Goal: Task Accomplishment & Management: Manage account settings

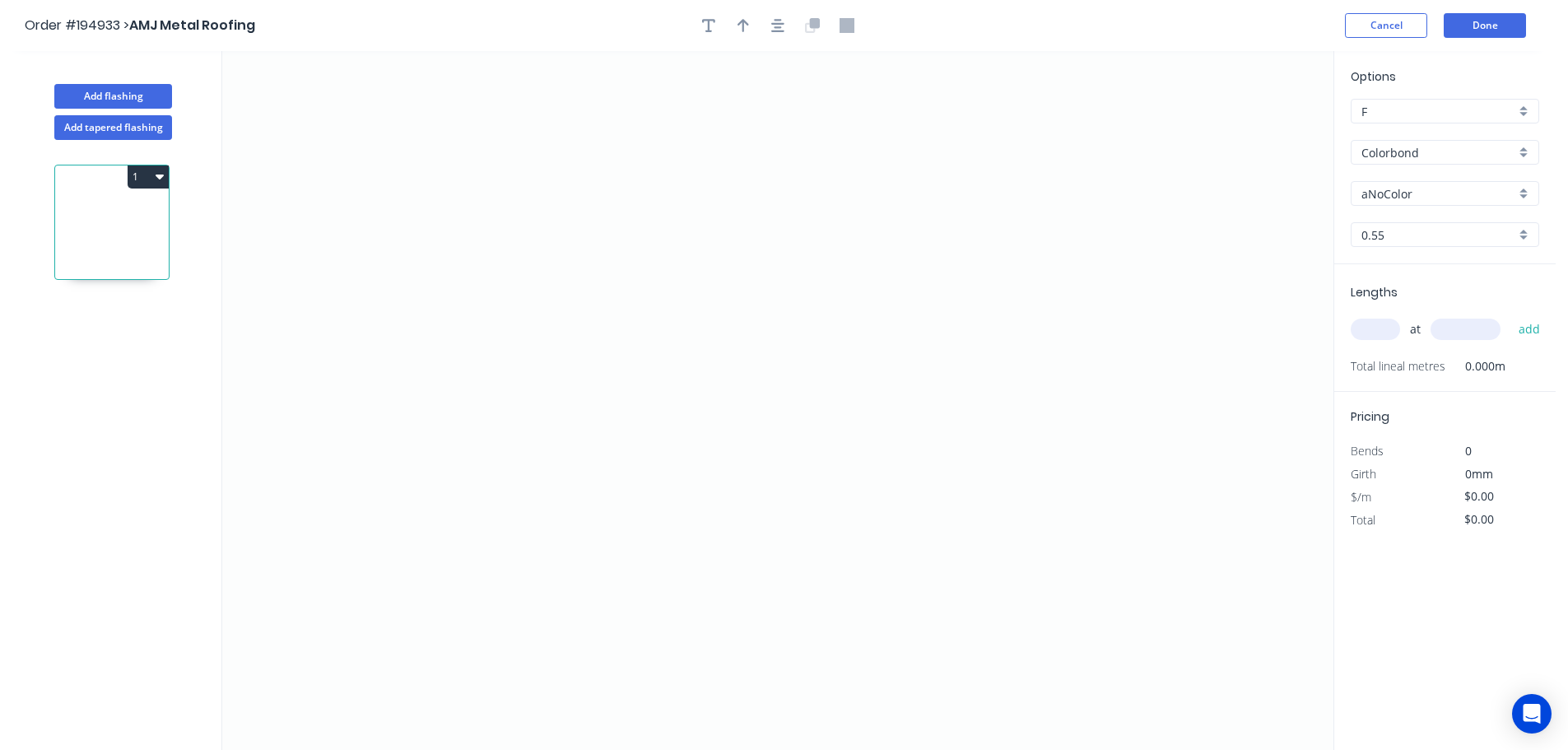
click at [1447, 173] on div "Options F F Colorbond Colorbond Colorbond (Premium) Colorbond Coolmax Colorbond…" at bounding box center [1445, 165] width 222 height 197
click at [1441, 206] on div "Options F F Colorbond Colorbond Colorbond (Premium) Colorbond Coolmax Colorbond…" at bounding box center [1445, 165] width 222 height 197
click at [1439, 200] on input "aNoColor" at bounding box center [1438, 193] width 154 height 18
click at [1417, 307] on div "Windspray" at bounding box center [1445, 308] width 186 height 29
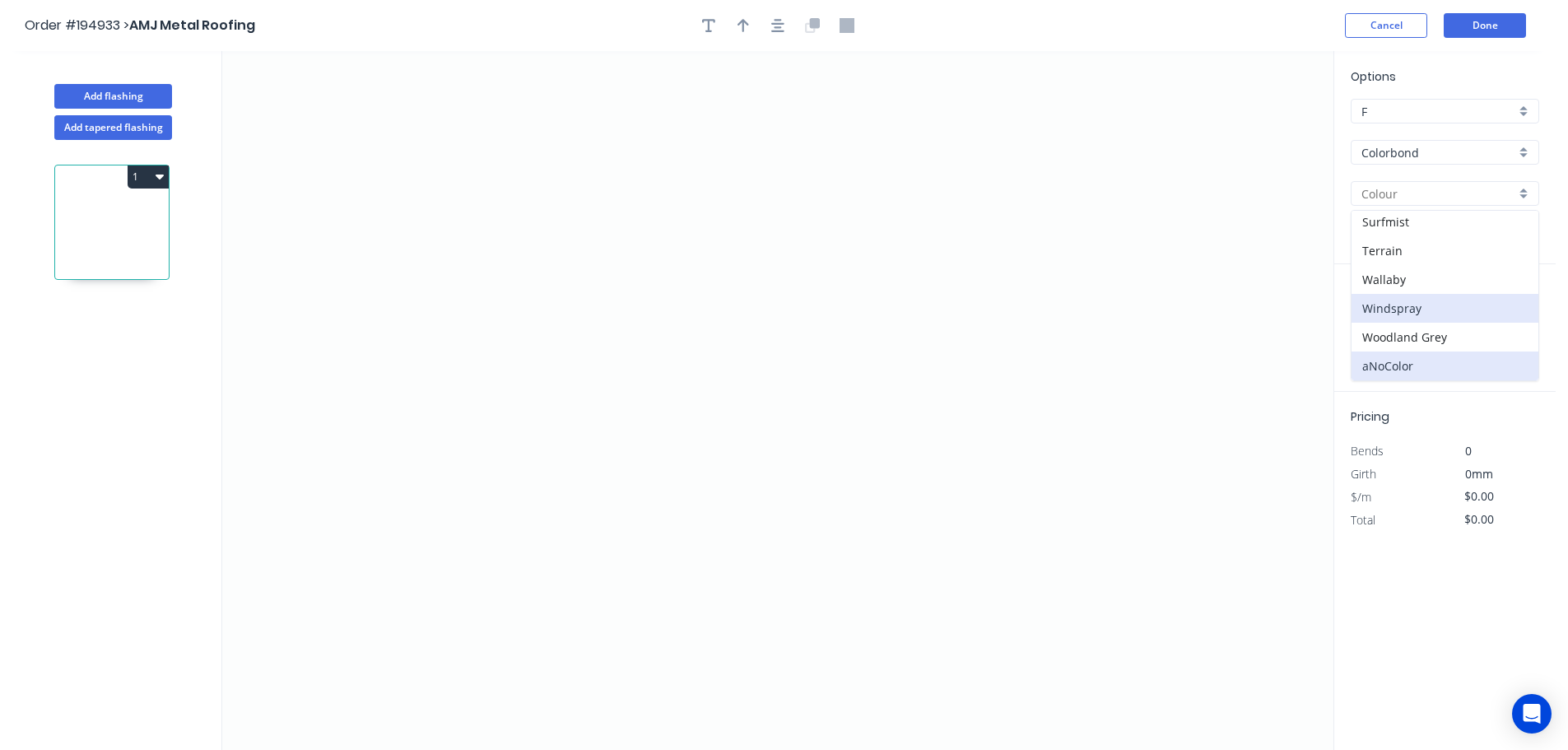
type input "Windspray"
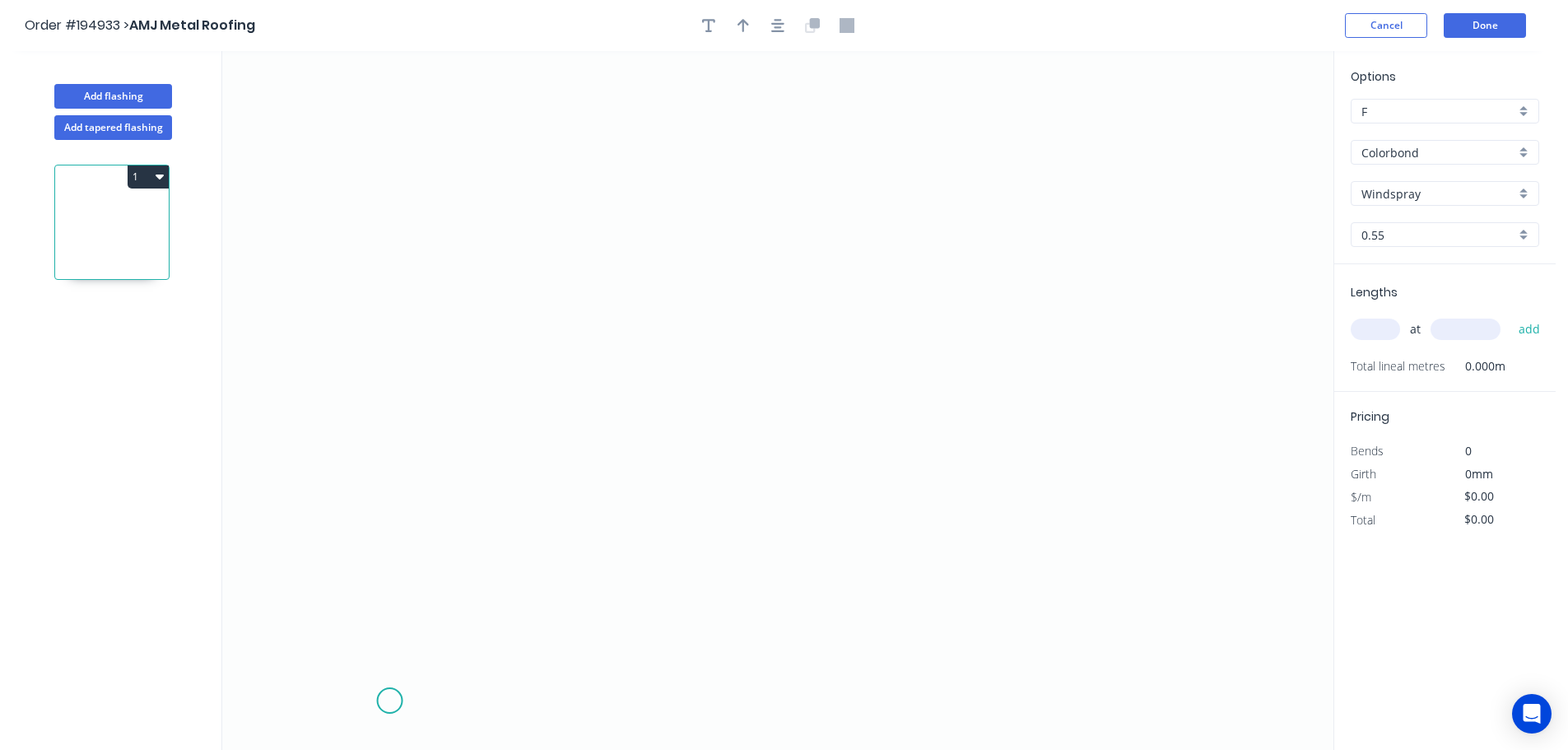
click at [390, 701] on icon "0" at bounding box center [778, 401] width 1111 height 699
click at [300, 619] on icon "0" at bounding box center [778, 401] width 1111 height 699
click at [380, 529] on icon "0 ?" at bounding box center [778, 401] width 1111 height 699
click at [391, 122] on icon "0 ? ?" at bounding box center [778, 401] width 1111 height 699
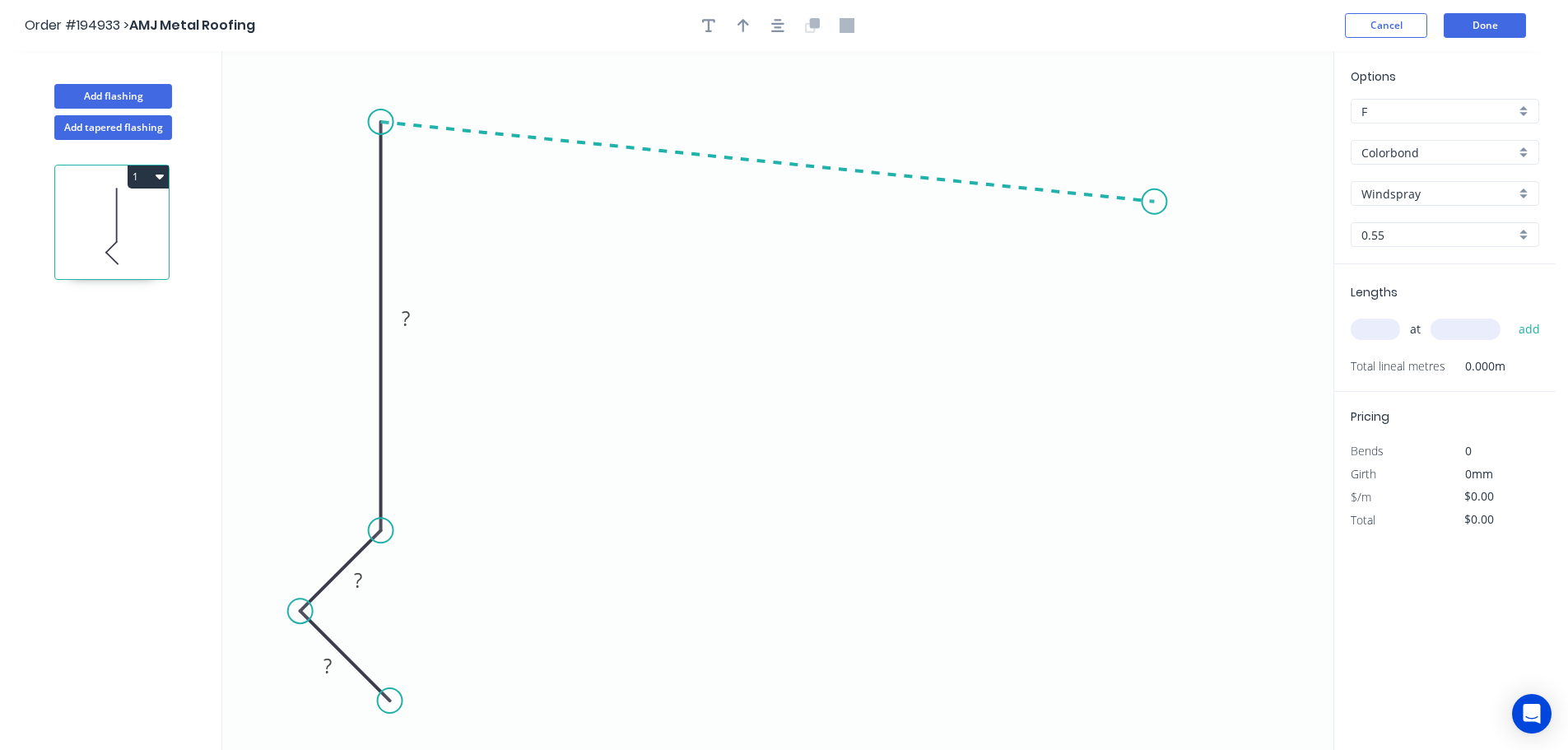
click at [1155, 202] on icon "0 ? ? ?" at bounding box center [778, 401] width 1111 height 699
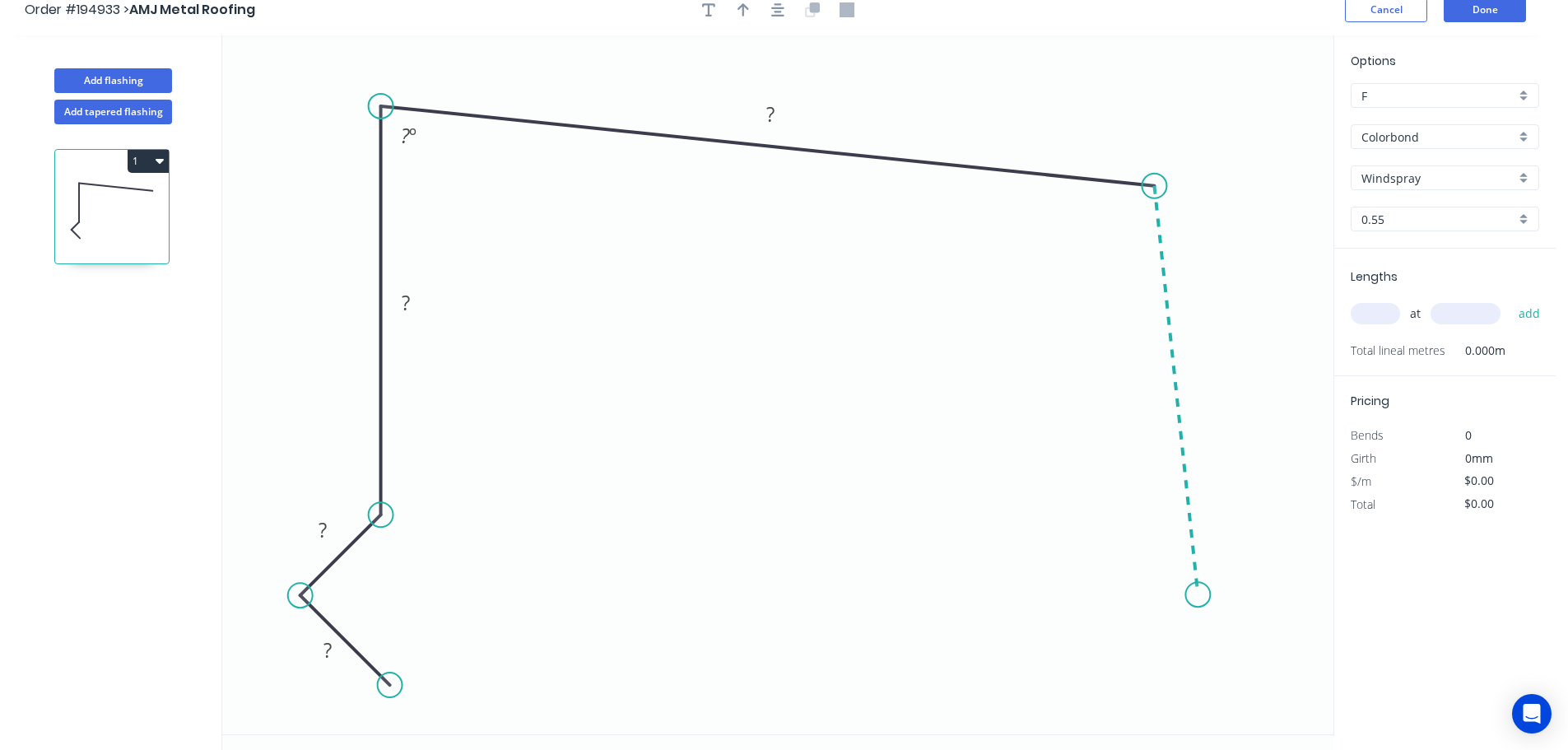
scroll to position [30, 0]
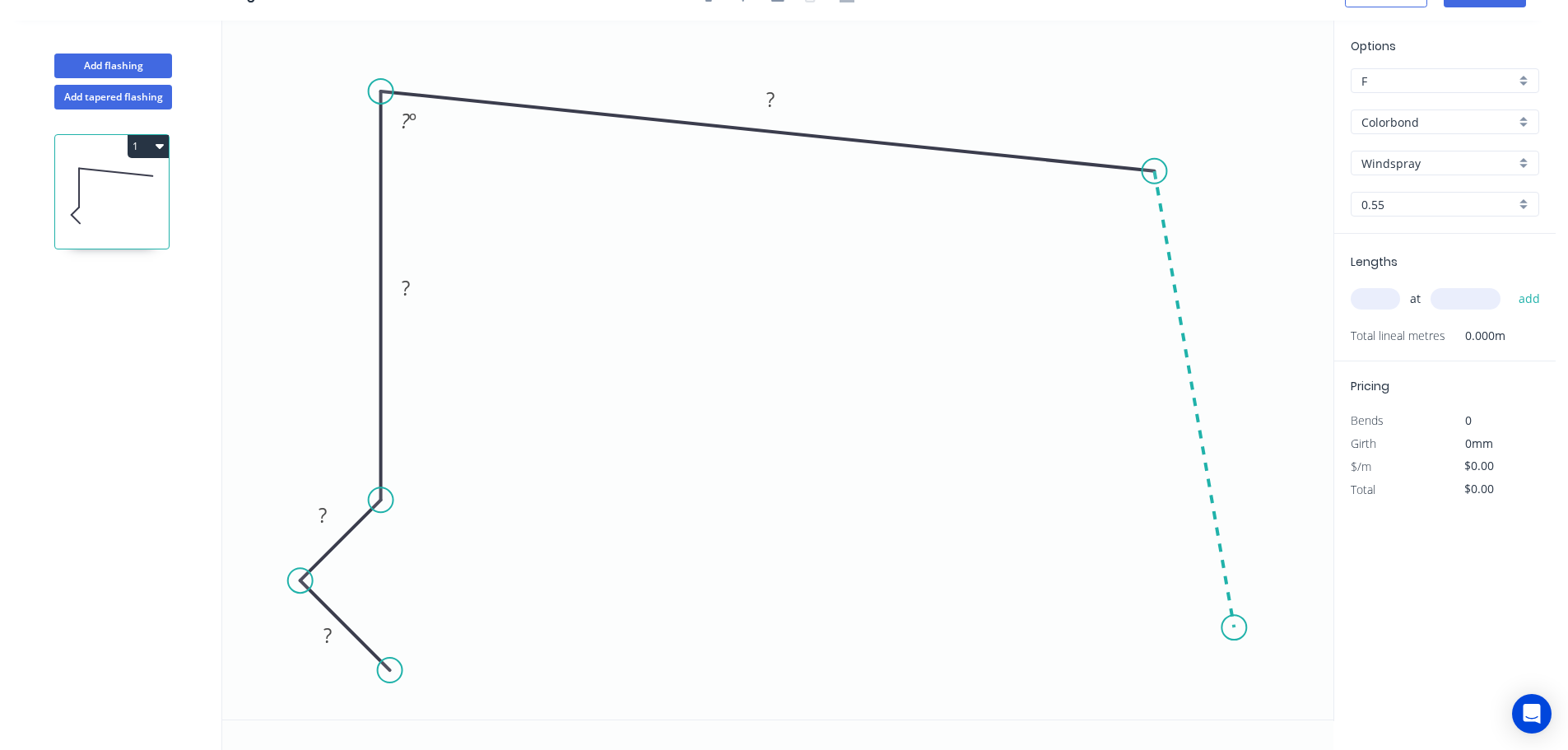
click at [1235, 628] on icon "0 ? ? ? ? ? º" at bounding box center [778, 370] width 1111 height 699
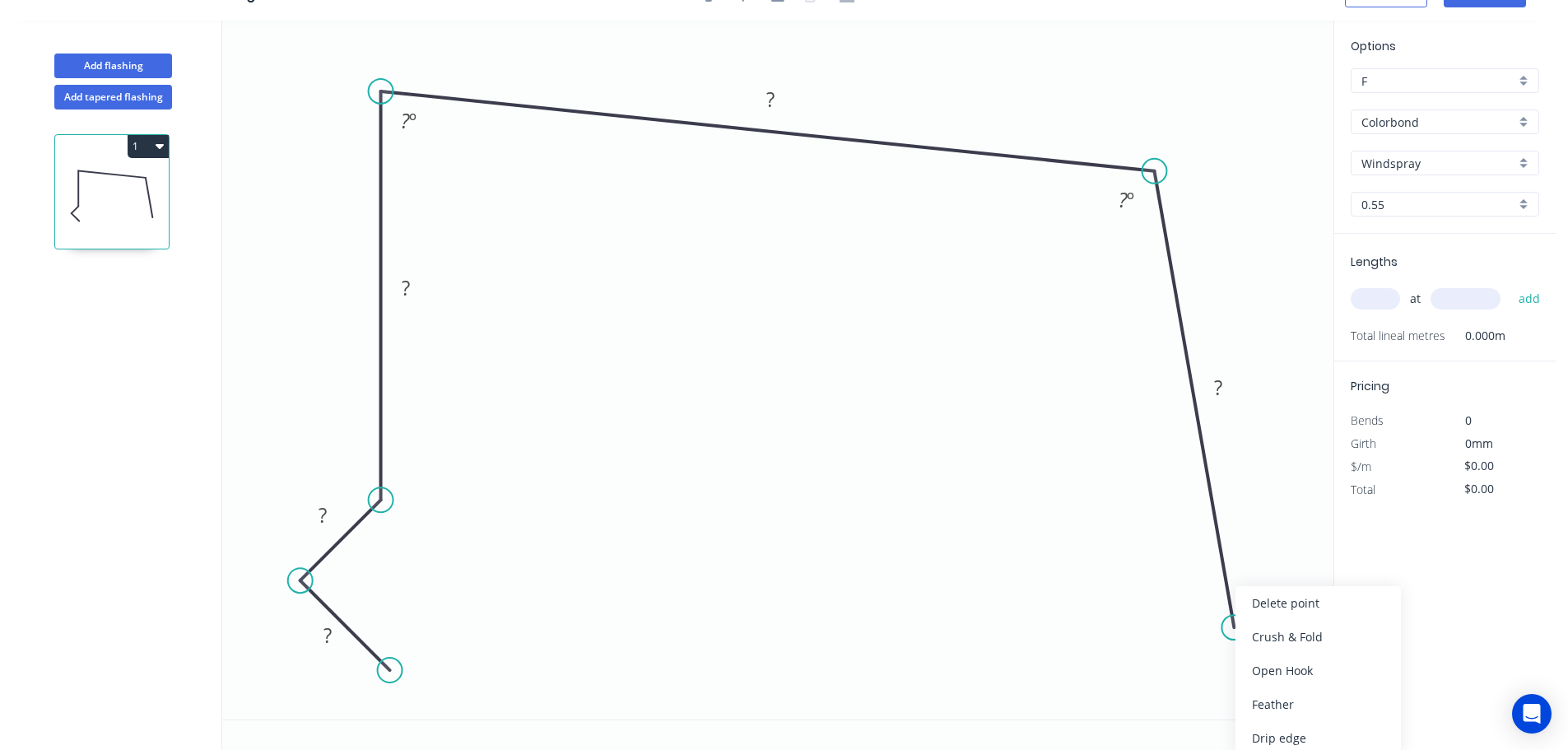
click at [1280, 701] on div "Feather" at bounding box center [1318, 704] width 165 height 34
drag, startPoint x: 1199, startPoint y: 619, endPoint x: 1135, endPoint y: 689, distance: 94.8
click at [1153, 689] on rect at bounding box center [1151, 674] width 64 height 34
click at [340, 642] on rect at bounding box center [327, 636] width 33 height 23
type input "$27.50"
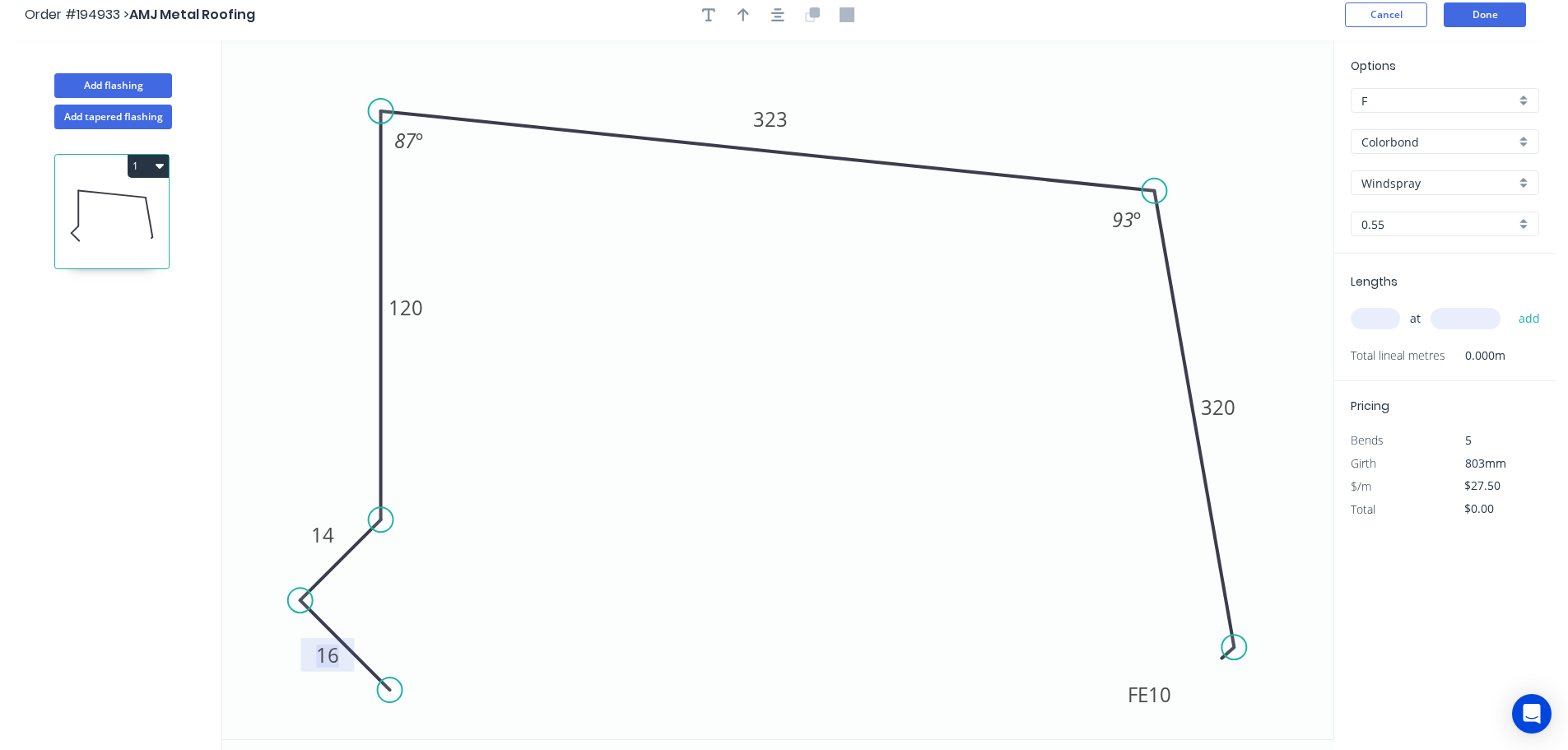
scroll to position [0, 0]
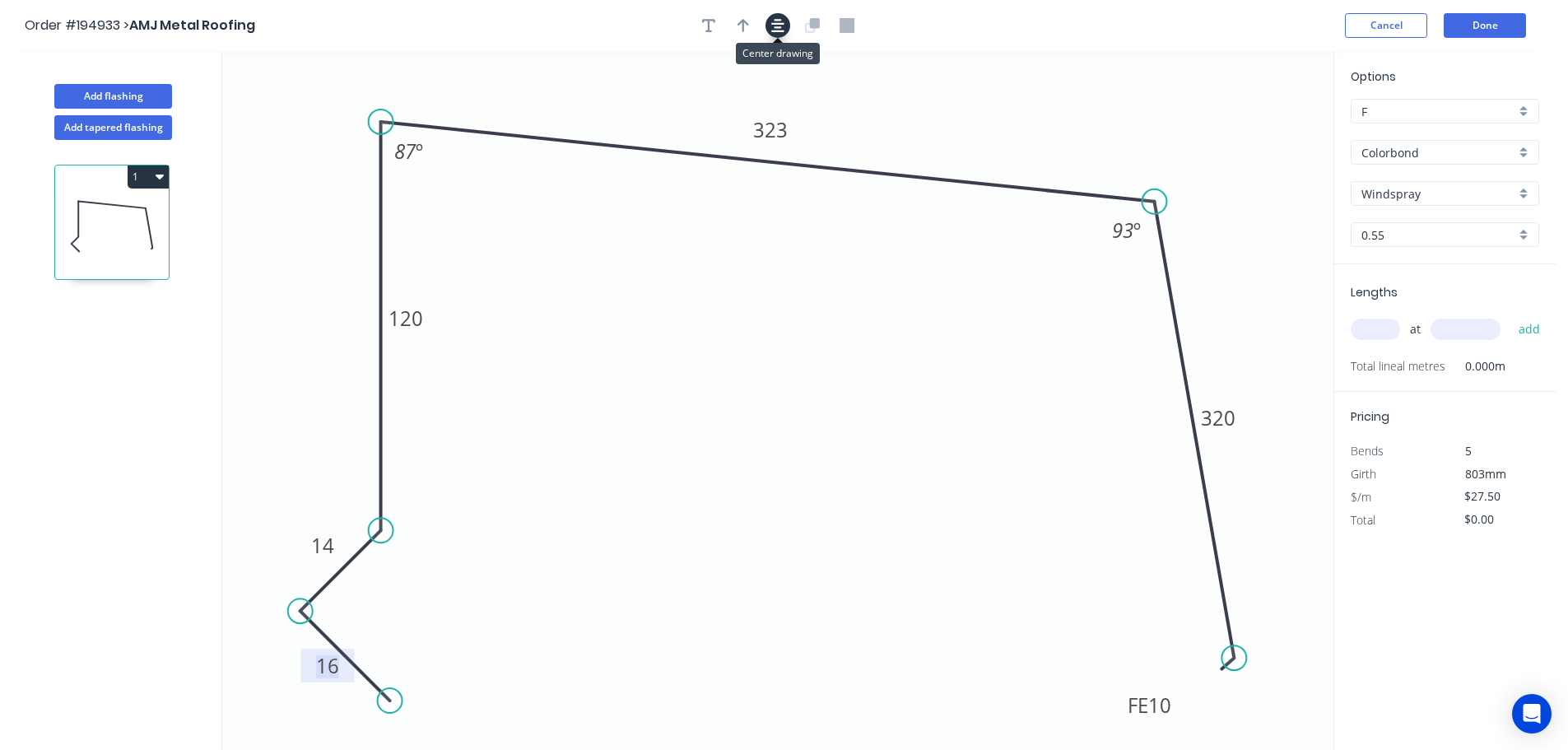
click at [772, 25] on icon "button" at bounding box center [778, 26] width 13 height 15
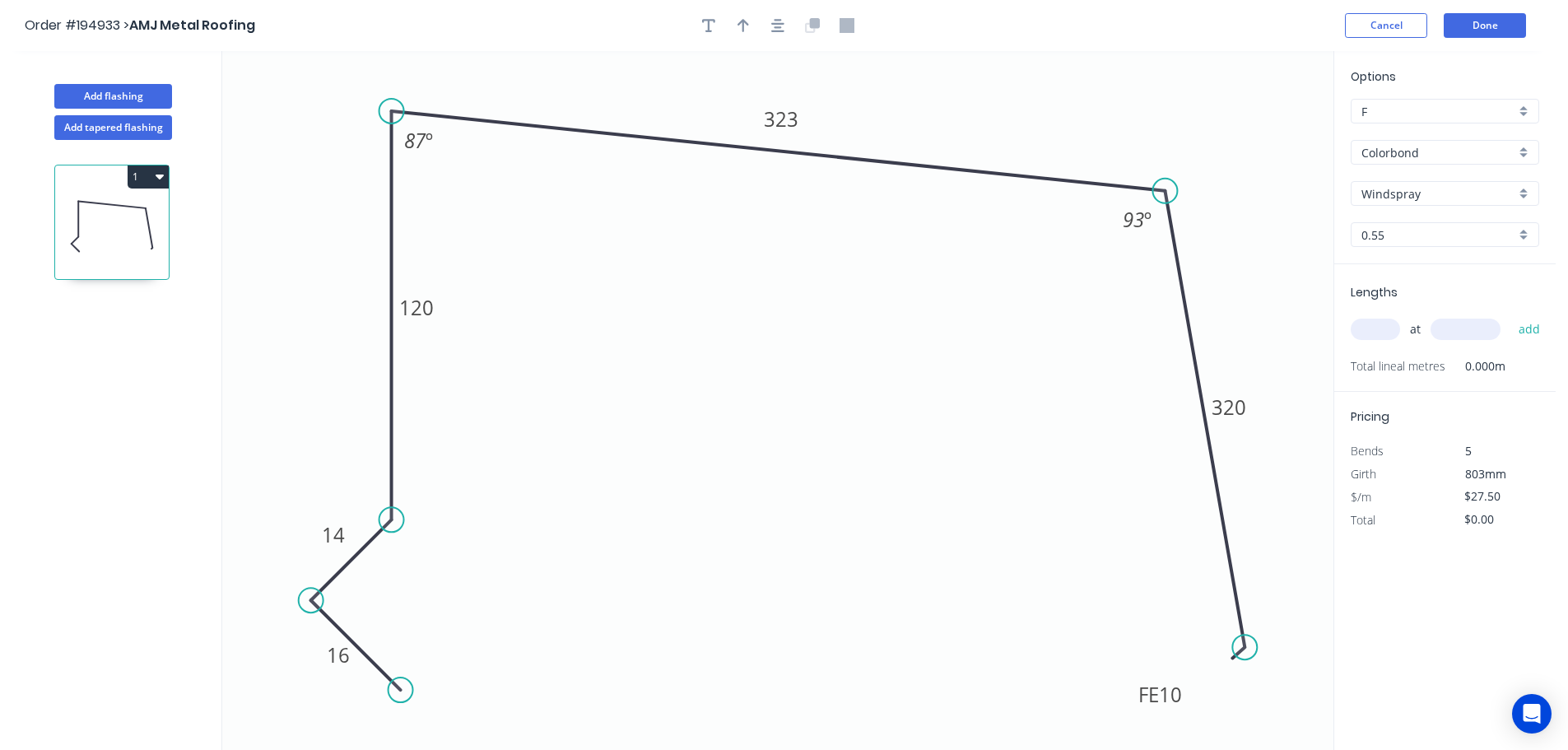
drag, startPoint x: 747, startPoint y: 23, endPoint x: 1236, endPoint y: 86, distance: 493.0
click at [747, 22] on icon "button" at bounding box center [743, 26] width 12 height 13
click at [1251, 134] on icon at bounding box center [1251, 114] width 15 height 53
drag, startPoint x: 1251, startPoint y: 133, endPoint x: 1275, endPoint y: 99, distance: 41.6
click at [1275, 99] on icon at bounding box center [1287, 85] width 48 height 48
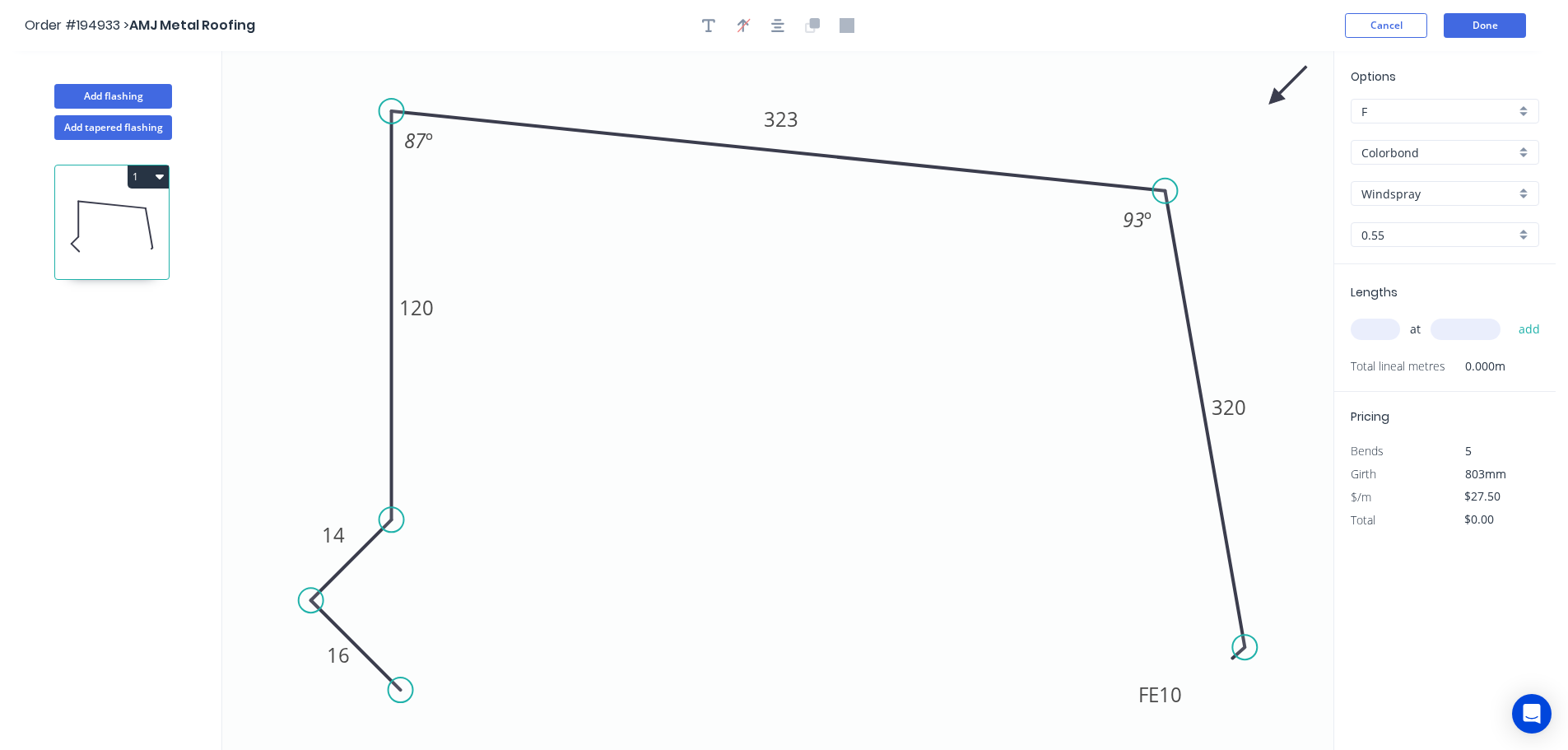
click at [1385, 329] on input "text" at bounding box center [1375, 328] width 50 height 21
type input "2"
type input "7100"
click at [1510, 315] on button "add" at bounding box center [1529, 328] width 39 height 28
type input "$390.50"
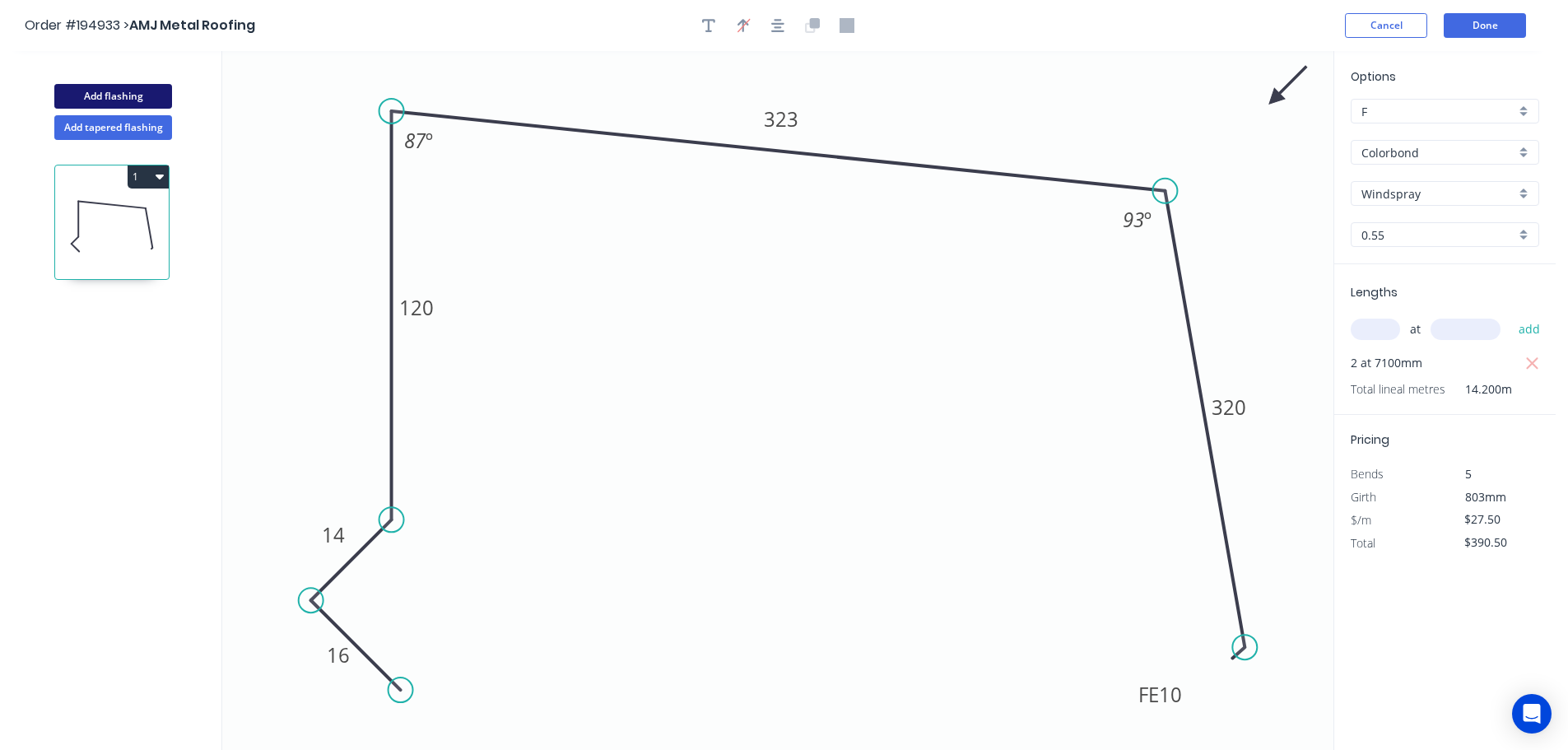
click at [137, 90] on button "Add flashing" at bounding box center [113, 96] width 118 height 24
type input "$0.00"
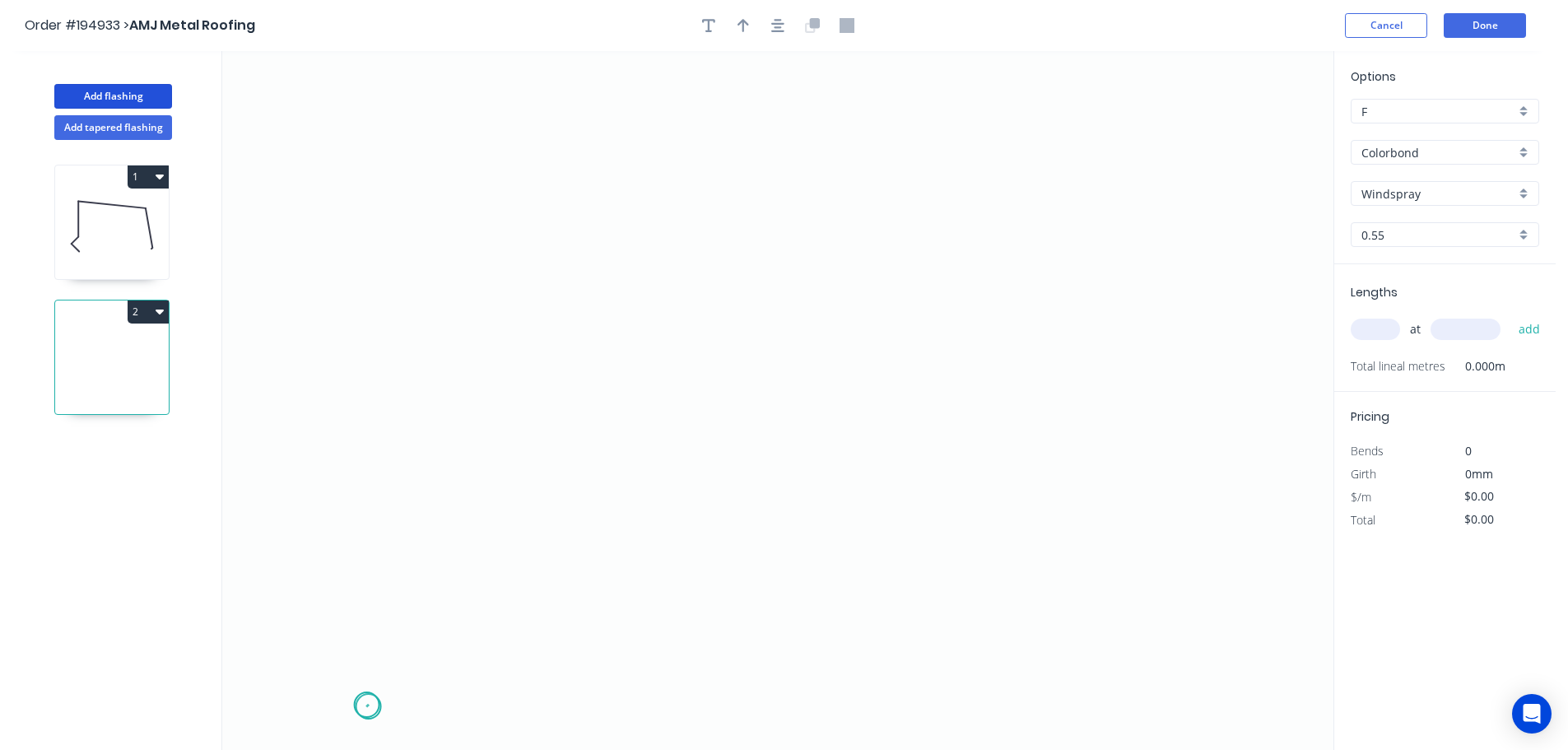
click at [368, 707] on icon "0" at bounding box center [778, 401] width 1111 height 699
click at [281, 606] on icon "0" at bounding box center [778, 401] width 1111 height 699
click at [354, 554] on icon "0 ?" at bounding box center [778, 401] width 1111 height 699
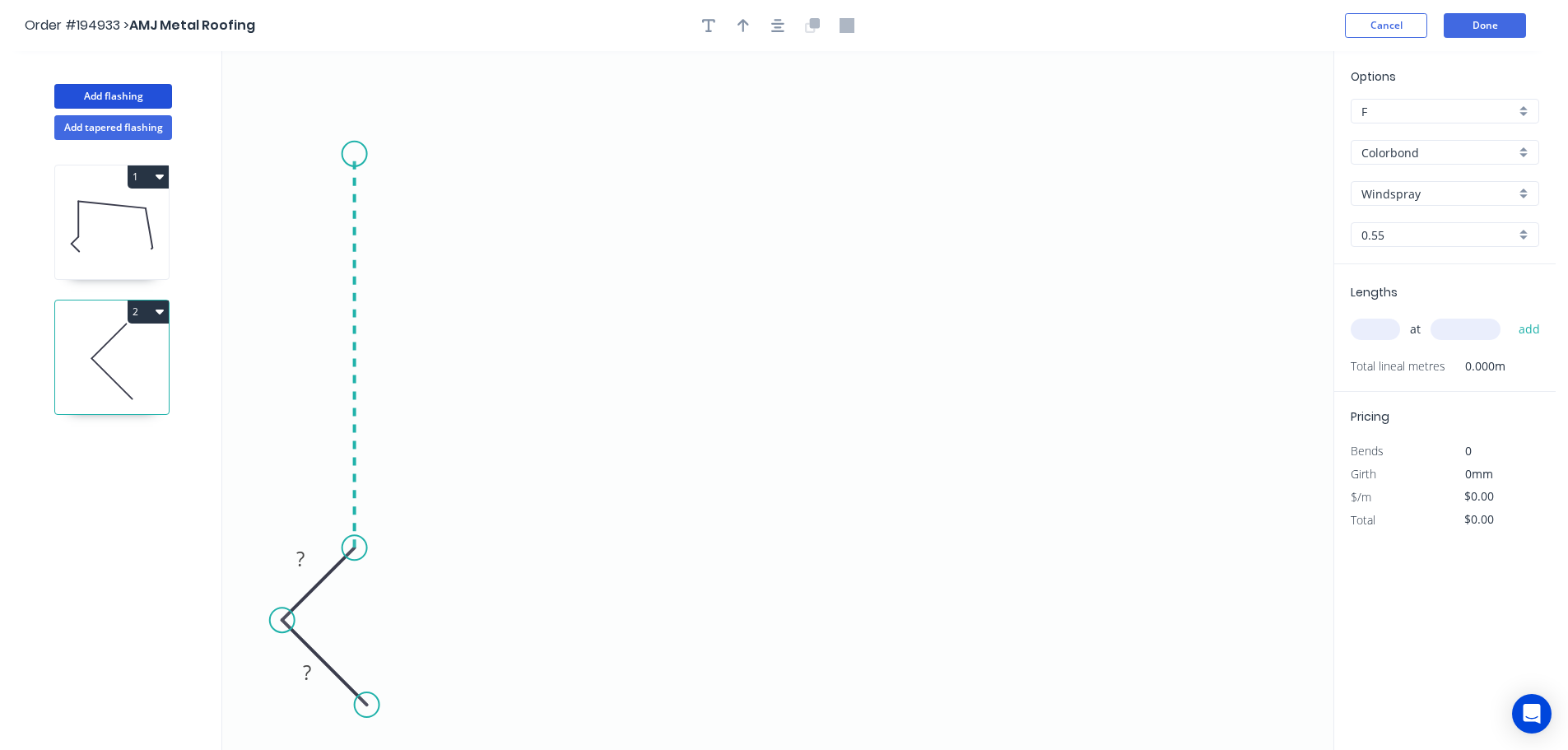
click at [373, 151] on icon "0 ? ?" at bounding box center [778, 401] width 1111 height 699
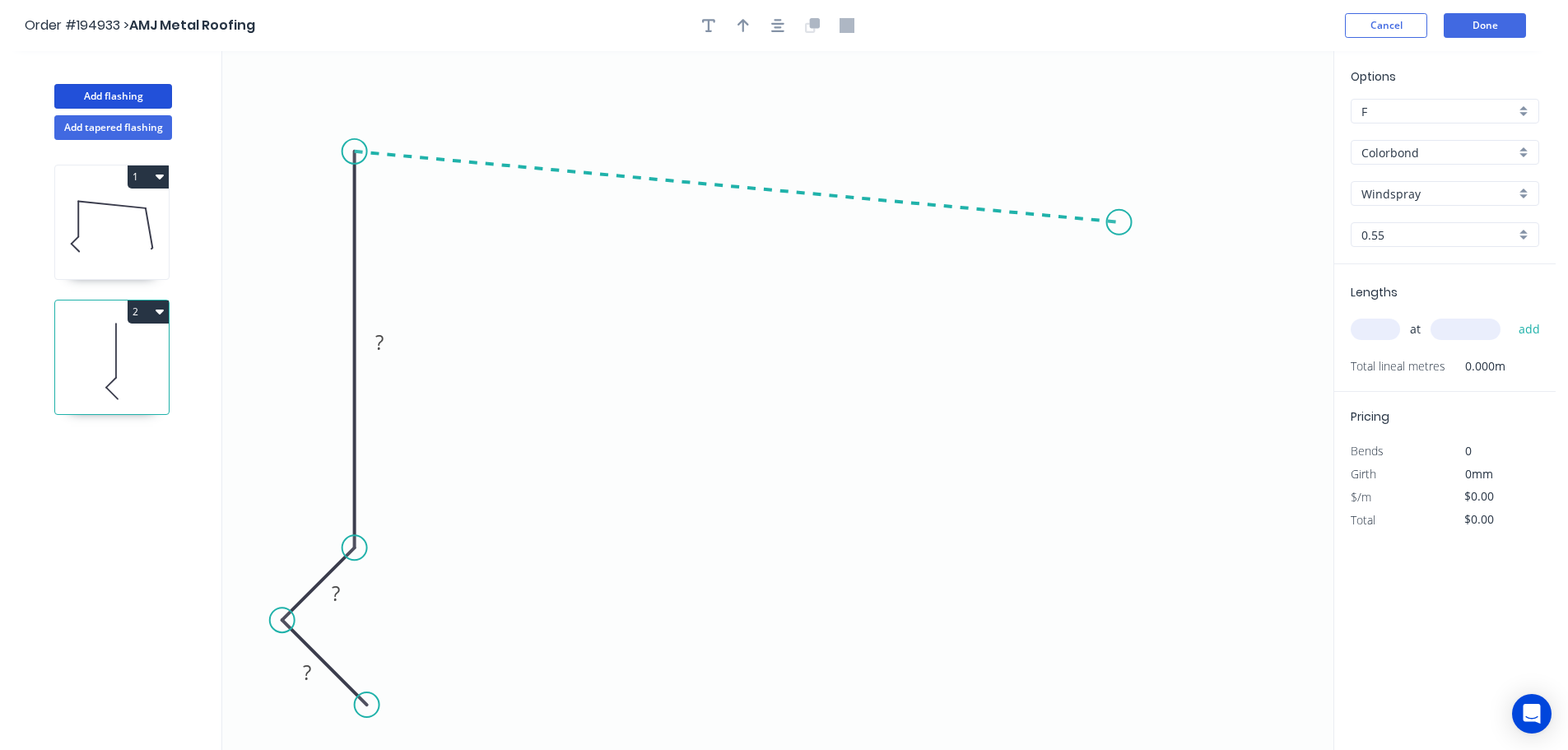
click at [1120, 223] on icon "0 ? ? ?" at bounding box center [778, 401] width 1111 height 699
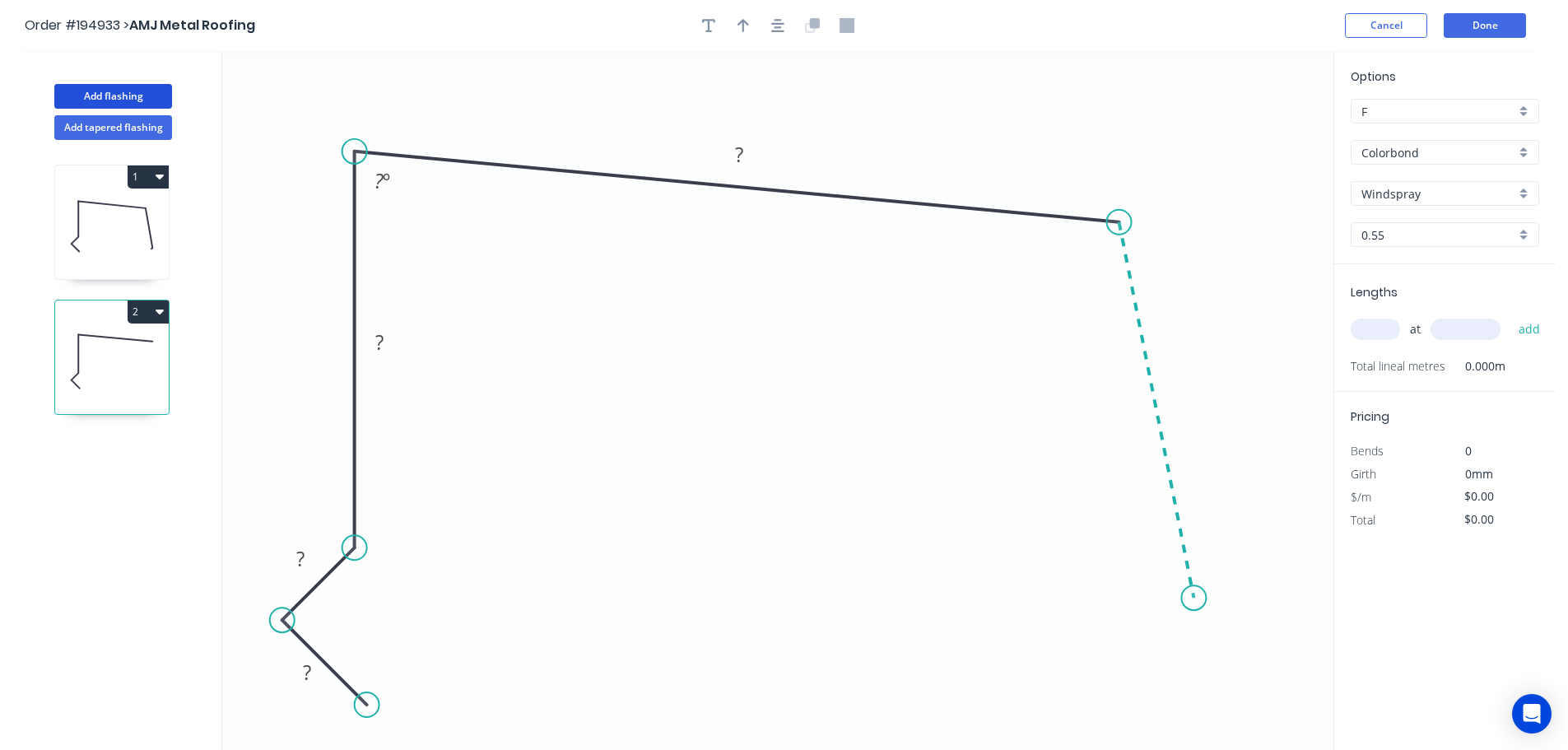
click at [1194, 598] on icon "0 ? ? ? ? ? º" at bounding box center [778, 401] width 1111 height 699
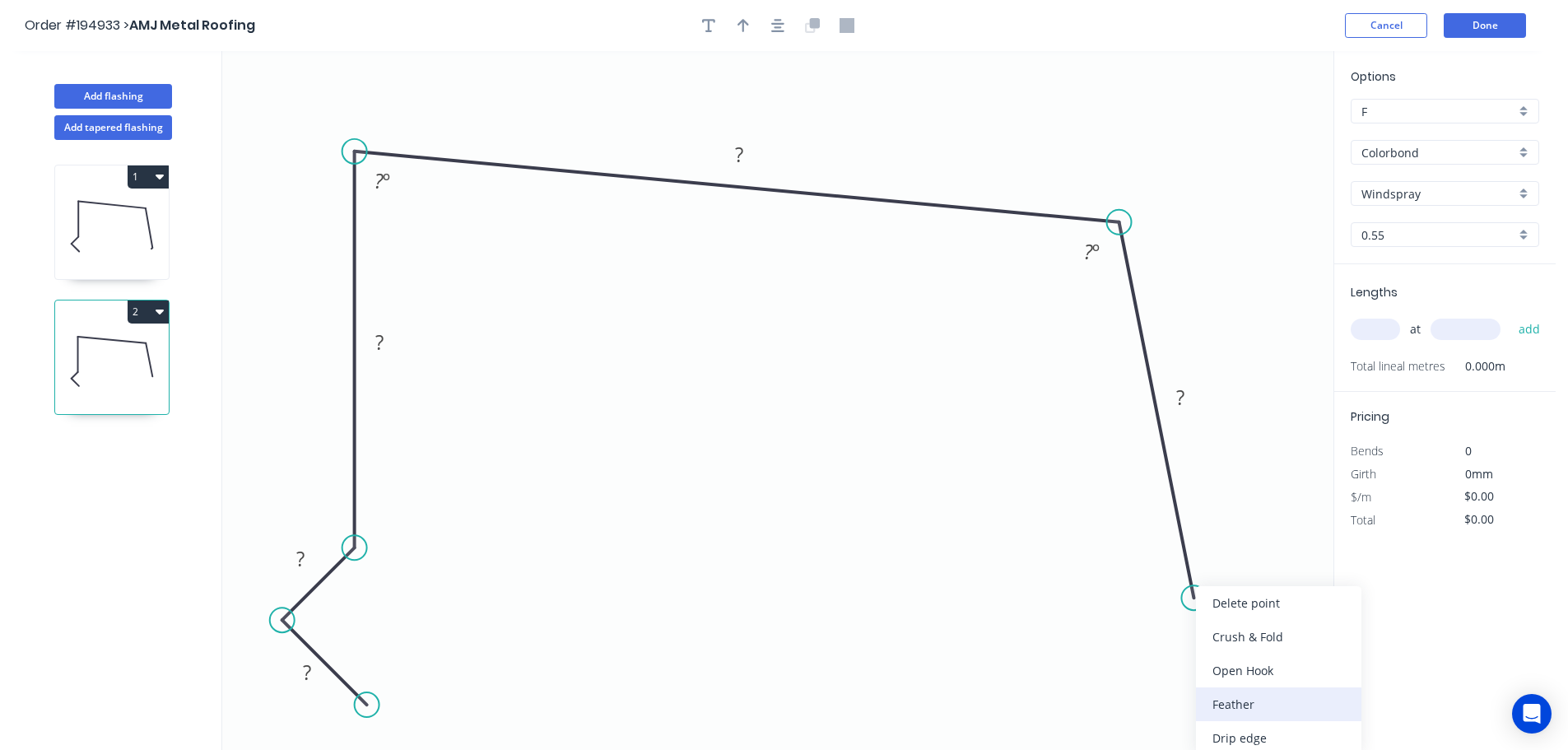
click at [1251, 711] on div "Feather" at bounding box center [1278, 704] width 165 height 34
drag, startPoint x: 1162, startPoint y: 590, endPoint x: 920, endPoint y: 677, distance: 257.2
click at [1110, 665] on rect at bounding box center [1104, 652] width 64 height 34
click at [314, 676] on rect at bounding box center [307, 673] width 33 height 23
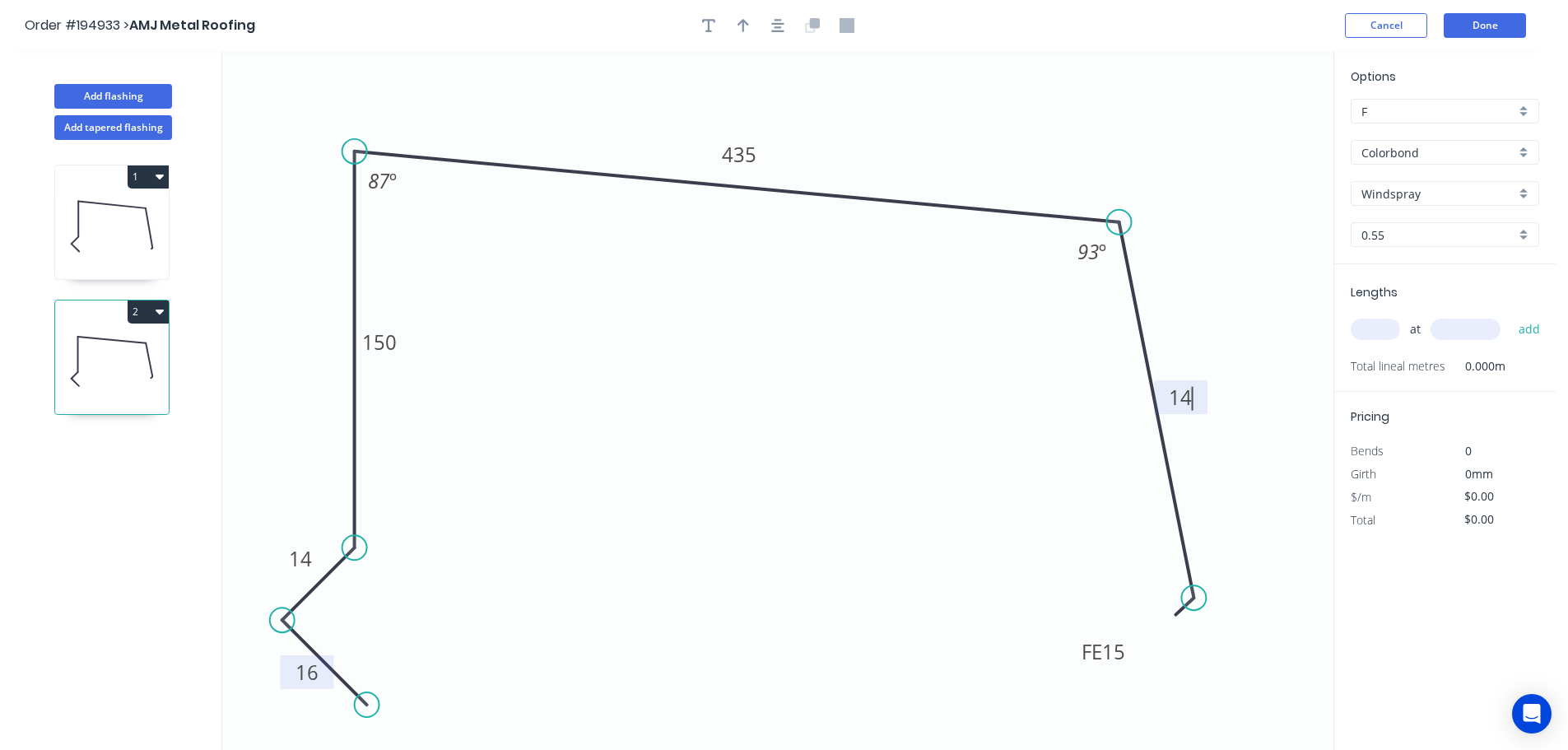
type input "$23.35"
click at [742, 26] on icon "button" at bounding box center [743, 26] width 12 height 15
click at [781, 24] on icon "button" at bounding box center [778, 26] width 13 height 15
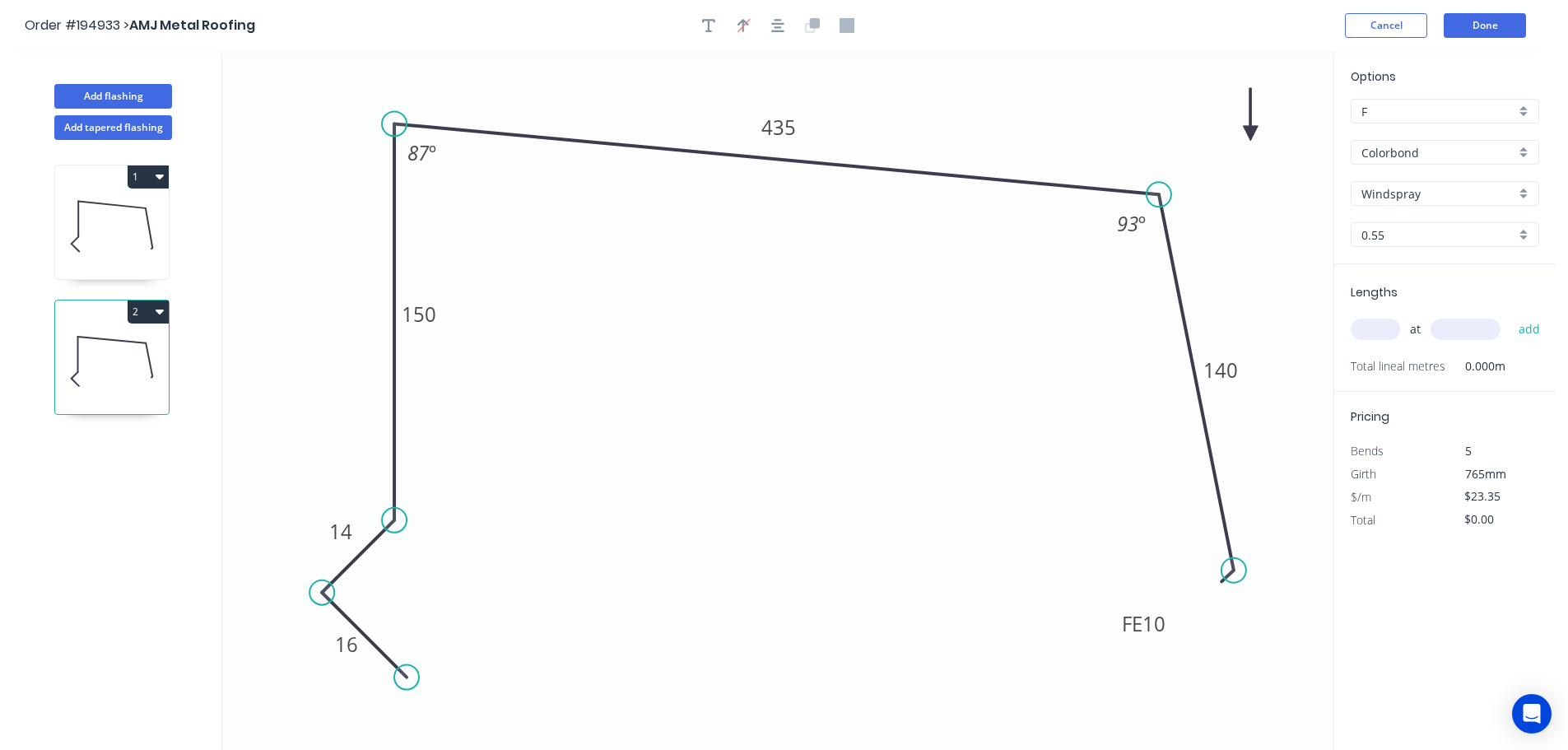
click at [1253, 131] on icon at bounding box center [1251, 114] width 15 height 53
drag, startPoint x: 1253, startPoint y: 129, endPoint x: 1272, endPoint y: 95, distance: 38.9
click at [1272, 95] on icon at bounding box center [1283, 83] width 48 height 48
click at [1377, 325] on input "text" at bounding box center [1375, 328] width 50 height 21
type input "2"
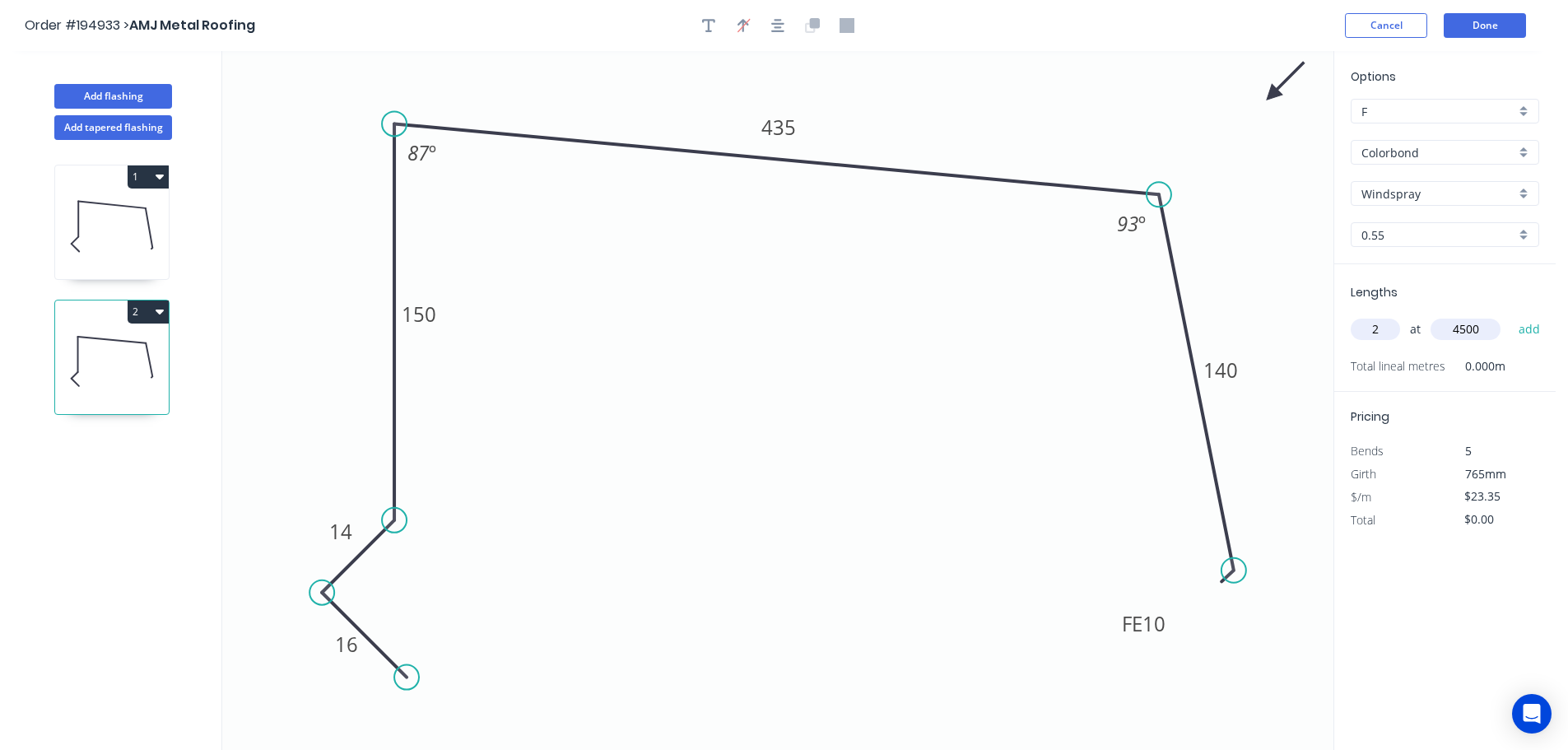
type input "4500"
click at [1510, 315] on button "add" at bounding box center [1529, 328] width 39 height 28
click at [159, 301] on button "2" at bounding box center [148, 312] width 41 height 23
click at [125, 346] on div "Duplicate" at bounding box center [90, 353] width 127 height 24
type input "$0.00"
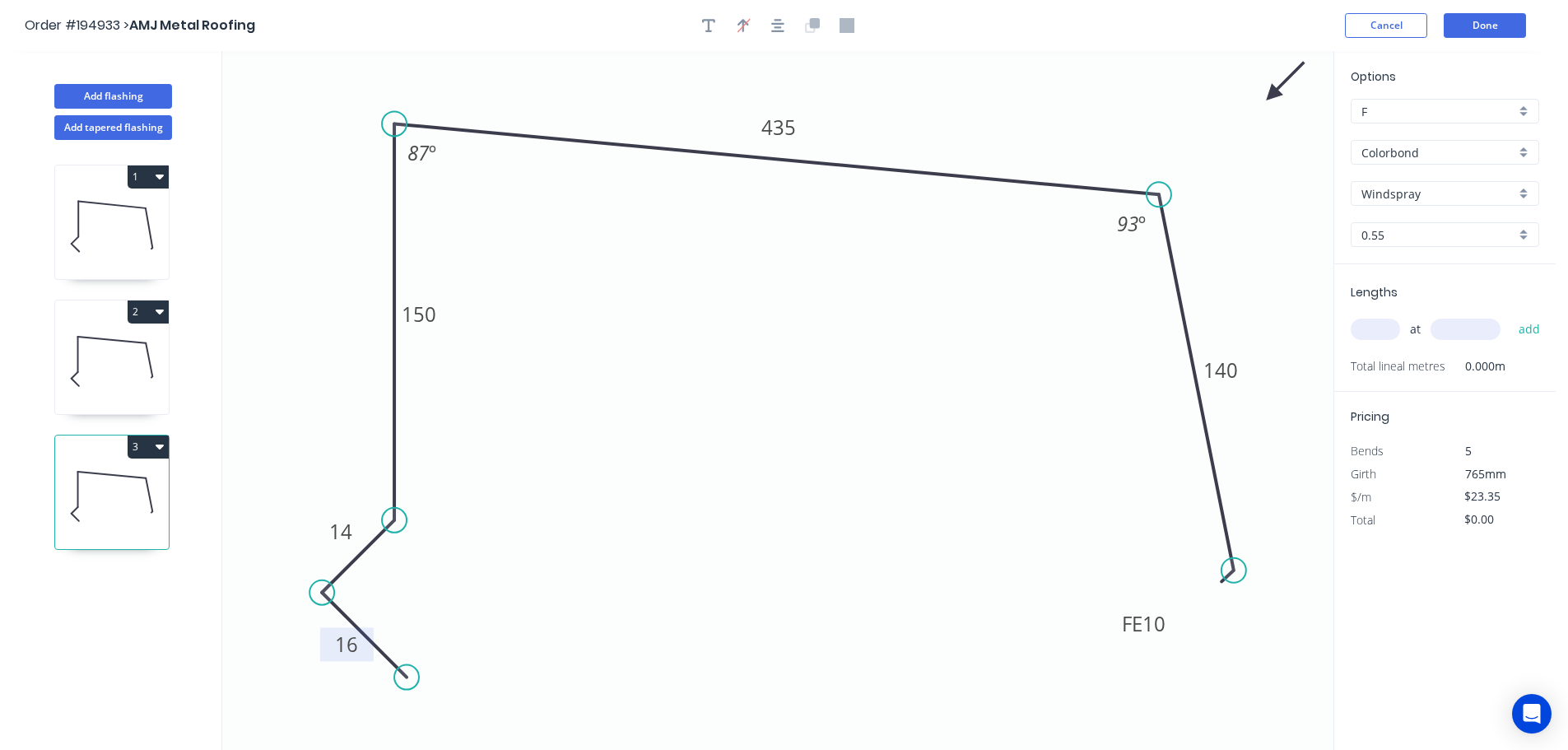
click at [339, 634] on tspan "16" at bounding box center [346, 644] width 23 height 27
click at [789, 115] on tspan "435" at bounding box center [778, 127] width 34 height 27
click at [1377, 328] on input "text" at bounding box center [1375, 328] width 50 height 21
type input "1"
type input "7300"
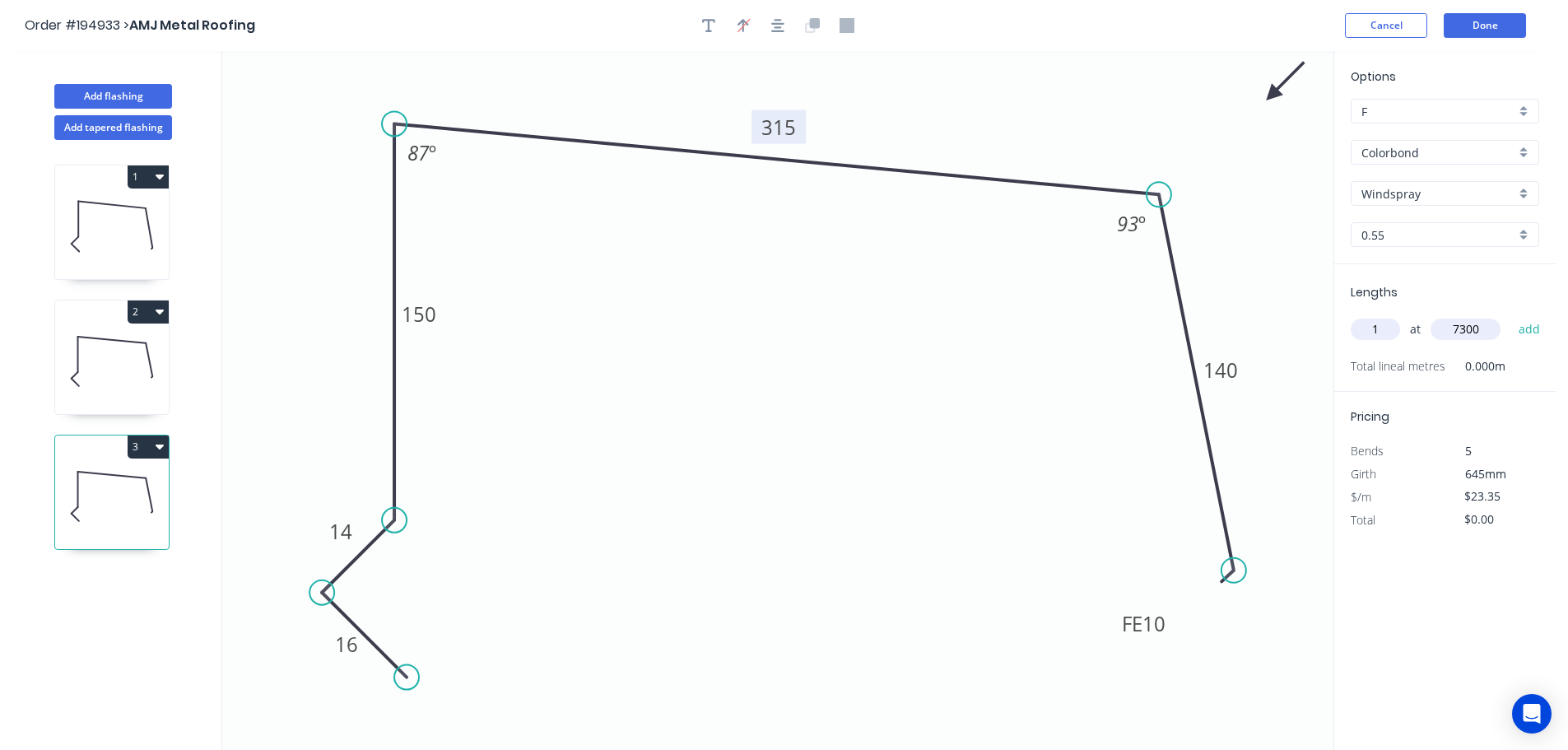
click at [1510, 315] on button "add" at bounding box center [1529, 328] width 39 height 28
click at [134, 459] on icon at bounding box center [112, 496] width 113 height 105
click at [142, 454] on button "3" at bounding box center [148, 446] width 41 height 23
click at [129, 490] on div "Duplicate" at bounding box center [90, 487] width 127 height 24
type input "$0.00"
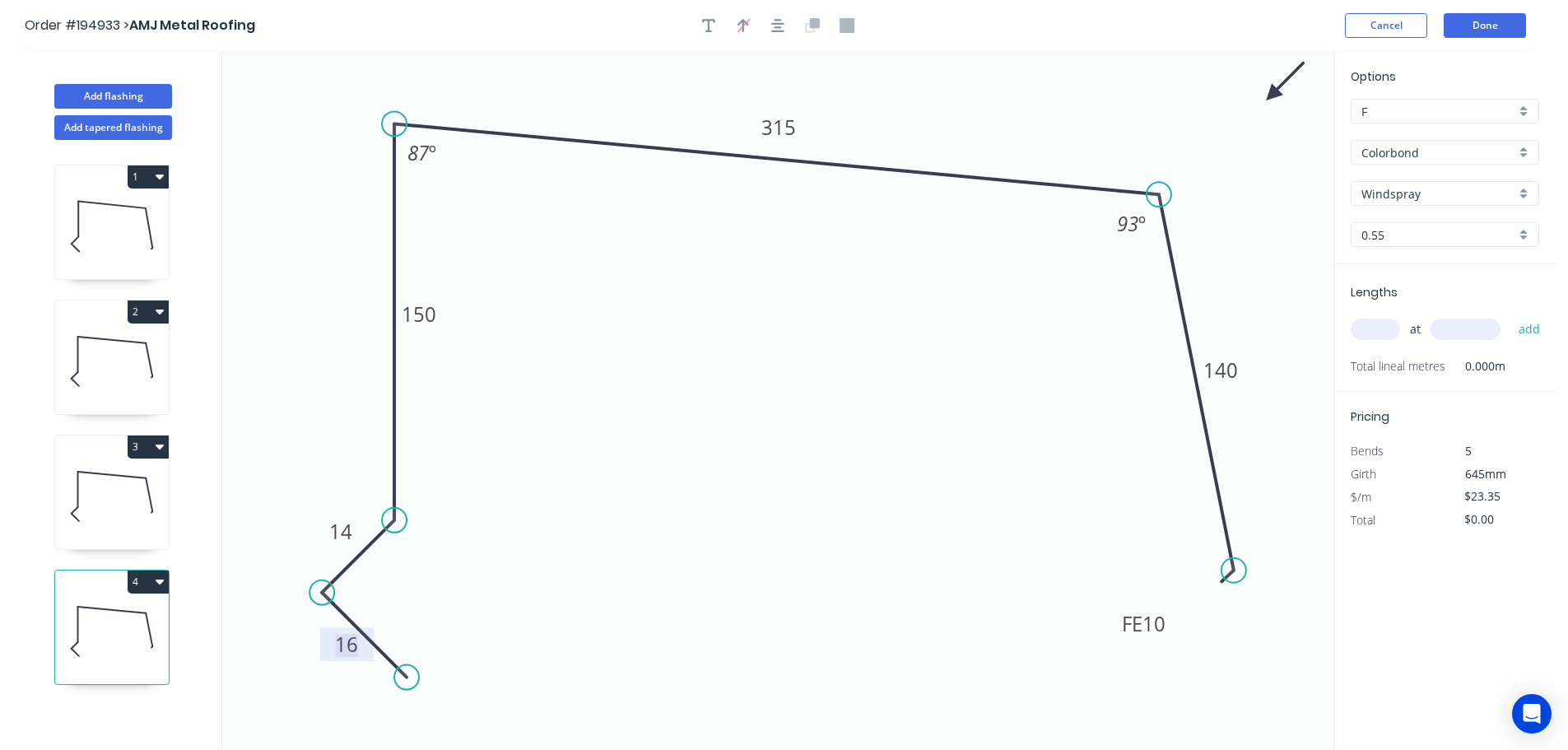
click at [353, 651] on tspan "16" at bounding box center [346, 644] width 23 height 27
click at [1354, 327] on input "text" at bounding box center [1375, 328] width 50 height 21
type input "2"
type input "6200"
click at [1510, 315] on button "add" at bounding box center [1529, 328] width 39 height 28
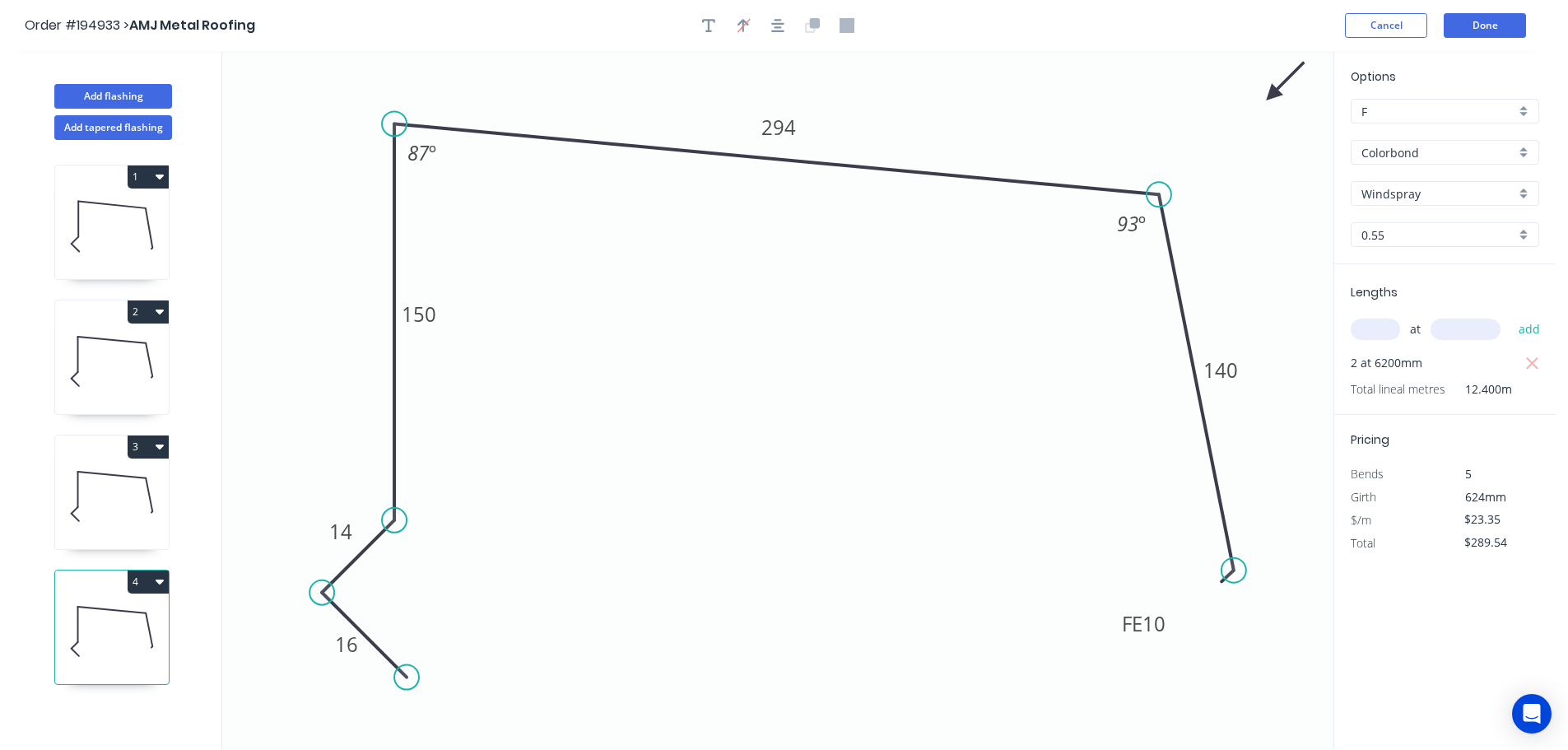
click at [138, 585] on button "4" at bounding box center [148, 581] width 41 height 23
click at [131, 620] on div "Duplicate" at bounding box center [90, 622] width 127 height 24
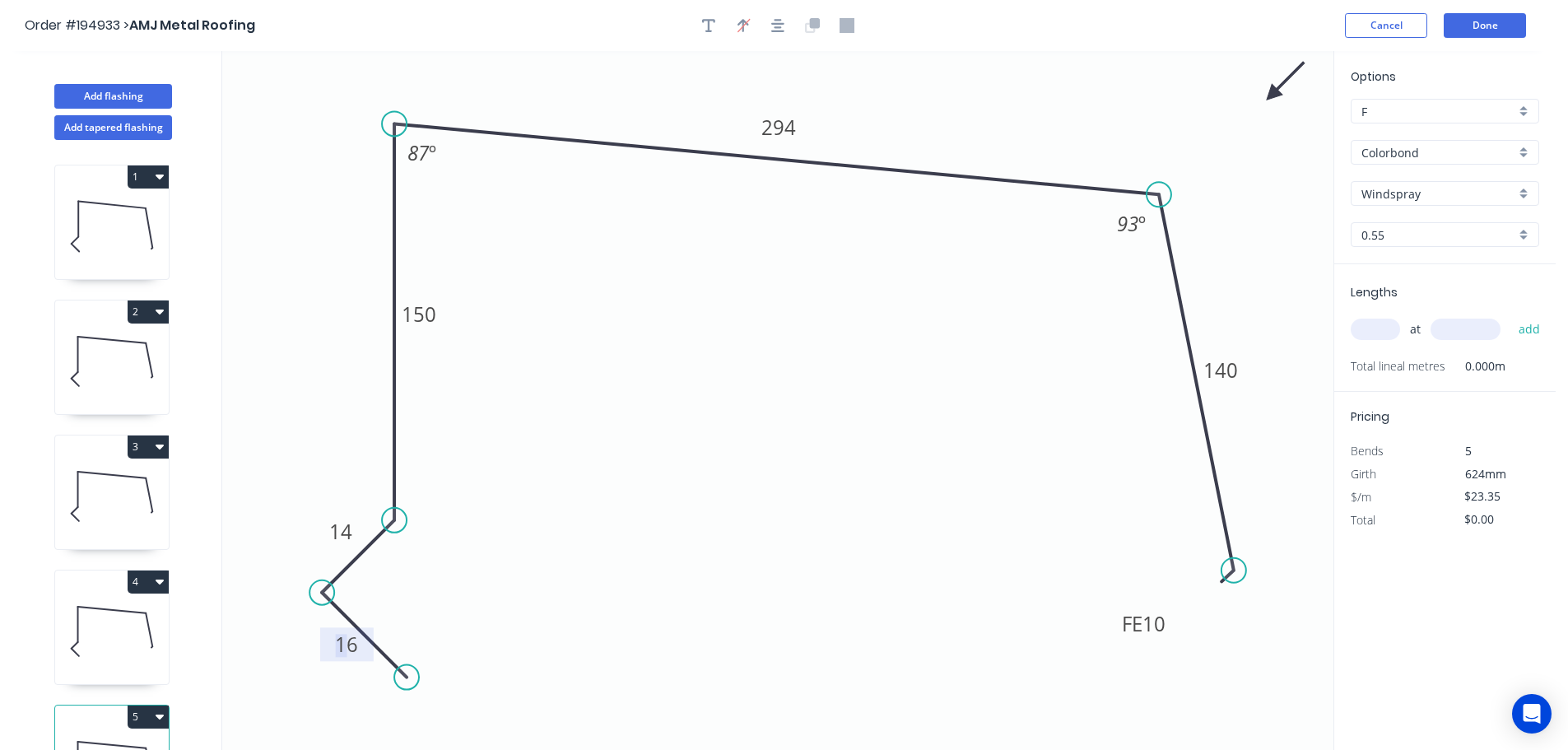
click at [348, 648] on tspan "16" at bounding box center [346, 644] width 23 height 27
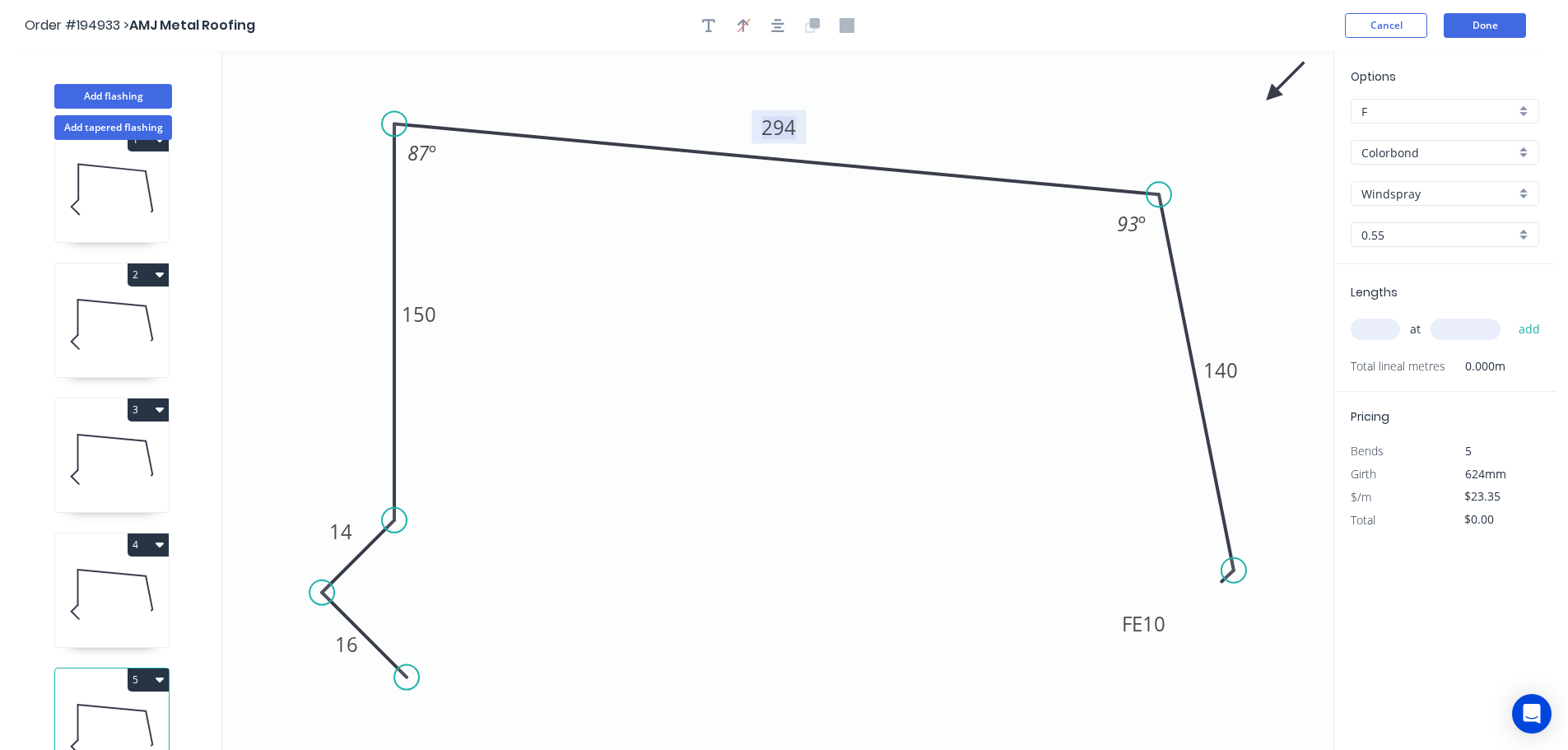
scroll to position [71, 0]
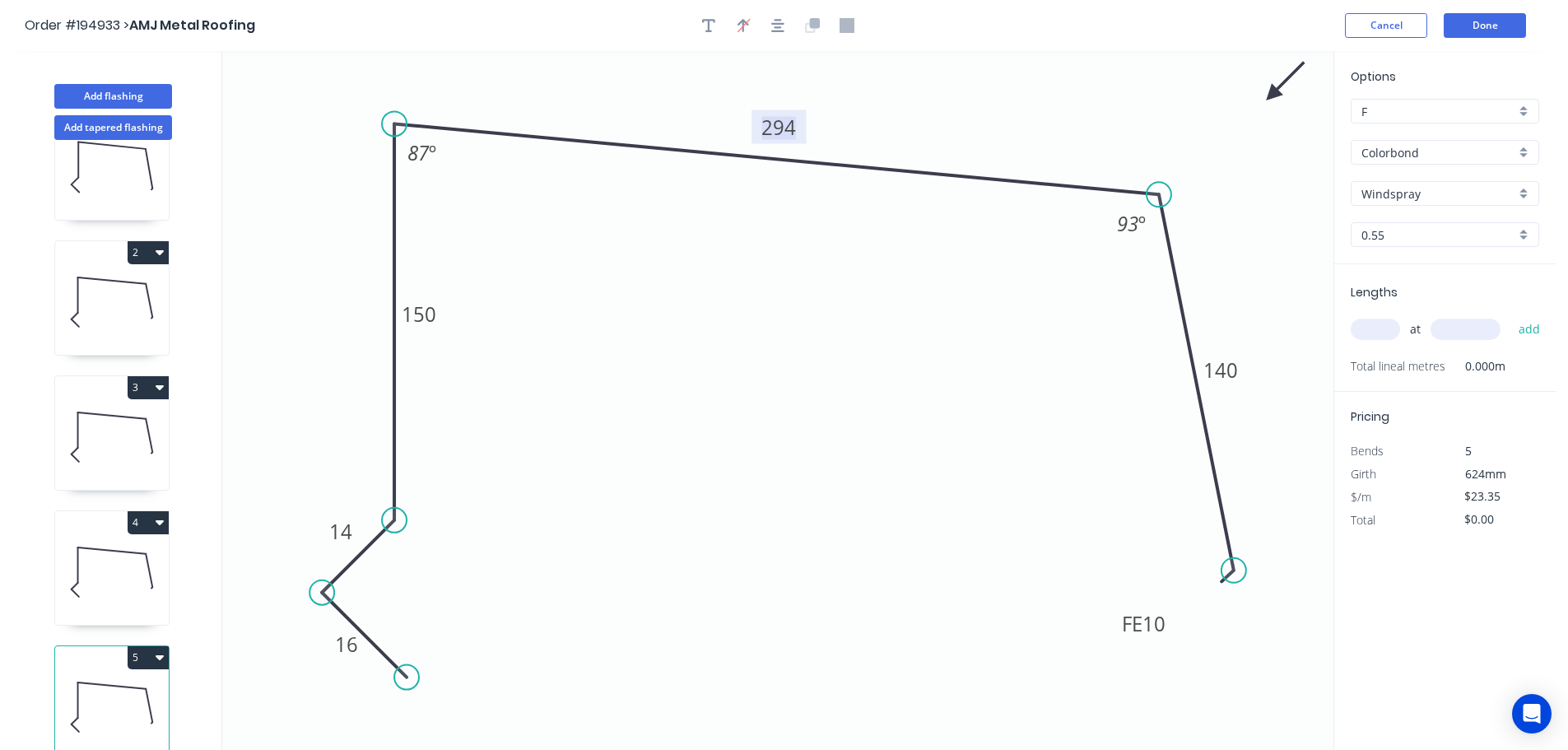
click at [160, 650] on icon "button" at bounding box center [160, 657] width 8 height 13
click at [132, 719] on div "Delete" at bounding box center [90, 731] width 127 height 24
type input "$289.54"
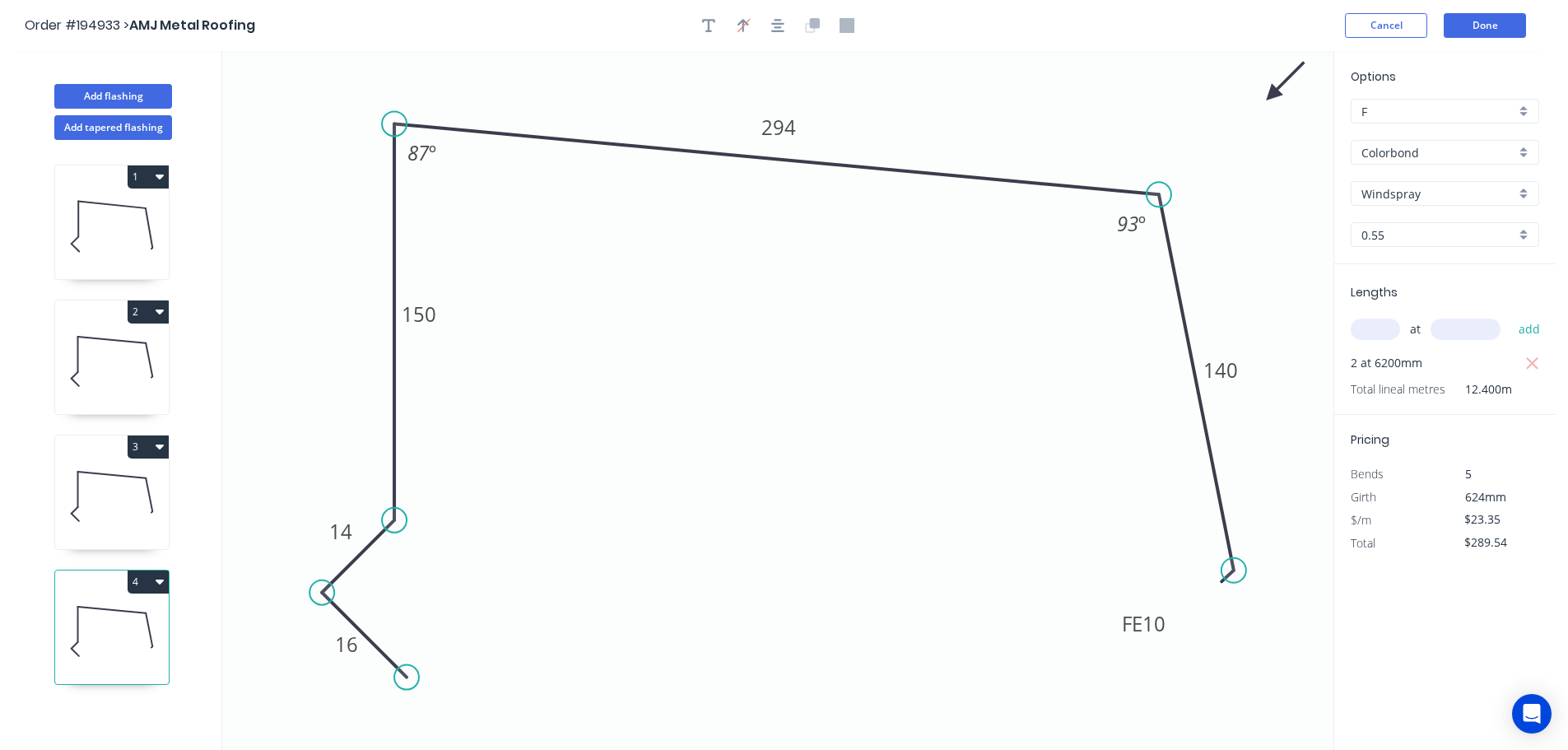
scroll to position [0, 0]
click at [1358, 325] on input "text" at bounding box center [1375, 328] width 50 height 21
type input "1"
type input "2800"
click at [1510, 315] on button "add" at bounding box center [1529, 328] width 39 height 28
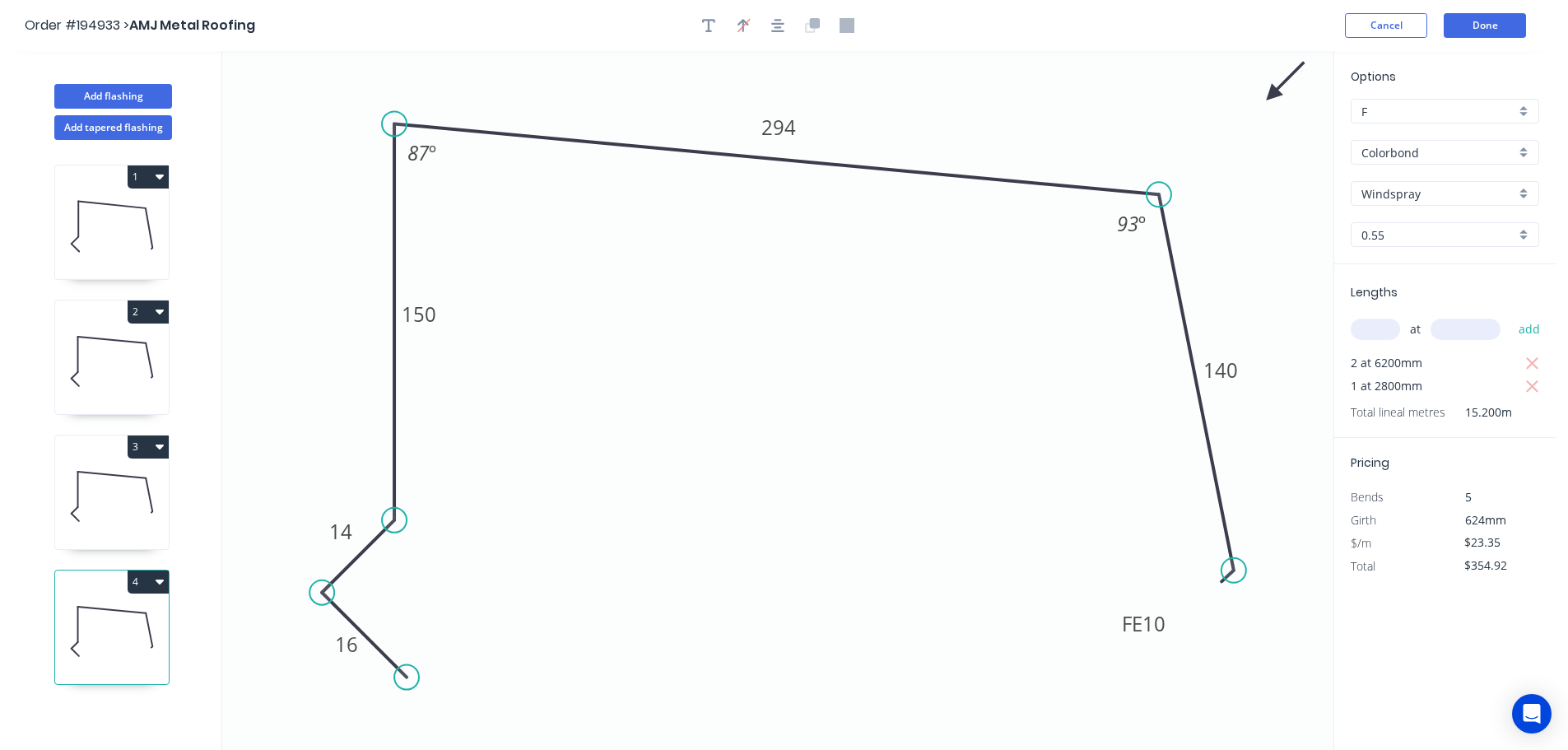
click at [147, 576] on button "4" at bounding box center [148, 581] width 41 height 23
click at [113, 615] on div "Duplicate" at bounding box center [90, 622] width 127 height 24
type input "$0.00"
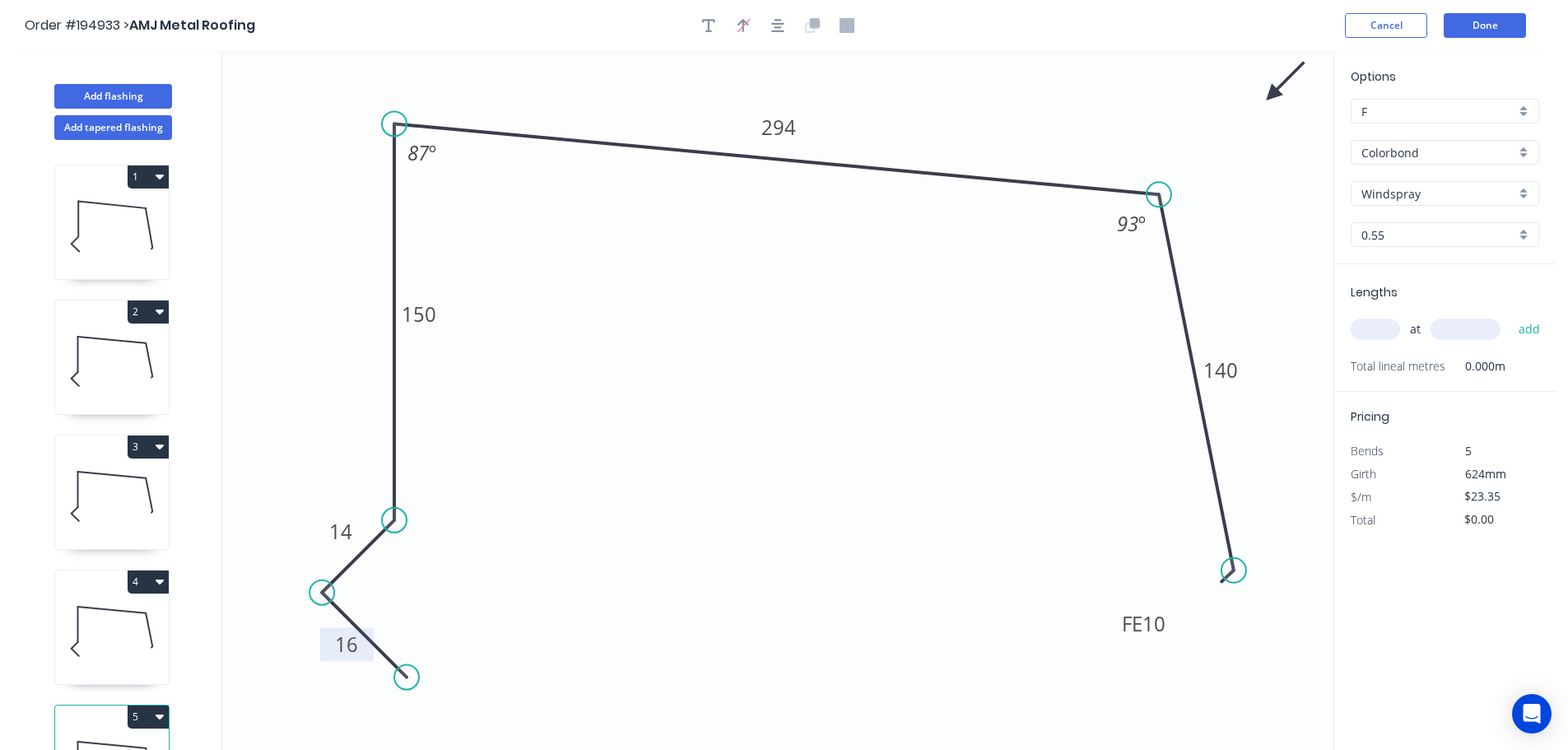
click at [340, 651] on tspan "16" at bounding box center [346, 644] width 23 height 27
type input "$17.13"
drag, startPoint x: 1227, startPoint y: 538, endPoint x: 1216, endPoint y: 479, distance: 60.0
click at [1216, 479] on circle at bounding box center [1215, 478] width 24 height 24
click at [1369, 330] on input "text" at bounding box center [1375, 328] width 50 height 21
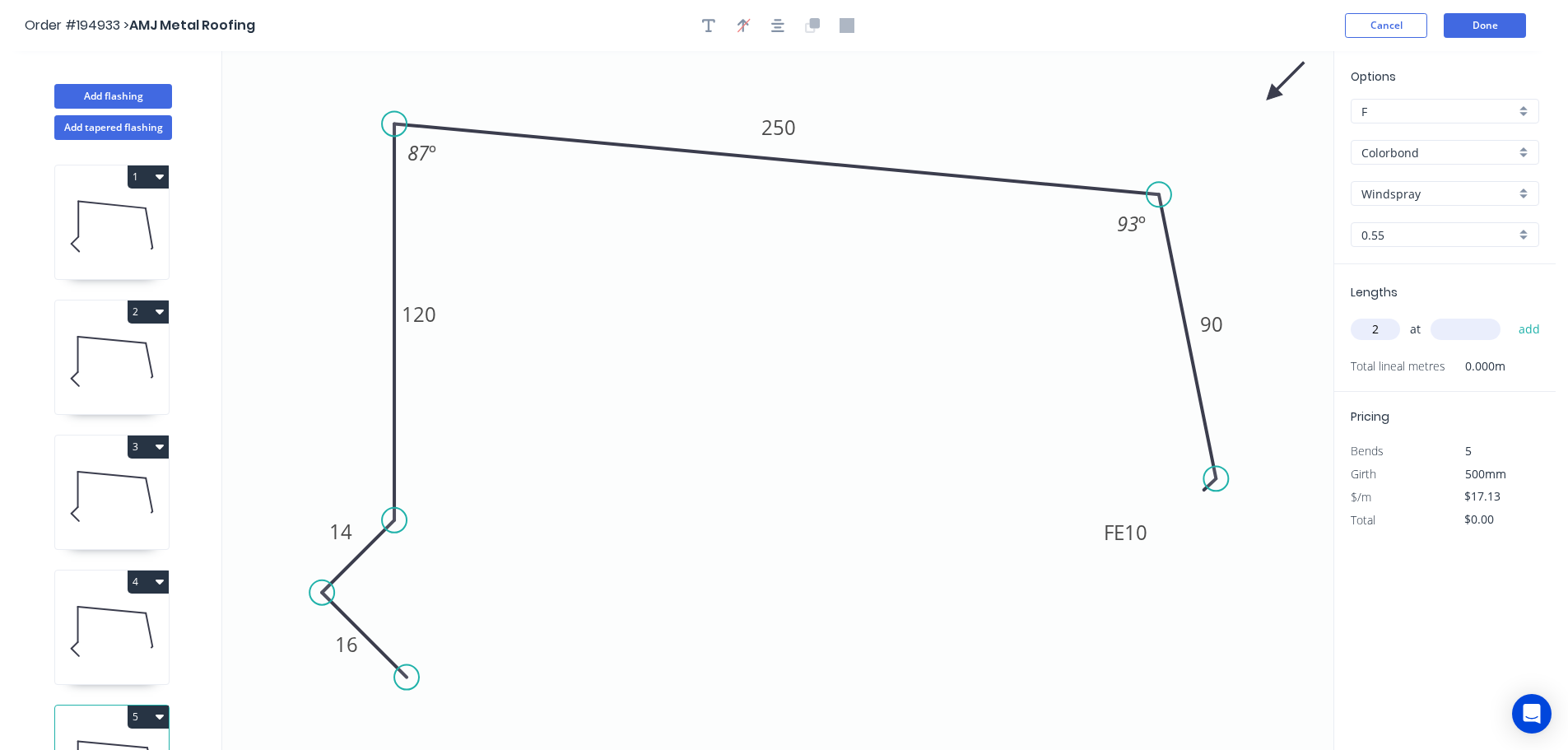
type input "2"
type input "4100"
click at [1510, 315] on button "add" at bounding box center [1529, 328] width 39 height 28
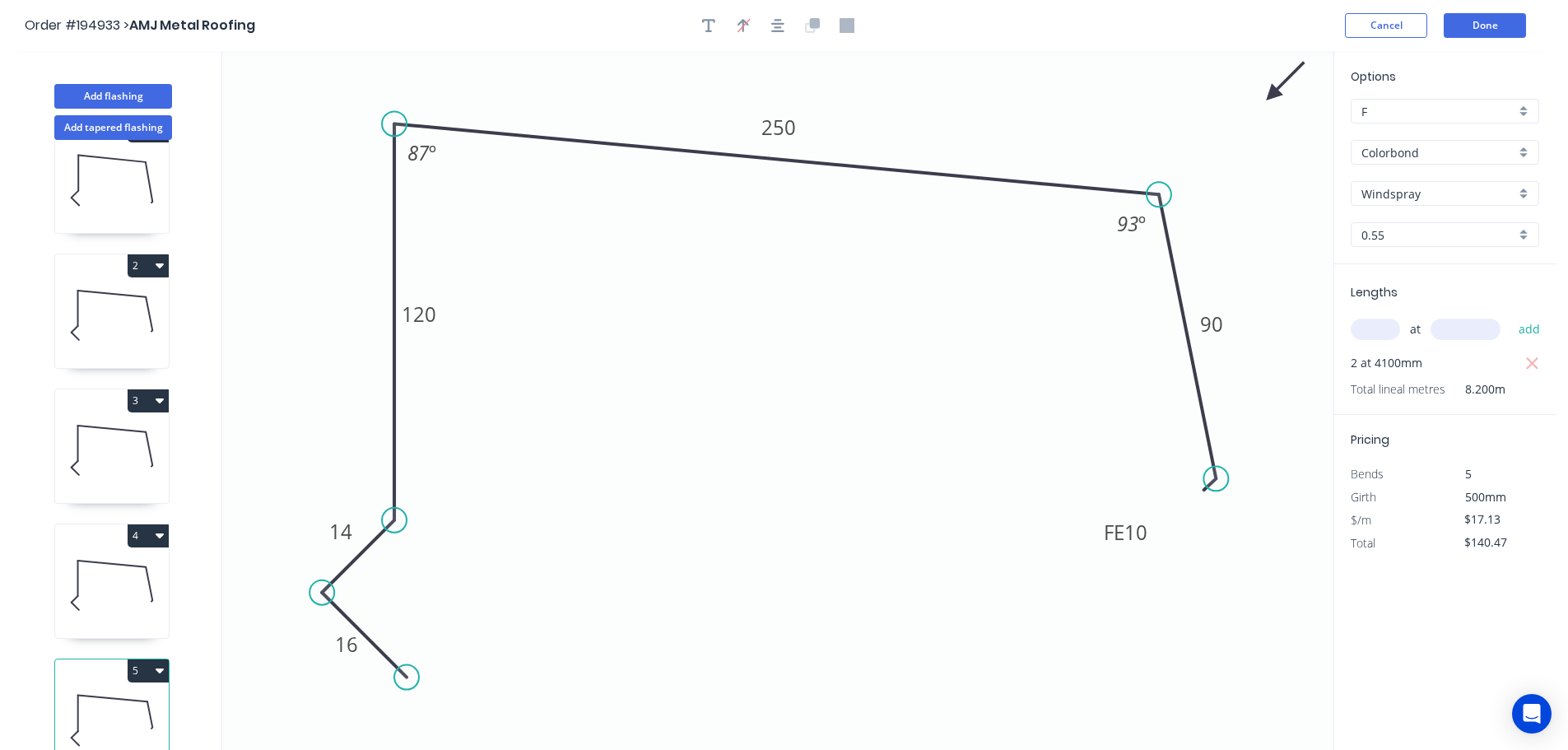
scroll to position [71, 0]
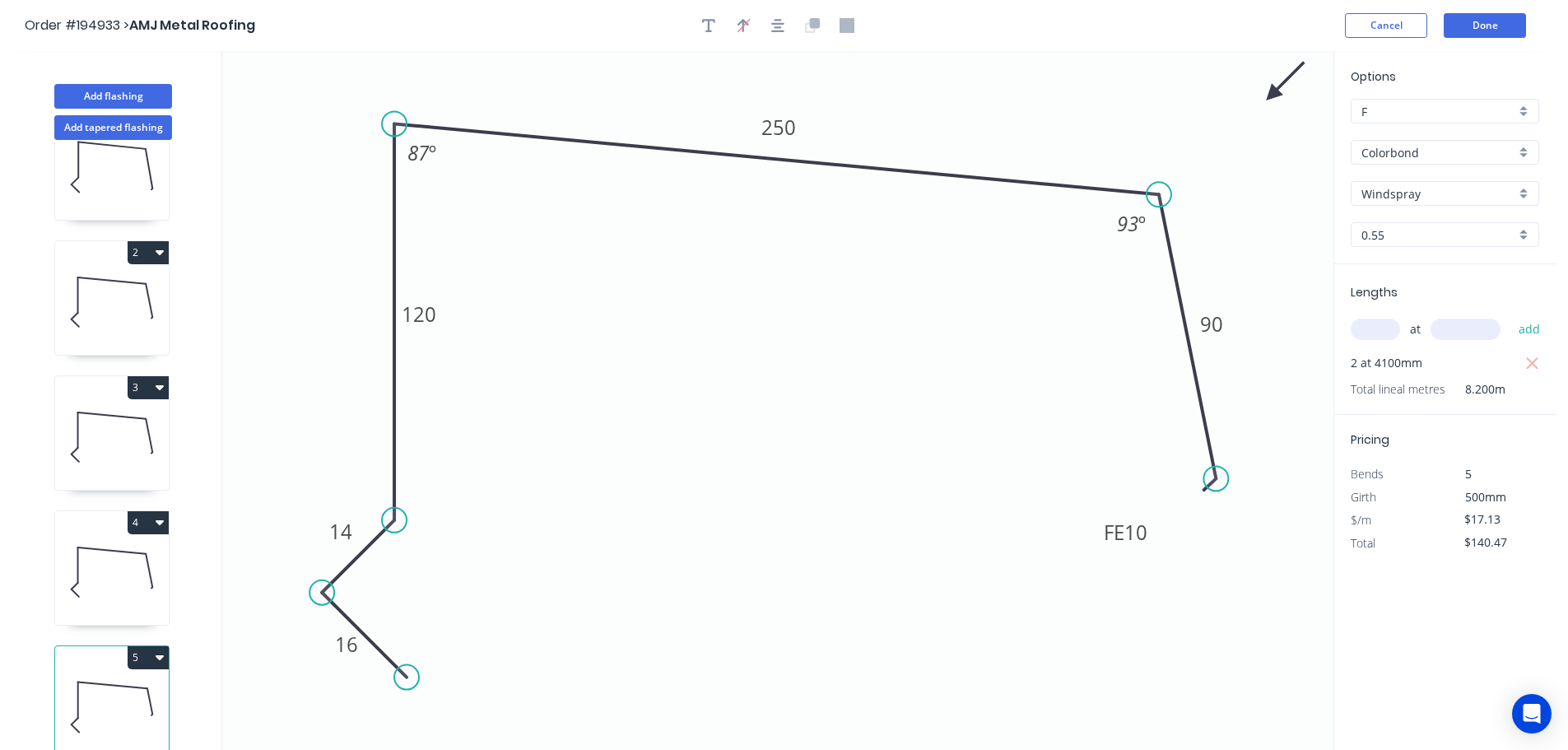
click at [150, 648] on button "5" at bounding box center [148, 657] width 41 height 23
click at [109, 686] on div "Duplicate" at bounding box center [90, 698] width 127 height 24
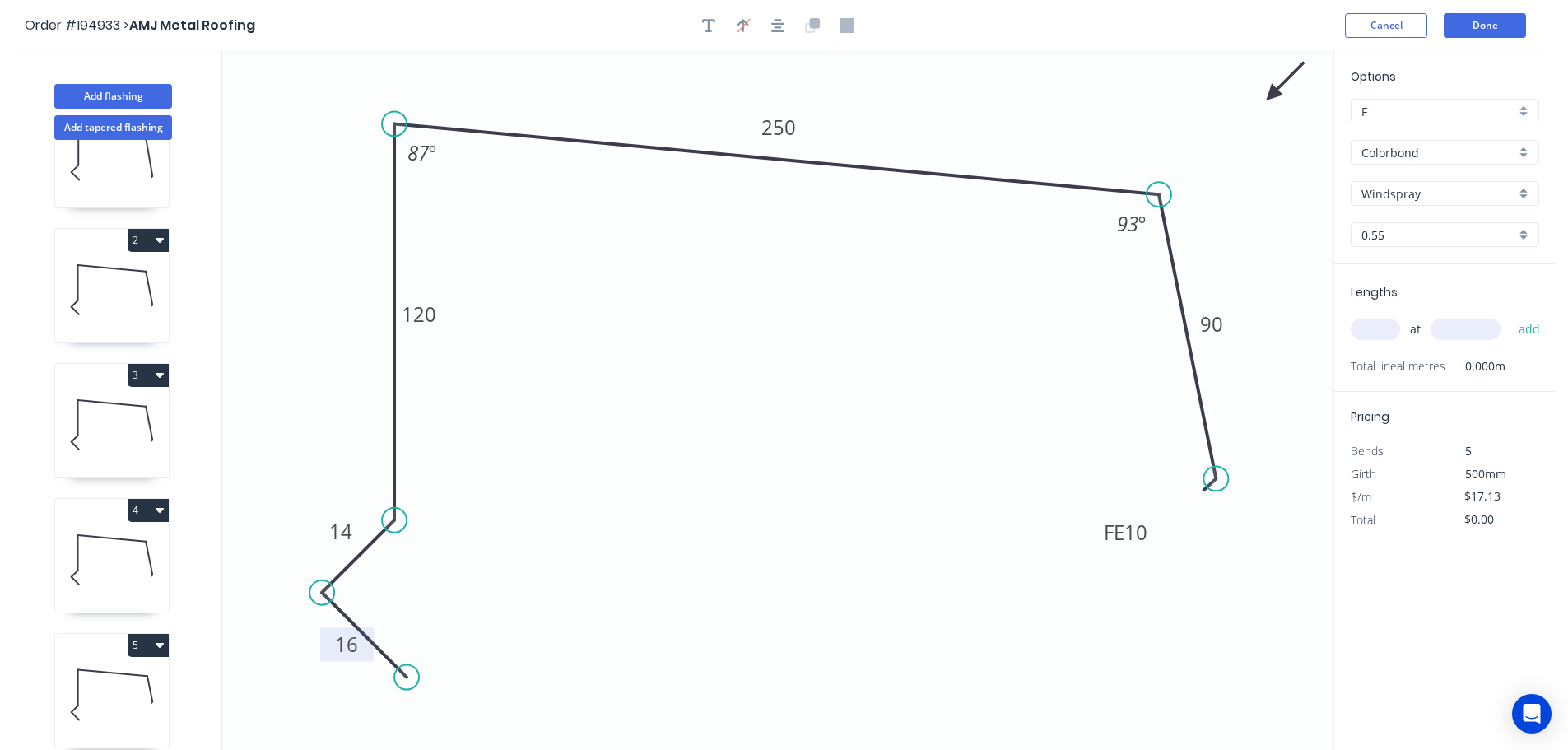
click at [331, 647] on rect at bounding box center [346, 645] width 33 height 23
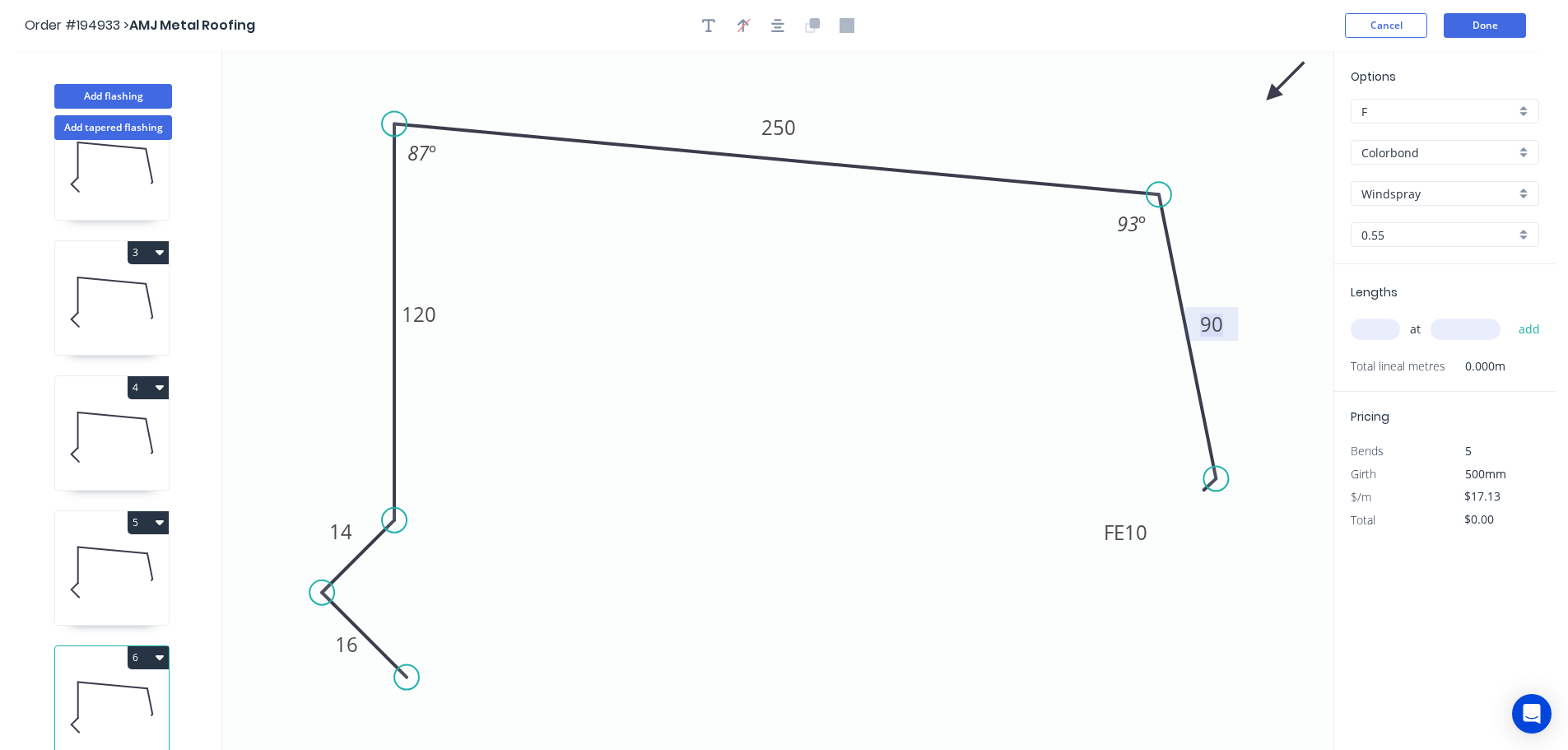
click at [137, 591] on icon at bounding box center [112, 571] width 113 height 105
type input "$140.47"
click at [1385, 328] on input "text" at bounding box center [1375, 328] width 50 height 21
type input "1"
type input "3000"
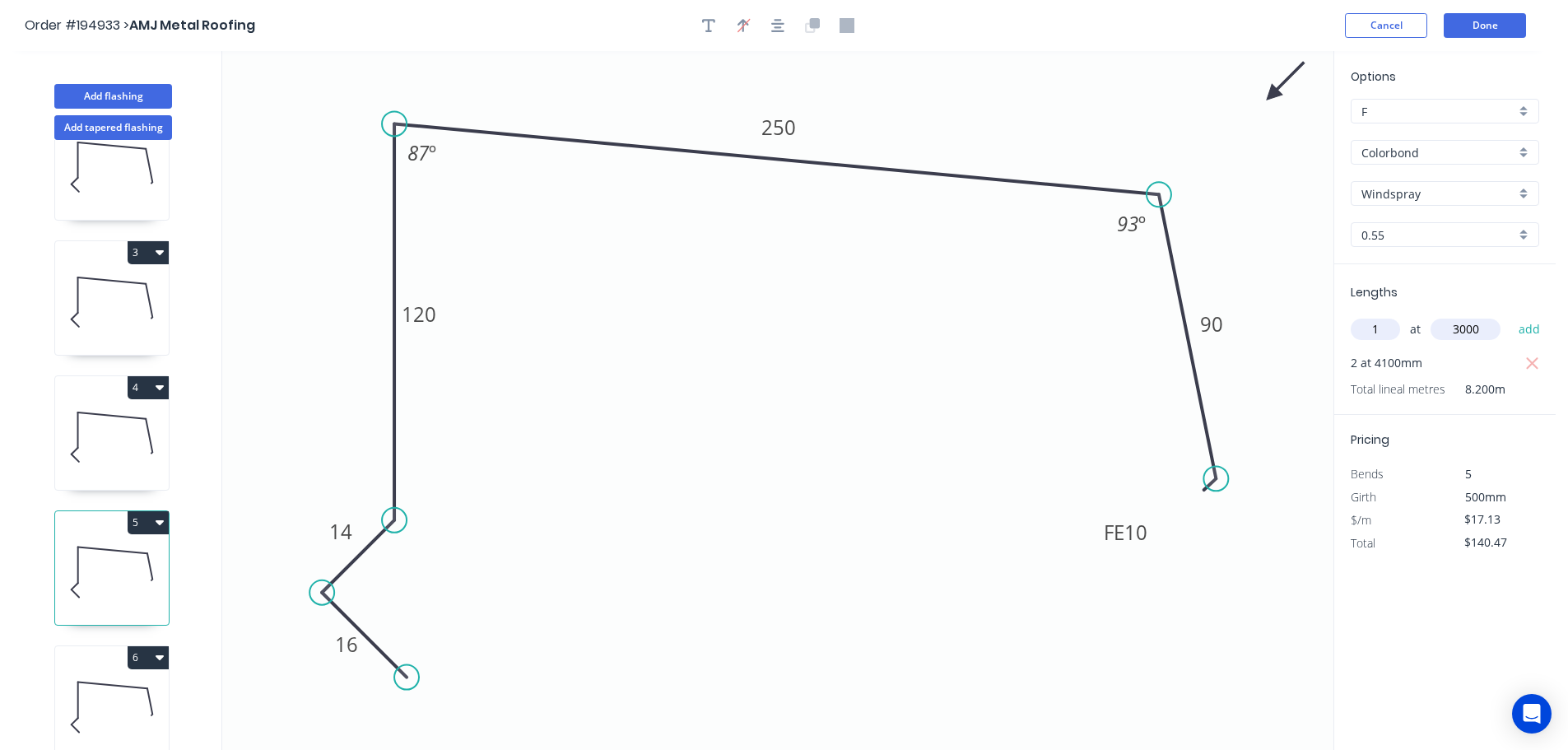
click at [1510, 315] on button "add" at bounding box center [1529, 328] width 39 height 28
click at [135, 678] on icon at bounding box center [112, 706] width 113 height 105
type input "$0.00"
click at [344, 653] on tspan "16" at bounding box center [346, 644] width 23 height 27
type input "$19.20"
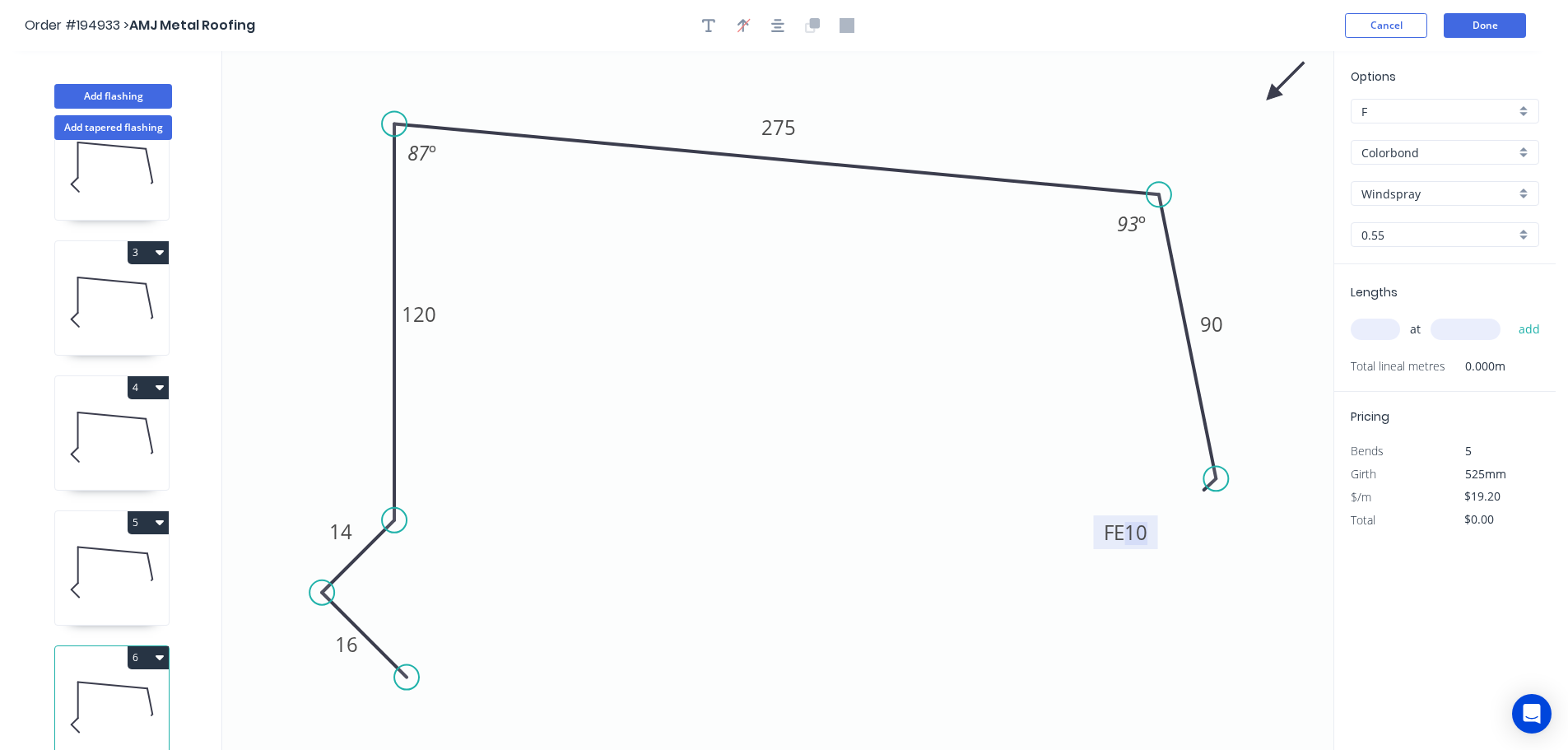
click at [1361, 326] on input "text" at bounding box center [1375, 328] width 50 height 21
type input "1"
type input "2000"
click at [1510, 315] on button "add" at bounding box center [1529, 328] width 39 height 28
type input "$38.40"
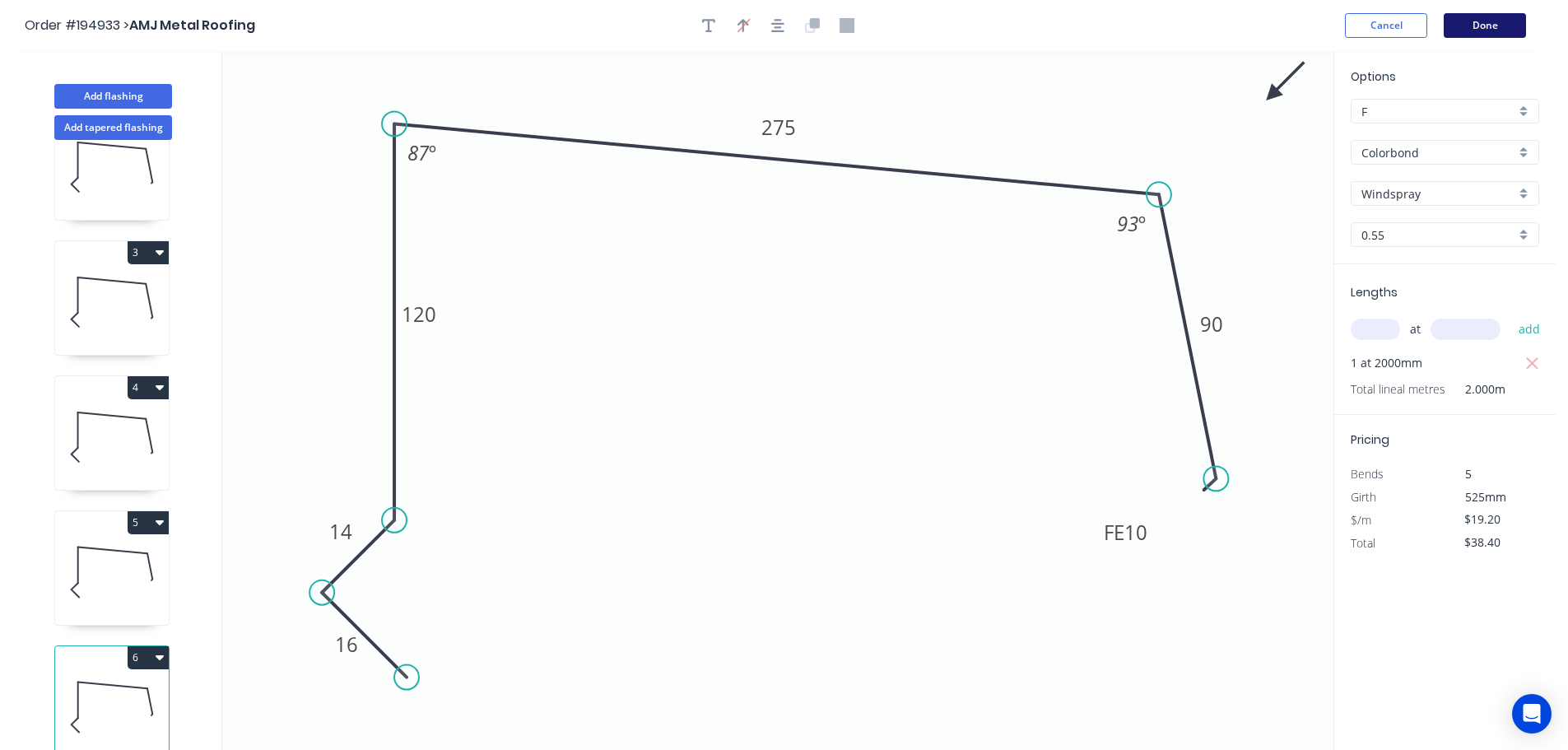
click at [1493, 21] on button "Done" at bounding box center [1485, 25] width 82 height 24
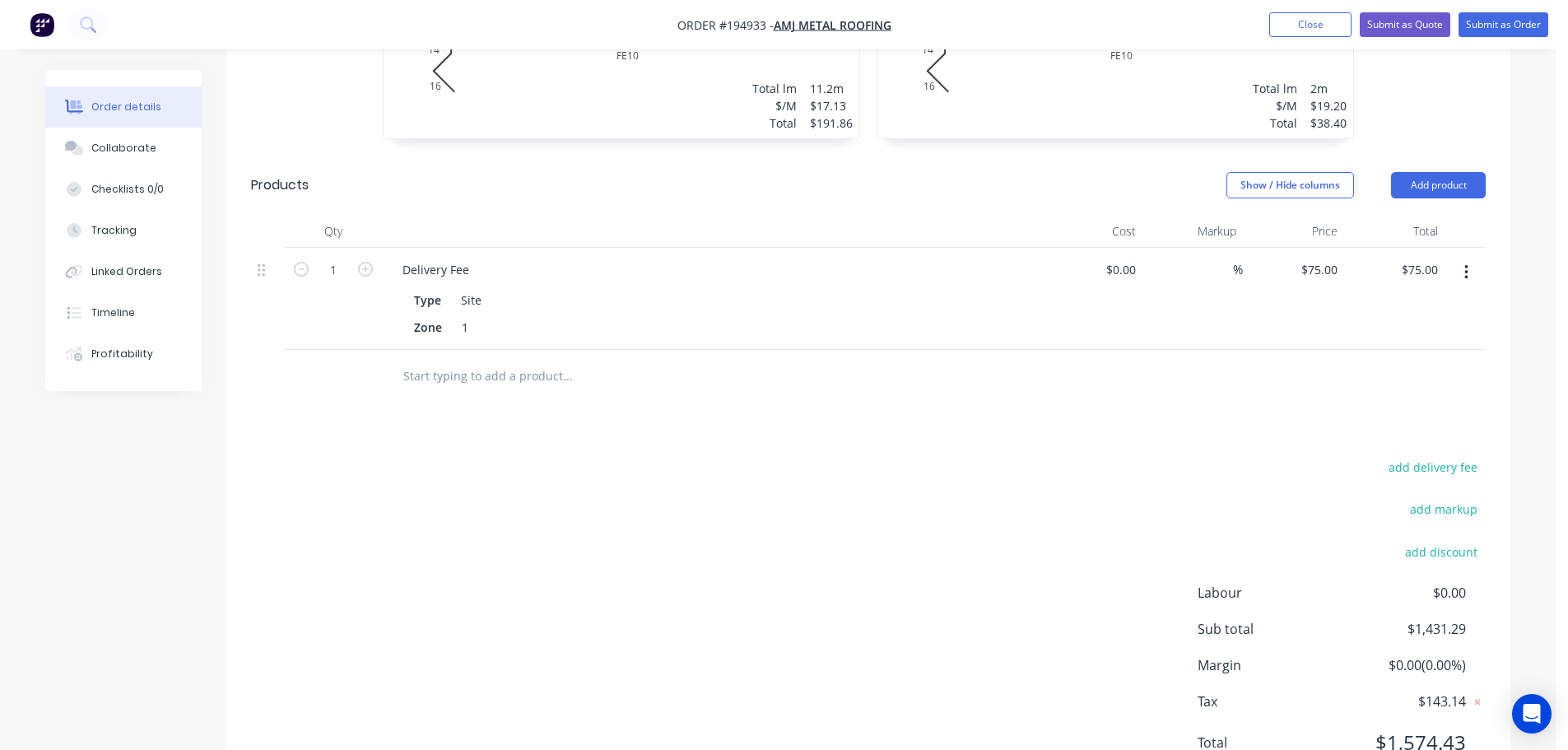
scroll to position [1340, 0]
click at [1496, 18] on button "Submit as Order" at bounding box center [1503, 24] width 90 height 24
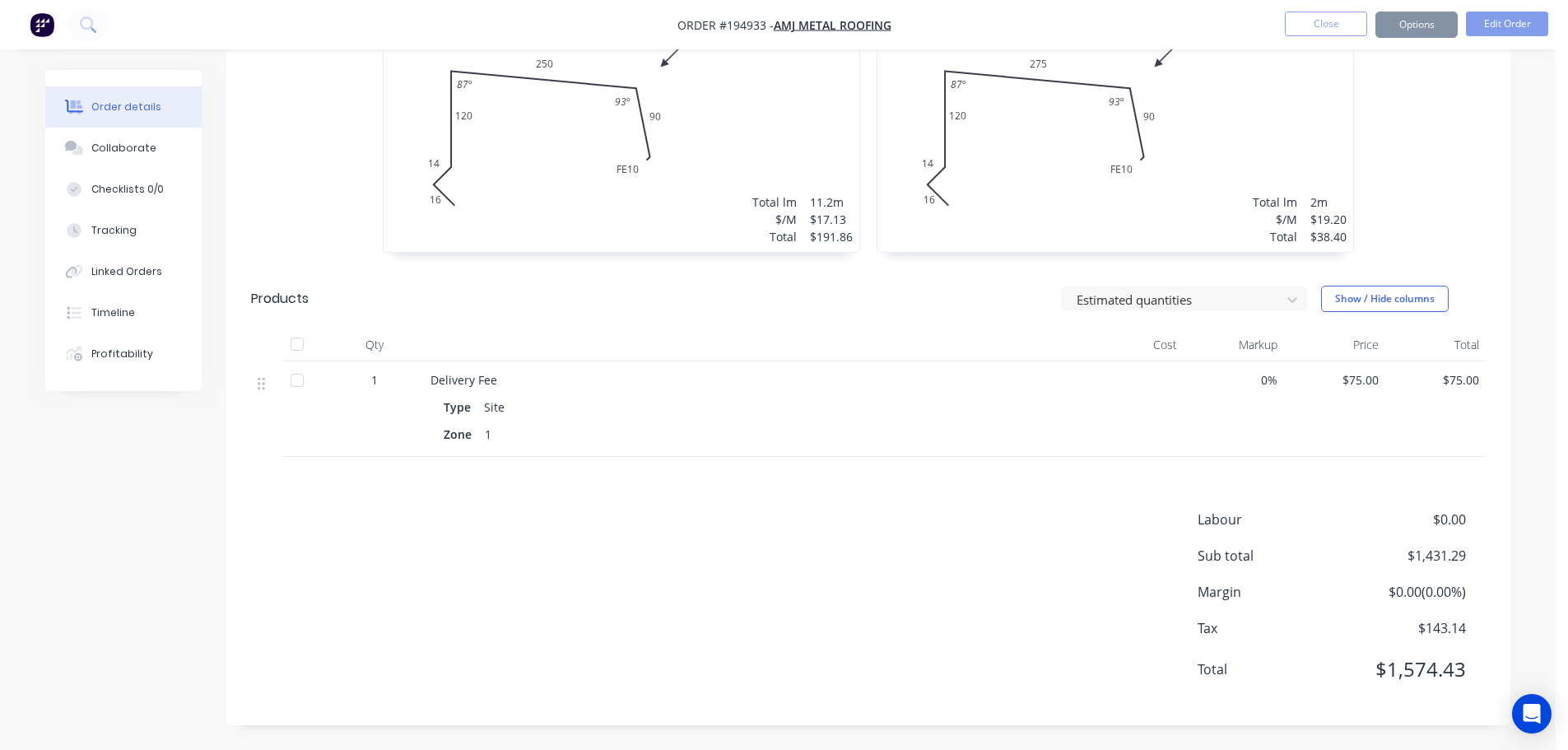
scroll to position [0, 0]
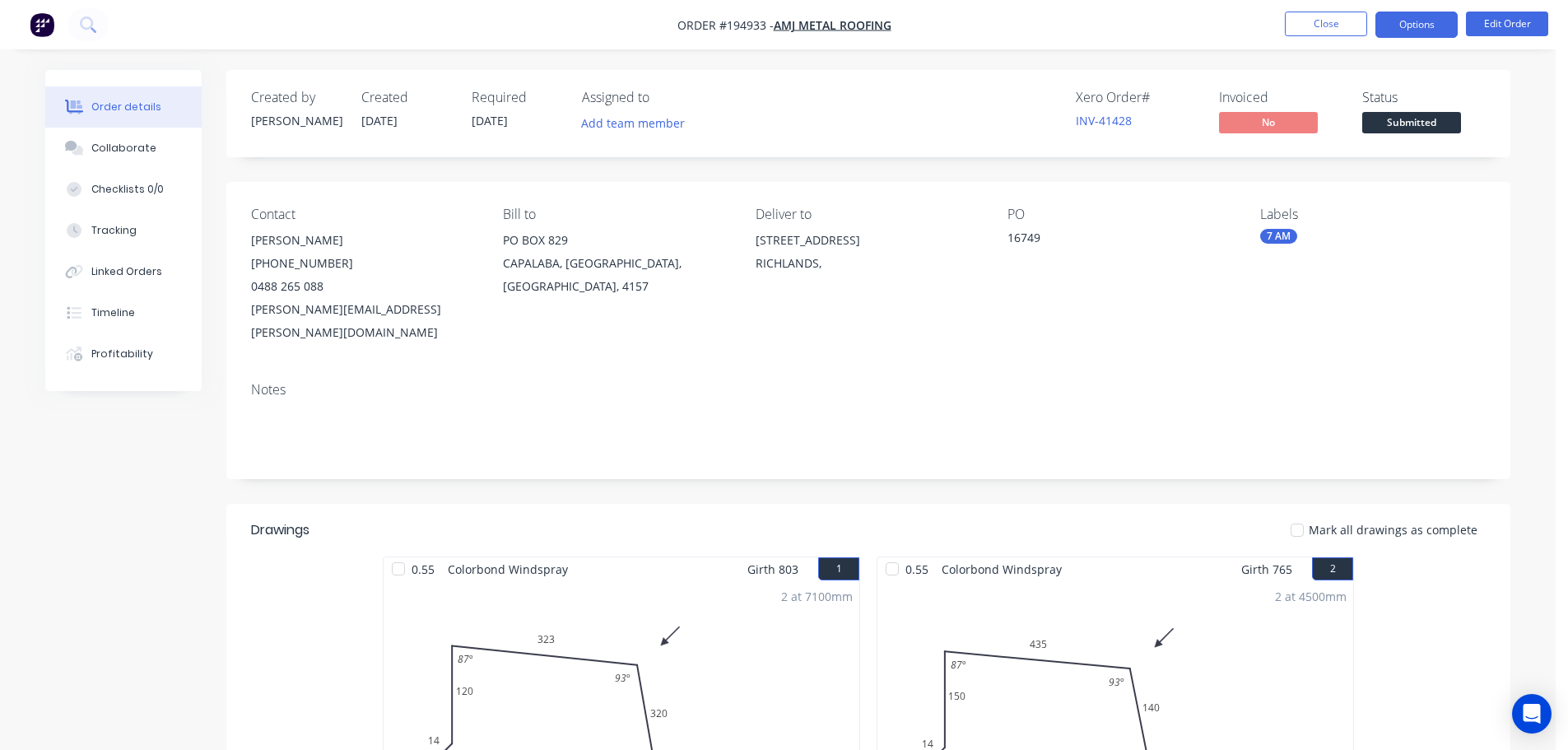
click at [1423, 31] on button "Options" at bounding box center [1417, 24] width 82 height 26
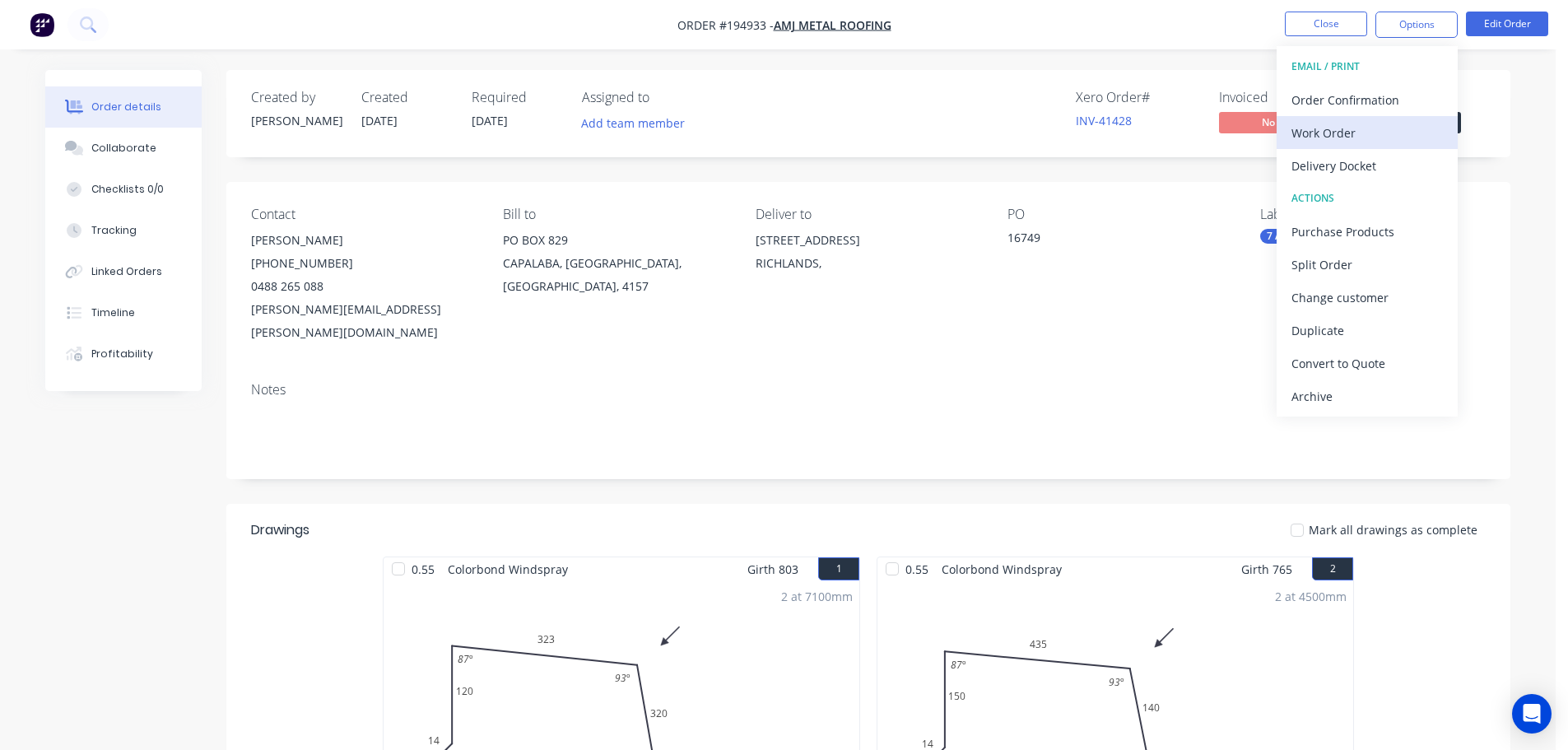
click at [1363, 136] on div "Work Order" at bounding box center [1367, 133] width 151 height 24
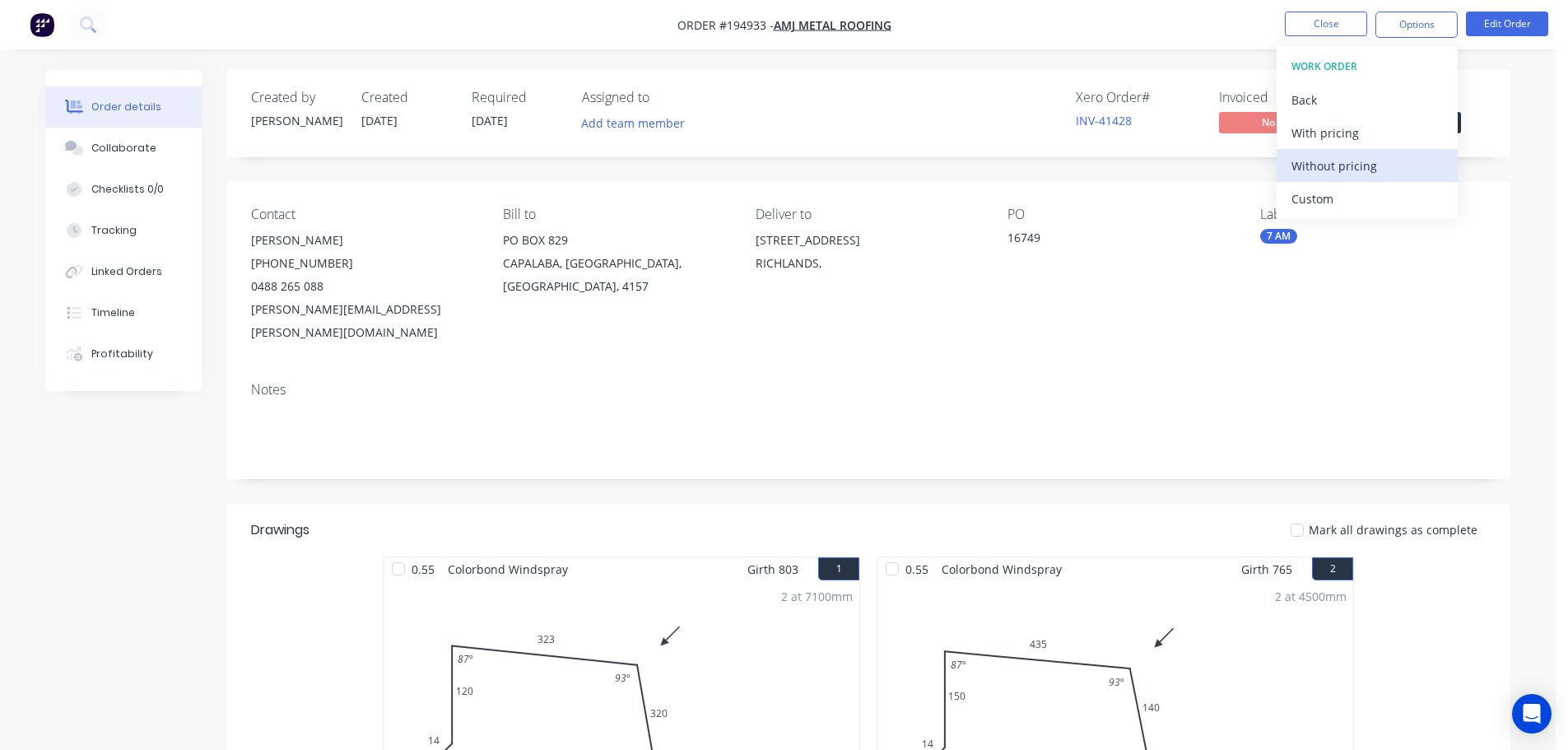
click at [1355, 176] on div "Without pricing" at bounding box center [1367, 165] width 151 height 24
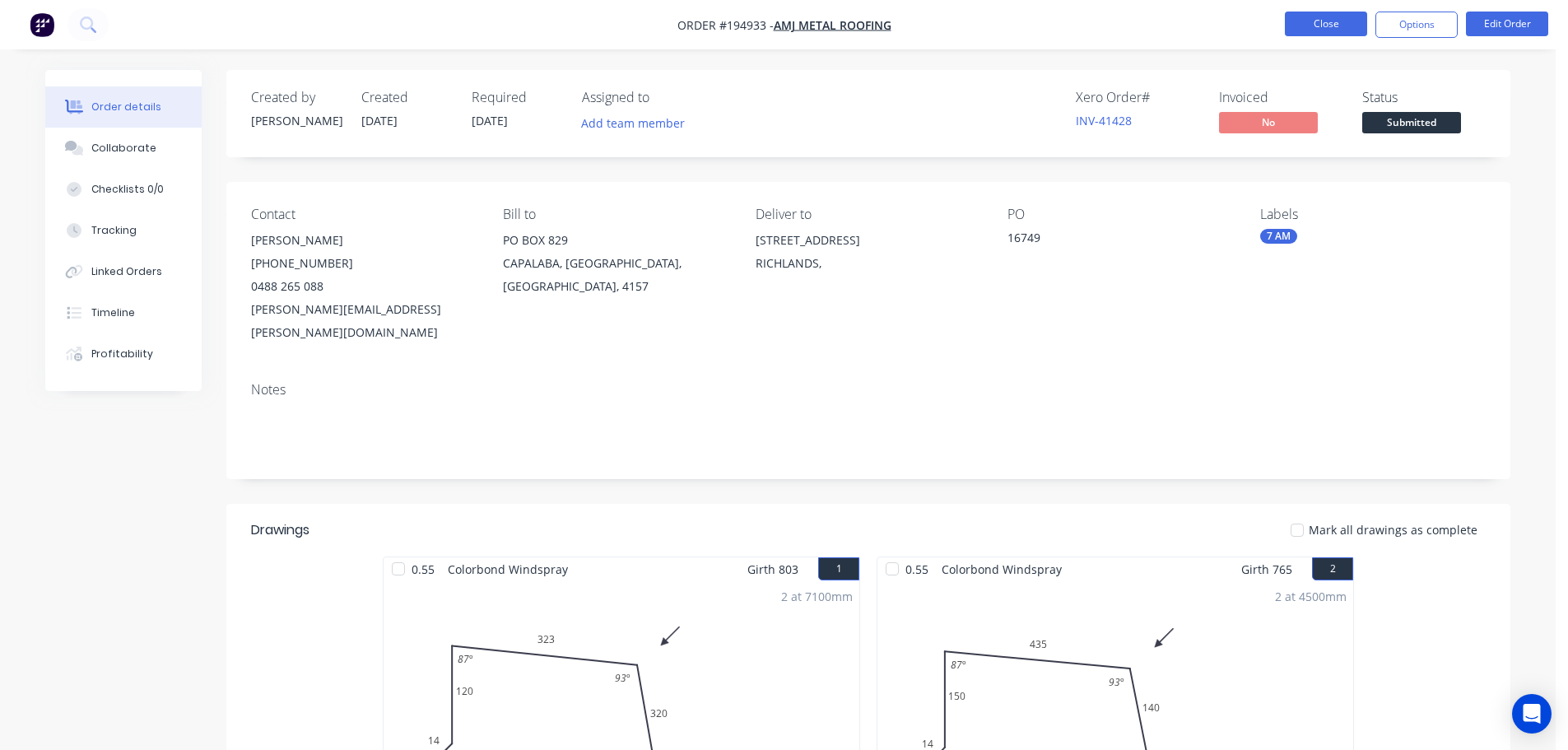
click at [1335, 17] on button "Close" at bounding box center [1326, 24] width 82 height 24
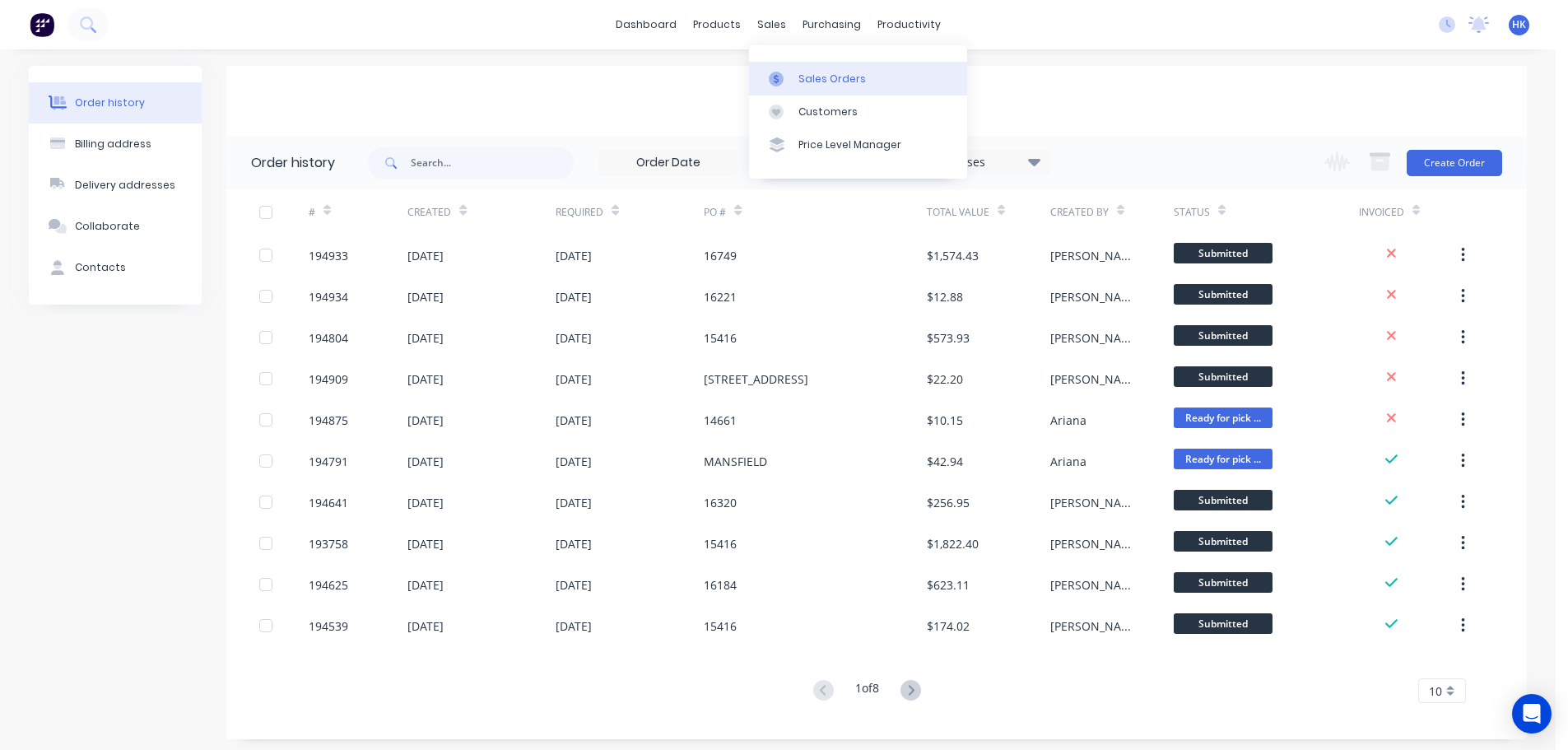
click at [794, 81] on link "Sales Orders" at bounding box center [858, 77] width 218 height 33
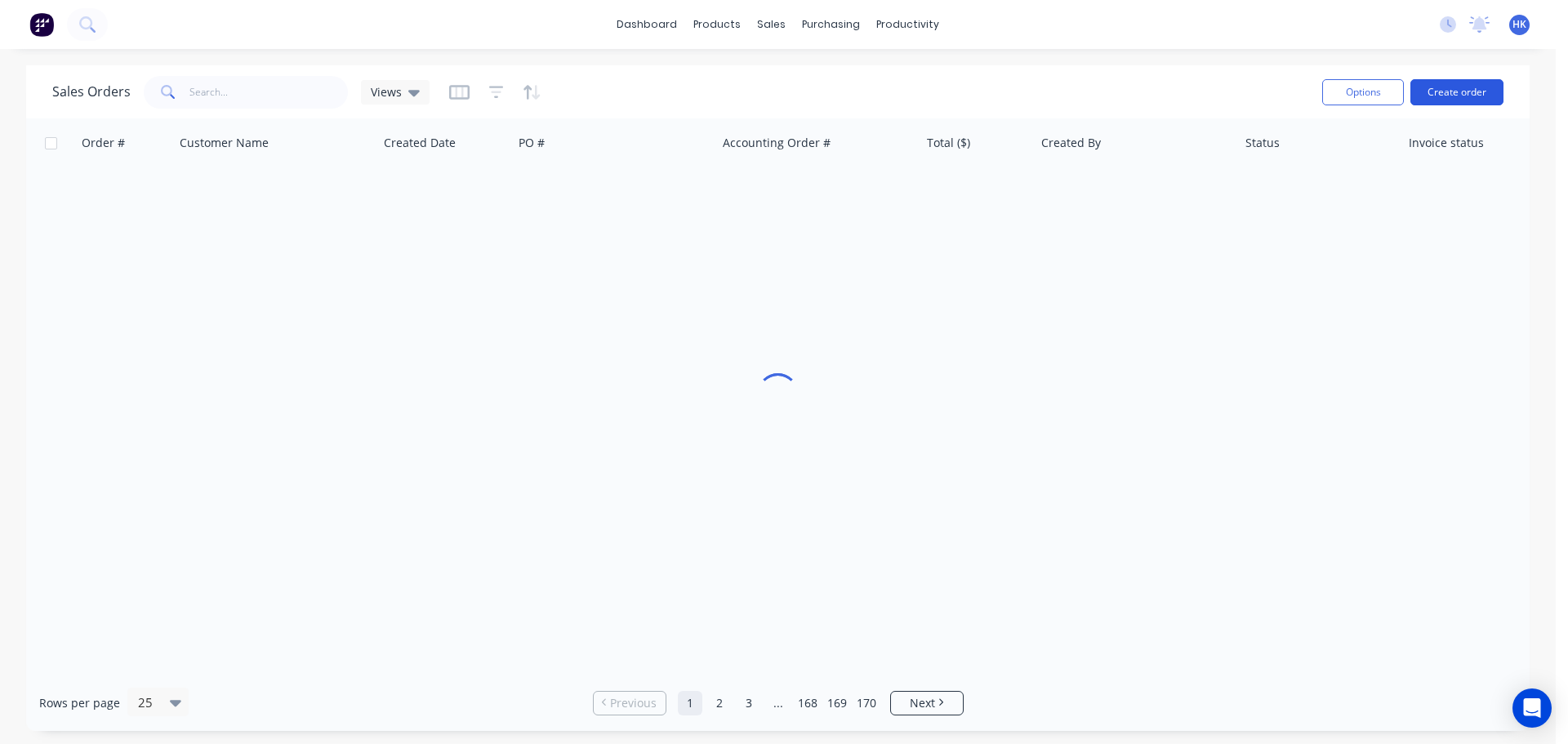
click at [1447, 91] on button "Create order" at bounding box center [1456, 92] width 93 height 26
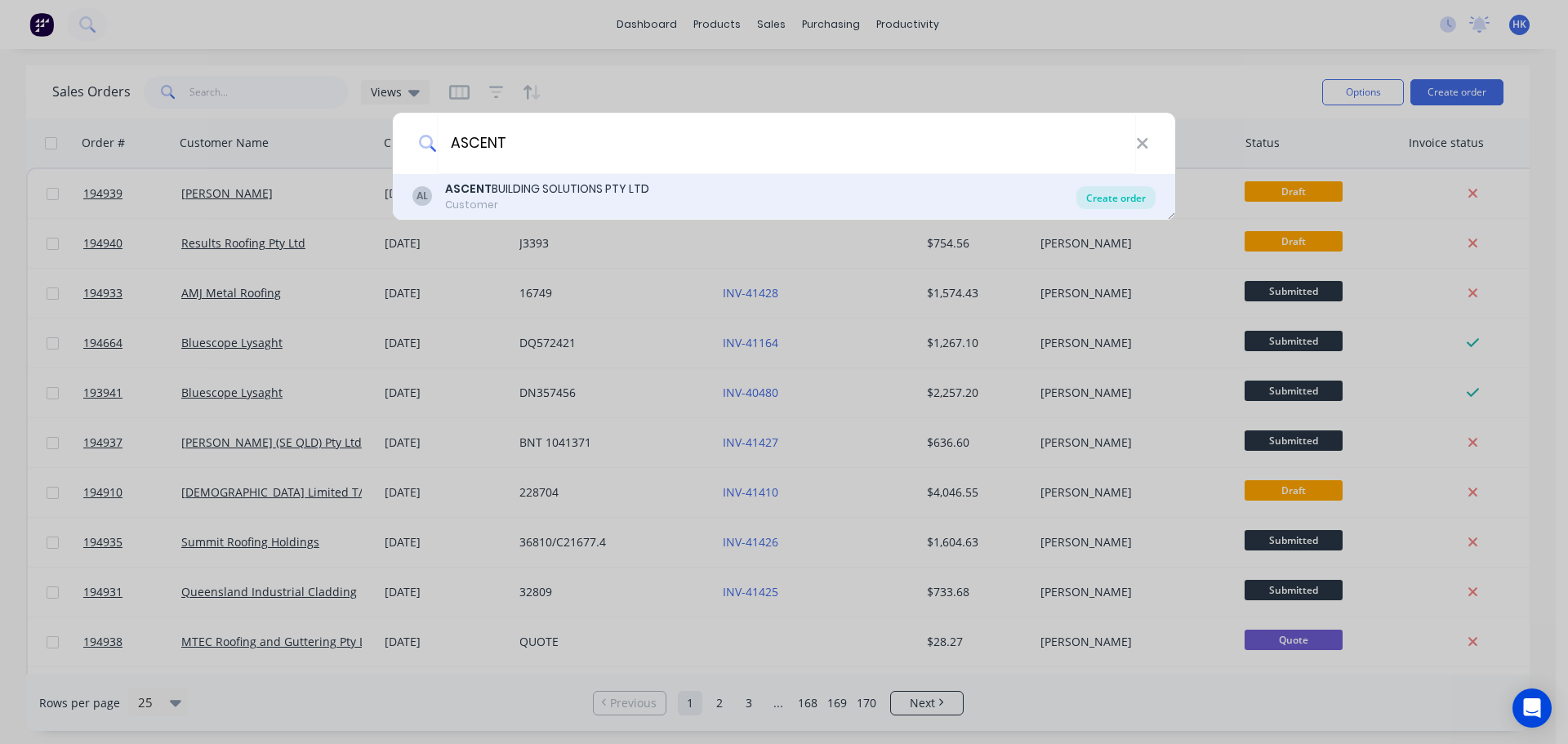
type input "ASCENT"
click at [1103, 207] on div "Create order" at bounding box center [1116, 197] width 79 height 22
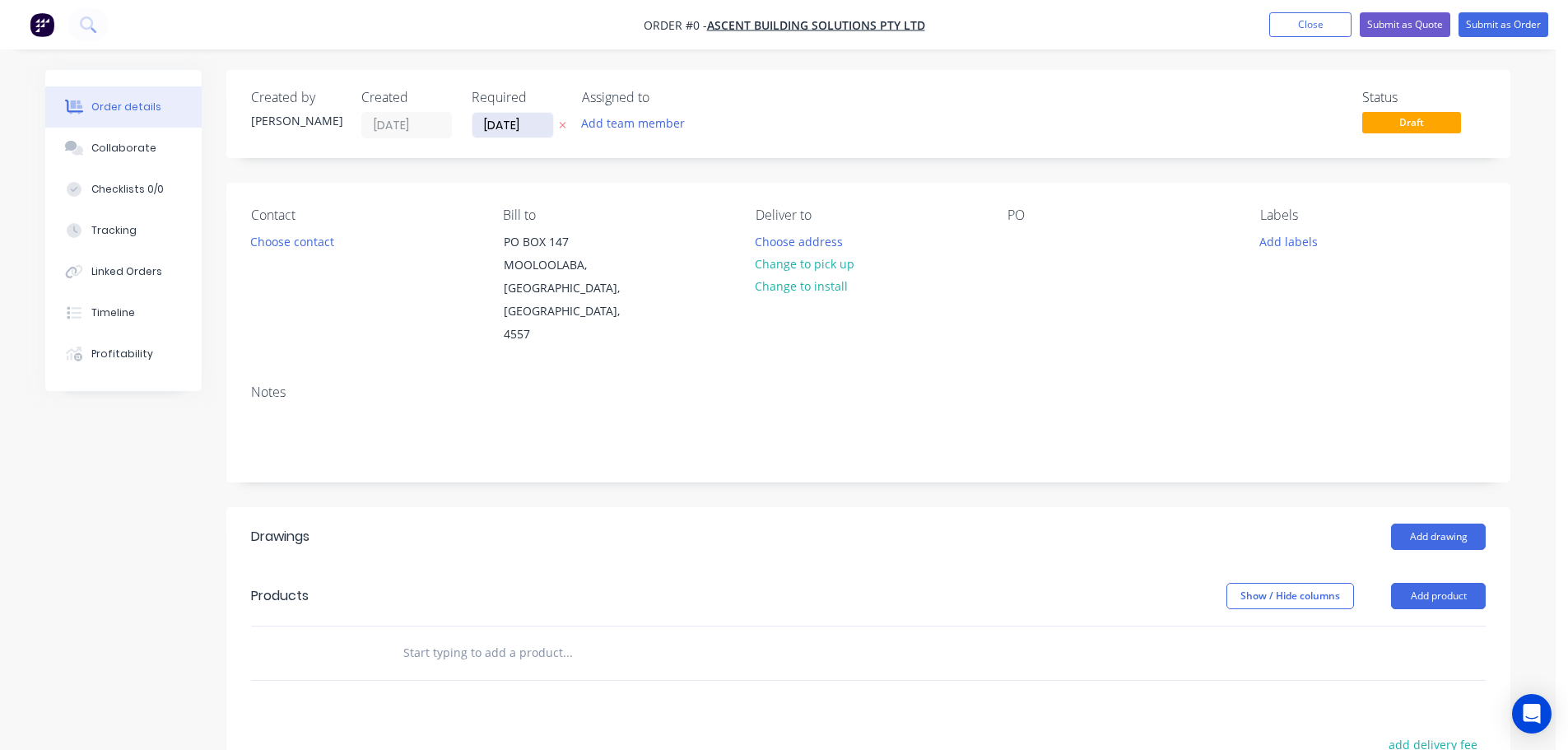
click at [517, 134] on input "[DATE]" at bounding box center [513, 124] width 81 height 24
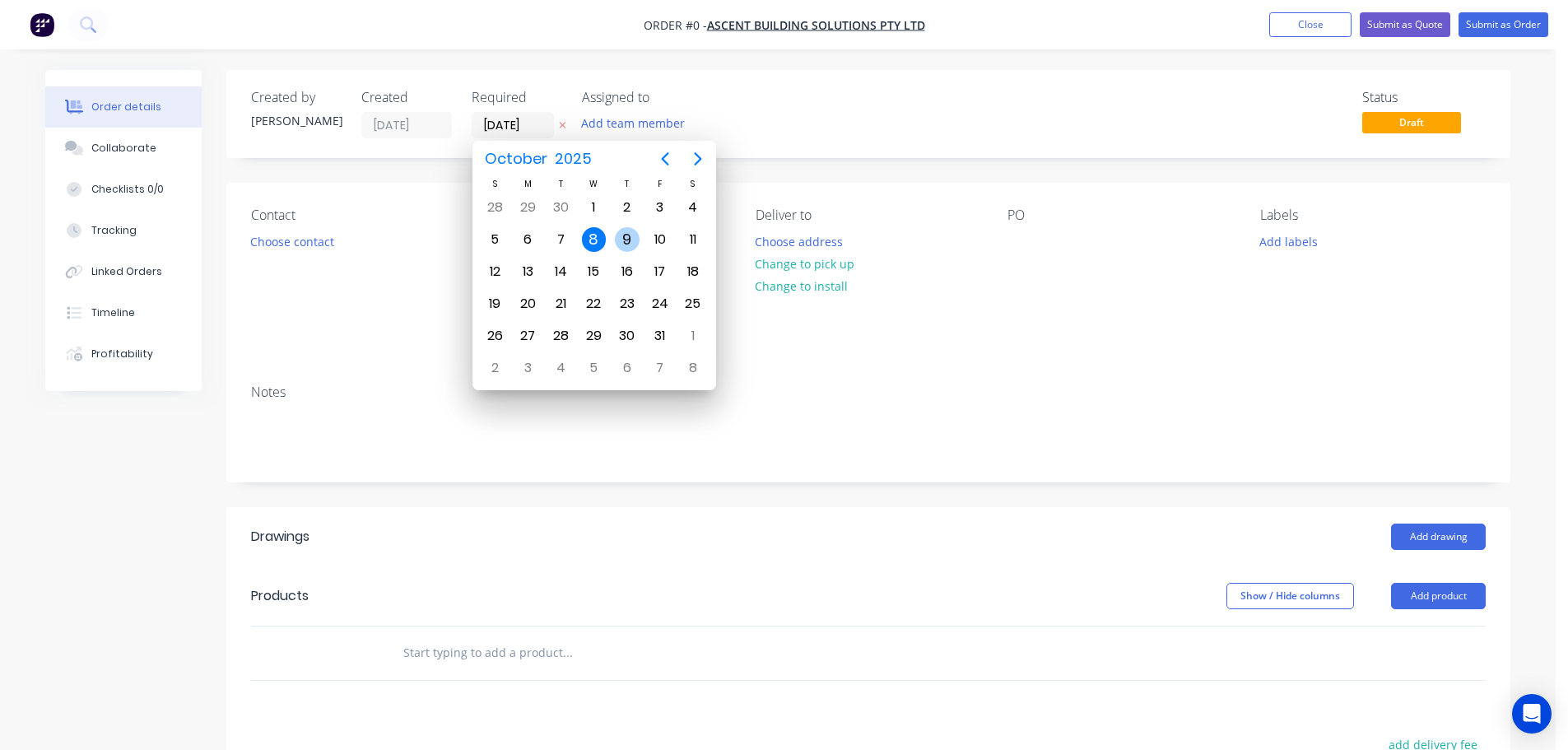
click at [621, 242] on div "9" at bounding box center [627, 239] width 24 height 24
type input "[DATE]"
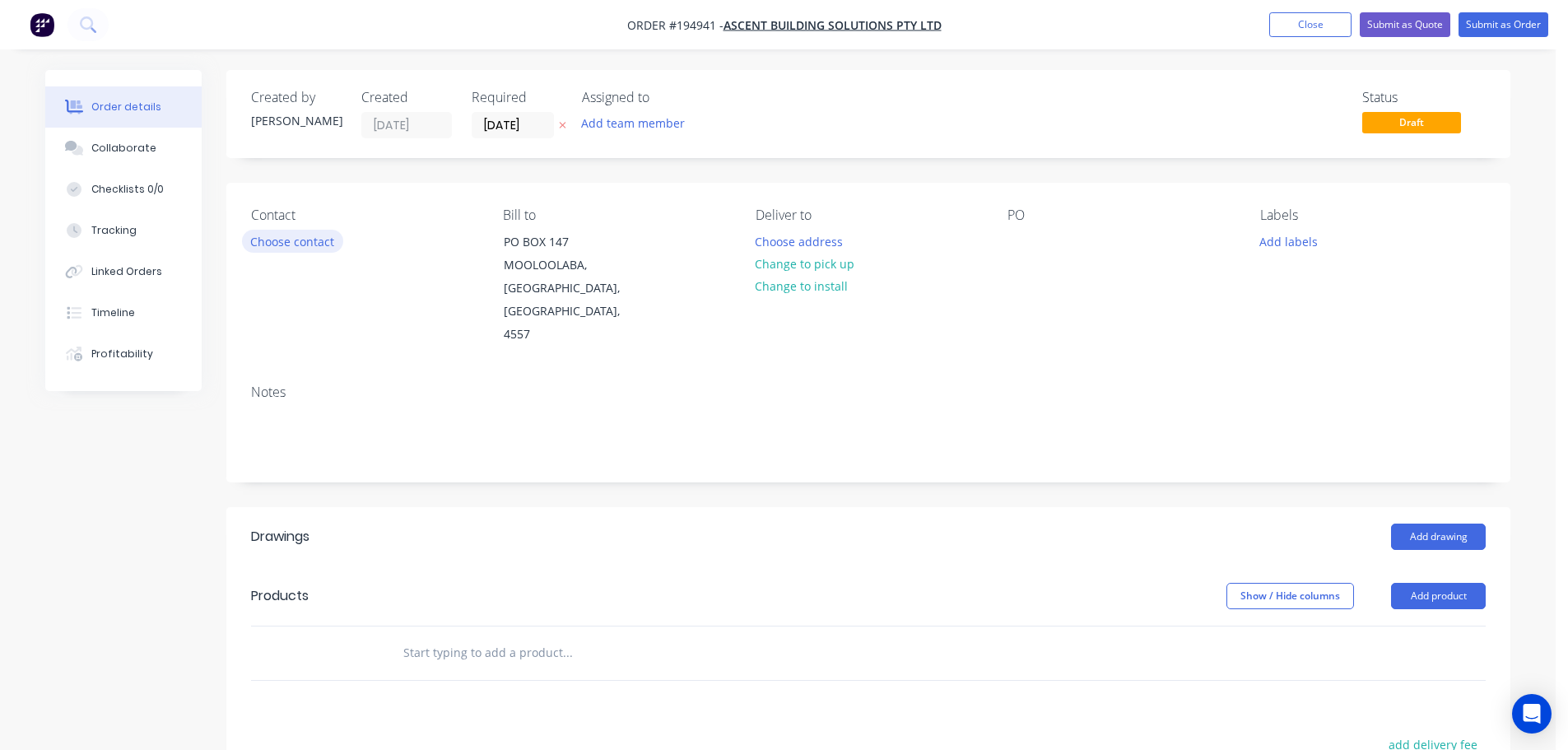
click at [300, 249] on button "Choose contact" at bounding box center [292, 240] width 102 height 22
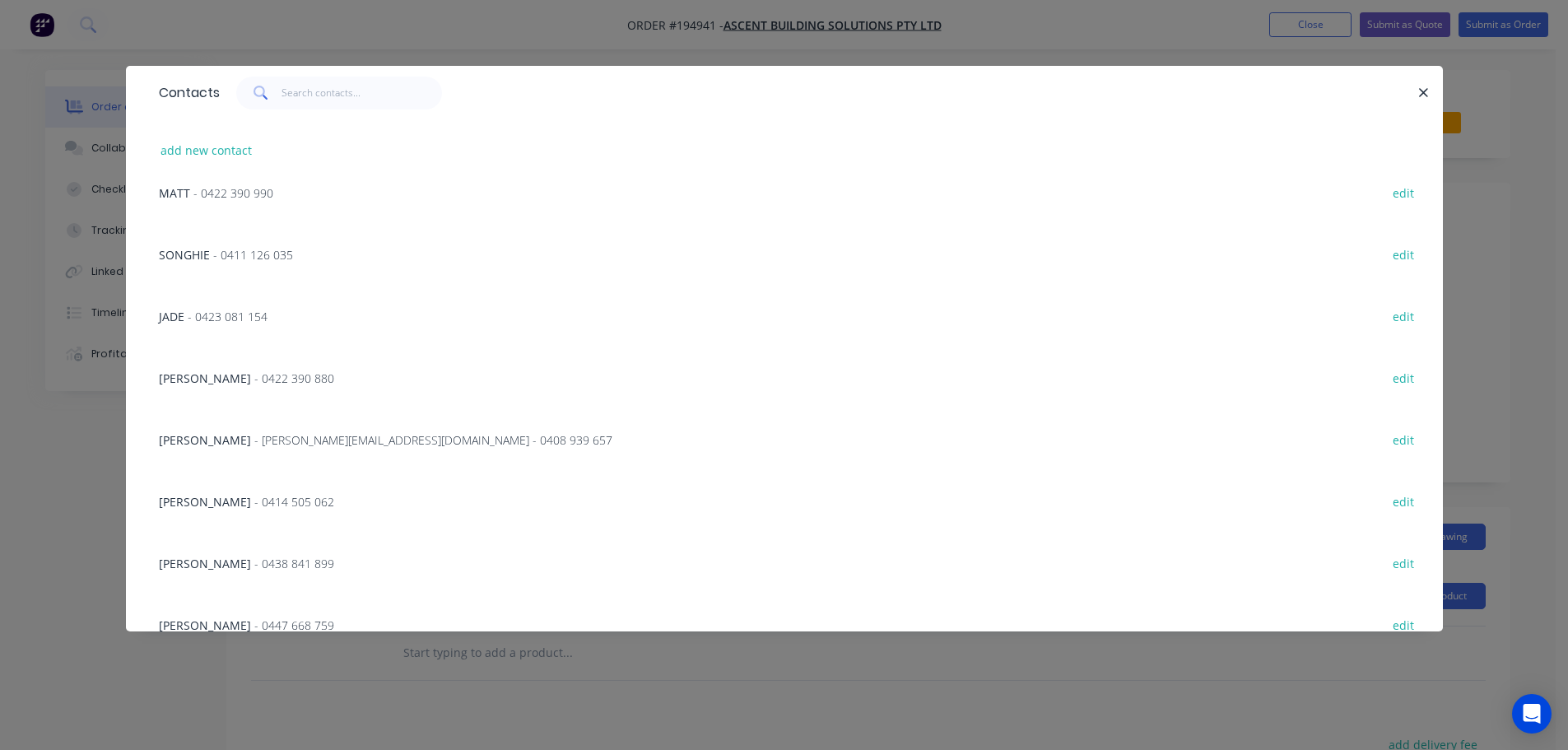
scroll to position [329, 0]
click at [266, 438] on span "- 0414 505 062" at bounding box center [294, 439] width 80 height 16
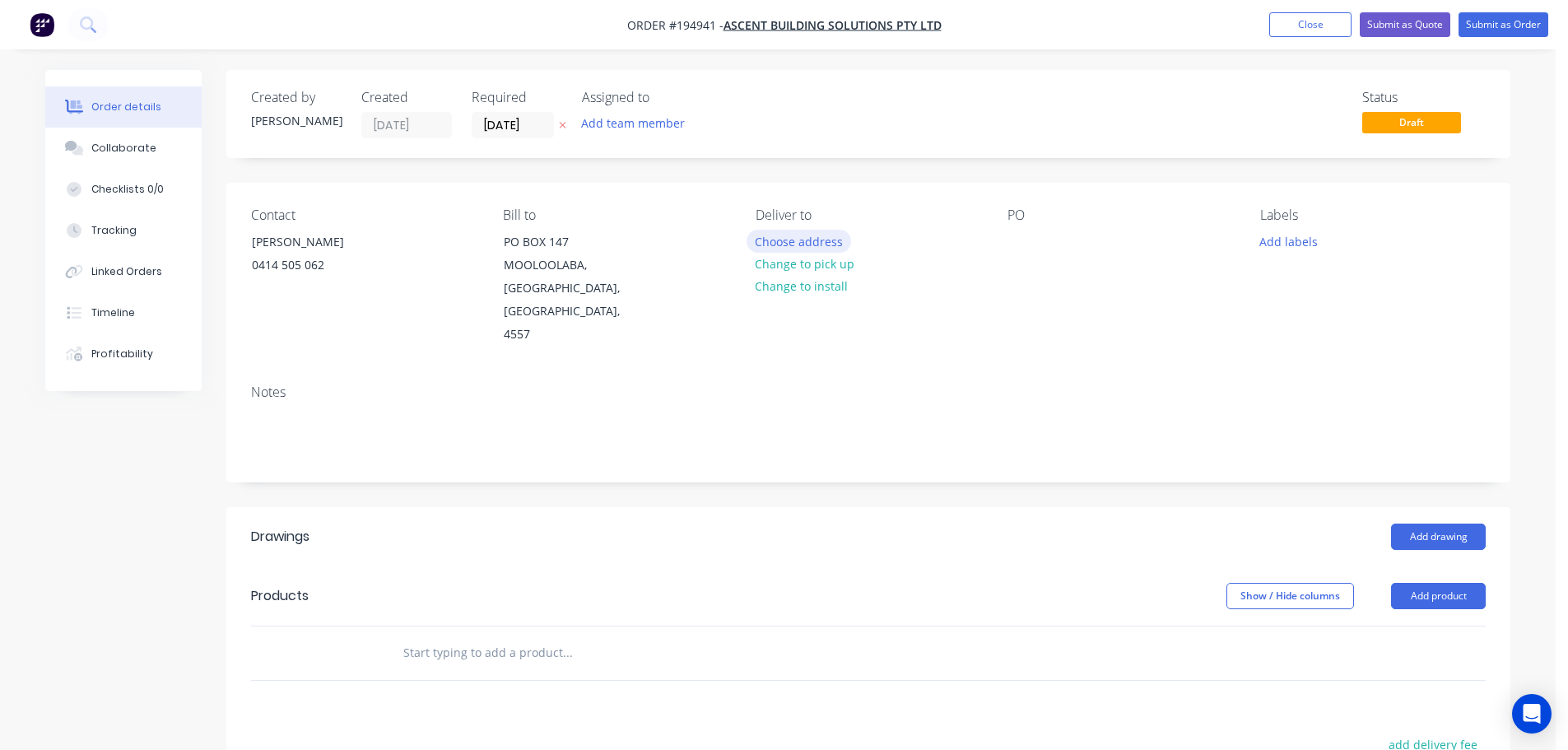
click at [774, 240] on button "Choose address" at bounding box center [799, 240] width 105 height 22
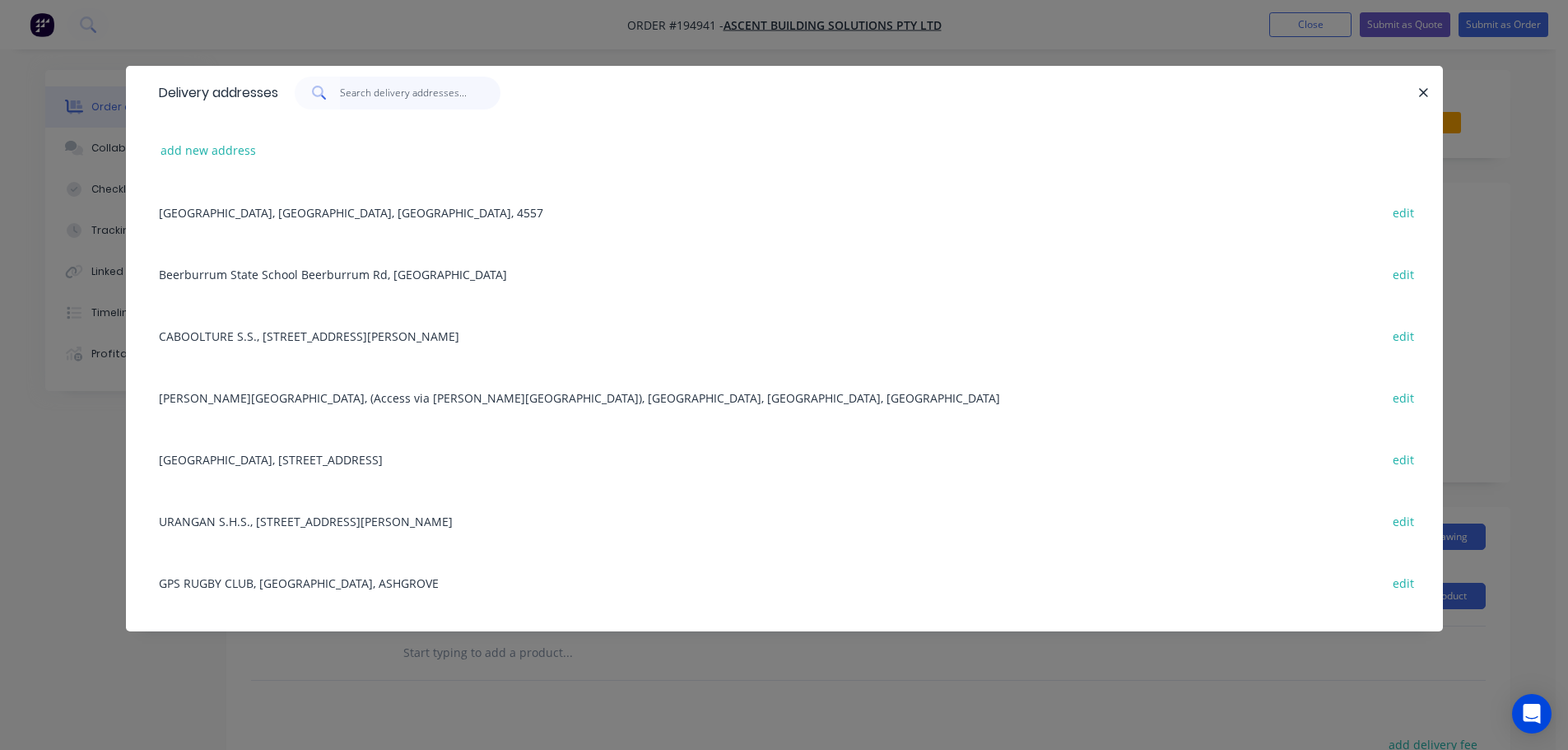
click at [410, 92] on input "text" at bounding box center [420, 92] width 160 height 33
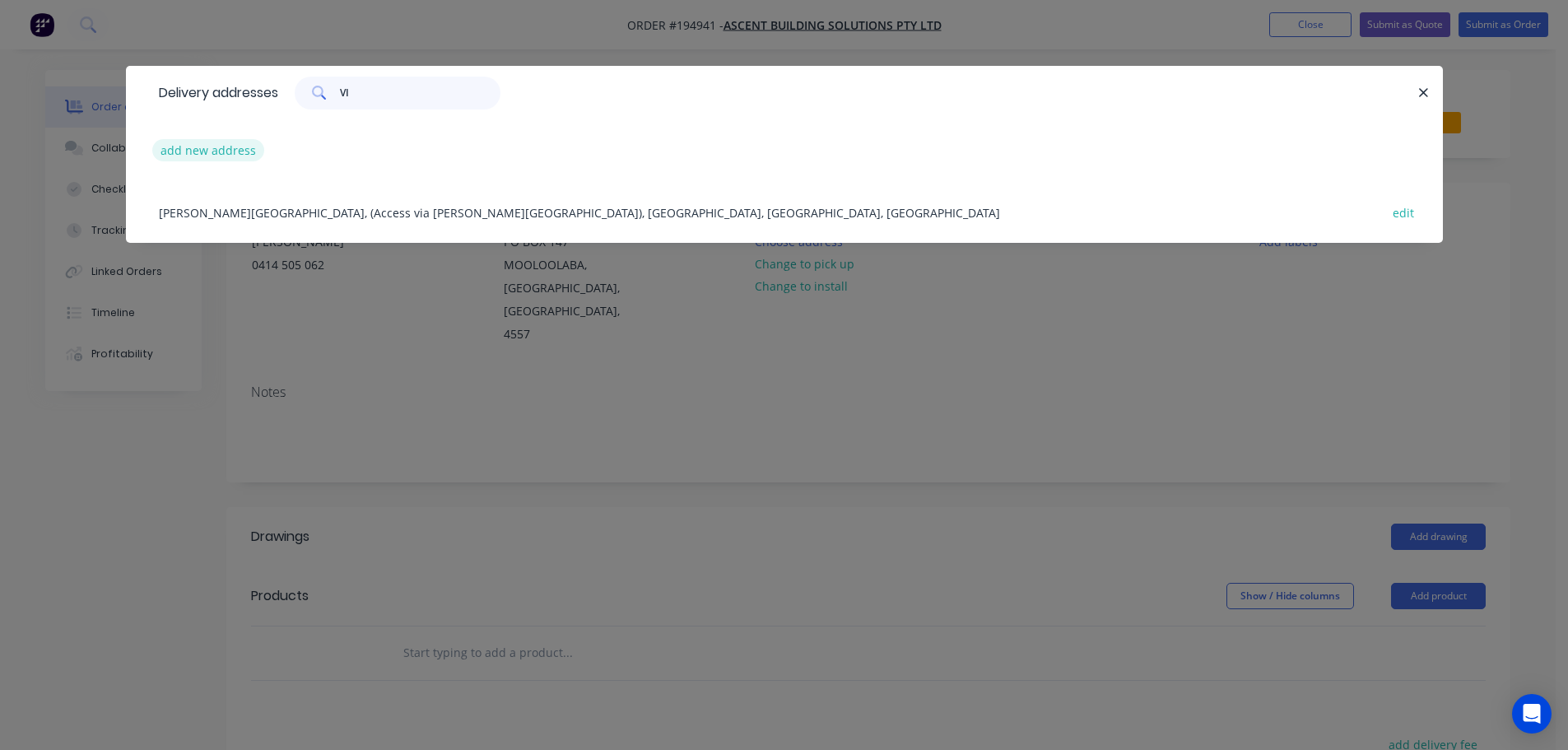
type input "VI"
click at [215, 144] on button "add new address" at bounding box center [208, 150] width 113 height 22
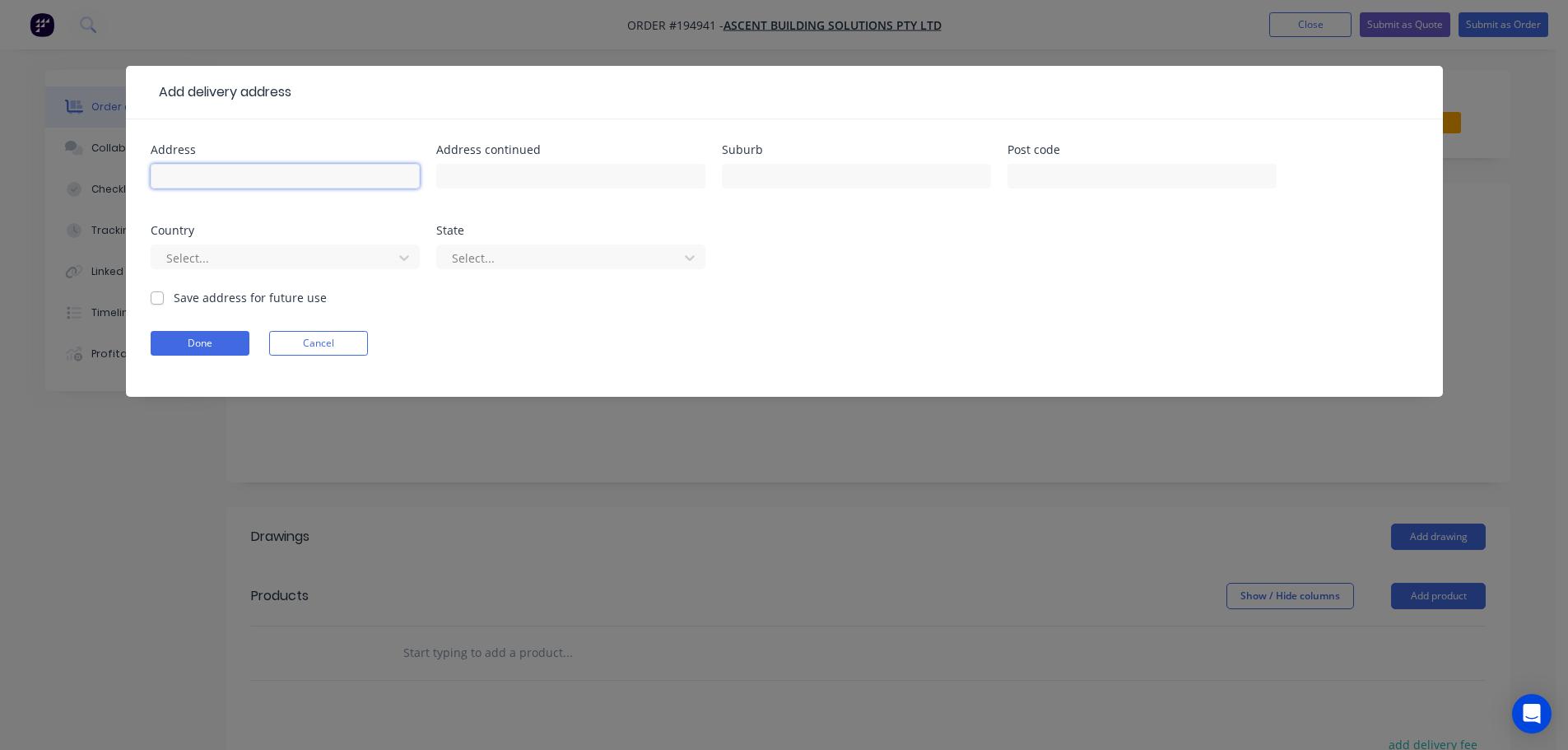
click at [210, 166] on input "text" at bounding box center [285, 176] width 269 height 24
type input "VICTORIA POINT STATE SCHOOL"
type input "(ENTER VIA COLBURN AVE)"
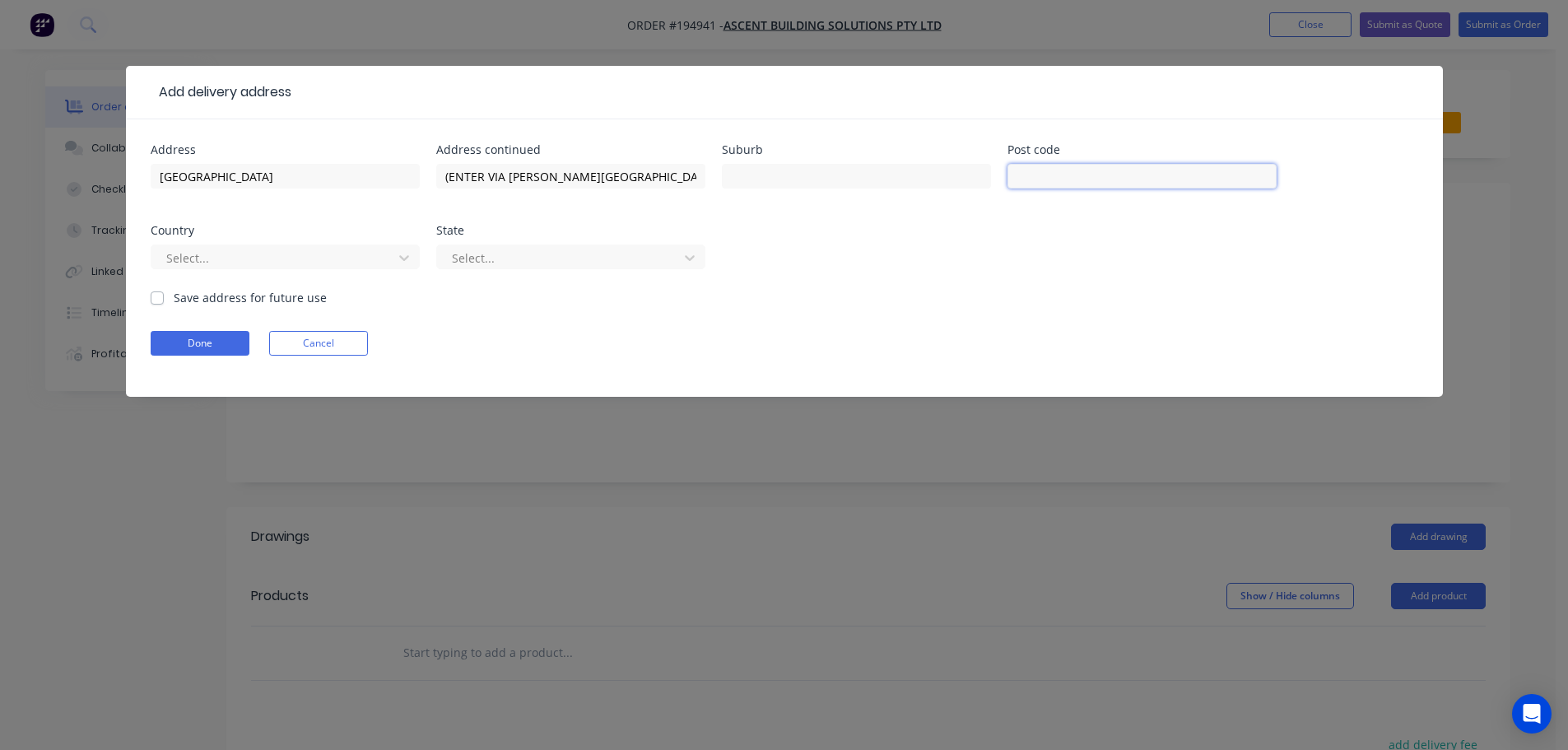
click at [1055, 181] on input "text" at bounding box center [1141, 176] width 269 height 24
click at [951, 169] on input "text" at bounding box center [856, 176] width 269 height 24
type input "VICTORIA POINT"
click at [1105, 165] on input "text" at bounding box center [1141, 176] width 269 height 24
type input "4165"
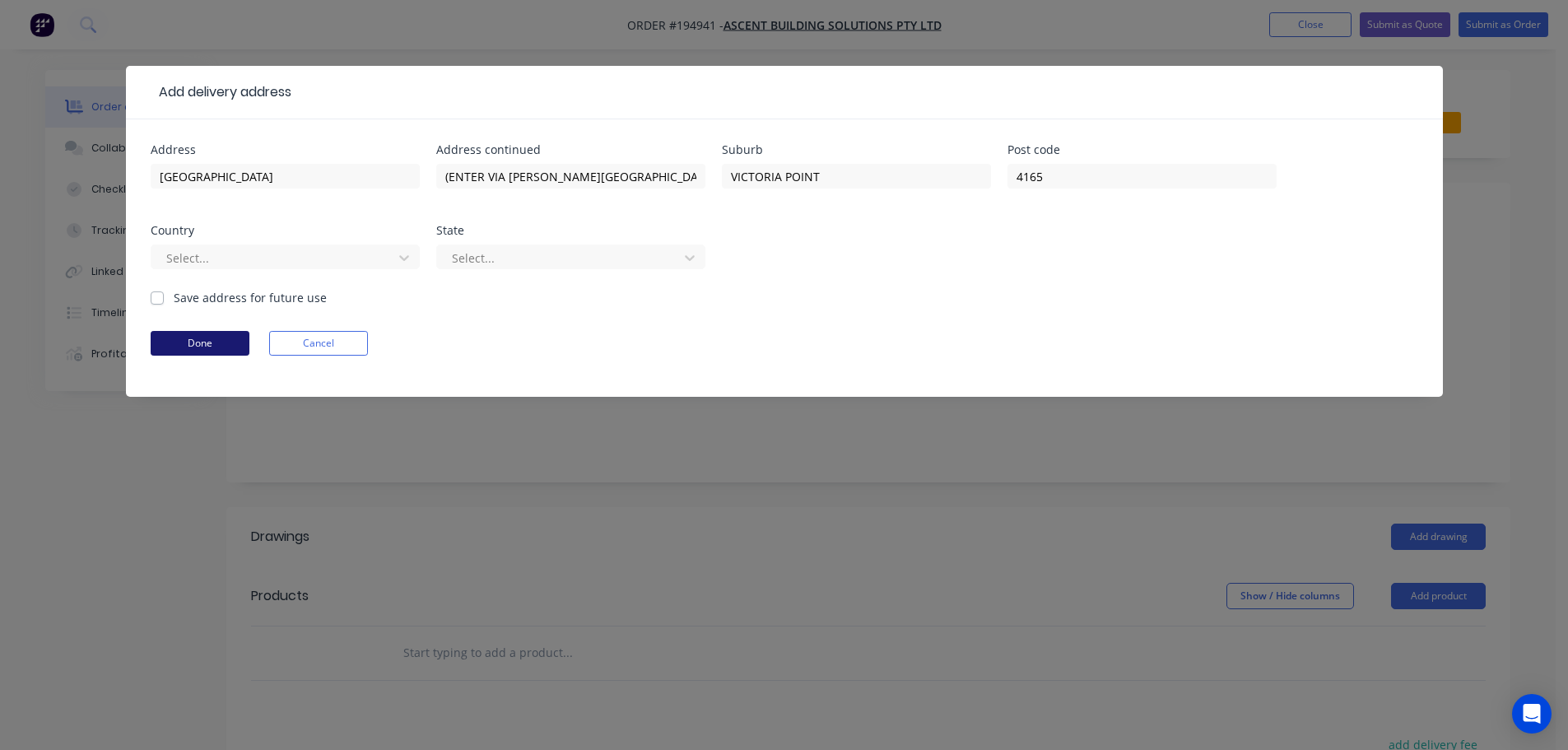
click at [228, 354] on button "Done" at bounding box center [200, 343] width 99 height 24
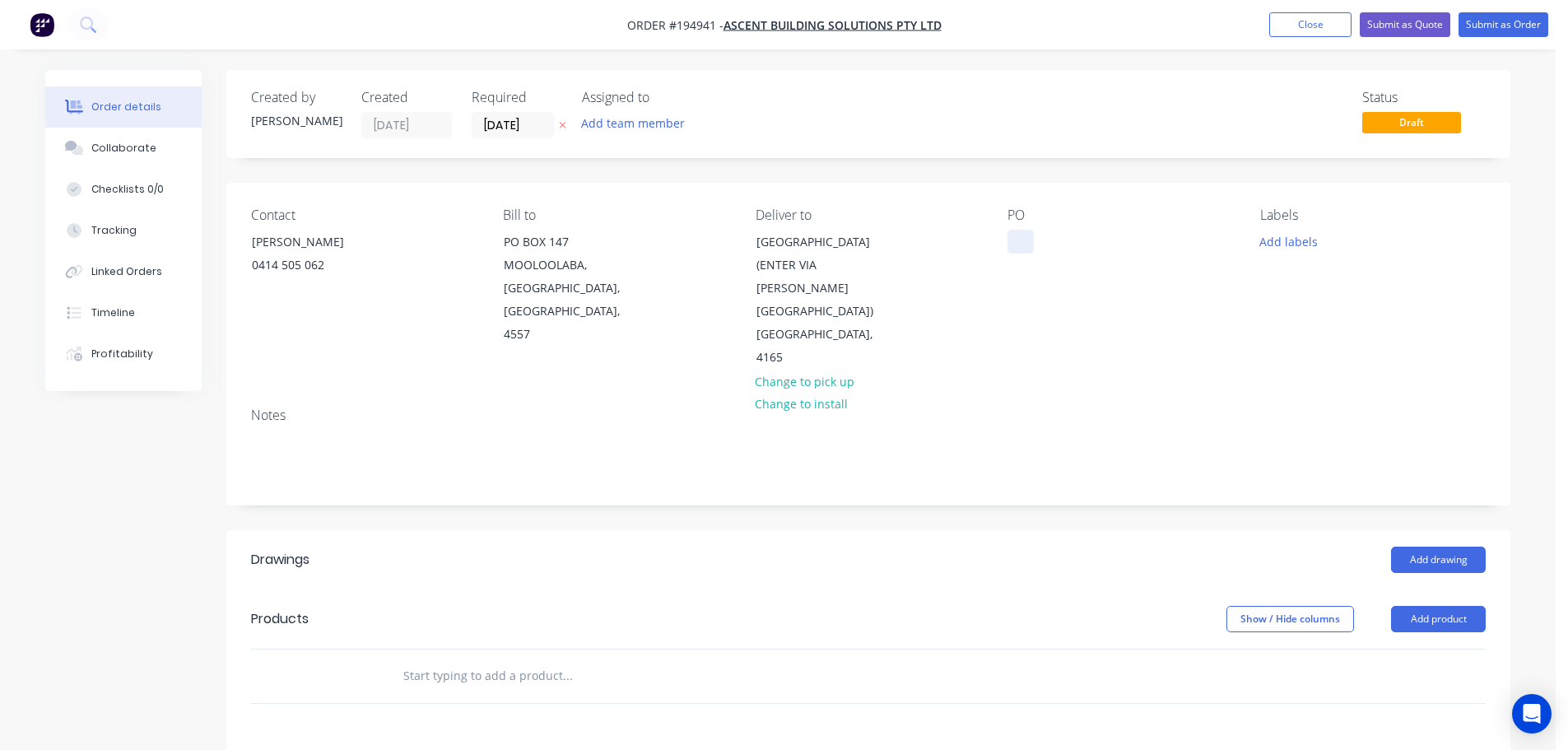
click at [1010, 244] on div at bounding box center [1020, 241] width 26 height 24
click at [1263, 239] on button "Add labels" at bounding box center [1288, 240] width 76 height 22
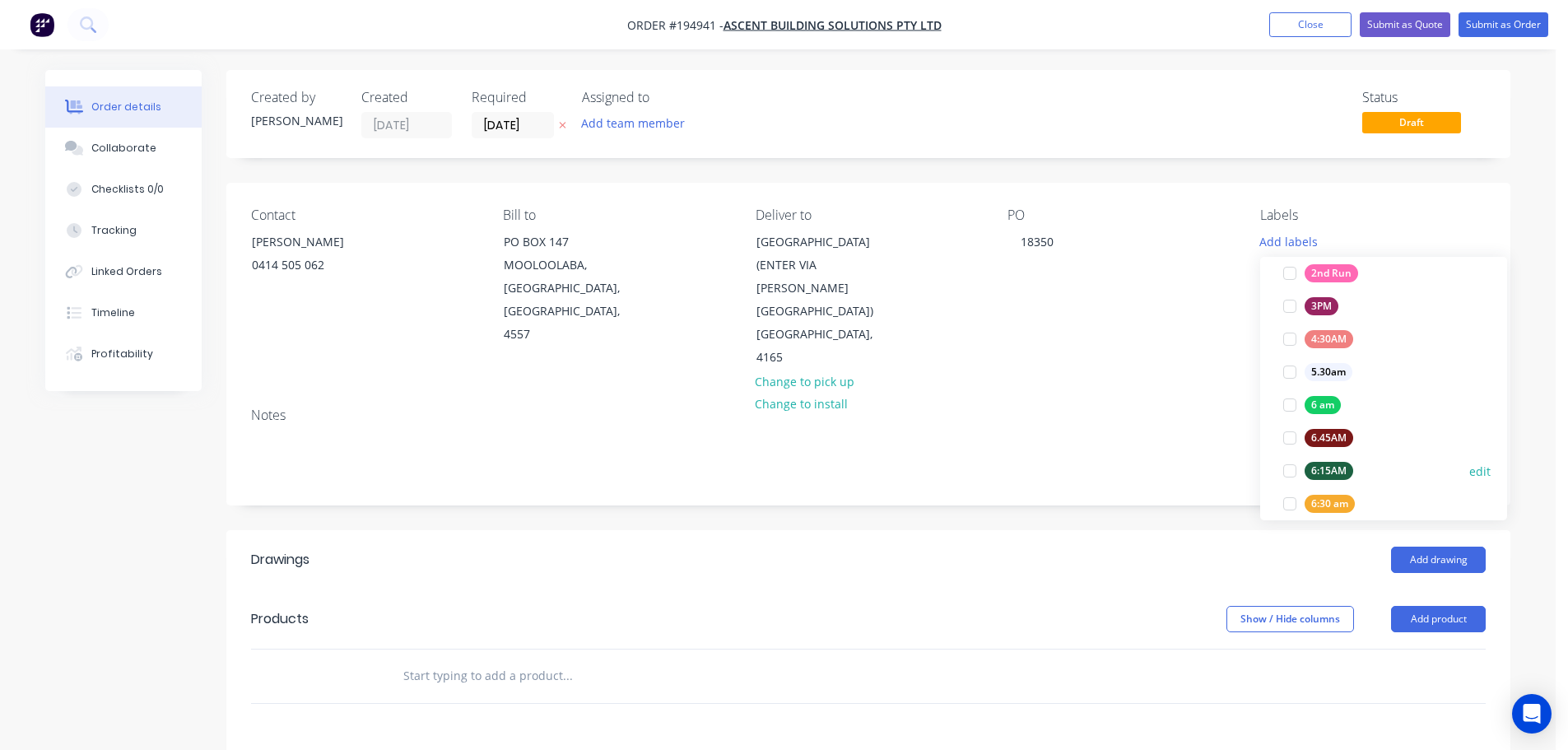
scroll to position [412, 0]
click at [1290, 377] on div at bounding box center [1289, 371] width 33 height 33
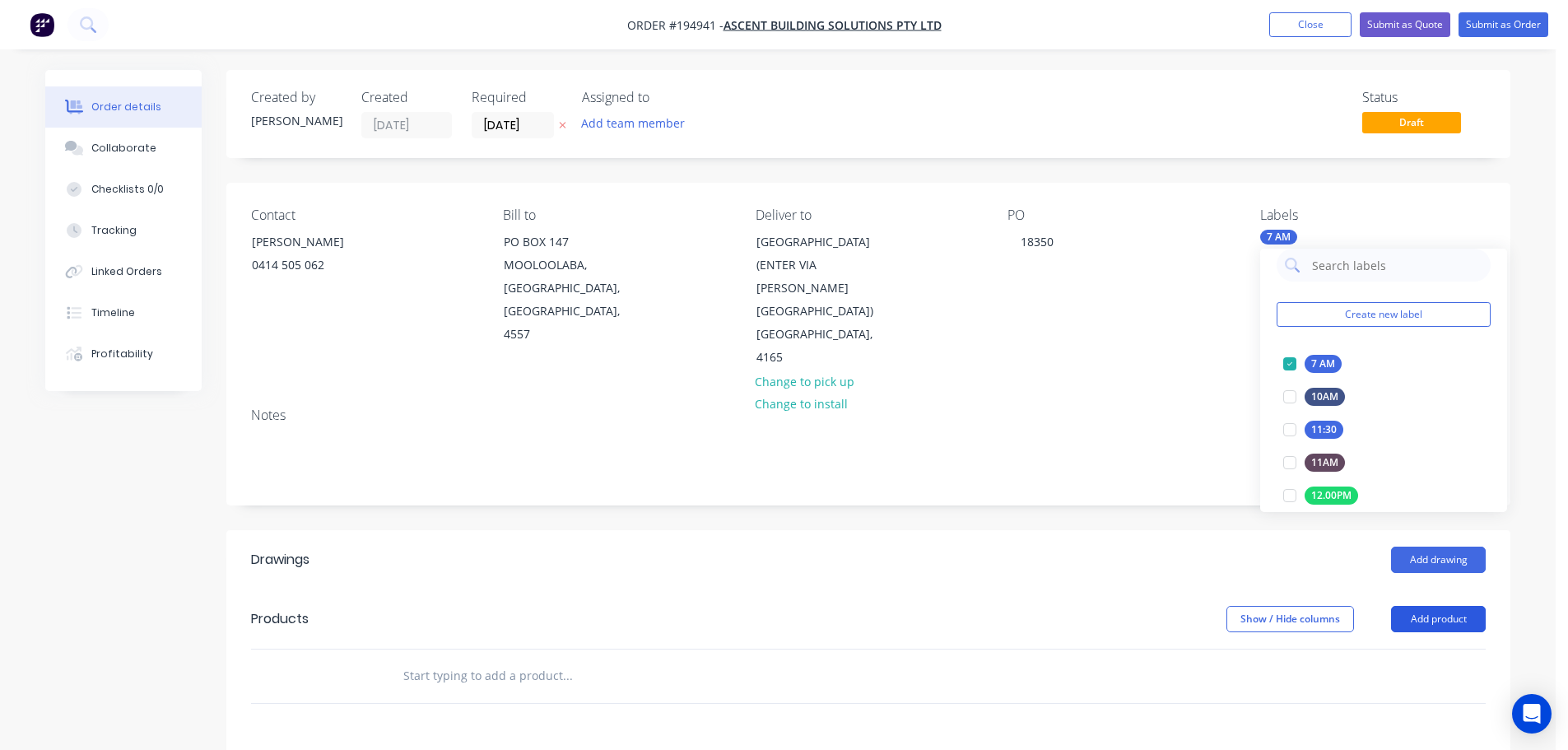
click at [1431, 606] on button "Add product" at bounding box center [1438, 618] width 95 height 26
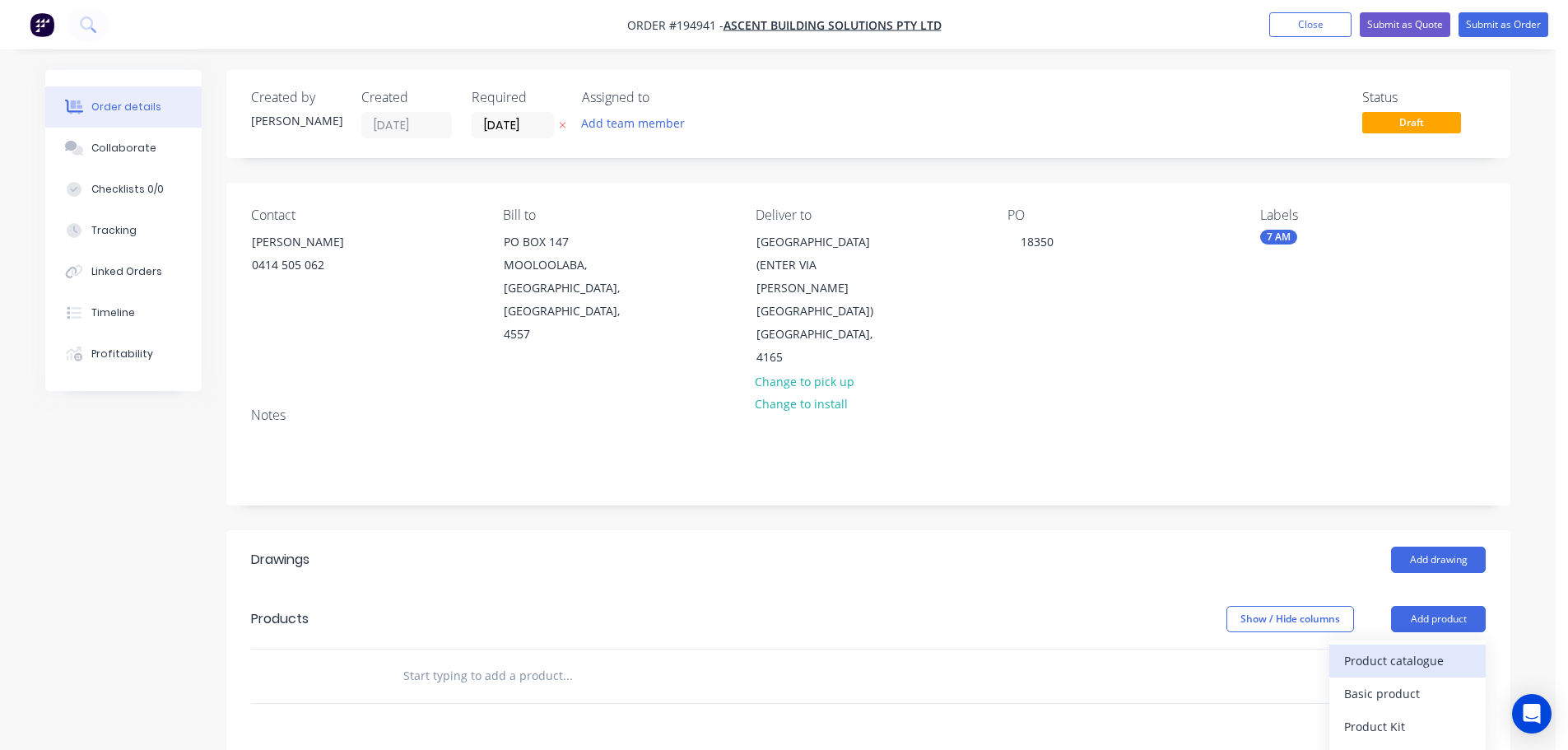
click at [1424, 648] on div "Product catalogue" at bounding box center [1407, 660] width 127 height 24
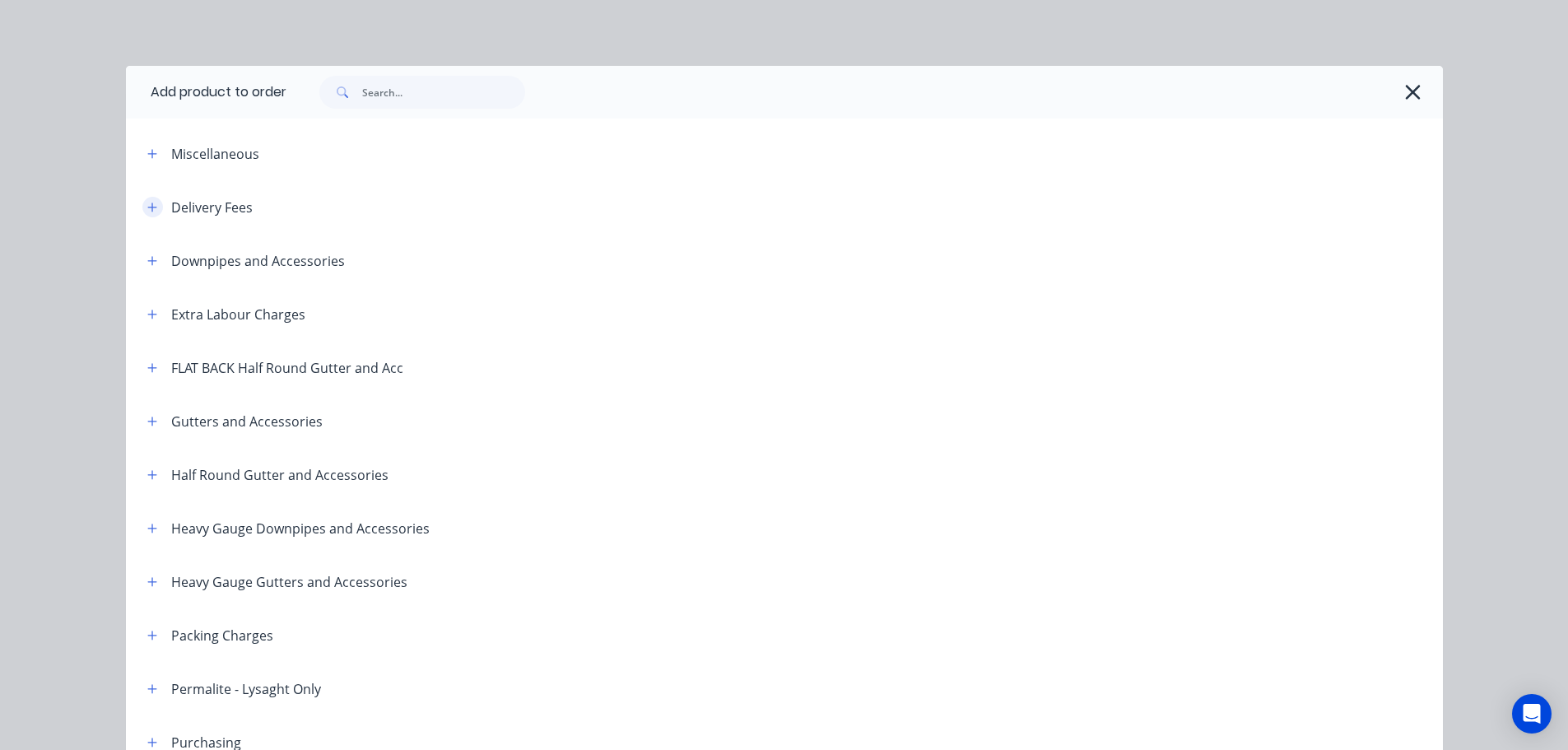
click at [147, 211] on icon "button" at bounding box center [151, 207] width 9 height 9
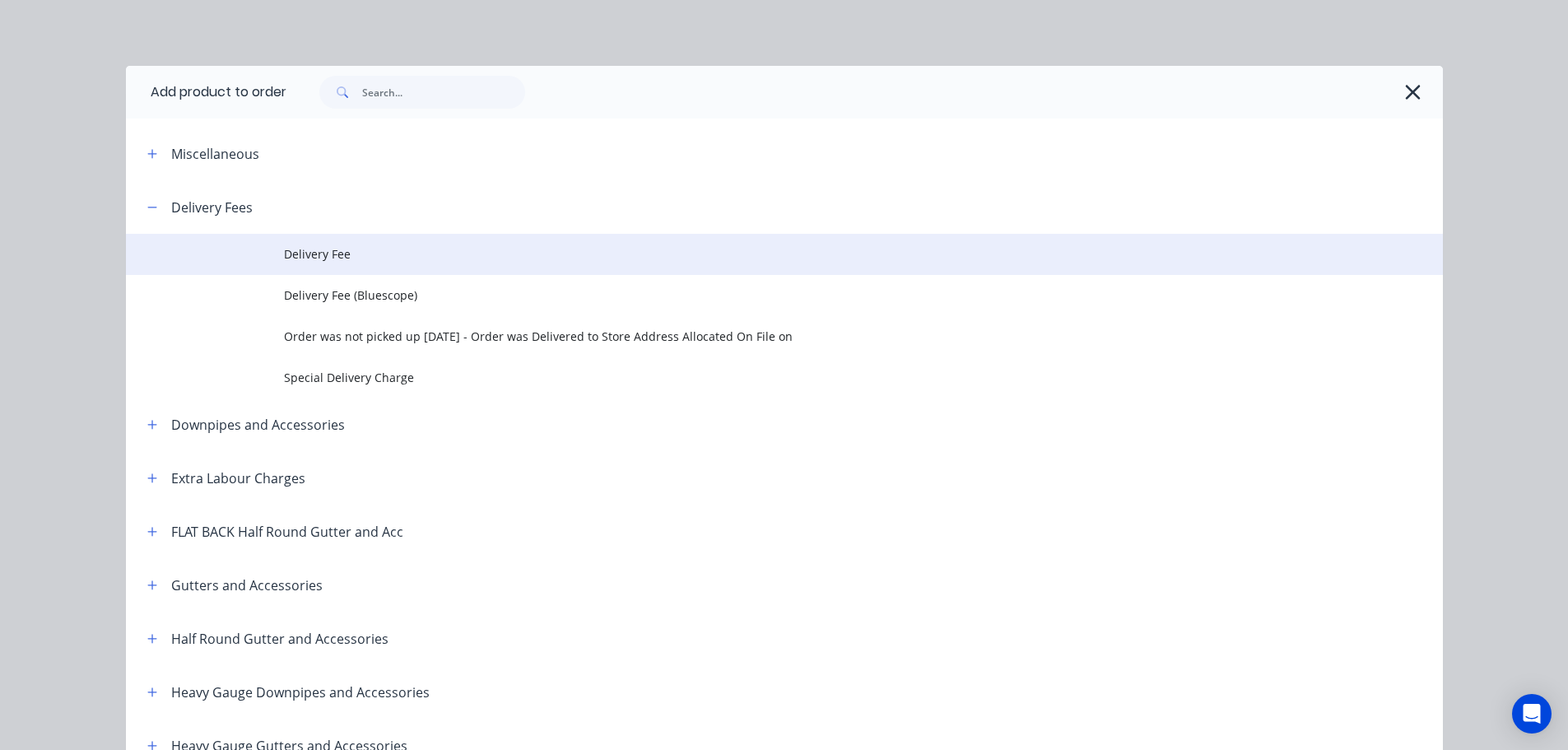
click at [295, 250] on span "Delivery Fee" at bounding box center [747, 254] width 926 height 18
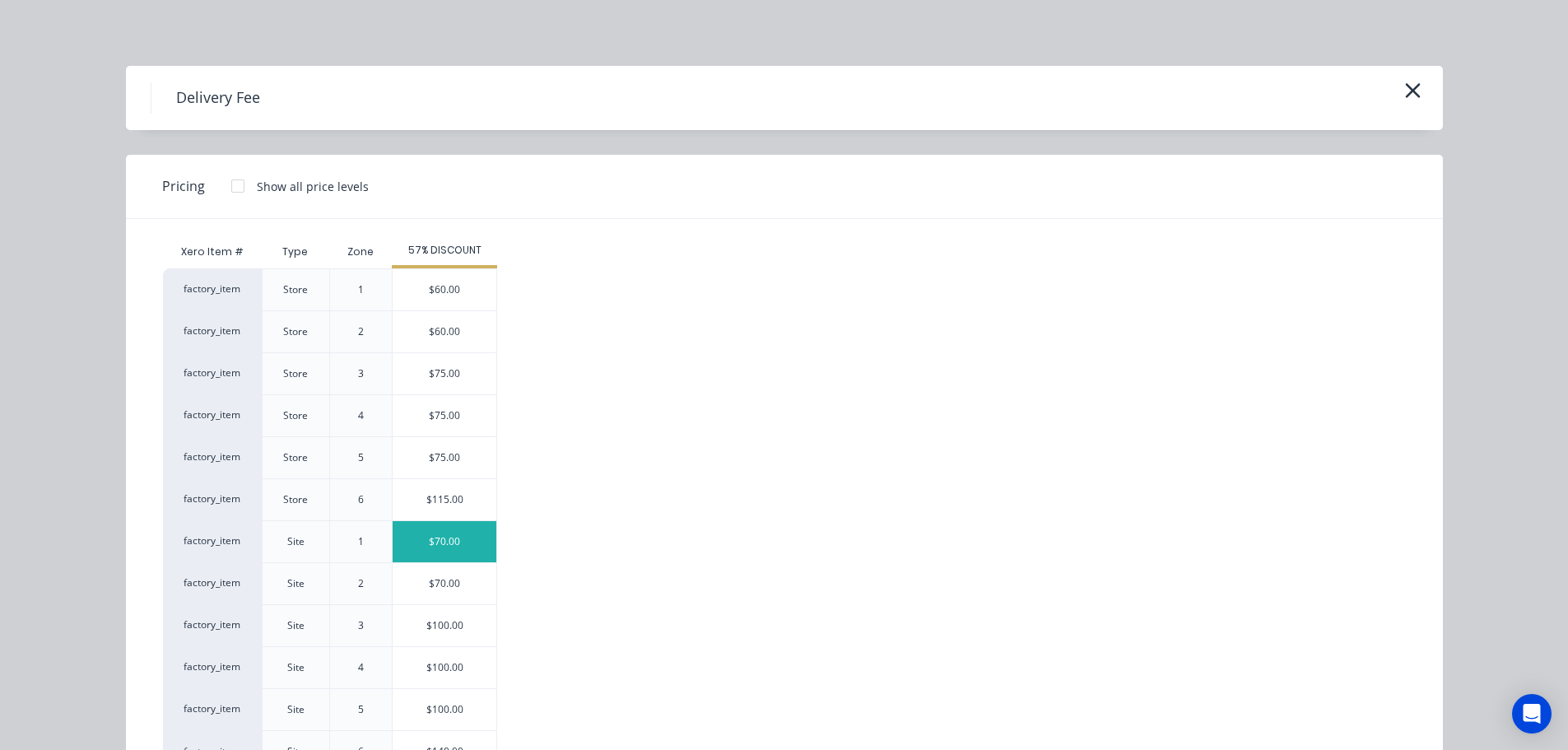
click at [426, 551] on div "$70.00" at bounding box center [443, 541] width 103 height 41
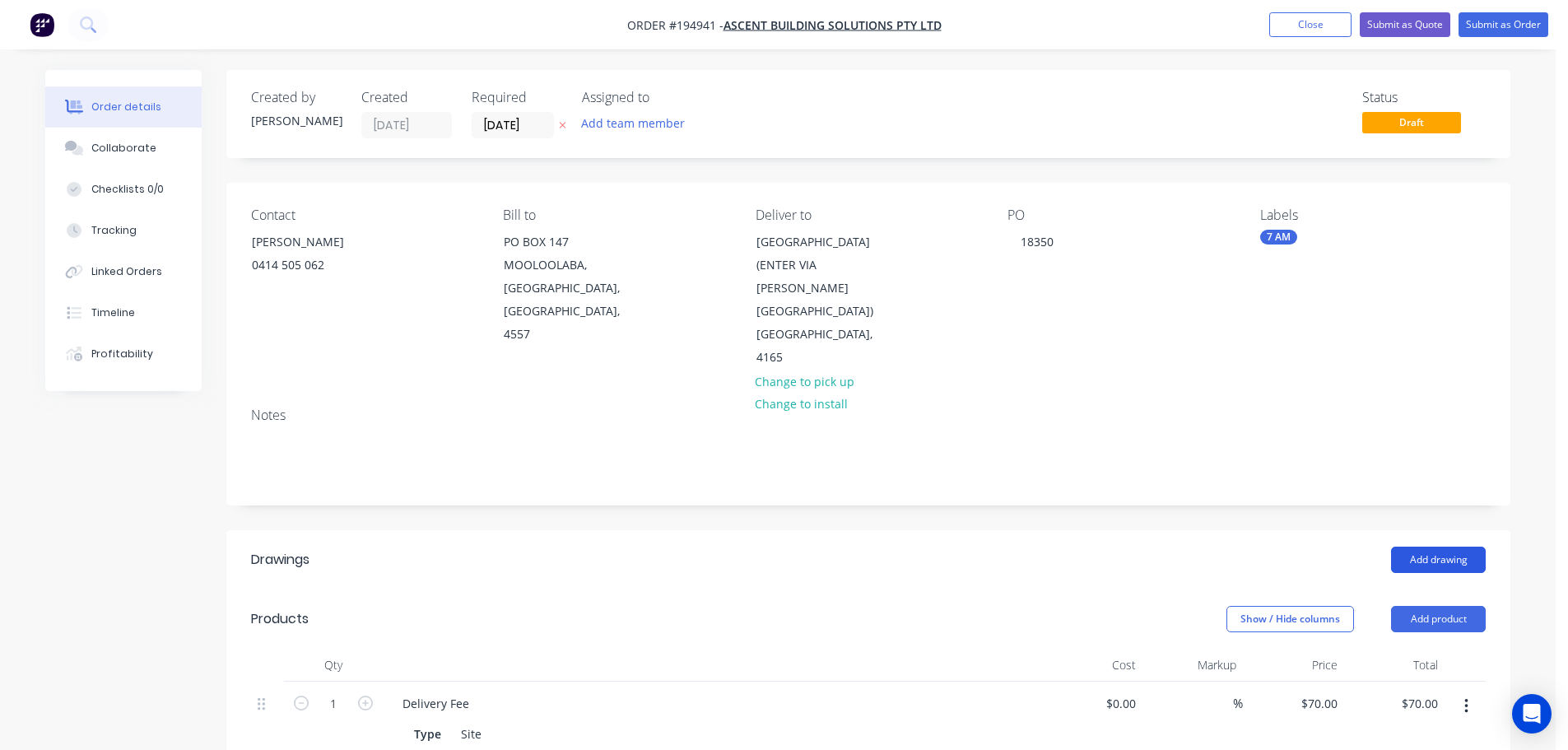
click at [1427, 547] on button "Add drawing" at bounding box center [1438, 559] width 95 height 26
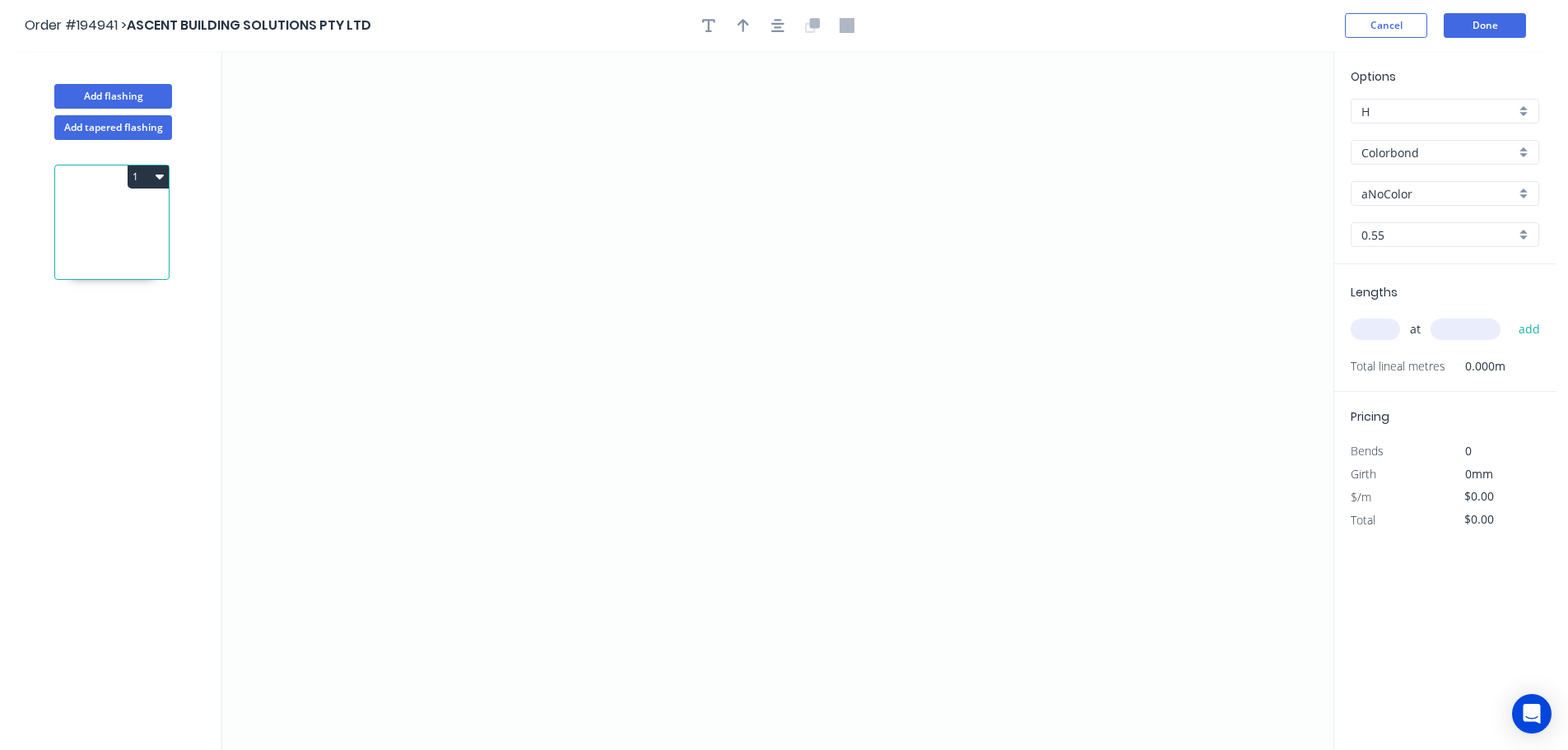
click at [1460, 44] on header "Order #194941 > ASCENT BUILDING SOLUTIONS PTY LTD Cancel Done" at bounding box center [778, 25] width 1555 height 51
click at [1467, 32] on button "Done" at bounding box center [1485, 25] width 82 height 24
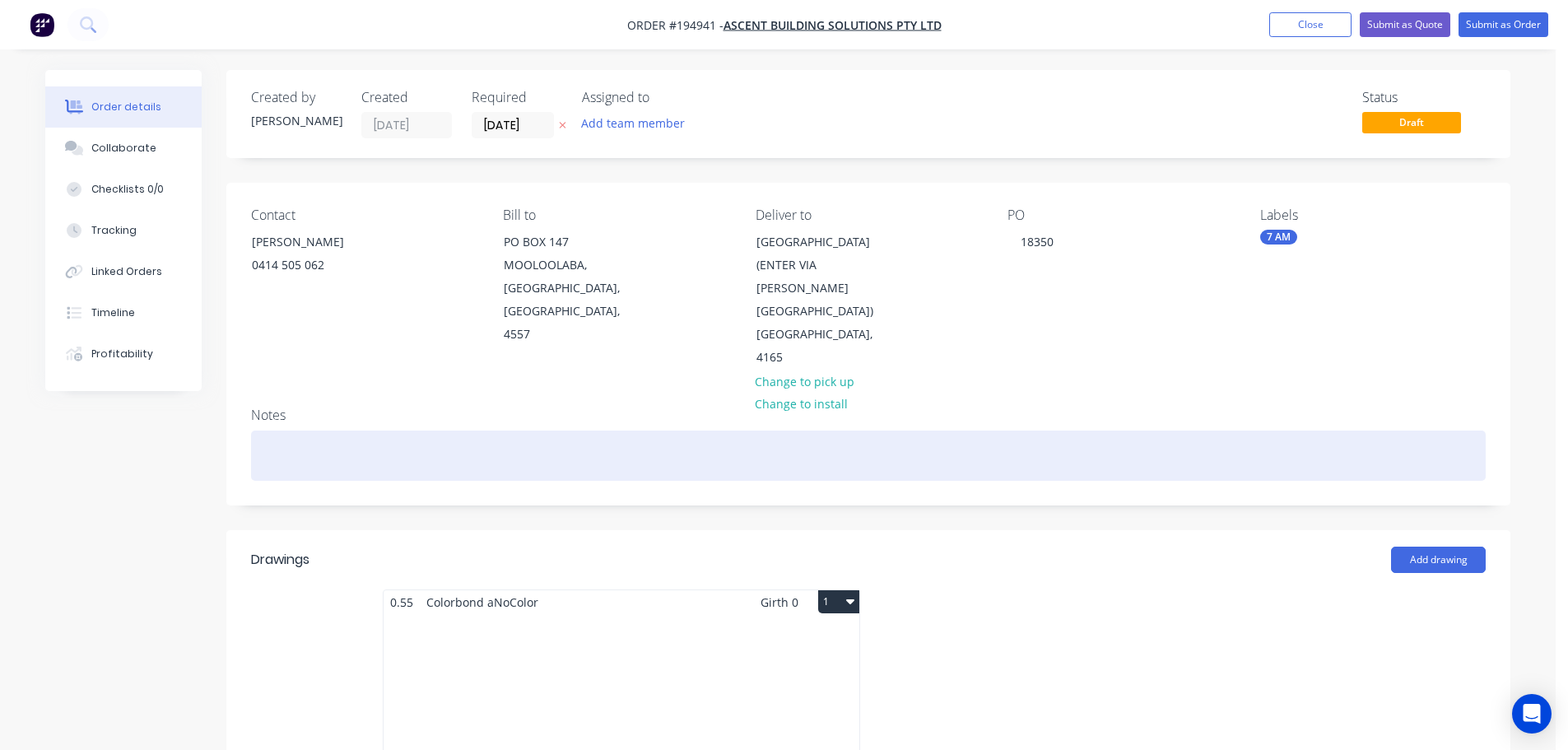
click at [455, 431] on div at bounding box center [868, 456] width 1235 height 50
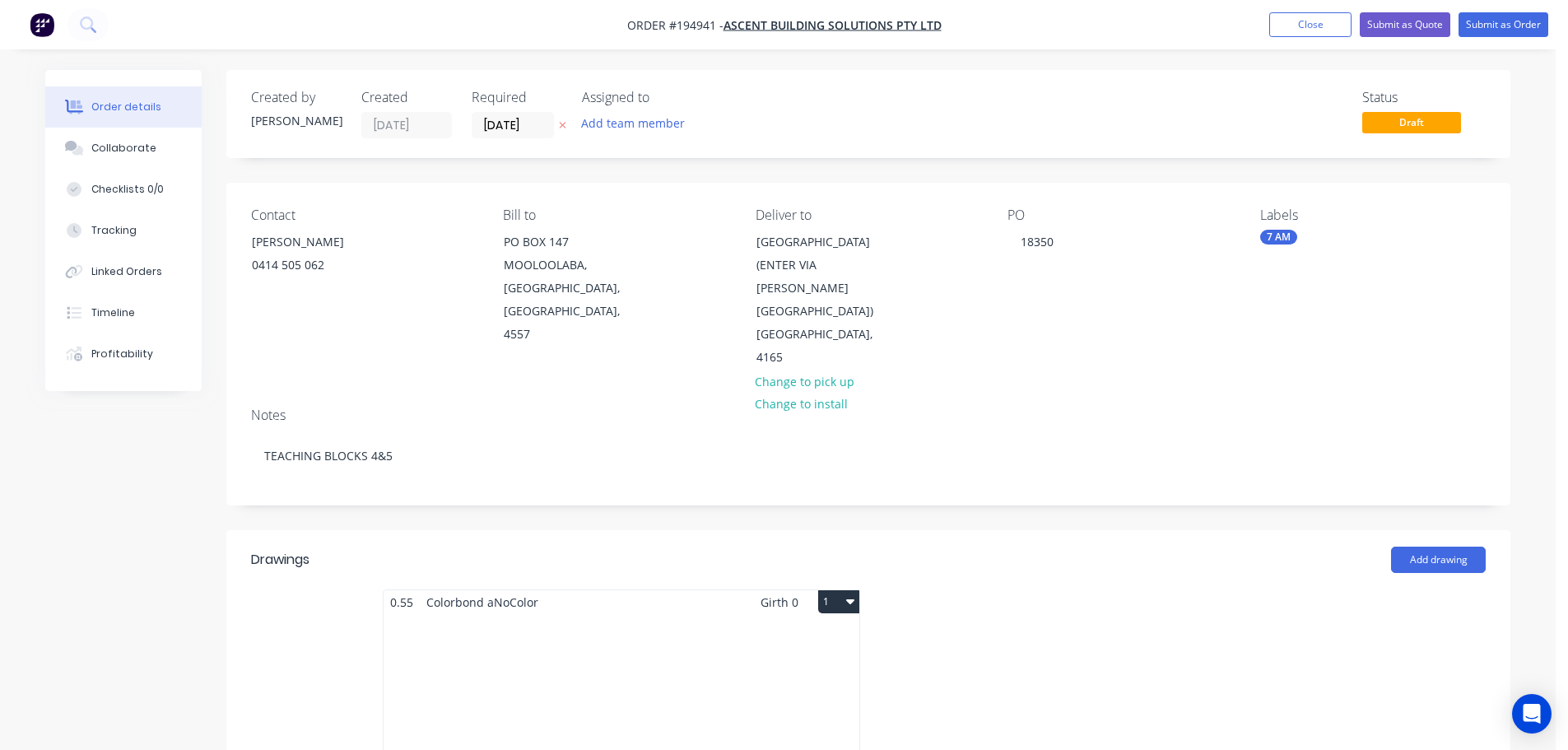
click at [721, 623] on div "Total lm $/M Total 0m $0.00 $0.00" at bounding box center [621, 739] width 475 height 251
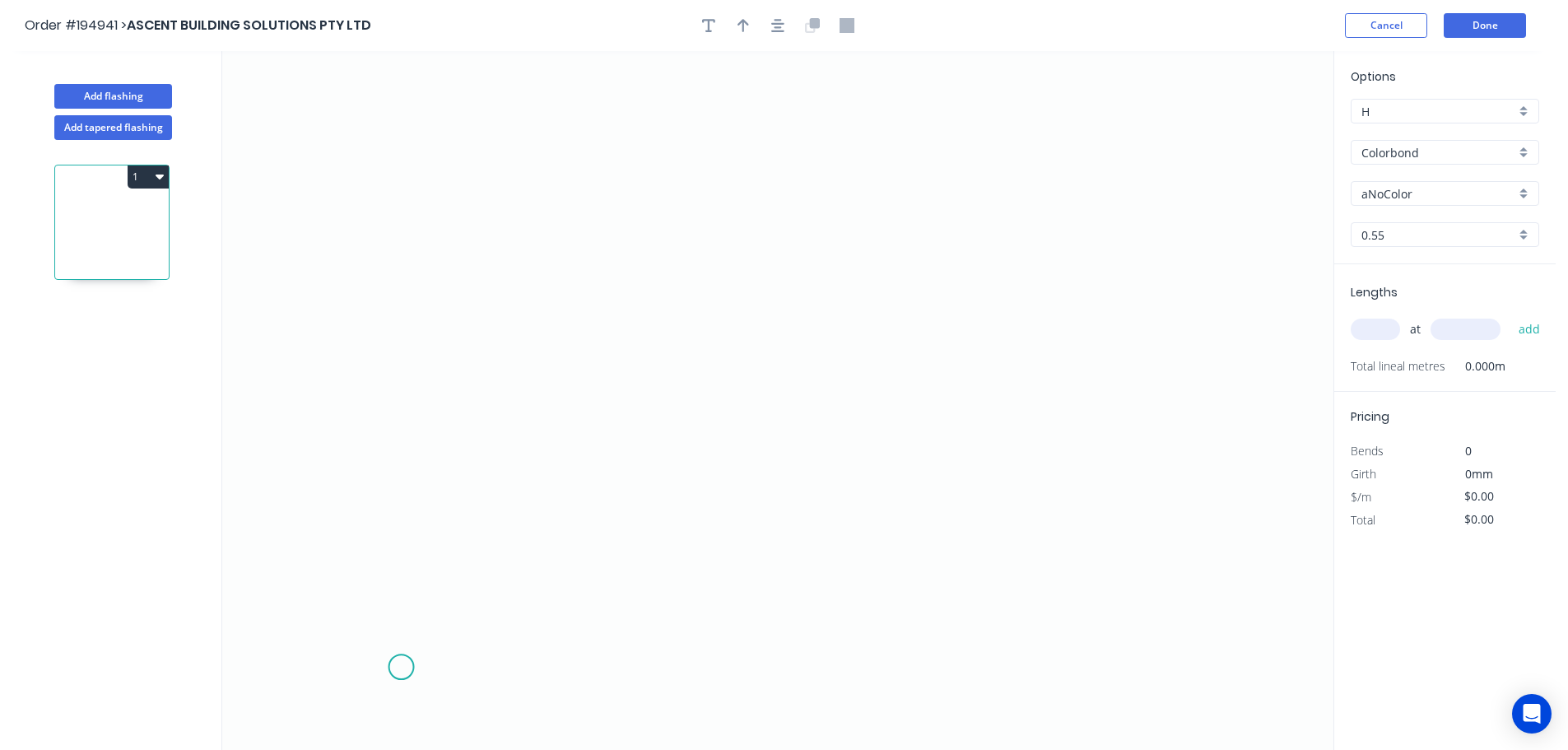
click at [404, 671] on icon "0" at bounding box center [778, 401] width 1111 height 699
click at [313, 581] on icon "0" at bounding box center [778, 401] width 1111 height 699
click at [394, 496] on icon "0 ?" at bounding box center [778, 401] width 1111 height 699
drag, startPoint x: 403, startPoint y: 98, endPoint x: 414, endPoint y: 98, distance: 11.0
click at [403, 97] on icon "0 ? ?" at bounding box center [778, 401] width 1111 height 699
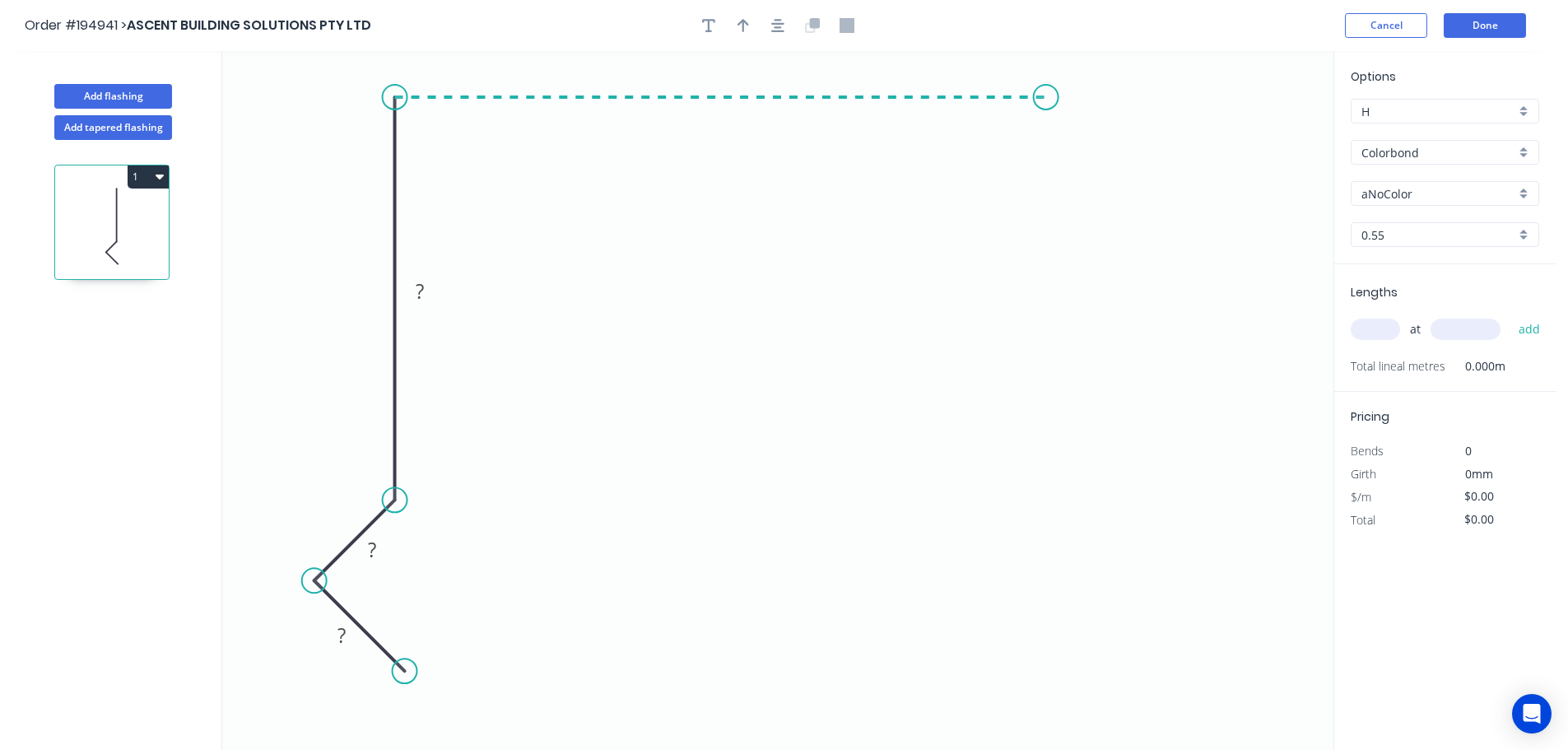
click at [1046, 89] on icon "0 ? ? ?" at bounding box center [778, 401] width 1111 height 699
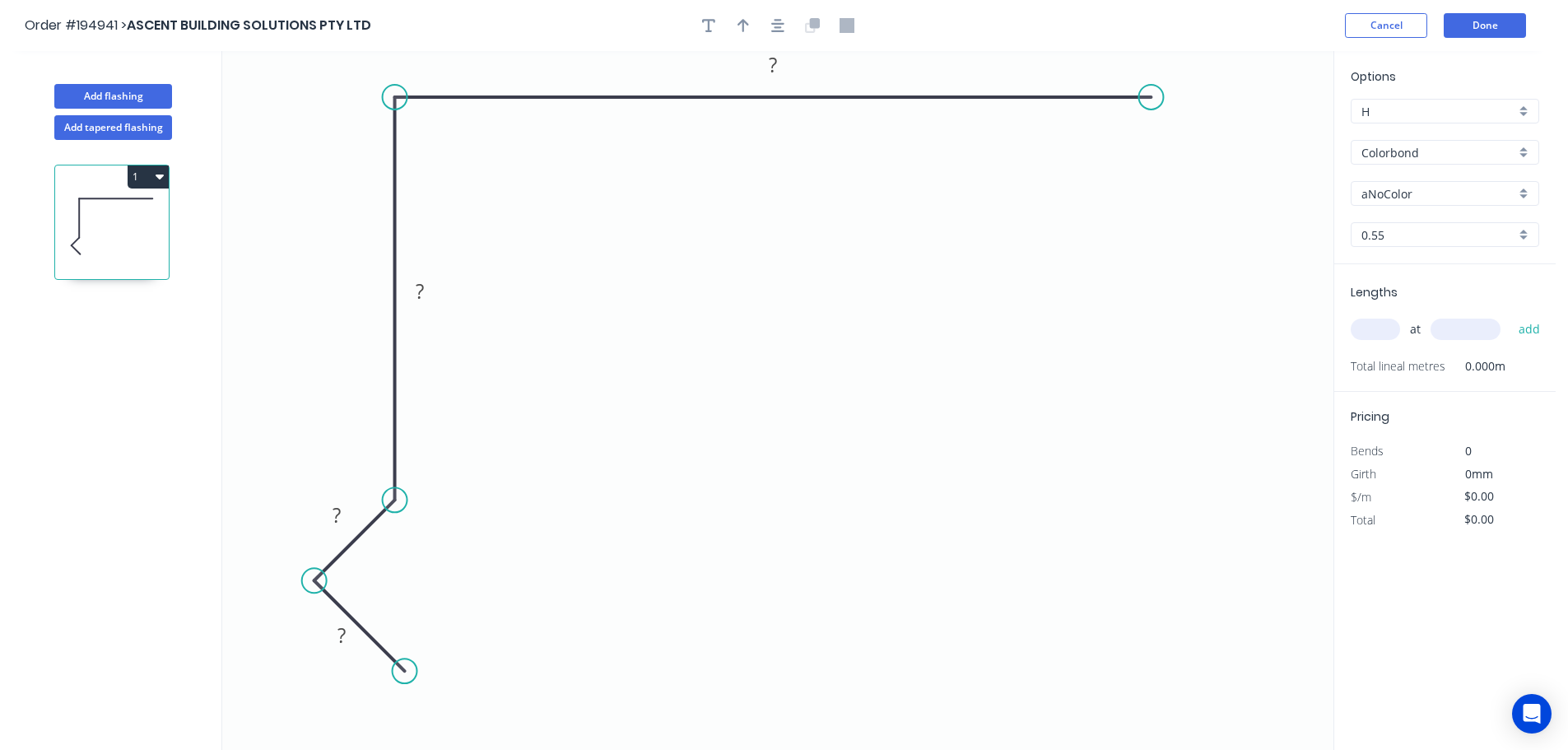
drag, startPoint x: 1046, startPoint y: 99, endPoint x: 1153, endPoint y: 104, distance: 107.1
click at [1153, 104] on circle at bounding box center [1150, 97] width 24 height 24
click at [1150, 97] on circle at bounding box center [1151, 97] width 24 height 24
click at [1151, 102] on circle at bounding box center [1148, 97] width 24 height 24
click at [1266, 254] on icon "0 ? ? ? ?" at bounding box center [778, 401] width 1111 height 699
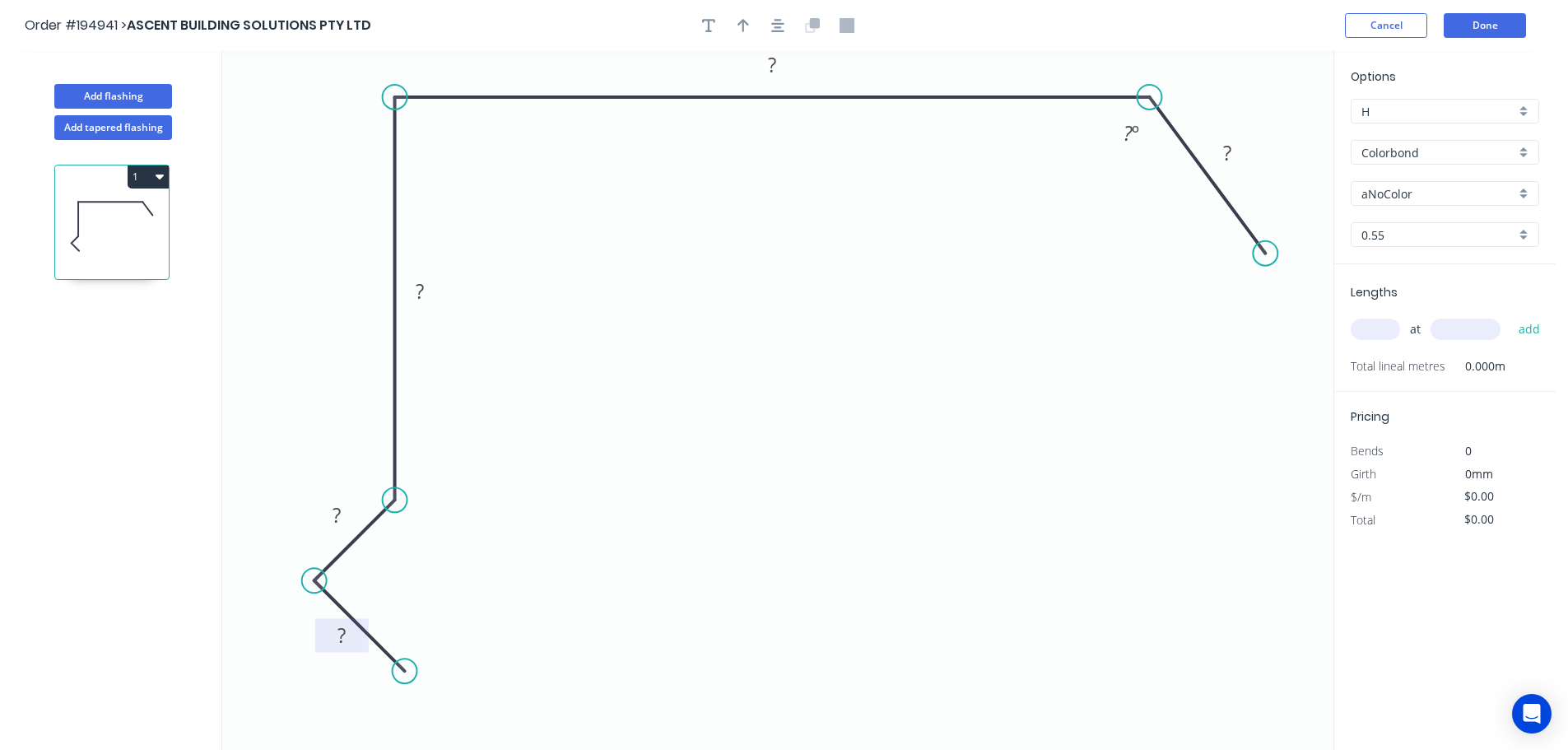
click at [361, 641] on rect at bounding box center [342, 635] width 54 height 34
click at [349, 644] on rect at bounding box center [341, 636] width 33 height 23
drag, startPoint x: 778, startPoint y: 21, endPoint x: 768, endPoint y: 20, distance: 10.0
click at [777, 20] on icon "button" at bounding box center [778, 26] width 13 height 15
type input "$17.57"
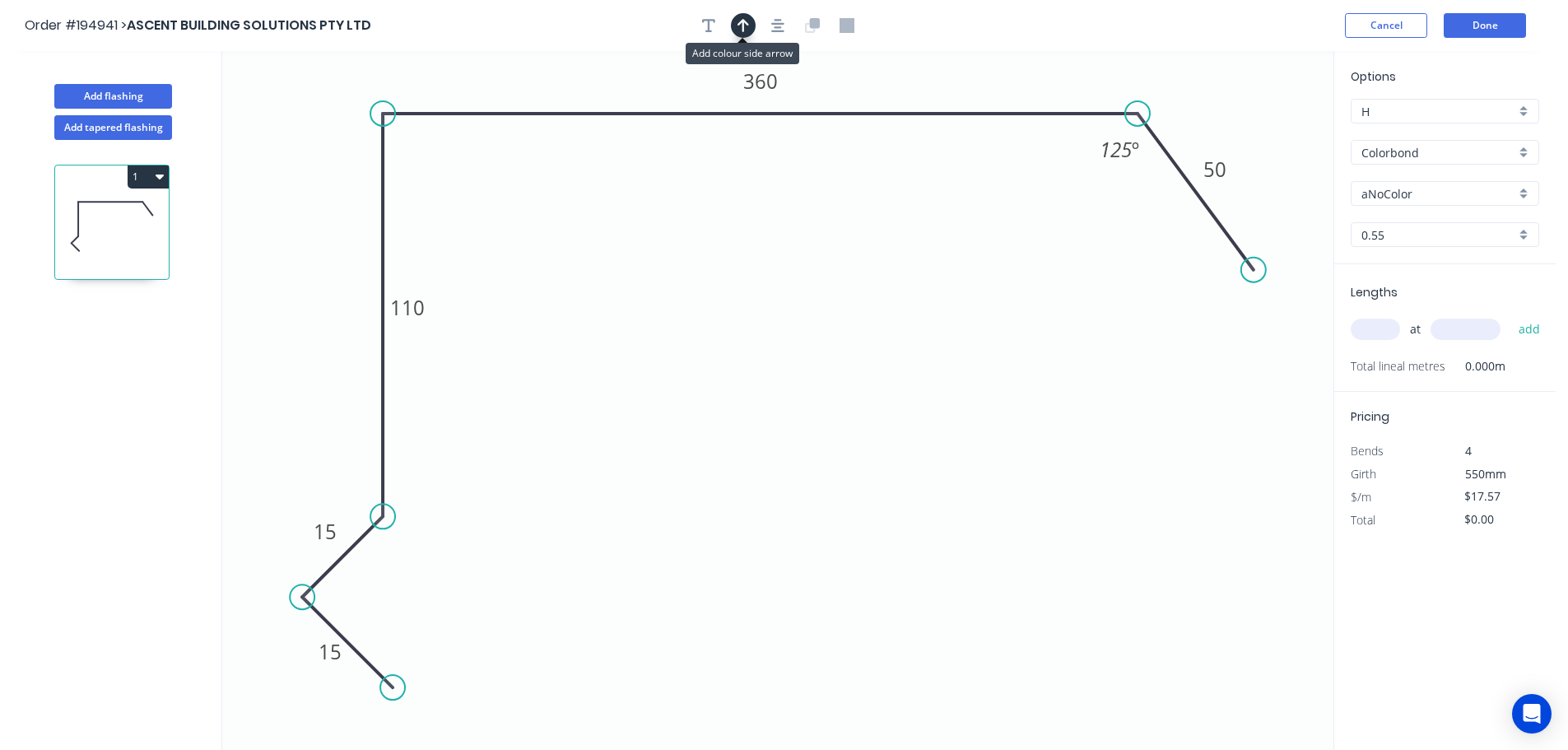
click at [735, 20] on button "button" at bounding box center [742, 25] width 24 height 24
click at [1252, 132] on icon at bounding box center [1251, 114] width 15 height 53
click at [1293, 95] on icon at bounding box center [1305, 81] width 48 height 48
click at [1445, 198] on input "aNoColor" at bounding box center [1438, 193] width 154 height 18
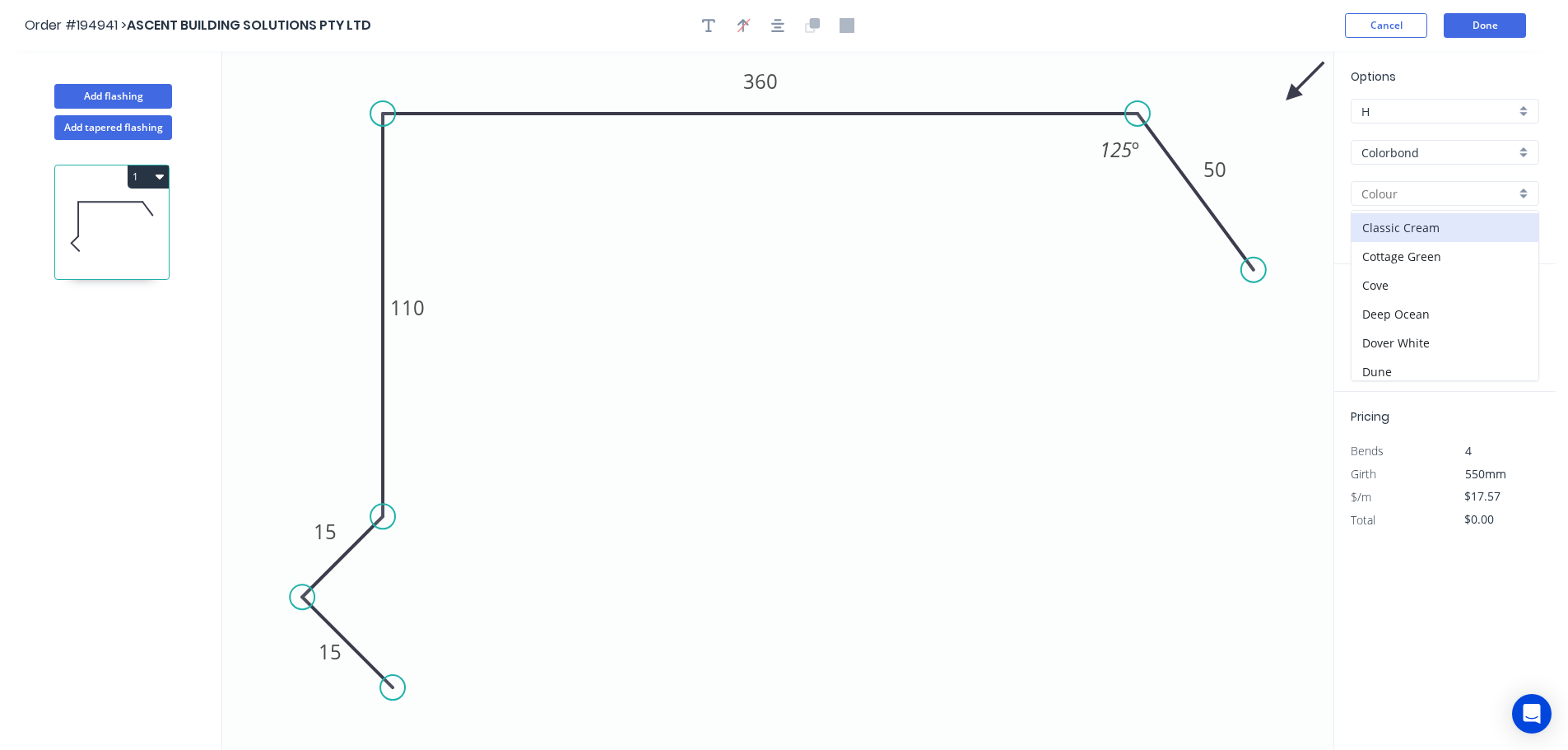
scroll to position [165, 0]
click at [1450, 241] on div "Dover White" at bounding box center [1445, 233] width 186 height 29
type input "Dover White"
click at [1379, 330] on input "text" at bounding box center [1375, 328] width 50 height 21
type input "2"
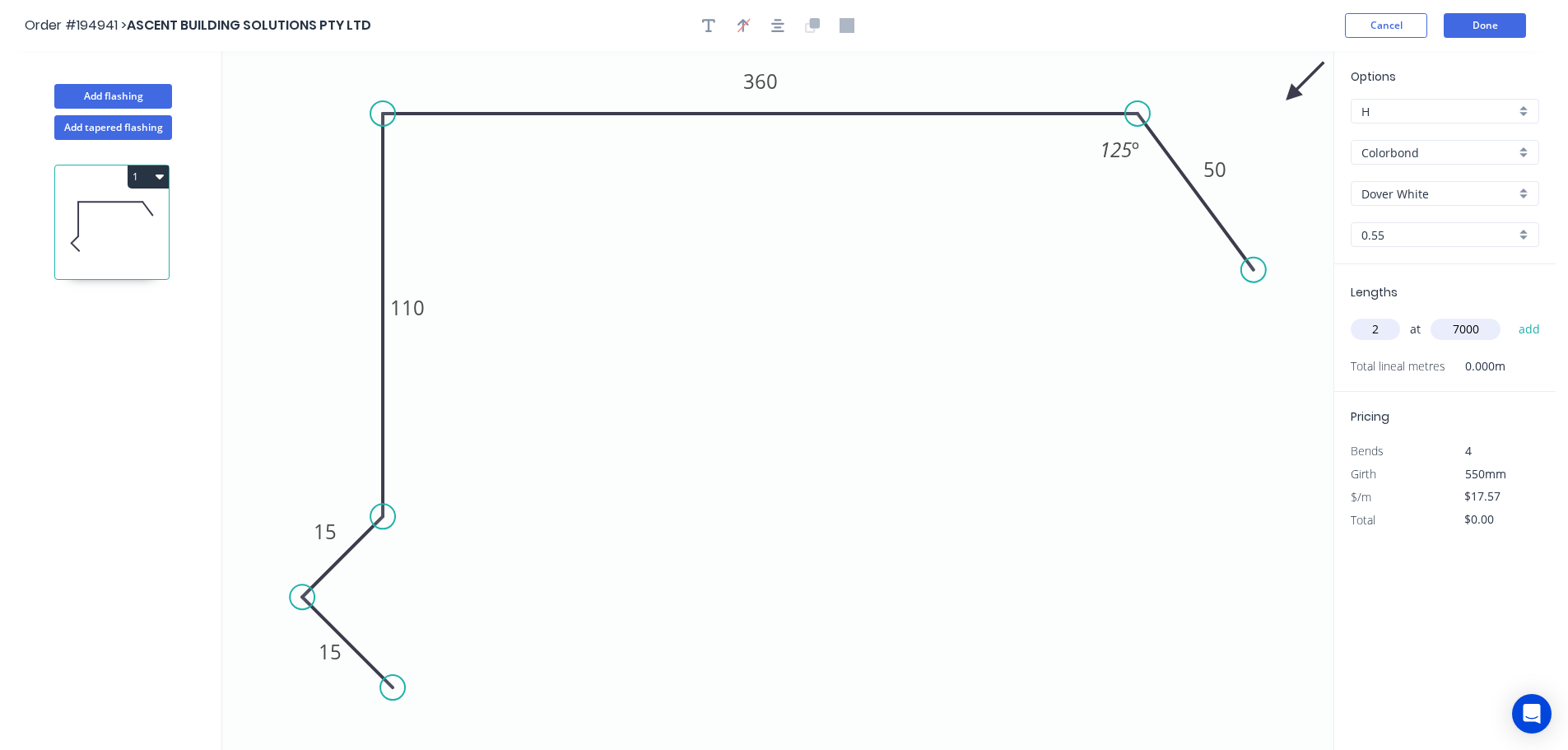
type input "7000"
click at [1510, 315] on button "add" at bounding box center [1529, 328] width 39 height 28
click at [141, 188] on icon at bounding box center [112, 226] width 113 height 105
click at [155, 167] on button "1" at bounding box center [148, 176] width 41 height 23
click at [136, 203] on button "Duplicate" at bounding box center [91, 217] width 156 height 33
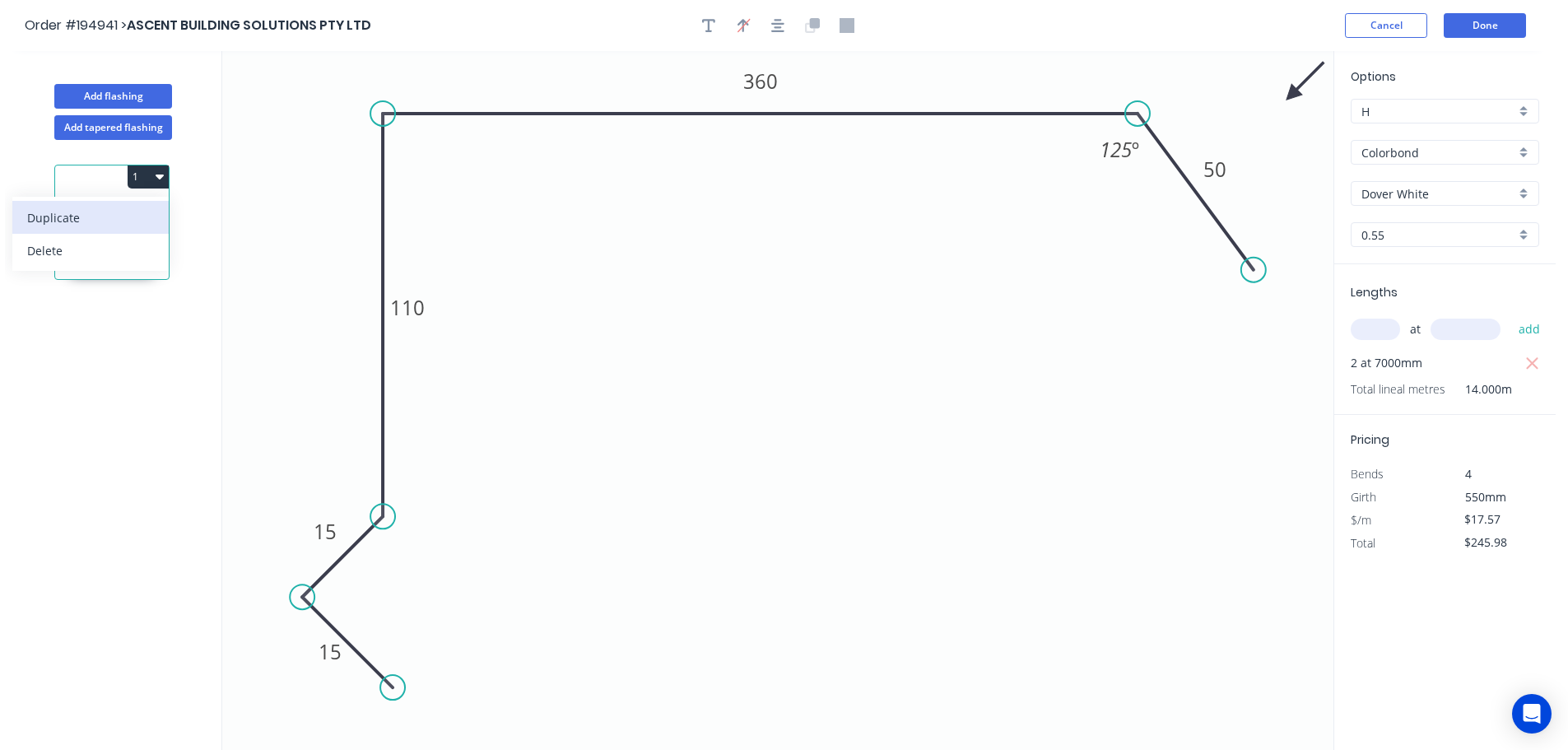
type input "$0.00"
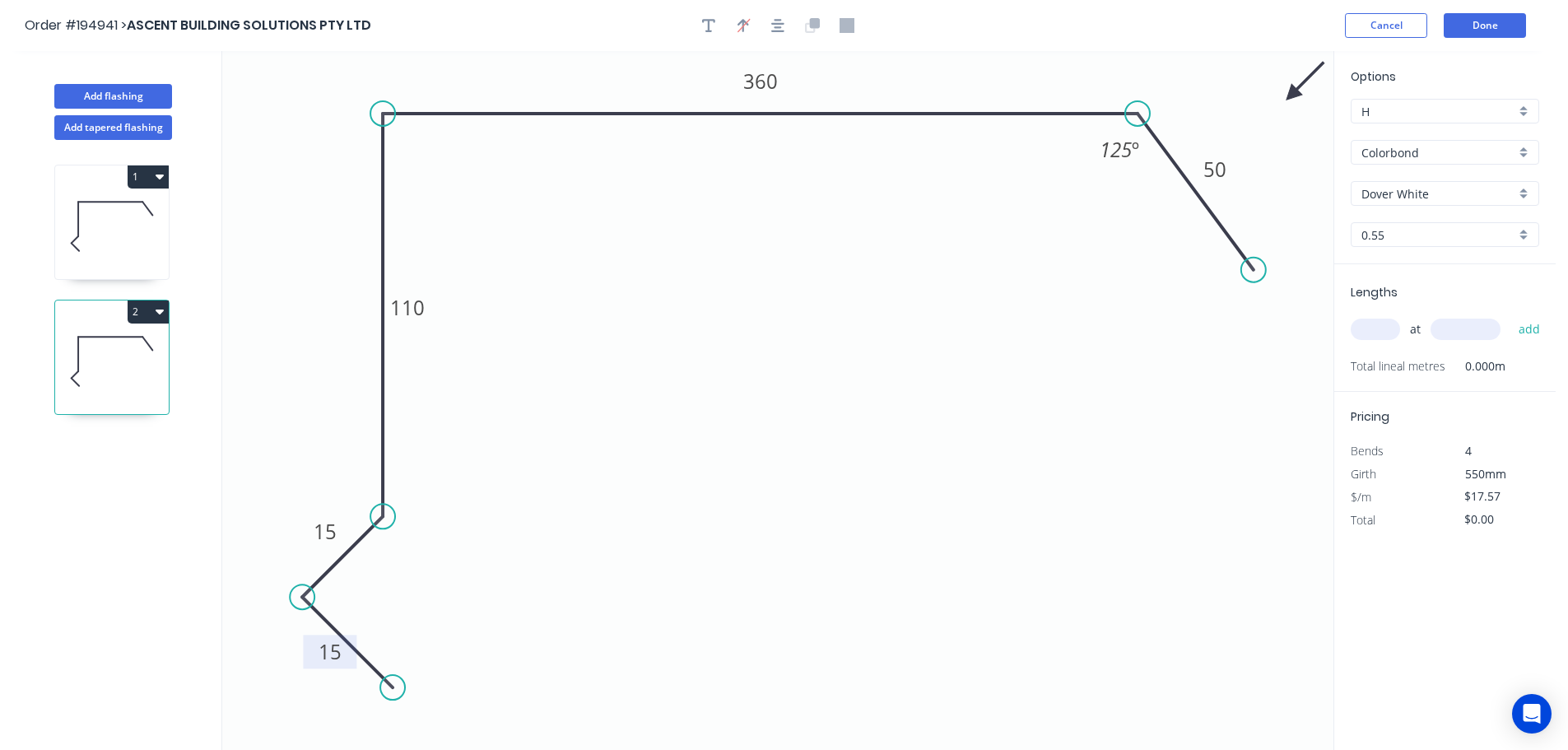
click at [335, 651] on tspan "15" at bounding box center [329, 651] width 23 height 27
type input "$21.53"
click at [1371, 337] on input "text" at bounding box center [1375, 328] width 50 height 21
type input "2"
type input "7000"
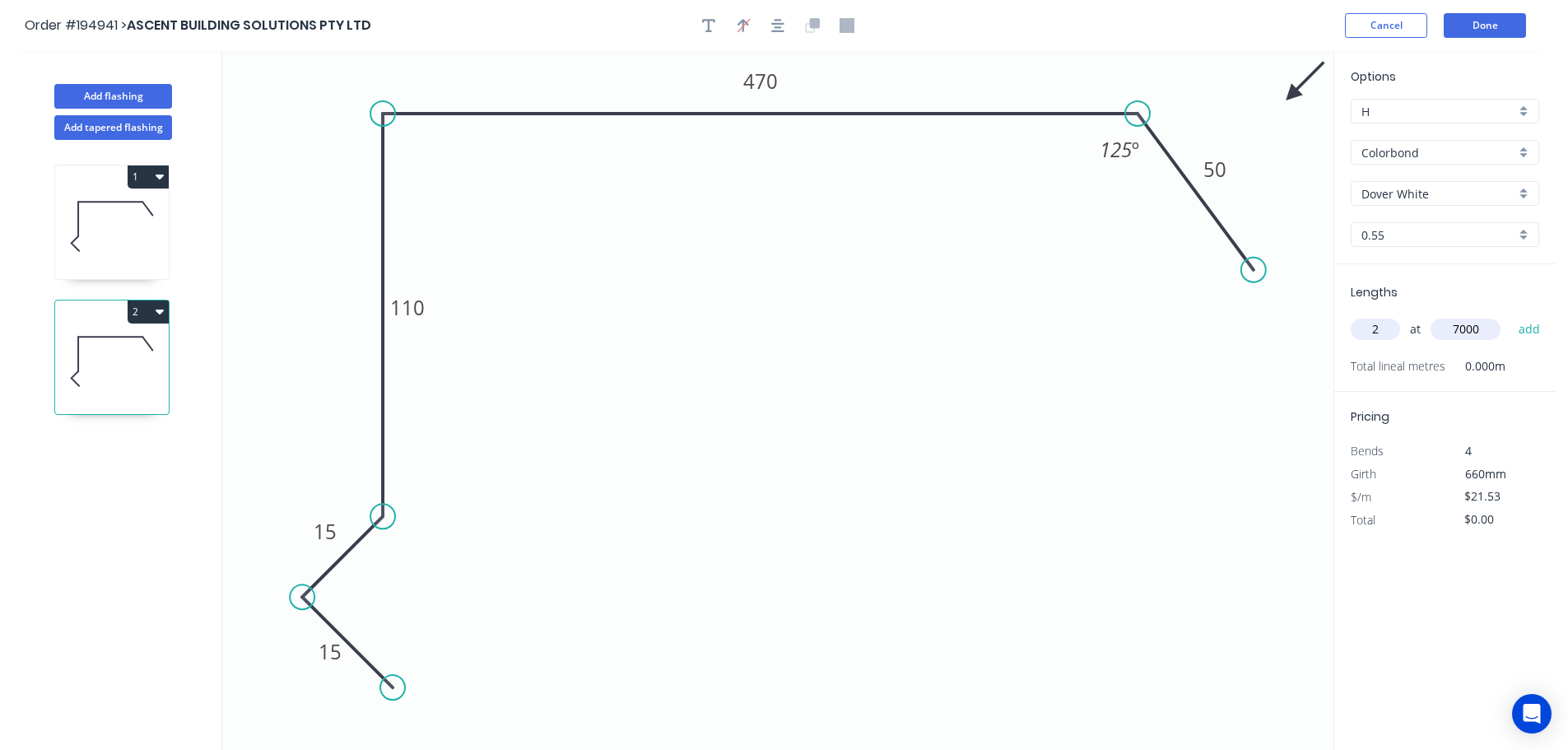
click at [1510, 315] on button "add" at bounding box center [1529, 328] width 39 height 28
type input "$301.42"
click at [141, 89] on button "Add flashing" at bounding box center [113, 96] width 118 height 24
type input "$0.00"
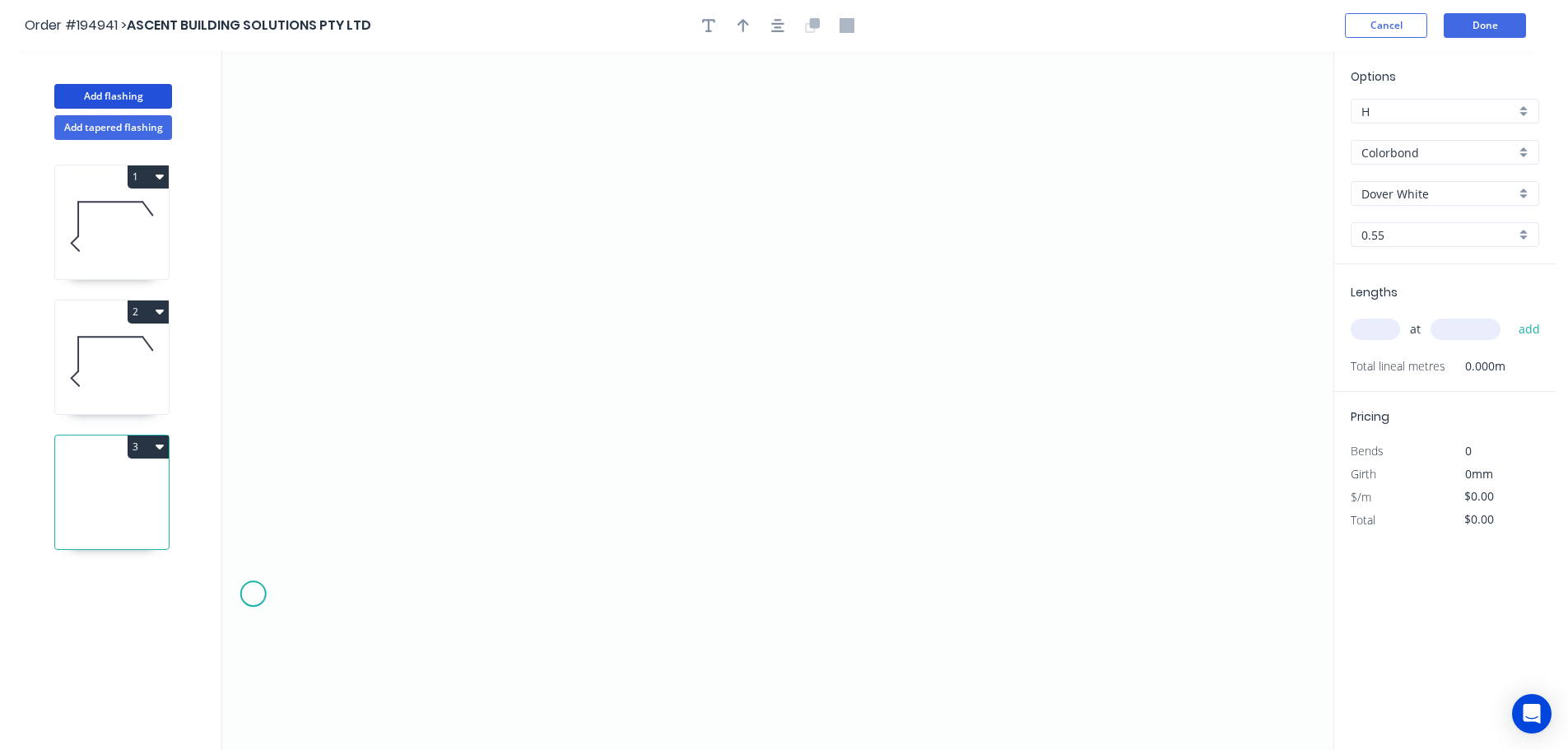
click at [252, 591] on icon "0" at bounding box center [778, 401] width 1111 height 699
click at [383, 500] on icon "0" at bounding box center [778, 401] width 1111 height 699
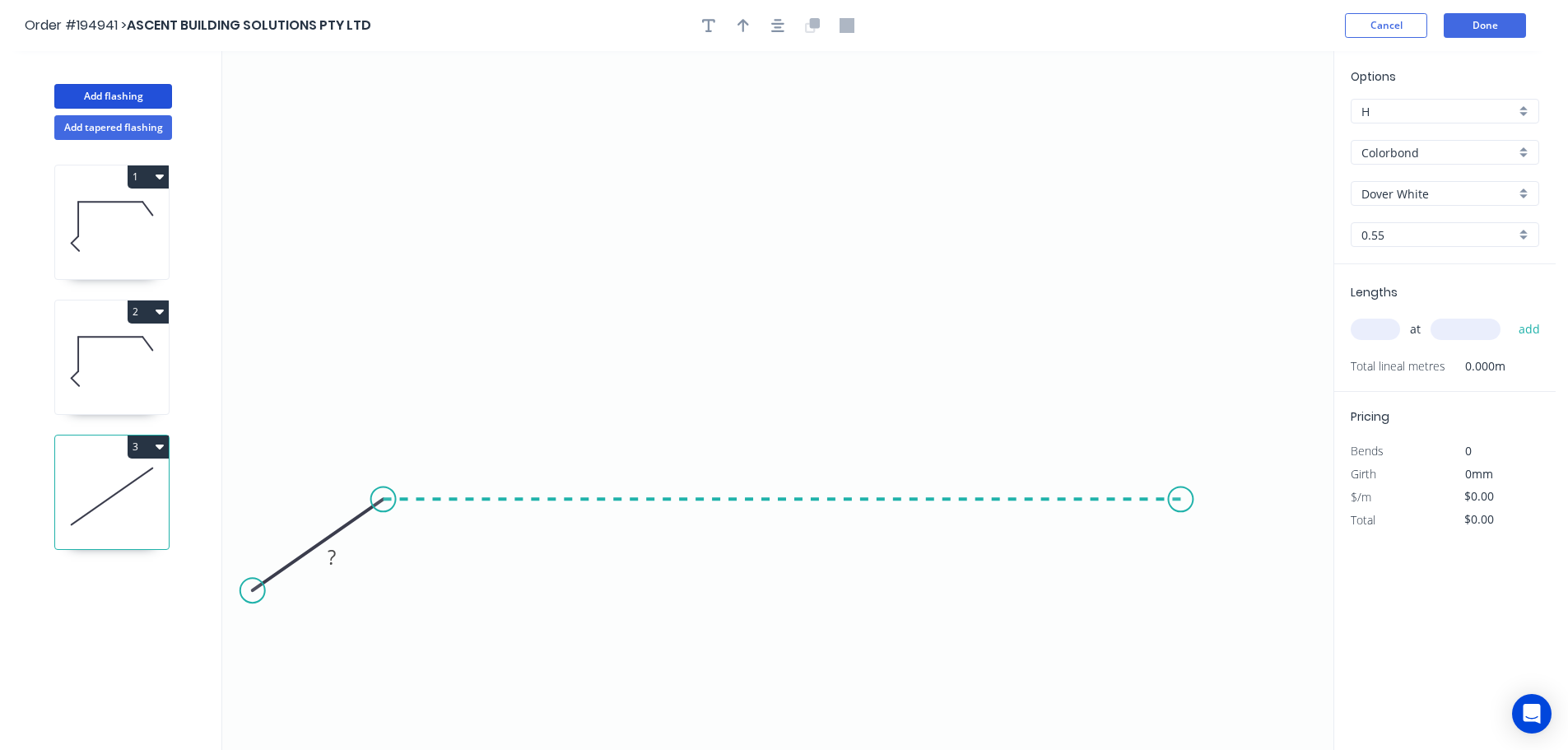
click at [1181, 524] on icon "0 ?" at bounding box center [778, 401] width 1111 height 699
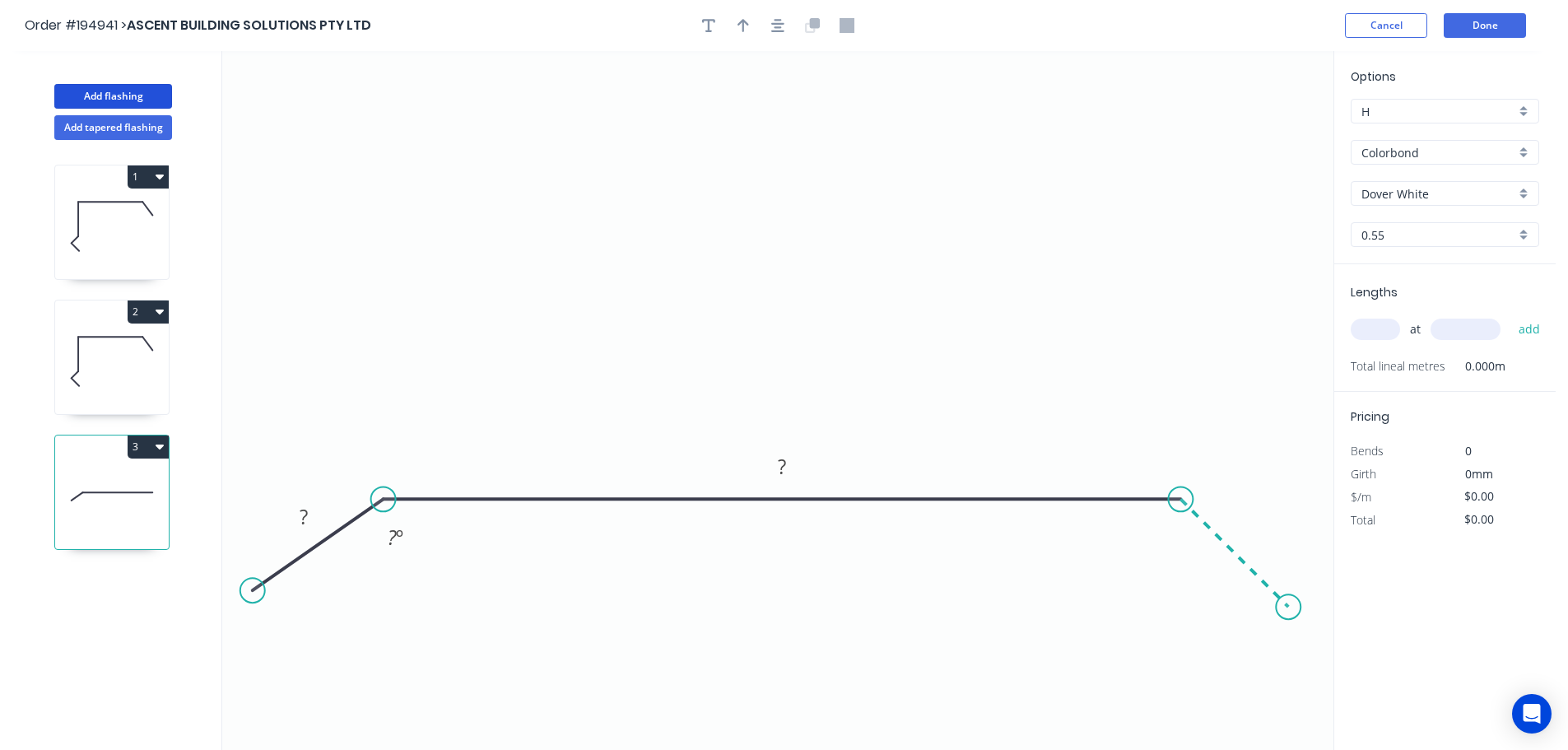
click at [1289, 618] on icon "0 ? ? ? º" at bounding box center [778, 401] width 1111 height 699
drag, startPoint x: 260, startPoint y: 590, endPoint x: 281, endPoint y: 622, distance: 38.3
click at [281, 622] on circle at bounding box center [281, 620] width 24 height 24
drag, startPoint x: 281, startPoint y: 627, endPoint x: 290, endPoint y: 632, distance: 10.3
click at [290, 632] on circle at bounding box center [290, 631] width 24 height 24
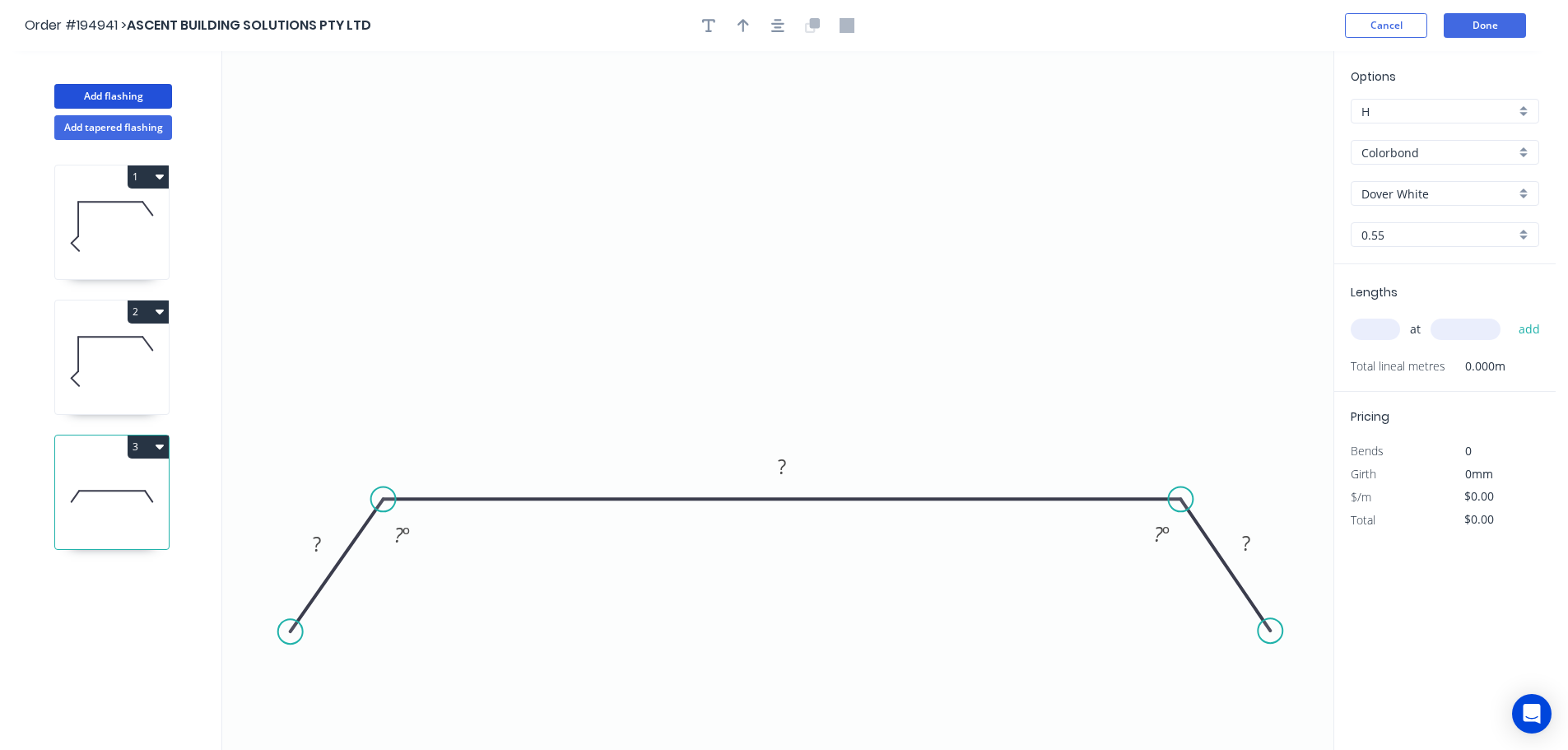
drag, startPoint x: 1277, startPoint y: 622, endPoint x: 1271, endPoint y: 632, distance: 11.7
click at [1271, 632] on circle at bounding box center [1269, 630] width 24 height 24
click at [325, 553] on rect at bounding box center [317, 544] width 33 height 23
click at [325, 553] on tspan "125" at bounding box center [317, 543] width 34 height 27
click at [777, 29] on icon "button" at bounding box center [778, 26] width 13 height 15
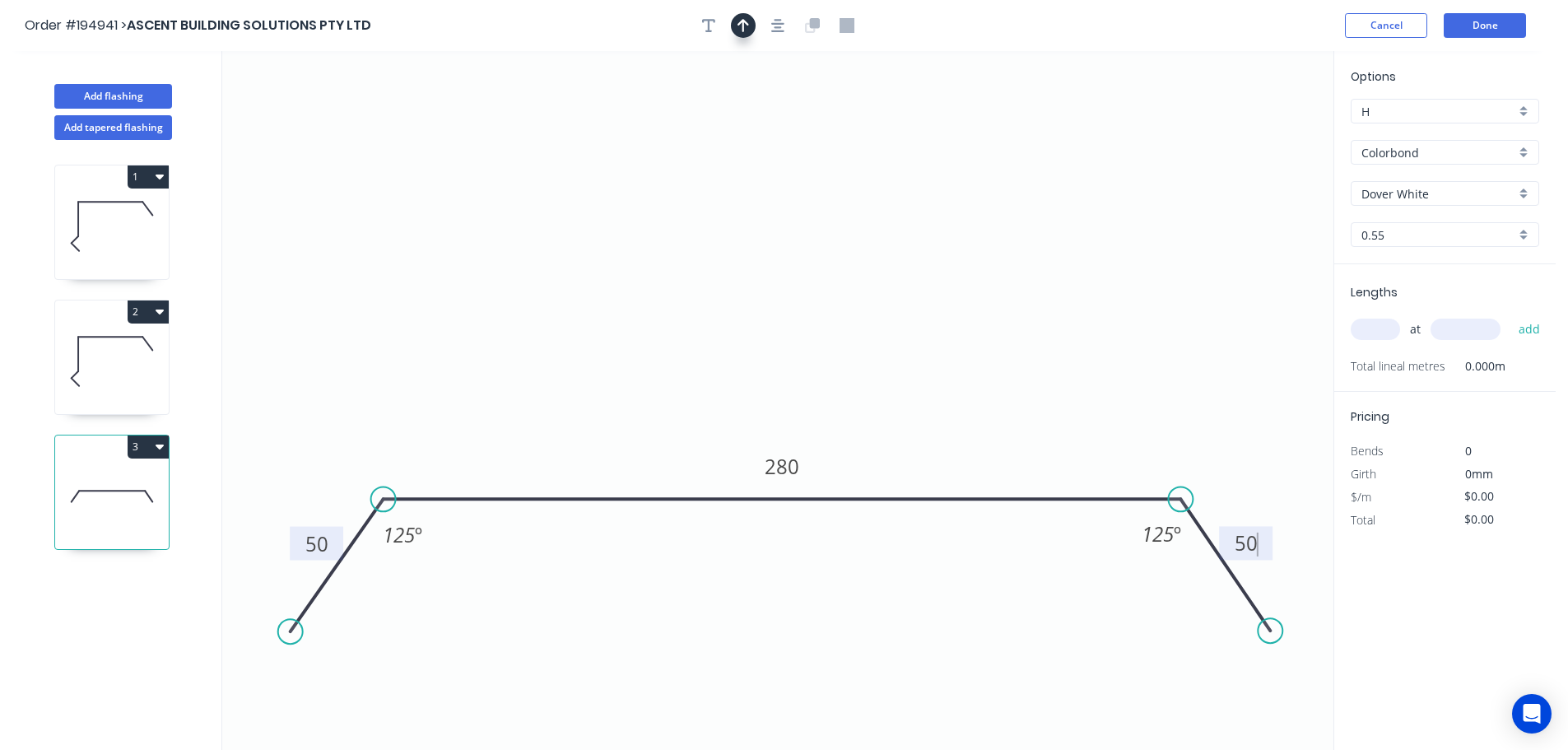
type input "$12.06"
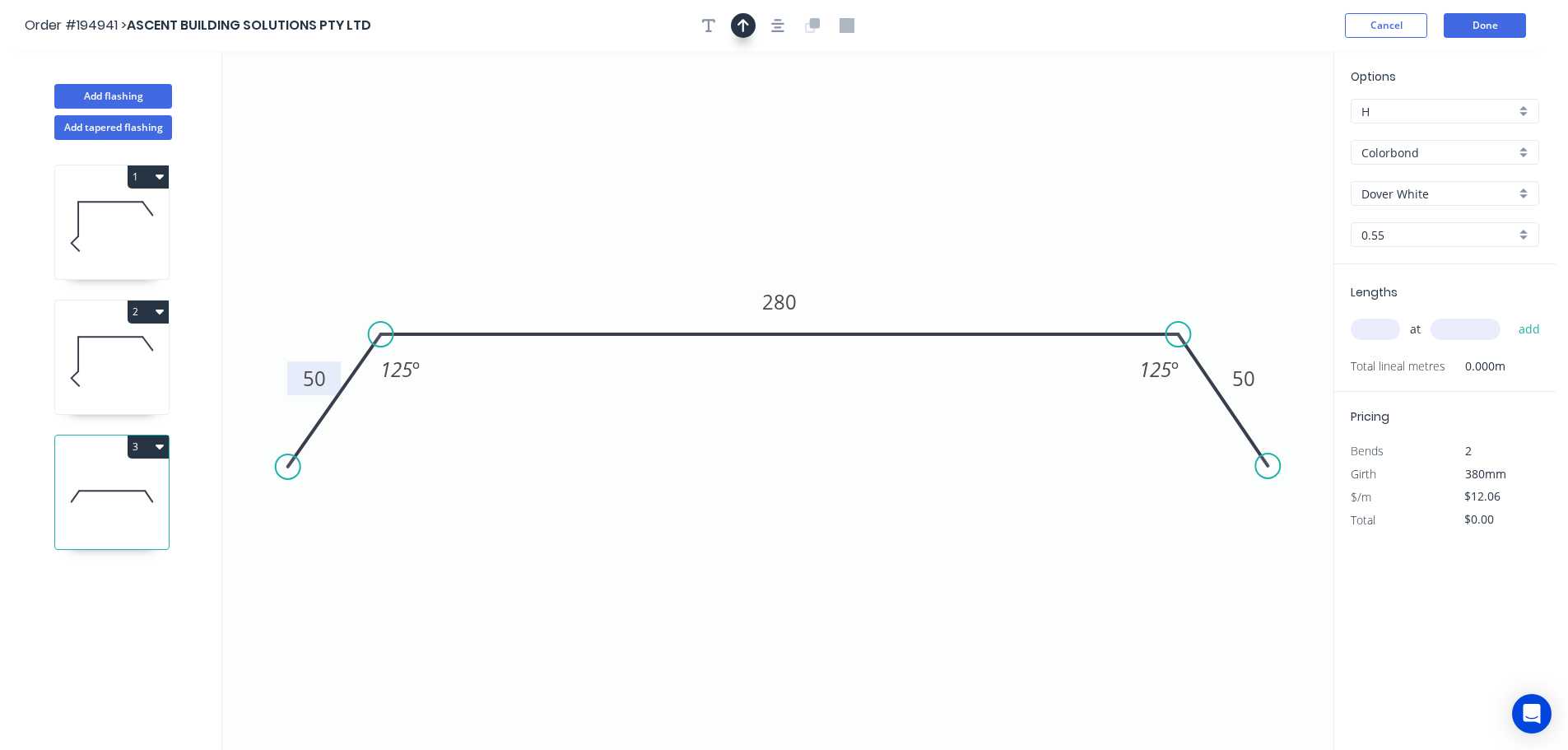
click at [742, 24] on icon "button" at bounding box center [743, 26] width 12 height 15
drag, startPoint x: 1251, startPoint y: 129, endPoint x: 787, endPoint y: 116, distance: 464.2
click at [787, 116] on icon at bounding box center [790, 106] width 15 height 53
click at [1410, 201] on input "Dover White" at bounding box center [1438, 193] width 154 height 18
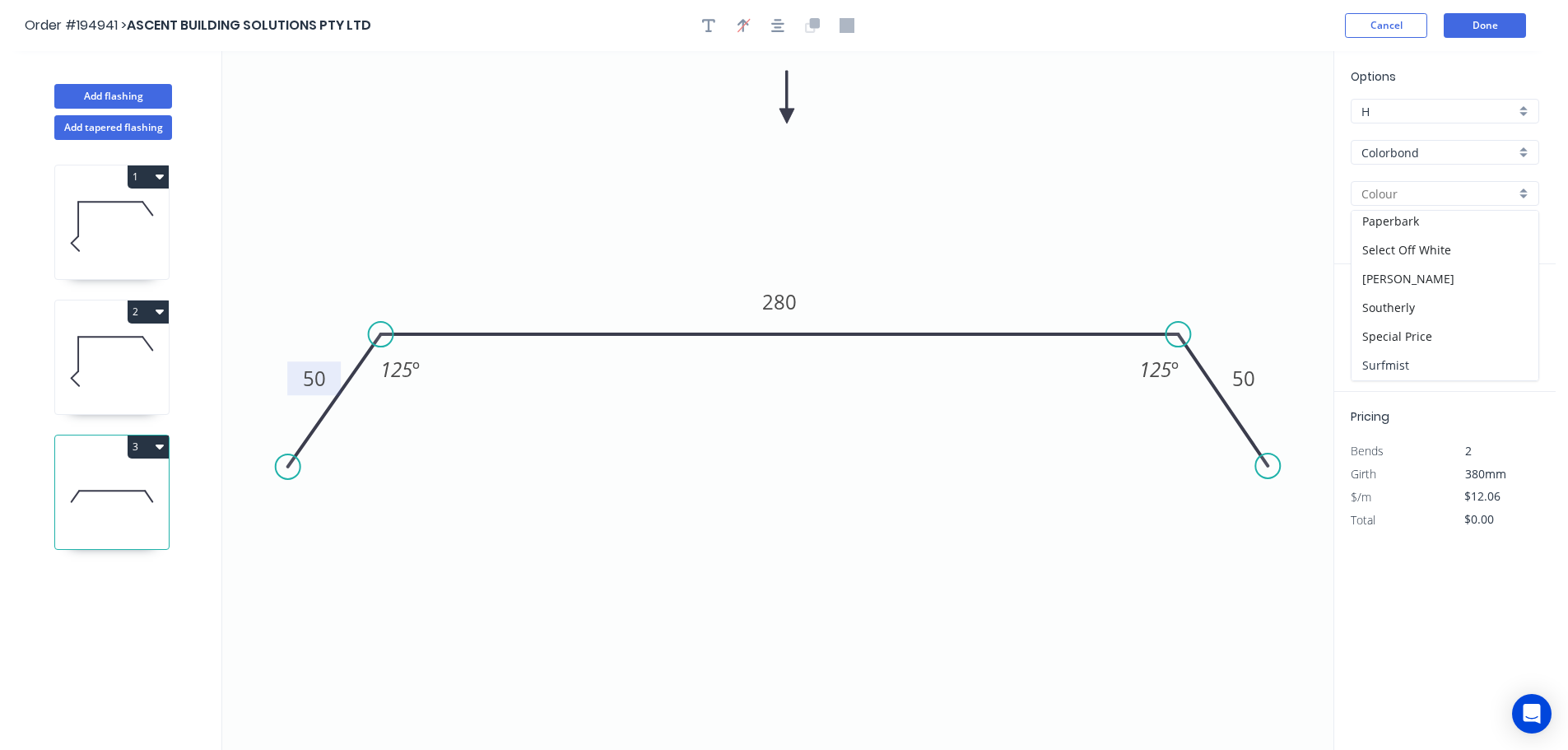
click at [1403, 350] on div "Surfmist" at bounding box center [1445, 365] width 186 height 29
type input "Surfmist"
click at [1377, 328] on input "text" at bounding box center [1375, 328] width 50 height 21
type input "1"
type input "7000"
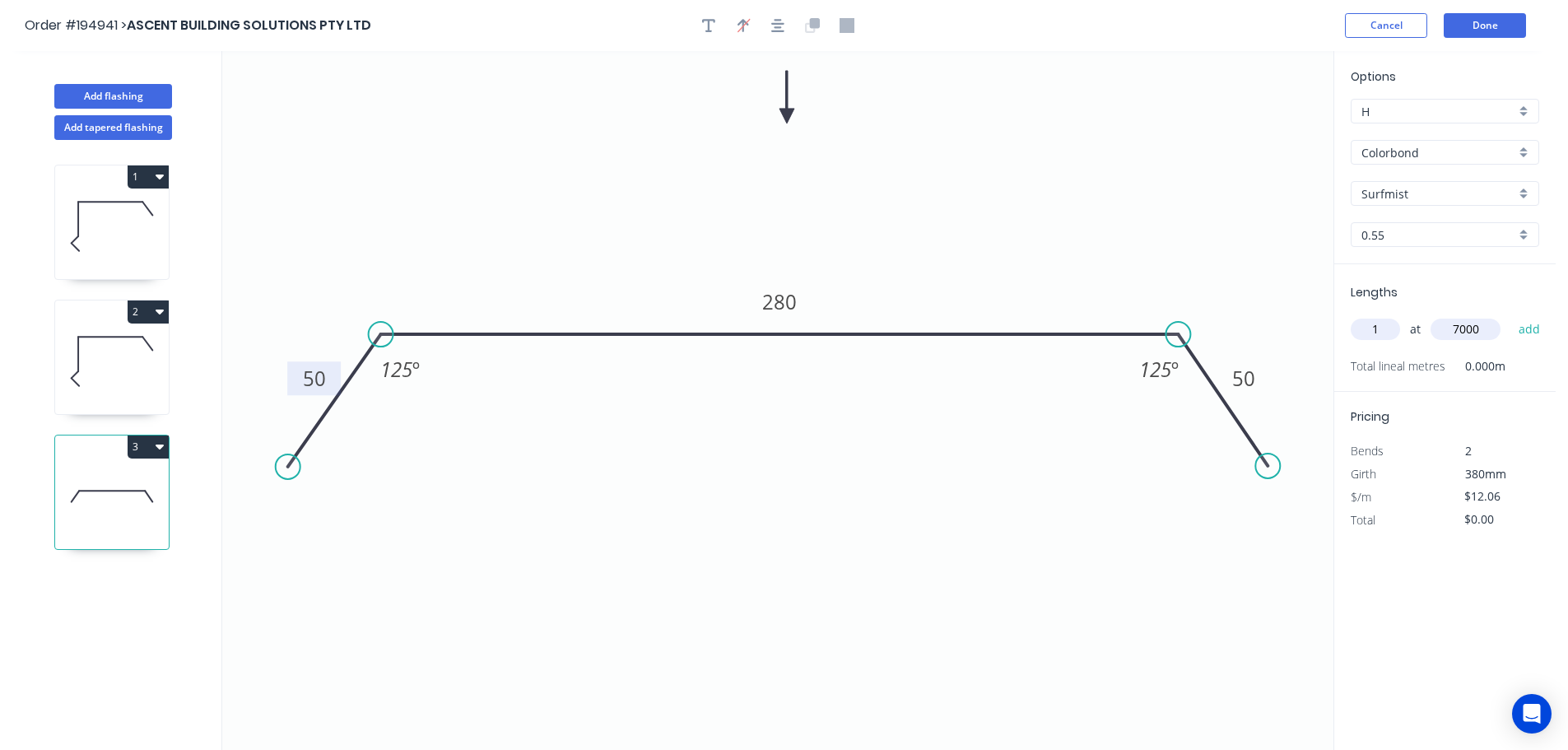
click at [1510, 315] on button "add" at bounding box center [1529, 328] width 39 height 28
type input "$84.42"
click at [103, 330] on icon at bounding box center [112, 360] width 113 height 105
type input "Dover White"
type input "$21.53"
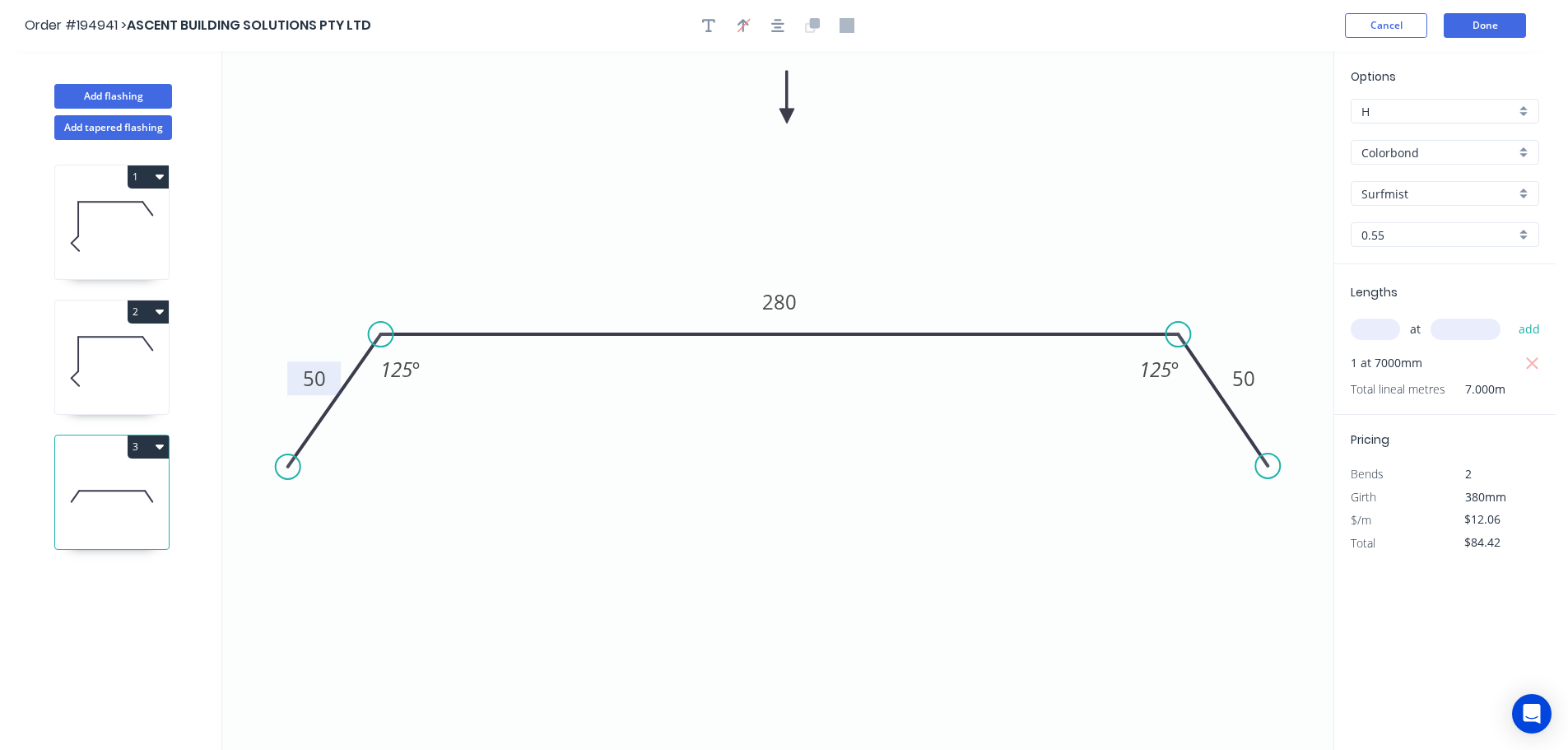
type input "$301.42"
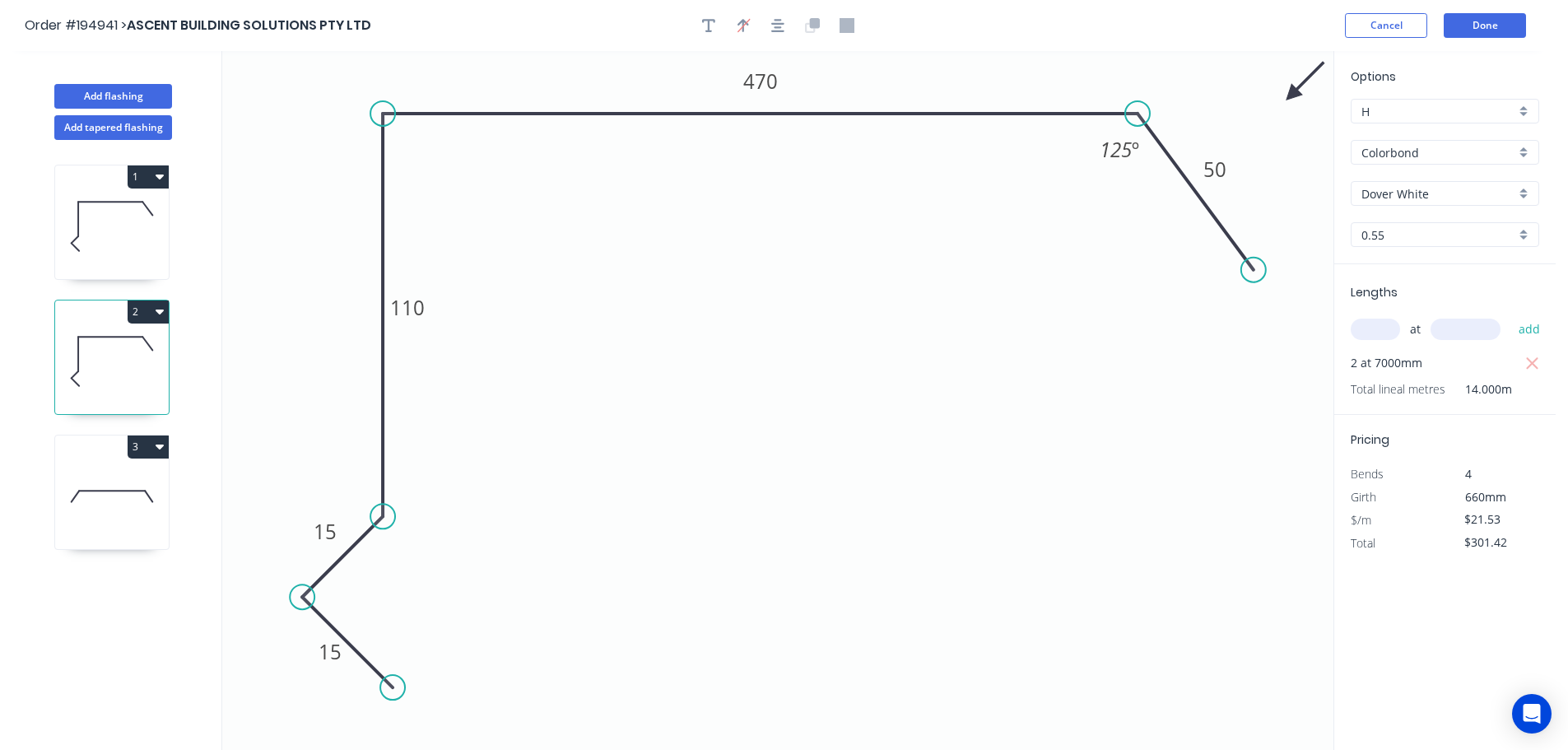
click at [1437, 195] on input "Dover White" at bounding box center [1438, 193] width 154 height 18
click at [1439, 296] on div "Deep Ocean" at bounding box center [1445, 286] width 186 height 29
click at [100, 226] on icon at bounding box center [112, 226] width 113 height 105
type input "Dover White"
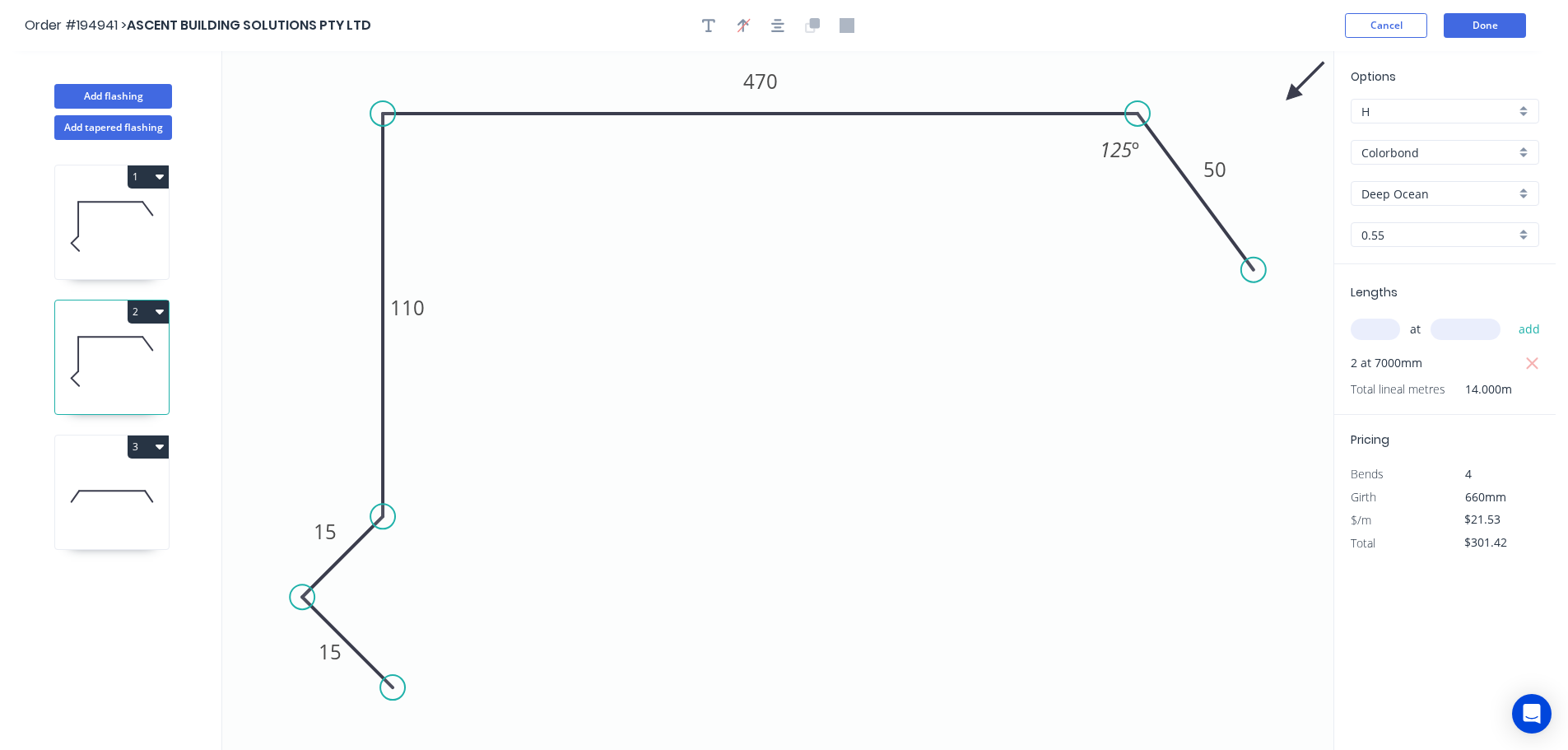
type input "$17.57"
type input "$245.98"
click at [1408, 201] on input "Dover White" at bounding box center [1438, 193] width 154 height 18
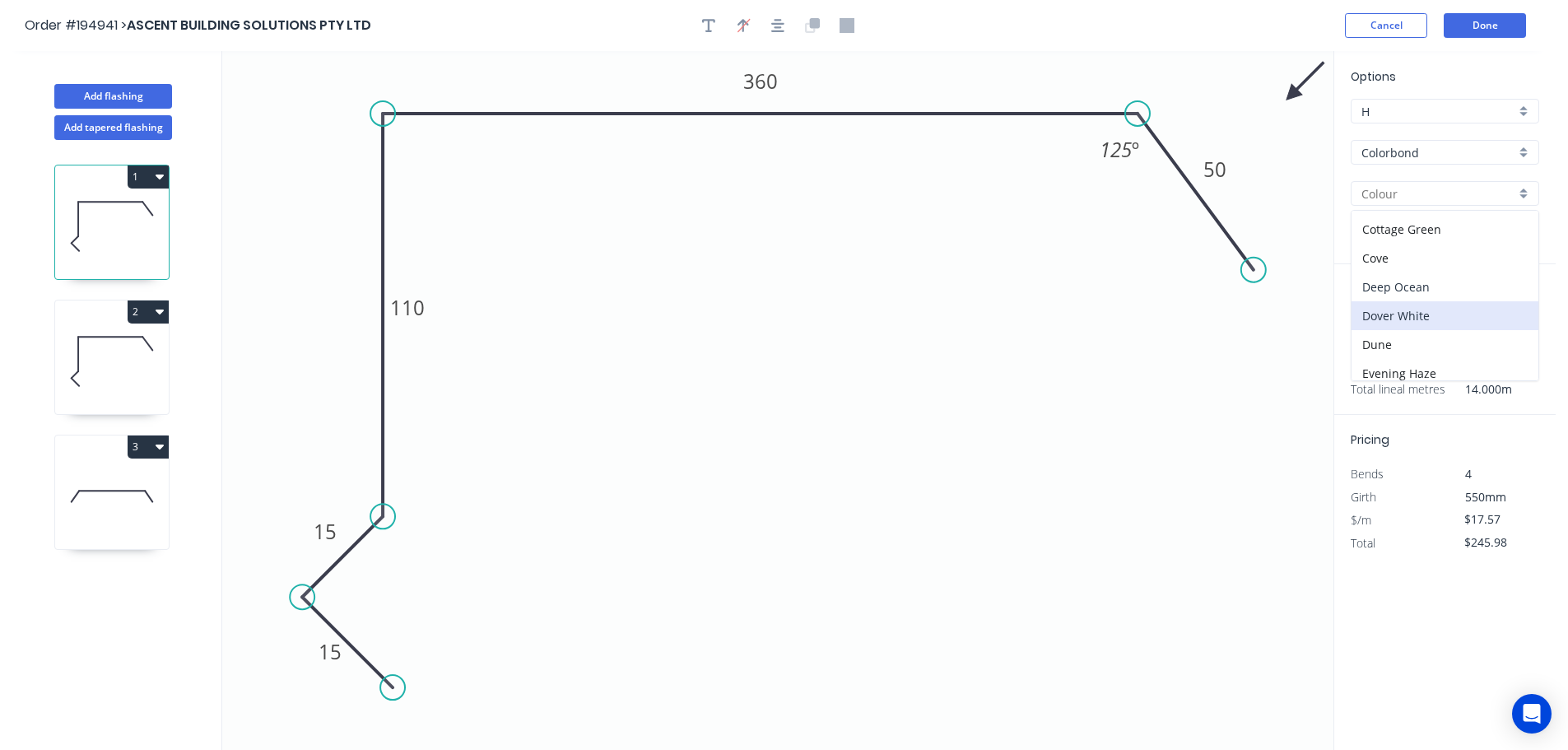
click at [1443, 299] on div "Deep Ocean" at bounding box center [1445, 286] width 186 height 29
click at [138, 486] on icon at bounding box center [112, 496] width 113 height 105
type input "Surfmist"
type input "$12.06"
type input "$84.42"
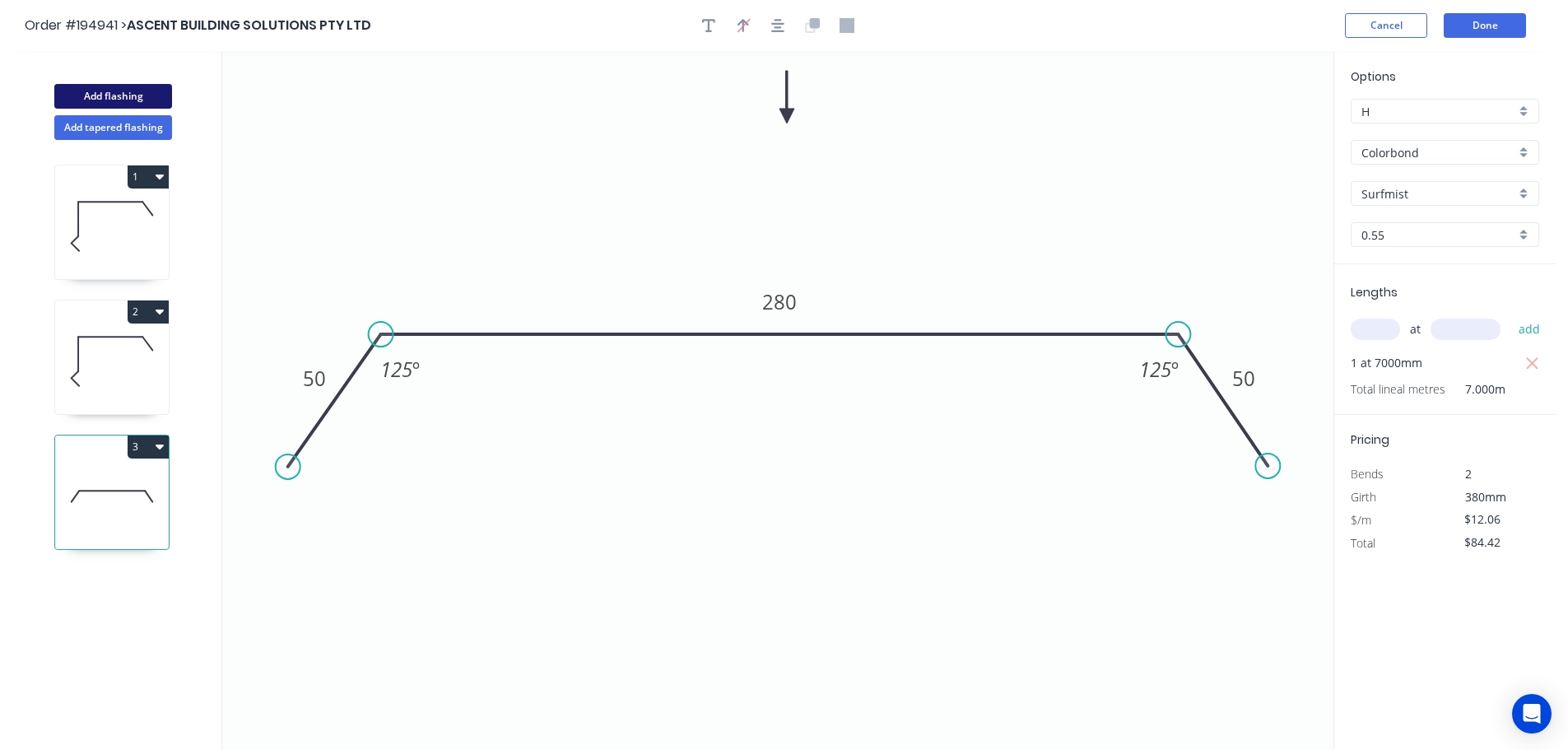
click at [134, 98] on button "Add flashing" at bounding box center [113, 96] width 118 height 24
type input "$0.00"
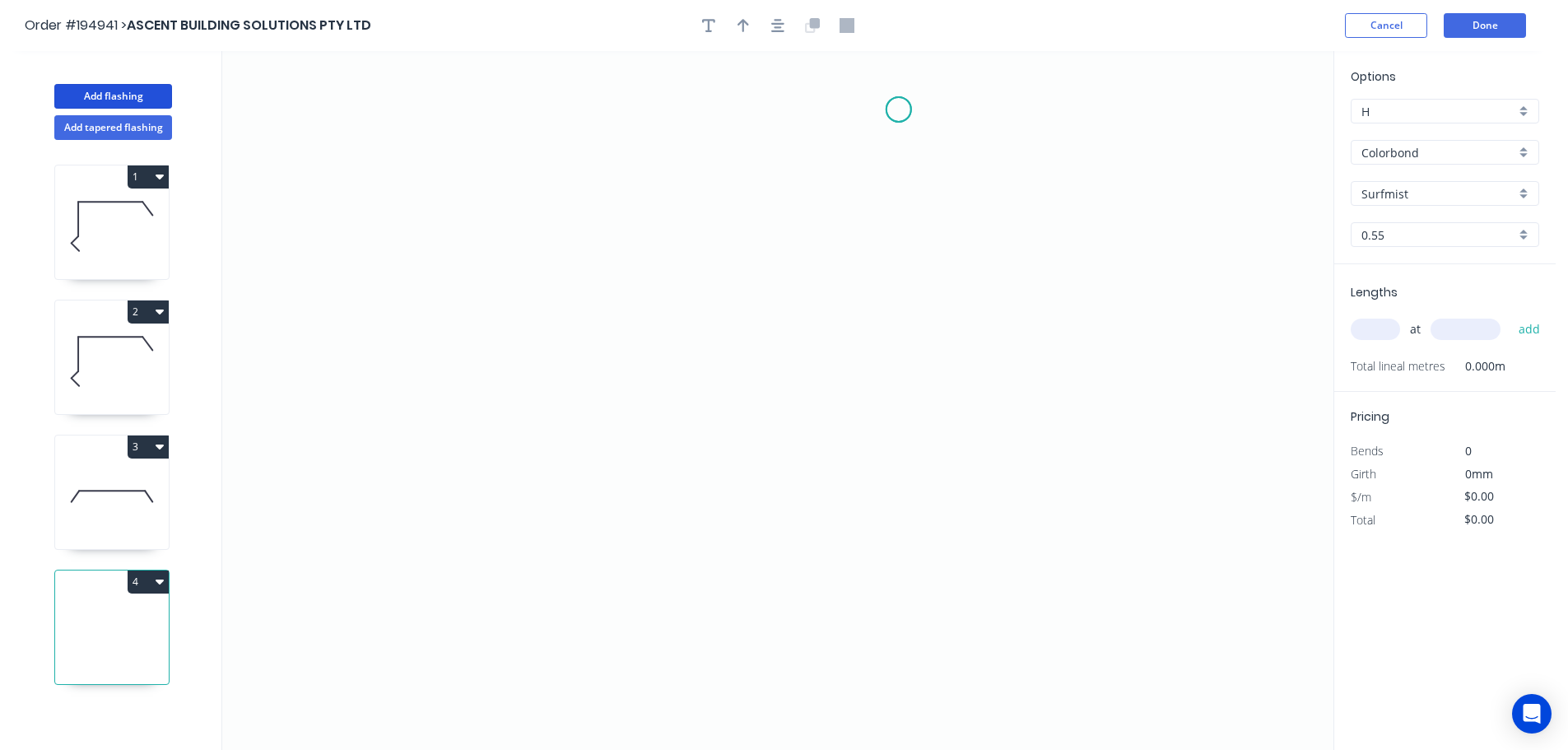
drag, startPoint x: 899, startPoint y: 109, endPoint x: 852, endPoint y: 106, distance: 47.1
click at [897, 108] on icon "0" at bounding box center [778, 401] width 1111 height 699
click at [656, 104] on icon "0" at bounding box center [778, 401] width 1111 height 699
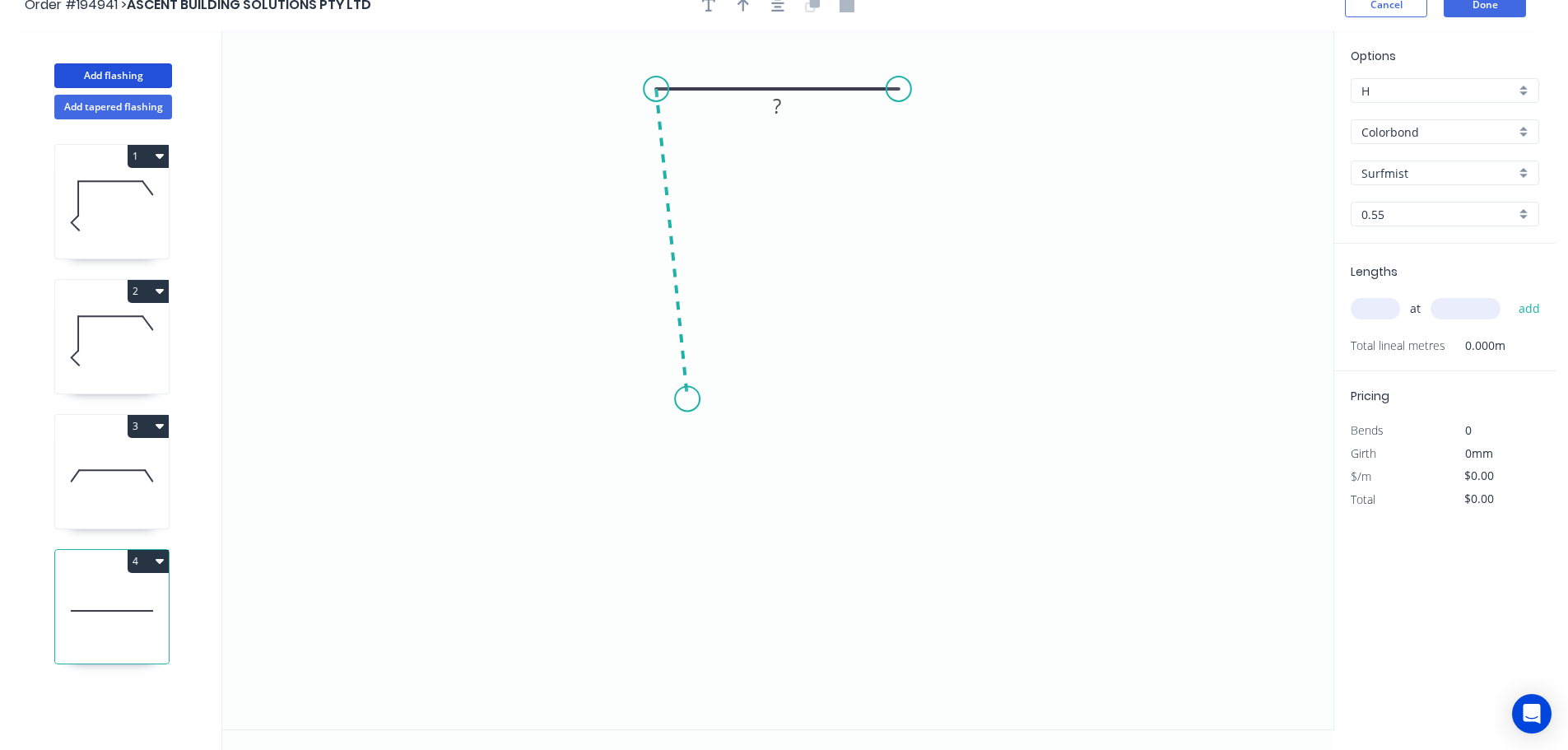
scroll to position [30, 0]
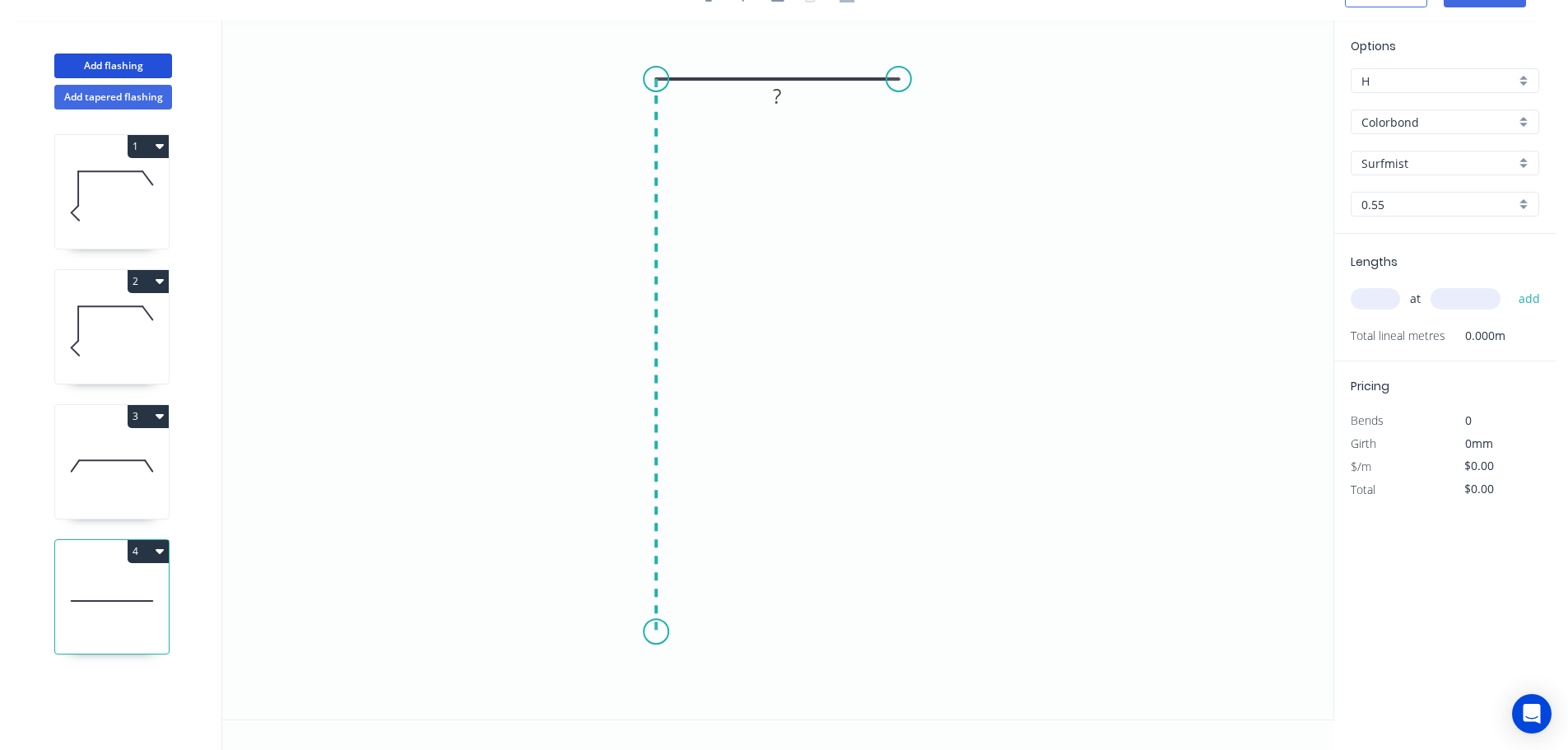
click at [663, 632] on icon "0 ?" at bounding box center [778, 370] width 1111 height 699
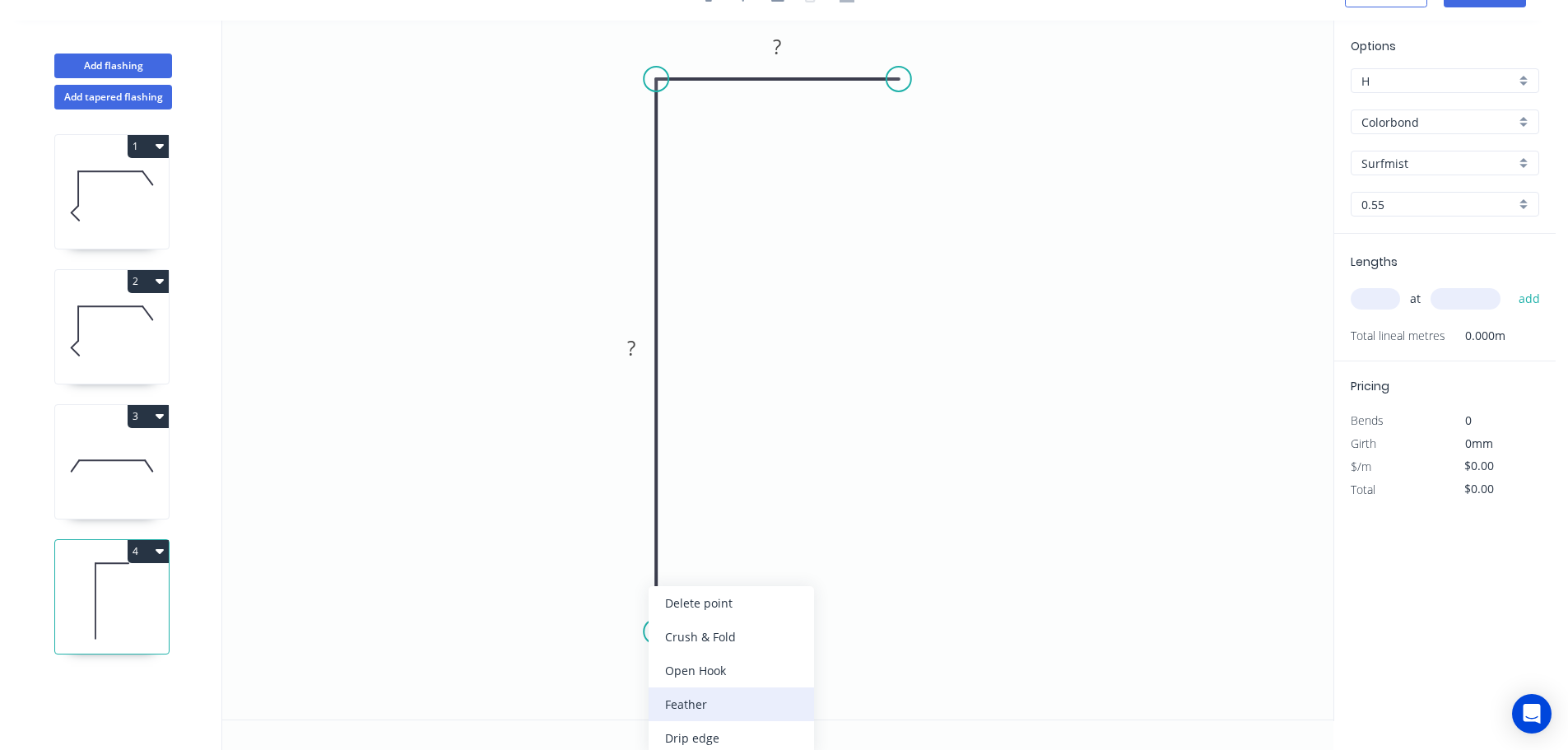
click at [721, 696] on div "Feather" at bounding box center [731, 704] width 165 height 34
click at [705, 675] on div "Flip bend" at bounding box center [732, 684] width 165 height 34
drag, startPoint x: 721, startPoint y: 603, endPoint x: 868, endPoint y: 652, distance: 155.0
click at [868, 653] on rect at bounding box center [836, 653] width 64 height 34
drag, startPoint x: 663, startPoint y: 644, endPoint x: 664, endPoint y: 660, distance: 16.0
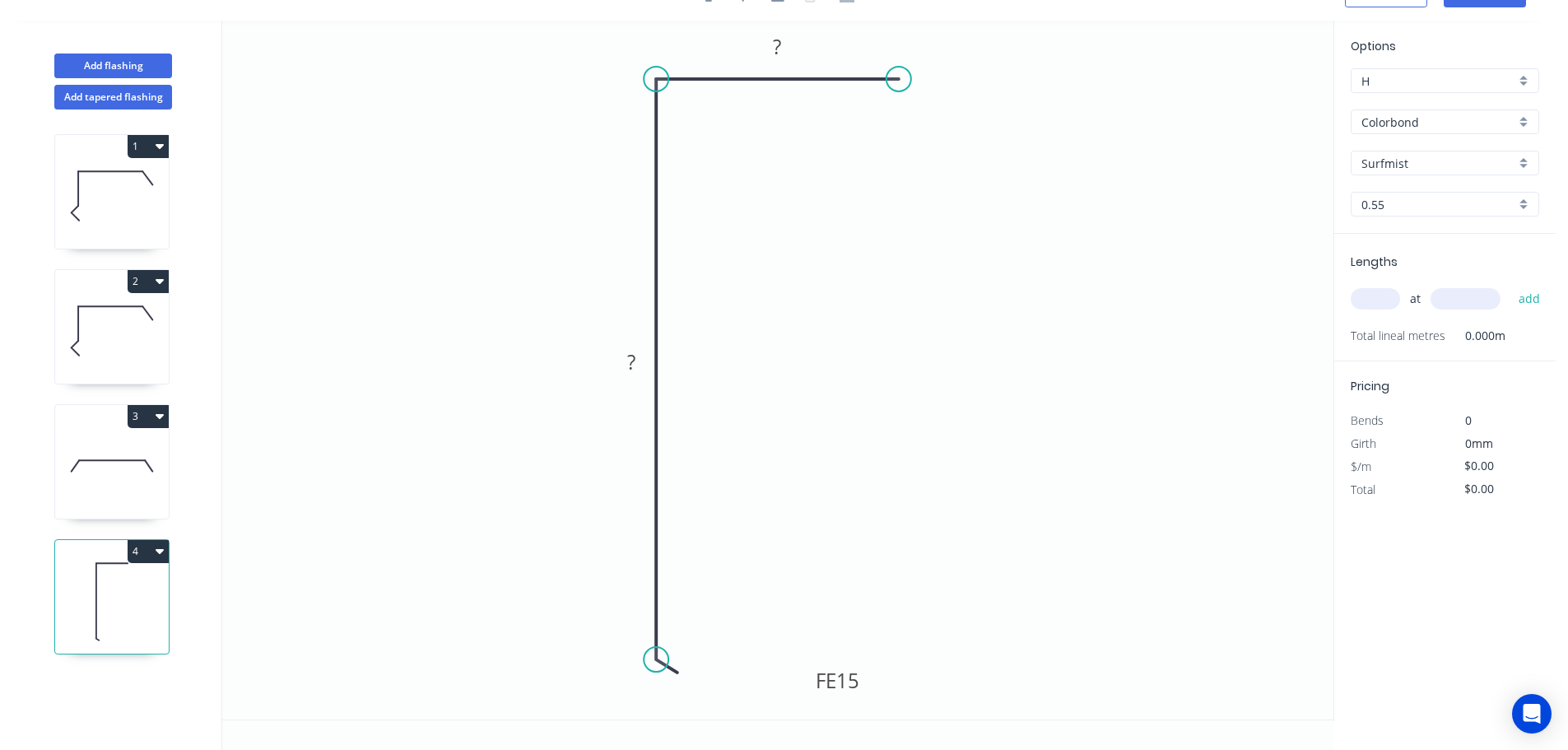
click at [664, 660] on circle at bounding box center [655, 658] width 24 height 24
drag, startPoint x: 863, startPoint y: 686, endPoint x: 822, endPoint y: 689, distance: 41.1
click at [822, 689] on rect at bounding box center [797, 683] width 64 height 34
click at [815, 681] on tspan "15" at bounding box center [807, 683] width 23 height 27
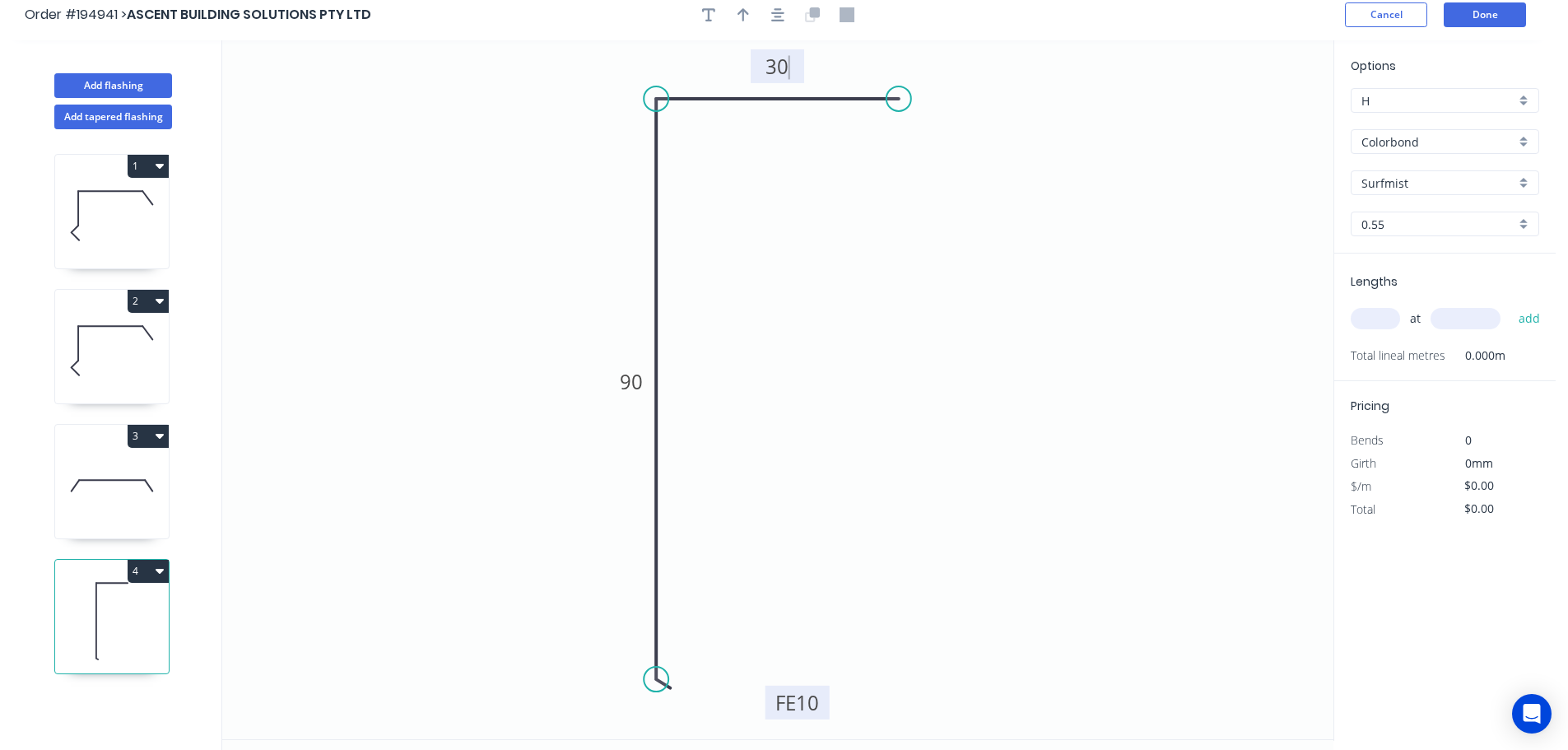
scroll to position [0, 0]
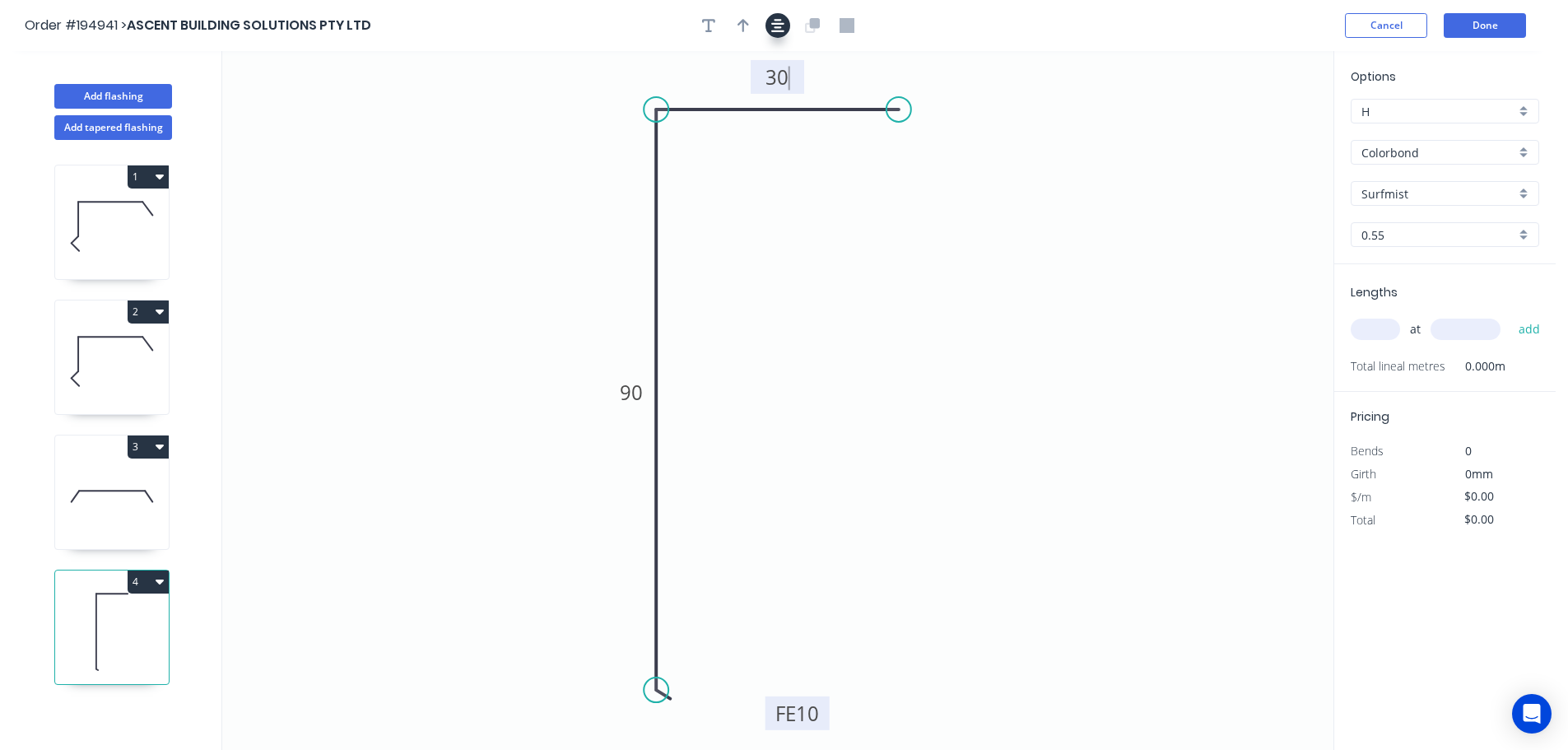
click at [781, 16] on button "button" at bounding box center [777, 25] width 24 height 24
type input "$8.10"
click at [748, 20] on icon "button" at bounding box center [743, 26] width 12 height 15
drag, startPoint x: 1253, startPoint y: 135, endPoint x: 518, endPoint y: 219, distance: 739.8
click at [518, 220] on icon at bounding box center [521, 201] width 15 height 53
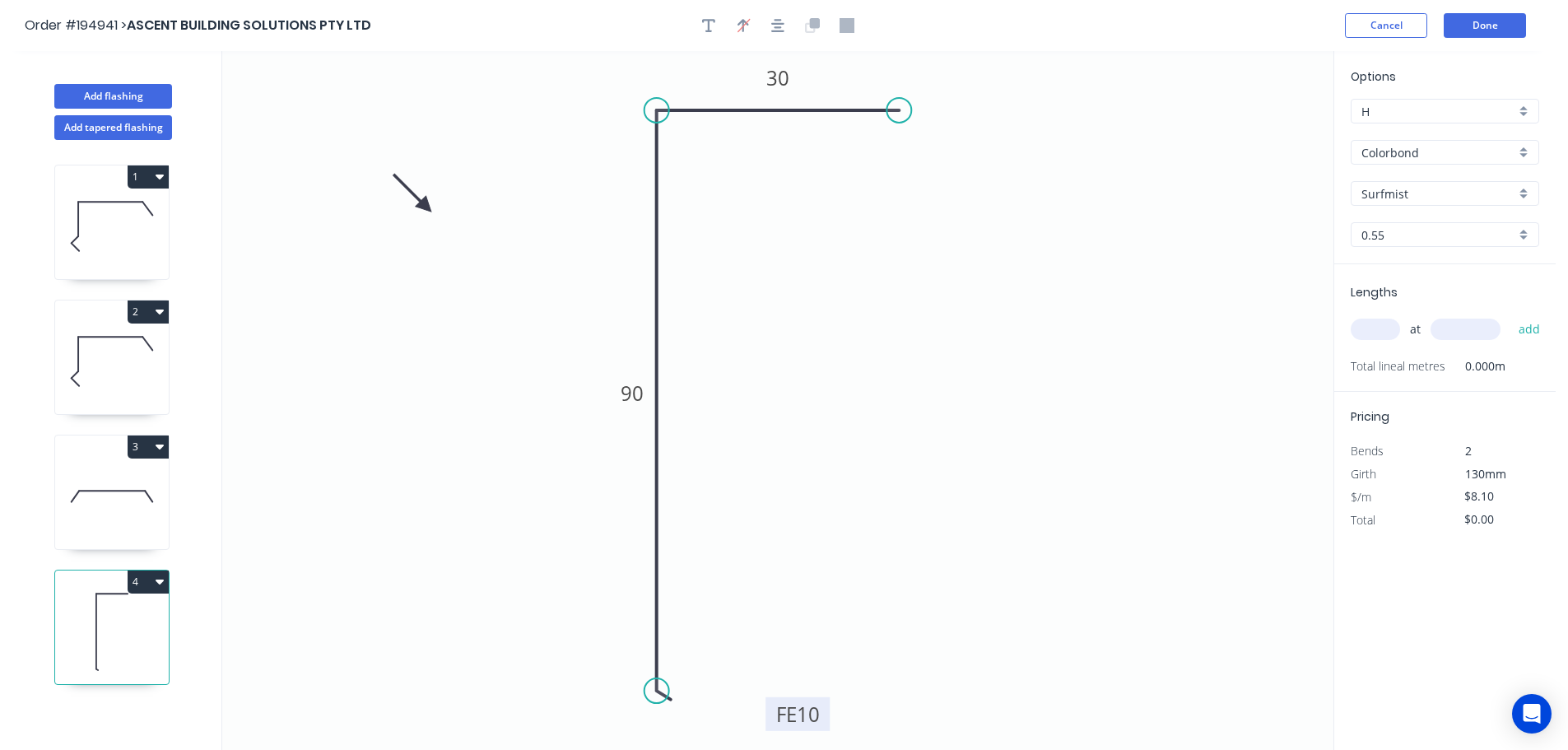
drag, startPoint x: 517, startPoint y: 219, endPoint x: 426, endPoint y: 207, distance: 91.8
click at [426, 207] on icon at bounding box center [412, 193] width 48 height 48
drag, startPoint x: 426, startPoint y: 206, endPoint x: 380, endPoint y: 224, distance: 49.4
click at [380, 224] on icon at bounding box center [362, 224] width 53 height 15
click at [1439, 188] on input "Surfmist" at bounding box center [1438, 193] width 154 height 18
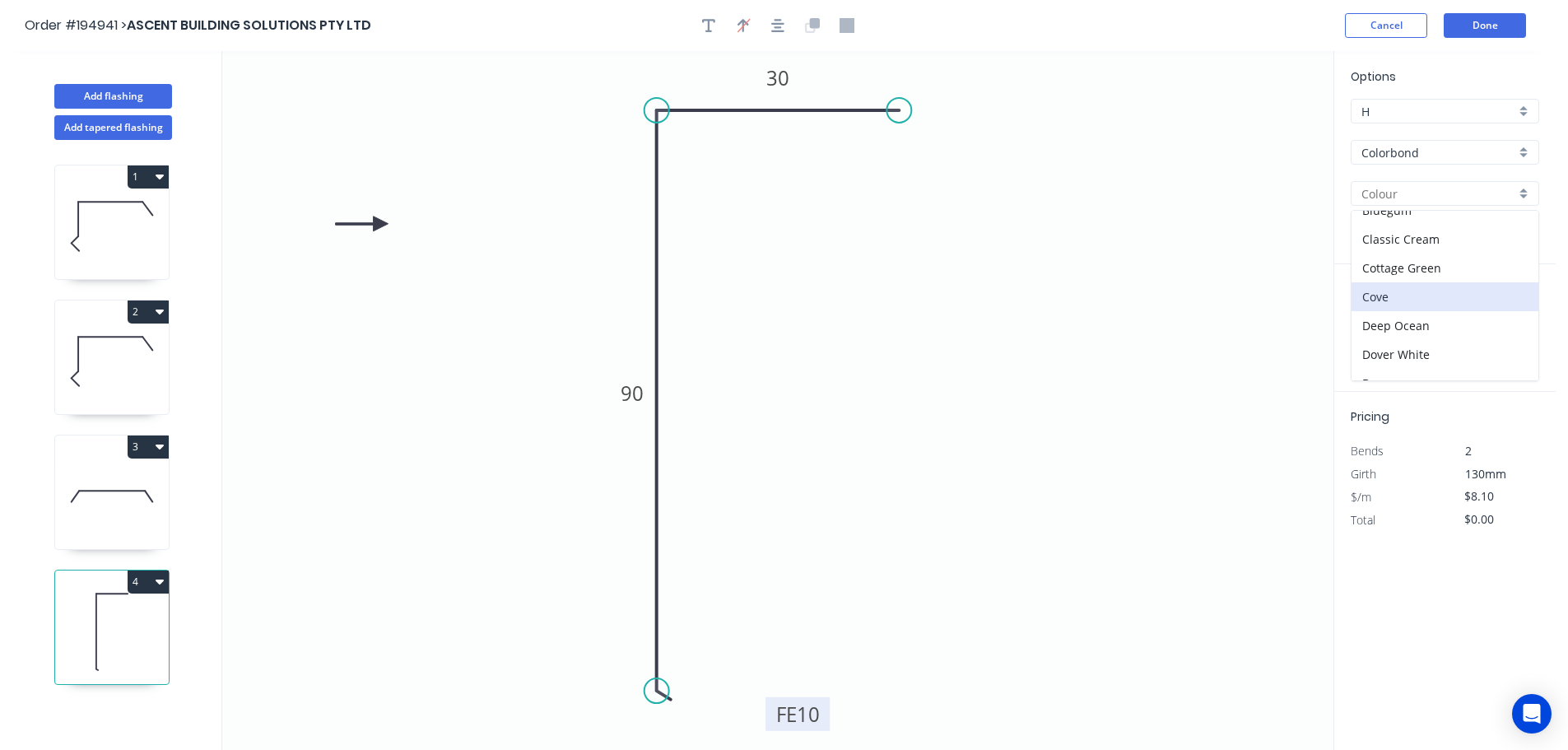
scroll to position [82, 0]
click at [1419, 281] on div "Deep Ocean" at bounding box center [1445, 286] width 186 height 29
type input "Deep Ocean"
click at [1377, 323] on input "text" at bounding box center [1375, 328] width 50 height 21
type input "14"
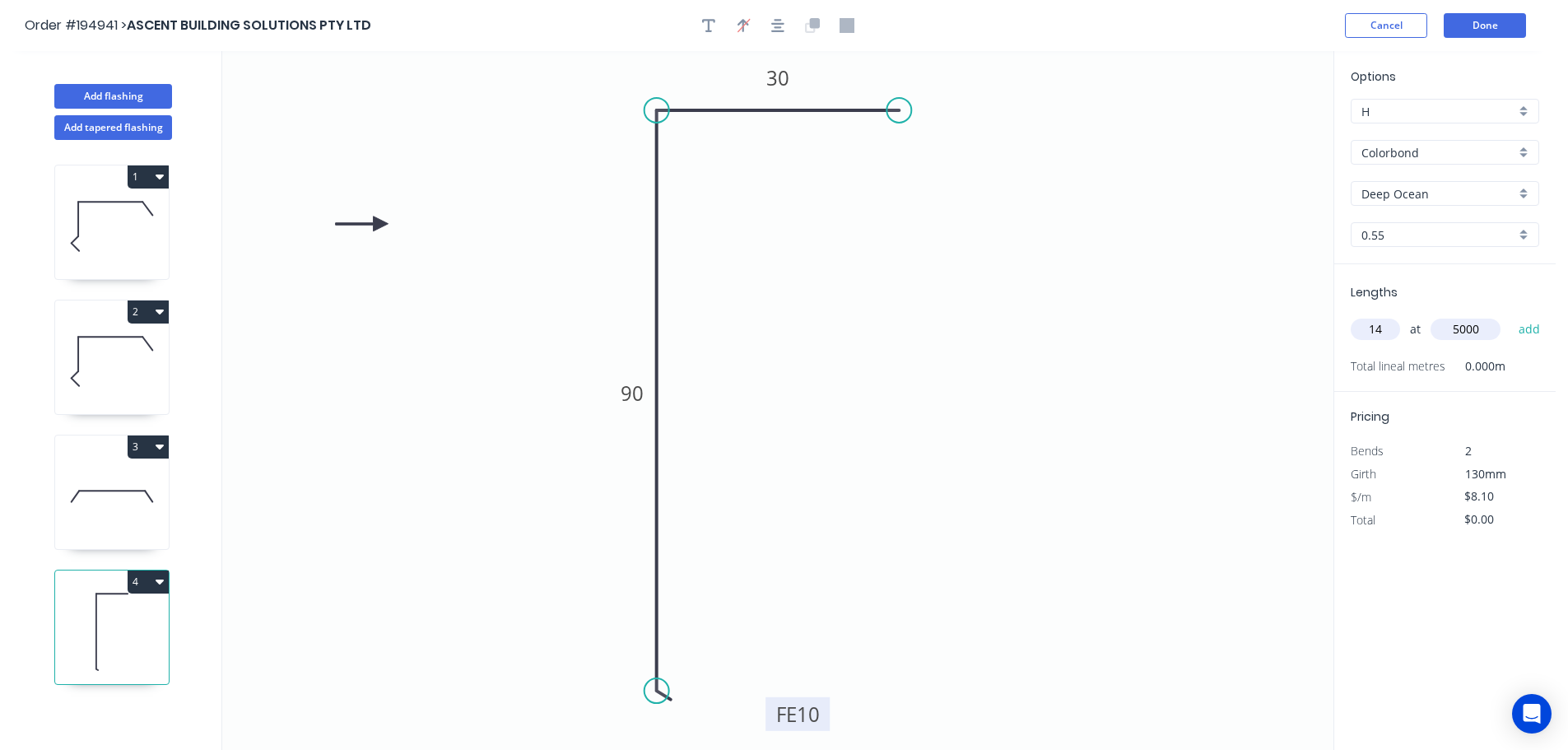
type input "5000"
click at [1510, 315] on button "add" at bounding box center [1529, 328] width 39 height 28
type input "$567.00"
click at [1473, 19] on button "Done" at bounding box center [1485, 25] width 82 height 24
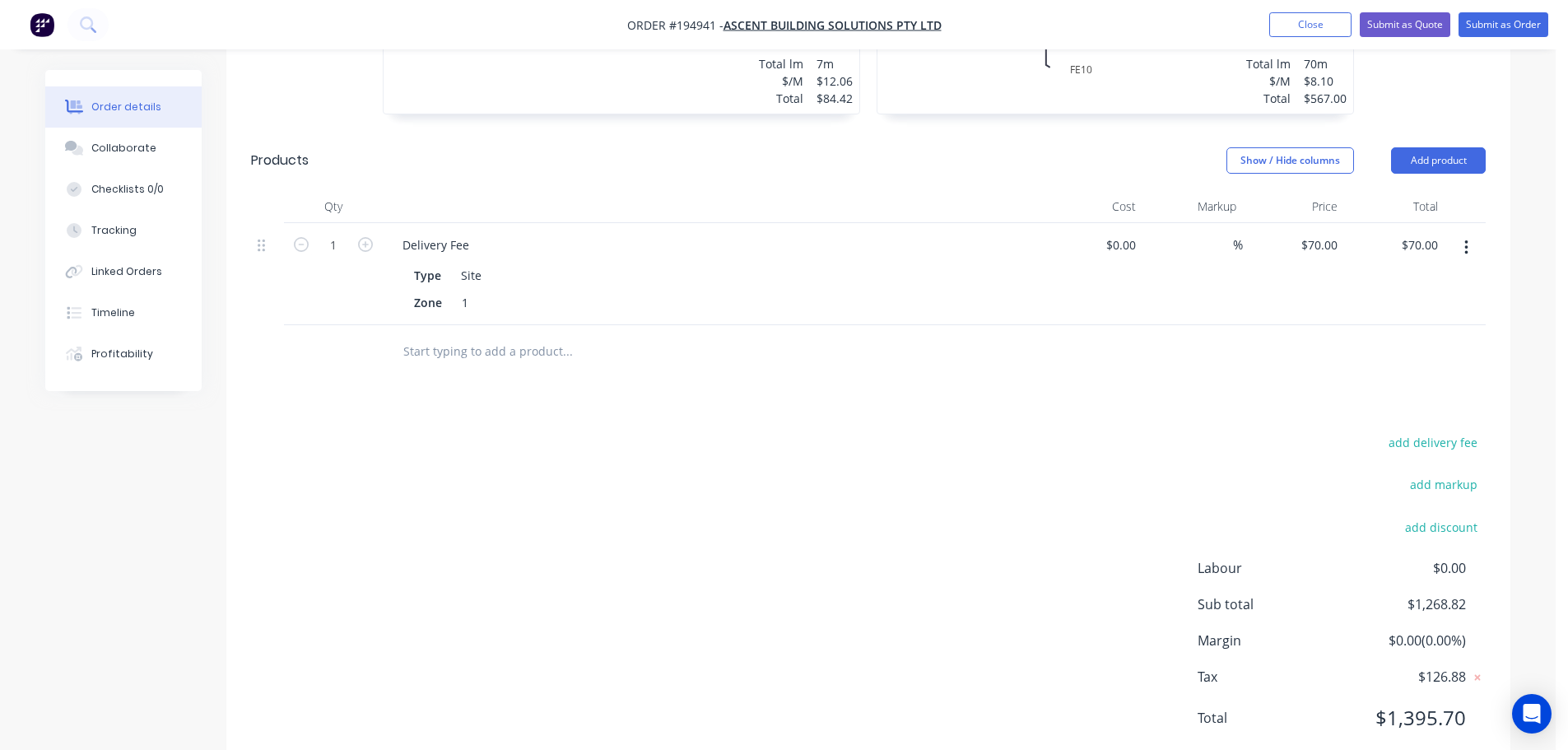
scroll to position [1047, 0]
click at [1497, 20] on button "Submit as Order" at bounding box center [1503, 24] width 90 height 24
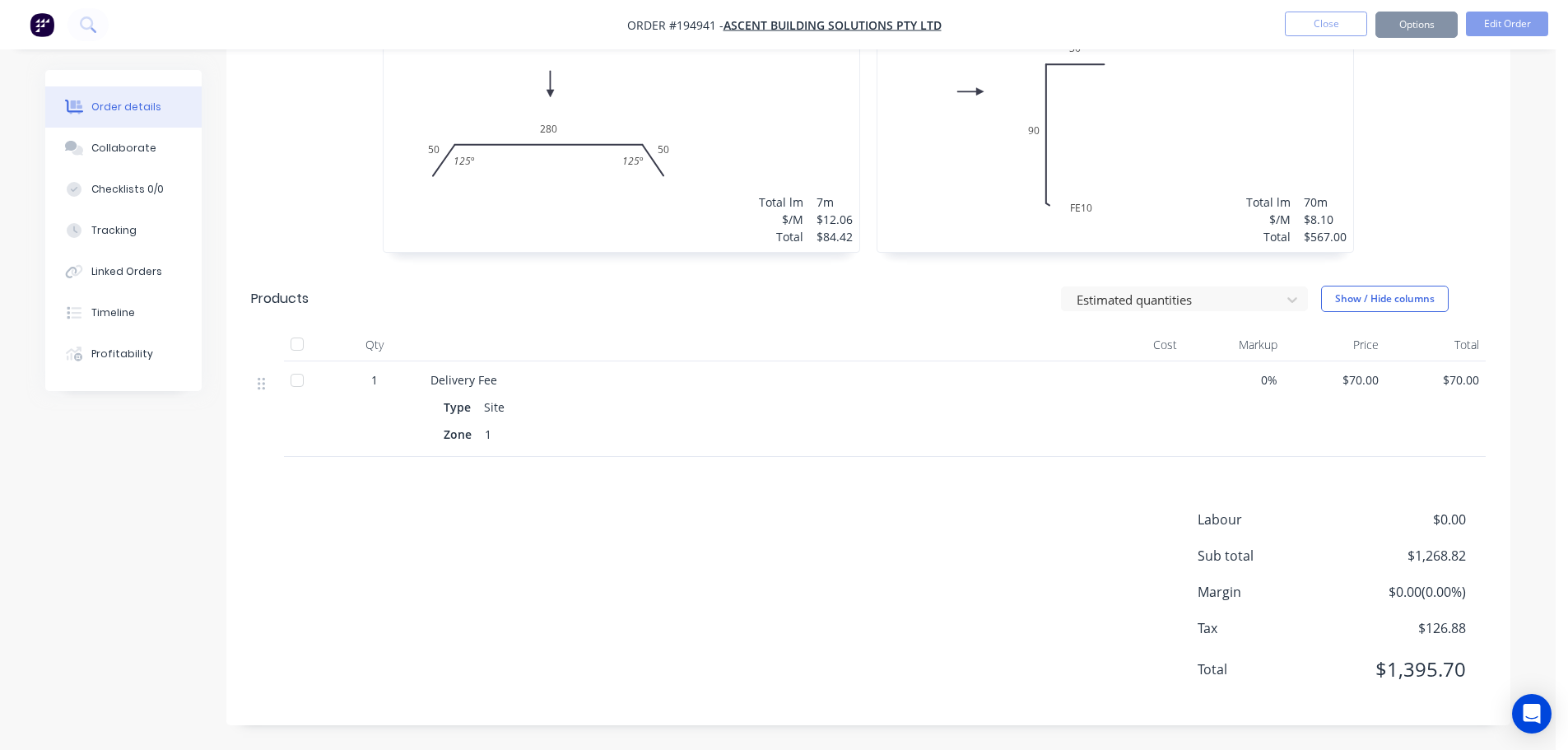
scroll to position [0, 0]
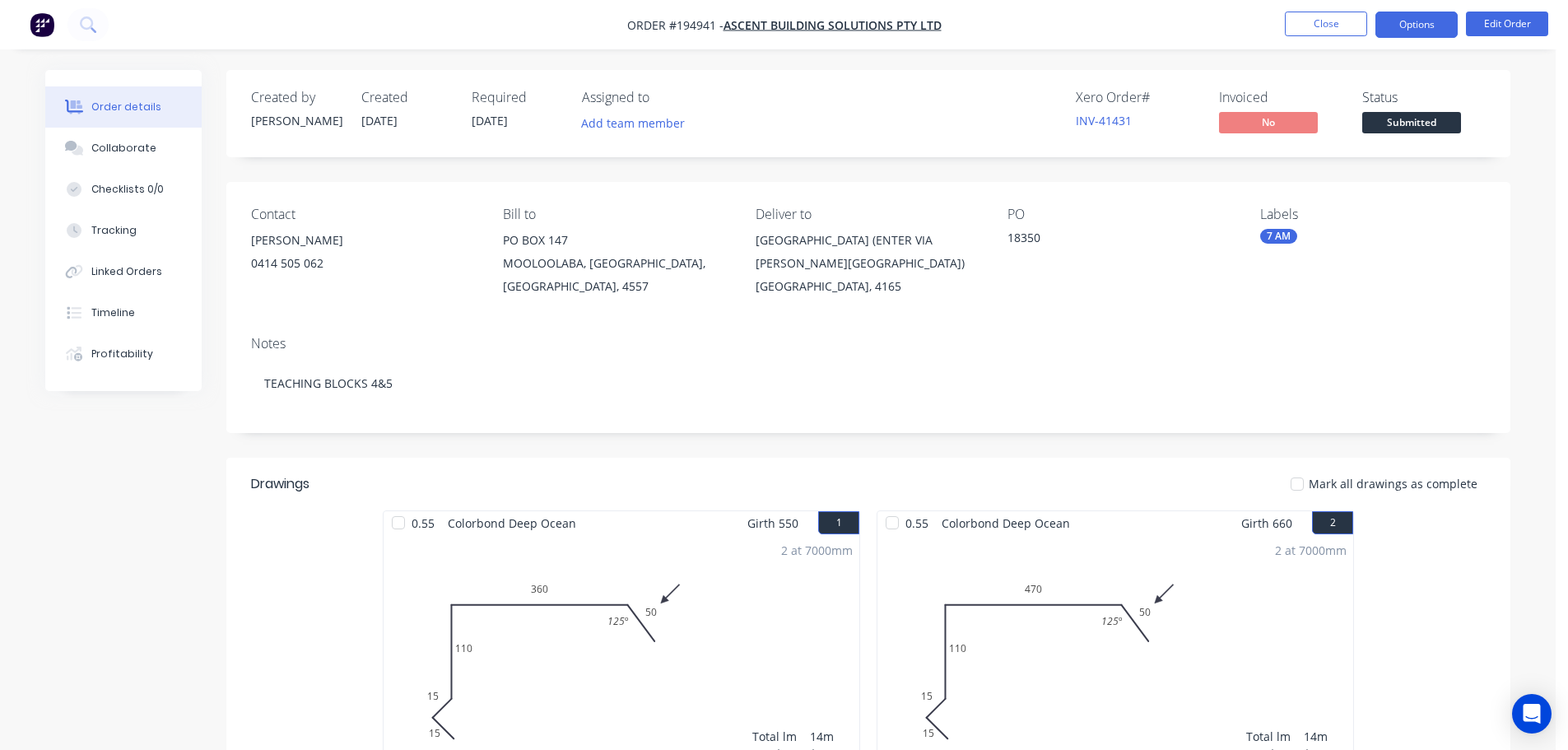
click at [1433, 24] on button "Options" at bounding box center [1417, 24] width 82 height 26
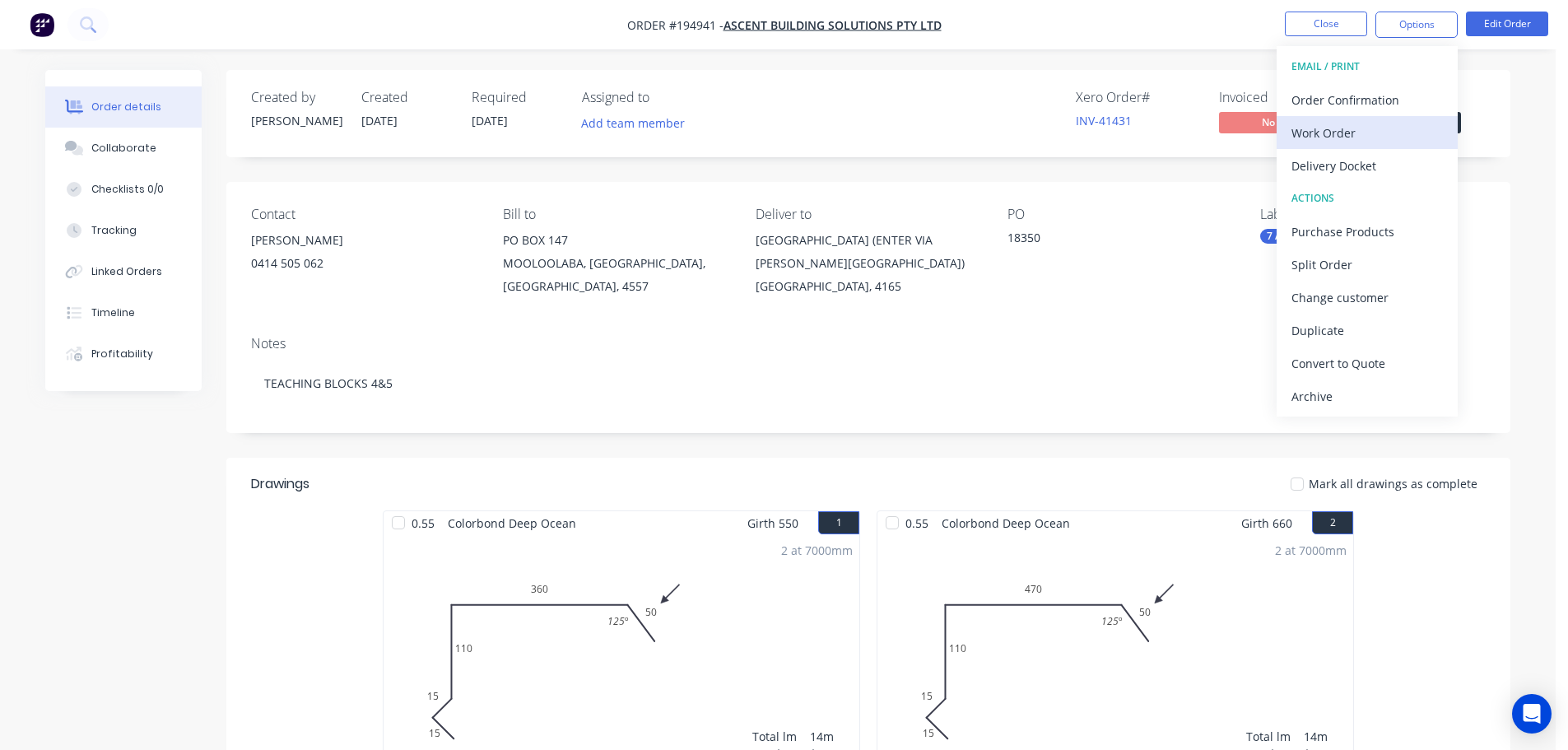
click at [1377, 136] on div "Work Order" at bounding box center [1367, 133] width 151 height 24
click at [1366, 173] on div "Without pricing" at bounding box center [1367, 165] width 151 height 24
click at [1330, 28] on button "Close" at bounding box center [1326, 24] width 82 height 24
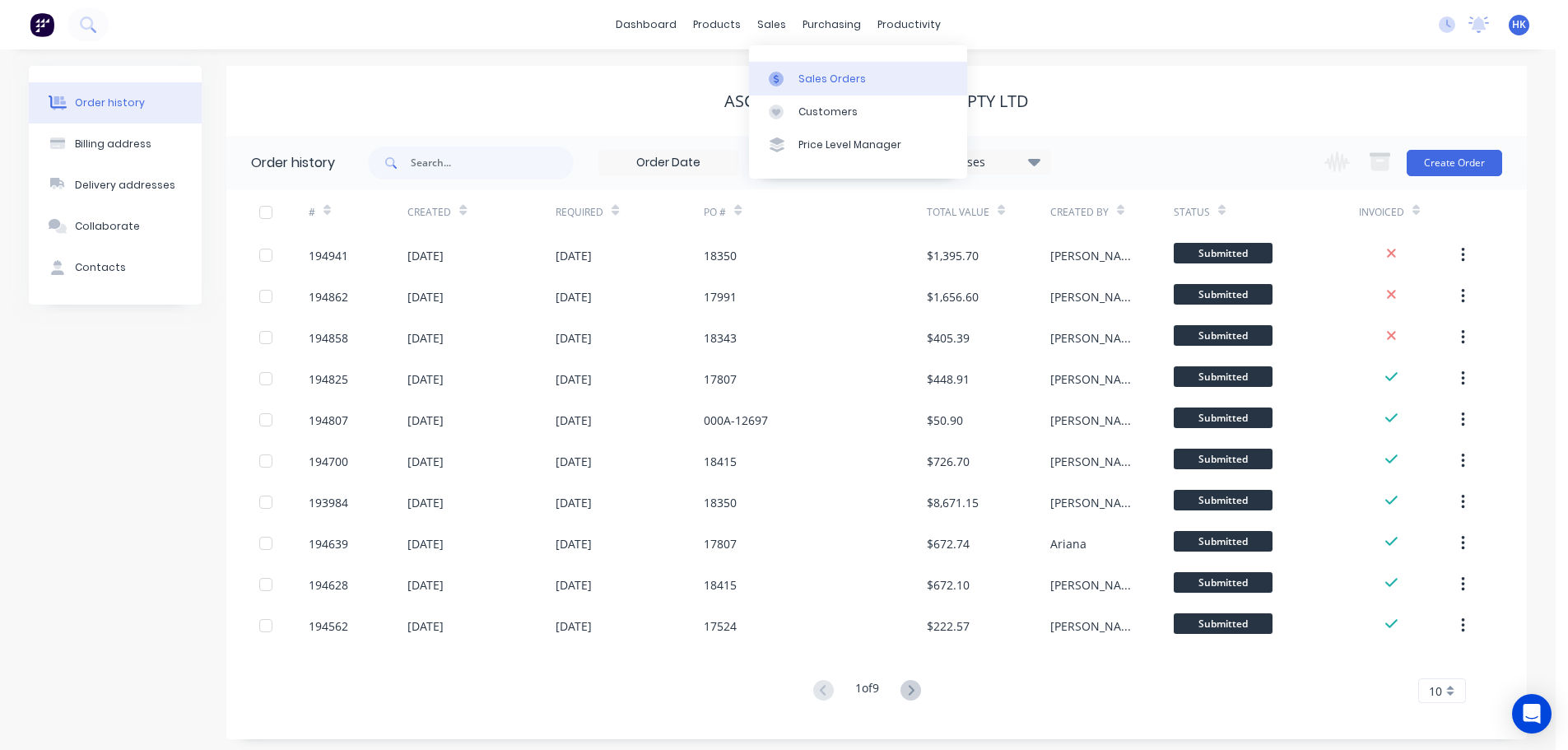
click at [816, 92] on link "Sales Orders" at bounding box center [858, 77] width 218 height 33
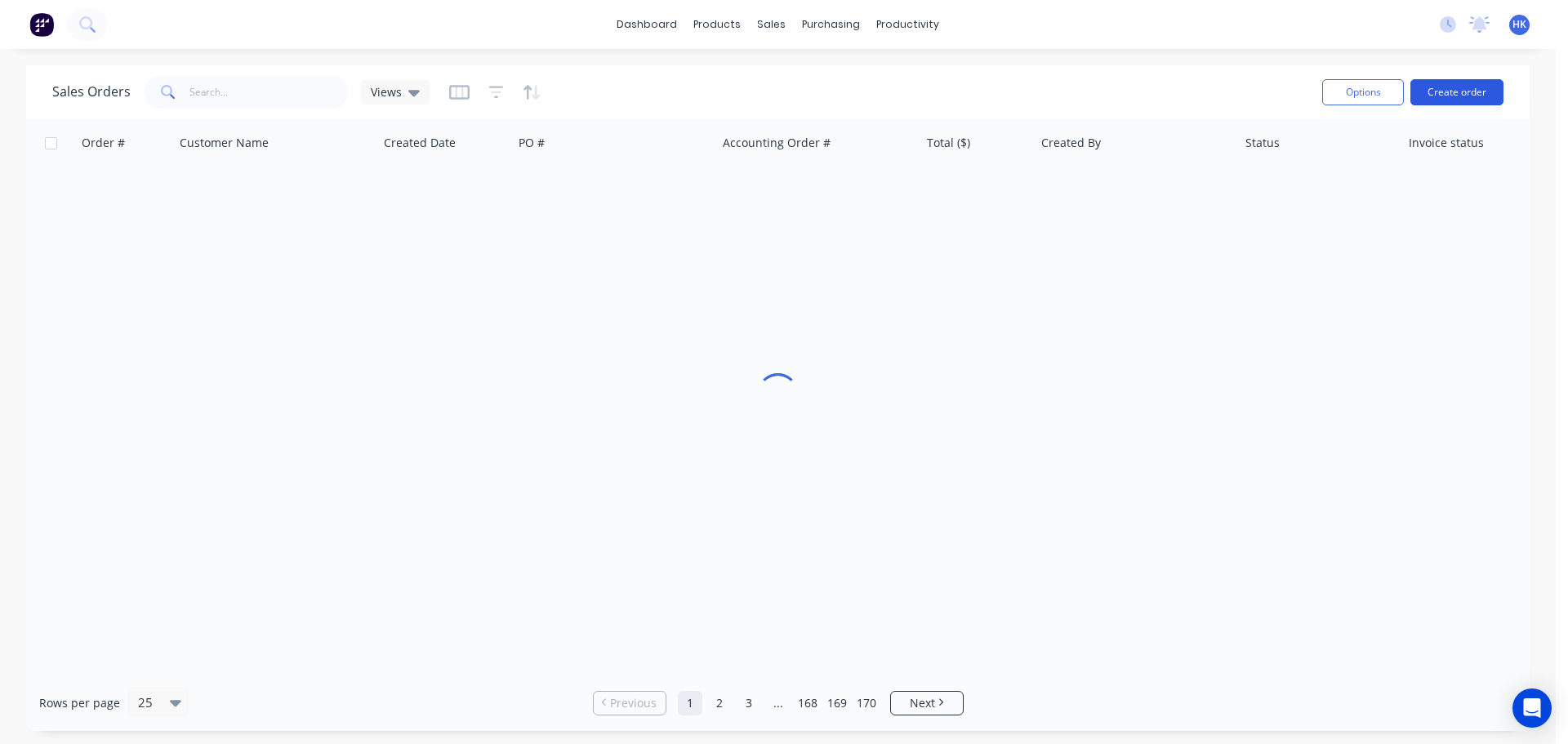
click at [1432, 84] on button "Create order" at bounding box center [1456, 92] width 93 height 26
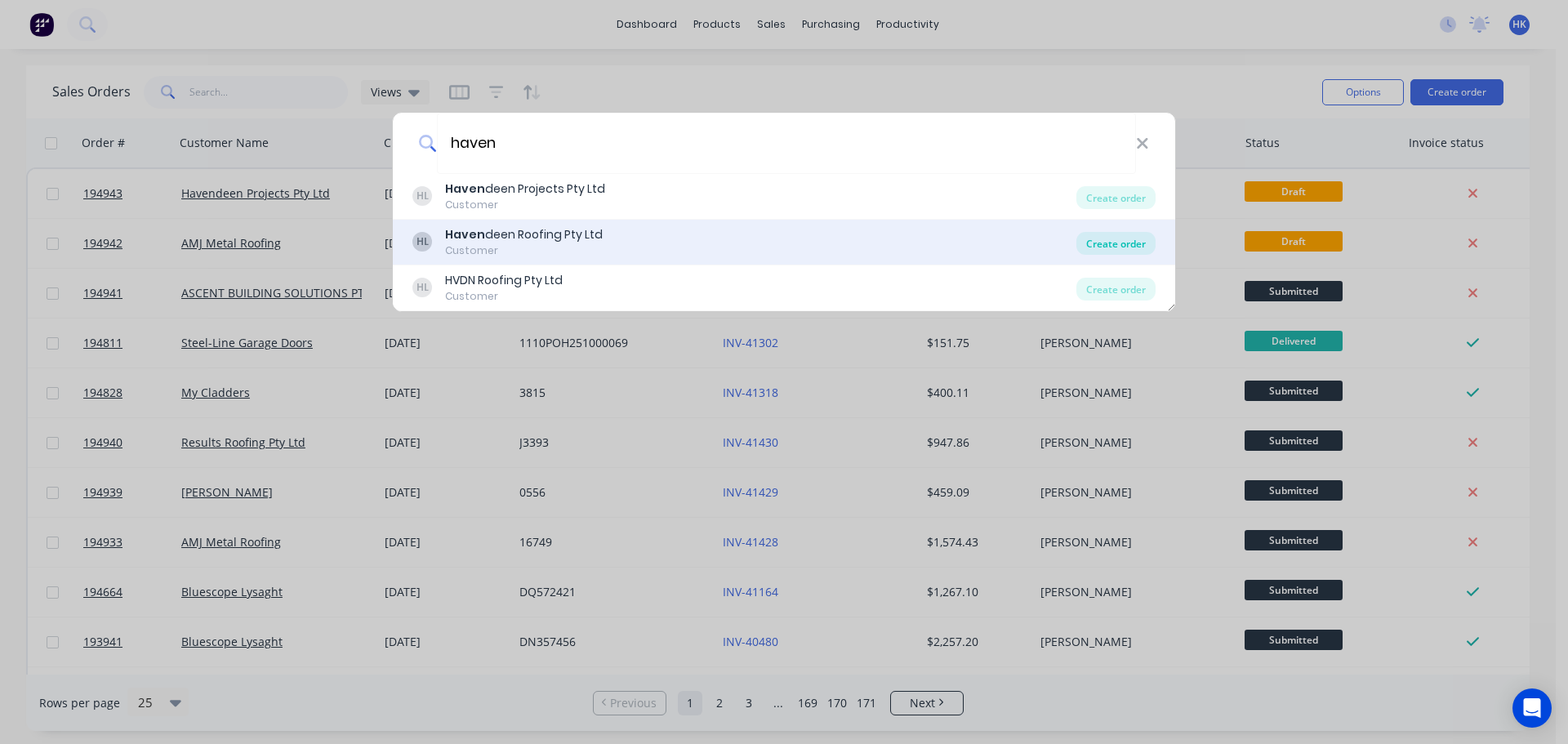
type input "haven"
click at [1115, 247] on div "Create order" at bounding box center [1116, 242] width 79 height 22
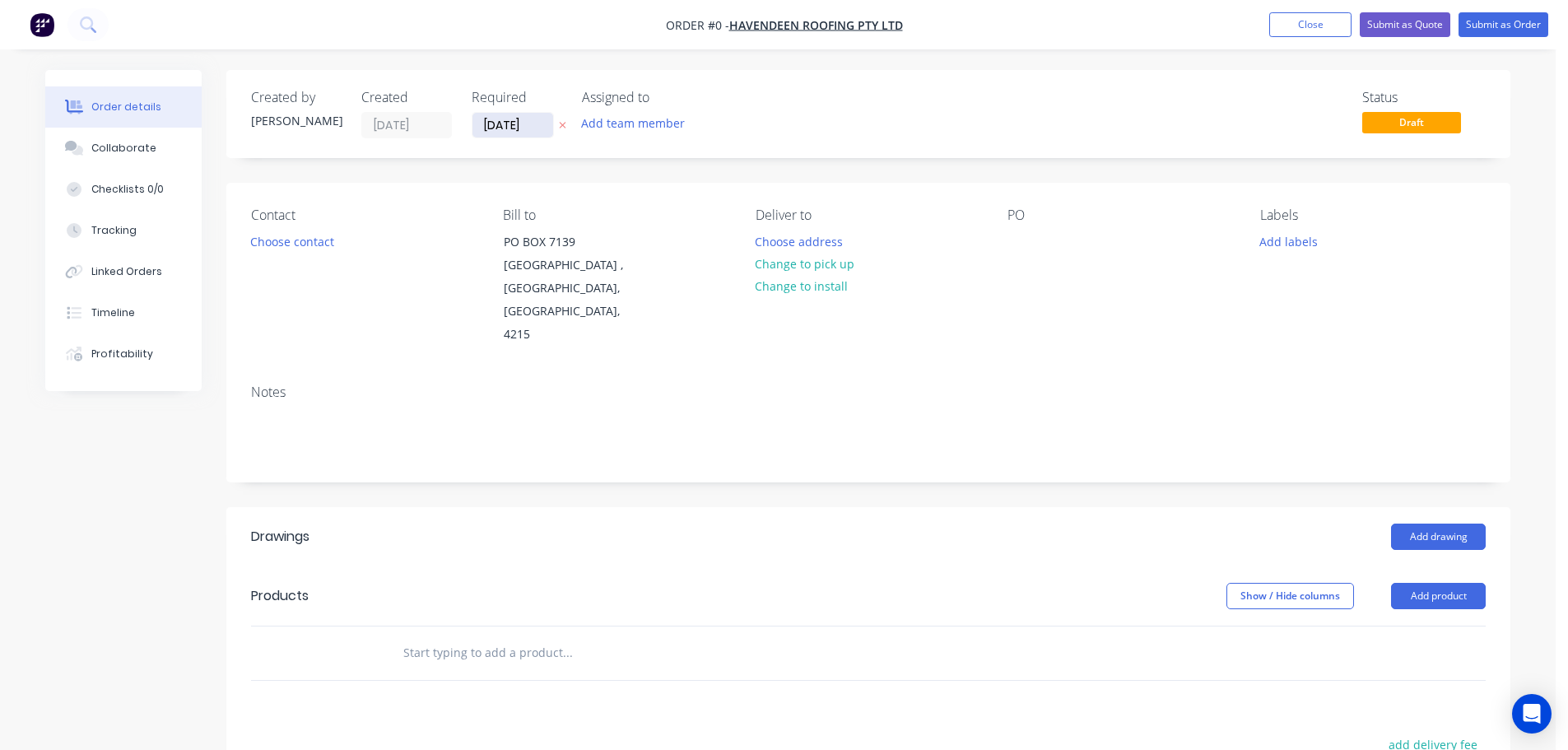
click at [506, 133] on input "[DATE]" at bounding box center [513, 124] width 81 height 24
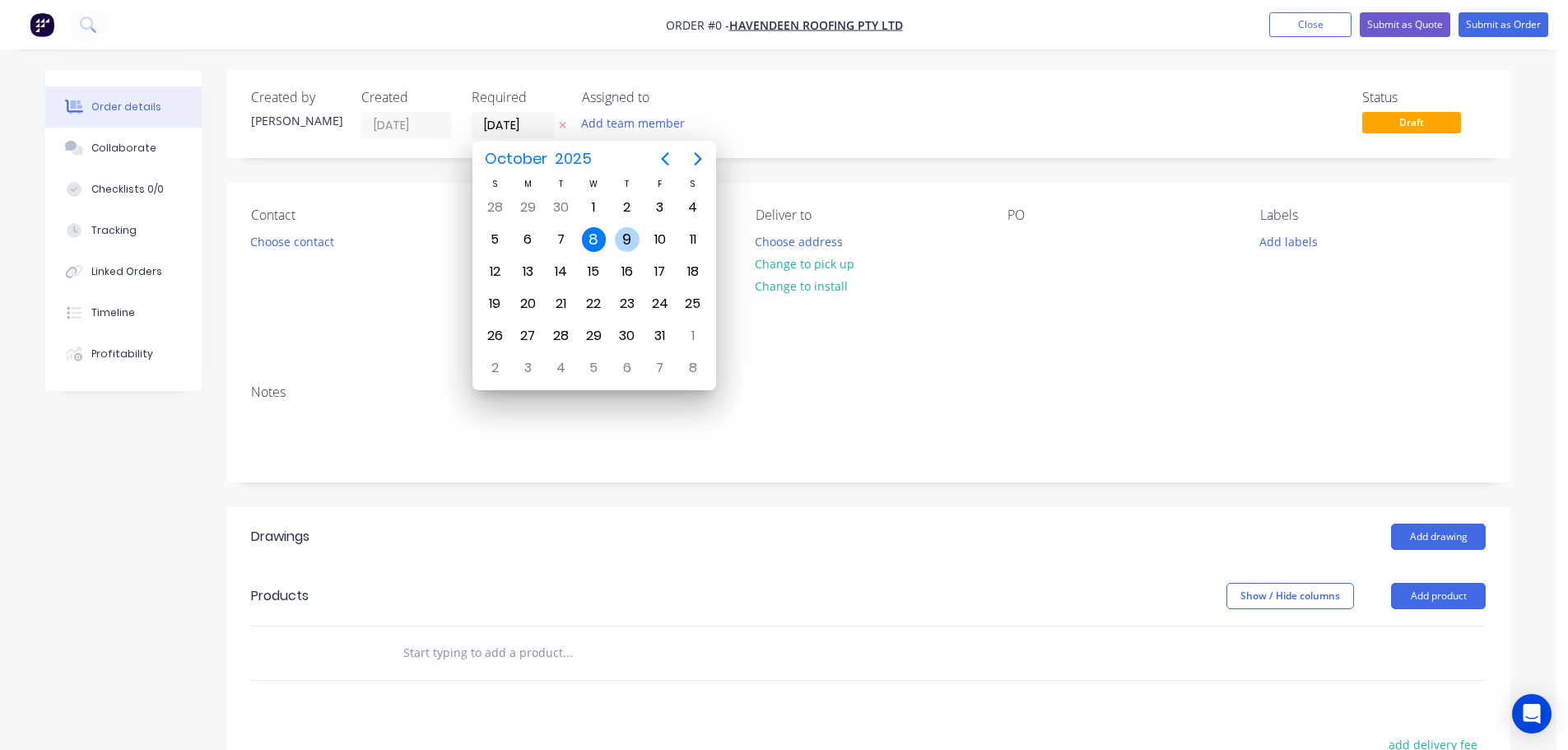
click at [625, 236] on div "9" at bounding box center [627, 239] width 24 height 24
type input "[DATE]"
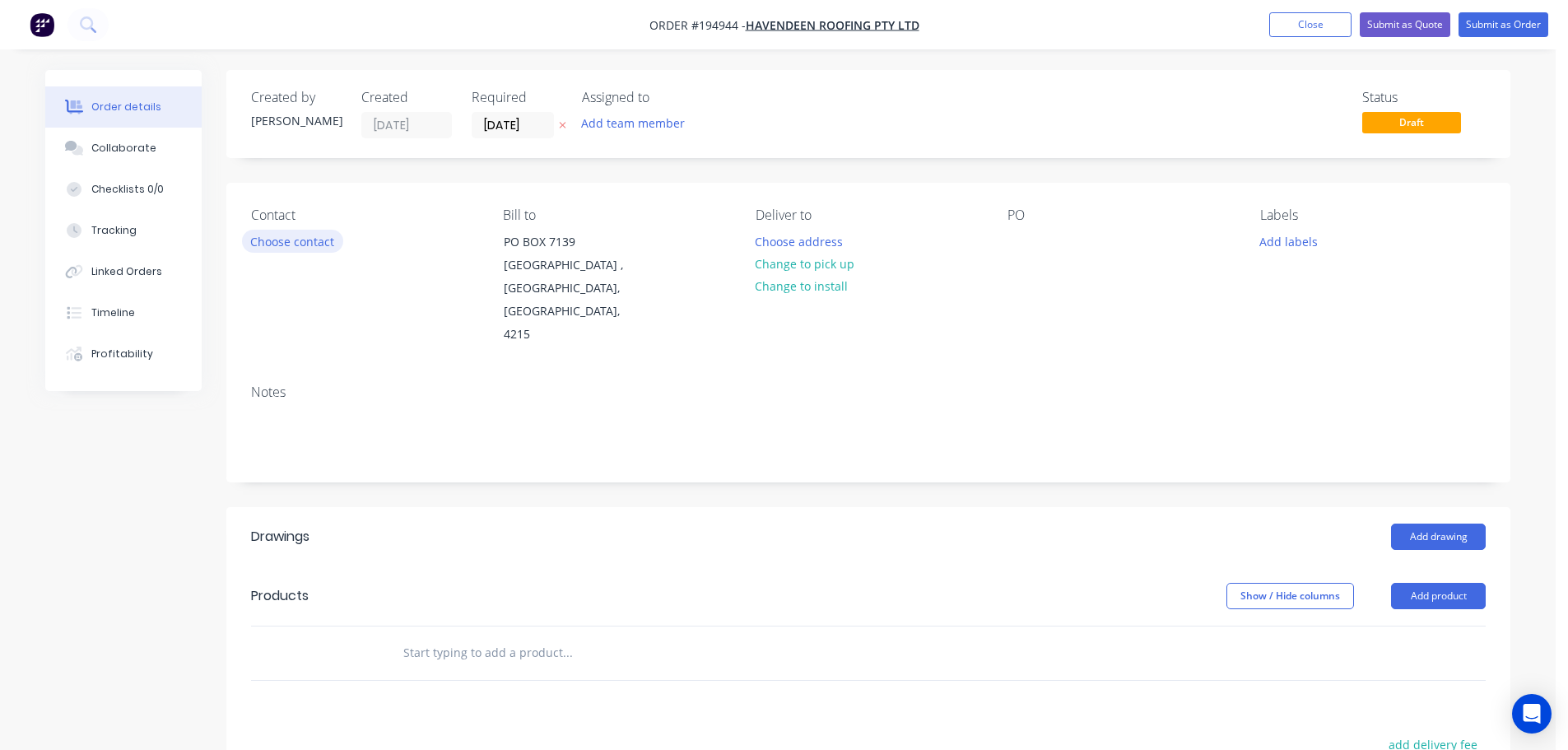
click at [306, 244] on button "Choose contact" at bounding box center [292, 240] width 102 height 22
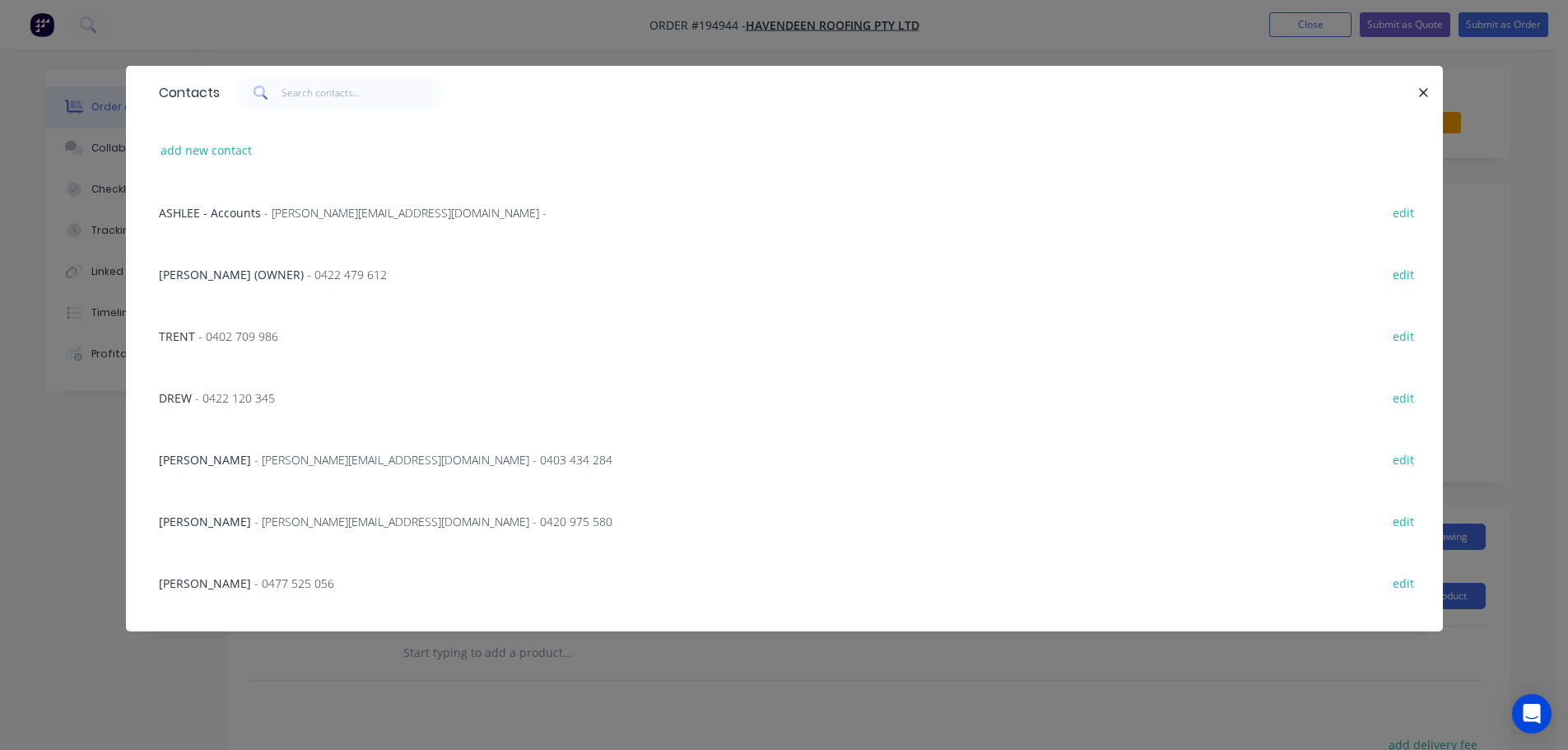
click at [275, 518] on span "- nick@havendeen.com.au - 0420 975 580" at bounding box center [433, 522] width 358 height 16
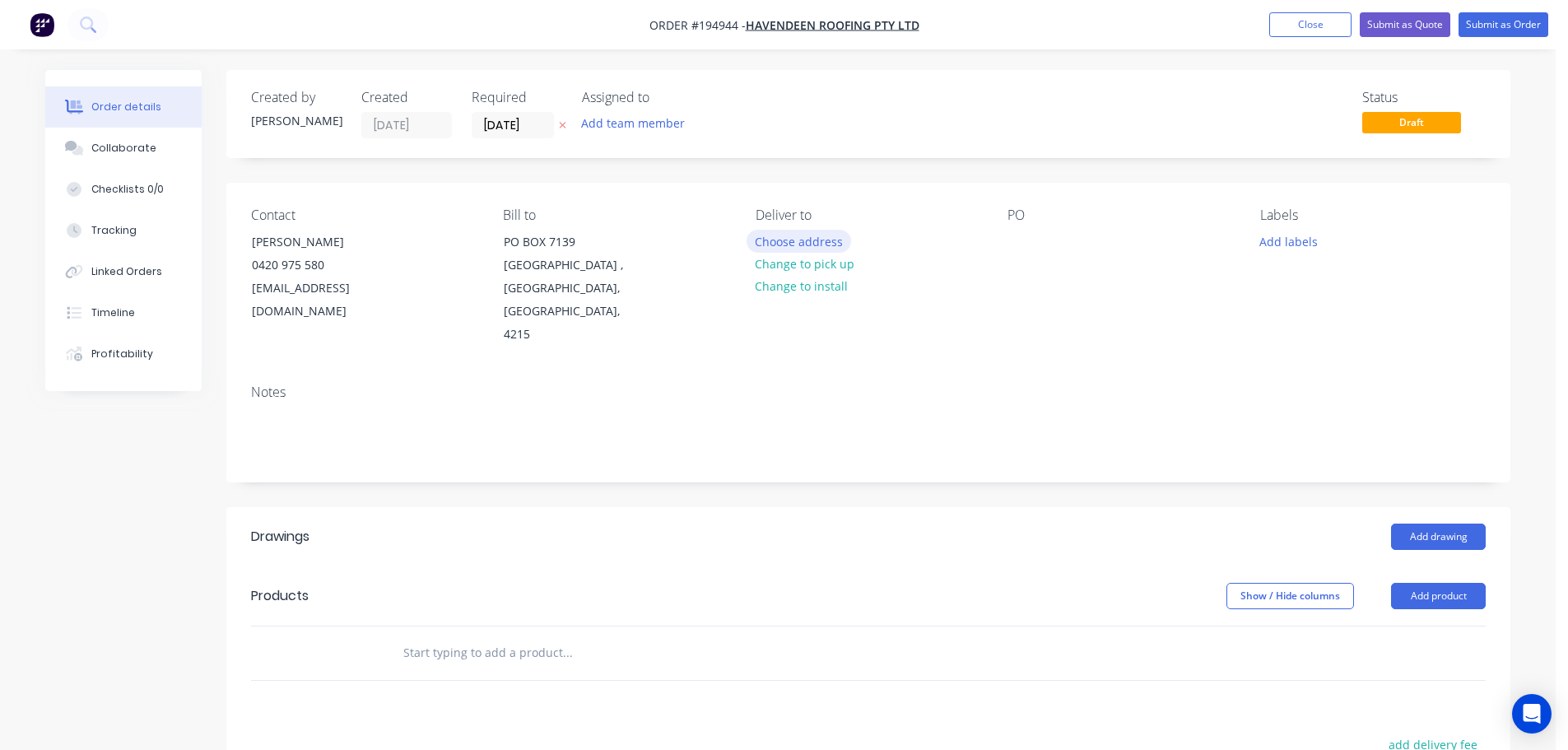
click at [779, 237] on button "Choose address" at bounding box center [799, 240] width 105 height 22
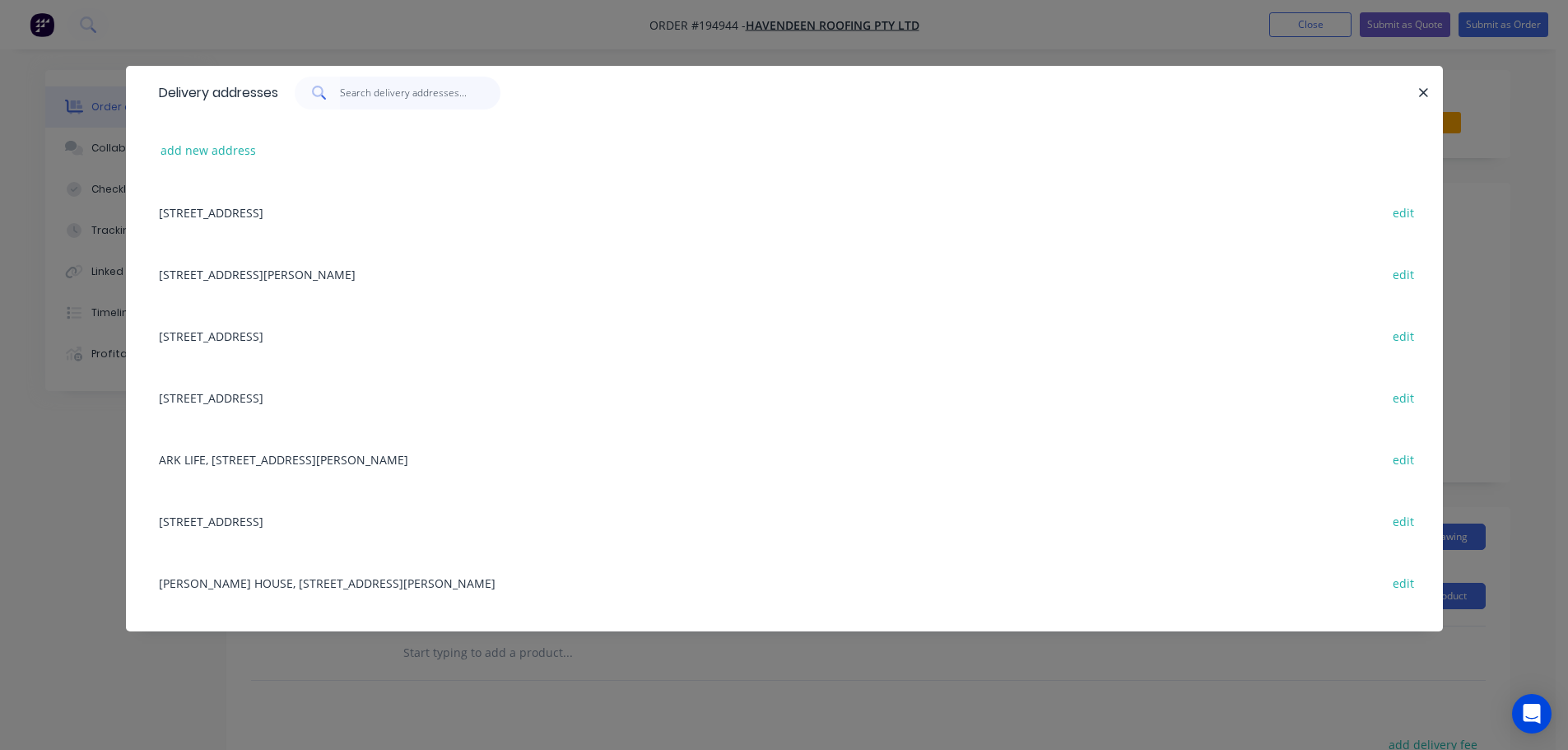
click at [438, 90] on input "text" at bounding box center [420, 92] width 160 height 33
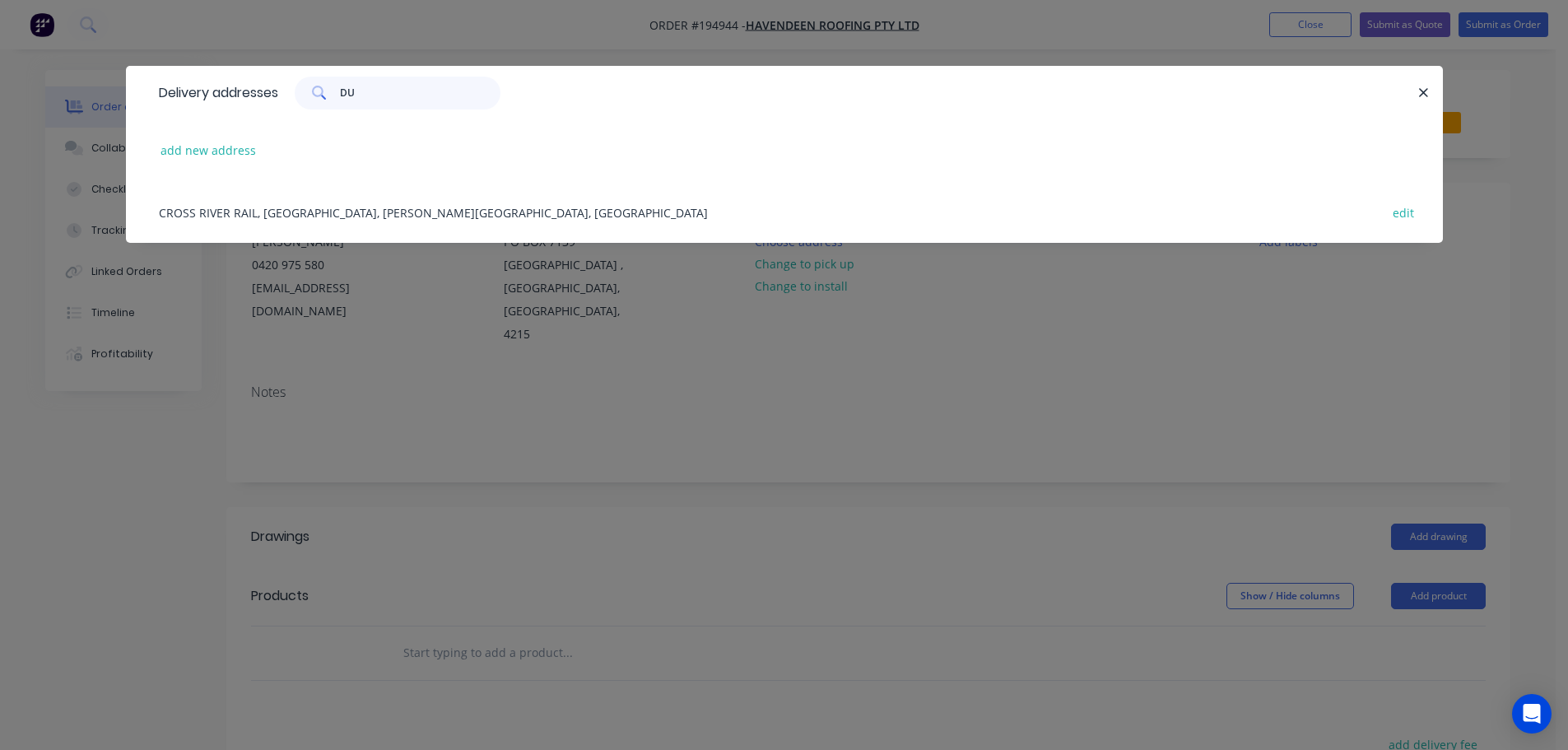
type input "DU"
click at [313, 202] on div "CROSS RIVER RAIL, BOGGO RD, DUTTON PARK, Australia edit" at bounding box center [784, 212] width 1267 height 61
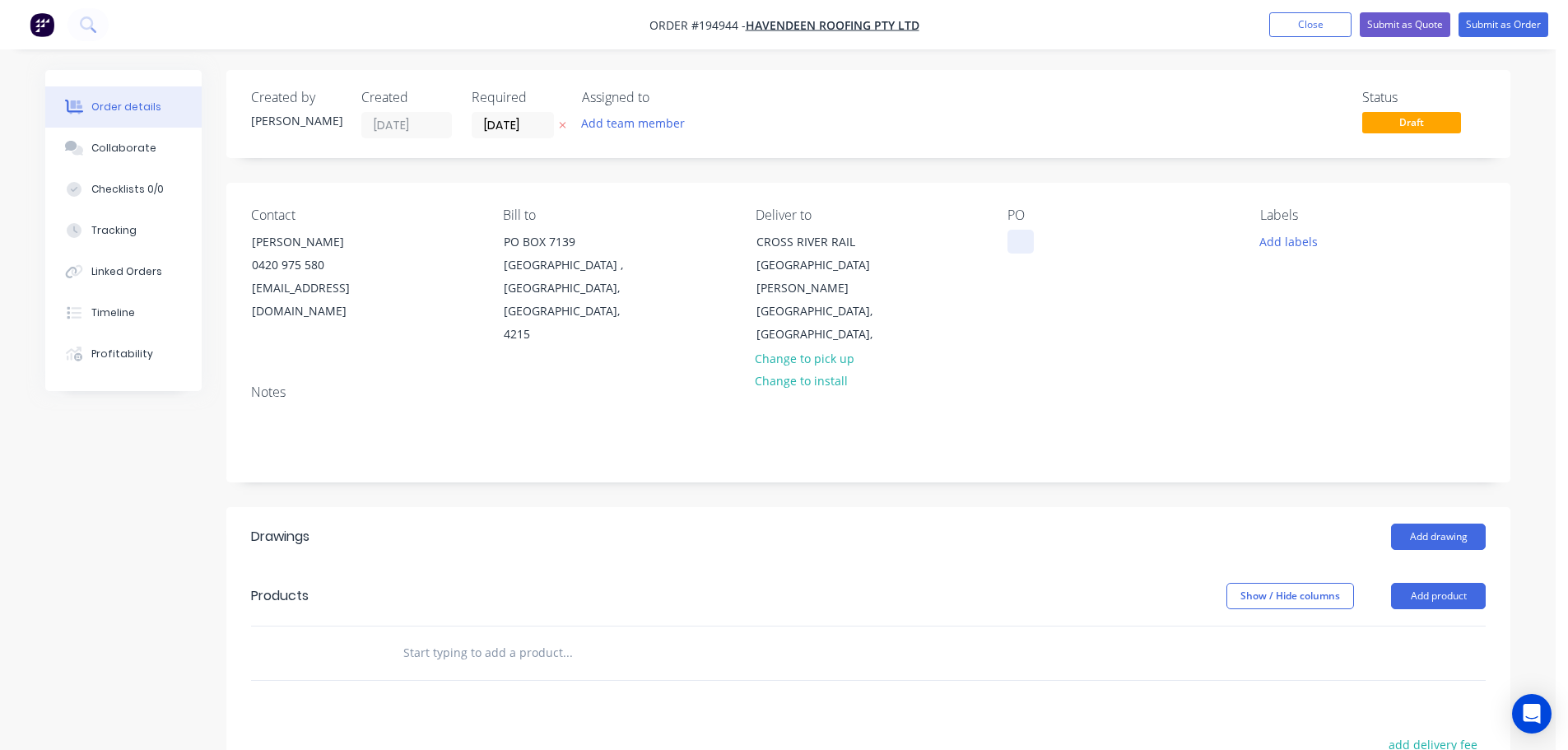
click at [1015, 245] on div at bounding box center [1020, 241] width 26 height 24
click at [1287, 240] on button "Add labels" at bounding box center [1288, 240] width 76 height 22
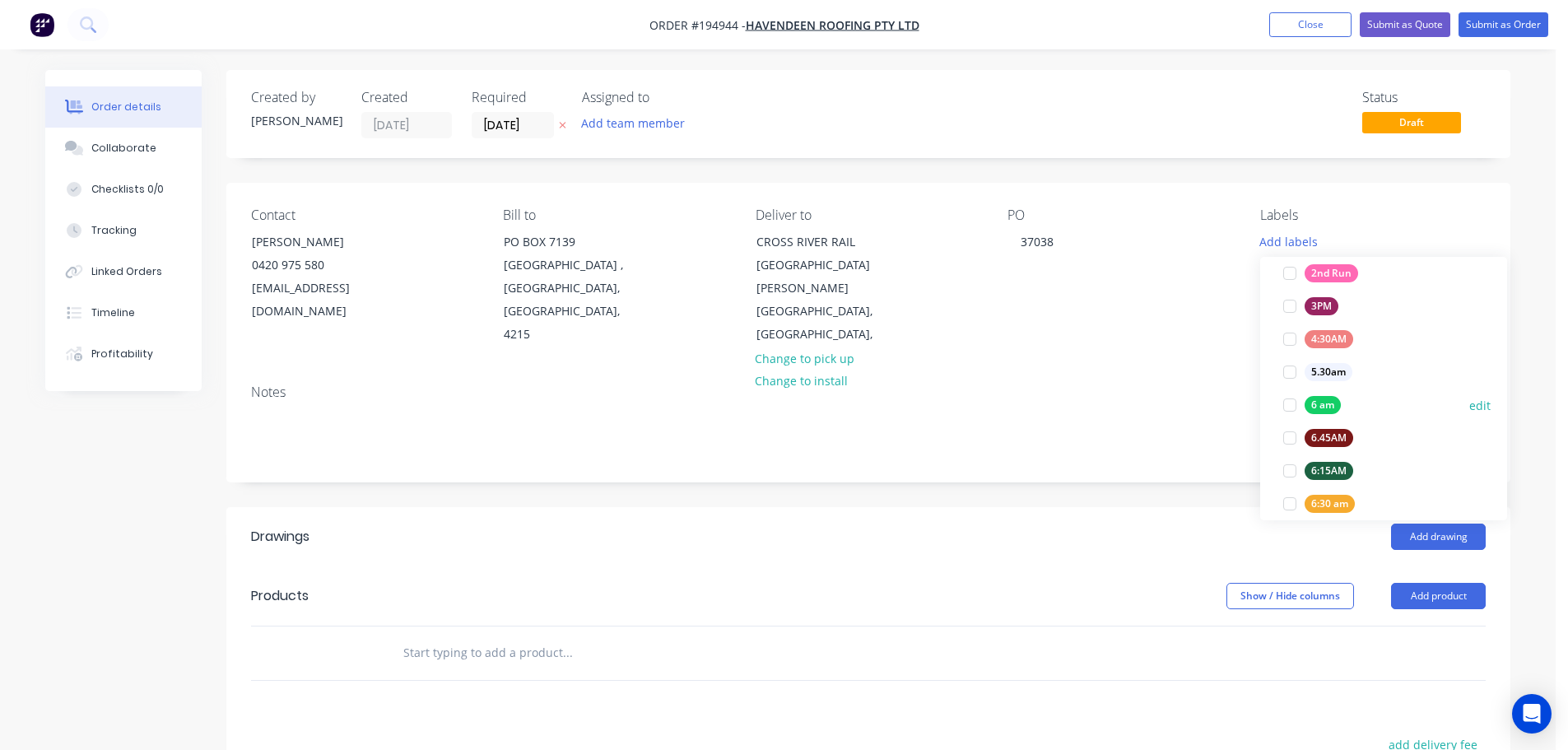
click at [1286, 400] on div at bounding box center [1289, 405] width 33 height 33
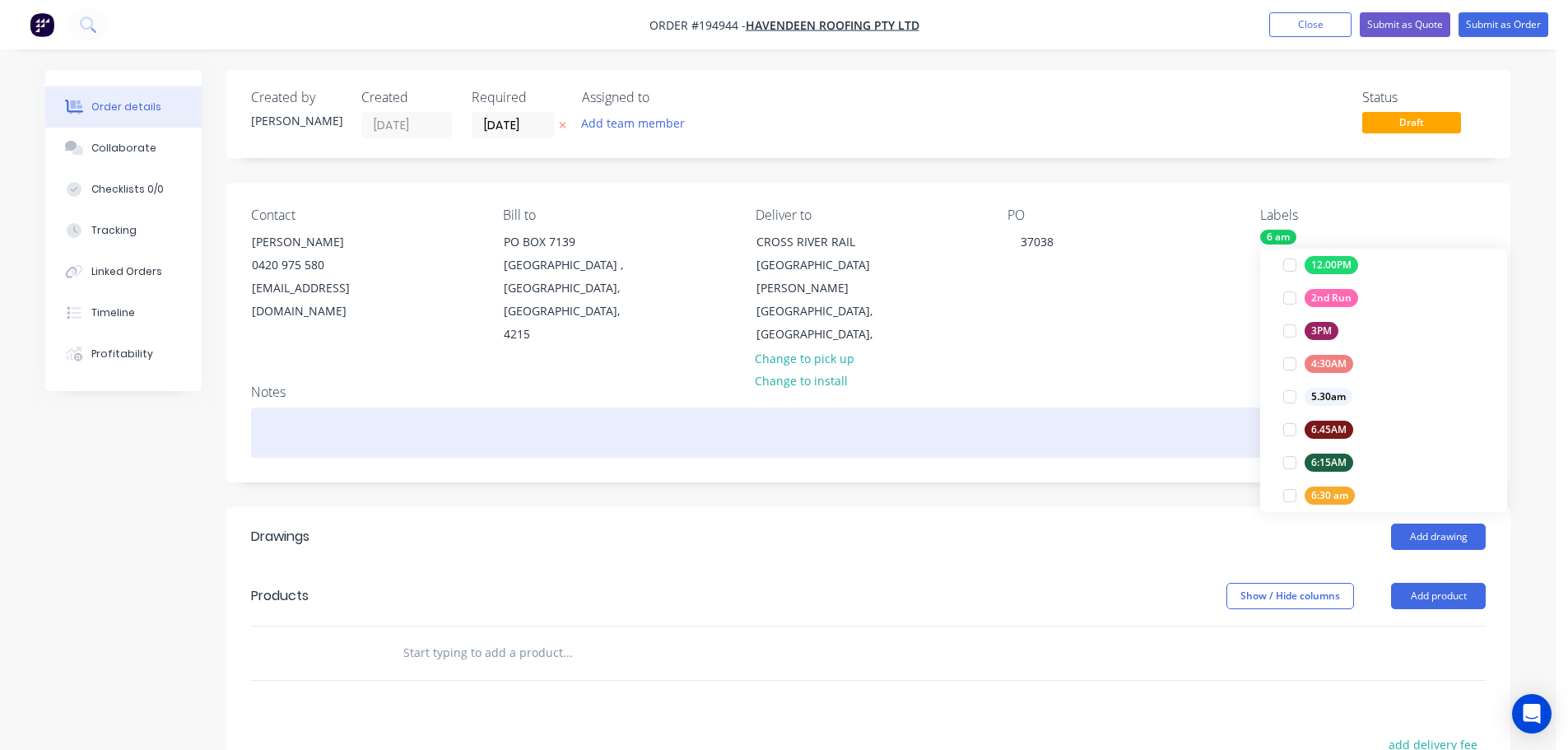
scroll to position [0, 0]
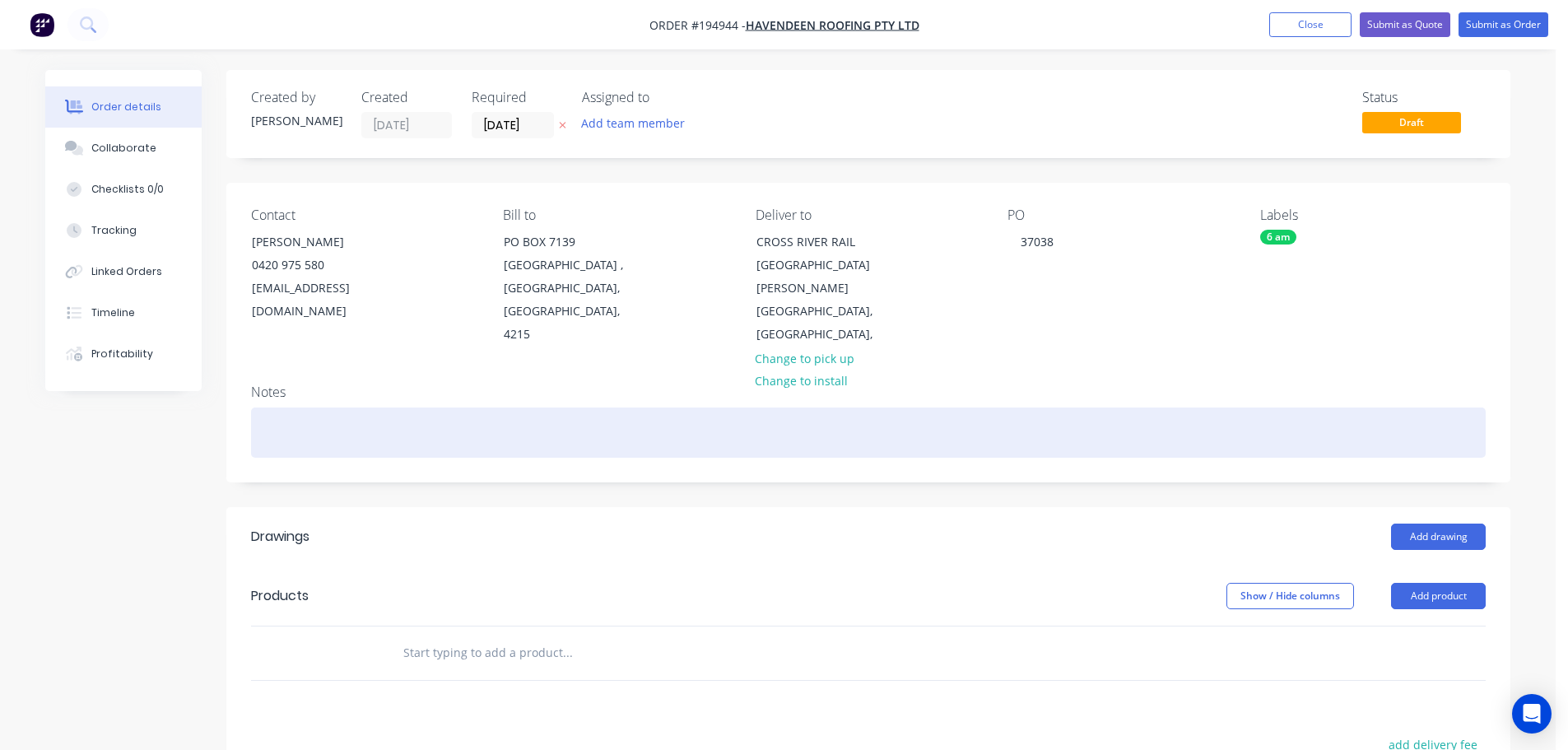
click at [1179, 407] on div at bounding box center [868, 433] width 1235 height 50
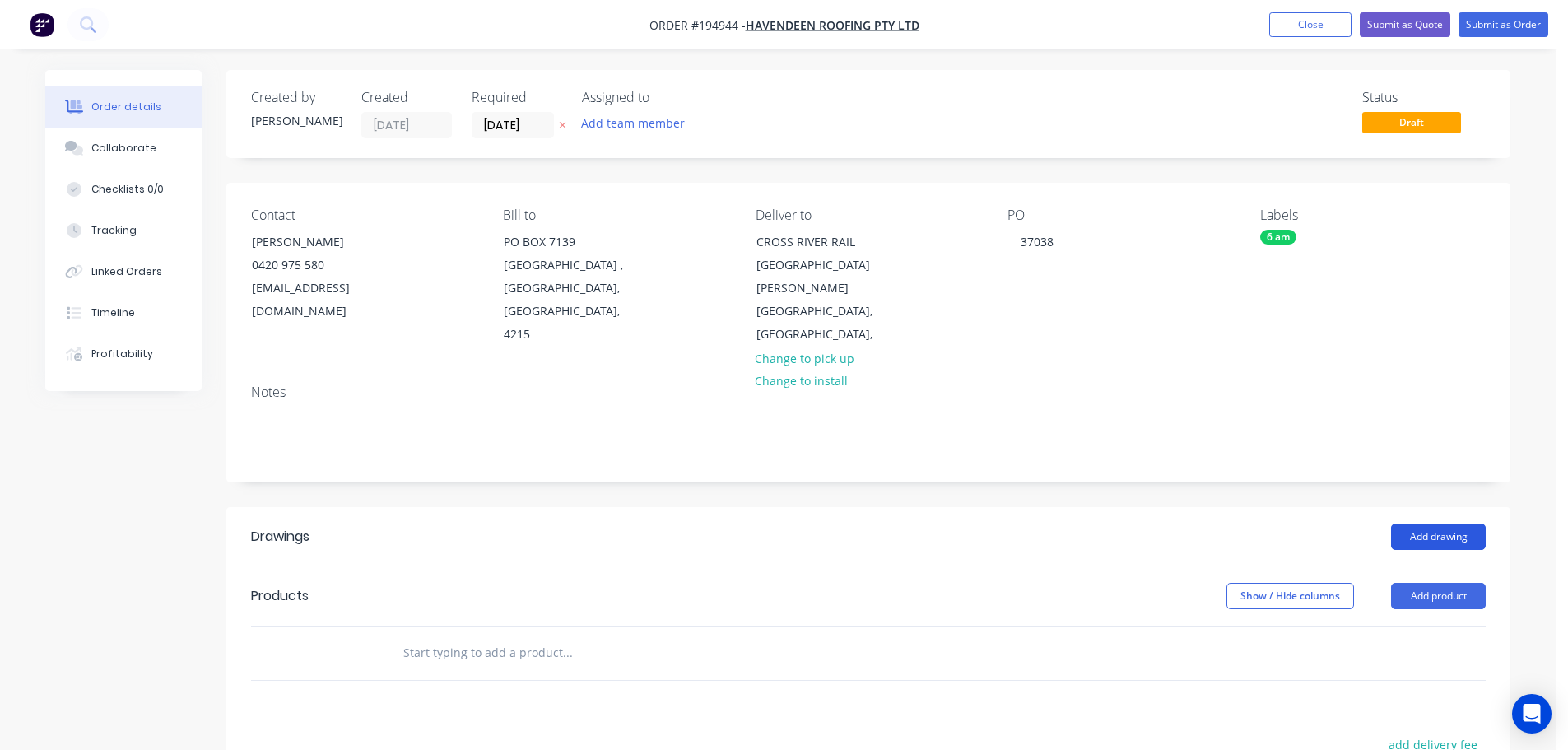
click at [1444, 523] on button "Add drawing" at bounding box center [1438, 536] width 95 height 26
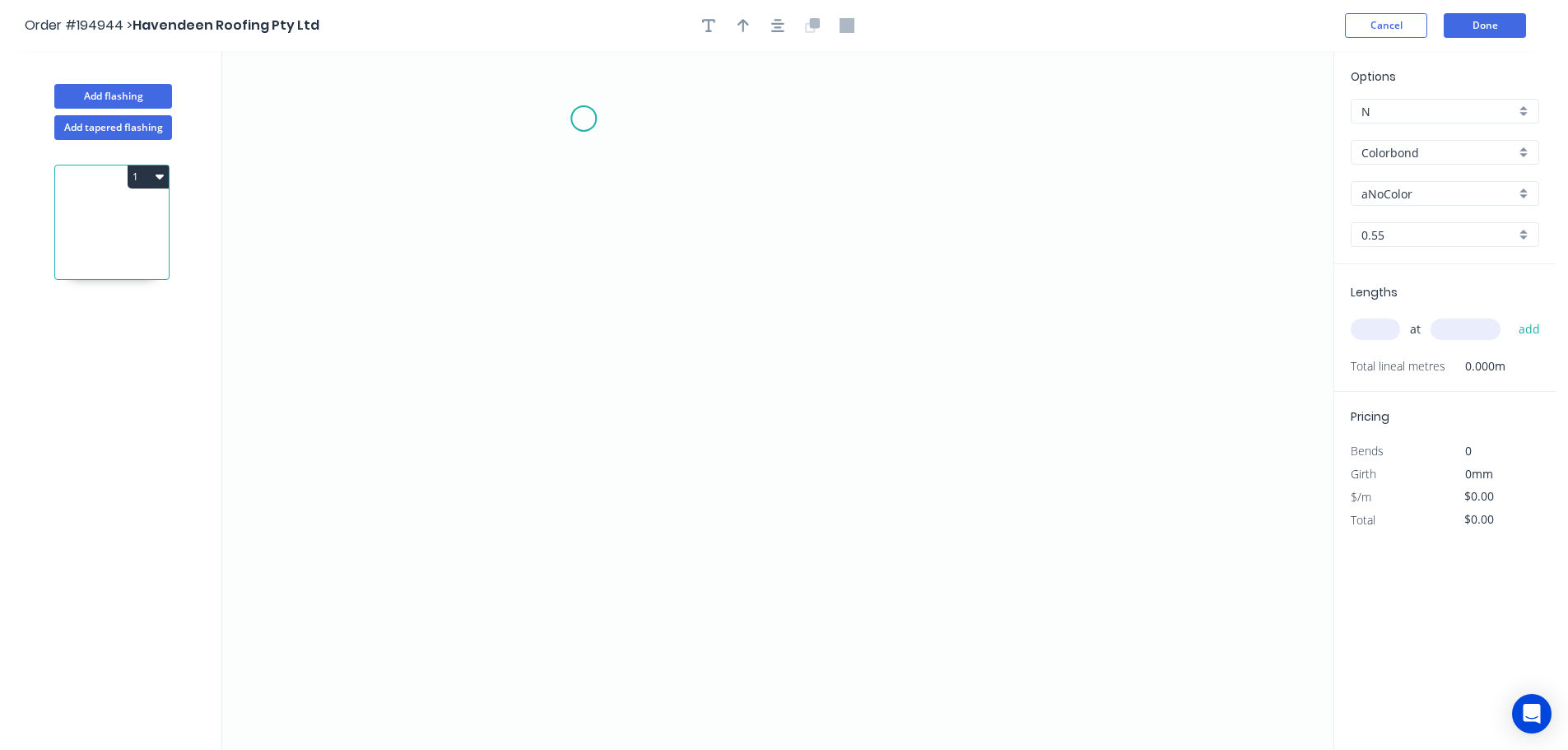
click at [584, 118] on icon "0" at bounding box center [778, 401] width 1111 height 699
click at [889, 134] on icon "0" at bounding box center [778, 401] width 1111 height 699
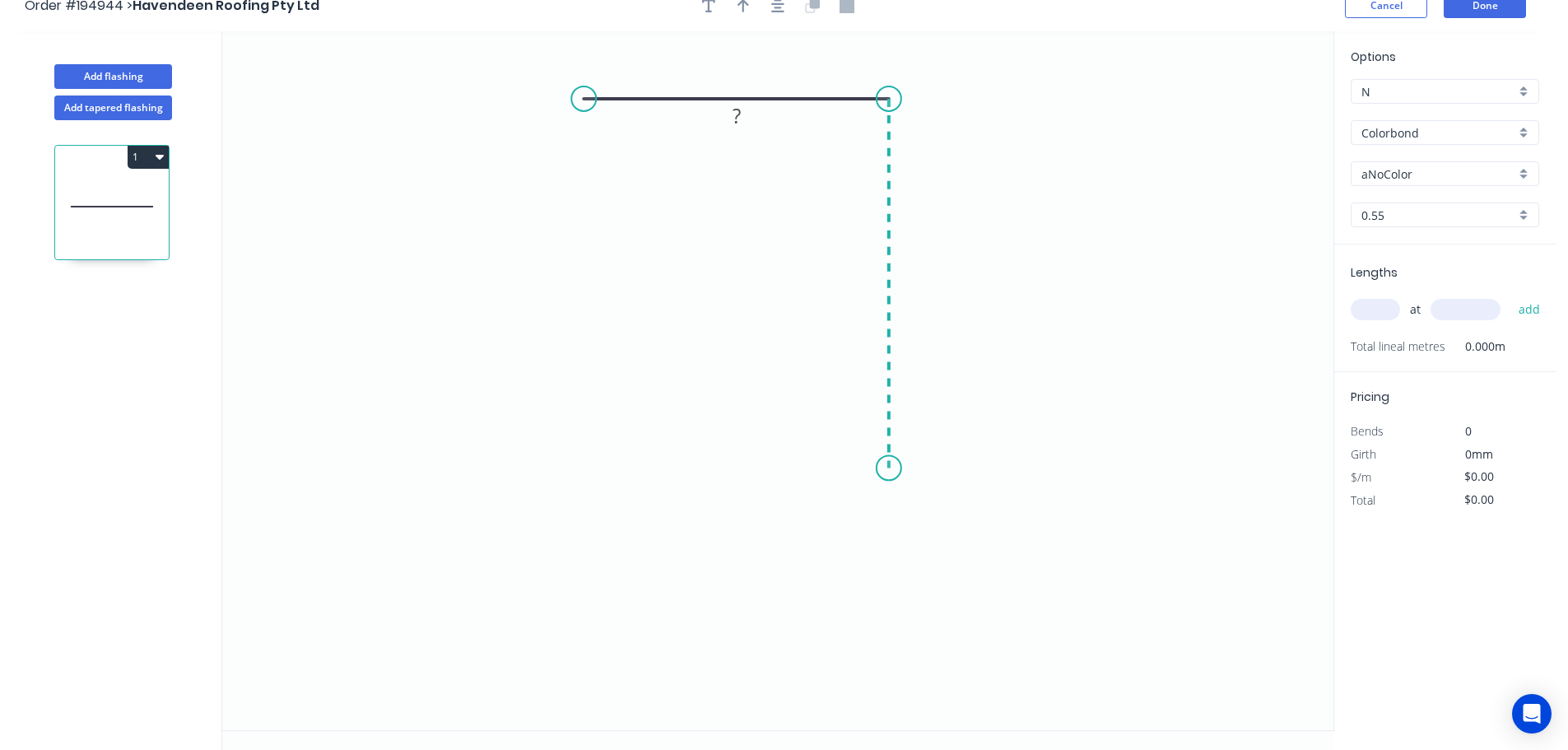
scroll to position [30, 0]
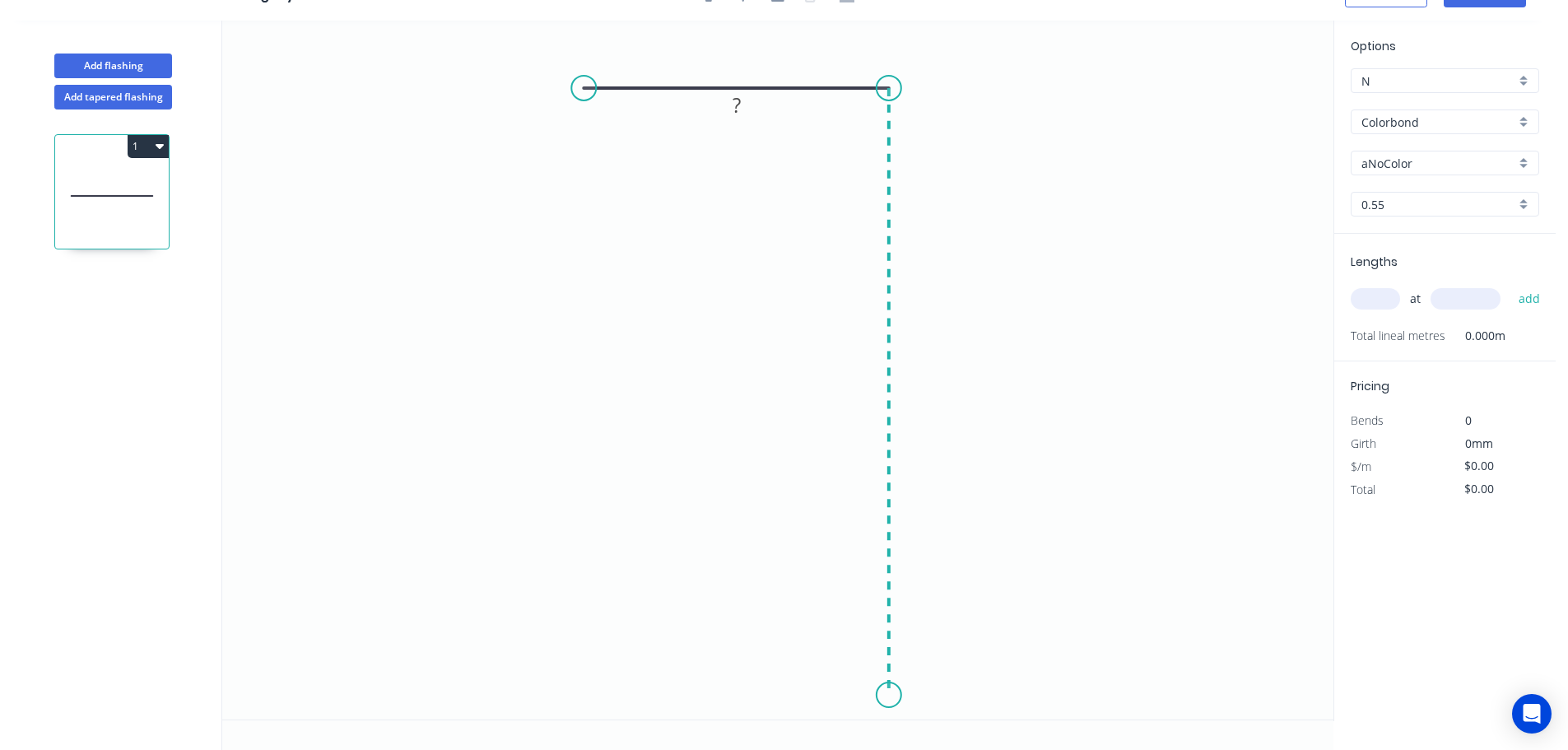
click at [857, 695] on icon "0 ?" at bounding box center [778, 370] width 1111 height 699
click at [811, 624] on icon "0 ? ?" at bounding box center [778, 370] width 1111 height 699
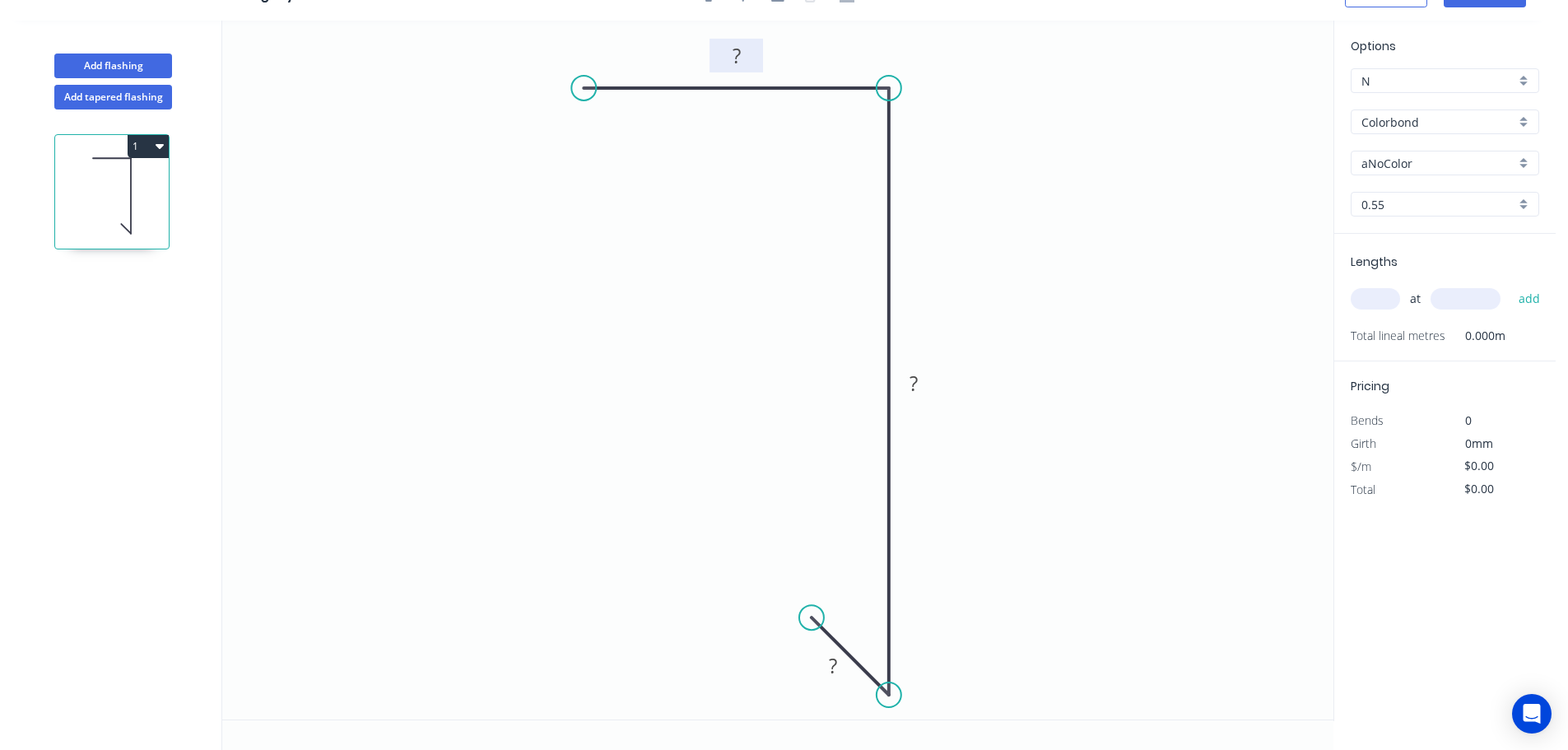
click at [743, 60] on rect at bounding box center [736, 56] width 33 height 23
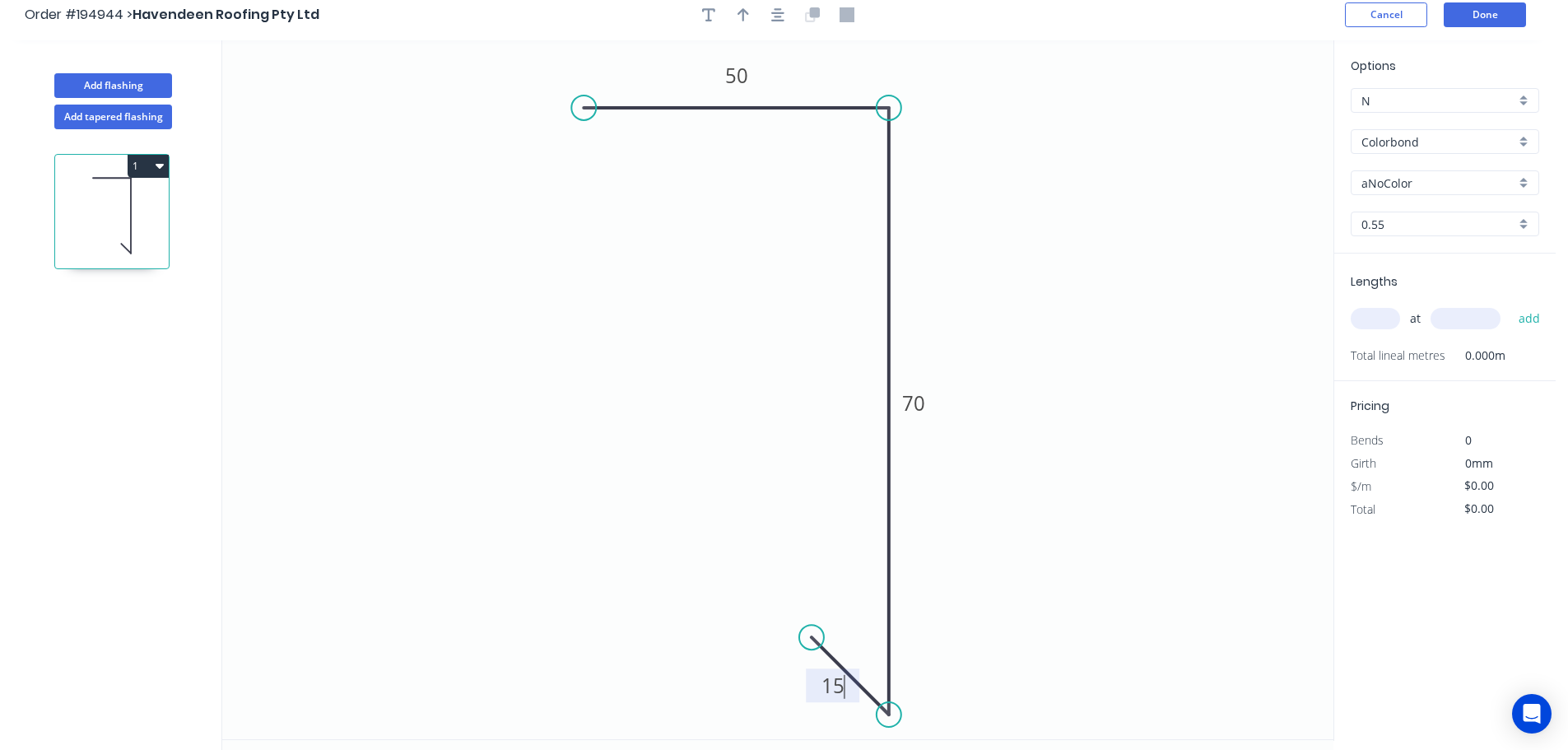
scroll to position [0, 0]
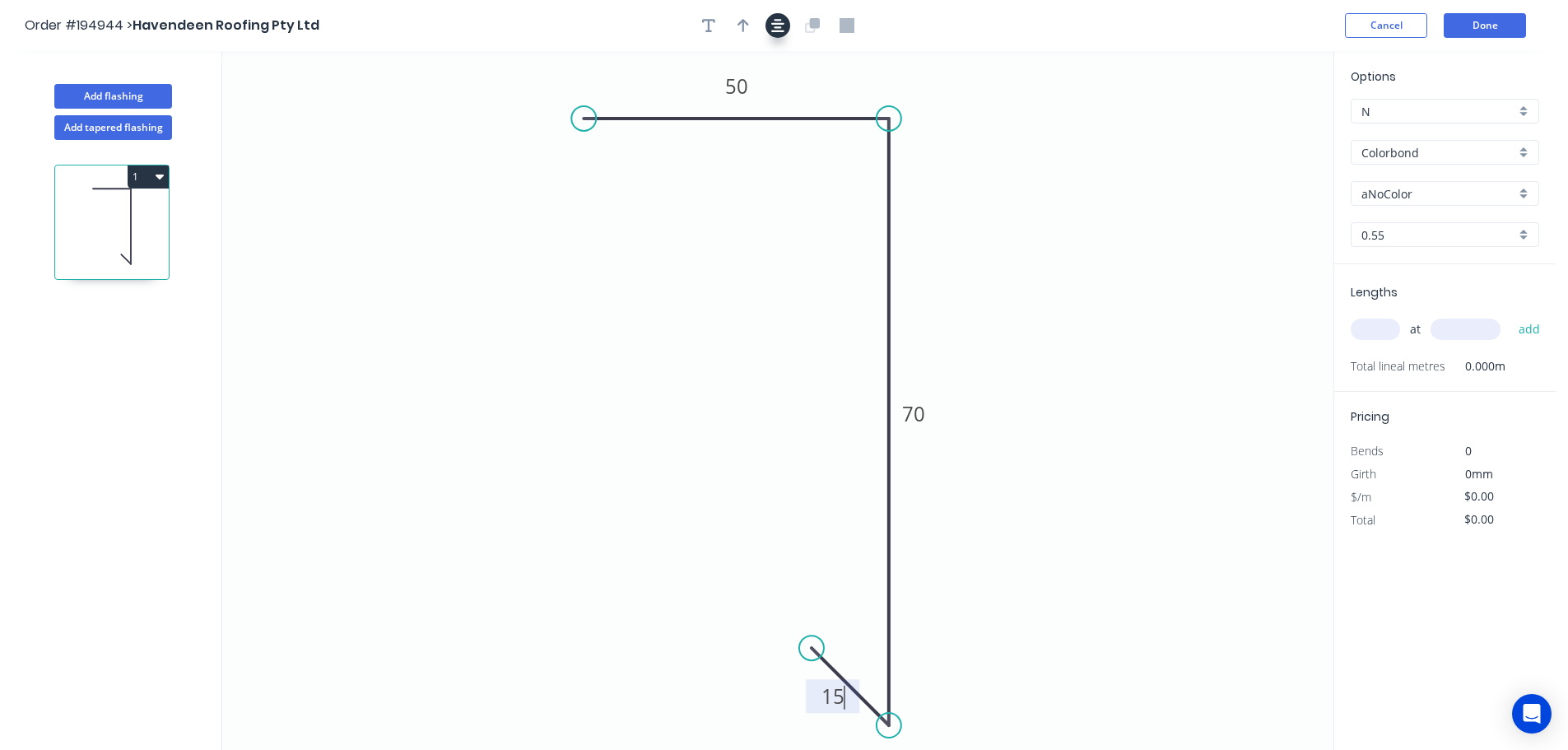
click at [774, 25] on icon "button" at bounding box center [778, 26] width 13 height 15
type input "$6.97"
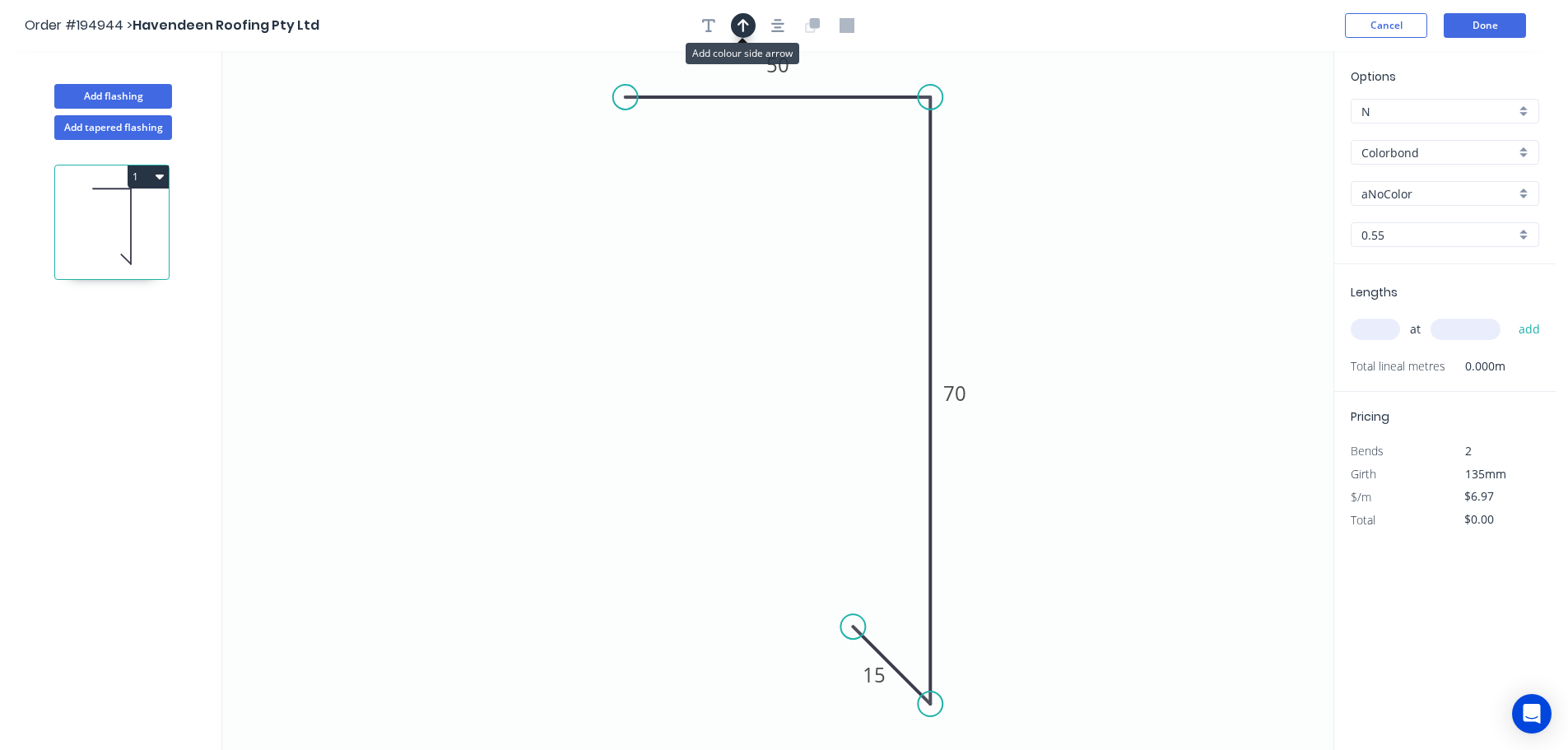
click at [740, 26] on icon "button" at bounding box center [743, 26] width 12 height 15
click at [1250, 131] on icon at bounding box center [1251, 114] width 15 height 53
click at [1250, 131] on icon at bounding box center [1249, 112] width 15 height 53
click at [1250, 131] on icon at bounding box center [1262, 118] width 48 height 48
drag, startPoint x: 1250, startPoint y: 131, endPoint x: 1253, endPoint y: 185, distance: 54.1
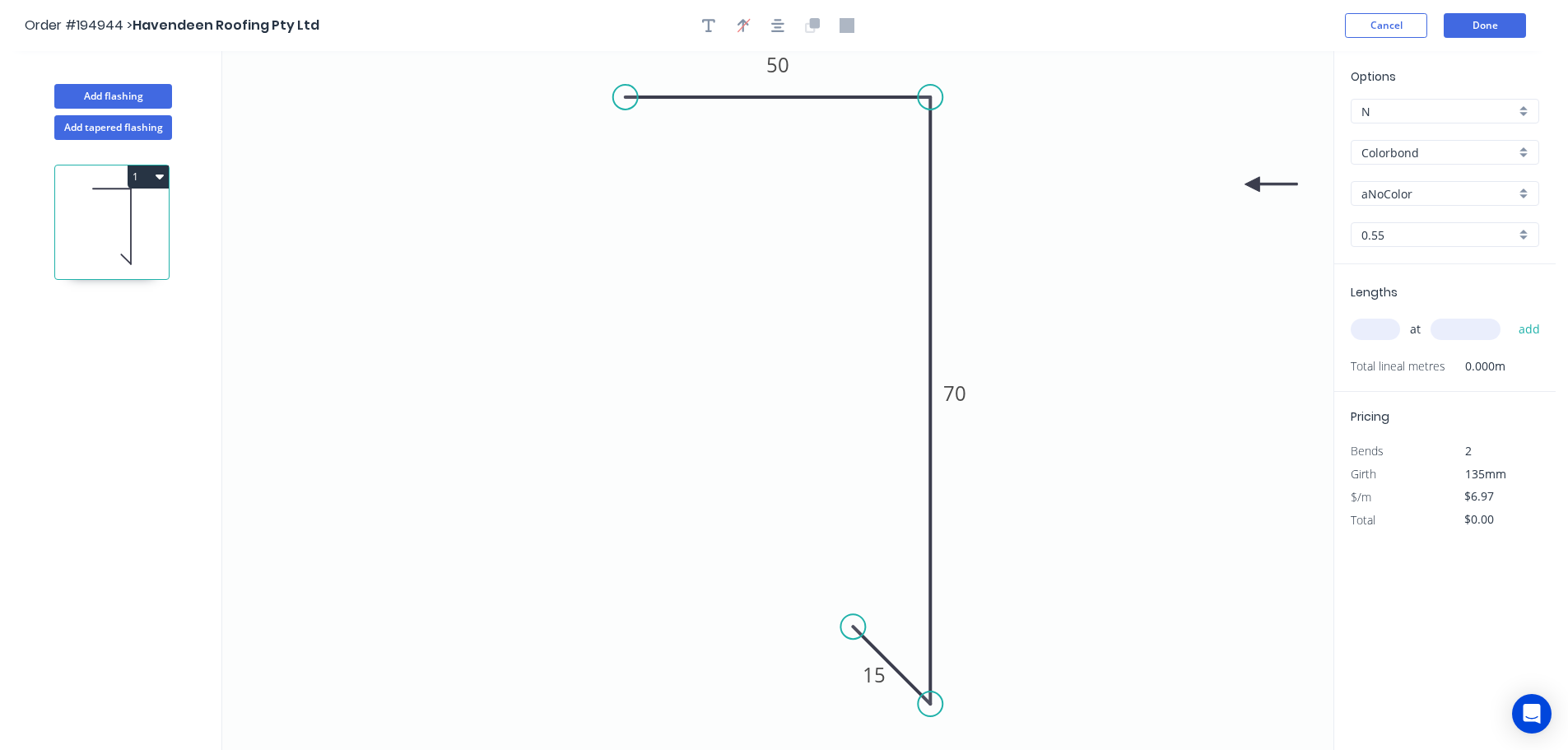
click at [1253, 185] on icon at bounding box center [1271, 185] width 53 height 15
click at [1414, 188] on input "aNoColor" at bounding box center [1438, 193] width 154 height 18
click at [1418, 356] on div "Surfmist" at bounding box center [1445, 365] width 186 height 29
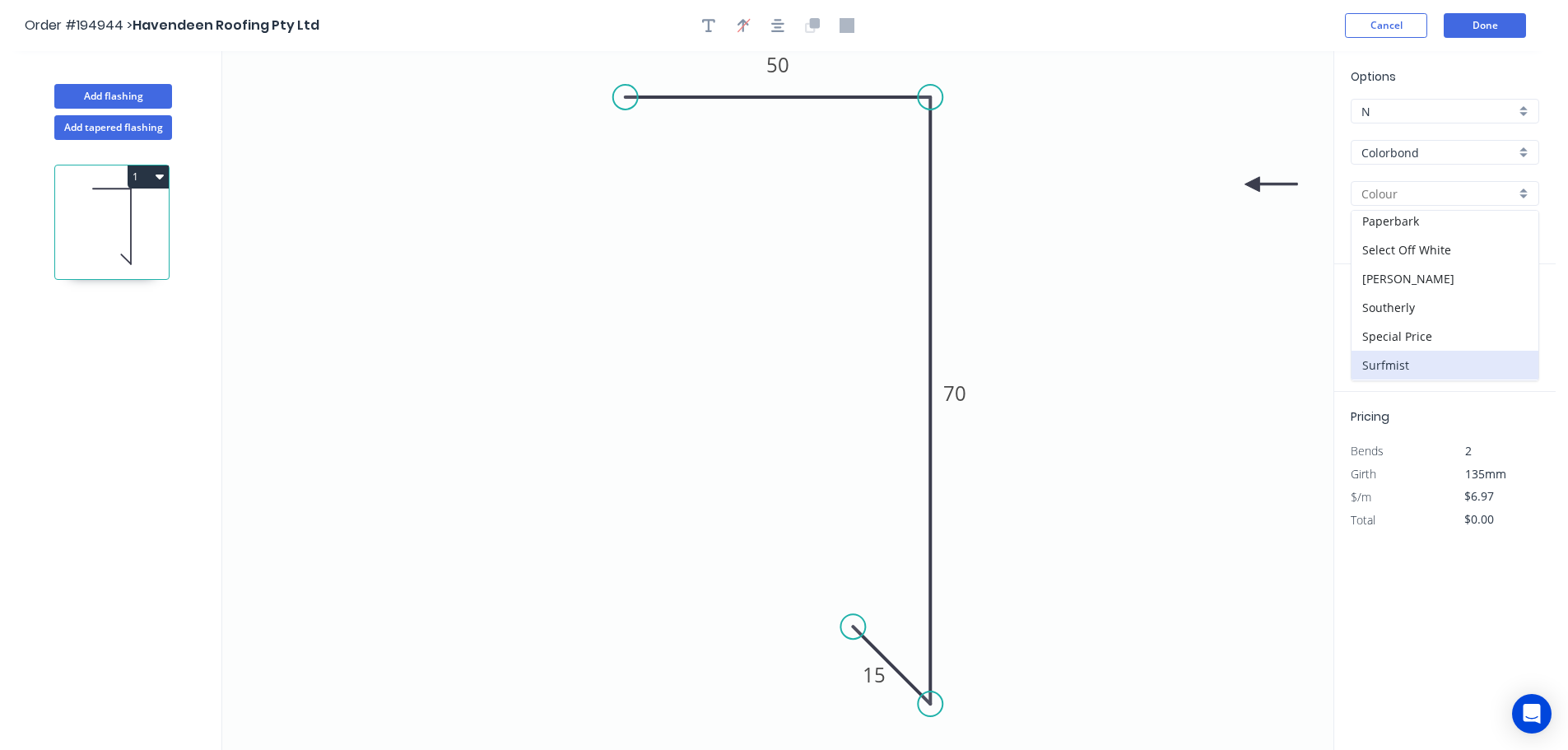
type input "Surfmist"
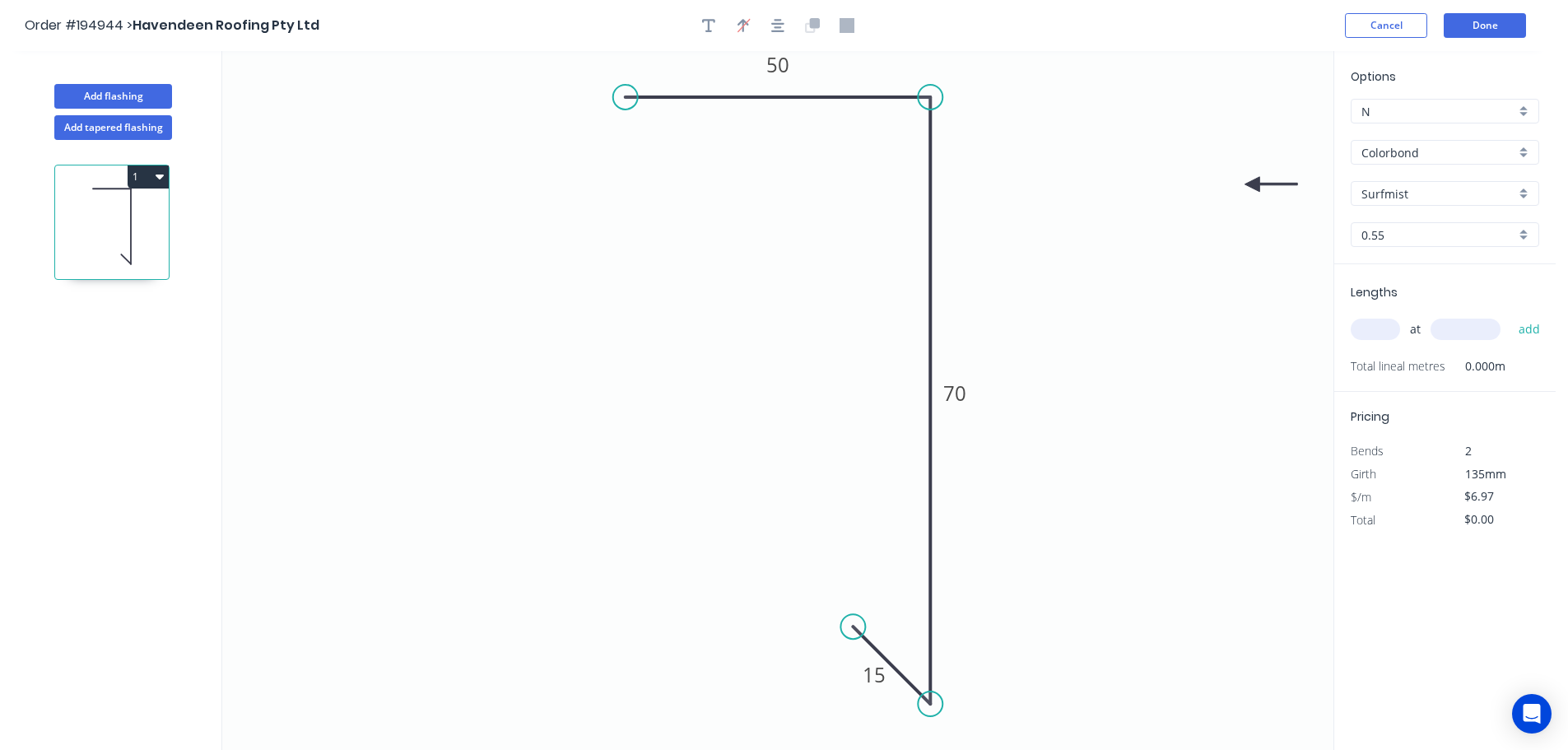
click at [1384, 331] on input "text" at bounding box center [1375, 328] width 50 height 21
type input "4"
type input "4100"
click at [1510, 315] on button "add" at bounding box center [1529, 328] width 39 height 28
type input "$114.31"
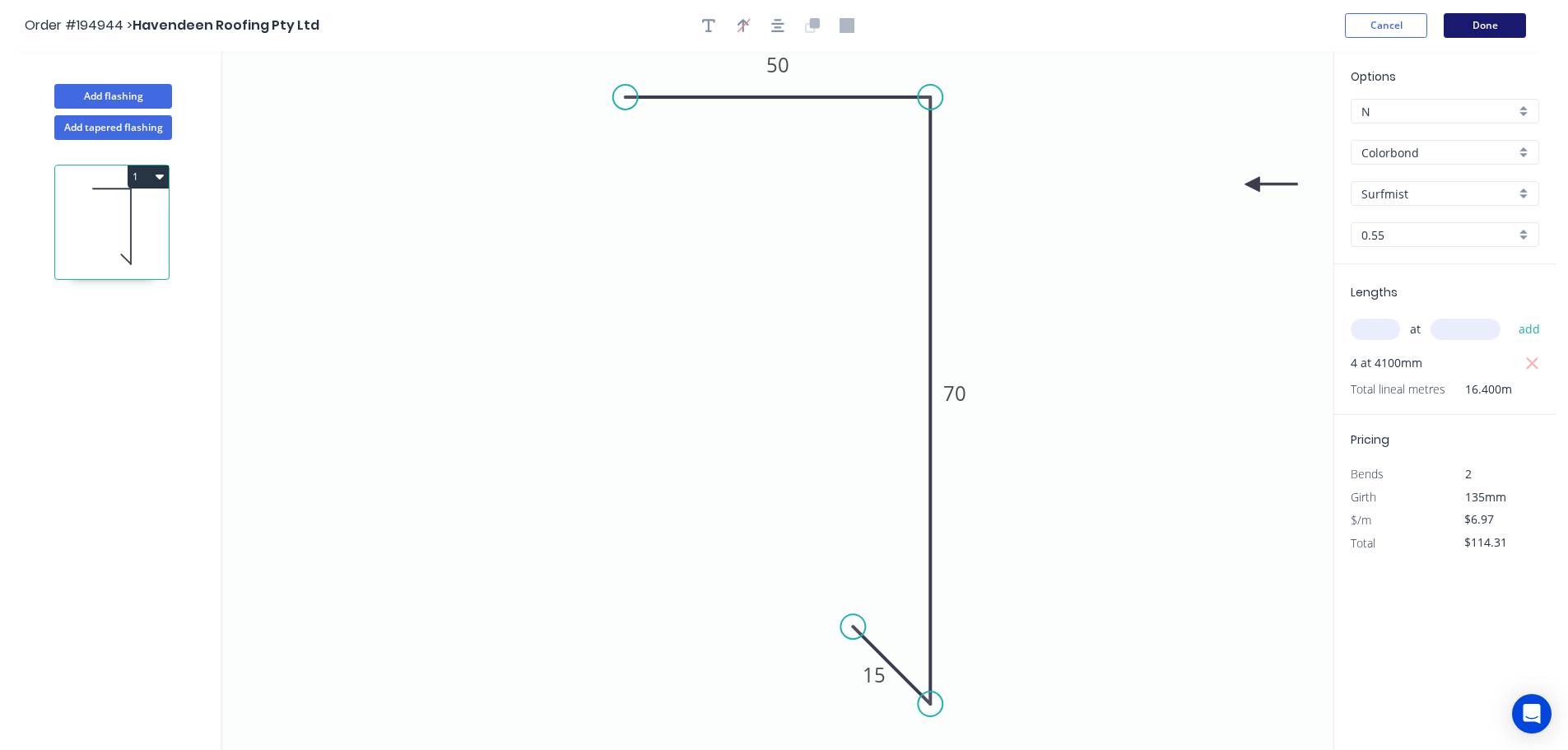
click at [1472, 29] on button "Done" at bounding box center [1485, 25] width 82 height 24
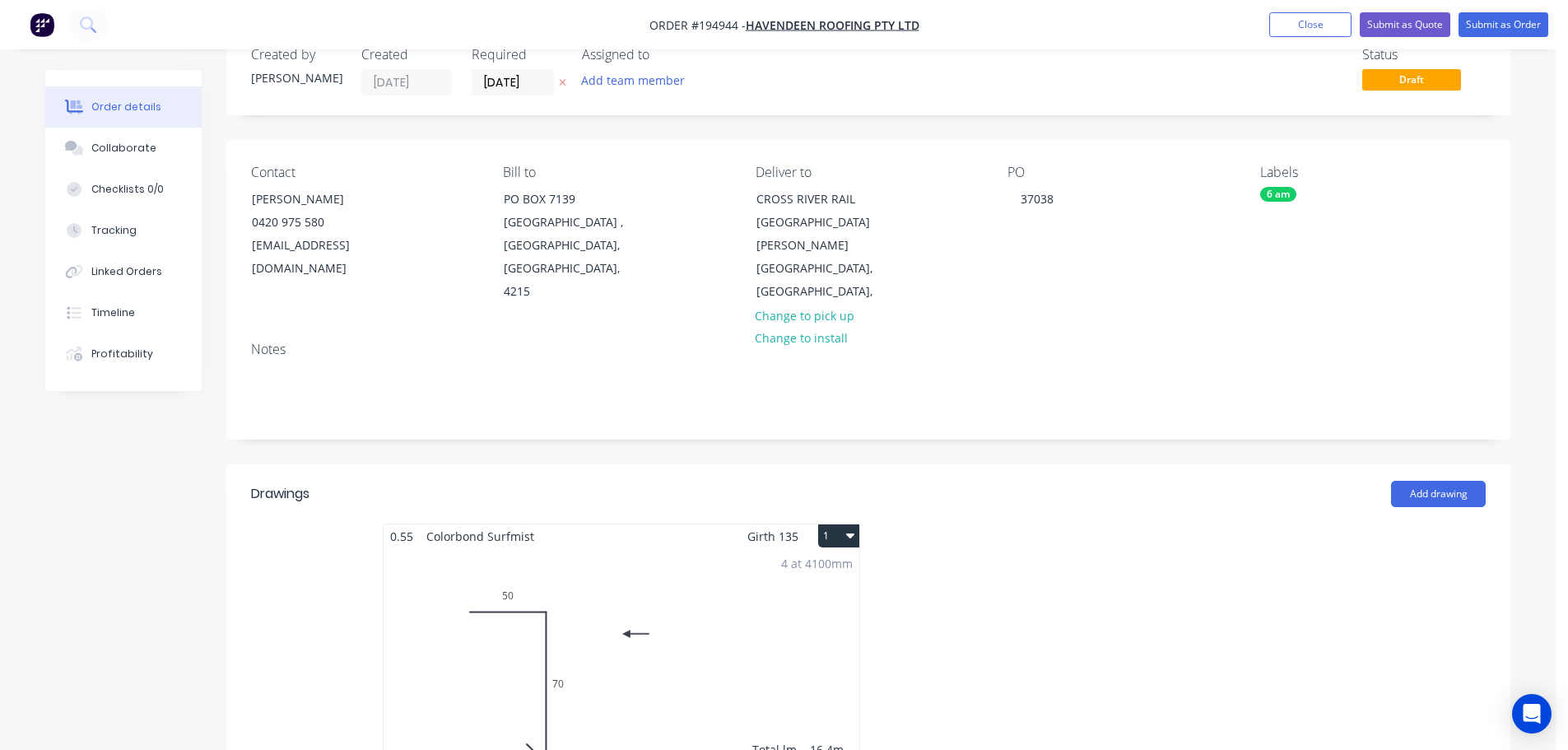
scroll to position [82, 0]
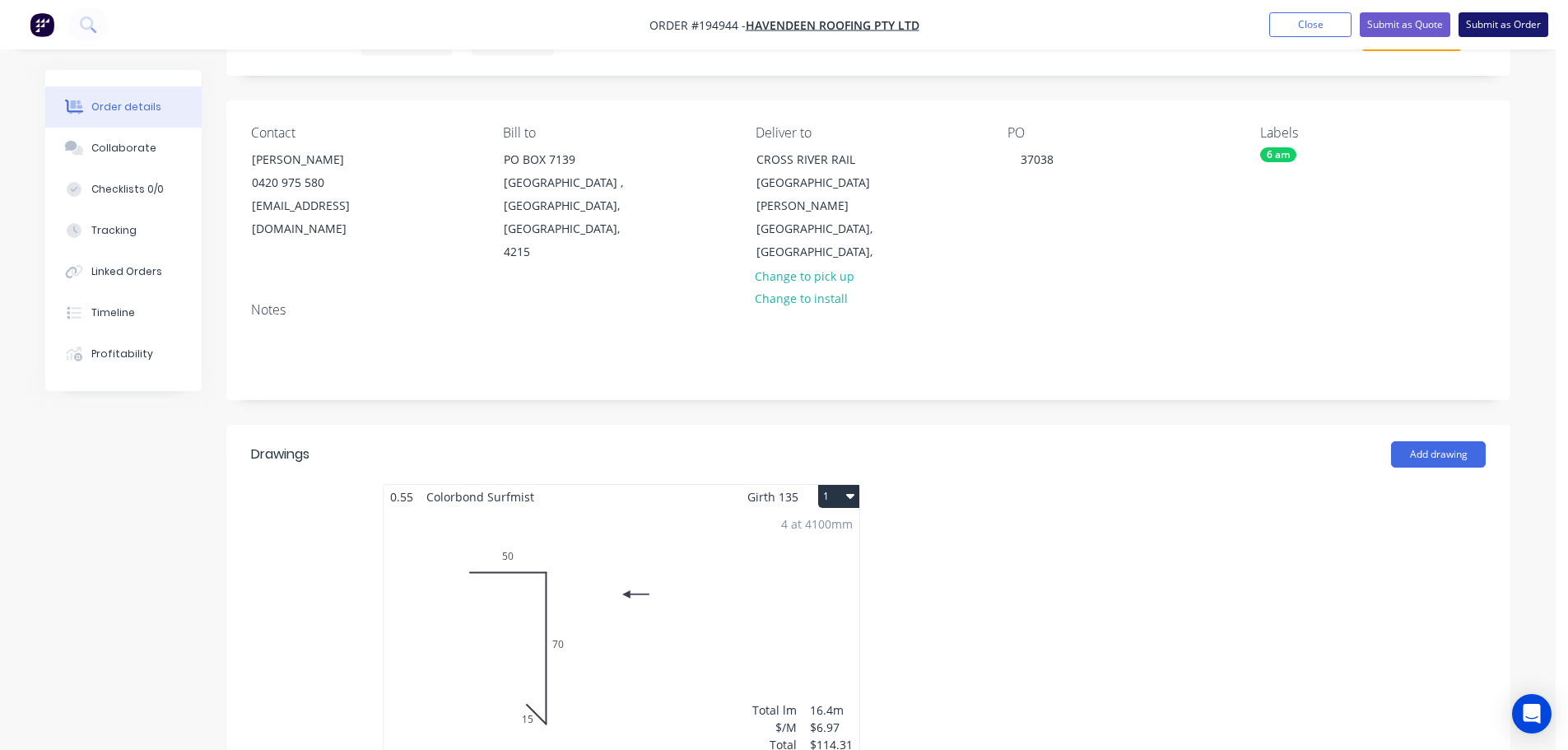
click at [1482, 34] on button "Submit as Order" at bounding box center [1503, 24] width 90 height 24
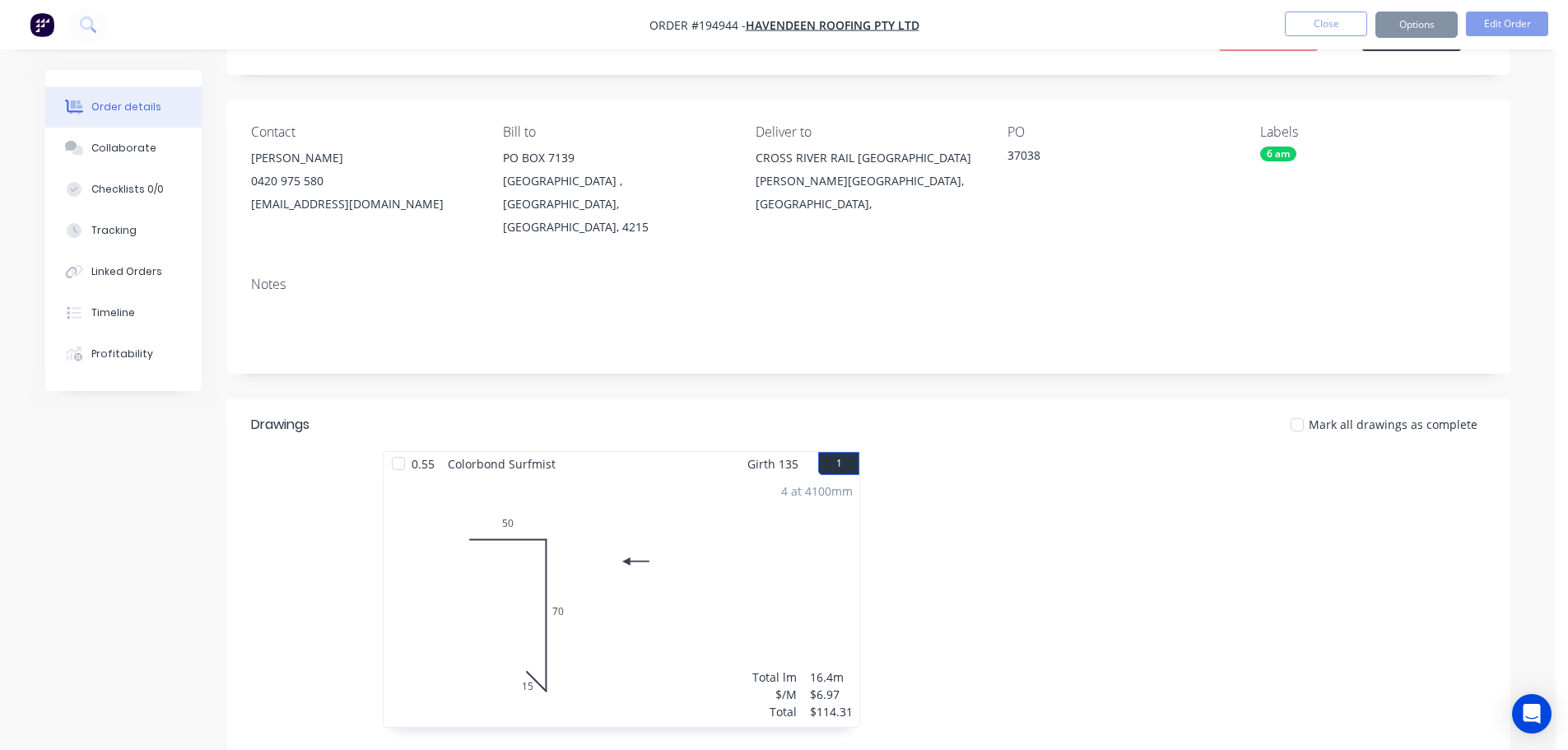
scroll to position [0, 0]
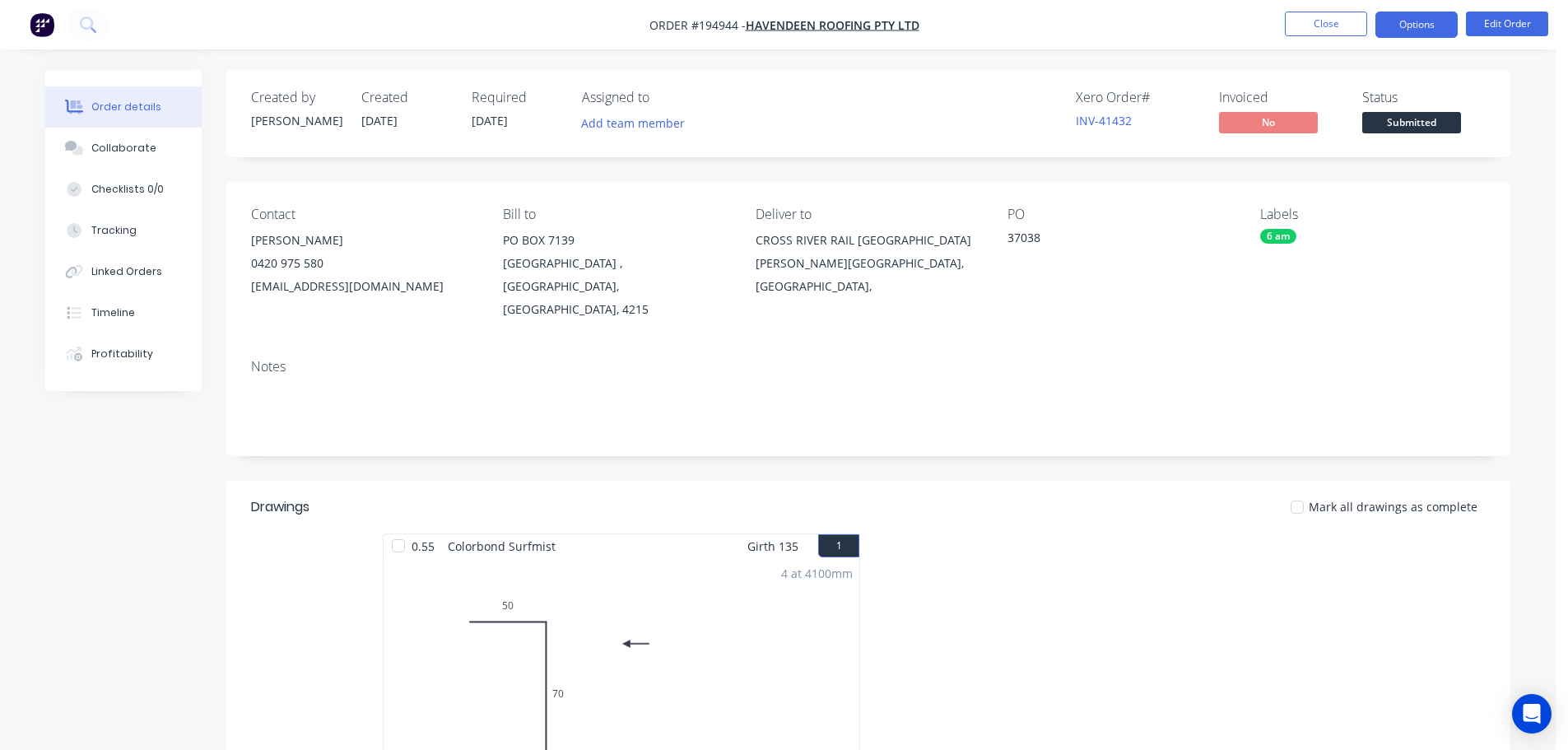
click at [1411, 30] on button "Options" at bounding box center [1417, 24] width 82 height 26
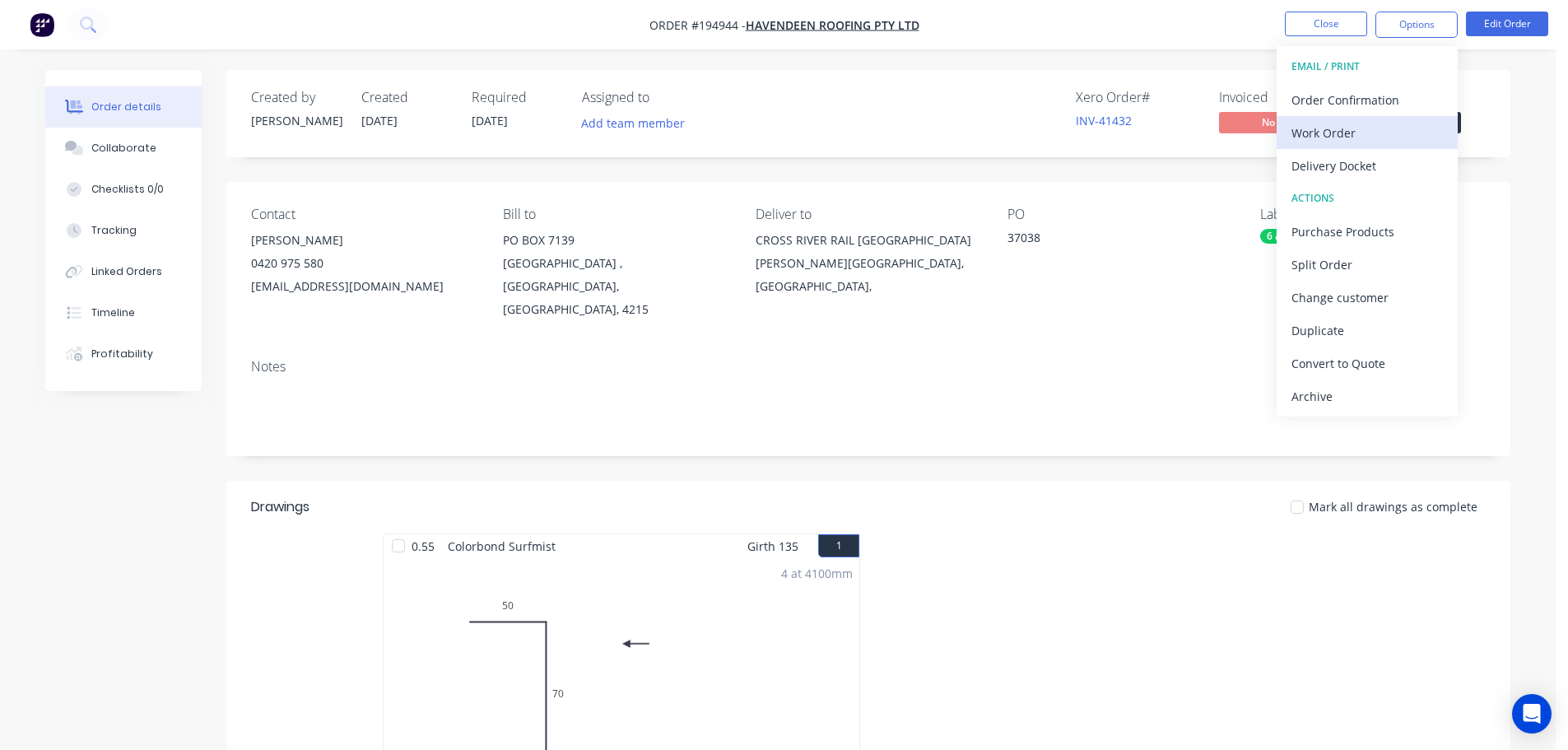
click at [1387, 117] on button "Work Order" at bounding box center [1367, 132] width 181 height 33
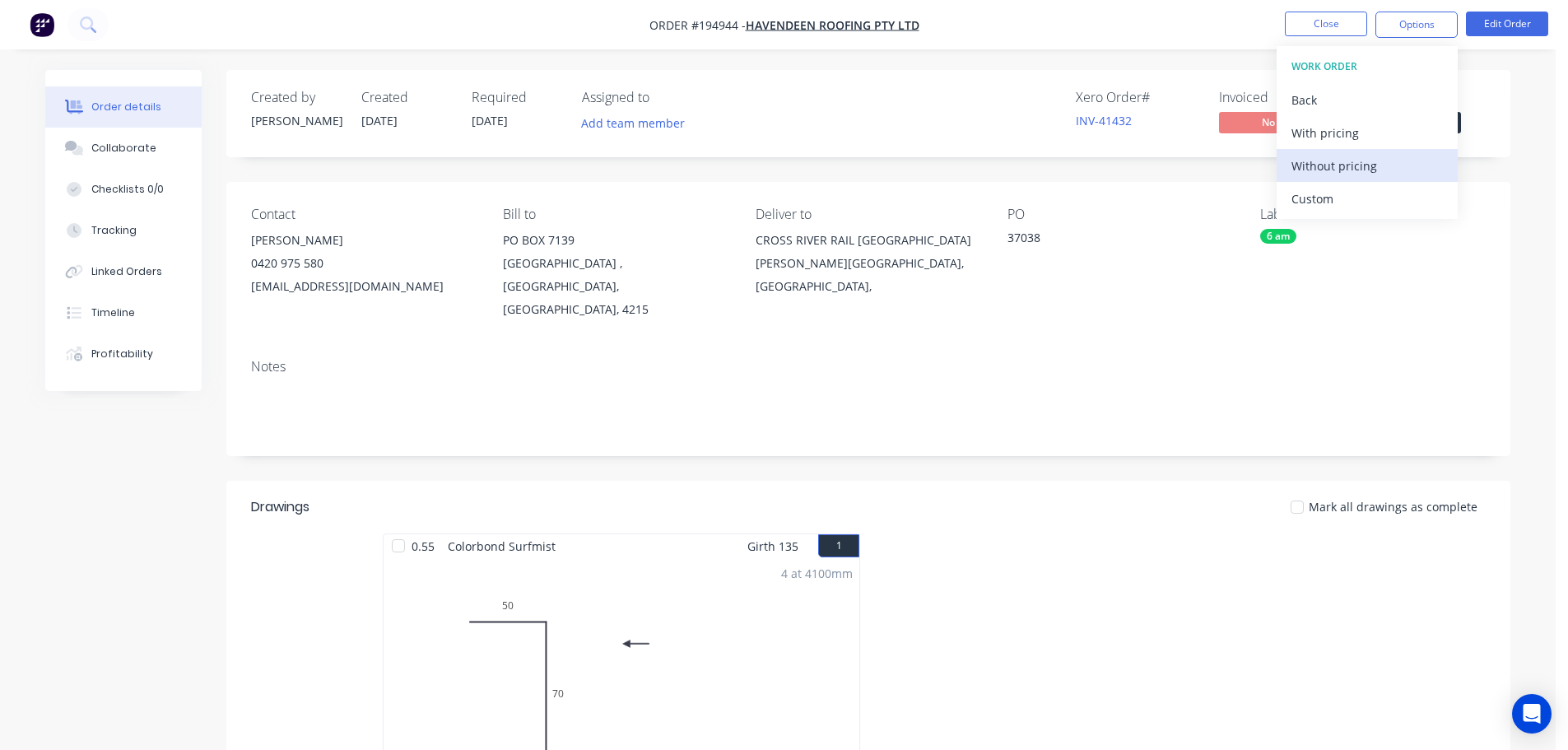
click at [1382, 156] on div "Without pricing" at bounding box center [1367, 165] width 151 height 24
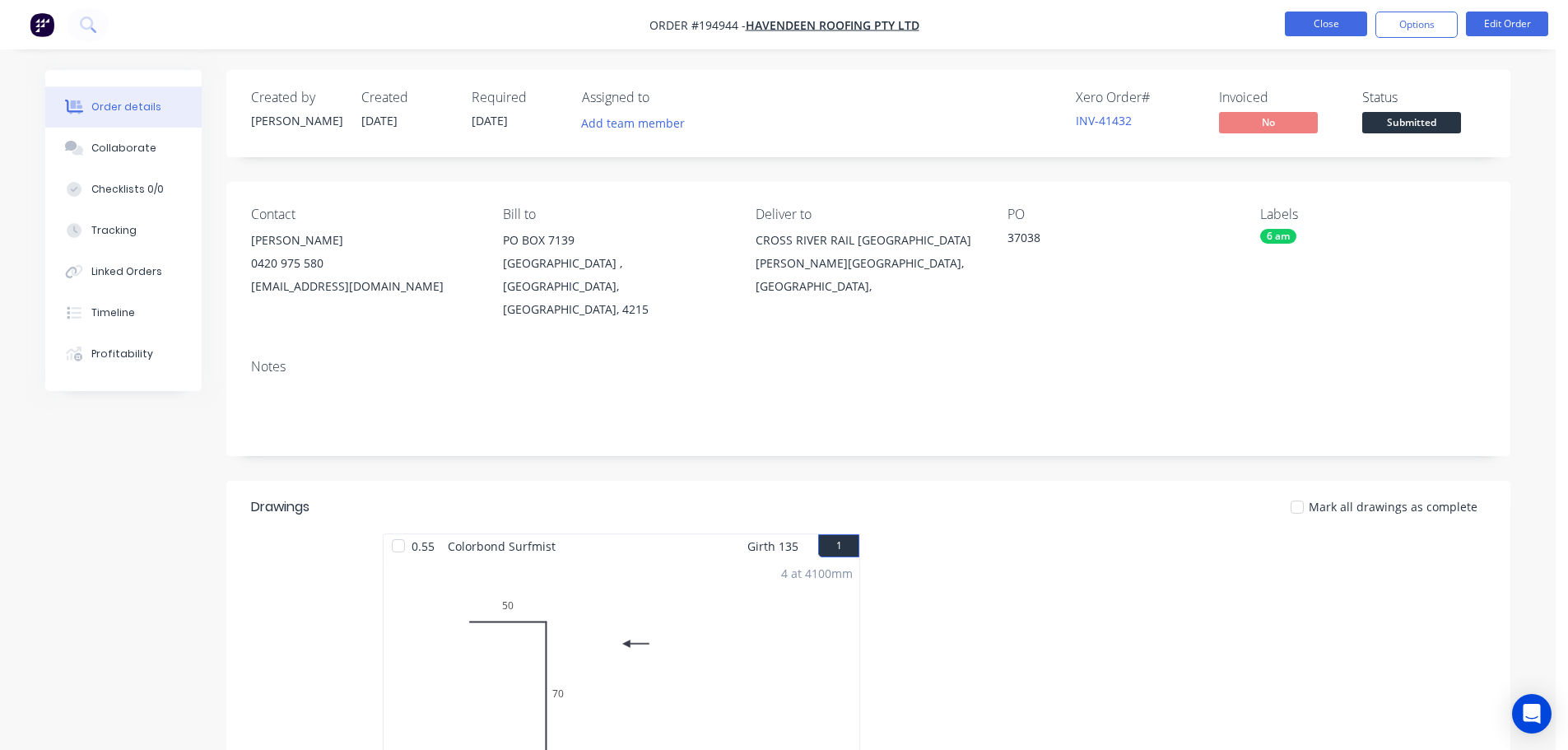
click at [1305, 27] on button "Close" at bounding box center [1326, 24] width 82 height 24
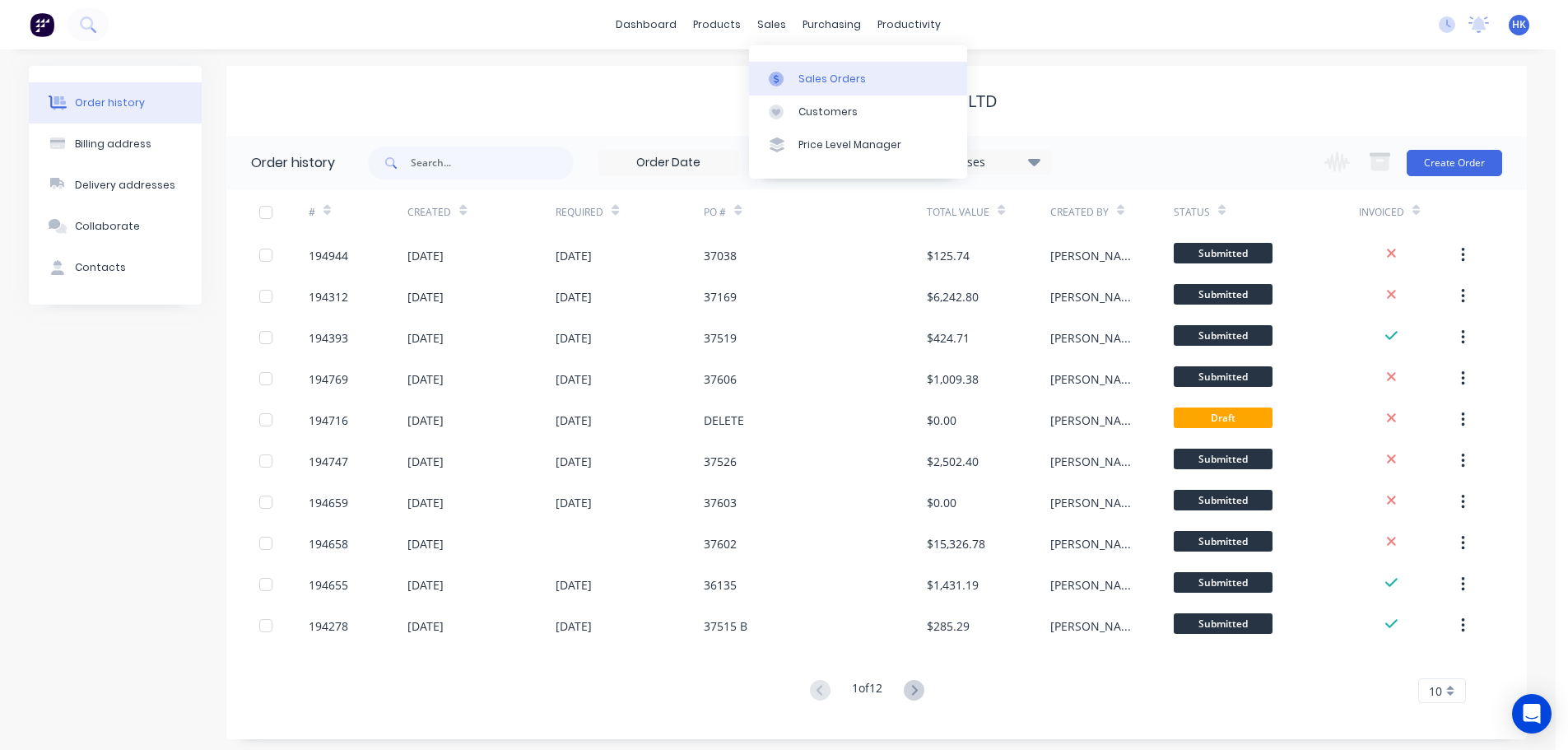
click at [809, 66] on link "Sales Orders" at bounding box center [858, 77] width 218 height 33
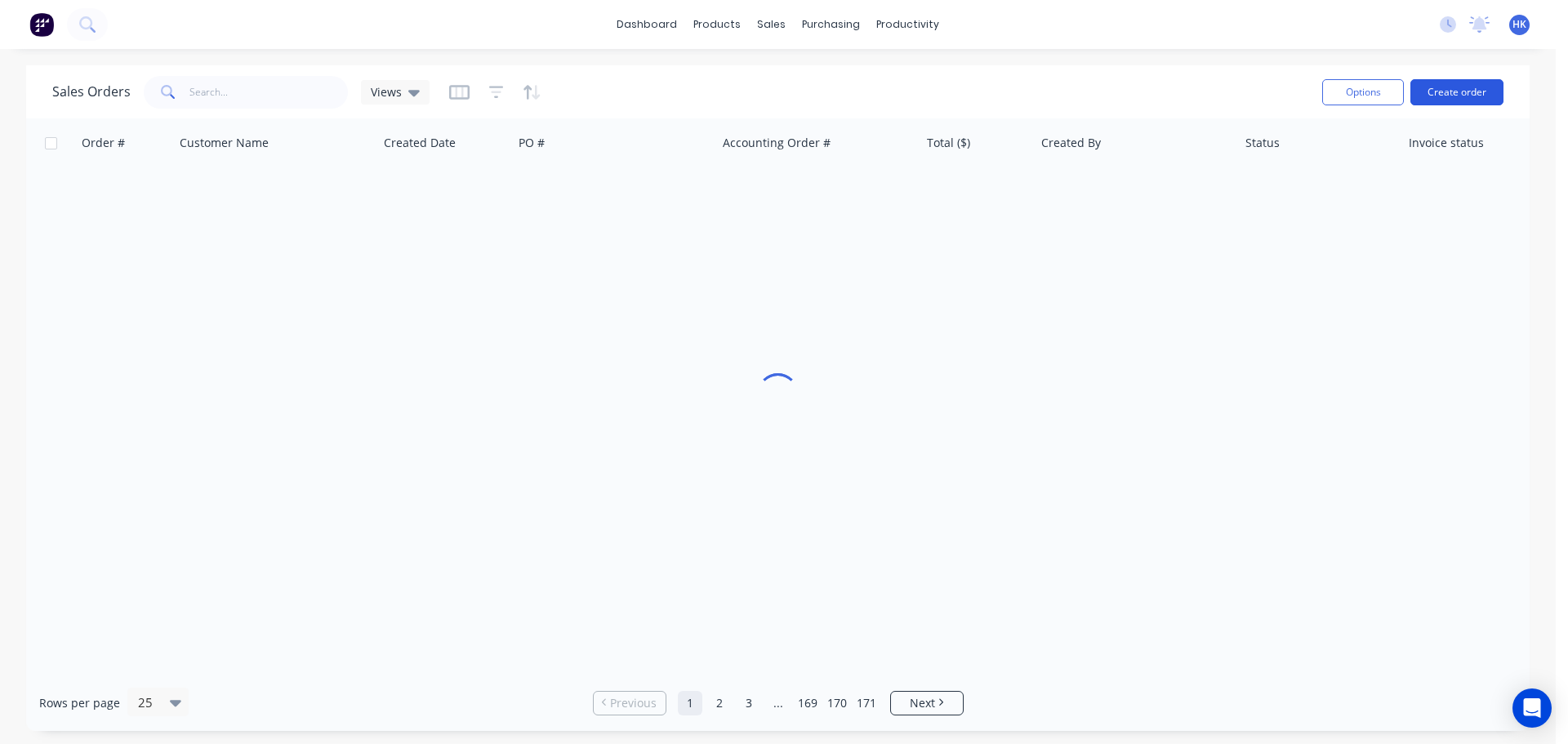
click at [1440, 92] on button "Create order" at bounding box center [1456, 92] width 93 height 26
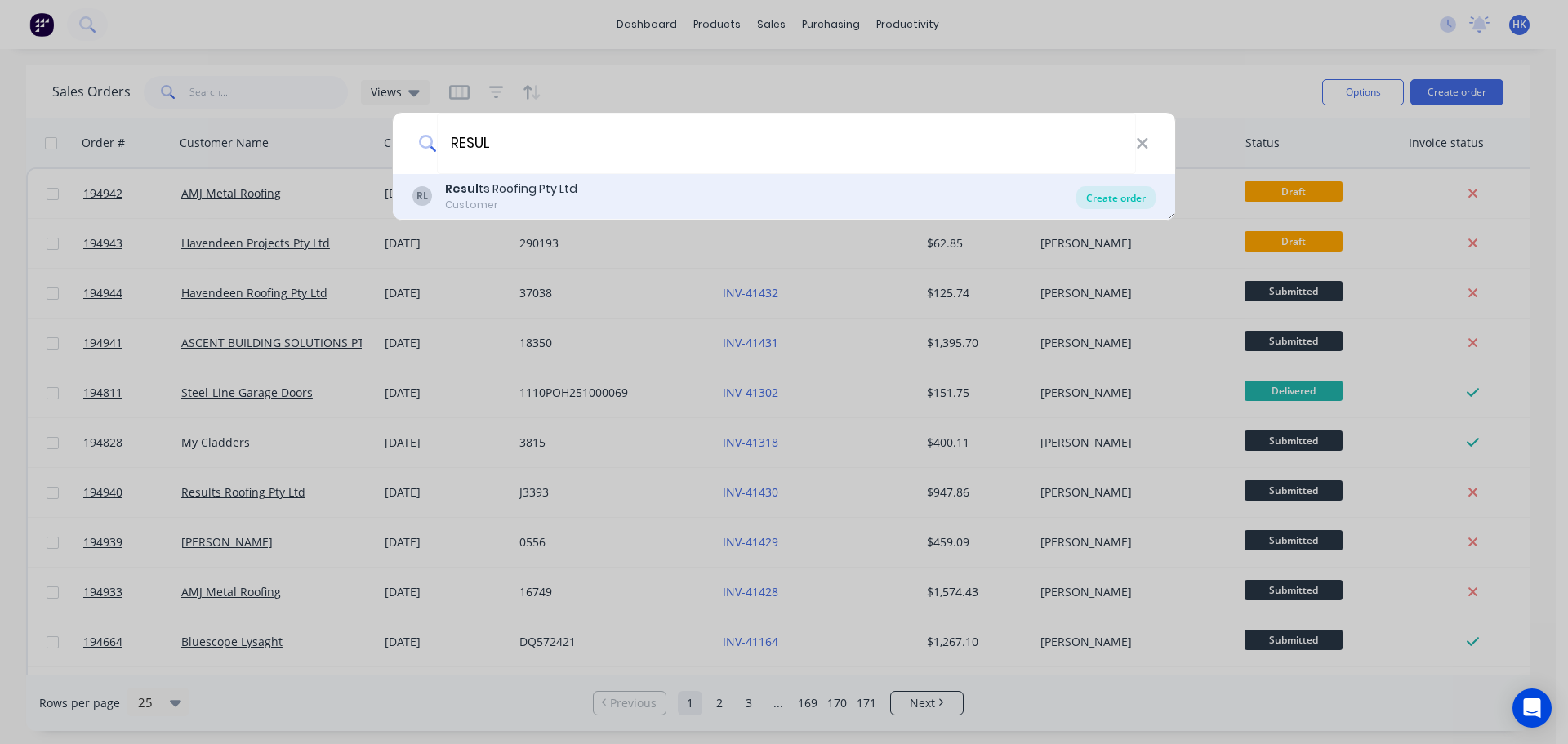
type input "RESUL"
click at [1119, 199] on div "Create order" at bounding box center [1116, 197] width 79 height 22
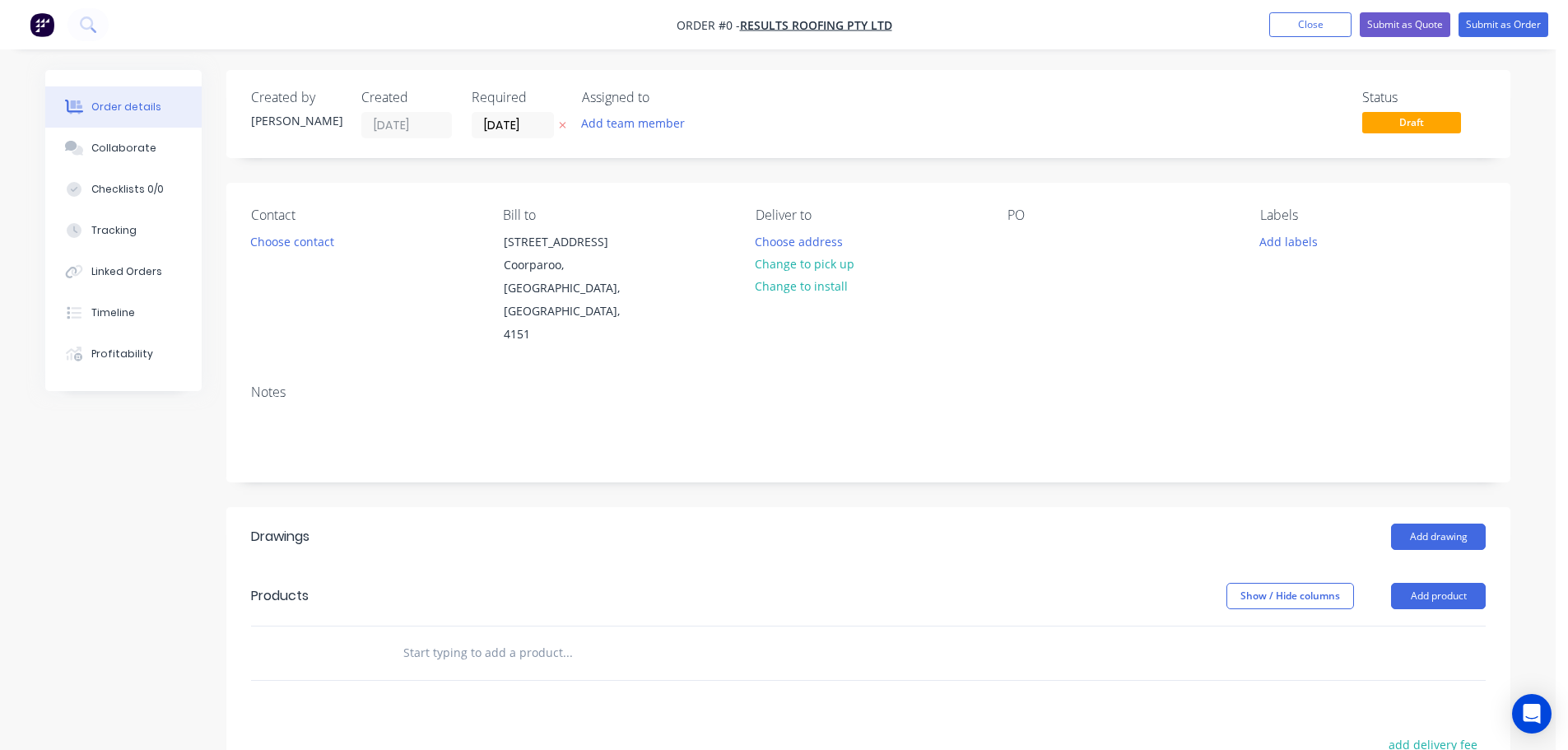
click at [507, 144] on div "Created by Hannah Created 08/10/25 Required 08/10/25 Assigned to Add team membe…" at bounding box center [868, 113] width 1284 height 88
click at [507, 139] on label "[DATE]" at bounding box center [513, 124] width 82 height 26
click at [507, 138] on input "[DATE]" at bounding box center [513, 124] width 81 height 24
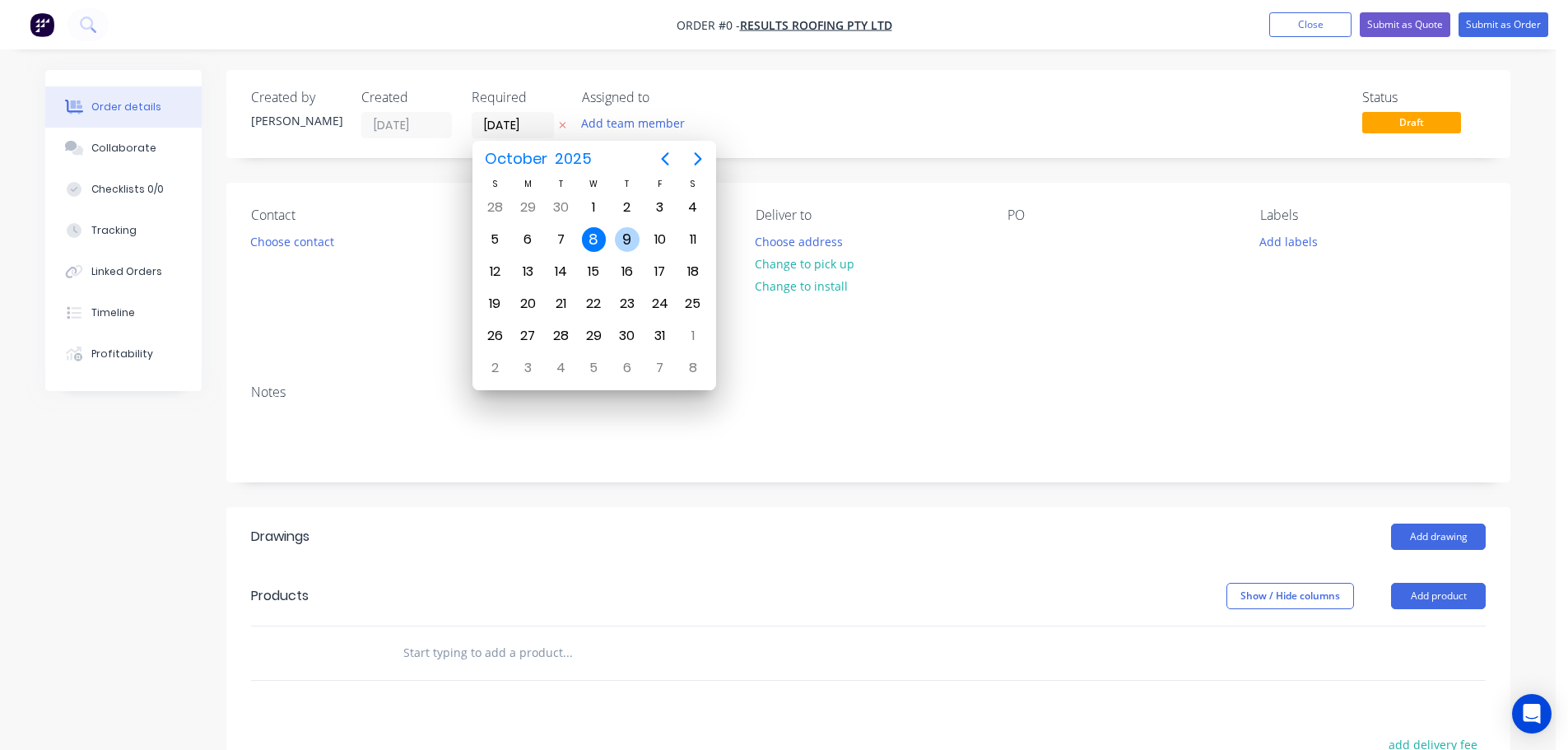
click at [619, 234] on div "9" at bounding box center [627, 239] width 24 height 24
type input "[DATE]"
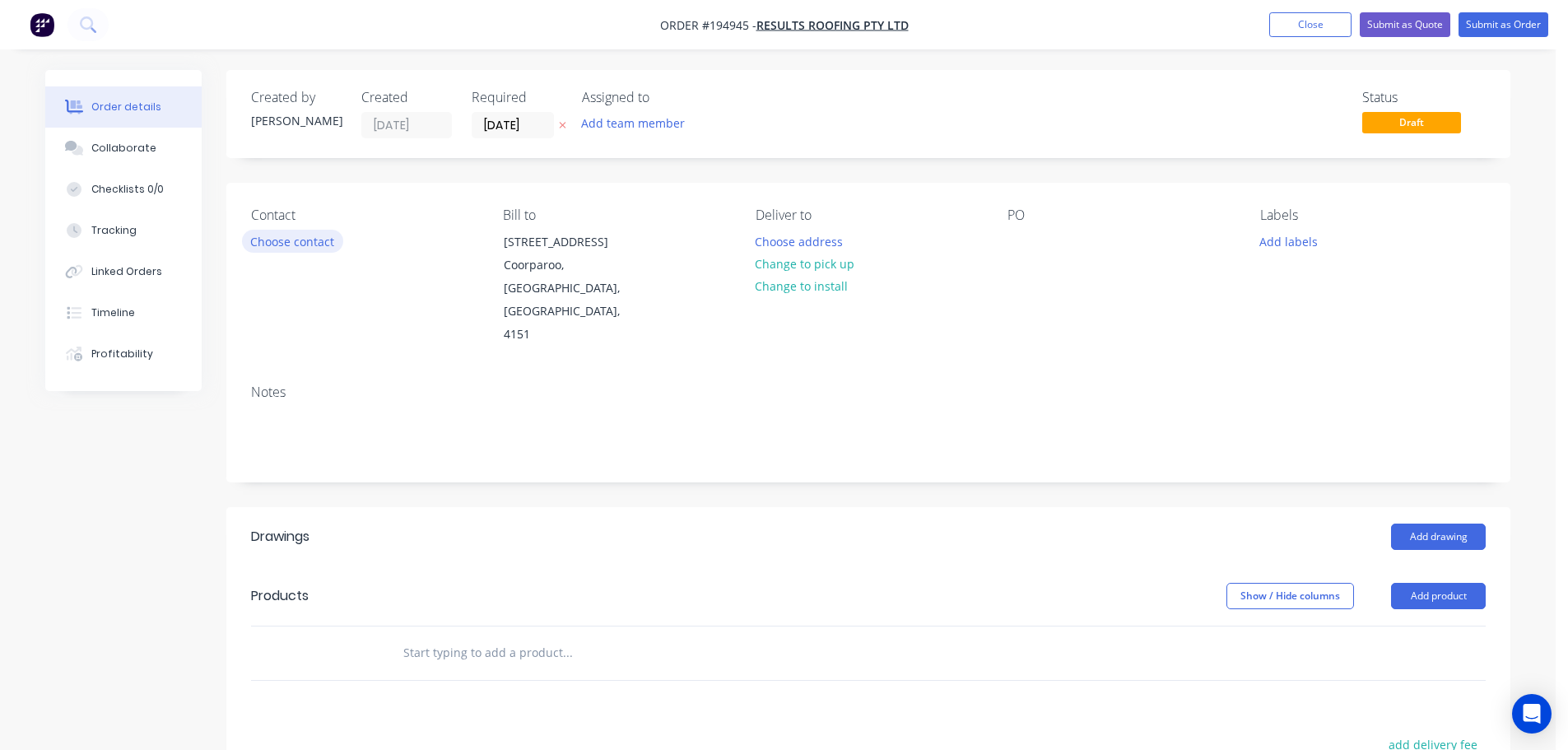
click at [309, 252] on button "Choose contact" at bounding box center [292, 240] width 102 height 22
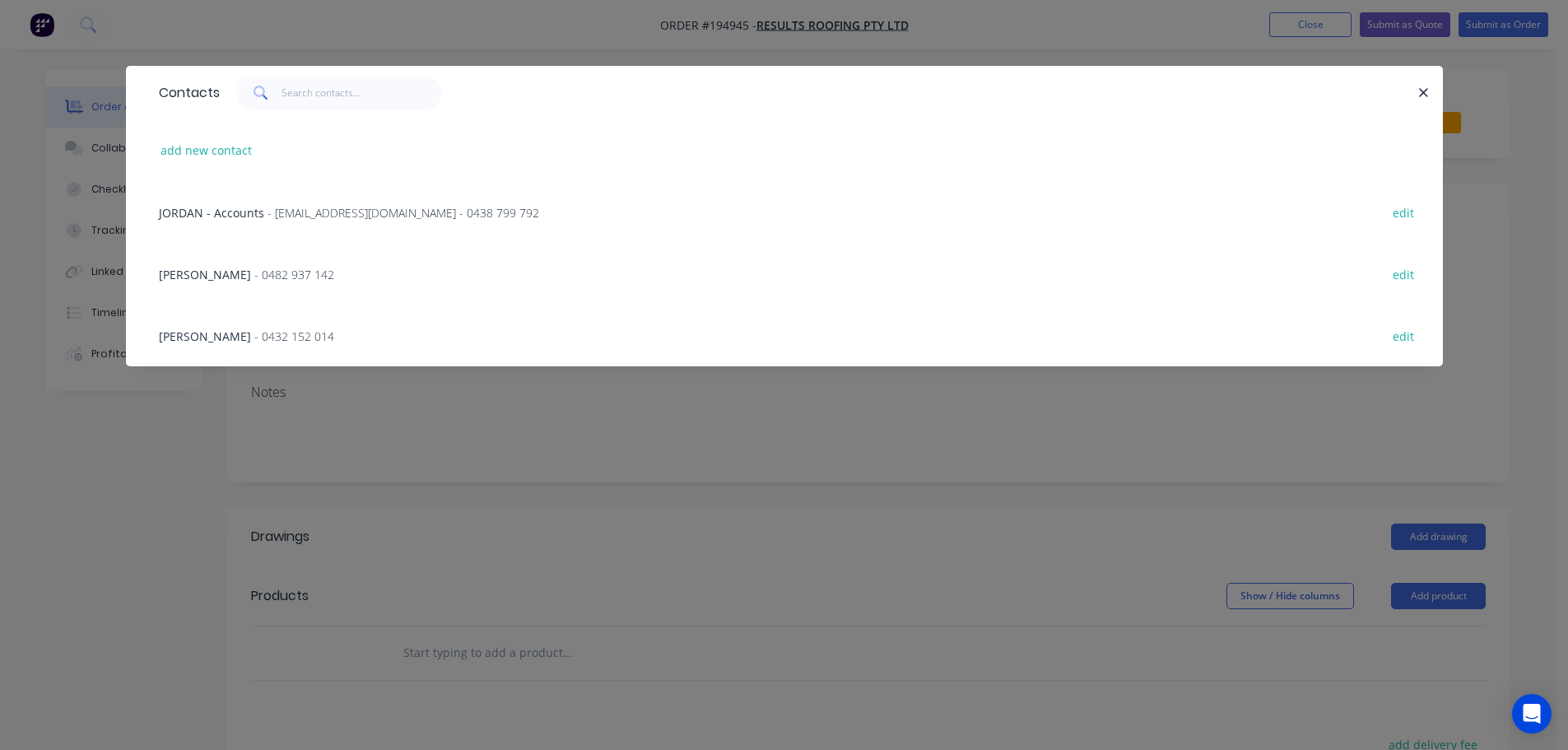
click at [280, 216] on span "- jordan@resultsroofing.com.au - 0438 799 792" at bounding box center [402, 212] width 271 height 16
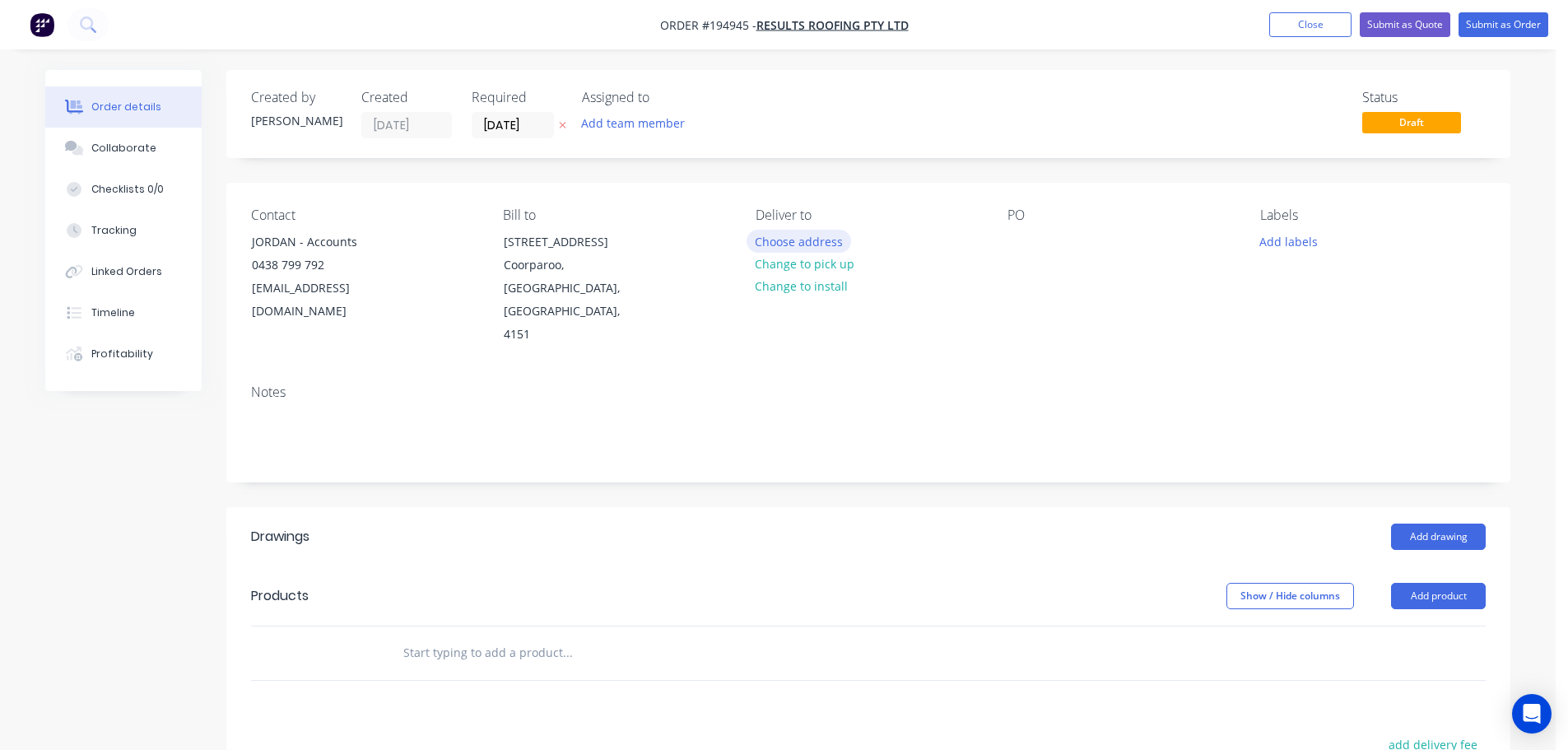
click at [777, 243] on button "Choose address" at bounding box center [799, 240] width 105 height 22
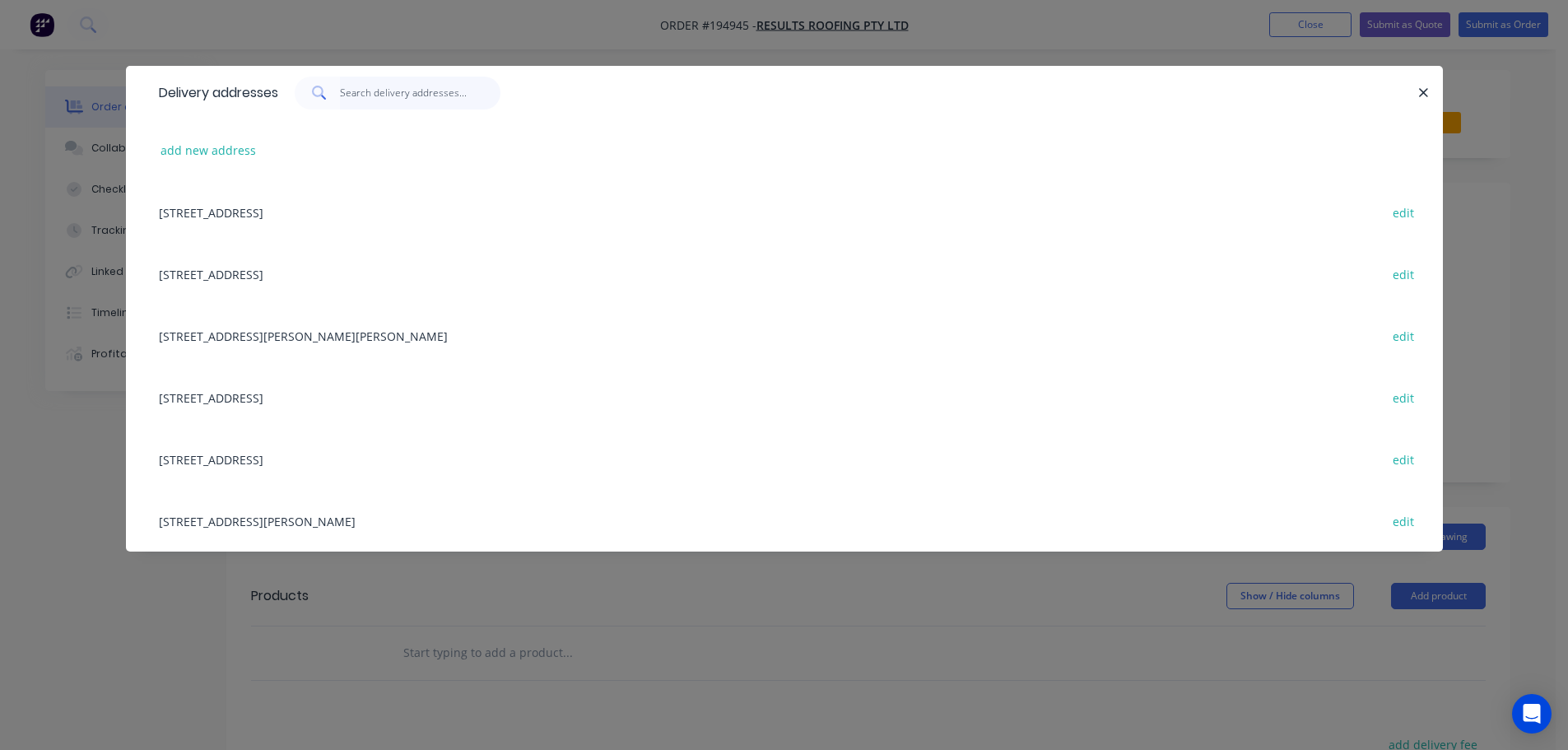
click at [377, 107] on input "text" at bounding box center [420, 92] width 160 height 33
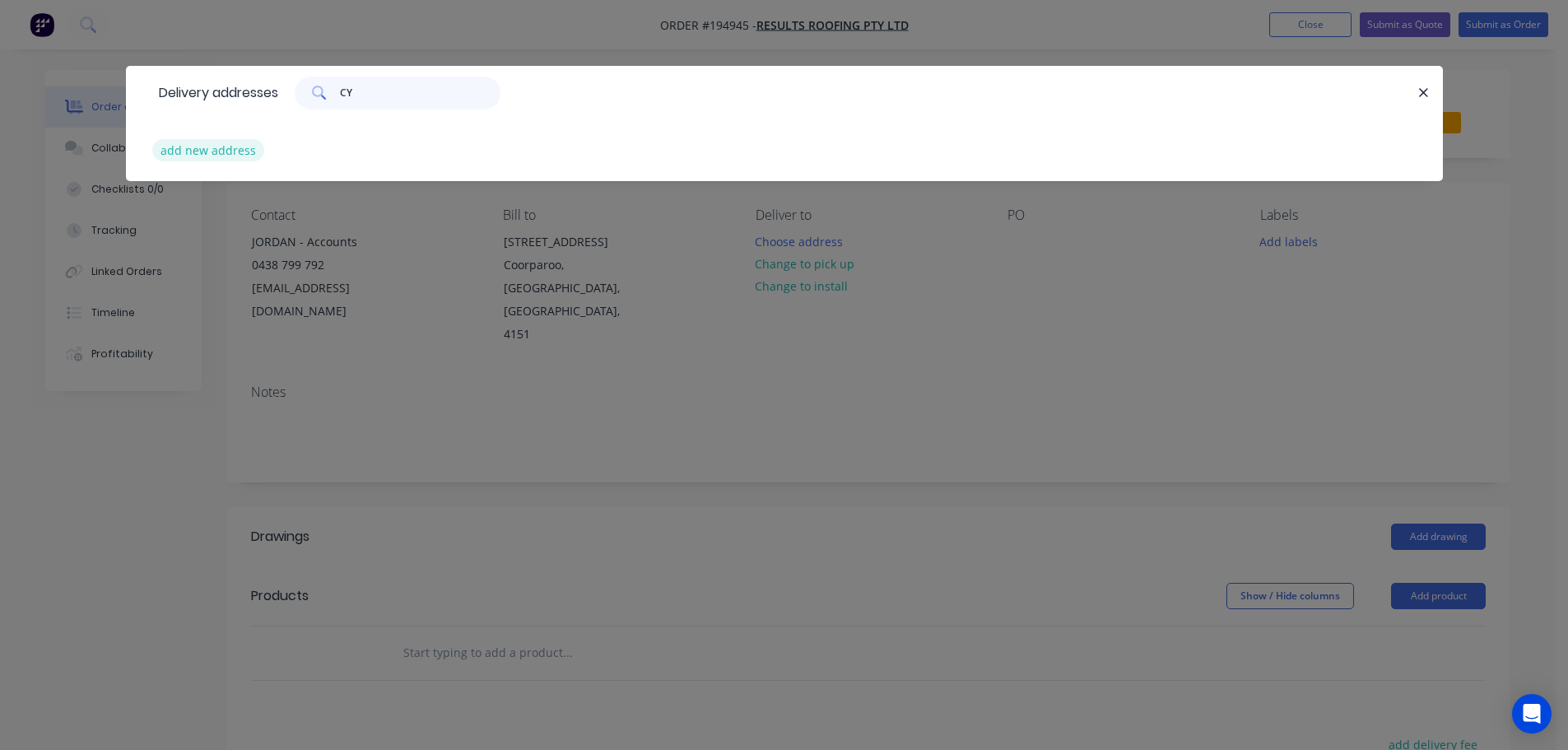
type input "CY"
click at [208, 142] on button "add new address" at bounding box center [208, 150] width 113 height 22
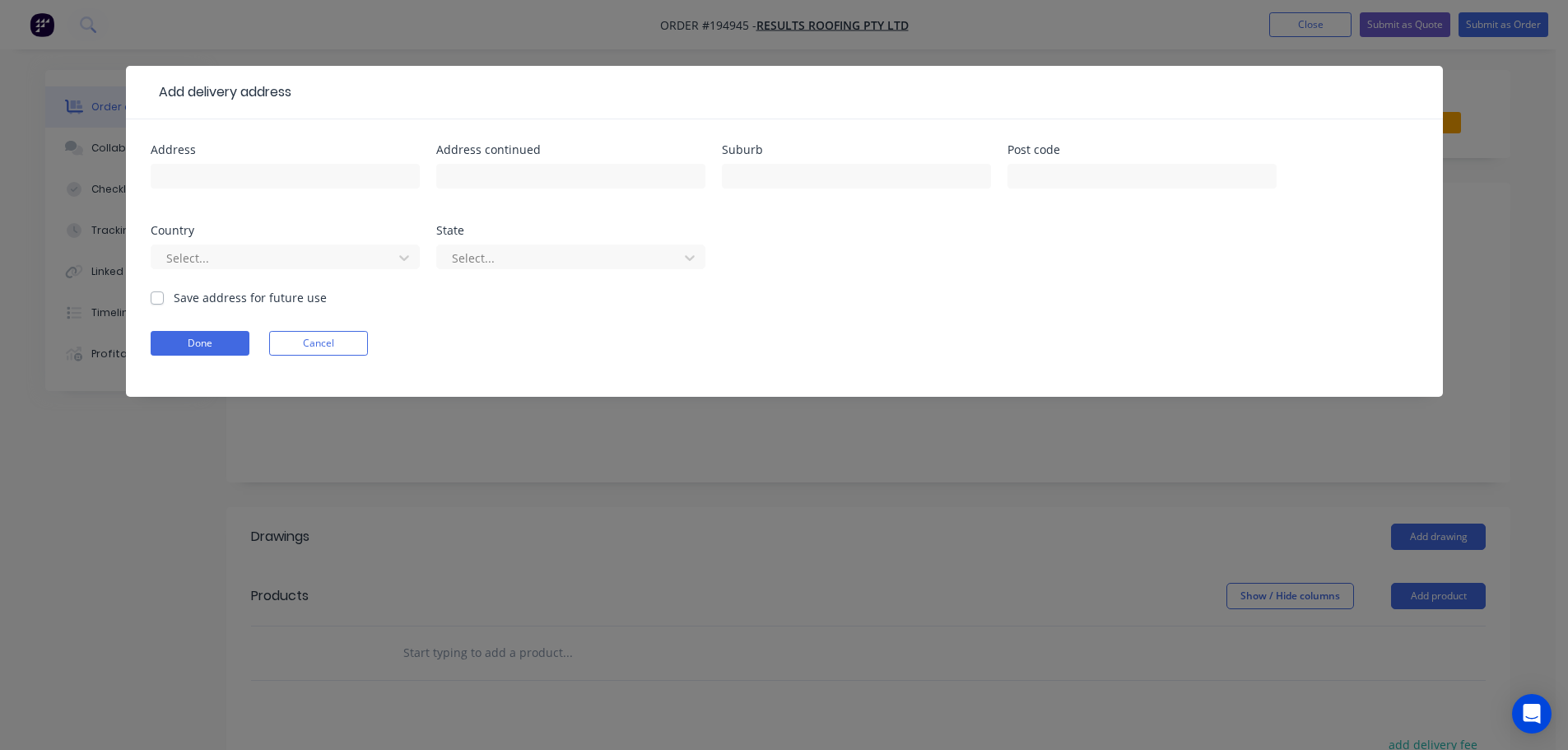
click at [208, 155] on div "Address" at bounding box center [285, 176] width 269 height 64
click at [211, 168] on input "text" at bounding box center [285, 176] width 269 height 24
type input "342 CYPRESS ROAD"
type input "PALMVIEW"
click at [193, 344] on button "Done" at bounding box center [200, 343] width 99 height 24
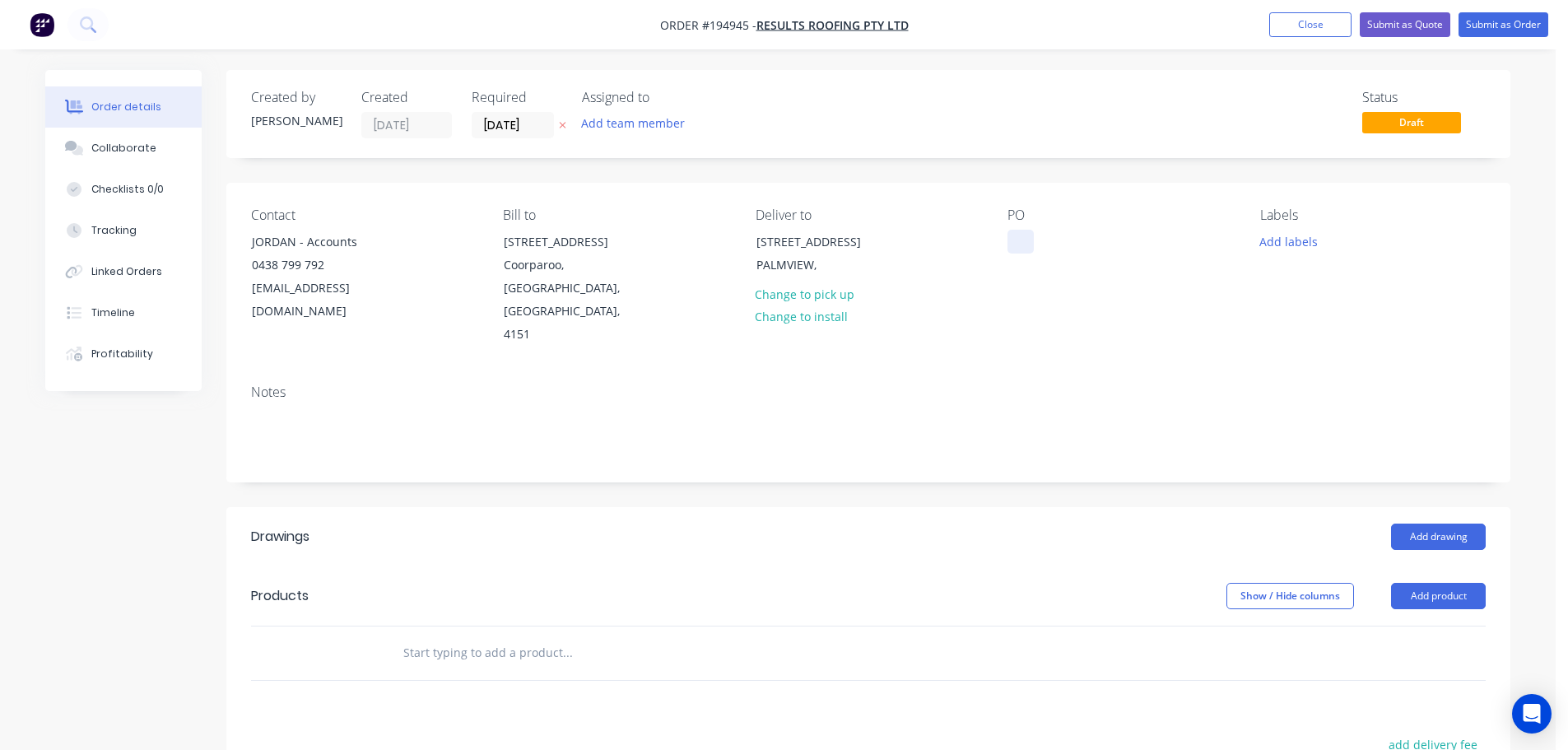
click at [1024, 233] on div at bounding box center [1020, 241] width 26 height 24
click at [1420, 523] on button "Add drawing" at bounding box center [1438, 536] width 95 height 26
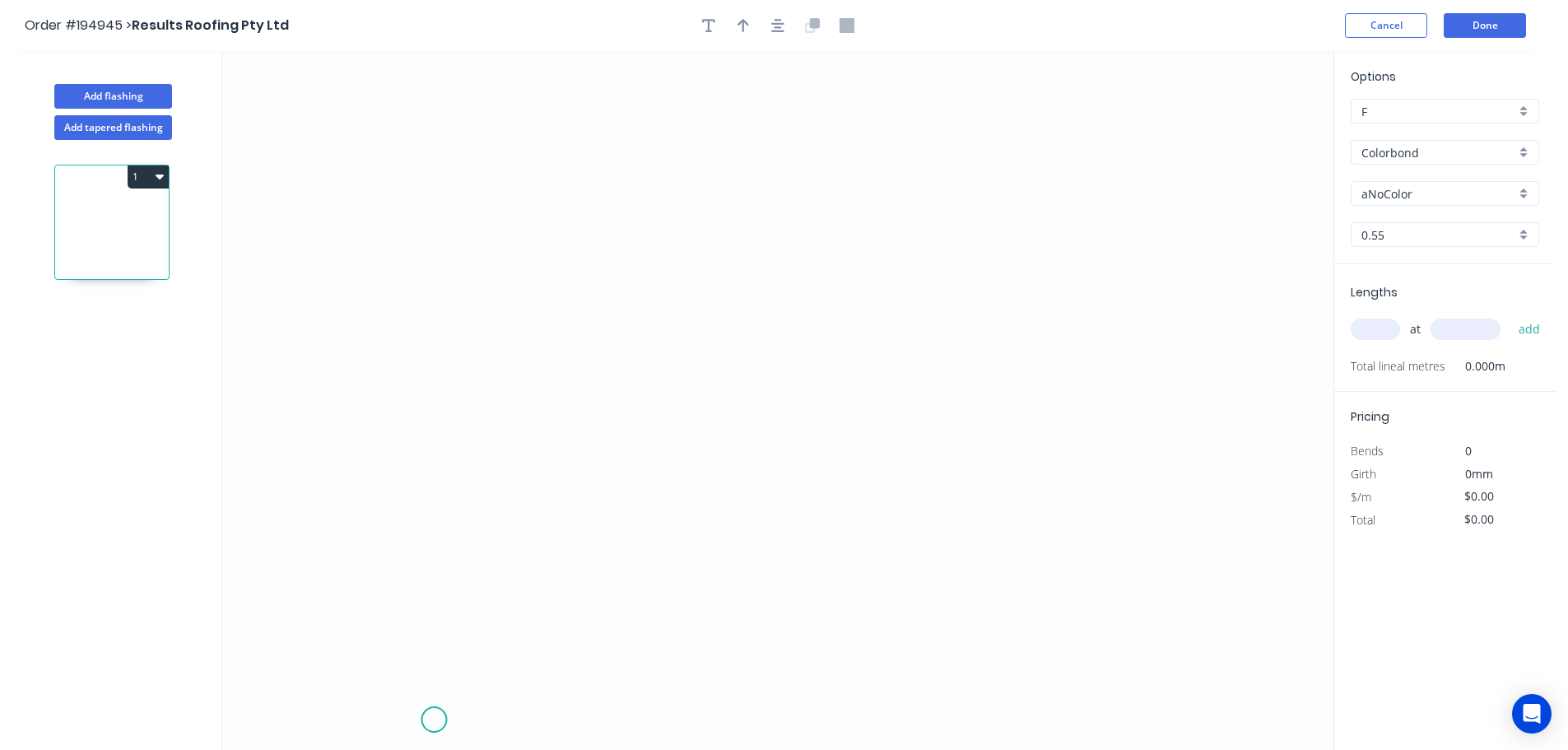
click at [430, 718] on icon "0" at bounding box center [778, 401] width 1111 height 699
click at [315, 606] on icon "0" at bounding box center [778, 401] width 1111 height 699
click at [414, 507] on icon "0 ?" at bounding box center [778, 401] width 1111 height 699
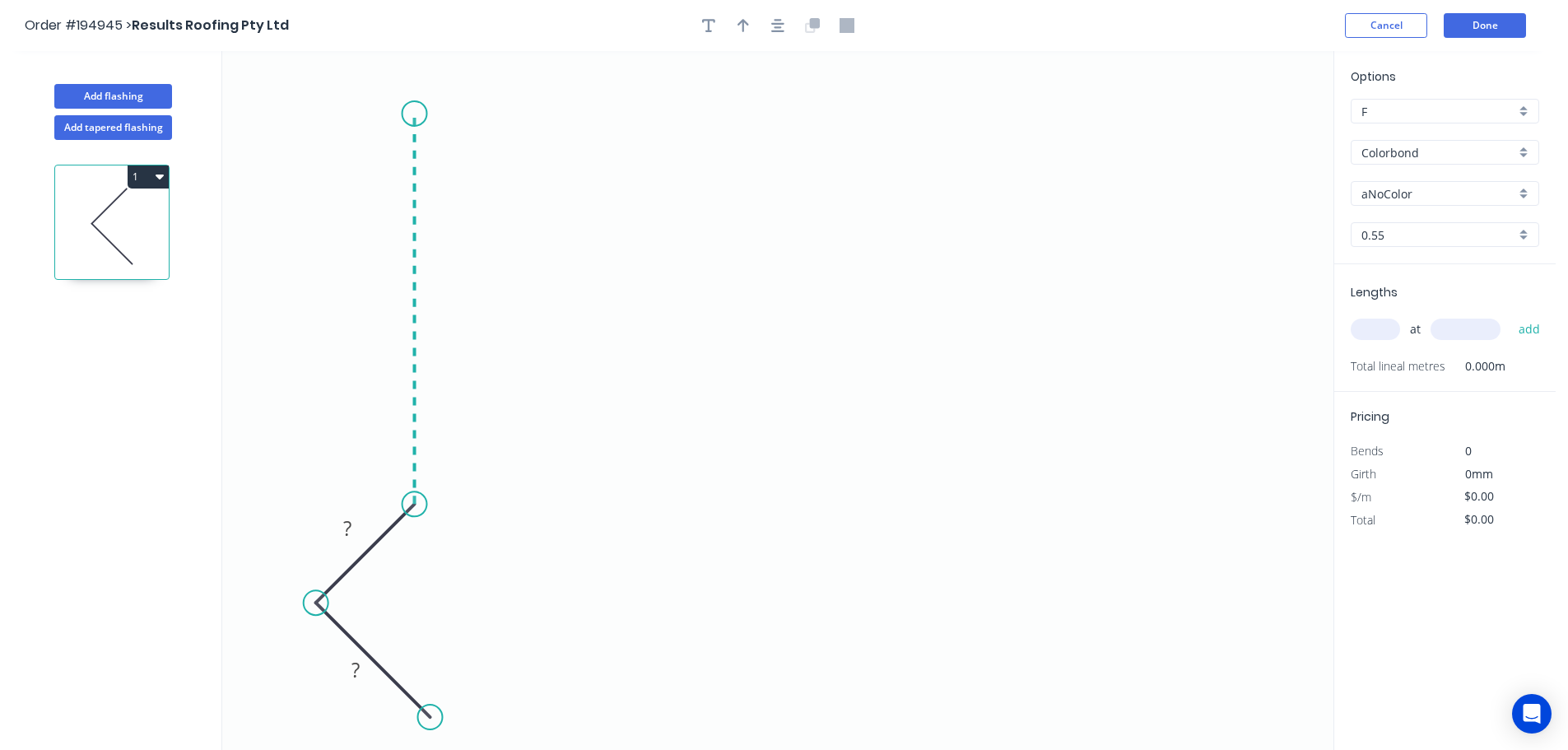
click at [443, 113] on icon "0 ? ?" at bounding box center [778, 401] width 1111 height 699
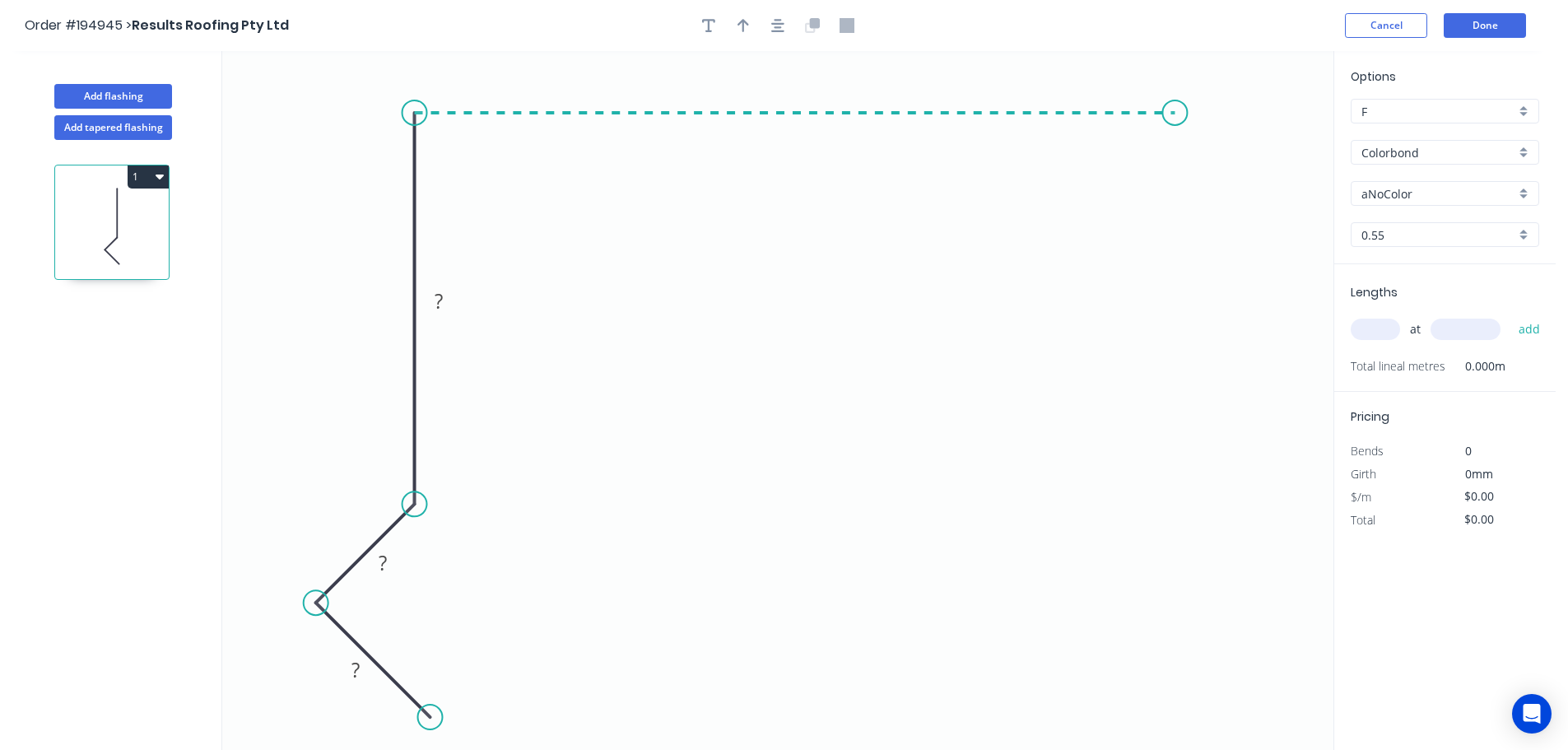
click at [1175, 117] on icon "0 ? ? ?" at bounding box center [778, 401] width 1111 height 699
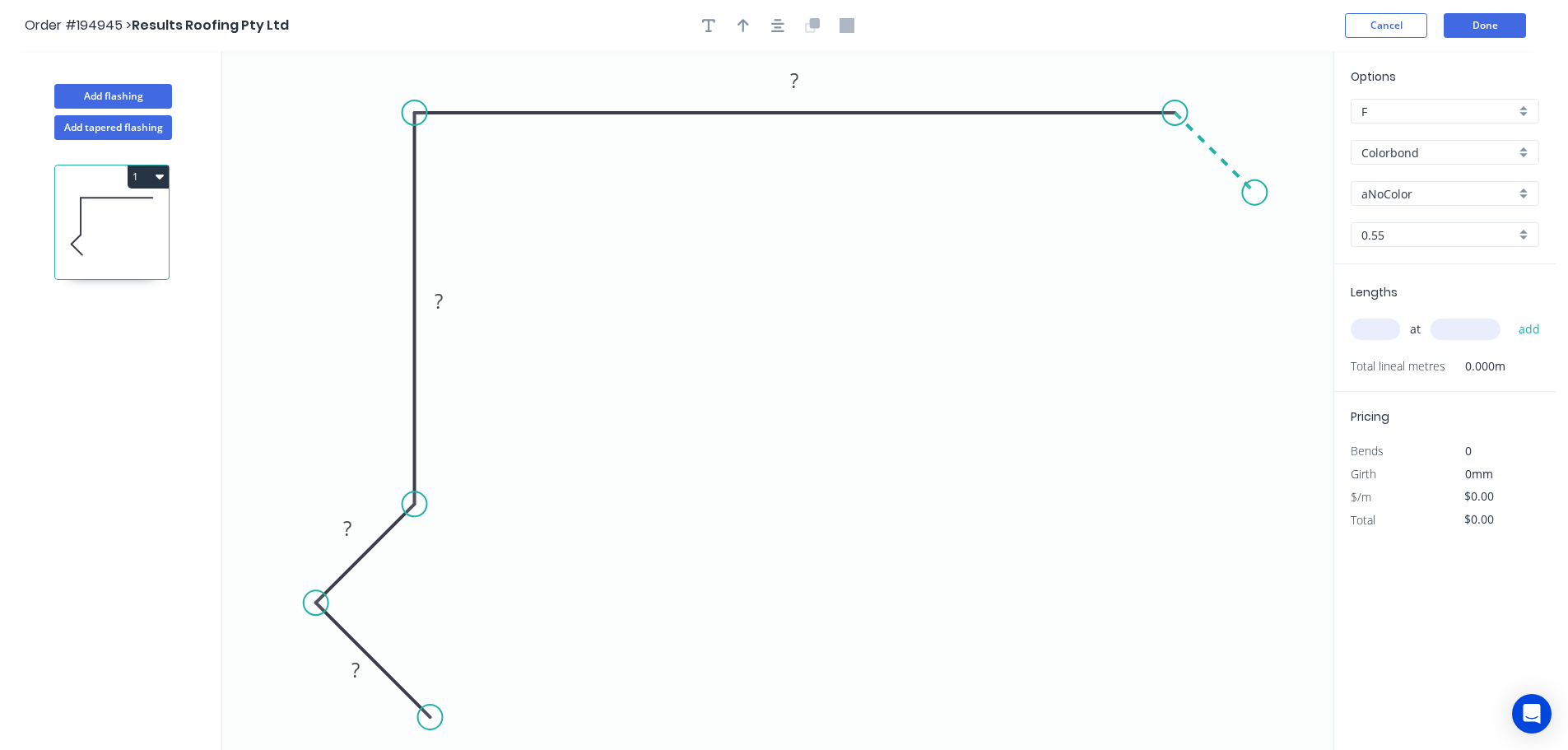
click at [1255, 190] on icon "0 ? ? ? ?" at bounding box center [778, 401] width 1111 height 699
drag, startPoint x: 1259, startPoint y: 197, endPoint x: 1275, endPoint y: 211, distance: 21.3
click at [1275, 211] on circle at bounding box center [1273, 212] width 24 height 24
click at [364, 674] on rect at bounding box center [355, 670] width 33 height 23
click at [780, 20] on icon "button" at bounding box center [778, 26] width 13 height 13
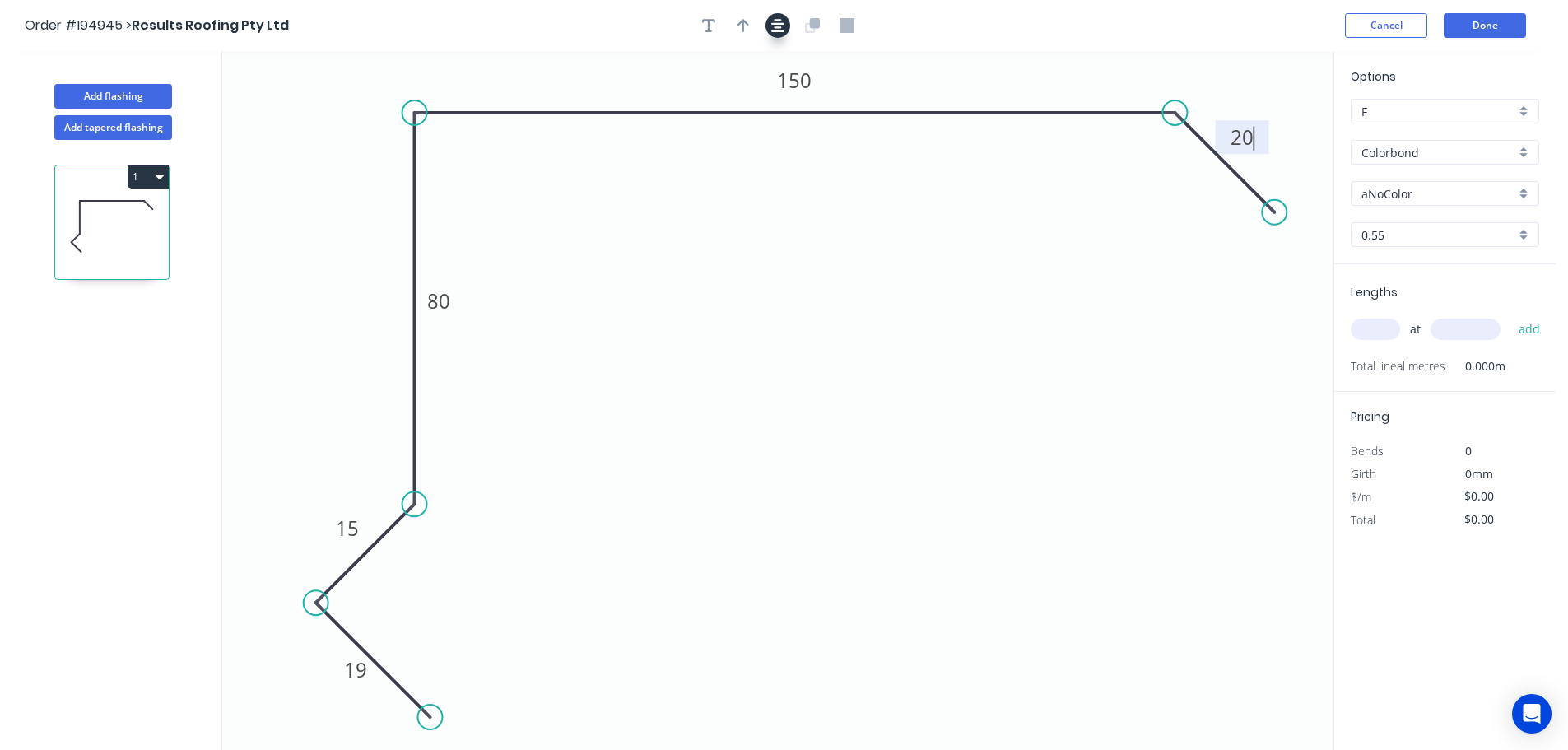
type input "$12.17"
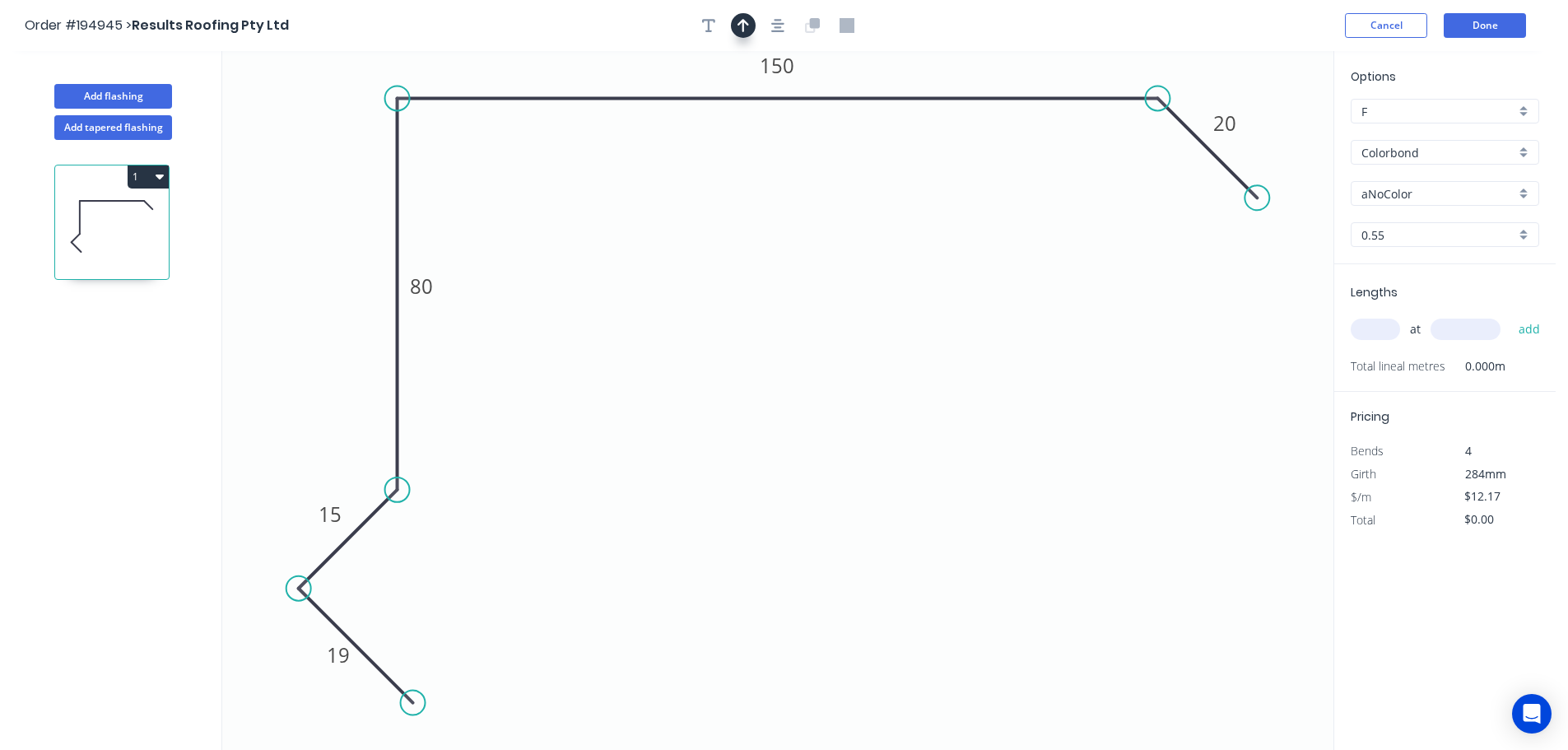
click at [749, 23] on button "button" at bounding box center [742, 25] width 24 height 24
click at [1253, 130] on icon at bounding box center [1251, 114] width 15 height 53
click at [1253, 128] on icon at bounding box center [1251, 114] width 15 height 53
drag, startPoint x: 1253, startPoint y: 128, endPoint x: 1292, endPoint y: 118, distance: 40.3
click at [1283, 118] on icon at bounding box center [1276, 107] width 15 height 53
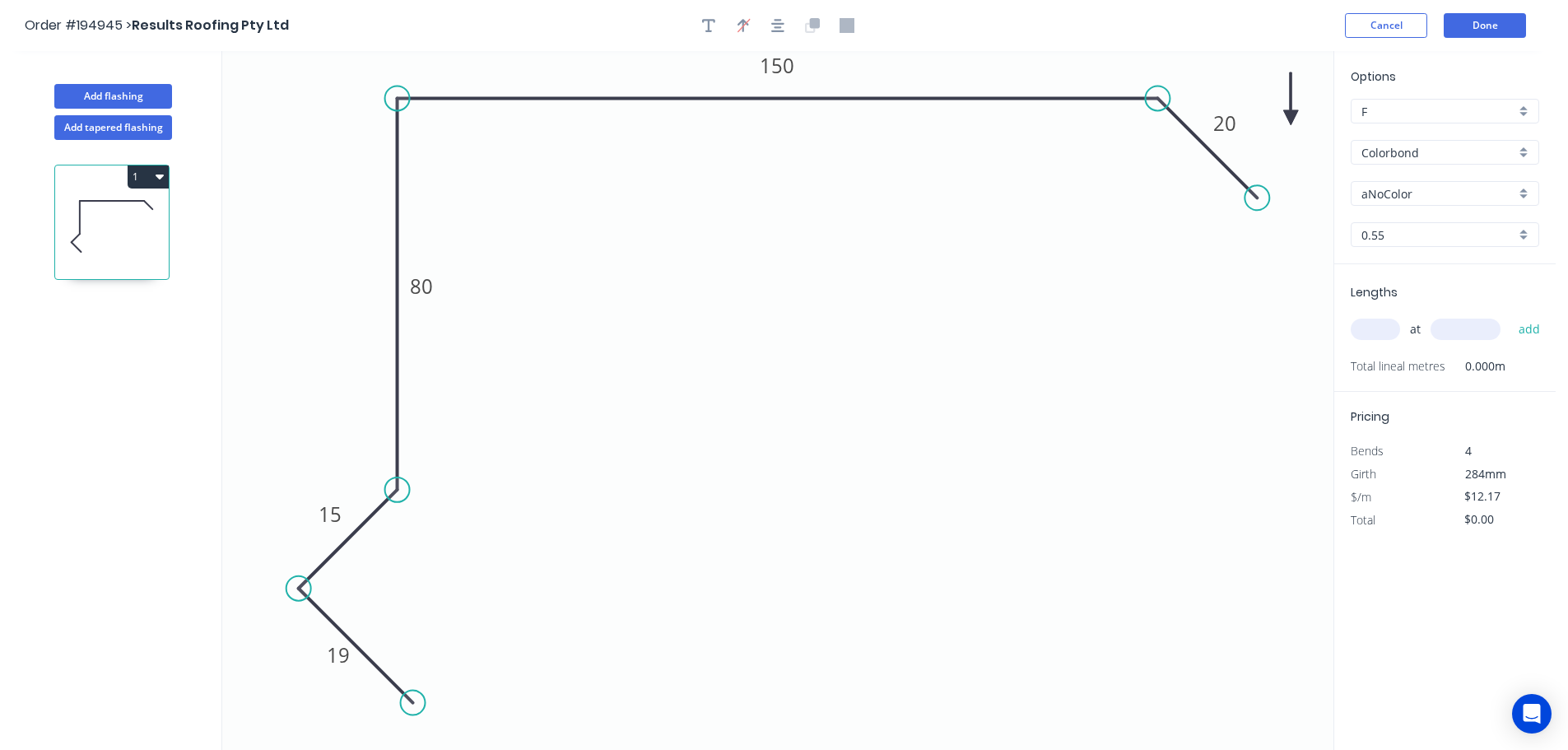
click at [1292, 118] on icon at bounding box center [1291, 98] width 15 height 53
drag, startPoint x: 1293, startPoint y: 115, endPoint x: 365, endPoint y: 180, distance: 930.3
click at [365, 180] on icon at bounding box center [379, 166] width 48 height 48
drag, startPoint x: 292, startPoint y: 128, endPoint x: 278, endPoint y: 140, distance: 18.4
click at [278, 140] on icon at bounding box center [265, 126] width 48 height 48
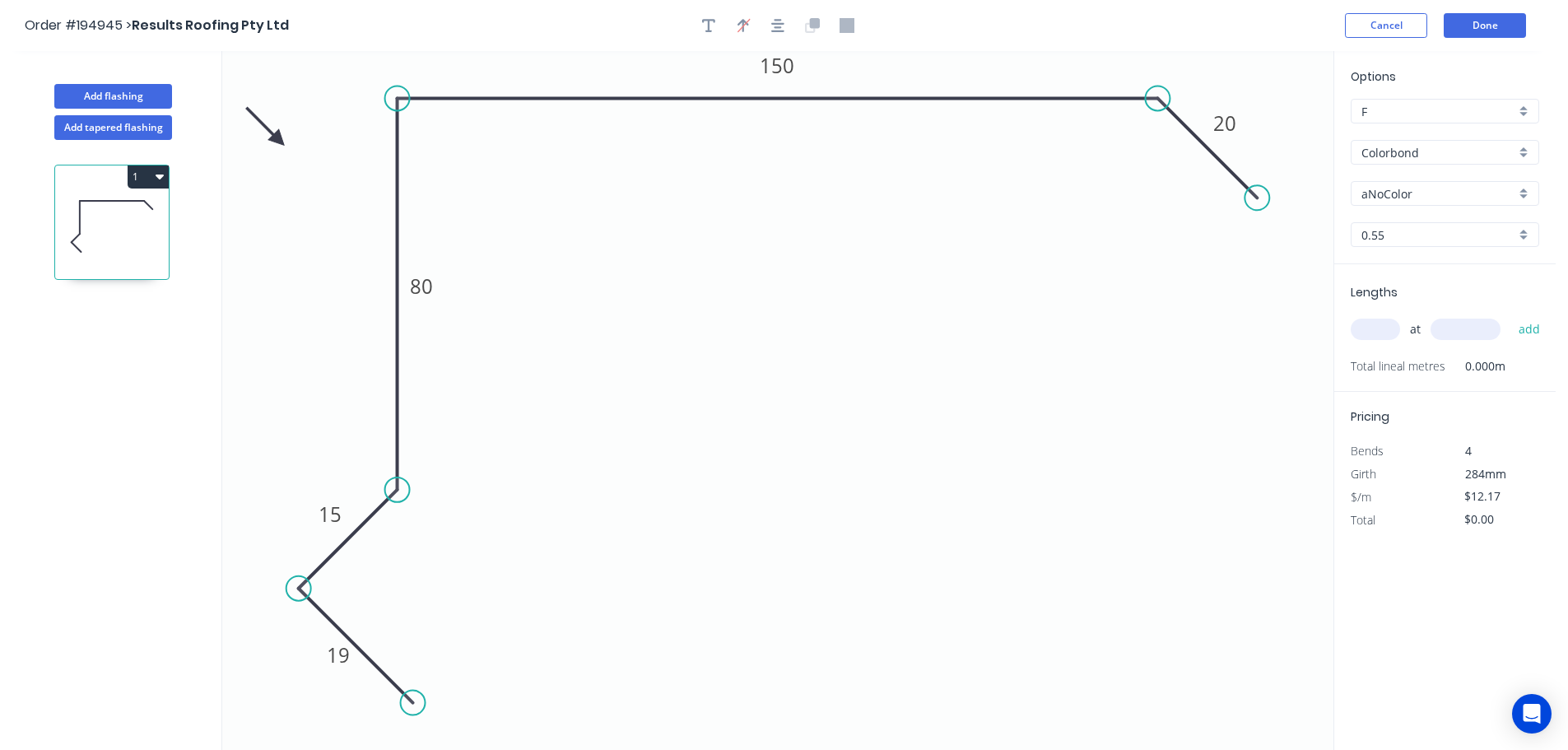
click at [1479, 191] on input "aNoColor" at bounding box center [1438, 193] width 154 height 18
click at [1398, 355] on div "Surfmist" at bounding box center [1445, 365] width 186 height 29
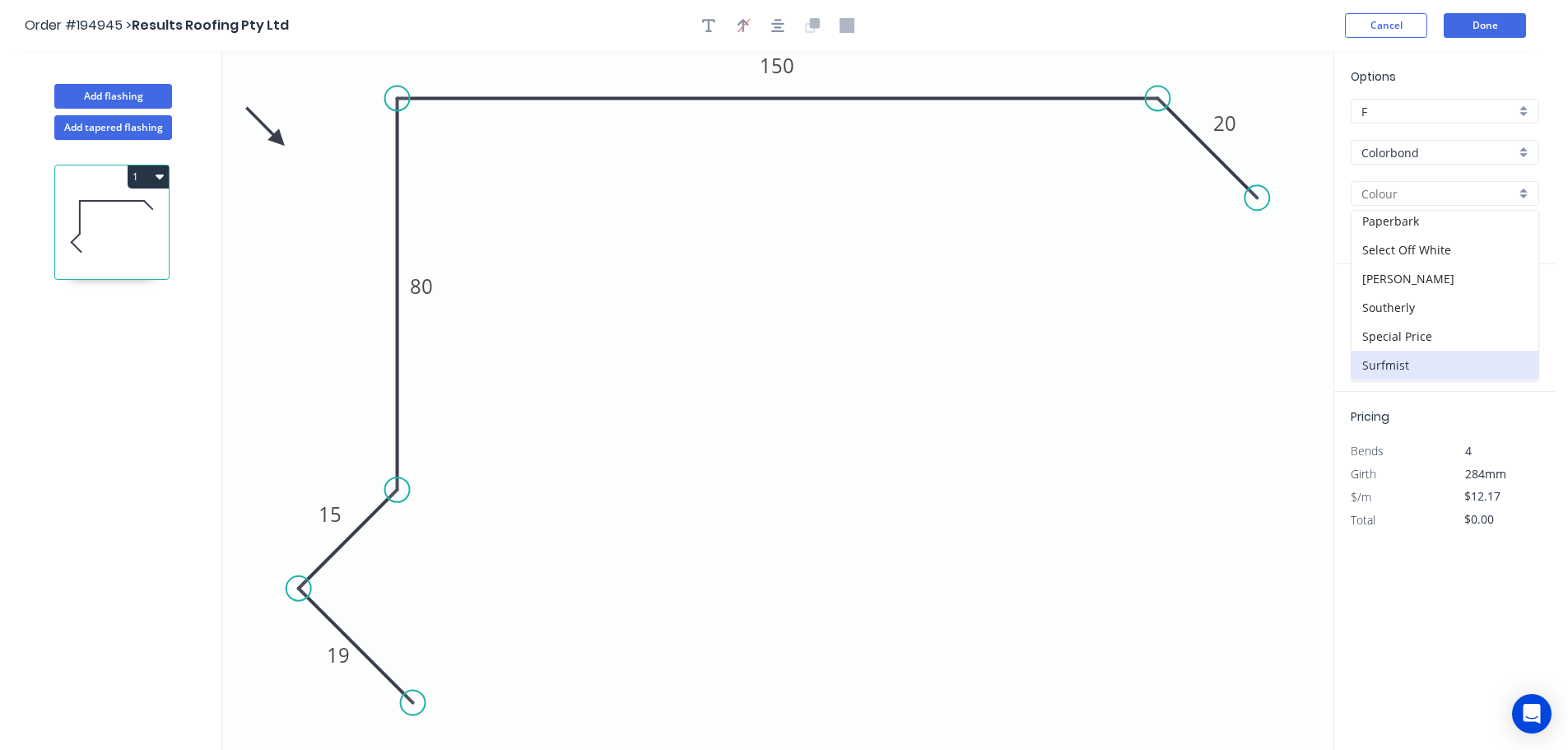
type input "Surfmist"
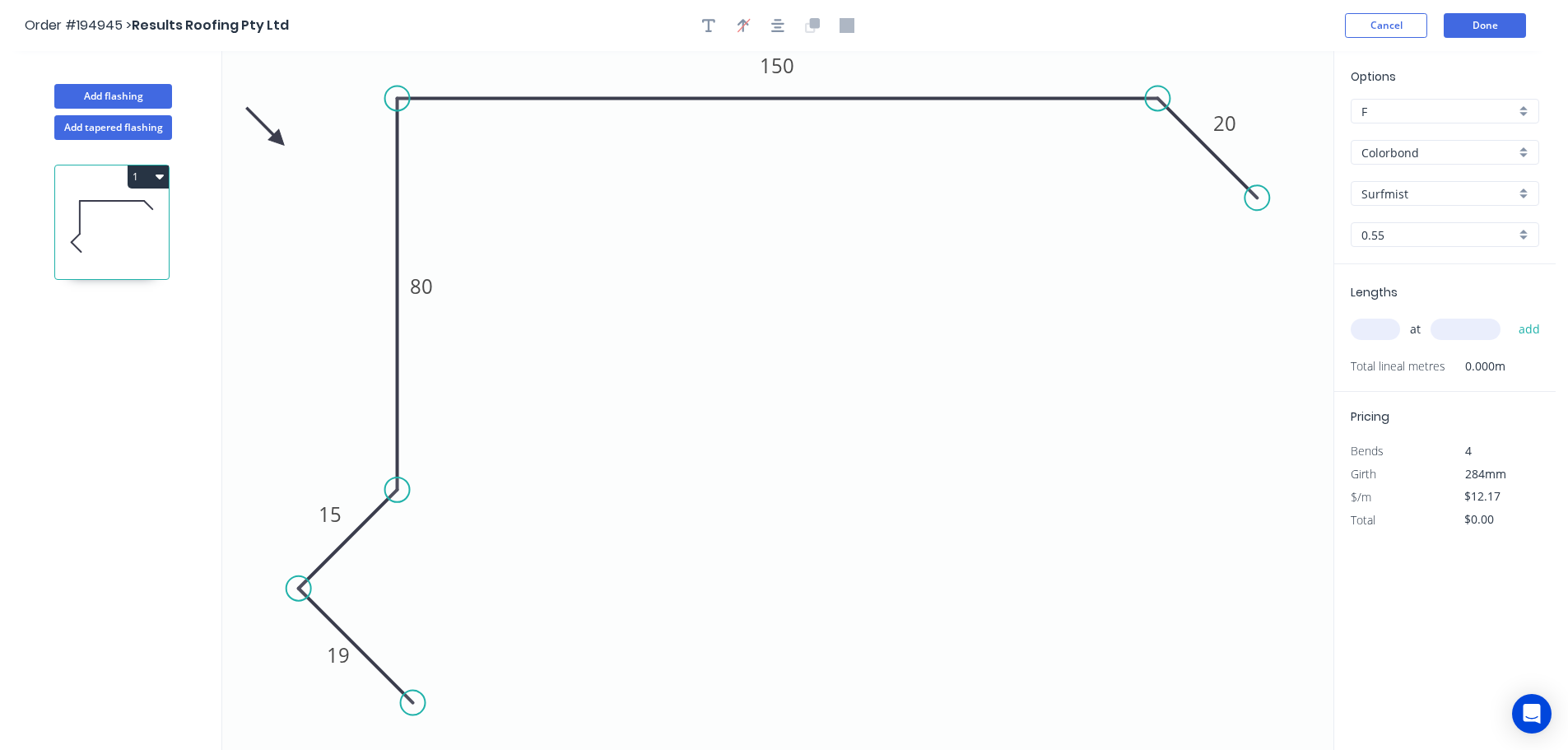
click at [1370, 327] on input "text" at bounding box center [1375, 328] width 50 height 21
type input "2"
type input "4100"
click at [1510, 315] on button "add" at bounding box center [1529, 328] width 39 height 28
type input "$99.79"
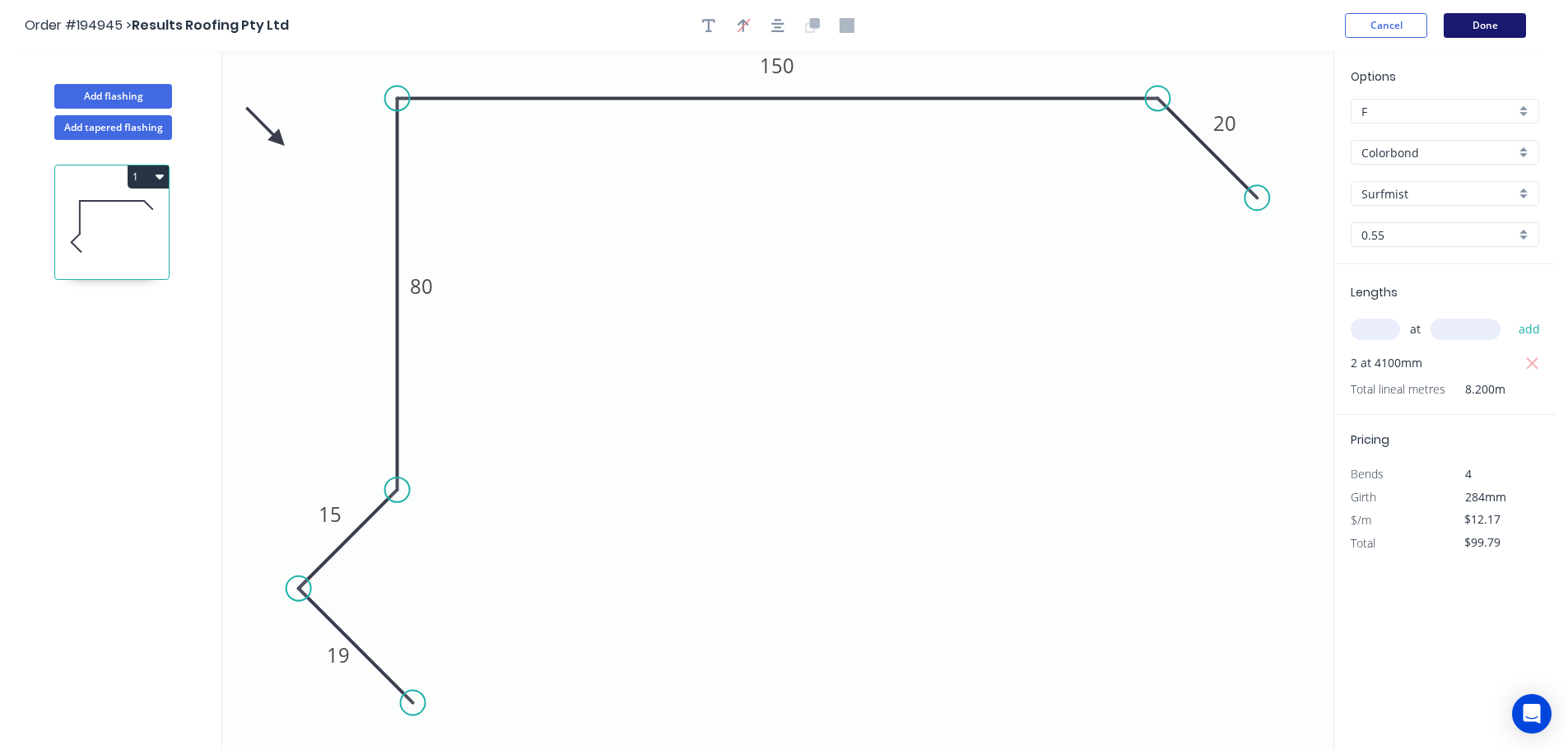
click at [1508, 33] on button "Done" at bounding box center [1485, 25] width 82 height 24
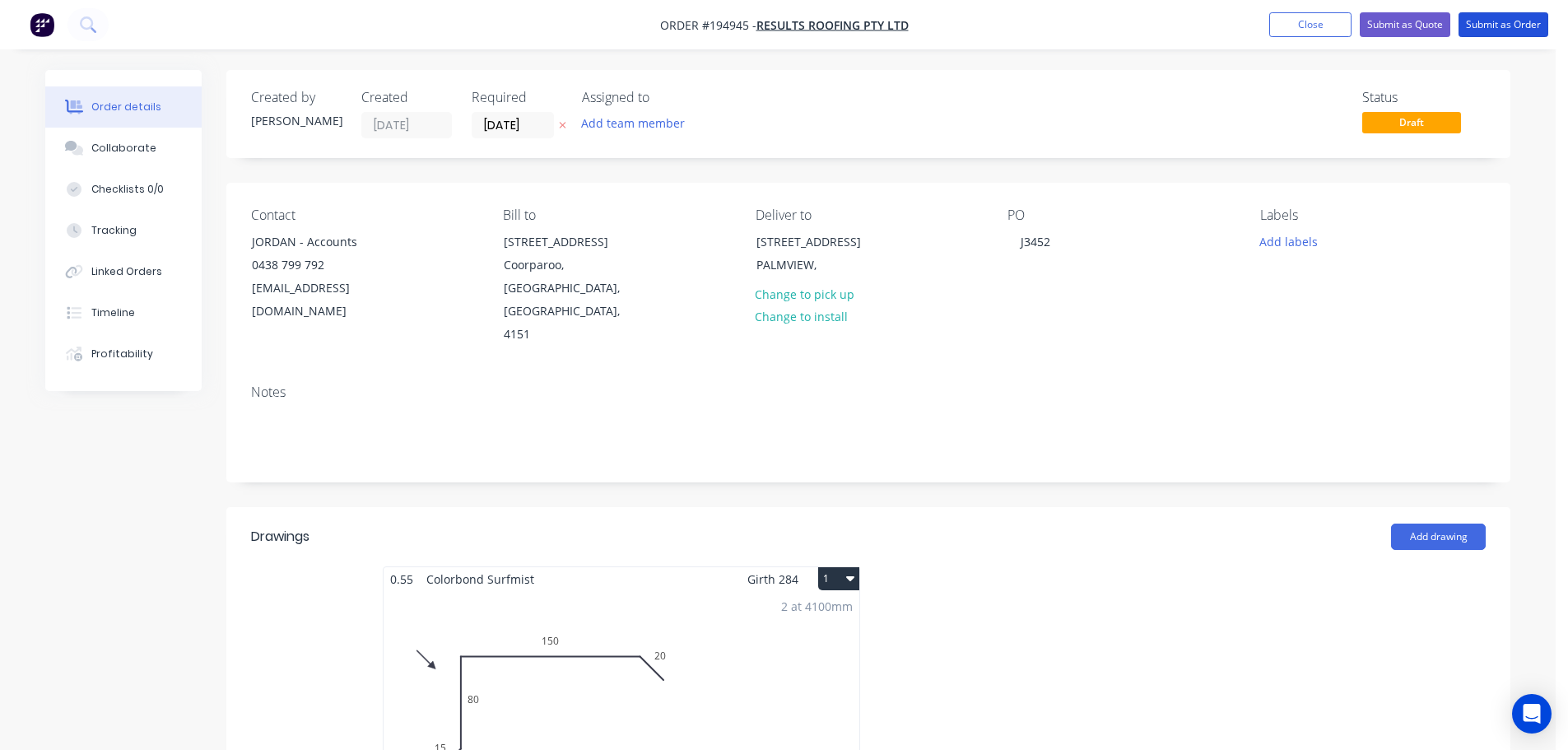
click at [1508, 33] on button "Submit as Order" at bounding box center [1503, 24] width 90 height 24
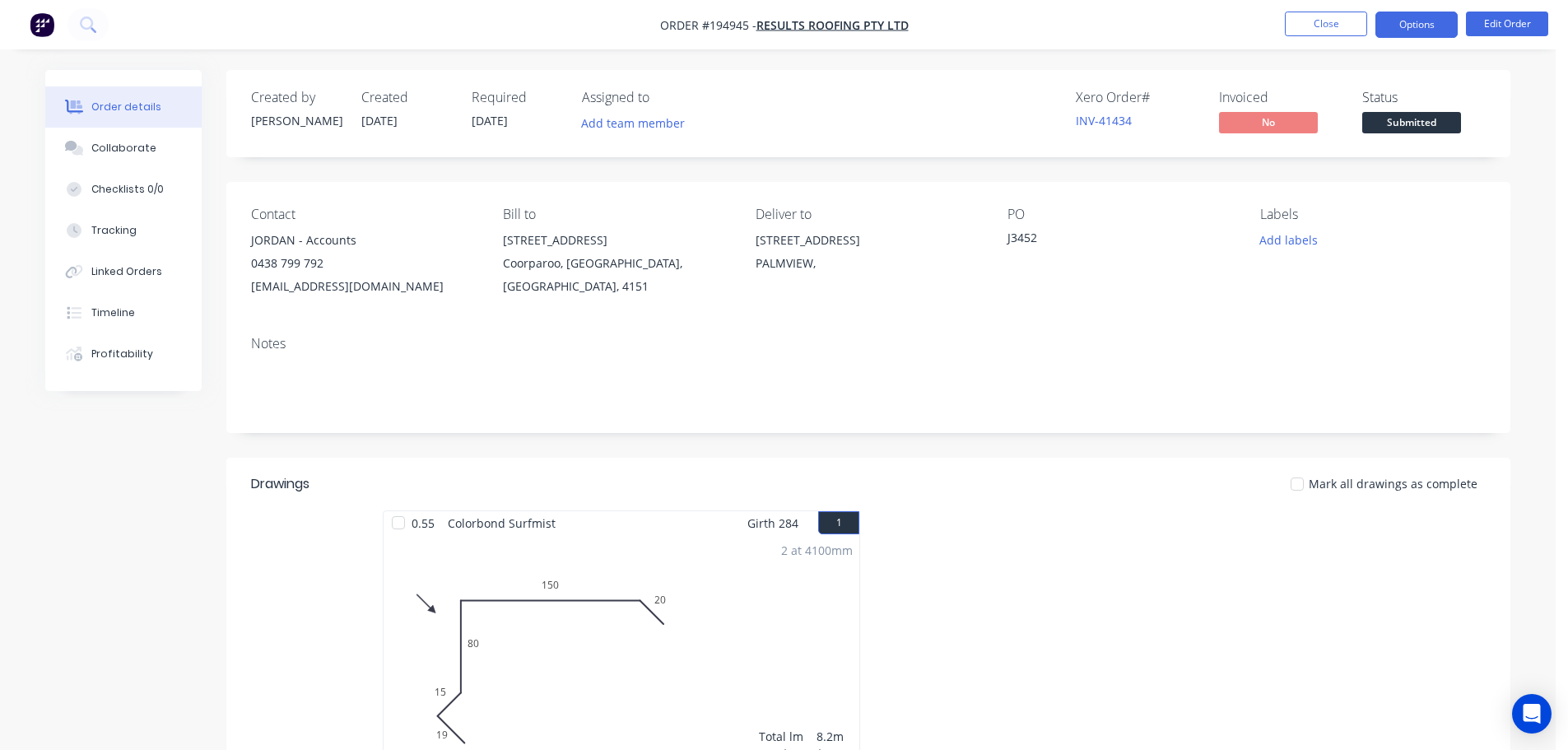
click at [1424, 15] on button "Options" at bounding box center [1417, 24] width 82 height 26
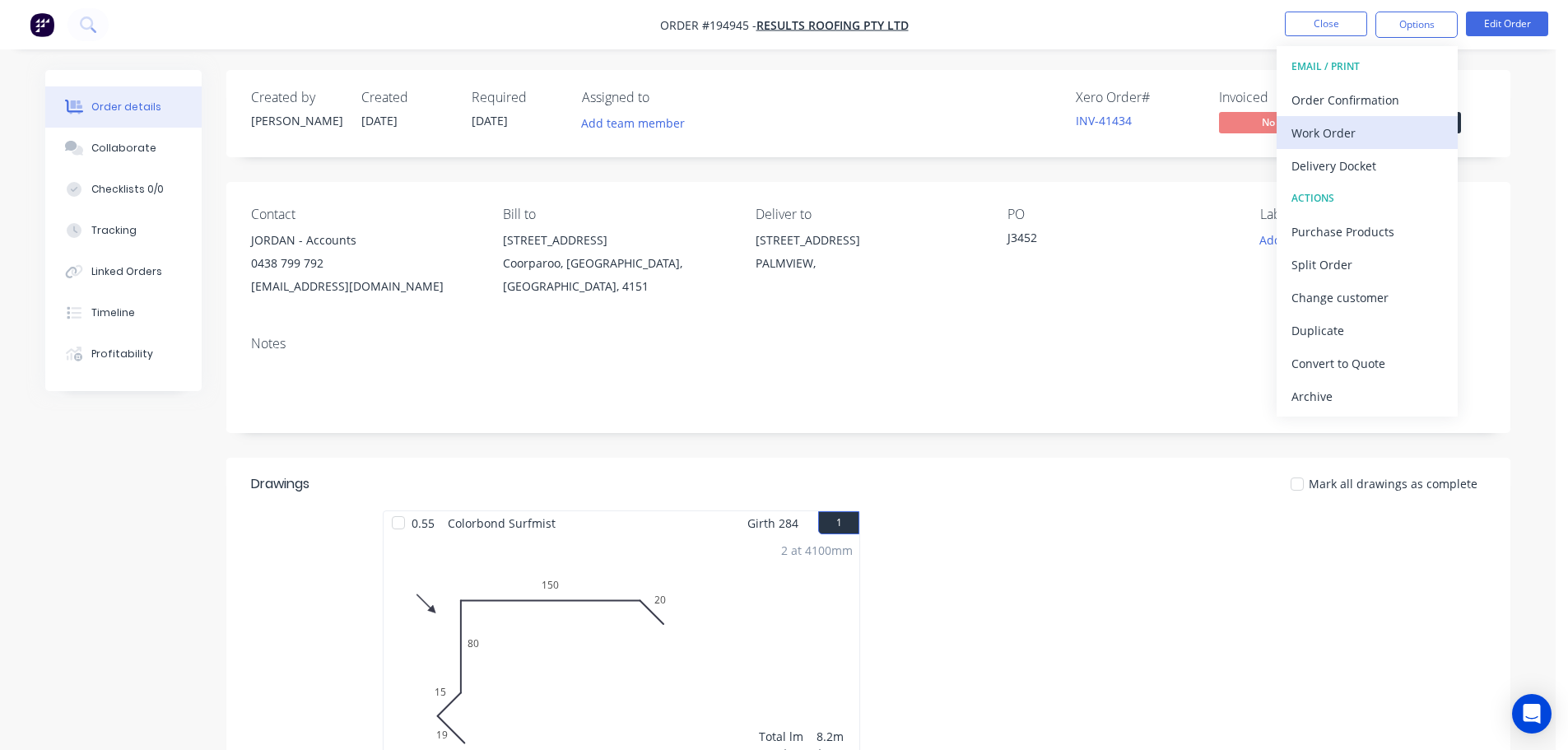
click at [1383, 131] on div "Work Order" at bounding box center [1367, 133] width 151 height 24
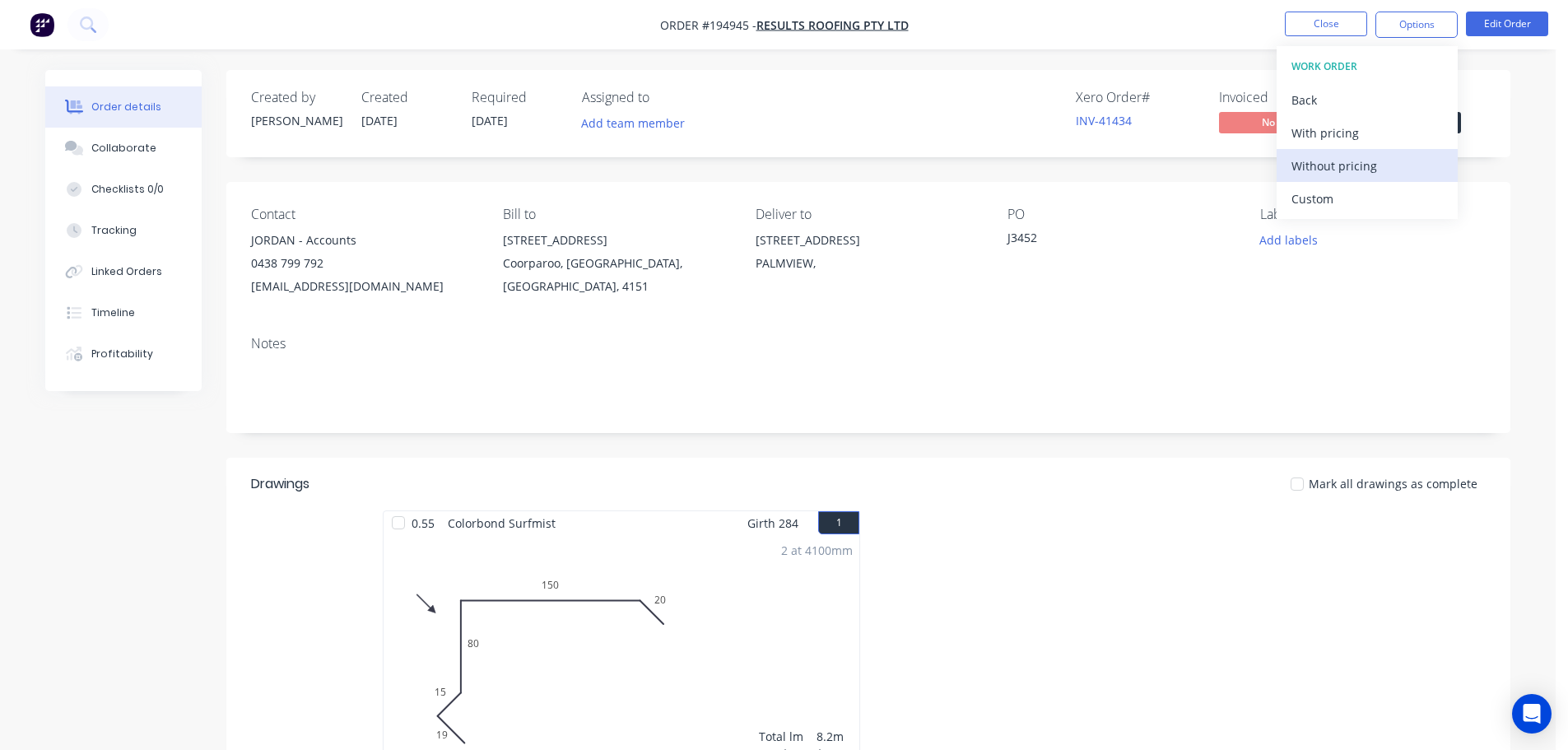
click at [1385, 177] on div "Without pricing" at bounding box center [1367, 165] width 151 height 24
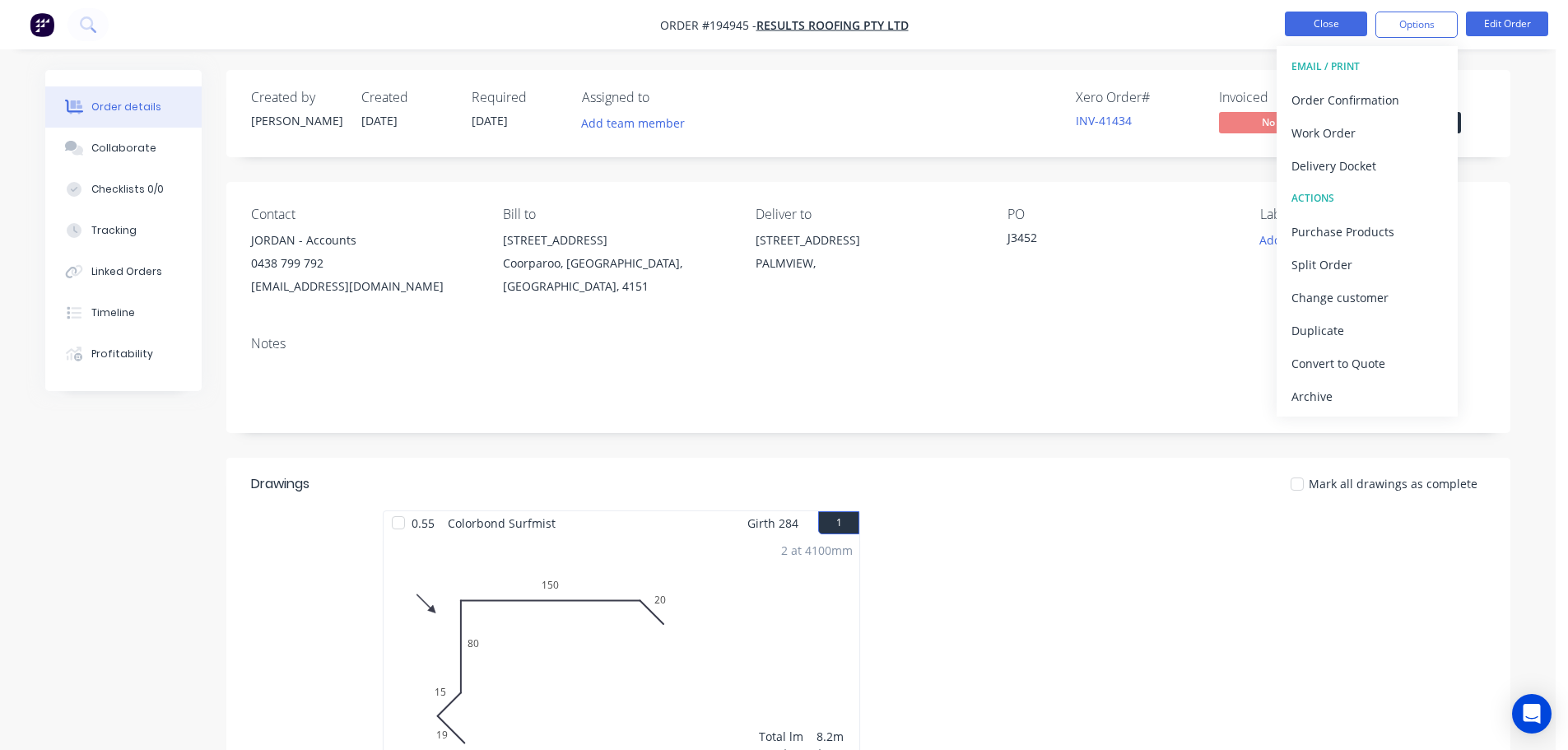
click at [1335, 34] on button "Close" at bounding box center [1326, 24] width 82 height 24
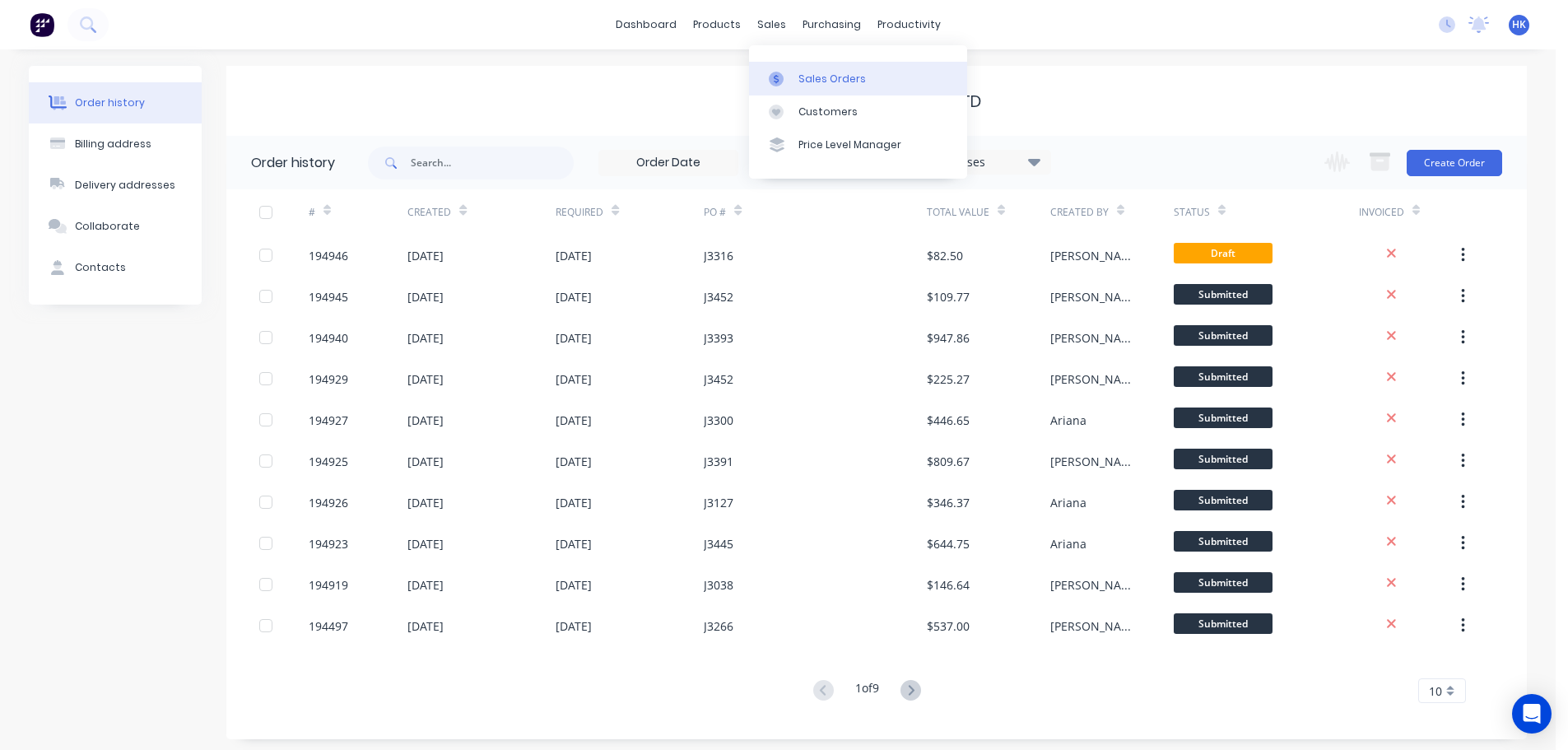
click at [836, 90] on link "Sales Orders" at bounding box center [858, 77] width 218 height 33
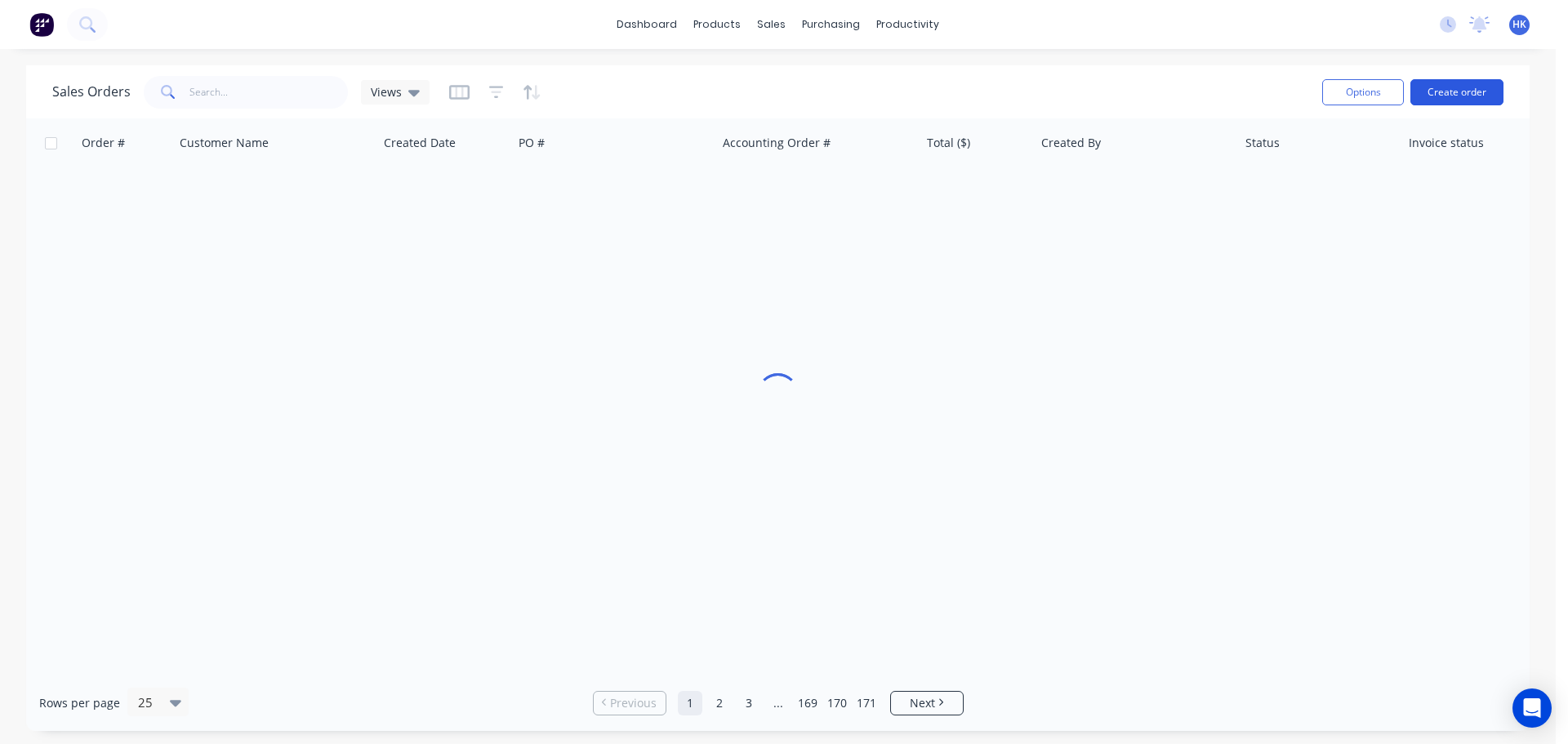
click at [1444, 93] on button "Create order" at bounding box center [1456, 92] width 93 height 26
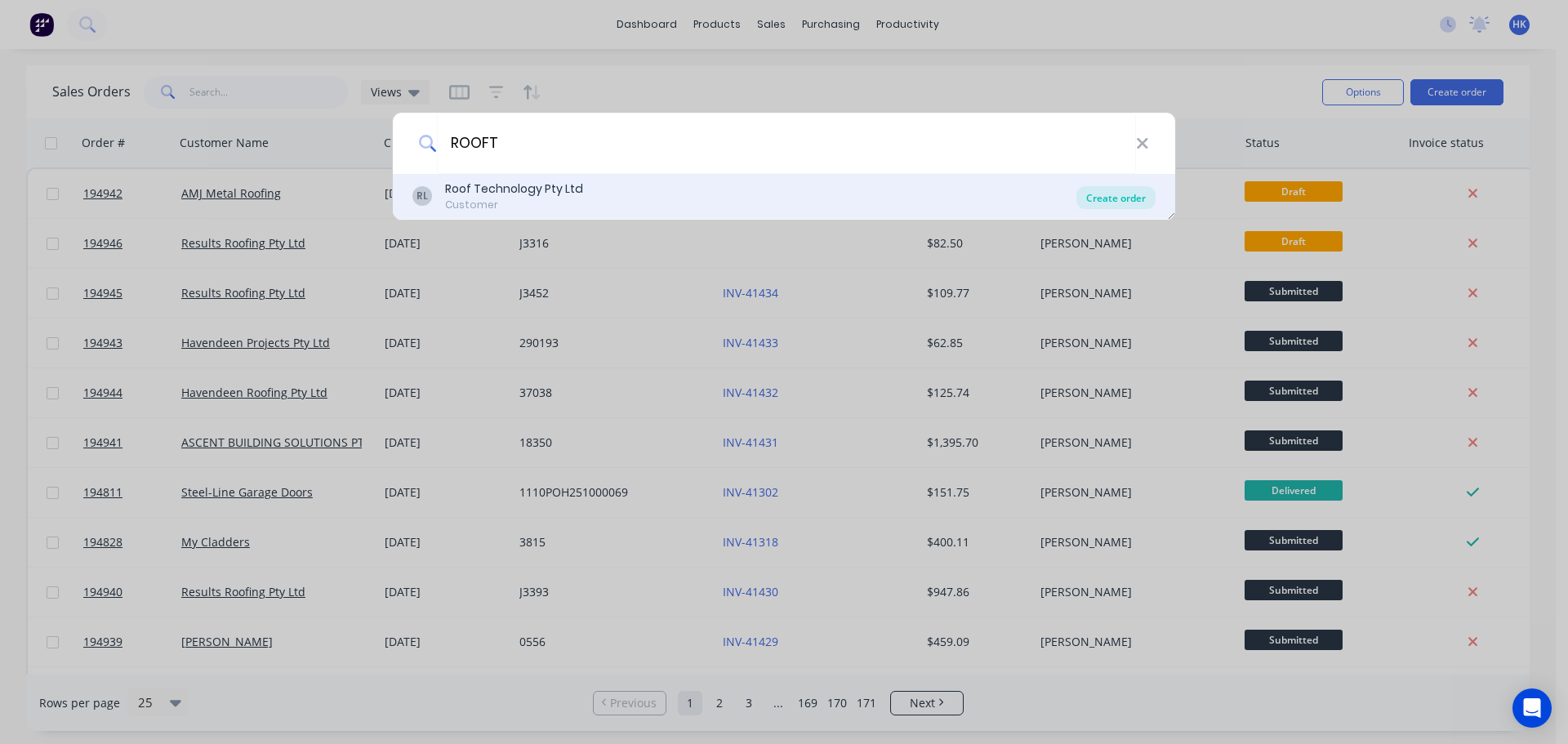
type input "ROOFT"
click at [1111, 200] on div "Create order" at bounding box center [1116, 197] width 79 height 22
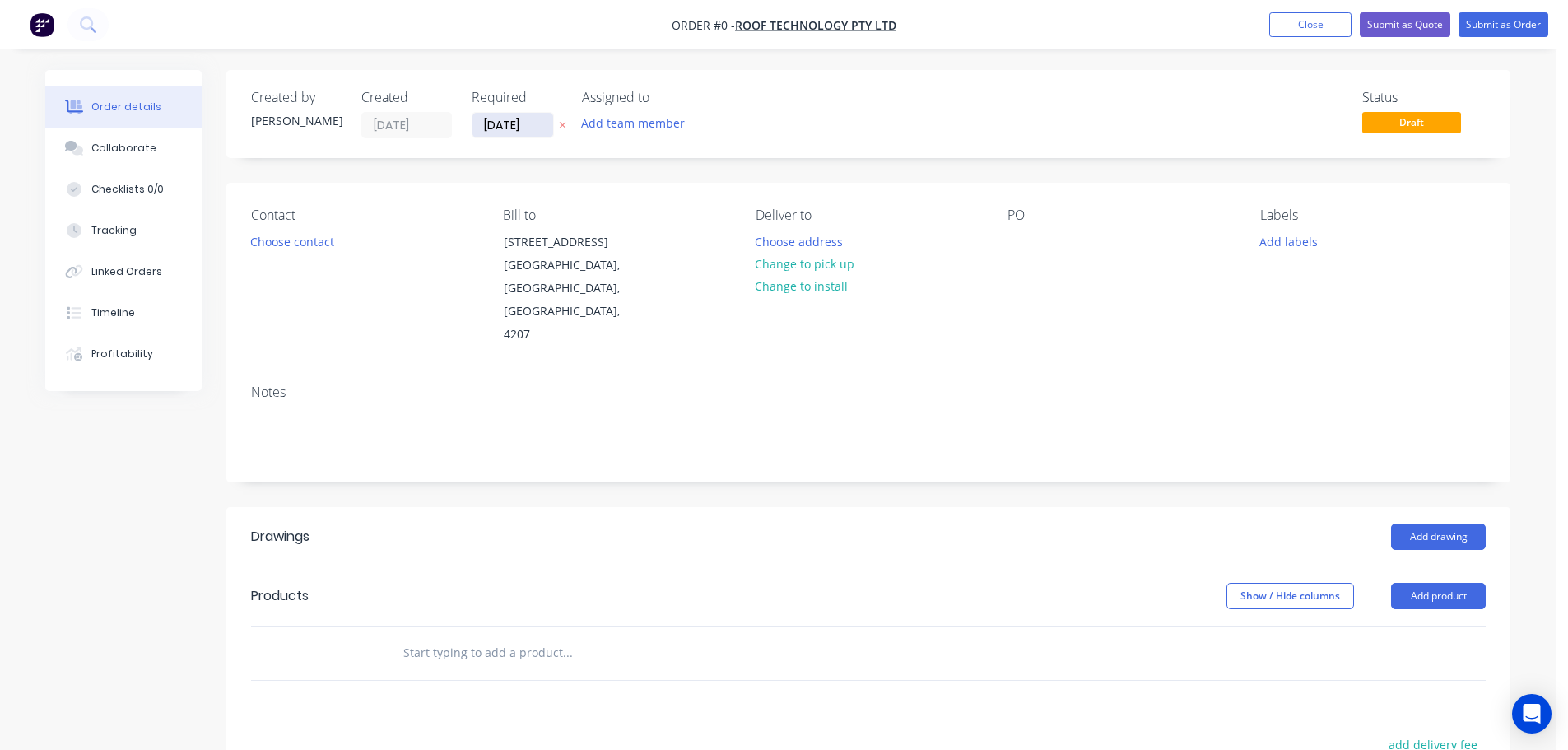
click at [499, 131] on input "[DATE]" at bounding box center [513, 124] width 81 height 24
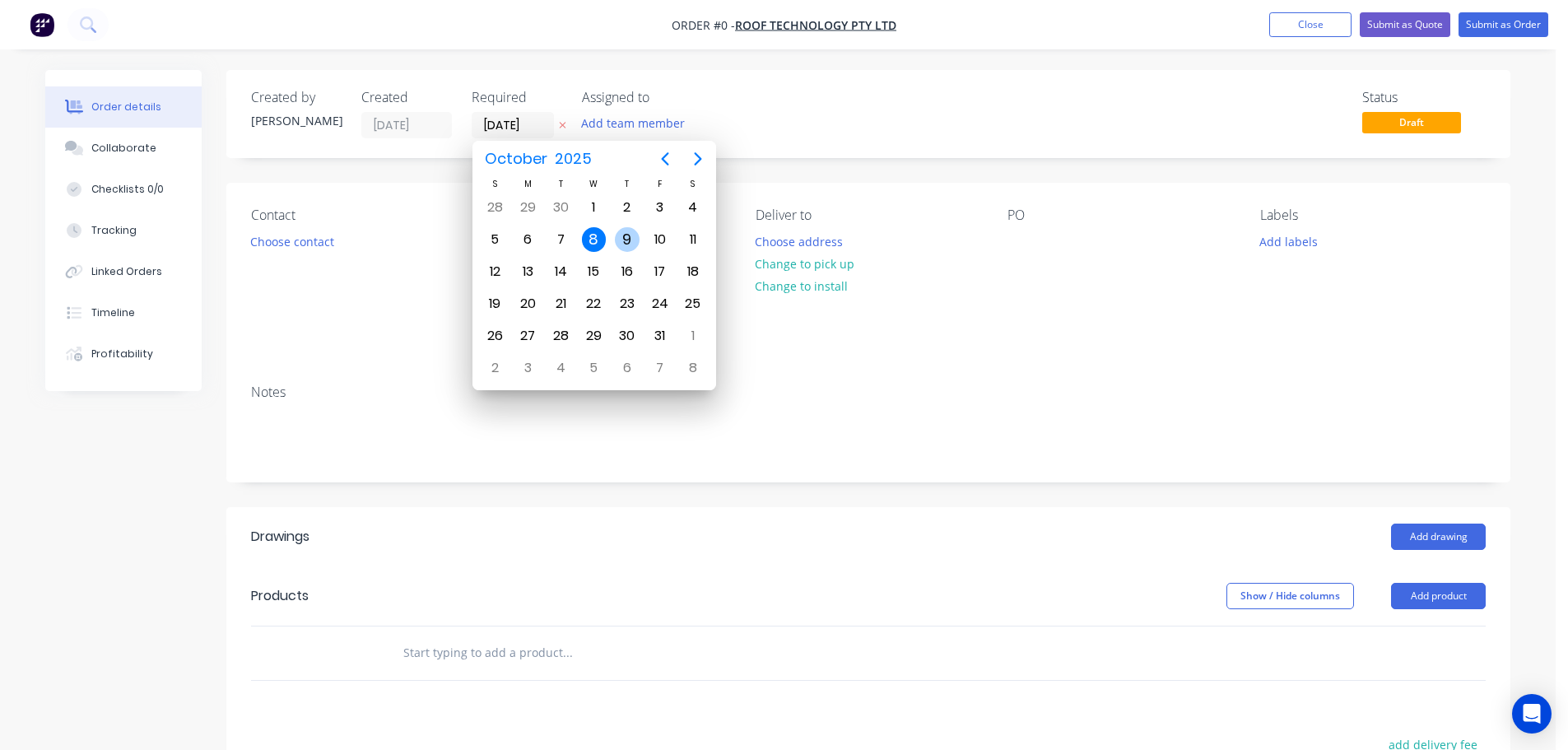
click at [616, 239] on div "9" at bounding box center [627, 239] width 24 height 24
type input "[DATE]"
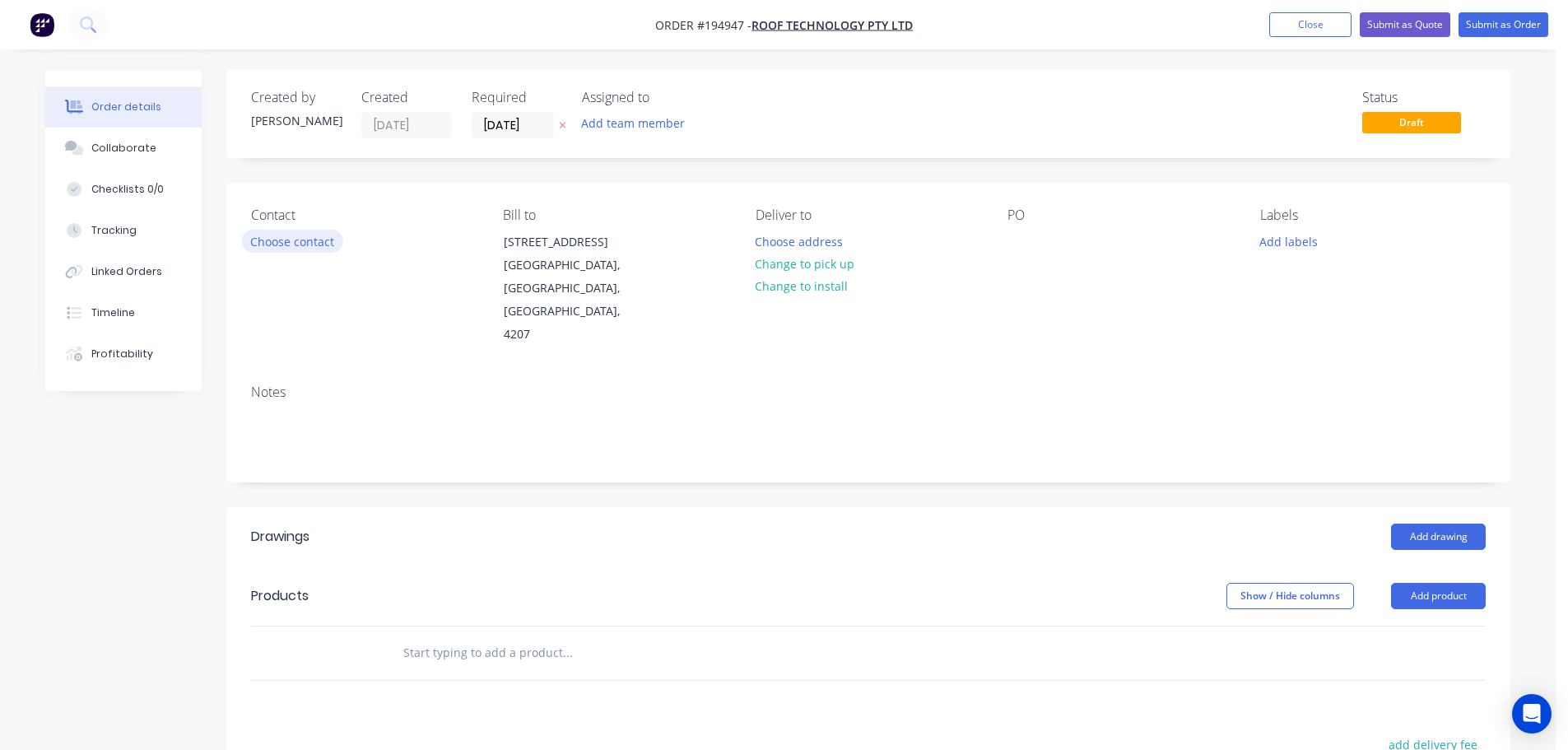
click at [317, 246] on button "Choose contact" at bounding box center [292, 240] width 102 height 22
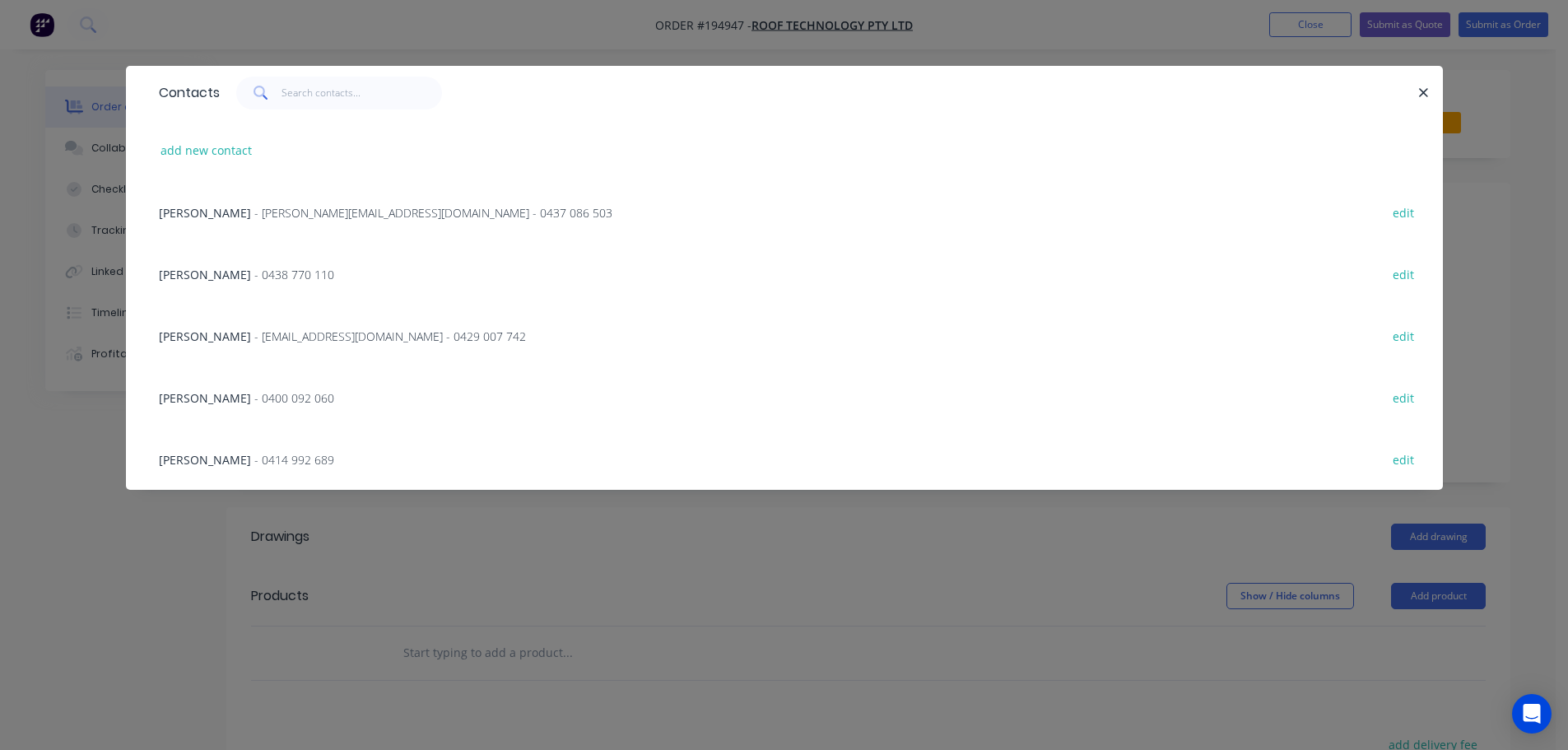
click at [254, 336] on span "- rob@rooftek.net.au - 0429 007 742" at bounding box center [390, 336] width 271 height 16
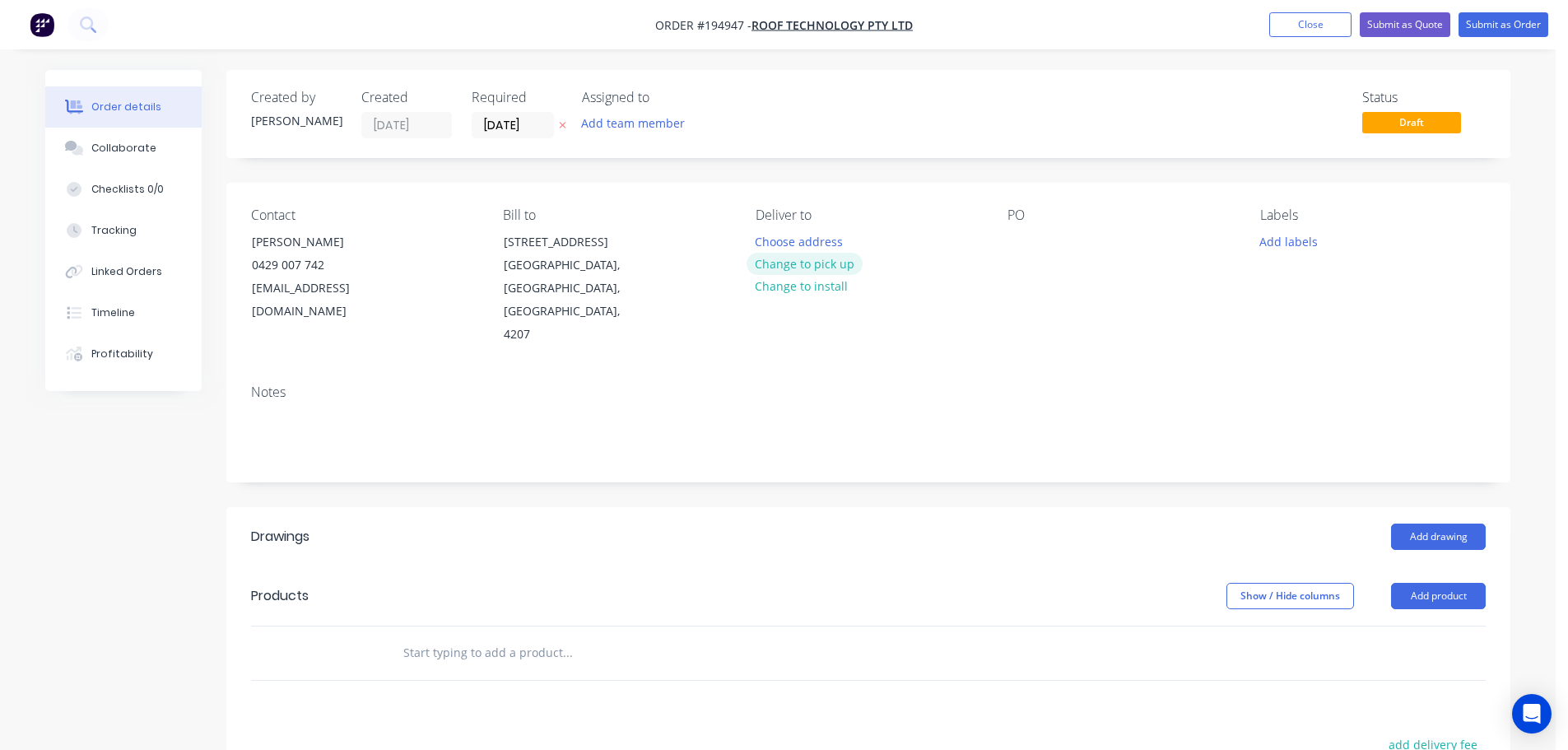
click at [774, 259] on button "Change to pick up" at bounding box center [805, 264] width 117 height 22
click at [765, 250] on div at bounding box center [768, 241] width 26 height 24
click at [1027, 239] on div at bounding box center [1020, 241] width 26 height 24
click at [1457, 523] on button "Add drawing" at bounding box center [1438, 536] width 95 height 26
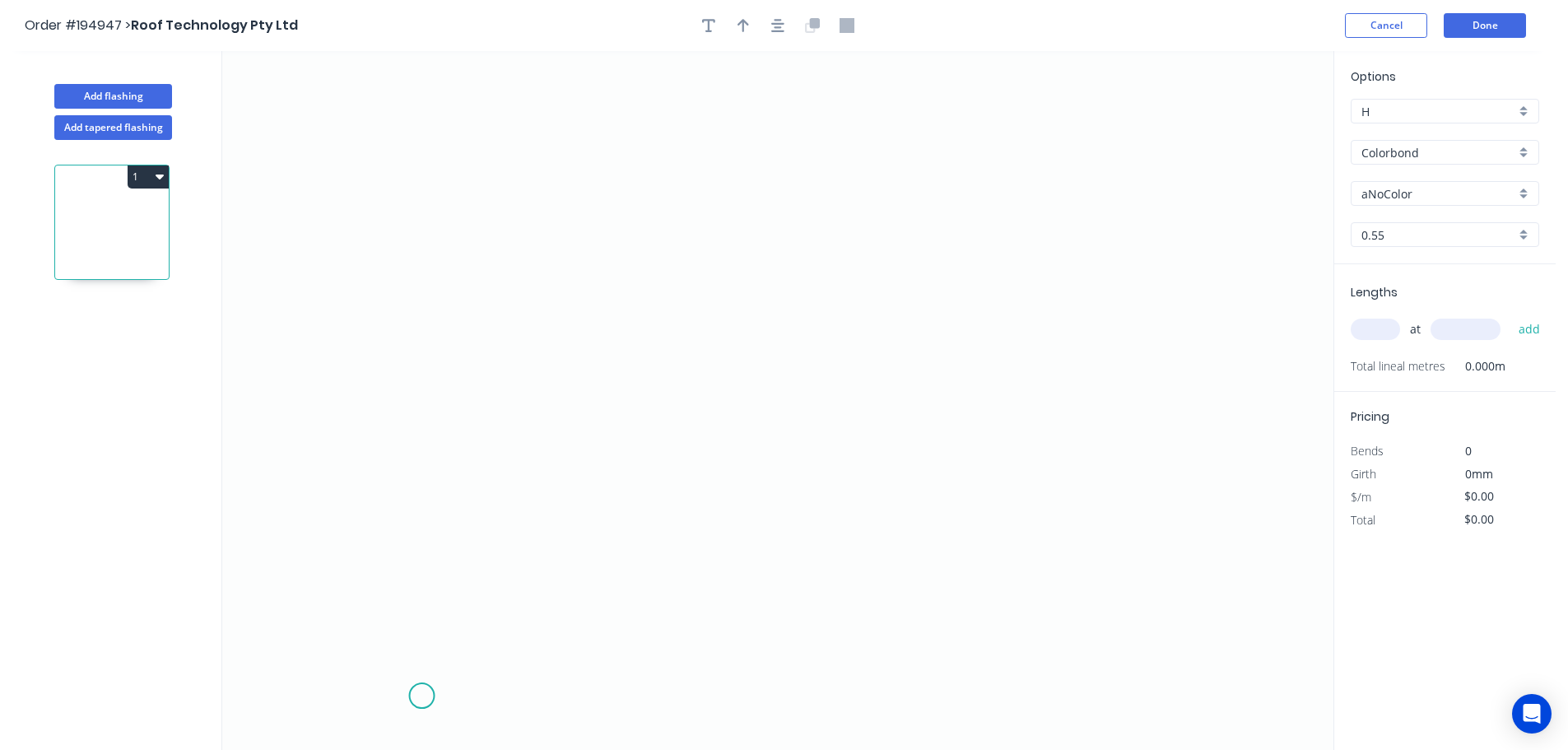
click at [428, 695] on icon "0" at bounding box center [778, 401] width 1111 height 699
click at [338, 604] on icon "0" at bounding box center [778, 401] width 1111 height 699
click at [422, 522] on icon "0 ?" at bounding box center [778, 401] width 1111 height 699
click at [436, 117] on icon "0 ? ?" at bounding box center [778, 401] width 1111 height 699
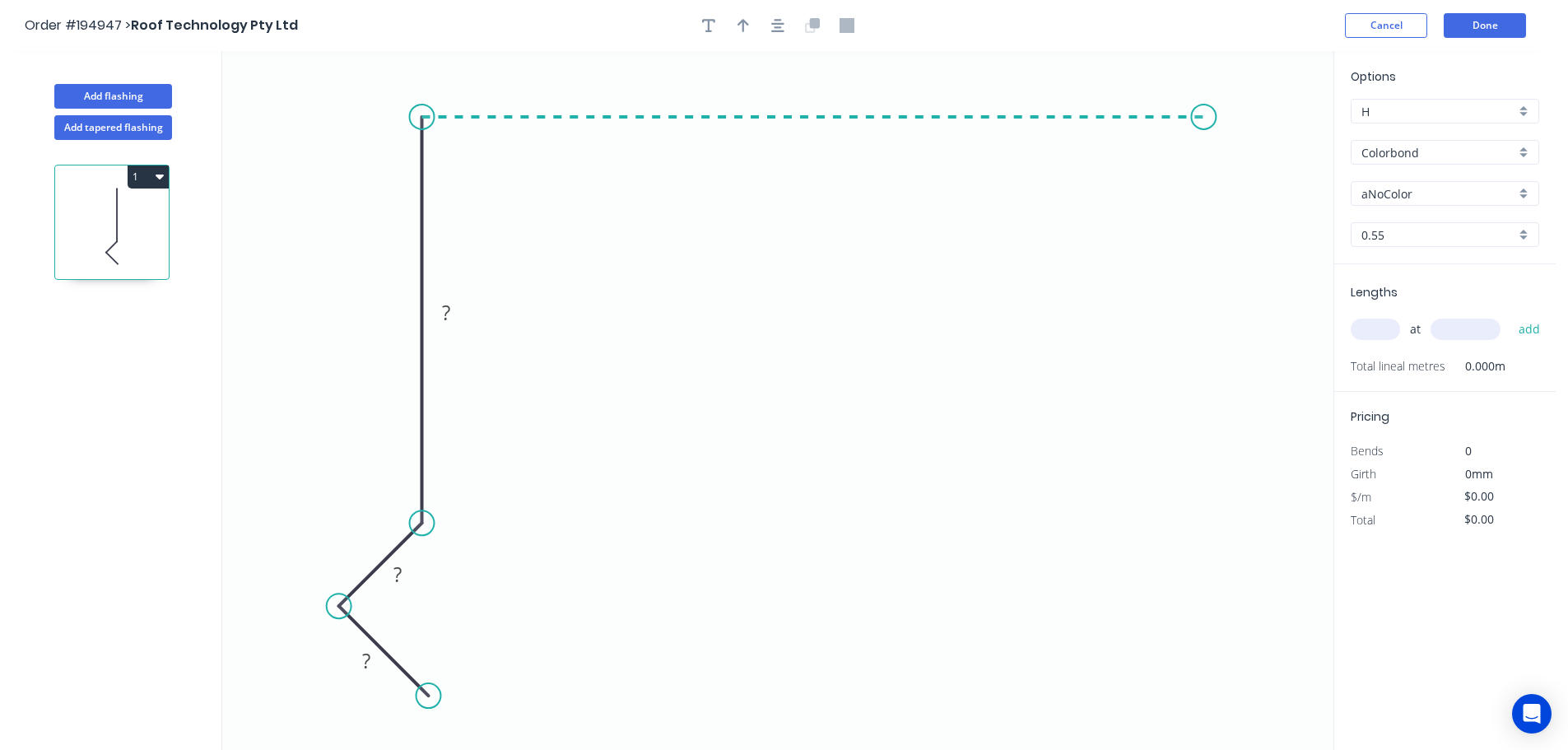
click at [1206, 115] on icon "0 ? ? ?" at bounding box center [778, 401] width 1111 height 699
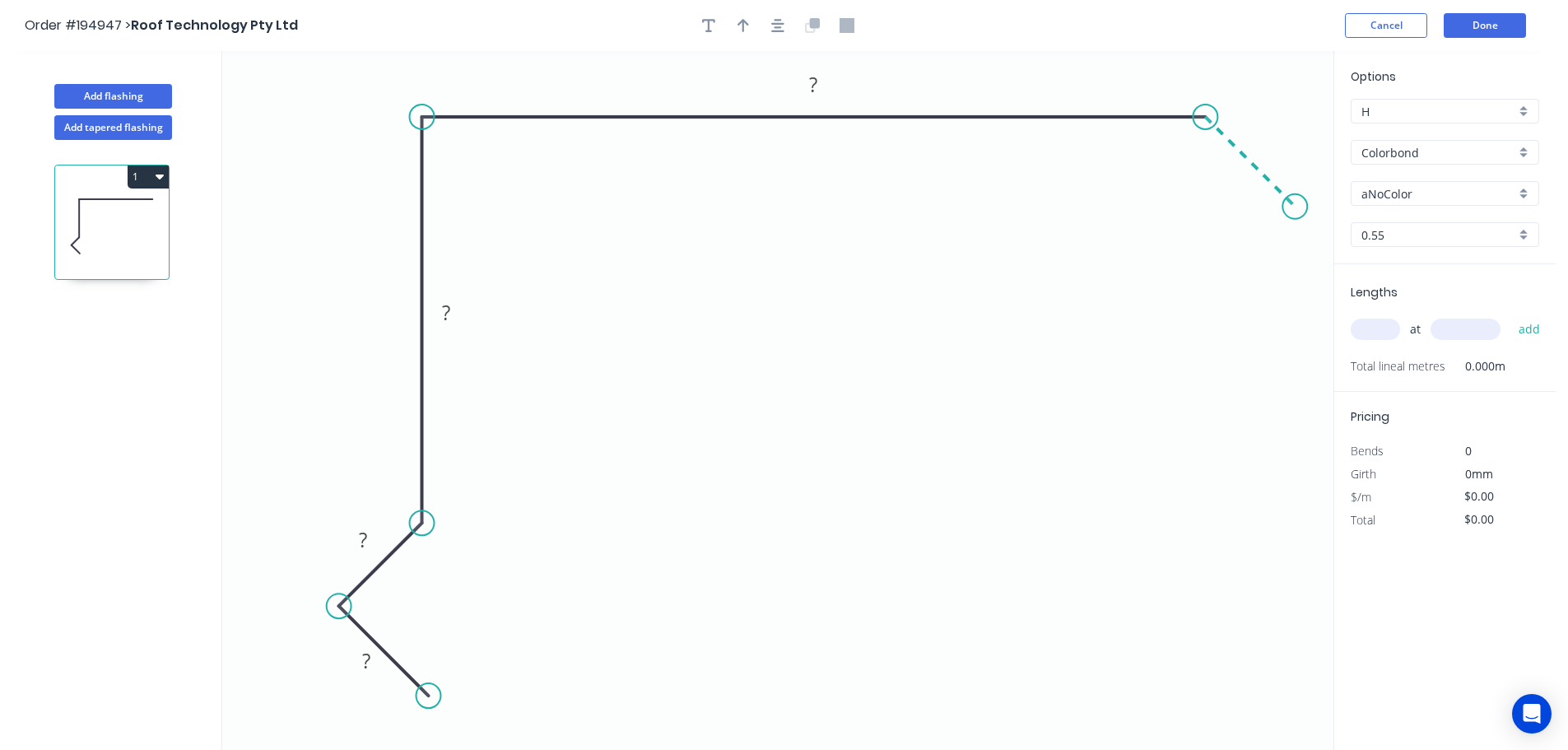
click at [1295, 207] on icon "0 ? ? ? ?" at bounding box center [778, 401] width 1111 height 699
click at [371, 663] on rect at bounding box center [365, 661] width 33 height 23
click at [778, 19] on icon "button" at bounding box center [778, 26] width 13 height 13
type input "$15.59"
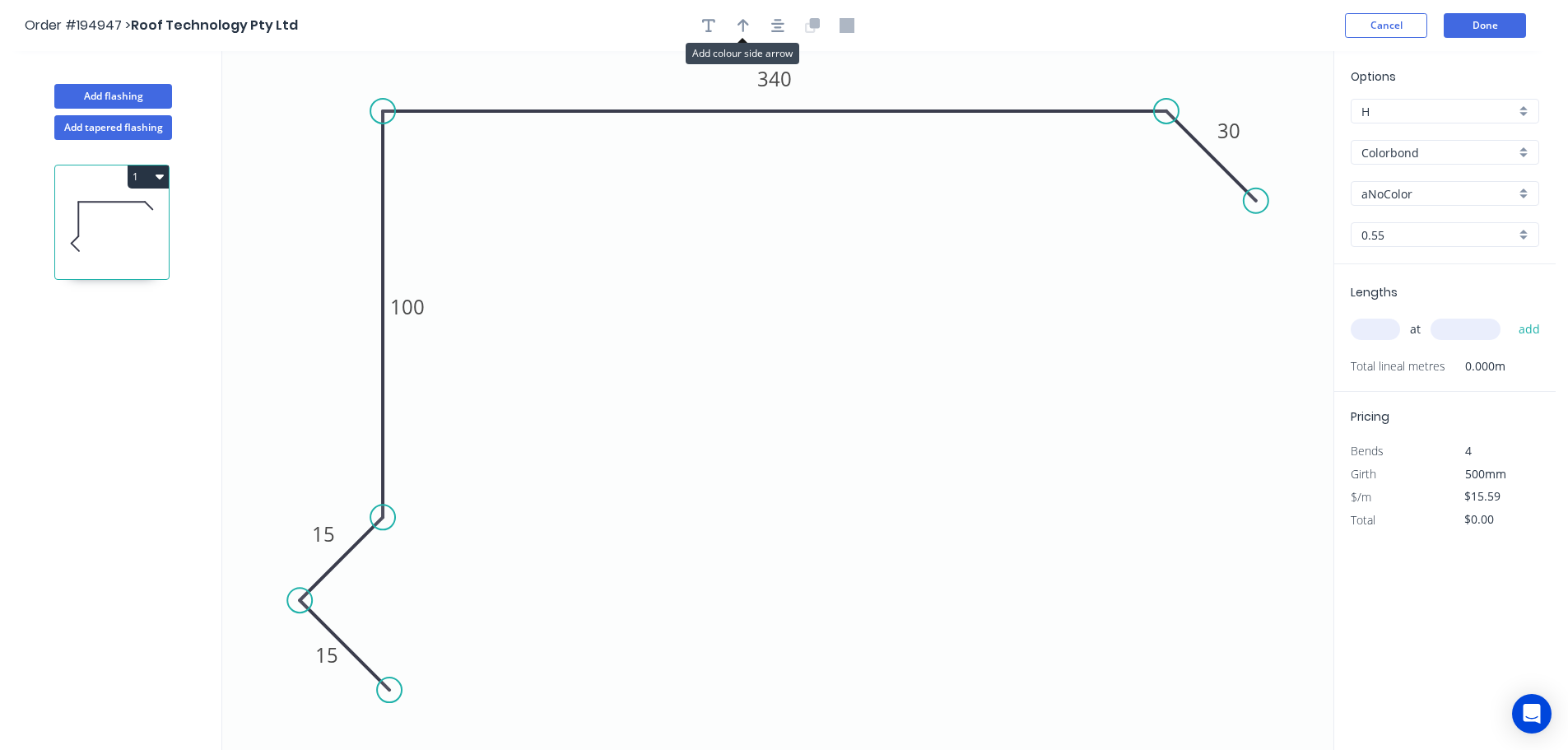
drag, startPoint x: 751, startPoint y: 22, endPoint x: 1127, endPoint y: 71, distance: 379.2
click at [751, 21] on button "button" at bounding box center [742, 25] width 24 height 24
click at [1250, 128] on rect at bounding box center [1229, 130] width 54 height 34
drag, startPoint x: 1250, startPoint y: 101, endPoint x: 1260, endPoint y: 90, distance: 14.9
click at [1260, 90] on icon at bounding box center [1260, 71] width 15 height 53
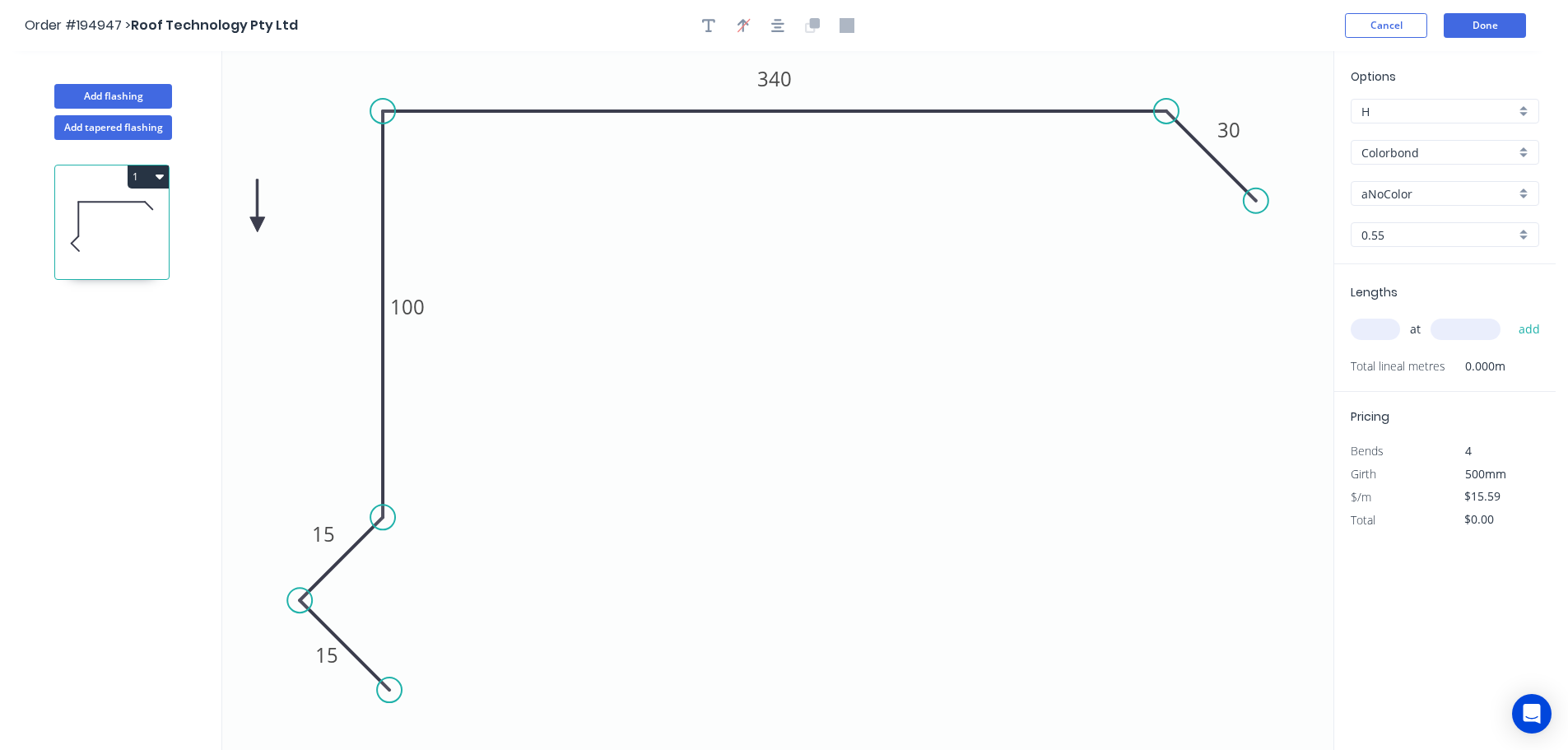
drag, startPoint x: 1260, startPoint y: 87, endPoint x: 254, endPoint y: 226, distance: 1015.6
click at [254, 226] on icon at bounding box center [258, 206] width 15 height 53
drag, startPoint x: 254, startPoint y: 224, endPoint x: 288, endPoint y: 132, distance: 98.1
click at [288, 132] on icon at bounding box center [270, 133] width 53 height 15
click at [288, 132] on icon at bounding box center [270, 132] width 53 height 15
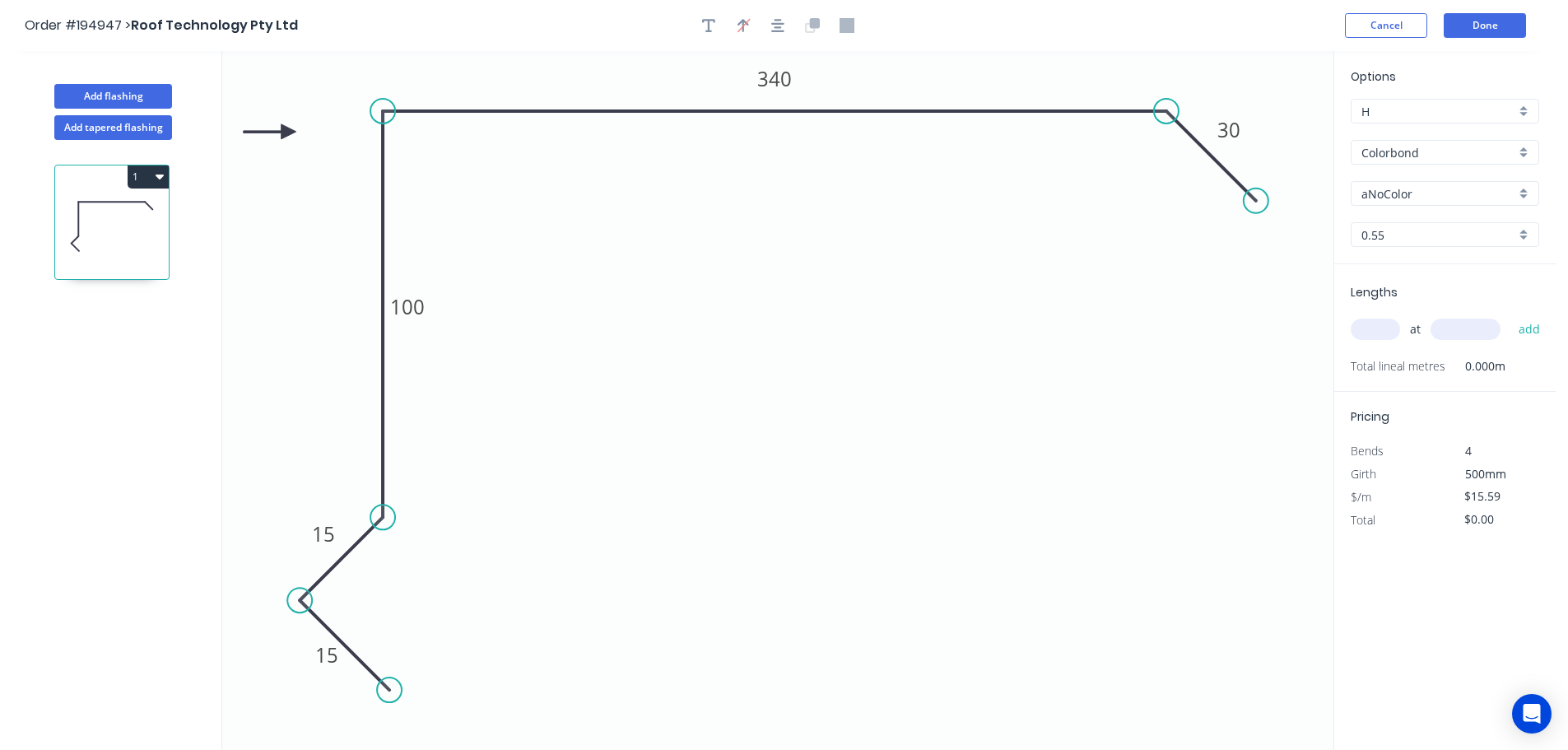
click at [288, 132] on icon at bounding box center [270, 132] width 53 height 15
drag, startPoint x: 288, startPoint y: 132, endPoint x: 281, endPoint y: 120, distance: 13.9
click at [281, 120] on icon at bounding box center [268, 107] width 48 height 48
click at [1361, 191] on div "aNoColor" at bounding box center [1445, 193] width 188 height 24
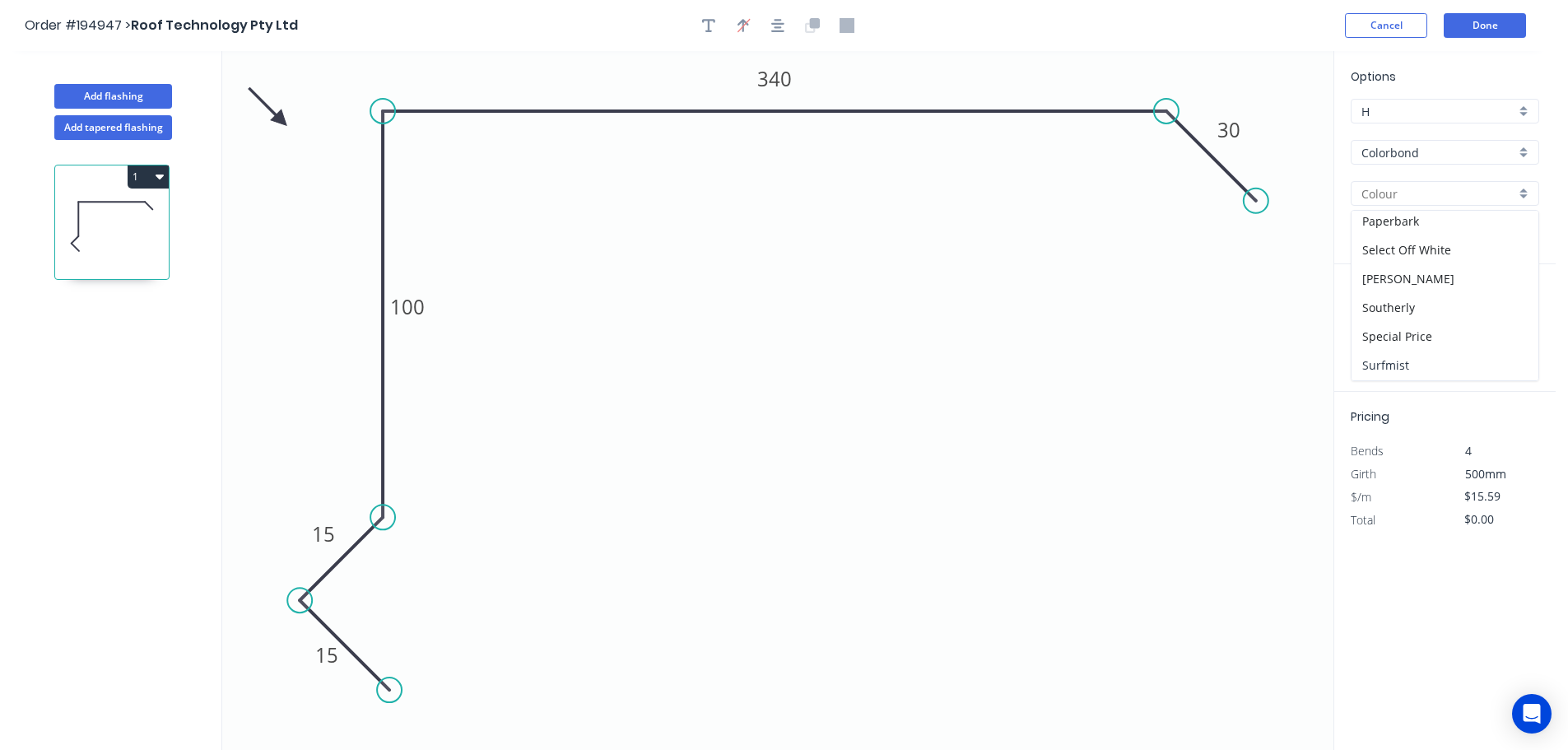
click at [1410, 353] on div "Surfmist" at bounding box center [1445, 365] width 186 height 29
type input "Surfmist"
click at [1378, 323] on input "text" at bounding box center [1375, 328] width 50 height 21
type input "3"
type input "4"
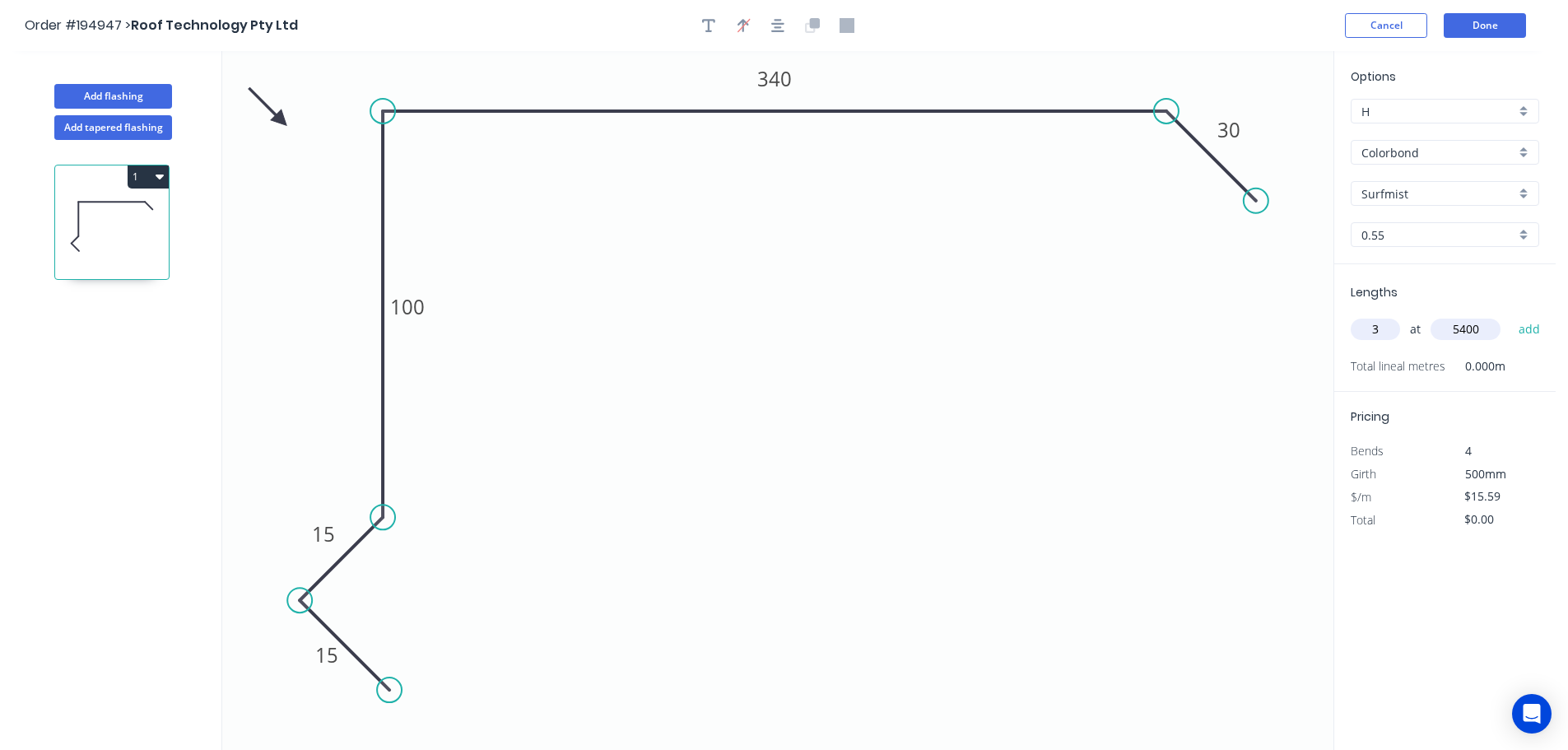
type input "5400"
click at [1510, 315] on button "add" at bounding box center [1529, 328] width 39 height 28
type input "$252.56"
click at [152, 182] on button "1" at bounding box center [148, 176] width 41 height 23
click at [131, 79] on div "Add flashing" at bounding box center [113, 84] width 217 height 50
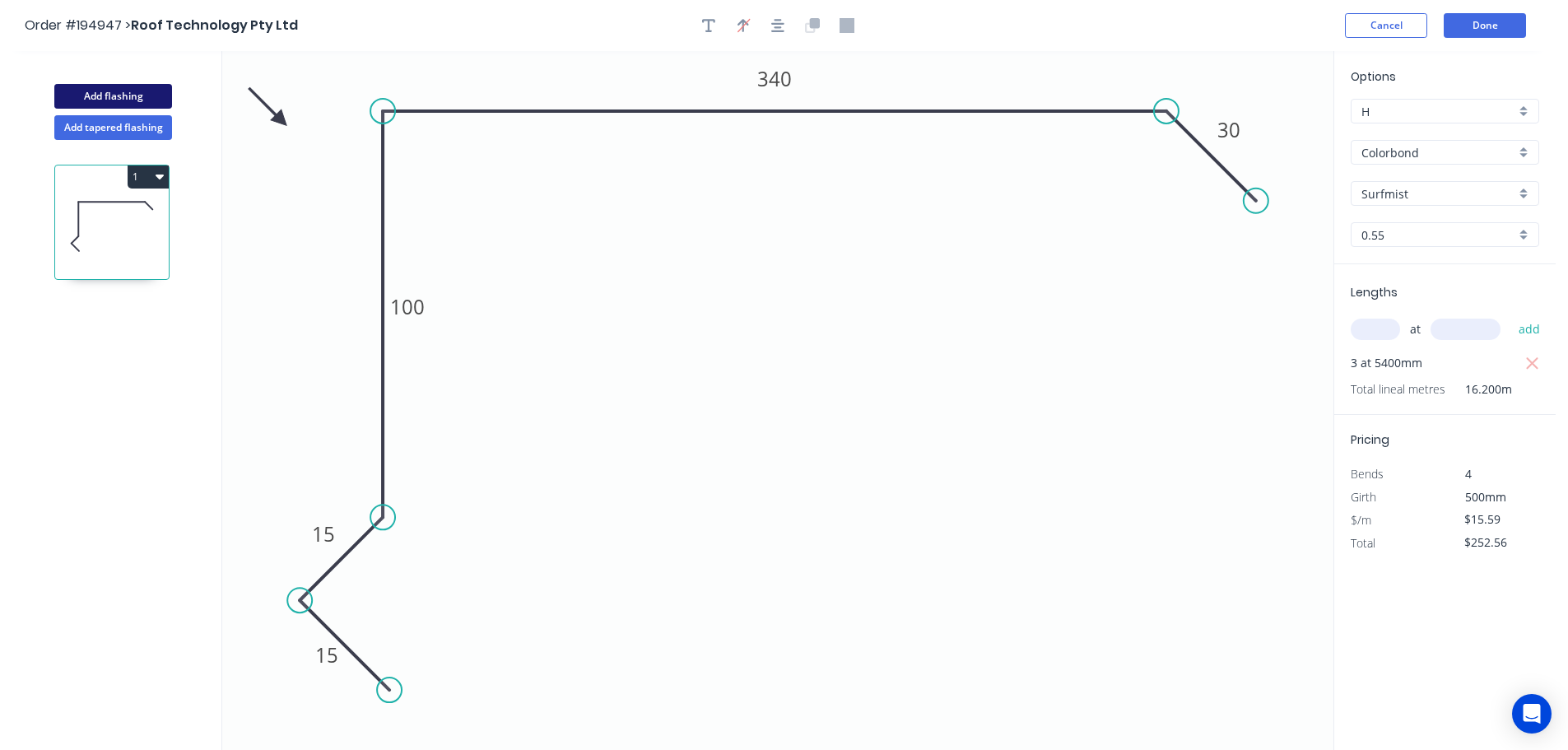
click at [131, 93] on button "Add flashing" at bounding box center [113, 96] width 118 height 24
type input "$0.00"
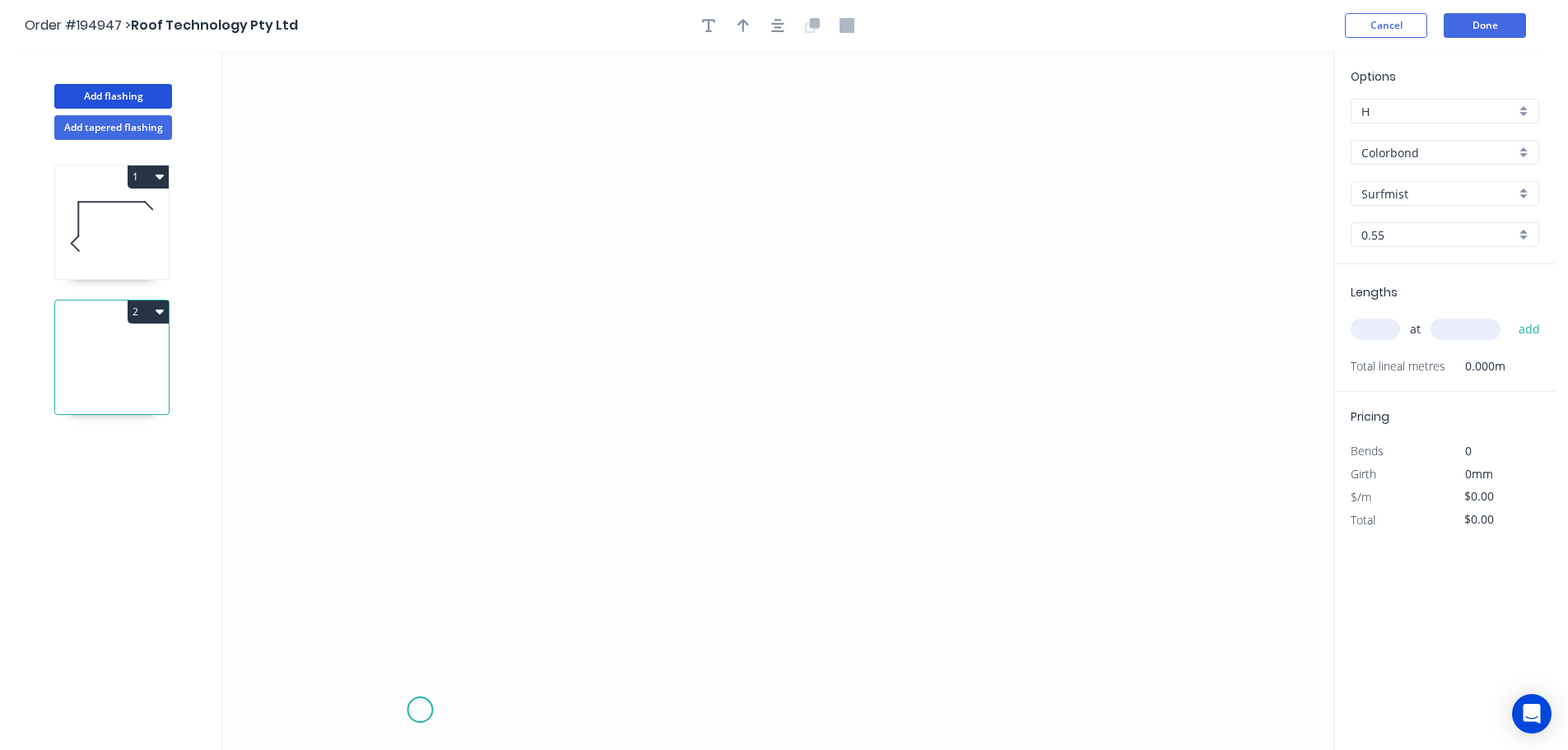
click at [416, 700] on icon "0" at bounding box center [778, 401] width 1111 height 699
click at [322, 612] on icon "0" at bounding box center [778, 401] width 1111 height 699
click at [403, 519] on icon "0 ?" at bounding box center [778, 401] width 1111 height 699
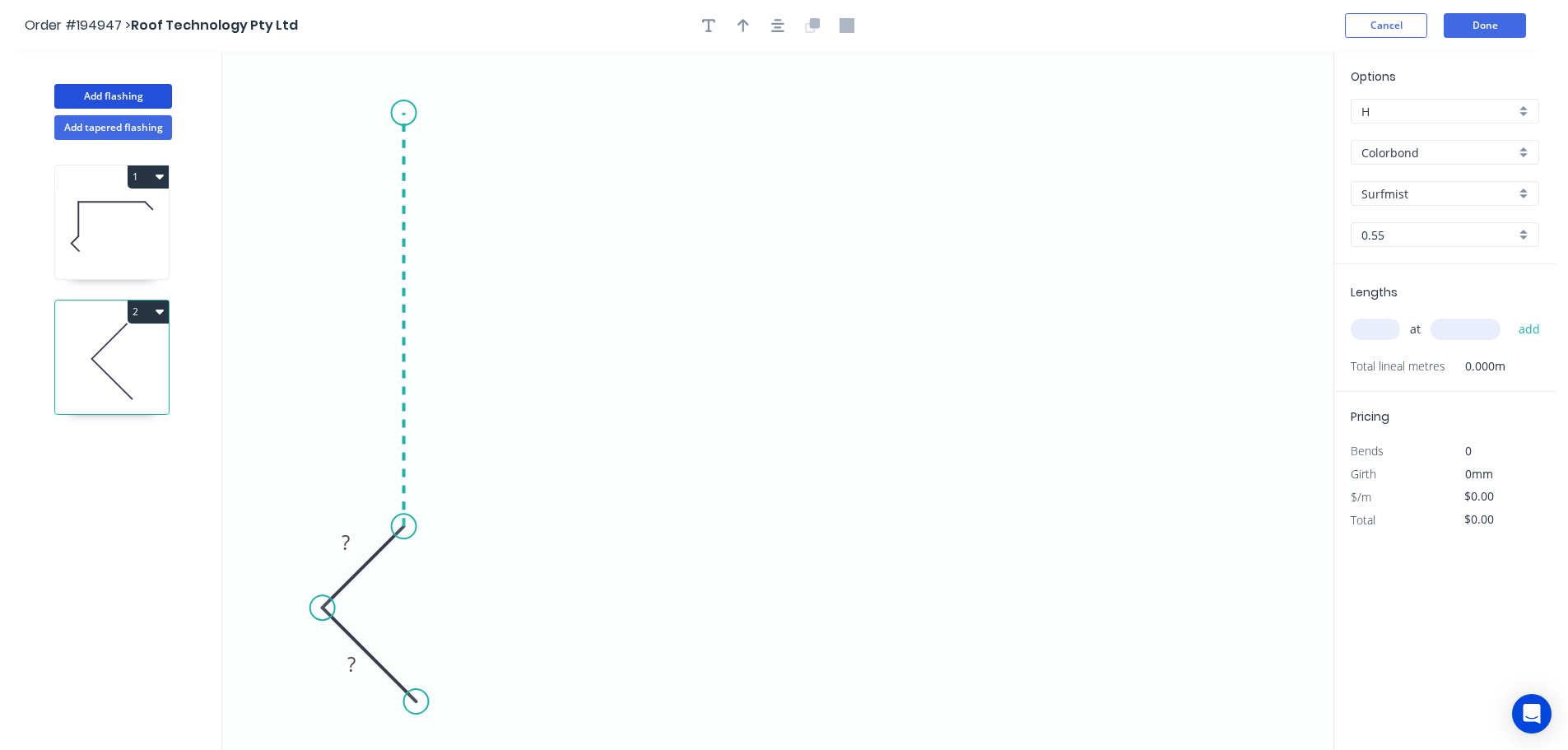
click at [390, 113] on icon "0 ? ?" at bounding box center [778, 401] width 1111 height 699
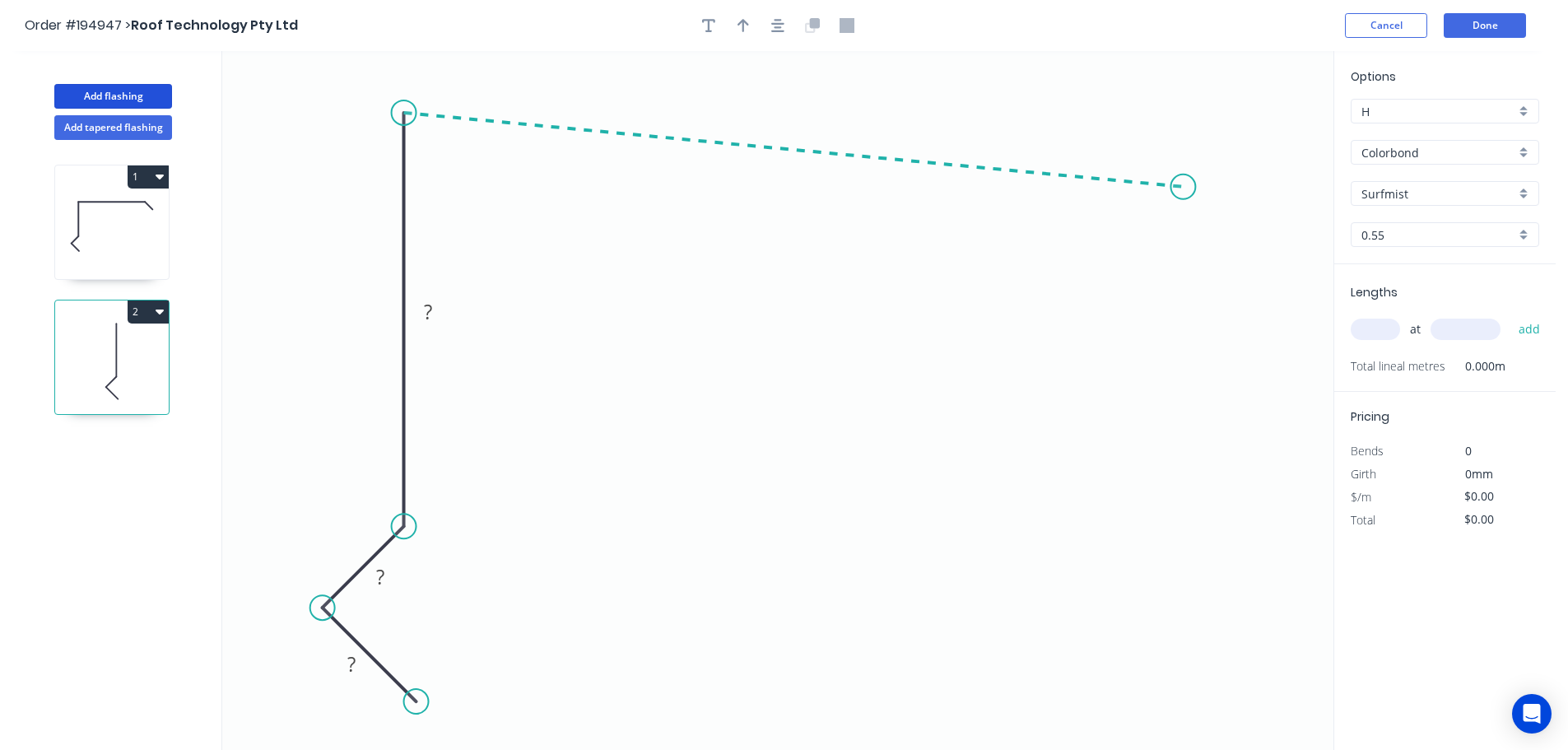
click at [1183, 186] on icon "0 ? ? ?" at bounding box center [778, 401] width 1111 height 699
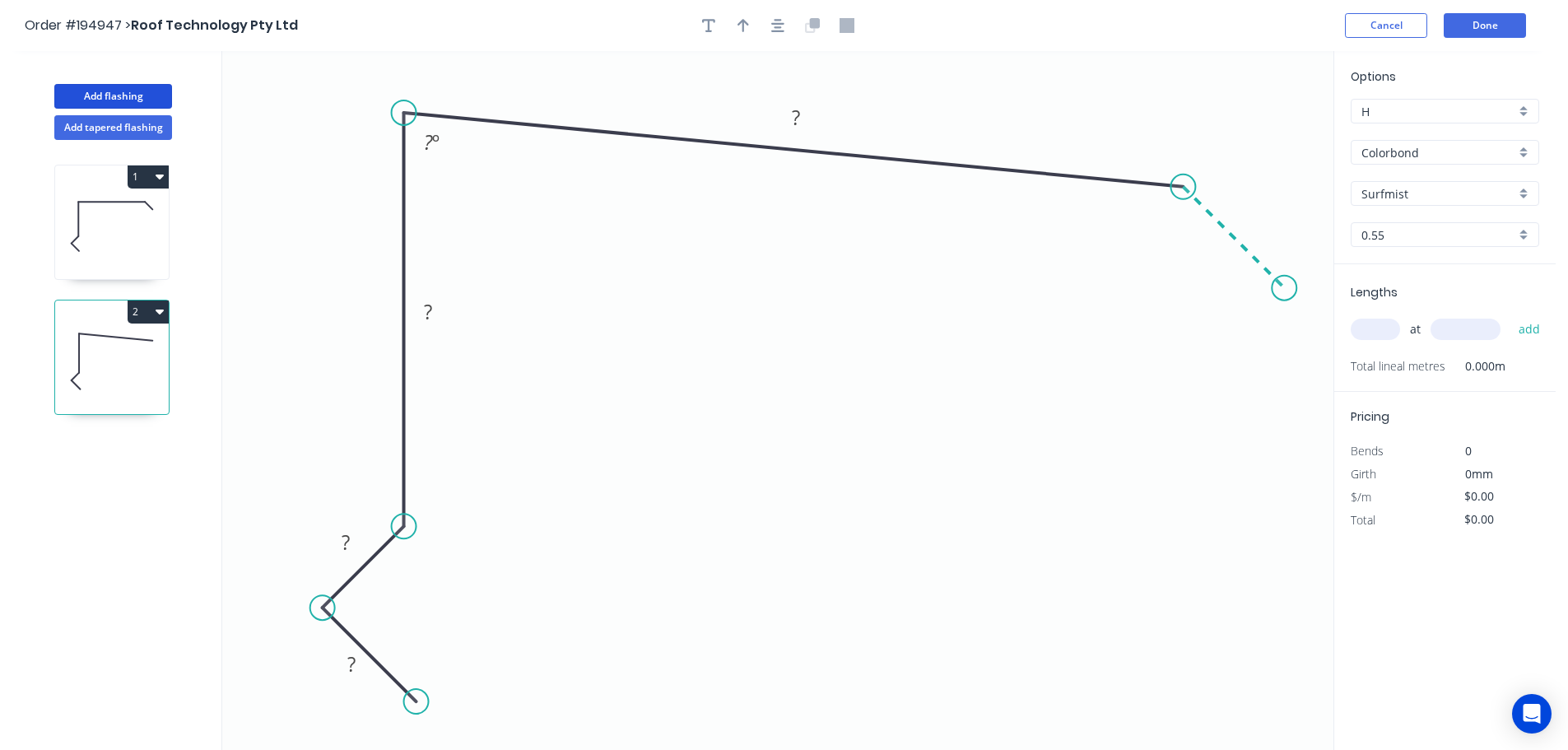
click at [1285, 280] on icon "0 ? ? ? ? ? º" at bounding box center [778, 401] width 1111 height 699
click at [1219, 277] on div "Hide angle" at bounding box center [1265, 284] width 165 height 34
click at [359, 665] on rect at bounding box center [351, 664] width 33 height 23
click at [784, 20] on button "button" at bounding box center [777, 25] width 24 height 24
type input "$11.63"
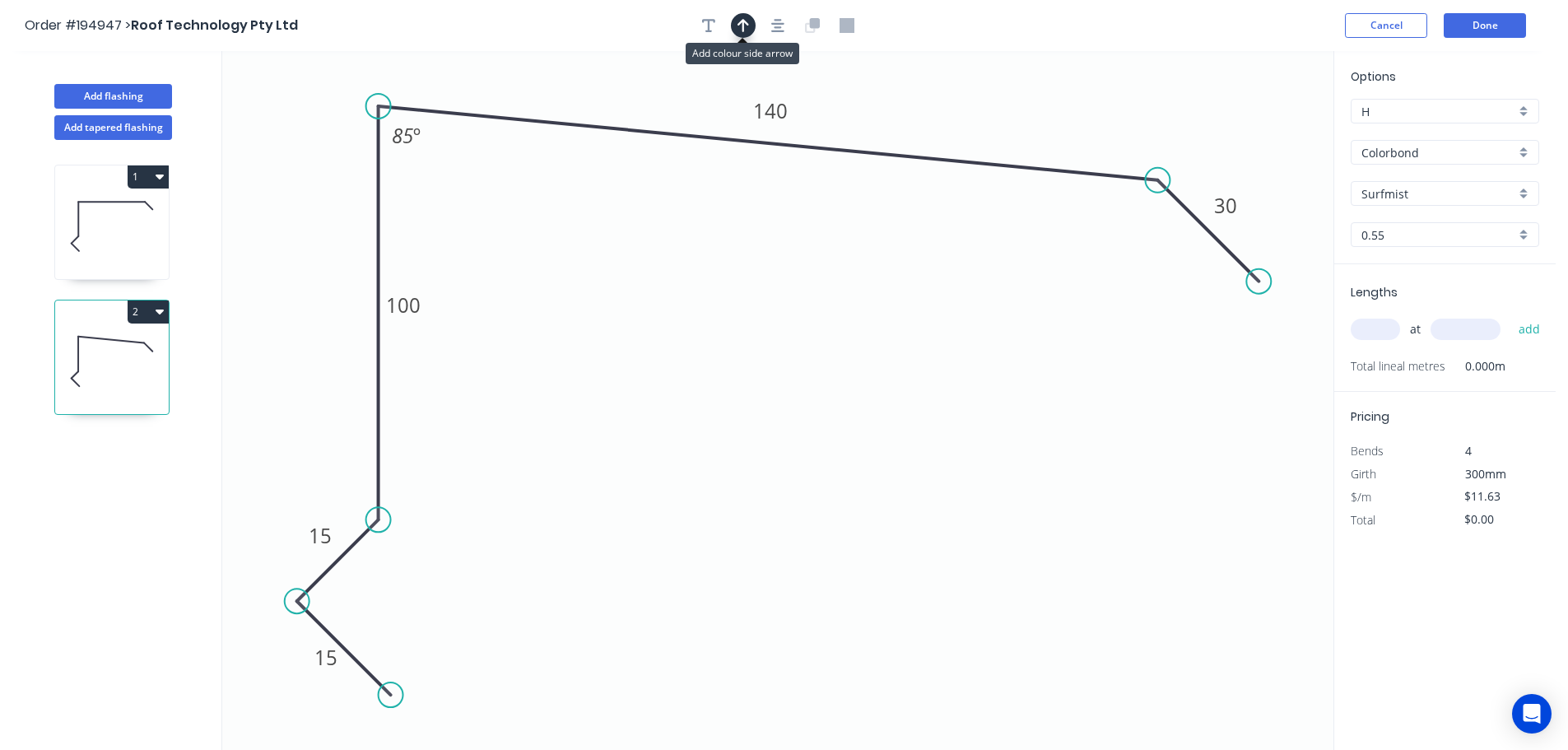
click at [750, 22] on button "button" at bounding box center [742, 25] width 24 height 24
click at [1249, 124] on icon "0 15 15 100 140 30 85 º" at bounding box center [778, 401] width 1111 height 699
click at [1251, 129] on icon at bounding box center [1251, 114] width 15 height 53
drag, startPoint x: 1251, startPoint y: 130, endPoint x: 1280, endPoint y: 90, distance: 49.4
click at [1280, 90] on icon at bounding box center [1293, 77] width 48 height 48
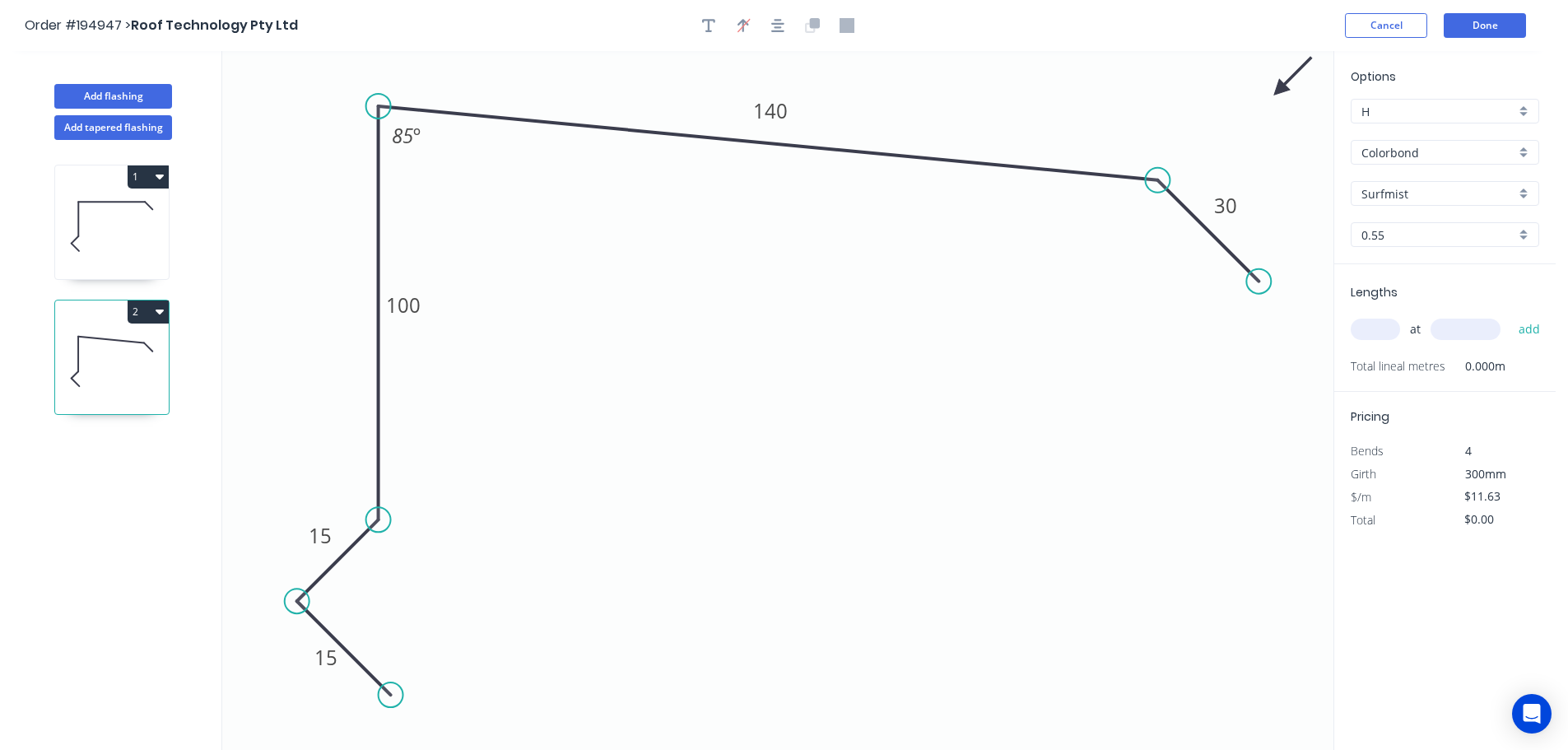
click at [1373, 332] on input "text" at bounding box center [1375, 328] width 50 height 21
type input "4"
type input "4500"
click at [1510, 315] on button "add" at bounding box center [1529, 328] width 39 height 28
type input "$209.34"
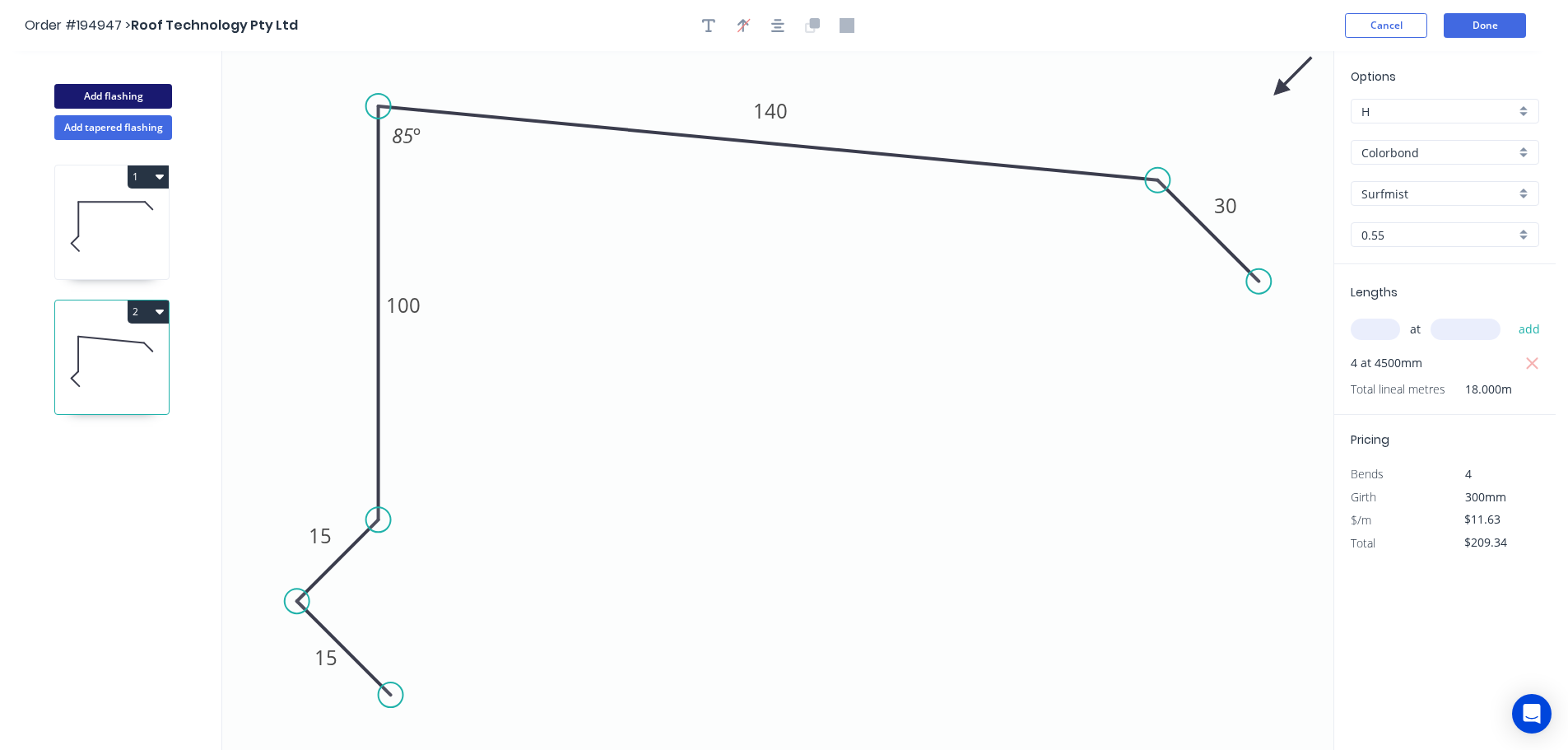
click at [167, 99] on button "Add flashing" at bounding box center [113, 96] width 118 height 24
type input "$0.00"
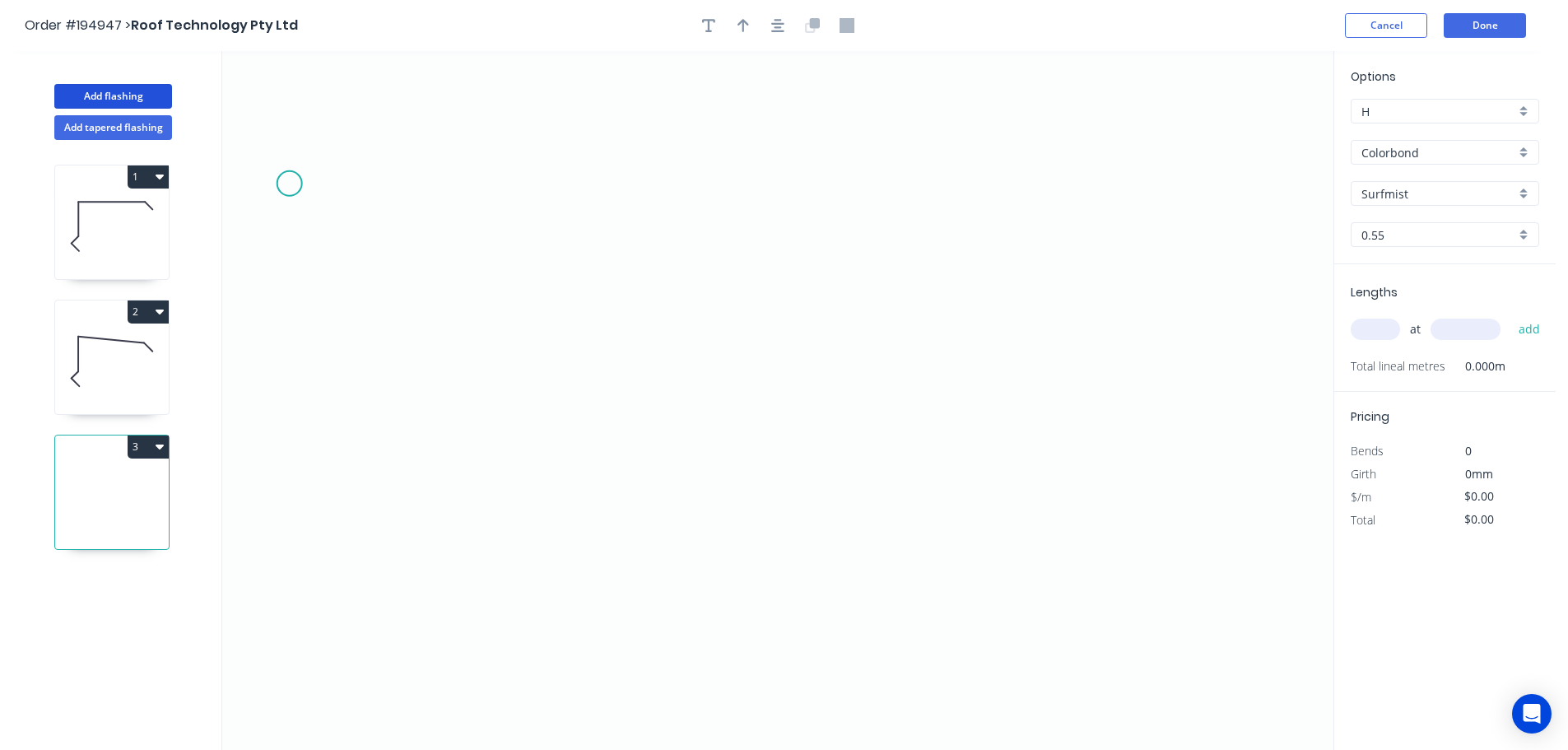
click at [293, 171] on icon "0" at bounding box center [778, 401] width 1111 height 699
click at [305, 566] on icon "0" at bounding box center [778, 401] width 1111 height 699
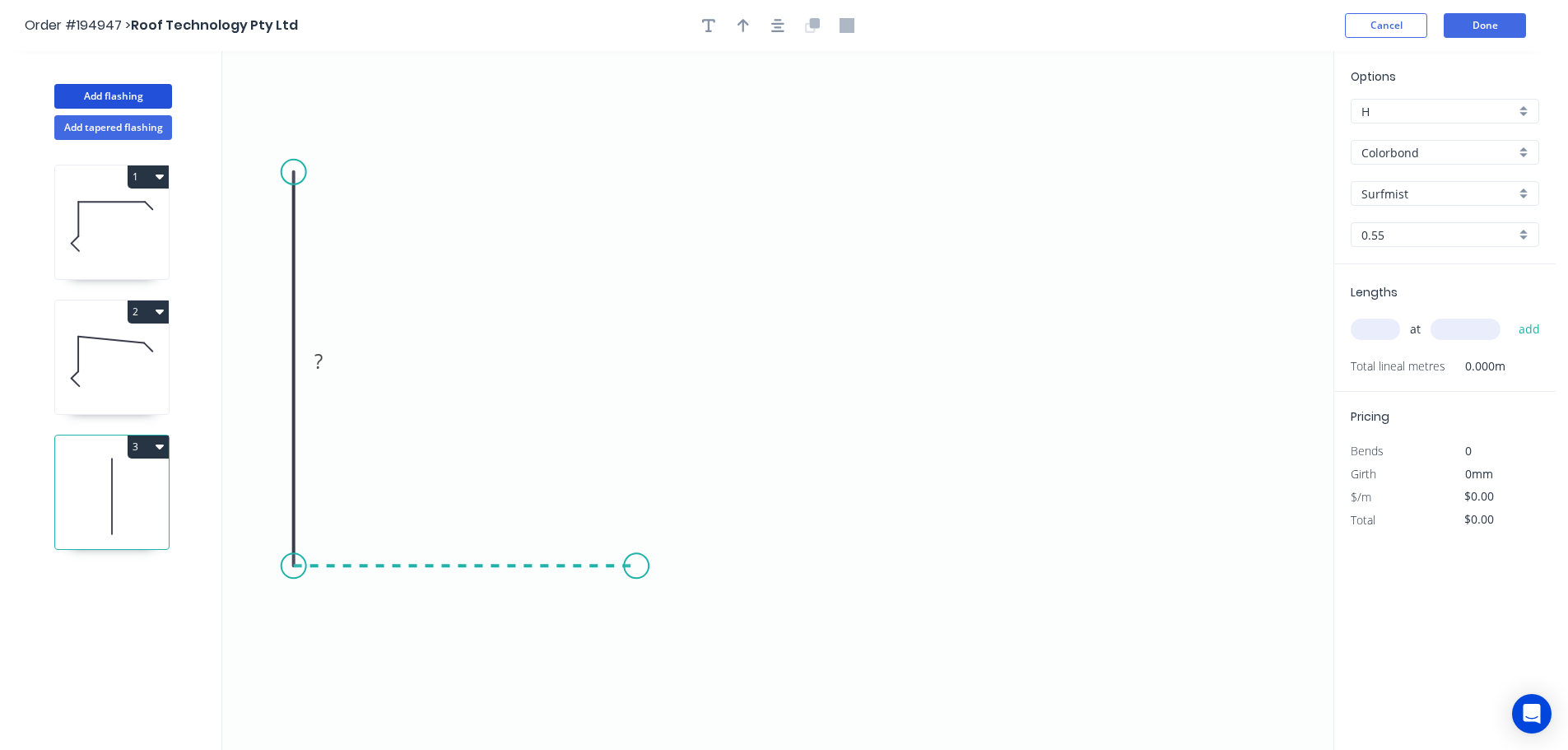
click at [637, 575] on icon "0 ?" at bounding box center [778, 401] width 1111 height 699
click at [725, 649] on icon "0 ? ?" at bounding box center [778, 401] width 1111 height 699
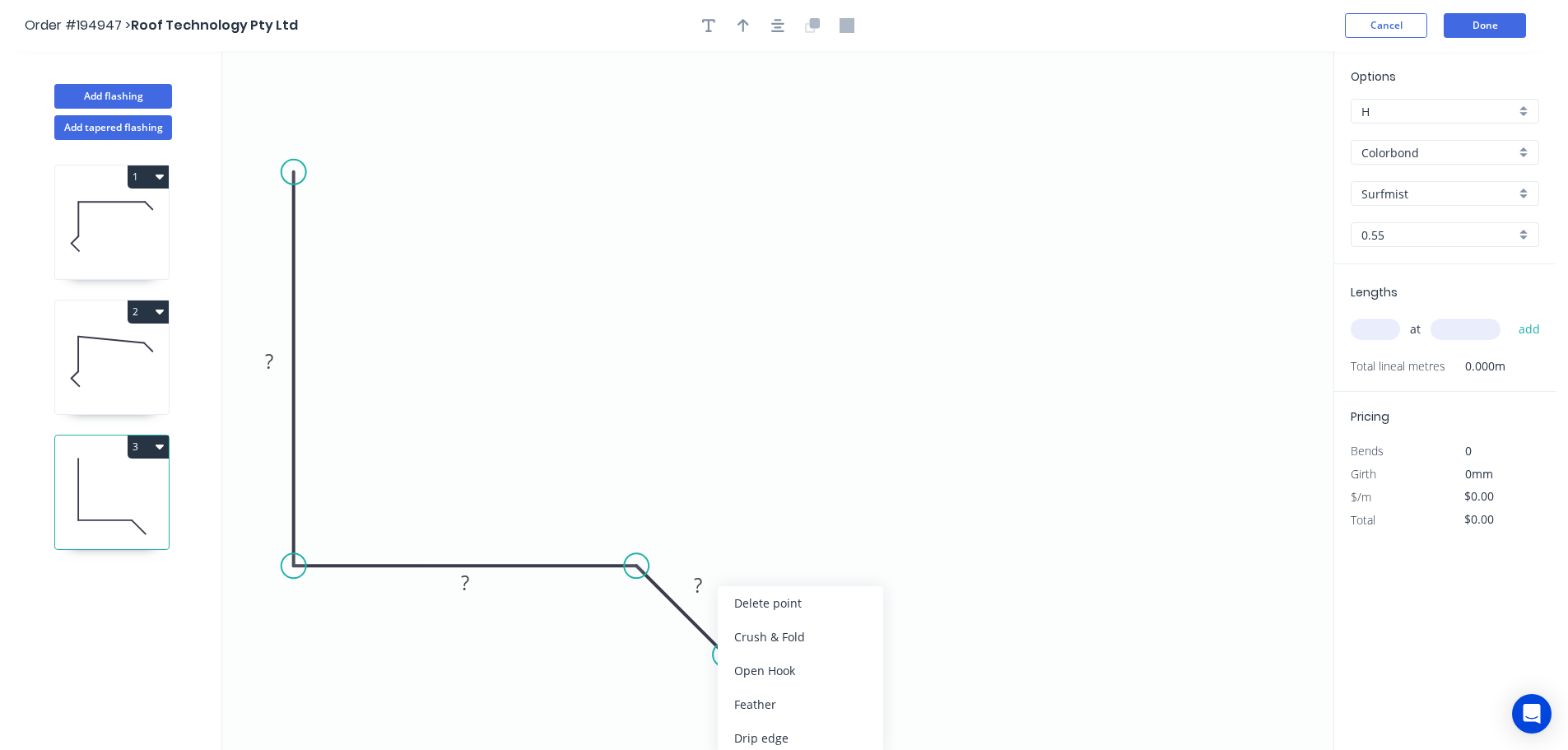
click at [763, 643] on div "Crush & Fold" at bounding box center [800, 637] width 165 height 34
click at [748, 697] on div "Flip bend" at bounding box center [800, 704] width 165 height 34
drag, startPoint x: 764, startPoint y: 613, endPoint x: 822, endPoint y: 716, distance: 118.2
click at [822, 716] on rect at bounding box center [792, 710] width 66 height 34
drag, startPoint x: 293, startPoint y: 172, endPoint x: 297, endPoint y: 62, distance: 110.1
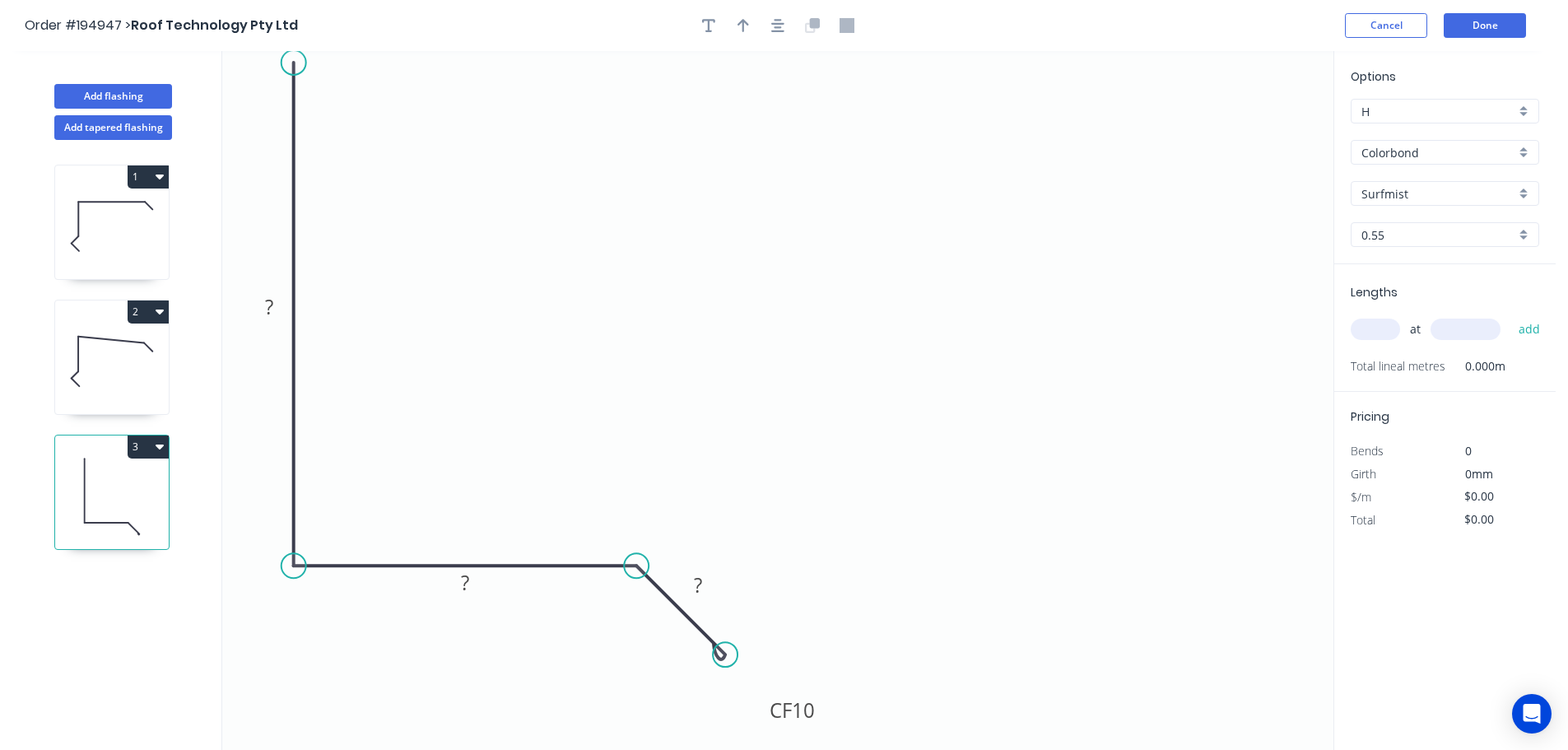
click at [297, 62] on circle at bounding box center [293, 62] width 24 height 24
click at [768, 23] on button "button" at bounding box center [777, 25] width 24 height 24
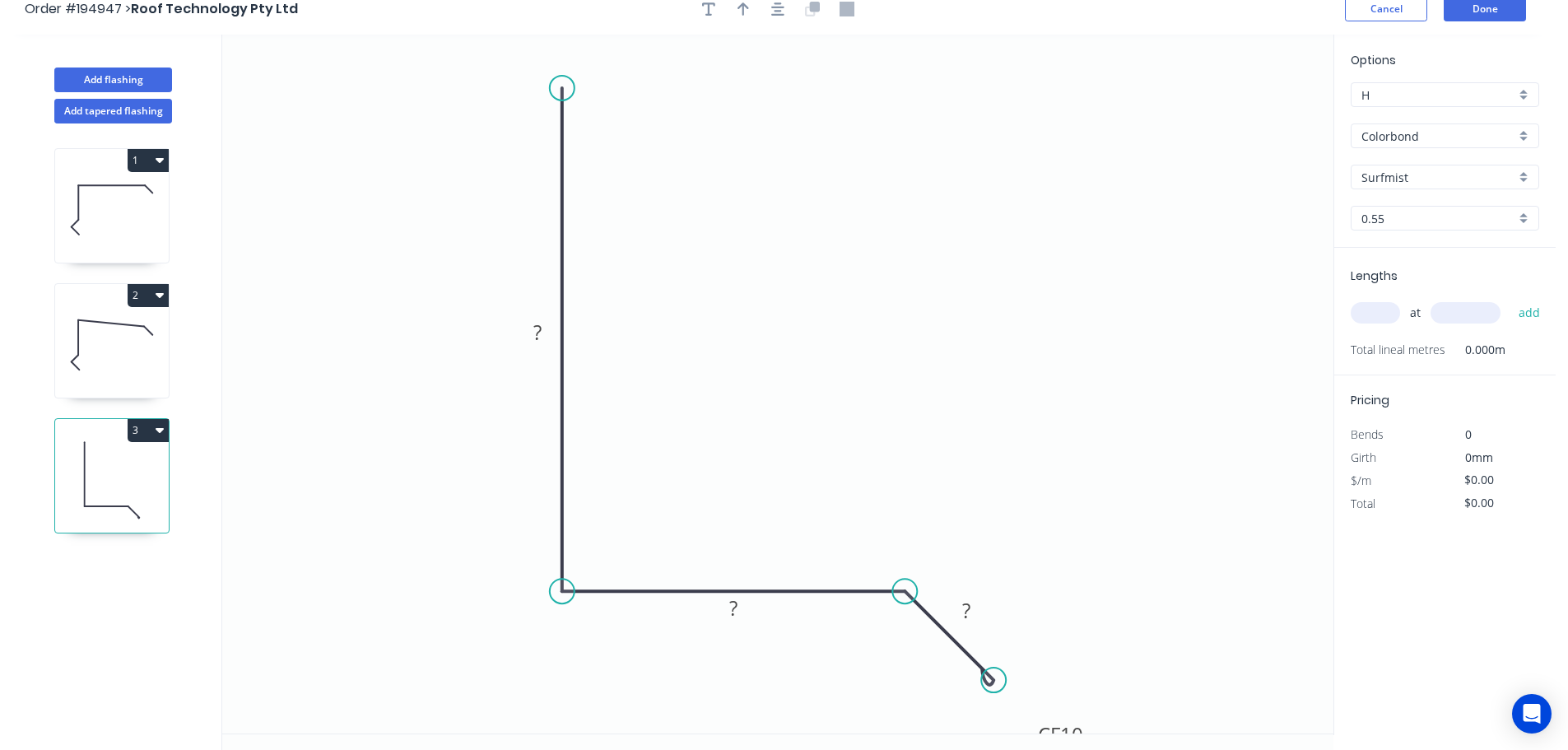
scroll to position [30, 0]
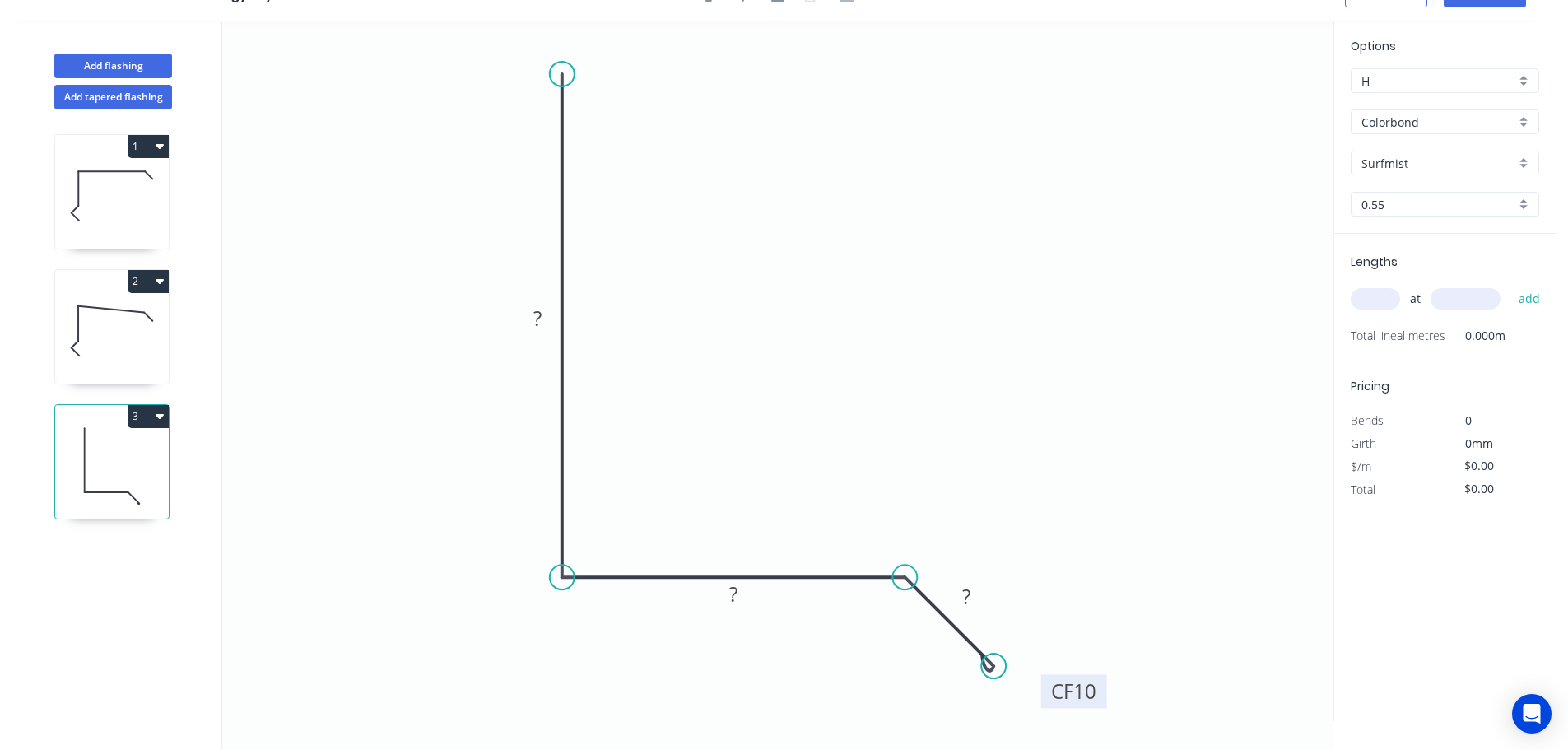
drag, startPoint x: 1089, startPoint y: 707, endPoint x: 1102, endPoint y: 676, distance: 33.6
click at [1102, 676] on rect at bounding box center [1074, 691] width 66 height 34
drag, startPoint x: 559, startPoint y: 70, endPoint x: 563, endPoint y: 36, distance: 34.2
click at [563, 36] on circle at bounding box center [562, 35] width 24 height 24
click at [538, 302] on tspan "?" at bounding box center [538, 299] width 8 height 27
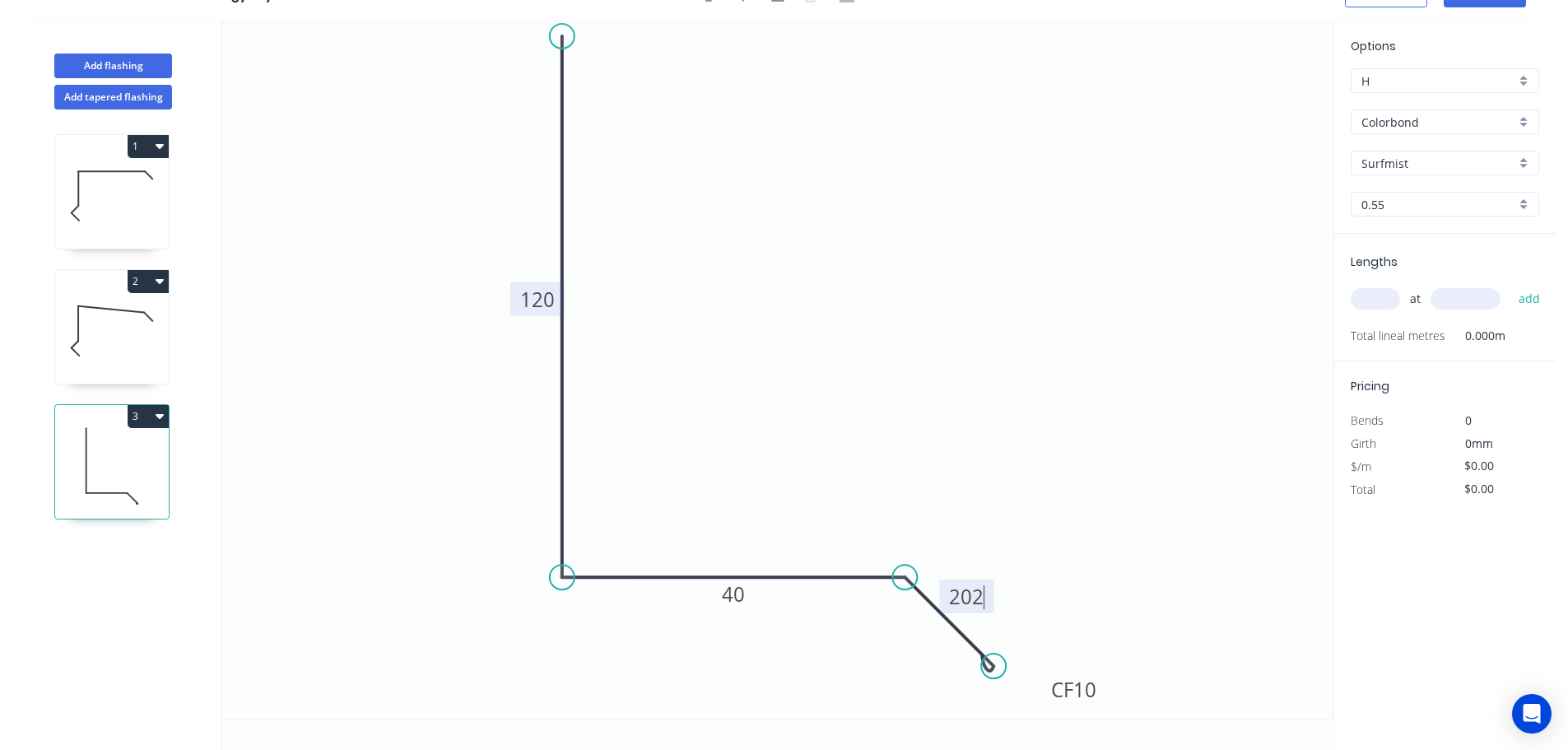
type input "$9.64"
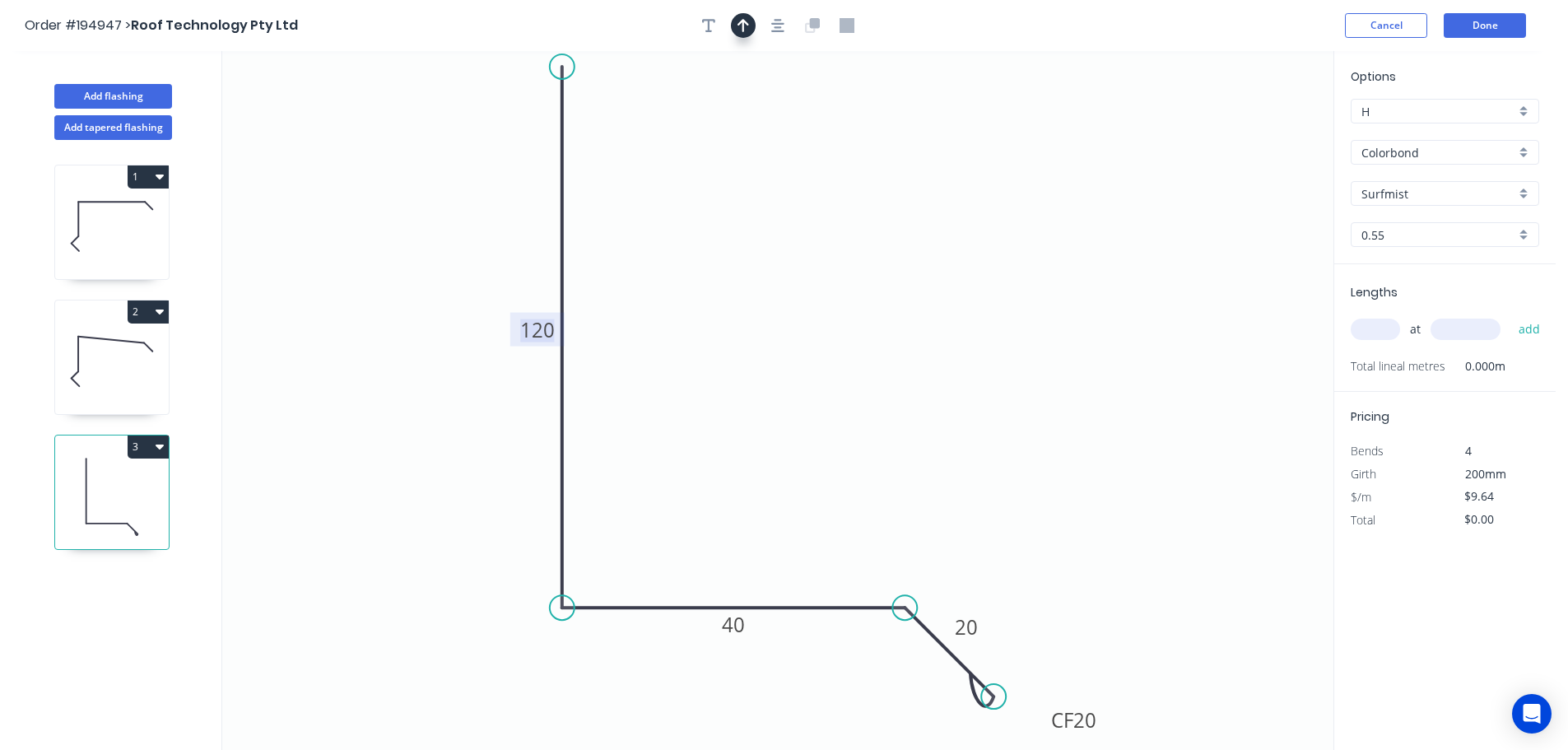
click at [753, 26] on button "button" at bounding box center [742, 25] width 24 height 24
click at [1248, 128] on icon at bounding box center [1251, 114] width 15 height 53
drag, startPoint x: 1248, startPoint y: 128, endPoint x: 1088, endPoint y: 144, distance: 160.8
click at [1088, 144] on icon "0 120 40 CF 20 20" at bounding box center [778, 401] width 1111 height 699
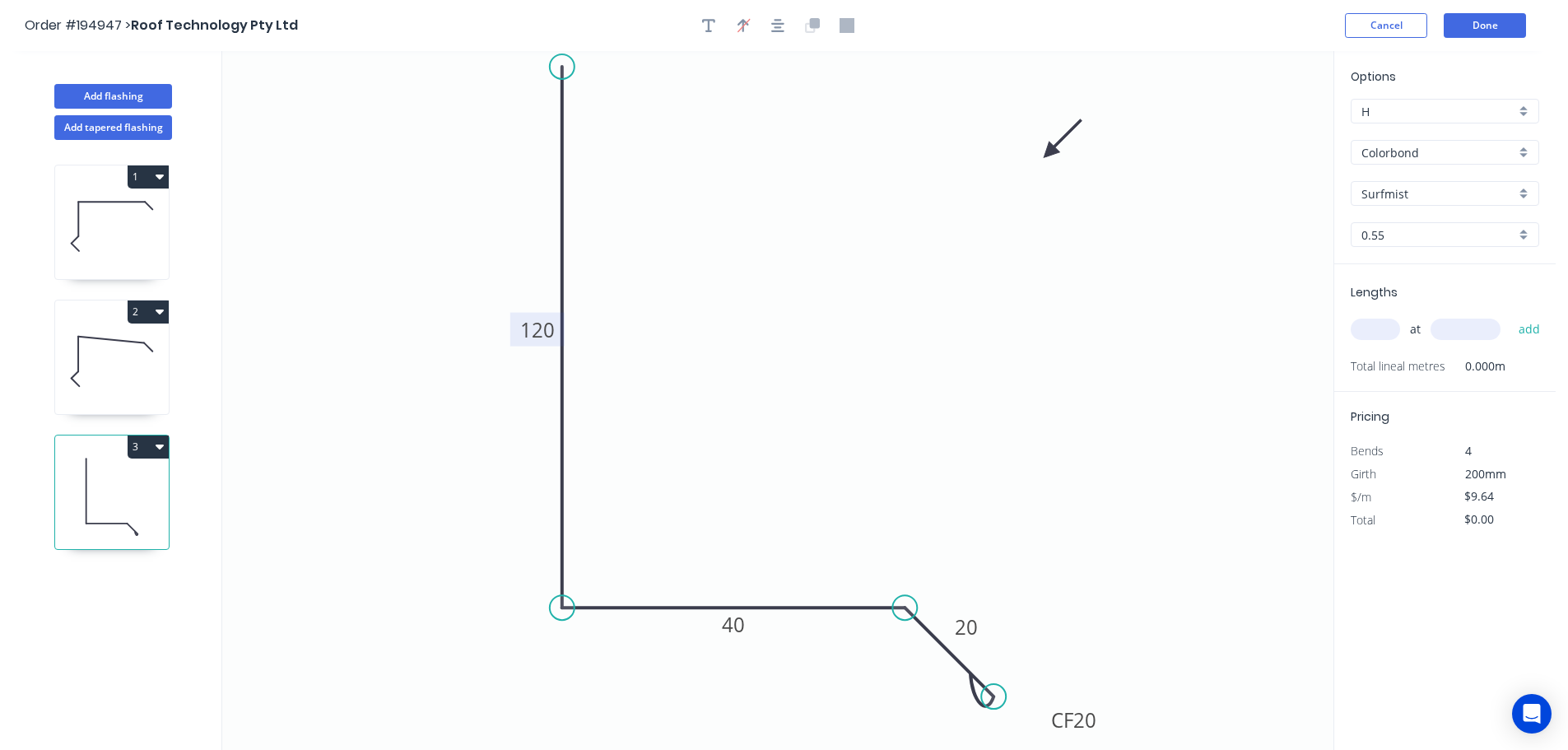
drag, startPoint x: 1251, startPoint y: 132, endPoint x: 1034, endPoint y: 153, distance: 218.0
click at [1039, 153] on icon at bounding box center [1062, 139] width 48 height 48
click at [1409, 185] on input "Surfmist" at bounding box center [1438, 193] width 154 height 18
click at [1412, 297] on div "Monument" at bounding box center [1445, 299] width 186 height 29
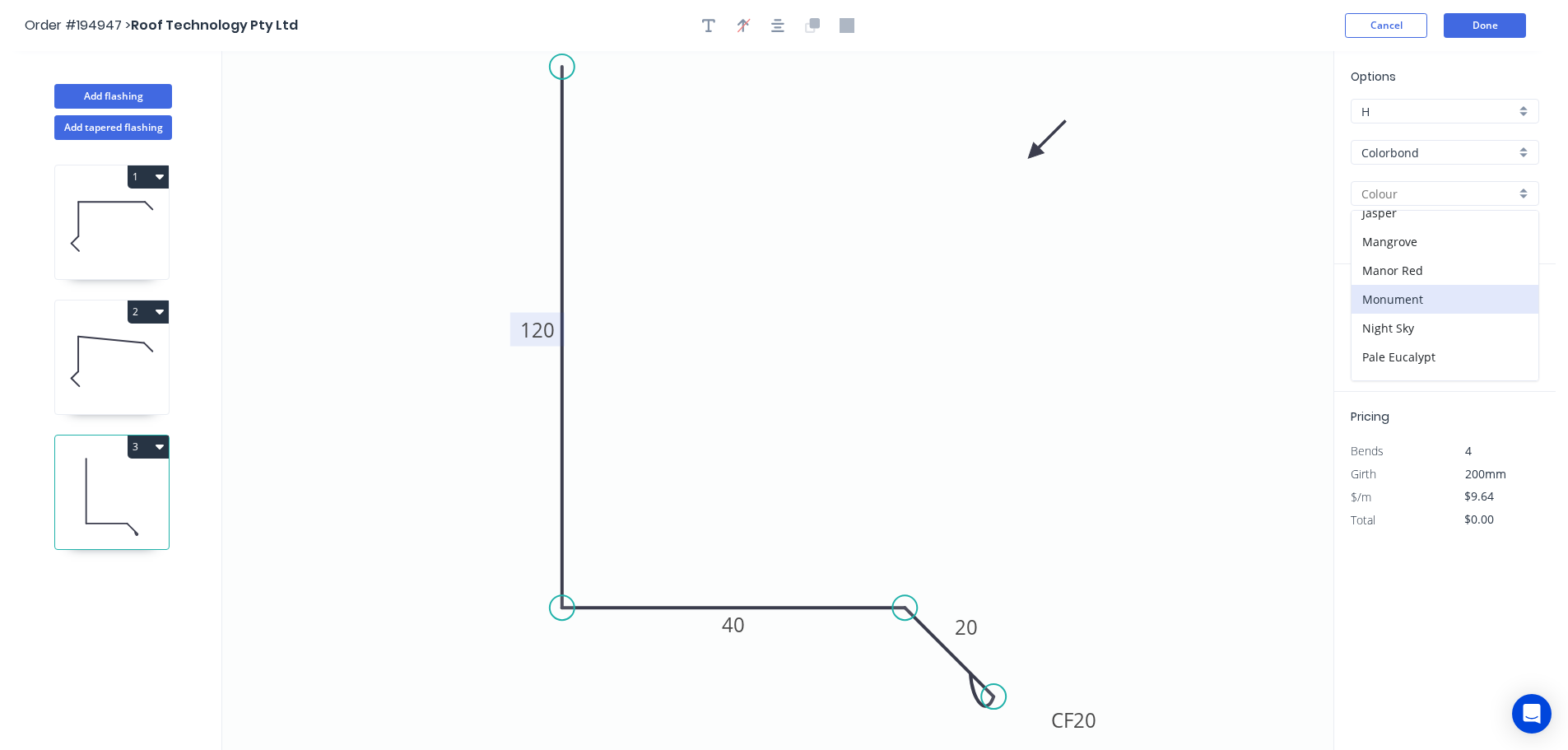
type input "Monument"
click at [1372, 332] on input "text" at bounding box center [1375, 328] width 50 height 21
type input "1"
type input "3000"
click at [1510, 315] on button "add" at bounding box center [1529, 328] width 39 height 28
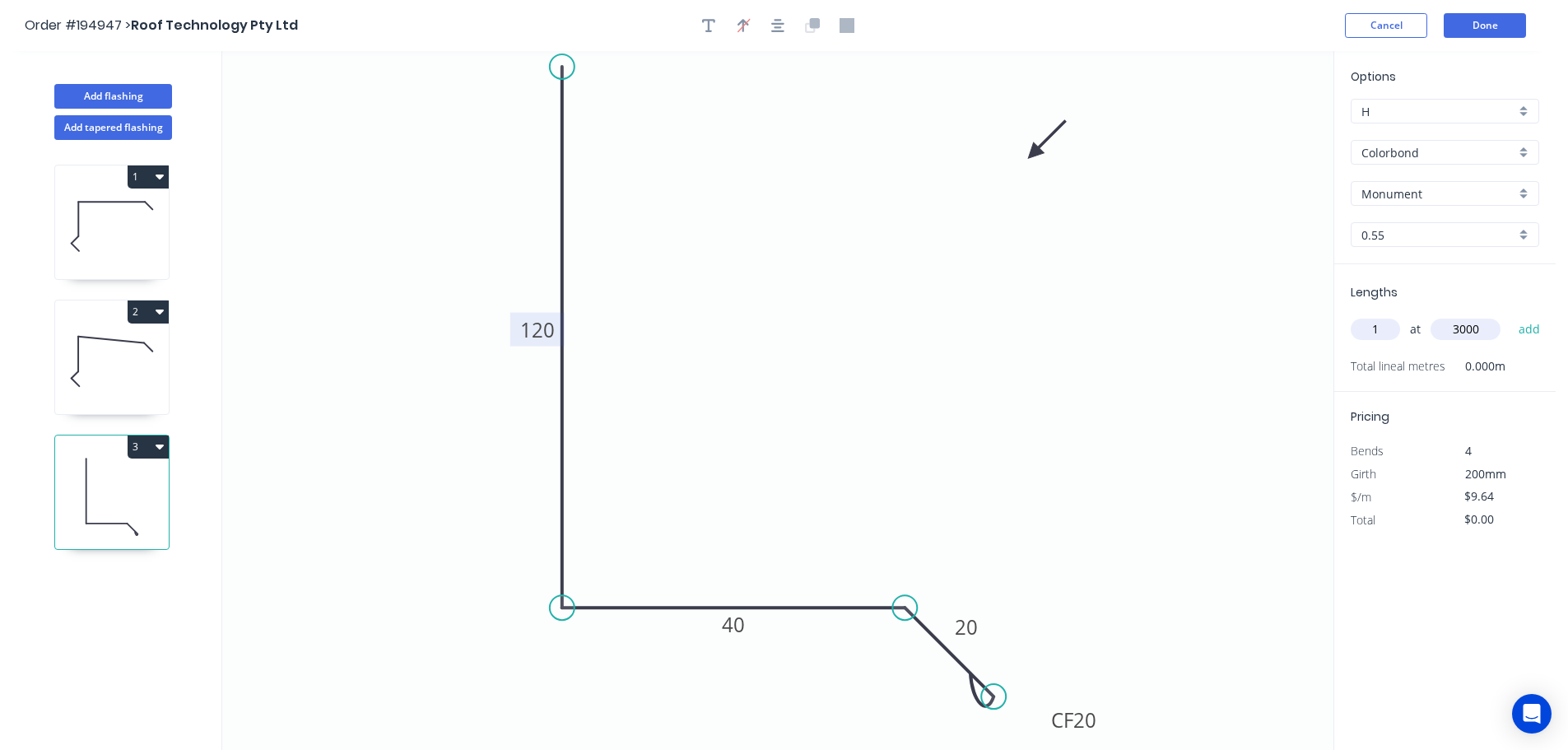
type input "$28.92"
click at [1371, 328] on input "text" at bounding box center [1375, 328] width 50 height 21
type input "1"
type input "1200"
click at [1510, 315] on button "add" at bounding box center [1529, 328] width 39 height 28
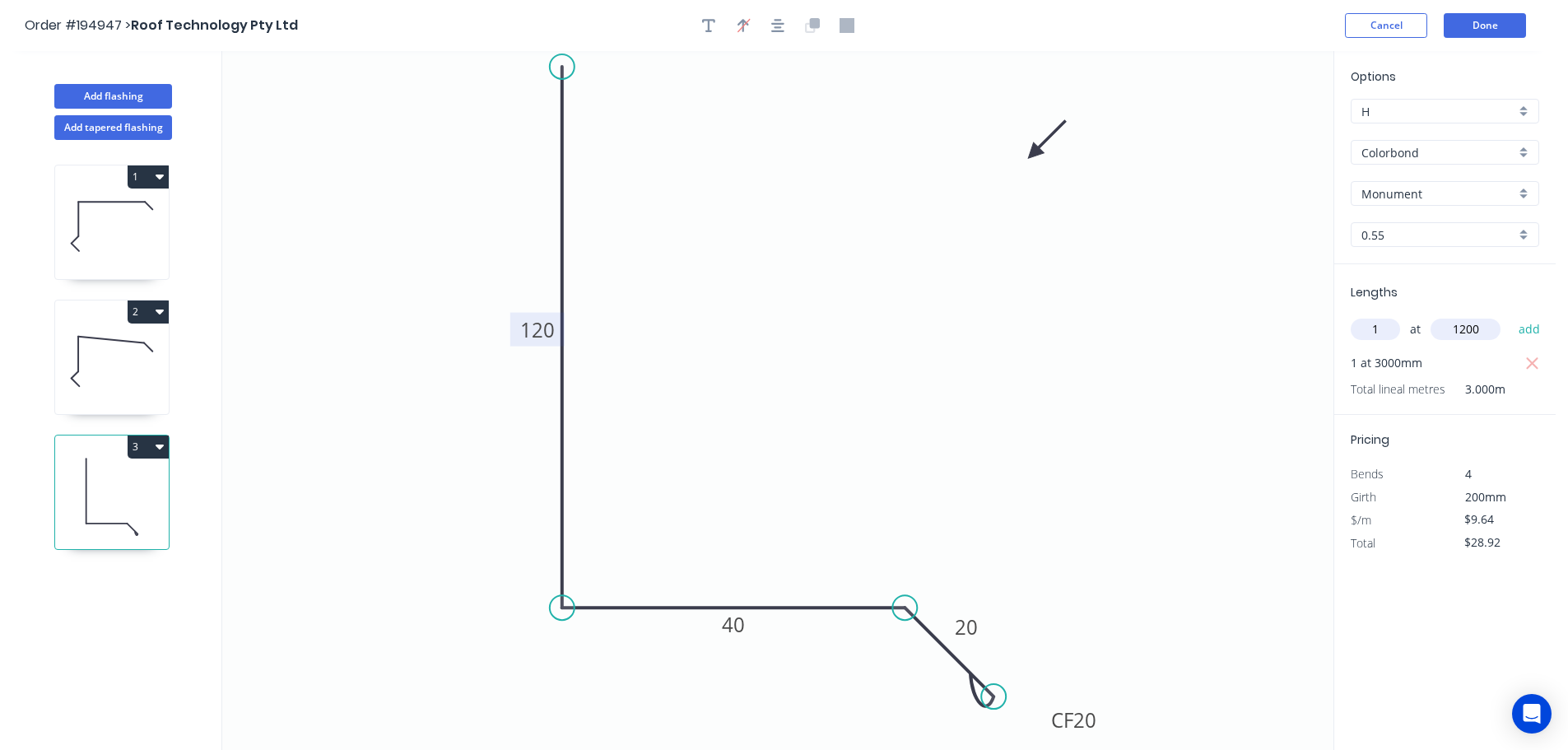
type input "$40.49"
type input "1"
type input "1600"
click at [1510, 315] on button "add" at bounding box center [1529, 328] width 39 height 28
type input "$55.91"
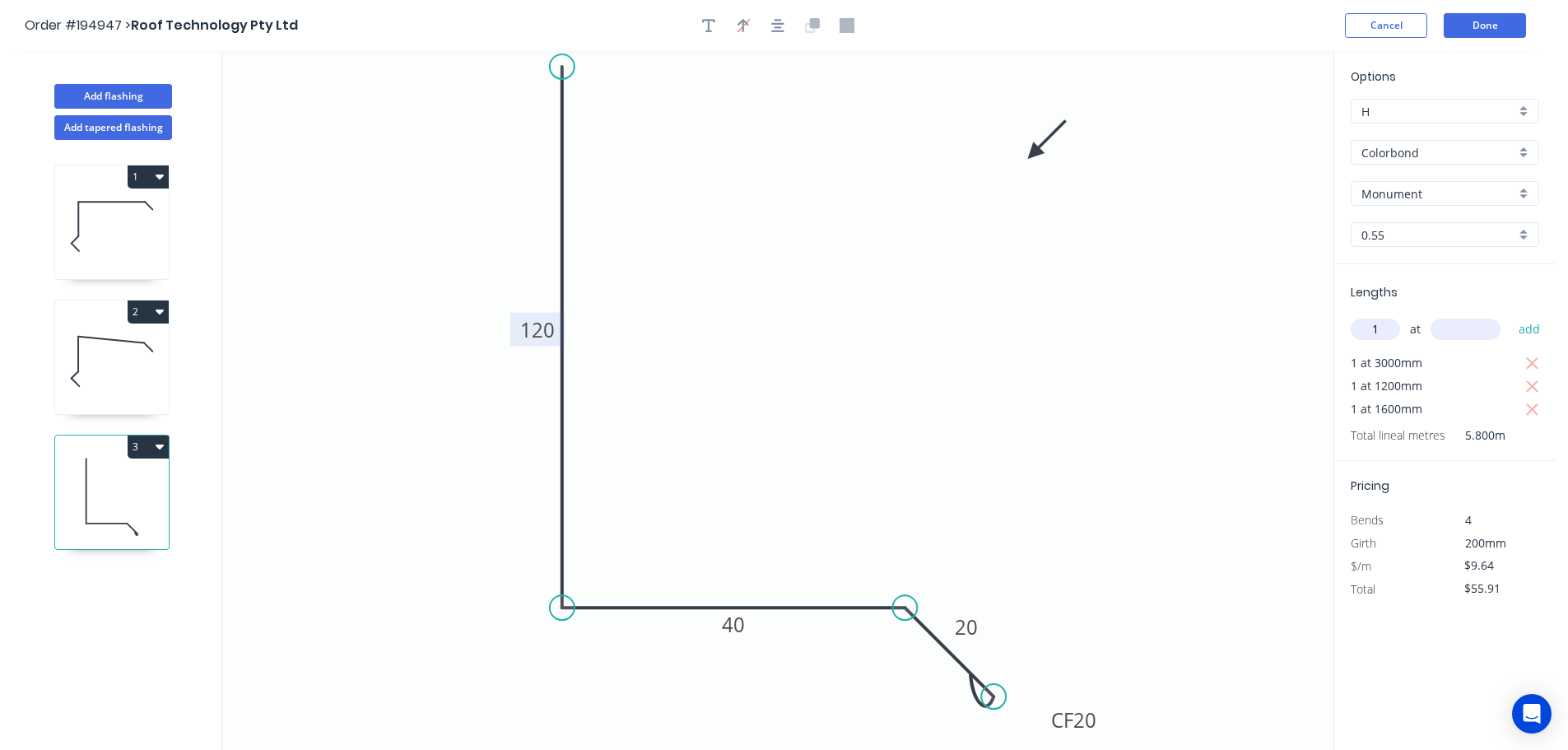
type input "1"
drag, startPoint x: 1392, startPoint y: 332, endPoint x: 1350, endPoint y: 335, distance: 42.1
click at [1350, 335] on div "1 at add" at bounding box center [1446, 328] width 191 height 28
click at [1534, 356] on icon "button" at bounding box center [1533, 364] width 15 height 20
type input "$26.99"
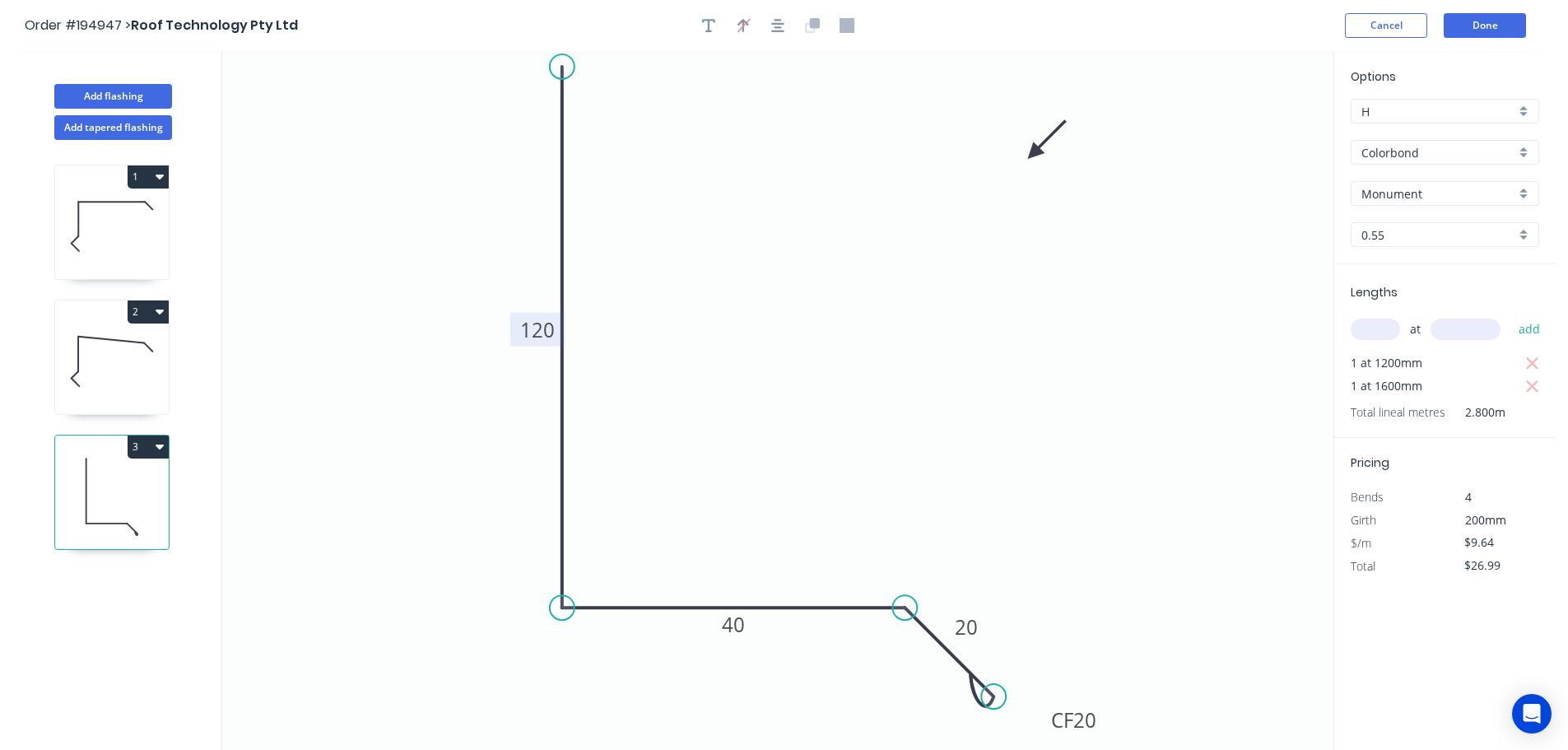
click at [1389, 333] on input "text" at bounding box center [1375, 328] width 50 height 21
type input "2"
type input "3000"
click at [1510, 315] on button "add" at bounding box center [1529, 328] width 39 height 28
type input "$84.83"
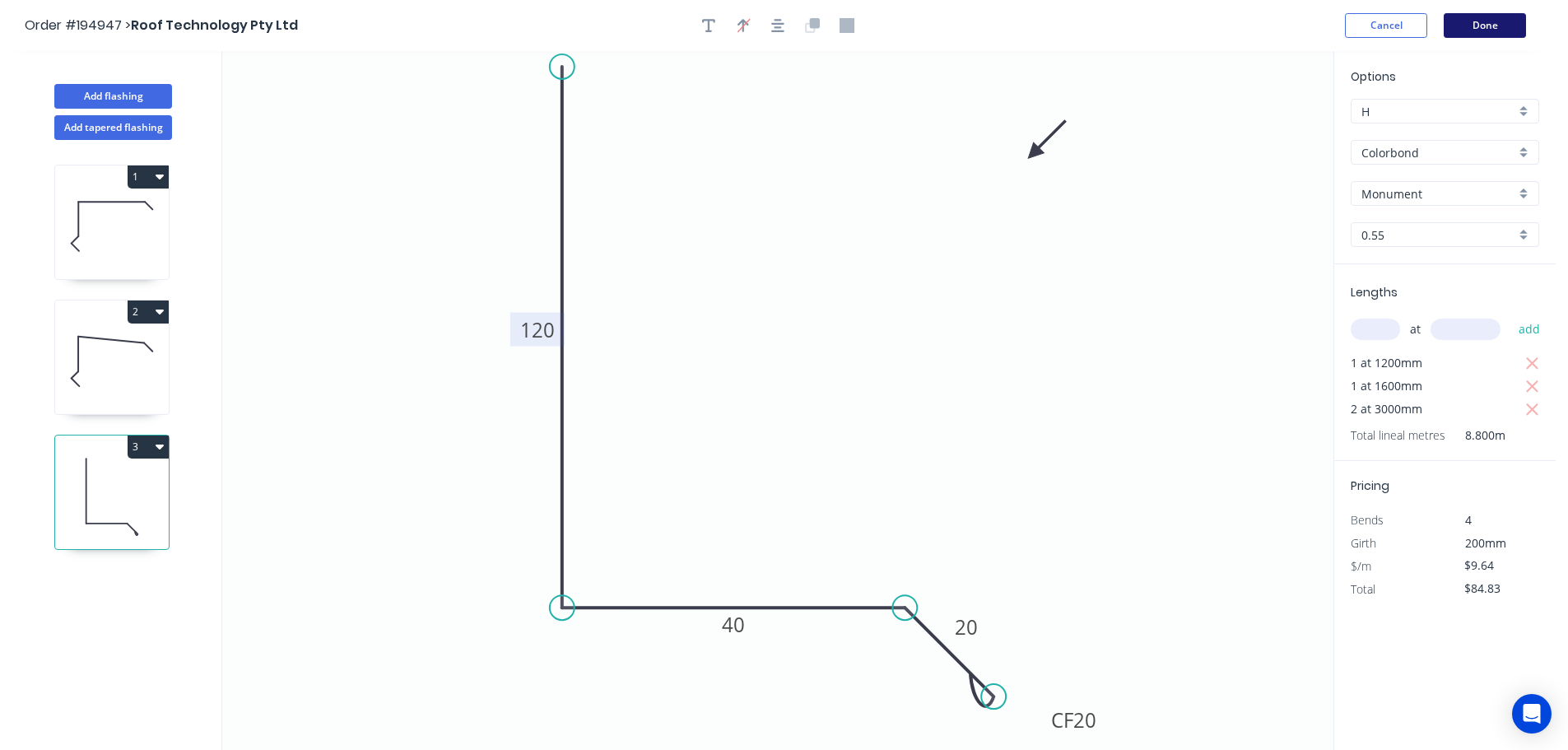
click at [1484, 20] on button "Done" at bounding box center [1485, 25] width 82 height 24
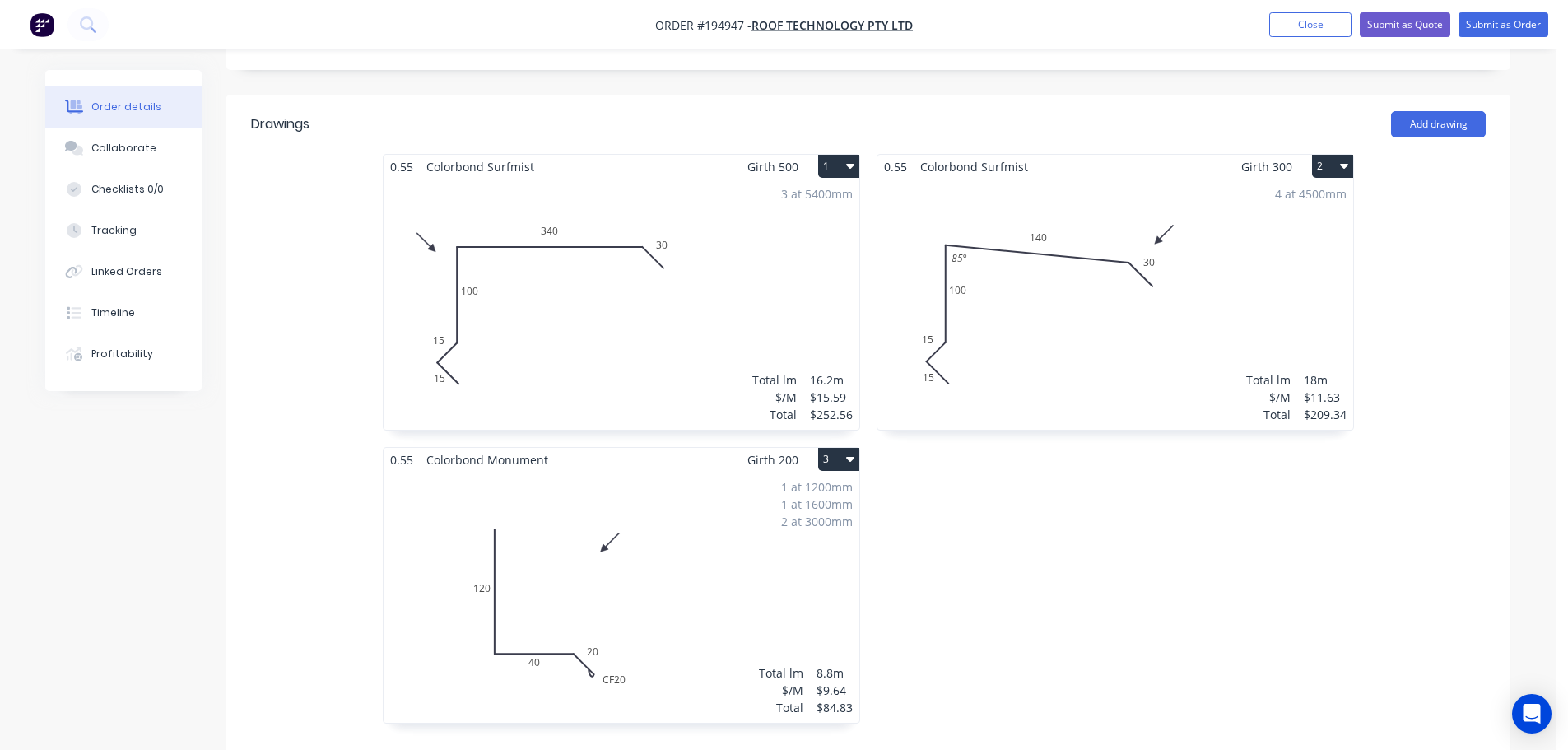
scroll to position [396, 0]
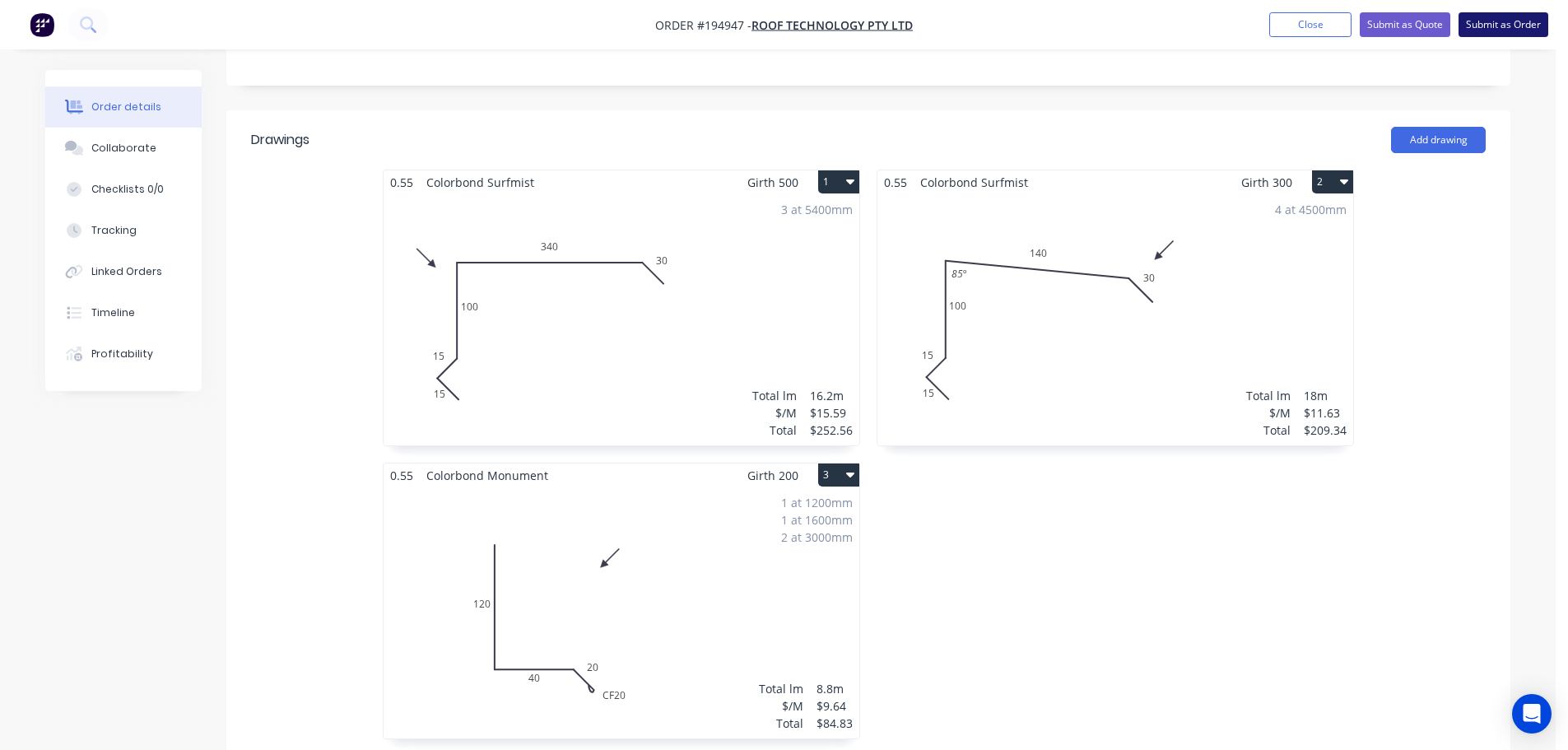
click at [1500, 36] on nav "Order #194947 - Roof Technology Pty Ltd Add product Close Submit as Quote Submi…" at bounding box center [784, 24] width 1568 height 50
click at [1500, 29] on button "Submit as Order" at bounding box center [1503, 24] width 90 height 24
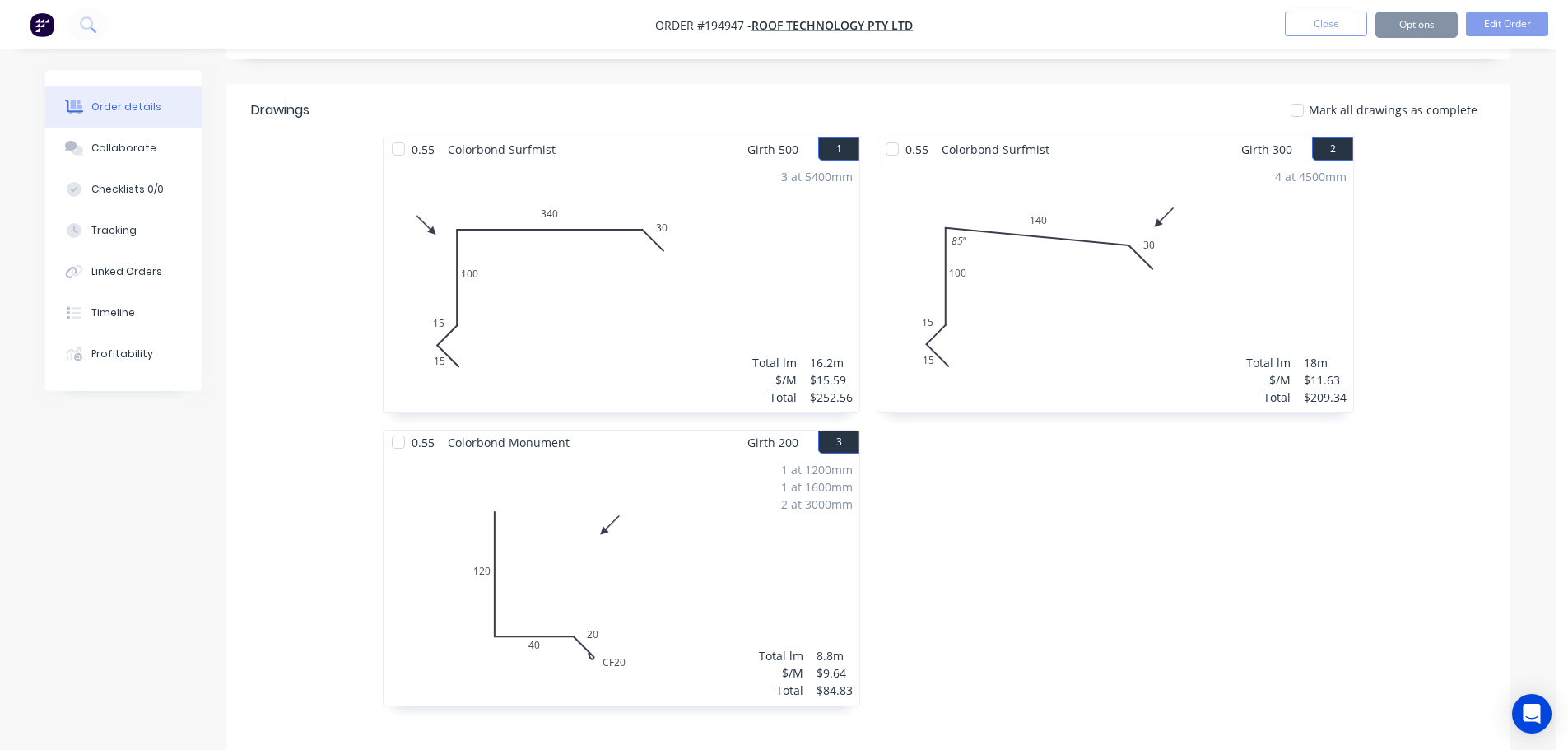
scroll to position [0, 0]
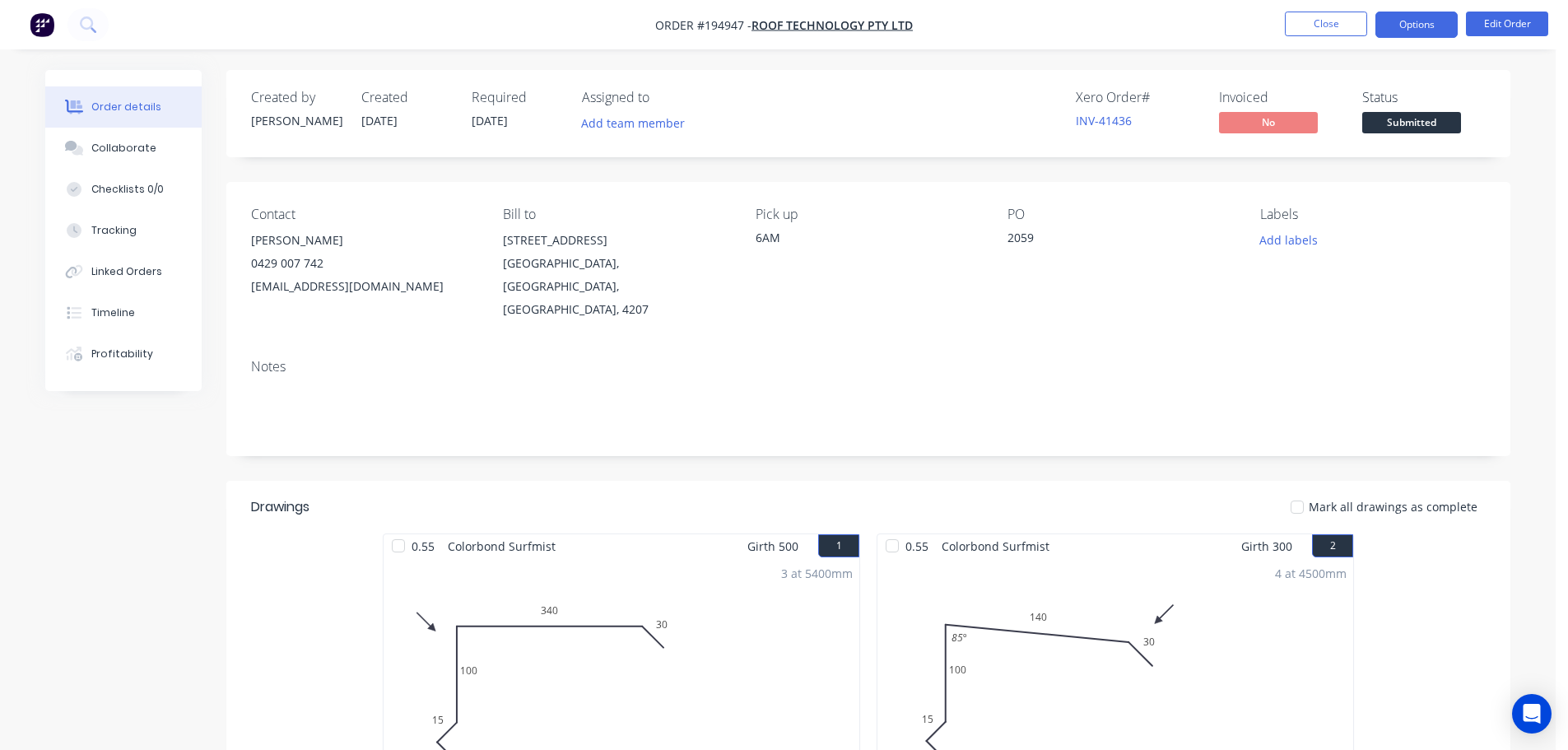
click at [1428, 35] on button "Options" at bounding box center [1417, 24] width 82 height 26
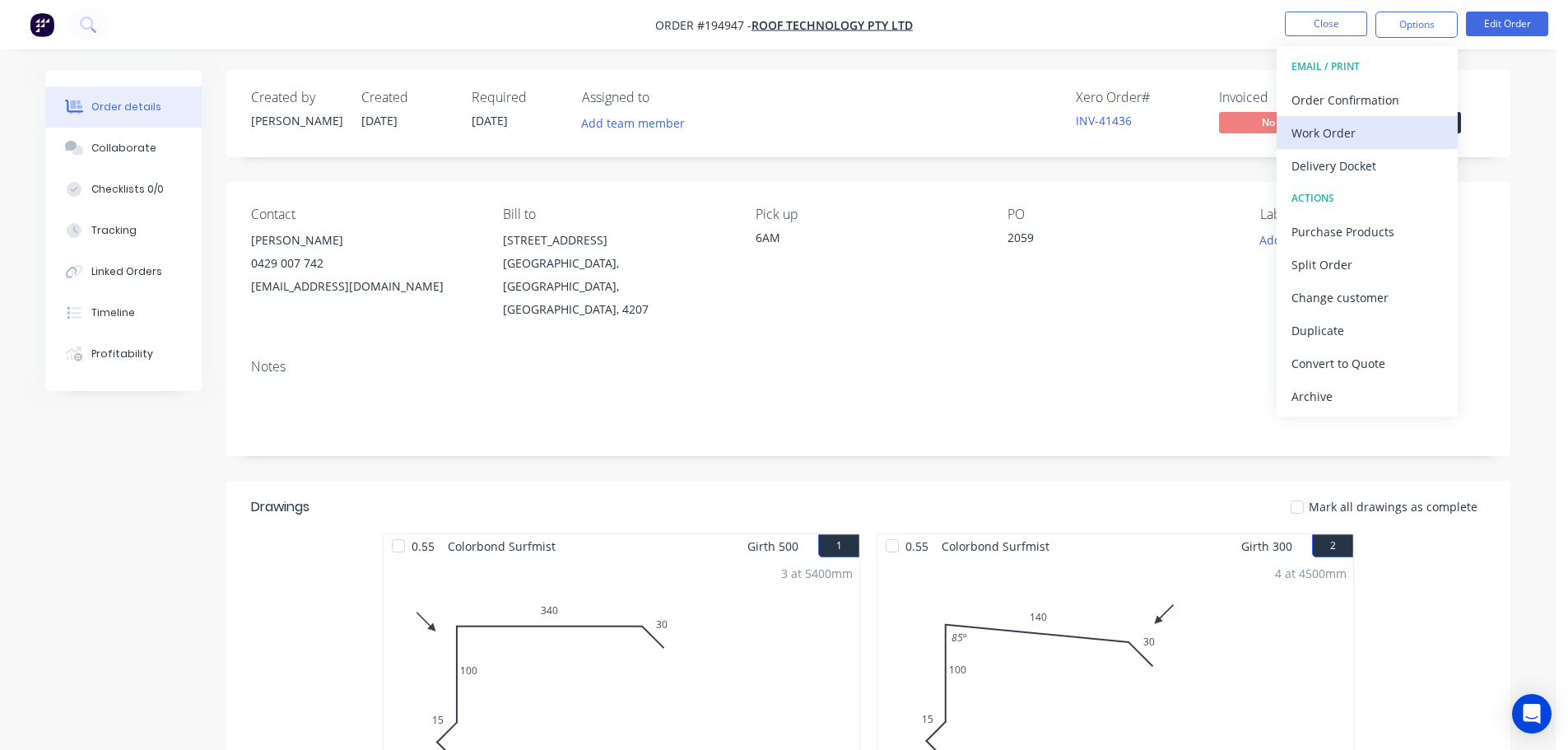
click at [1407, 146] on button "Work Order" at bounding box center [1367, 132] width 181 height 33
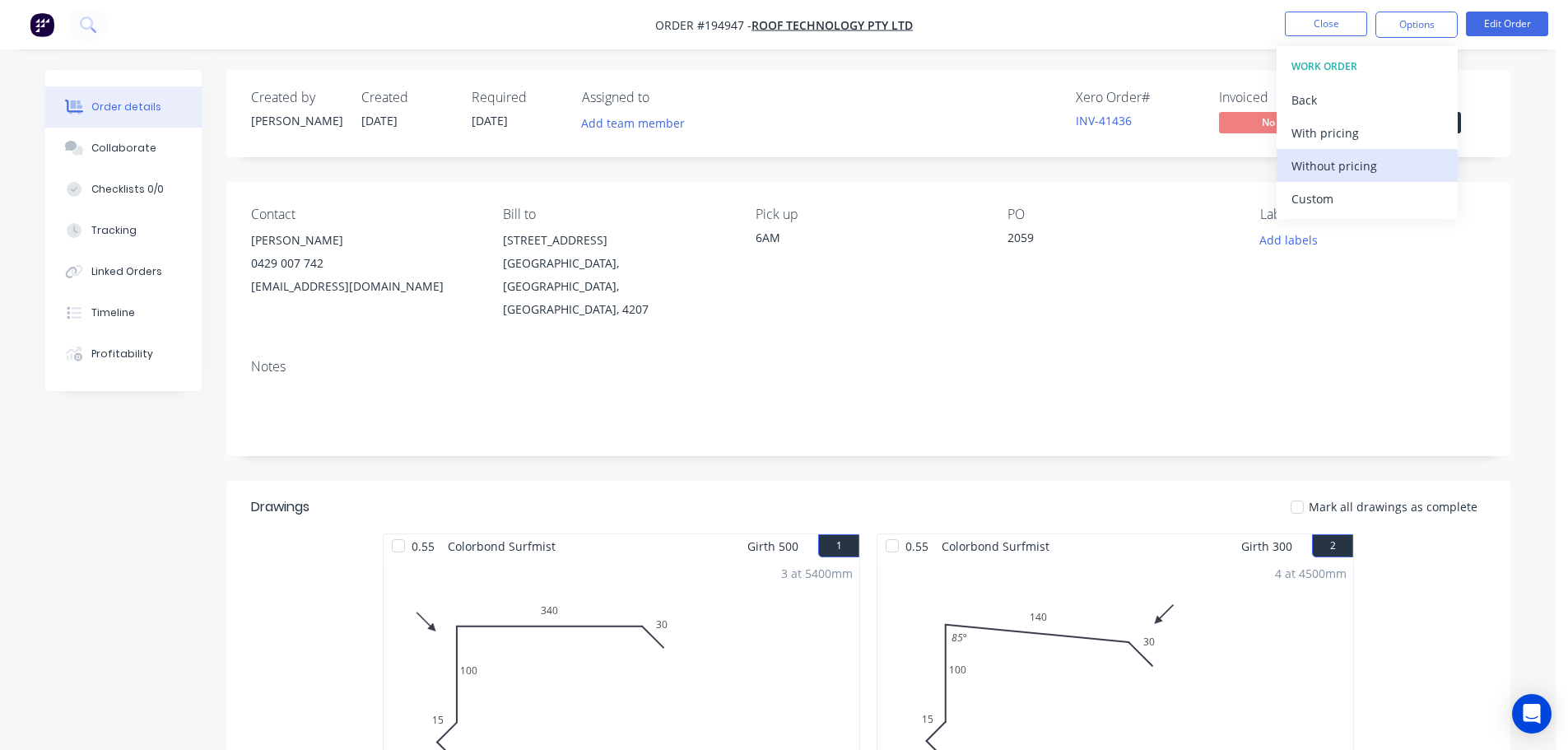
click at [1398, 173] on div "Without pricing" at bounding box center [1367, 165] width 151 height 24
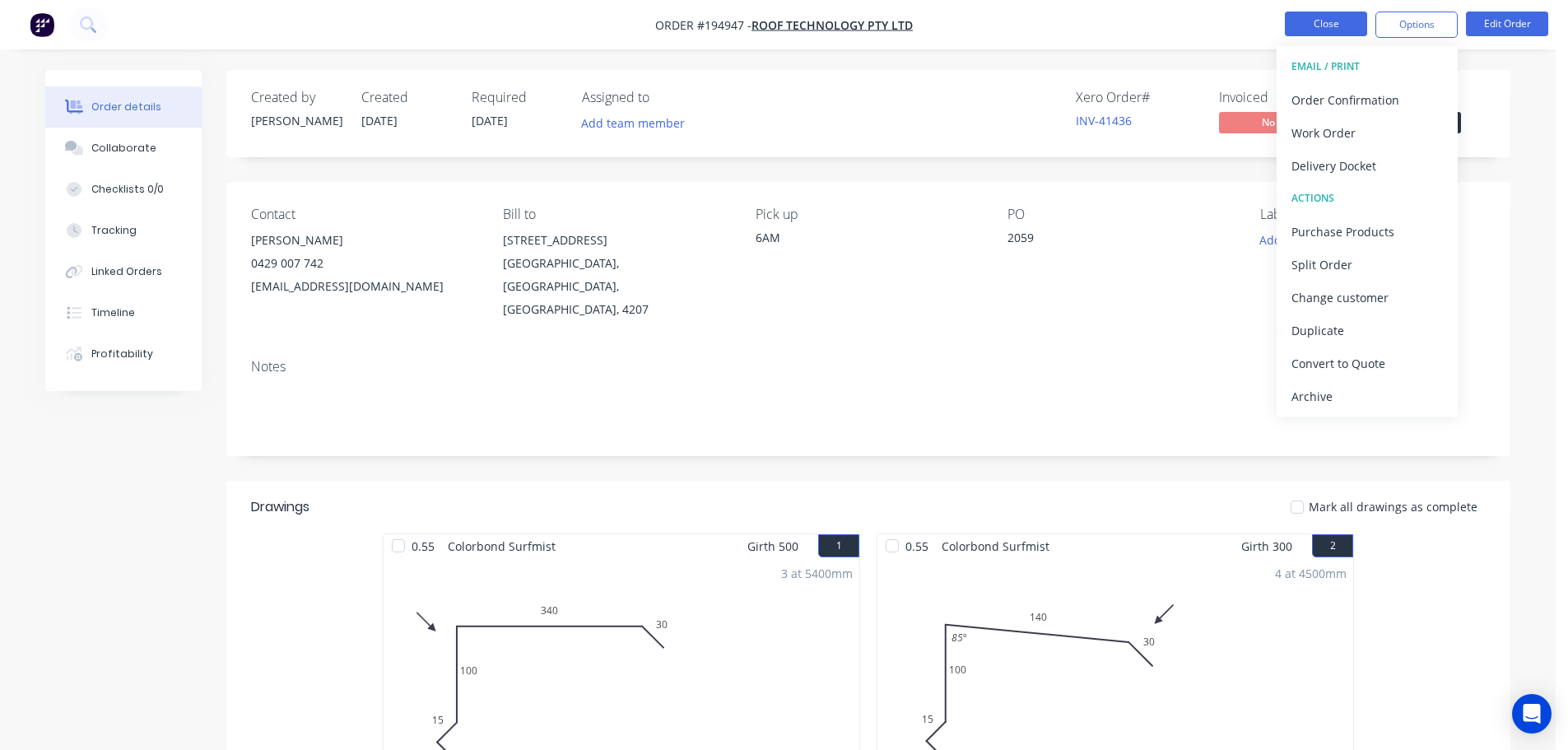
click at [1324, 23] on button "Close" at bounding box center [1326, 24] width 82 height 24
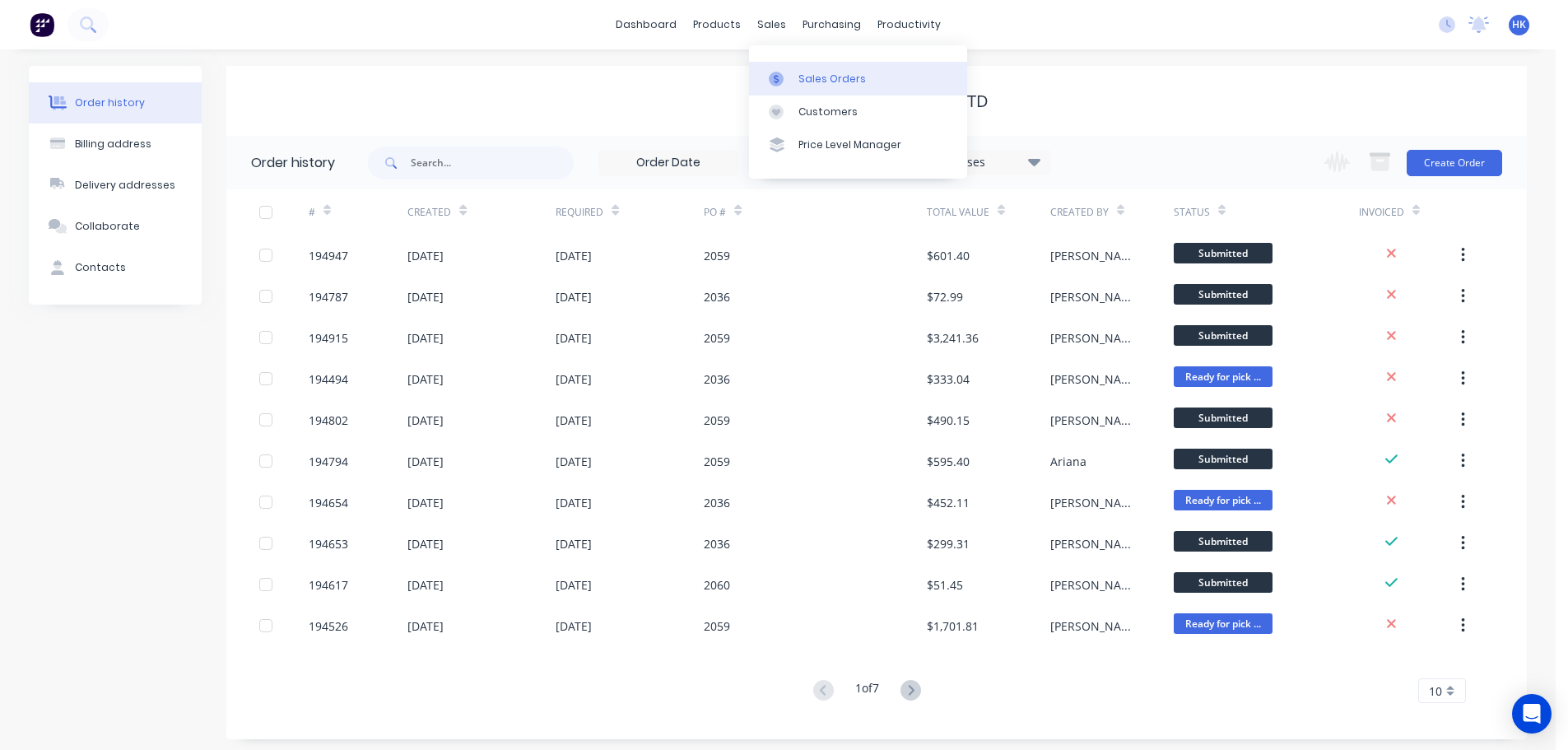
click at [808, 71] on div "Sales Orders" at bounding box center [832, 79] width 67 height 15
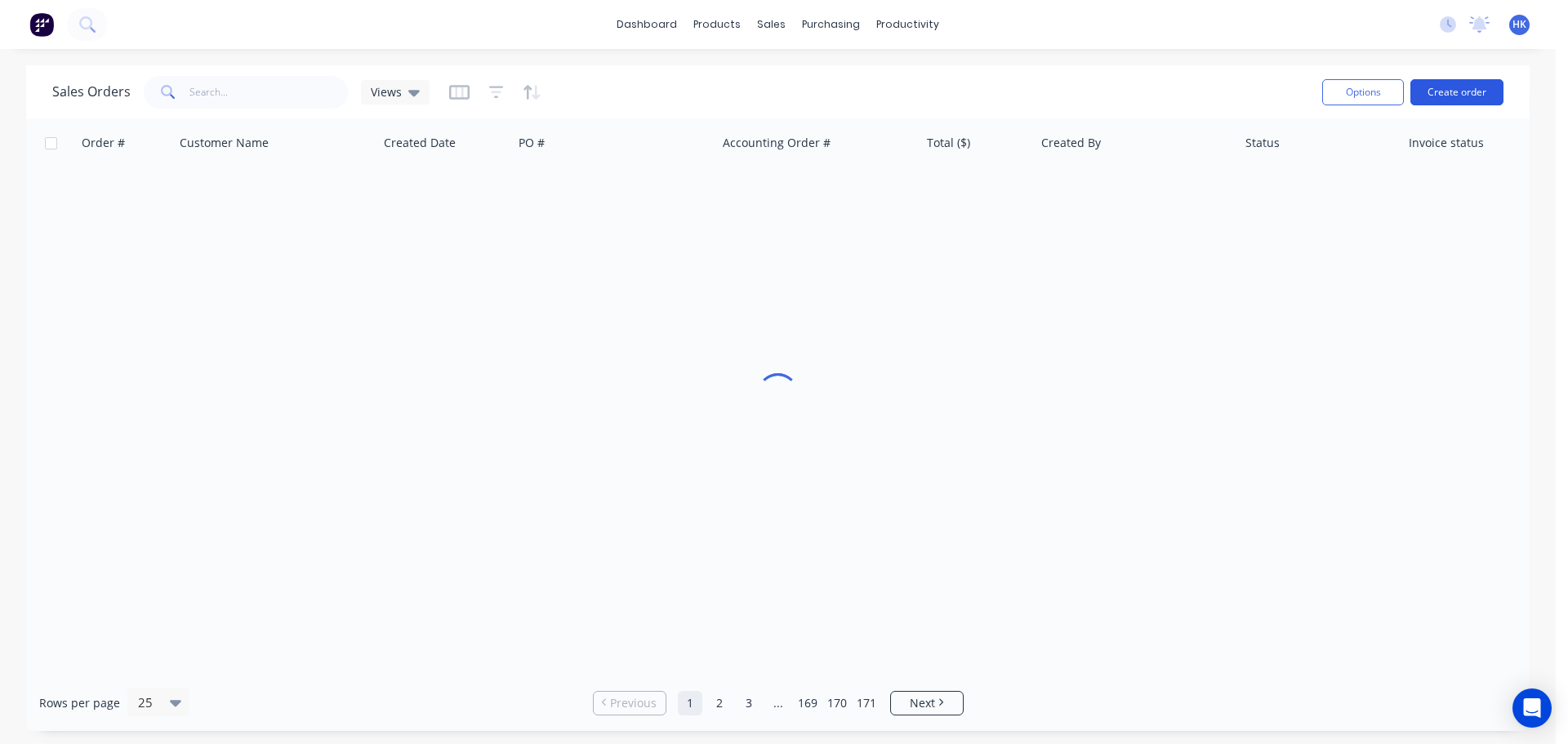
click at [1447, 96] on button "Create order" at bounding box center [1456, 92] width 93 height 26
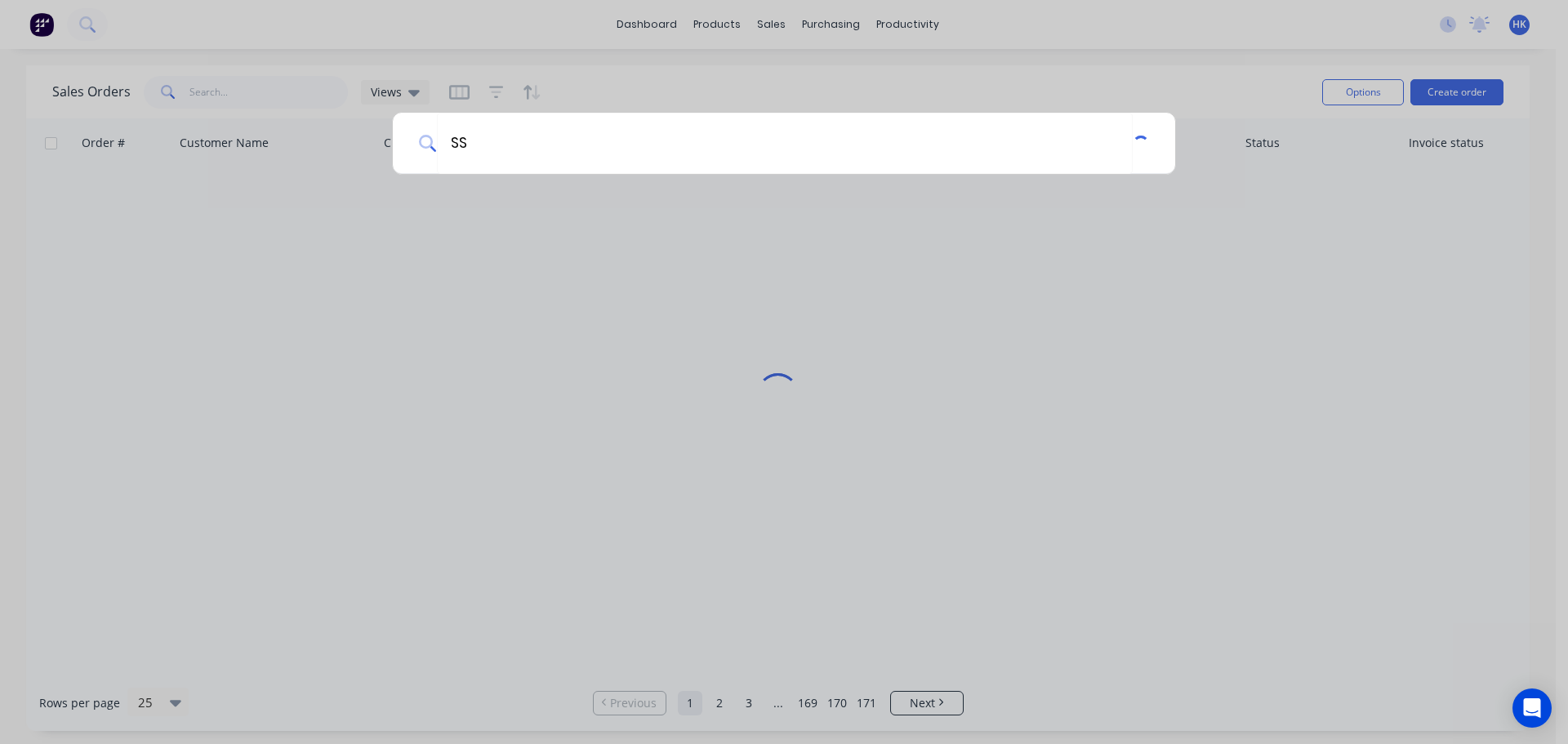
type input "S"
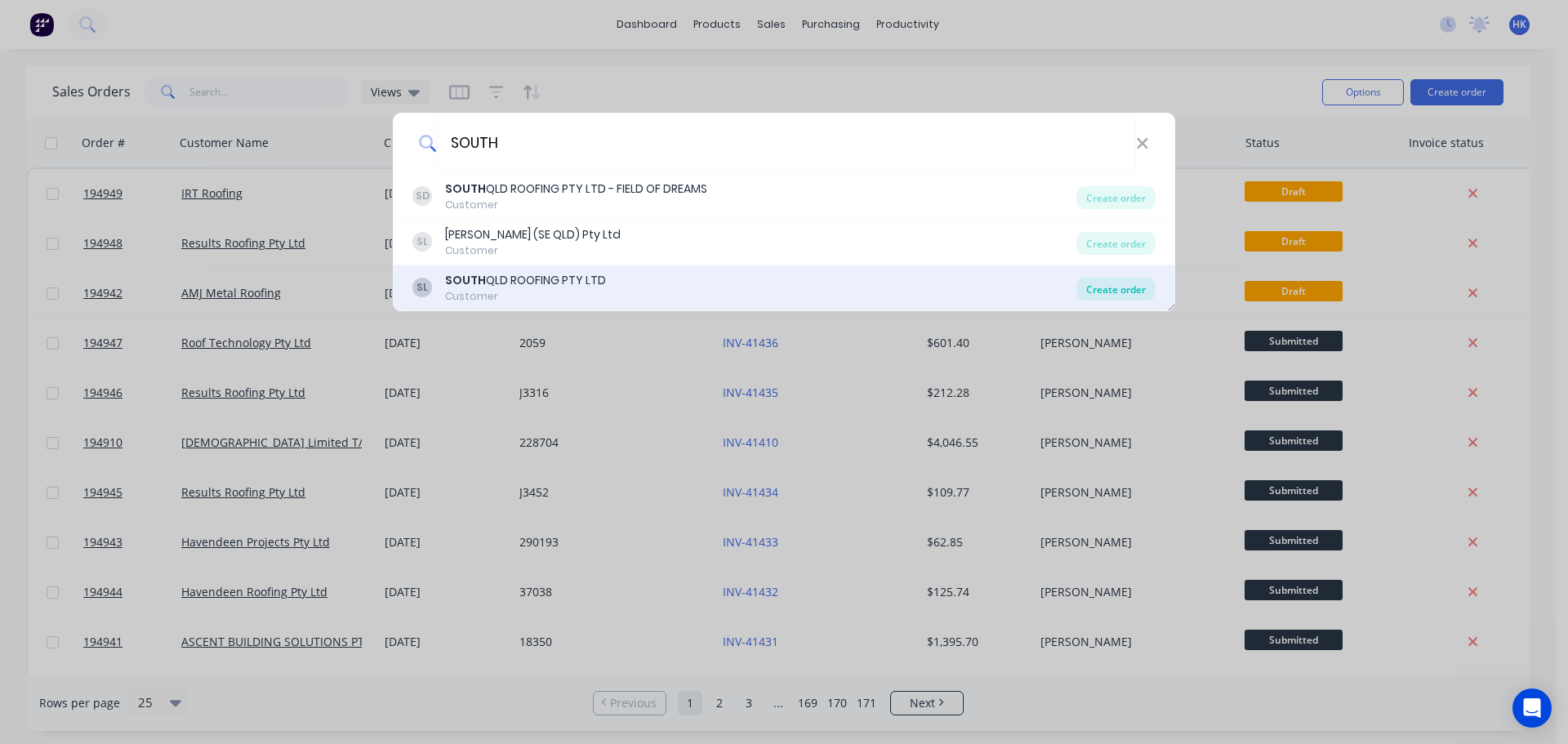
type input "SOUTH"
click at [1104, 294] on div "Create order" at bounding box center [1116, 288] width 79 height 22
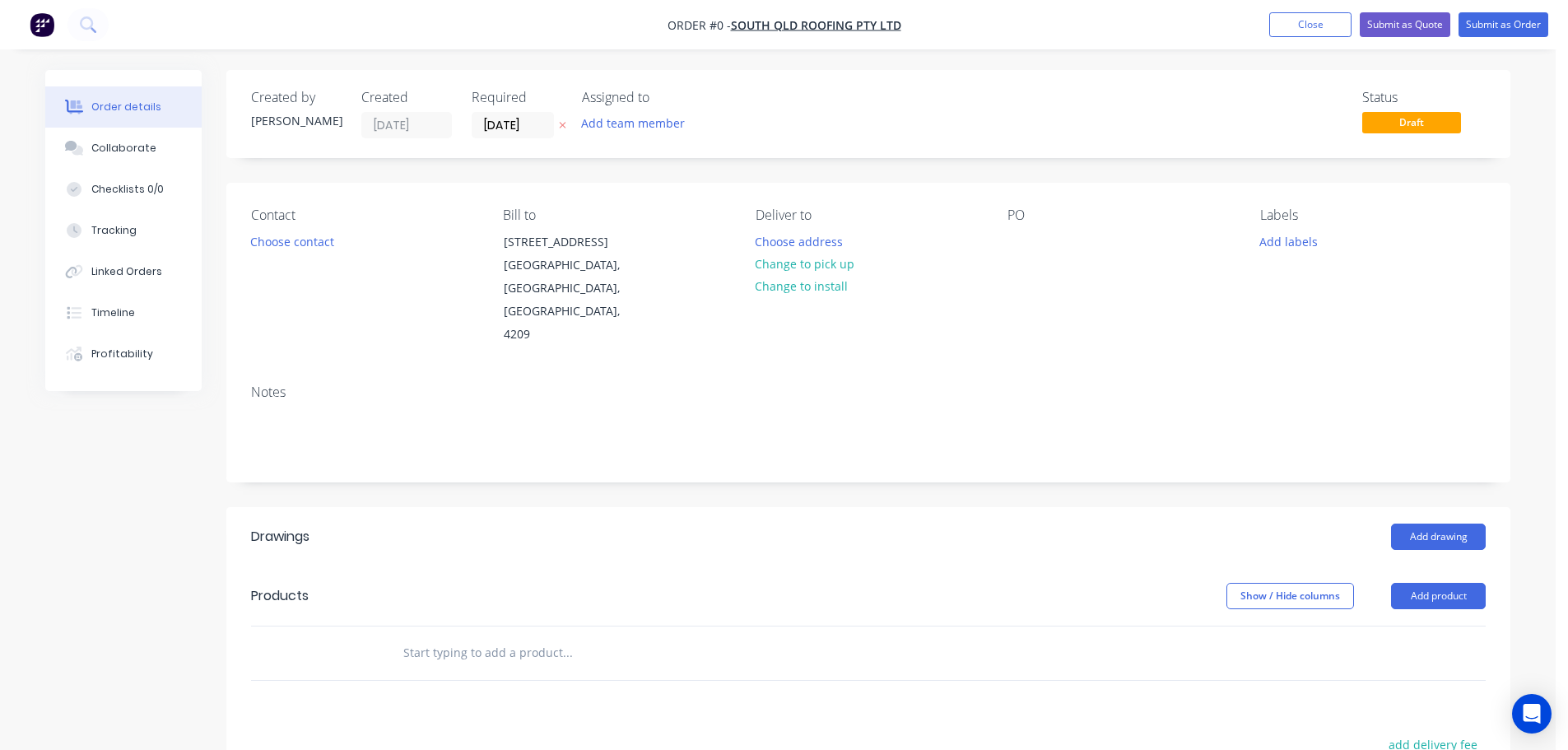
click at [507, 111] on div "Required 08/10/25" at bounding box center [517, 114] width 91 height 49
click at [523, 130] on input "[DATE]" at bounding box center [513, 124] width 81 height 24
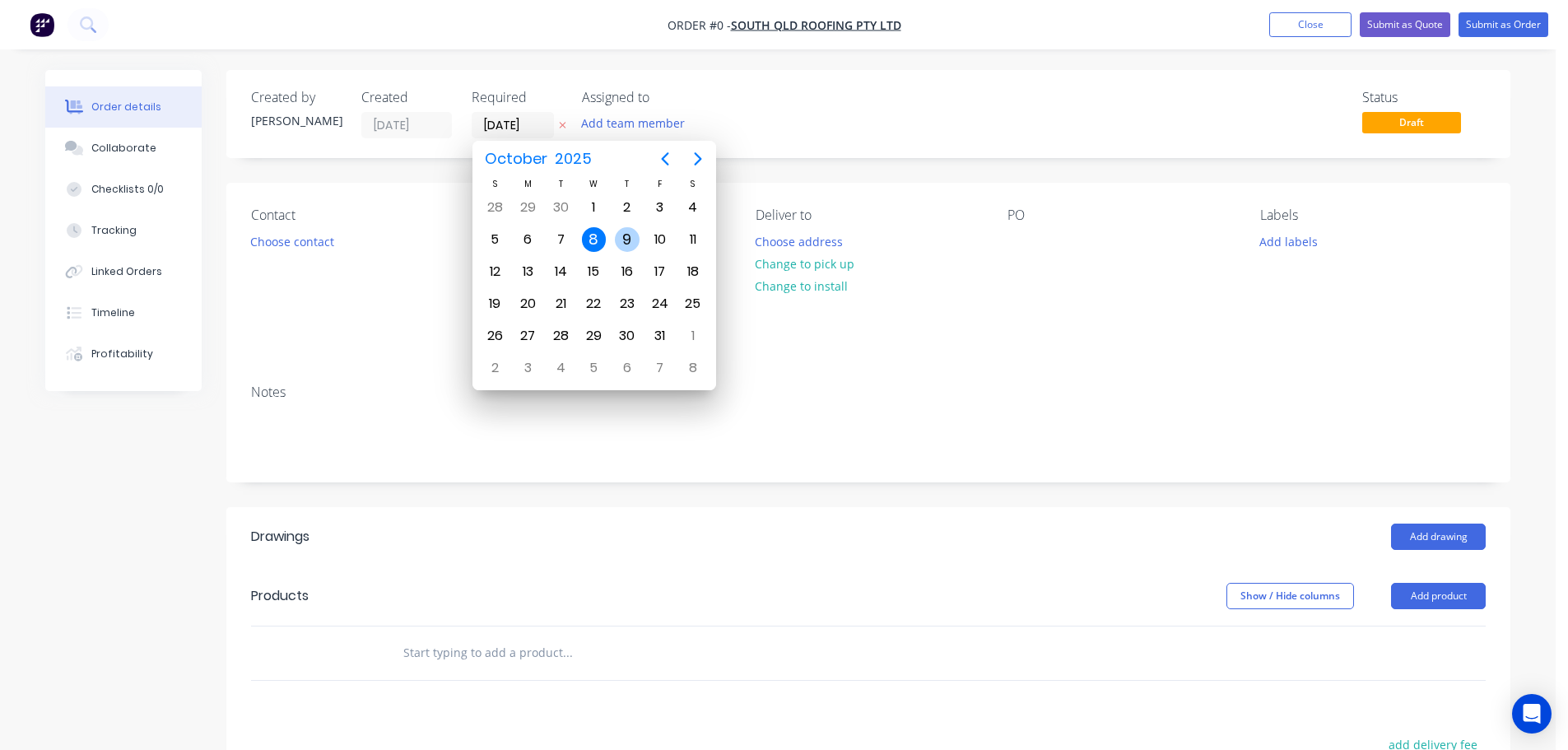
click at [625, 235] on div "9" at bounding box center [627, 239] width 24 height 24
type input "[DATE]"
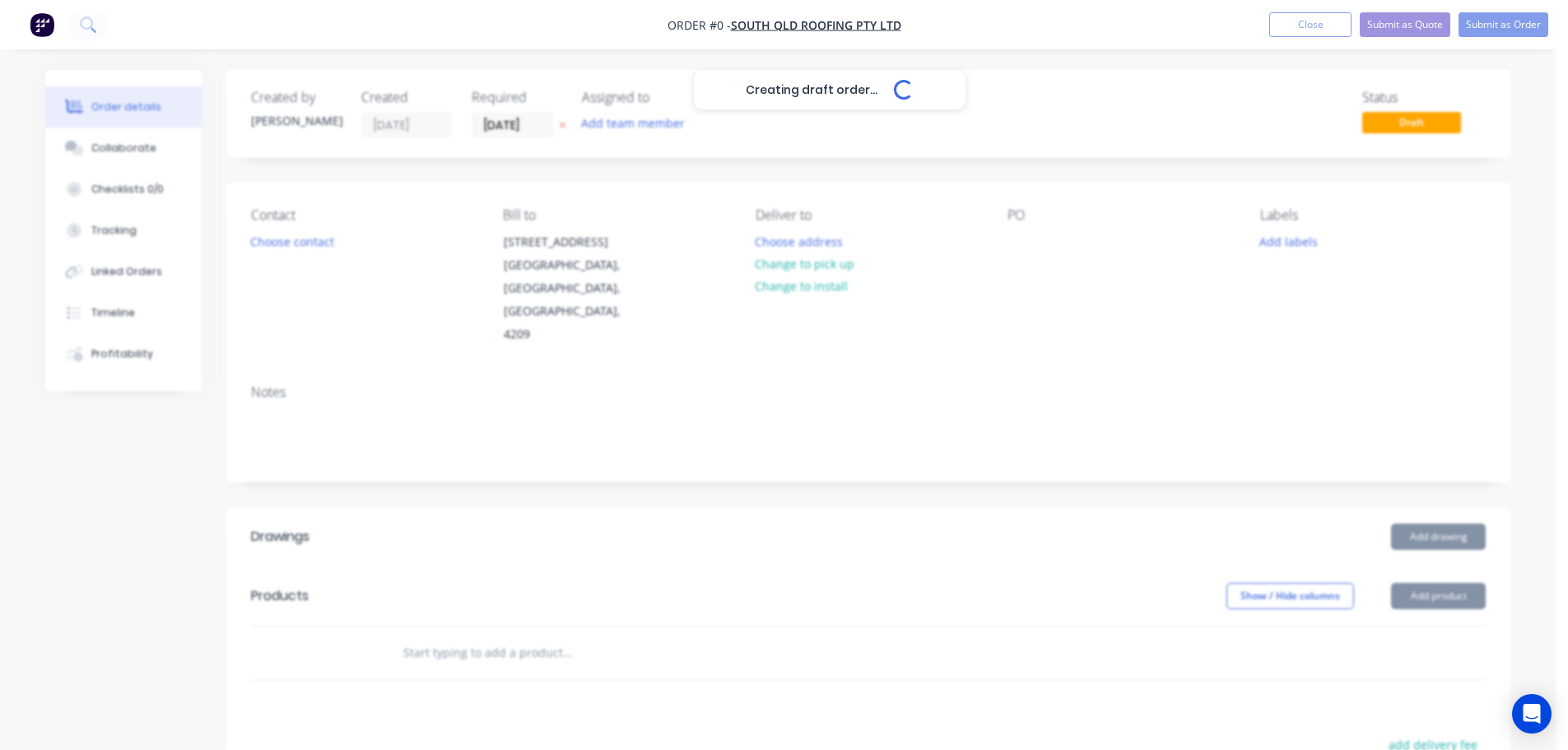
click at [288, 251] on div "Creating draft order... Loading..." at bounding box center [829, 444] width 1568 height 750
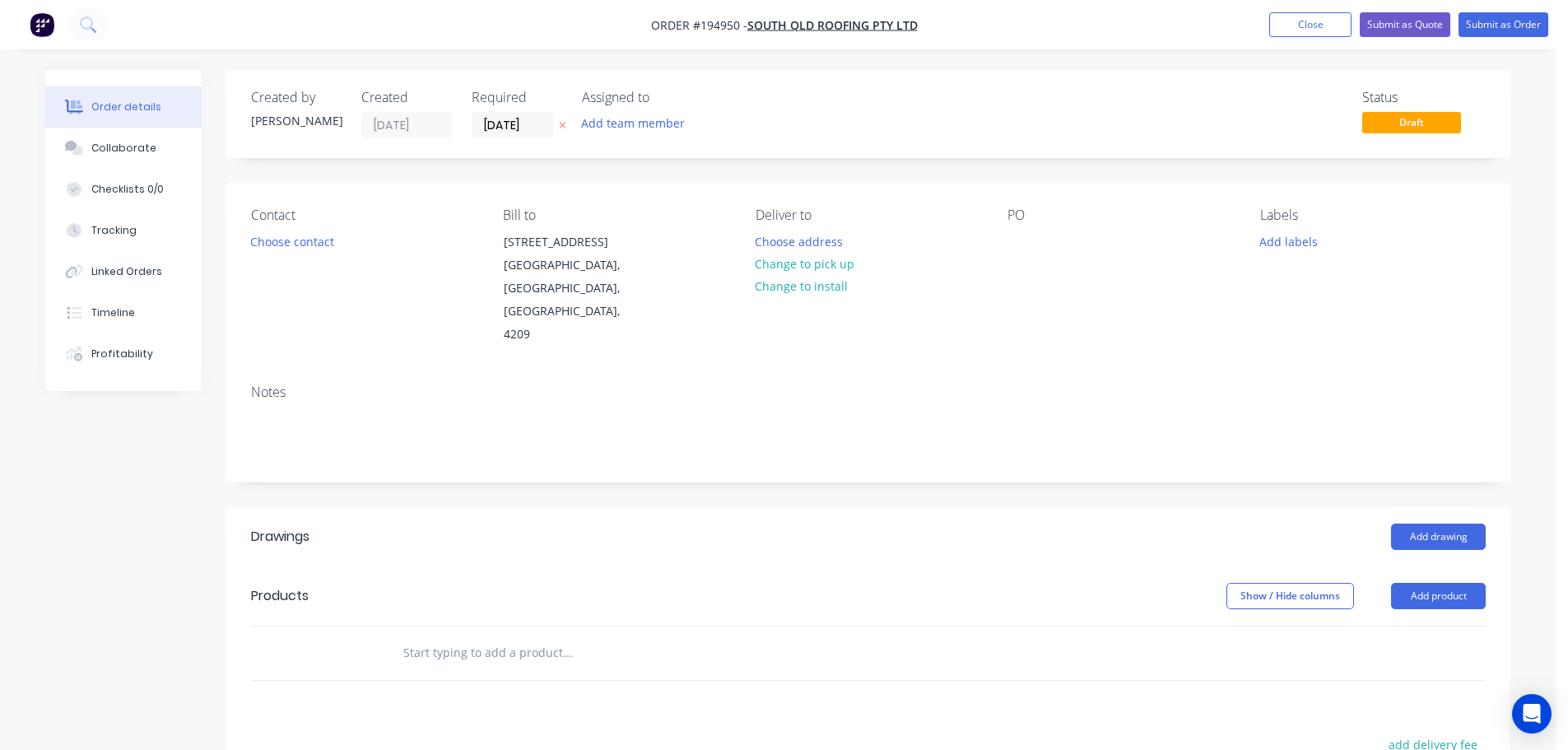
click at [288, 251] on button "Choose contact" at bounding box center [292, 240] width 102 height 22
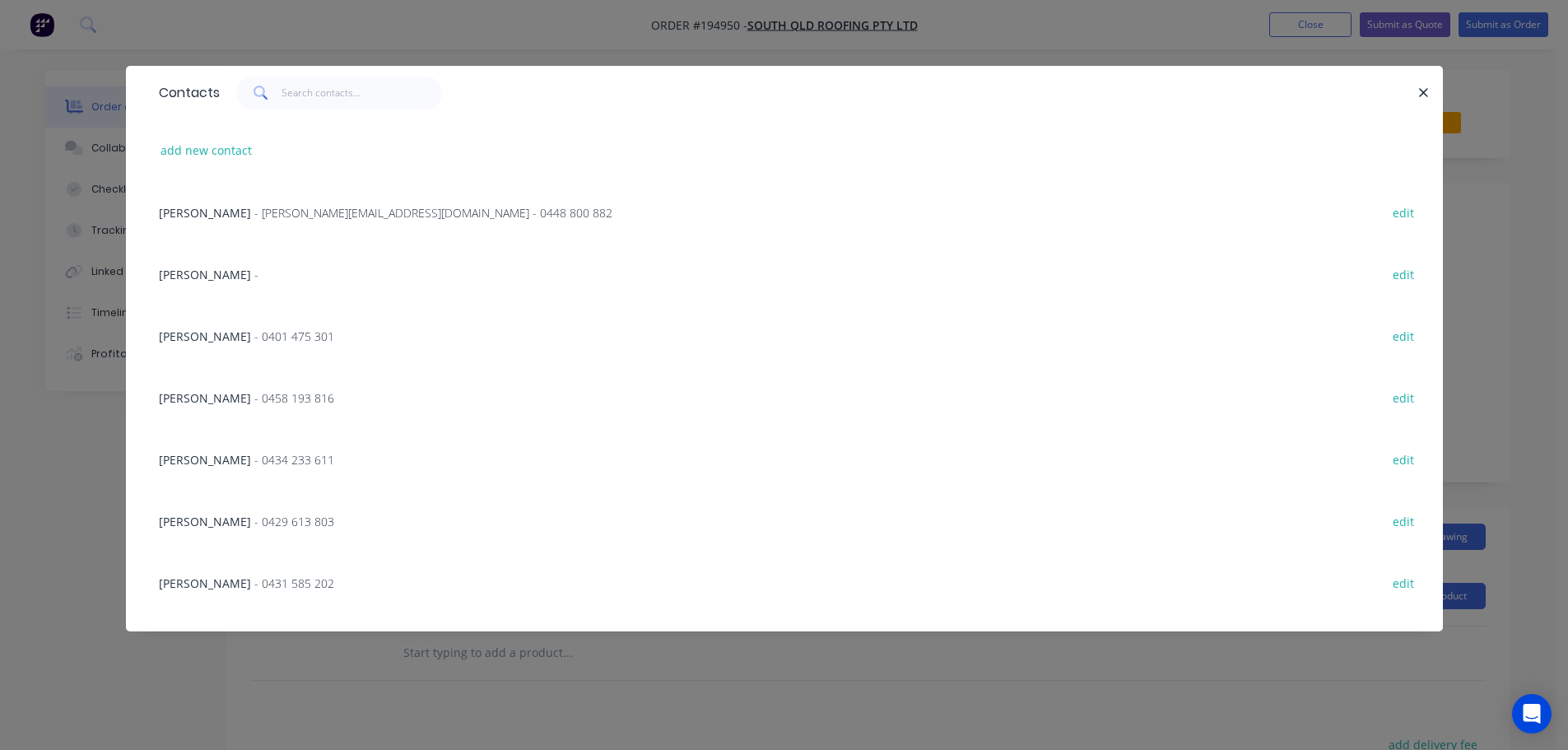
scroll to position [291, 0]
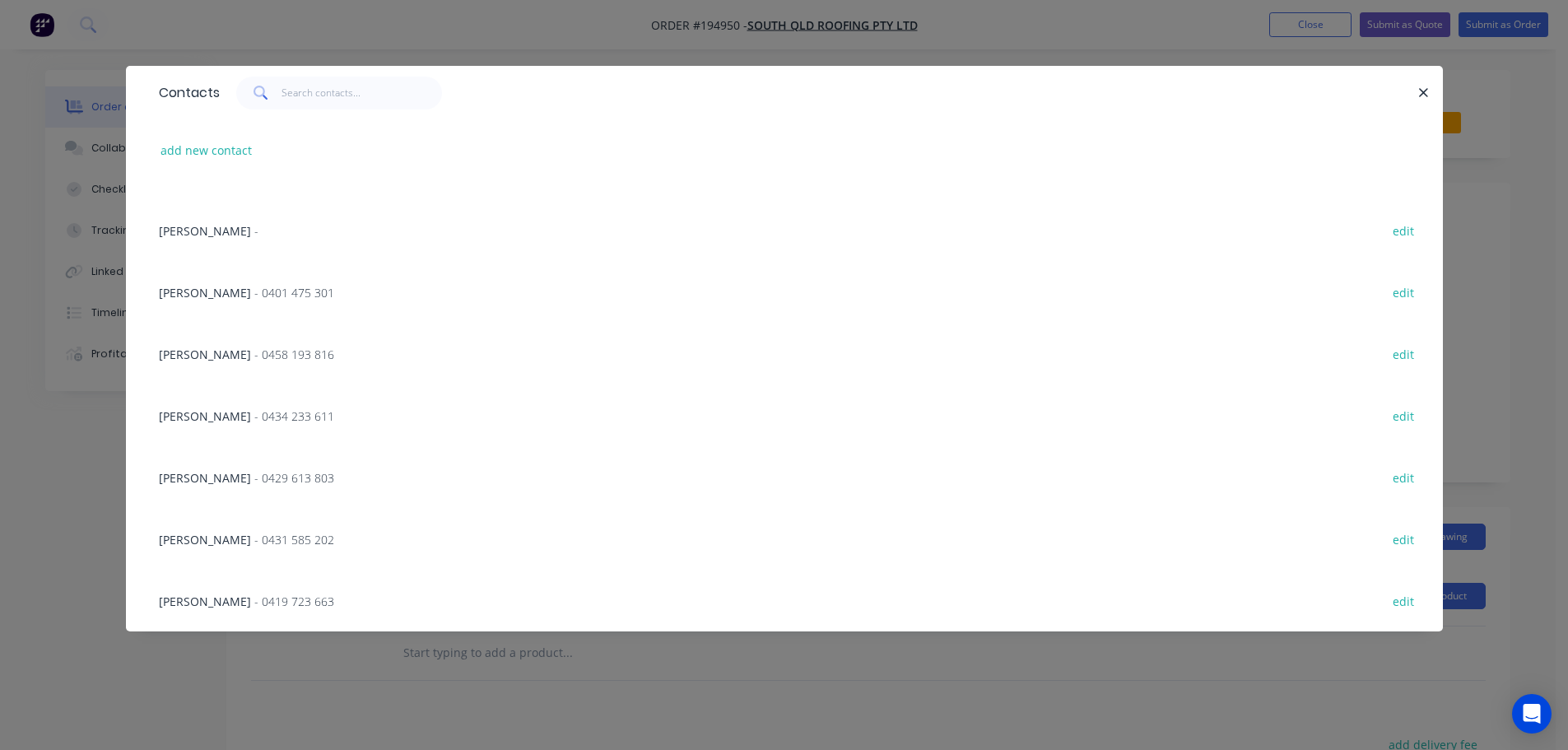
click at [279, 412] on span "- 0434 233 611" at bounding box center [294, 416] width 80 height 16
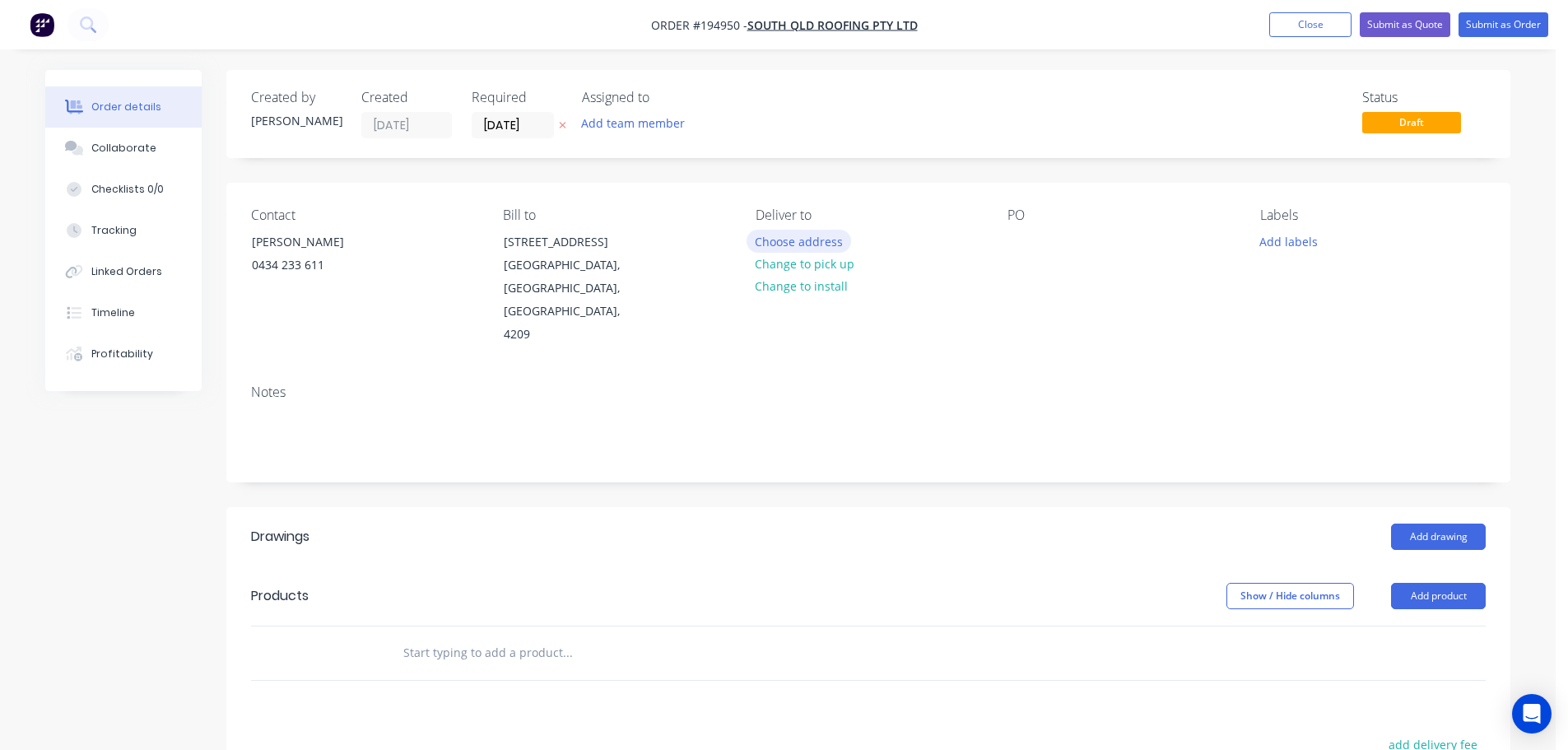
click at [816, 233] on button "Choose address" at bounding box center [799, 240] width 105 height 22
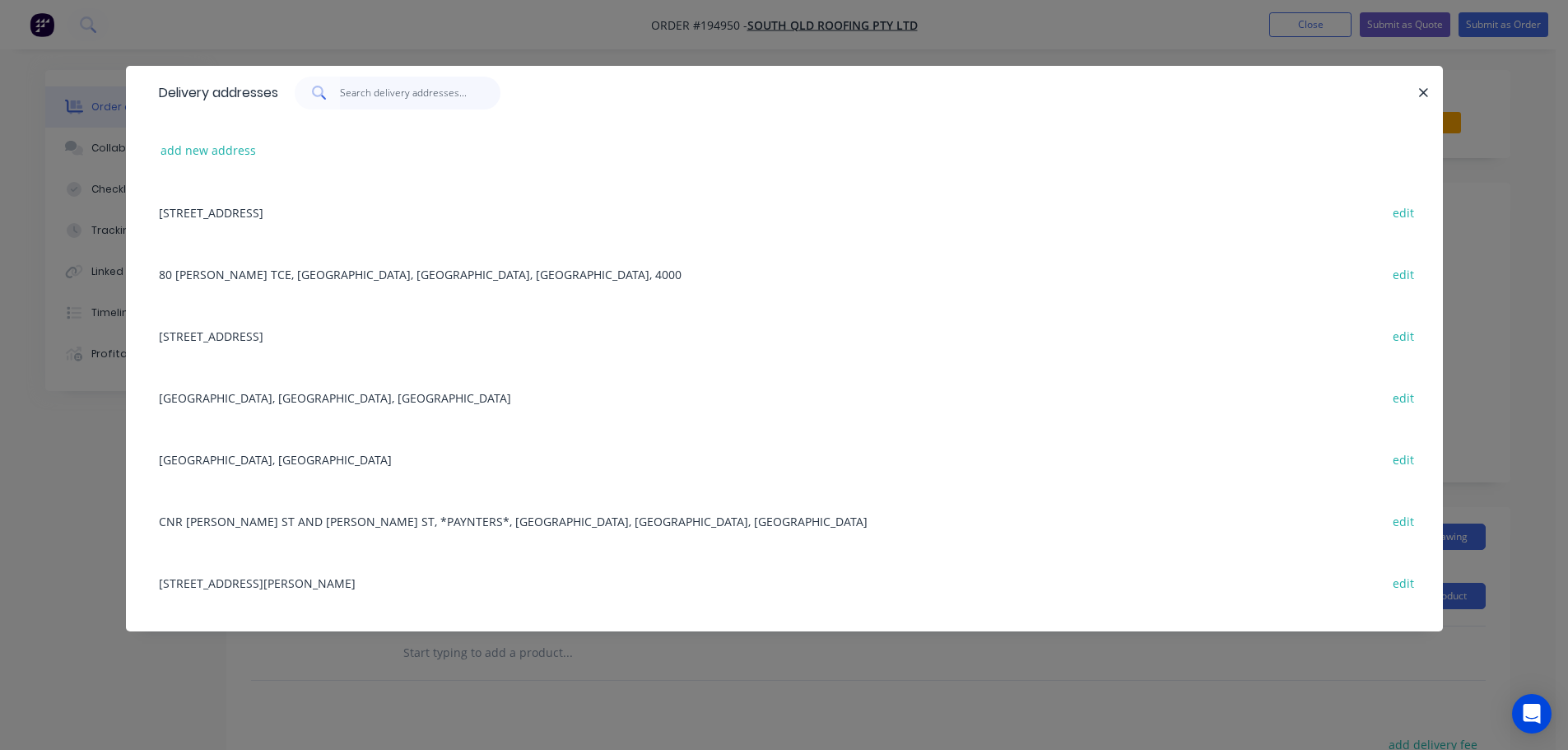
click at [399, 89] on input "text" at bounding box center [420, 92] width 160 height 33
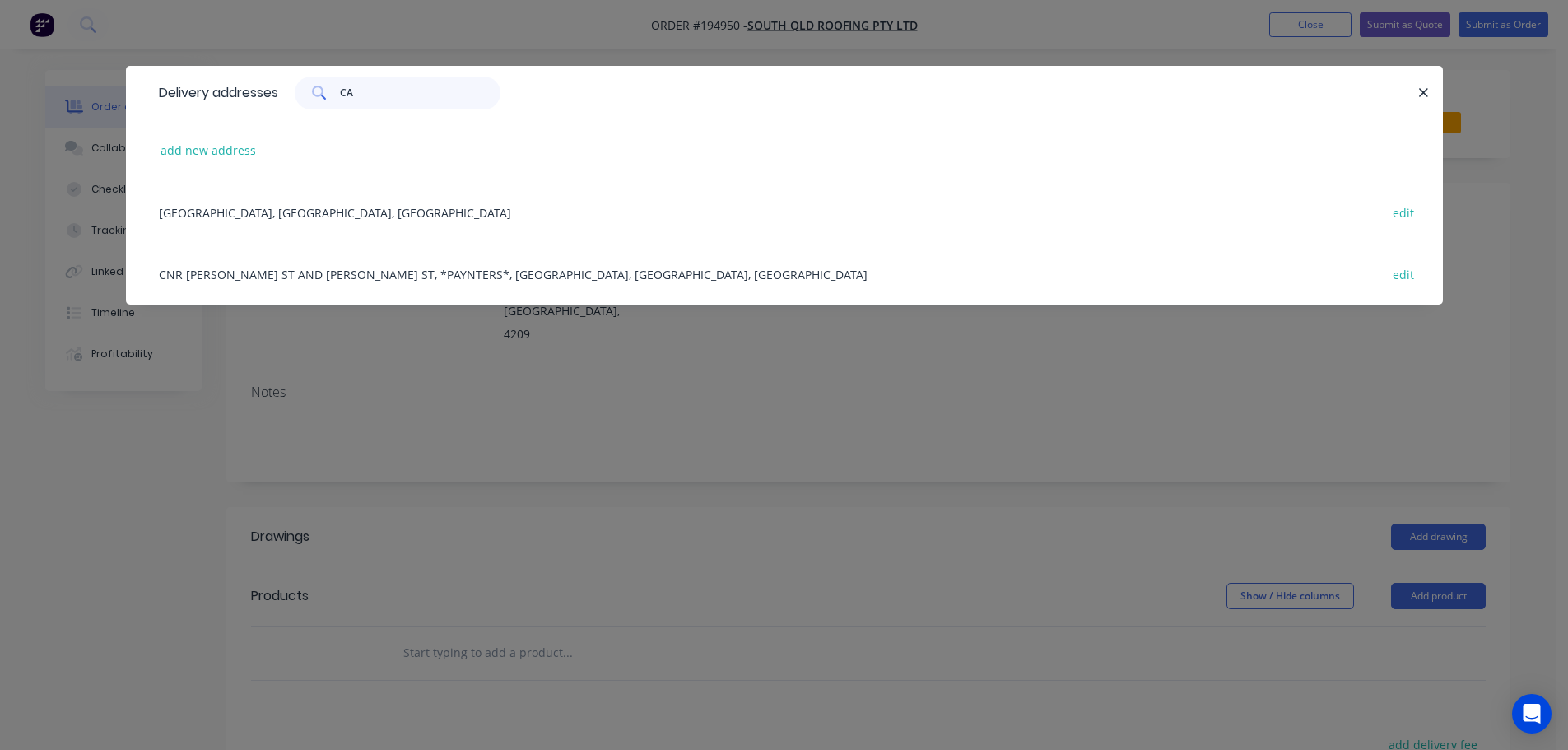
type input "CA"
click at [346, 215] on div "CABOOLTURE SPORTS CLUB, STATION RD, MORAYFIELD edit" at bounding box center [784, 212] width 1267 height 61
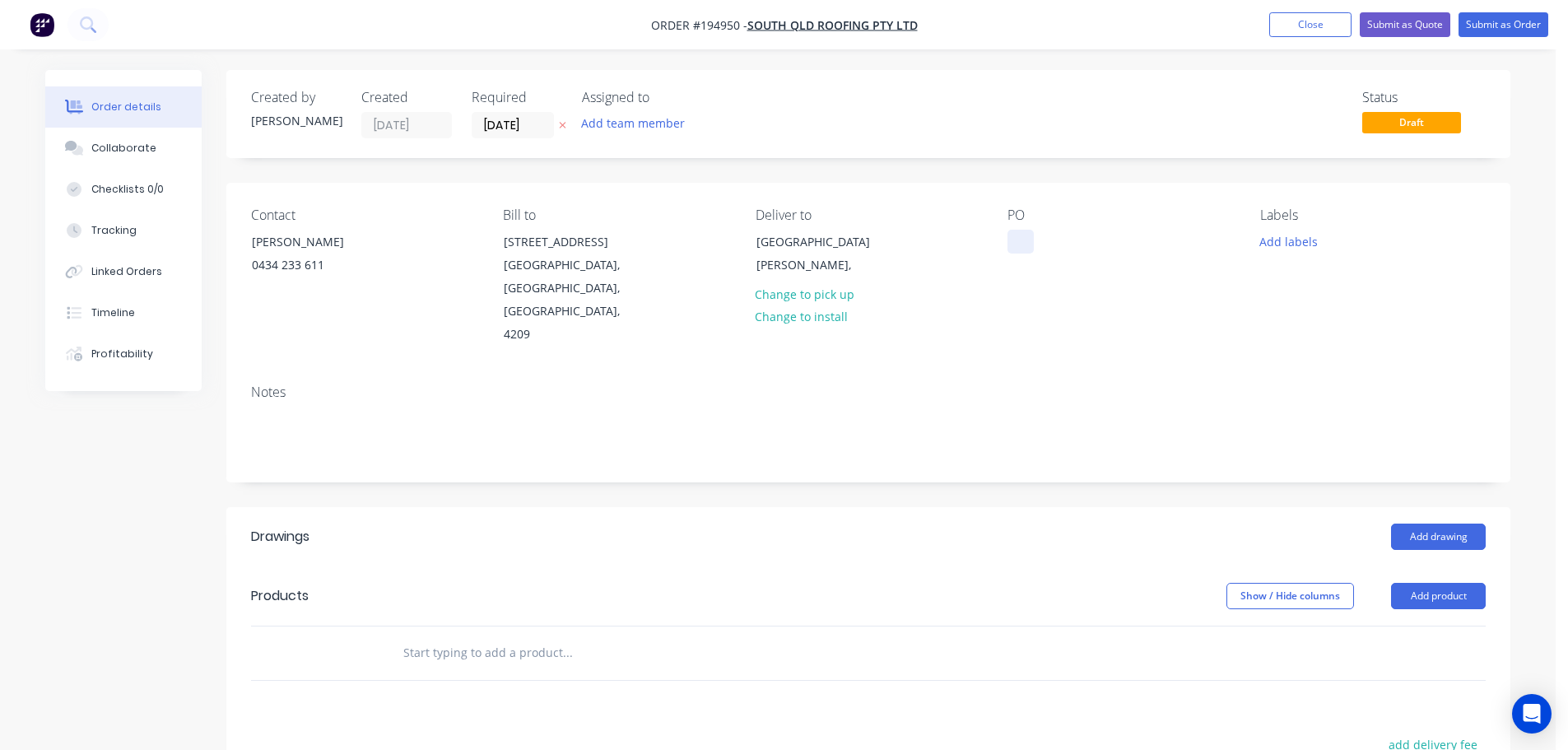
click at [1025, 239] on div at bounding box center [1020, 241] width 26 height 24
click at [1302, 249] on button "Add labels" at bounding box center [1288, 240] width 76 height 22
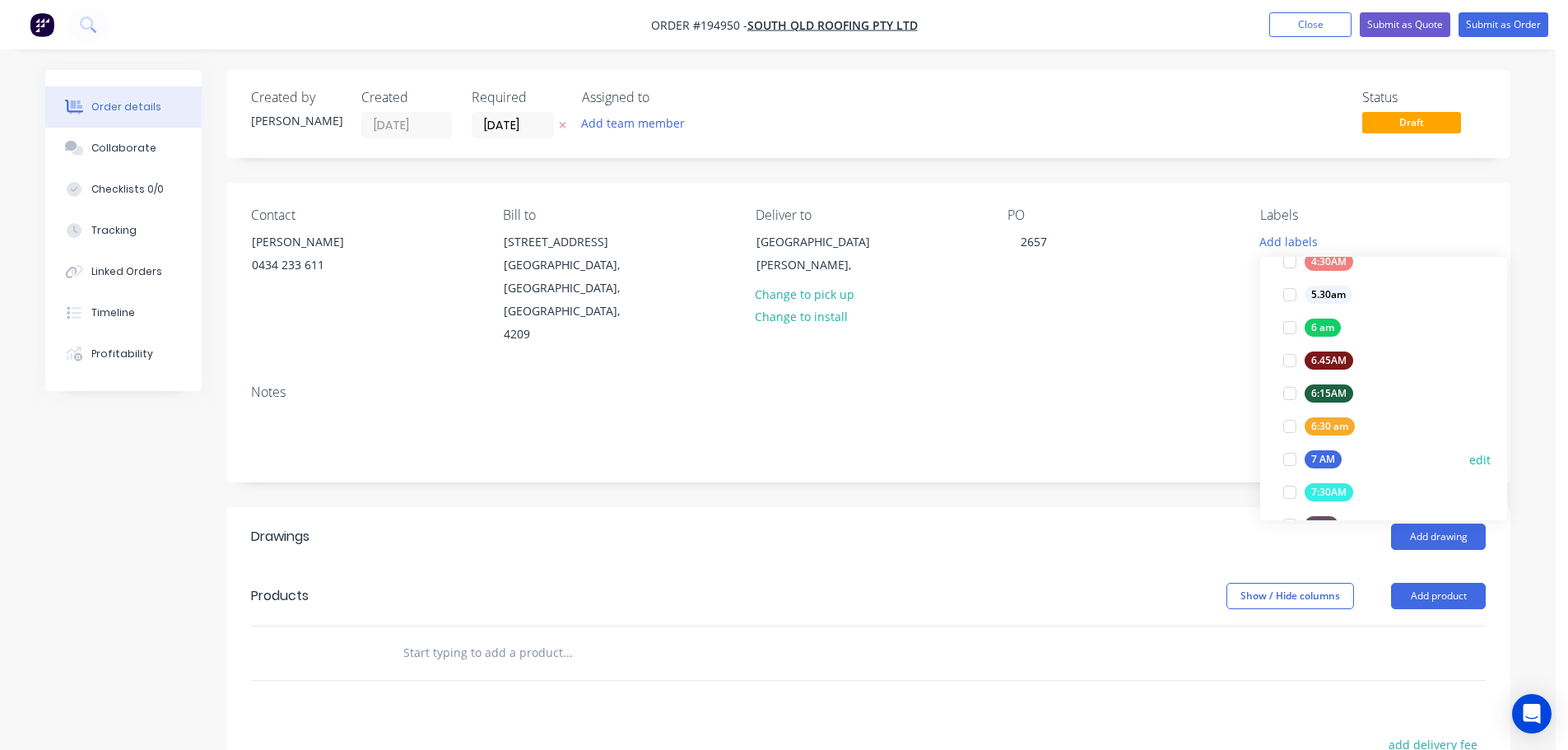
scroll to position [329, 0]
click at [1298, 413] on div at bounding box center [1289, 421] width 33 height 33
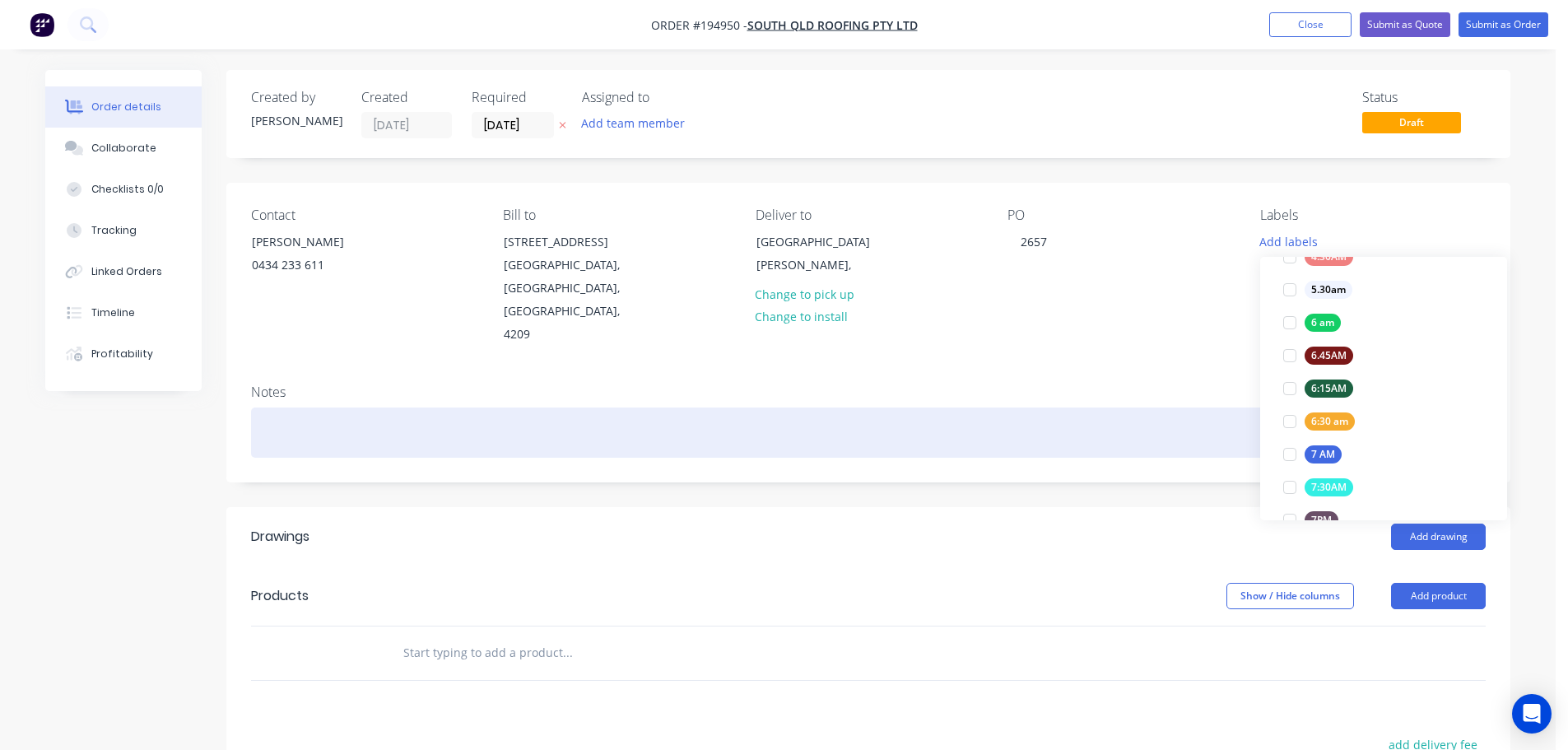
scroll to position [0, 0]
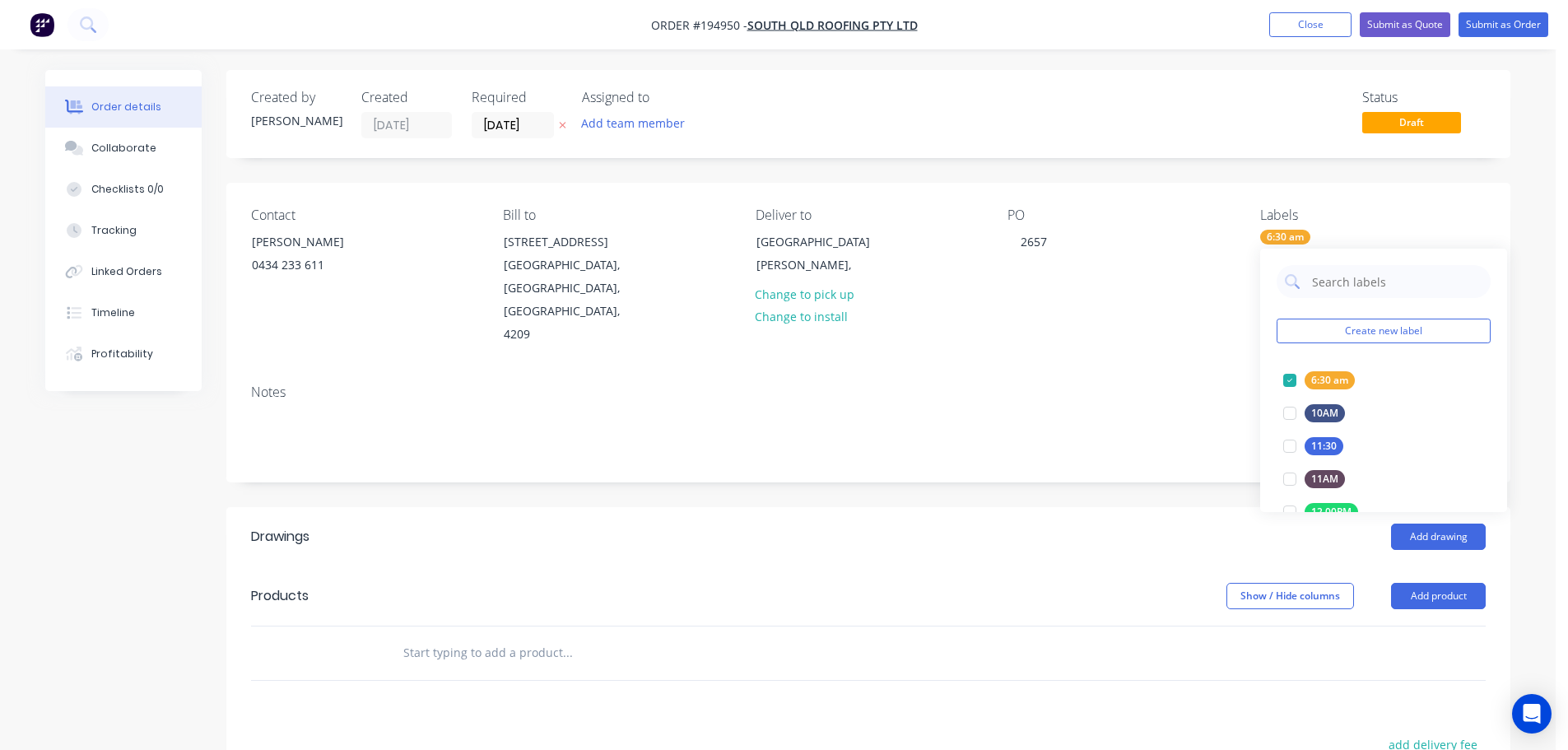
click at [1427, 527] on header "Drawings Add drawing" at bounding box center [868, 537] width 1284 height 60
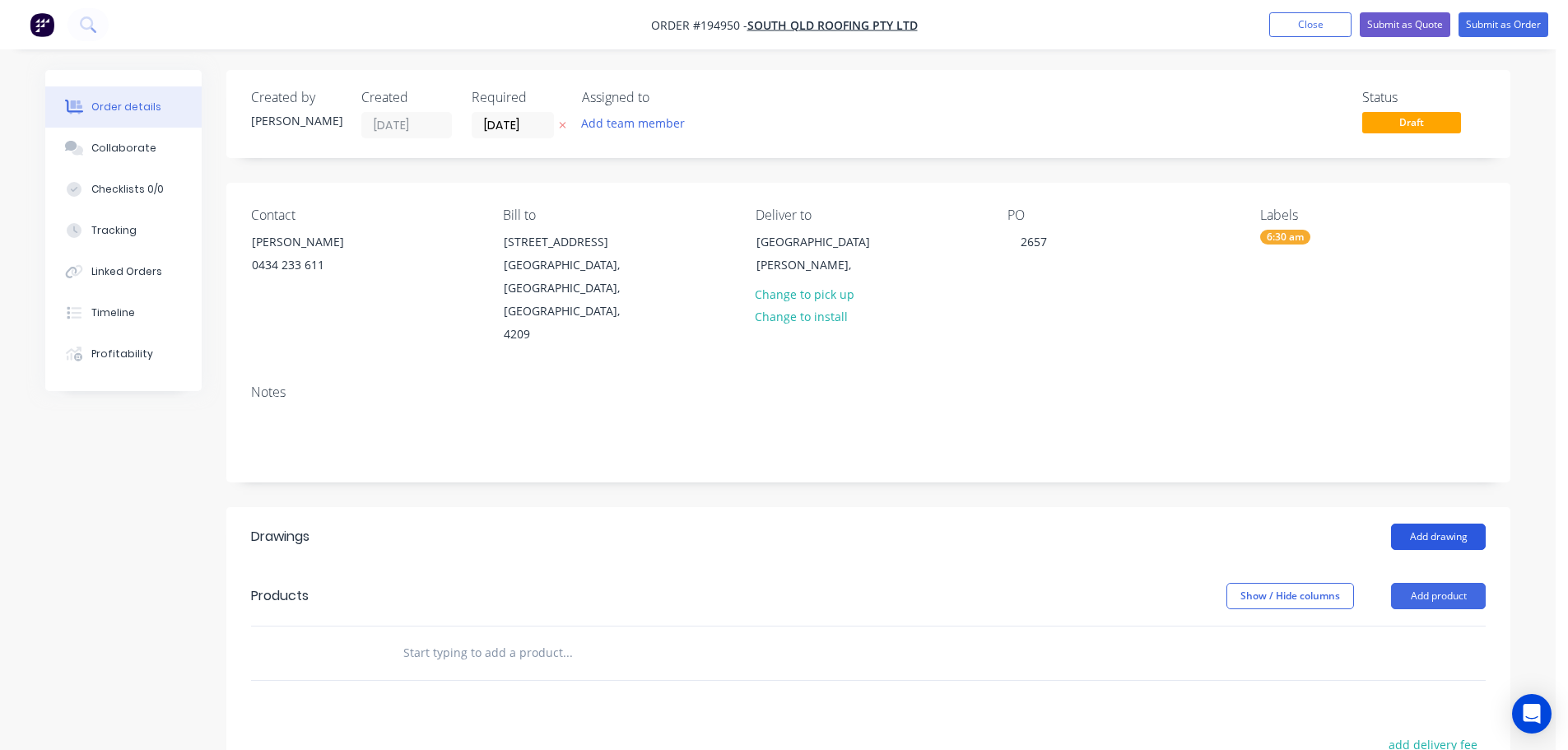
click at [1427, 523] on button "Add drawing" at bounding box center [1438, 536] width 95 height 26
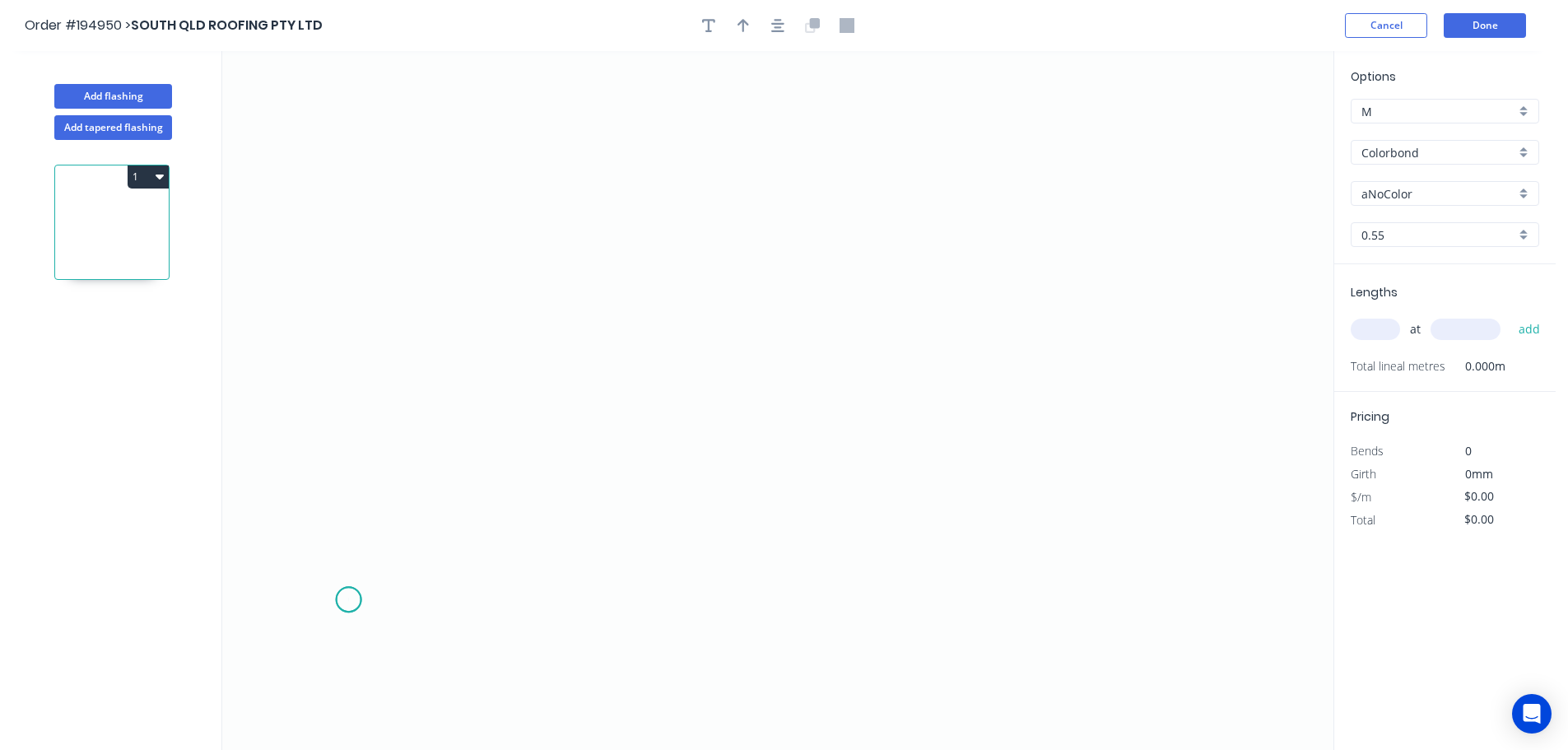
click at [349, 600] on icon "0" at bounding box center [778, 401] width 1111 height 699
click at [352, 154] on icon "0" at bounding box center [778, 401] width 1111 height 699
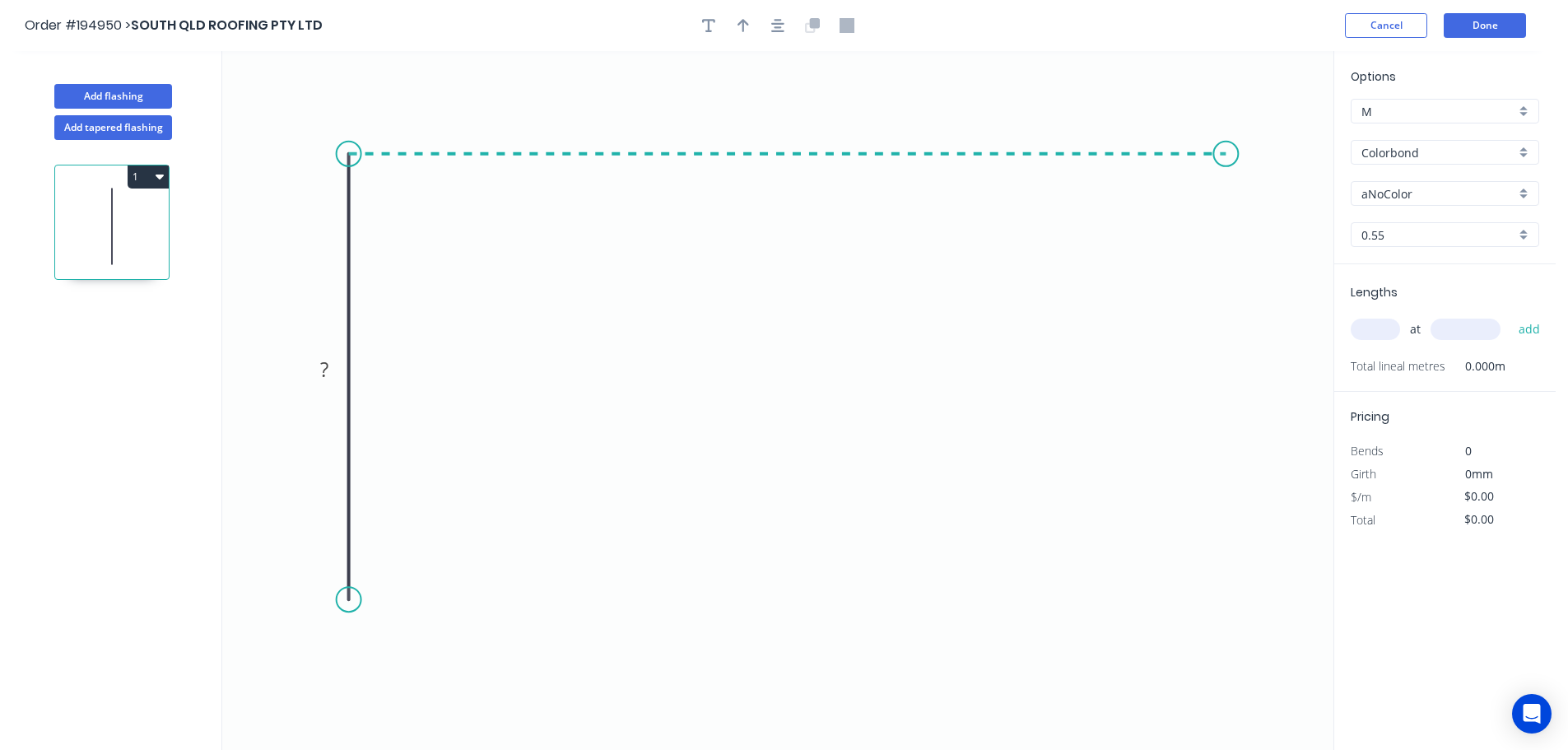
click at [1226, 170] on icon "0 ?" at bounding box center [778, 401] width 1111 height 699
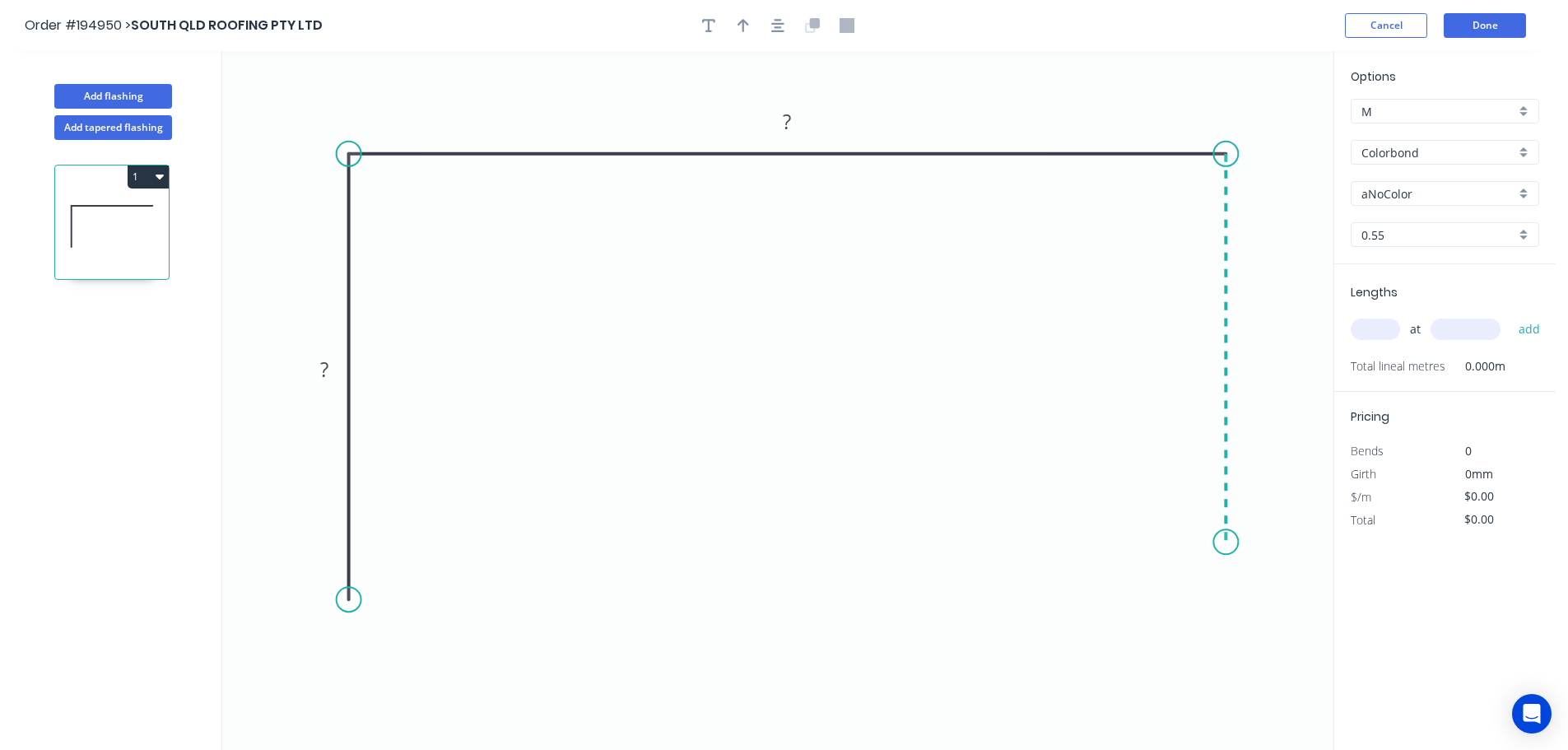
click at [1216, 543] on icon "0 ? ?" at bounding box center [778, 401] width 1111 height 699
click at [1305, 614] on icon "0 ? ? ?" at bounding box center [778, 401] width 1111 height 699
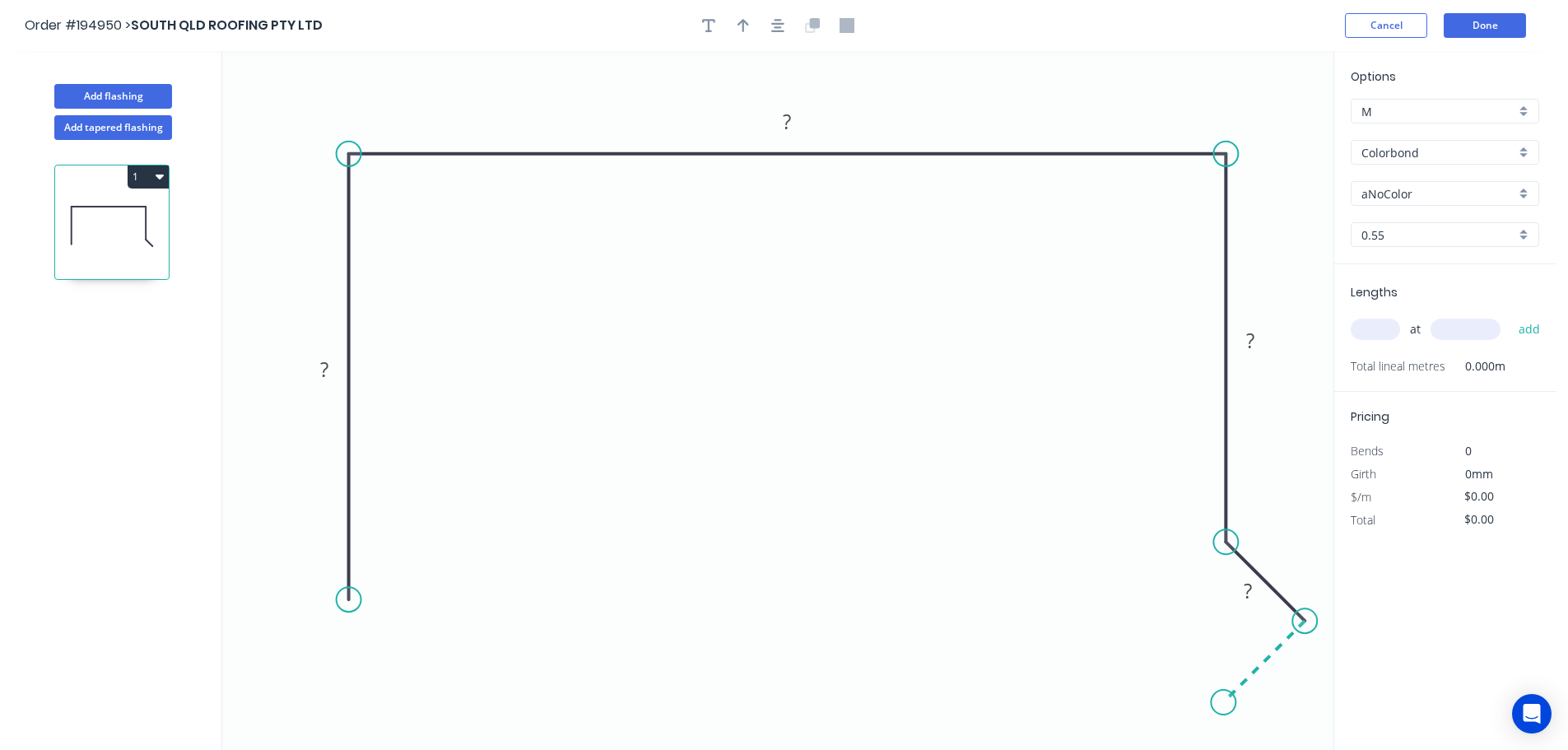
click at [1224, 700] on icon "0 ? ? ? ?" at bounding box center [778, 401] width 1111 height 699
click at [394, 705] on div "Feather" at bounding box center [422, 704] width 165 height 34
click at [396, 646] on div "Flip bend" at bounding box center [429, 651] width 165 height 34
drag, startPoint x: 417, startPoint y: 572, endPoint x: 442, endPoint y: 618, distance: 52.4
click at [442, 618] on icon "0 FE 15 ? ? ? ? ?" at bounding box center [778, 401] width 1111 height 699
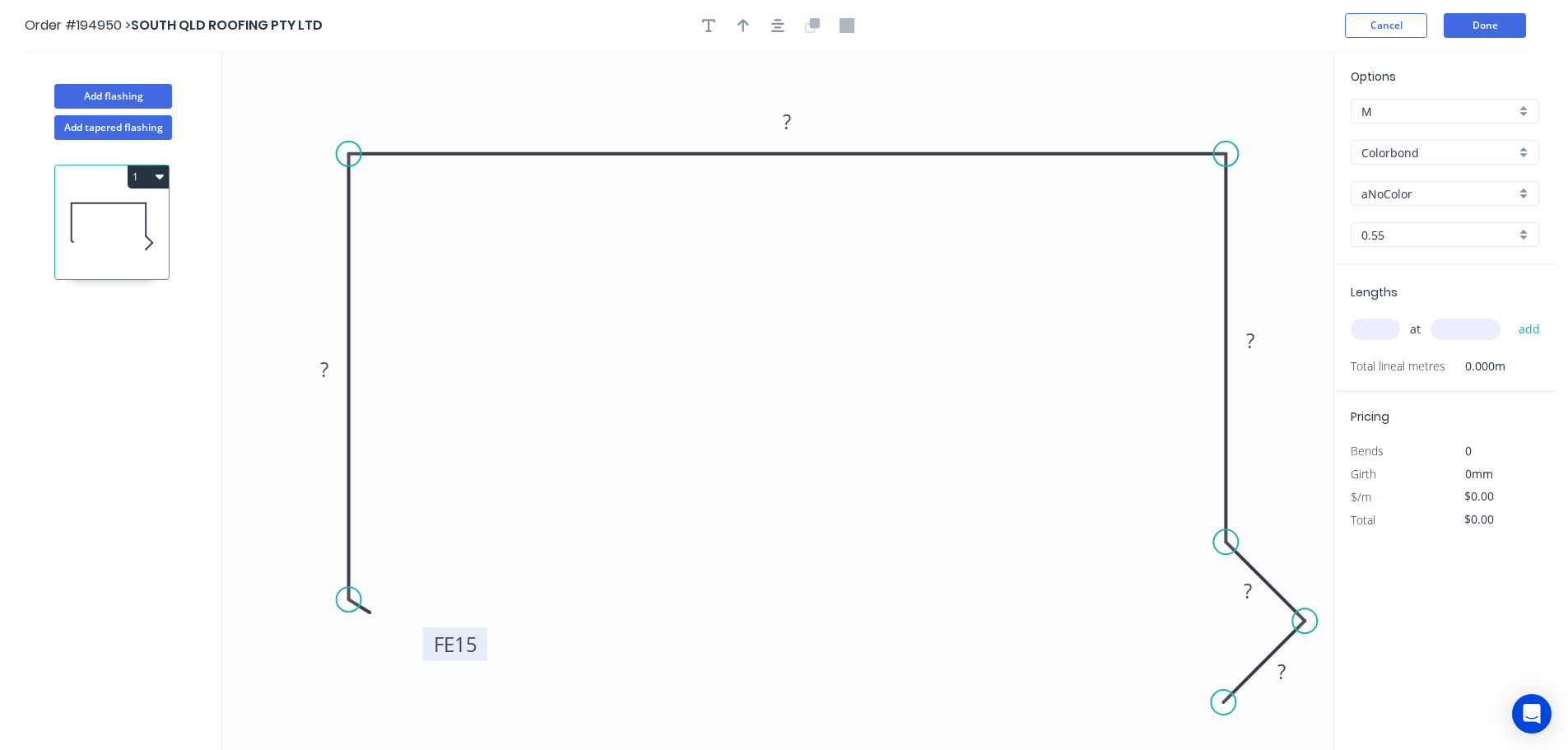
drag, startPoint x: 414, startPoint y: 582, endPoint x: 485, endPoint y: 656, distance: 102.6
click at [485, 656] on rect at bounding box center [455, 644] width 64 height 34
click at [473, 643] on tspan "15" at bounding box center [465, 644] width 23 height 27
drag, startPoint x: 1225, startPoint y: 597, endPoint x: 1257, endPoint y: 556, distance: 52.0
click at [1257, 556] on rect at bounding box center [1281, 549] width 54 height 34
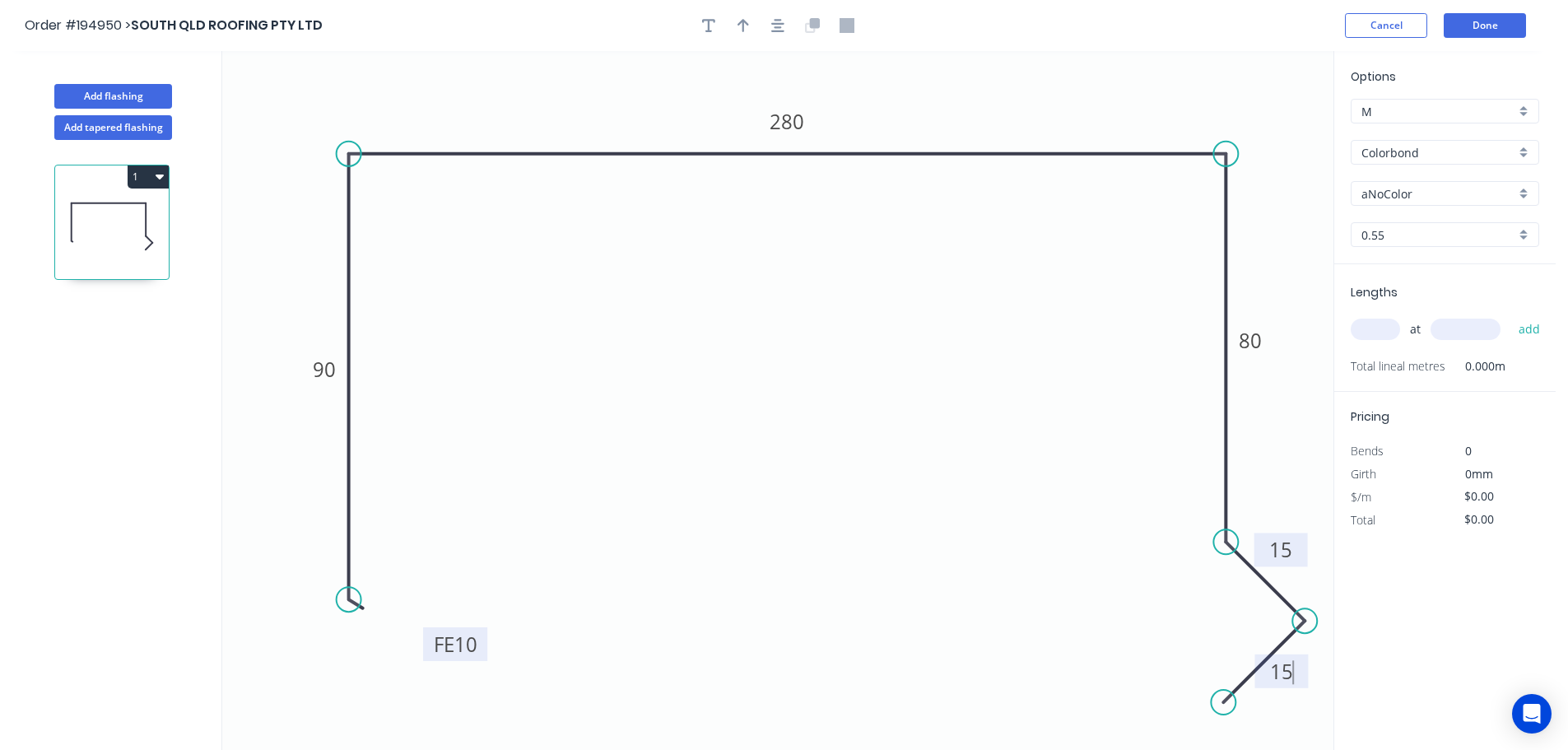
type input "$14.46"
click at [787, 26] on button "button" at bounding box center [777, 25] width 24 height 24
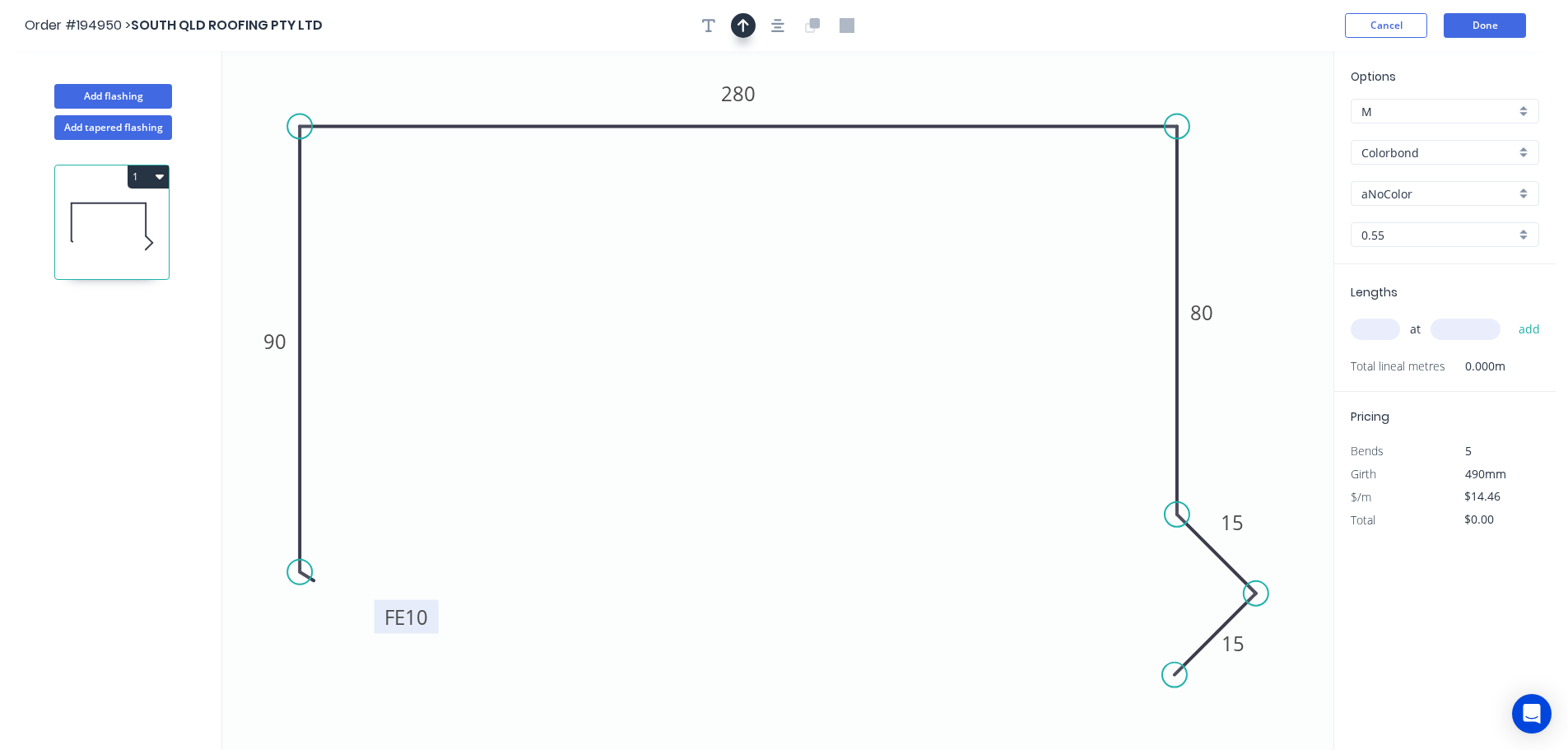
click at [752, 23] on button "button" at bounding box center [742, 25] width 24 height 24
click at [1252, 126] on icon at bounding box center [1251, 114] width 15 height 53
drag, startPoint x: 1252, startPoint y: 125, endPoint x: 1284, endPoint y: 82, distance: 53.6
click at [1284, 82] on icon at bounding box center [1290, 77] width 48 height 48
click at [1404, 191] on input "aNoColor" at bounding box center [1438, 193] width 154 height 18
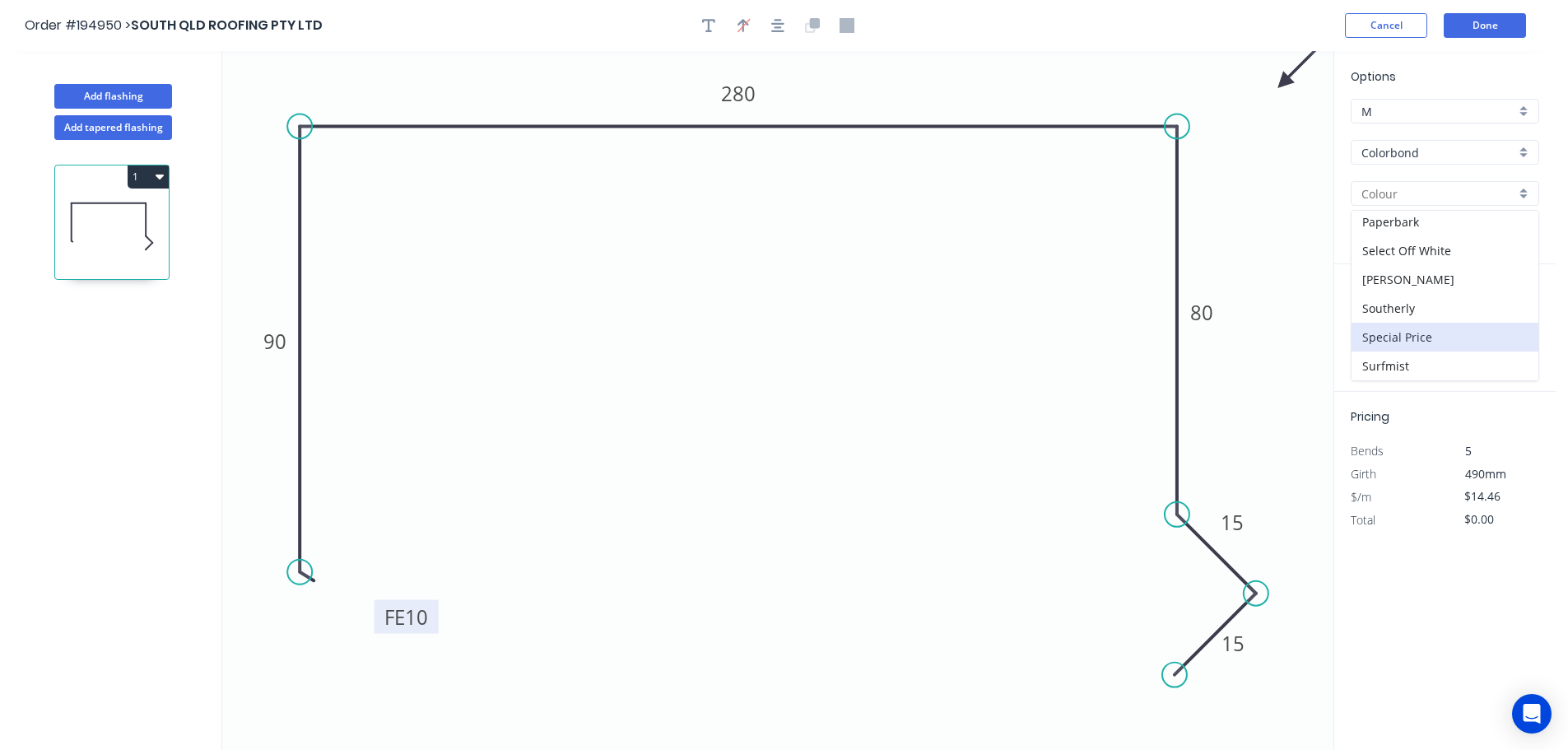
scroll to position [494, 0]
click at [1412, 356] on div "Surfmist" at bounding box center [1445, 365] width 186 height 29
type input "Surfmist"
click at [1377, 329] on input "text" at bounding box center [1375, 328] width 50 height 21
type input "1"
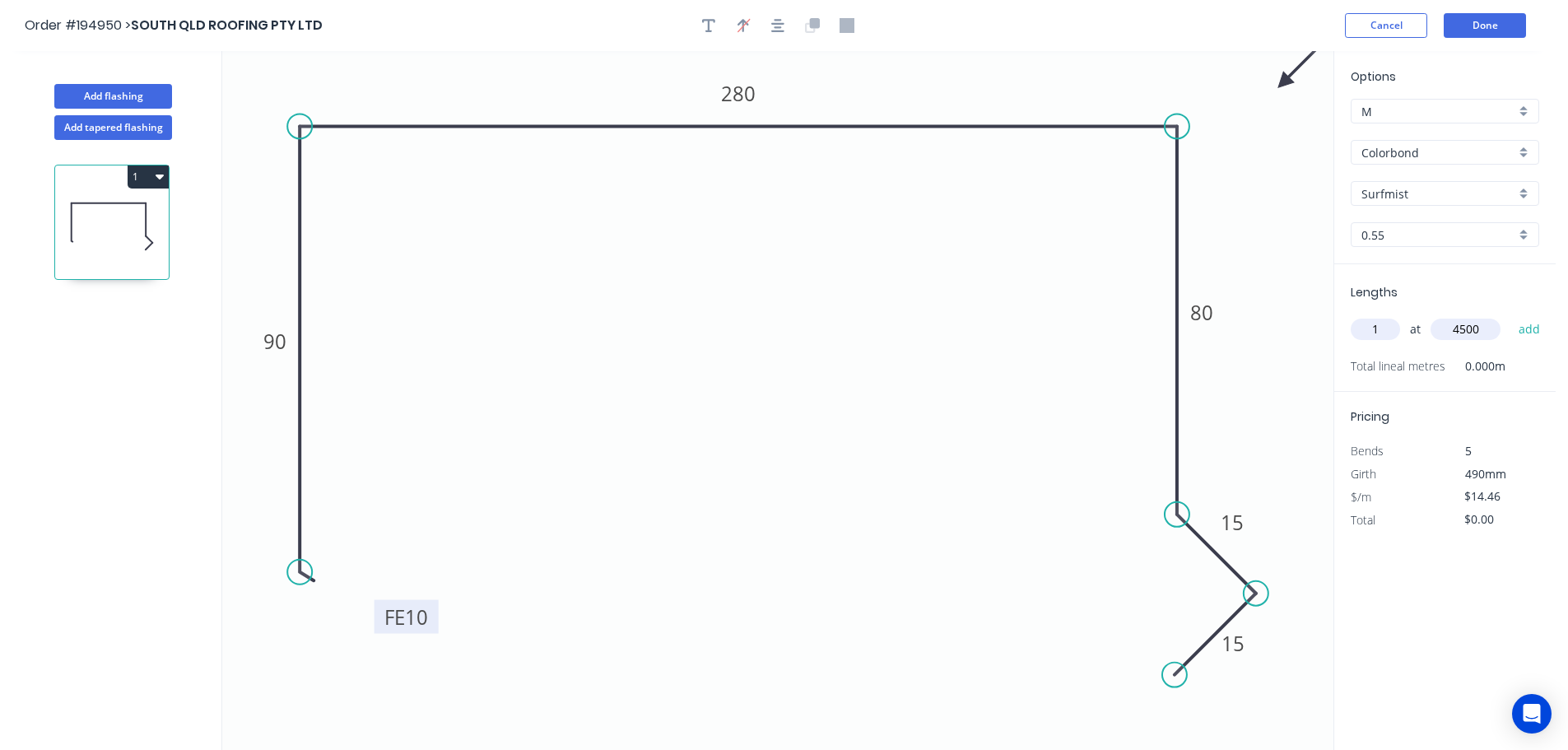
type input "4500"
click at [1510, 315] on button "add" at bounding box center [1529, 328] width 39 height 28
type input "$65.07"
click at [126, 97] on button "Add flashing" at bounding box center [113, 96] width 118 height 24
type input "$0.00"
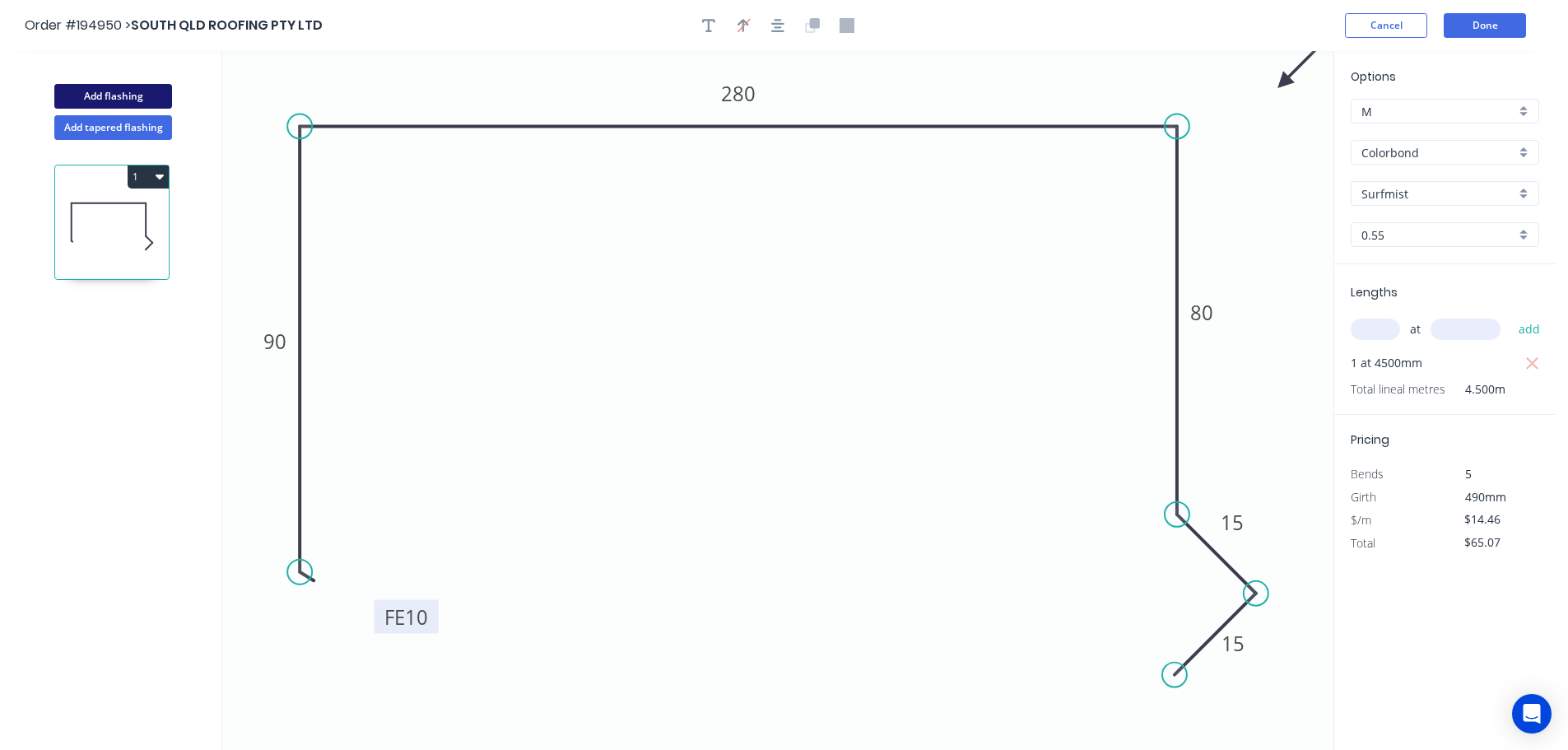
type input "$0.00"
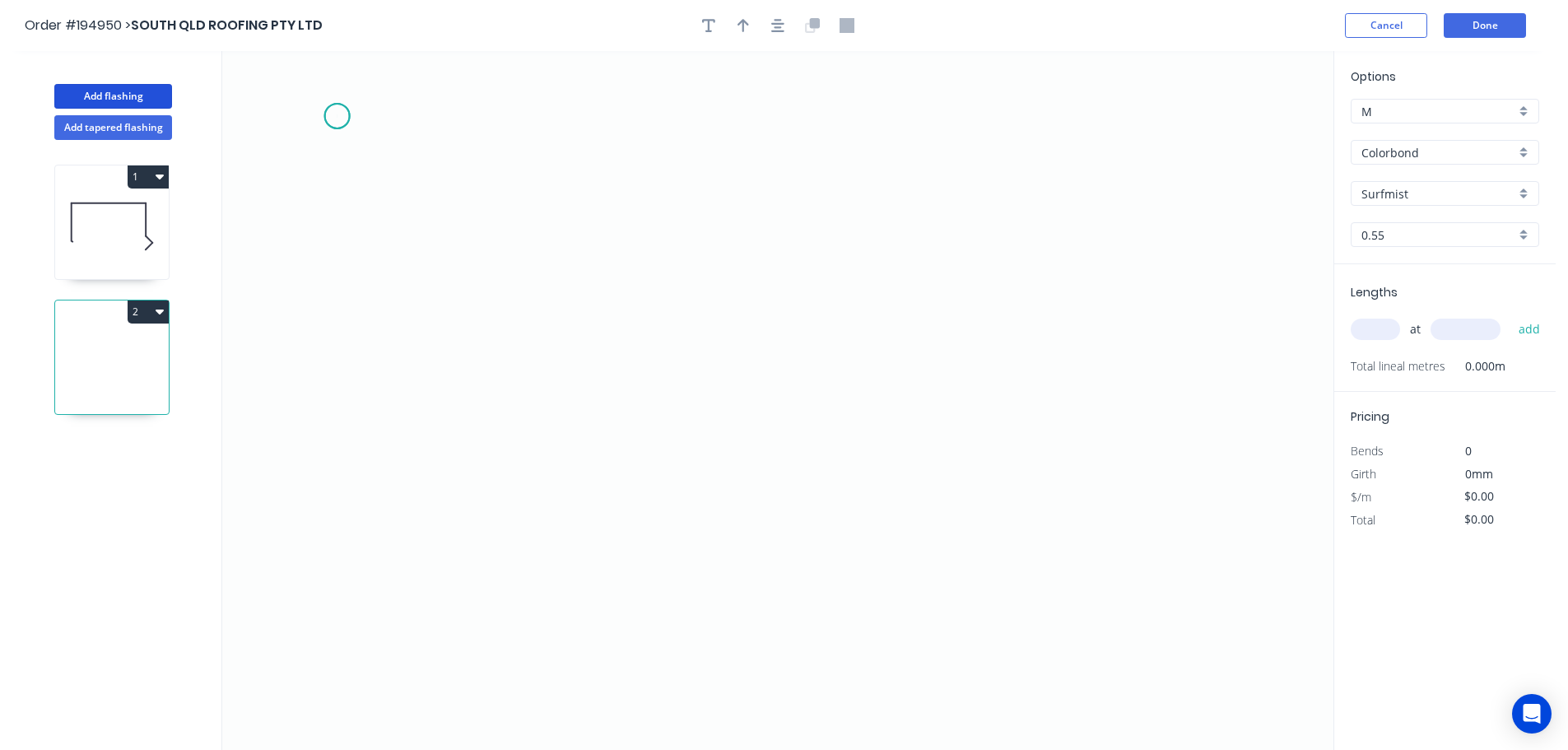
click at [337, 116] on icon "0" at bounding box center [778, 401] width 1111 height 699
click at [468, 123] on icon "0" at bounding box center [778, 401] width 1111 height 699
click at [482, 444] on icon "0 ?" at bounding box center [778, 401] width 1111 height 699
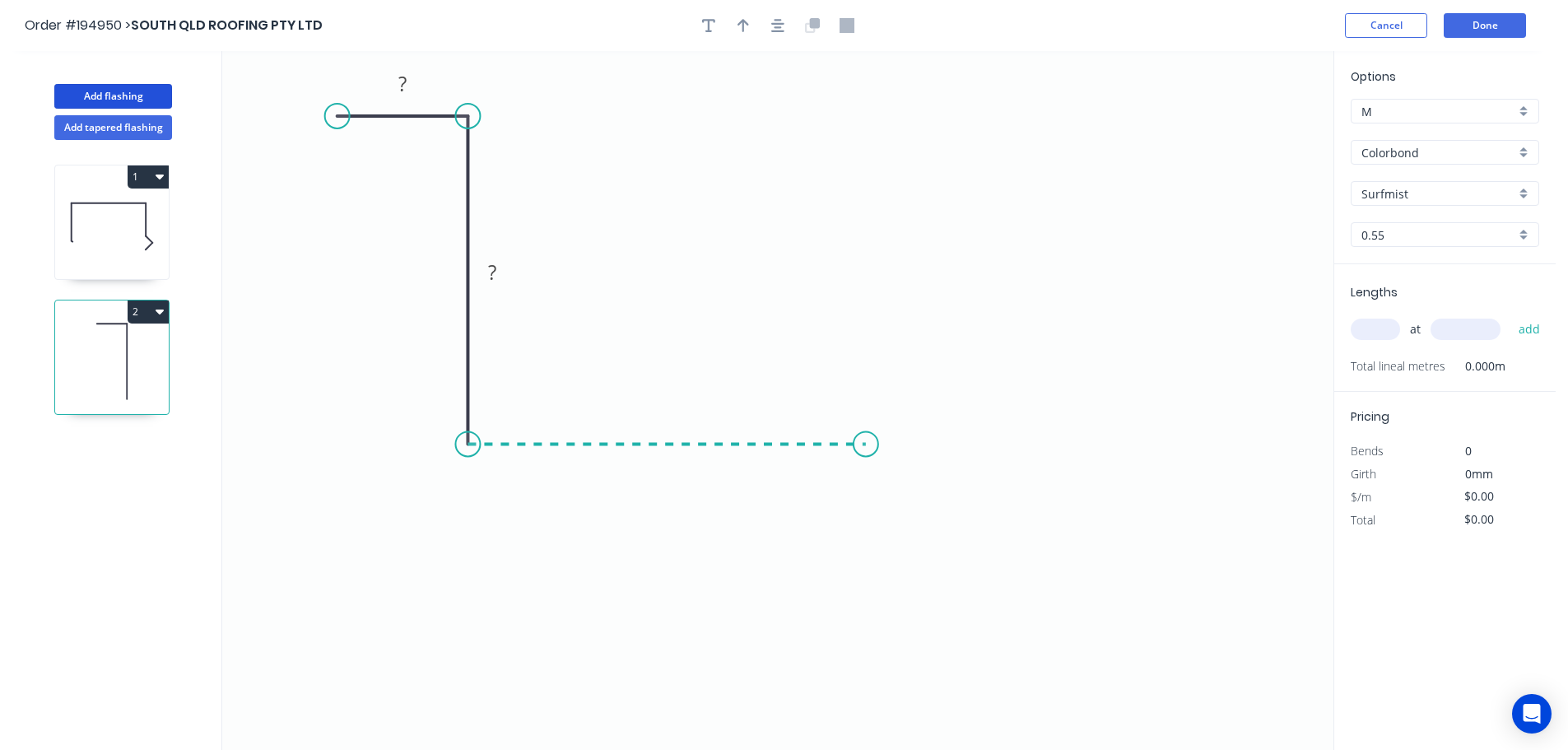
click at [866, 450] on icon "0 ? ?" at bounding box center [778, 401] width 1111 height 699
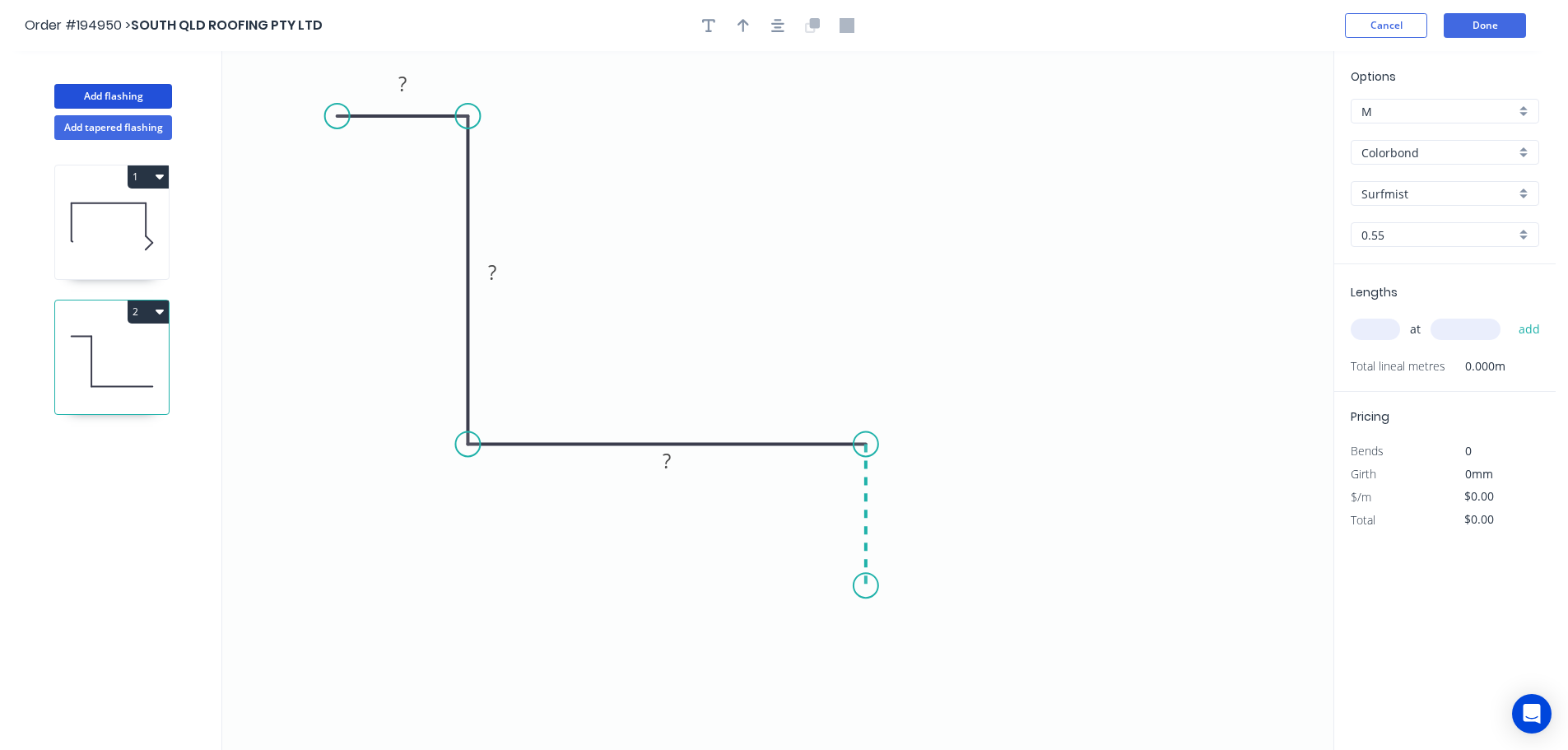
click at [857, 586] on icon "0 ? ? ?" at bounding box center [778, 401] width 1111 height 699
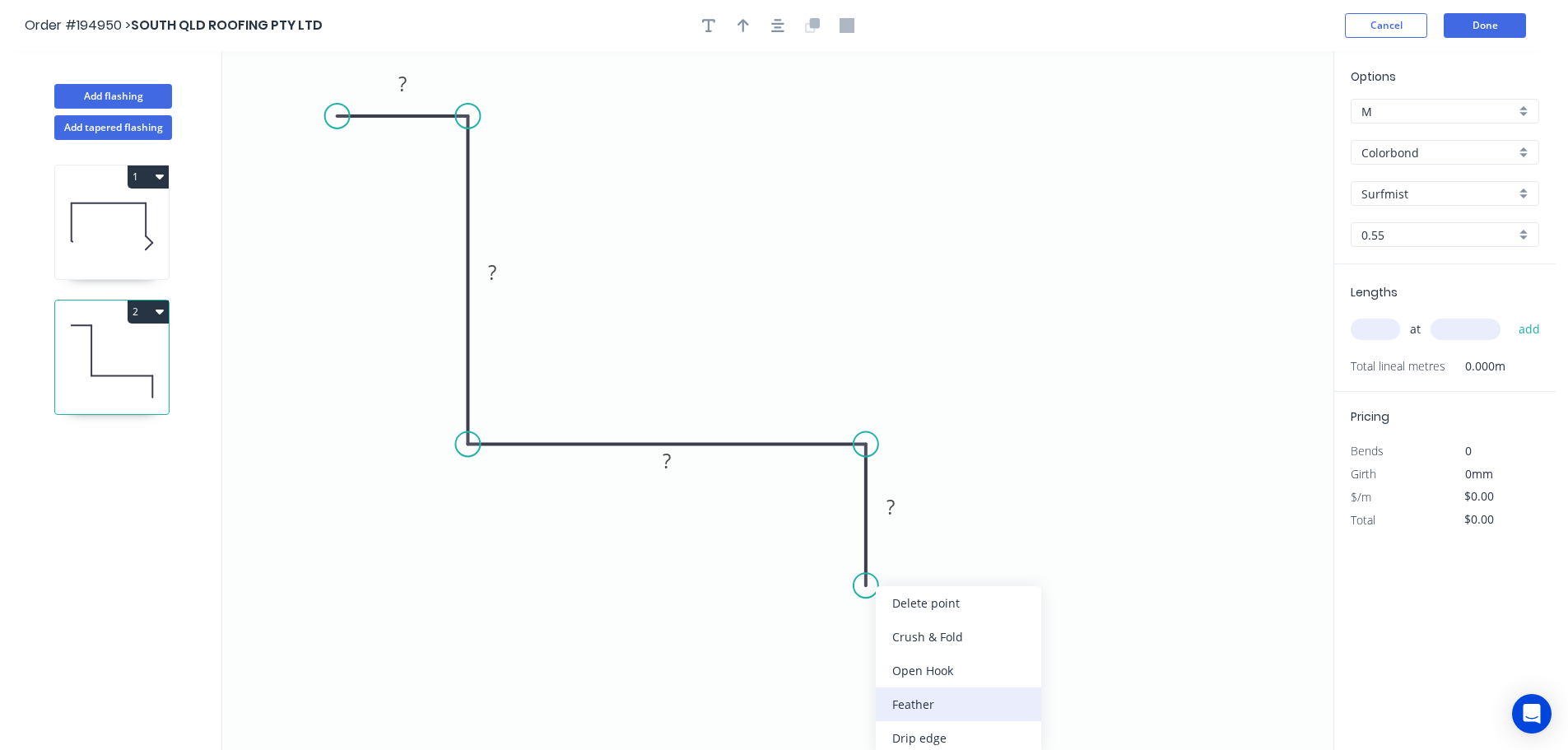
click at [941, 699] on div "Feather" at bounding box center [958, 704] width 165 height 34
click at [989, 654] on div "Flip bend" at bounding box center [949, 648] width 165 height 34
drag, startPoint x: 927, startPoint y: 564, endPoint x: 1014, endPoint y: 634, distance: 111.7
click at [1014, 634] on rect at bounding box center [985, 620] width 64 height 34
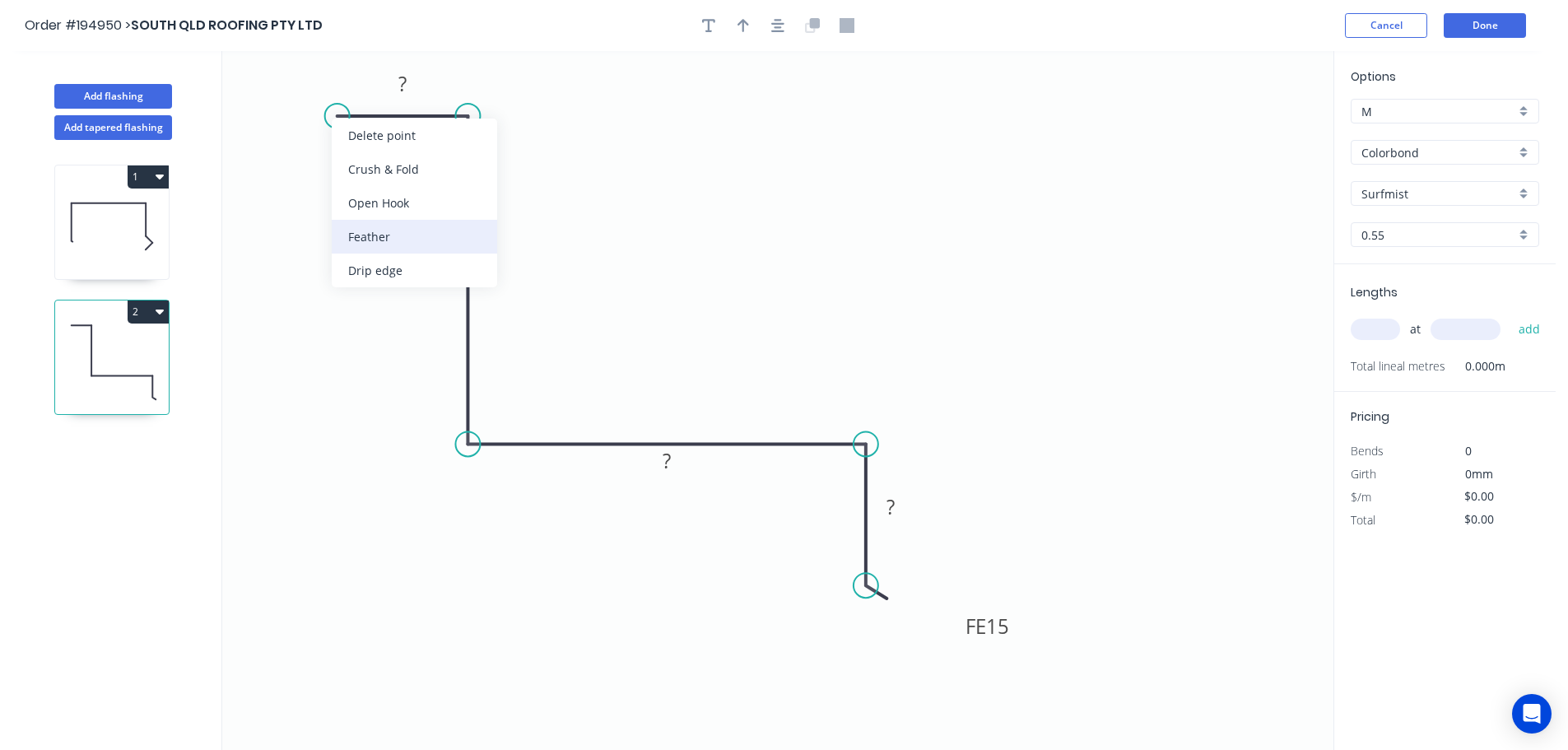
drag, startPoint x: 417, startPoint y: 233, endPoint x: 415, endPoint y: 221, distance: 12.2
click at [417, 233] on div "Feather" at bounding box center [414, 237] width 165 height 34
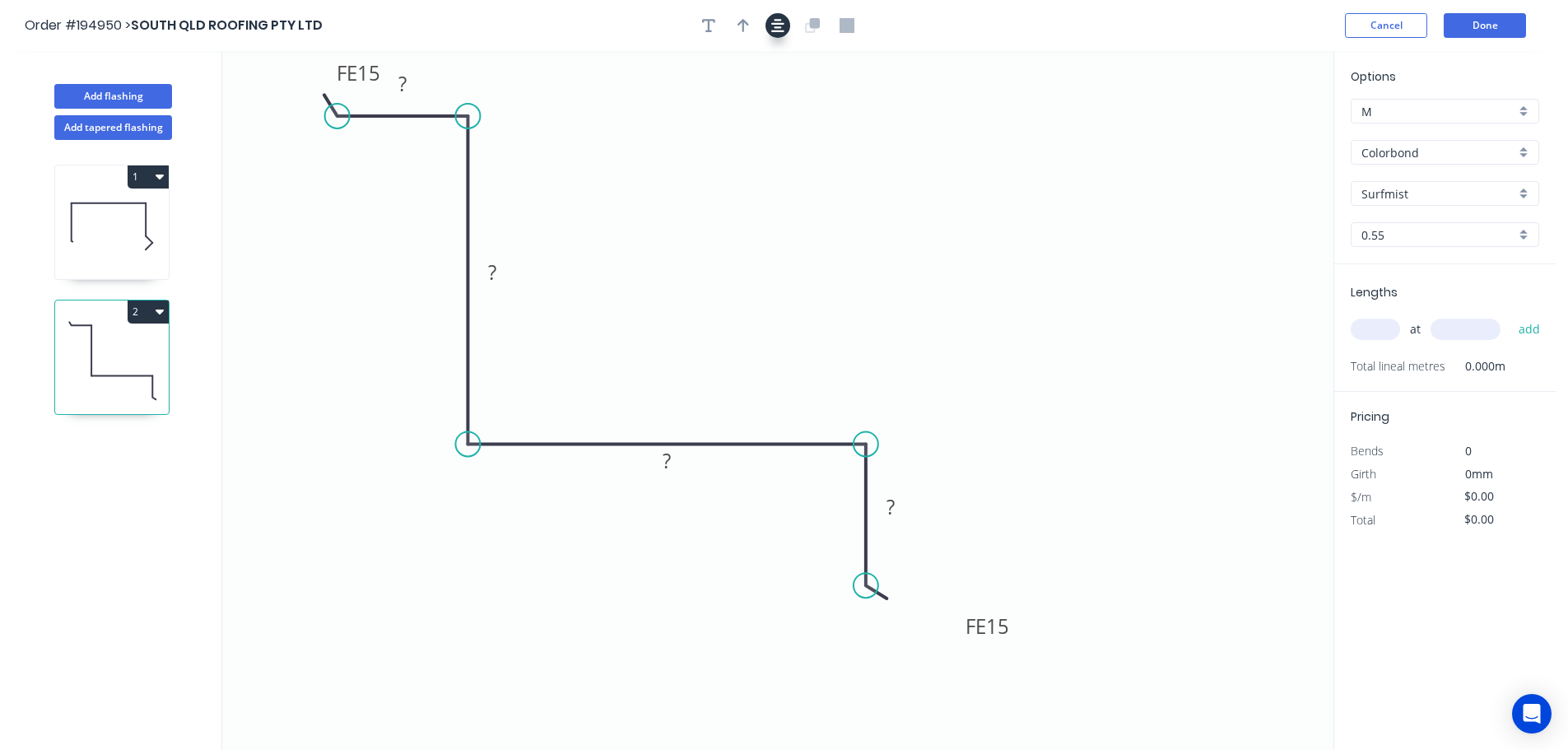
click at [774, 27] on icon "button" at bounding box center [778, 26] width 13 height 13
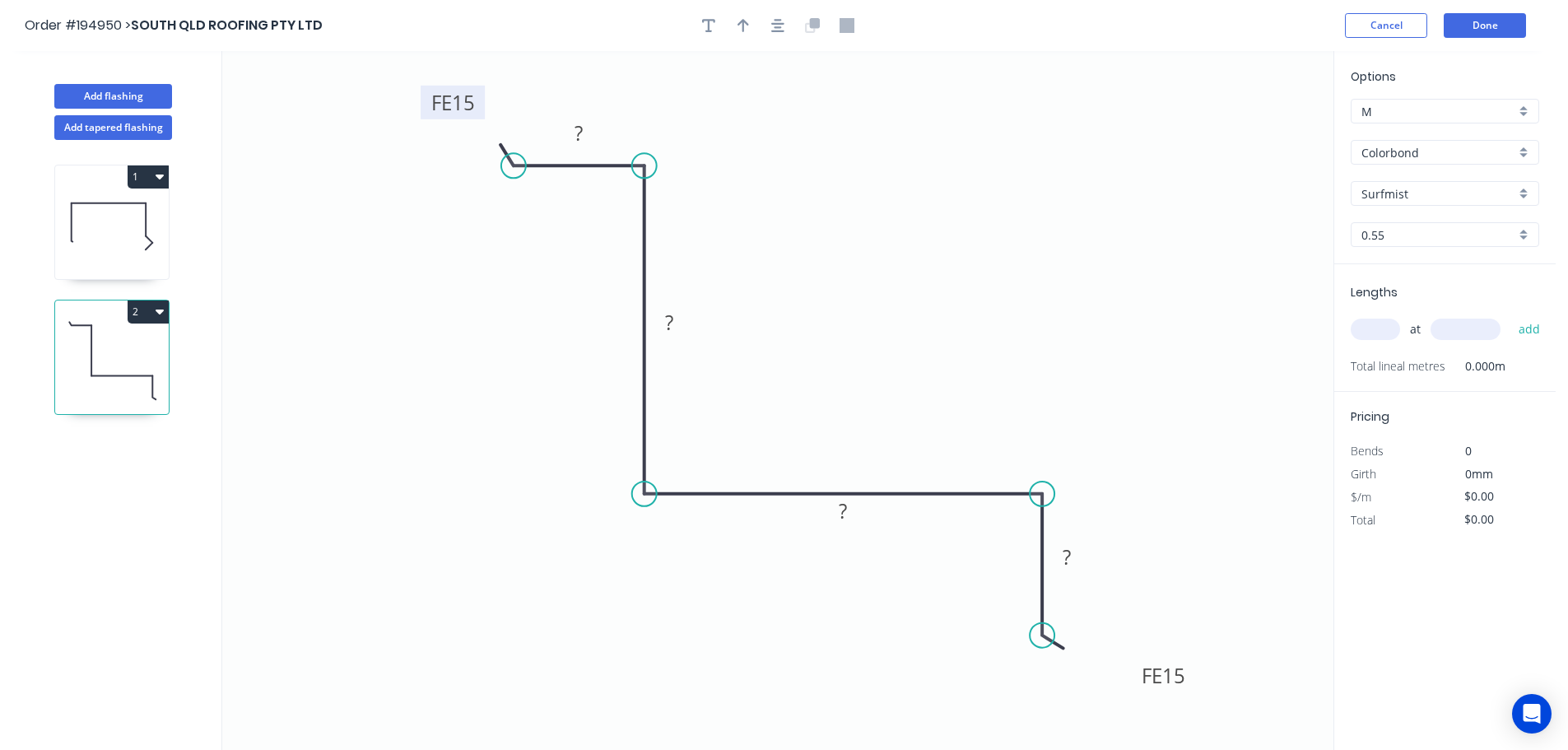
drag, startPoint x: 559, startPoint y: 108, endPoint x: 476, endPoint y: 87, distance: 85.6
click at [476, 87] on rect at bounding box center [453, 102] width 64 height 34
click at [464, 97] on tspan "15" at bounding box center [463, 102] width 23 height 27
click at [742, 28] on icon "button" at bounding box center [743, 26] width 12 height 15
click at [1180, 678] on tspan "100" at bounding box center [1173, 675] width 34 height 27
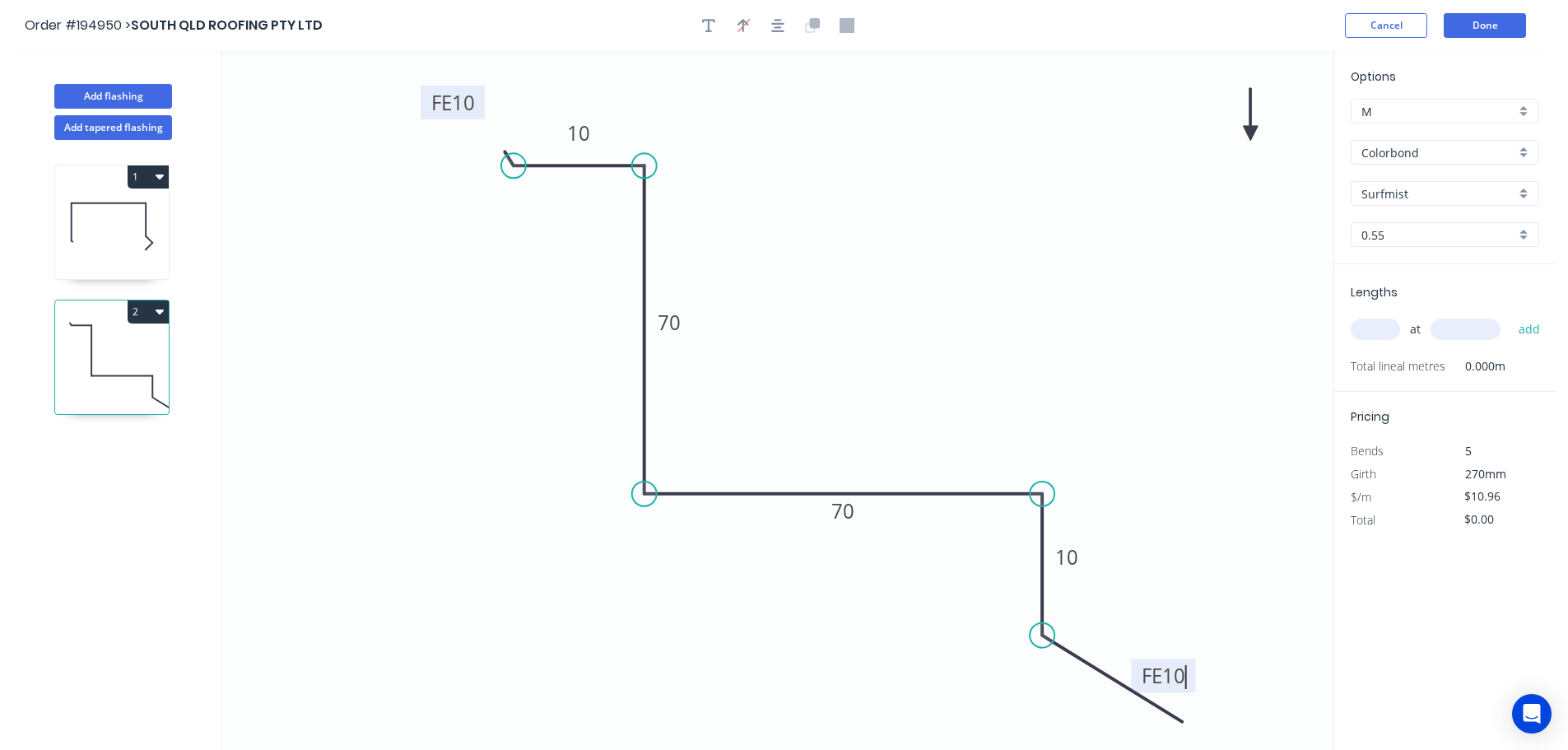
type input "$9.21"
drag, startPoint x: 1252, startPoint y: 129, endPoint x: 479, endPoint y: 415, distance: 824.2
click at [479, 415] on icon at bounding box center [484, 393] width 15 height 53
click at [479, 415] on icon at bounding box center [459, 414] width 53 height 15
drag, startPoint x: 478, startPoint y: 415, endPoint x: 338, endPoint y: 449, distance: 144.1
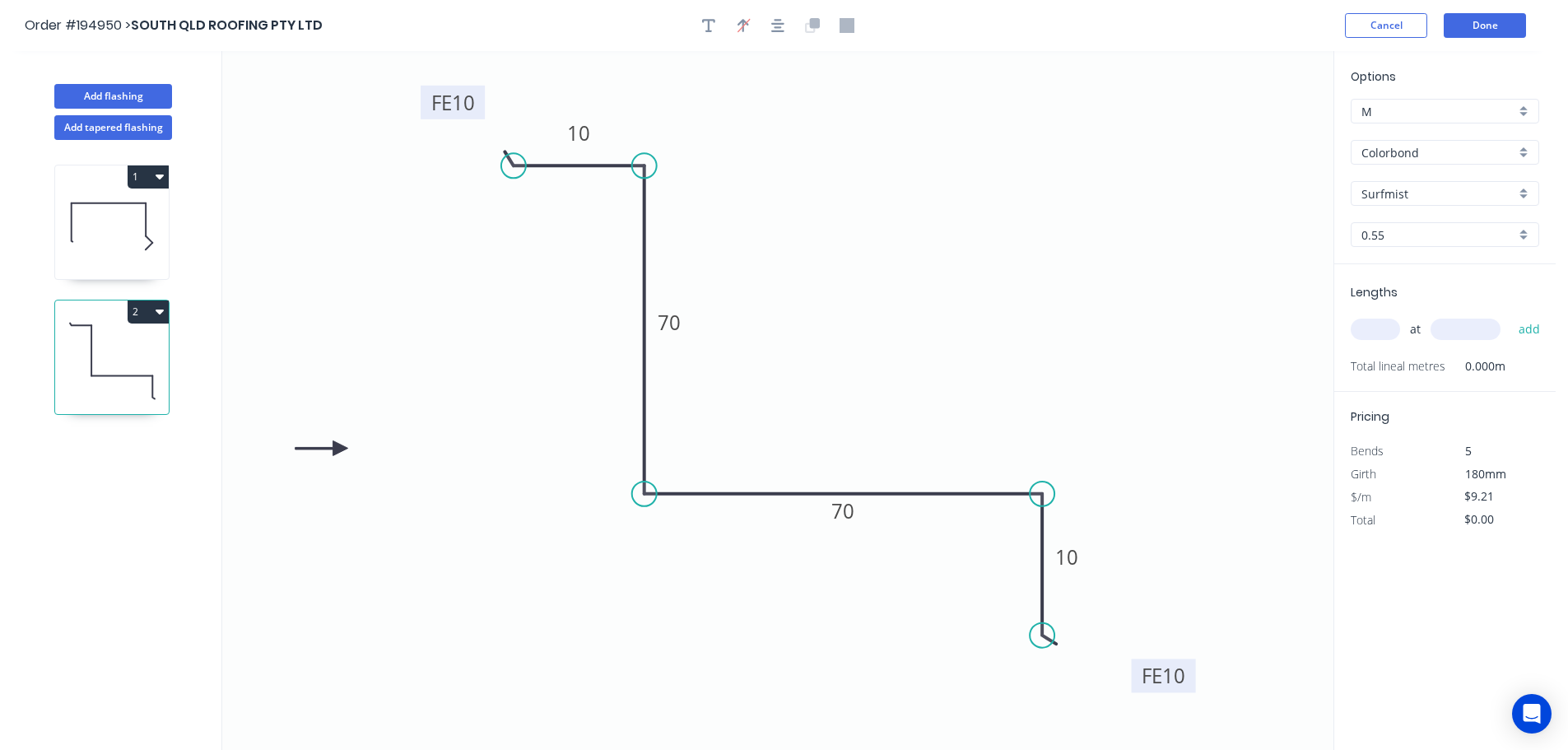
click at [338, 449] on icon at bounding box center [322, 448] width 53 height 15
click at [1376, 329] on input "text" at bounding box center [1375, 328] width 50 height 21
type input "1"
type input "1000"
click at [1510, 315] on button "add" at bounding box center [1529, 328] width 39 height 28
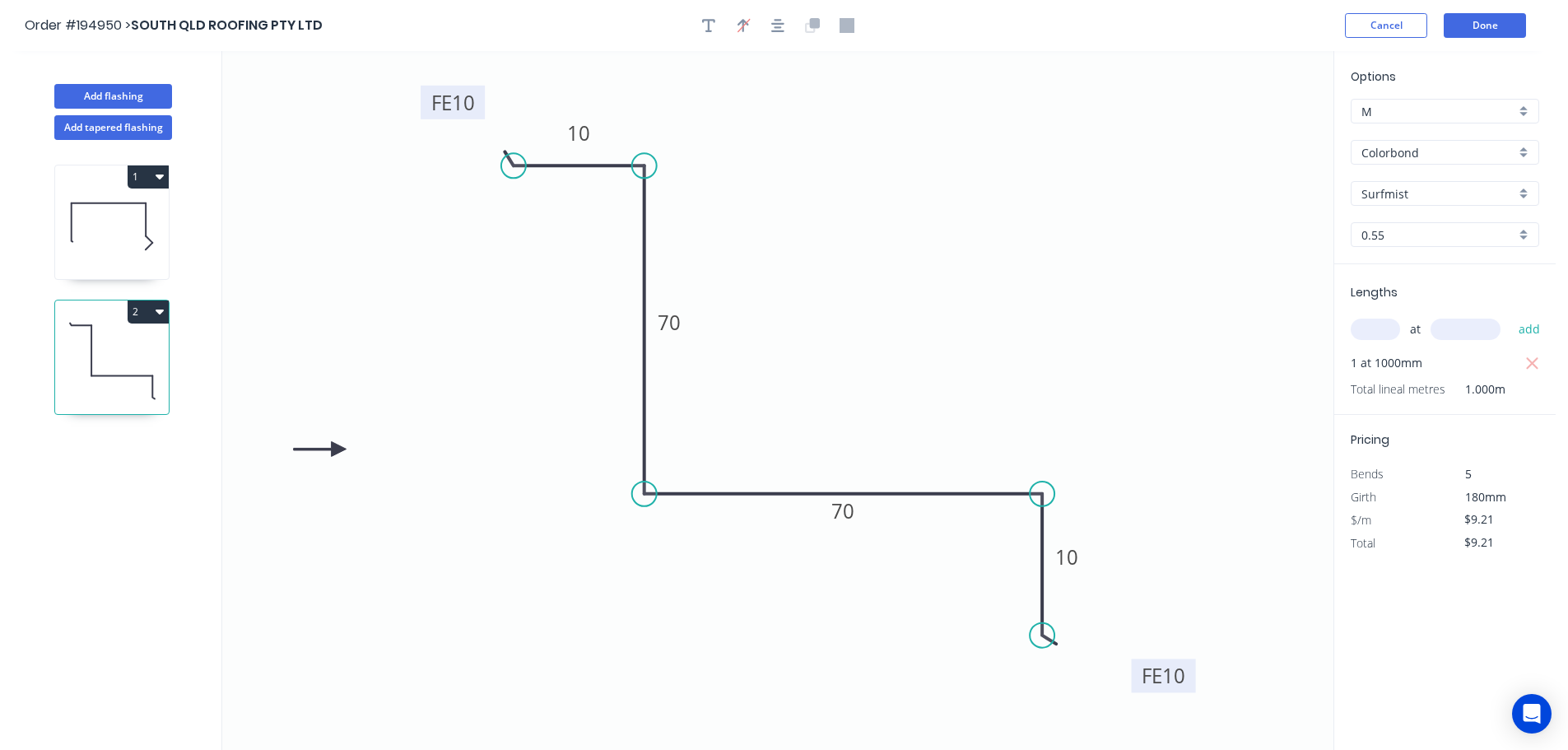
click at [152, 317] on button "2" at bounding box center [148, 312] width 41 height 23
click at [134, 346] on div "Duplicate" at bounding box center [90, 353] width 127 height 24
type input "$0.00"
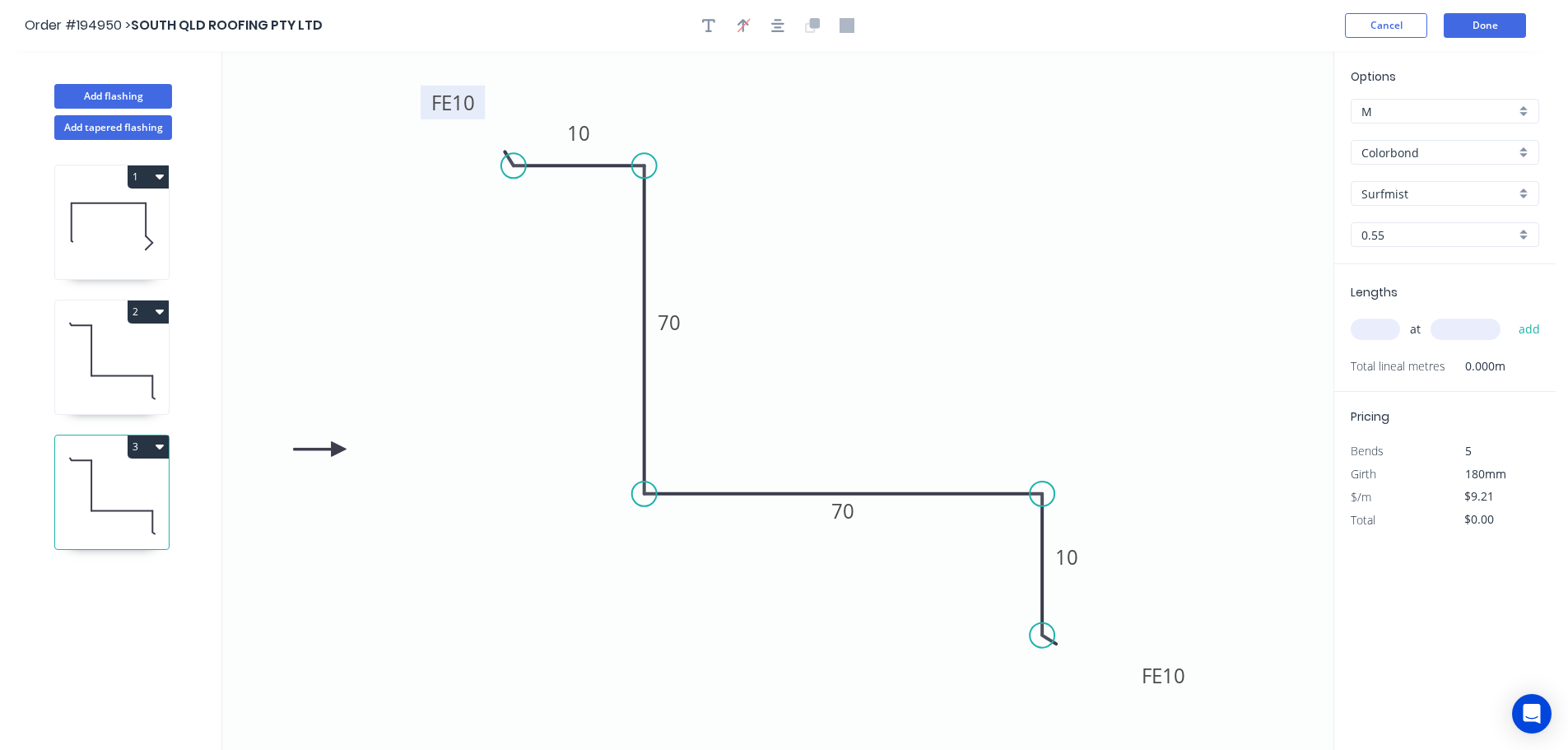
click at [449, 109] on tspan "FE" at bounding box center [442, 102] width 20 height 27
click at [1367, 332] on input "text" at bounding box center [1375, 328] width 50 height 21
type input "1"
type input "1000"
click at [1510, 315] on button "add" at bounding box center [1529, 328] width 39 height 28
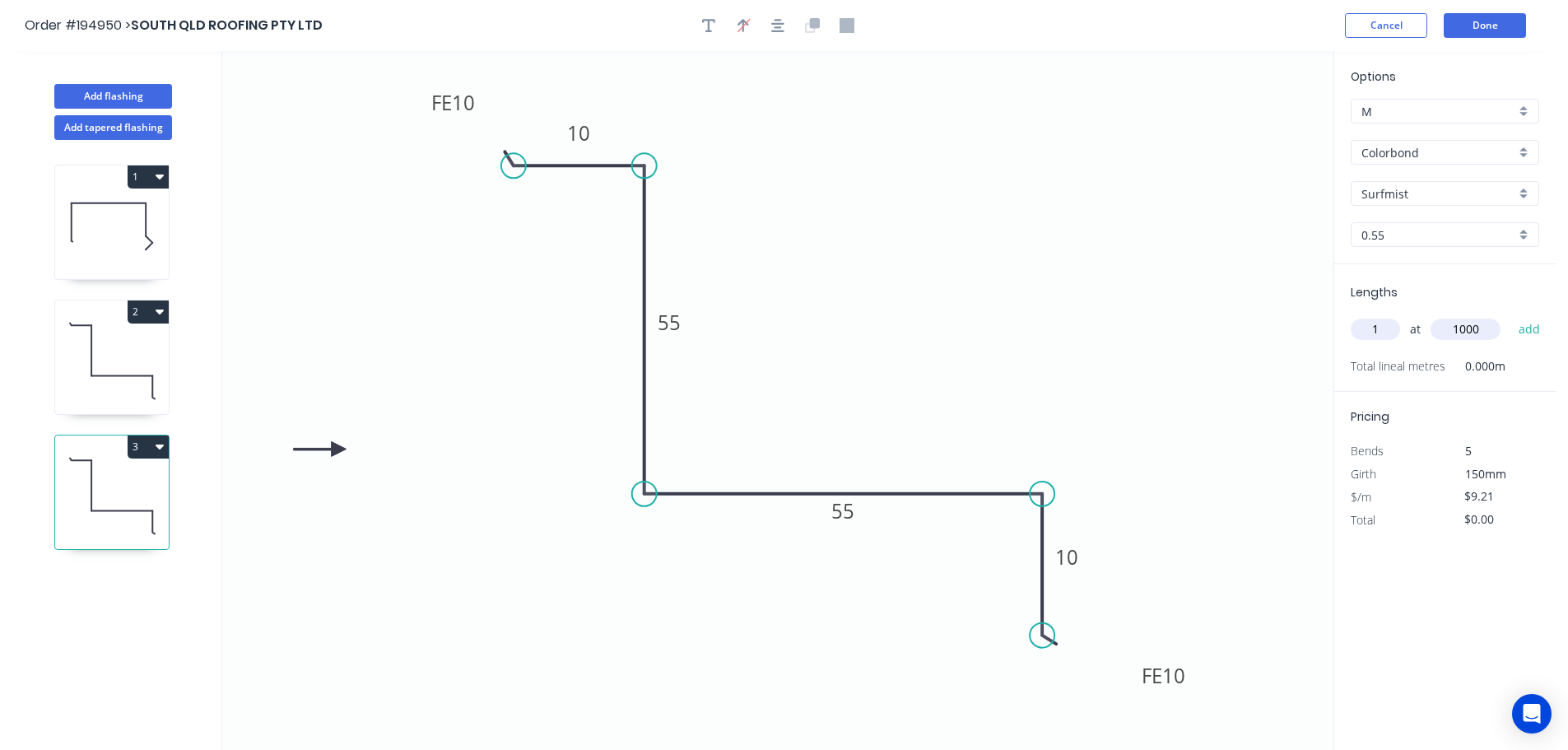
type input "$9.21"
click at [142, 92] on button "Add flashing" at bounding box center [113, 96] width 118 height 24
type input "$0.00"
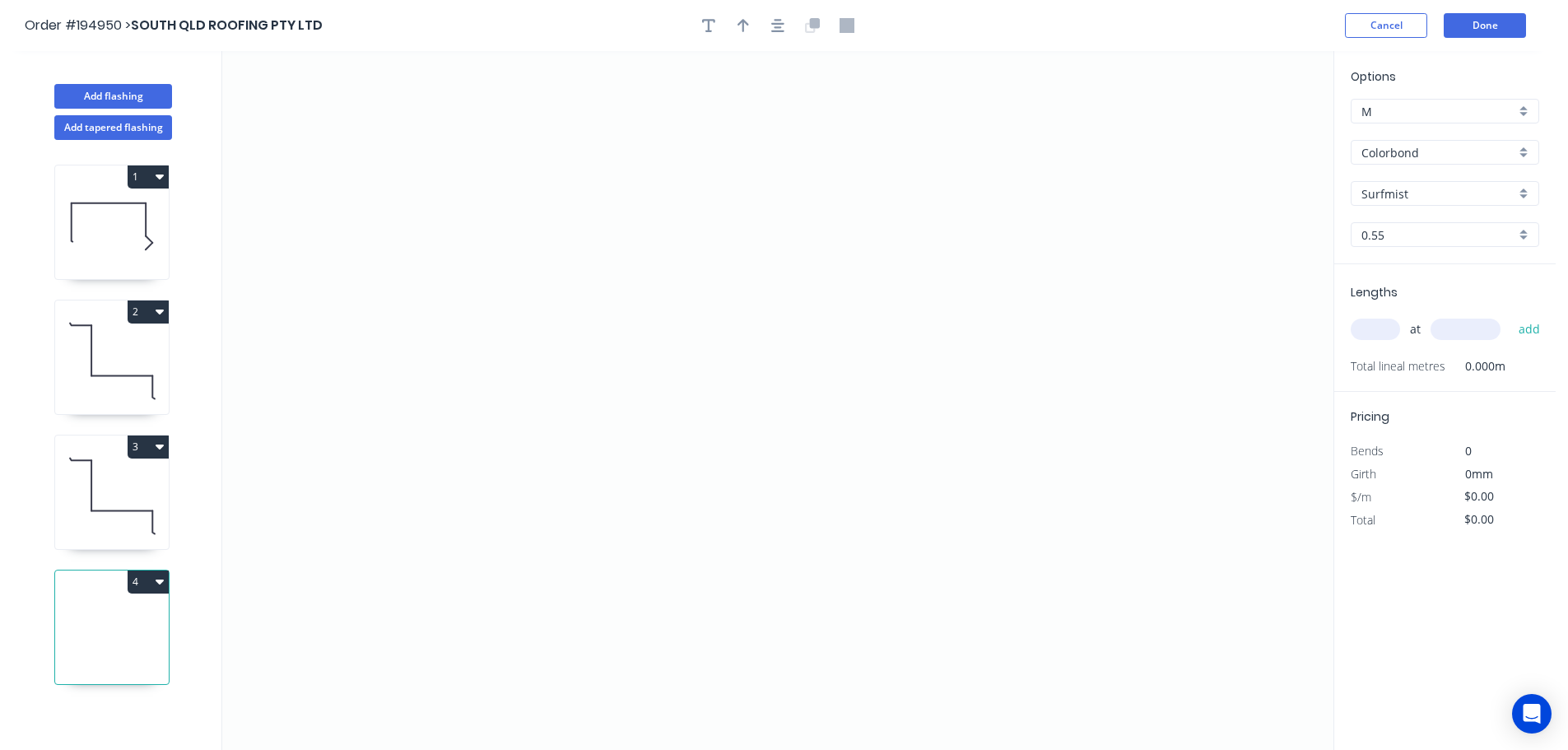
click at [1406, 195] on input "Surfmist" at bounding box center [1438, 193] width 154 height 18
click at [1440, 332] on div "Woodland Grey" at bounding box center [1445, 337] width 186 height 29
type input "Woodland Grey"
click at [287, 553] on icon "0" at bounding box center [778, 401] width 1111 height 699
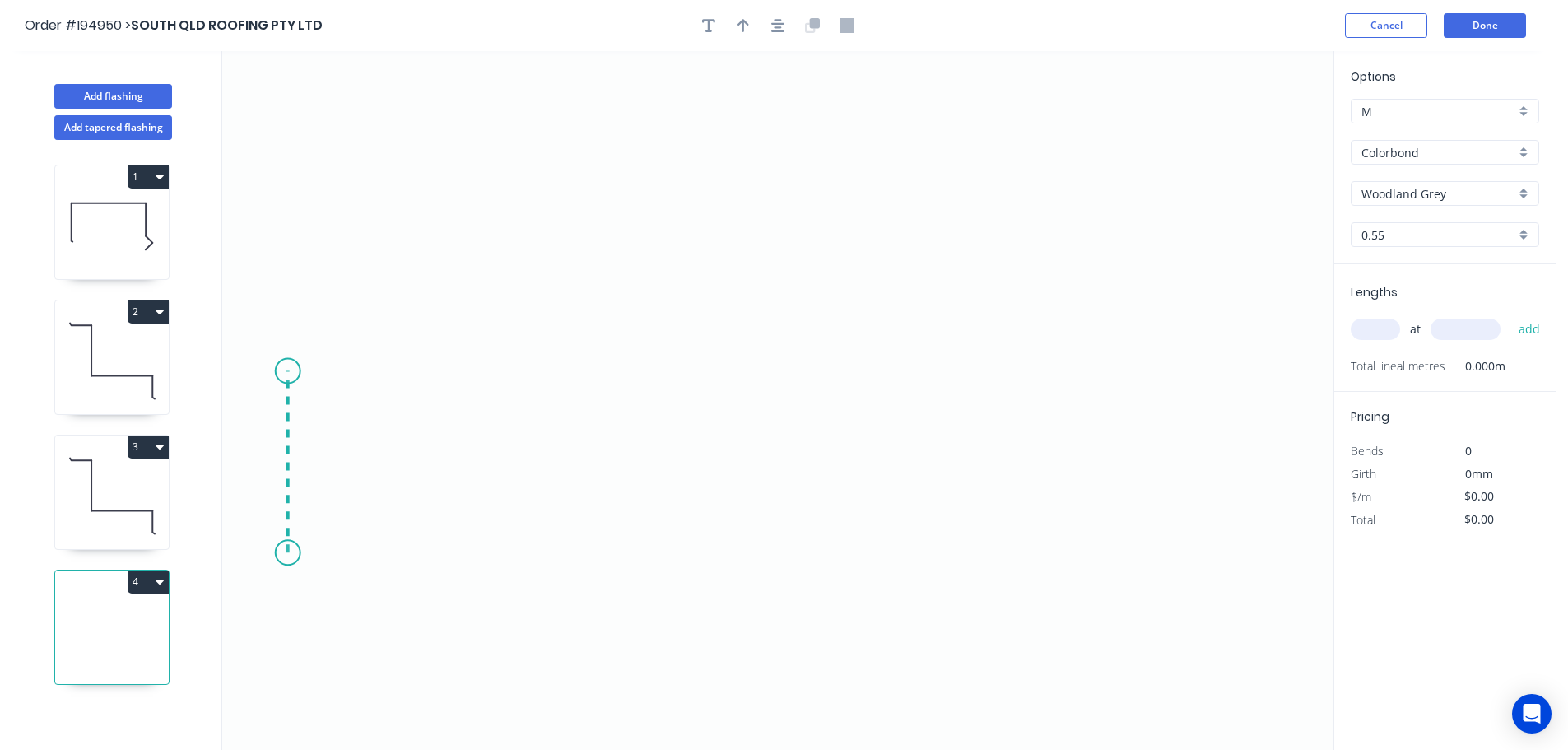
click at [288, 371] on icon at bounding box center [288, 462] width 0 height 182
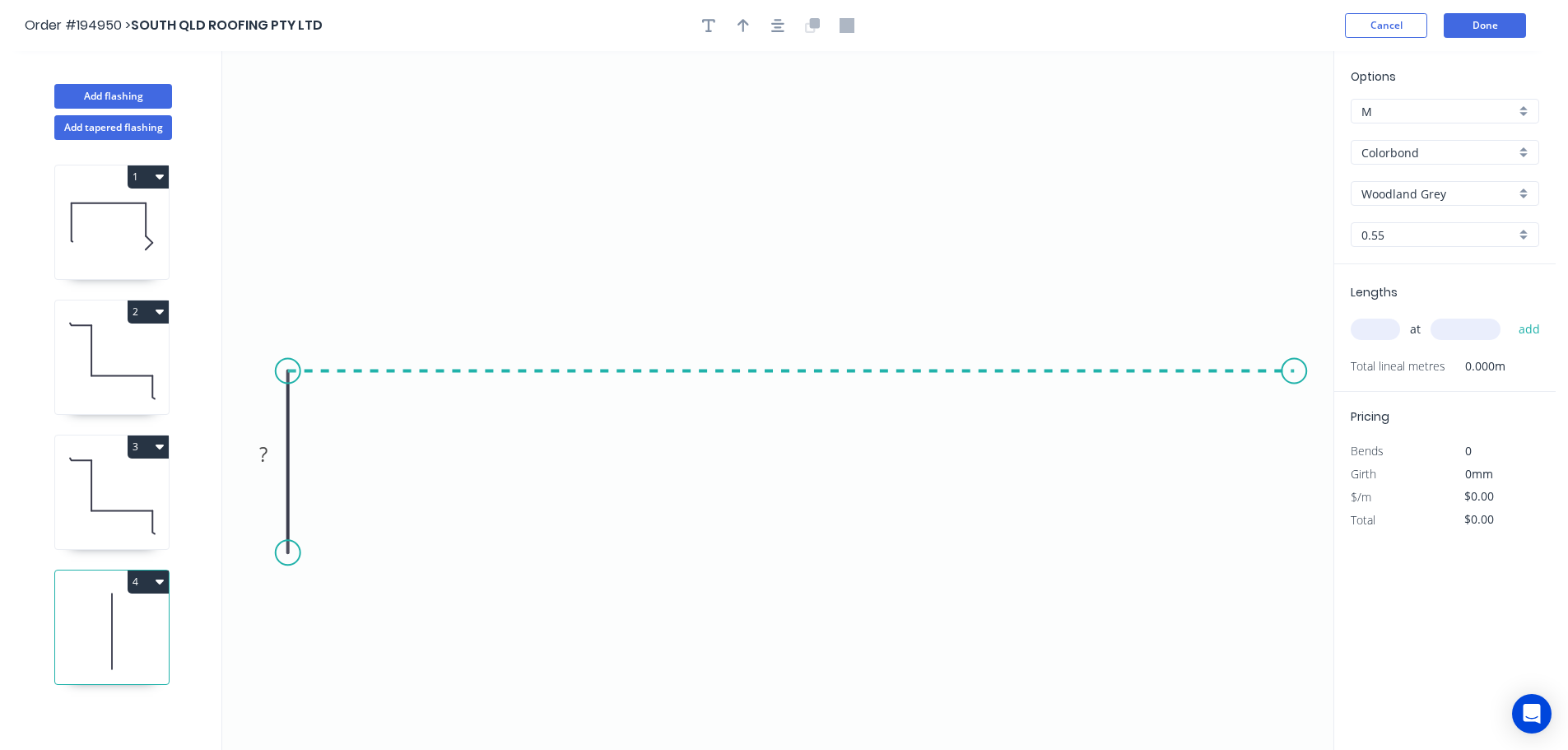
click at [1294, 404] on icon "0 ?" at bounding box center [778, 401] width 1111 height 699
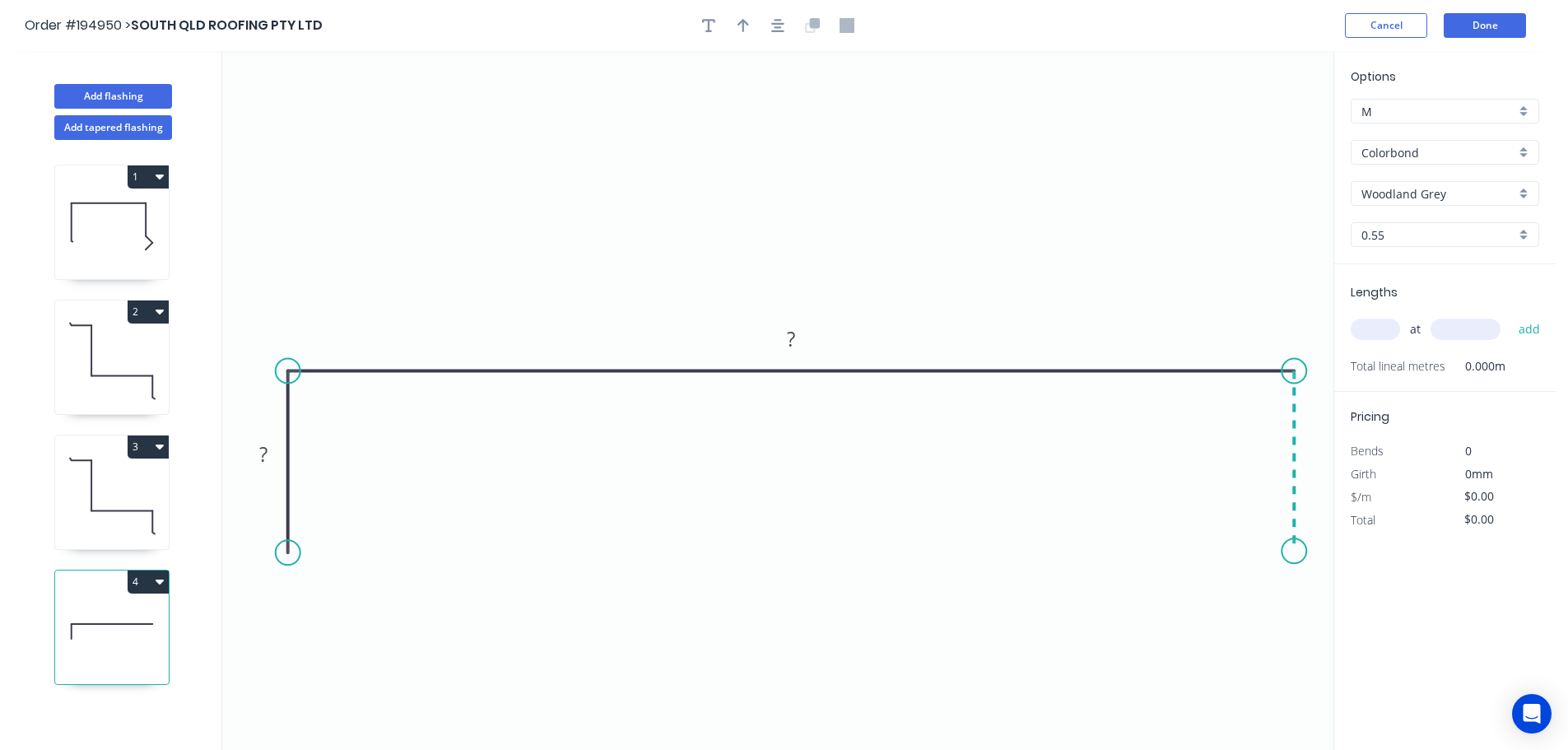
click at [1297, 553] on icon "0 ? ?" at bounding box center [778, 401] width 1111 height 699
click at [261, 460] on tspan "?" at bounding box center [264, 454] width 8 height 27
click at [785, 18] on div at bounding box center [778, 25] width 173 height 24
drag, startPoint x: 779, startPoint y: 20, endPoint x: 768, endPoint y: 20, distance: 11.0
click at [779, 20] on icon "button" at bounding box center [778, 26] width 13 height 13
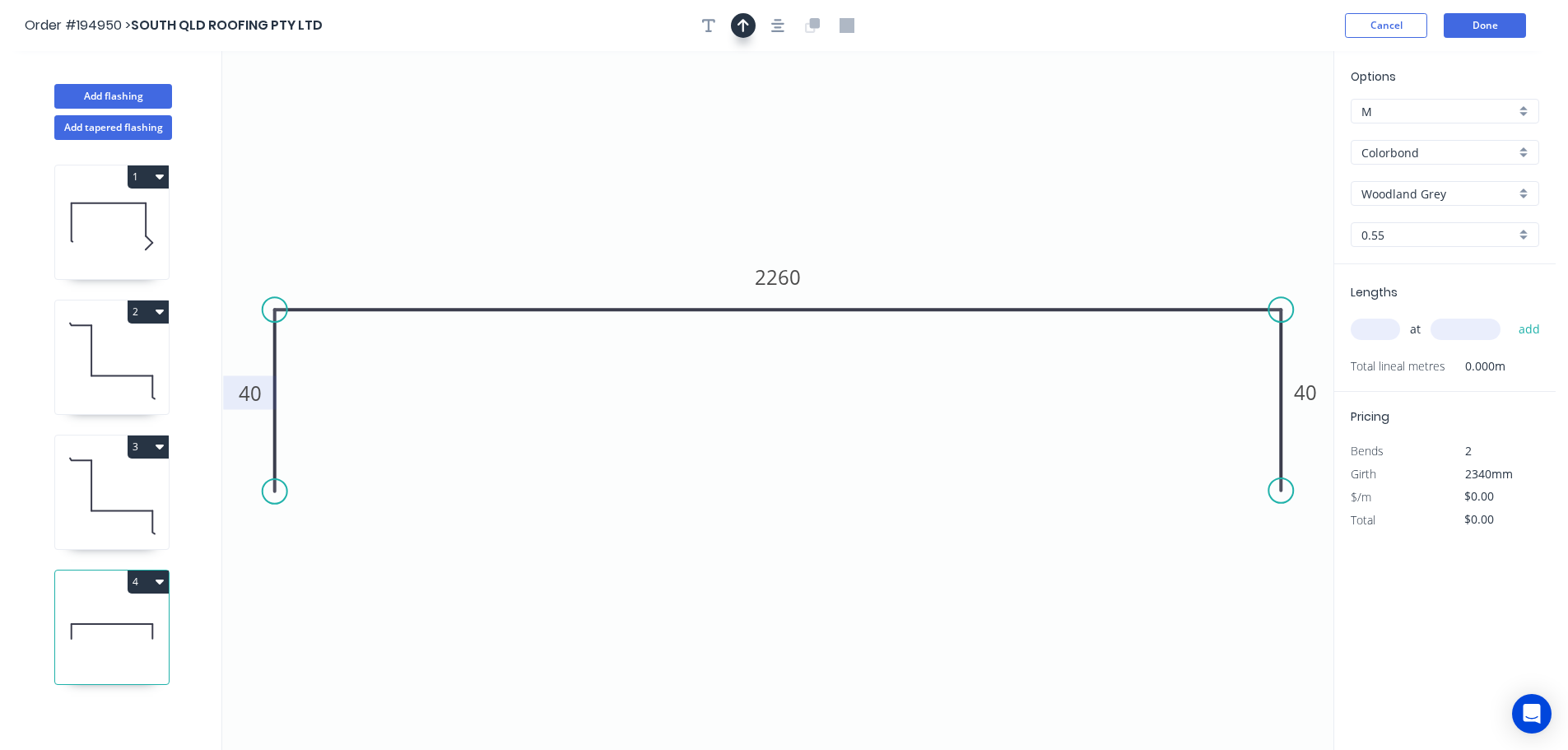
click at [751, 19] on button "button" at bounding box center [742, 25] width 24 height 24
drag, startPoint x: 1253, startPoint y: 133, endPoint x: 787, endPoint y: 108, distance: 466.7
click at [787, 108] on icon at bounding box center [787, 89] width 15 height 53
click at [1375, 333] on input "text" at bounding box center [1375, 328] width 50 height 21
type input "1"
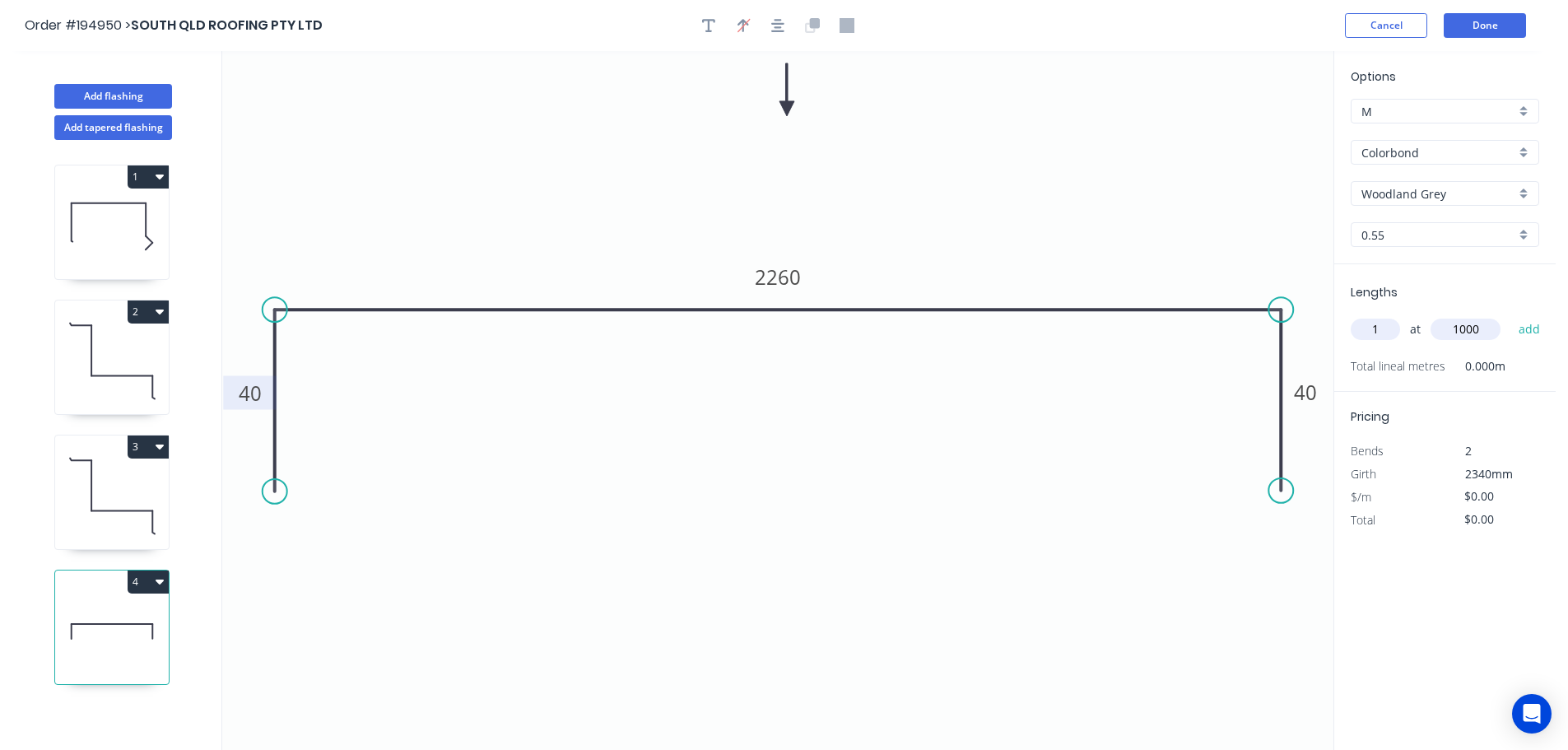
type input "1000"
click at [1510, 315] on button "add" at bounding box center [1529, 328] width 39 height 28
click at [1490, 39] on header "Order #194950 > SOUTH QLD ROOFING PTY LTD Cancel Done" at bounding box center [778, 25] width 1555 height 51
click at [1492, 30] on button "Done" at bounding box center [1485, 25] width 82 height 24
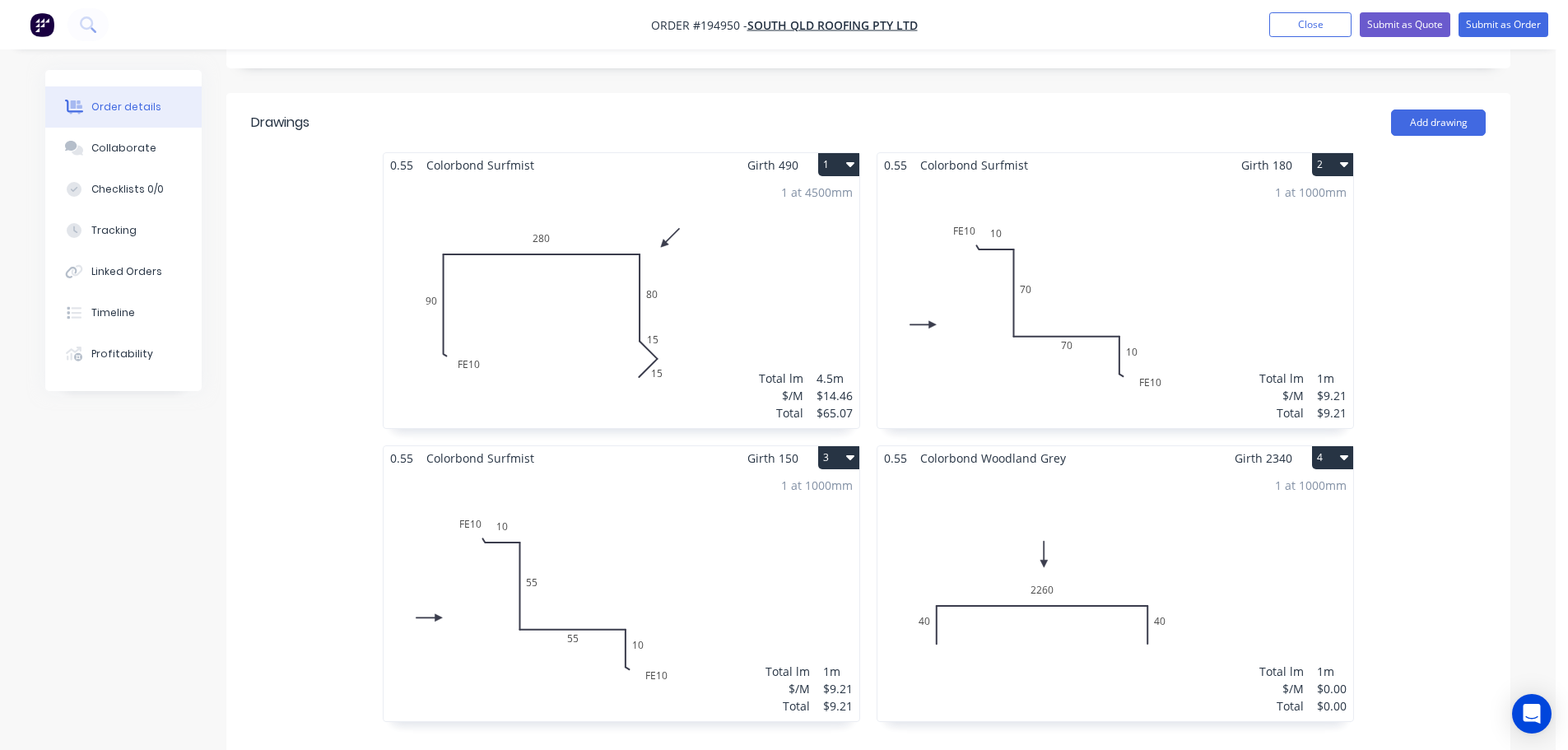
scroll to position [576, 0]
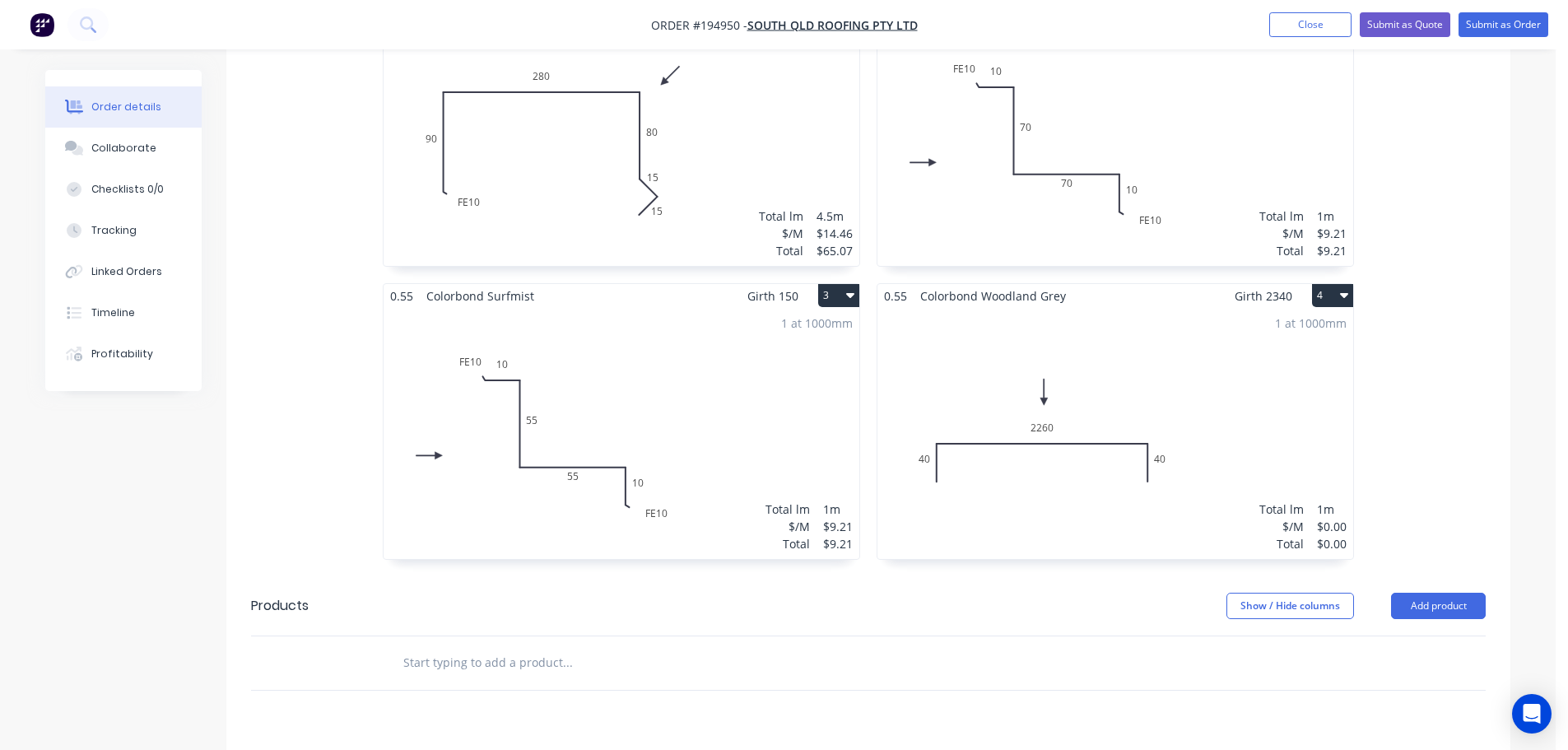
click at [1485, 37] on nav "Order #194950 - SOUTH QLD ROOFING PTY LTD Add product Close Submit as Quote Sub…" at bounding box center [784, 24] width 1568 height 50
click at [1490, 31] on button "Submit as Order" at bounding box center [1503, 24] width 90 height 24
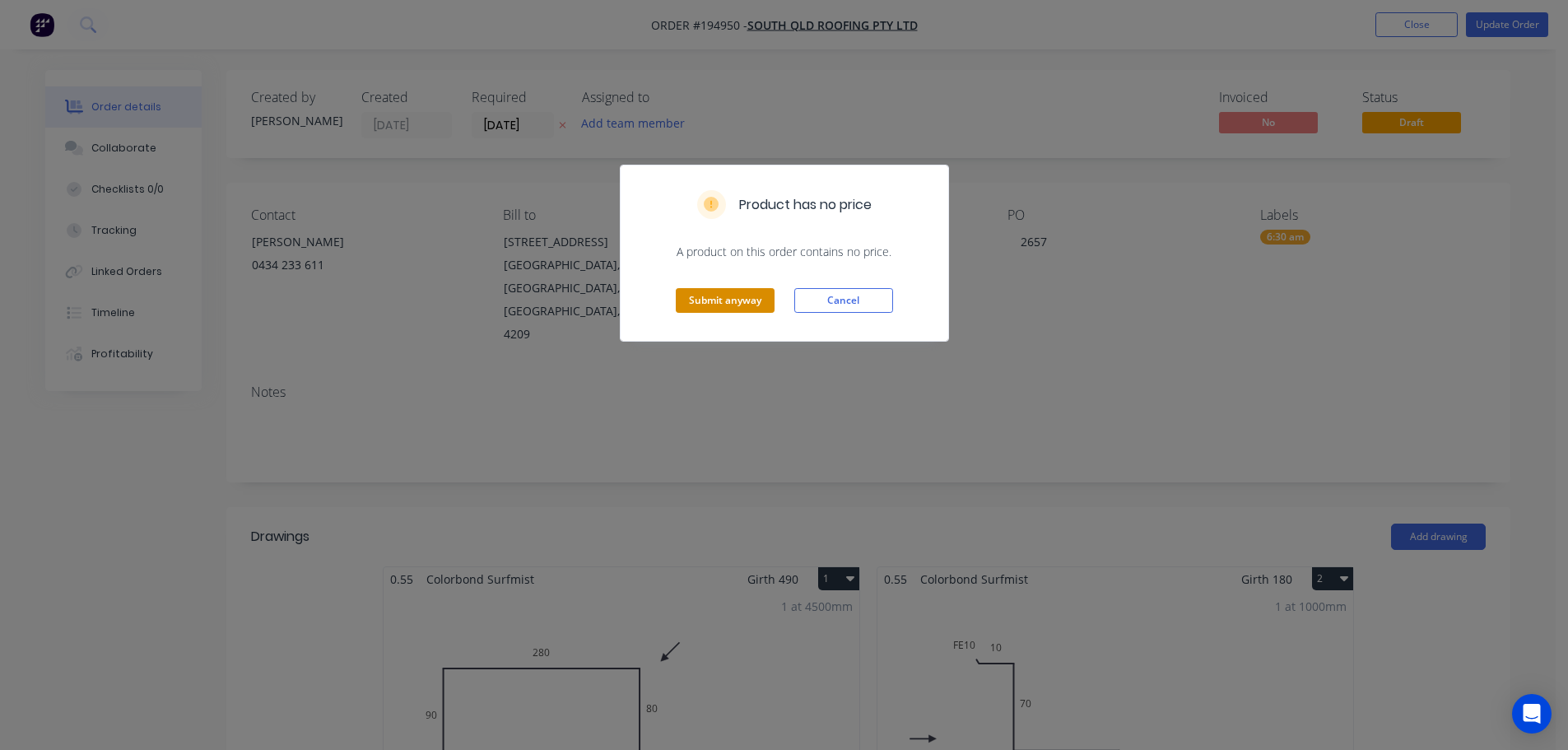
click at [745, 303] on button "Submit anyway" at bounding box center [726, 300] width 99 height 24
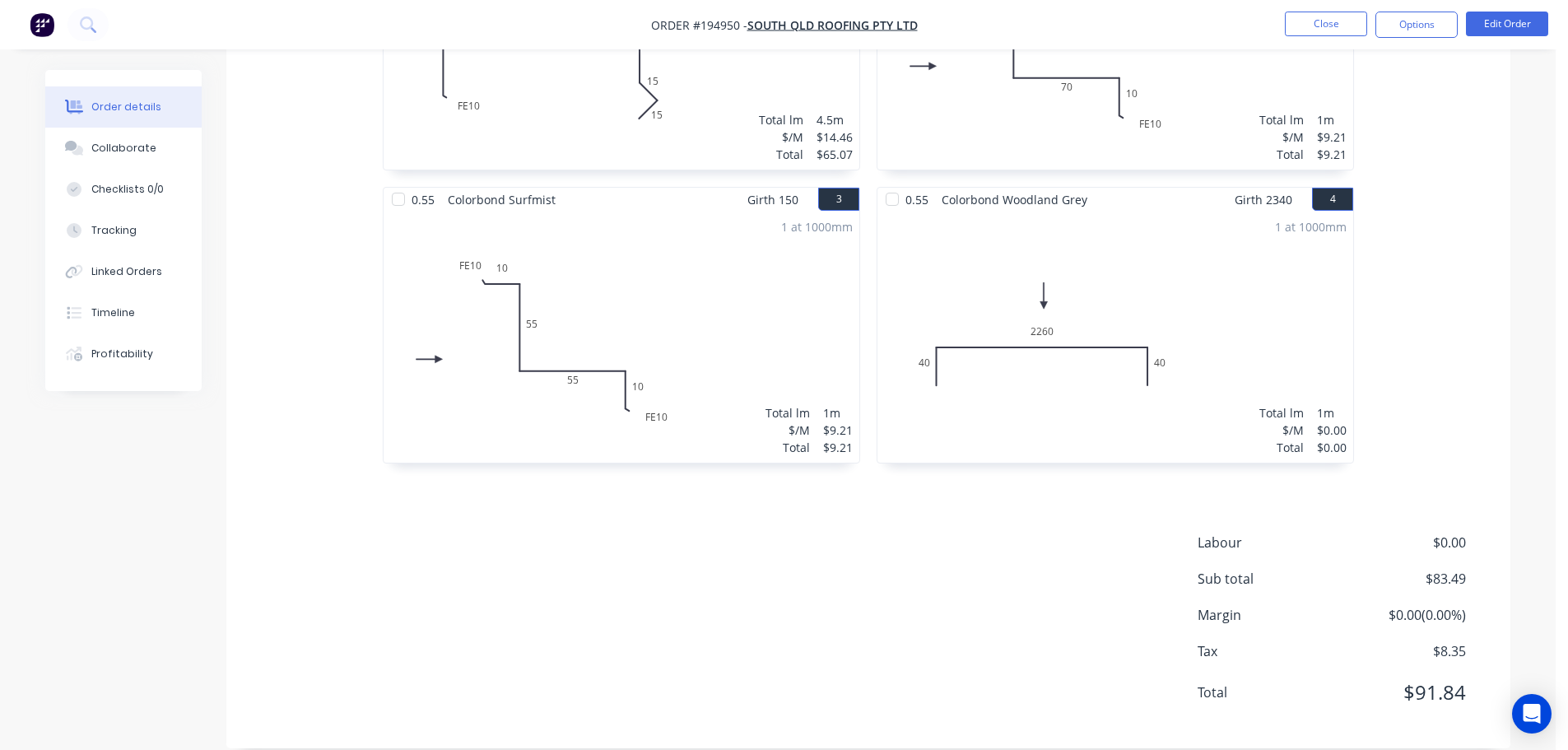
scroll to position [228, 0]
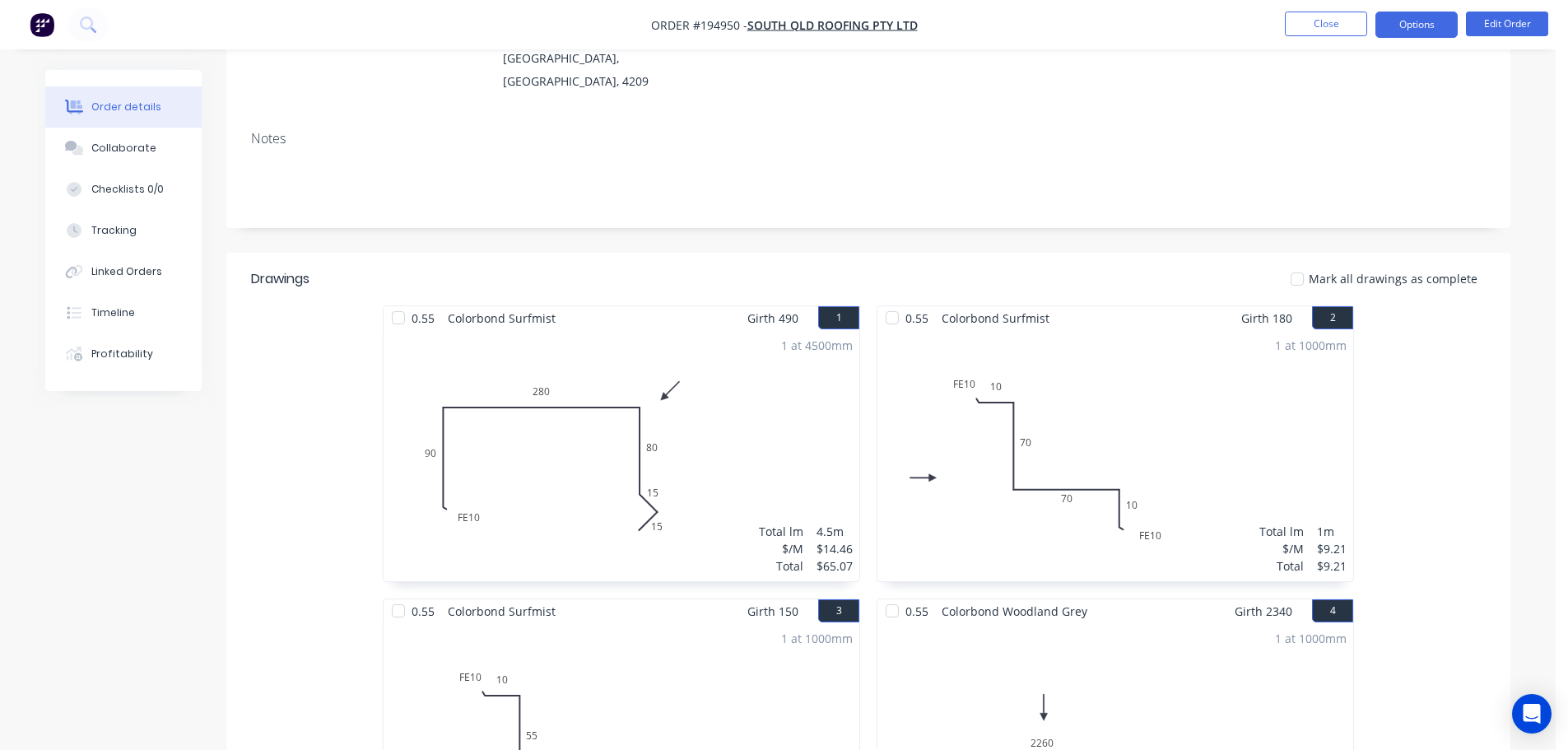
click at [1413, 30] on button "Options" at bounding box center [1417, 24] width 82 height 26
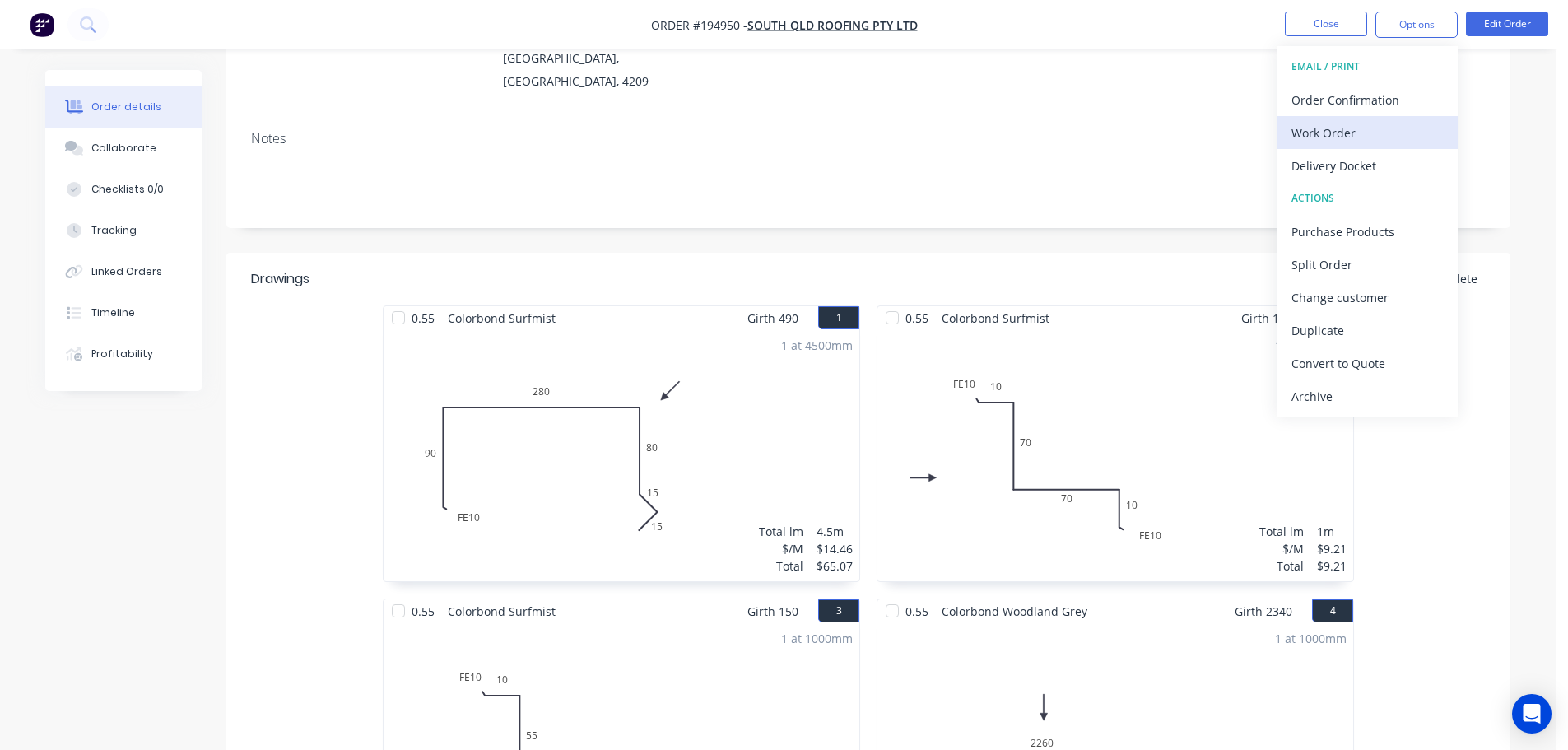
click at [1387, 136] on div "Work Order" at bounding box center [1367, 133] width 151 height 24
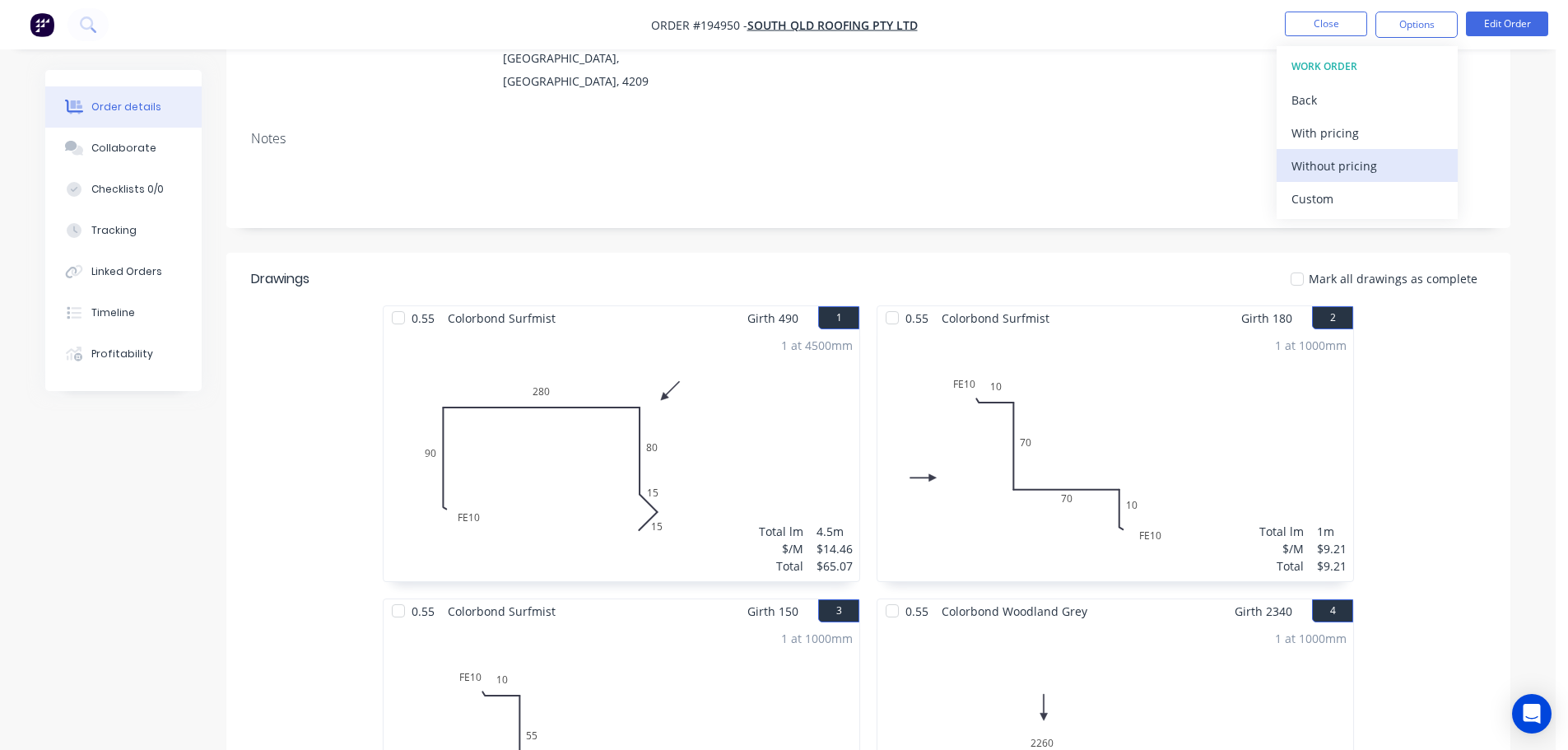
click at [1392, 168] on div "Without pricing" at bounding box center [1367, 165] width 151 height 24
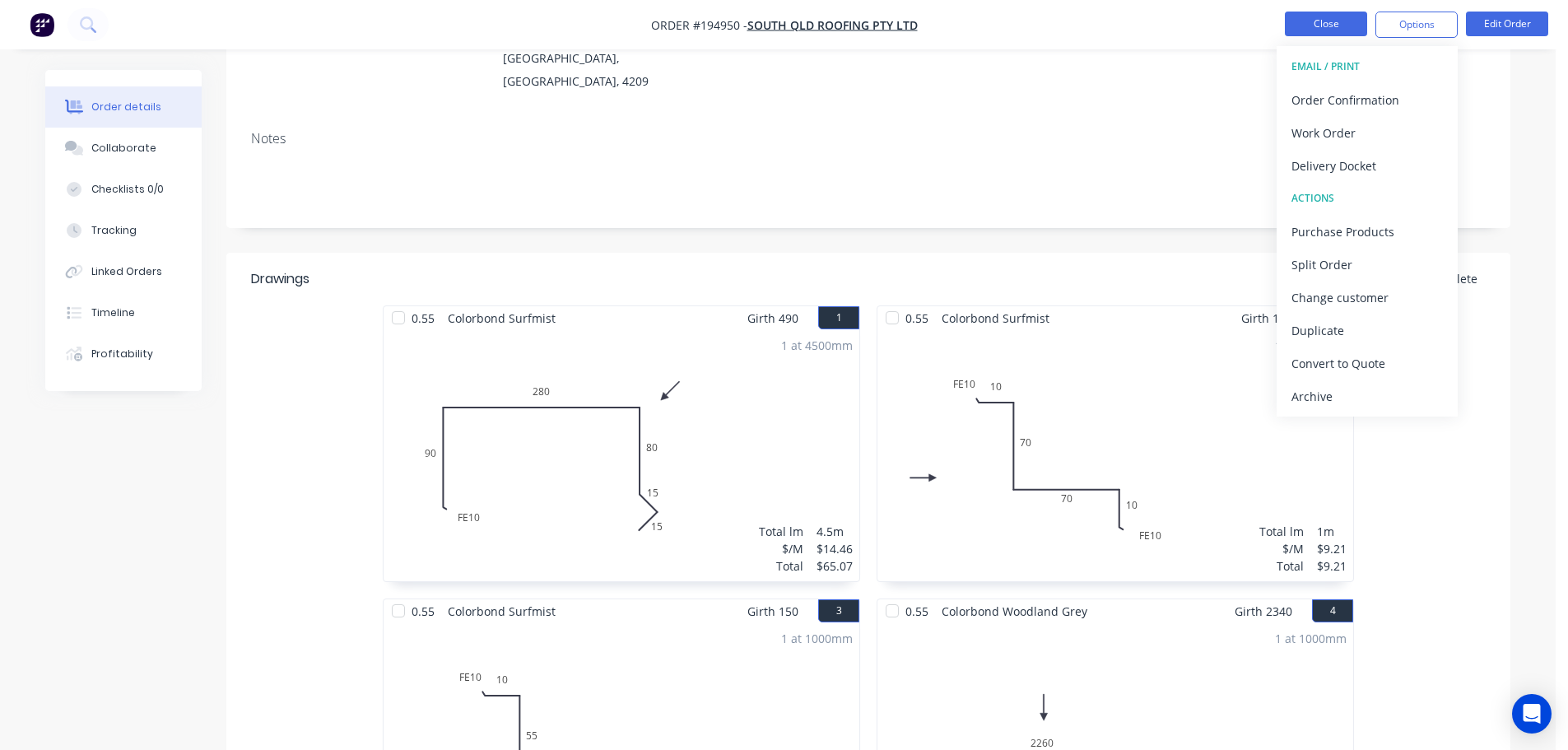
click at [1356, 21] on button "Close" at bounding box center [1326, 24] width 82 height 24
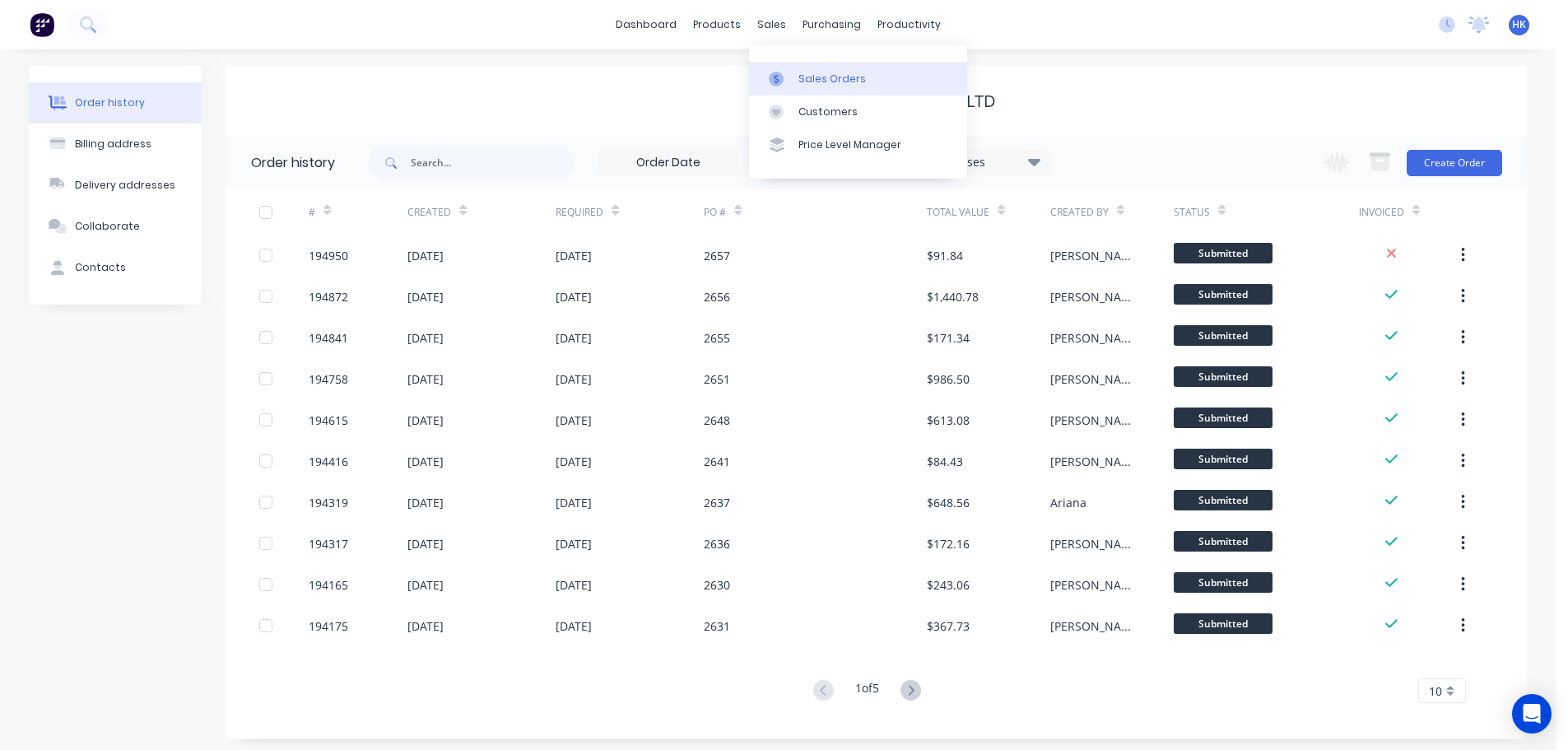
click at [802, 77] on div "Sales Orders" at bounding box center [832, 79] width 67 height 15
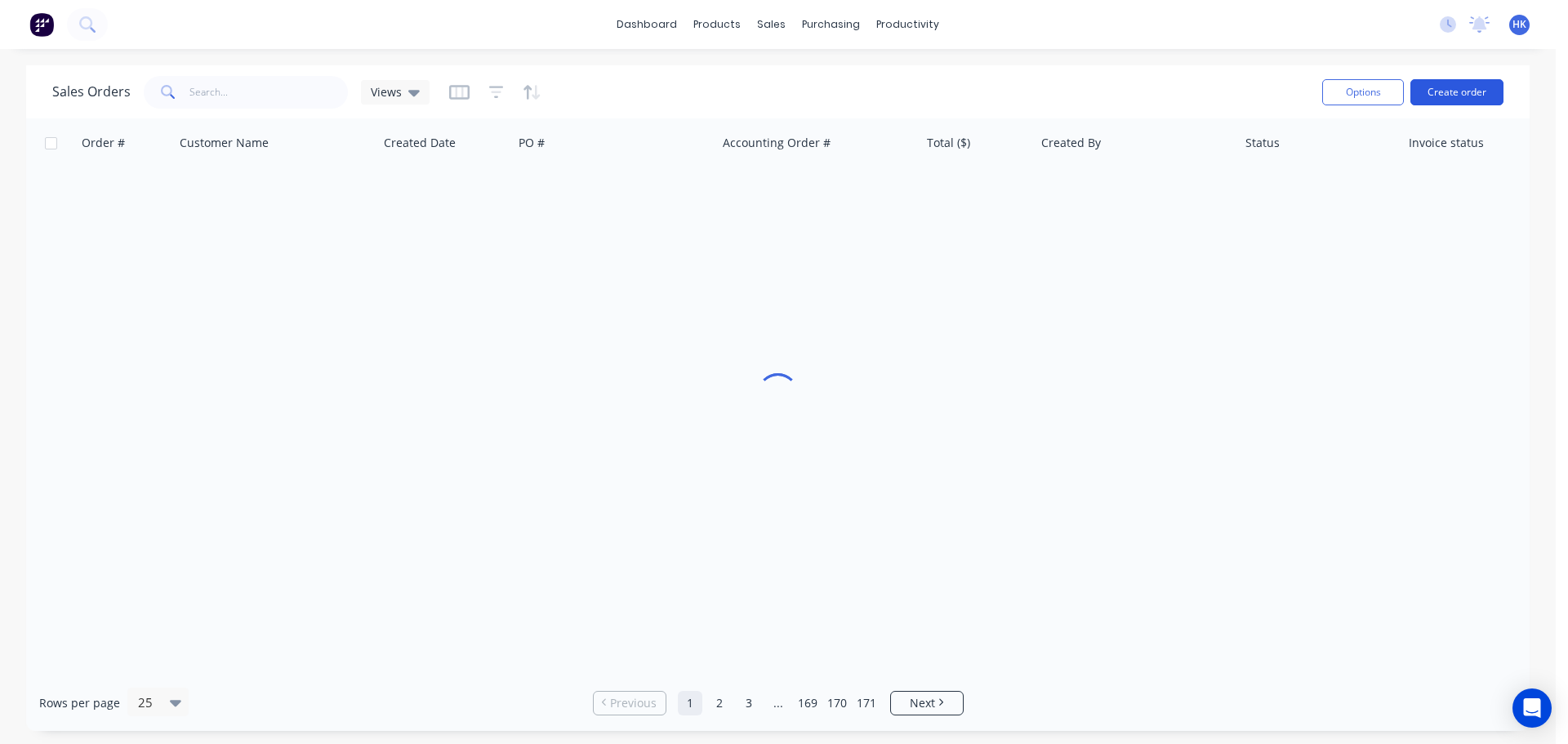
click at [1446, 84] on button "Create order" at bounding box center [1456, 92] width 93 height 26
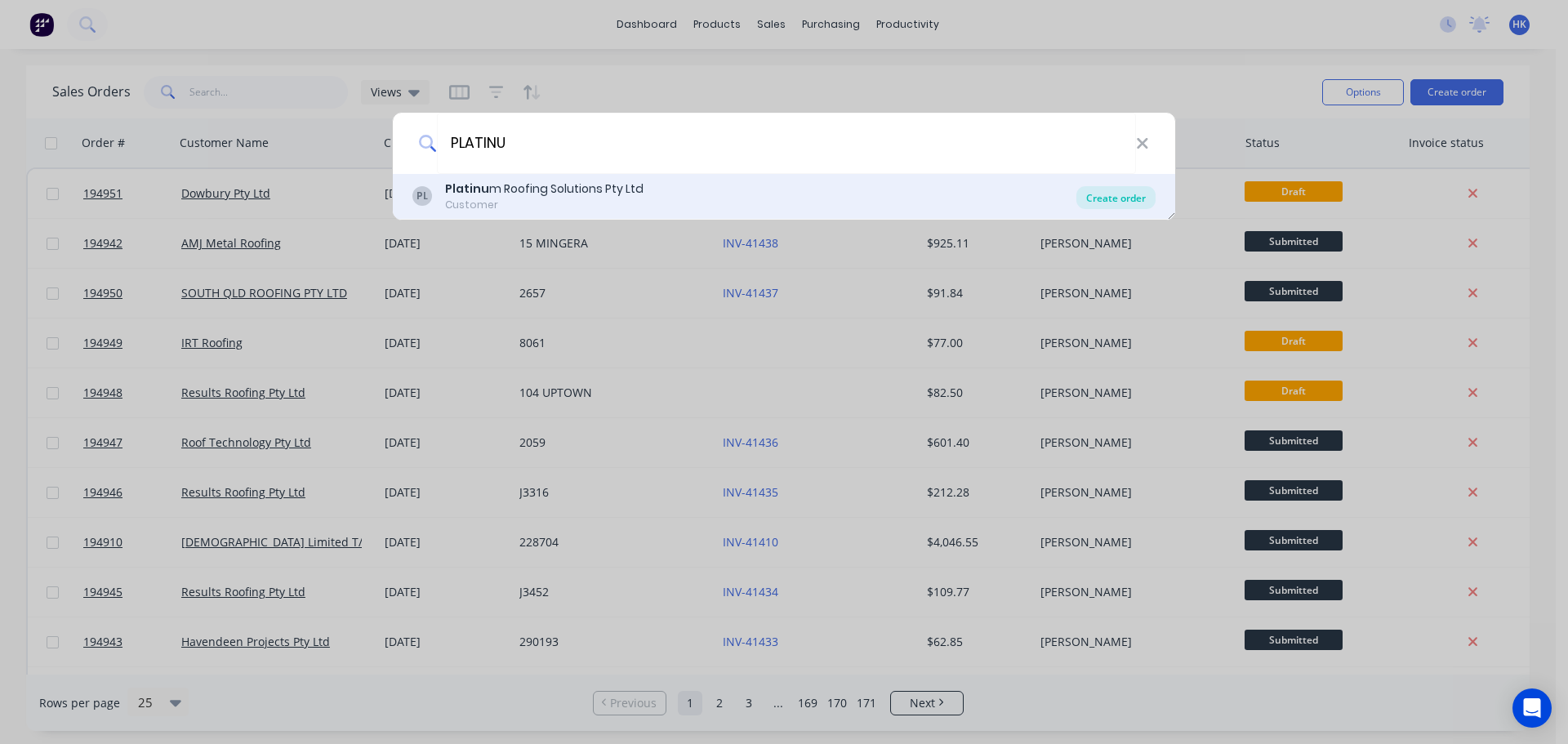
type input "PLATINU"
click at [1081, 192] on div "Create order" at bounding box center [1116, 197] width 79 height 22
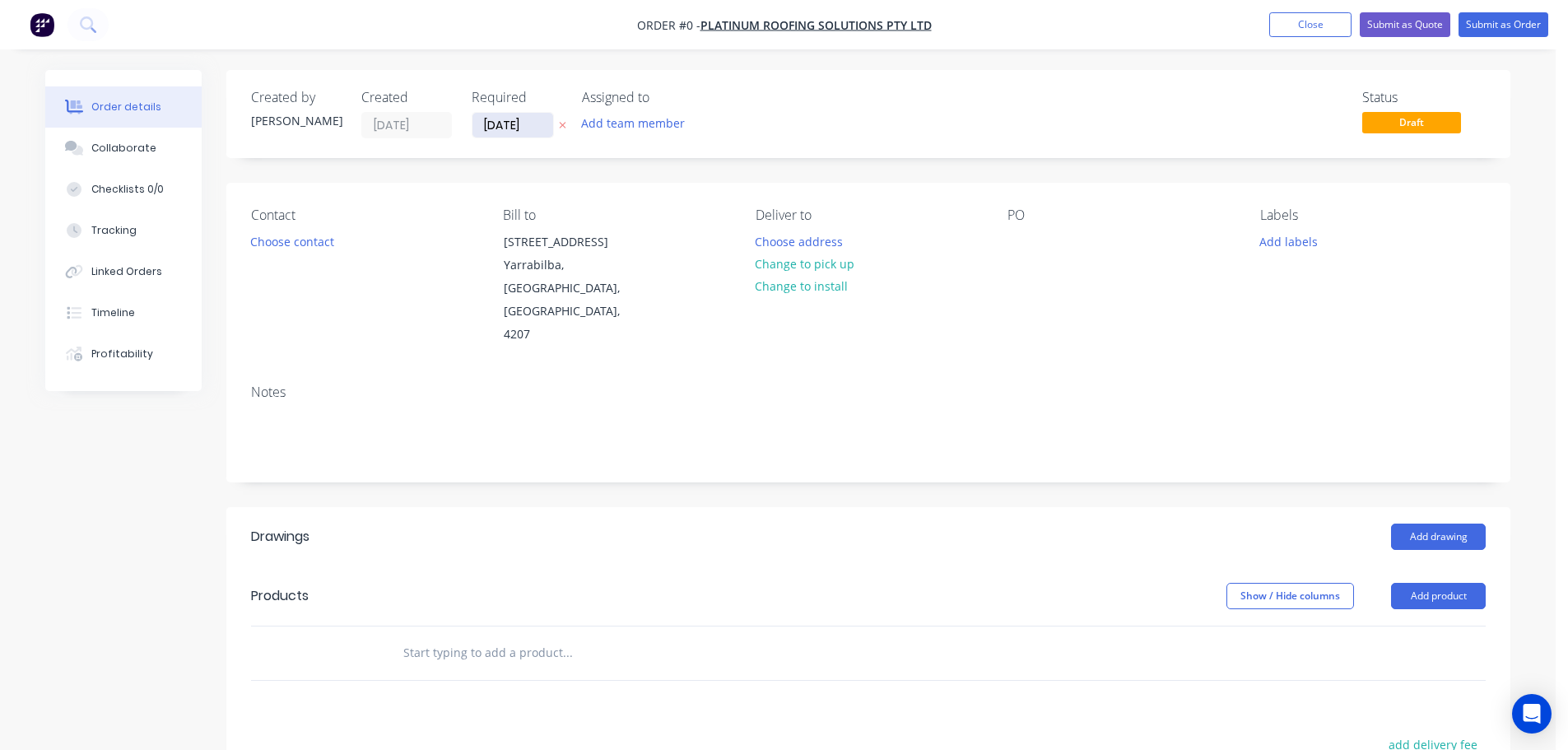
click at [501, 134] on input "[DATE]" at bounding box center [513, 124] width 81 height 24
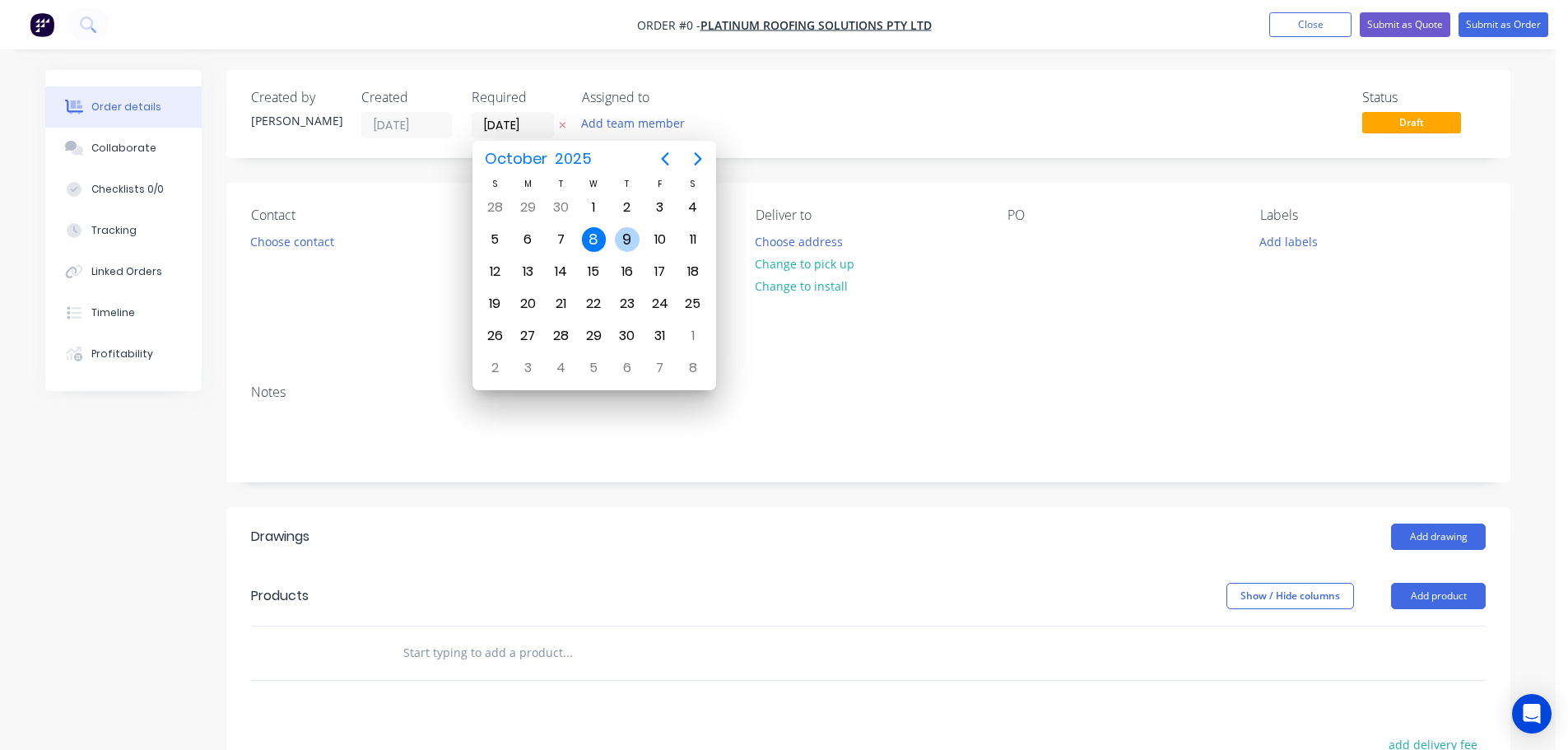
click at [617, 236] on div "9" at bounding box center [627, 239] width 24 height 24
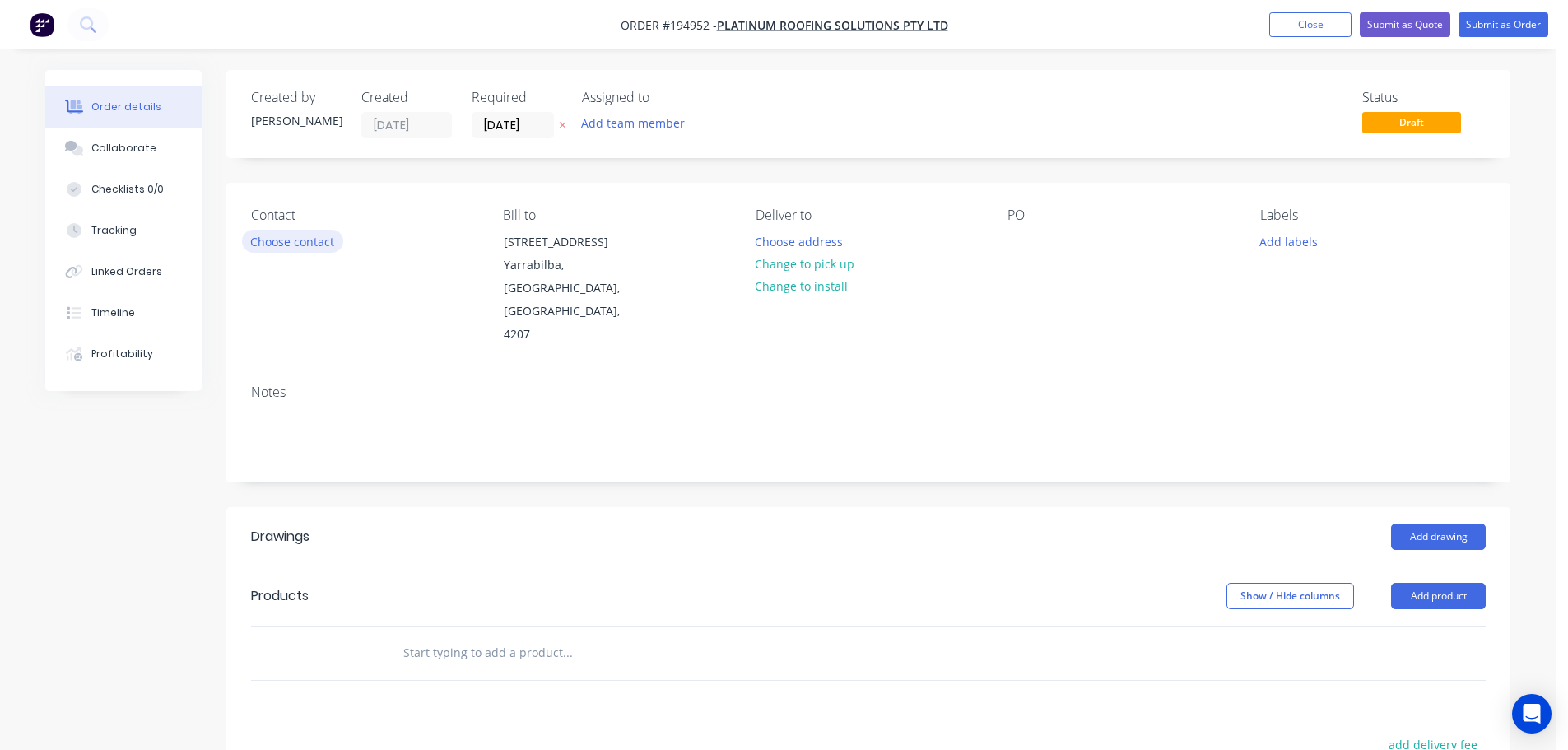
click at [301, 246] on button "Choose contact" at bounding box center [292, 240] width 102 height 22
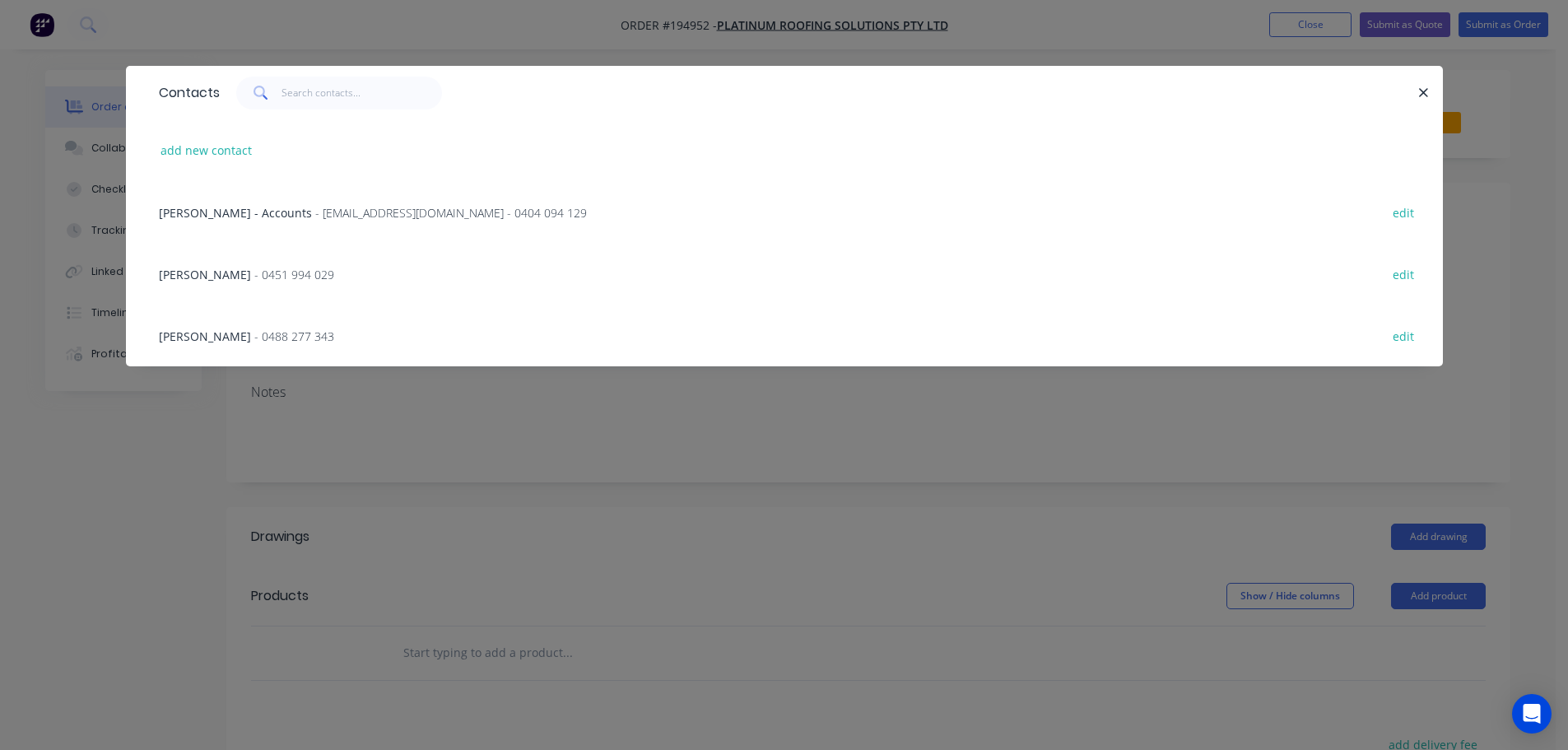
click at [254, 273] on span "- 0451 994 029" at bounding box center [294, 275] width 80 height 16
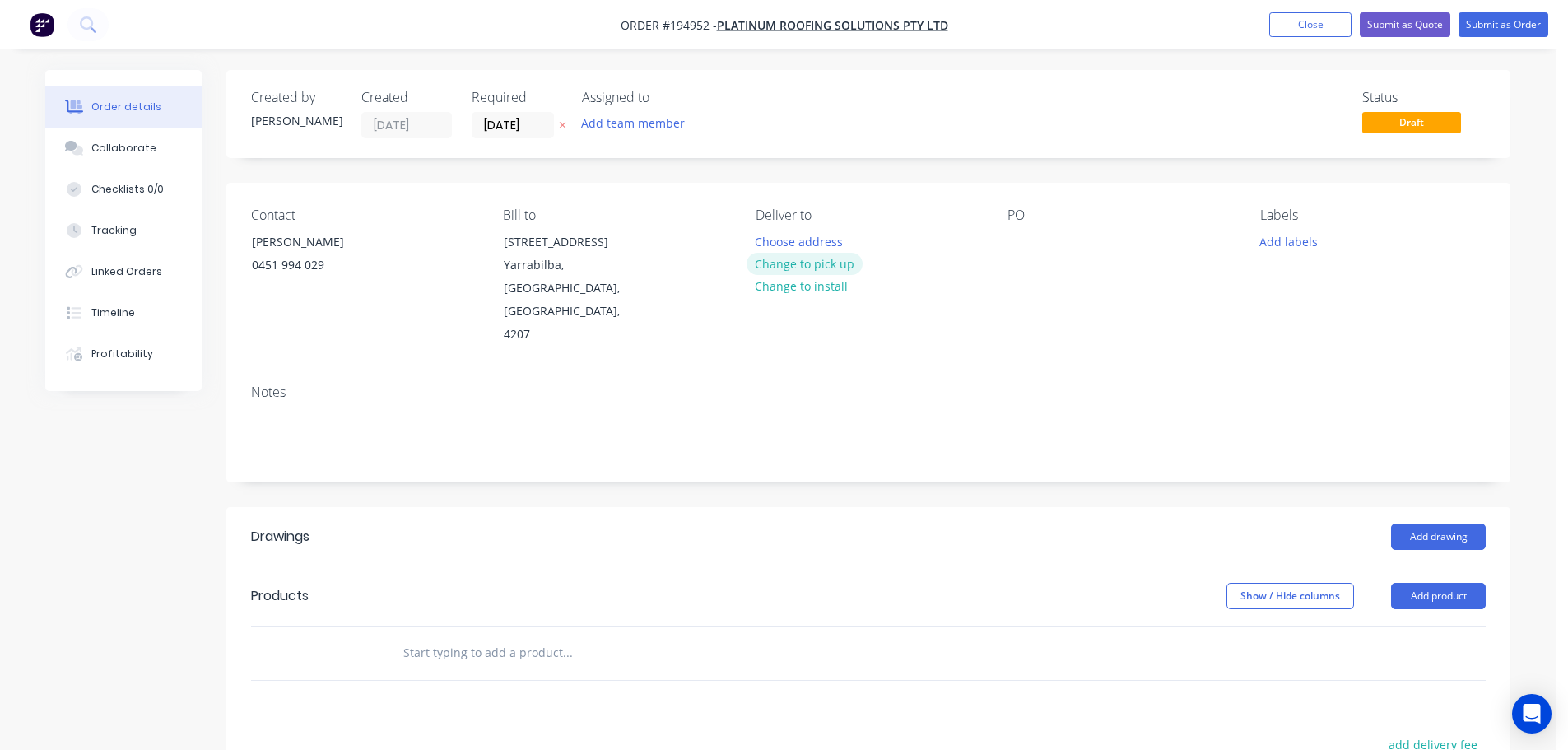
click at [819, 259] on button "Change to pick up" at bounding box center [805, 264] width 117 height 22
click at [774, 242] on div at bounding box center [768, 241] width 26 height 24
click at [1018, 246] on div at bounding box center [1020, 241] width 26 height 24
click at [1428, 523] on button "Add drawing" at bounding box center [1438, 536] width 95 height 26
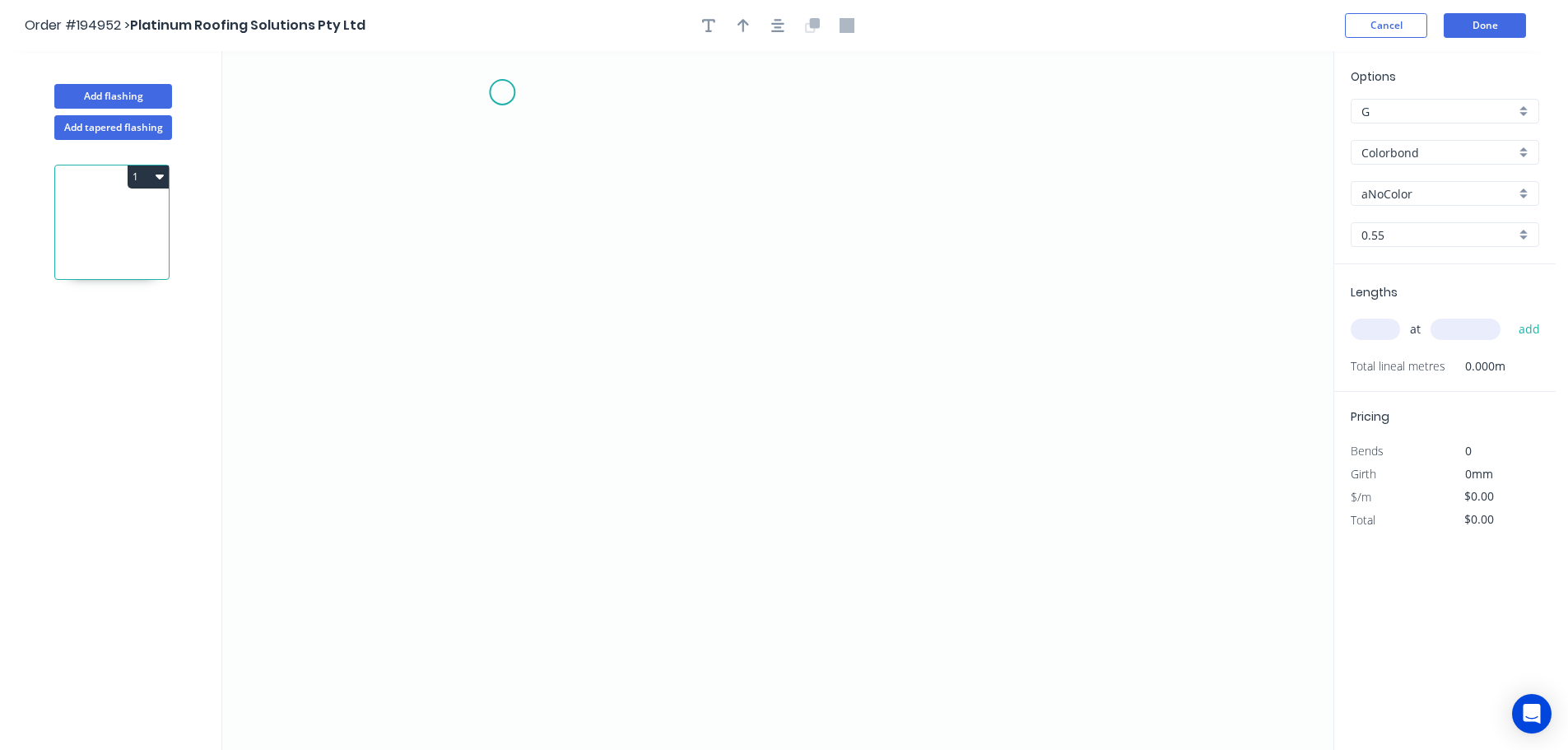
click at [504, 92] on icon "0" at bounding box center [778, 401] width 1111 height 699
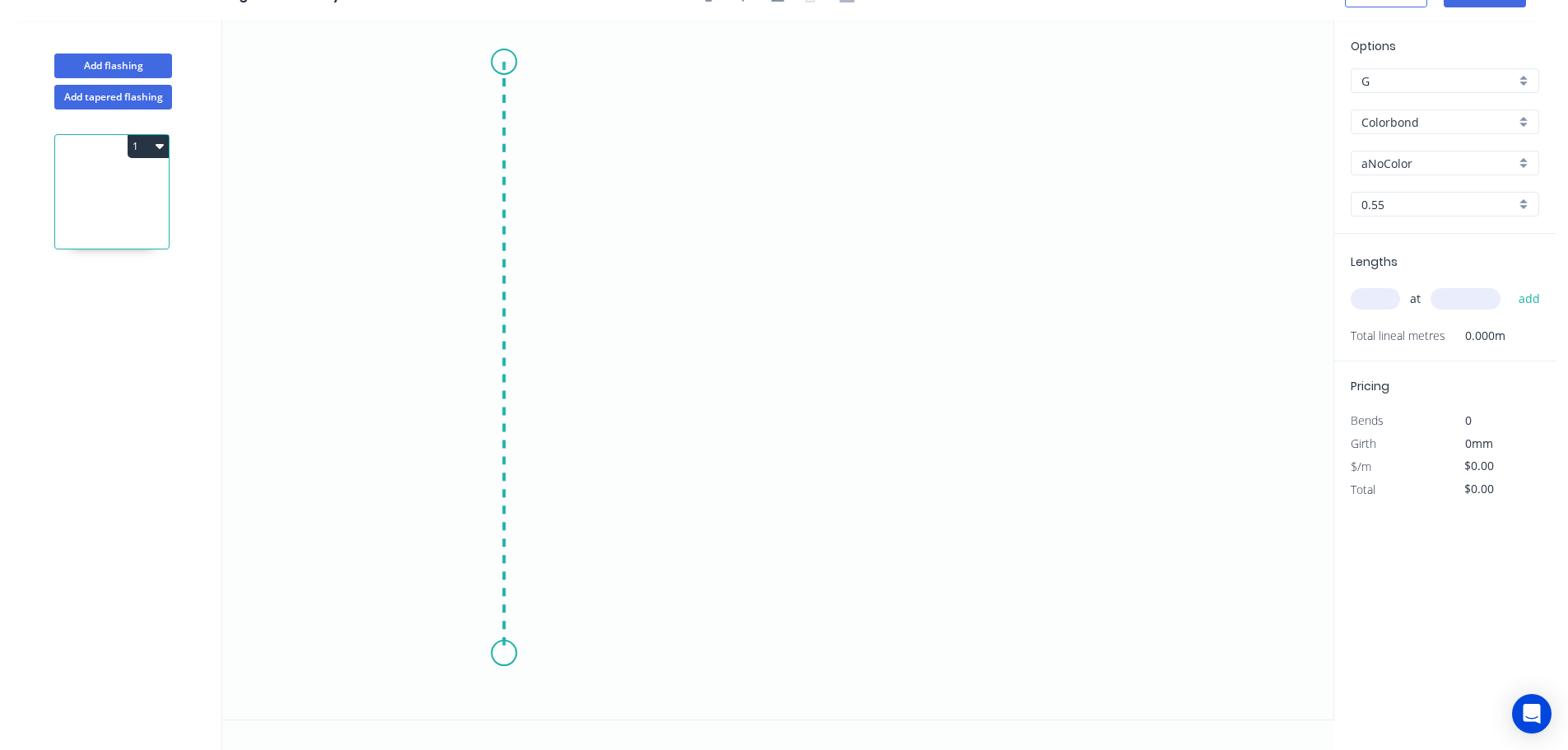
click at [513, 653] on icon "0" at bounding box center [778, 370] width 1111 height 699
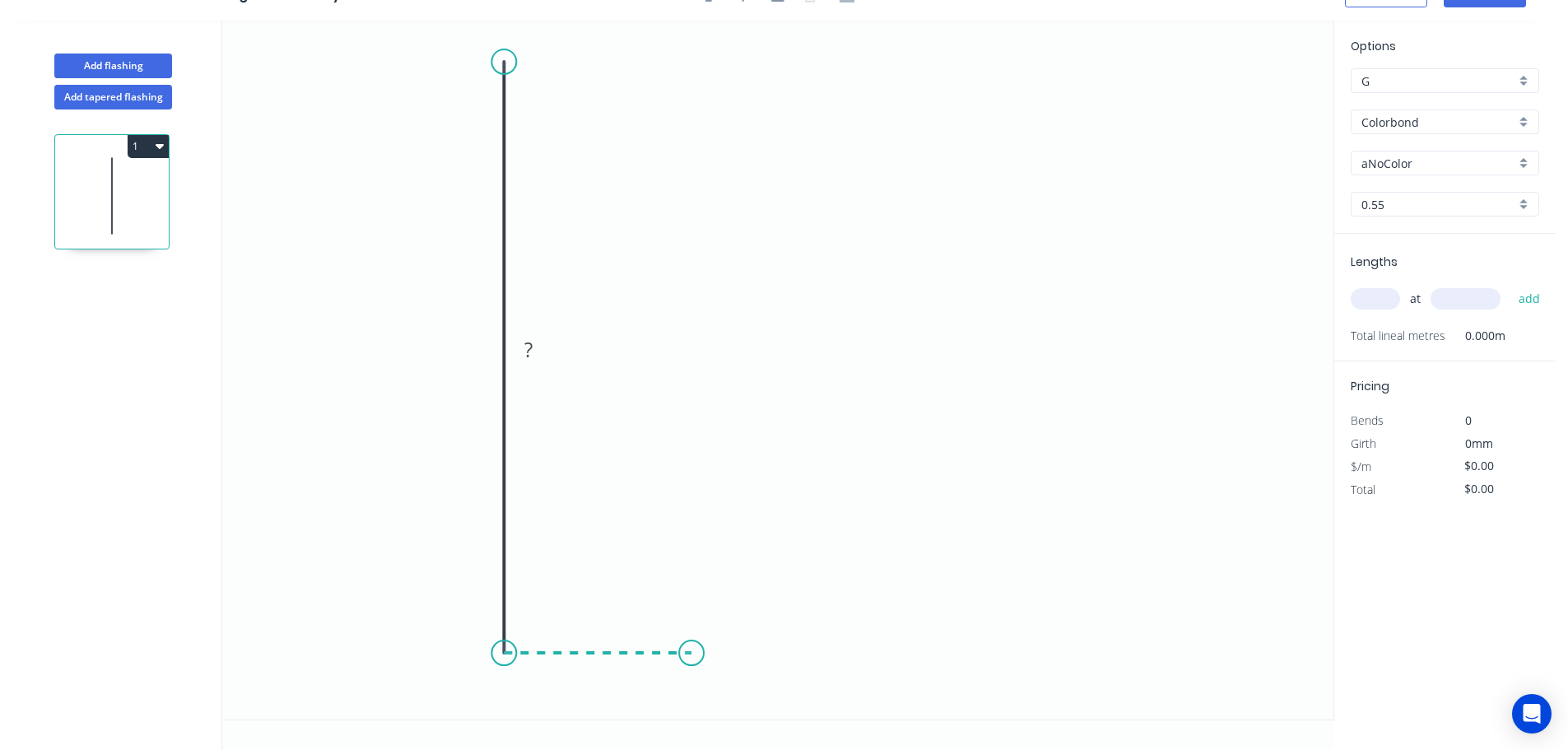
click at [691, 656] on icon "0 ?" at bounding box center [778, 370] width 1111 height 699
click at [687, 452] on icon "0 ? ?" at bounding box center [778, 370] width 1111 height 699
click at [487, 348] on rect at bounding box center [479, 350] width 33 height 23
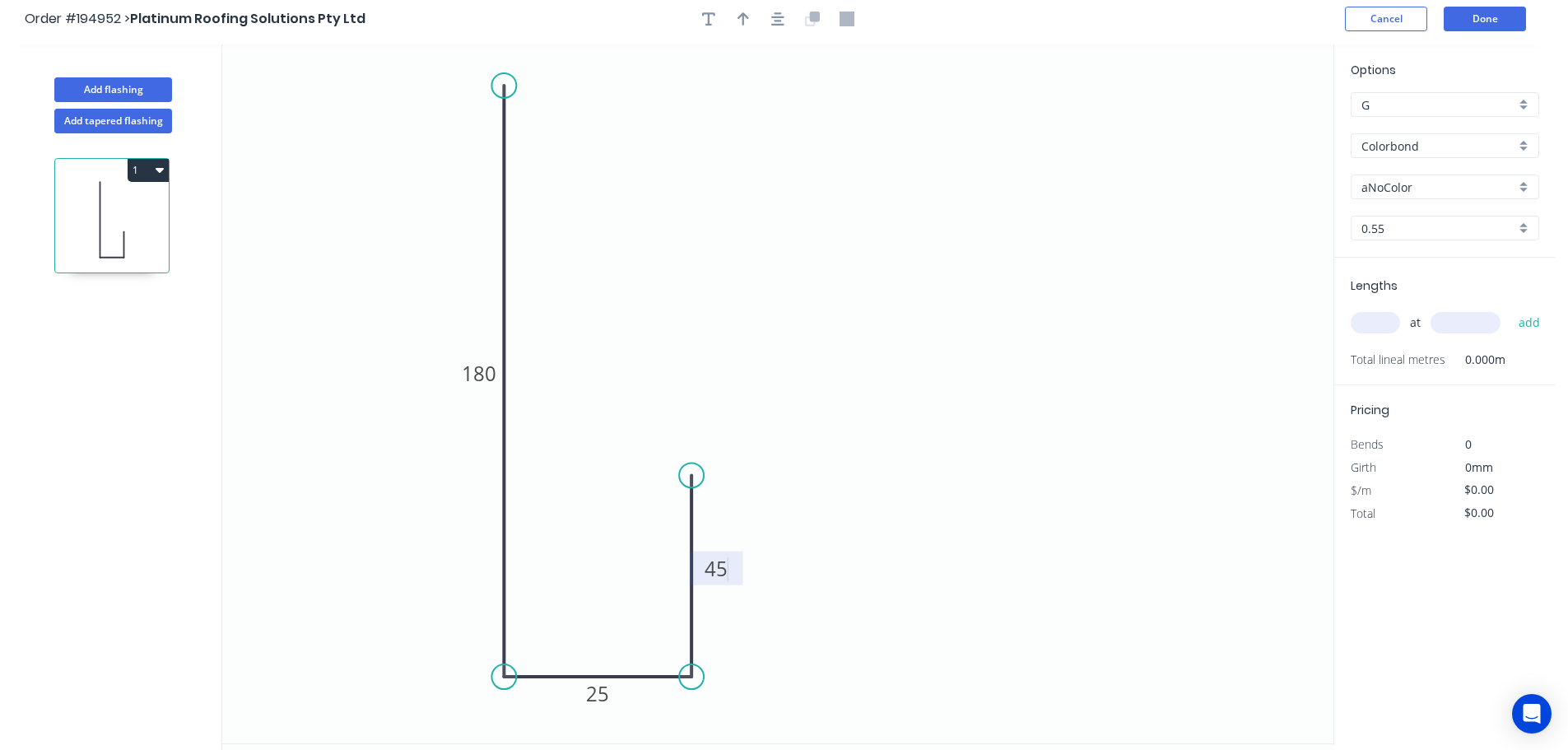
scroll to position [0, 0]
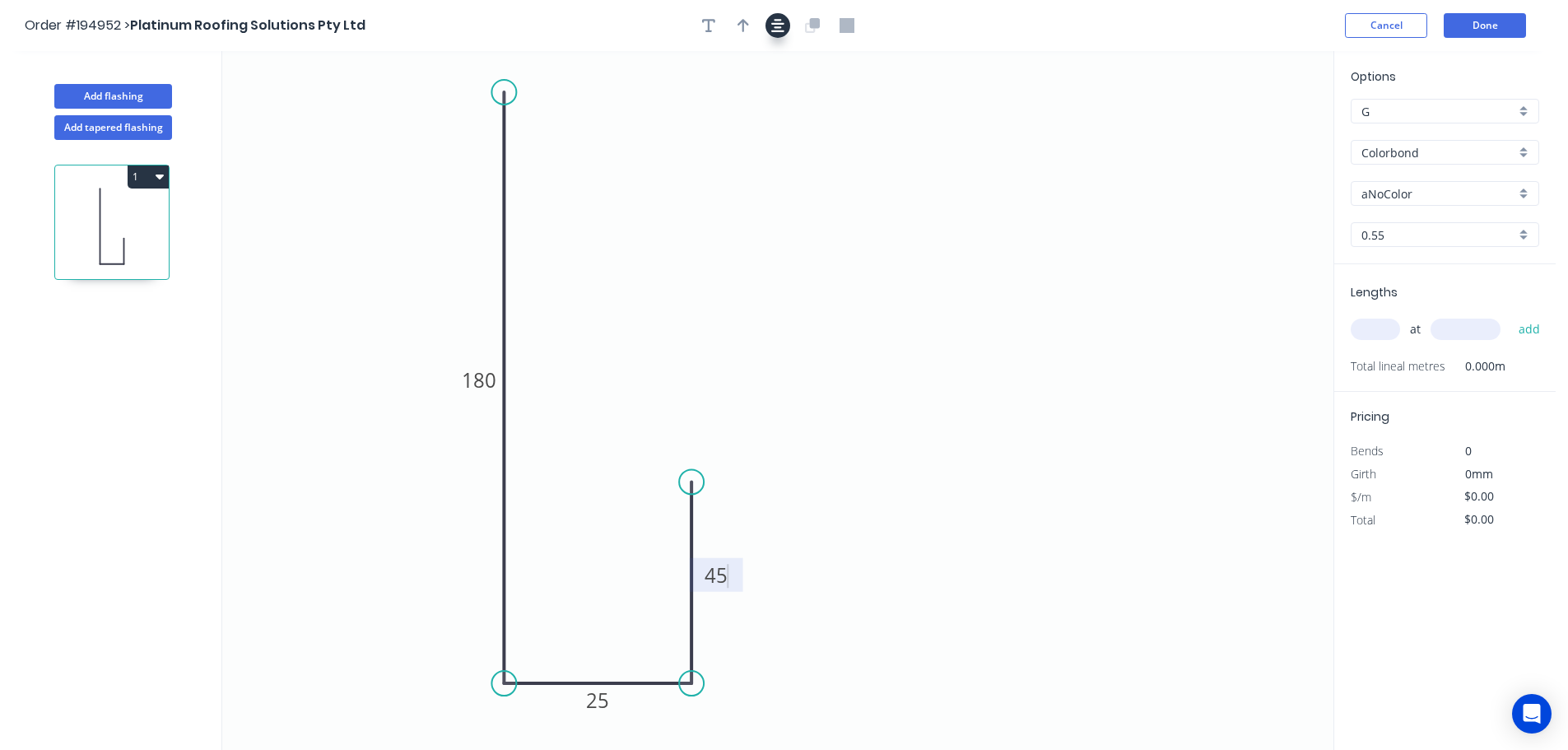
click at [775, 29] on icon "button" at bounding box center [778, 26] width 13 height 15
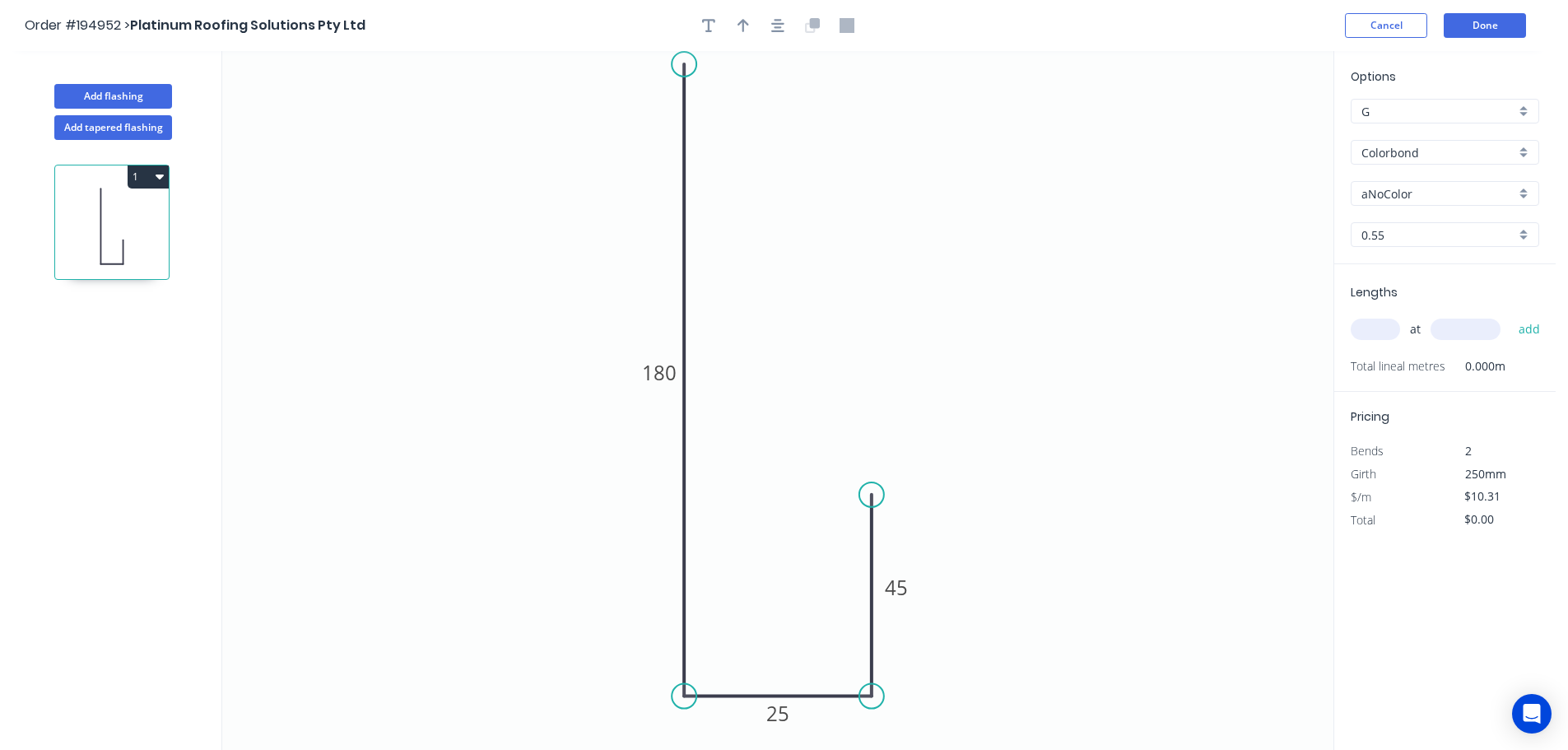
click at [686, 64] on circle at bounding box center [684, 64] width 24 height 24
click at [735, 28] on button "button" at bounding box center [742, 25] width 24 height 24
drag, startPoint x: 1253, startPoint y: 128, endPoint x: 511, endPoint y: 354, distance: 775.7
click at [515, 354] on icon at bounding box center [522, 330] width 15 height 53
drag, startPoint x: 511, startPoint y: 353, endPoint x: 380, endPoint y: 348, distance: 131.1
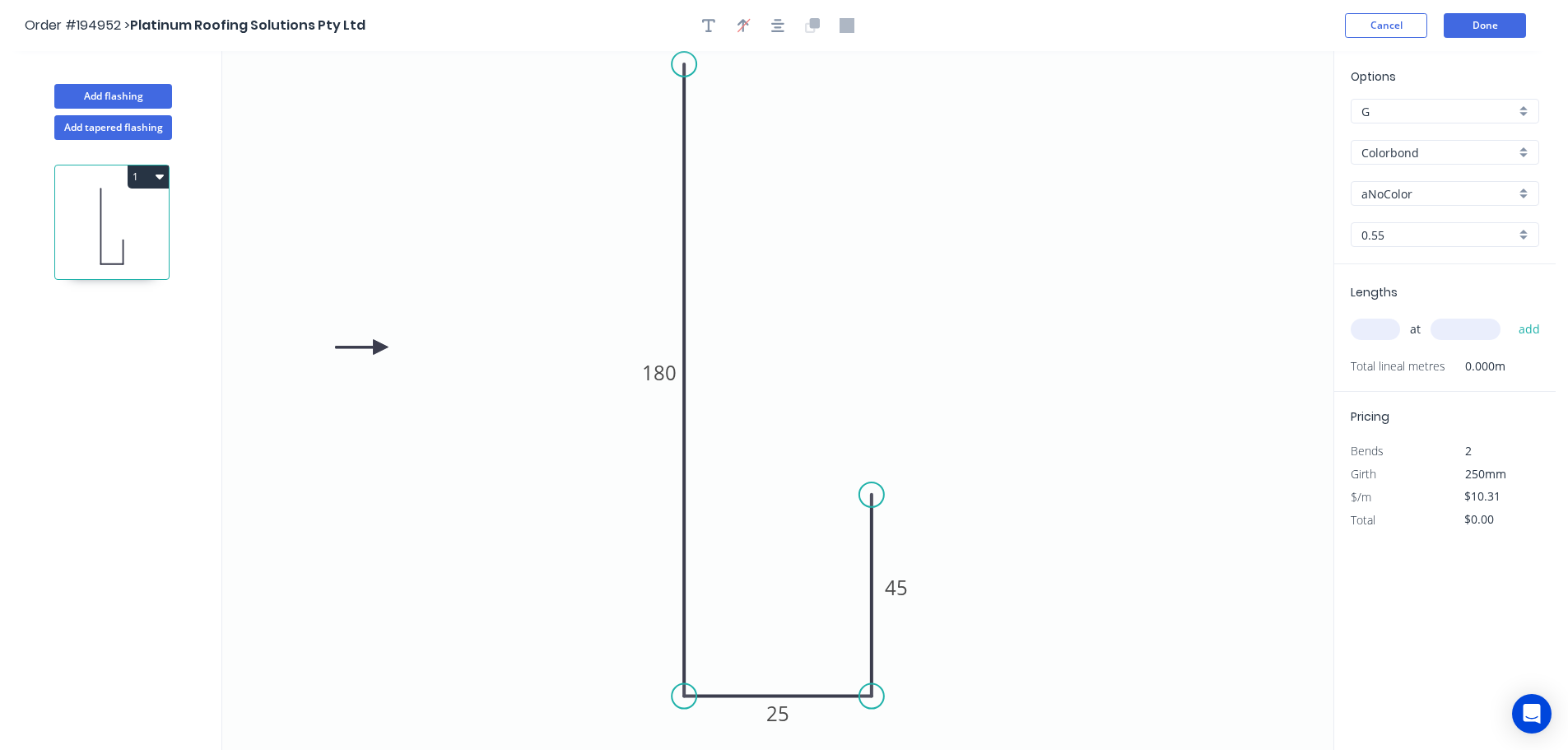
click at [380, 348] on icon at bounding box center [362, 348] width 53 height 15
click at [1464, 196] on input "aNoColor" at bounding box center [1438, 193] width 154 height 18
click at [1424, 239] on div "Dover White" at bounding box center [1445, 233] width 186 height 29
click at [1374, 329] on input "text" at bounding box center [1375, 328] width 50 height 21
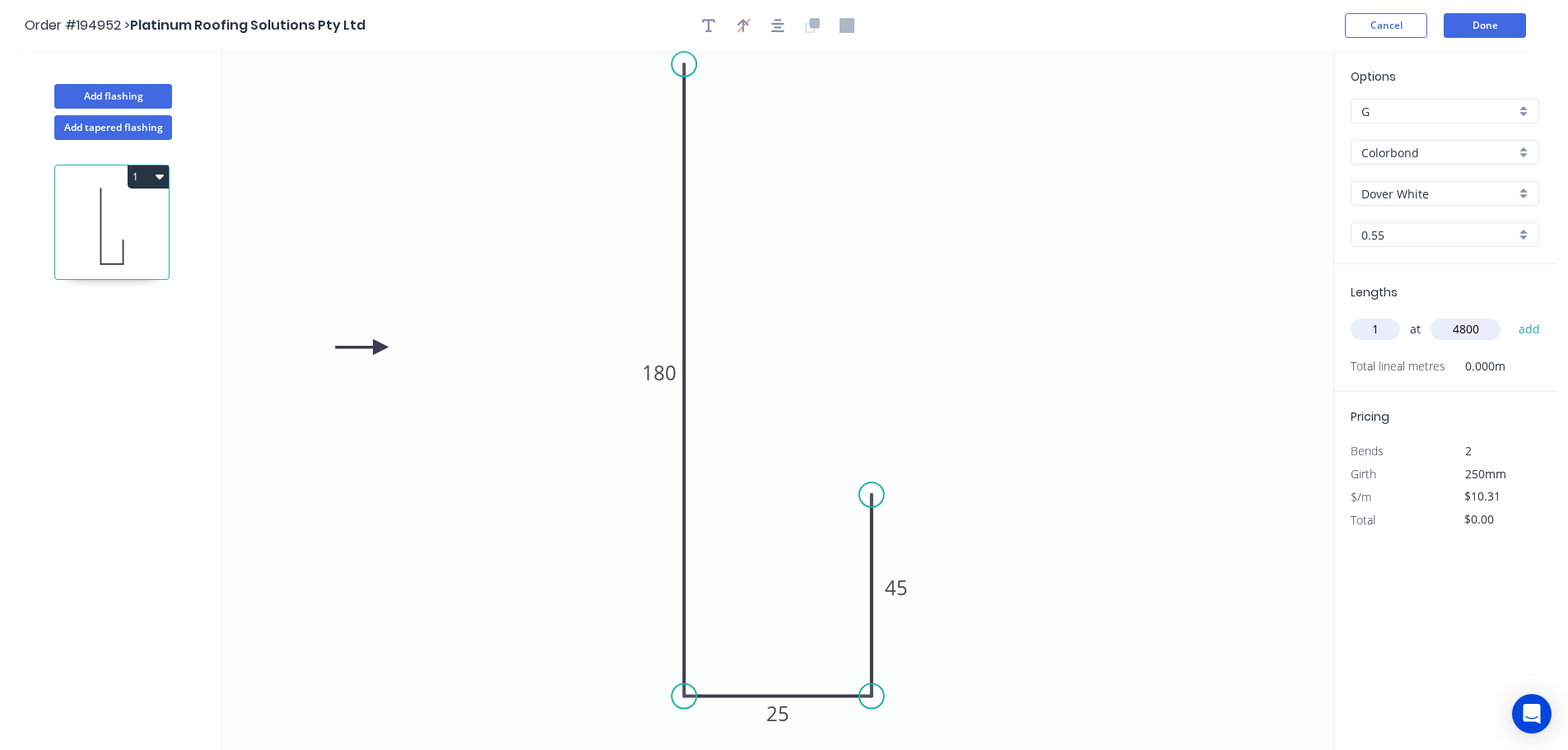
click at [1510, 315] on button "add" at bounding box center [1529, 328] width 39 height 28
click at [1500, 26] on button "Done" at bounding box center [1485, 25] width 82 height 24
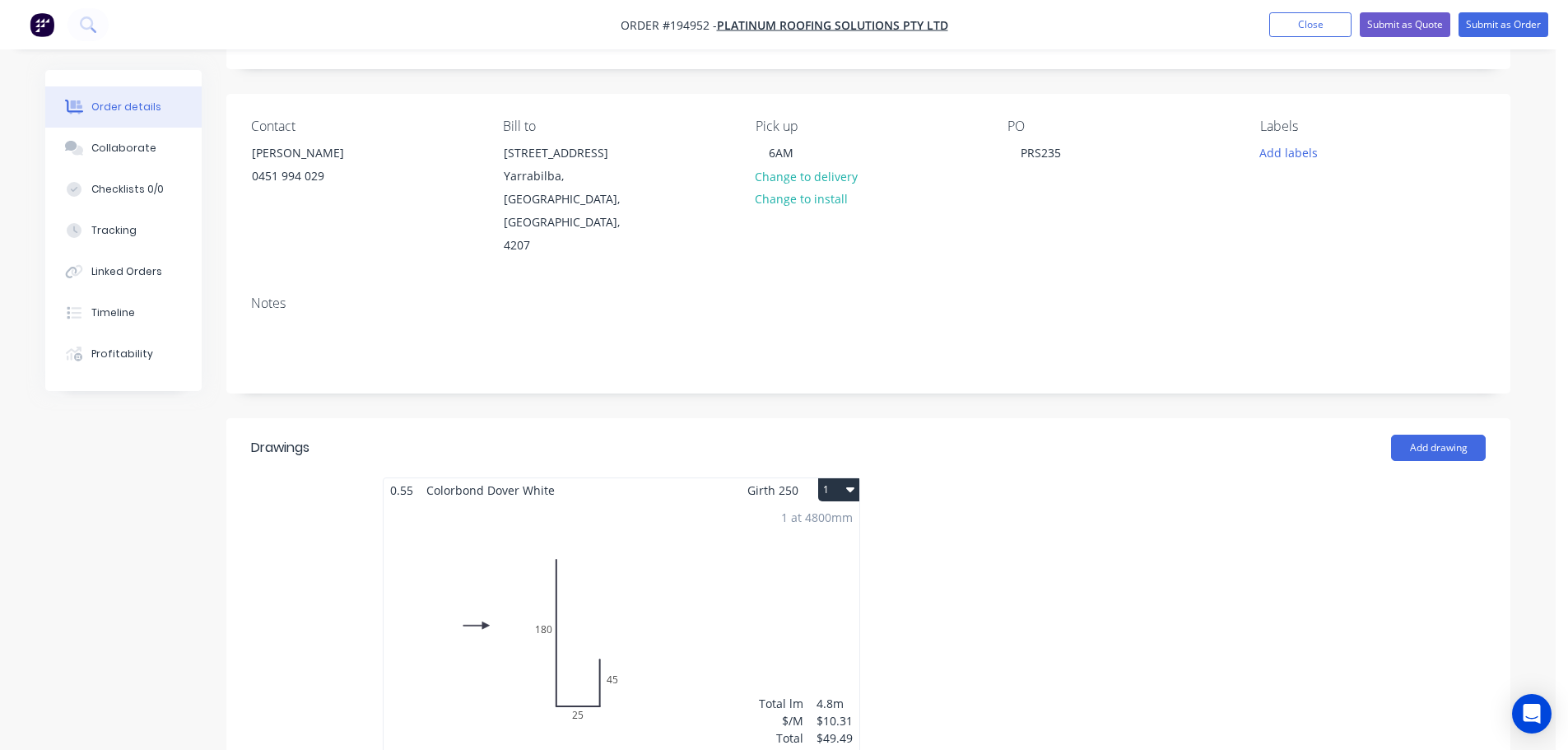
scroll to position [247, 0]
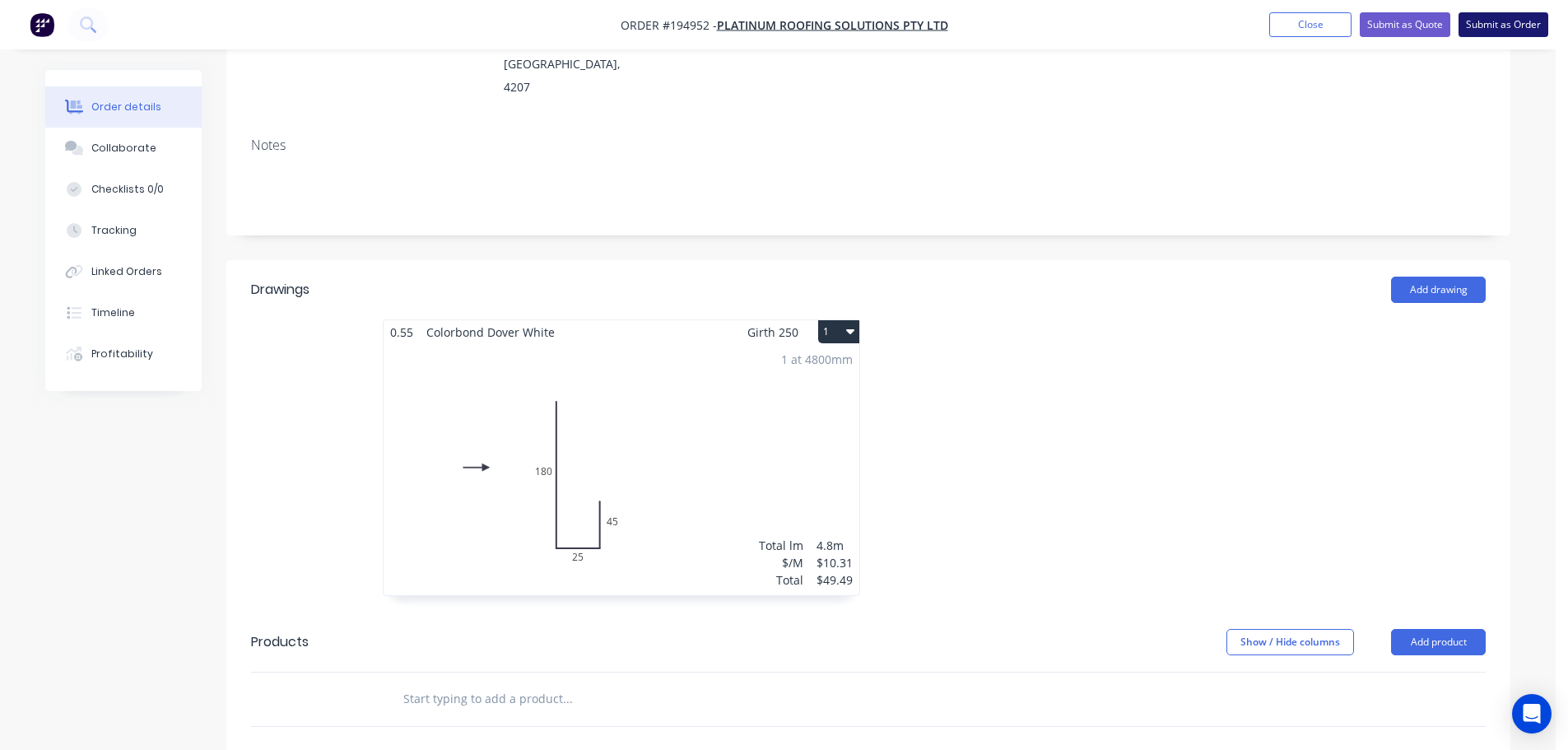
click at [1469, 25] on button "Submit as Order" at bounding box center [1503, 24] width 90 height 24
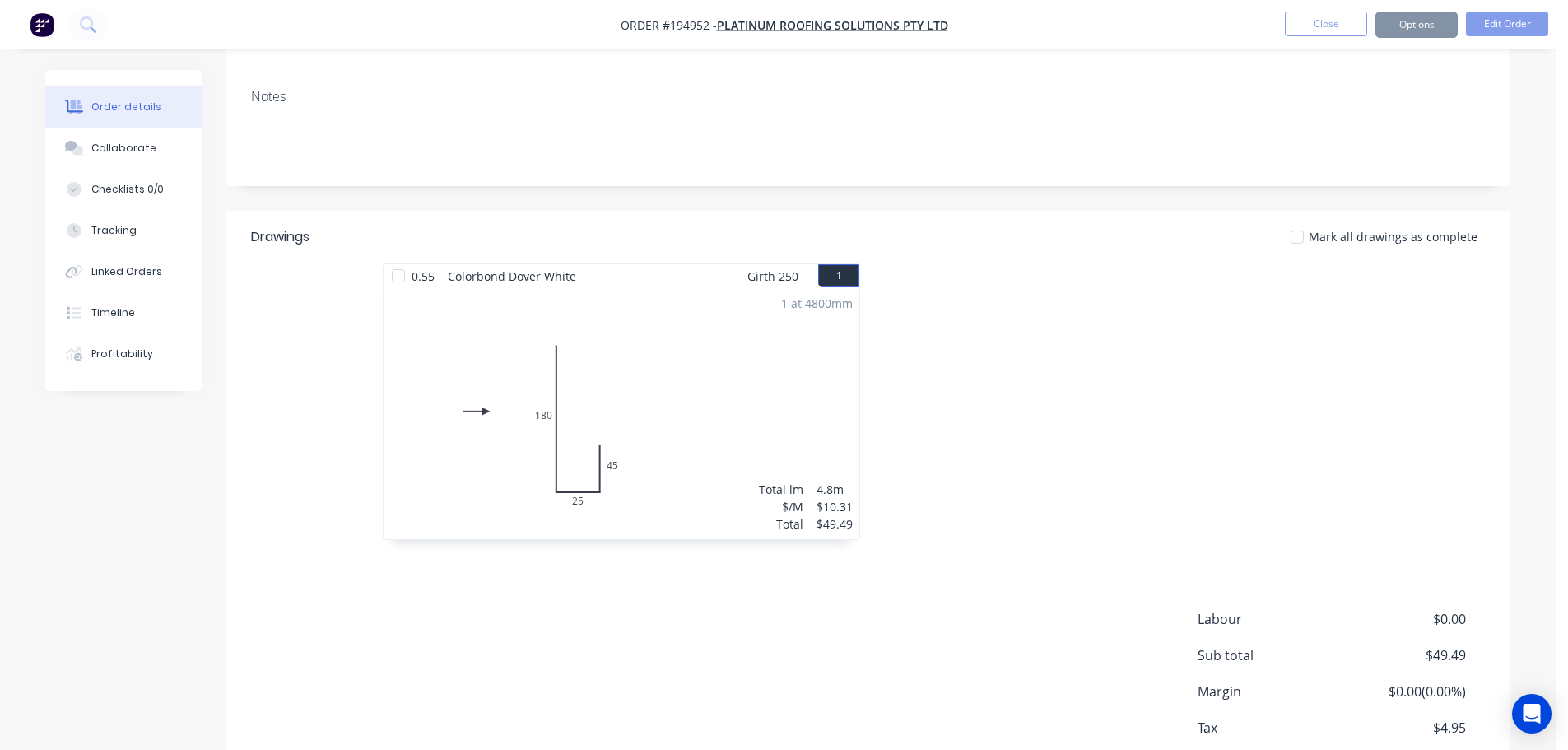
scroll to position [0, 0]
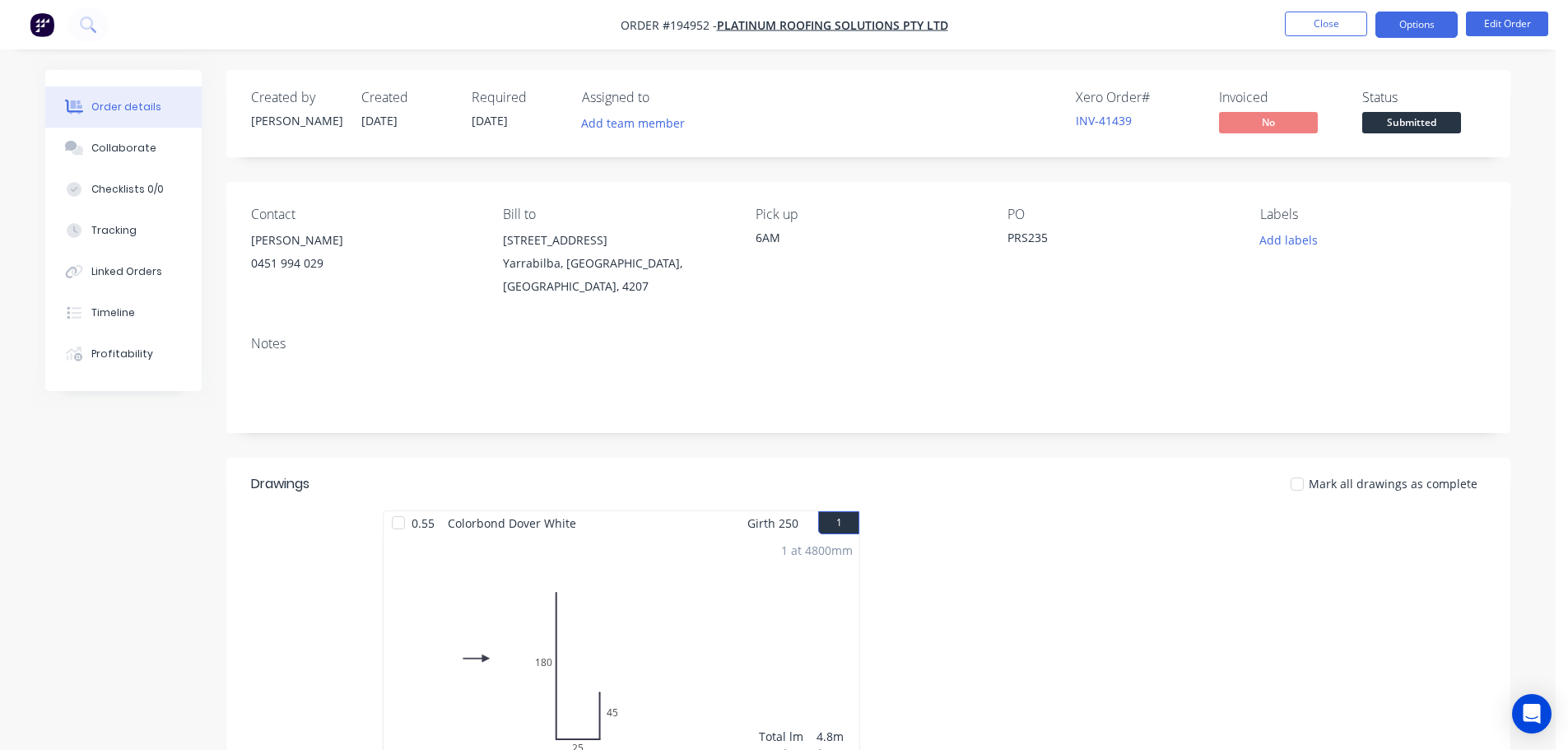
click at [1436, 33] on button "Options" at bounding box center [1417, 24] width 82 height 26
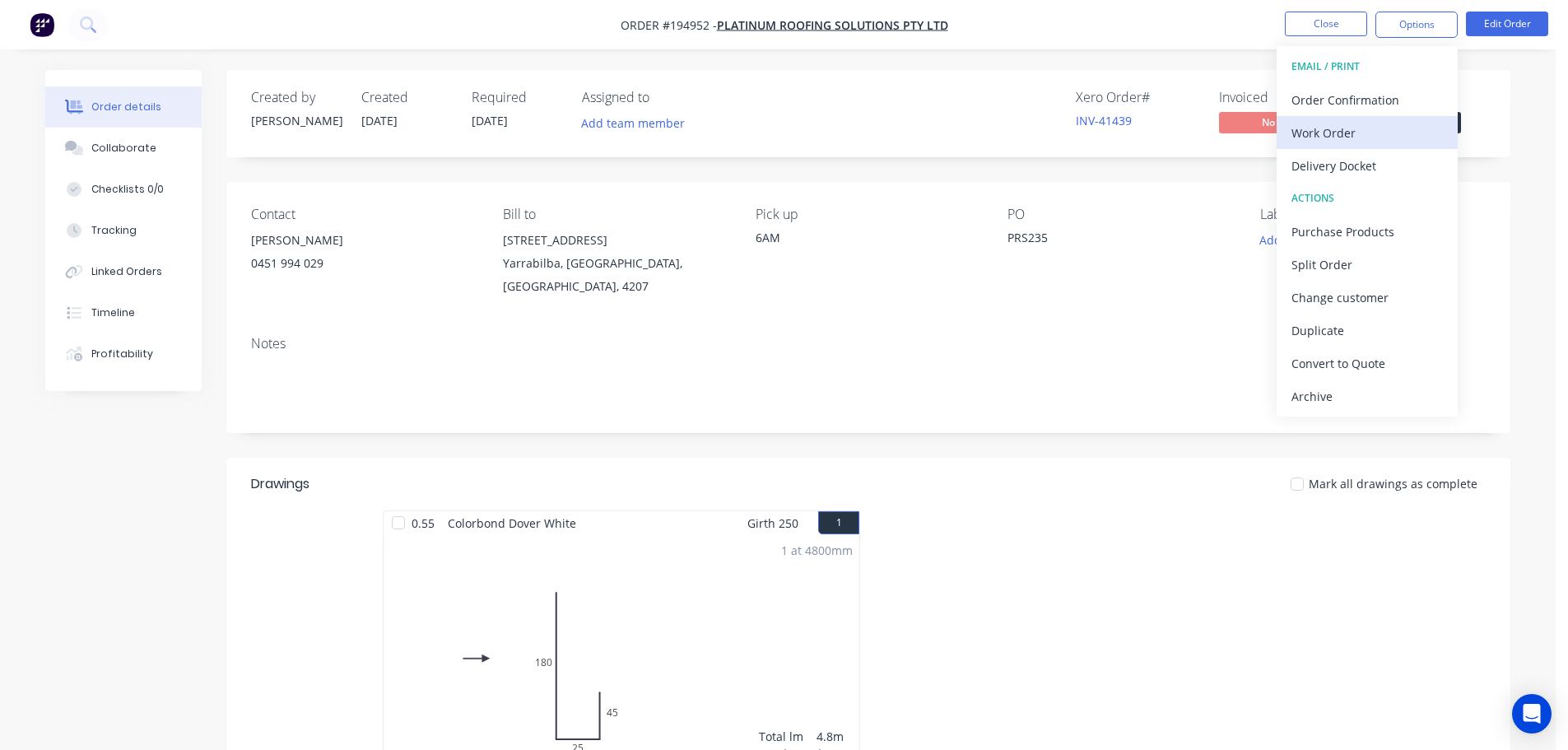
click at [1411, 136] on div "Work Order" at bounding box center [1367, 133] width 151 height 24
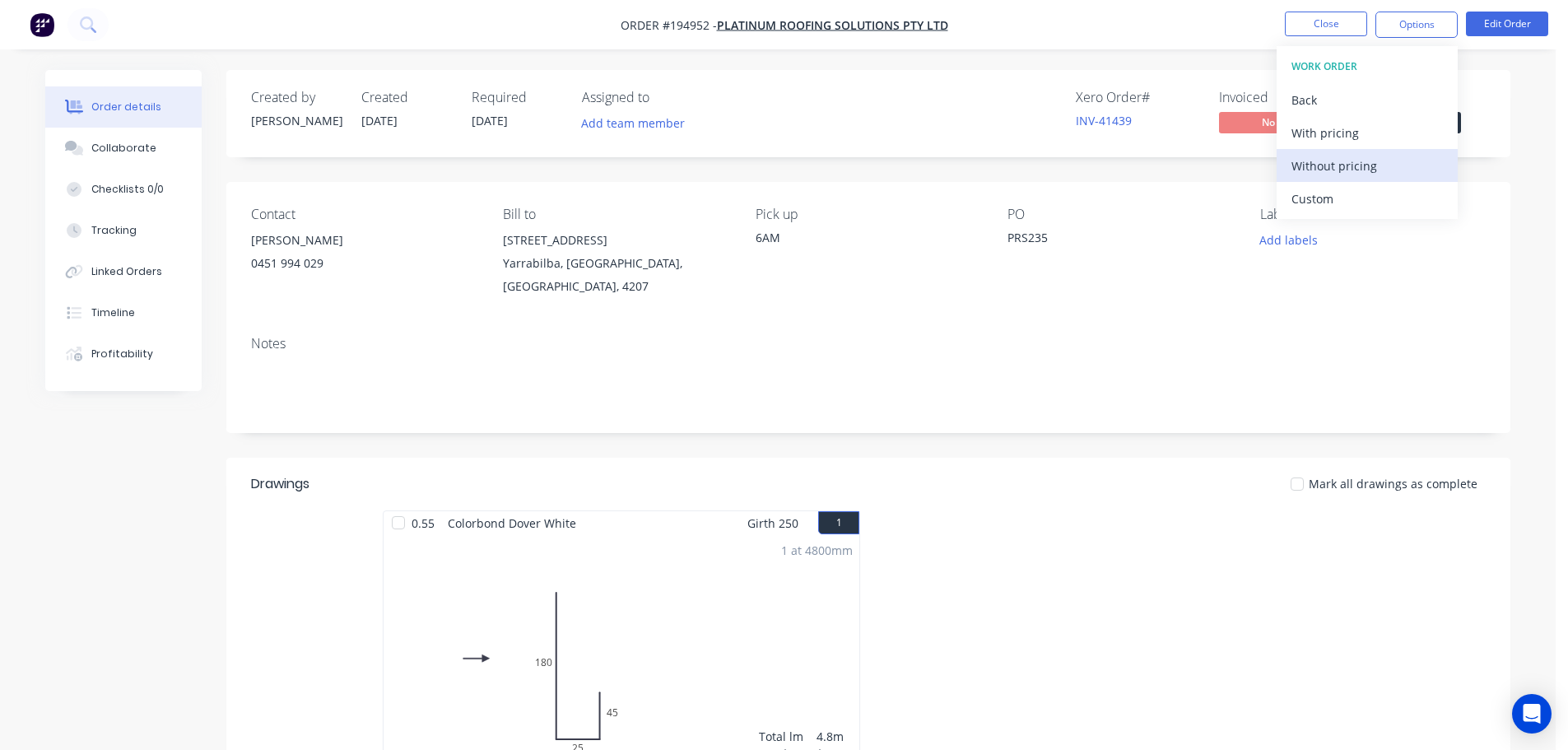
click at [1405, 168] on div "Without pricing" at bounding box center [1367, 165] width 151 height 24
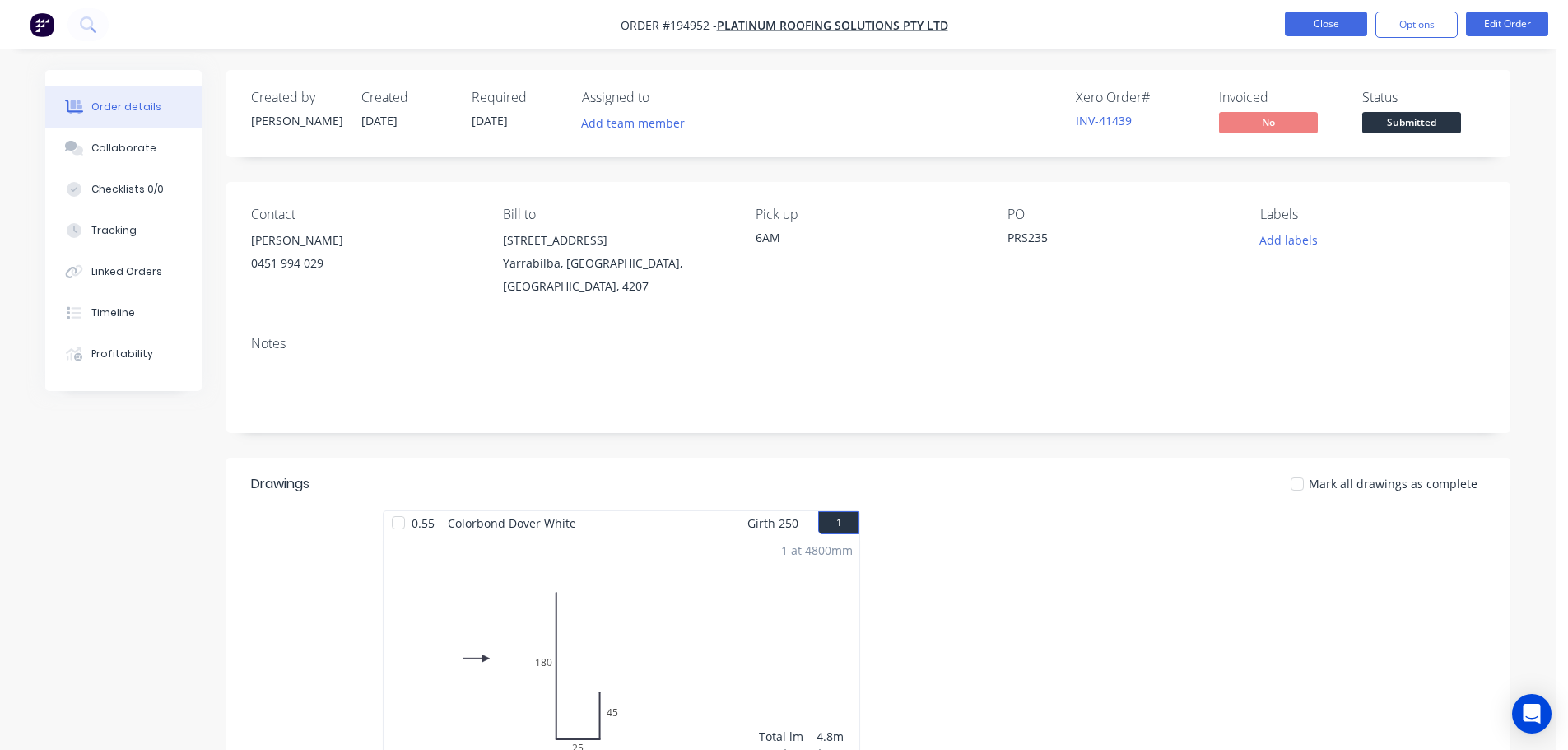
click at [1317, 22] on button "Close" at bounding box center [1326, 24] width 82 height 24
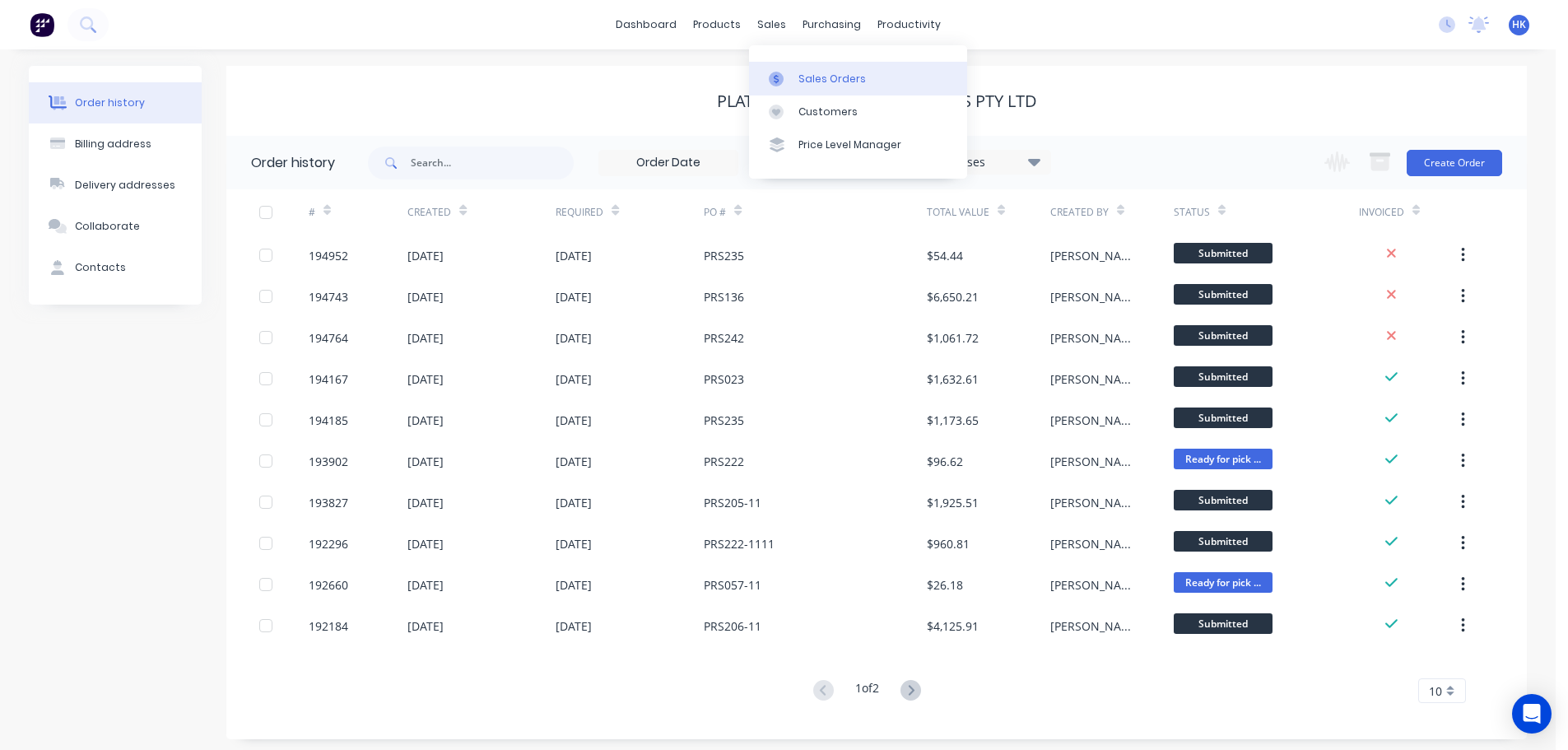
click at [812, 84] on div "Sales Orders" at bounding box center [832, 79] width 67 height 15
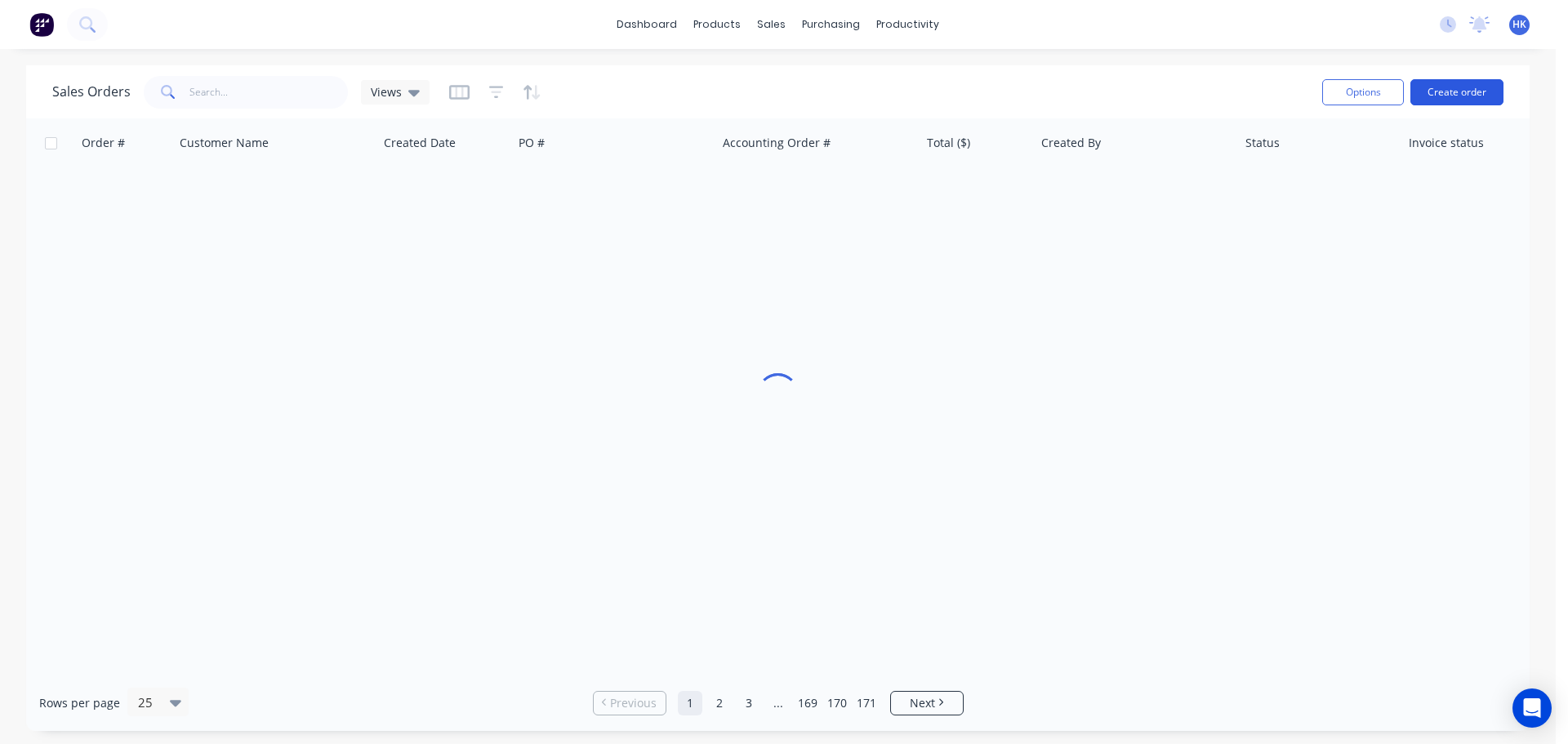
click at [1447, 97] on button "Create order" at bounding box center [1456, 92] width 93 height 26
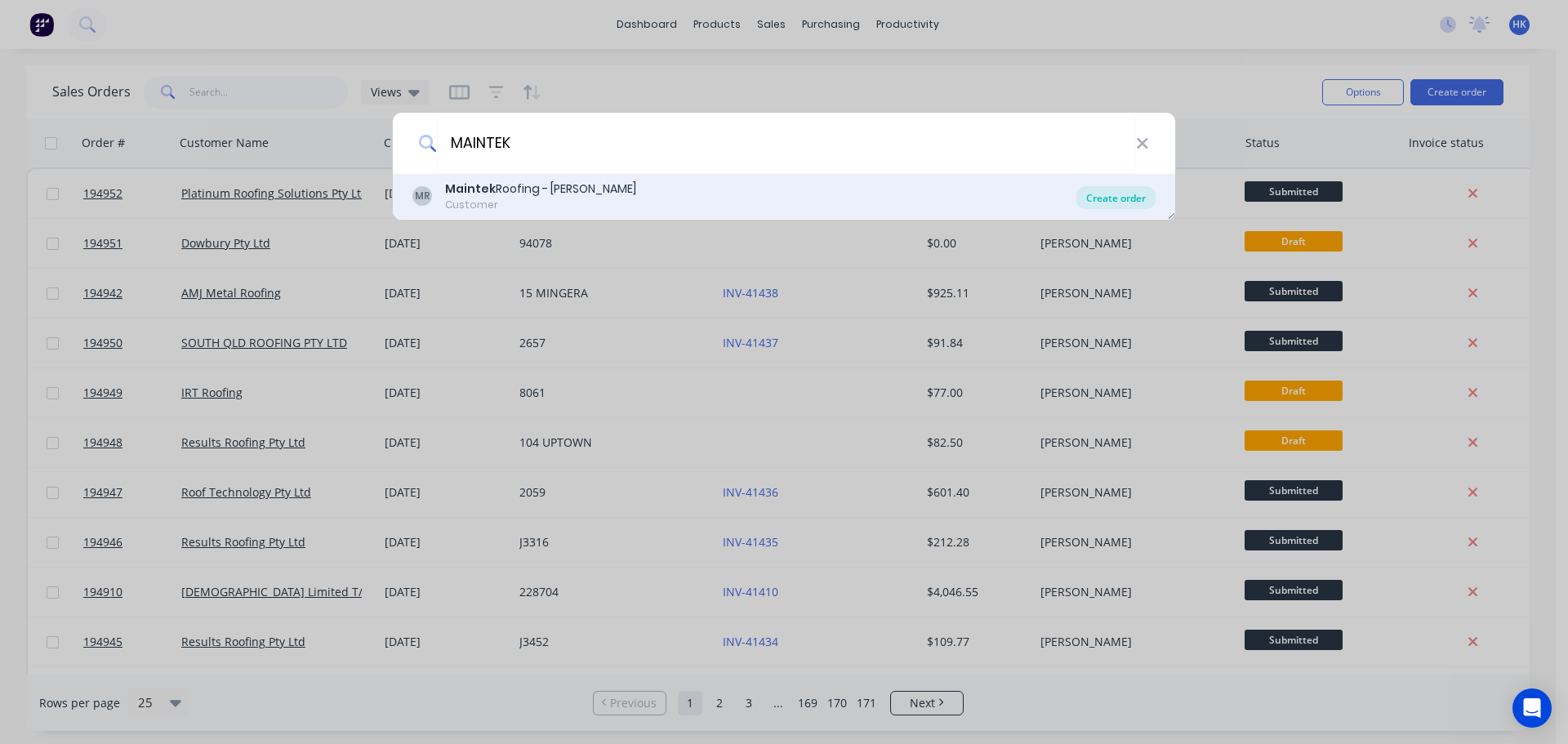
click at [1112, 202] on div "Create order" at bounding box center [1116, 197] width 79 height 22
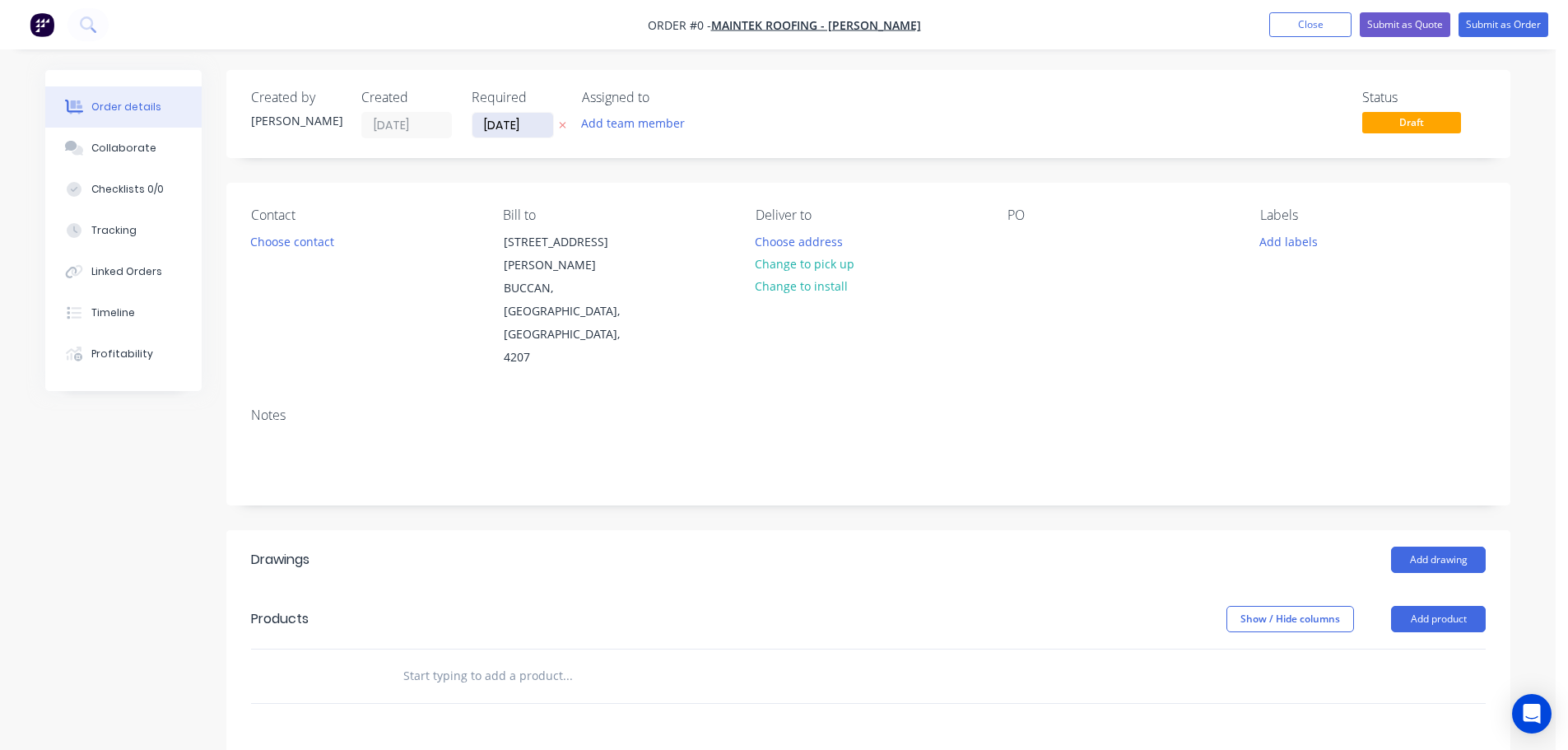
click at [483, 128] on input "[DATE]" at bounding box center [513, 124] width 81 height 24
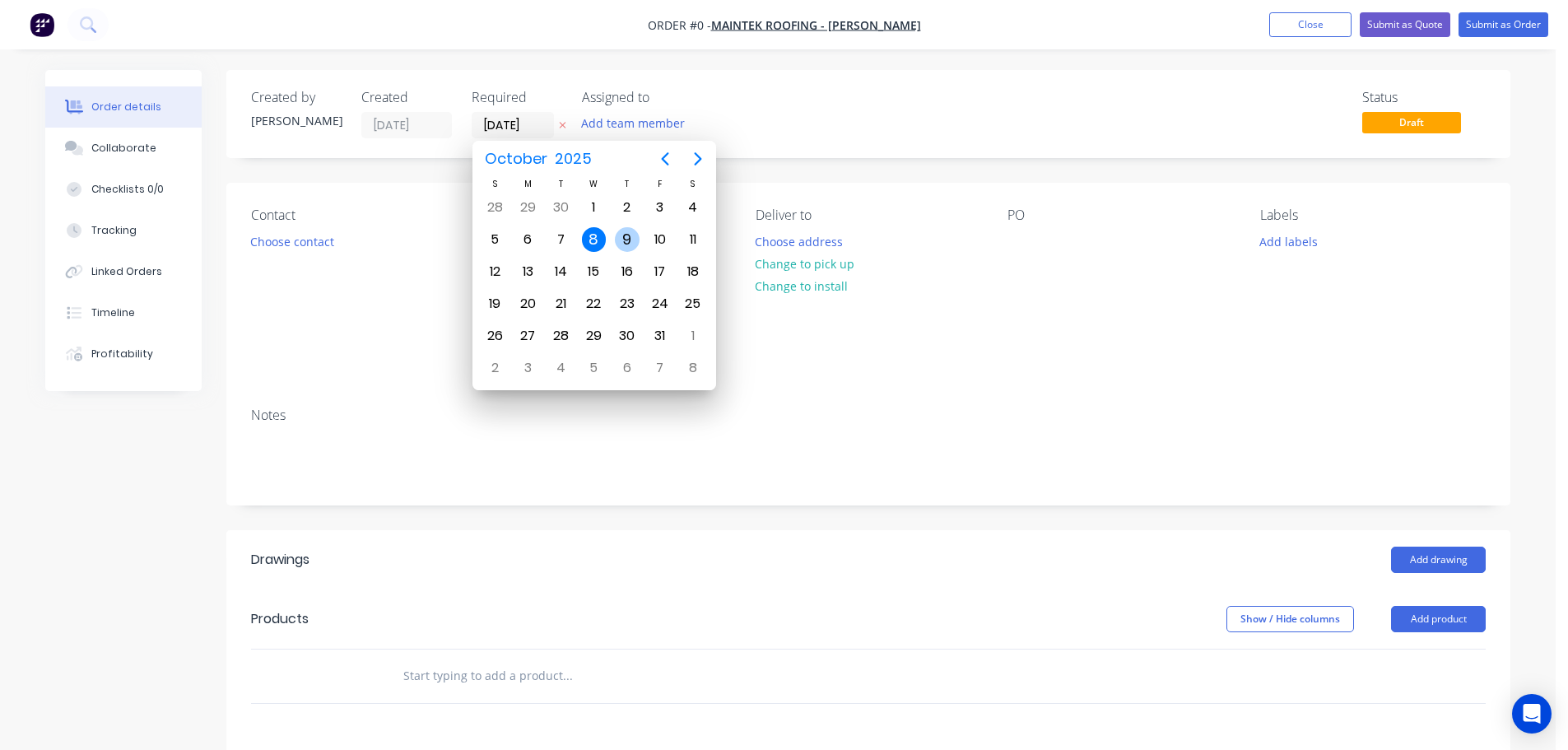
click at [622, 247] on div "9" at bounding box center [627, 239] width 24 height 24
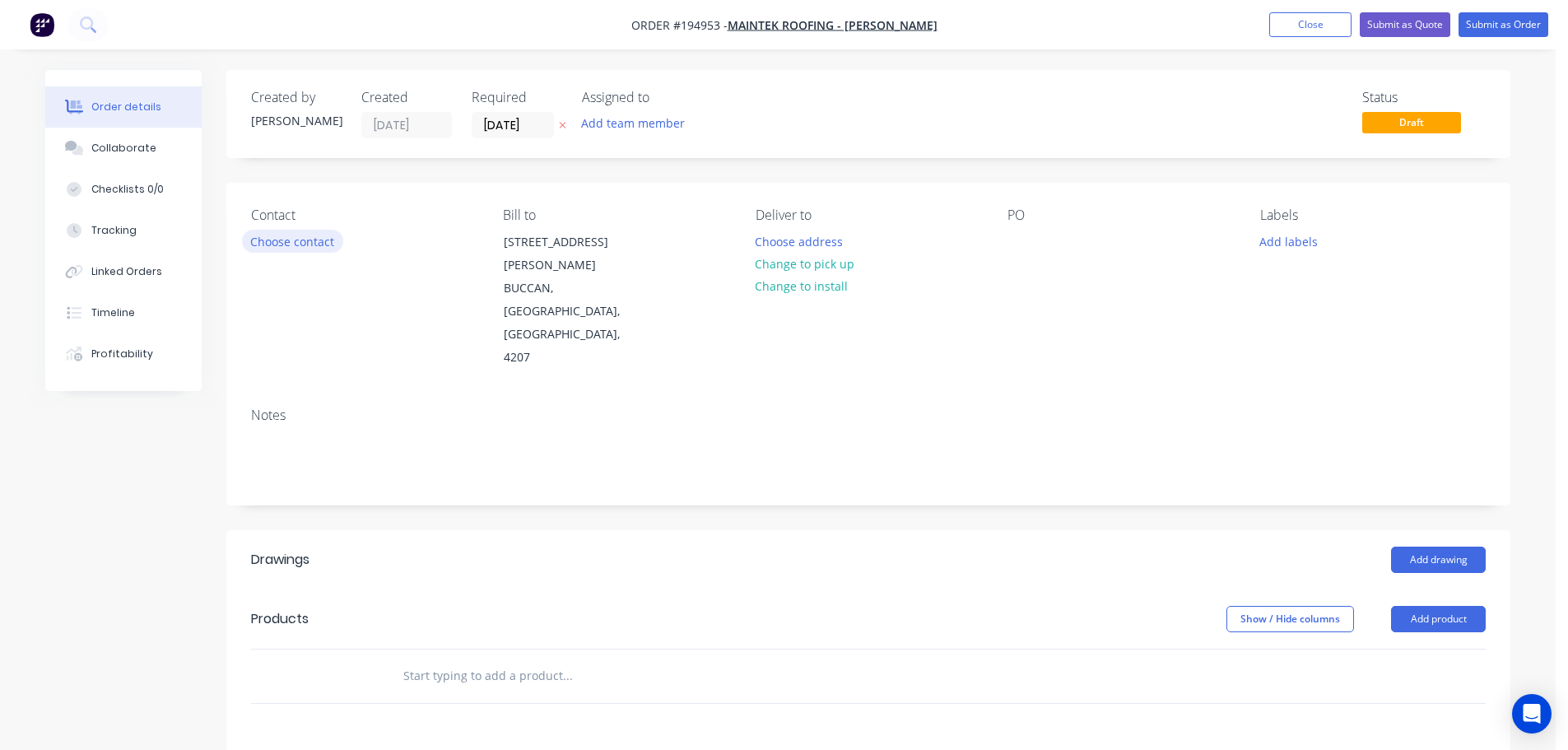
click at [301, 245] on button "Choose contact" at bounding box center [292, 240] width 102 height 22
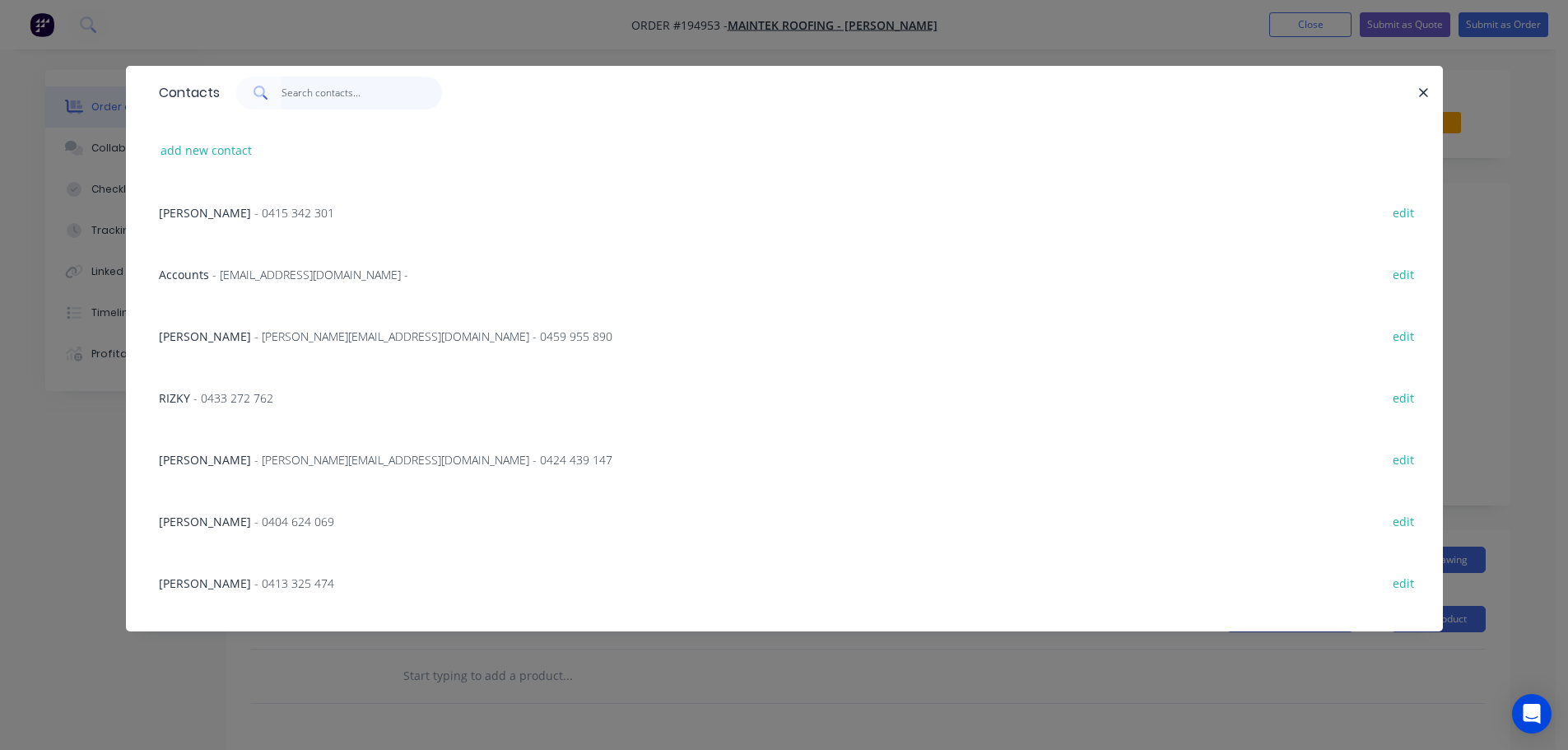
click at [306, 101] on input "text" at bounding box center [361, 92] width 160 height 33
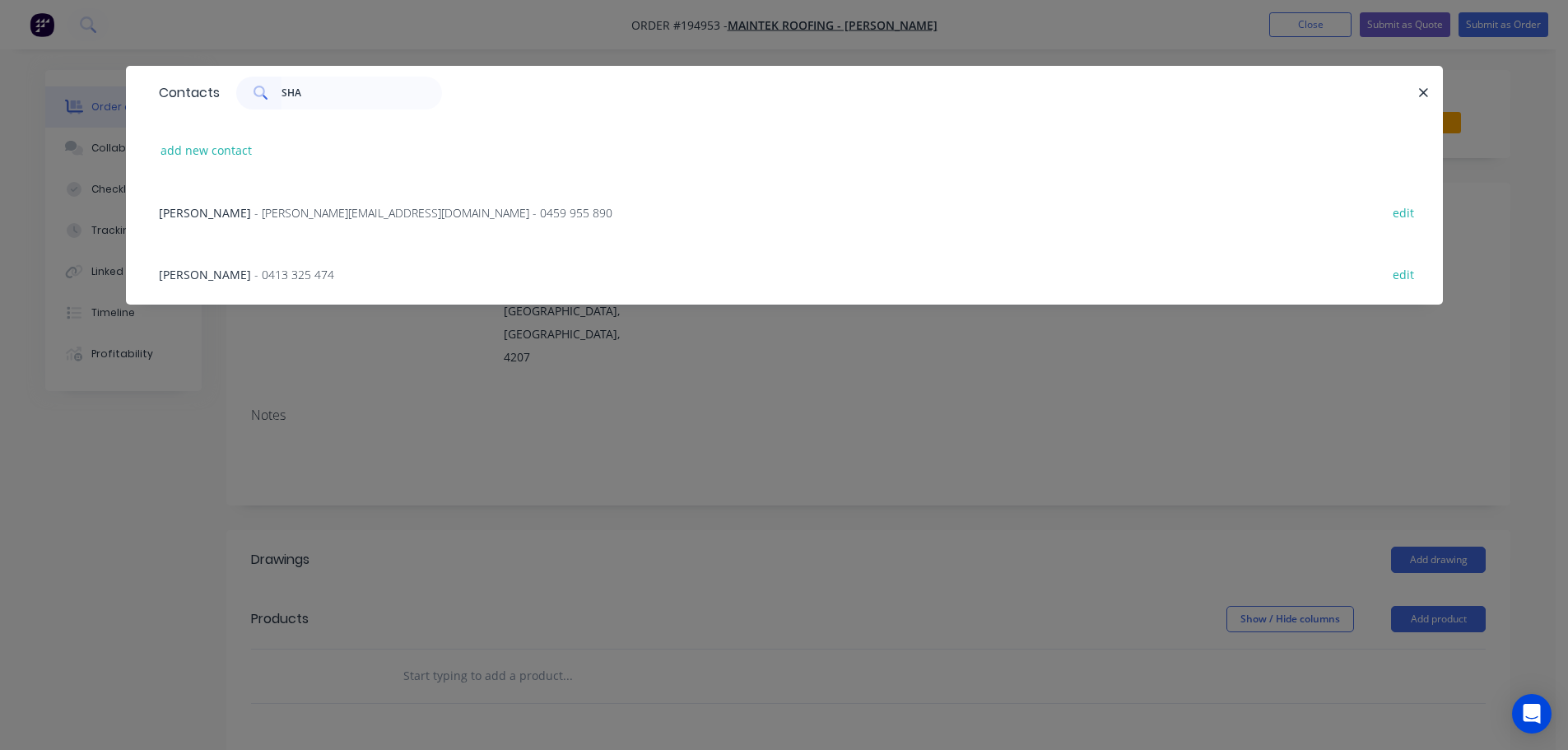
click at [213, 263] on div "SHANE - 0413 325 474 edit" at bounding box center [784, 273] width 1267 height 61
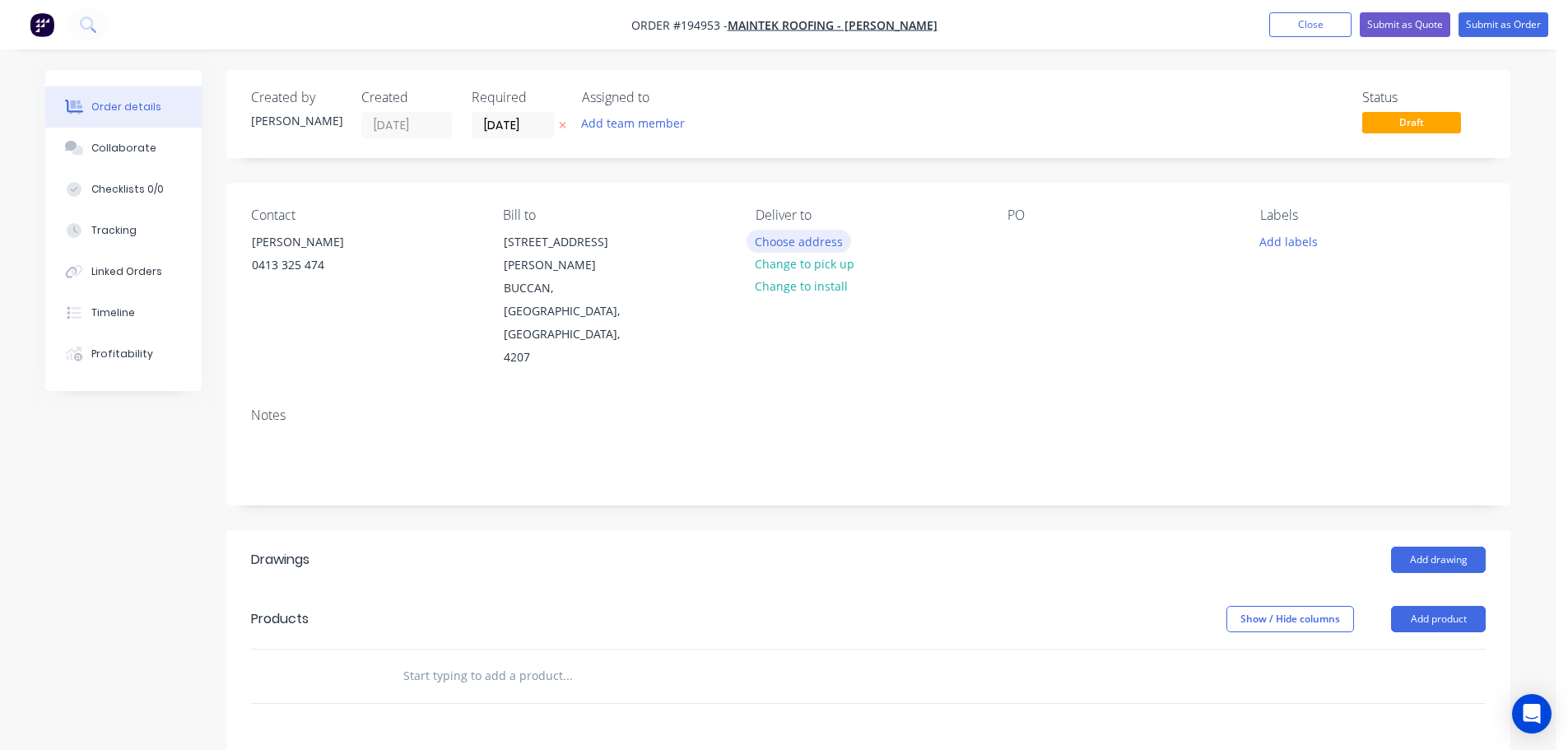
click at [805, 243] on button "Choose address" at bounding box center [799, 240] width 105 height 22
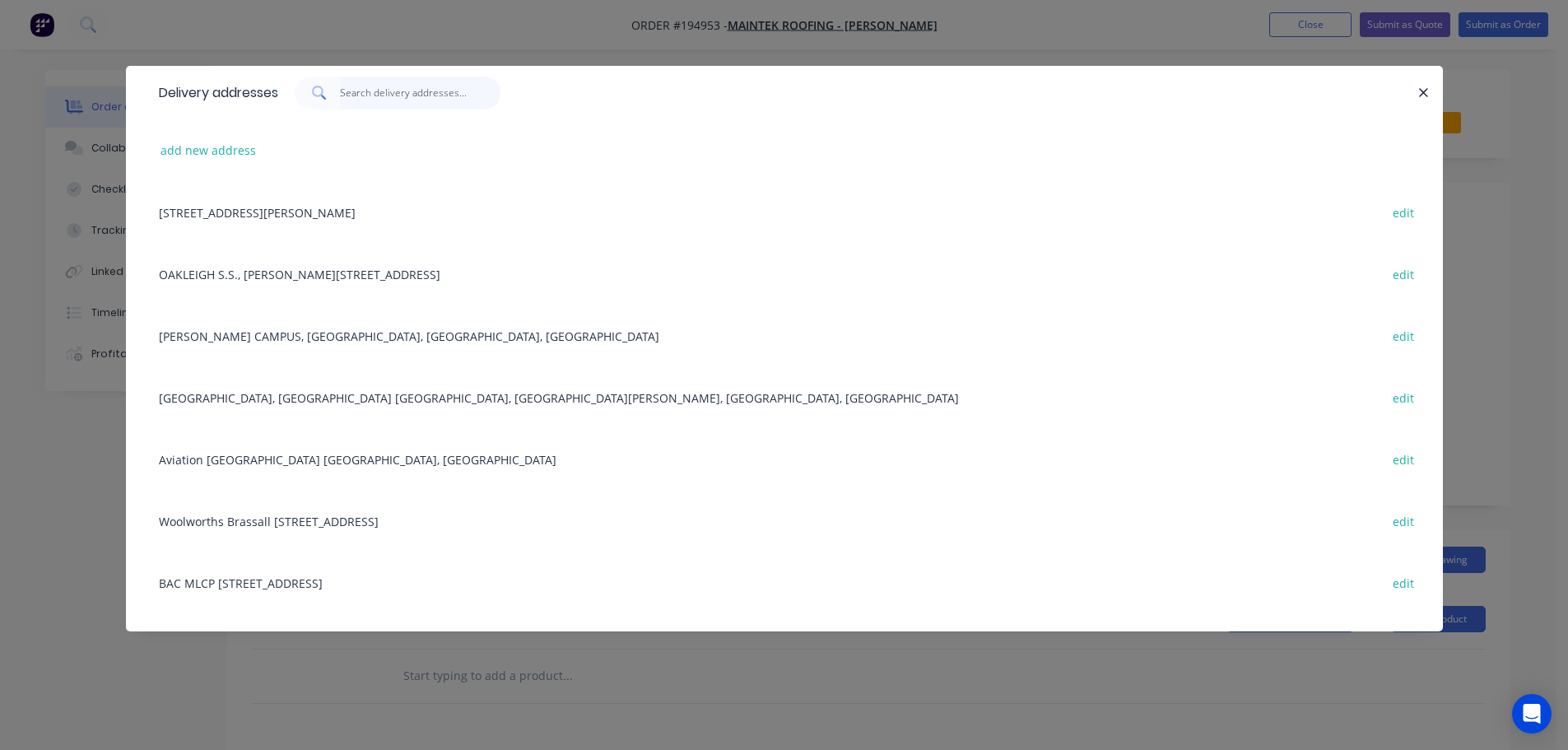
click at [412, 97] on input "text" at bounding box center [420, 92] width 160 height 33
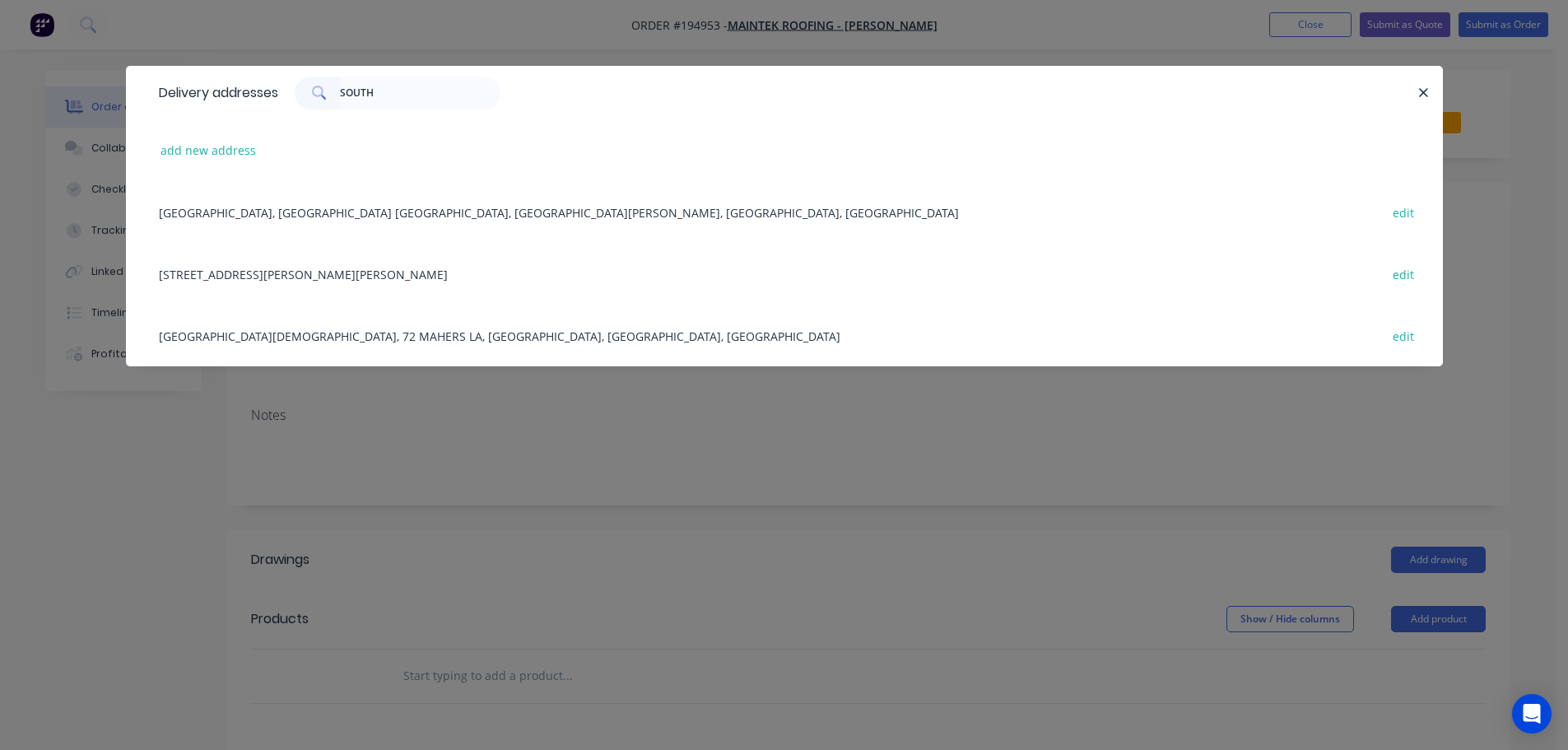
click at [439, 217] on div "BARRAMS RD, PROVIDENCE TOWEN CENTRE, SOUTH RIPLEY, Queensland, Australia edit" at bounding box center [784, 212] width 1267 height 61
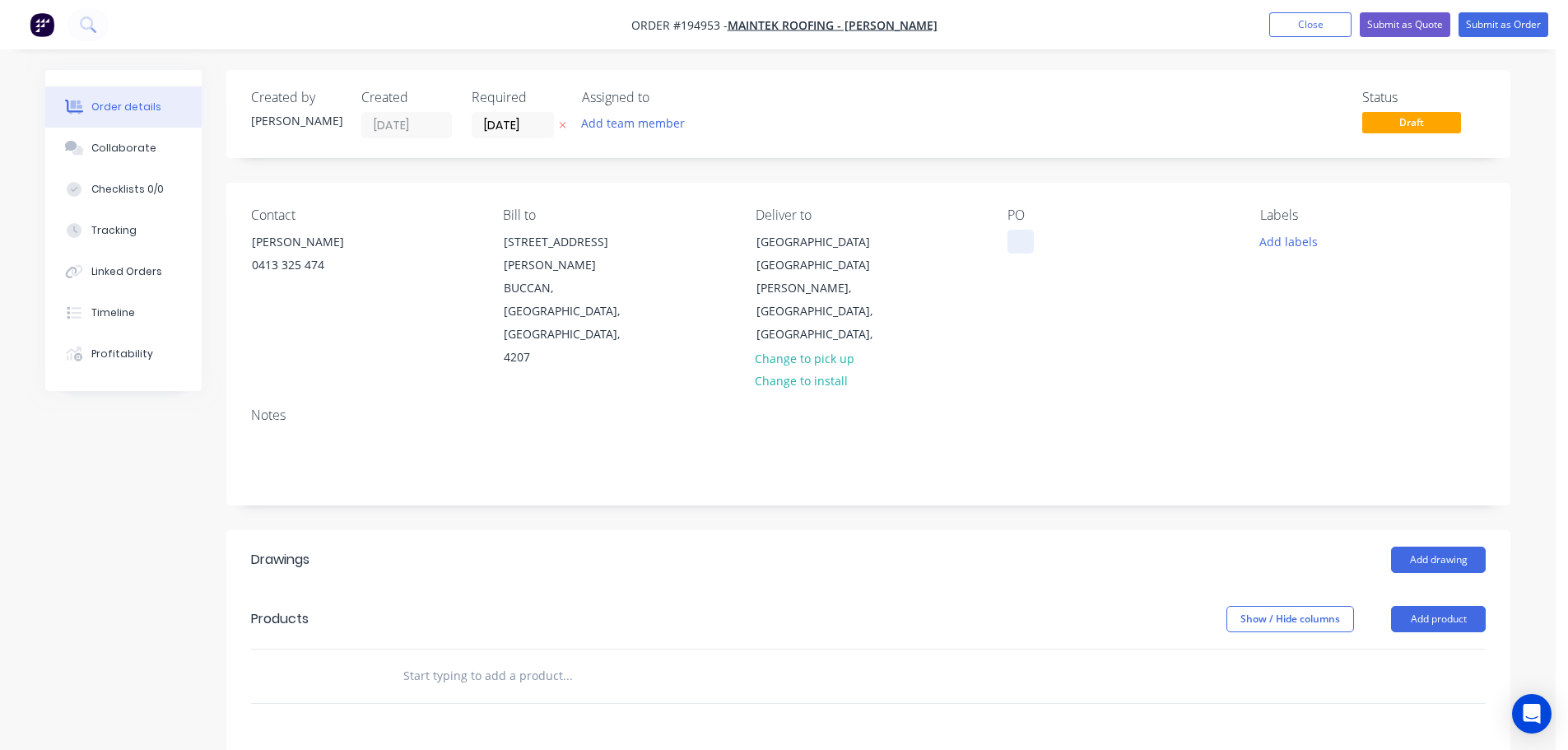
click at [1029, 240] on div at bounding box center [1020, 241] width 26 height 24
click at [1298, 232] on button "Add labels" at bounding box center [1288, 240] width 76 height 22
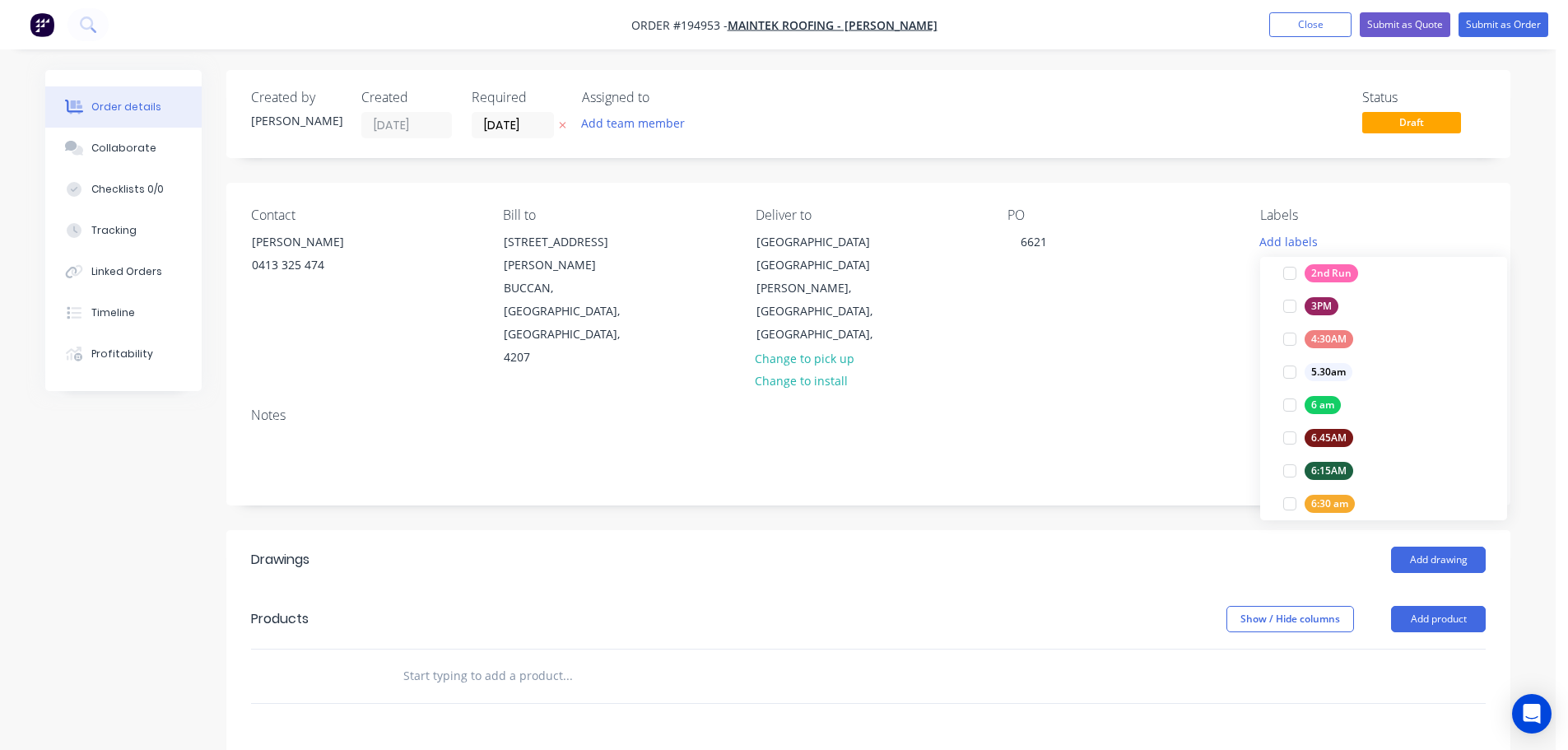
scroll to position [329, 0]
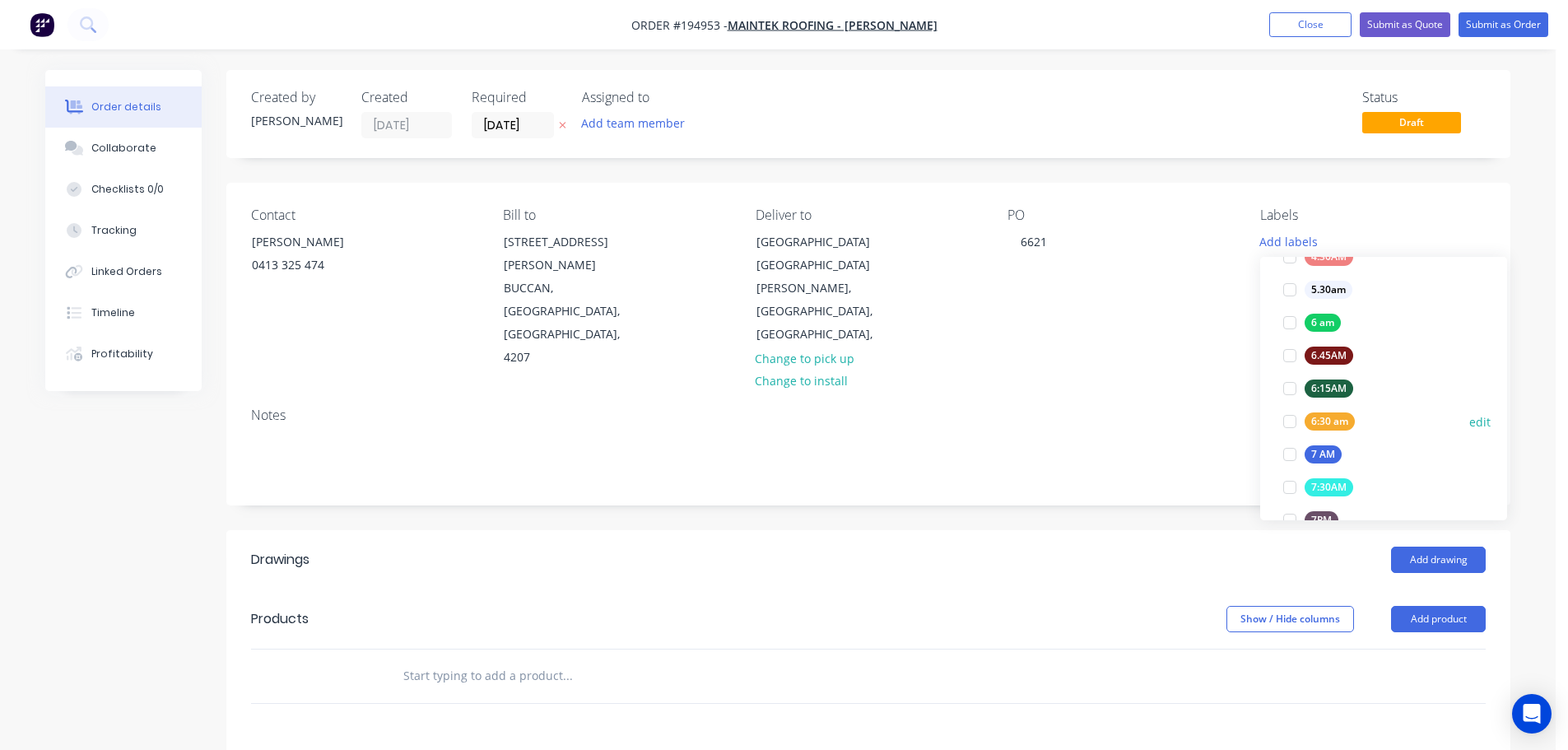
click at [1290, 422] on div at bounding box center [1289, 421] width 33 height 33
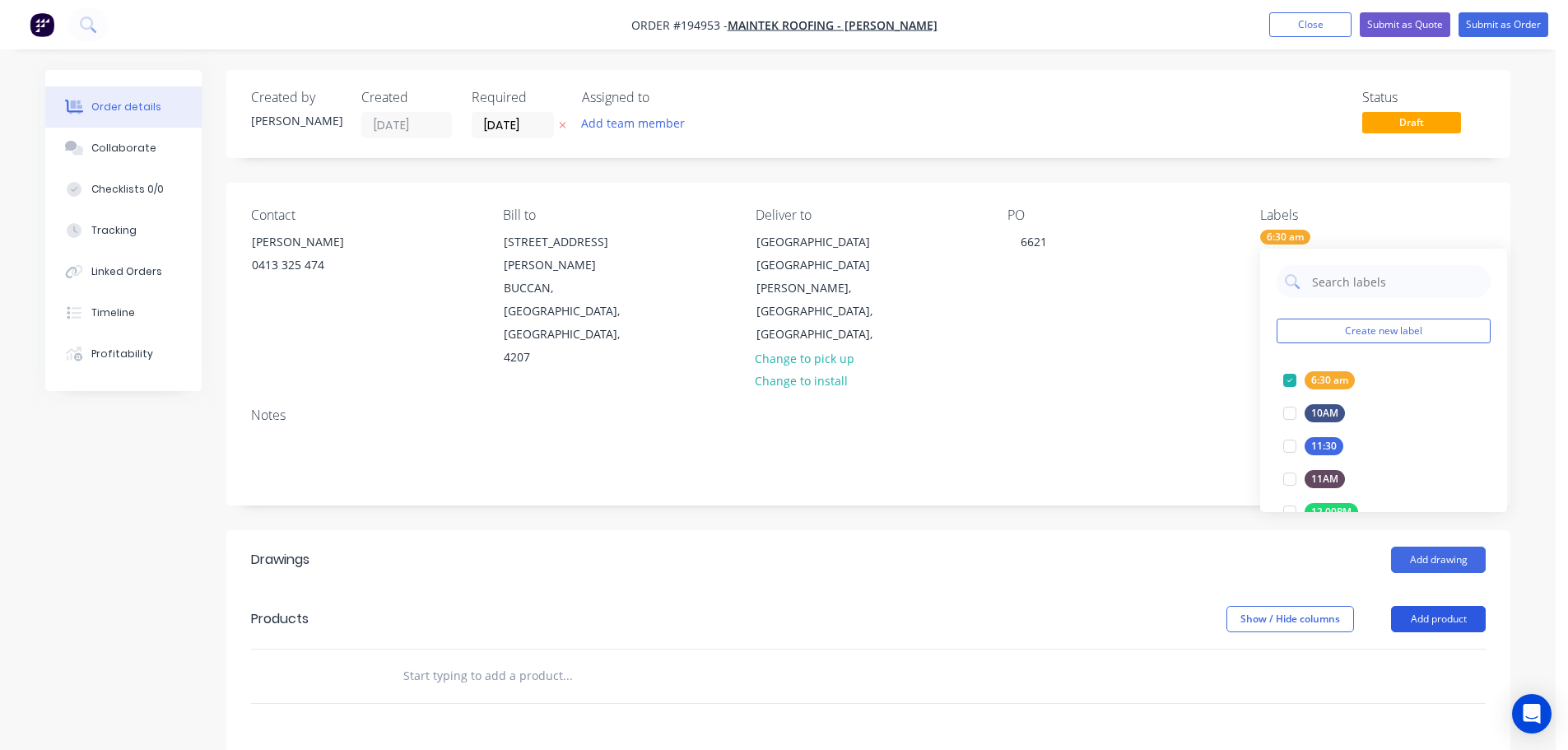
click at [1434, 606] on button "Add product" at bounding box center [1438, 618] width 95 height 26
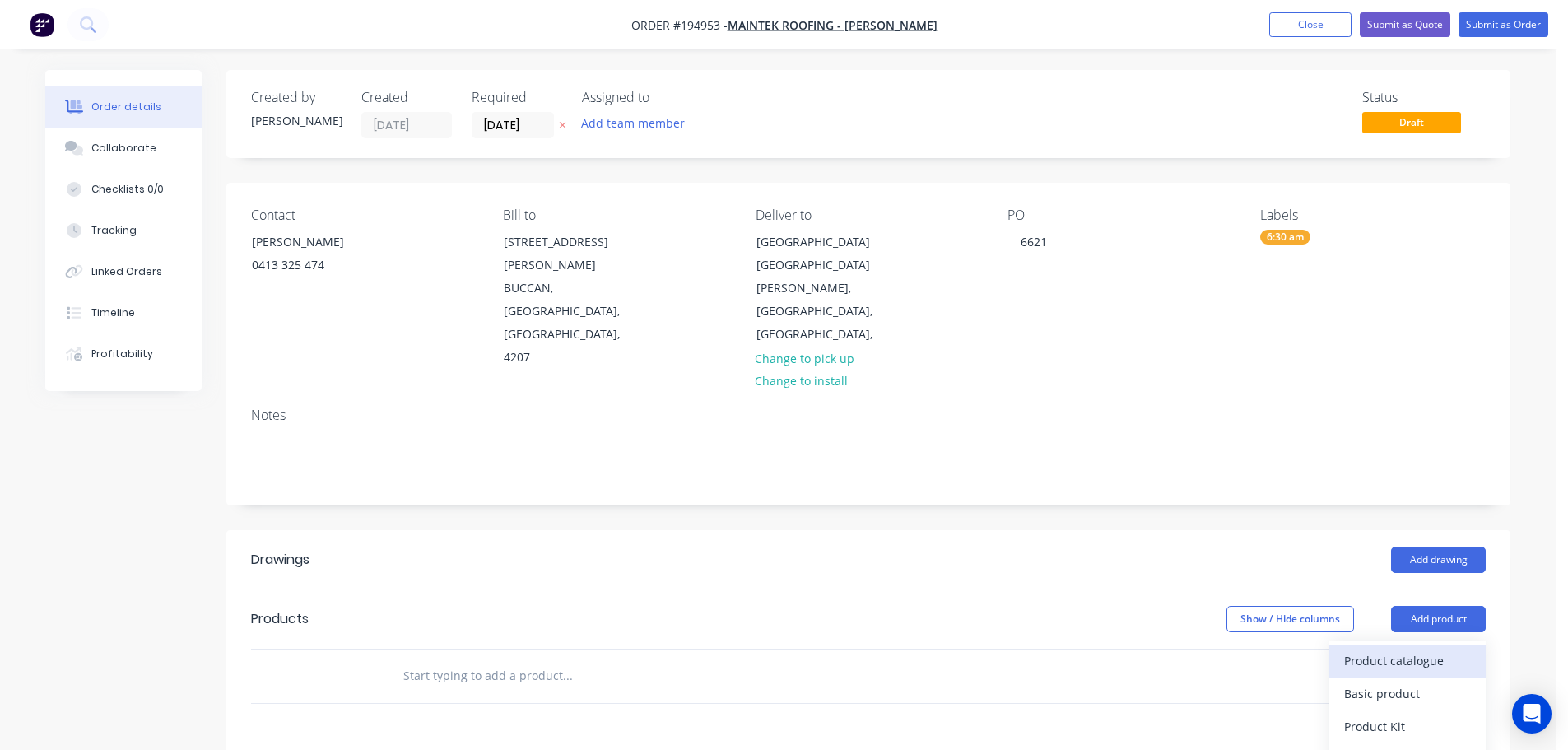
click at [1424, 644] on button "Product catalogue" at bounding box center [1408, 660] width 156 height 33
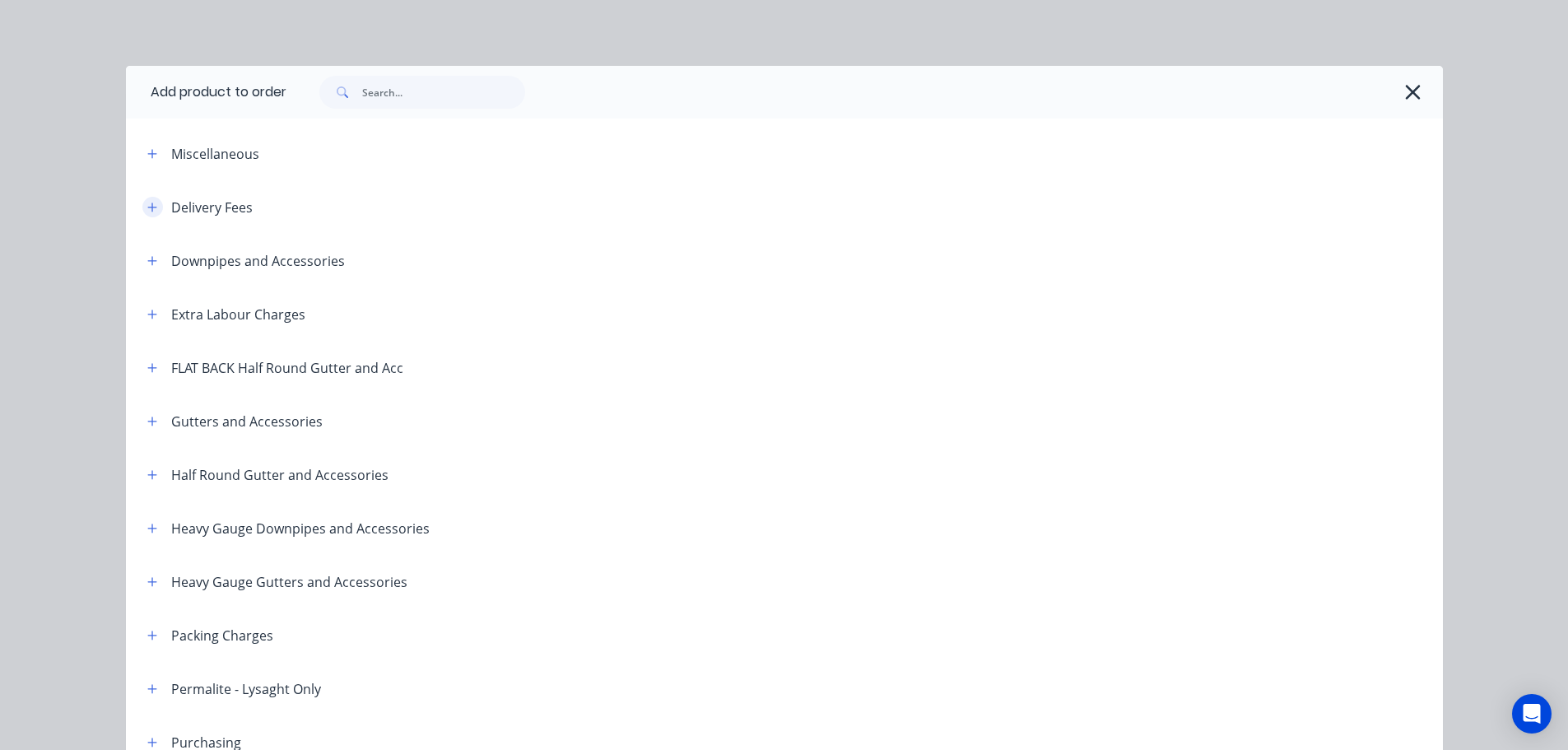
click at [150, 207] on icon "button" at bounding box center [152, 207] width 10 height 12
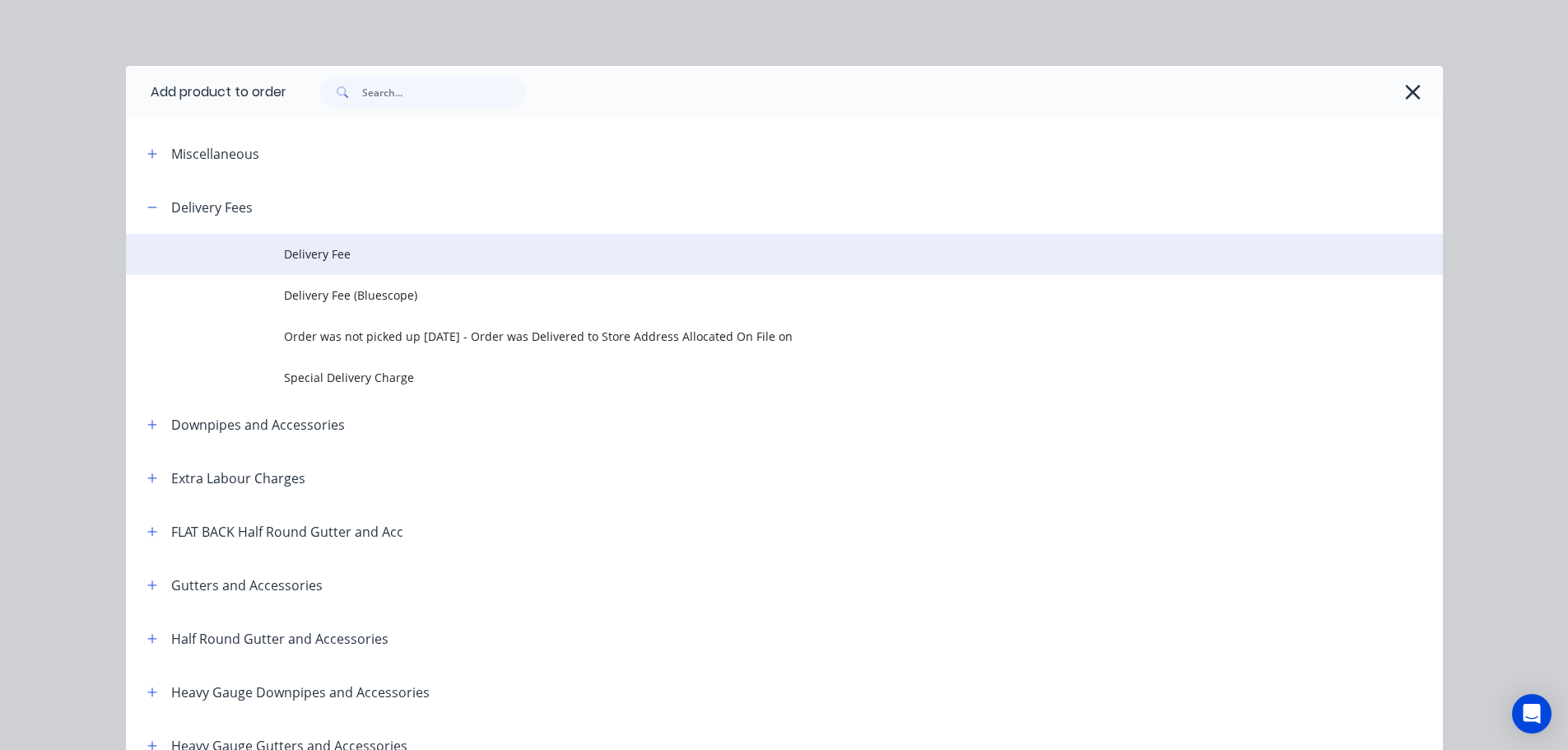
click at [426, 260] on span "Delivery Fee" at bounding box center [747, 254] width 926 height 18
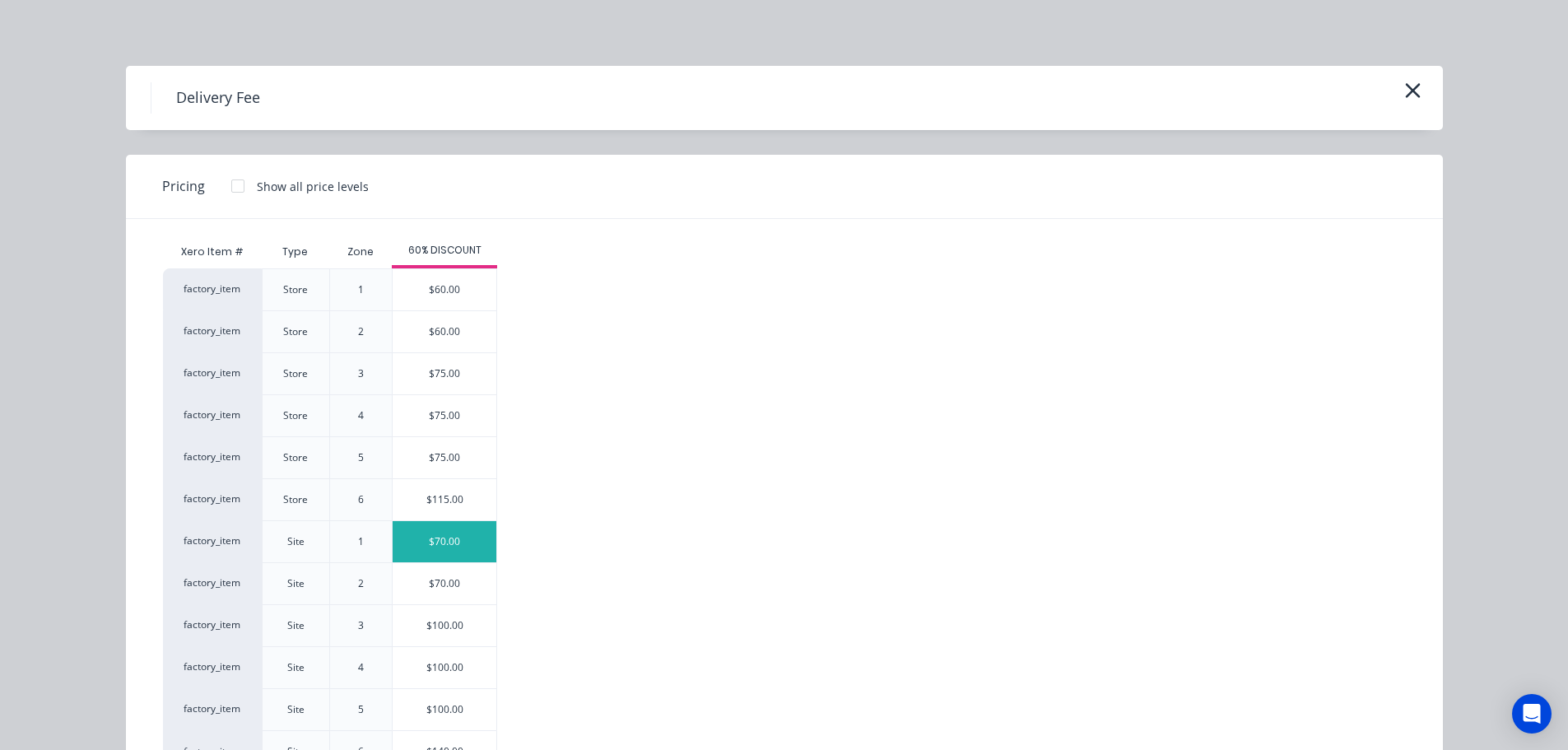
click at [453, 535] on div "$70.00" at bounding box center [443, 541] width 103 height 41
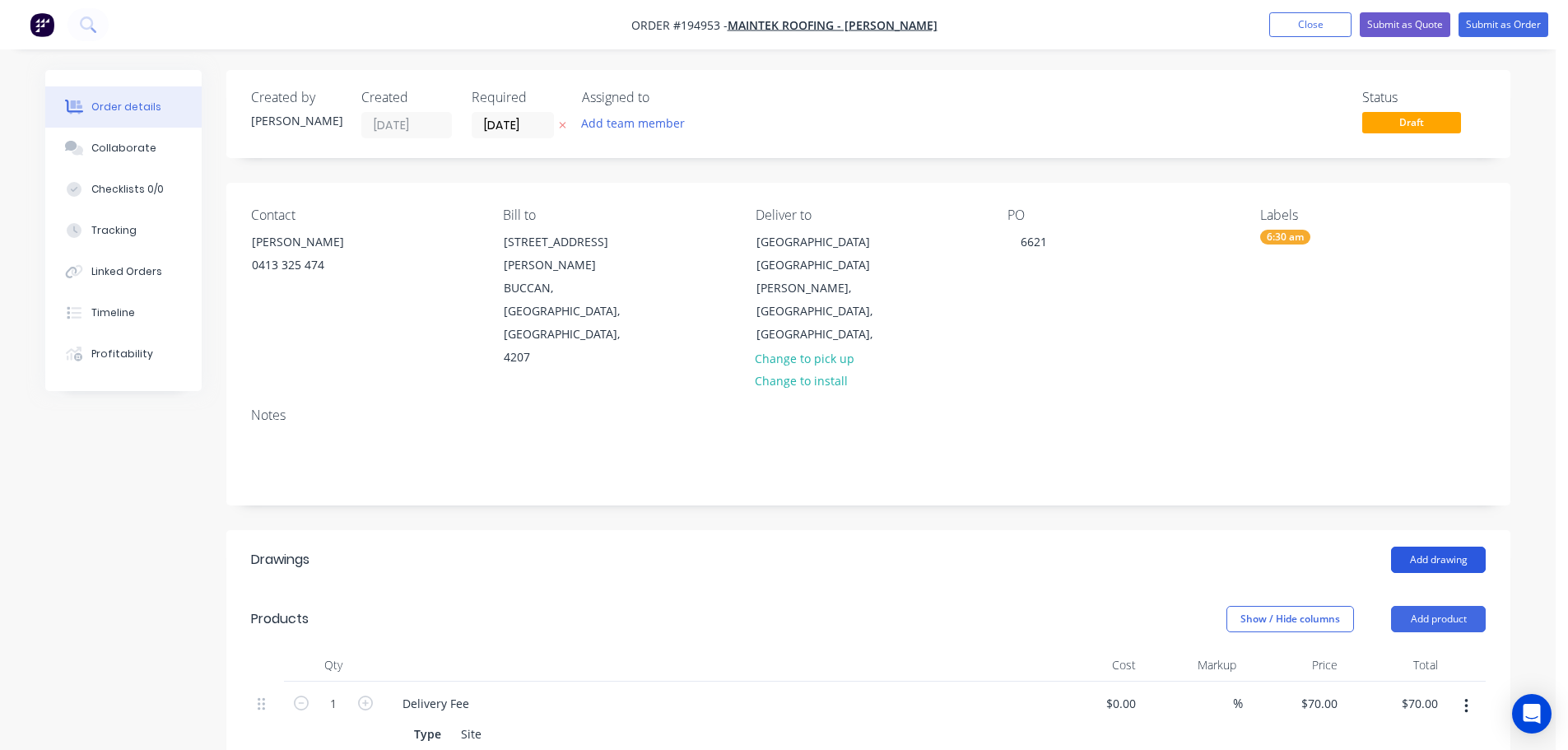
click at [1433, 547] on button "Add drawing" at bounding box center [1438, 559] width 95 height 26
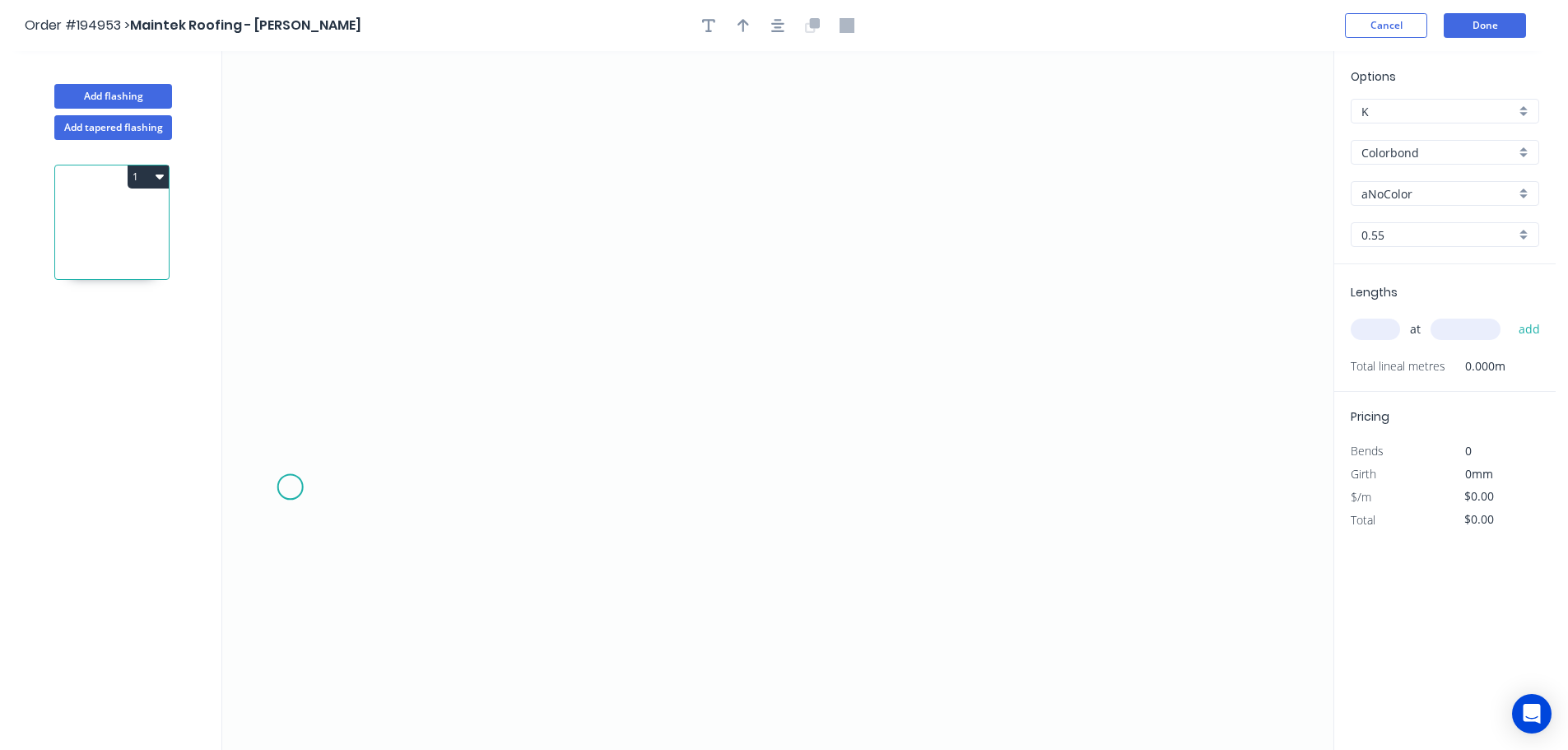
click at [287, 487] on icon "0" at bounding box center [778, 401] width 1111 height 699
click at [295, 319] on icon "0" at bounding box center [778, 401] width 1111 height 699
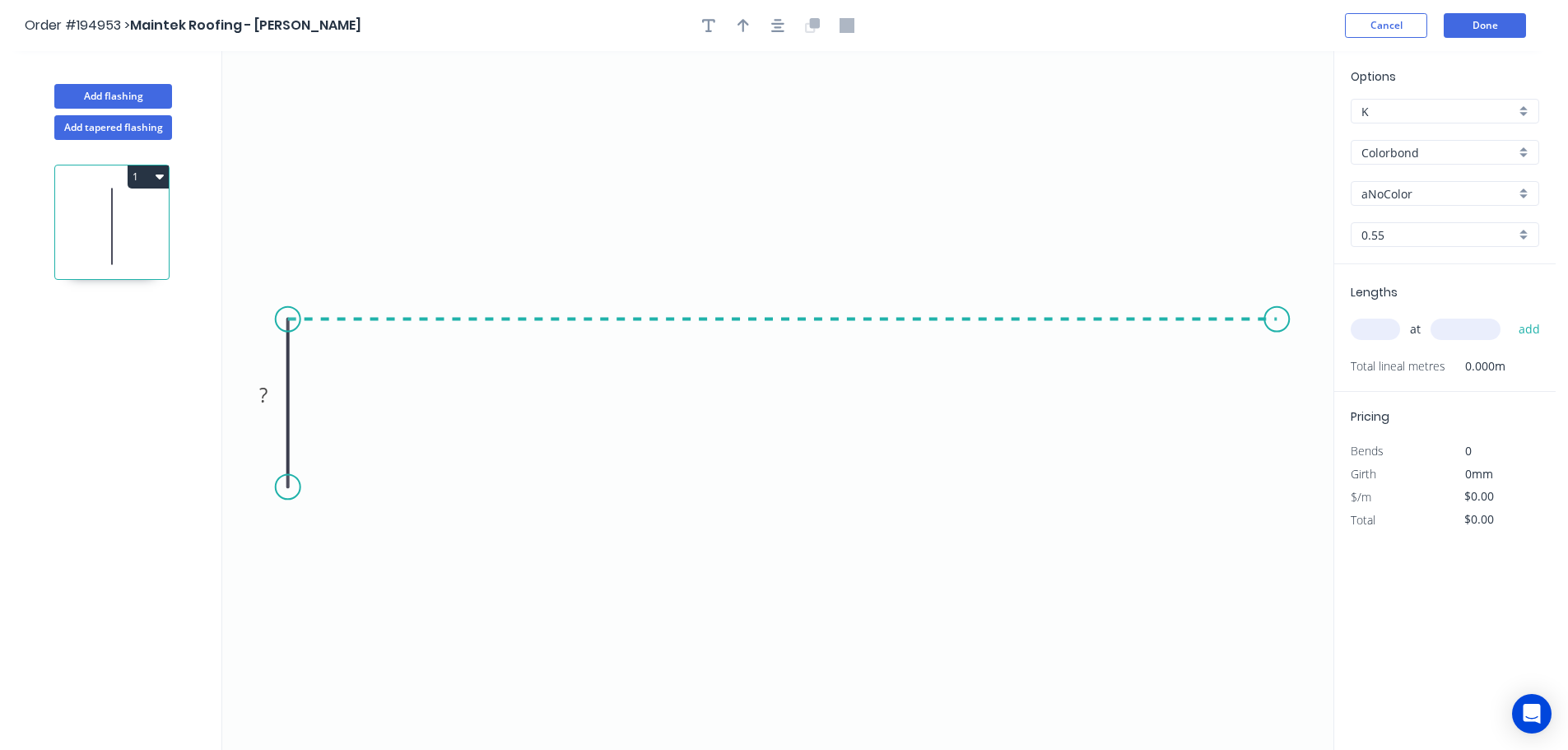
drag, startPoint x: 1282, startPoint y: 343, endPoint x: 1286, endPoint y: 280, distance: 63.1
click at [1282, 342] on icon "0 ?" at bounding box center [778, 401] width 1111 height 699
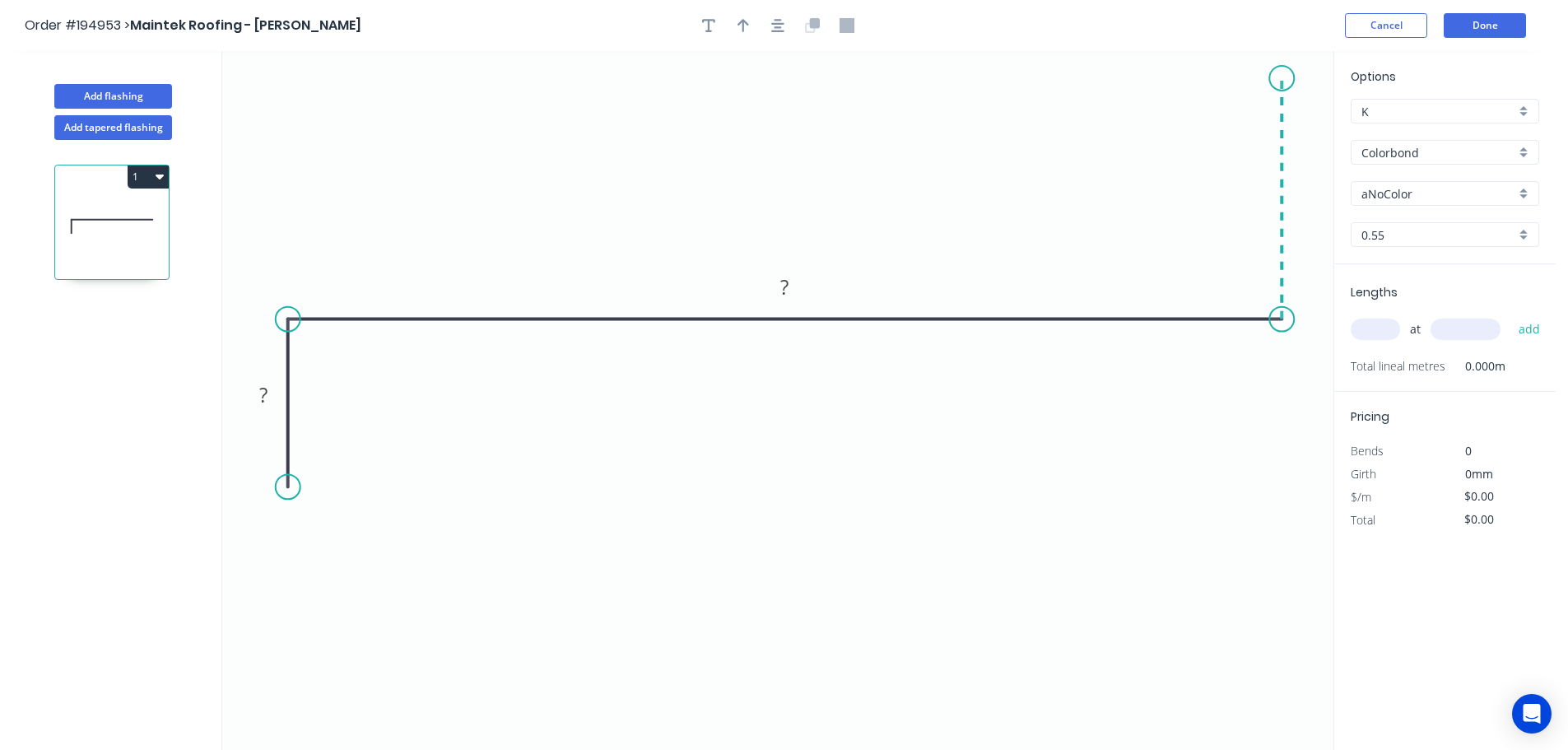
click at [1274, 78] on icon "0 ? ?" at bounding box center [778, 401] width 1111 height 699
click at [784, 19] on button "button" at bounding box center [777, 25] width 24 height 24
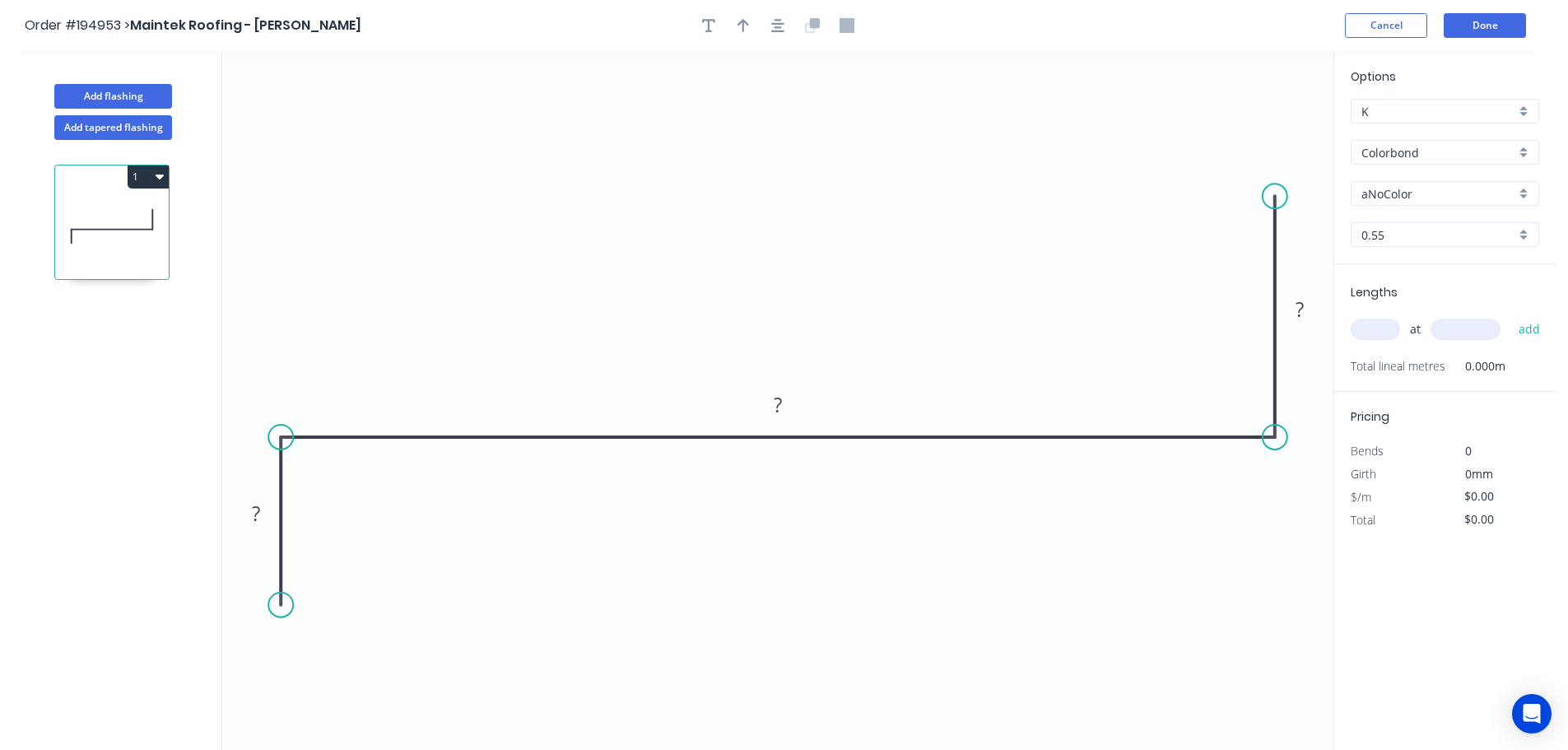
drag, startPoint x: 1260, startPoint y: 189, endPoint x: 1259, endPoint y: 166, distance: 23.0
click at [1259, 166] on icon "0 ? ? ?" at bounding box center [778, 401] width 1111 height 699
drag, startPoint x: 1274, startPoint y: 188, endPoint x: 1262, endPoint y: 65, distance: 123.6
click at [1262, 65] on circle at bounding box center [1274, 65] width 24 height 24
click at [1302, 240] on tspan "?" at bounding box center [1299, 243] width 8 height 27
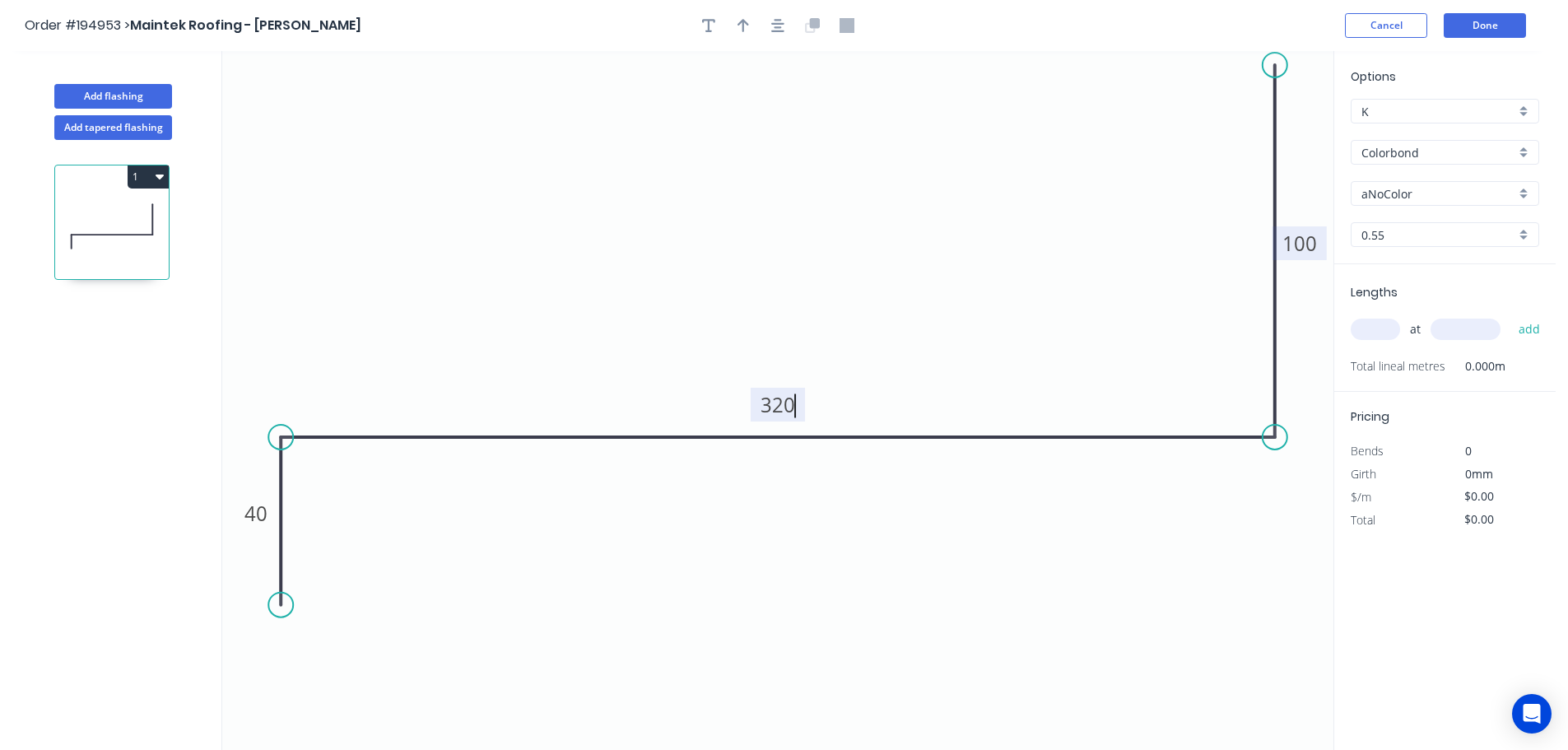
click at [762, 29] on div at bounding box center [778, 25] width 173 height 24
click at [784, 33] on button "button" at bounding box center [777, 25] width 24 height 24
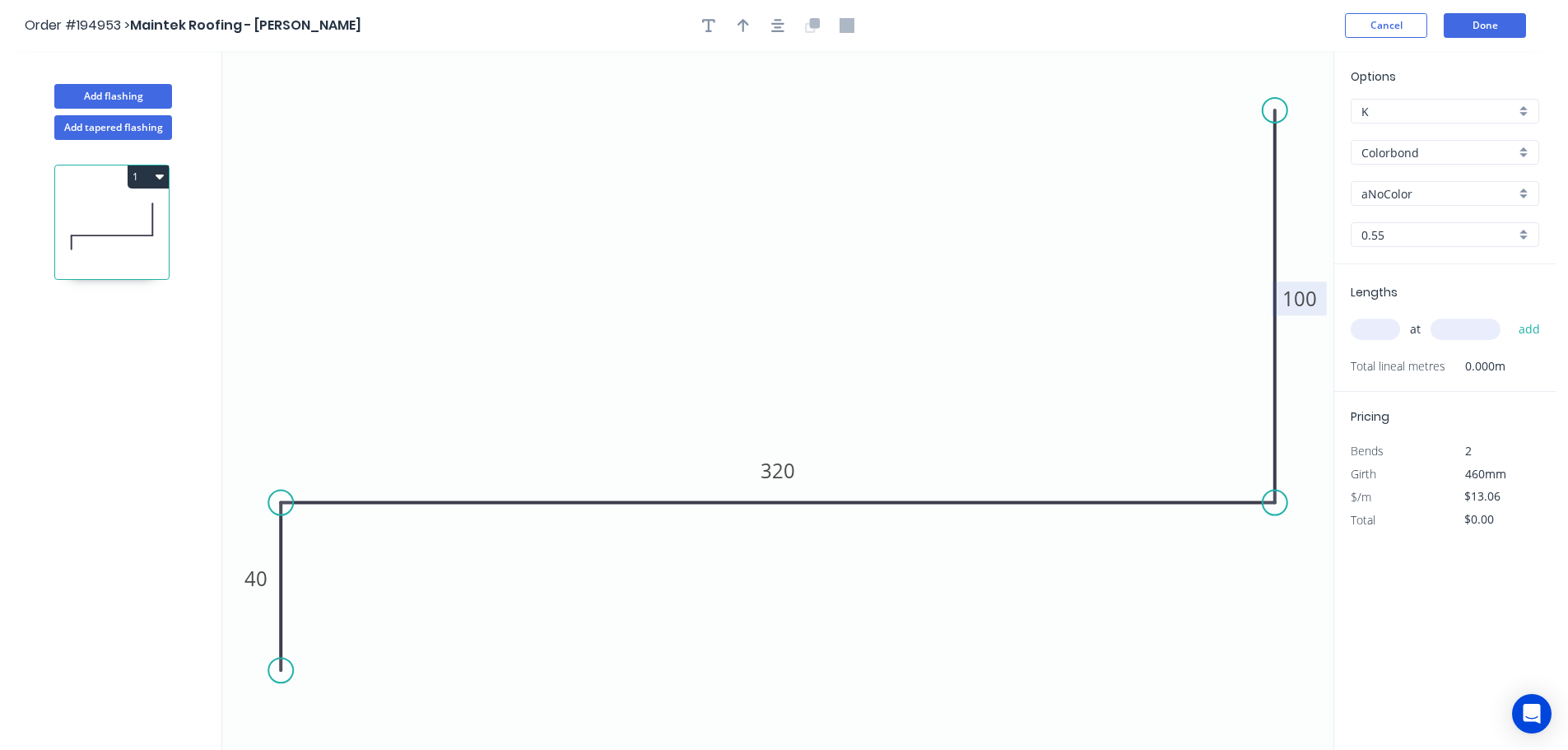
drag, startPoint x: 1284, startPoint y: 126, endPoint x: 1272, endPoint y: 110, distance: 20.0
click at [1272, 110] on circle at bounding box center [1274, 110] width 24 height 24
click at [737, 24] on button "button" at bounding box center [742, 25] width 24 height 24
drag, startPoint x: 1246, startPoint y: 127, endPoint x: 786, endPoint y: 120, distance: 460.1
click at [810, 121] on icon at bounding box center [818, 116] width 15 height 53
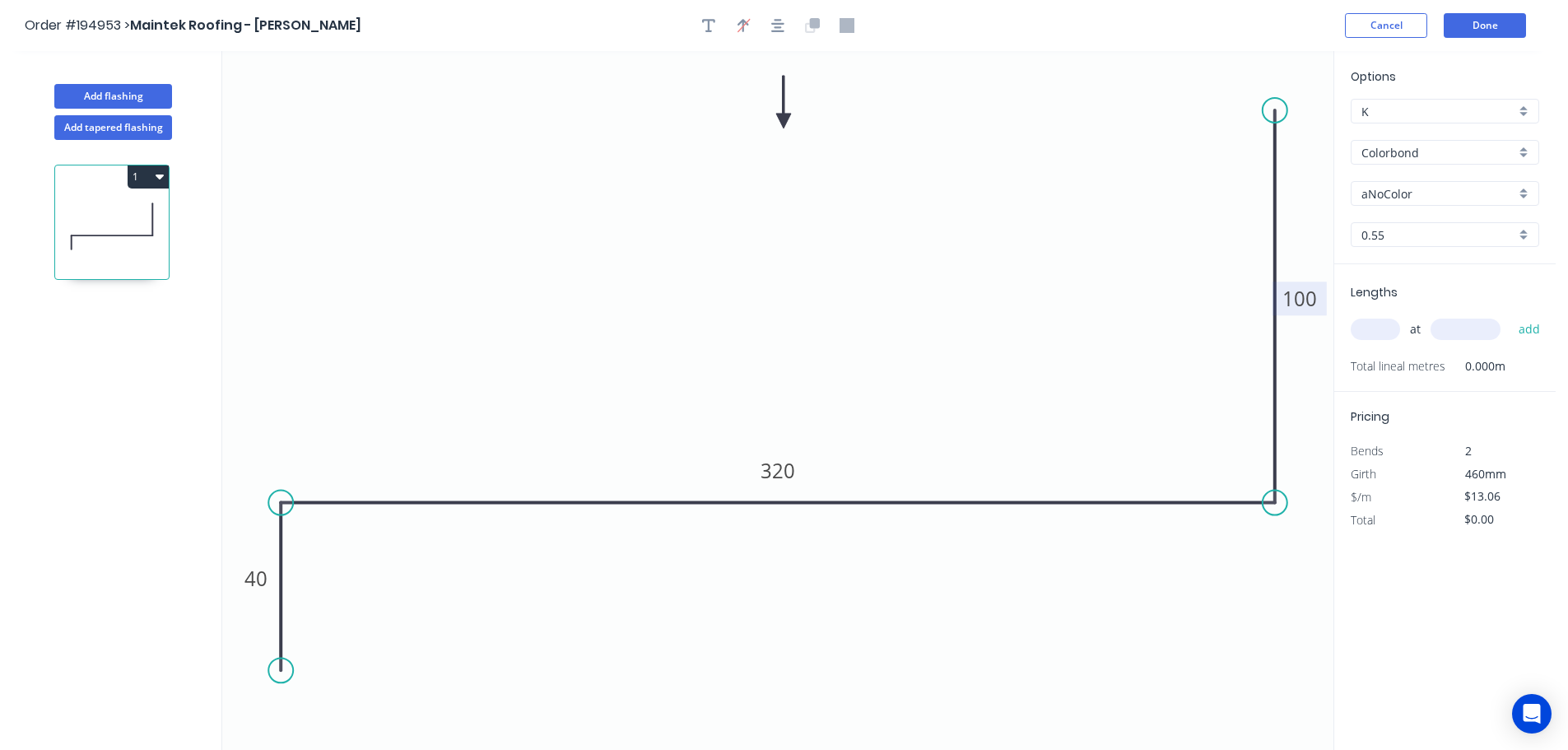
click at [1379, 206] on div "Options K K Colorbond Colorbond Colorbond (Premium) Colorbond Coolmax Colorbond…" at bounding box center [1445, 165] width 222 height 197
click at [1429, 189] on input "aNoColor" at bounding box center [1438, 193] width 154 height 18
click at [1415, 300] on div "Southerly" at bounding box center [1445, 307] width 186 height 29
click at [1383, 334] on input "text" at bounding box center [1375, 328] width 50 height 21
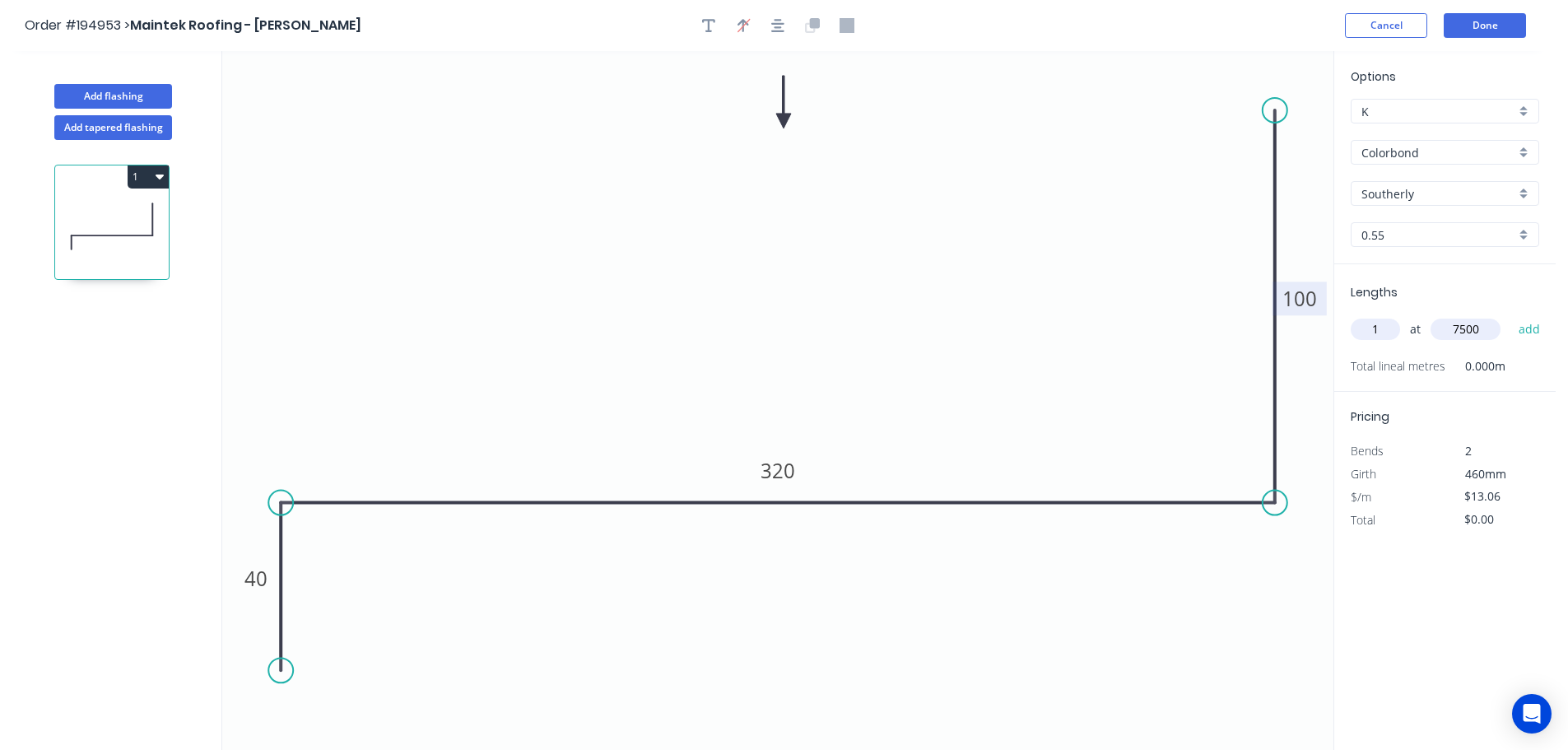
click at [1510, 315] on button "add" at bounding box center [1529, 328] width 39 height 28
click at [1526, 406] on icon "button" at bounding box center [1533, 410] width 15 height 20
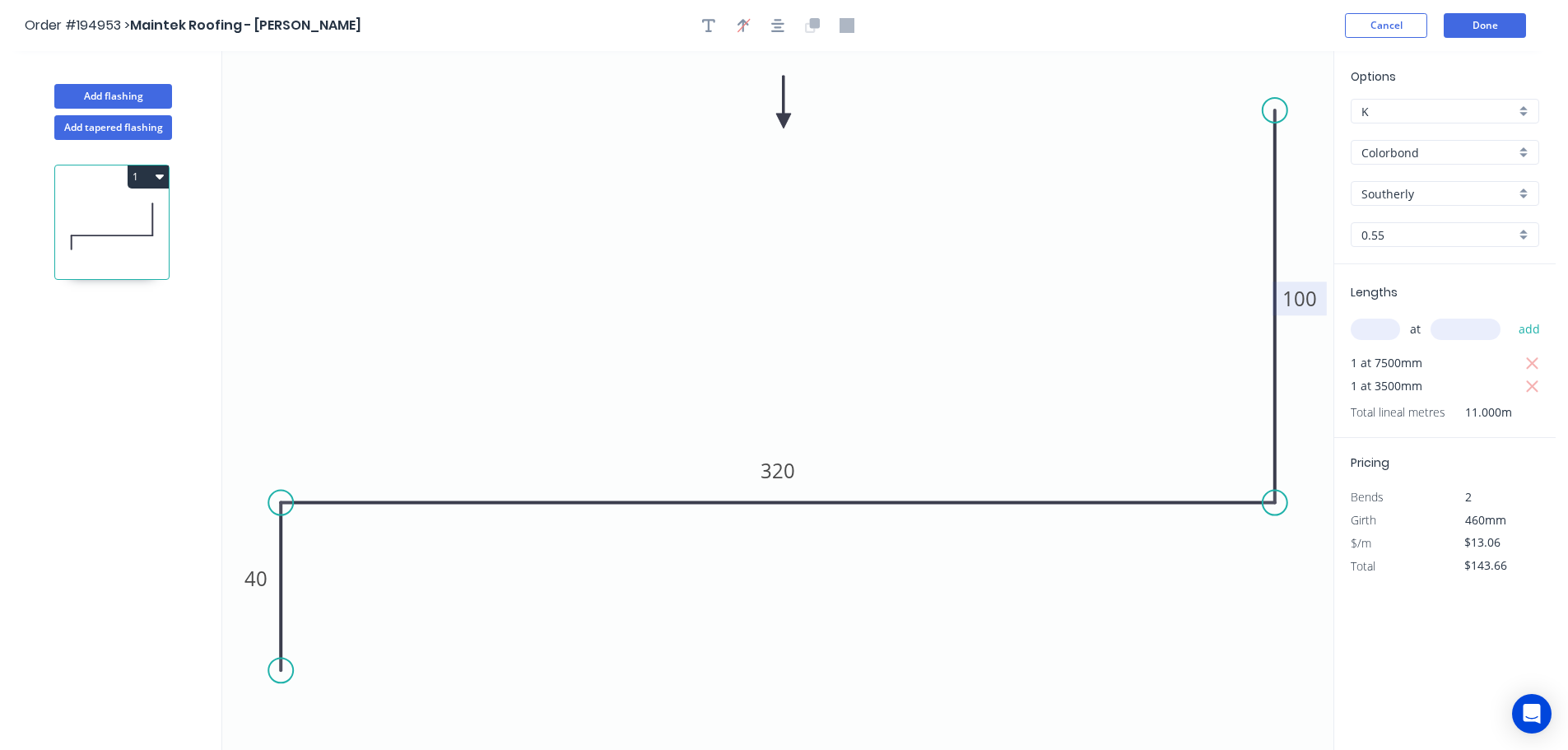
click at [1383, 324] on input "text" at bounding box center [1375, 328] width 50 height 21
click at [1510, 315] on button "add" at bounding box center [1529, 328] width 39 height 28
click at [130, 102] on button "Add flashing" at bounding box center [113, 96] width 118 height 24
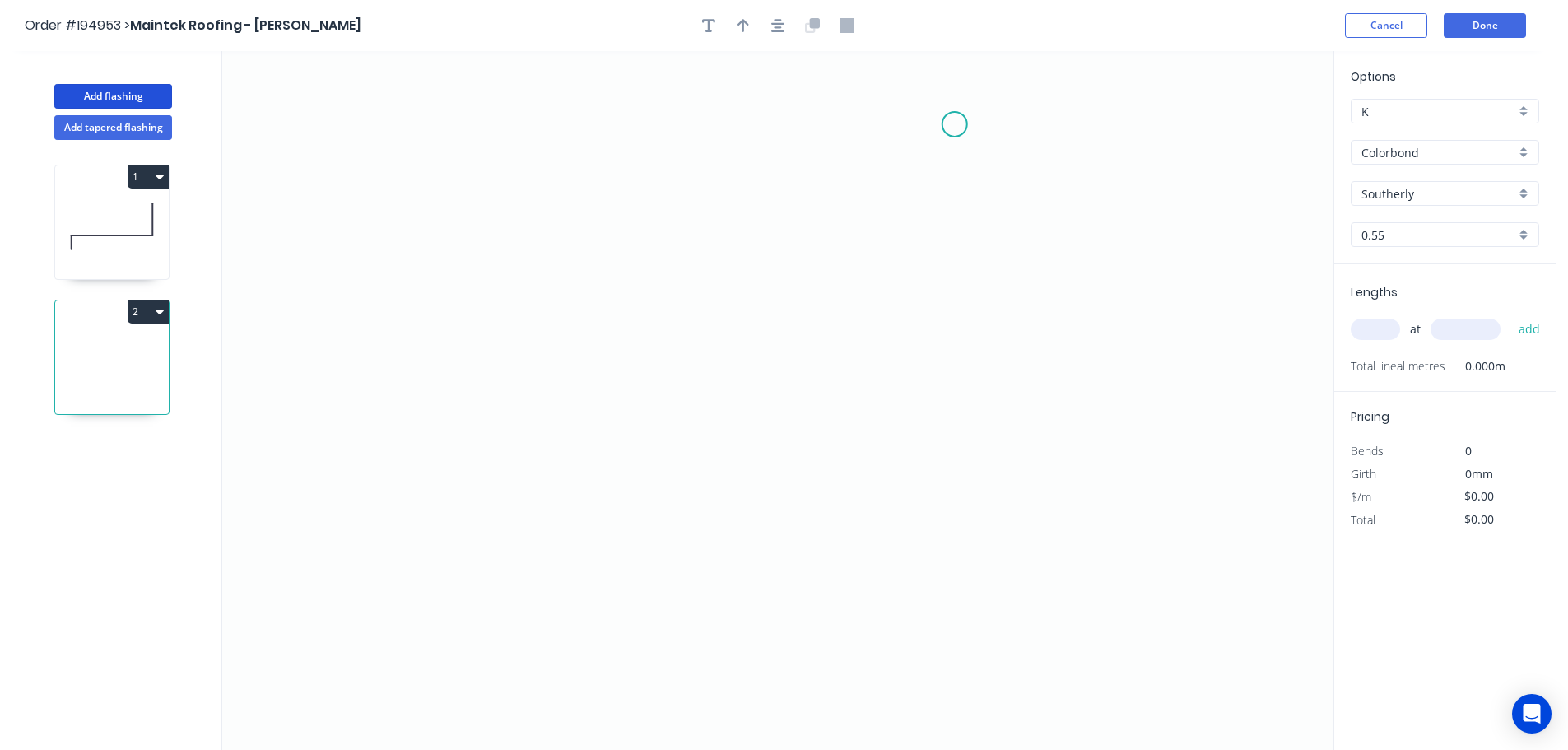
click at [956, 120] on icon "0" at bounding box center [778, 401] width 1111 height 699
click at [936, 577] on icon "0" at bounding box center [778, 401] width 1111 height 699
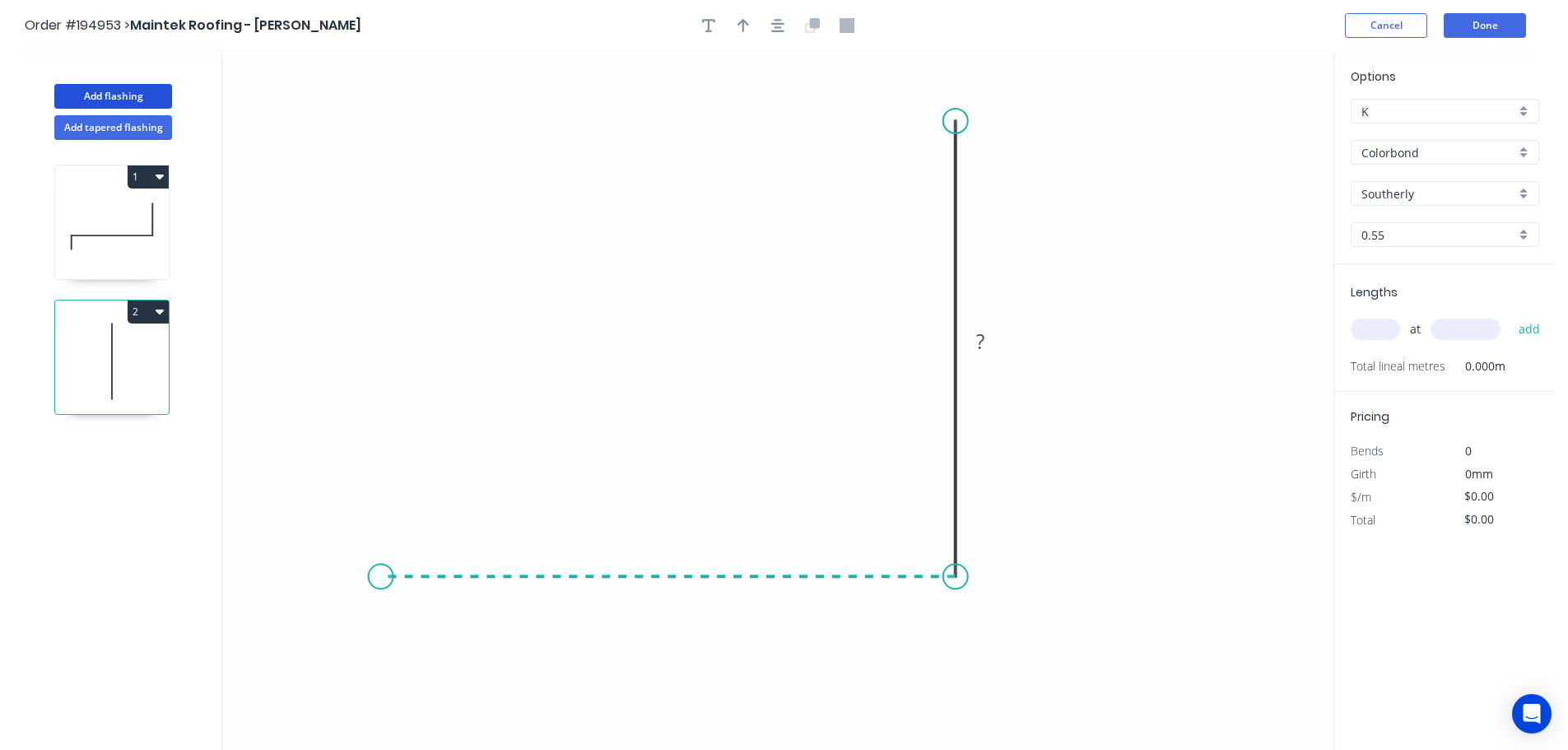
click at [380, 548] on icon "0 ?" at bounding box center [778, 401] width 1111 height 699
drag, startPoint x: 957, startPoint y: 123, endPoint x: 956, endPoint y: 72, distance: 51.0
click at [956, 72] on circle at bounding box center [955, 72] width 24 height 24
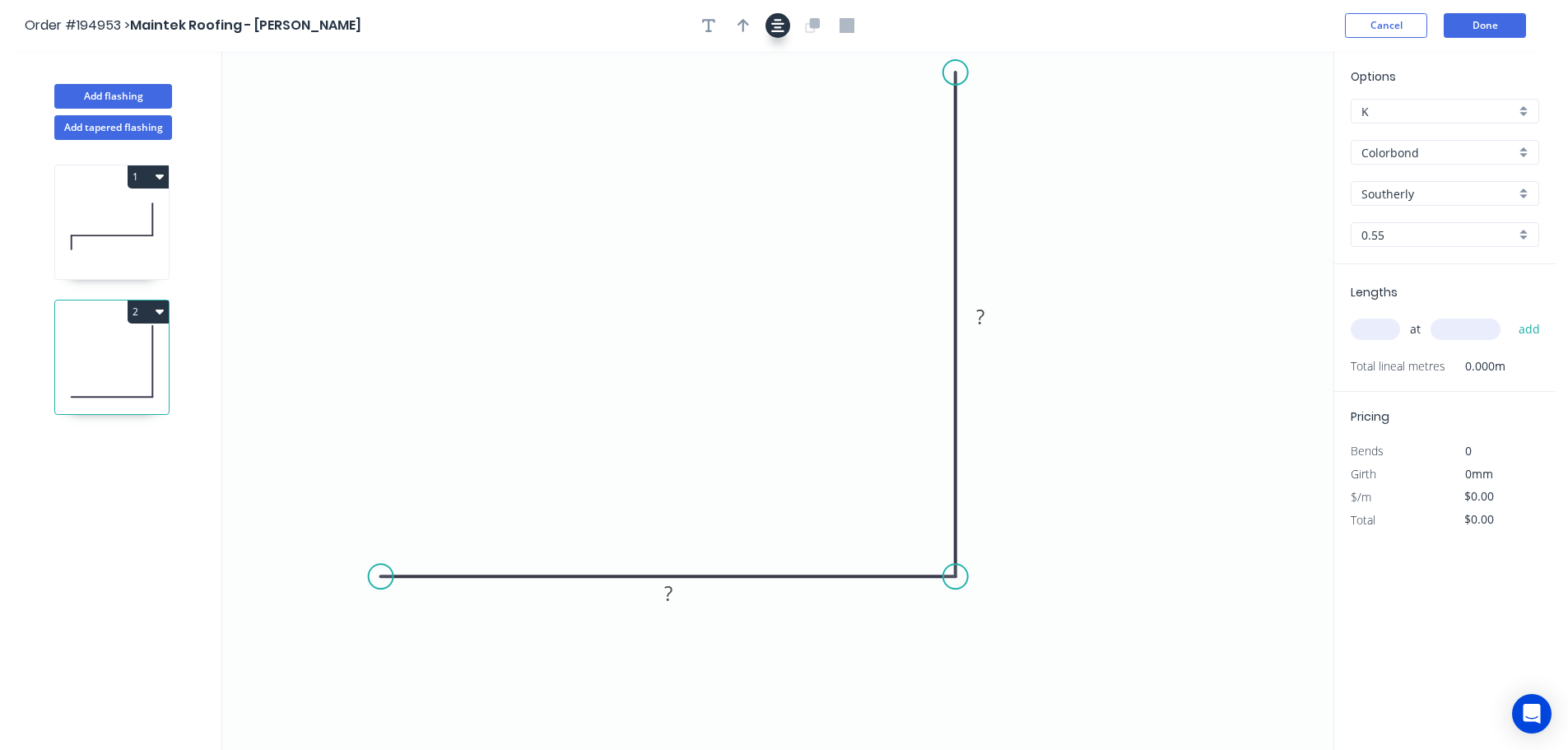
click at [779, 23] on icon "button" at bounding box center [778, 26] width 13 height 13
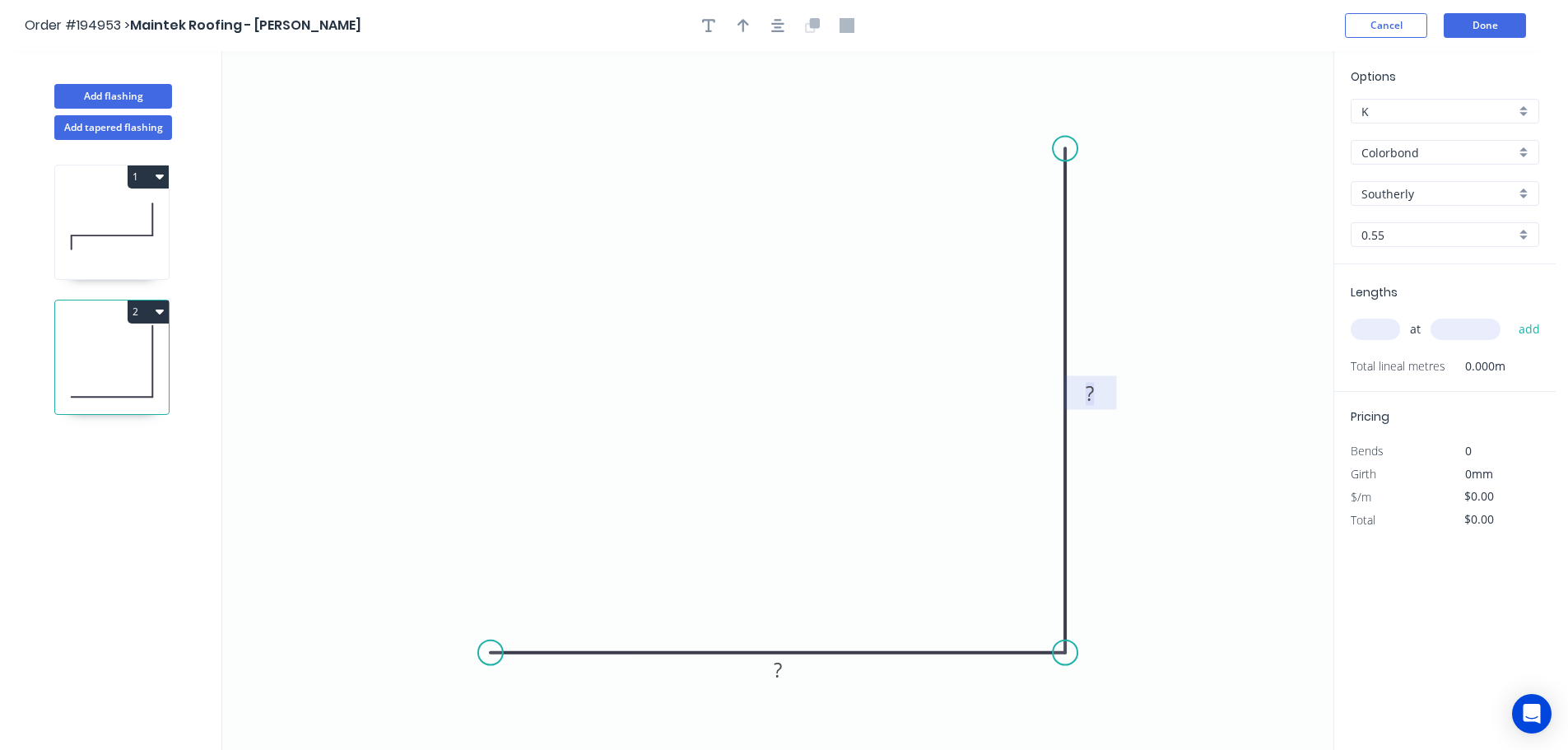
click at [1088, 385] on tspan "?" at bounding box center [1090, 393] width 8 height 27
click at [775, 26] on icon "button" at bounding box center [778, 26] width 13 height 13
click at [739, 22] on icon "button" at bounding box center [743, 26] width 12 height 15
click at [1253, 127] on icon at bounding box center [1251, 114] width 15 height 53
click at [1253, 127] on icon at bounding box center [1264, 120] width 48 height 48
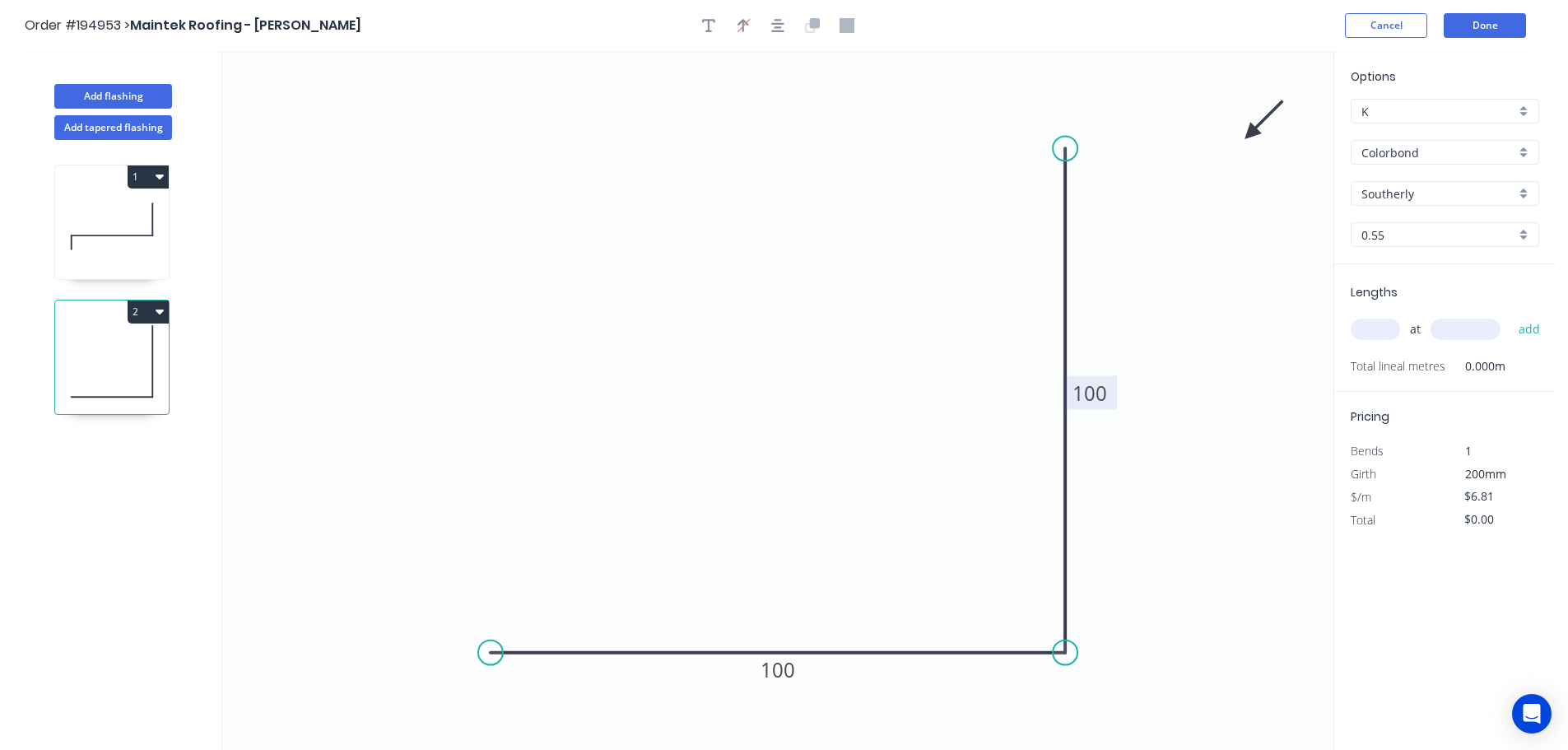
click at [1253, 128] on icon at bounding box center [1264, 120] width 48 height 48
drag, startPoint x: 1253, startPoint y: 128, endPoint x: 1261, endPoint y: 186, distance: 58.5
click at [1261, 186] on icon at bounding box center [1279, 187] width 53 height 15
click at [1382, 327] on input "text" at bounding box center [1375, 328] width 50 height 21
click at [1510, 315] on button "add" at bounding box center [1529, 328] width 39 height 28
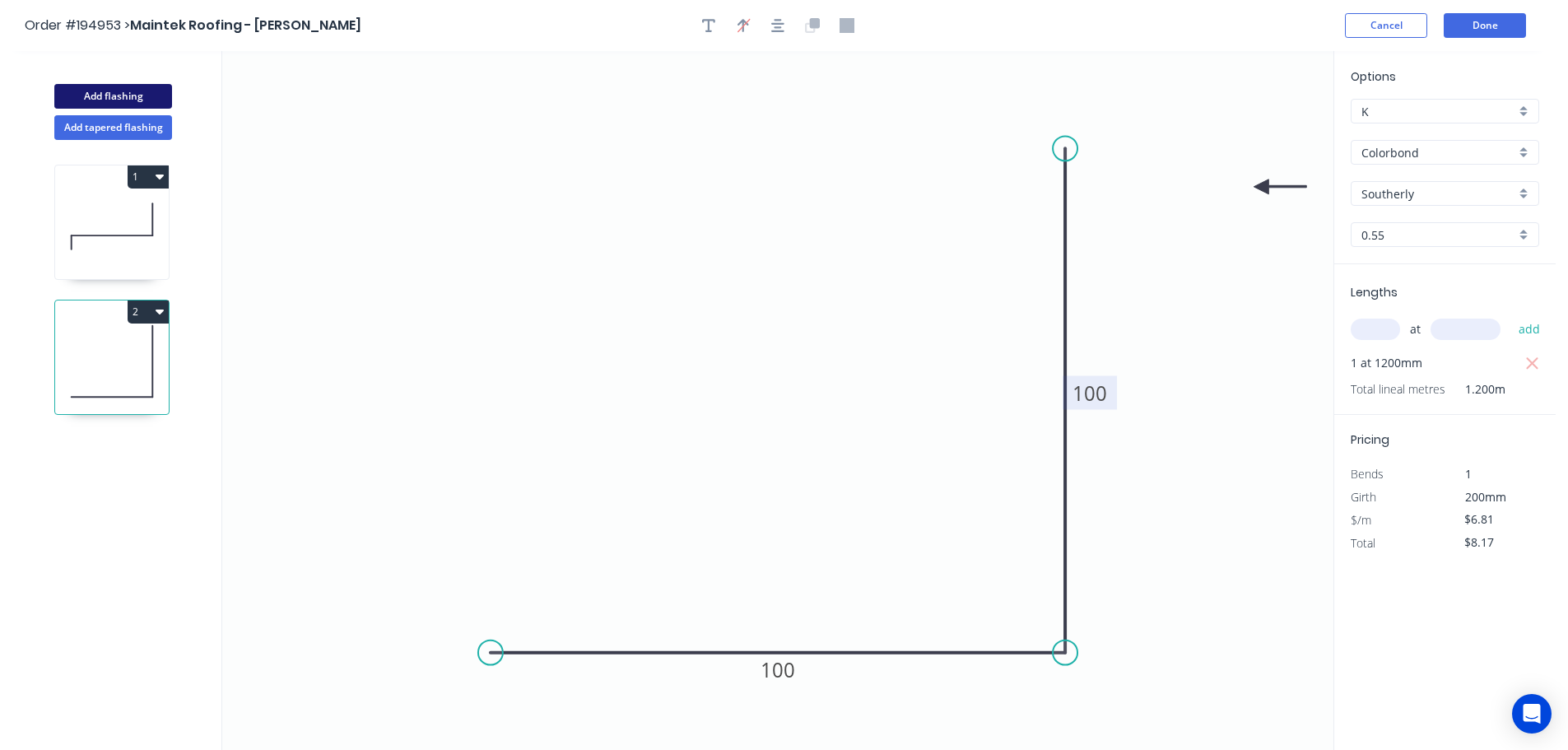
click at [145, 94] on button "Add flashing" at bounding box center [113, 96] width 118 height 24
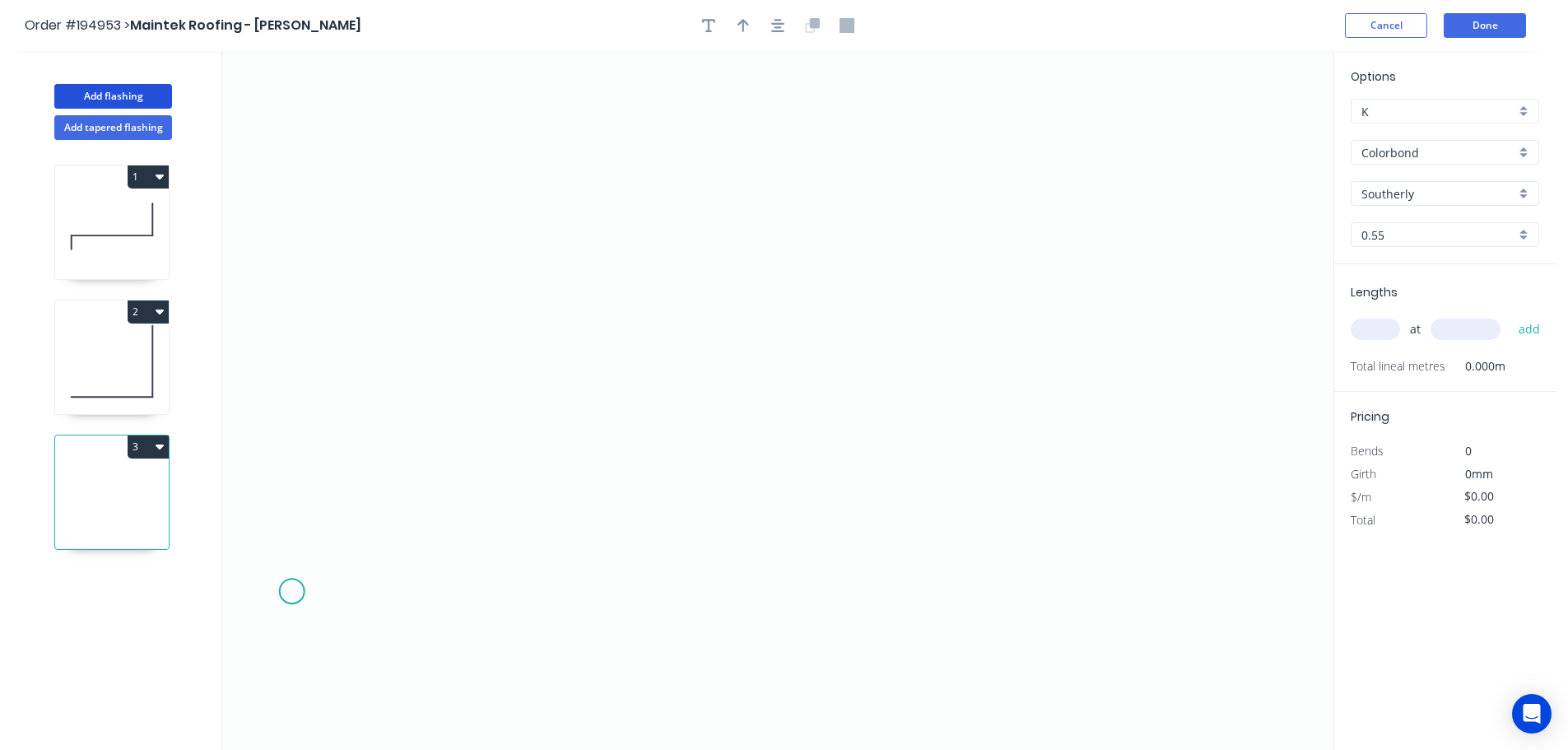
click at [291, 591] on icon "0" at bounding box center [778, 401] width 1111 height 699
click at [304, 383] on icon "0" at bounding box center [778, 401] width 1111 height 699
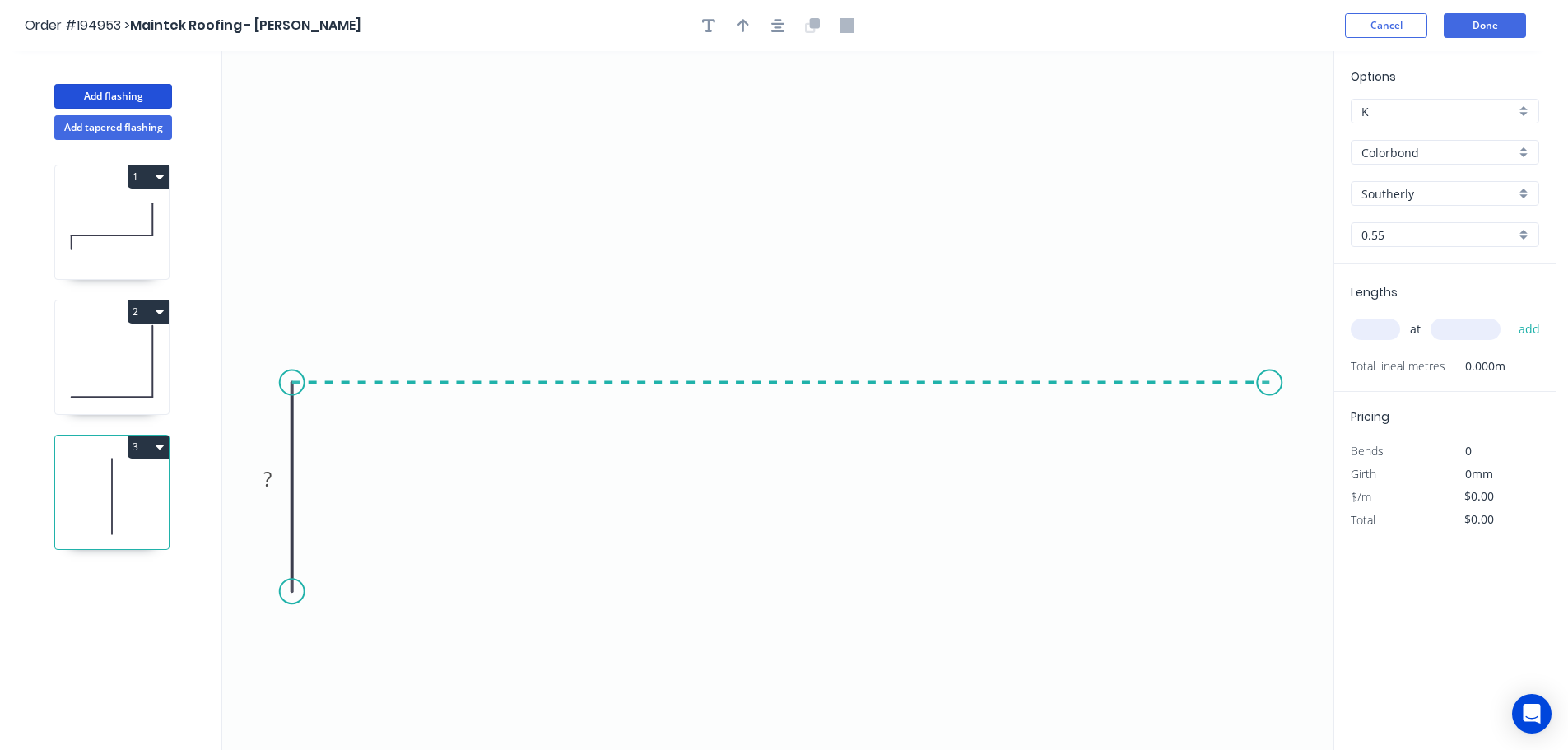
click at [1270, 394] on icon "0 ?" at bounding box center [778, 401] width 1111 height 699
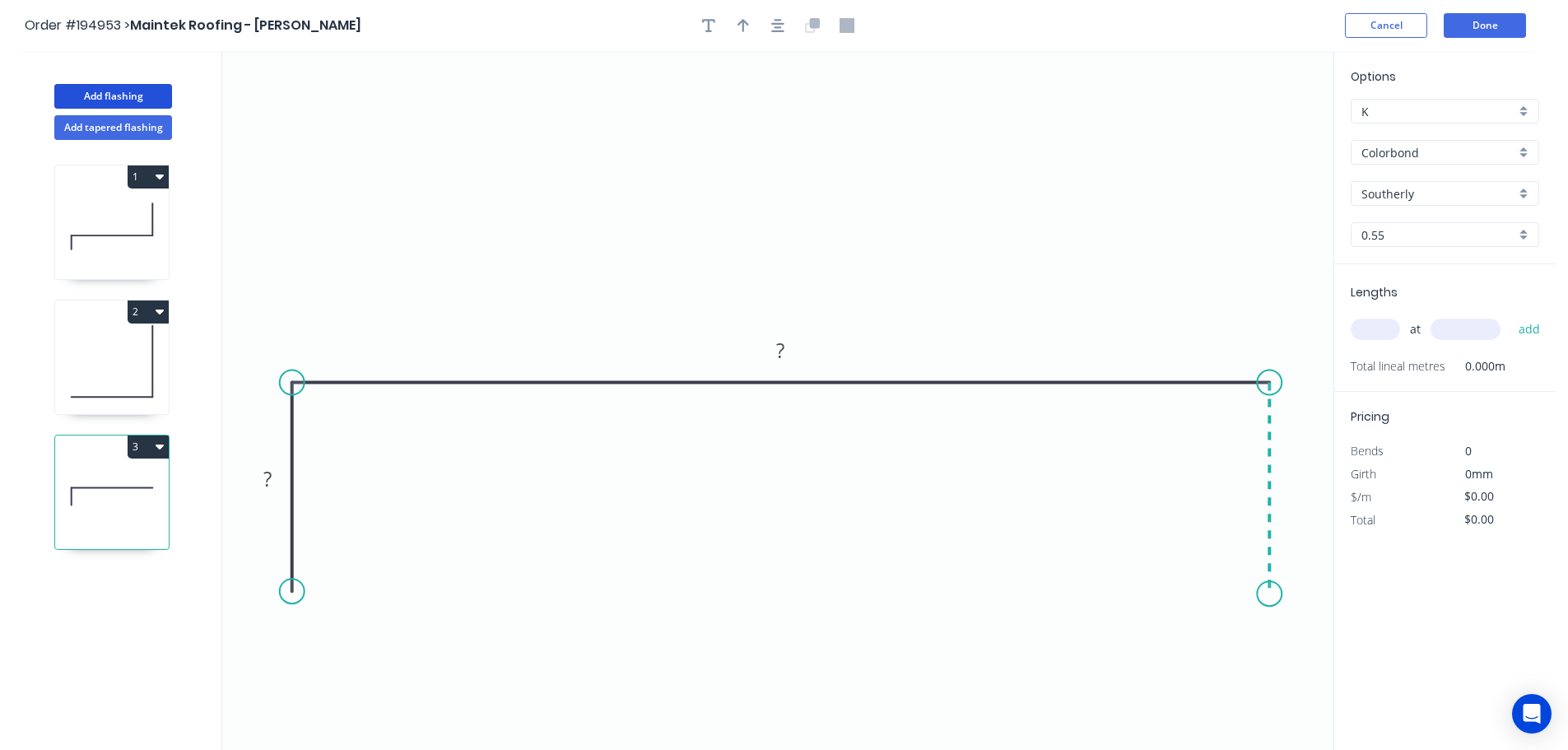
click at [1275, 595] on icon "0 ? ?" at bounding box center [778, 401] width 1111 height 699
click at [275, 480] on rect at bounding box center [267, 480] width 33 height 23
click at [767, 31] on button "button" at bounding box center [777, 25] width 24 height 24
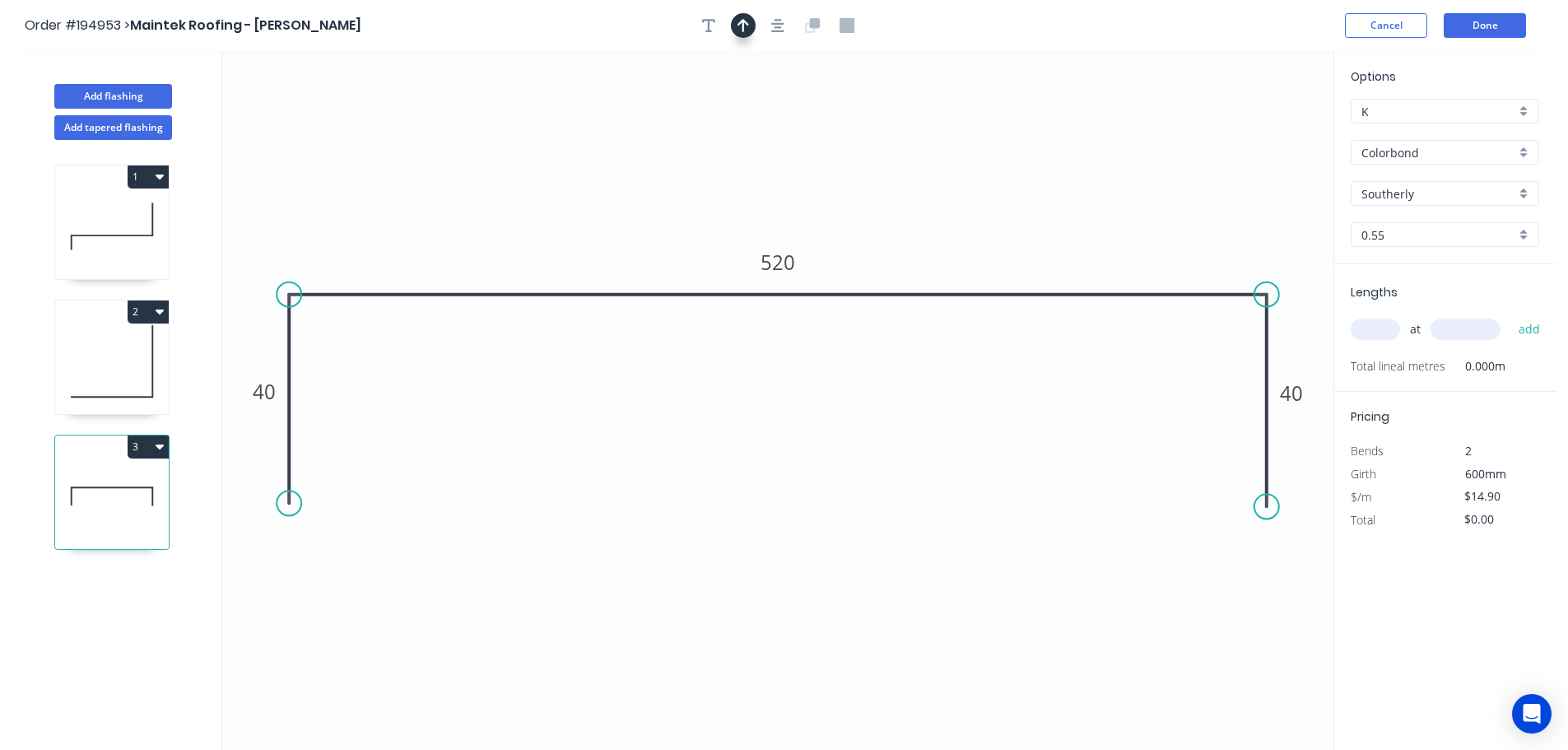
click at [753, 26] on button "button" at bounding box center [742, 25] width 24 height 24
drag, startPoint x: 1253, startPoint y: 134, endPoint x: 1104, endPoint y: 193, distance: 160.3
click at [778, 108] on icon at bounding box center [779, 95] width 15 height 53
click at [1384, 333] on input "text" at bounding box center [1375, 328] width 50 height 21
click at [1510, 315] on button "add" at bounding box center [1529, 328] width 39 height 28
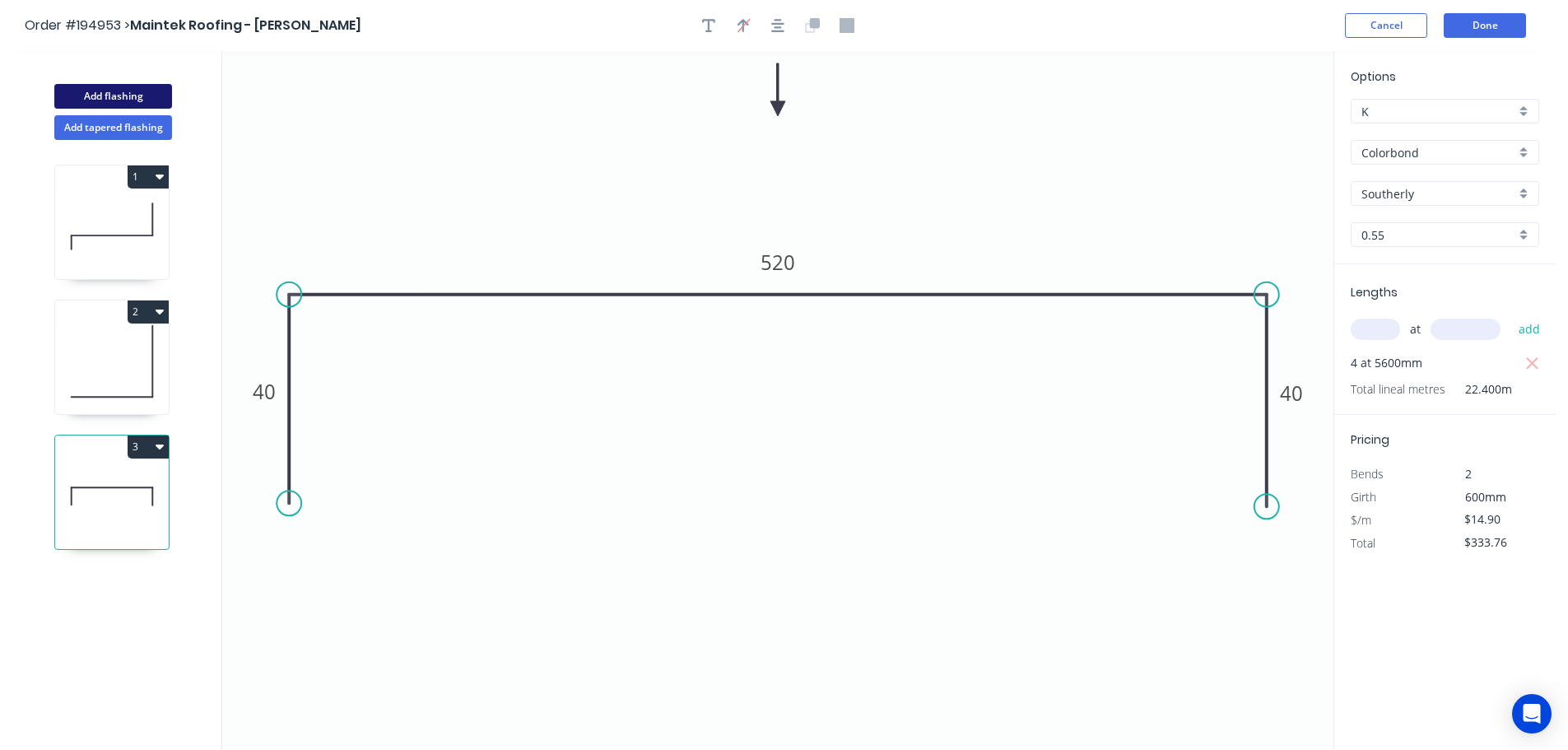
click at [97, 92] on button "Add flashing" at bounding box center [113, 96] width 118 height 24
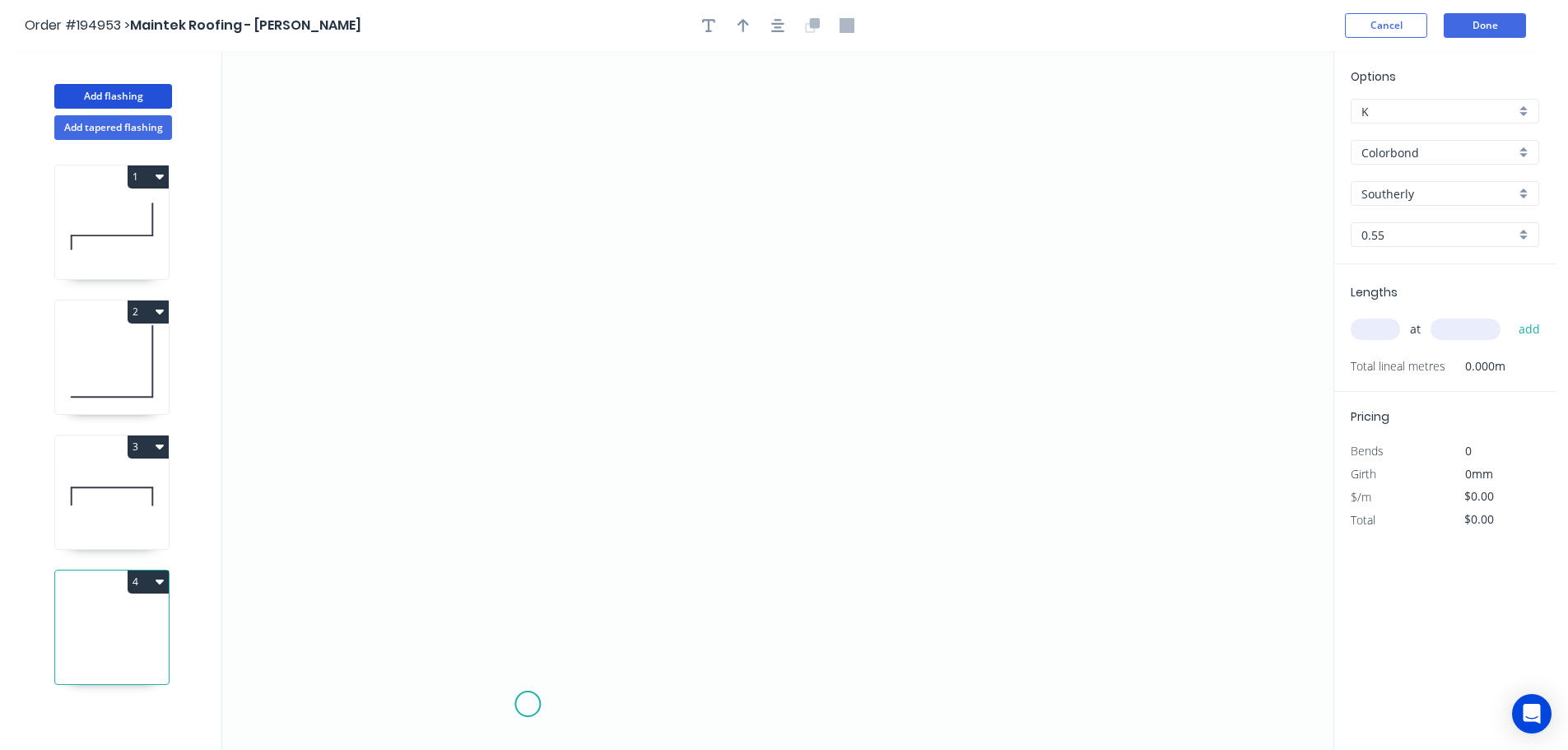
click at [536, 705] on icon "0" at bounding box center [778, 401] width 1111 height 699
click at [531, 517] on icon "0" at bounding box center [778, 401] width 1111 height 699
click at [390, 506] on icon "0 ?" at bounding box center [778, 401] width 1111 height 699
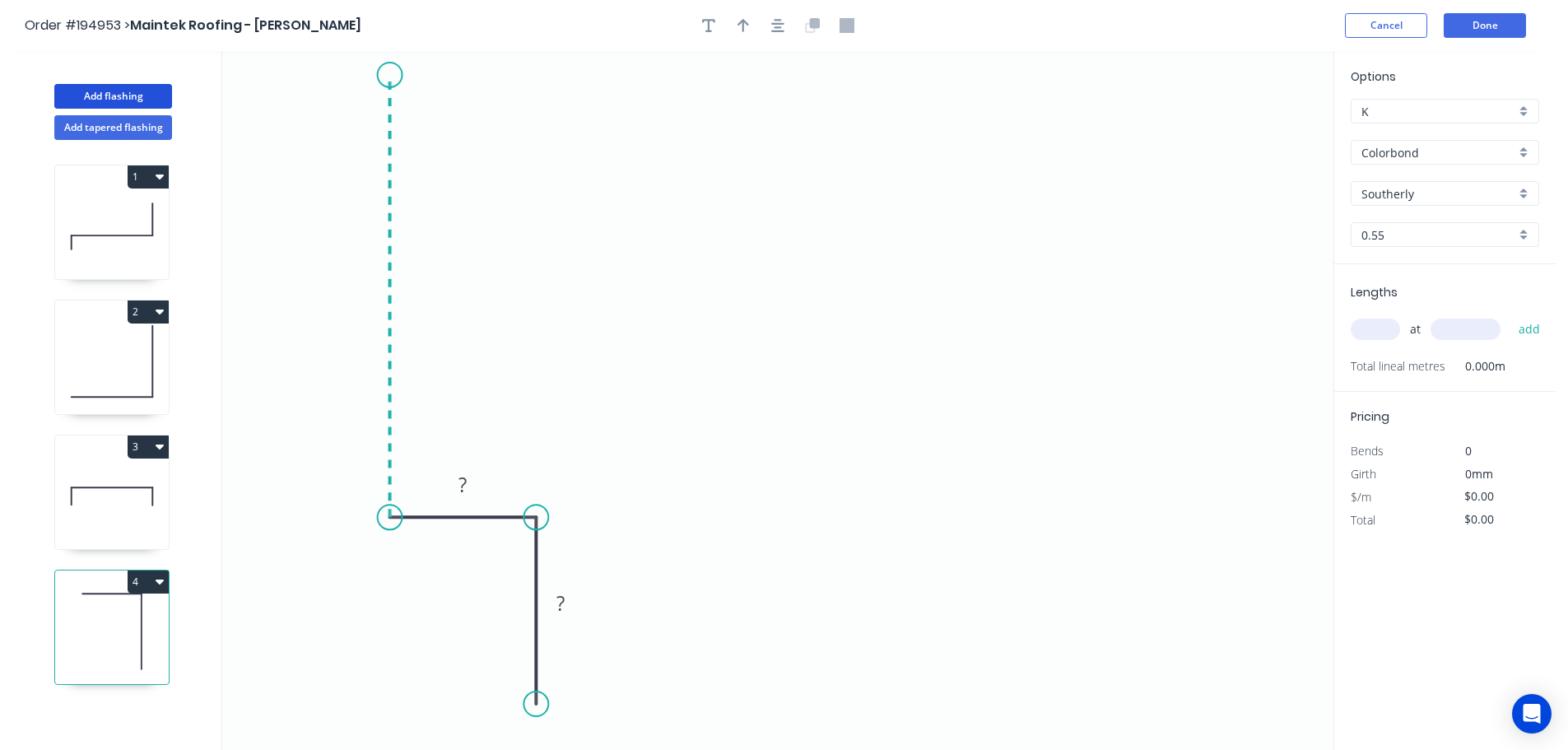
click at [386, 75] on icon "0 ? ?" at bounding box center [778, 401] width 1111 height 699
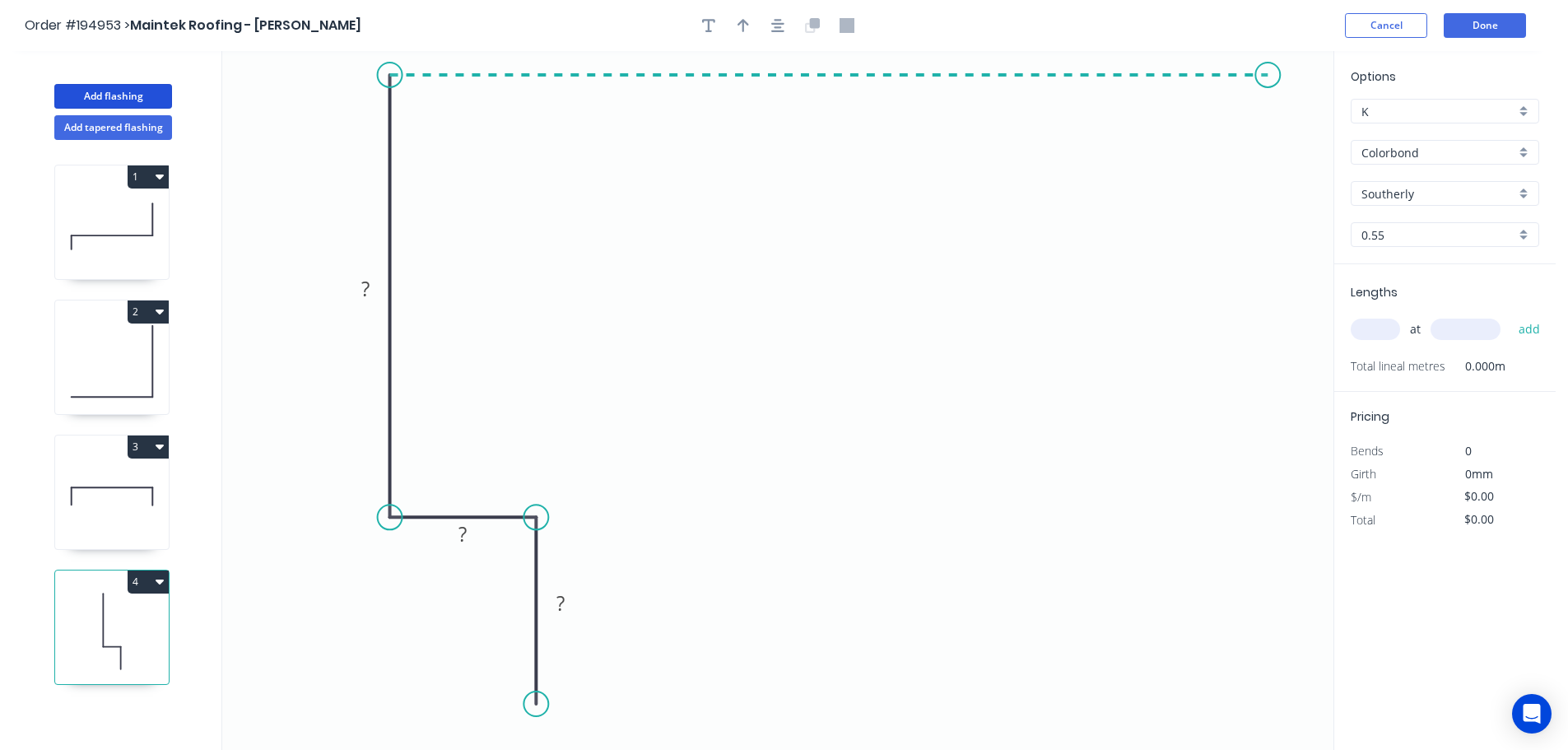
click at [1268, 104] on icon "0 ? ? ?" at bounding box center [778, 401] width 1111 height 699
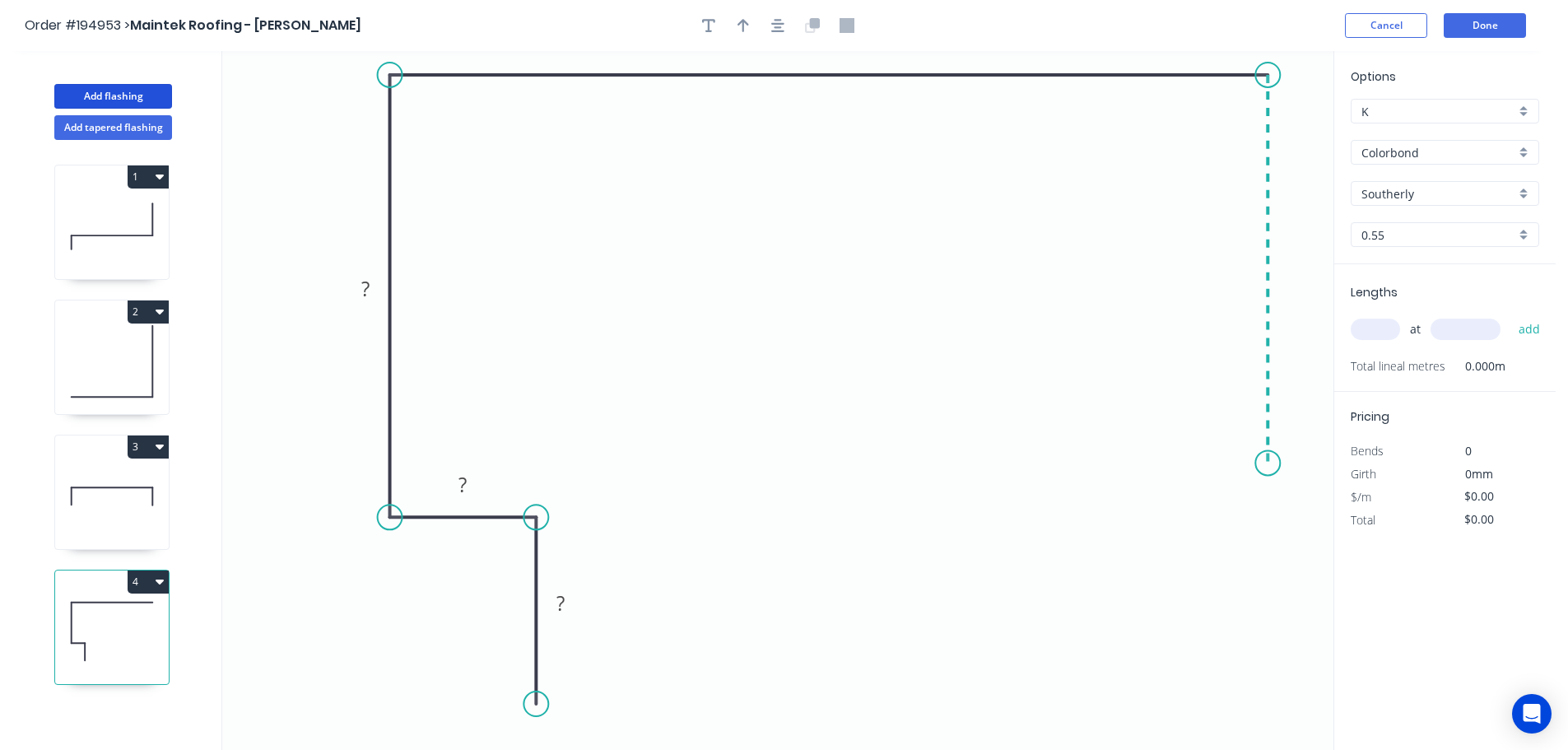
click at [1255, 464] on icon "0 ? ? ? ?" at bounding box center [778, 401] width 1111 height 699
drag, startPoint x: 1276, startPoint y: 459, endPoint x: 1272, endPoint y: 441, distance: 18.4
click at [1272, 450] on circle at bounding box center [1266, 462] width 24 height 24
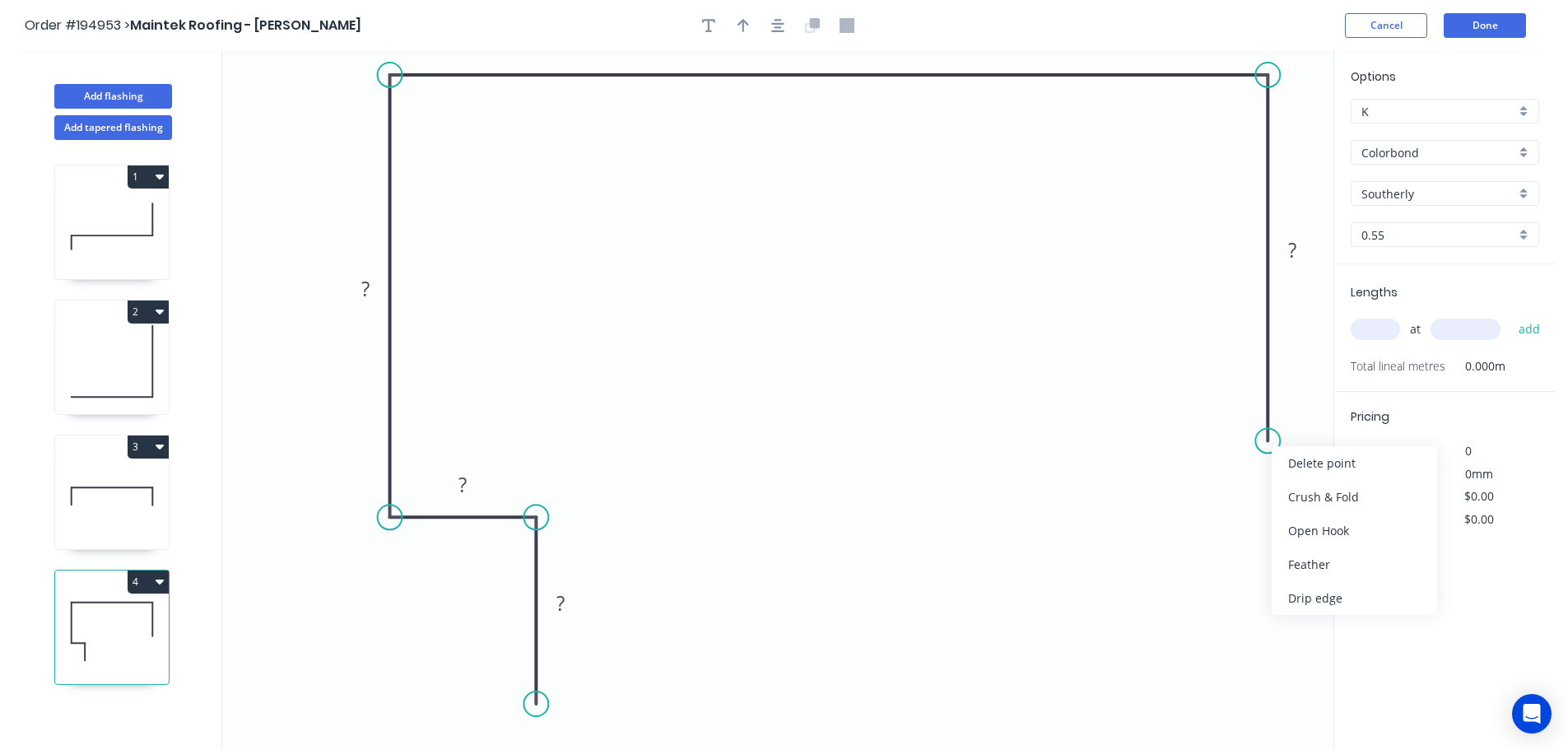
click at [1298, 562] on div "Feather" at bounding box center [1354, 564] width 165 height 34
drag, startPoint x: 1230, startPoint y: 427, endPoint x: 1188, endPoint y: 466, distance: 57.3
click at [1167, 491] on rect at bounding box center [1170, 476] width 64 height 34
click at [1408, 197] on input "Southerly" at bounding box center [1438, 193] width 154 height 18
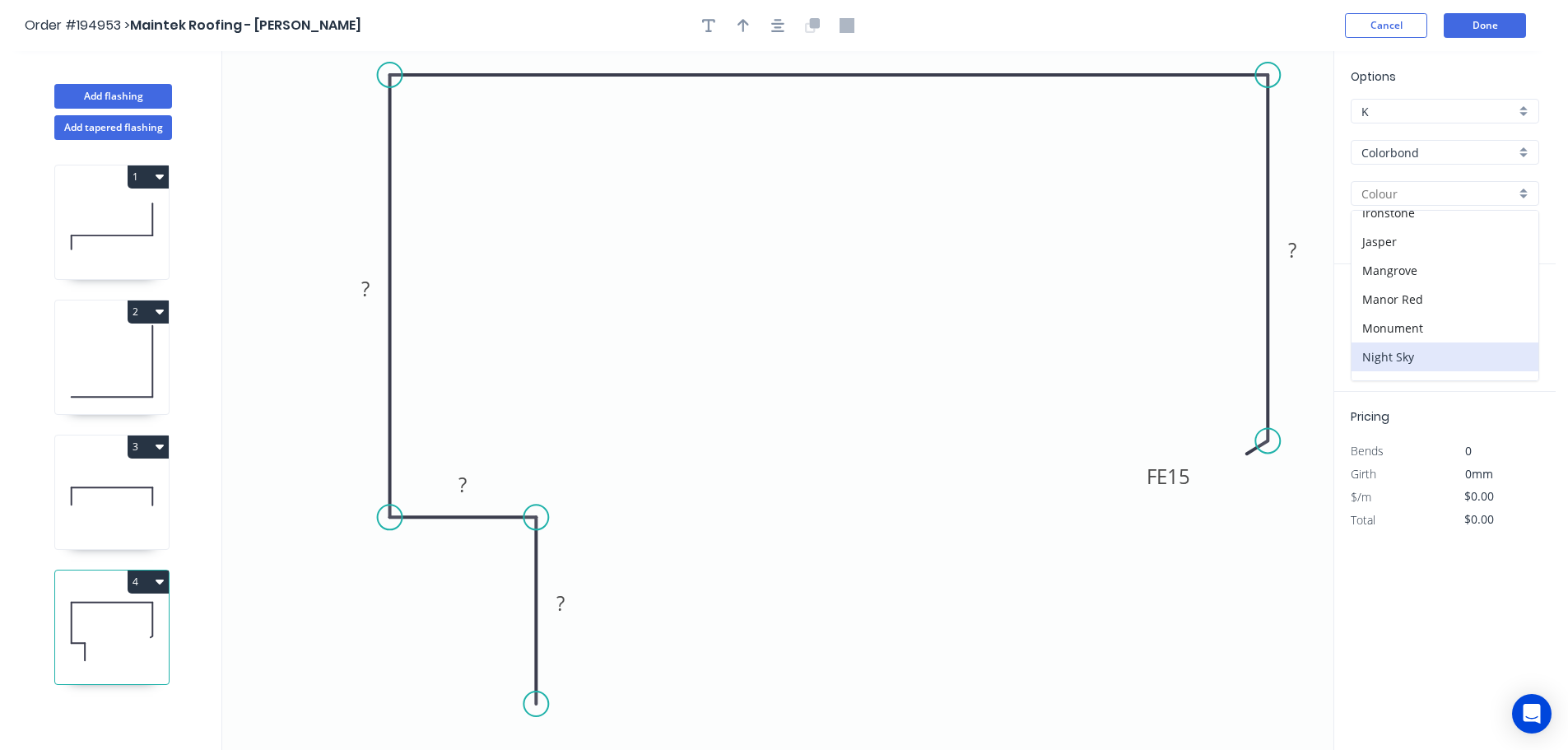
scroll to position [329, 0]
click at [1408, 309] on div "Monument" at bounding box center [1445, 299] width 186 height 29
drag, startPoint x: 535, startPoint y: 709, endPoint x: 537, endPoint y: 721, distance: 12.2
click at [537, 721] on circle at bounding box center [535, 720] width 24 height 24
click at [580, 613] on rect at bounding box center [561, 611] width 54 height 34
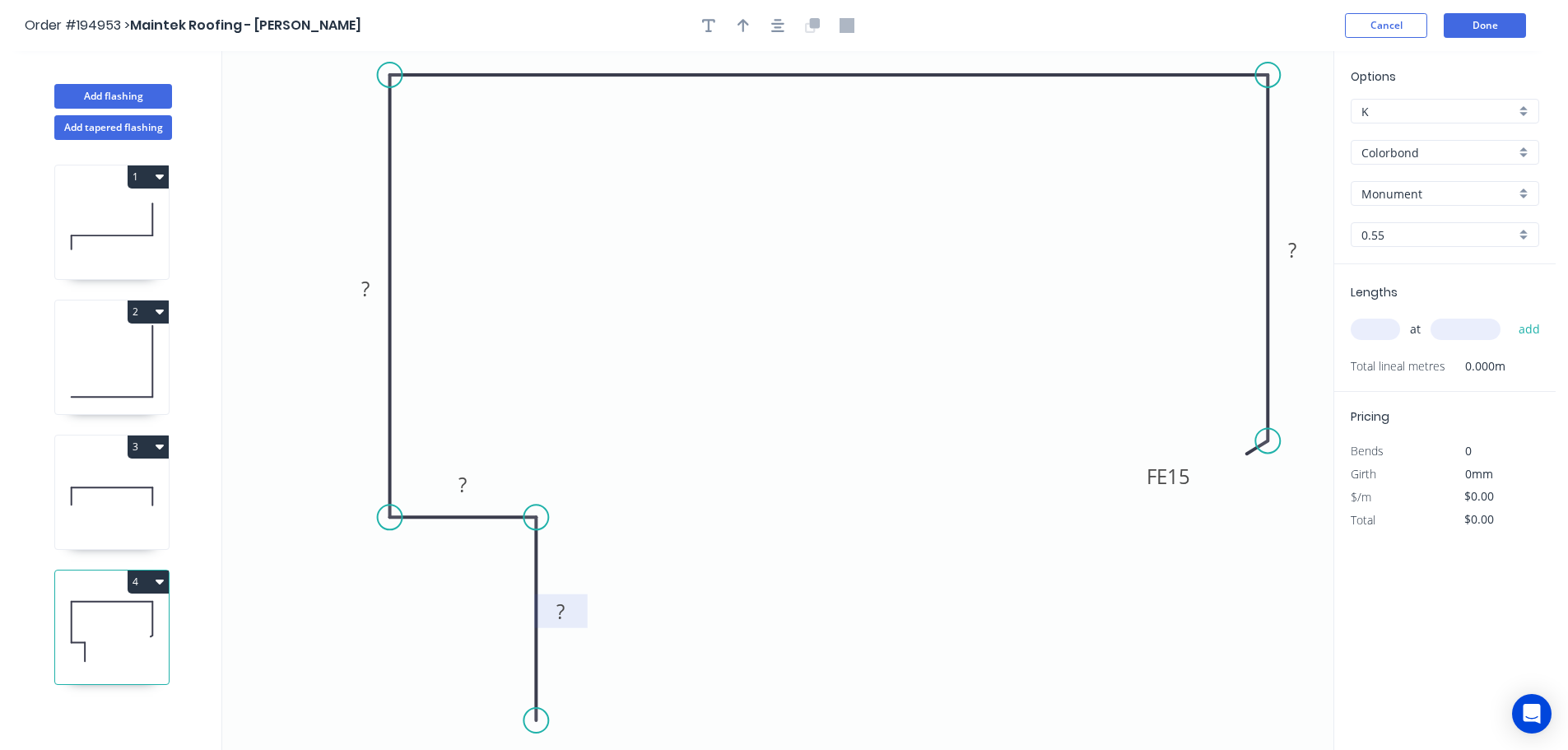
click at [564, 607] on tspan "?" at bounding box center [560, 611] width 8 height 27
drag, startPoint x: 781, startPoint y: 22, endPoint x: 769, endPoint y: 23, distance: 12.0
click at [779, 22] on icon "button" at bounding box center [778, 26] width 13 height 15
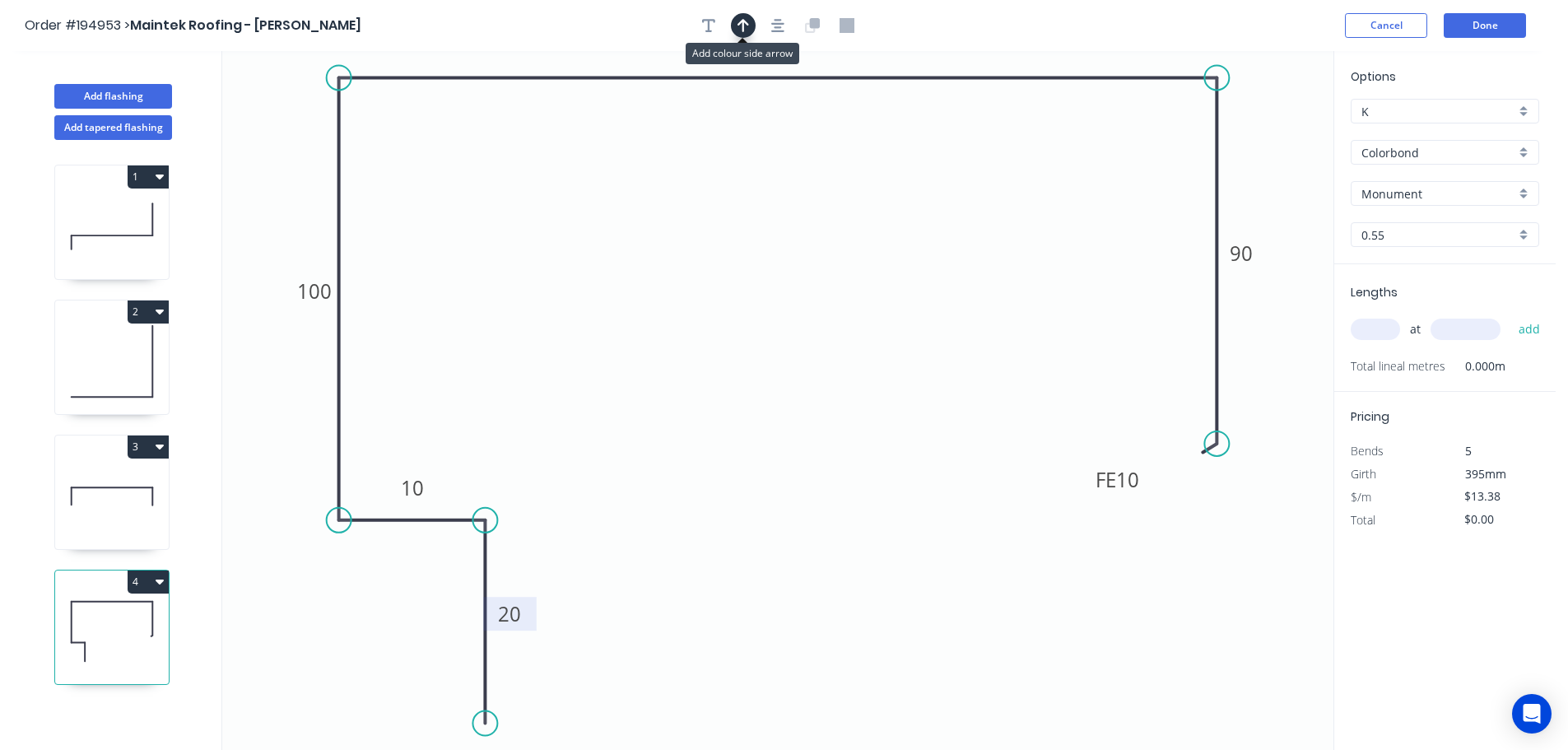
click at [747, 20] on icon "button" at bounding box center [743, 26] width 12 height 15
click at [1252, 130] on icon at bounding box center [1251, 114] width 15 height 53
drag, startPoint x: 1252, startPoint y: 128, endPoint x: 1329, endPoint y: 126, distance: 77.0
click at [1293, 86] on icon at bounding box center [1304, 72] width 48 height 48
click at [1383, 324] on input "text" at bounding box center [1375, 328] width 50 height 21
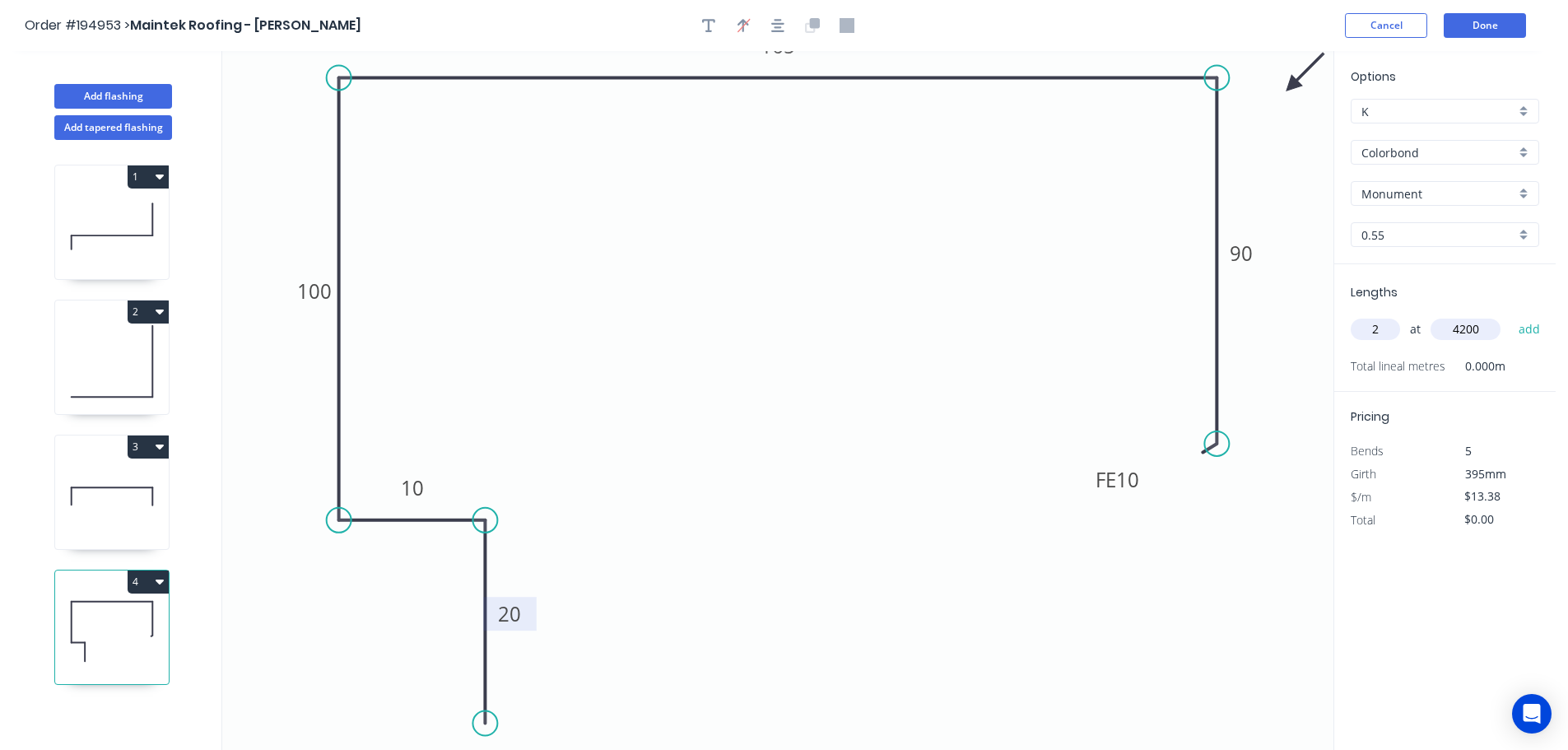
click at [1510, 315] on button "add" at bounding box center [1529, 328] width 39 height 28
click at [160, 126] on button "Add tapered flashing" at bounding box center [113, 127] width 118 height 24
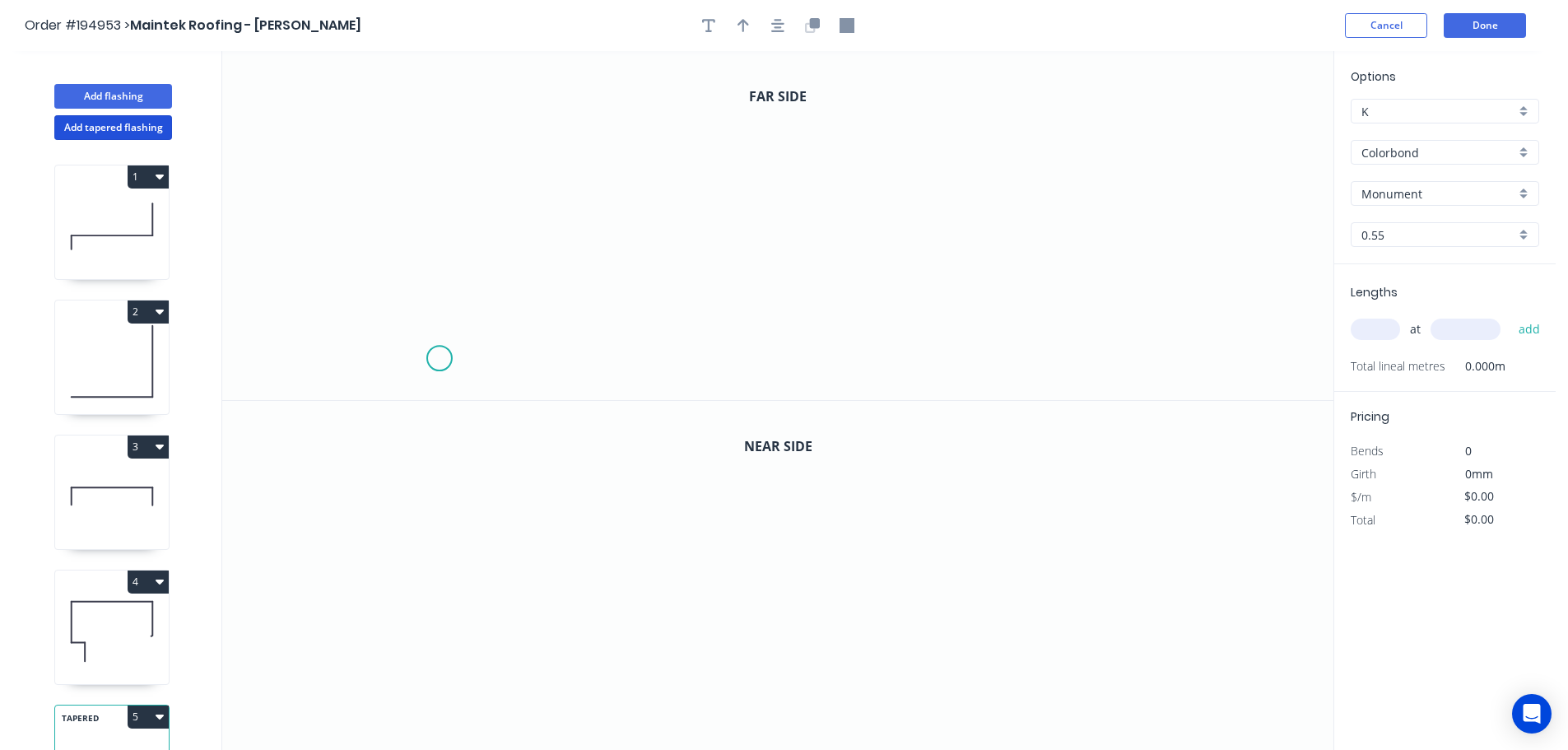
click at [437, 362] on icon "0" at bounding box center [778, 226] width 1111 height 349
click at [432, 244] on icon "0" at bounding box center [778, 226] width 1111 height 349
click at [944, 249] on icon "0 ?" at bounding box center [778, 226] width 1111 height 349
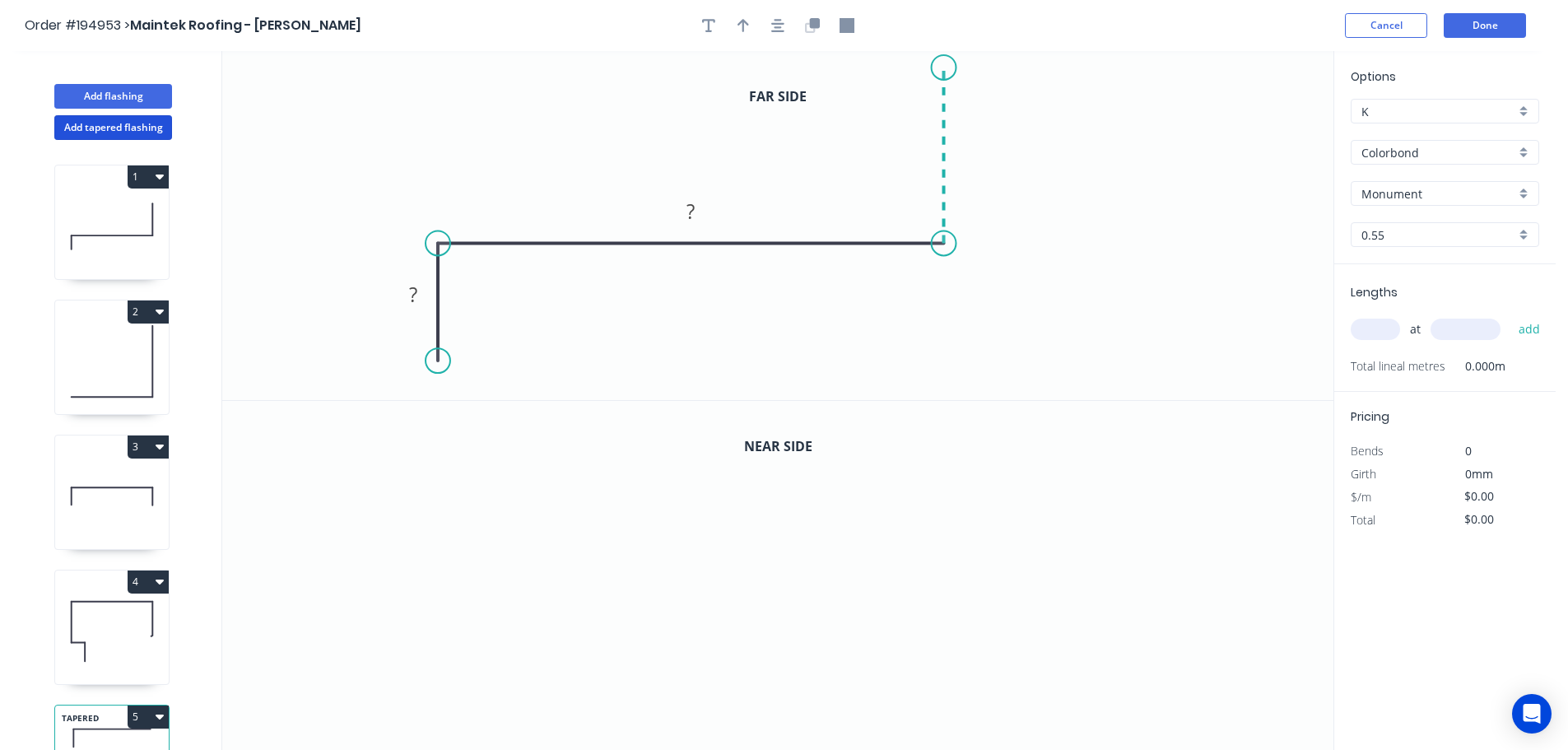
click at [938, 63] on icon "0 ? ?" at bounding box center [778, 226] width 1111 height 349
click at [780, 20] on icon "button" at bounding box center [778, 26] width 13 height 13
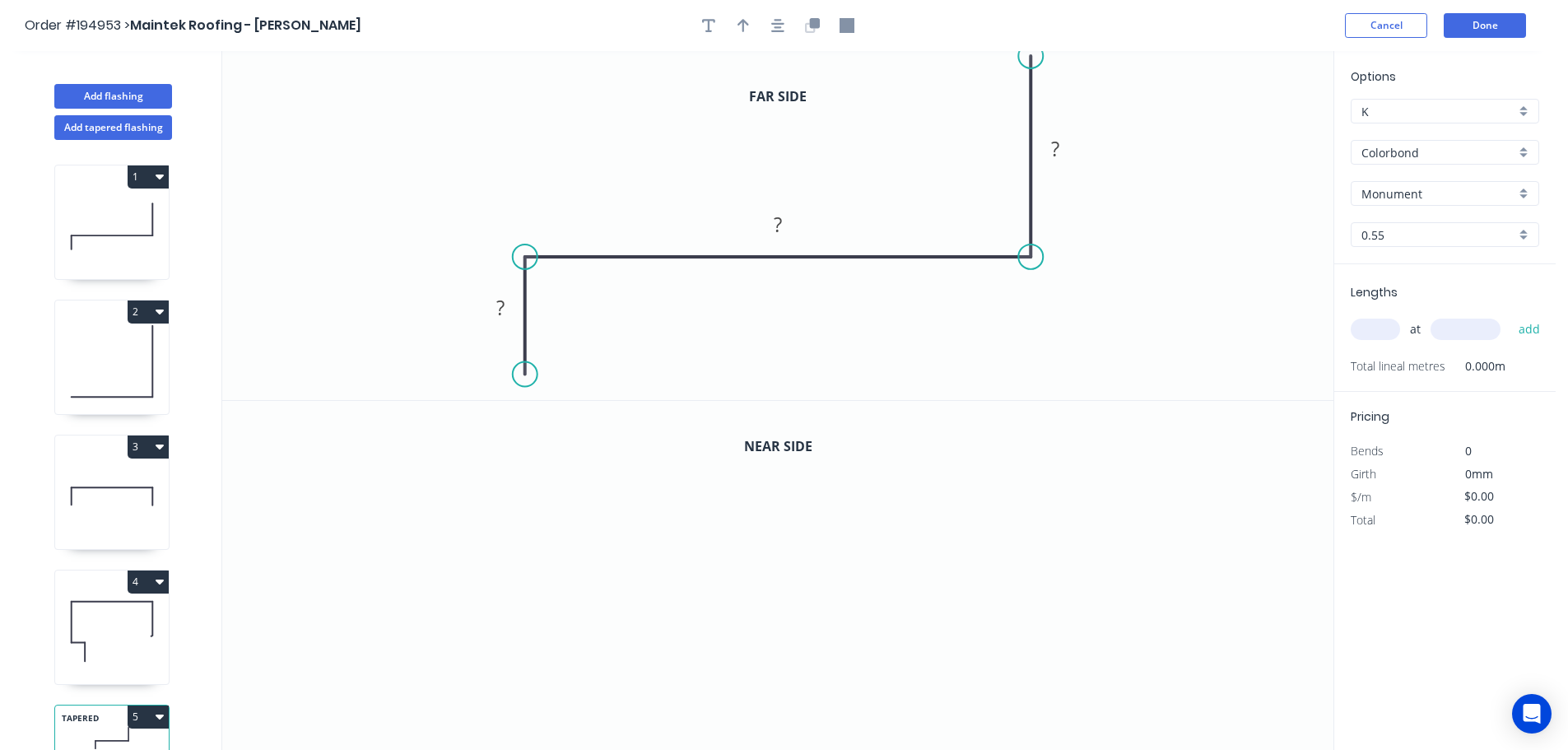
drag, startPoint x: 1024, startPoint y: 78, endPoint x: 1024, endPoint y: 56, distance: 22.0
click at [1024, 56] on circle at bounding box center [1030, 55] width 24 height 24
click at [1070, 150] on rect at bounding box center [1055, 149] width 33 height 23
click at [804, 25] on button "button" at bounding box center [812, 25] width 24 height 24
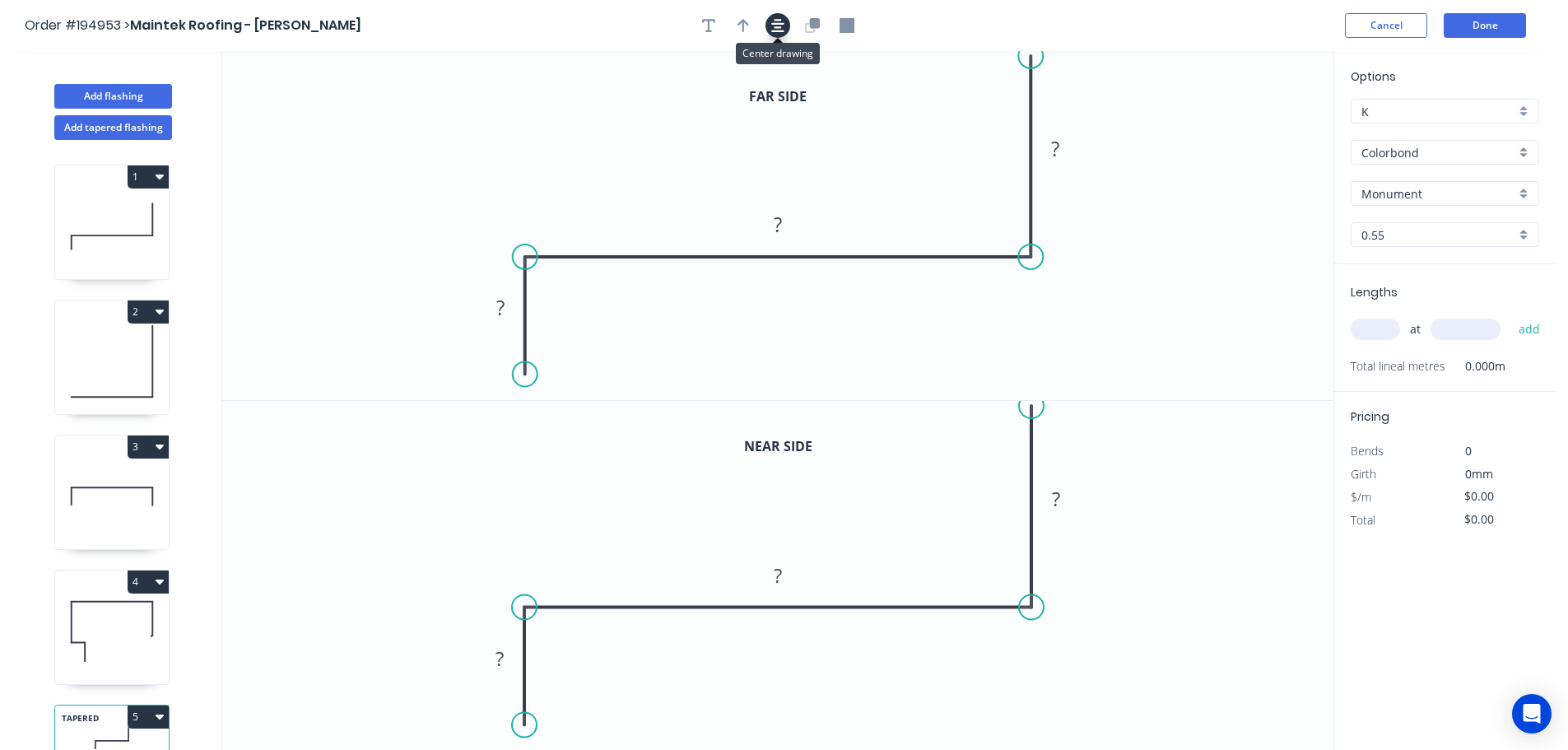
click at [771, 29] on icon "button" at bounding box center [778, 26] width 13 height 15
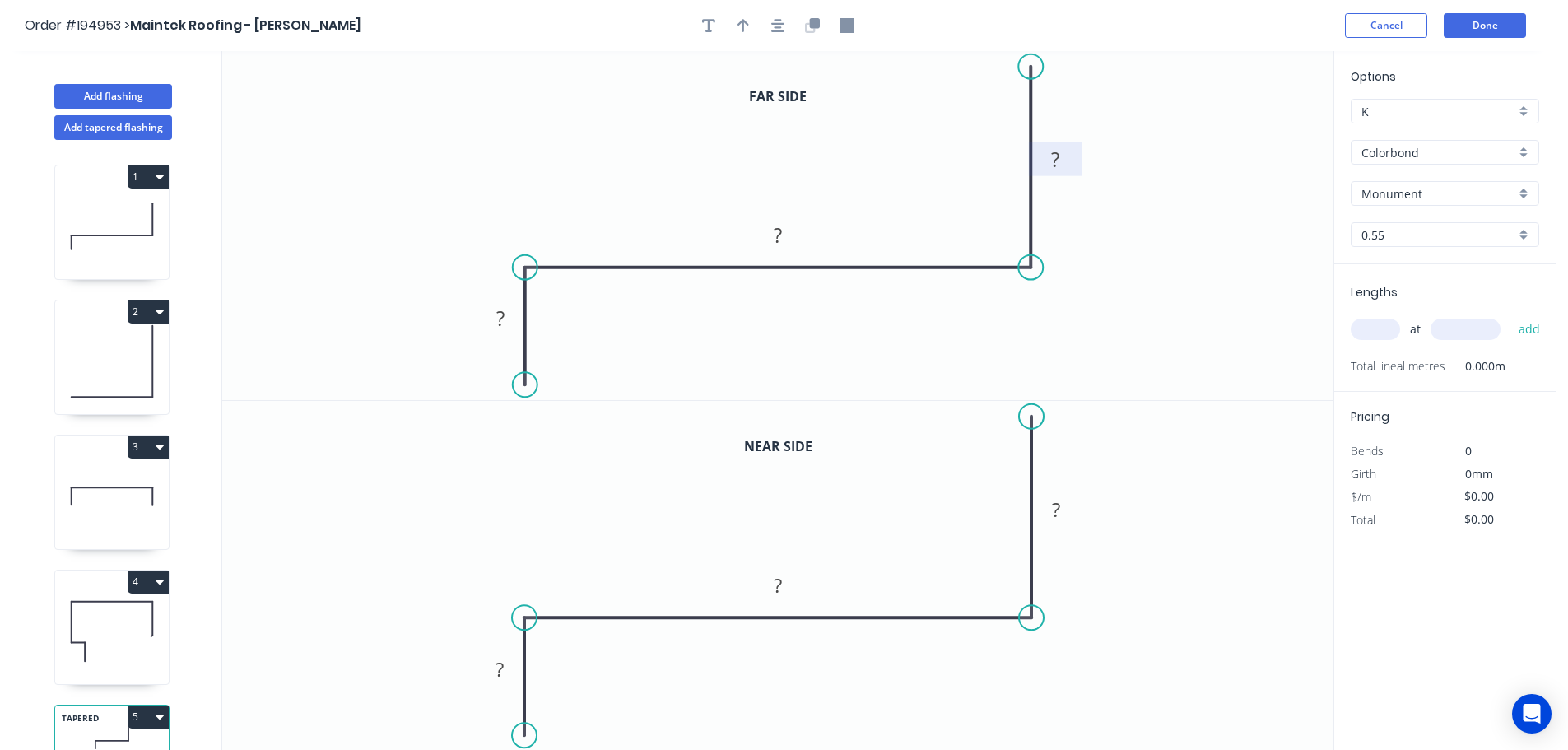
click at [1072, 163] on rect at bounding box center [1056, 160] width 54 height 34
click at [1064, 157] on rect at bounding box center [1055, 160] width 33 height 23
click at [506, 667] on rect at bounding box center [499, 669] width 33 height 23
click at [774, 23] on icon "button" at bounding box center [778, 26] width 13 height 13
click at [750, 23] on button "button" at bounding box center [742, 25] width 24 height 24
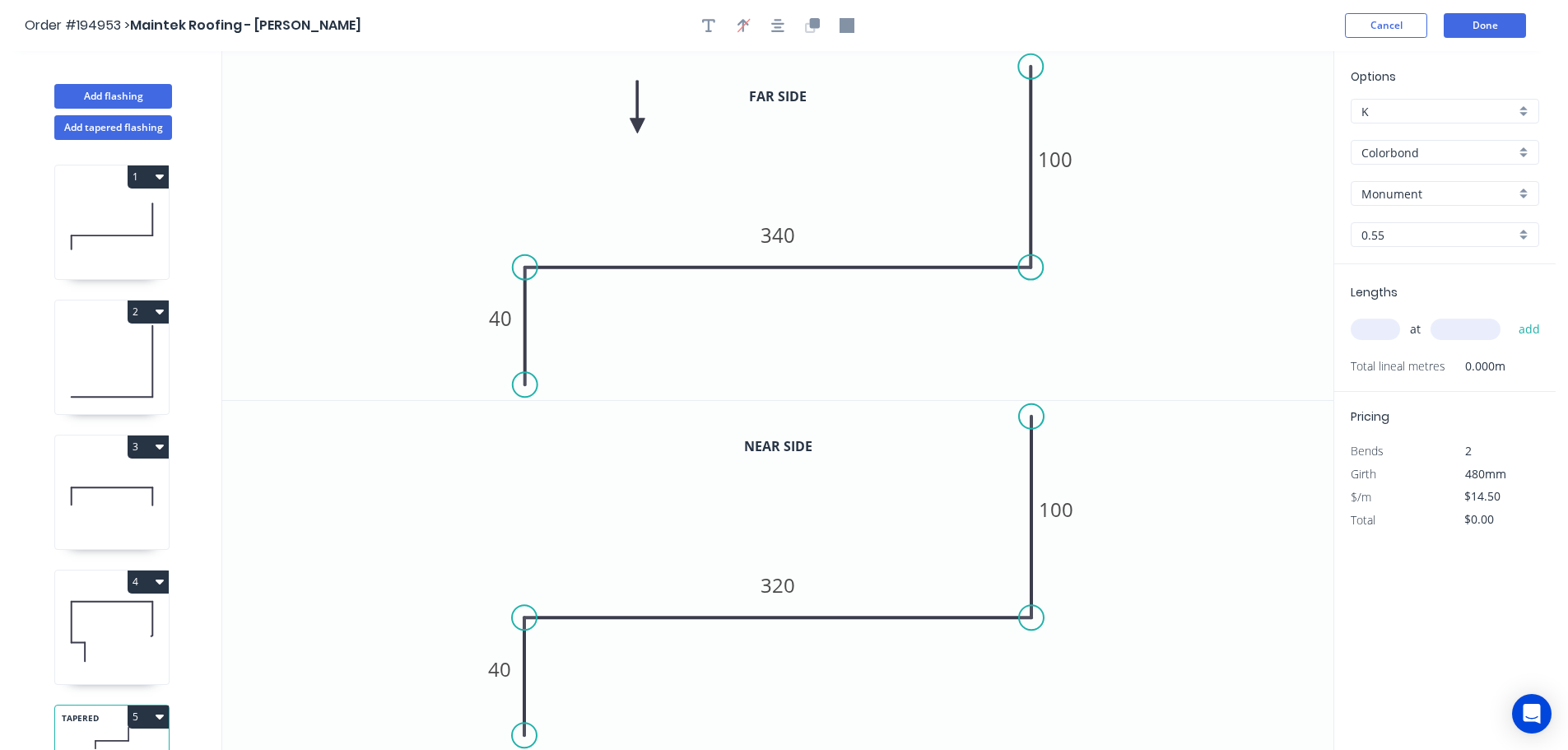
drag, startPoint x: 744, startPoint y: 154, endPoint x: 703, endPoint y: 134, distance: 45.6
click at [631, 120] on icon at bounding box center [637, 107] width 15 height 53
click at [1408, 197] on input "Monument" at bounding box center [1438, 193] width 154 height 18
click at [1417, 233] on div "Southerly" at bounding box center [1445, 225] width 186 height 29
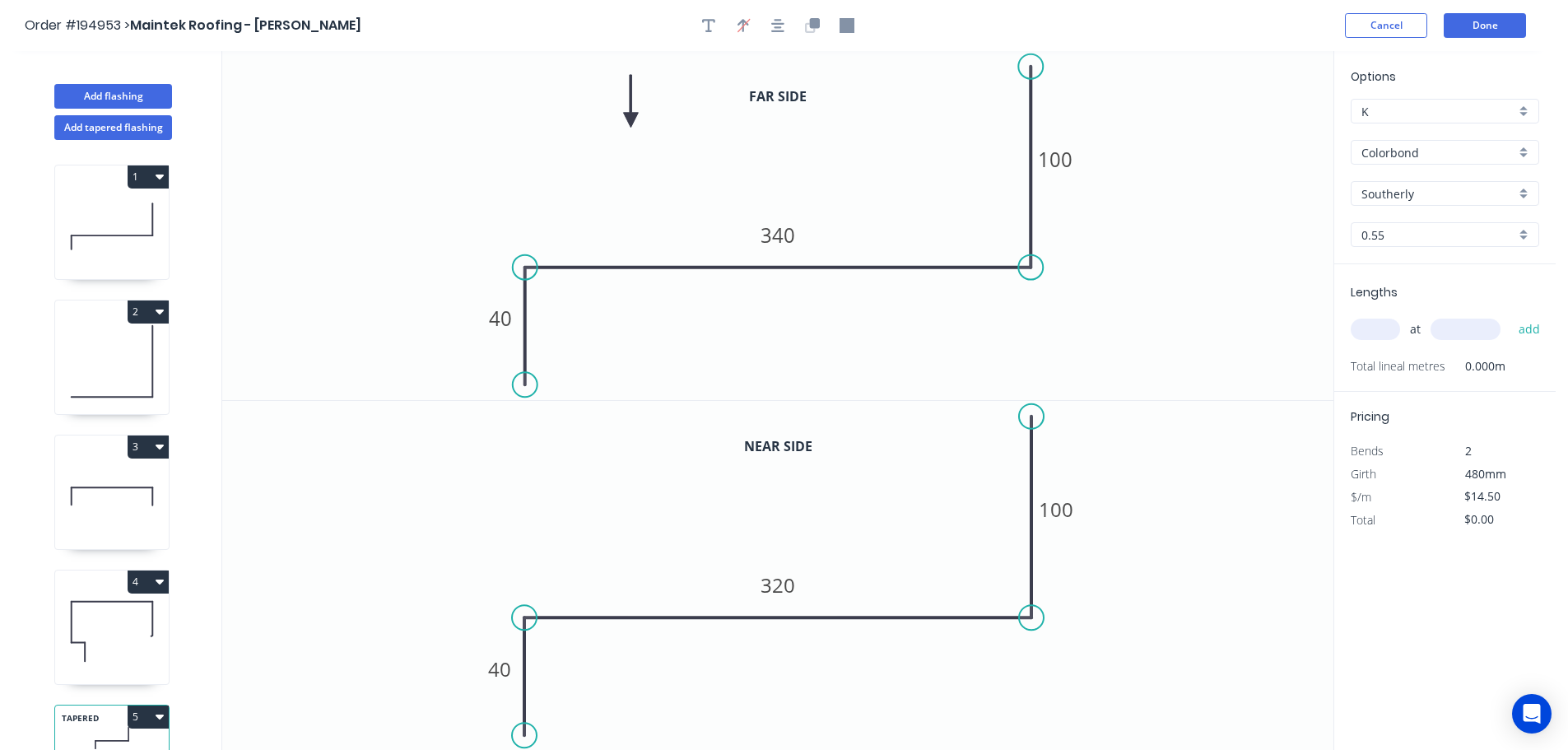
click at [1377, 327] on input "text" at bounding box center [1375, 328] width 50 height 21
click at [1510, 315] on button "add" at bounding box center [1529, 328] width 39 height 28
click at [113, 129] on button "Add tapered flashing" at bounding box center [113, 127] width 118 height 24
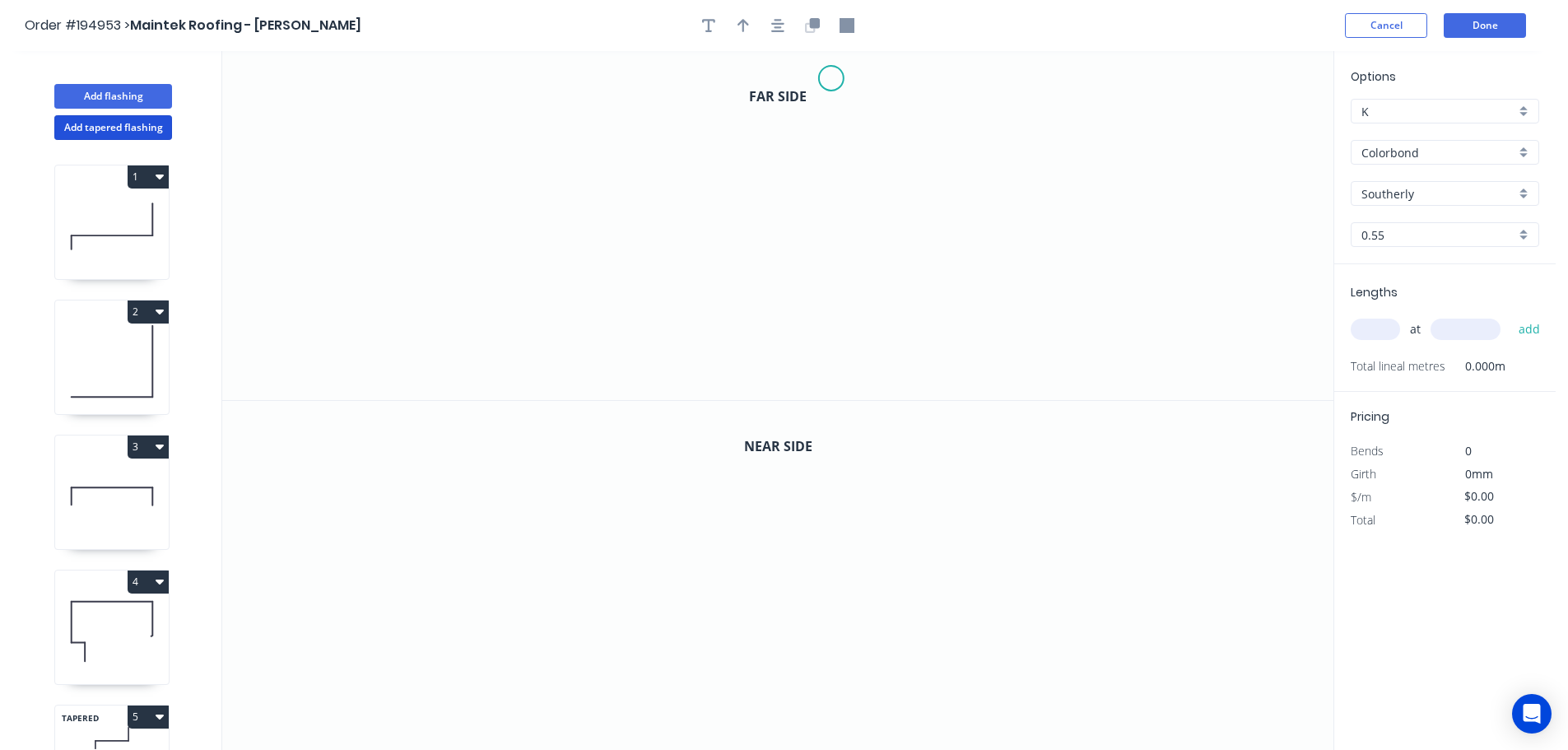
click at [831, 76] on icon "0" at bounding box center [778, 226] width 1111 height 349
drag, startPoint x: 677, startPoint y: 86, endPoint x: 688, endPoint y: 117, distance: 32.9
click at [677, 85] on icon "0" at bounding box center [778, 226] width 1111 height 349
click at [677, 340] on icon "0 ?" at bounding box center [778, 226] width 1111 height 349
click at [687, 347] on circle at bounding box center [676, 345] width 24 height 24
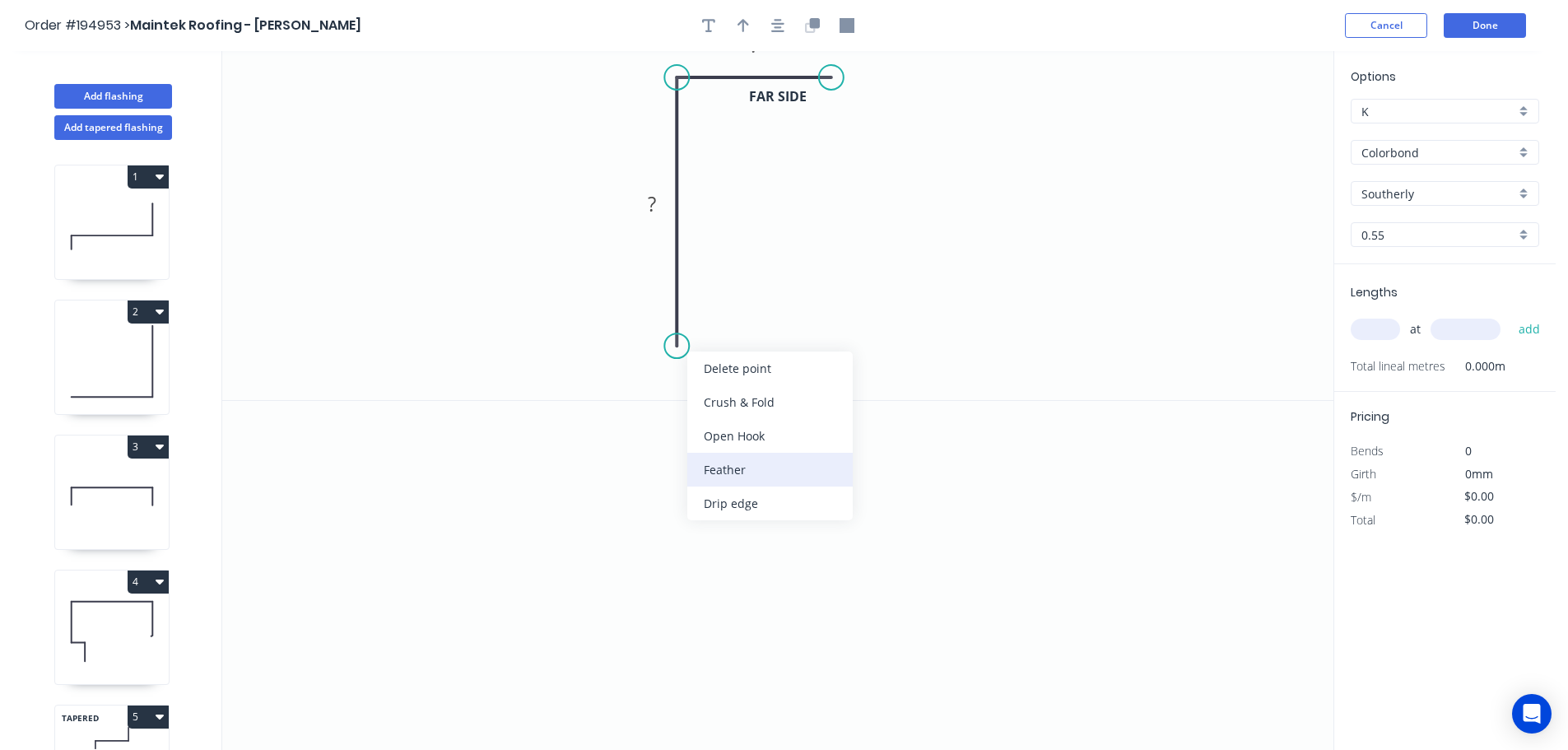
click at [750, 459] on div "Feather" at bounding box center [769, 469] width 165 height 34
click at [721, 401] on div "Flip bend" at bounding box center [747, 396] width 165 height 34
click at [749, 323] on icon "0 FE 15 ? ?" at bounding box center [778, 226] width 1111 height 349
drag, startPoint x: 743, startPoint y: 322, endPoint x: 828, endPoint y: 349, distance: 89.2
click at [828, 349] on rect at bounding box center [796, 344] width 64 height 34
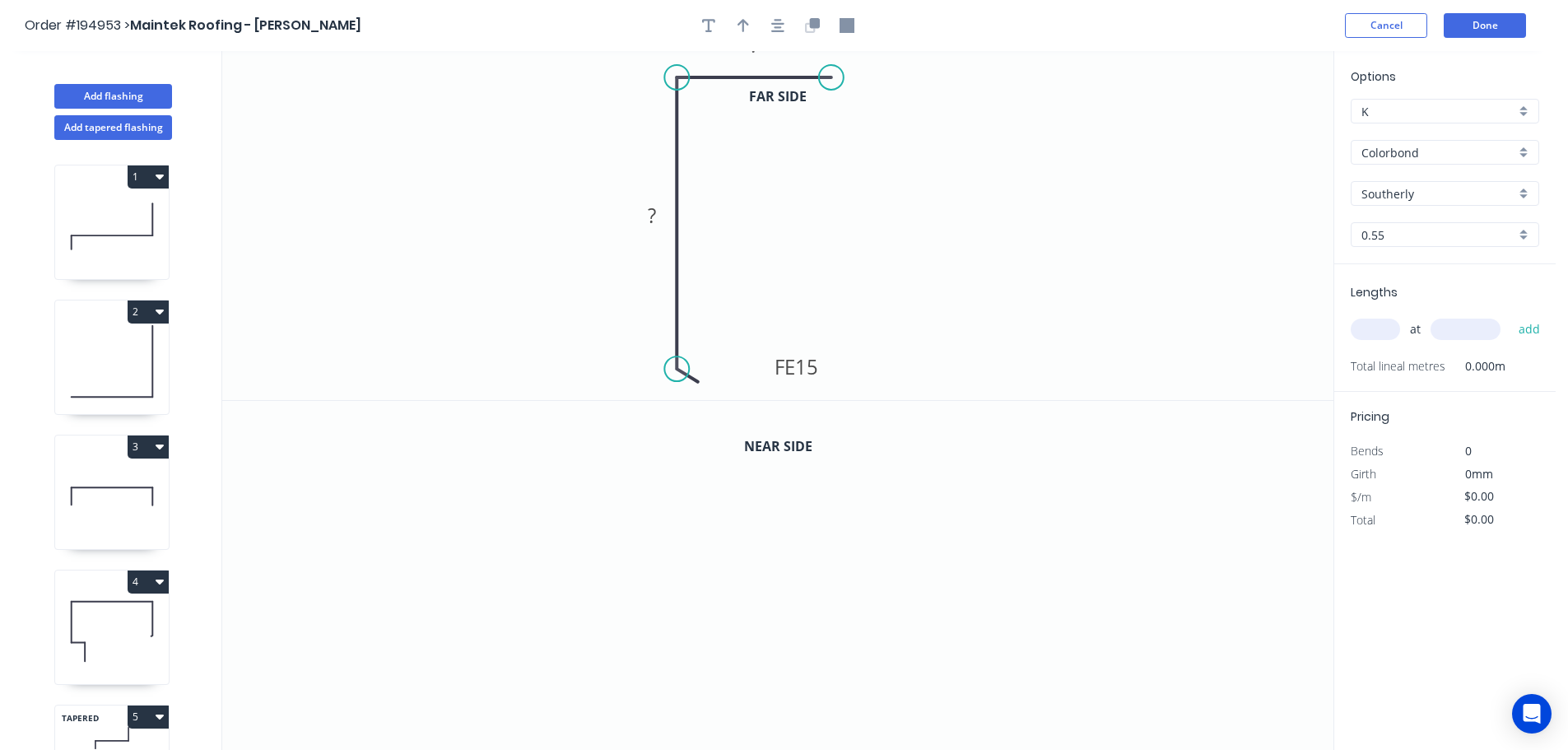
drag, startPoint x: 678, startPoint y: 346, endPoint x: 679, endPoint y: 370, distance: 24.0
click at [679, 370] on circle at bounding box center [676, 368] width 24 height 24
drag, startPoint x: 823, startPoint y: 368, endPoint x: 800, endPoint y: 377, distance: 24.7
click at [800, 377] on rect at bounding box center [769, 375] width 64 height 34
click at [791, 377] on tspan "15" at bounding box center [779, 375] width 23 height 27
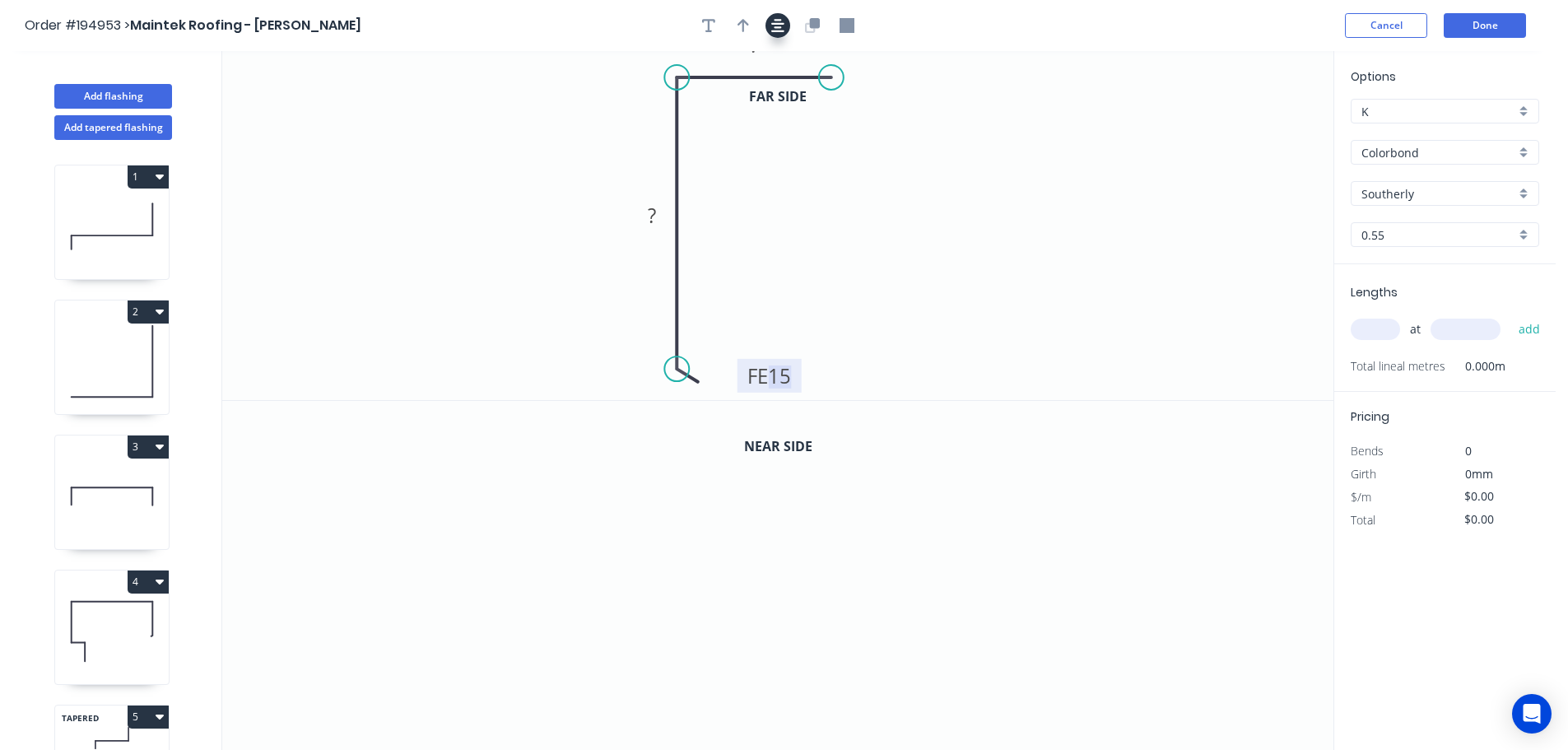
click at [780, 29] on icon "button" at bounding box center [778, 26] width 13 height 15
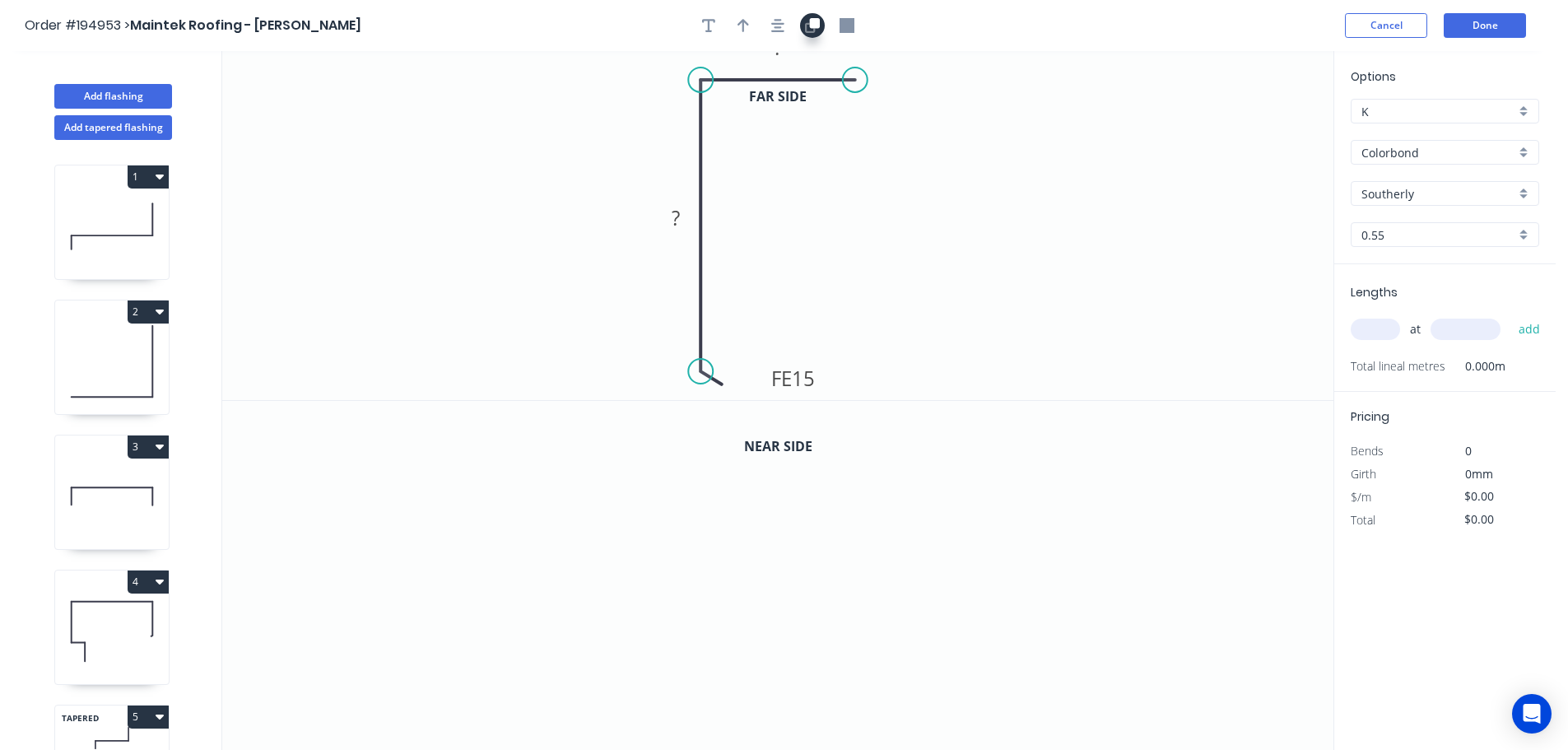
click at [805, 25] on icon "button" at bounding box center [810, 27] width 10 height 10
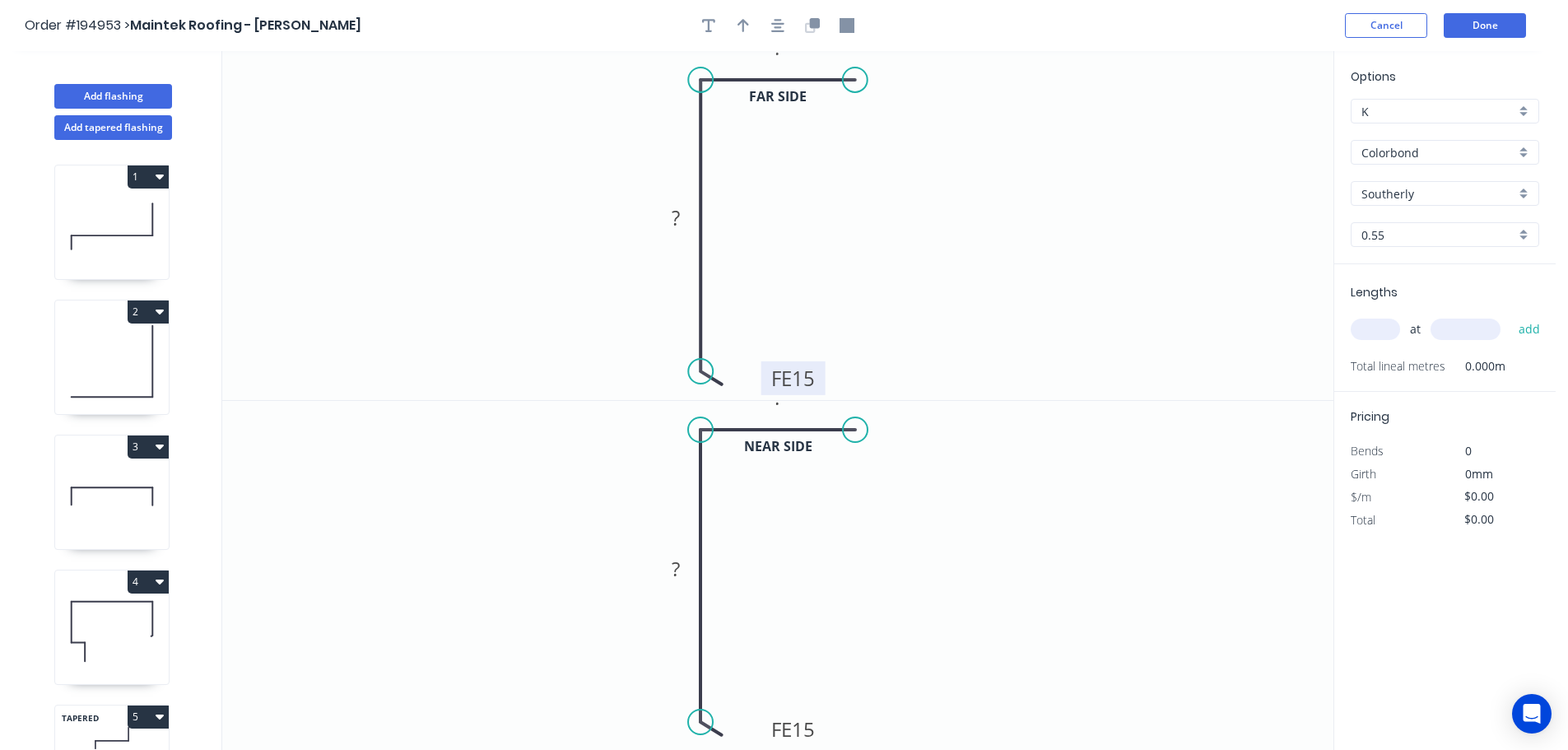
click at [809, 382] on tspan "15" at bounding box center [803, 378] width 23 height 27
click at [778, 406] on tspan "?" at bounding box center [778, 397] width 8 height 27
click at [749, 25] on button "button" at bounding box center [742, 25] width 24 height 24
drag, startPoint x: 1251, startPoint y: 130, endPoint x: 583, endPoint y: 267, distance: 681.9
click at [583, 267] on icon at bounding box center [585, 248] width 15 height 53
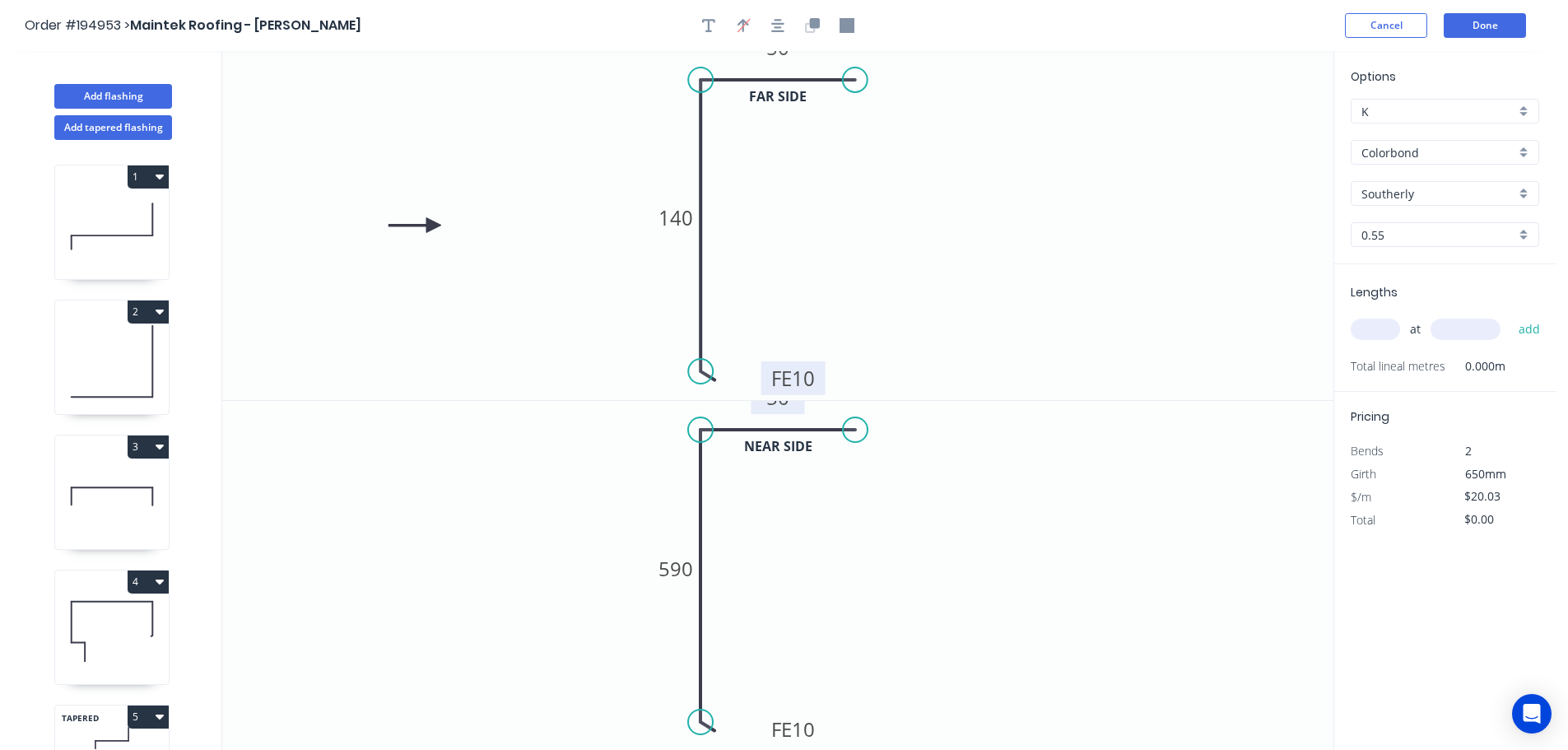
drag, startPoint x: 487, startPoint y: 240, endPoint x: 464, endPoint y: 230, distance: 25.1
click at [417, 225] on icon at bounding box center [415, 226] width 53 height 15
click at [1367, 326] on input "text" at bounding box center [1375, 328] width 50 height 21
click at [1510, 315] on button "add" at bounding box center [1529, 328] width 39 height 28
click at [109, 102] on button "Add flashing" at bounding box center [113, 96] width 118 height 24
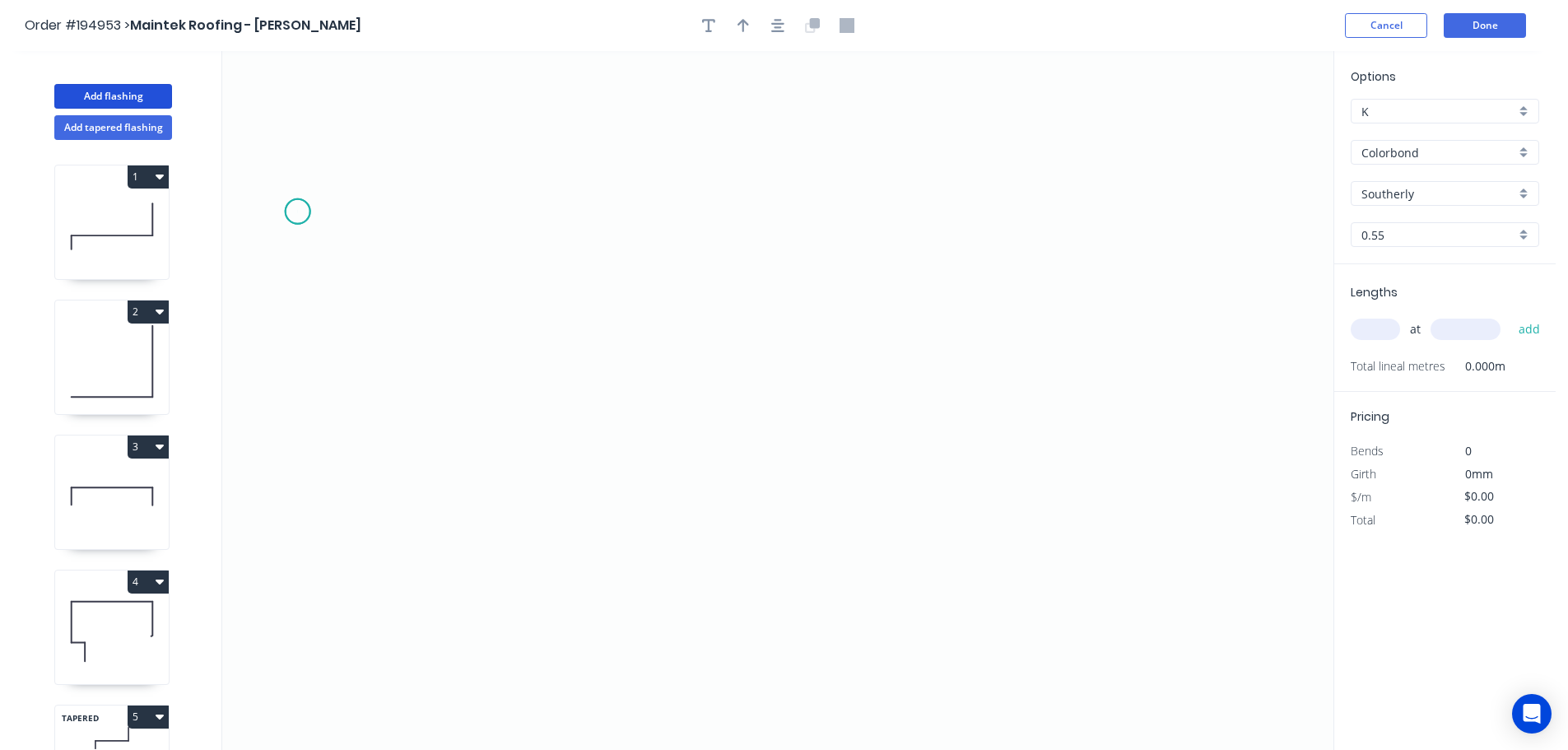
click at [297, 212] on icon "0" at bounding box center [778, 401] width 1111 height 699
click at [283, 546] on icon "0" at bounding box center [778, 401] width 1111 height 699
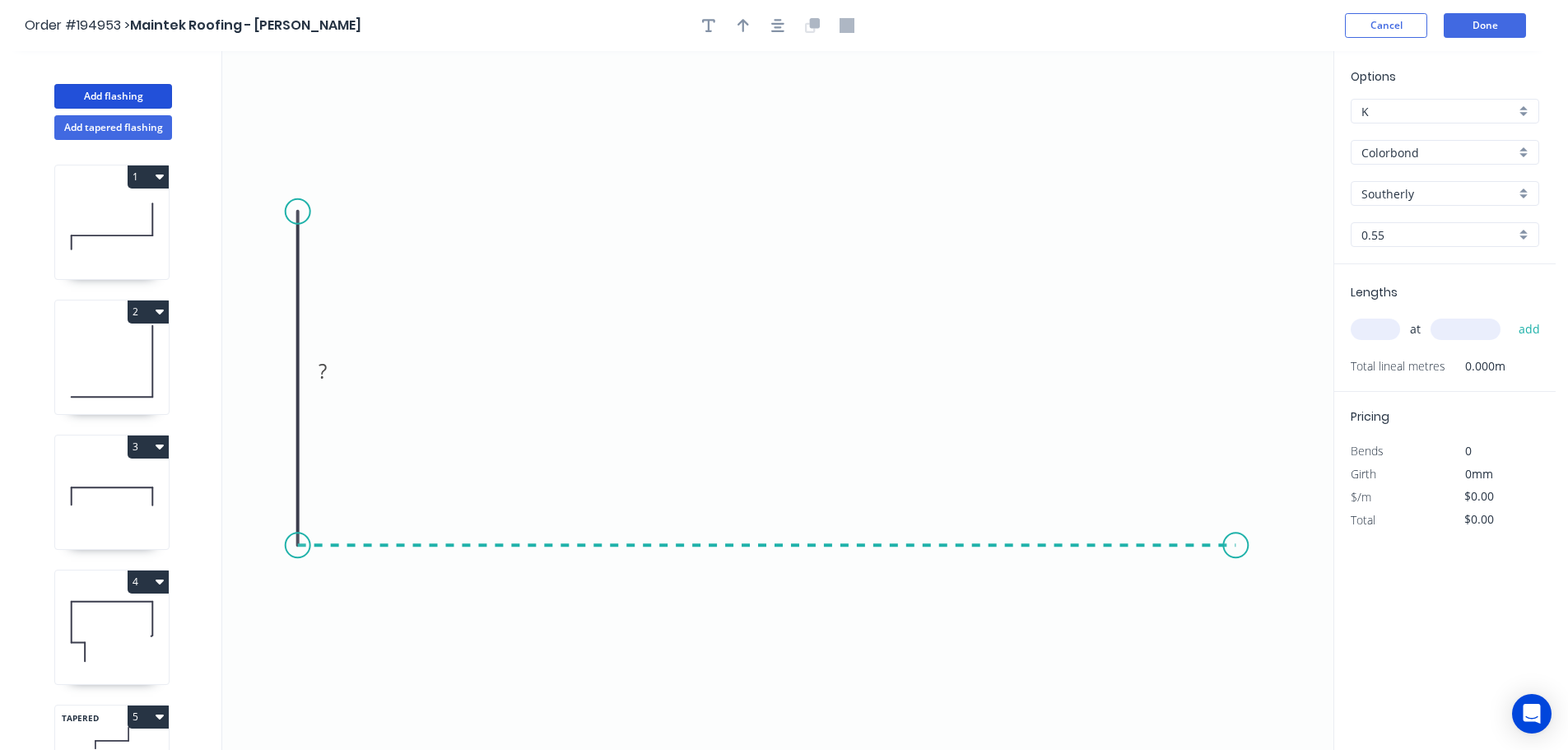
click at [1236, 525] on icon "0 ?" at bounding box center [778, 401] width 1111 height 699
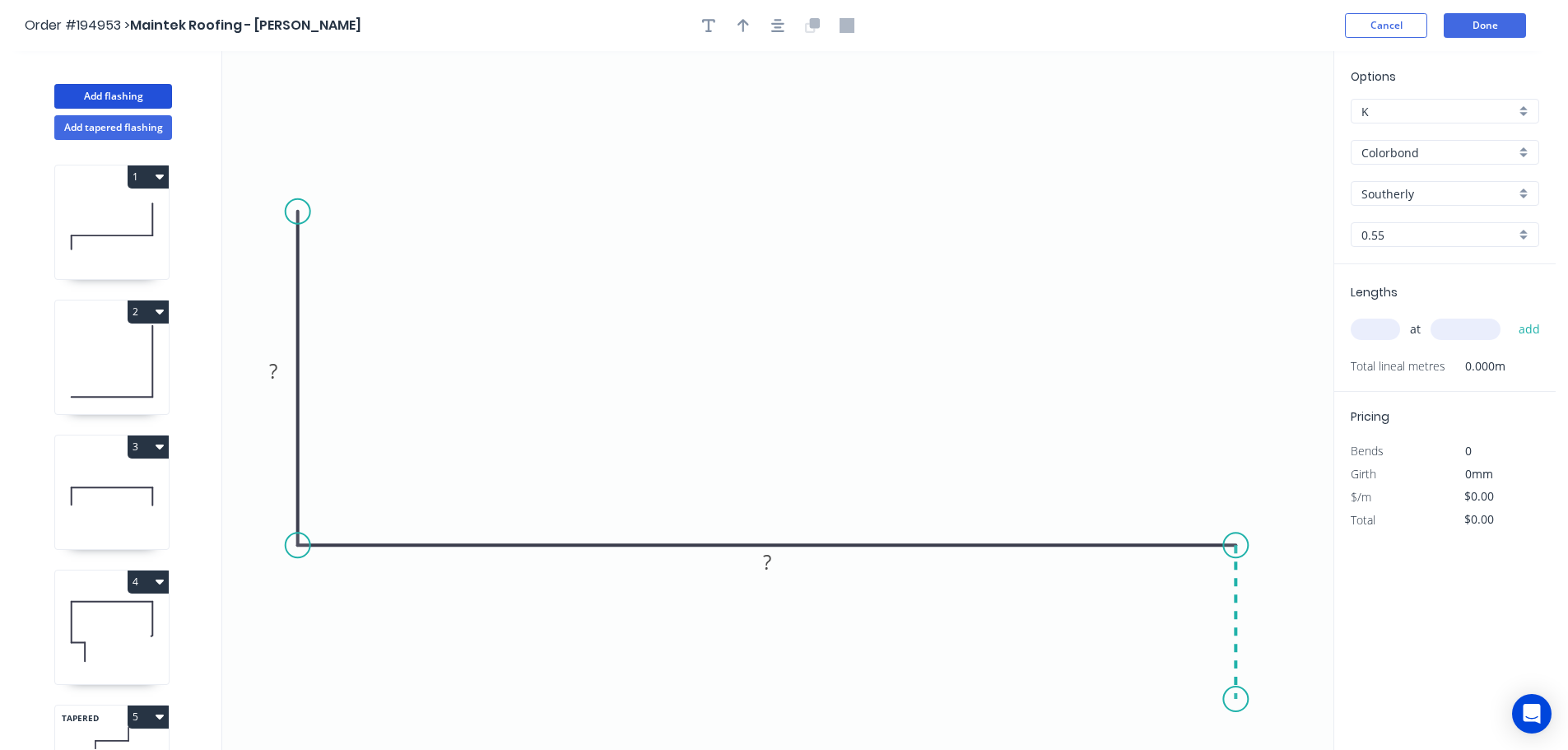
click at [1243, 700] on icon "0 ? ?" at bounding box center [778, 401] width 1111 height 699
drag, startPoint x: 299, startPoint y: 211, endPoint x: 292, endPoint y: 176, distance: 35.7
click at [292, 199] on circle at bounding box center [297, 211] width 24 height 24
click at [277, 349] on rect at bounding box center [273, 351] width 33 height 23
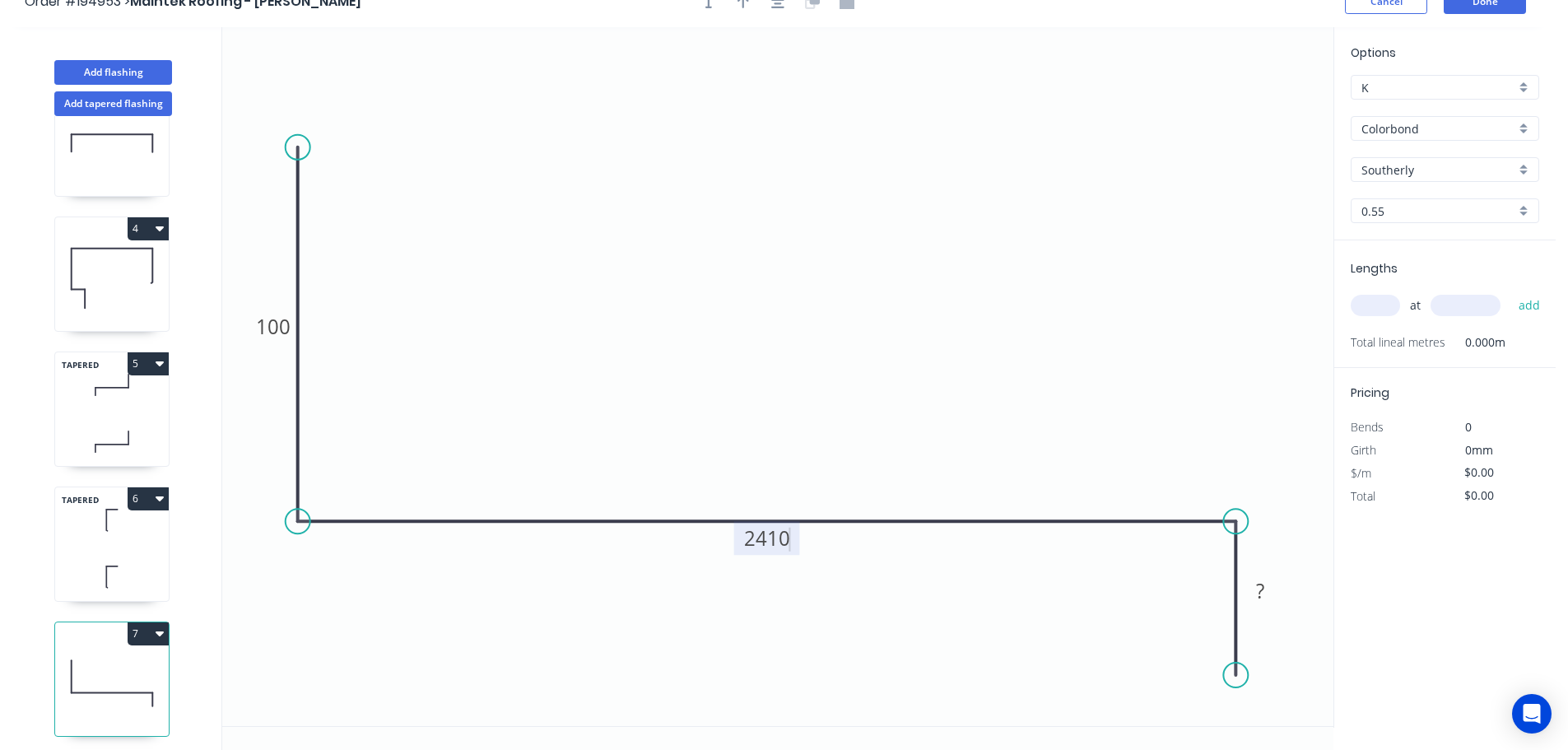
scroll to position [30, 0]
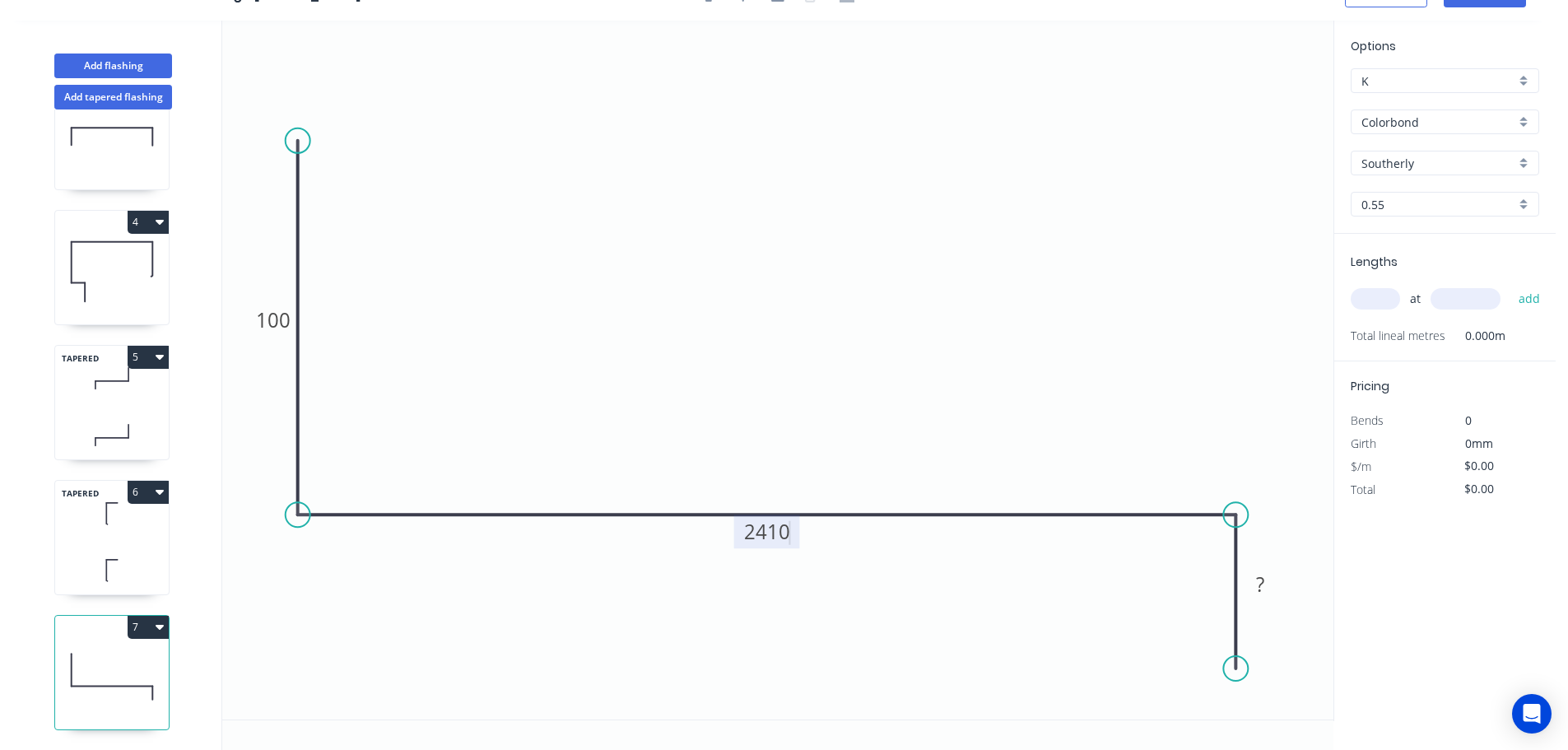
click at [141, 628] on icon at bounding box center [112, 676] width 113 height 105
click at [144, 618] on button "7" at bounding box center [148, 627] width 41 height 23
click at [123, 689] on div "Delete" at bounding box center [90, 700] width 127 height 24
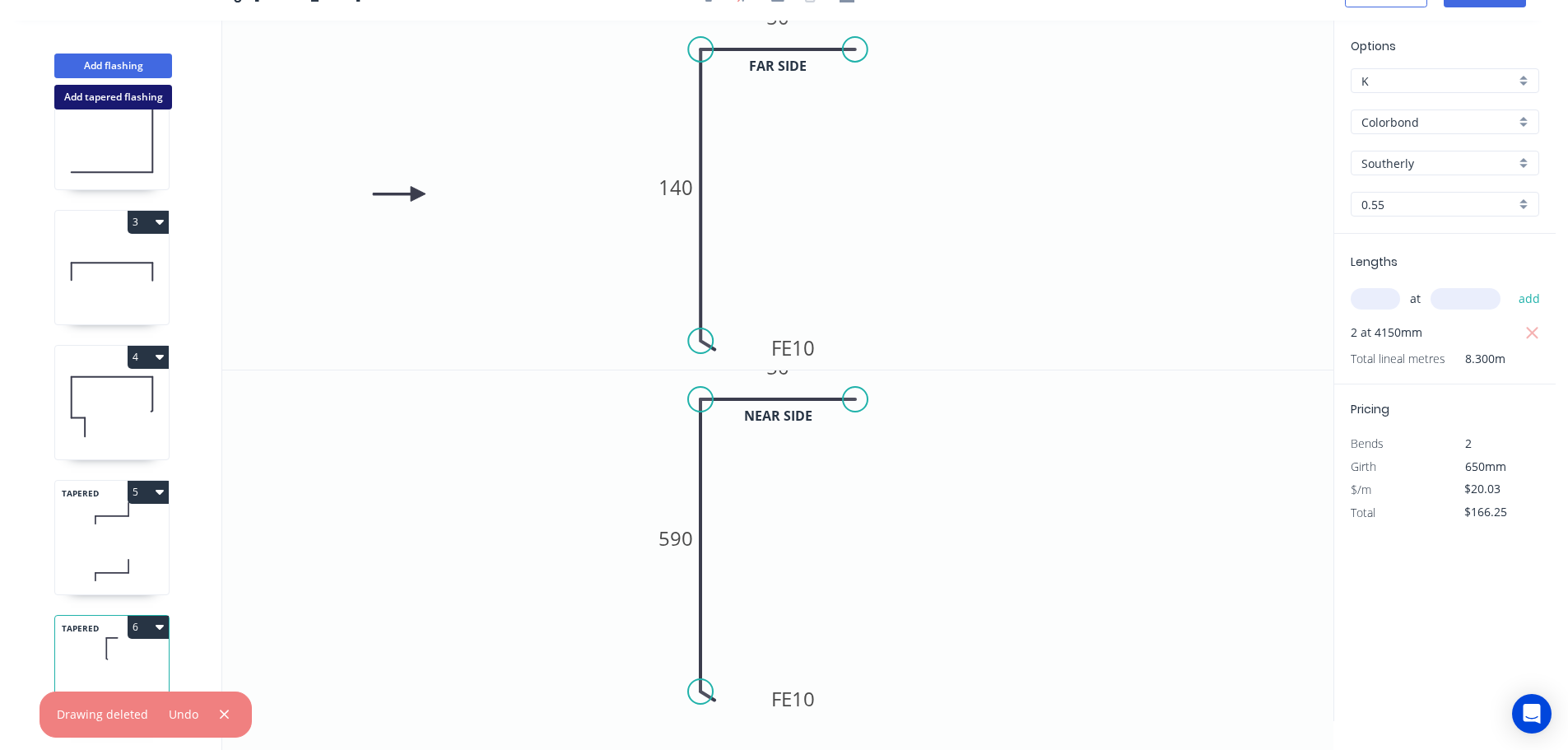
click at [134, 100] on button "Add tapered flashing" at bounding box center [113, 97] width 118 height 24
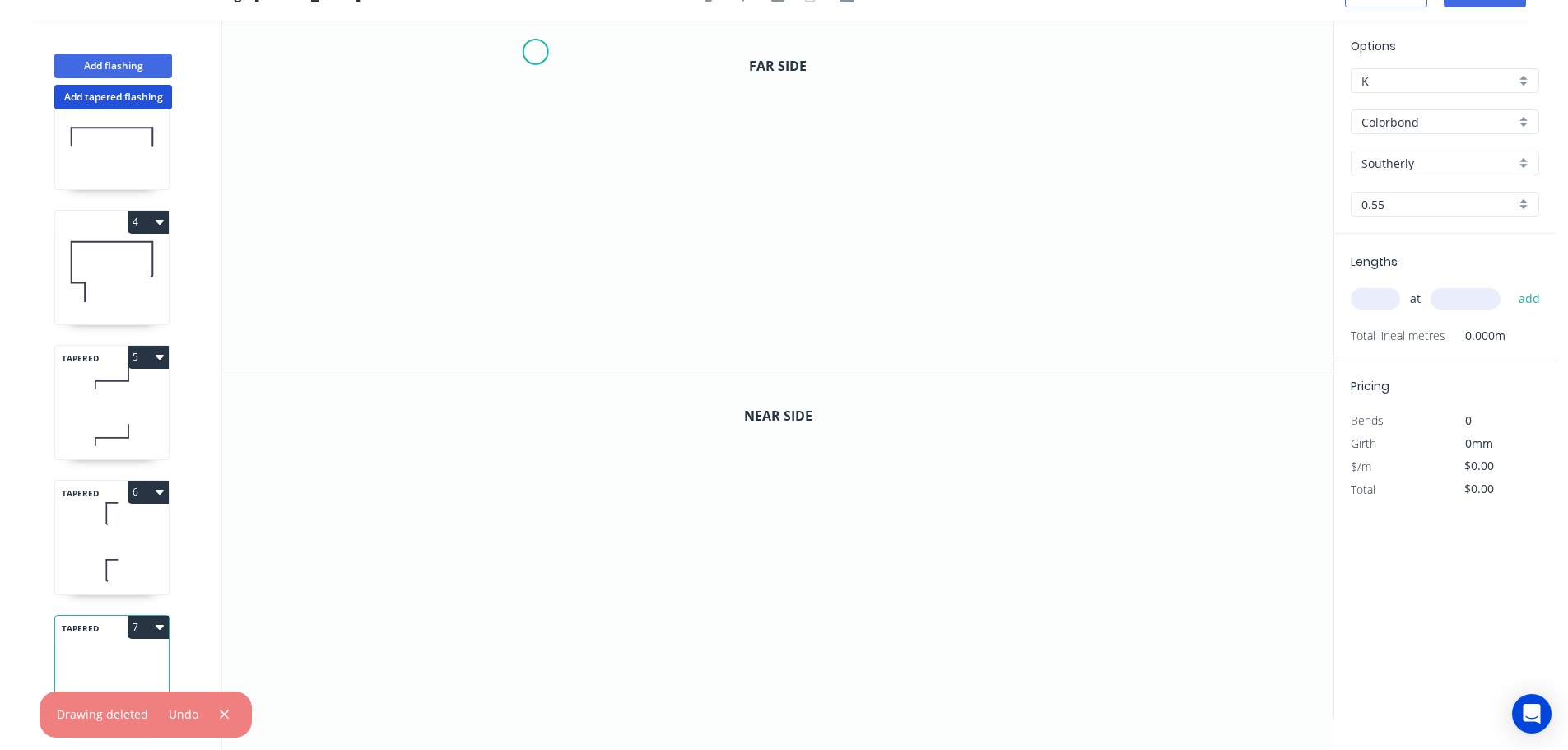
click at [535, 52] on icon "0" at bounding box center [778, 195] width 1111 height 349
click at [538, 229] on icon "0" at bounding box center [778, 195] width 1111 height 349
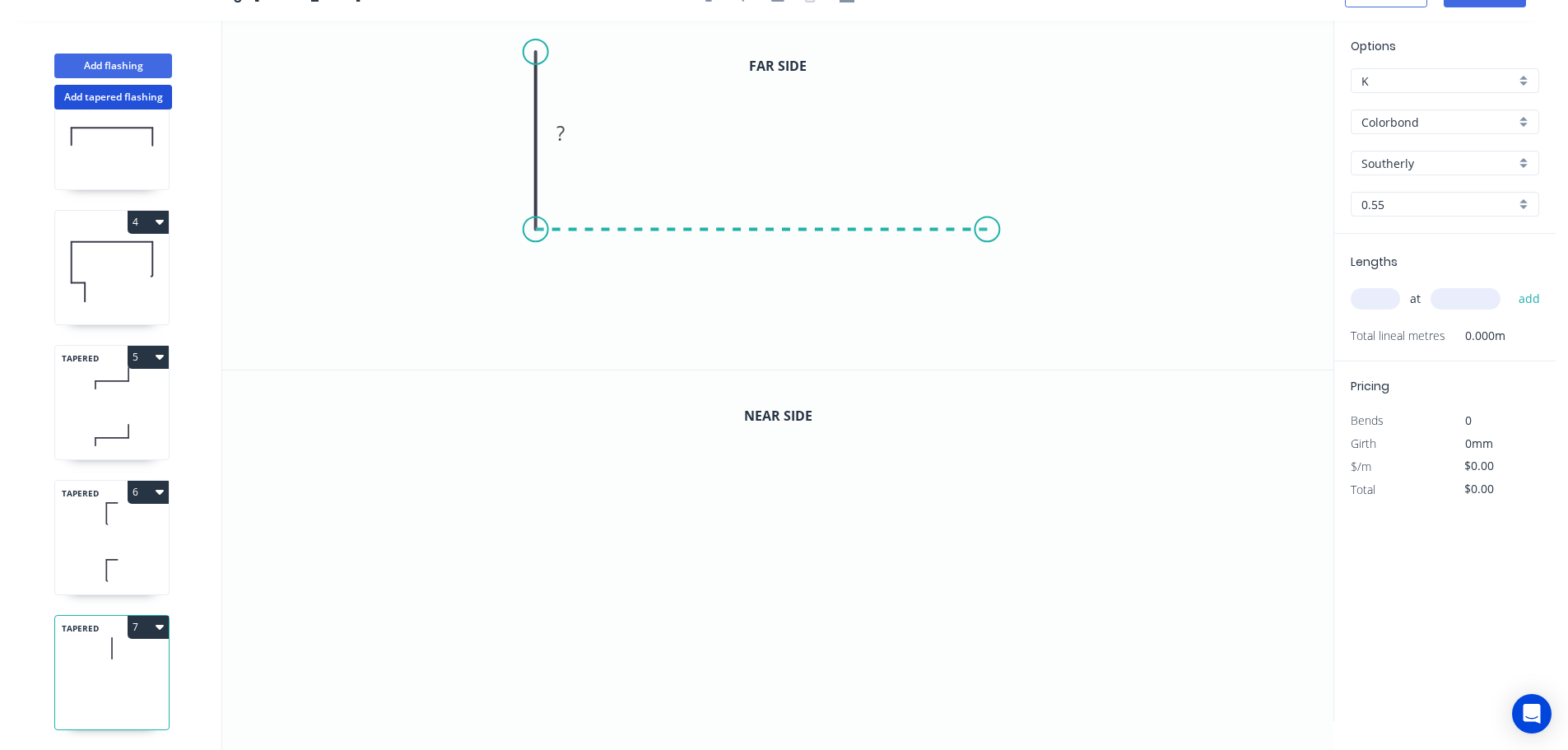
click at [988, 244] on icon "0 ?" at bounding box center [778, 195] width 1111 height 349
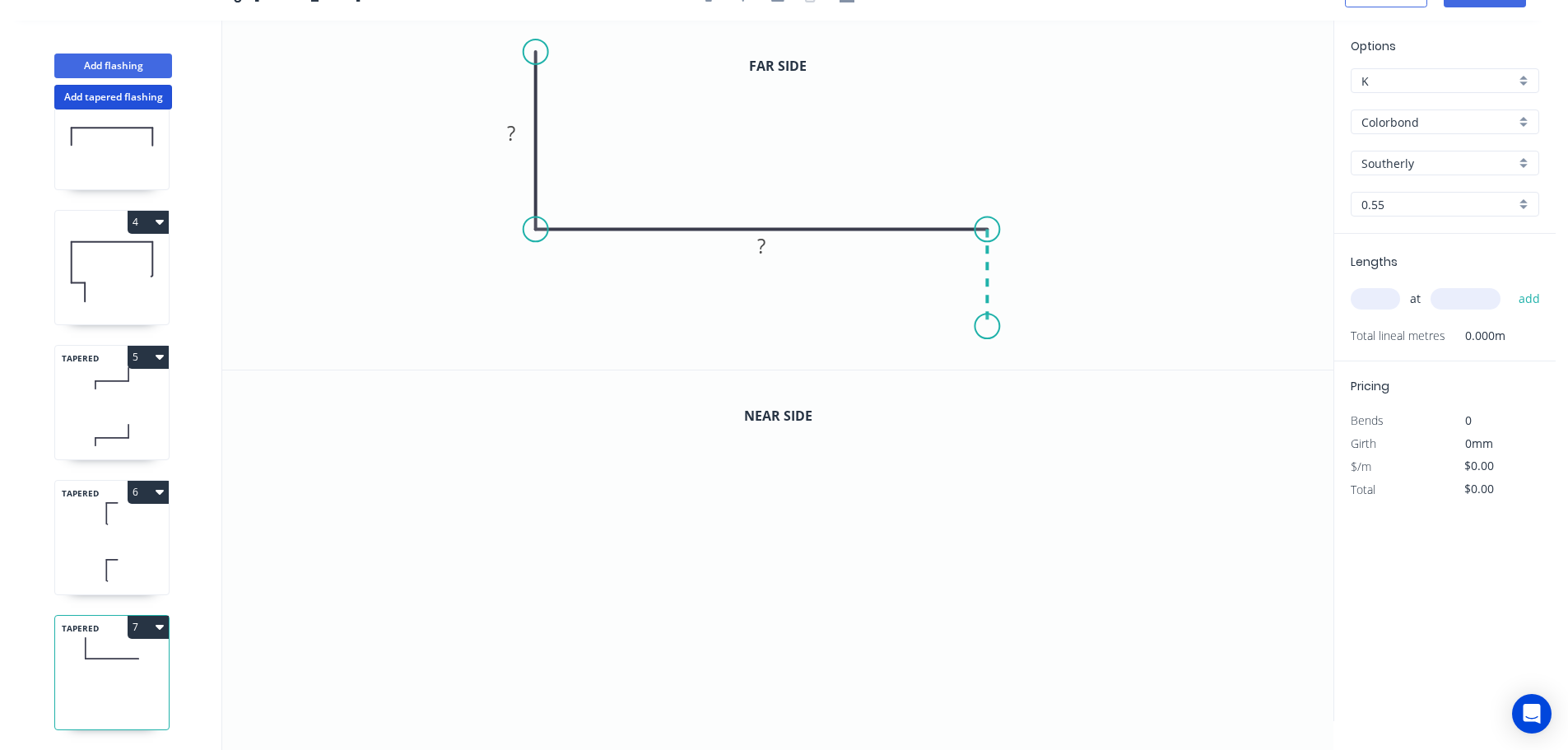
click at [986, 327] on icon "0 ? ?" at bounding box center [778, 195] width 1111 height 349
drag, startPoint x: 534, startPoint y: 50, endPoint x: 553, endPoint y: 30, distance: 27.6
click at [533, 29] on circle at bounding box center [535, 30] width 24 height 24
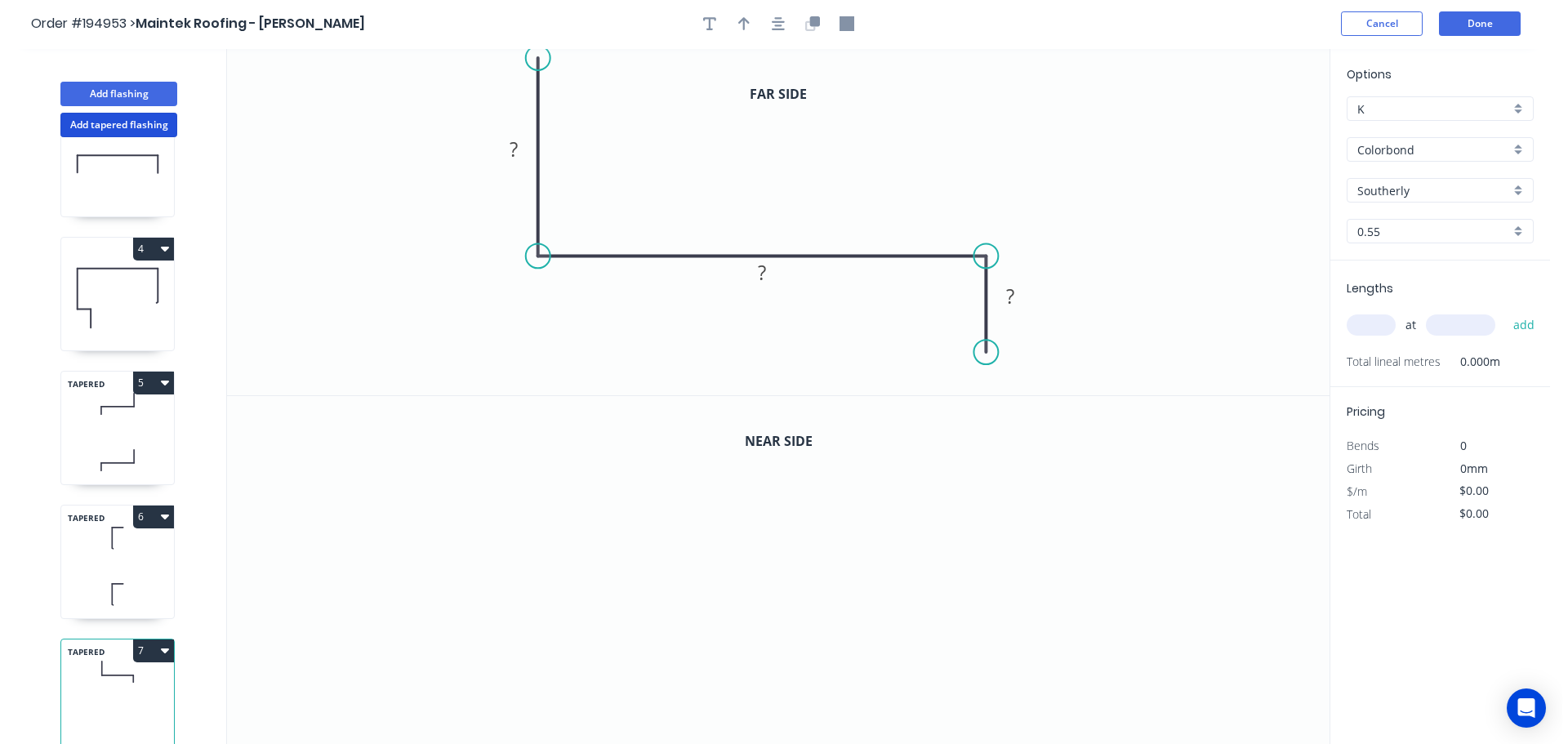
scroll to position [0, 0]
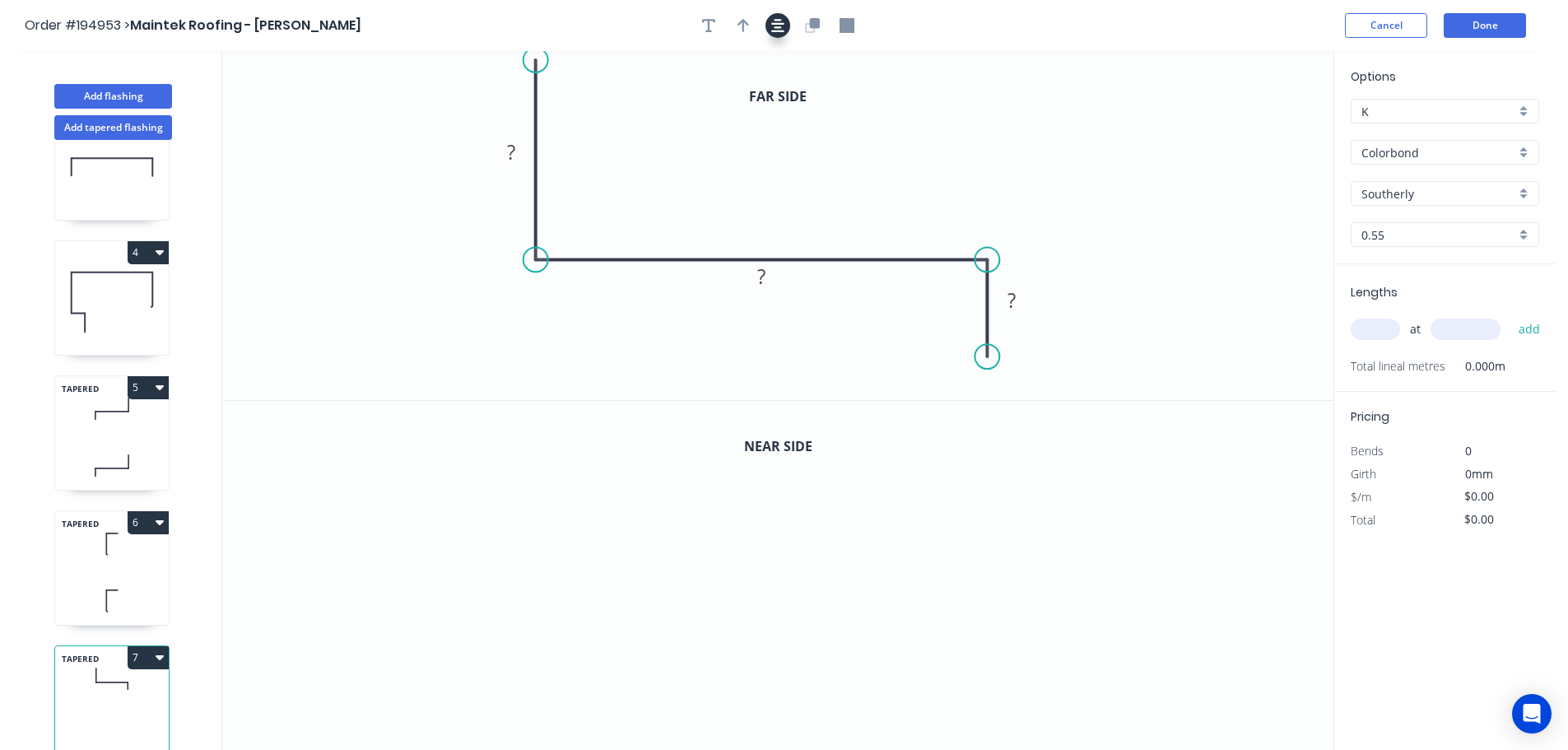
click at [774, 29] on icon "button" at bounding box center [778, 26] width 13 height 15
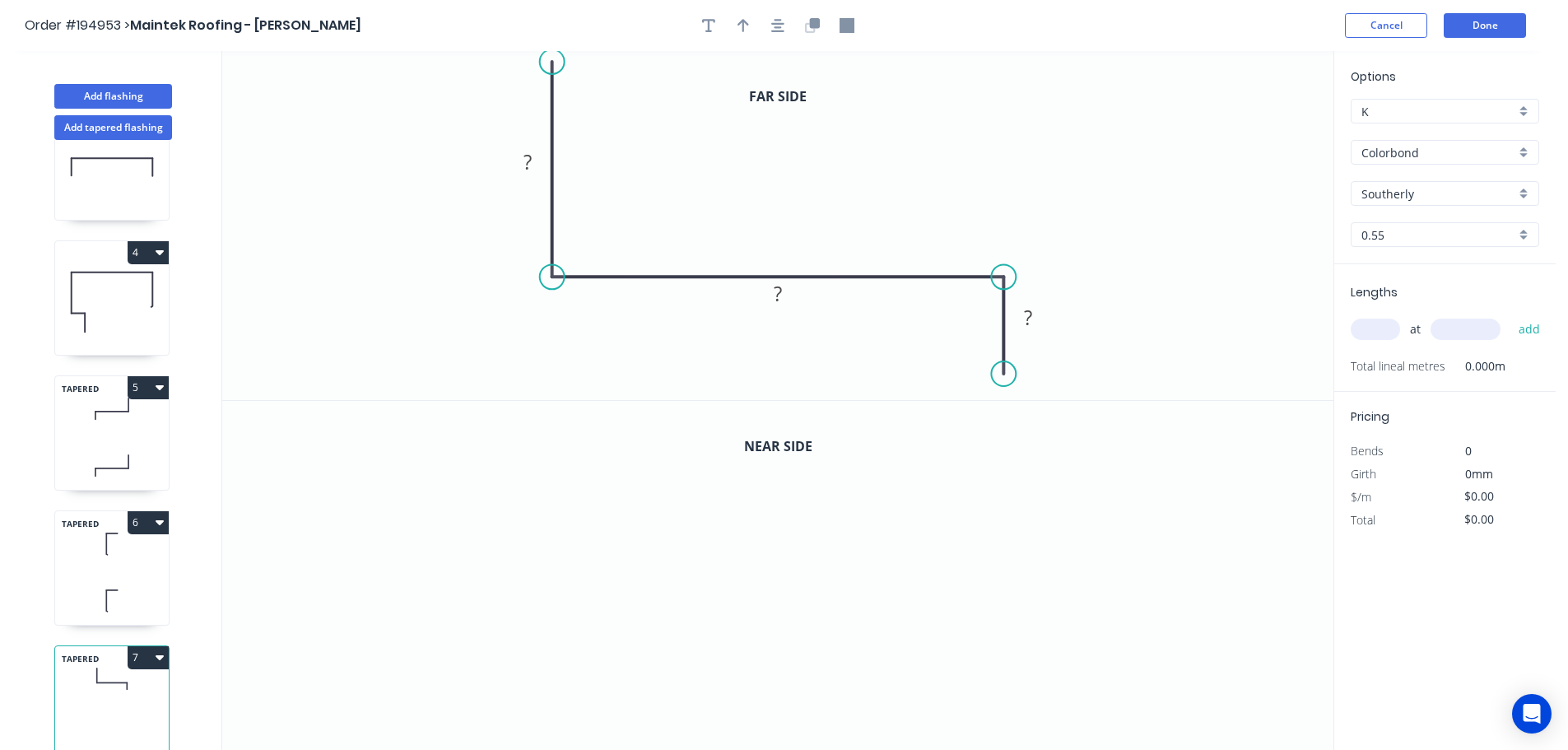
drag, startPoint x: 560, startPoint y: 70, endPoint x: 559, endPoint y: 61, distance: 9.1
click at [559, 61] on circle at bounding box center [552, 61] width 24 height 24
click at [767, 33] on div at bounding box center [778, 25] width 173 height 24
click at [787, 29] on button "button" at bounding box center [777, 25] width 24 height 24
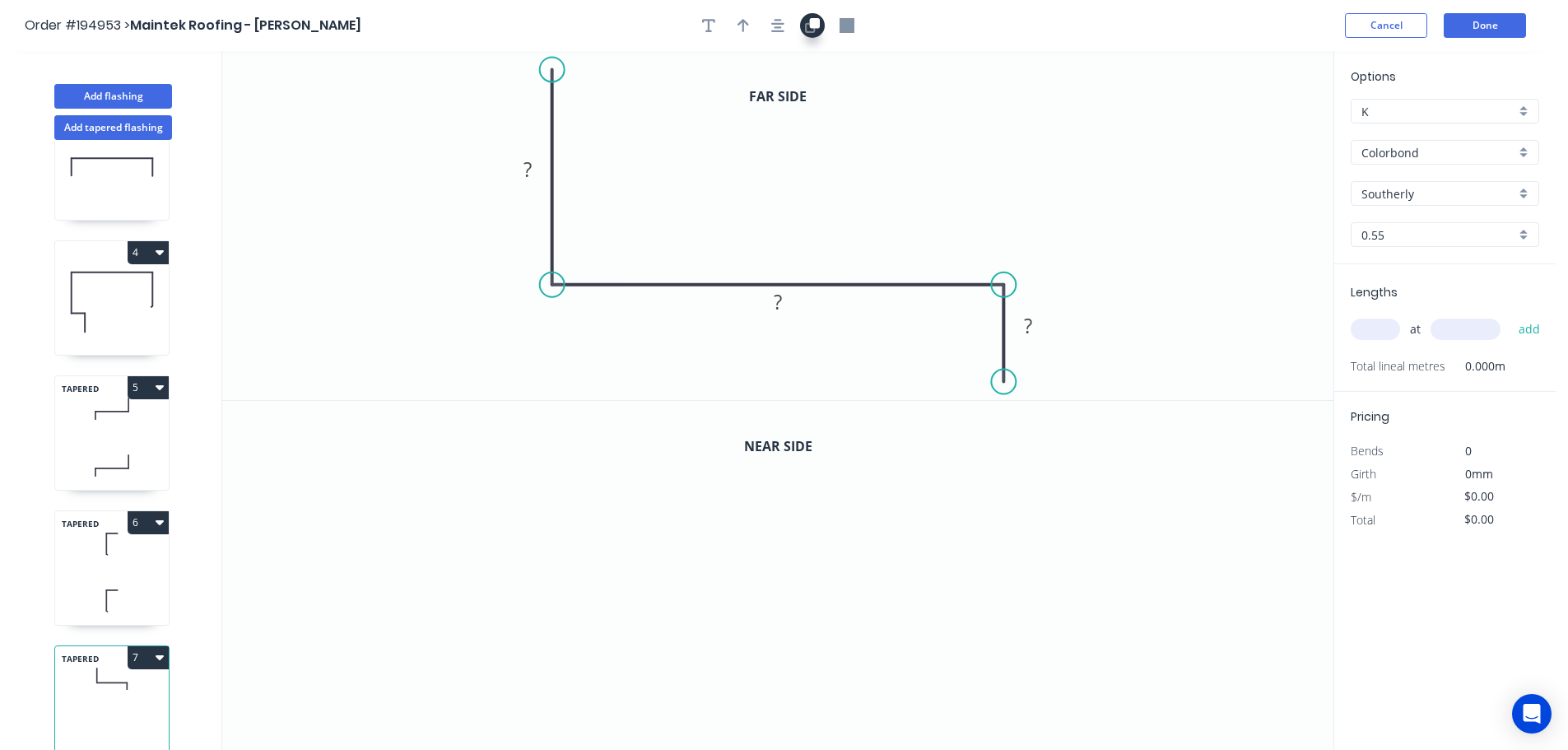
click at [814, 29] on icon "button" at bounding box center [810, 27] width 10 height 10
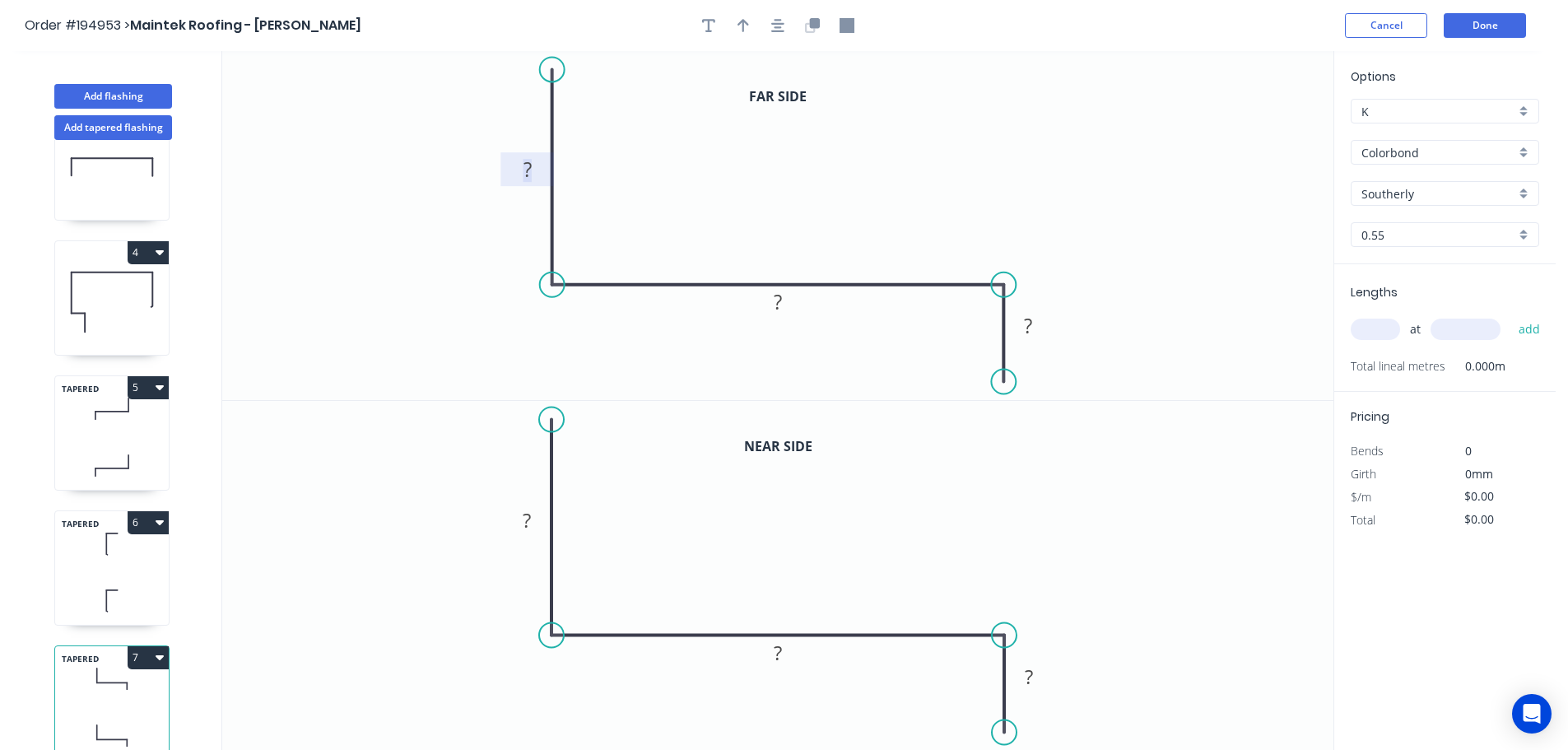
click at [536, 170] on rect at bounding box center [527, 170] width 33 height 23
click at [531, 521] on tspan "?" at bounding box center [527, 520] width 8 height 27
click at [1377, 335] on input "text" at bounding box center [1375, 328] width 50 height 21
click at [1510, 315] on button "add" at bounding box center [1529, 328] width 39 height 28
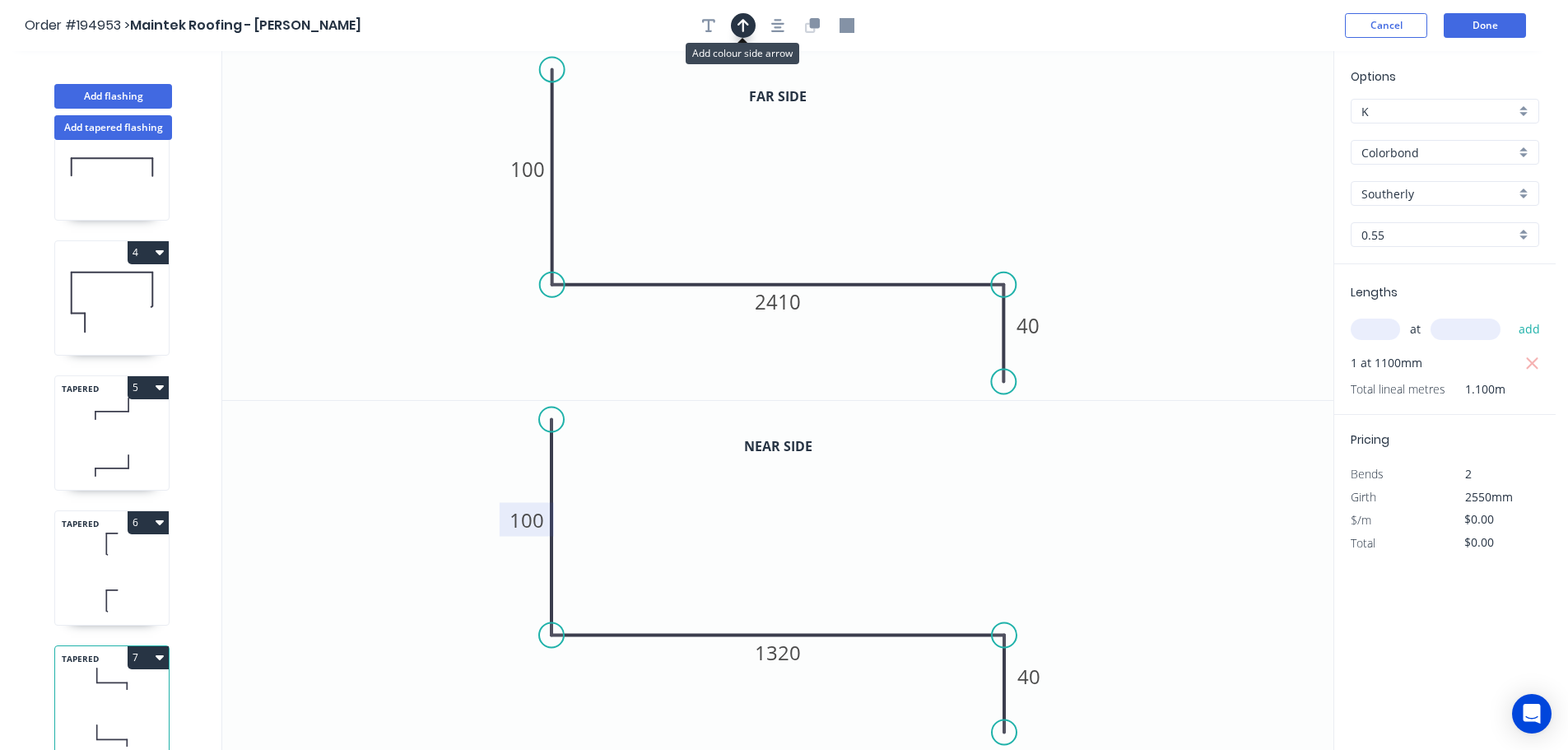
click at [743, 19] on icon "button" at bounding box center [743, 26] width 12 height 13
drag, startPoint x: 1009, startPoint y: 127, endPoint x: 887, endPoint y: 112, distance: 122.9
click at [887, 112] on icon at bounding box center [888, 92] width 15 height 53
click at [102, 89] on button "Add flashing" at bounding box center [113, 96] width 118 height 24
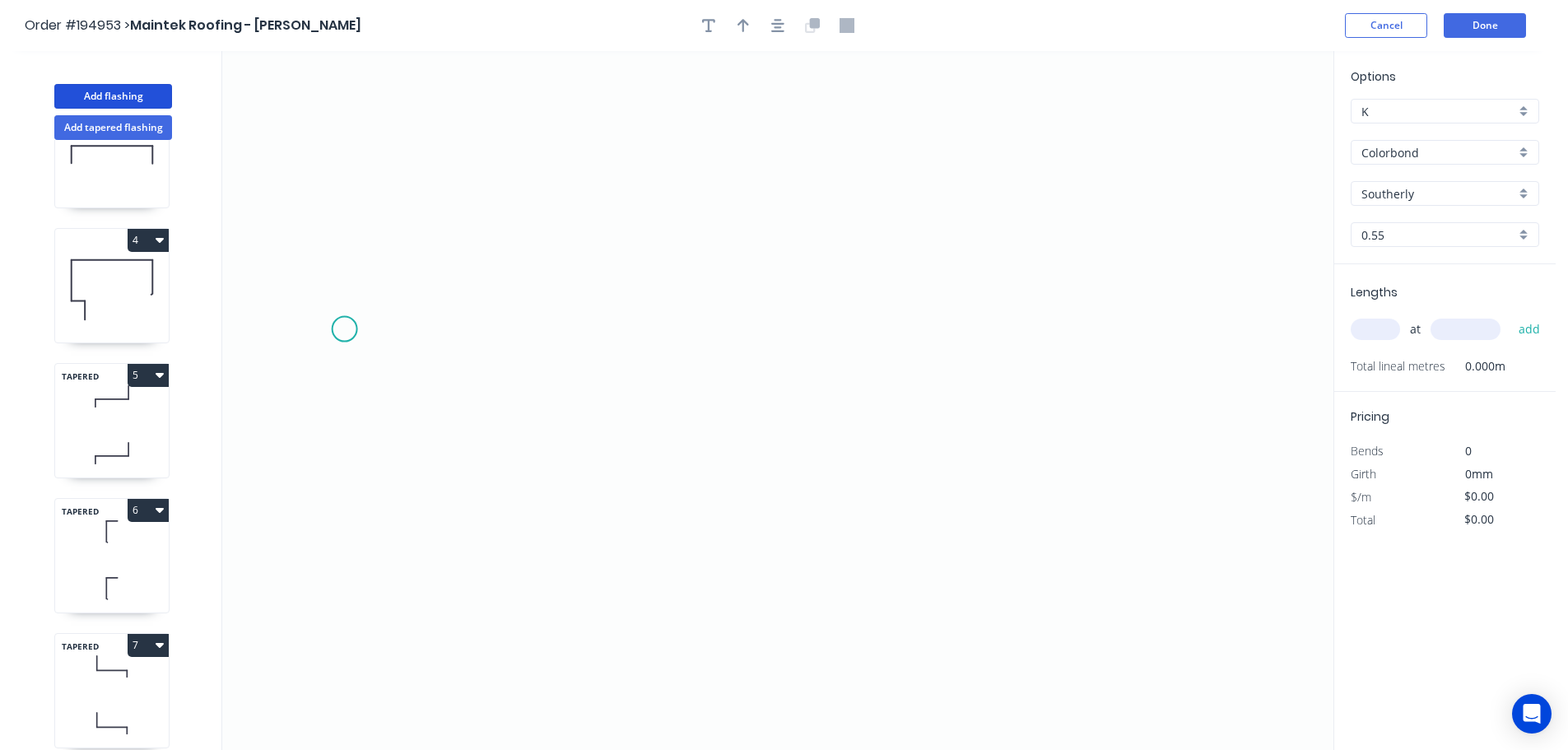
click at [343, 323] on icon "0" at bounding box center [778, 401] width 1111 height 699
click at [327, 510] on icon "0" at bounding box center [778, 401] width 1111 height 699
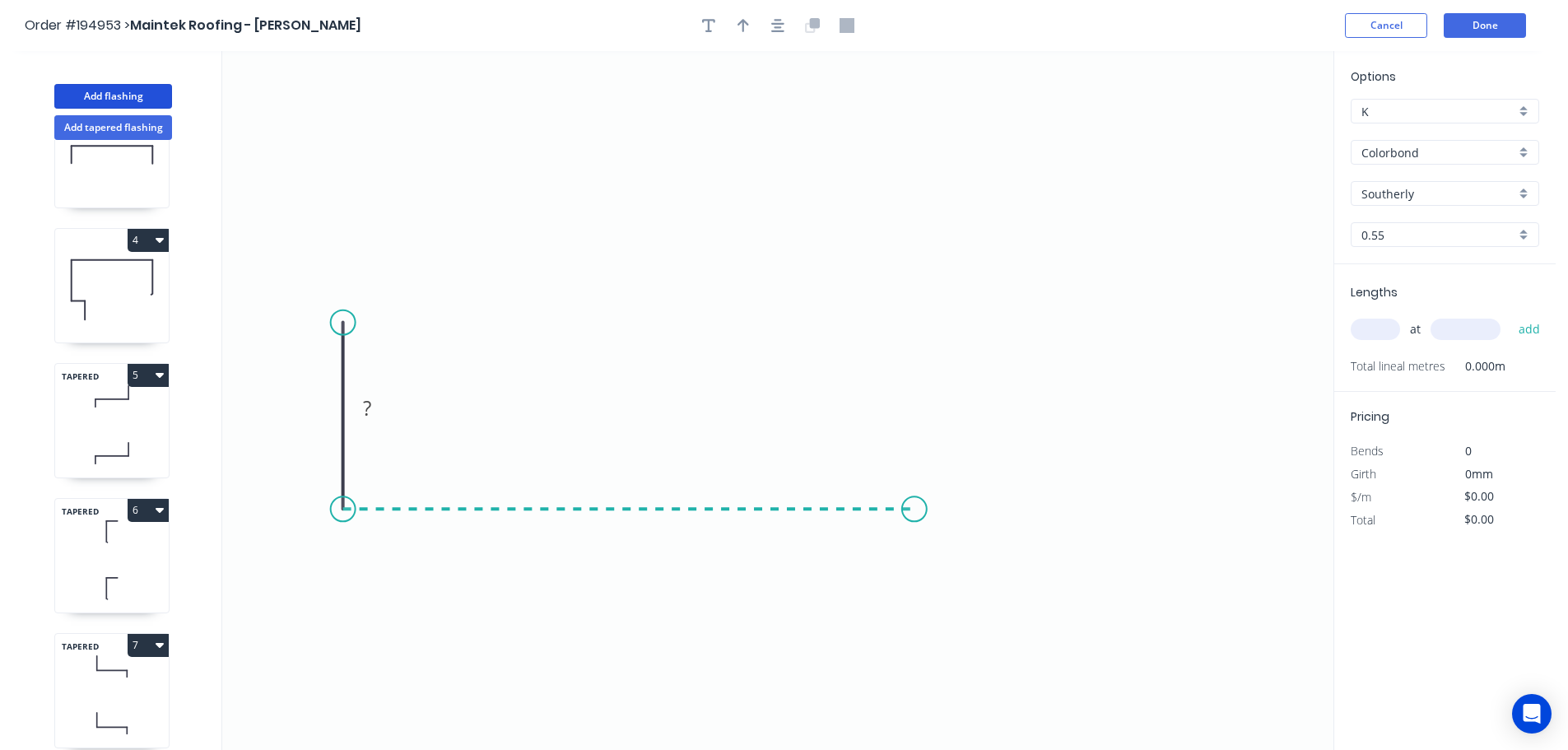
click at [915, 514] on icon "0 ?" at bounding box center [778, 401] width 1111 height 699
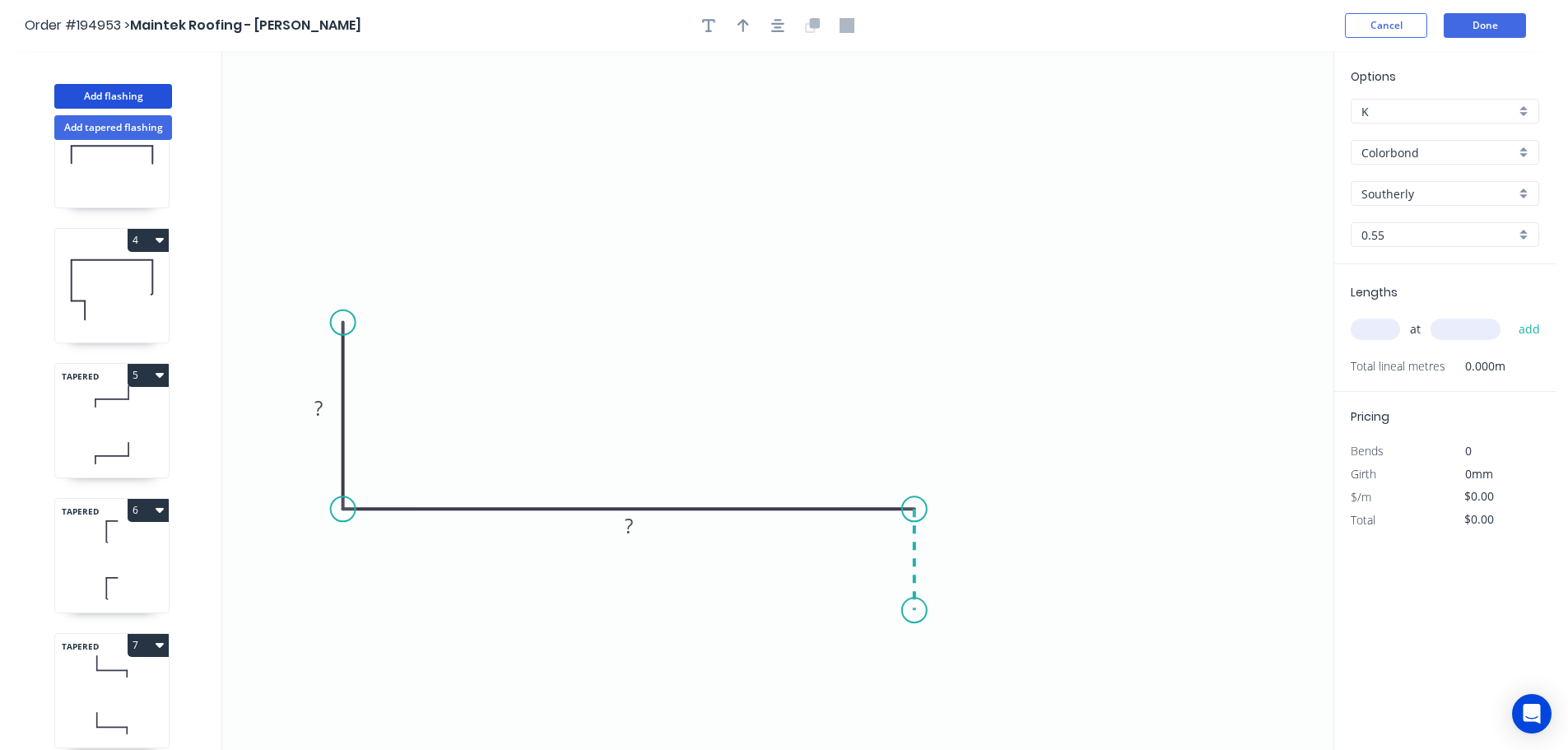
click at [915, 611] on icon "0 ? ?" at bounding box center [778, 401] width 1111 height 699
click at [314, 410] on tspan "?" at bounding box center [318, 407] width 8 height 27
click at [313, 407] on tspan "40" at bounding box center [318, 407] width 23 height 27
click at [1377, 331] on input "text" at bounding box center [1375, 328] width 50 height 21
click at [1510, 315] on button "add" at bounding box center [1529, 328] width 39 height 28
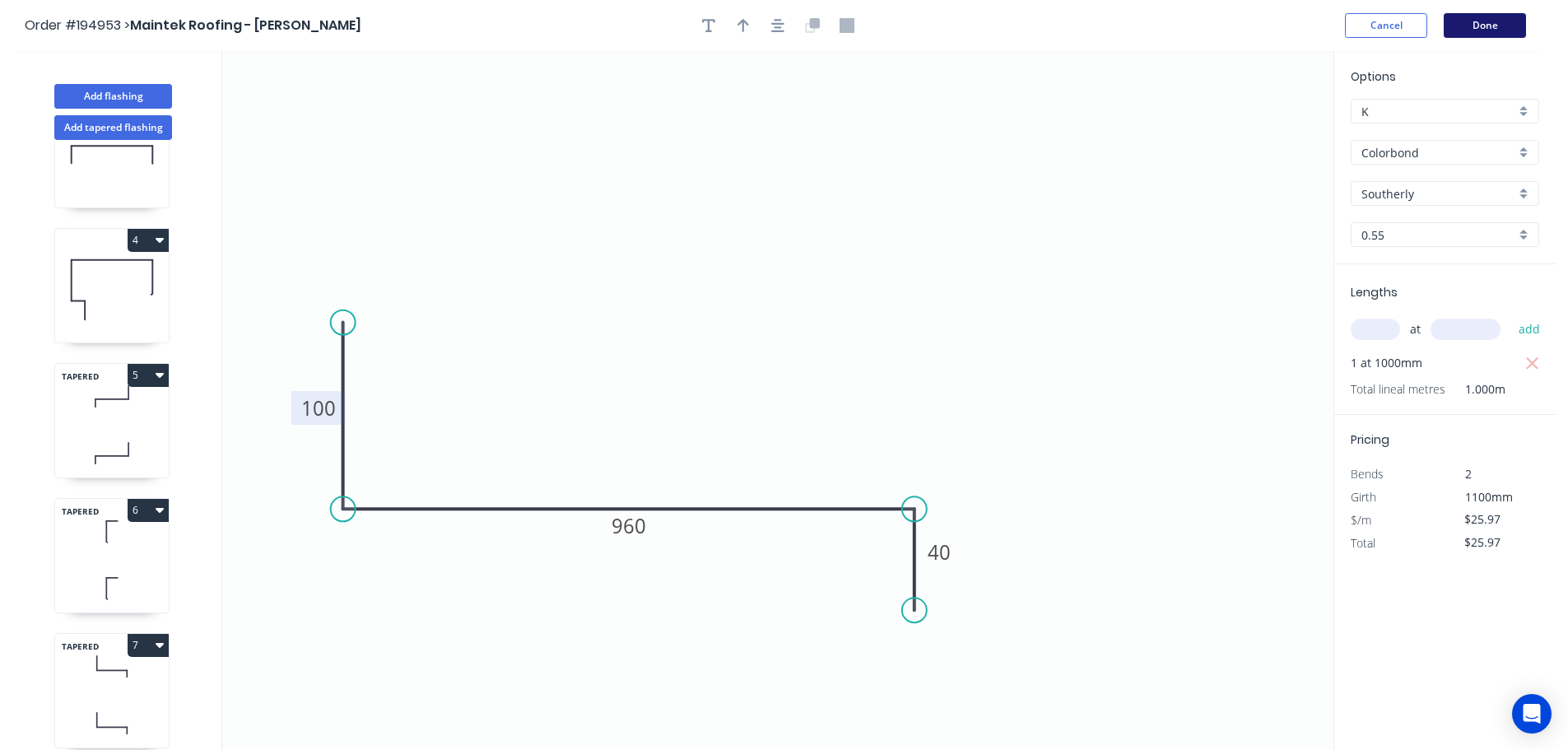
click at [1503, 13] on button "Done" at bounding box center [1485, 25] width 82 height 24
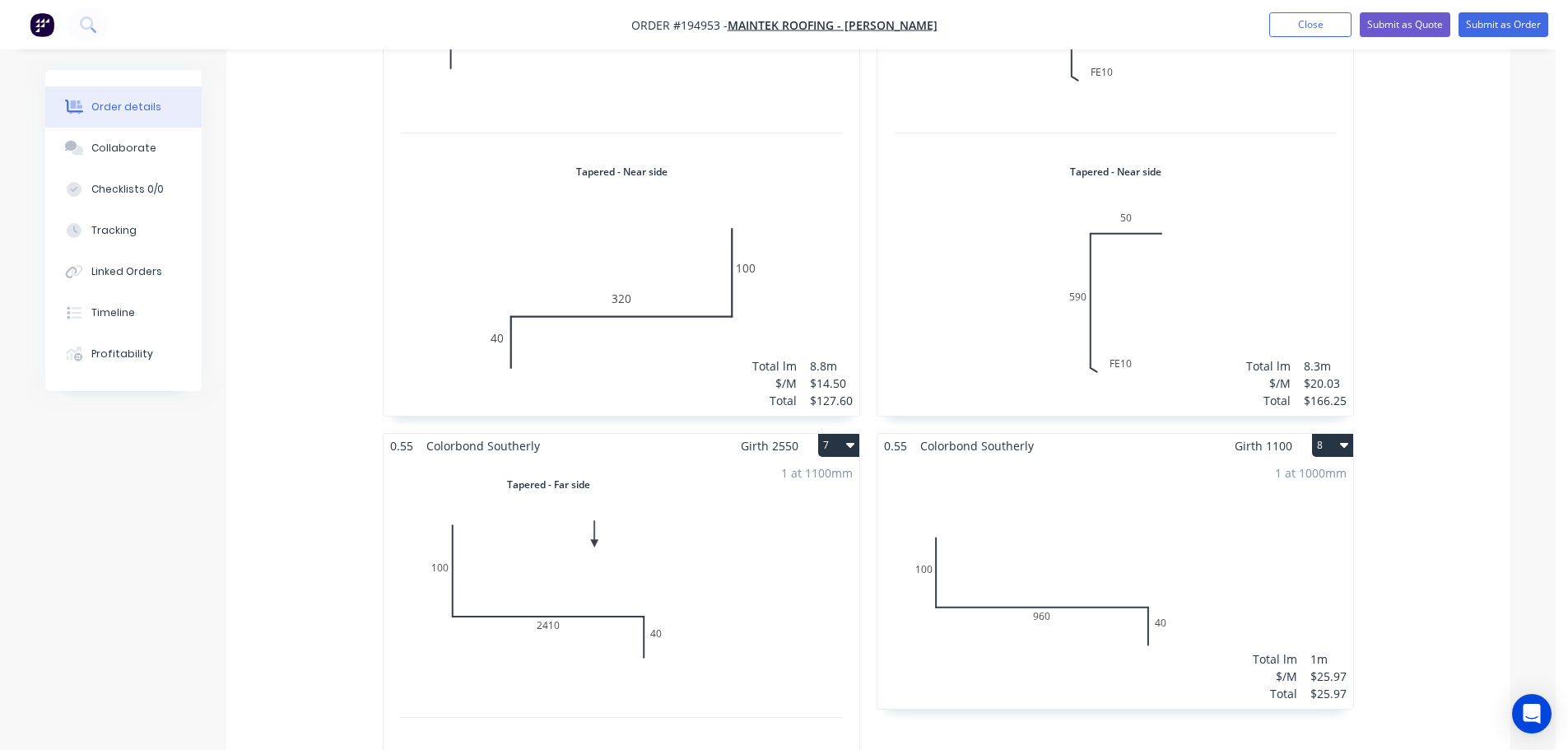
scroll to position [1317, 0]
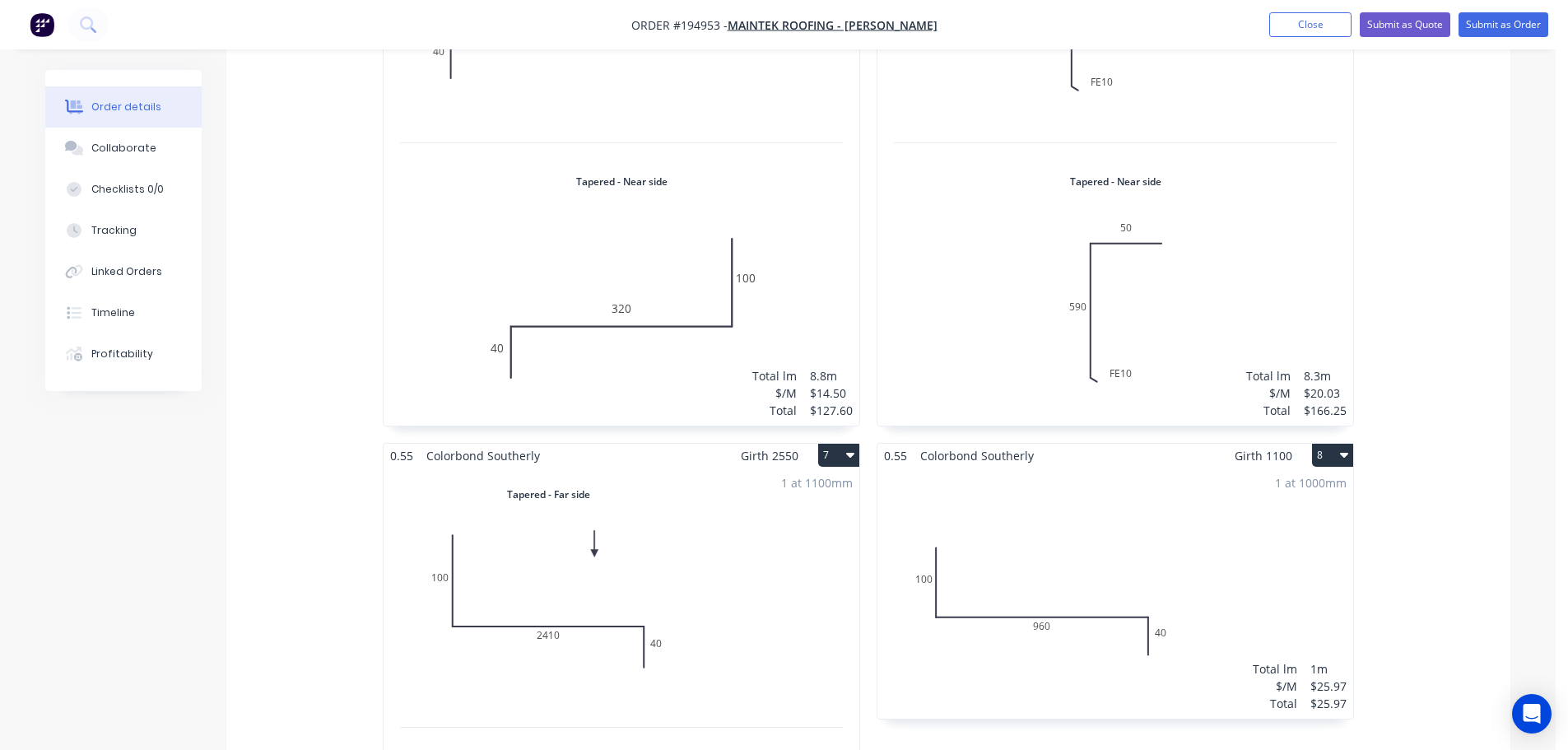
click at [1158, 519] on div "1 at 1000mm Total lm $/M Total 1m $25.97 $25.97" at bounding box center [1115, 593] width 475 height 251
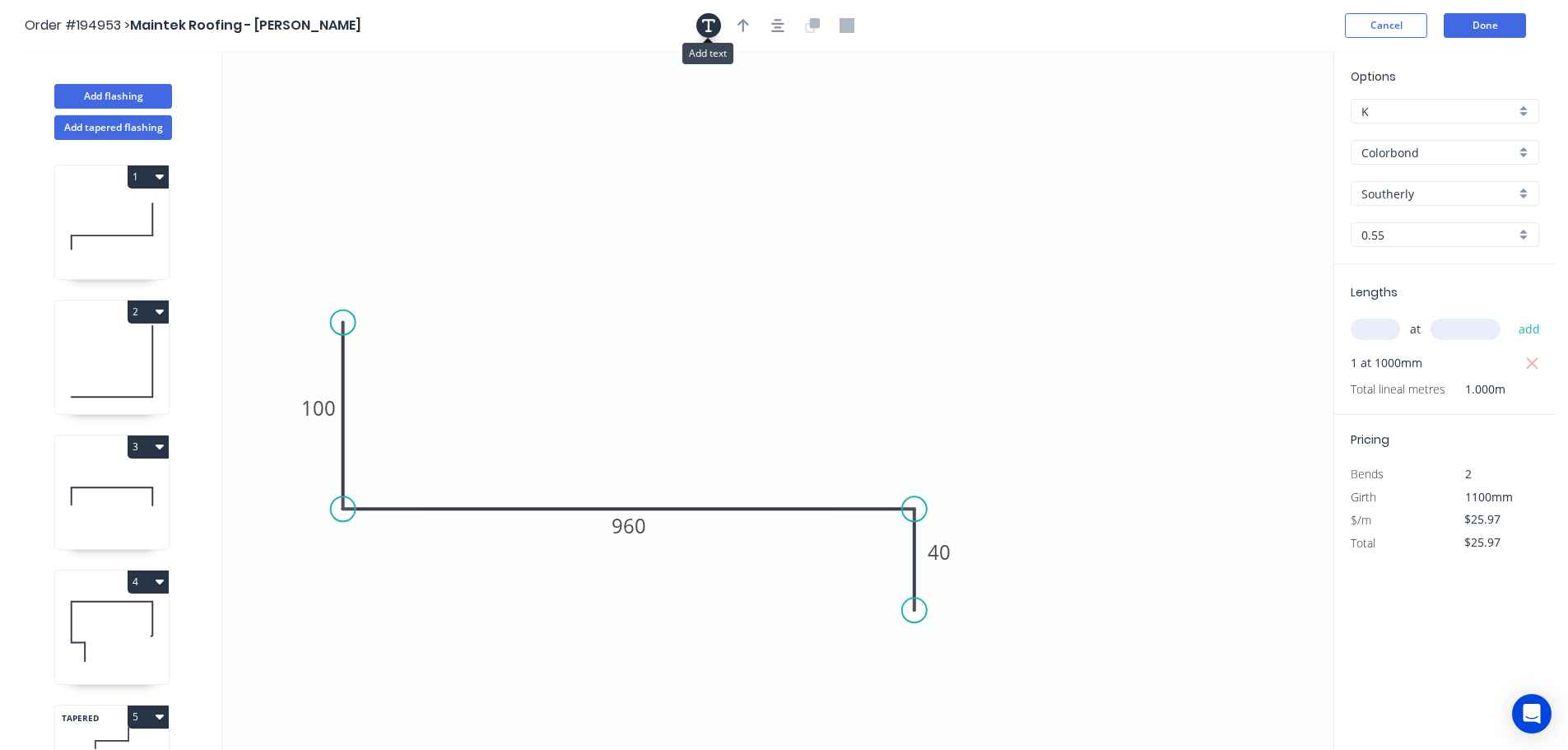
click at [717, 25] on button "button" at bounding box center [708, 25] width 24 height 24
click at [292, 95] on textarea at bounding box center [328, 116] width 134 height 61
drag, startPoint x: 392, startPoint y: 77, endPoint x: 1420, endPoint y: 30, distance: 1029.1
click at [1420, 30] on div "Order #194953 > Maintek Roofing - Shaun Rahurahu Cancel Done Add flashing Add t…" at bounding box center [778, 390] width 1555 height 780
click at [1467, 16] on button "Done" at bounding box center [1485, 25] width 82 height 24
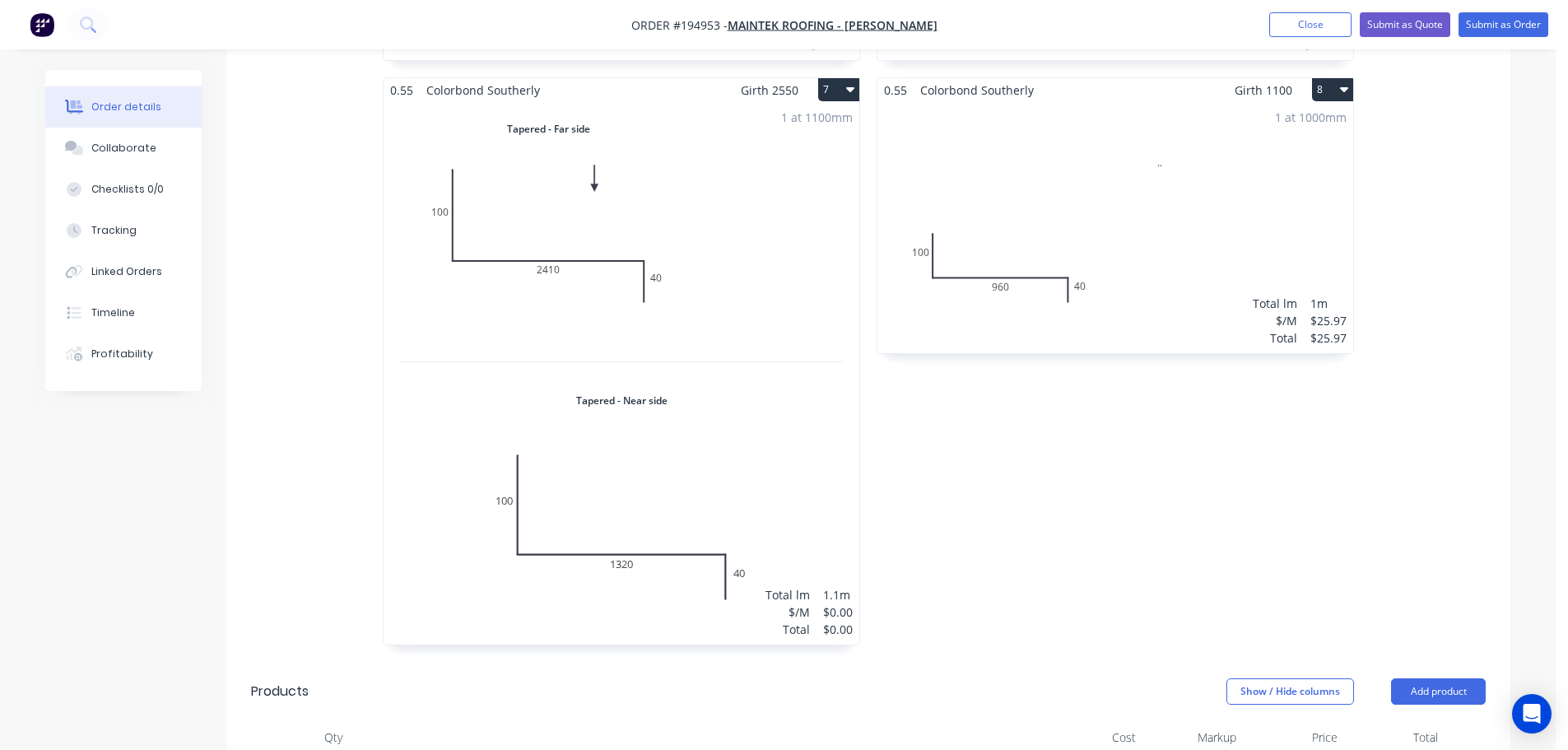
scroll to position [1646, 0]
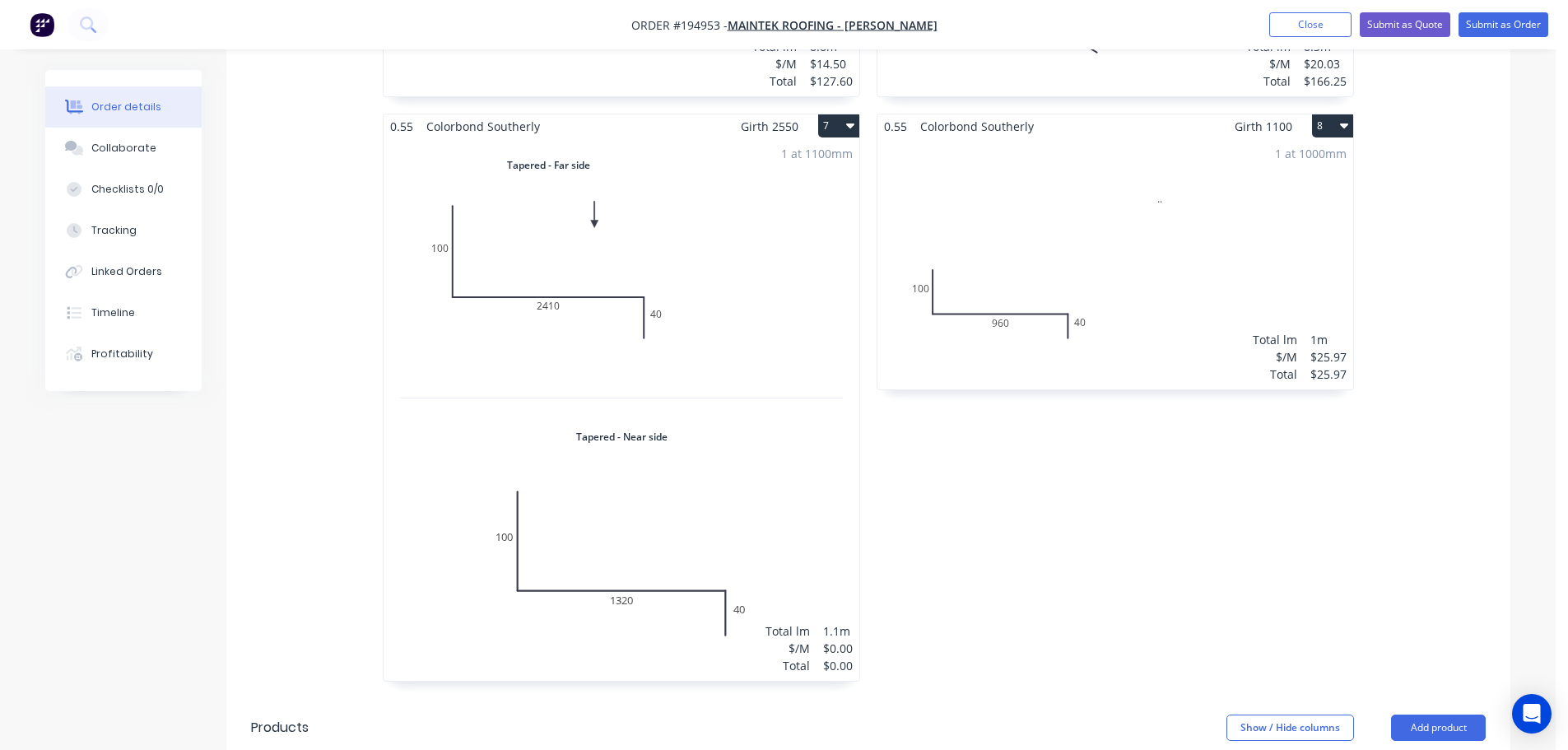
click at [1202, 267] on div "1 at 1000mm Total lm $/M Total 1m $25.97 $25.97" at bounding box center [1115, 264] width 475 height 251
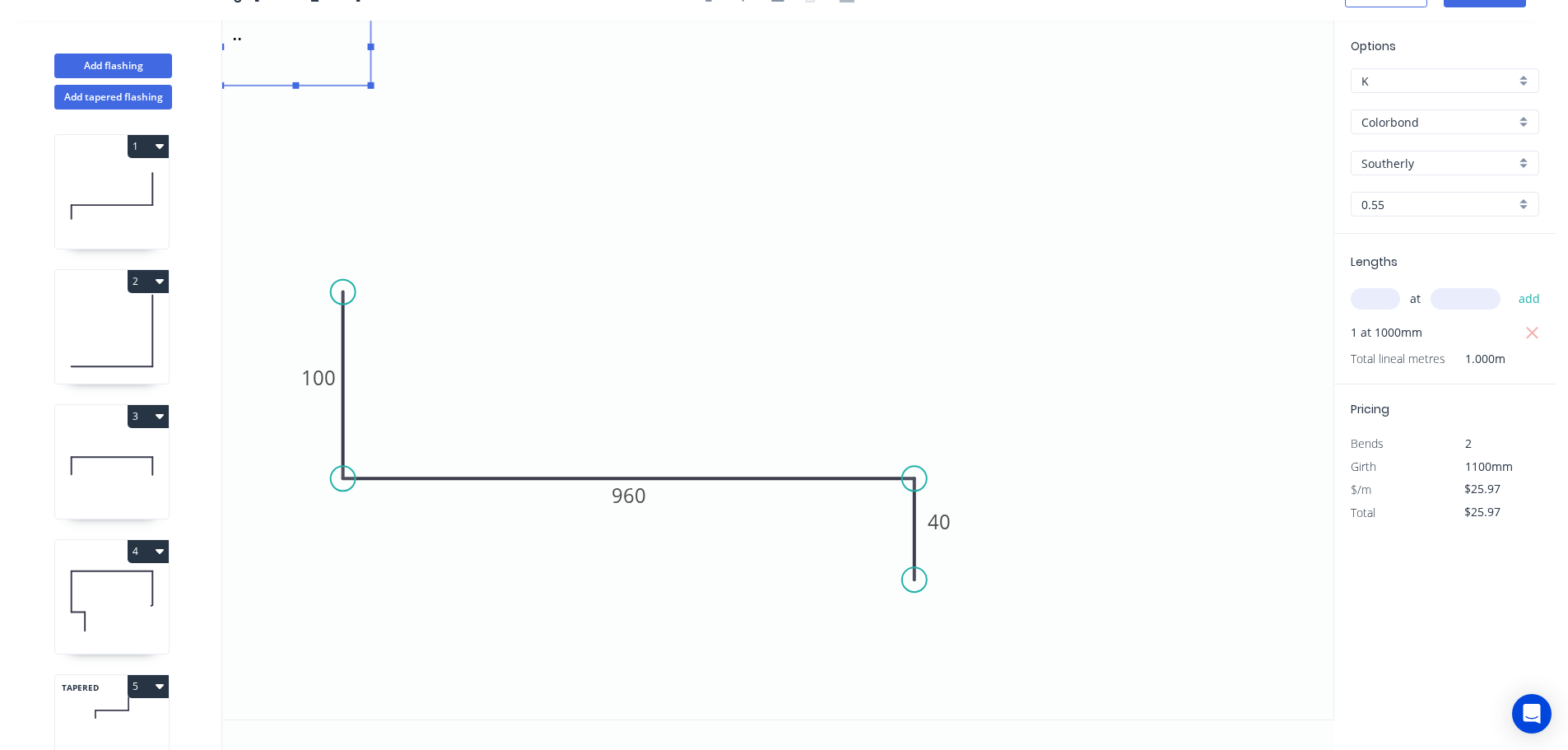
drag, startPoint x: 1293, startPoint y: 46, endPoint x: 233, endPoint y: 55, distance: 1060.0
click at [233, 55] on textarea ".." at bounding box center [295, 47] width 134 height 61
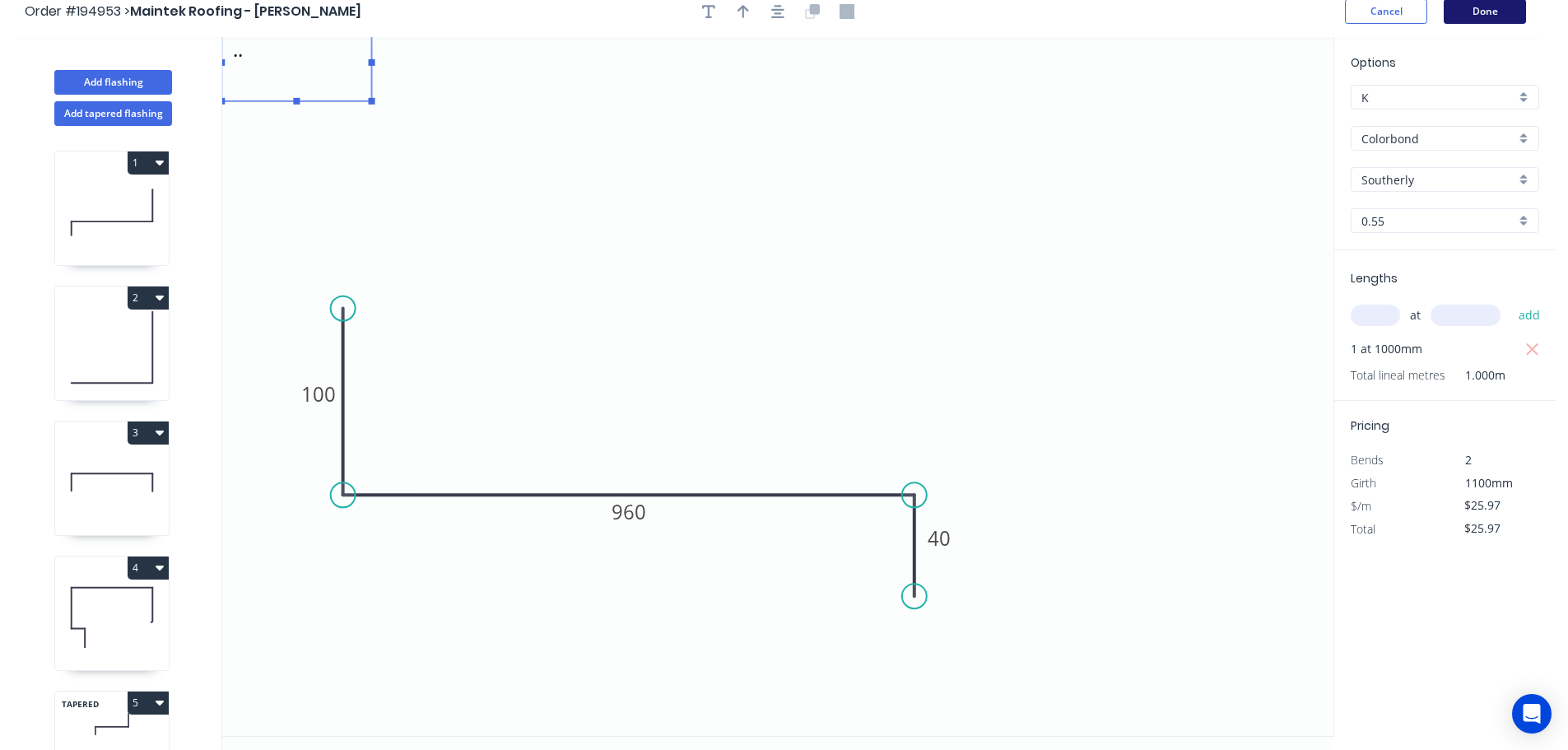
scroll to position [0, 0]
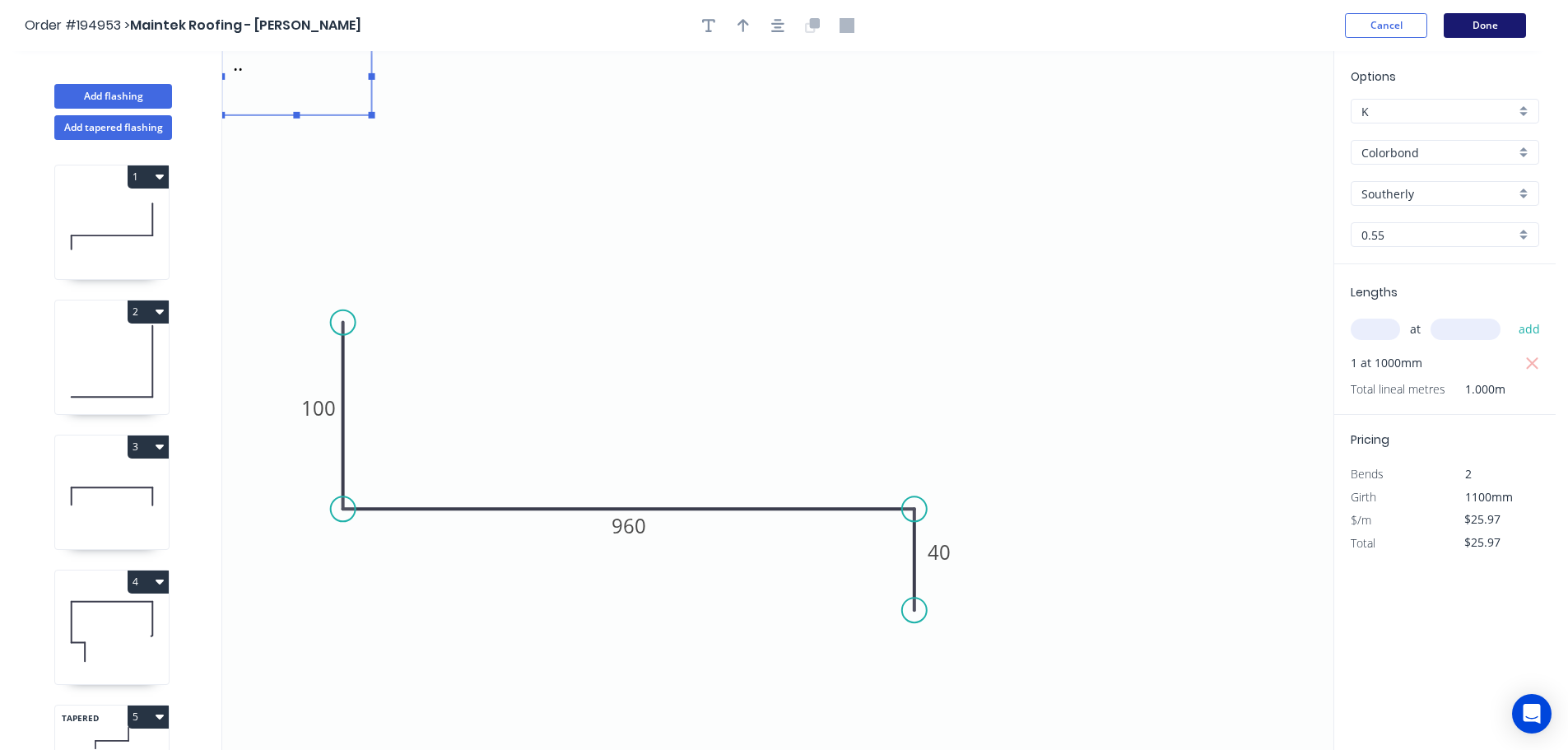
click at [1472, 28] on button "Done" at bounding box center [1485, 25] width 82 height 24
click at [1479, 34] on button "Done" at bounding box center [1485, 25] width 82 height 24
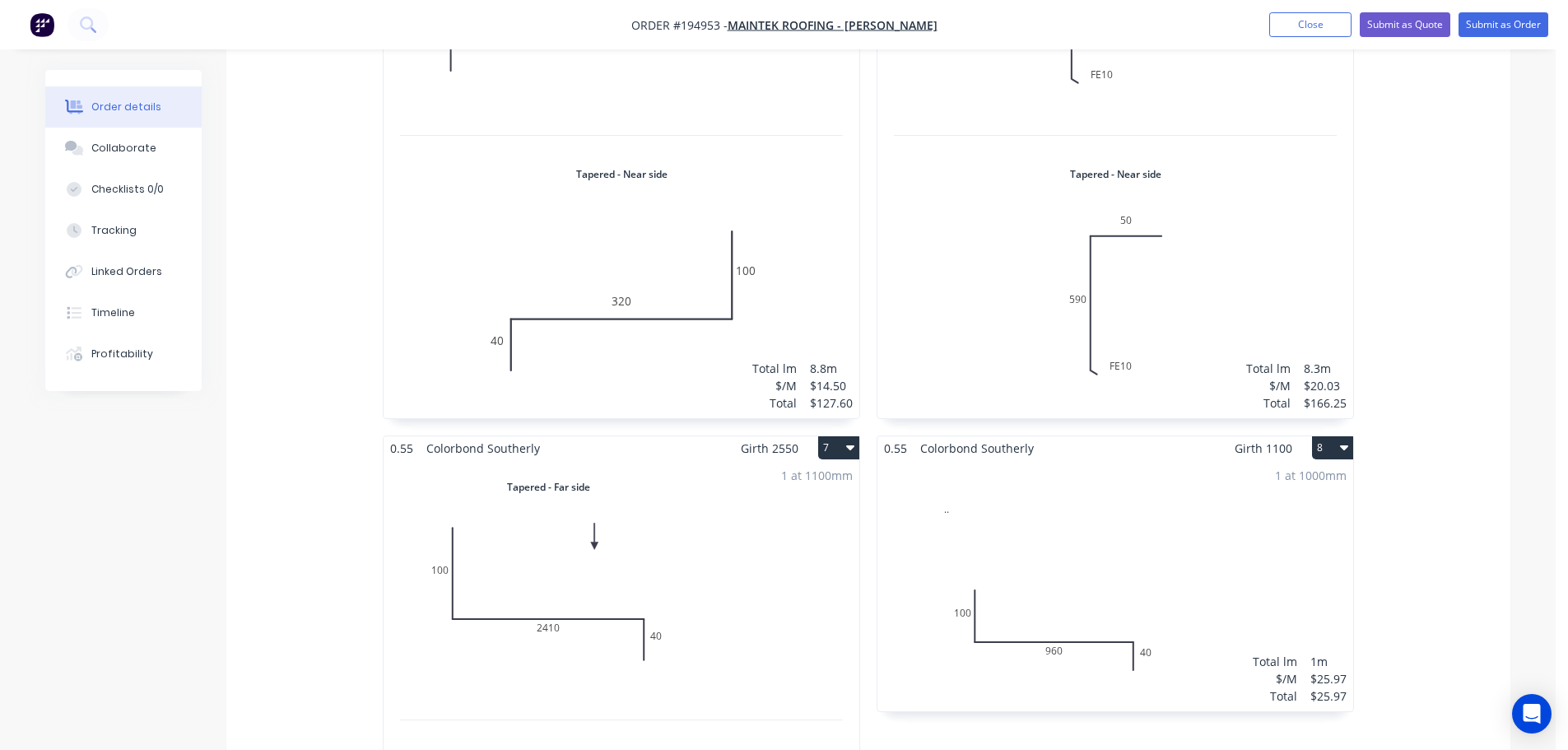
scroll to position [1482, 0]
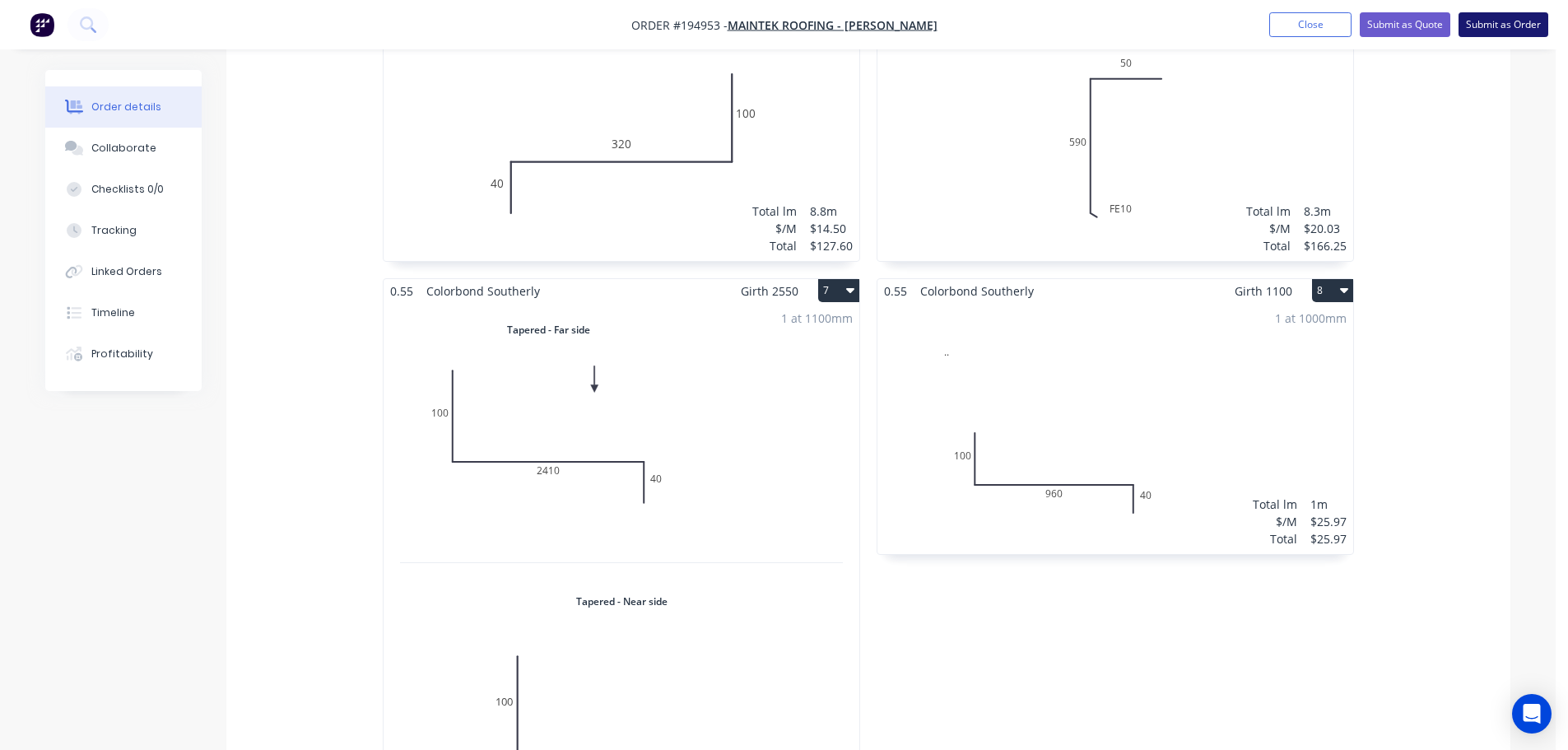
click at [1472, 23] on button "Submit as Order" at bounding box center [1503, 24] width 90 height 24
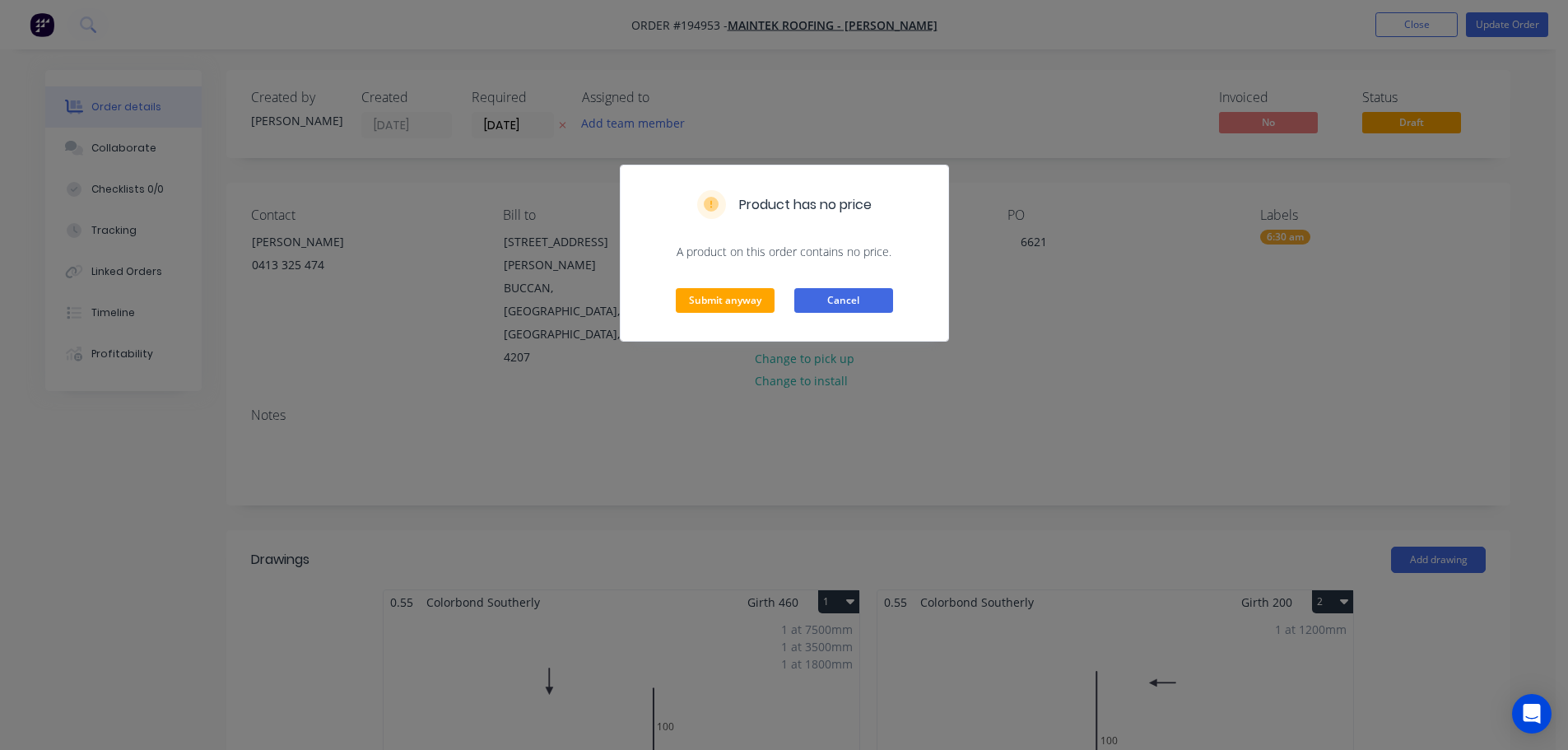
click at [831, 299] on button "Cancel" at bounding box center [844, 300] width 99 height 24
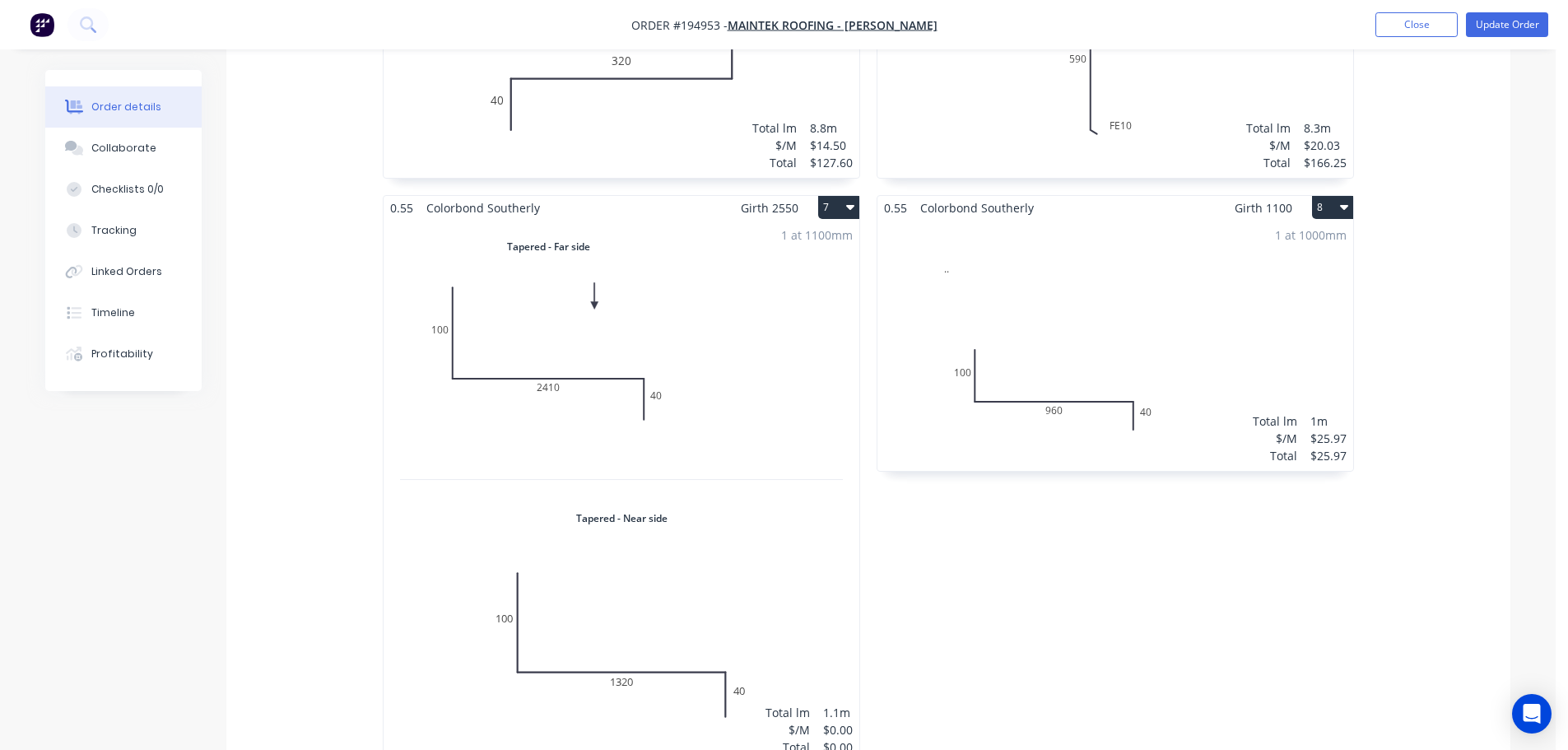
scroll to position [1564, 0]
click at [1499, 20] on button "Update Order" at bounding box center [1507, 24] width 82 height 24
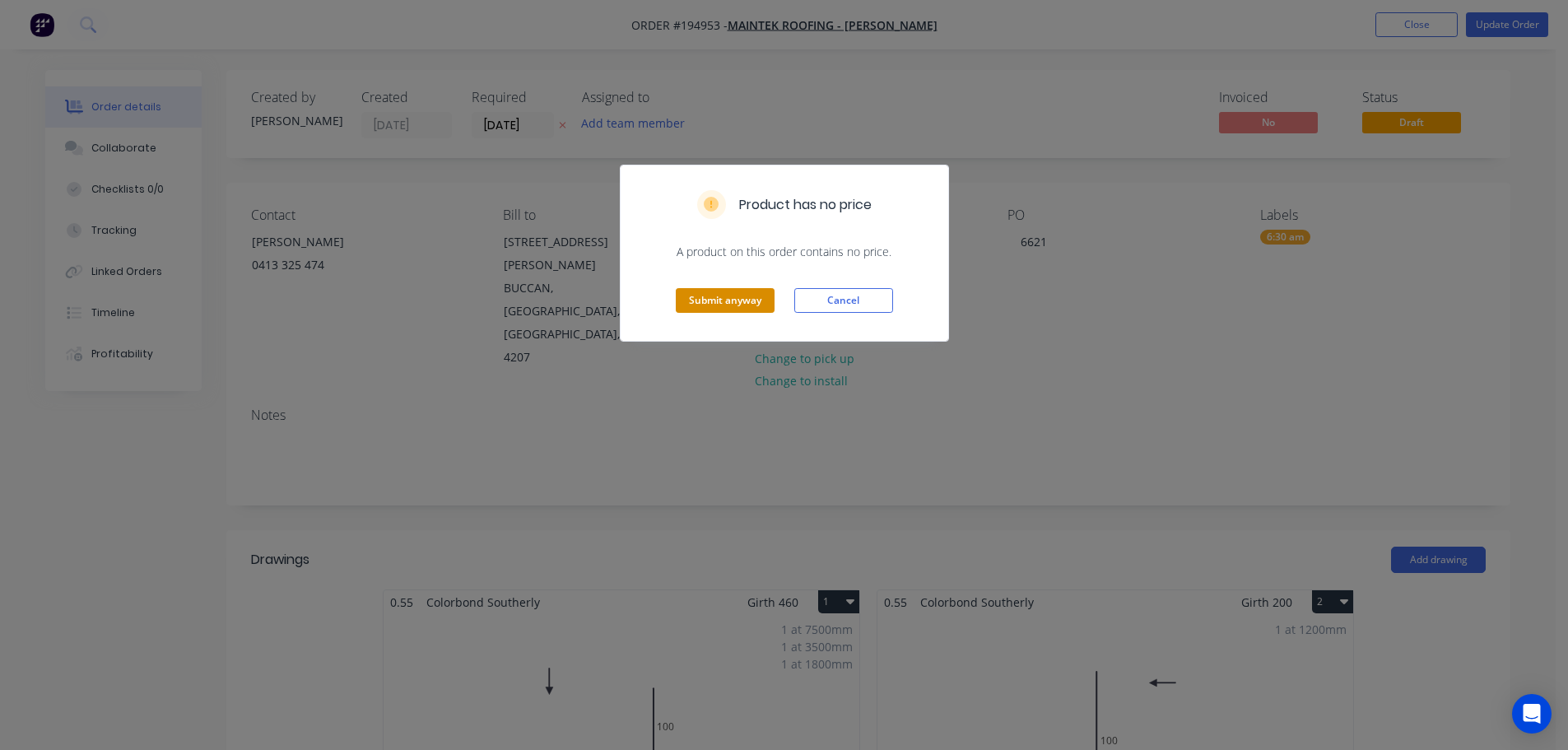
click at [741, 307] on button "Submit anyway" at bounding box center [726, 300] width 99 height 24
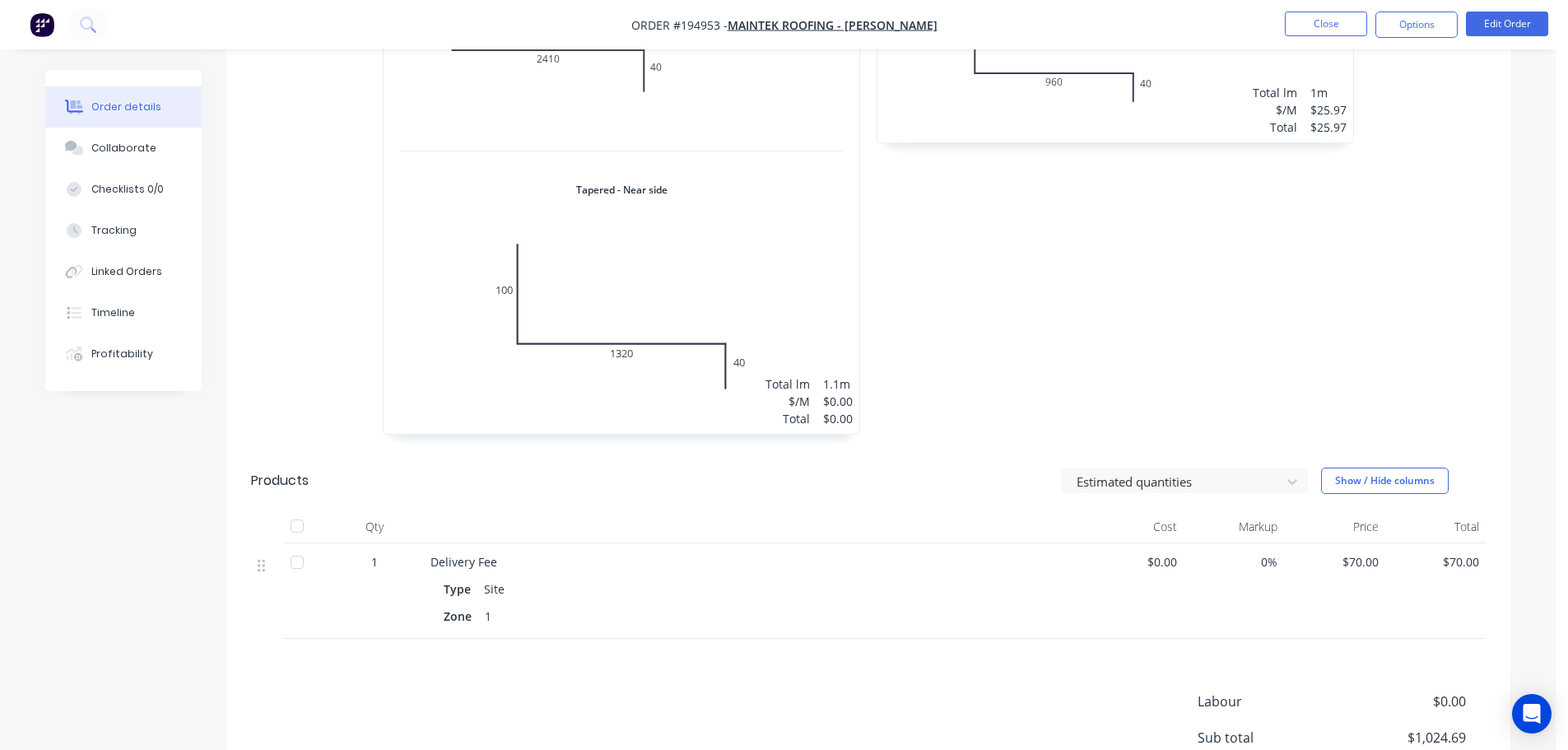
scroll to position [1996, 0]
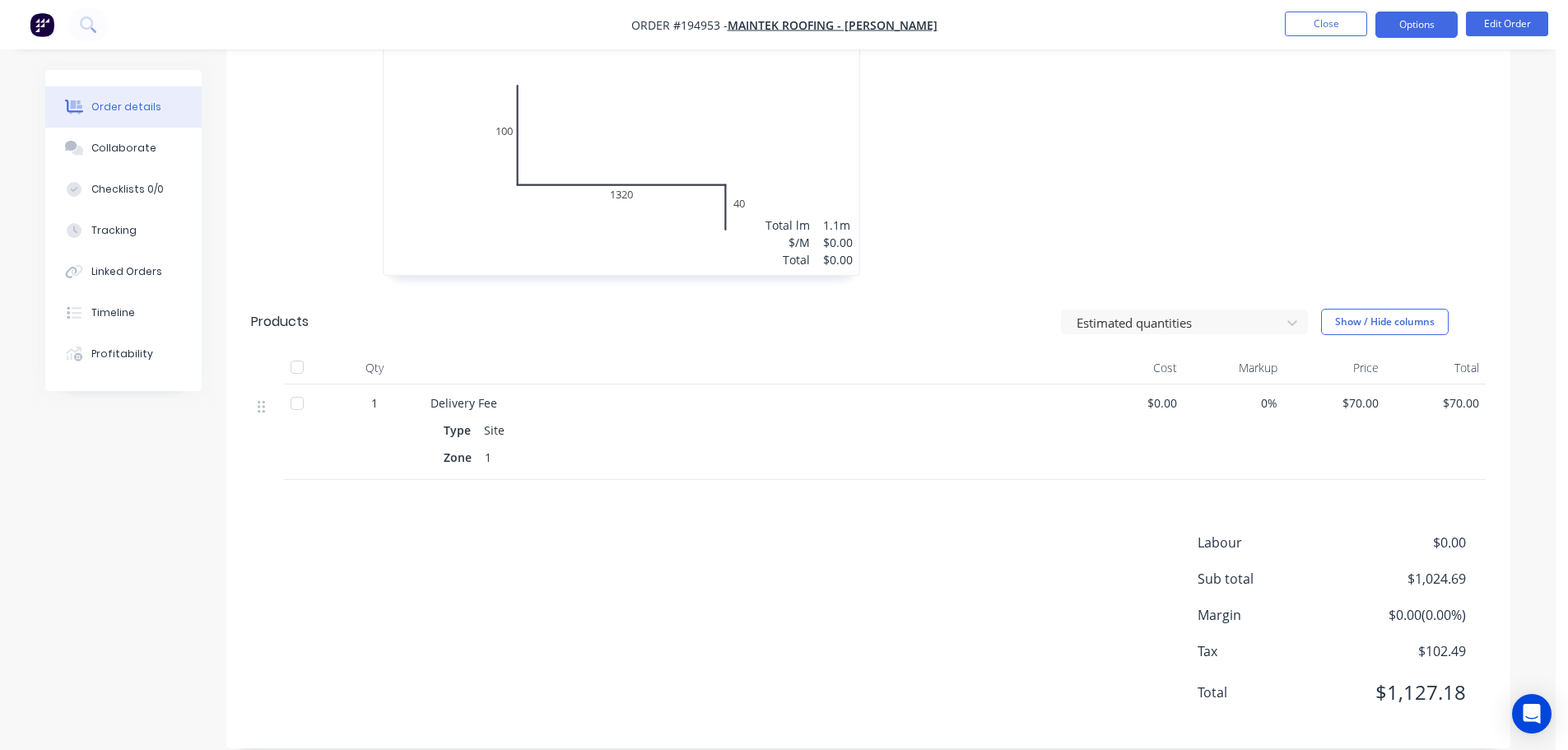
drag, startPoint x: 1394, startPoint y: 13, endPoint x: 1402, endPoint y: 34, distance: 22.5
click at [1395, 16] on button "Options" at bounding box center [1417, 24] width 82 height 26
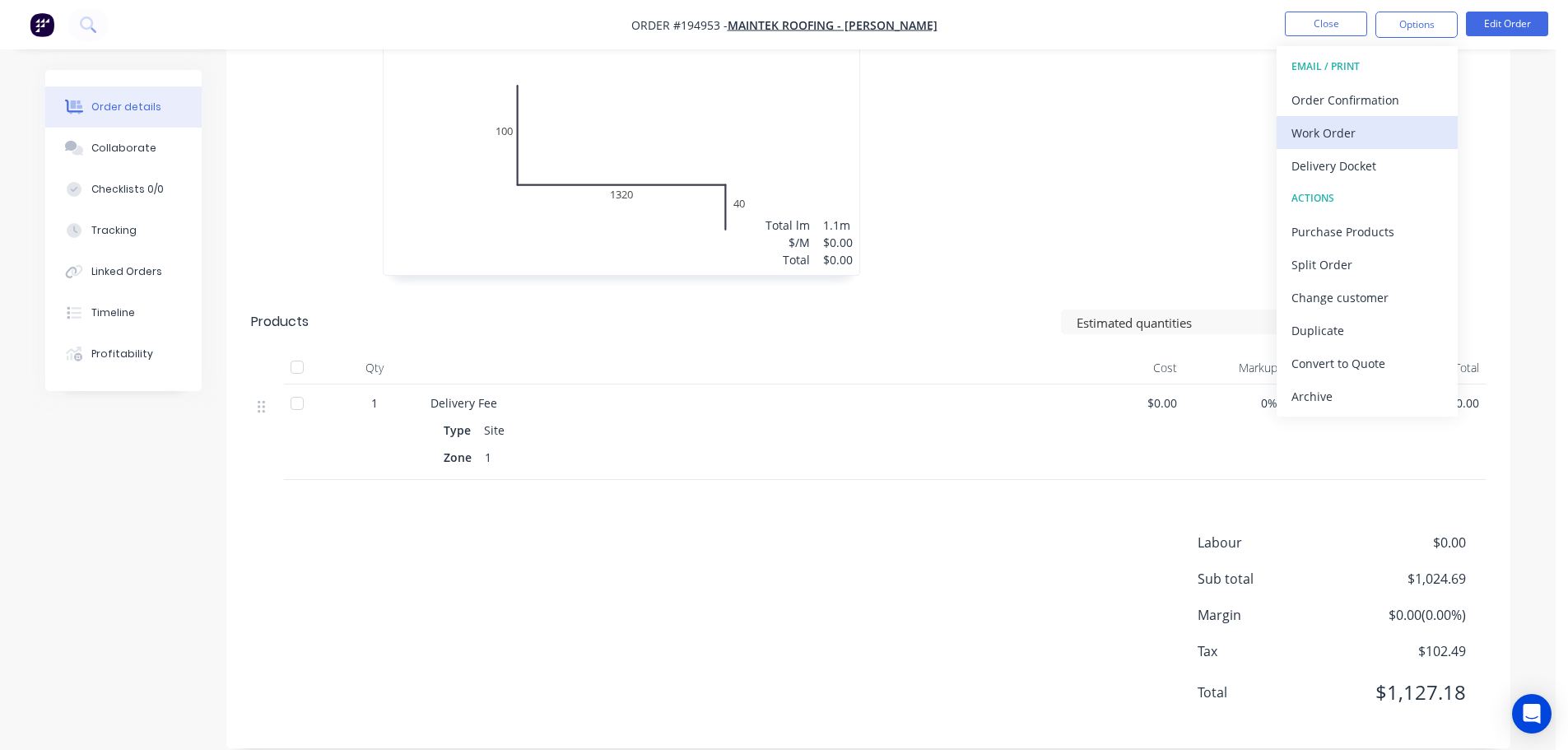
click at [1376, 135] on div "Work Order" at bounding box center [1367, 133] width 151 height 24
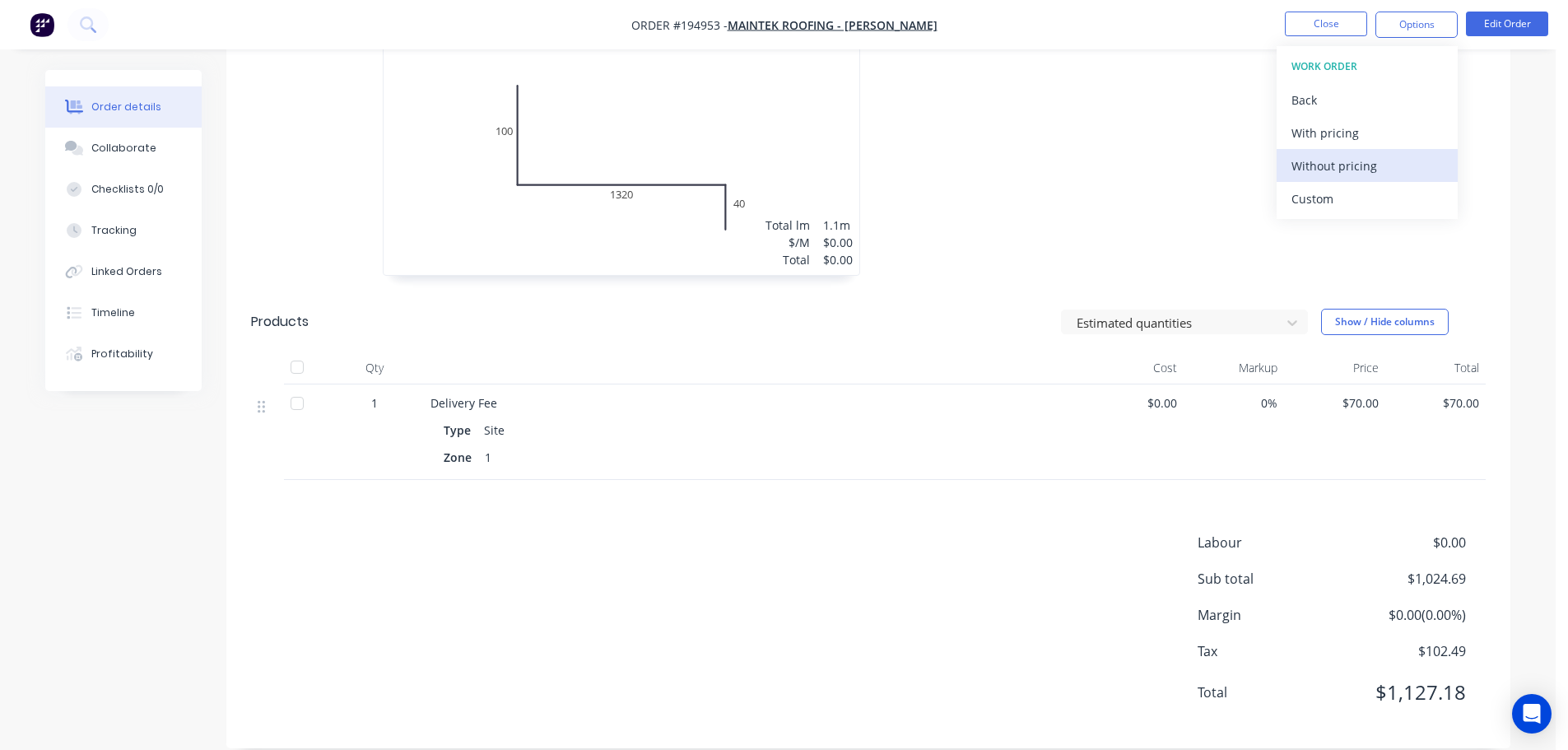
click at [1372, 170] on div "Without pricing" at bounding box center [1367, 165] width 151 height 24
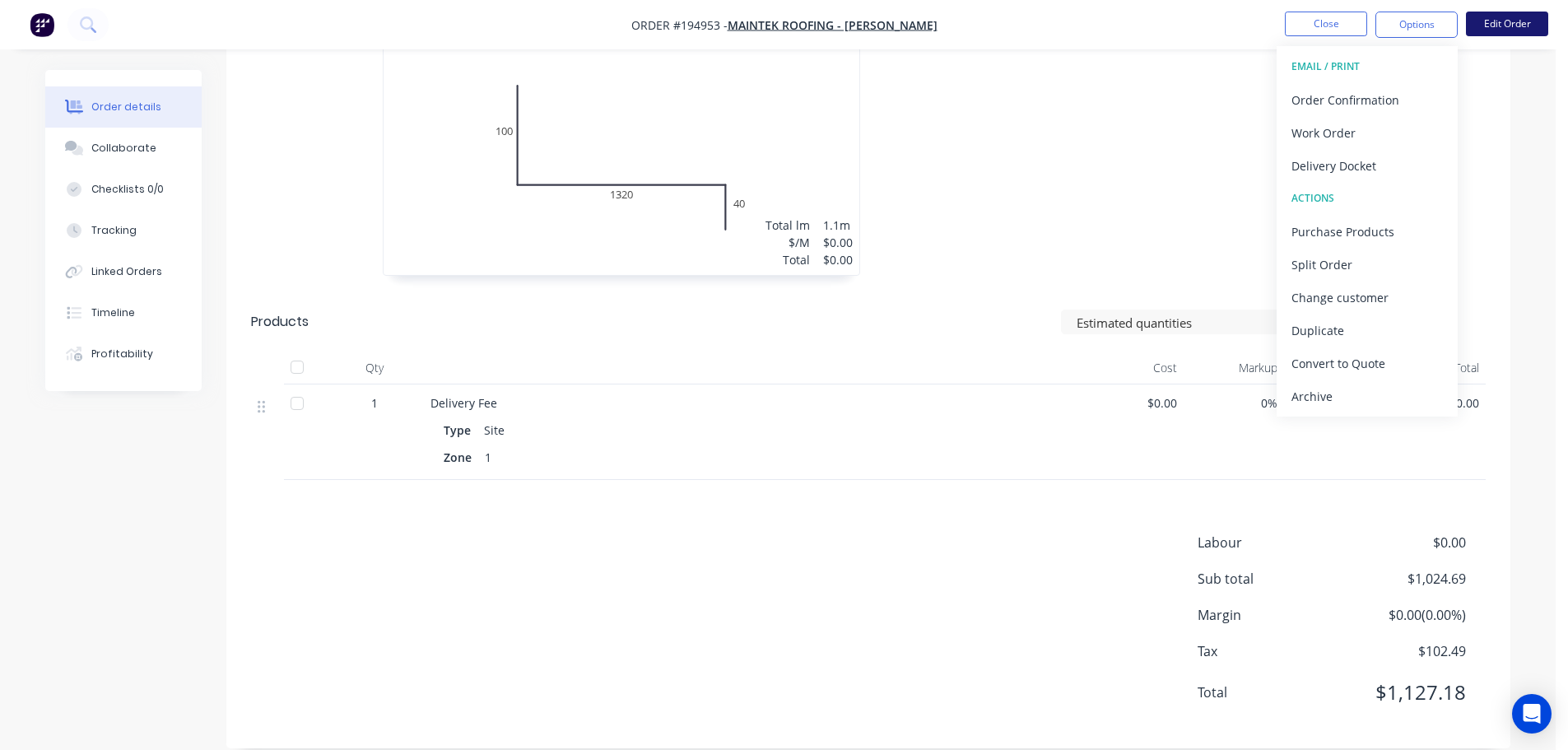
click at [1524, 13] on button "Edit Order" at bounding box center [1507, 24] width 82 height 24
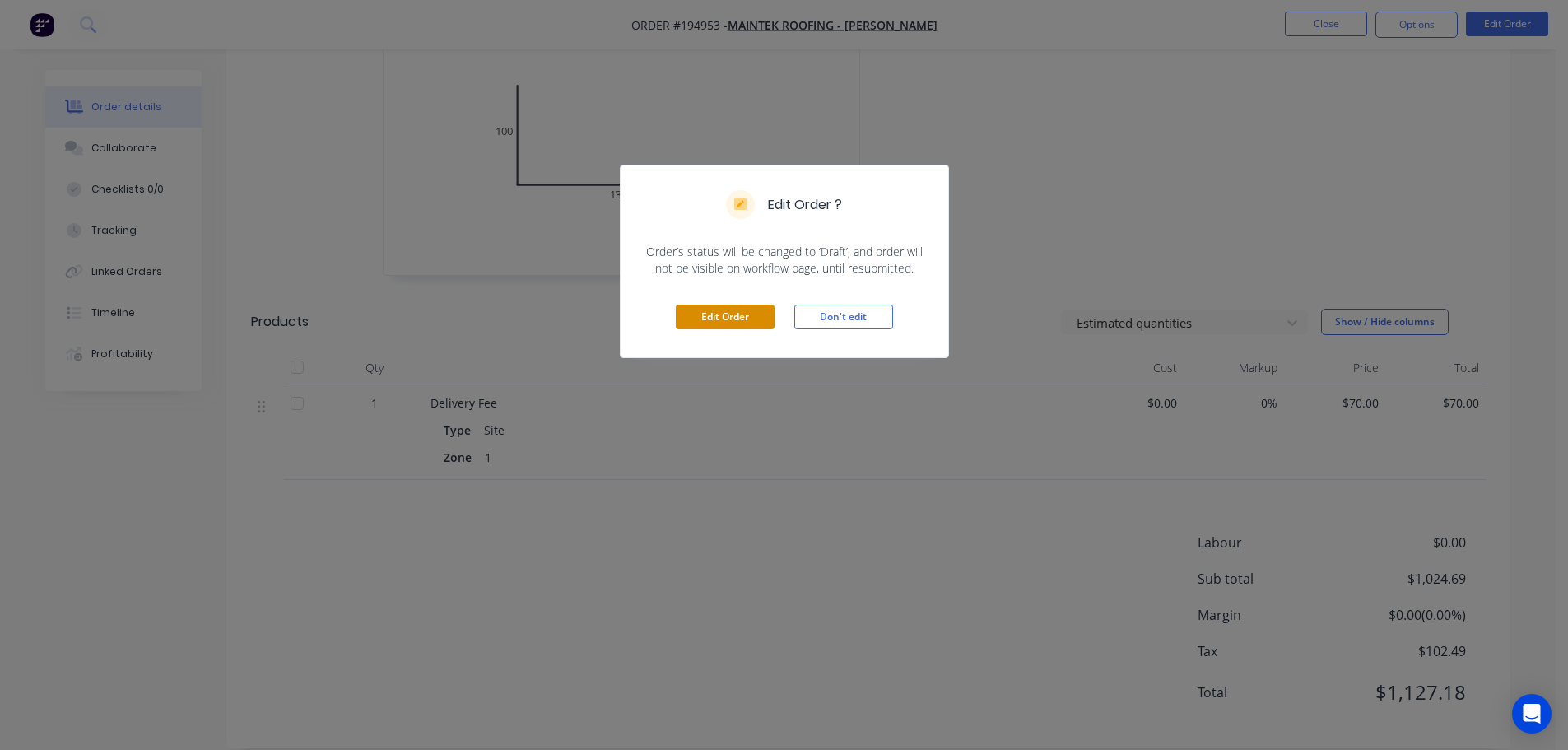
click at [755, 318] on button "Edit Order" at bounding box center [726, 317] width 99 height 24
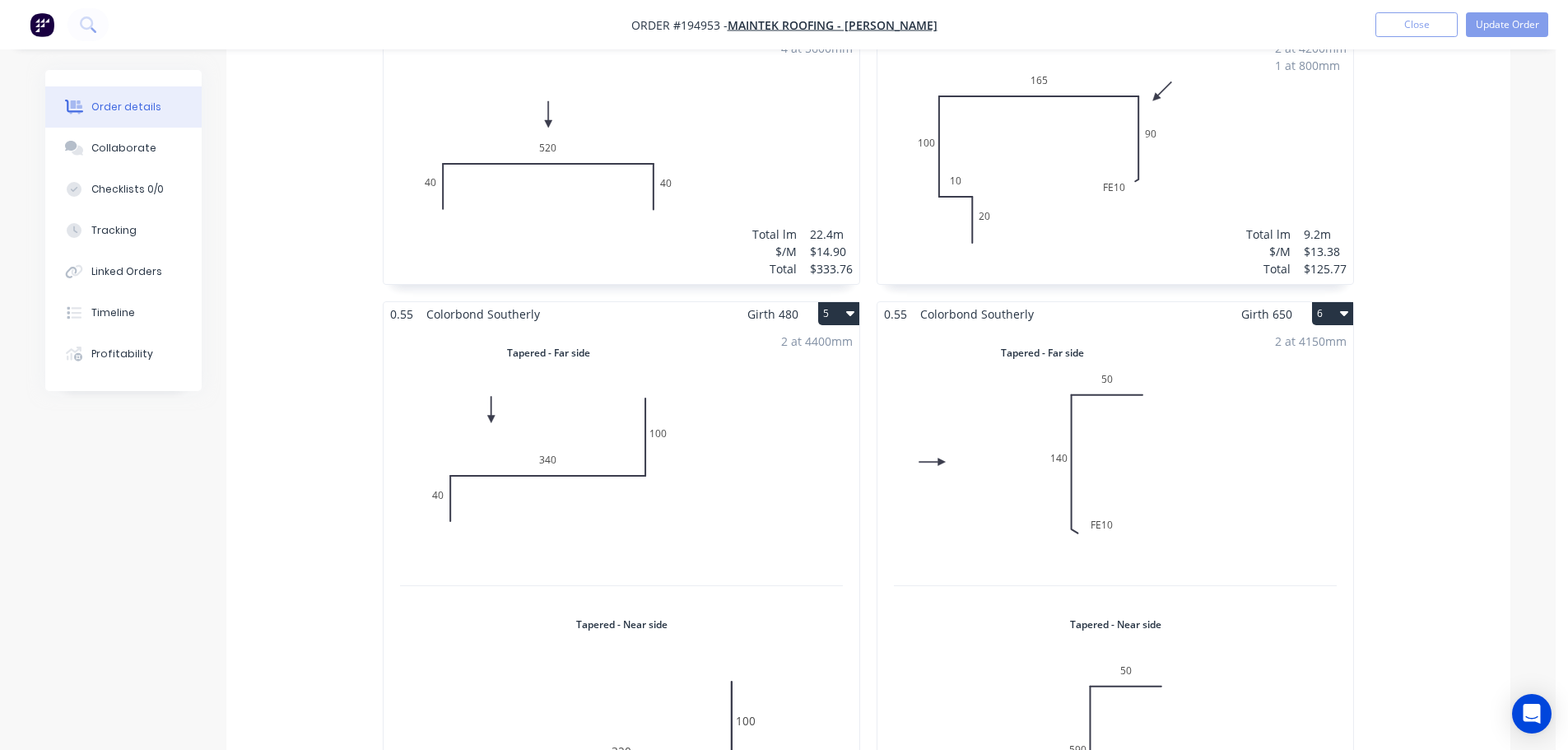
scroll to position [1070, 0]
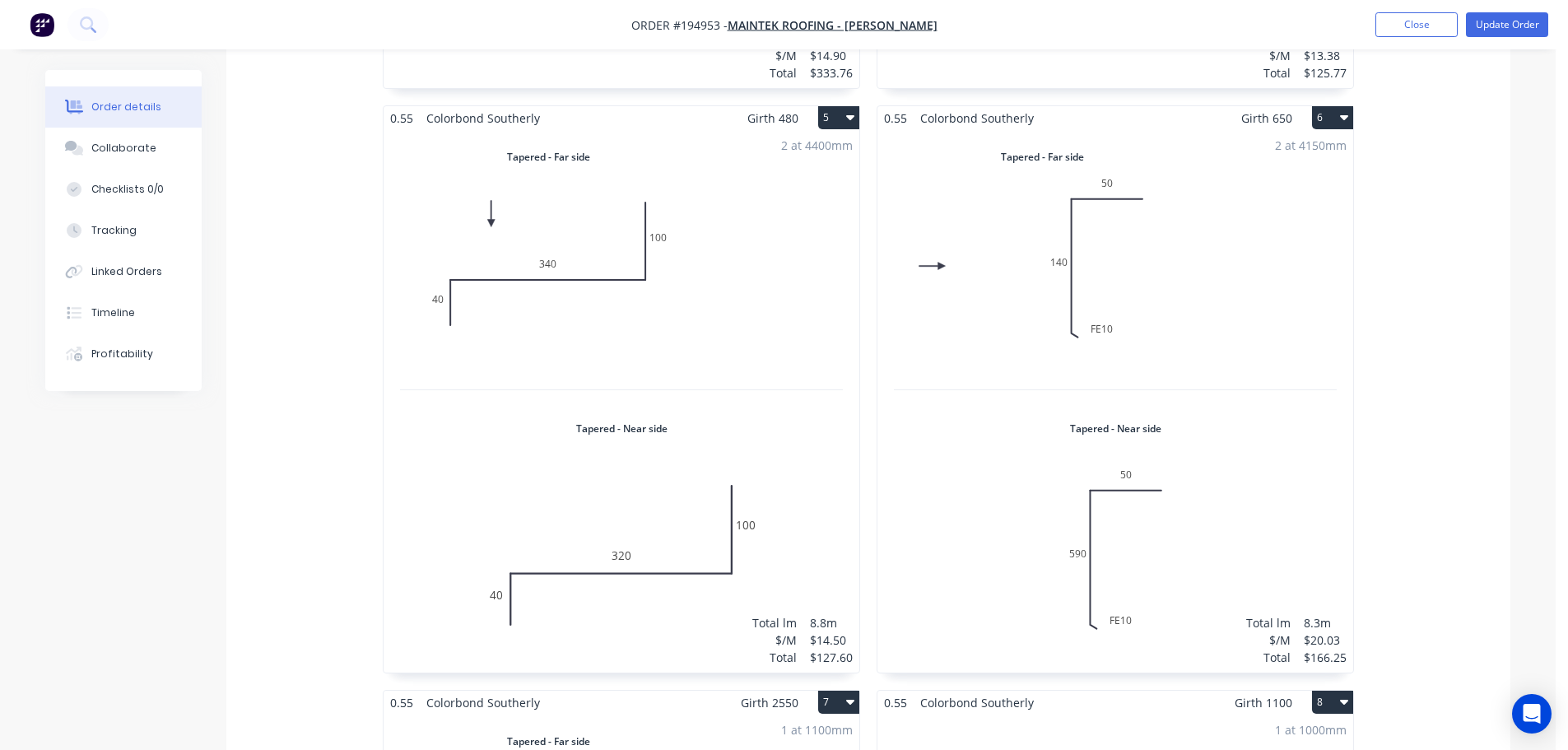
click at [1205, 355] on div "2 at 4150mm Total lm $/M Total 8.3m $20.03 $166.25" at bounding box center [1115, 401] width 475 height 543
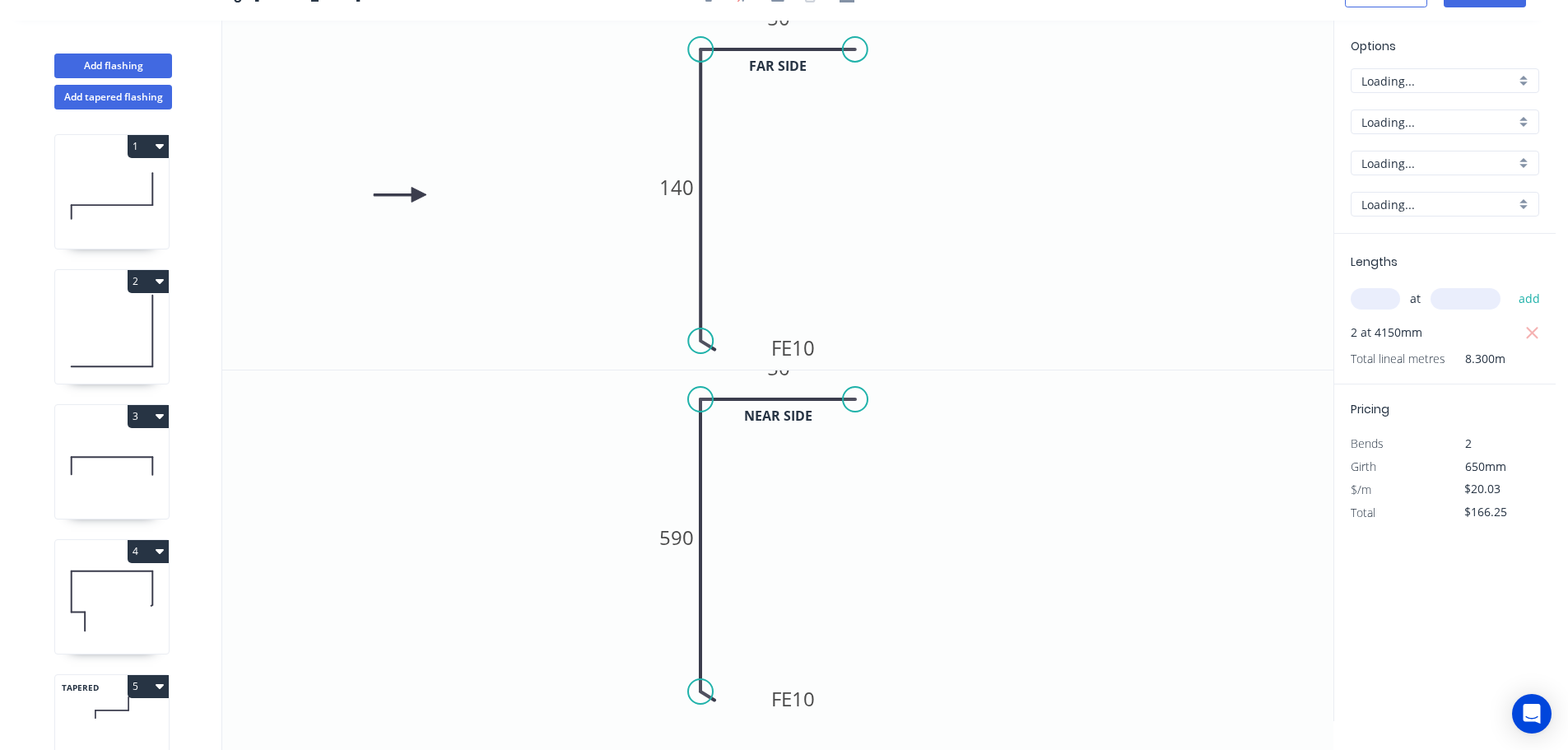
scroll to position [30, 0]
click at [681, 195] on tspan "140" at bounding box center [676, 187] width 34 height 27
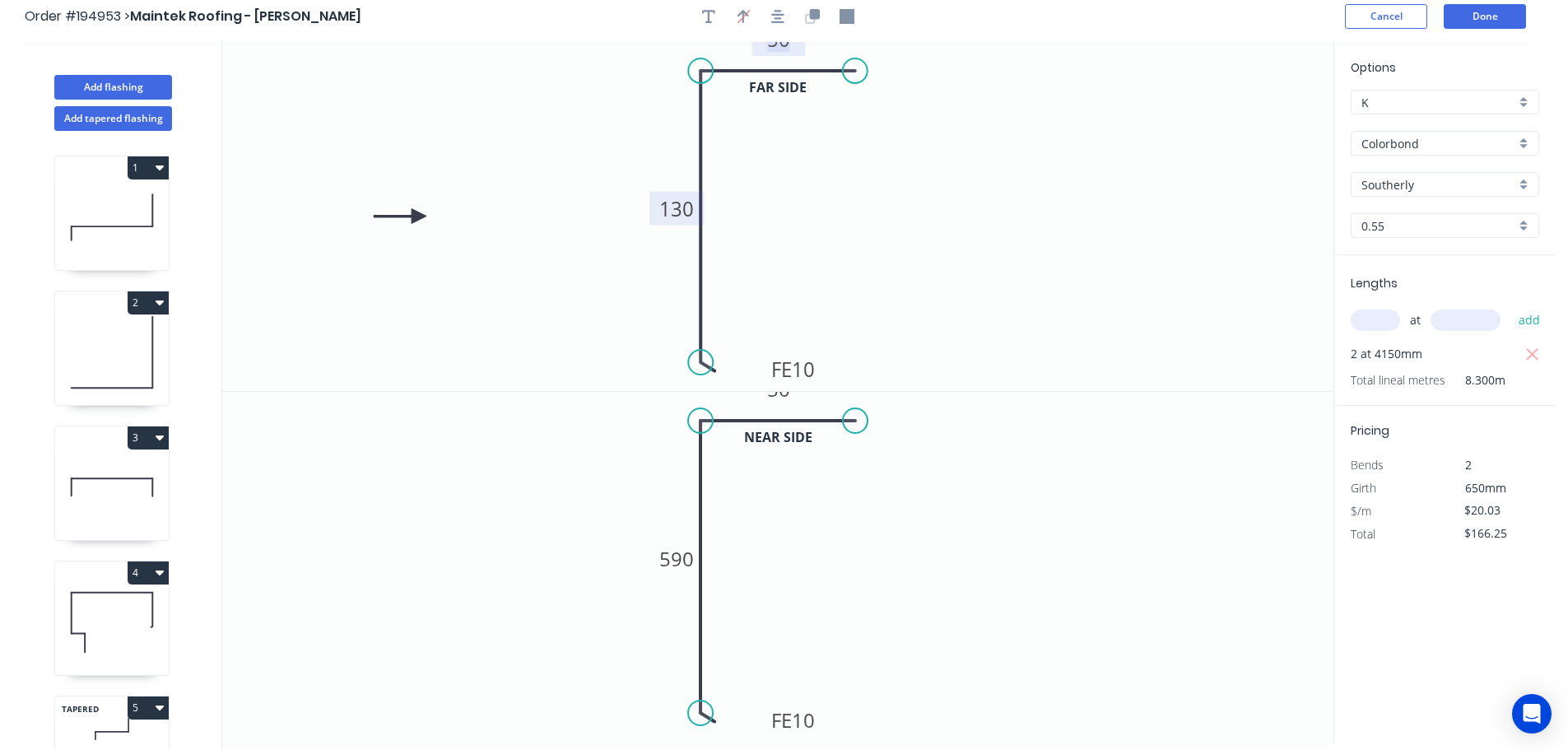
scroll to position [0, 0]
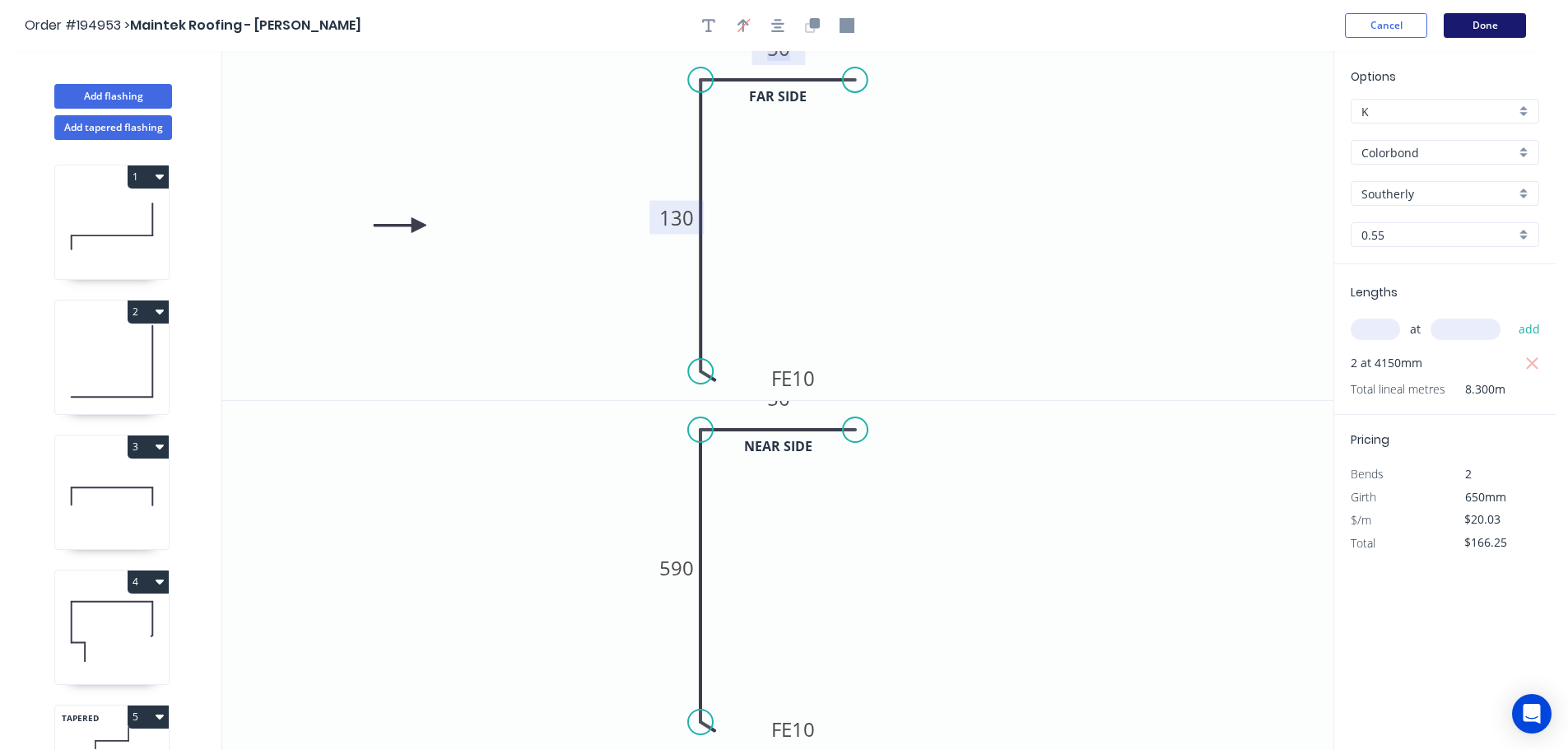
click at [1491, 32] on button "Done" at bounding box center [1485, 25] width 82 height 24
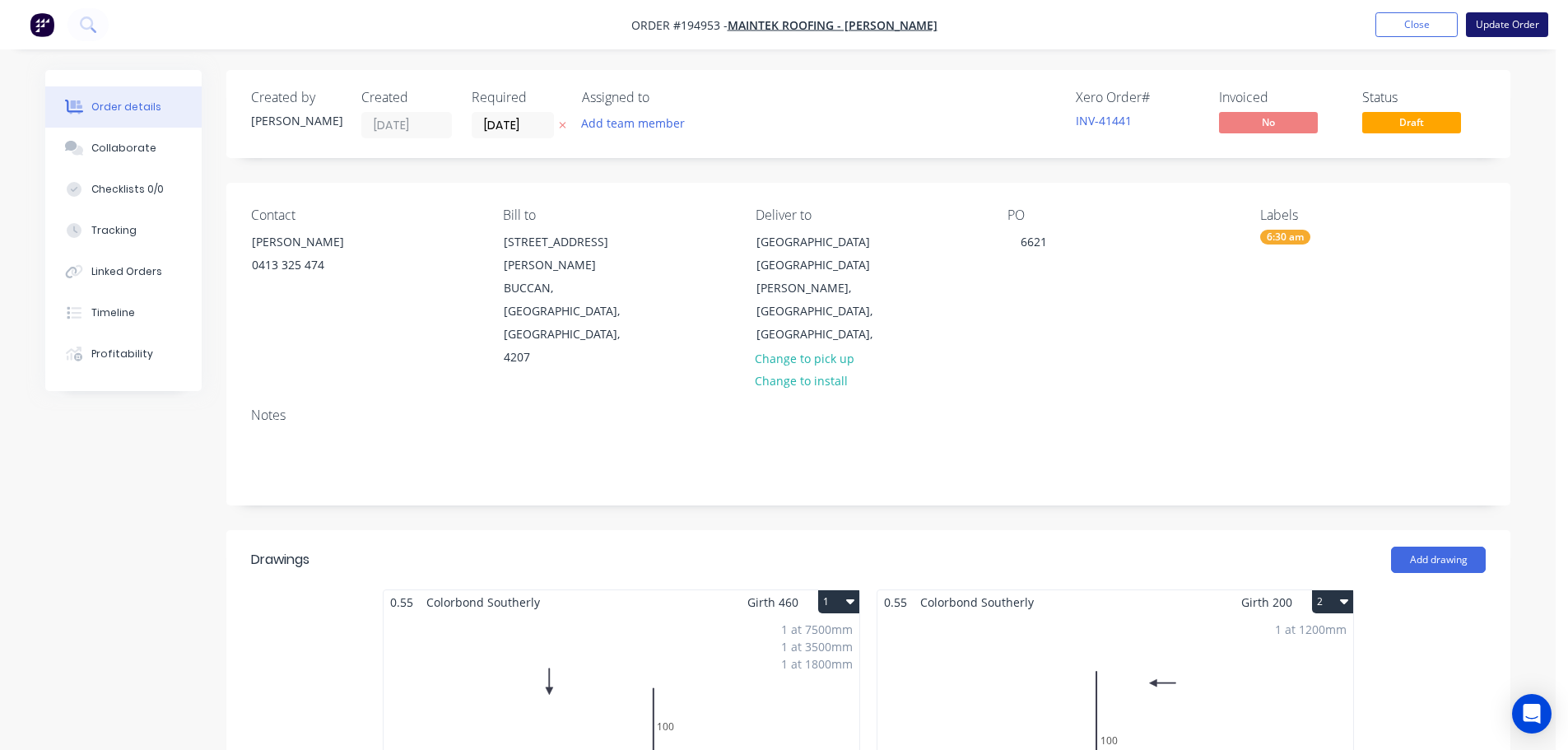
click at [1534, 25] on button "Update Order" at bounding box center [1507, 24] width 82 height 24
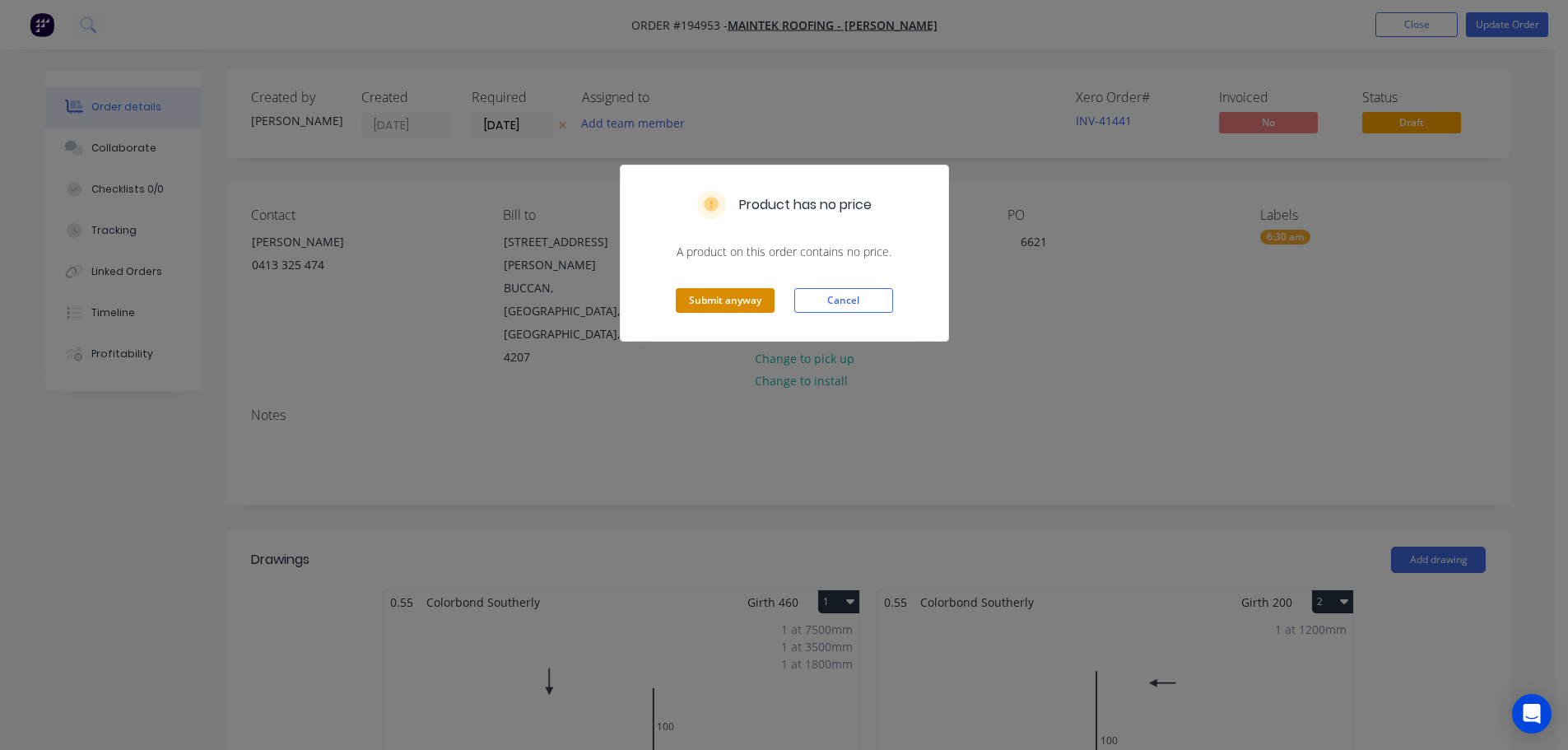
click at [737, 307] on button "Submit anyway" at bounding box center [726, 300] width 99 height 24
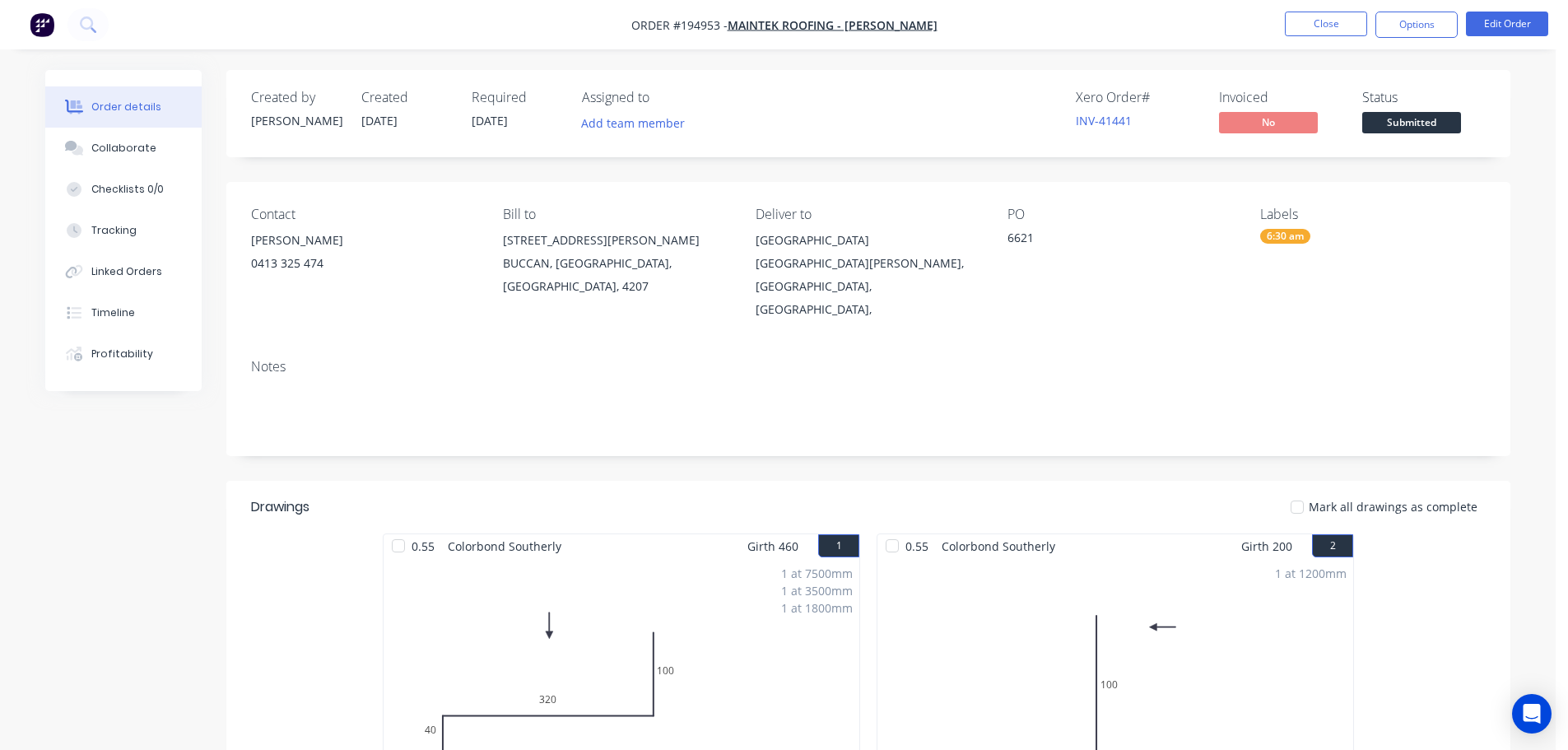
click at [1367, 23] on ul "Close Options Edit Order" at bounding box center [1416, 24] width 303 height 26
click at [1414, 33] on button "Options" at bounding box center [1417, 24] width 82 height 26
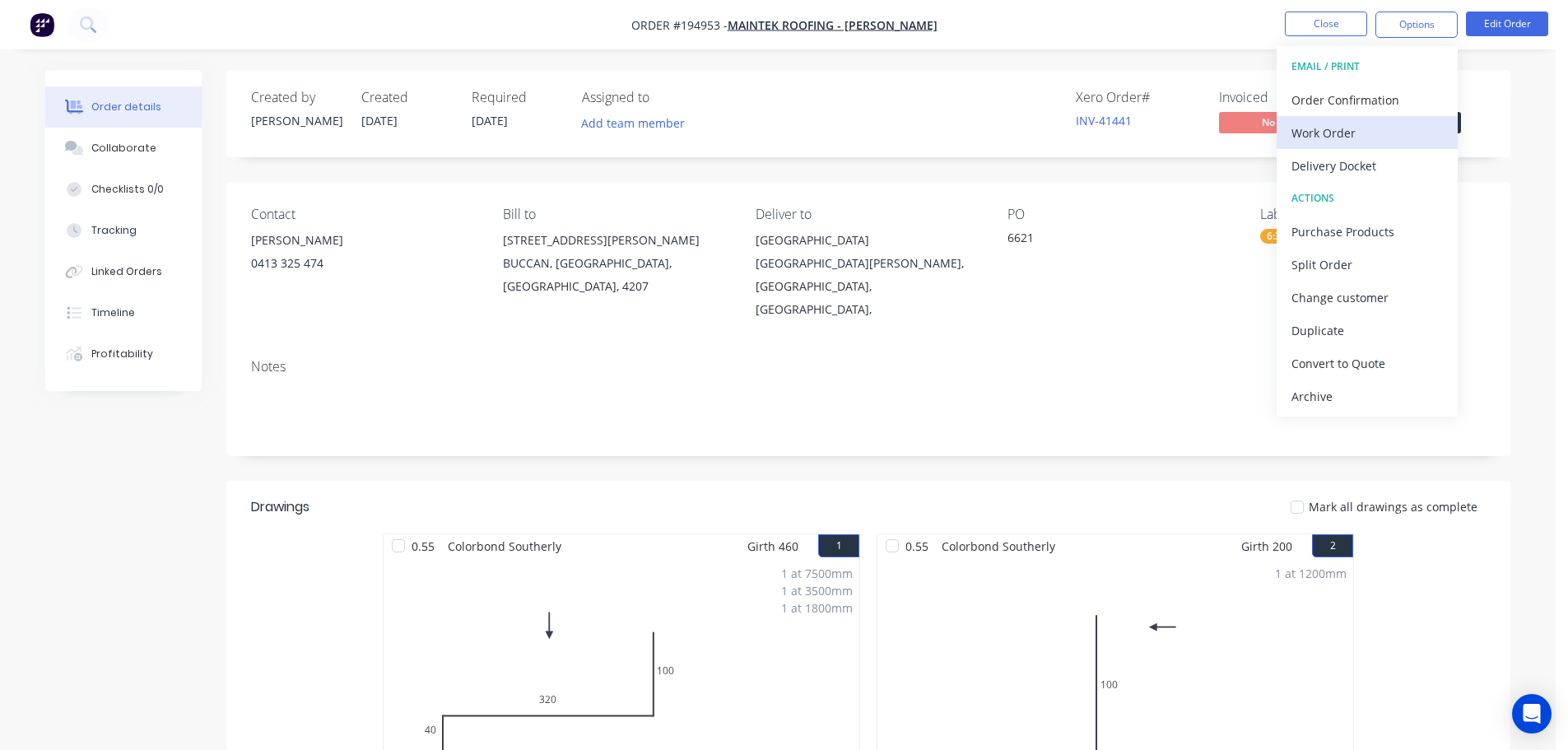
click at [1376, 122] on div "Work Order" at bounding box center [1367, 133] width 151 height 24
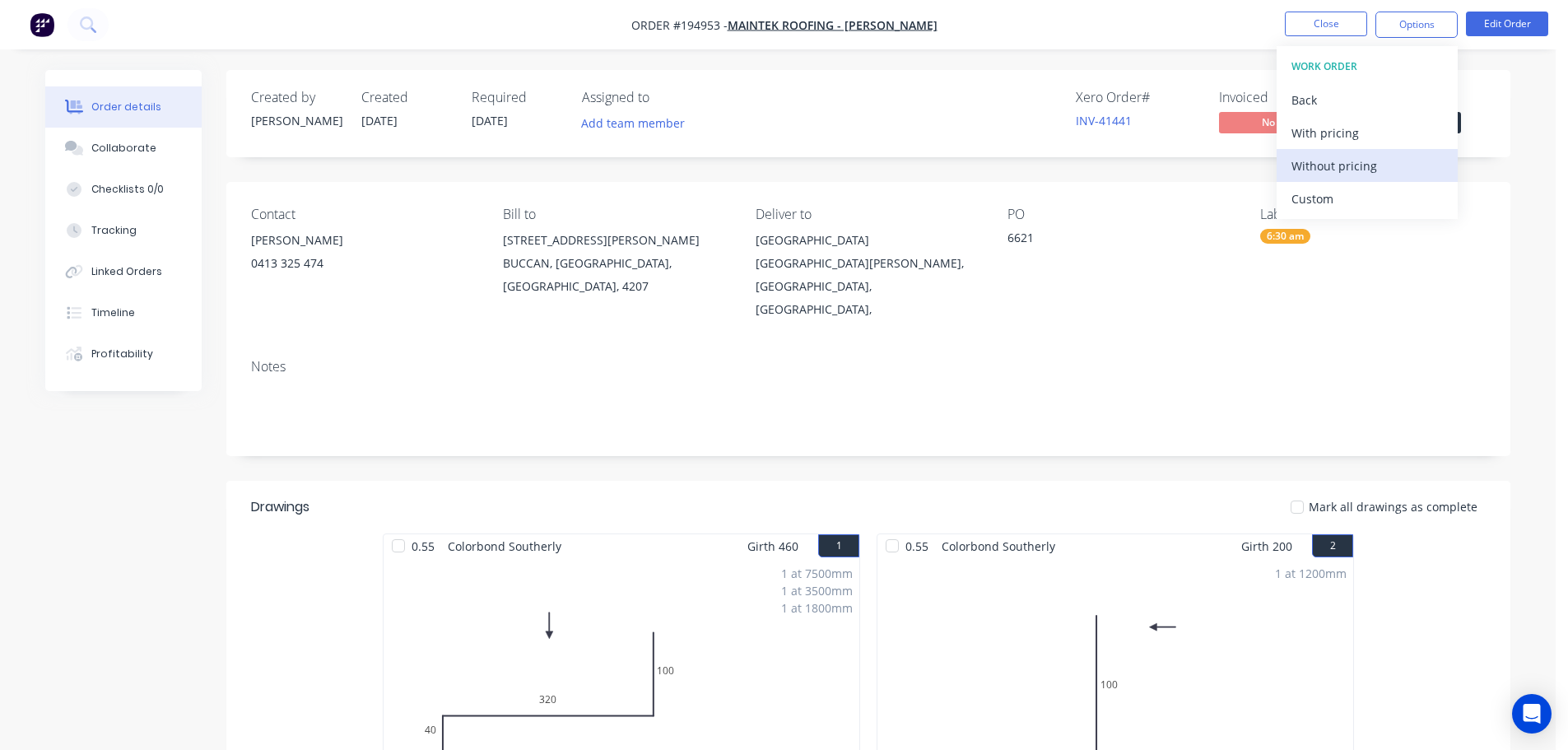
click at [1383, 171] on div "Without pricing" at bounding box center [1367, 165] width 151 height 24
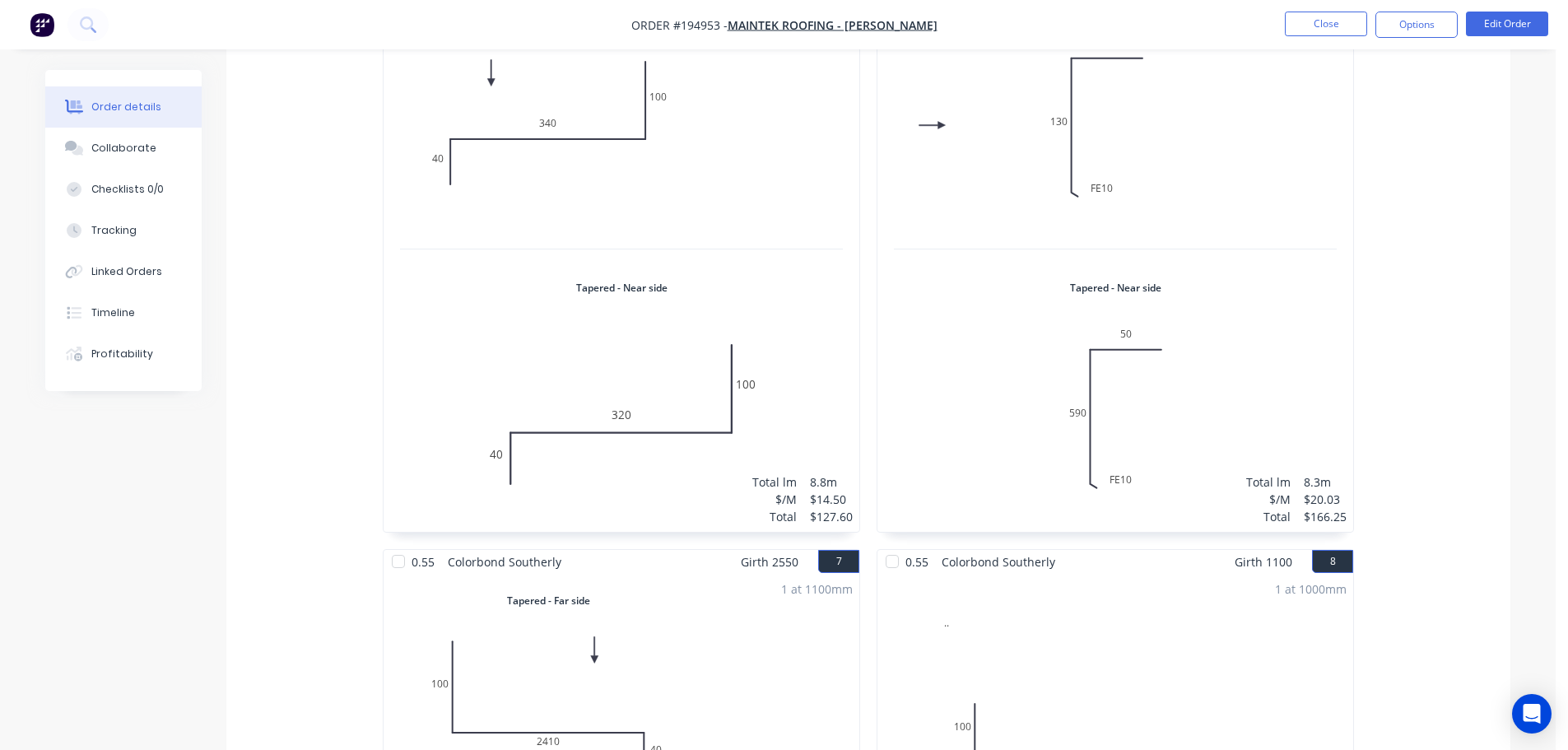
scroll to position [926, 0]
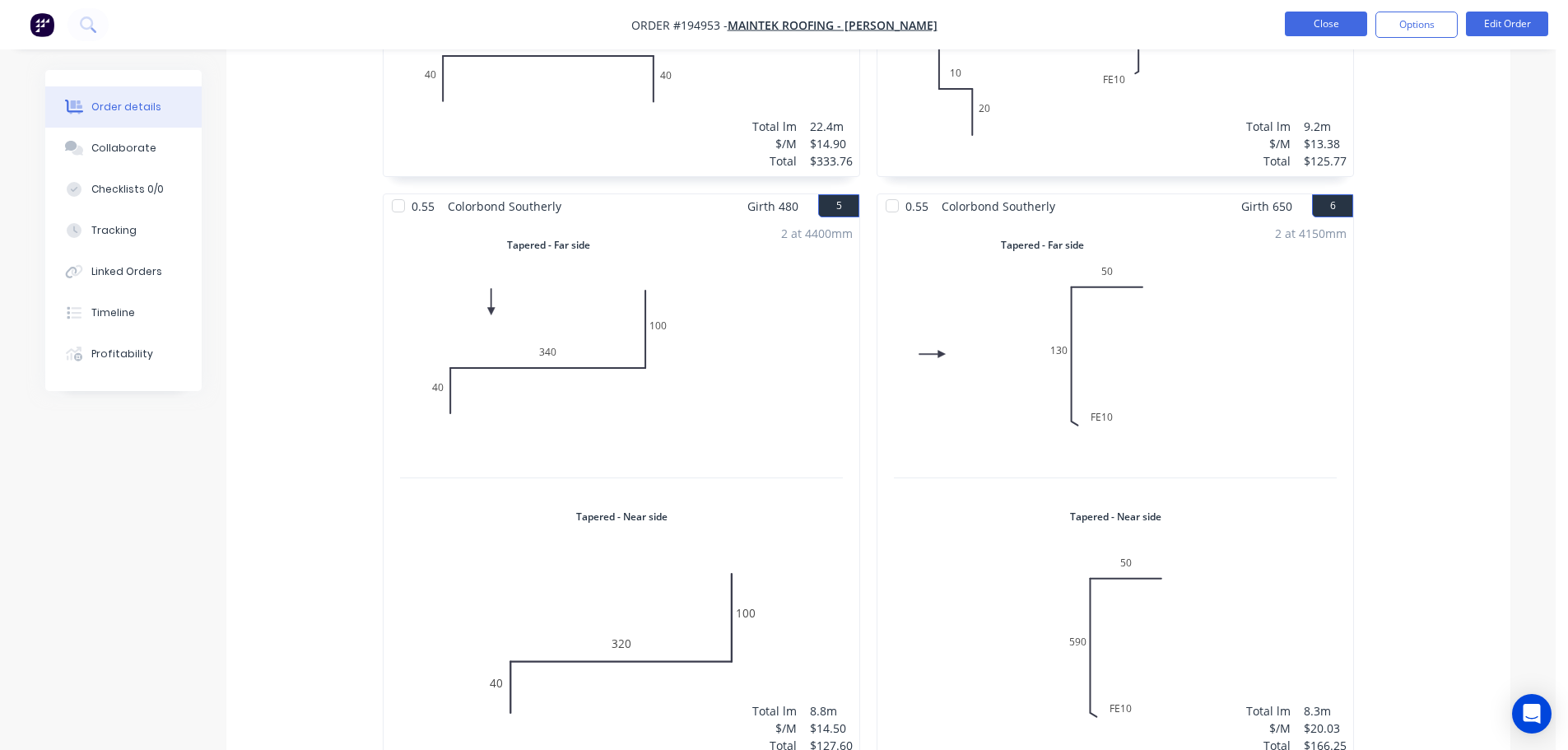
click at [1350, 20] on button "Close" at bounding box center [1326, 24] width 82 height 24
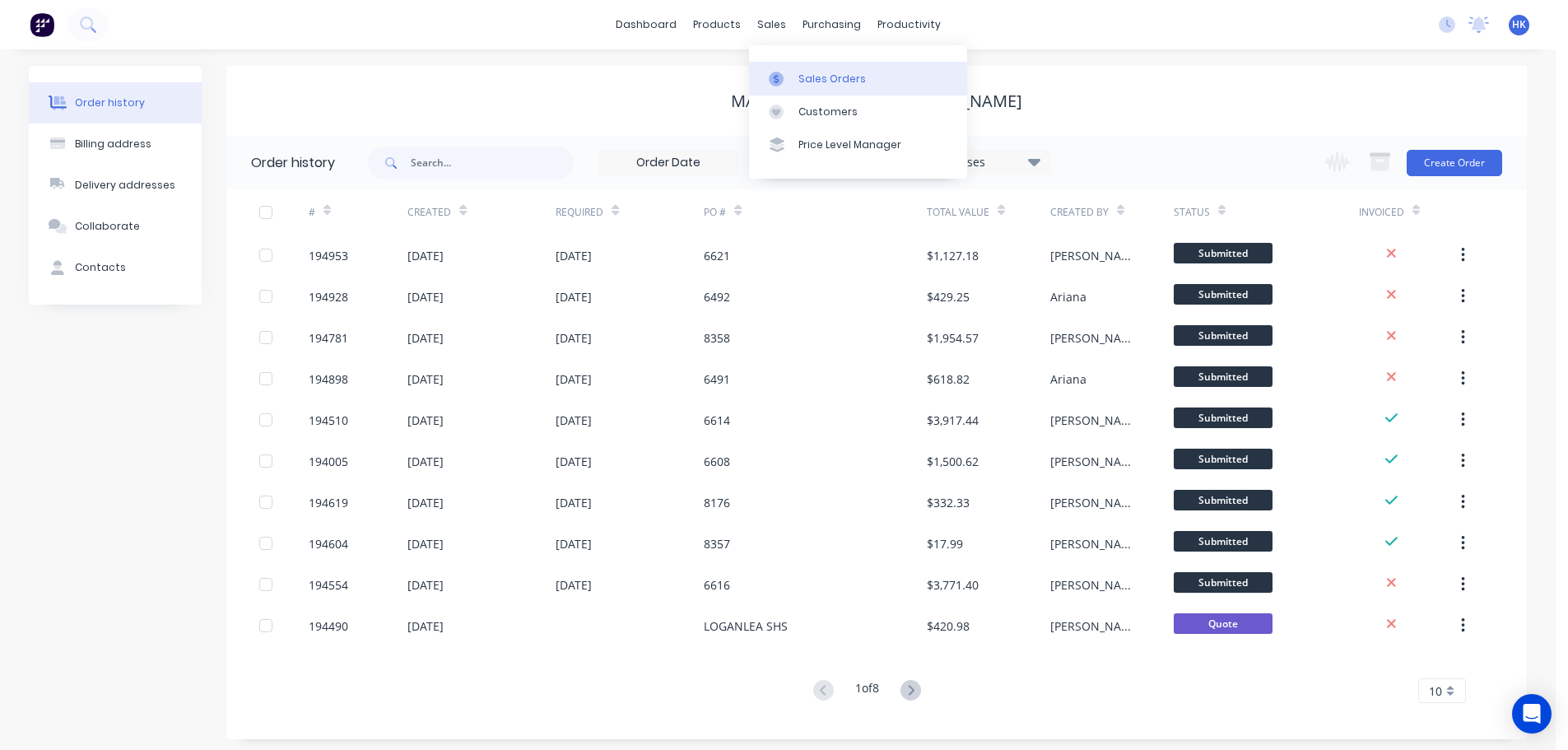
click at [802, 74] on div "Sales Orders" at bounding box center [832, 79] width 67 height 15
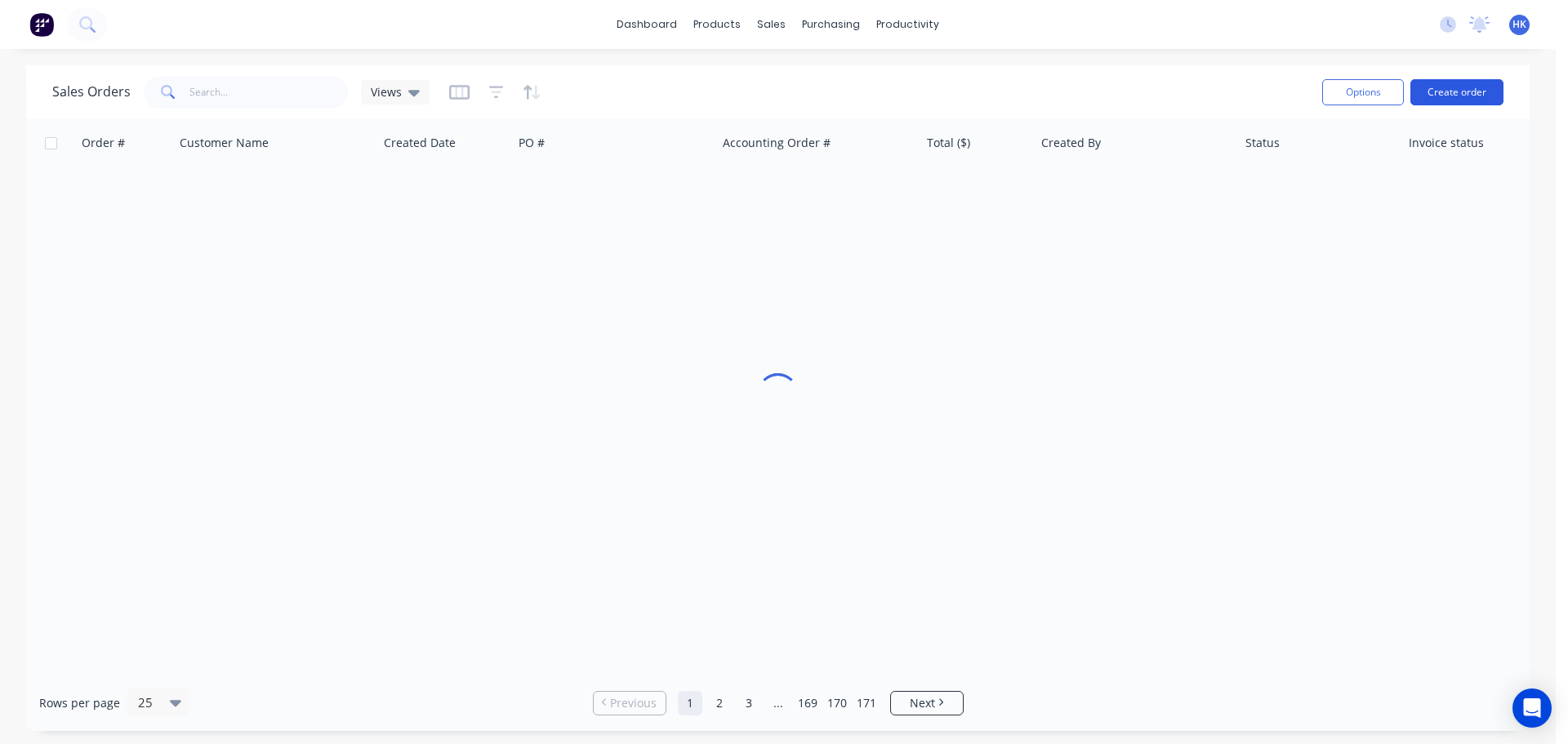
click at [1452, 93] on button "Create order" at bounding box center [1456, 92] width 93 height 26
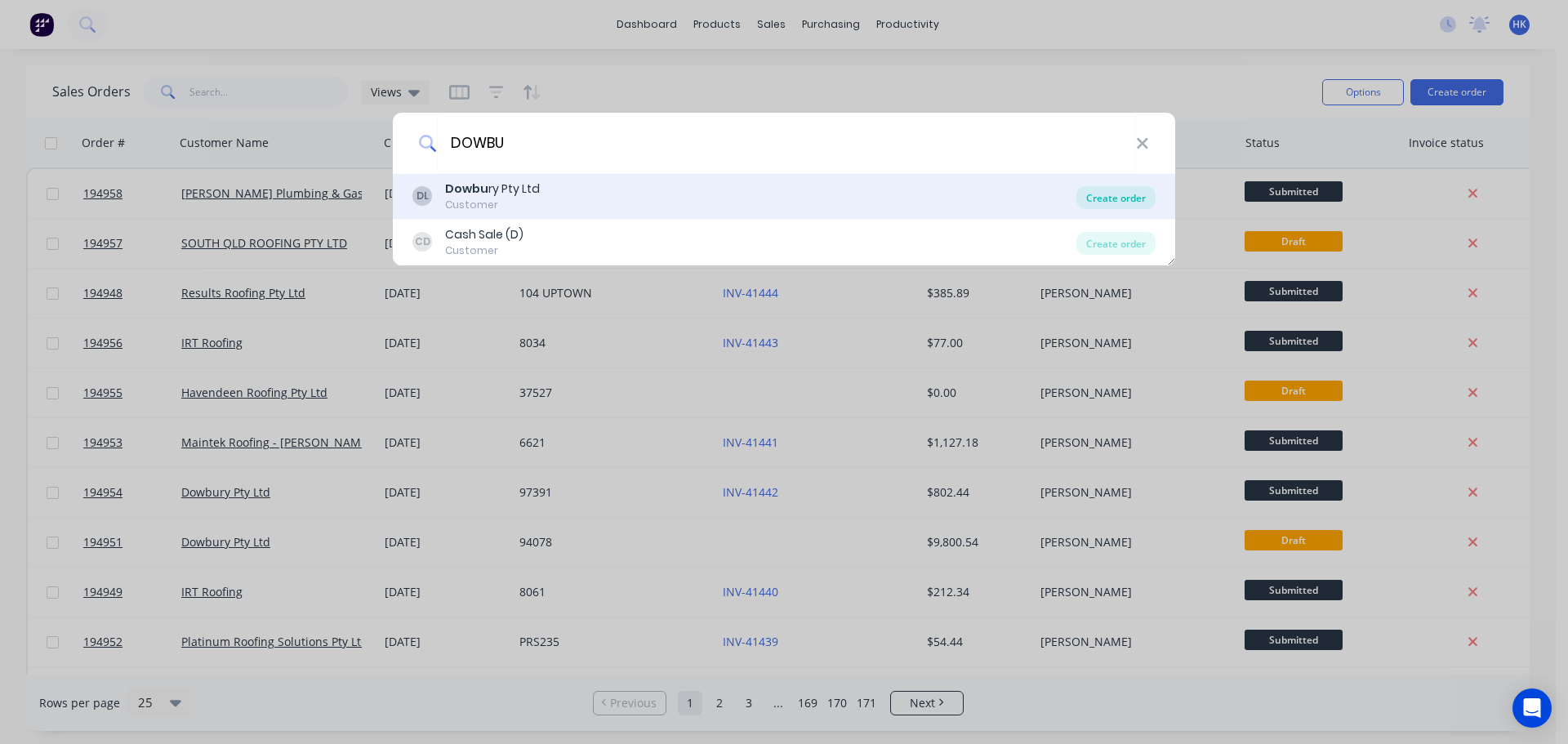
click at [1122, 204] on div "Create order" at bounding box center [1116, 197] width 79 height 22
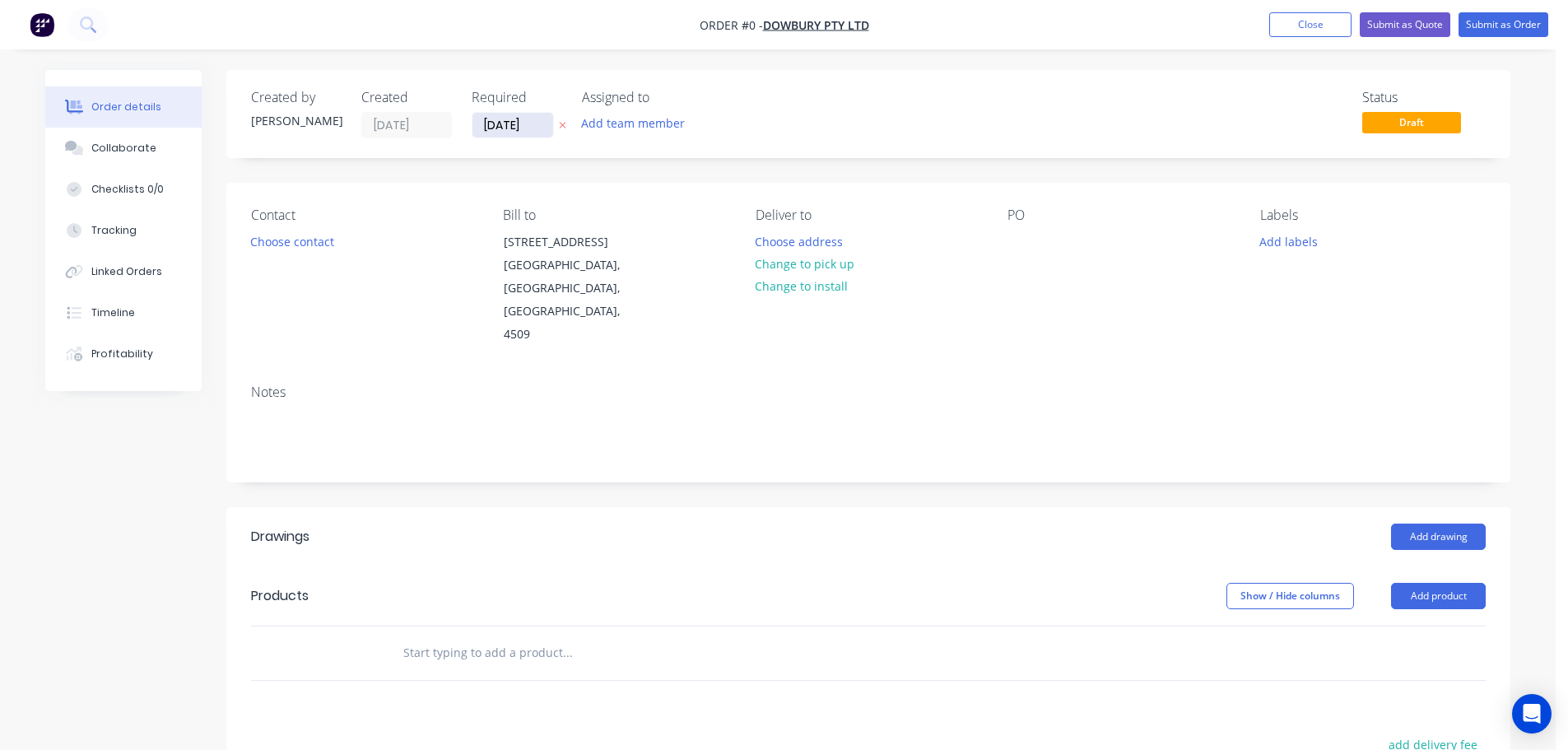
click at [503, 124] on input "[DATE]" at bounding box center [513, 124] width 81 height 24
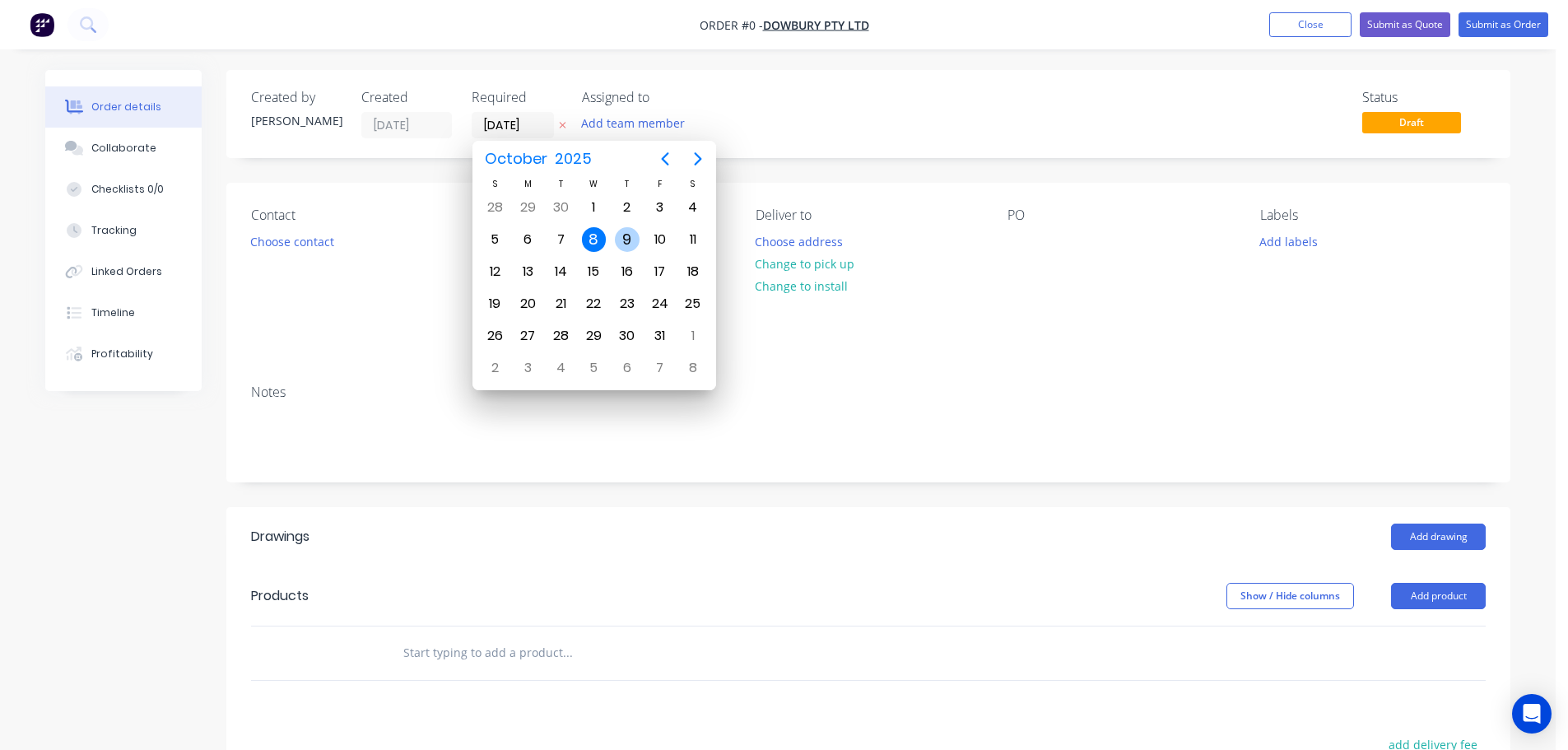
click at [613, 235] on div "9" at bounding box center [627, 239] width 33 height 31
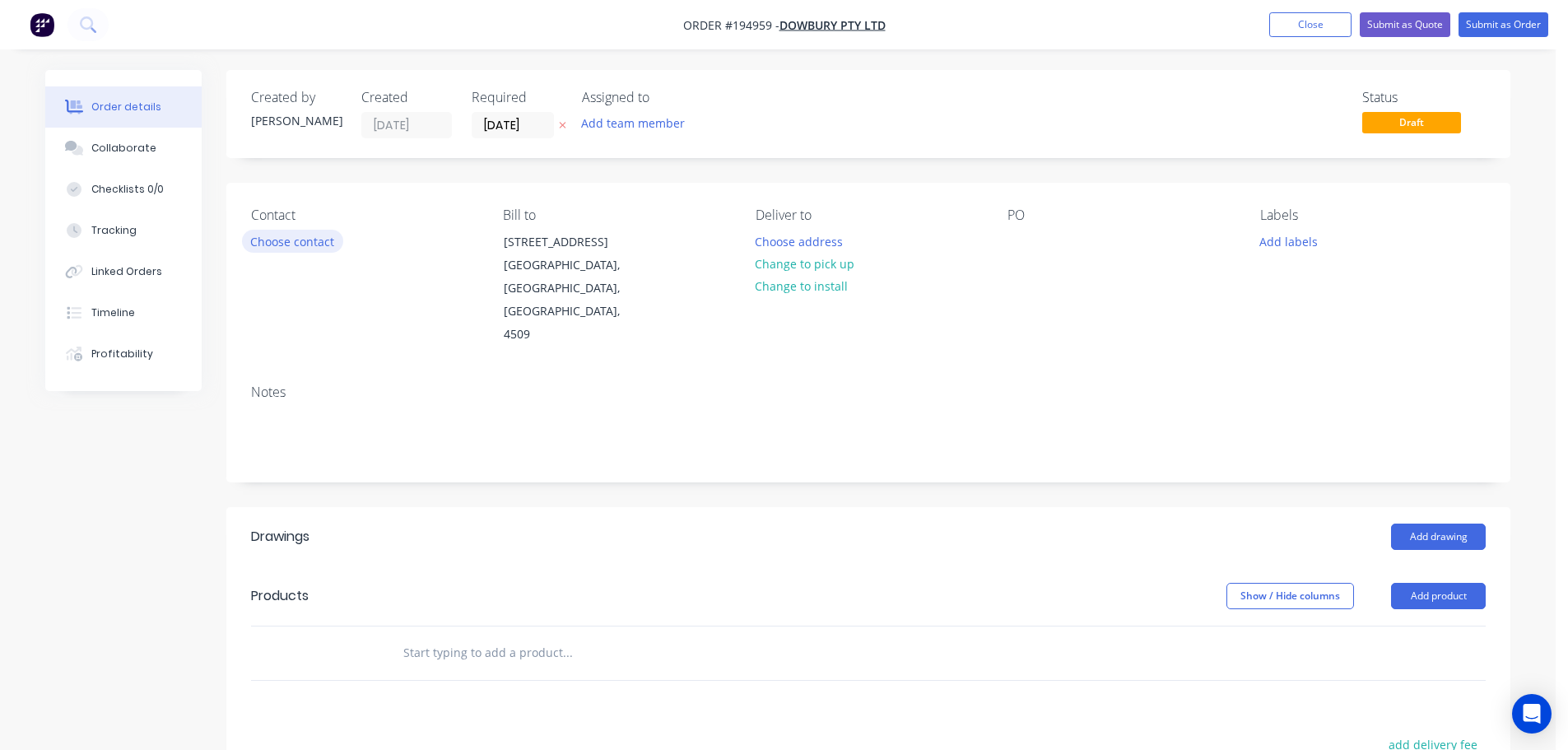
click at [305, 242] on button "Choose contact" at bounding box center [292, 240] width 102 height 22
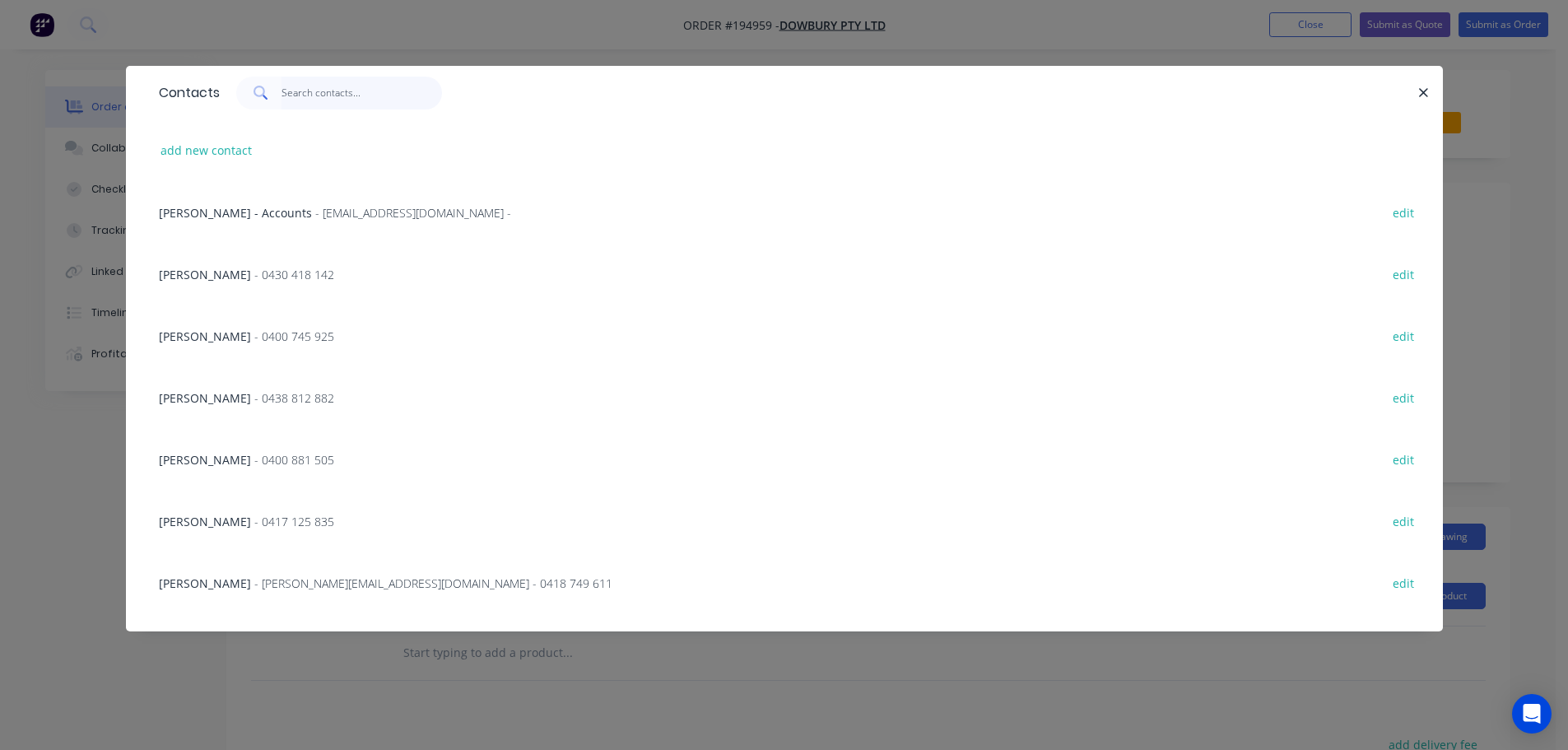
click at [317, 102] on input "text" at bounding box center [361, 92] width 160 height 33
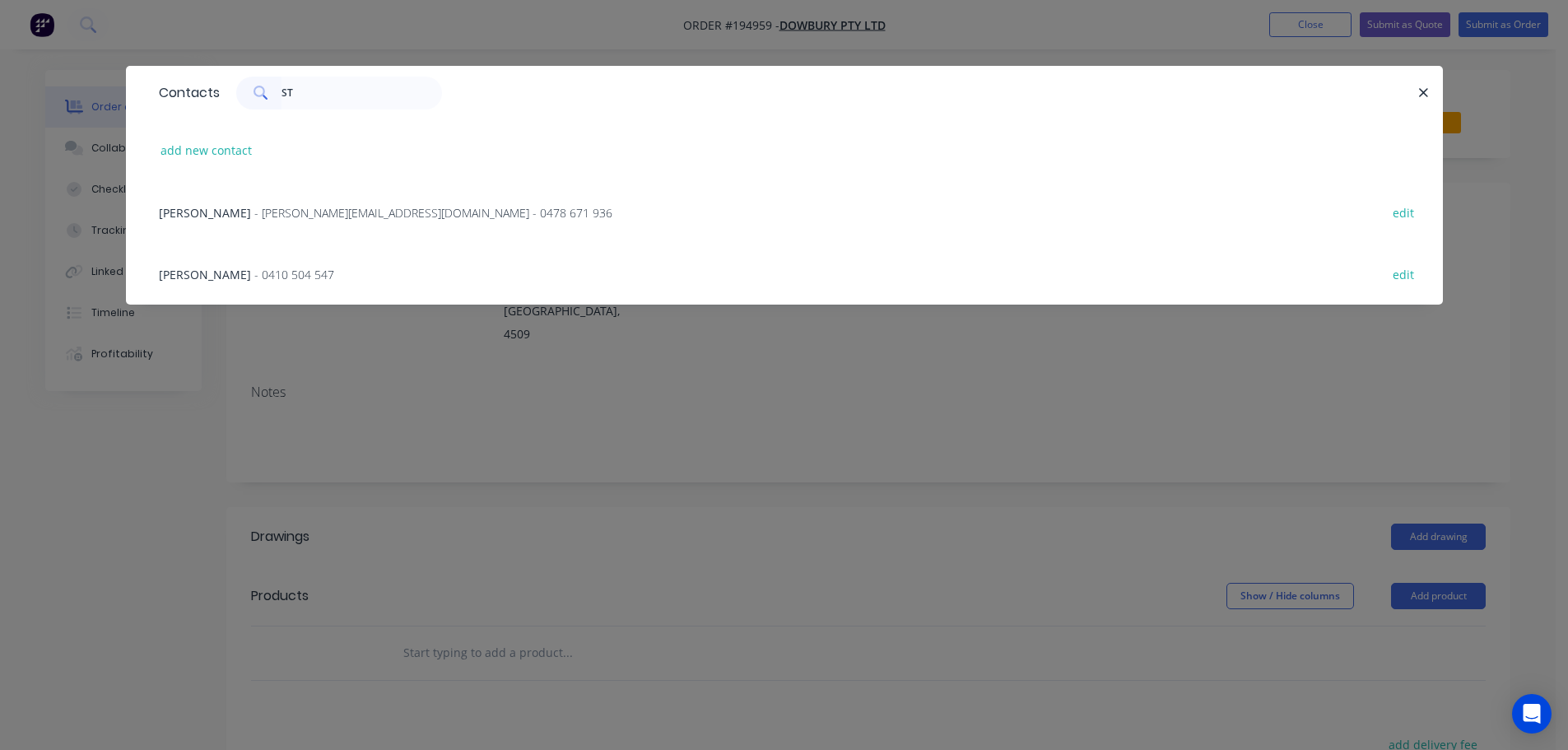
click at [254, 272] on span "- 0410 504 547" at bounding box center [294, 275] width 80 height 16
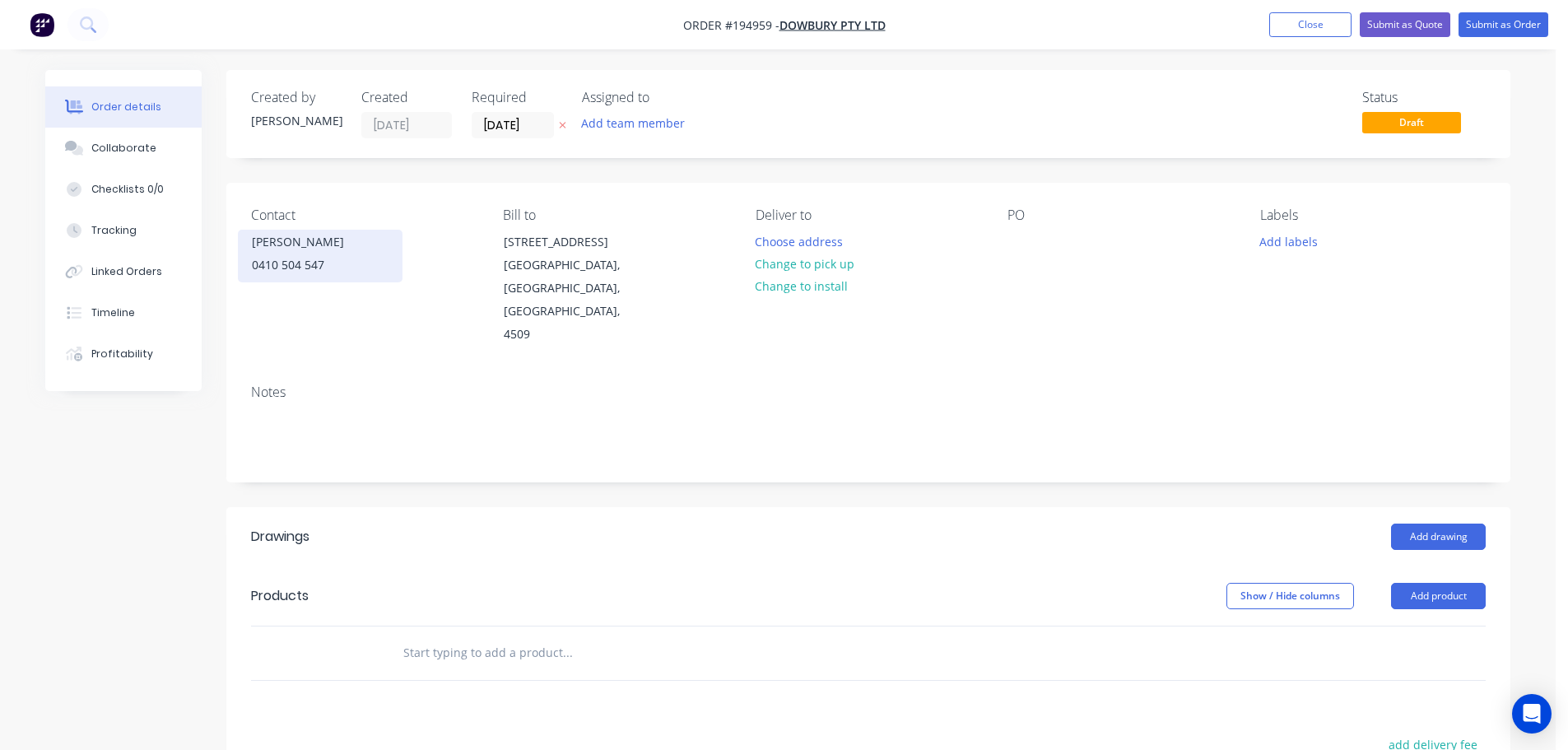
click at [302, 265] on div "0410 504 547" at bounding box center [320, 265] width 137 height 23
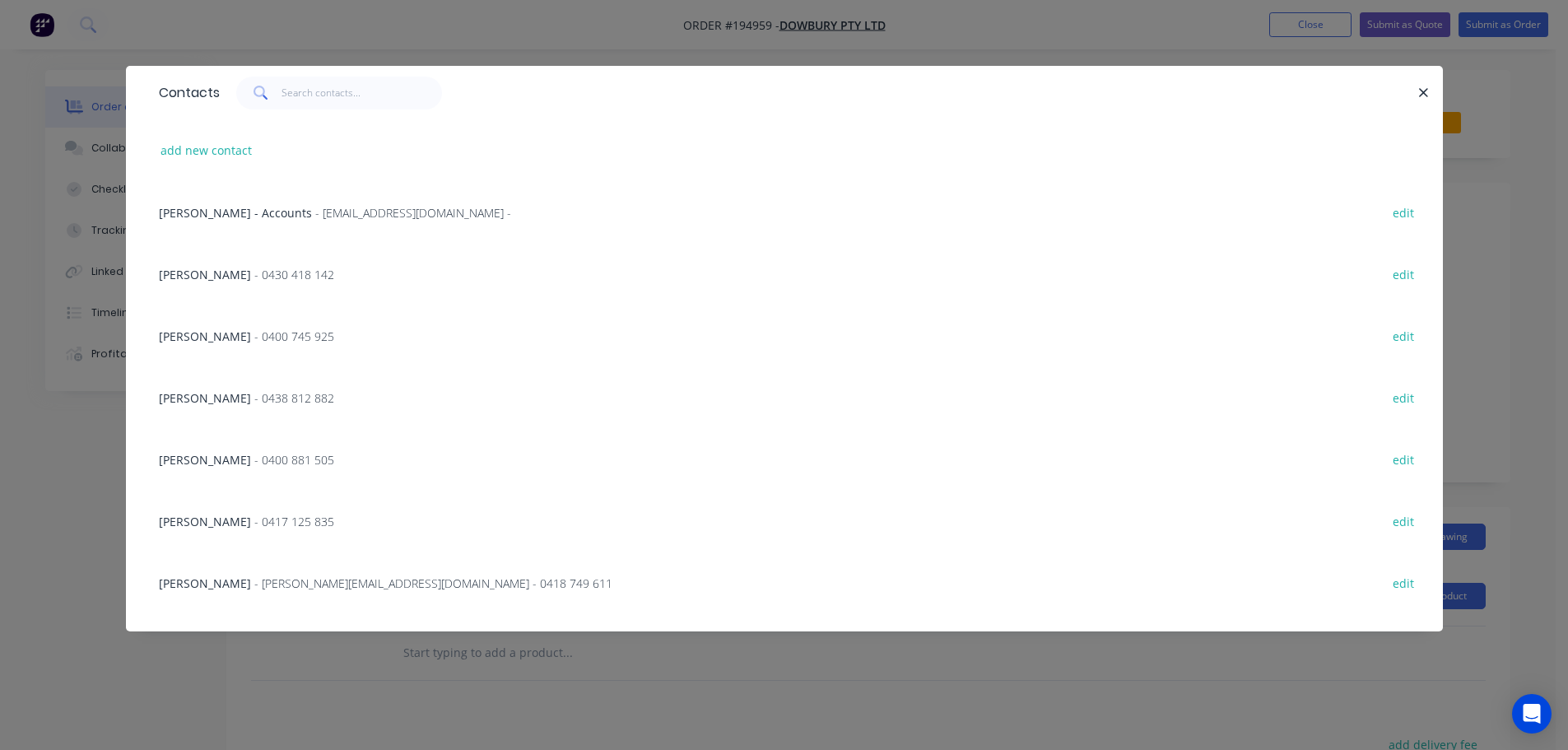
click at [289, 112] on div "Contacts" at bounding box center [784, 92] width 1317 height 54
click at [298, 98] on input "text" at bounding box center [361, 92] width 160 height 33
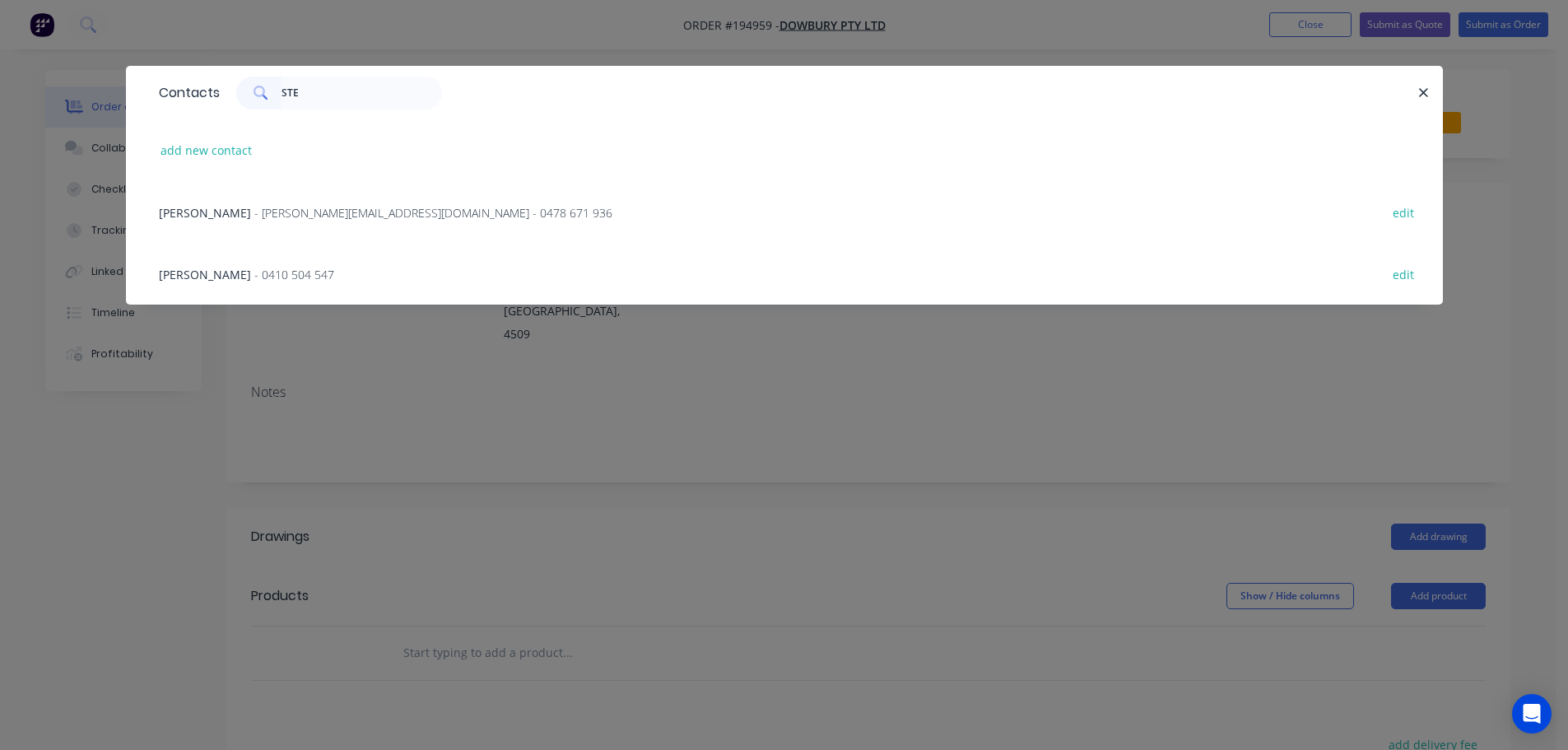
click at [332, 211] on span "- steve@dowbury.com.au - 0478 671 936" at bounding box center [433, 212] width 358 height 16
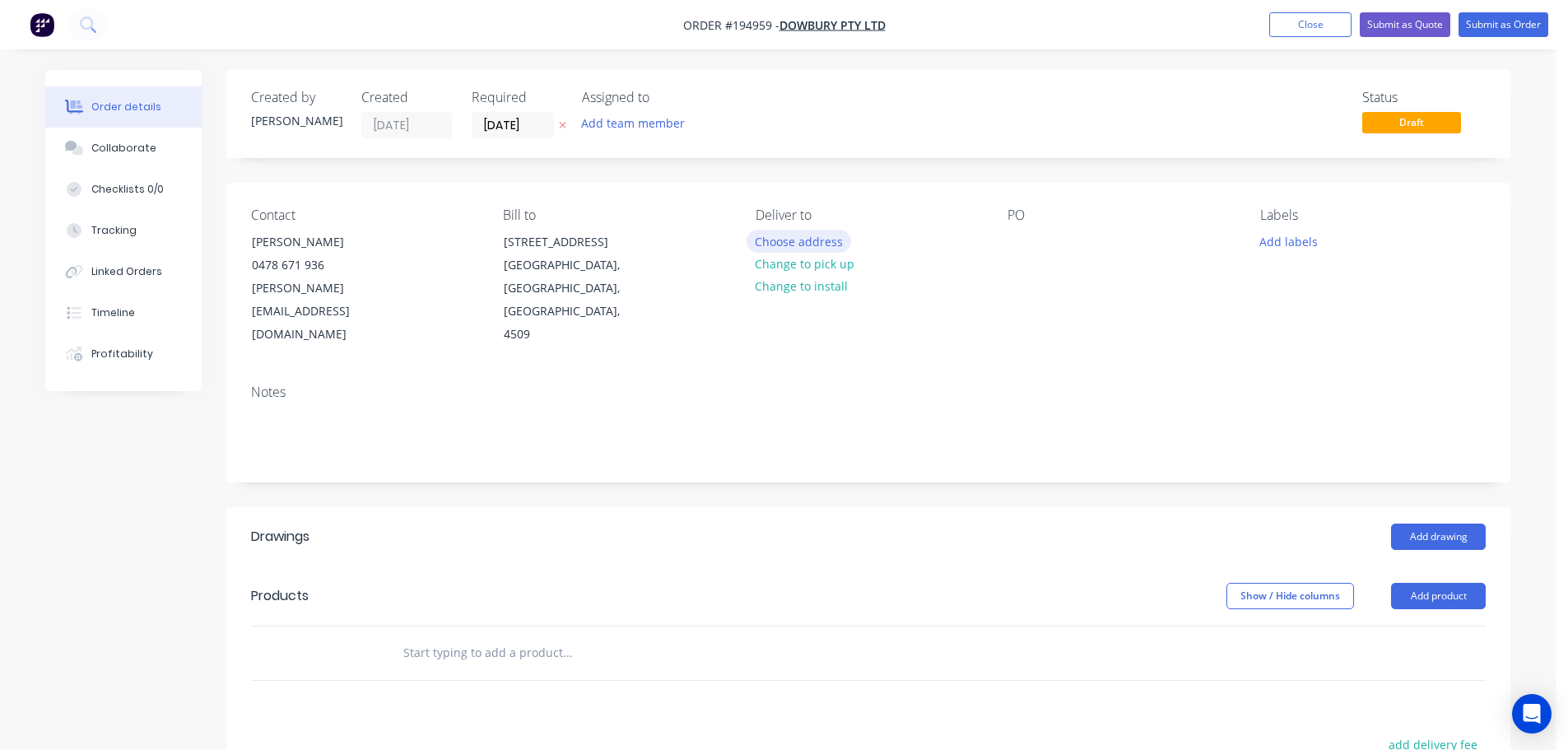
click at [784, 242] on button "Choose address" at bounding box center [799, 240] width 105 height 22
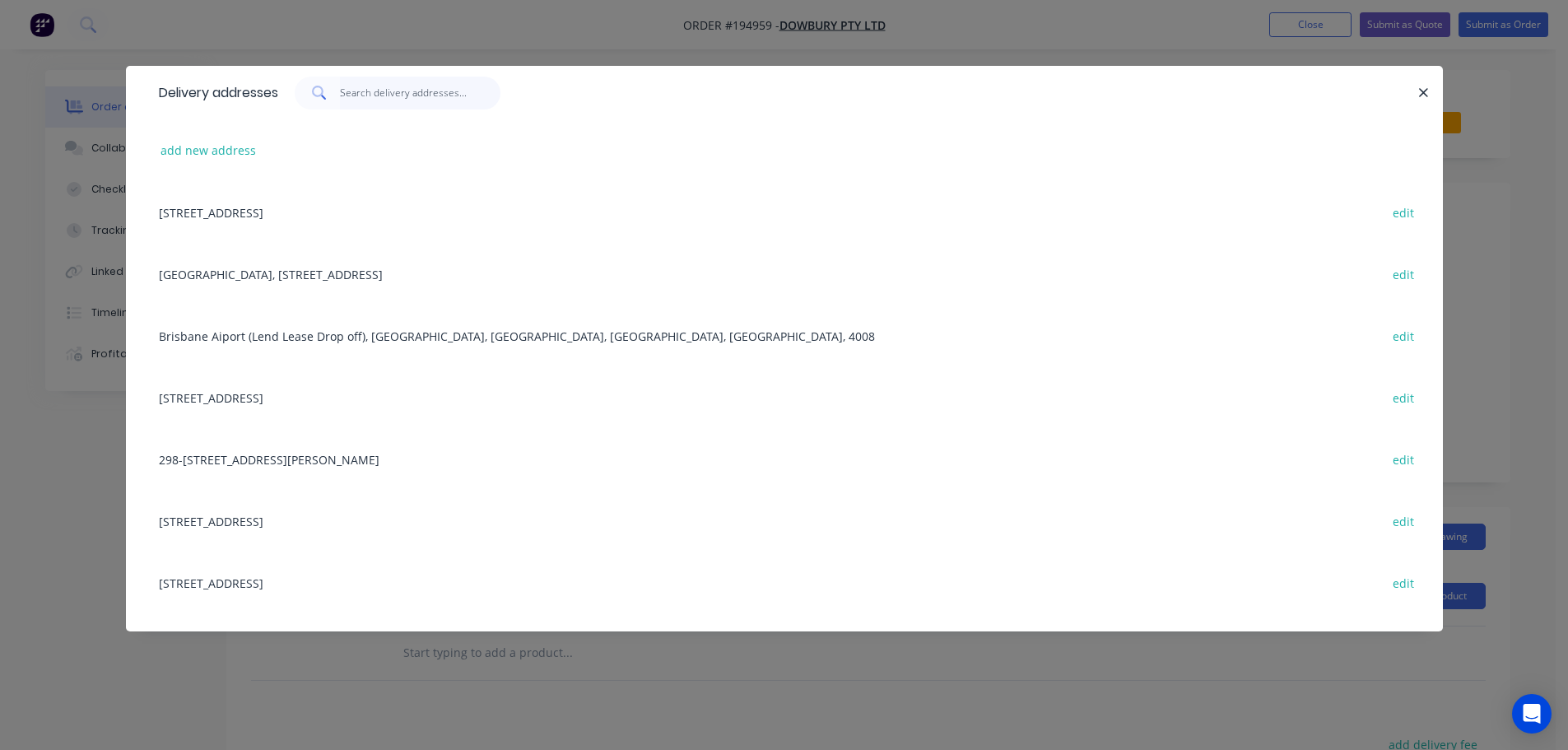
click at [439, 97] on input "text" at bounding box center [420, 92] width 160 height 33
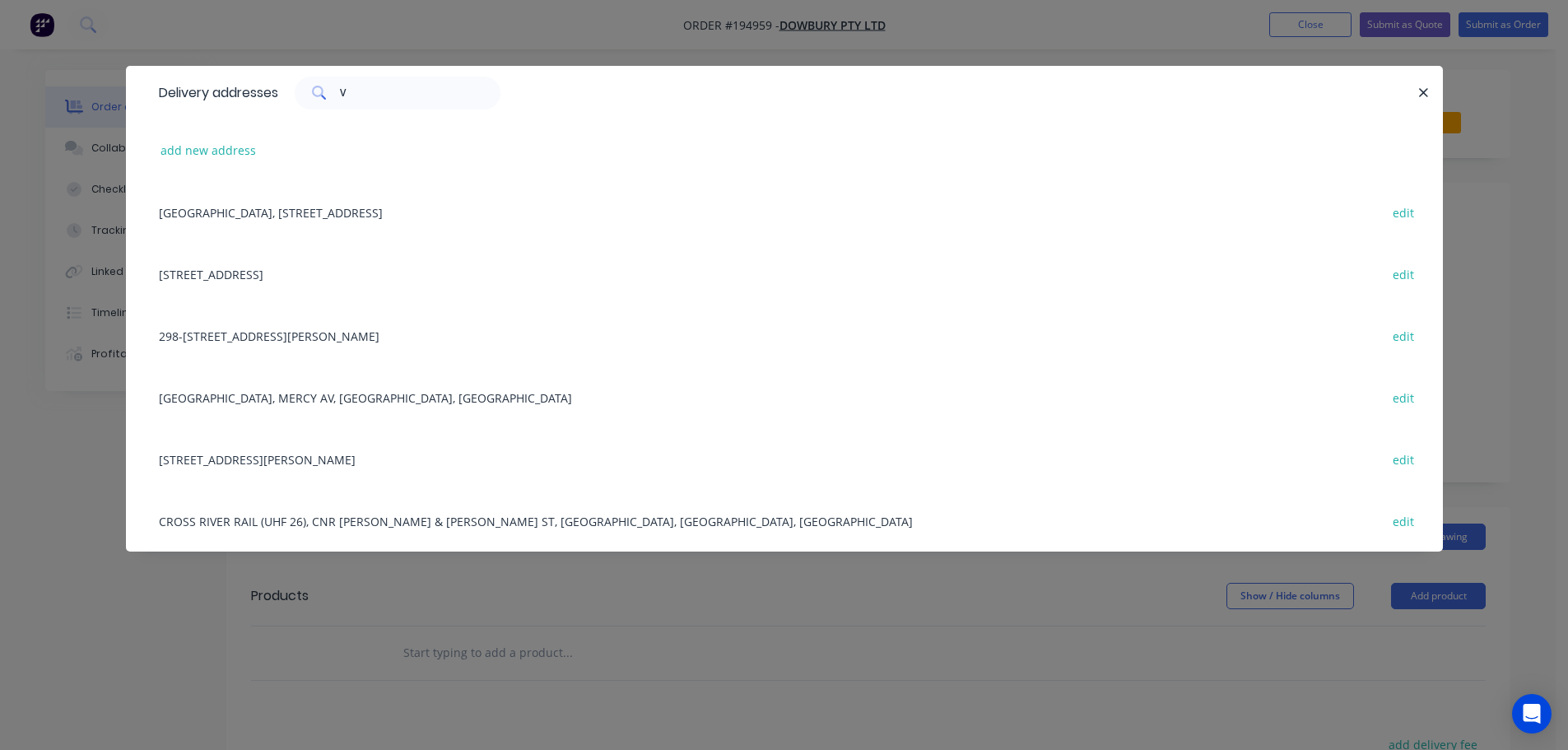
click at [371, 328] on div "298-300 STAPYLTON JACOBS WELL RD, (VISY), STAPYLTON, Queensland, Australia edit" at bounding box center [784, 335] width 1267 height 61
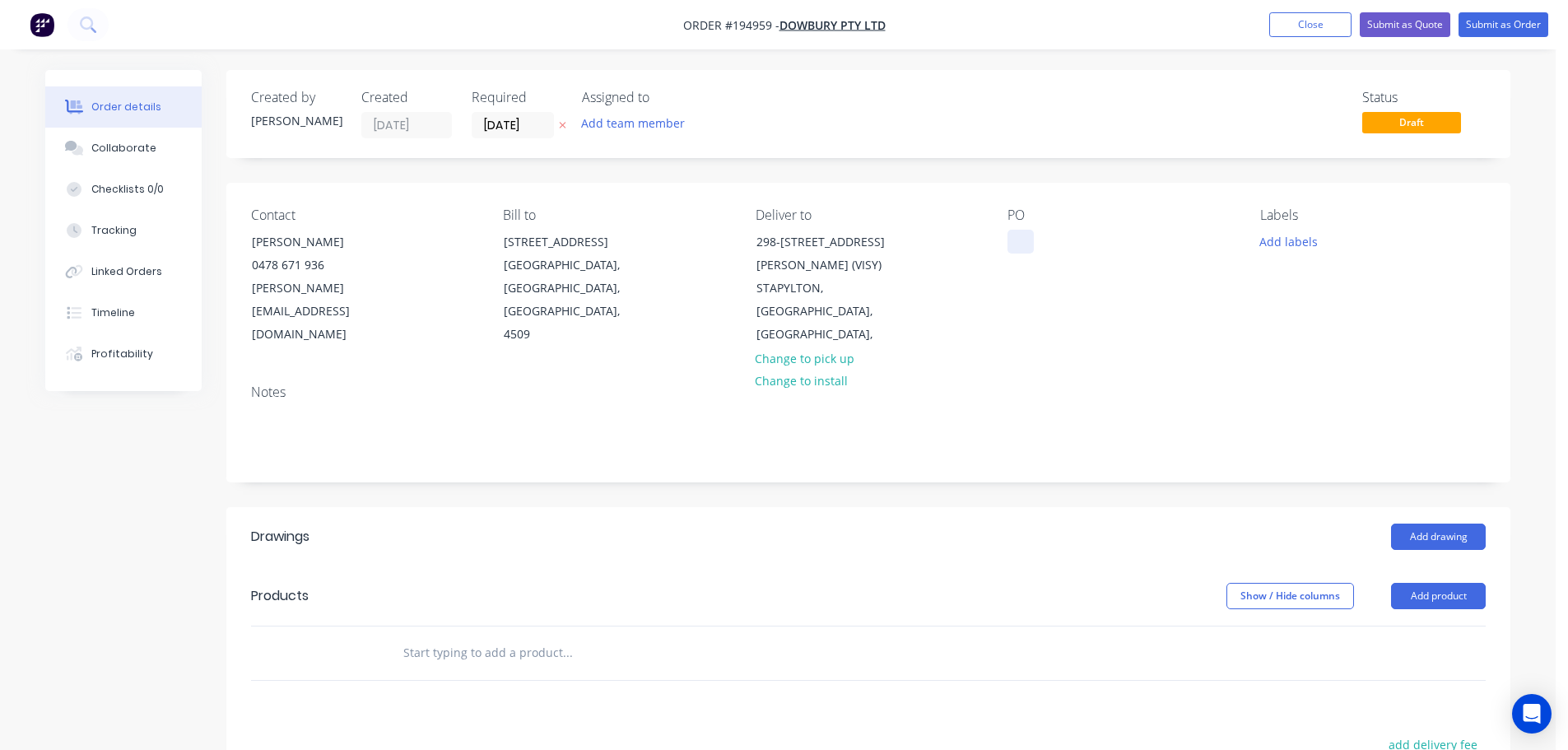
click at [1025, 240] on div at bounding box center [1020, 241] width 26 height 24
click at [1277, 244] on button "Add labels" at bounding box center [1288, 240] width 76 height 22
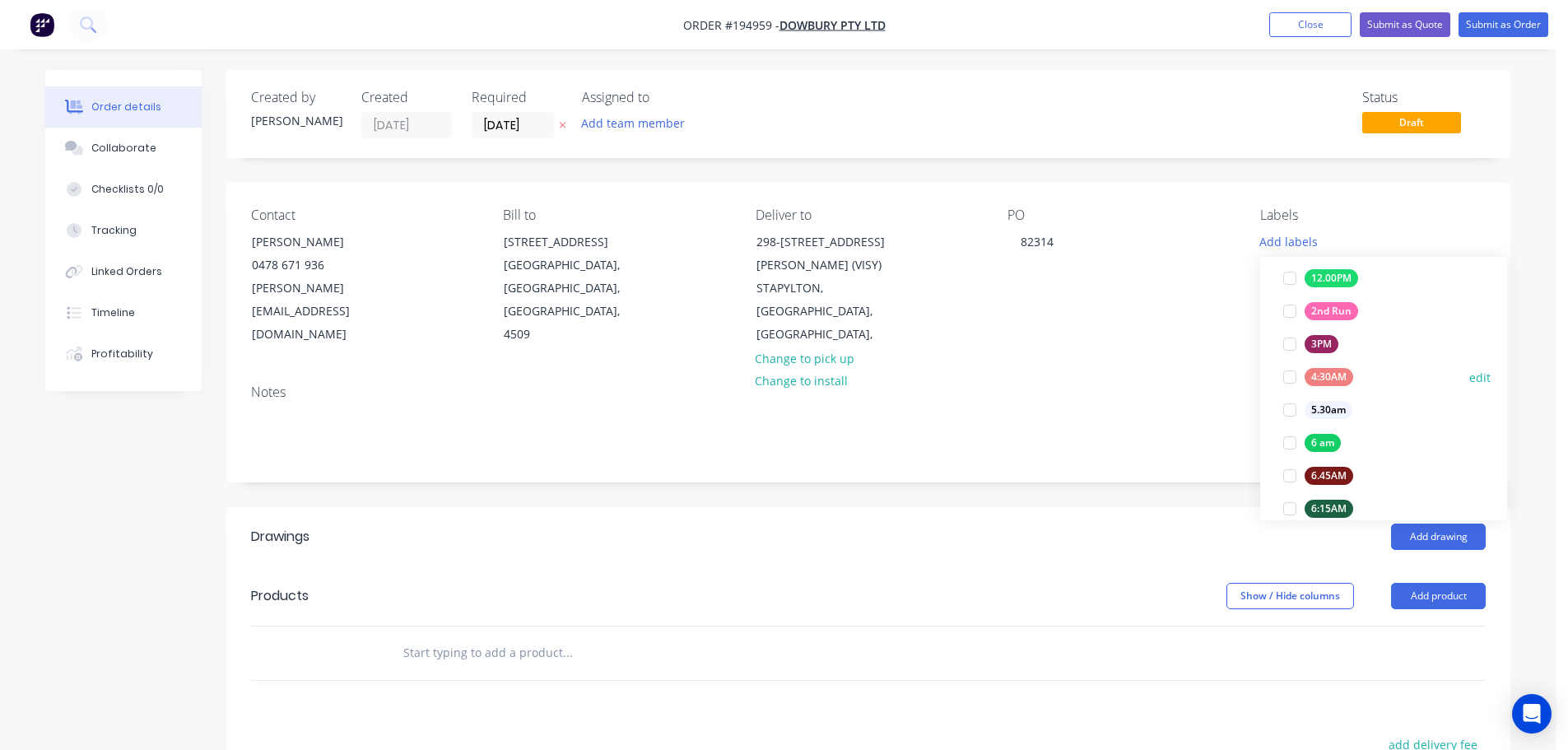
scroll to position [247, 0]
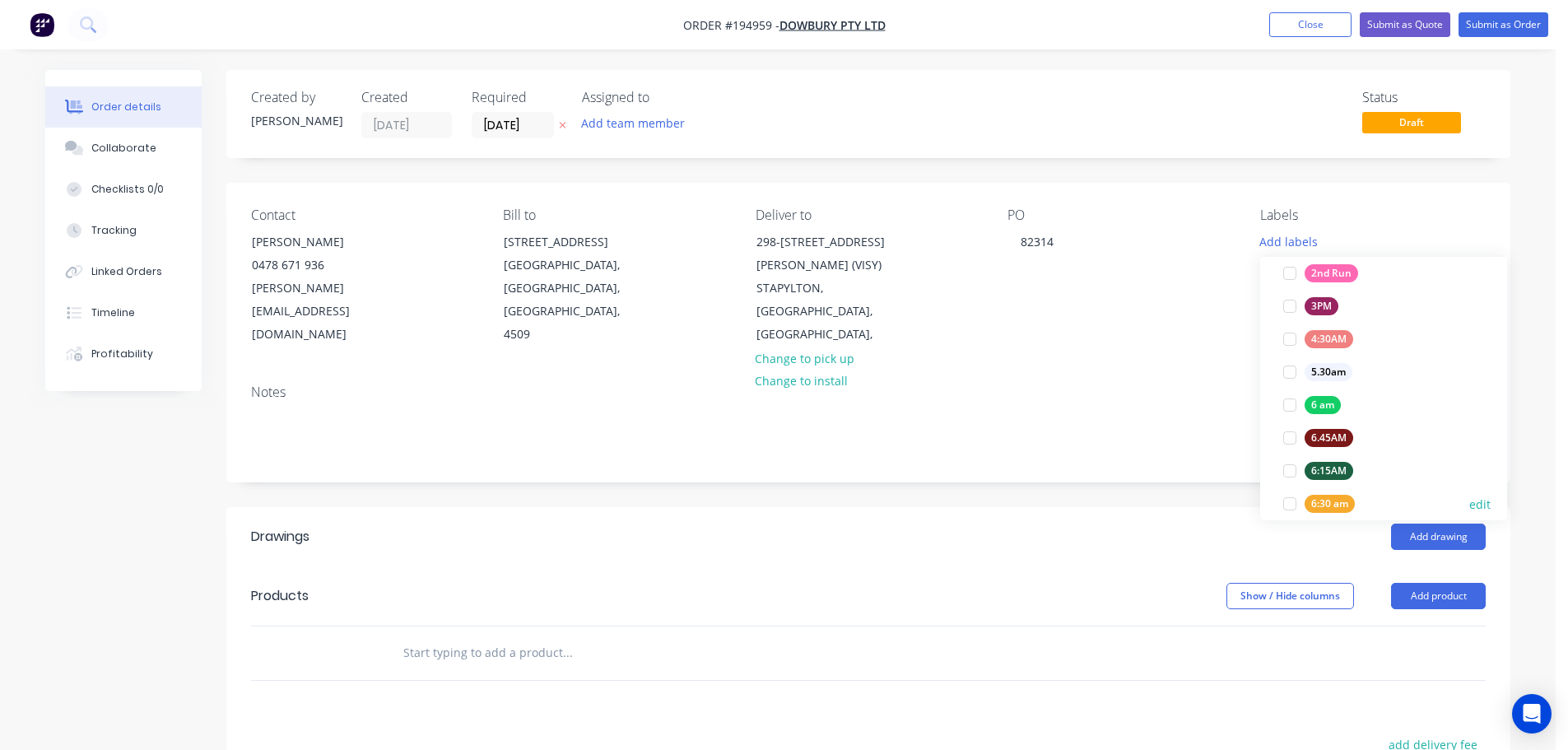
click at [1287, 494] on div at bounding box center [1289, 503] width 33 height 33
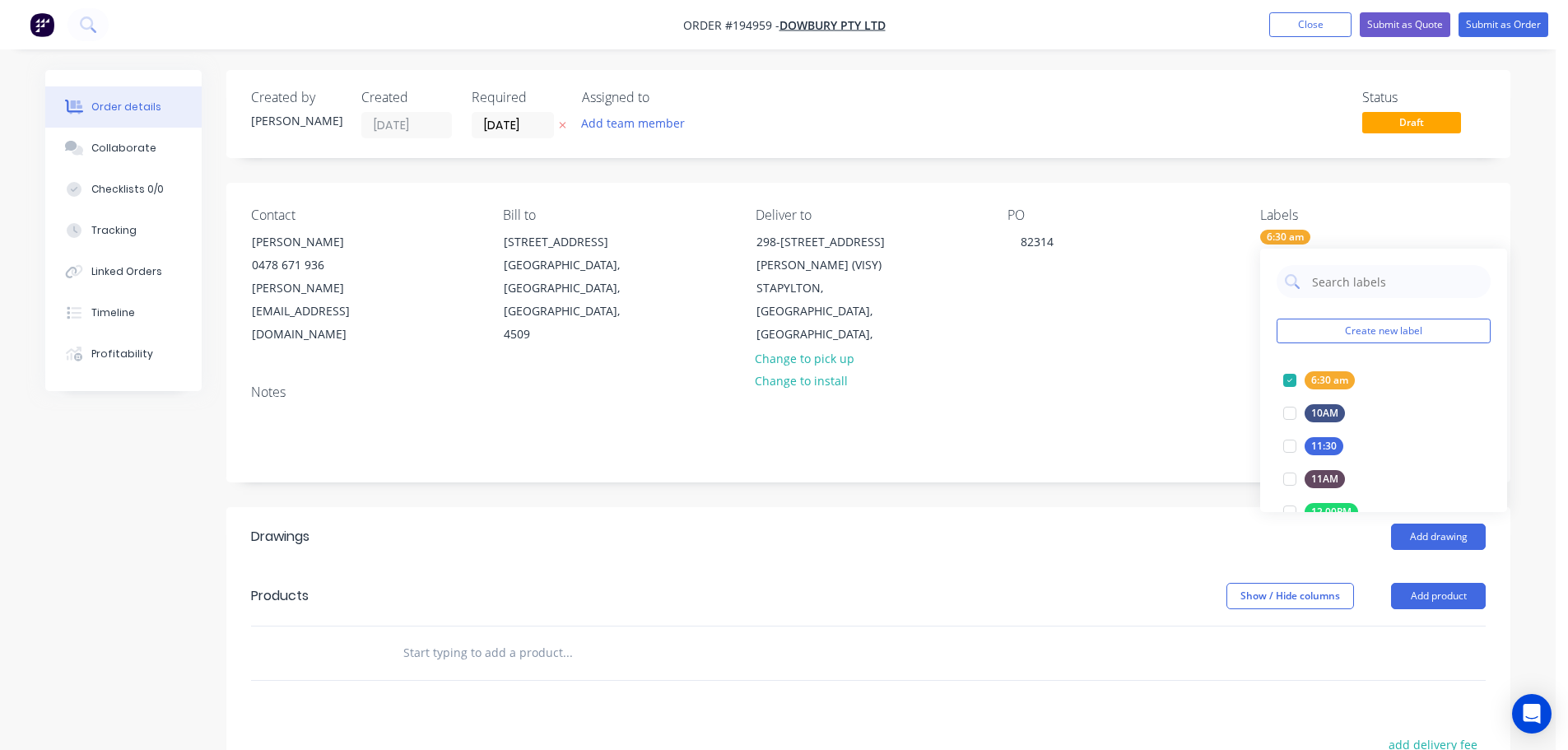
click at [1156, 523] on div "Add drawing" at bounding box center [999, 536] width 972 height 26
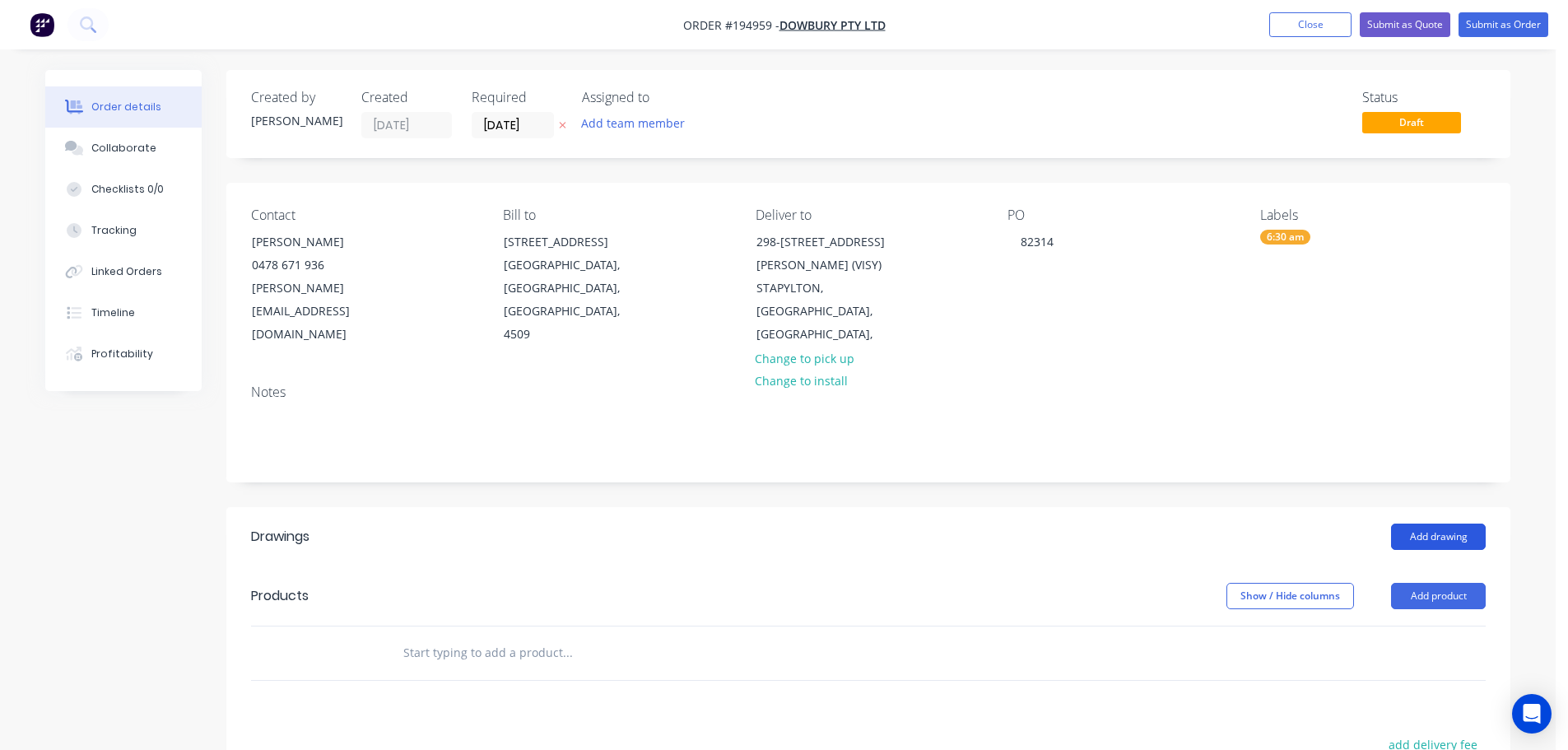
click at [1407, 523] on button "Add drawing" at bounding box center [1438, 536] width 95 height 26
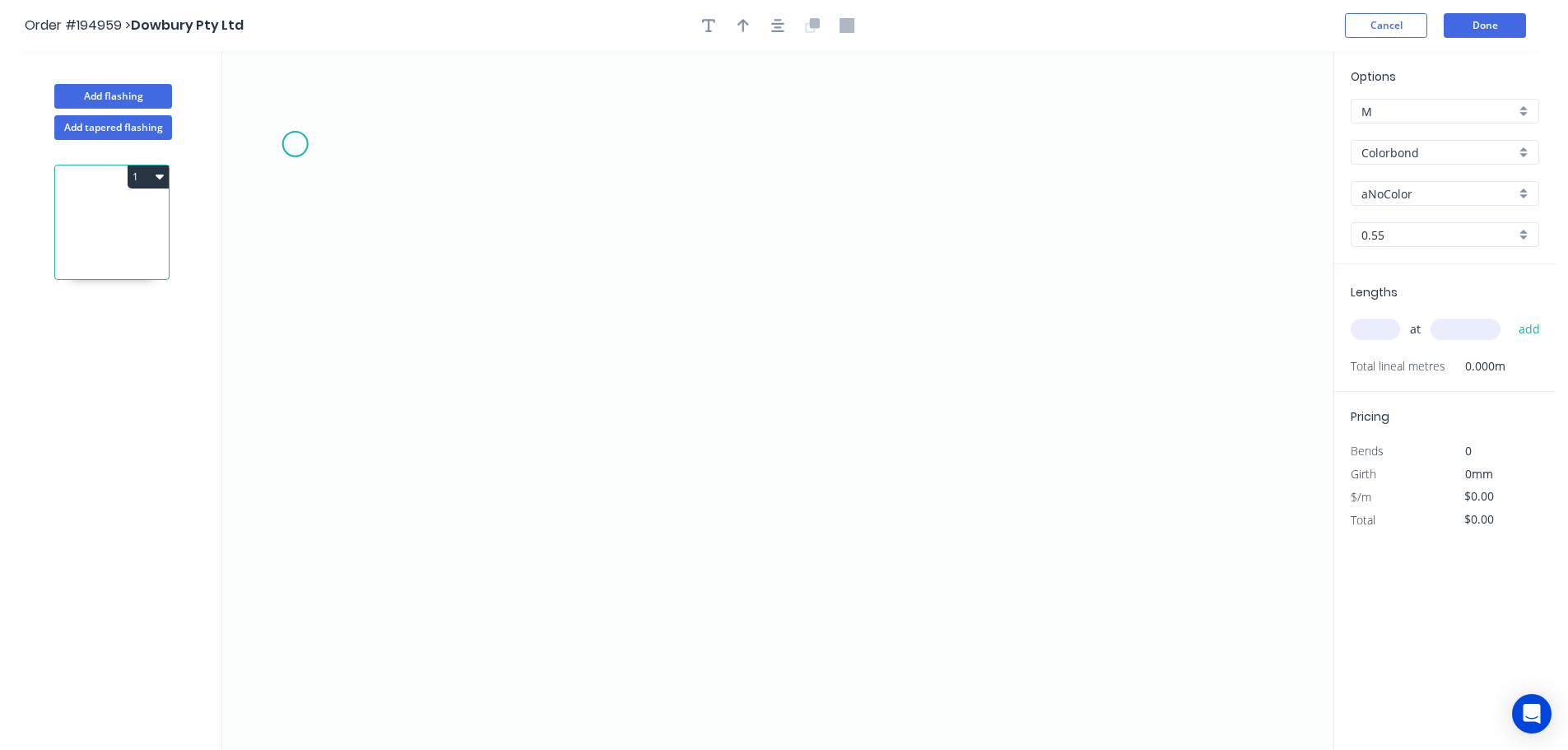
click at [295, 144] on icon "0" at bounding box center [778, 401] width 1111 height 699
click at [295, 349] on icon "0" at bounding box center [778, 401] width 1111 height 699
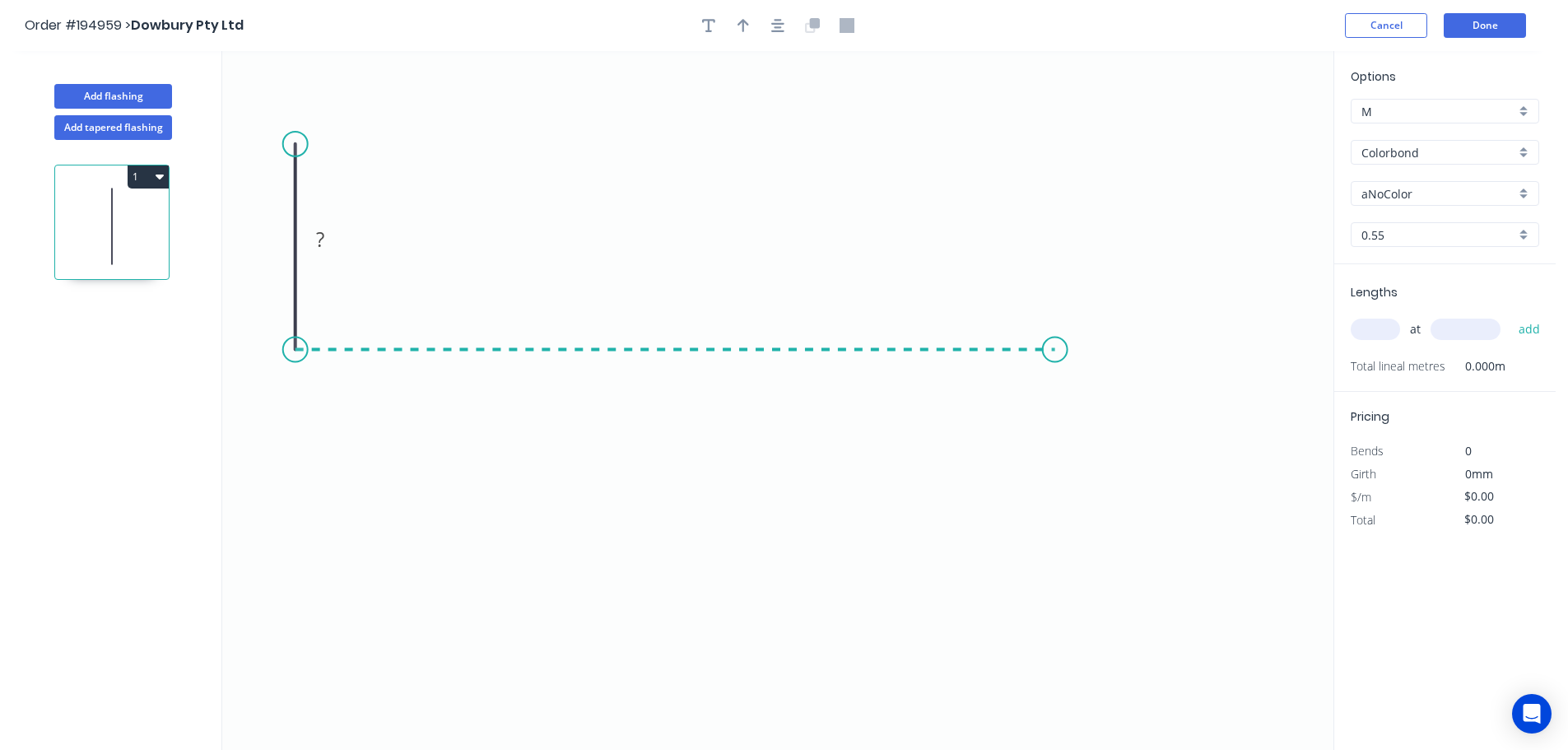
click at [1055, 368] on icon "0 ?" at bounding box center [778, 401] width 1111 height 699
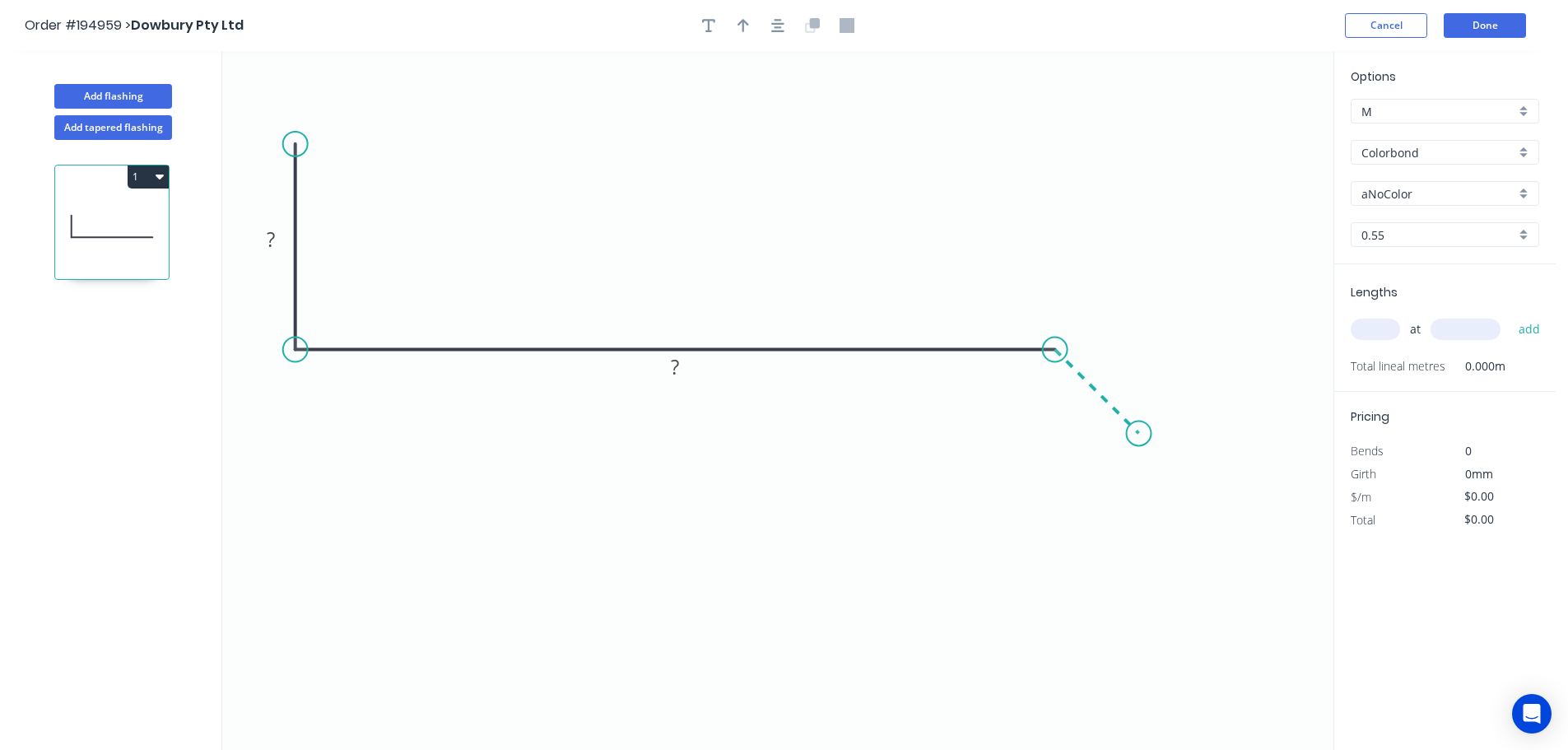
click at [1139, 443] on icon "0 ? ?" at bounding box center [778, 401] width 1111 height 699
click at [1135, 676] on icon "0 ? ? ?" at bounding box center [778, 401] width 1111 height 699
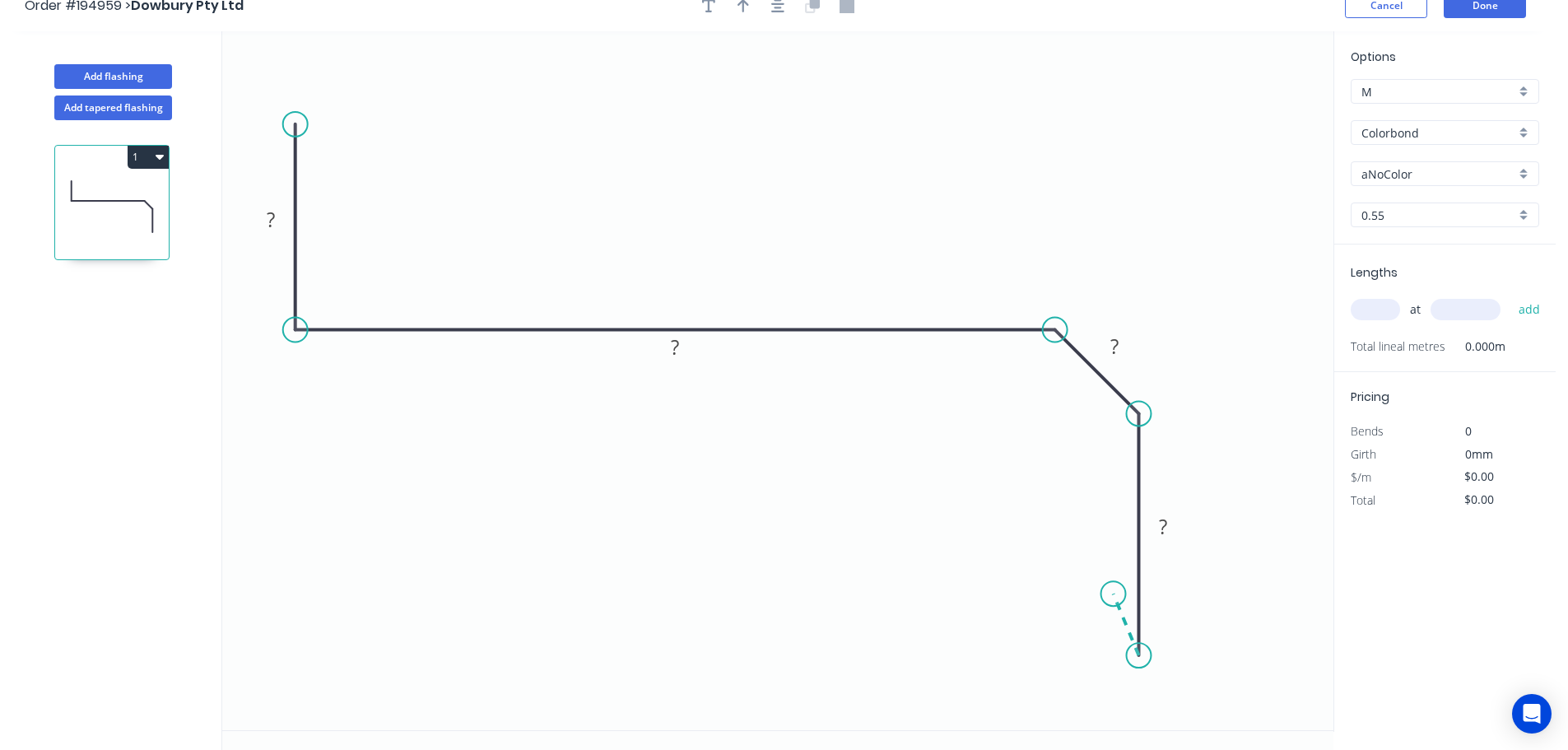
scroll to position [30, 0]
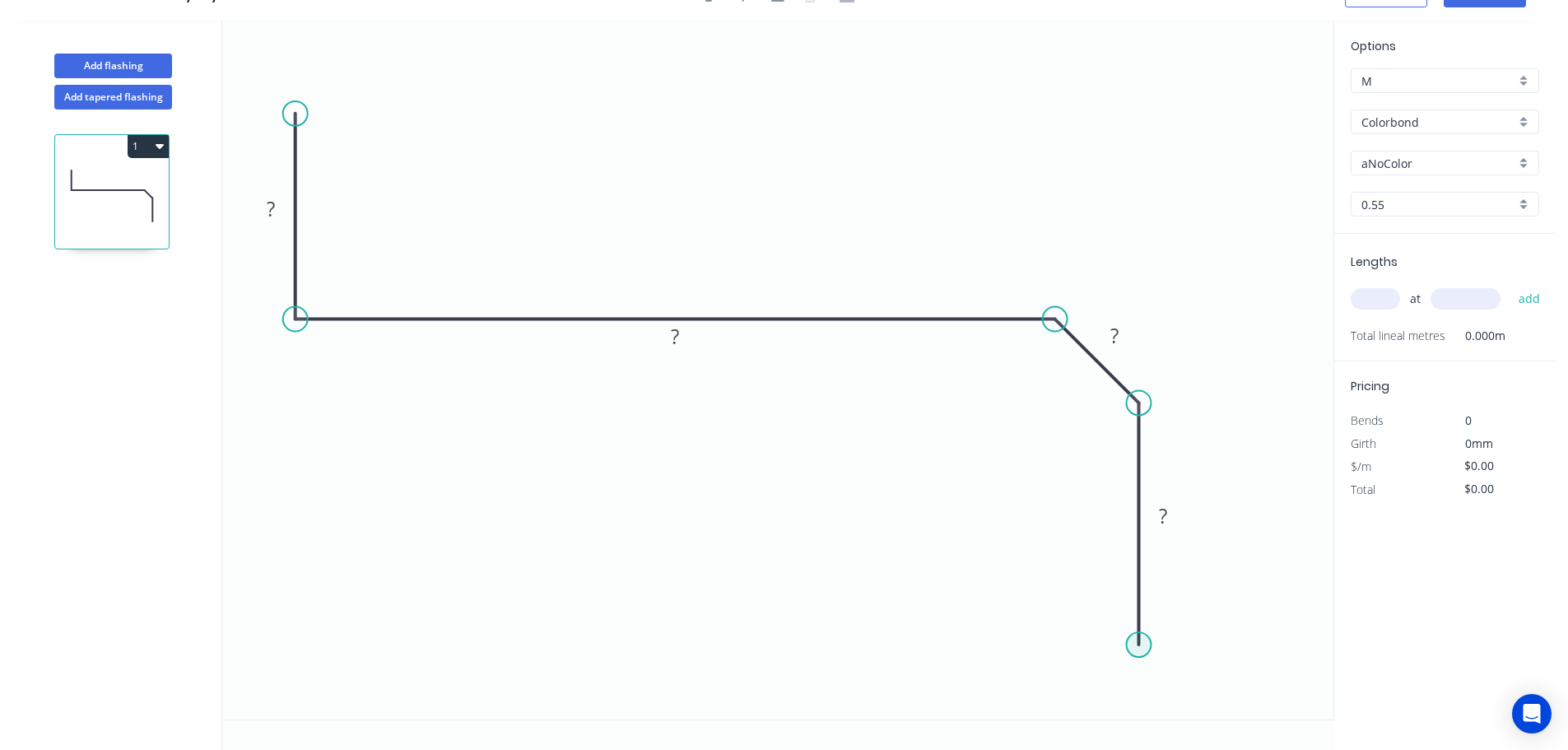
click at [1141, 642] on circle at bounding box center [1139, 644] width 24 height 24
click at [1207, 711] on icon "0 ? ? ? ?" at bounding box center [778, 370] width 1111 height 699
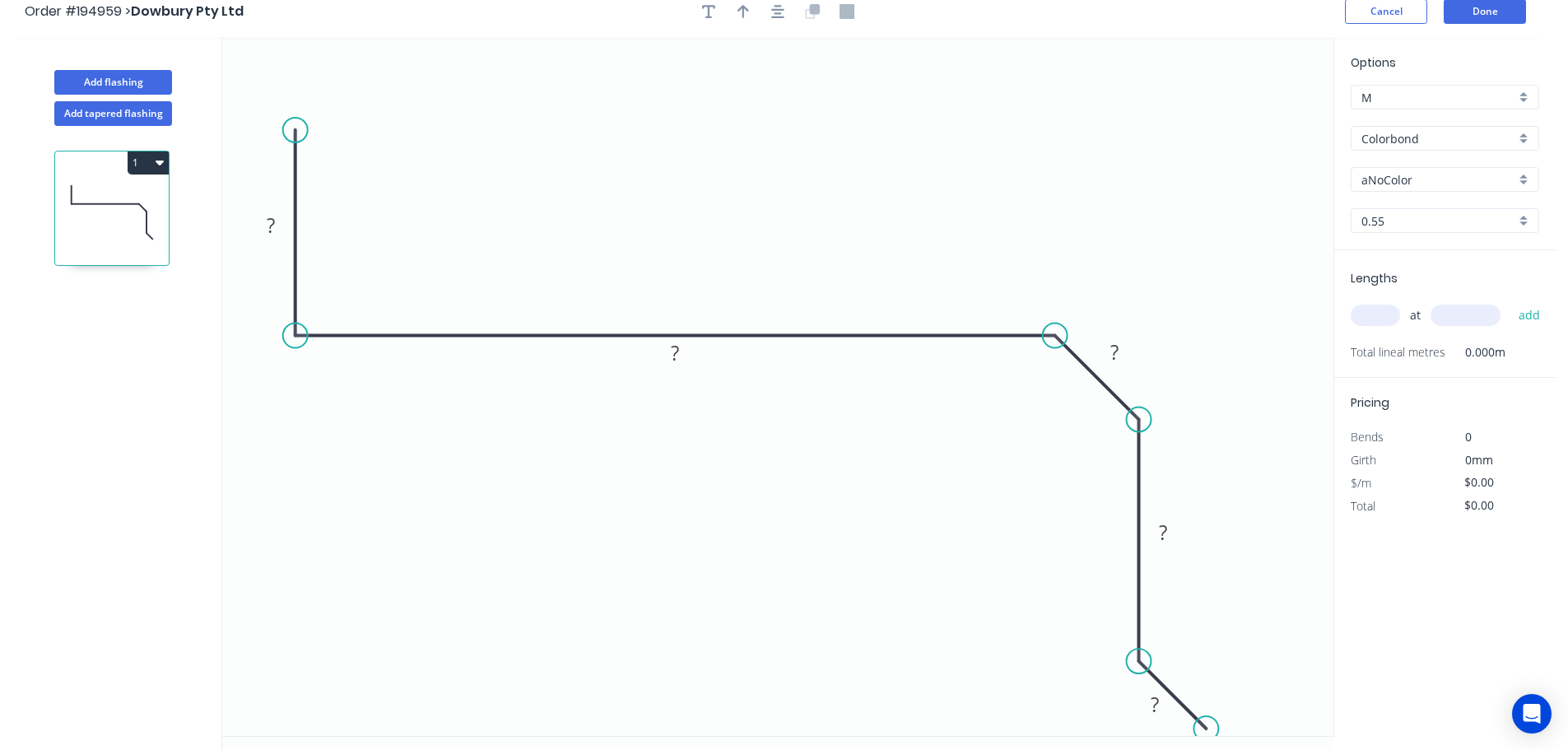
scroll to position [0, 0]
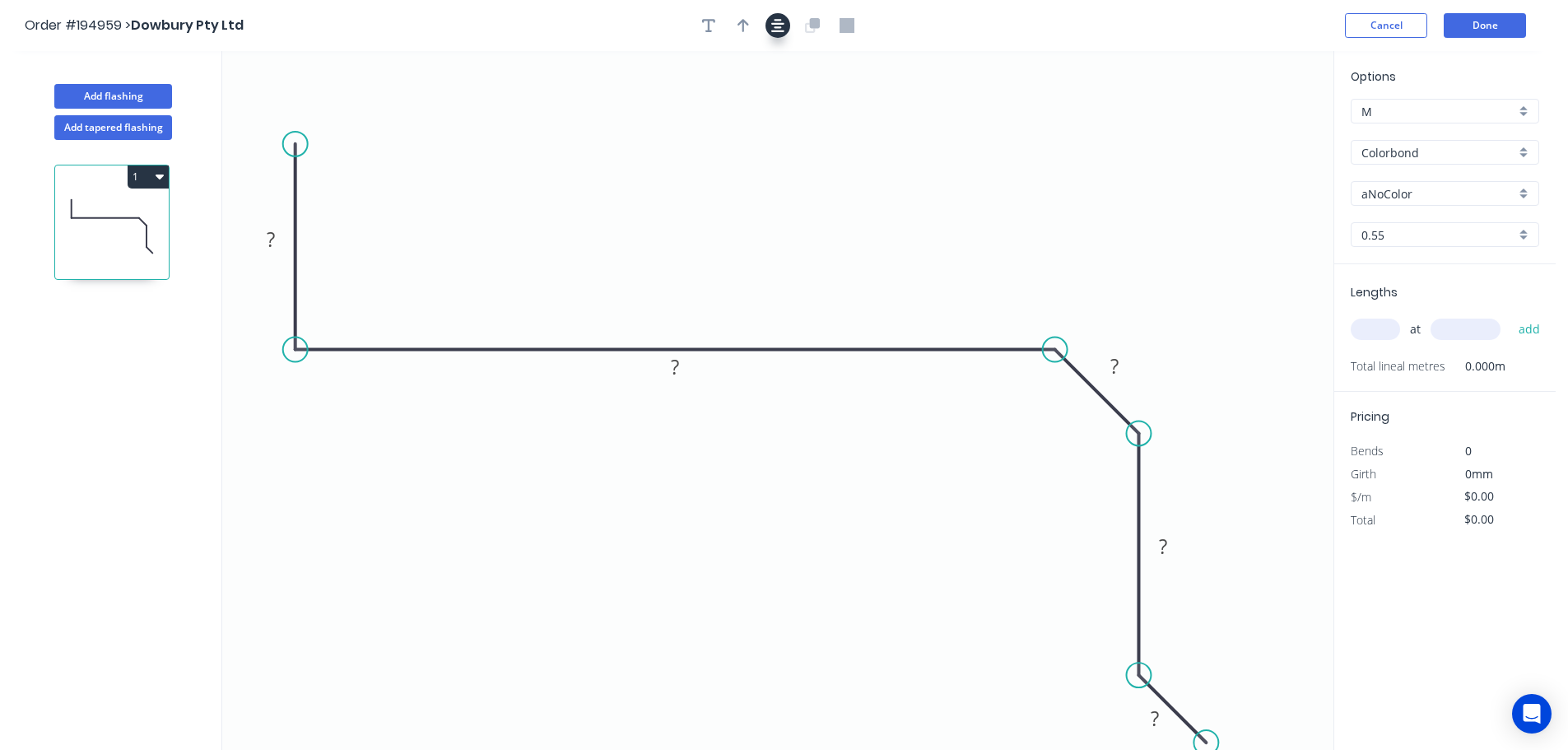
click at [767, 27] on button "button" at bounding box center [777, 25] width 24 height 24
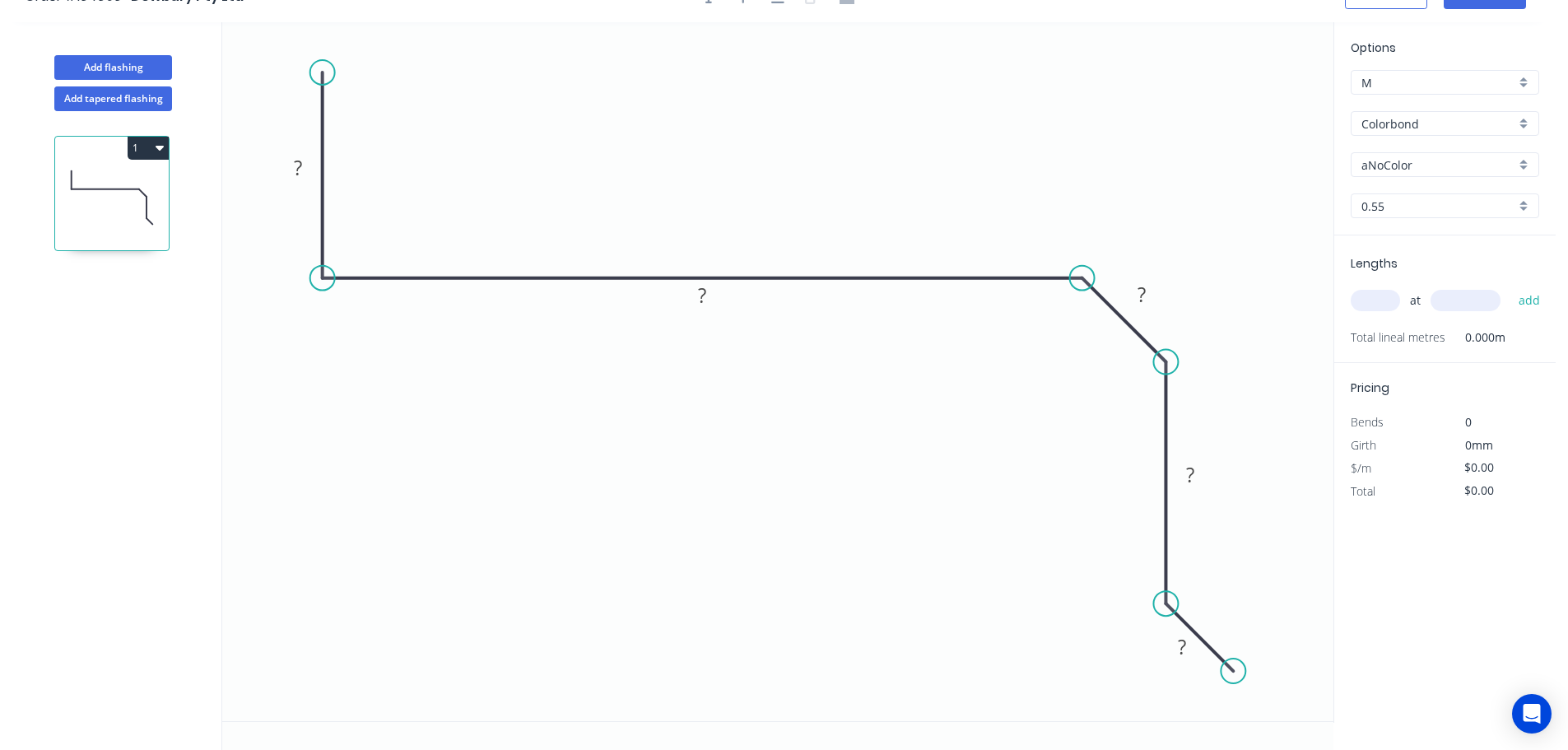
scroll to position [30, 0]
click at [1172, 591] on circle at bounding box center [1165, 601] width 24 height 24
drag, startPoint x: 1172, startPoint y: 596, endPoint x: 1171, endPoint y: 586, distance: 10.0
click at [1171, 586] on circle at bounding box center [1165, 585] width 24 height 24
drag, startPoint x: 1233, startPoint y: 667, endPoint x: 1232, endPoint y: 657, distance: 10.0
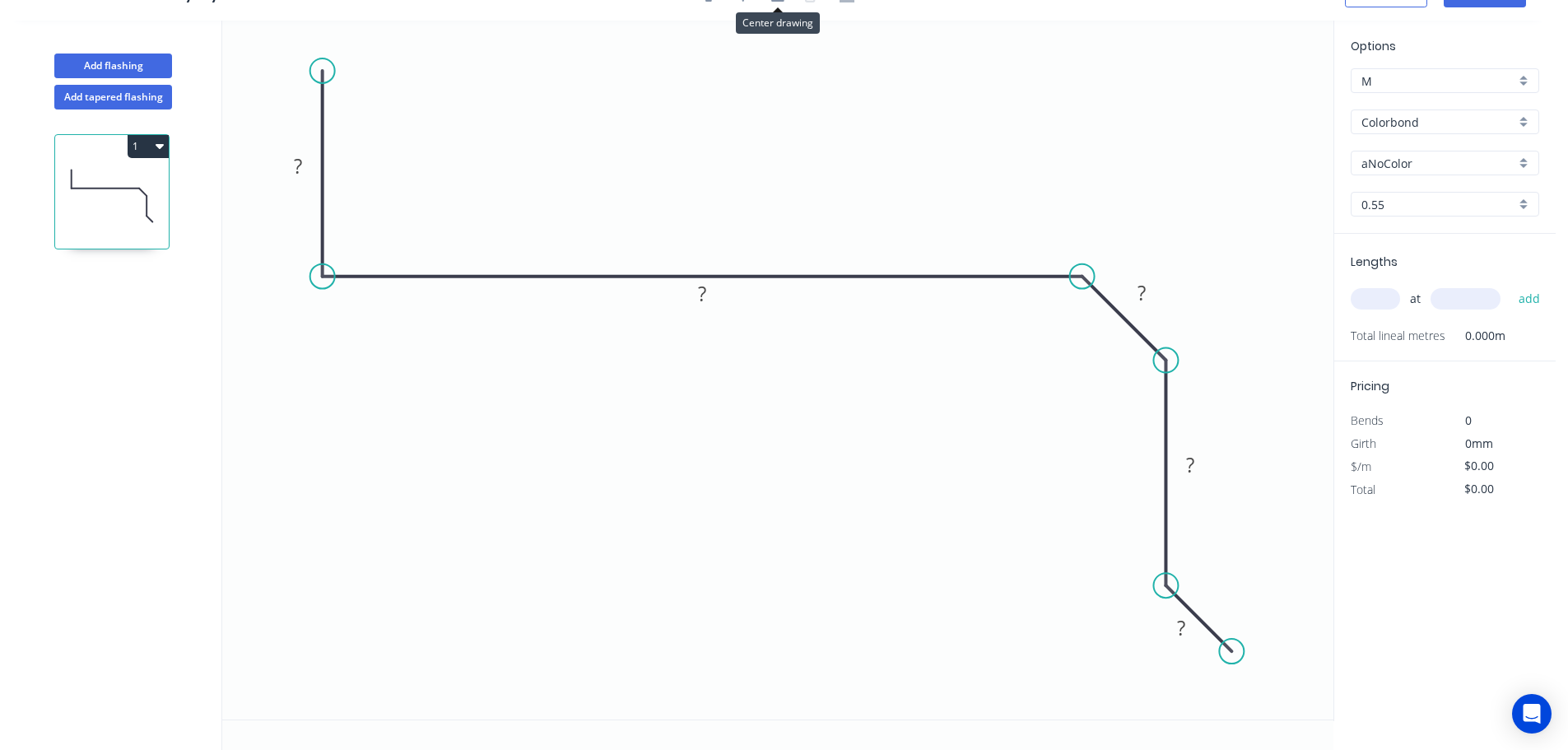
click at [1232, 657] on circle at bounding box center [1230, 650] width 24 height 24
click at [1232, 656] on circle at bounding box center [1230, 650] width 24 height 24
click at [1176, 711] on icon "0 ? ? ? ? ?" at bounding box center [778, 370] width 1111 height 699
drag, startPoint x: 1177, startPoint y: 643, endPoint x: 1209, endPoint y: 617, distance: 41.2
click at [1209, 617] on rect at bounding box center [1212, 601] width 54 height 34
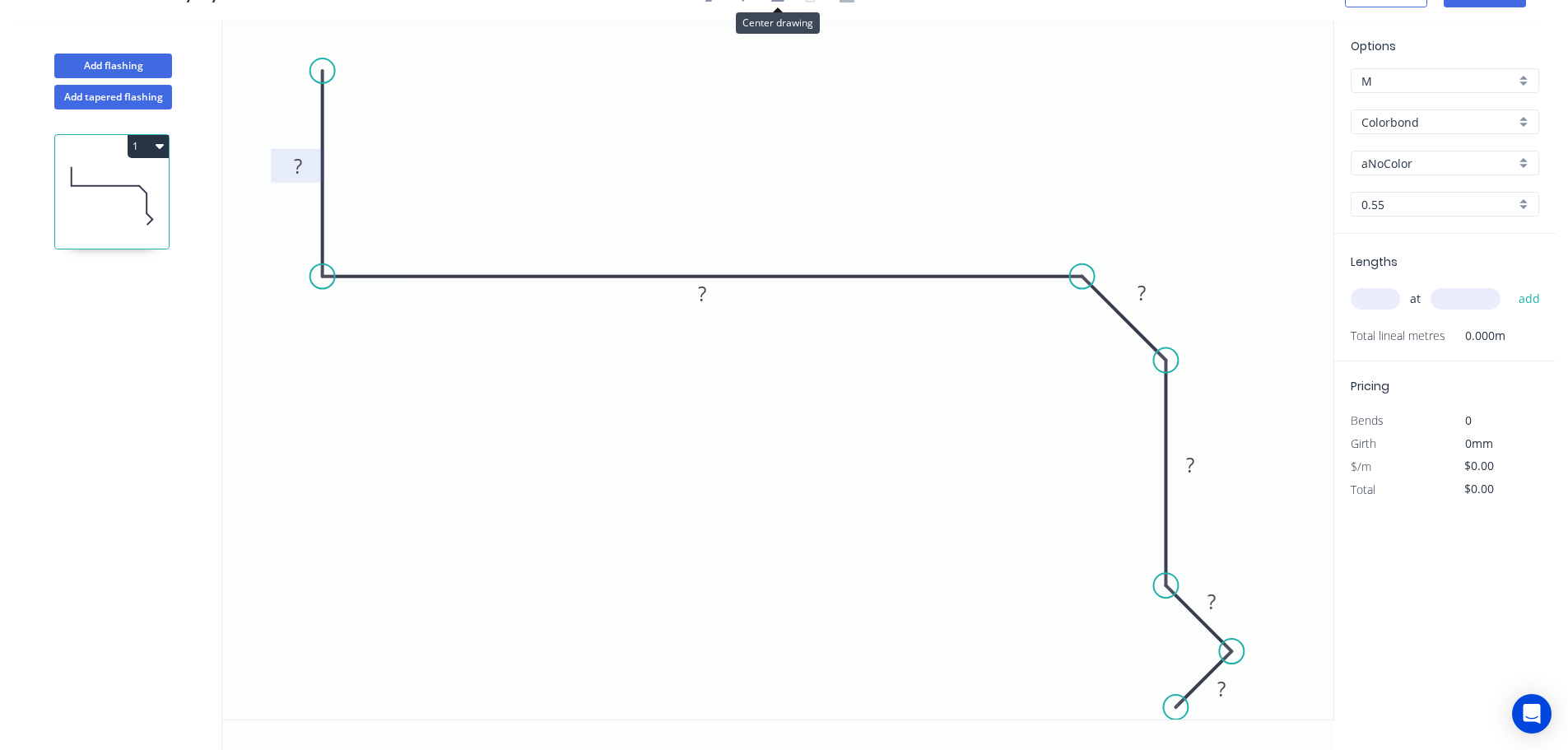
click at [303, 154] on rect at bounding box center [297, 165] width 54 height 34
click at [307, 167] on rect at bounding box center [297, 166] width 33 height 23
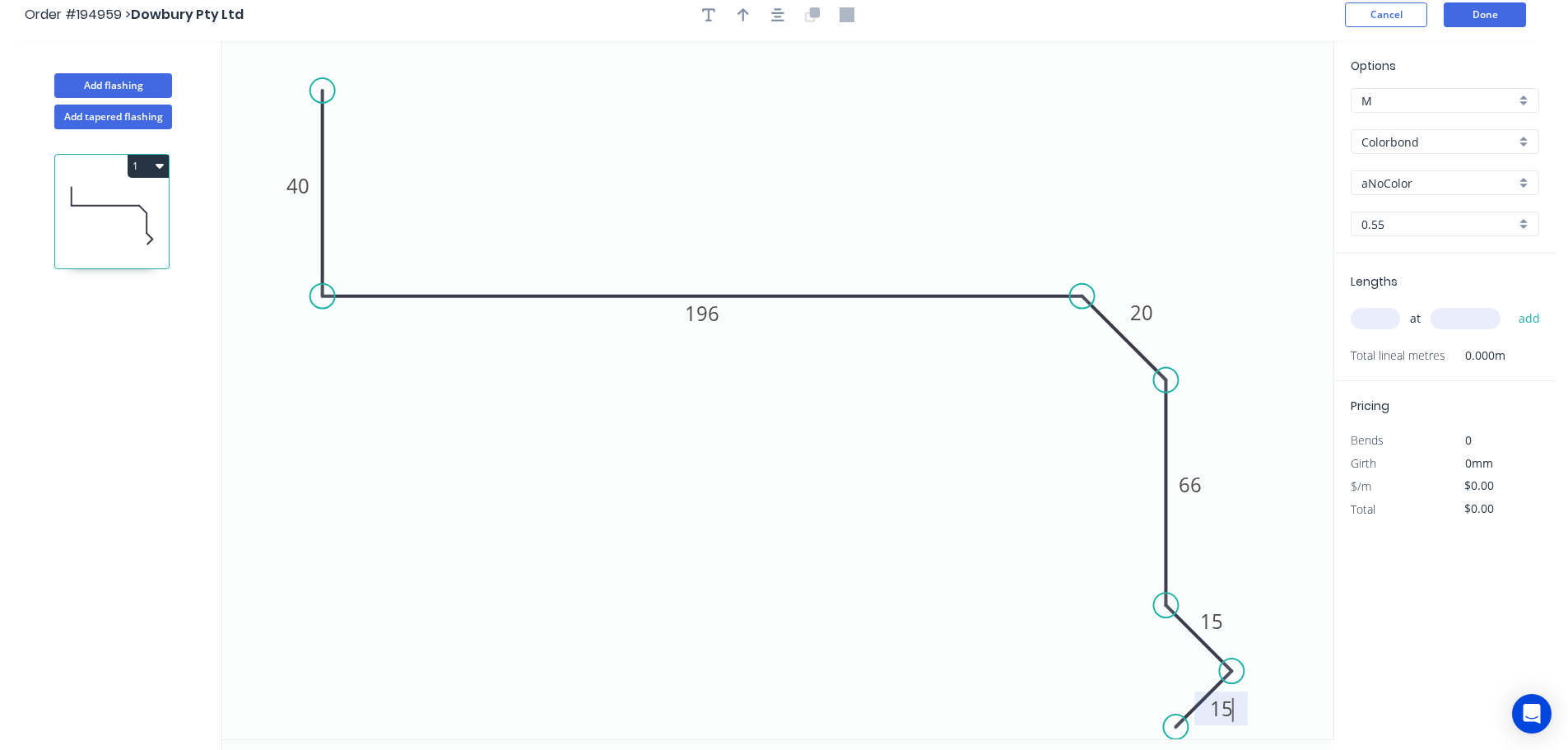
scroll to position [0, 0]
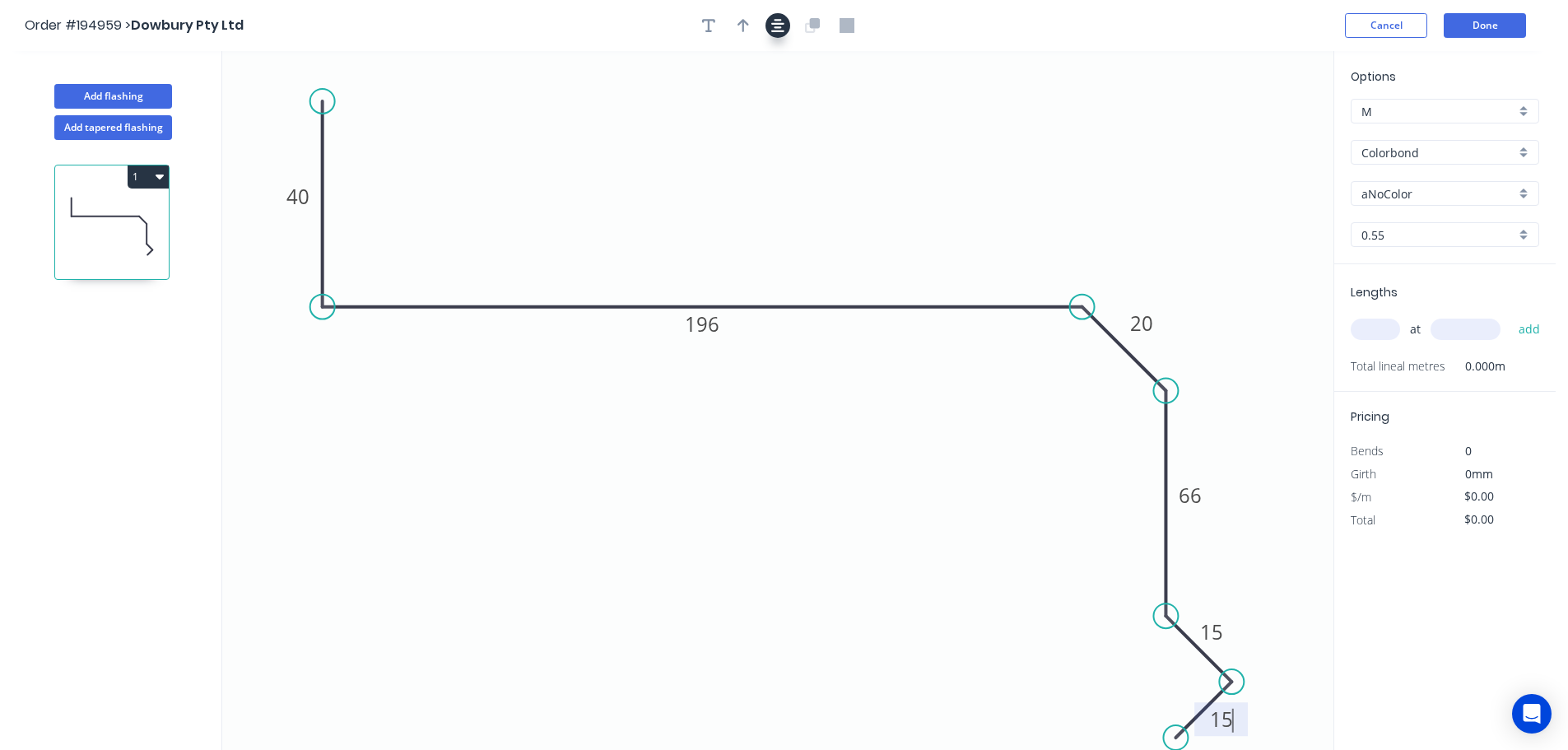
click at [774, 34] on button "button" at bounding box center [777, 25] width 24 height 24
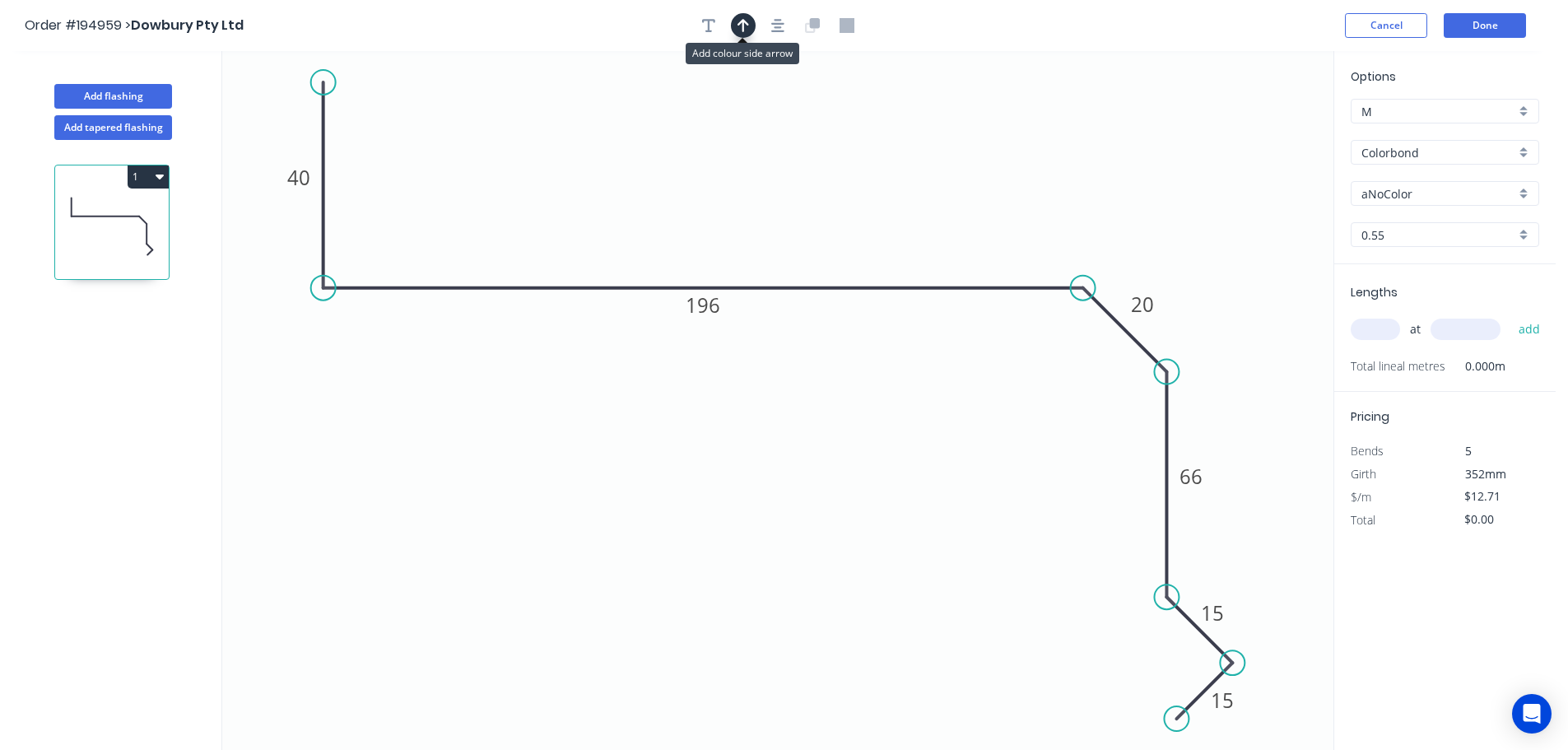
click at [746, 23] on icon "button" at bounding box center [743, 26] width 12 height 13
drag, startPoint x: 1162, startPoint y: 135, endPoint x: 802, endPoint y: 113, distance: 360.7
click at [795, 113] on icon "0 40 196 20 66 15 15" at bounding box center [778, 401] width 1111 height 699
drag, startPoint x: 1255, startPoint y: 128, endPoint x: 850, endPoint y: 106, distance: 405.6
click at [850, 106] on icon at bounding box center [850, 87] width 15 height 53
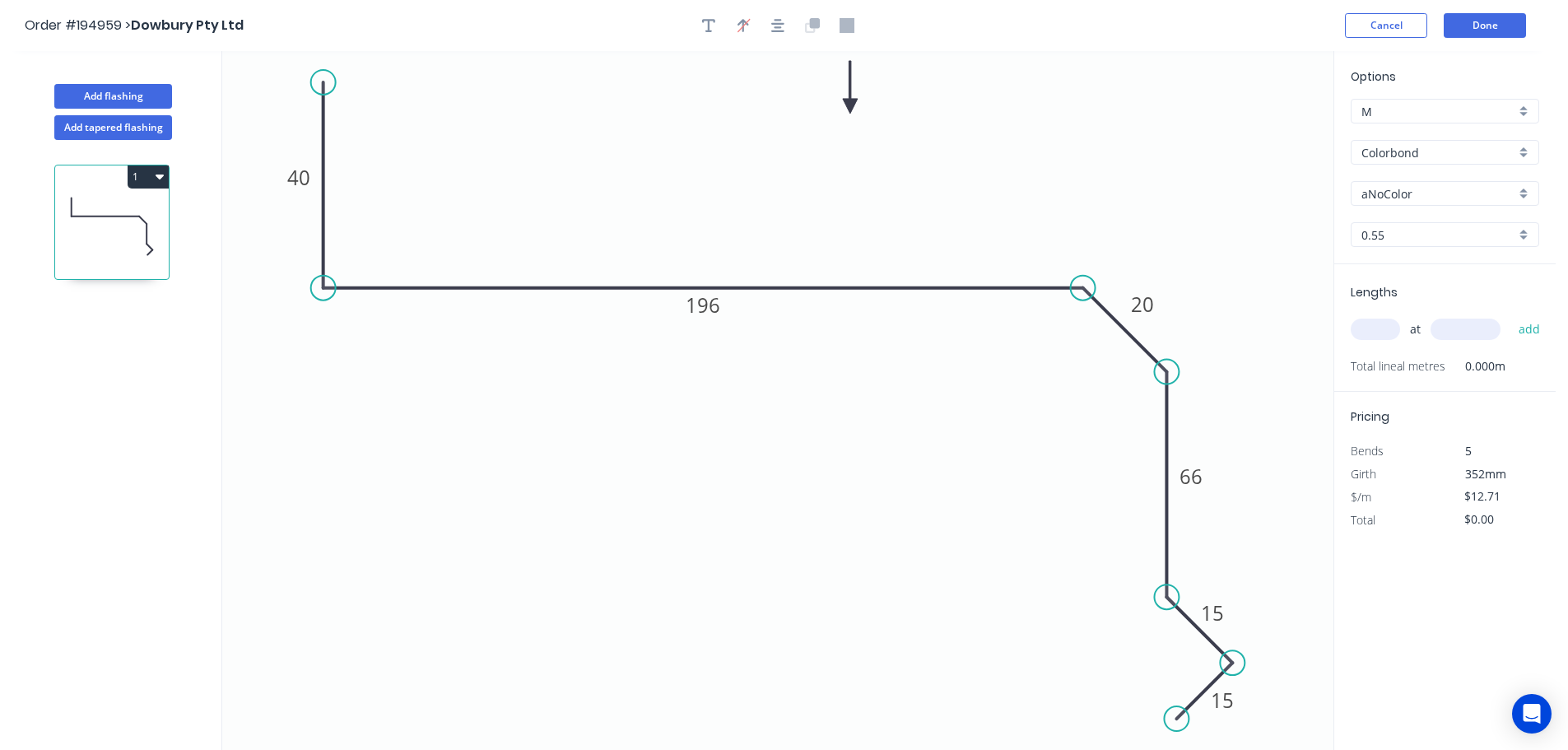
click at [1411, 192] on input "aNoColor" at bounding box center [1438, 193] width 154 height 18
click at [1442, 312] on div "Southerly" at bounding box center [1445, 307] width 186 height 29
click at [1369, 328] on input "text" at bounding box center [1375, 328] width 50 height 21
click at [1384, 325] on input "2" at bounding box center [1375, 328] width 50 height 21
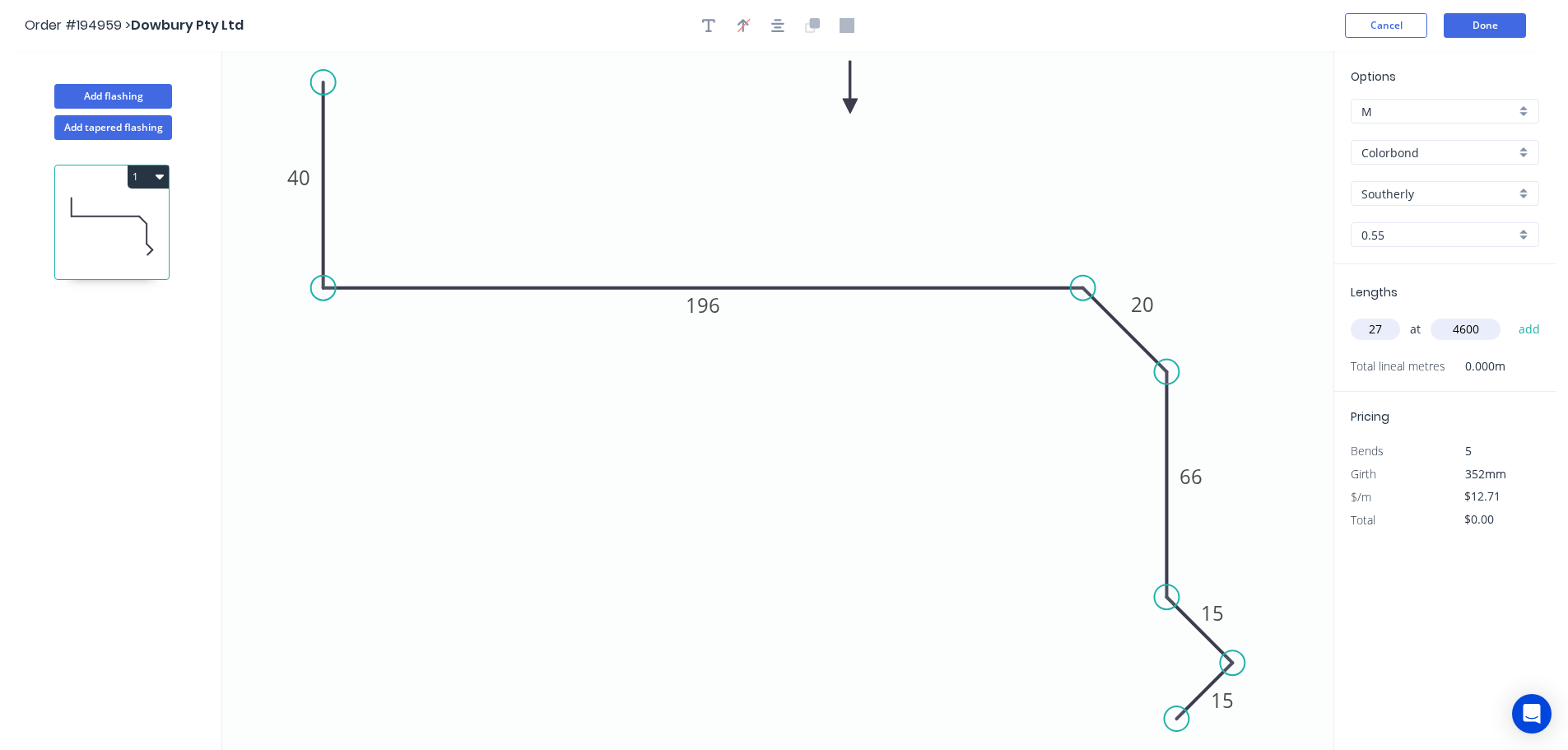
click at [1510, 315] on button "add" at bounding box center [1529, 328] width 39 height 28
click at [1471, 37] on button "Done" at bounding box center [1485, 25] width 82 height 24
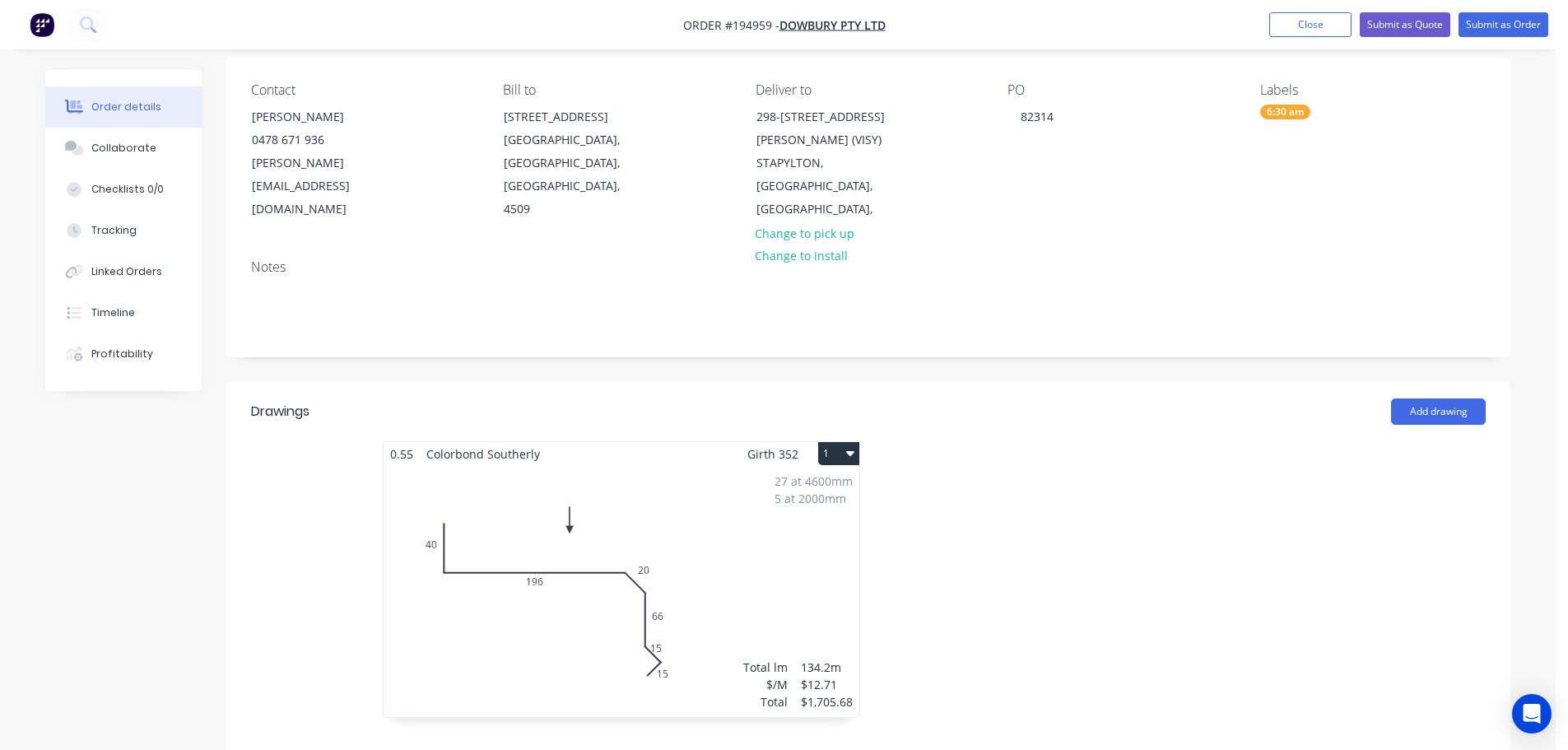
scroll to position [247, 0]
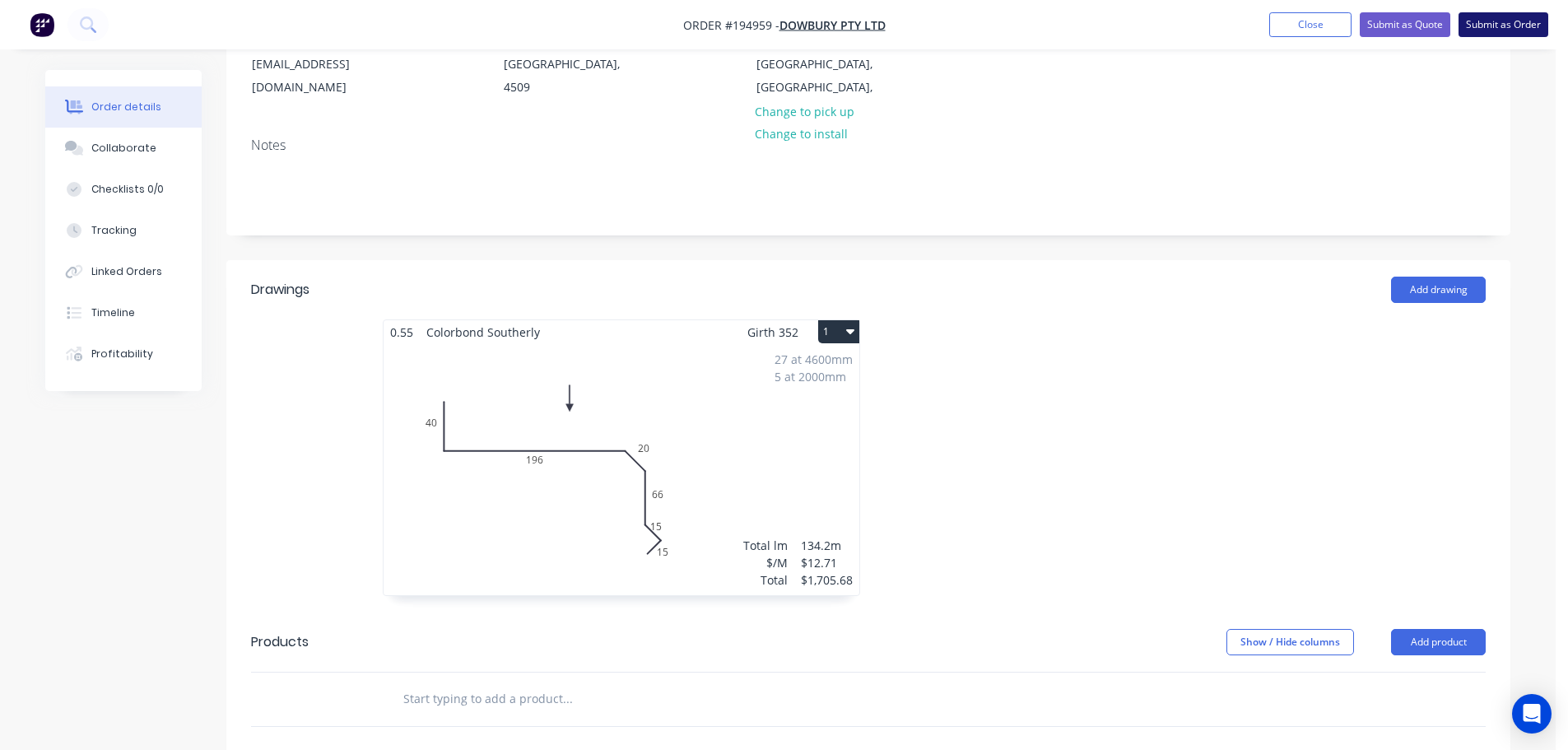
click at [1484, 20] on button "Submit as Order" at bounding box center [1503, 24] width 90 height 24
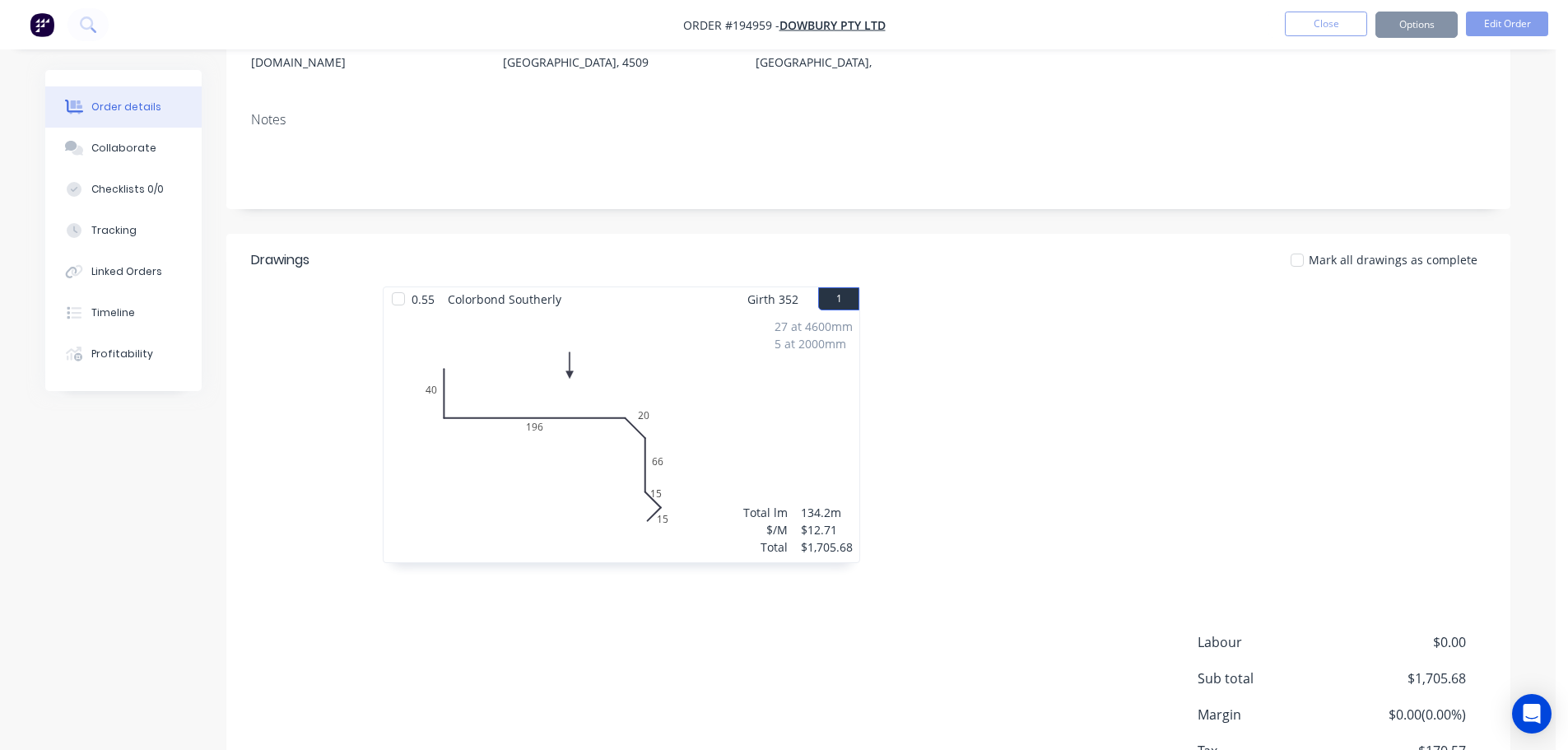
scroll to position [0, 0]
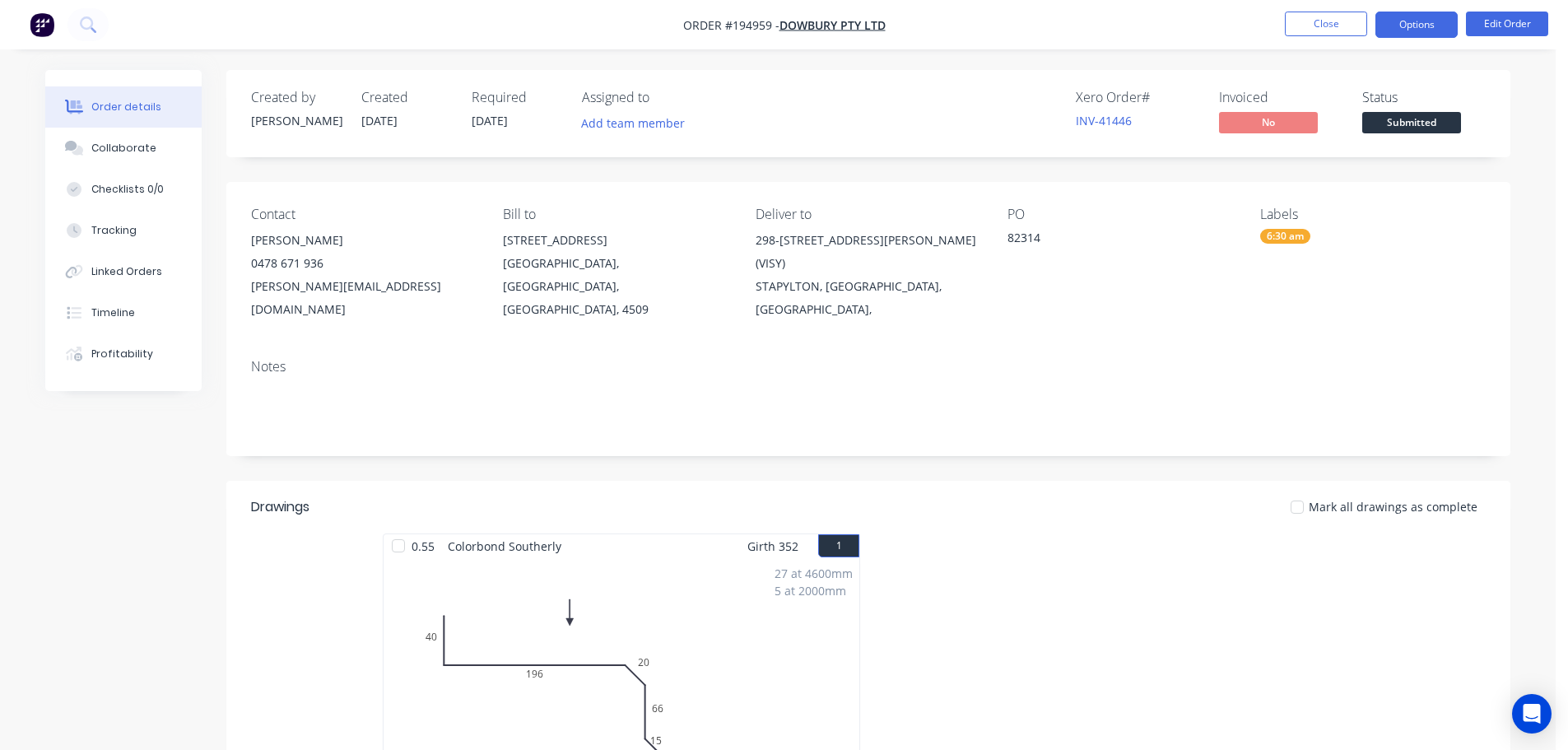
click at [1405, 34] on button "Options" at bounding box center [1417, 24] width 82 height 26
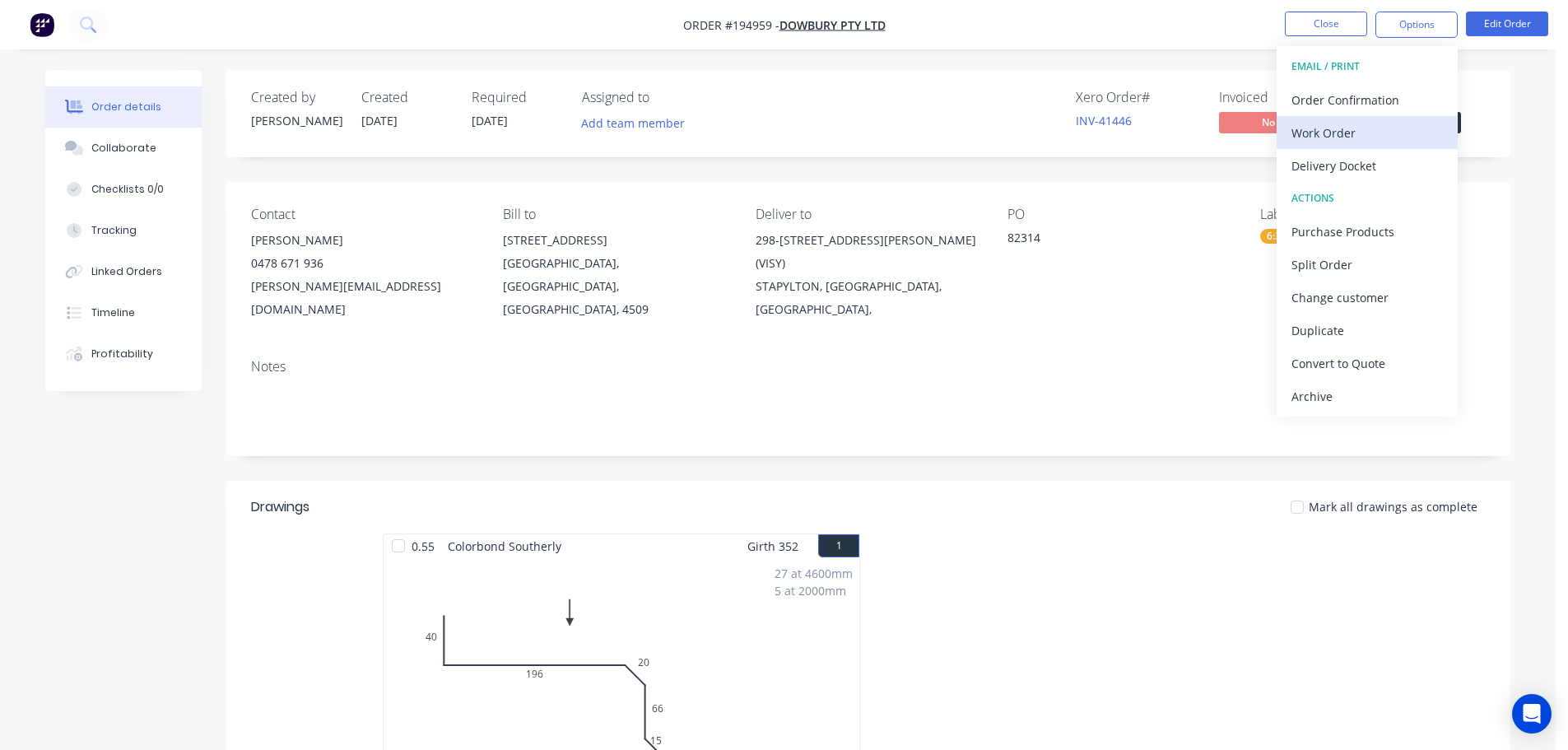
click at [1311, 144] on button "Work Order" at bounding box center [1367, 132] width 181 height 33
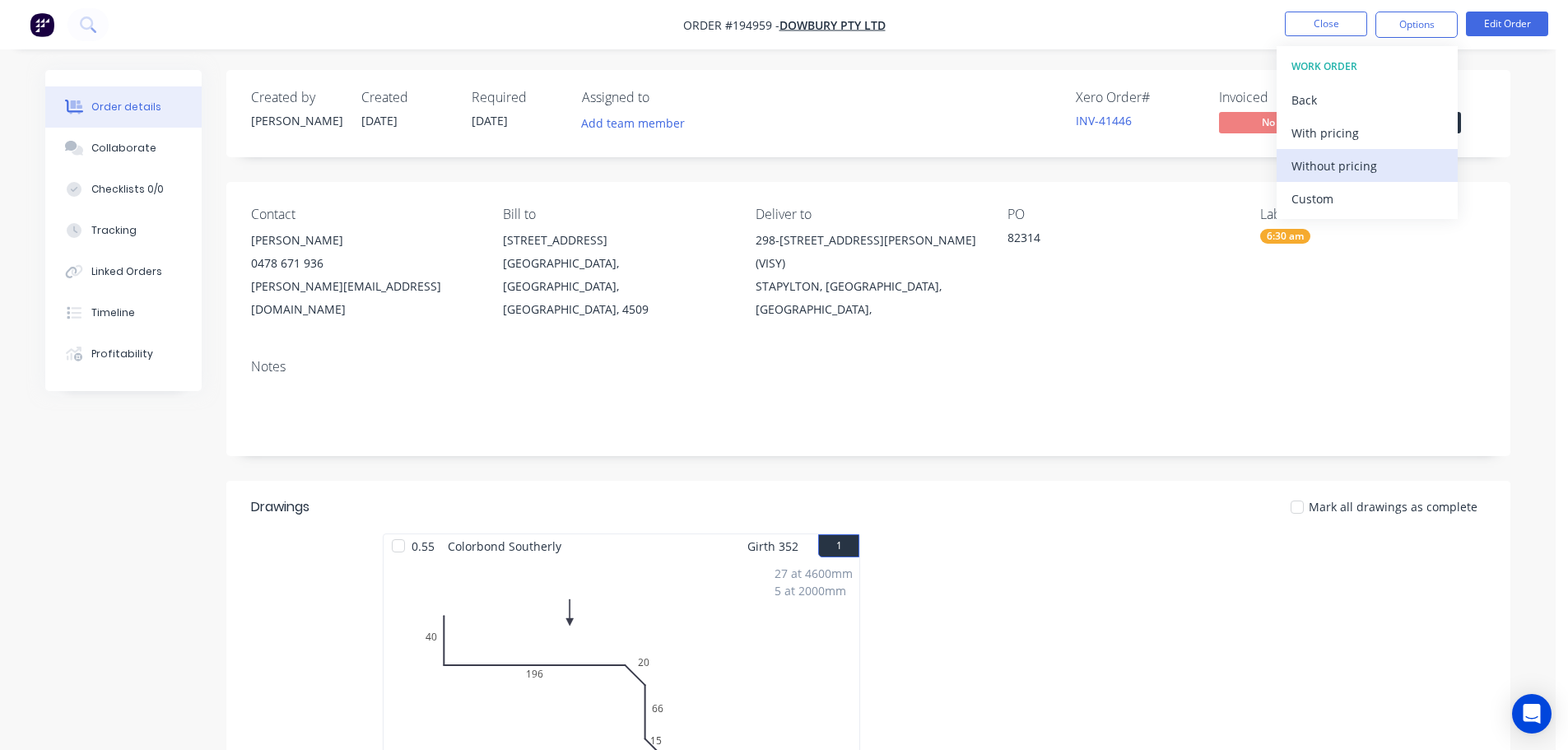
click at [1304, 173] on div "Without pricing" at bounding box center [1367, 165] width 151 height 24
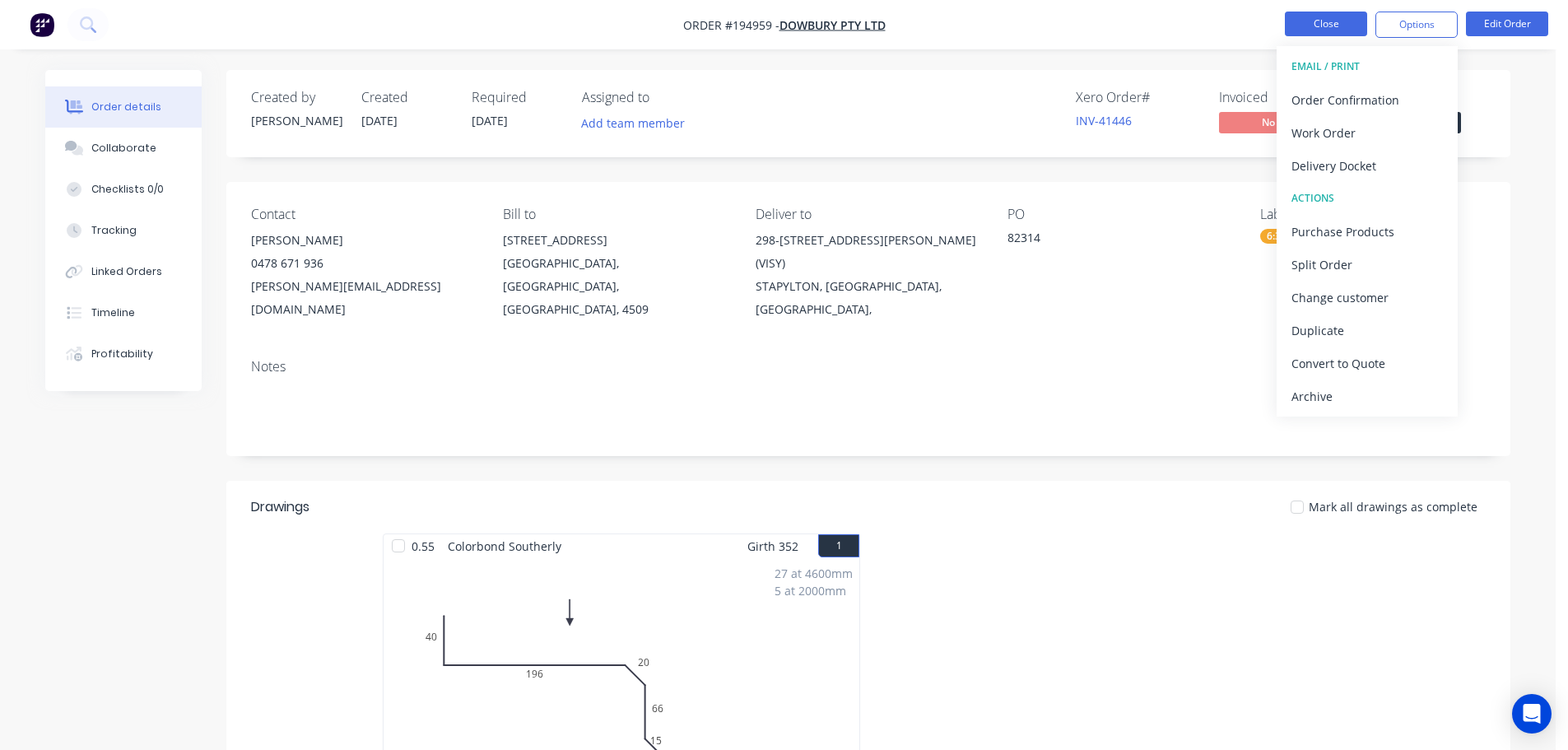
click at [1322, 15] on button "Close" at bounding box center [1326, 24] width 82 height 24
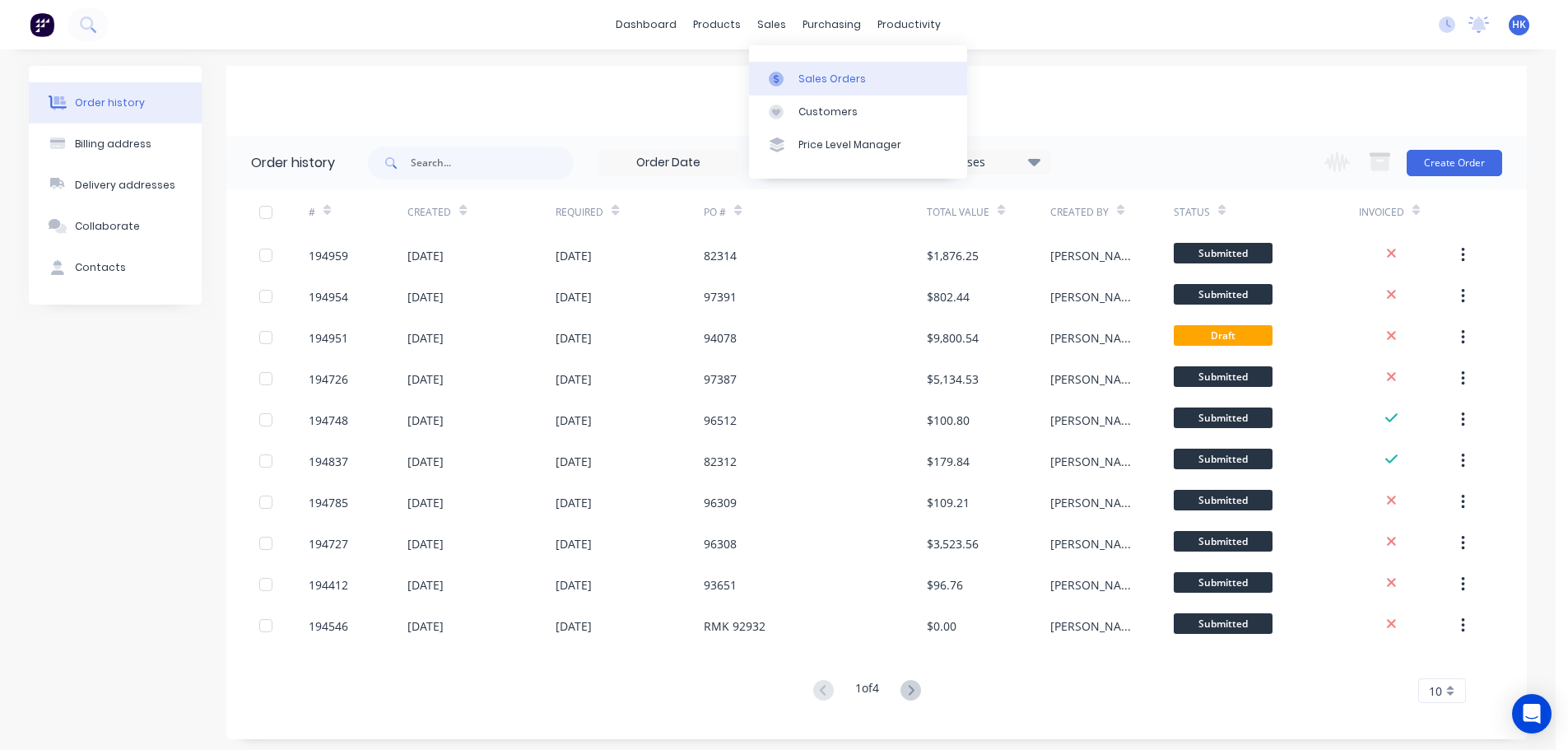
click at [808, 76] on div "Sales Orders" at bounding box center [832, 79] width 67 height 15
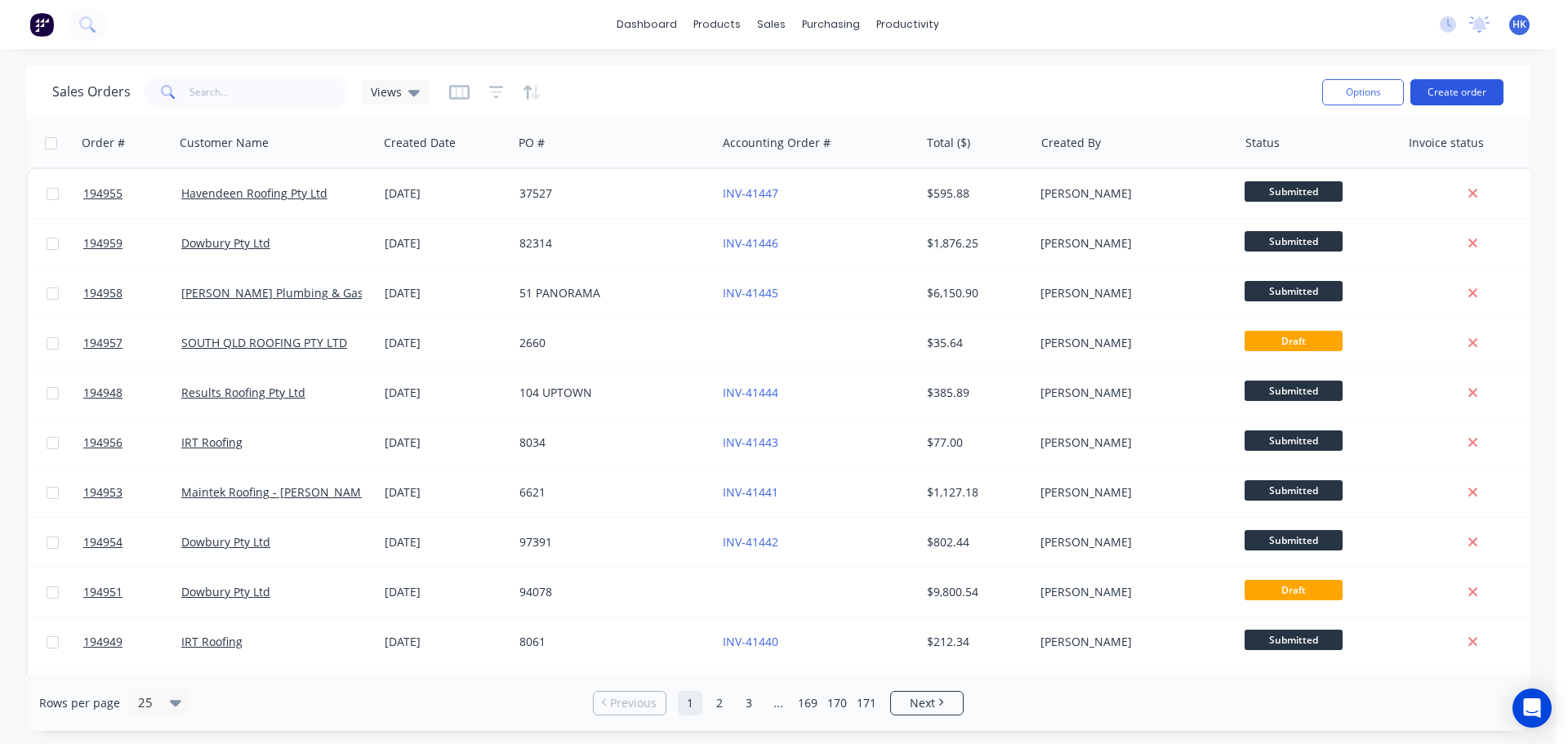
click at [1446, 87] on button "Create order" at bounding box center [1456, 92] width 93 height 26
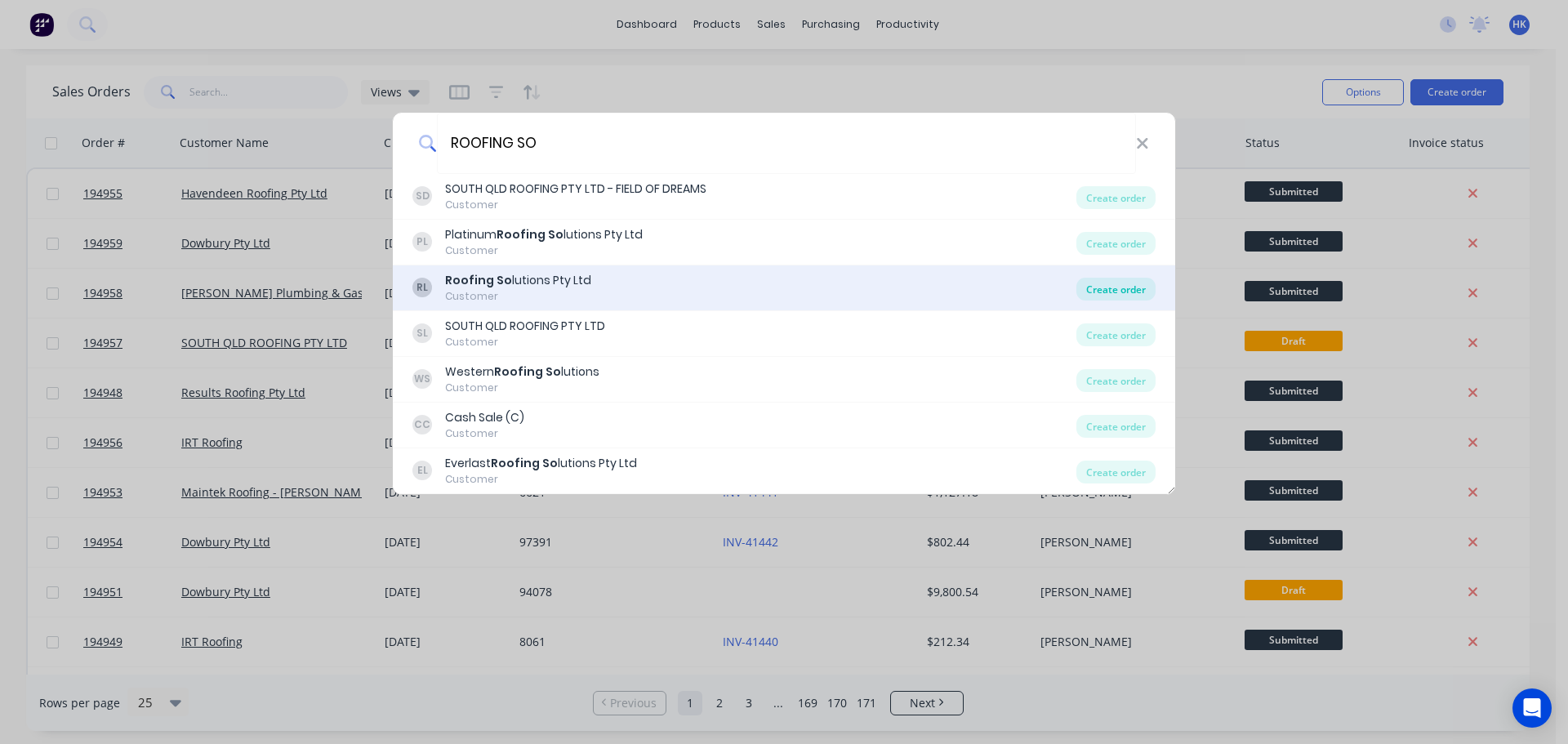
click at [1102, 281] on div "Create order" at bounding box center [1116, 288] width 79 height 22
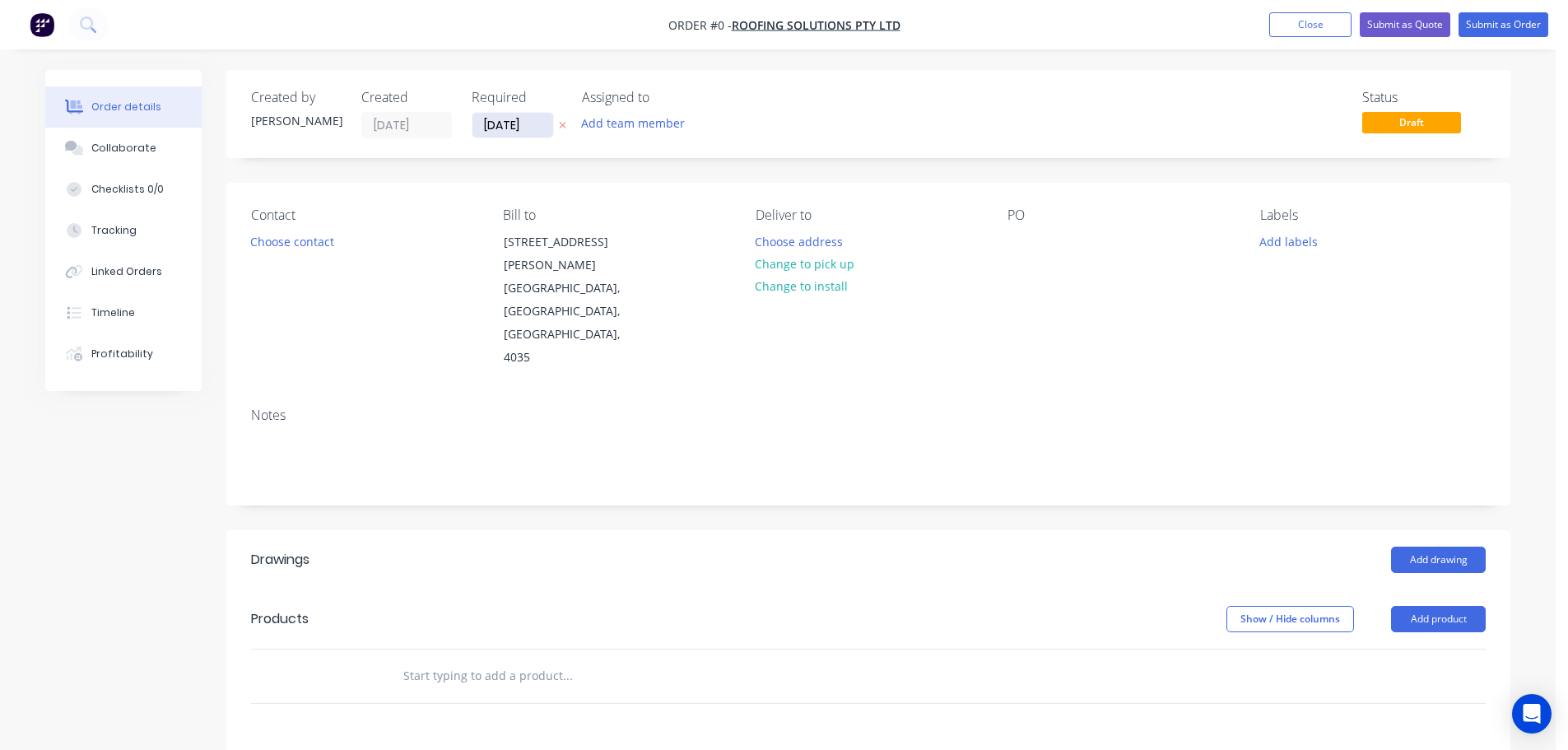
click at [501, 123] on input "[DATE]" at bounding box center [513, 124] width 81 height 24
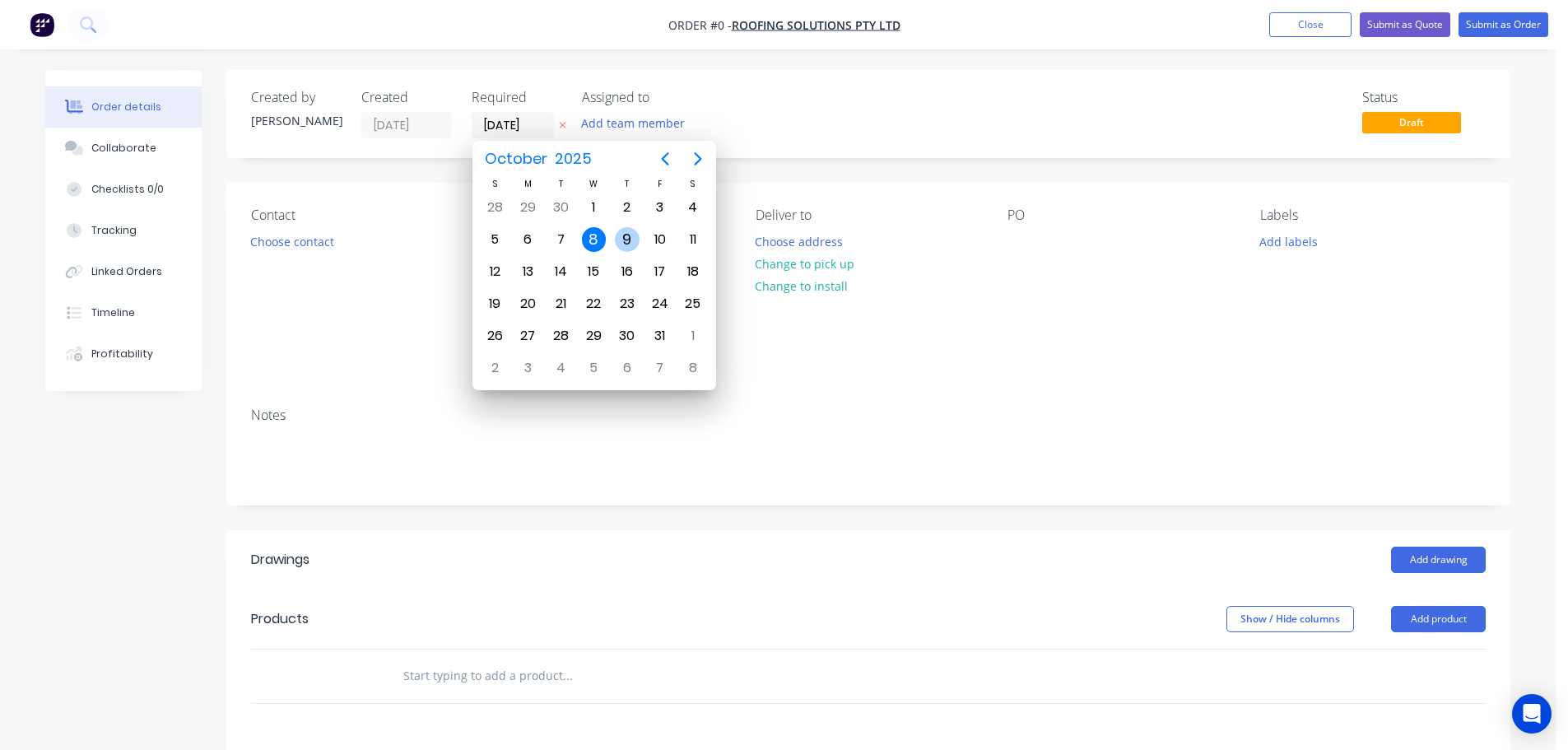
click at [617, 230] on div "9" at bounding box center [627, 239] width 24 height 24
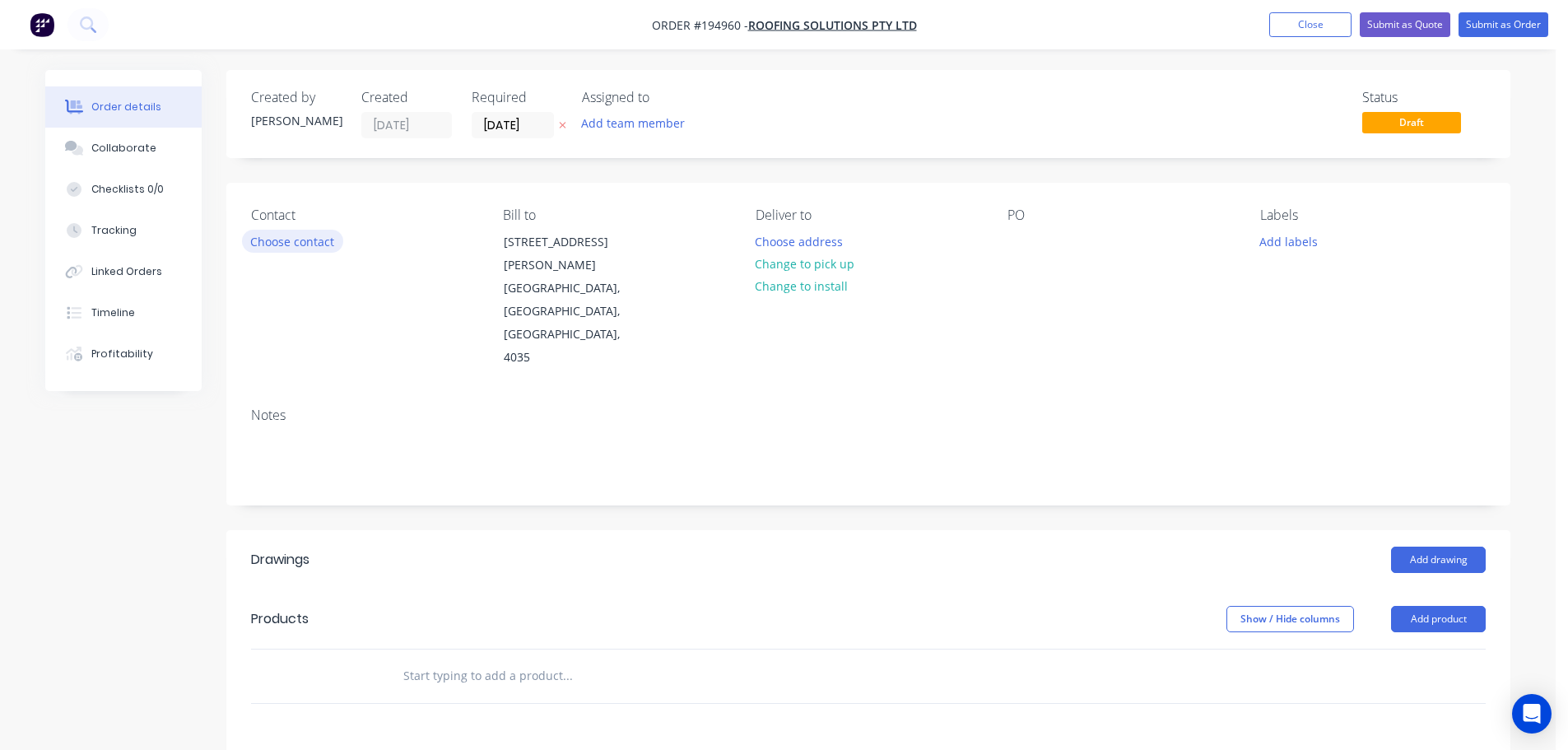
click at [324, 247] on button "Choose contact" at bounding box center [292, 240] width 102 height 22
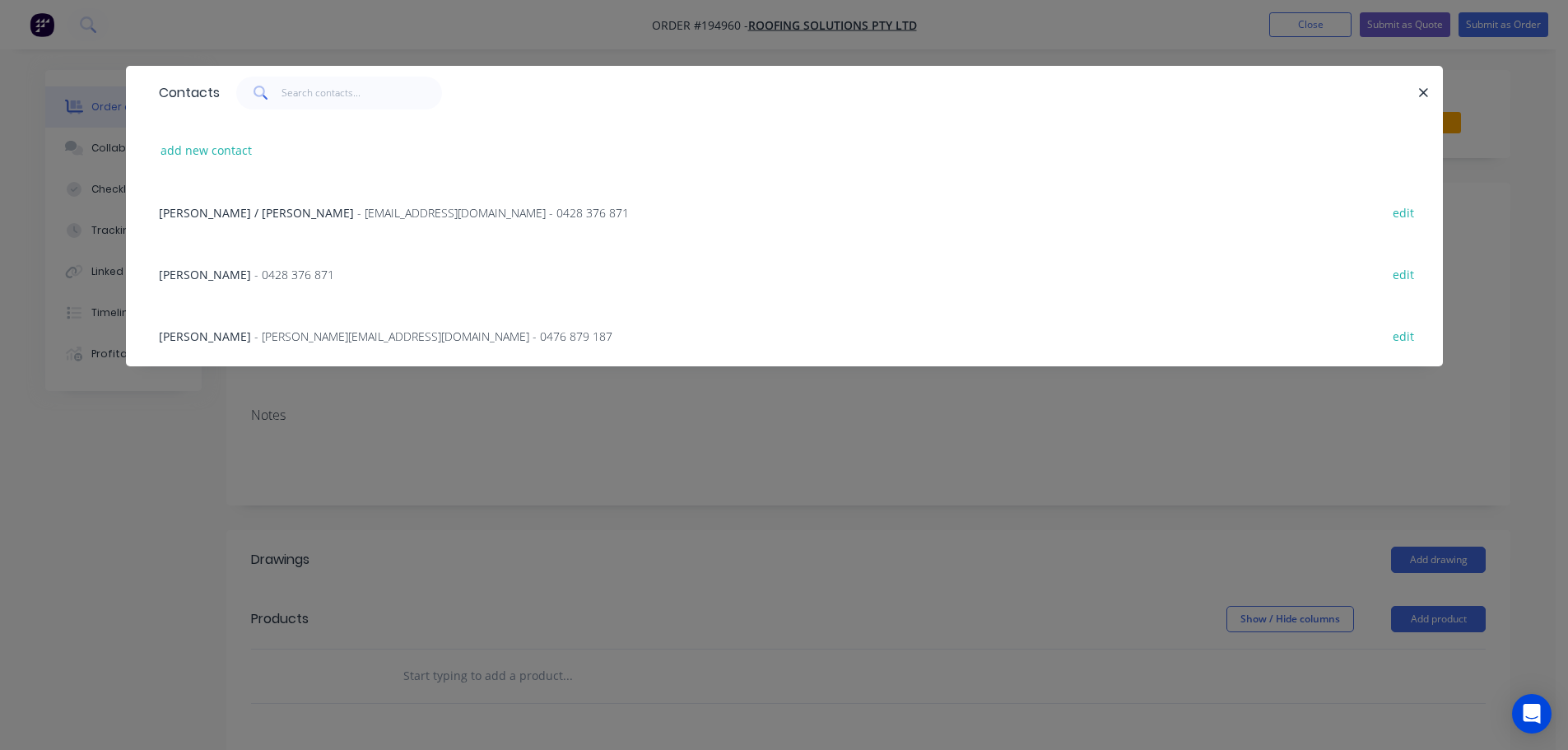
click at [235, 433] on div "Contacts add new contact GREG / MITCH - accounts@roofingsolutionsqld.com.au - 0…" at bounding box center [784, 375] width 1568 height 750
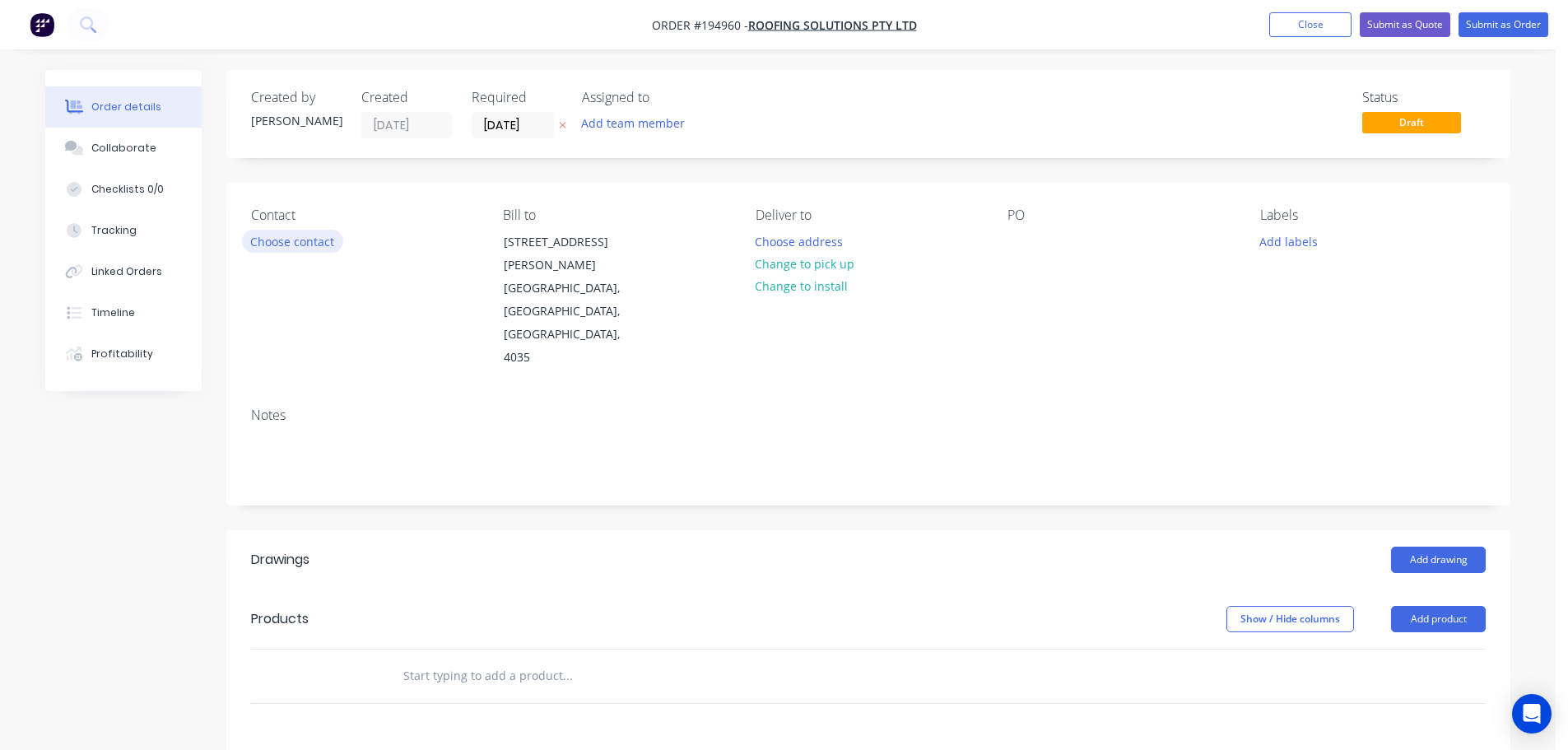
click at [307, 249] on button "Choose contact" at bounding box center [292, 240] width 102 height 22
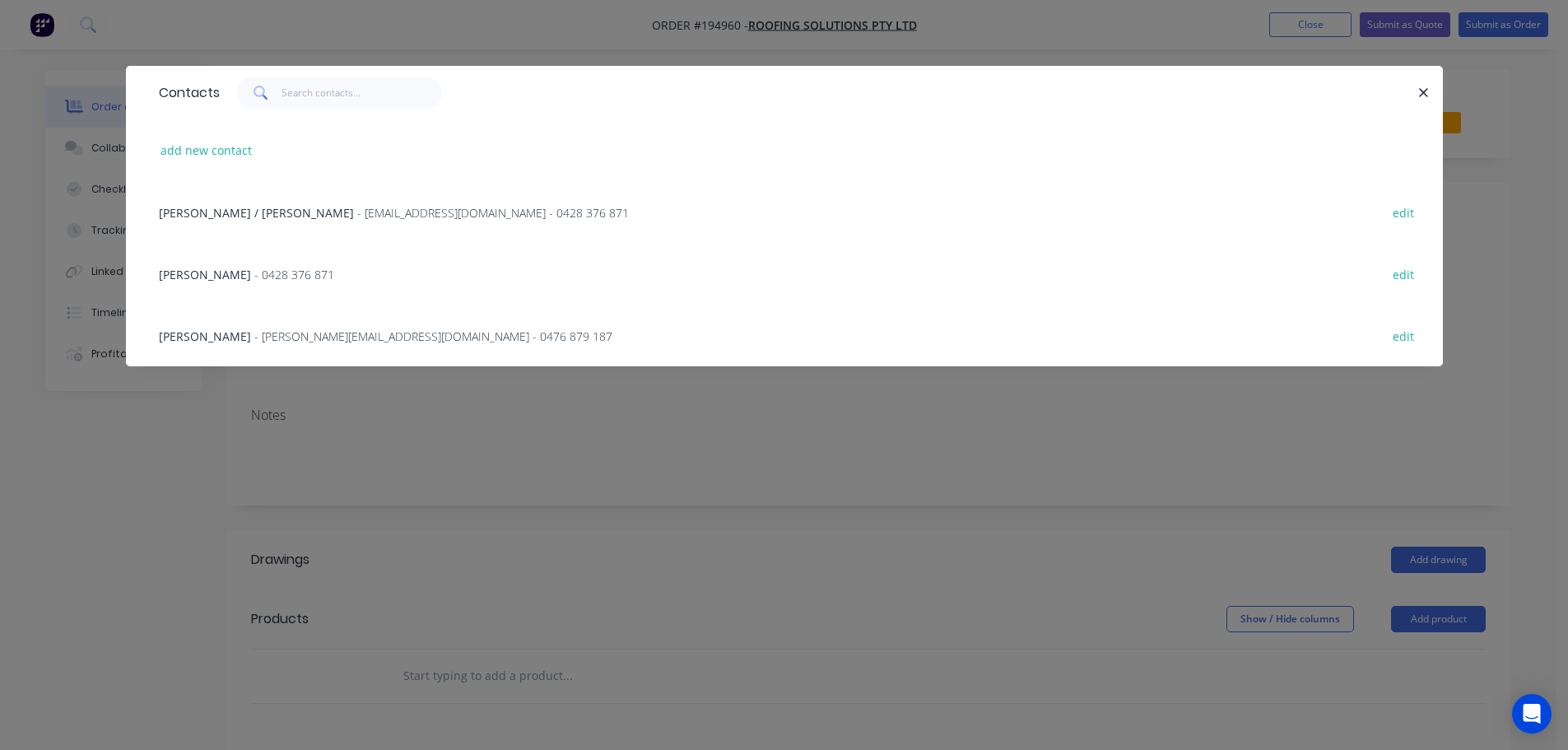
scroll to position [82, 0]
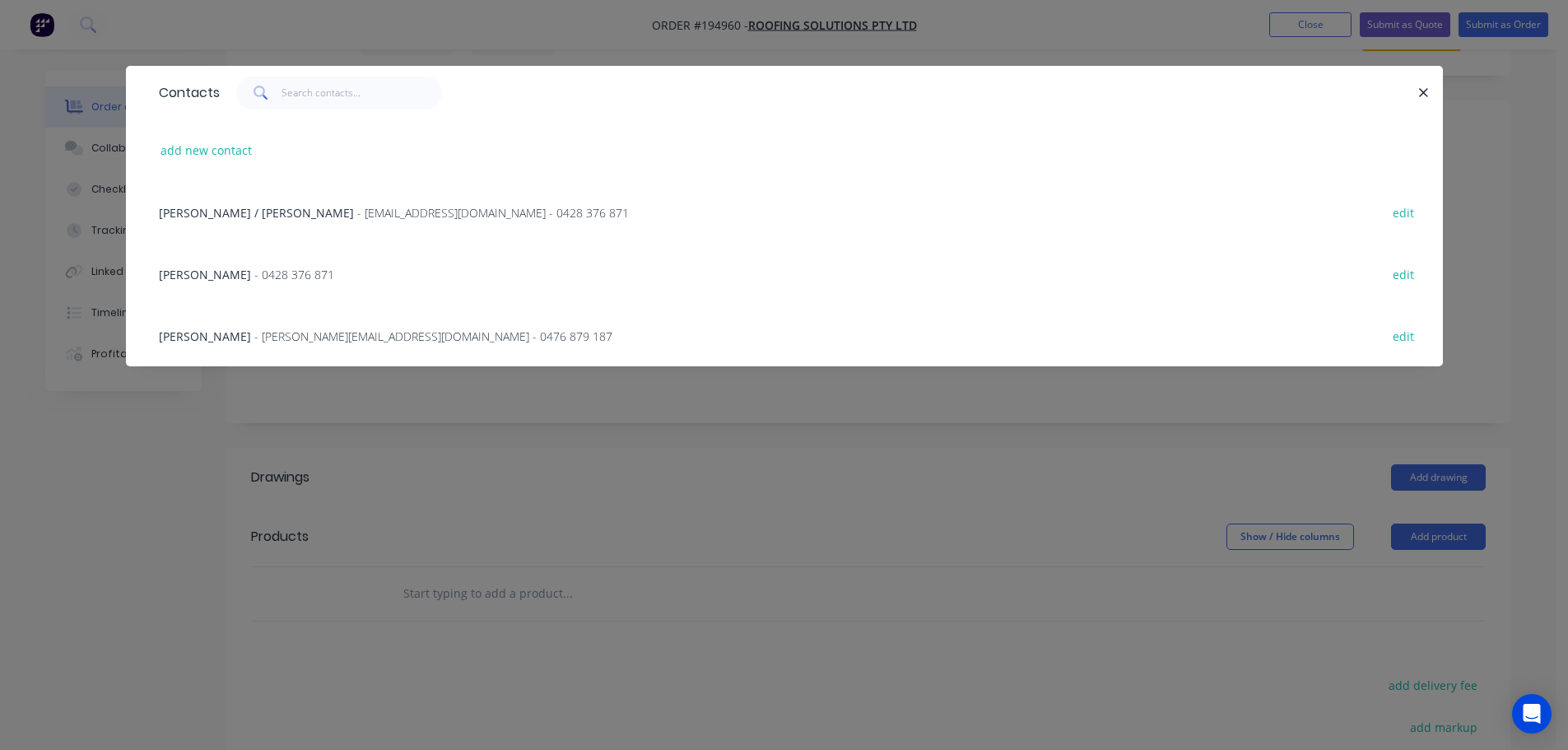
click at [172, 448] on div "Contacts add new contact GREG / MITCH - accounts@roofingsolutionsqld.com.au - 0…" at bounding box center [784, 375] width 1568 height 750
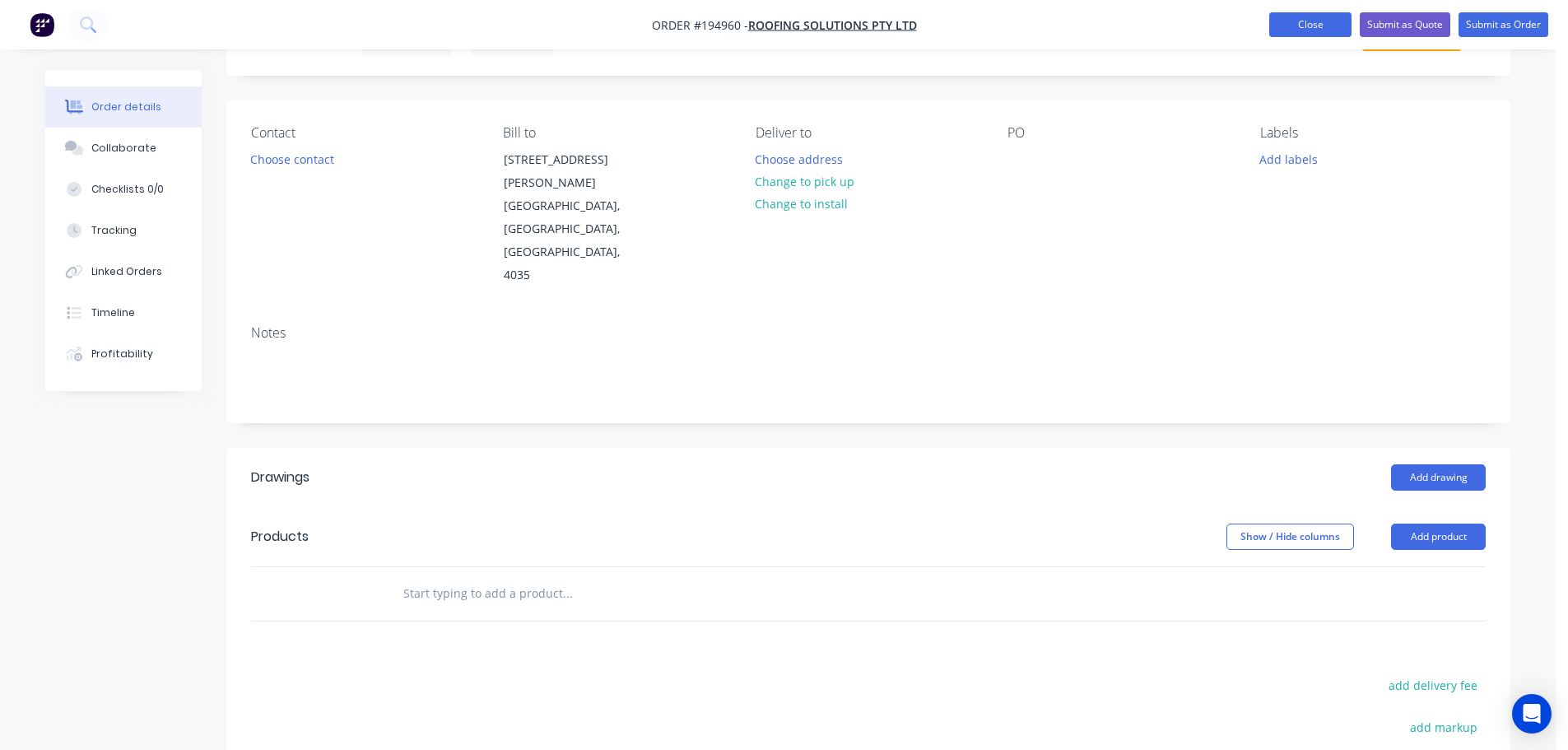
click at [1302, 16] on button "Close" at bounding box center [1310, 24] width 82 height 24
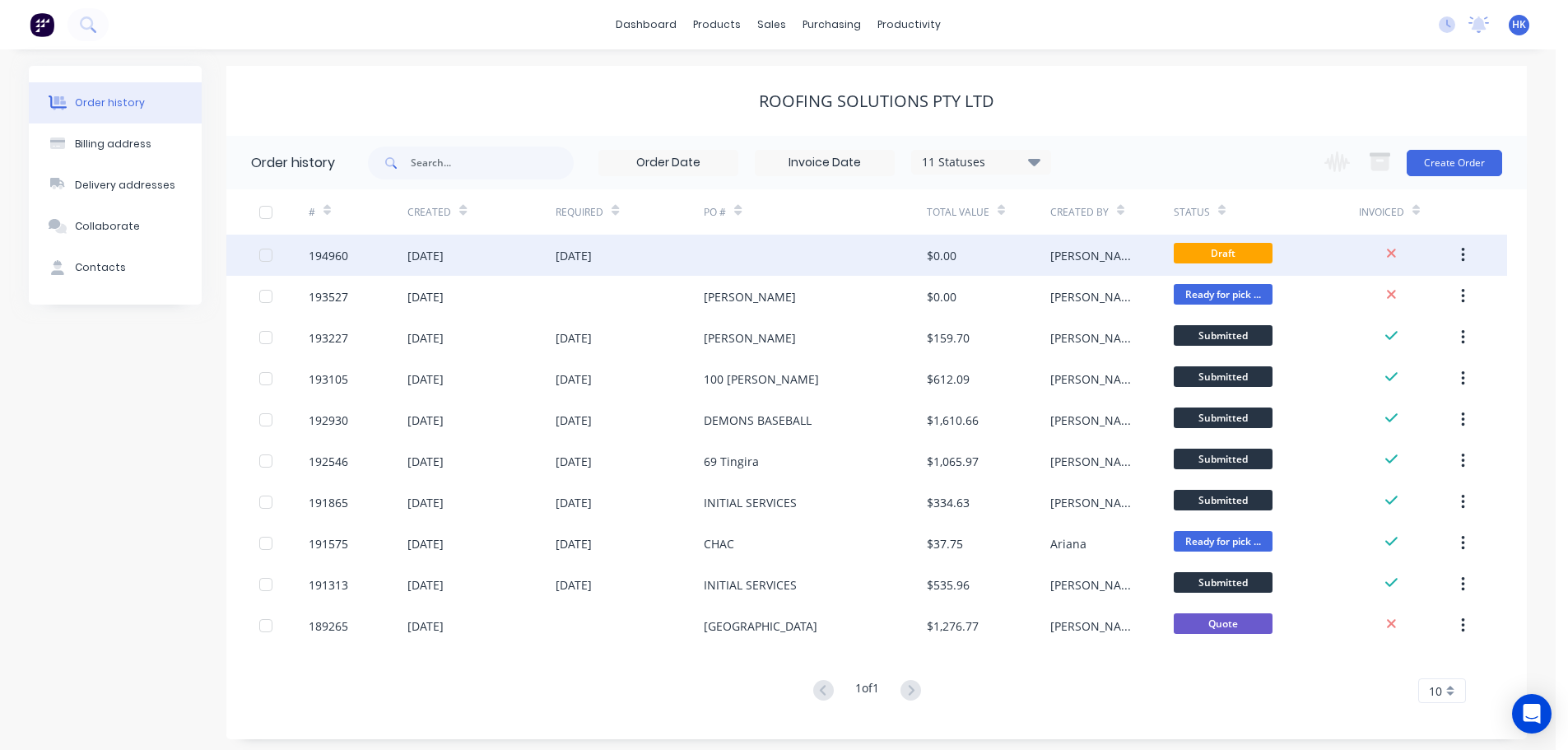
click at [1011, 259] on div "$0.00" at bounding box center [988, 254] width 123 height 41
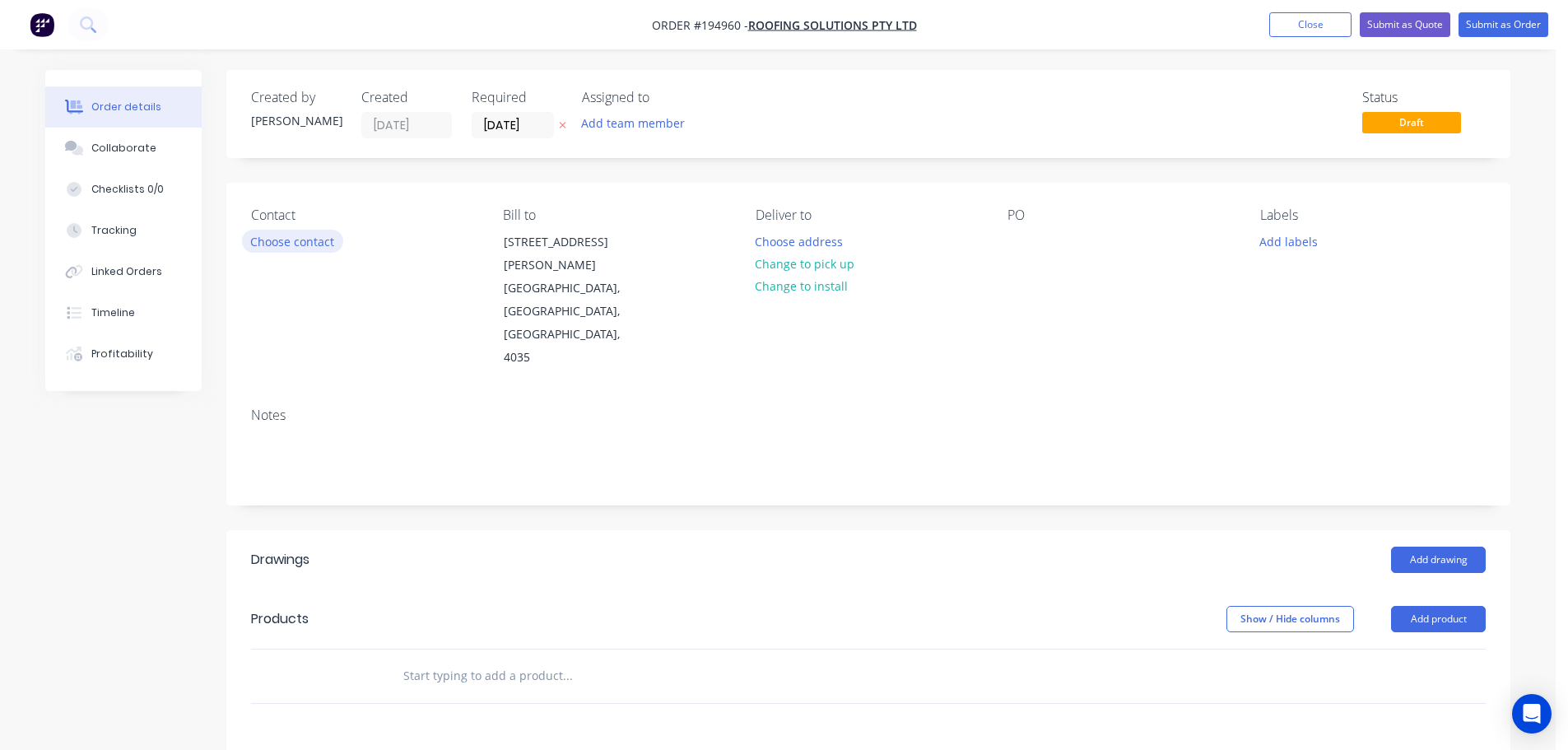
click at [247, 246] on button "Choose contact" at bounding box center [292, 240] width 102 height 22
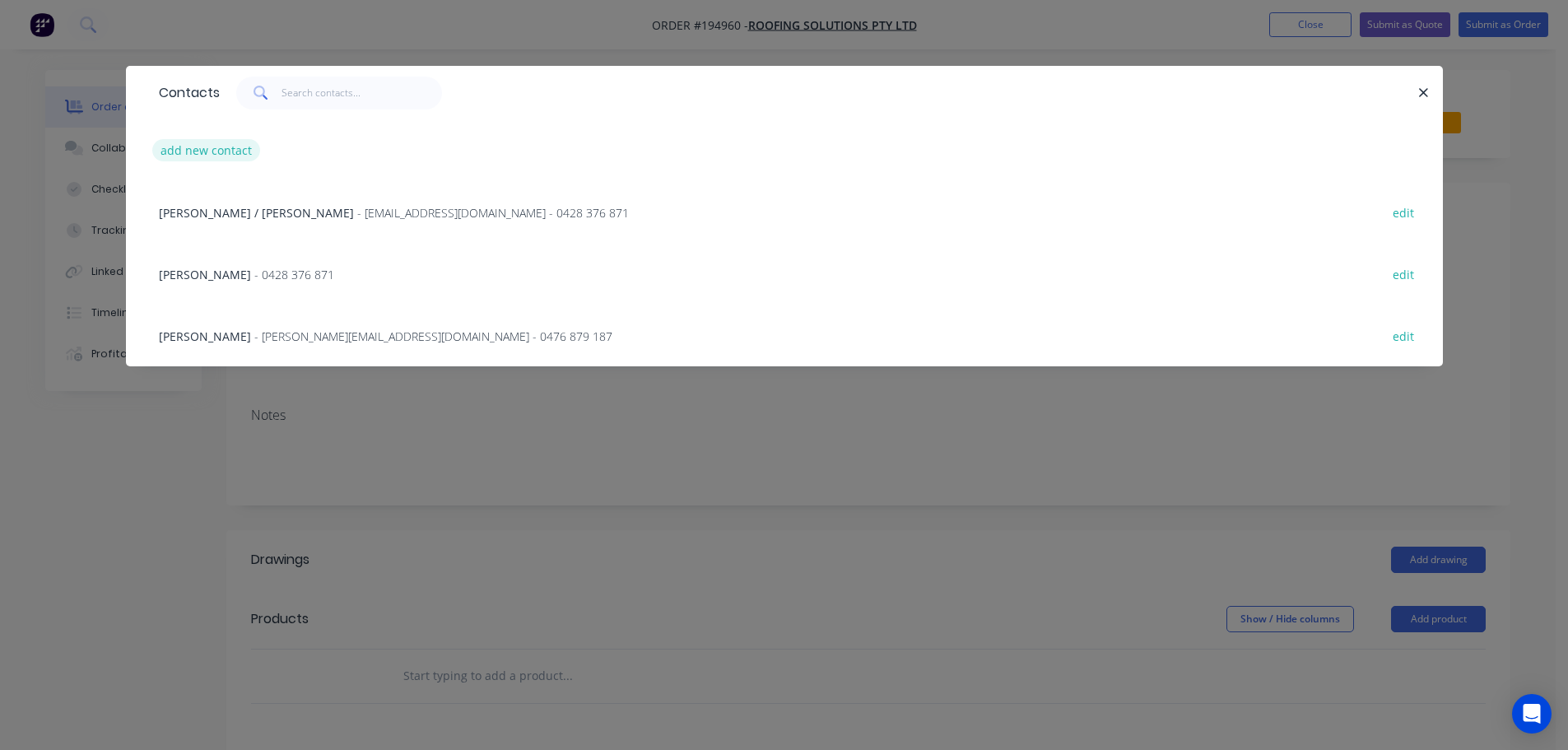
click at [176, 152] on button "add new contact" at bounding box center [206, 150] width 108 height 22
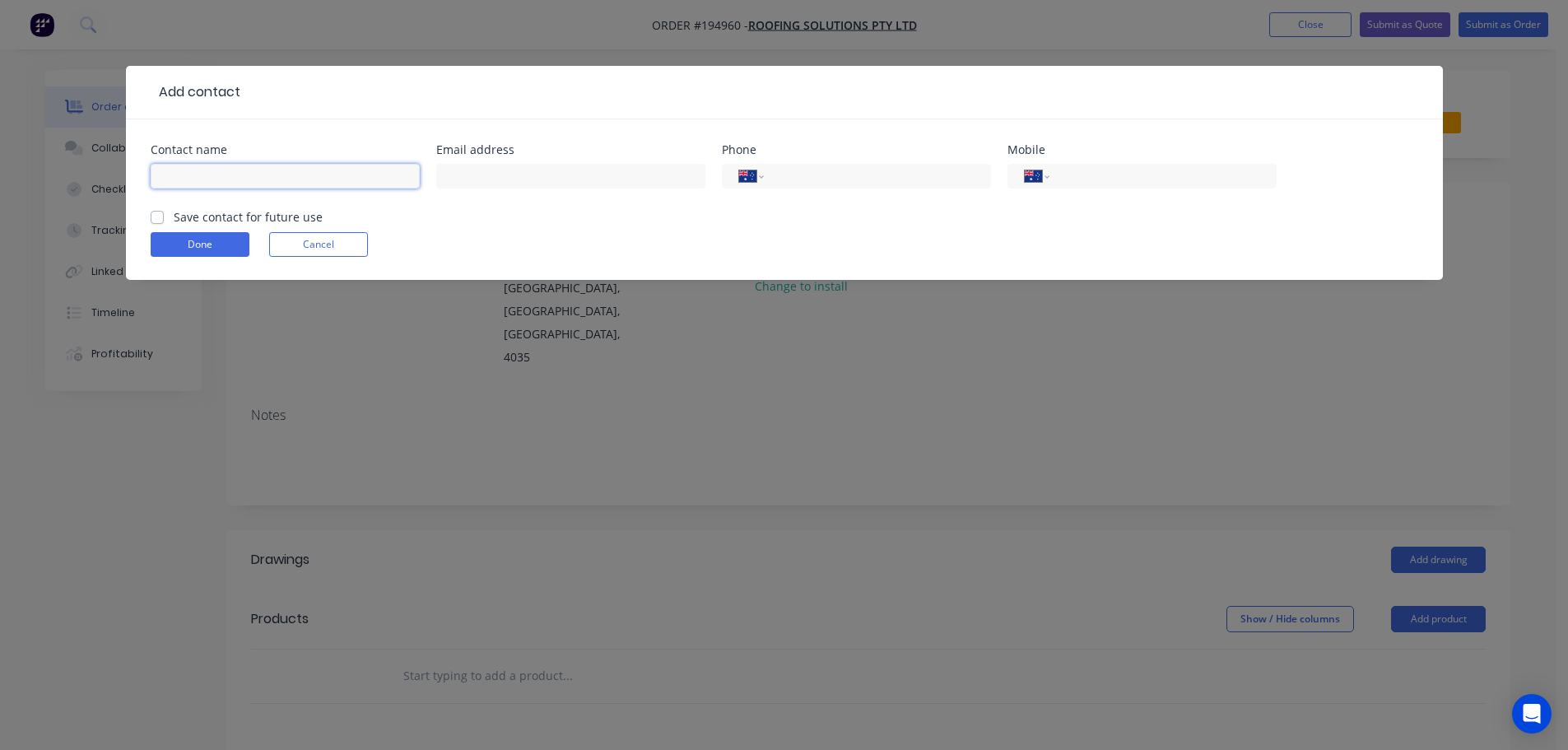
click at [205, 172] on input "text" at bounding box center [285, 176] width 269 height 24
click at [291, 249] on button "Cancel" at bounding box center [318, 244] width 99 height 24
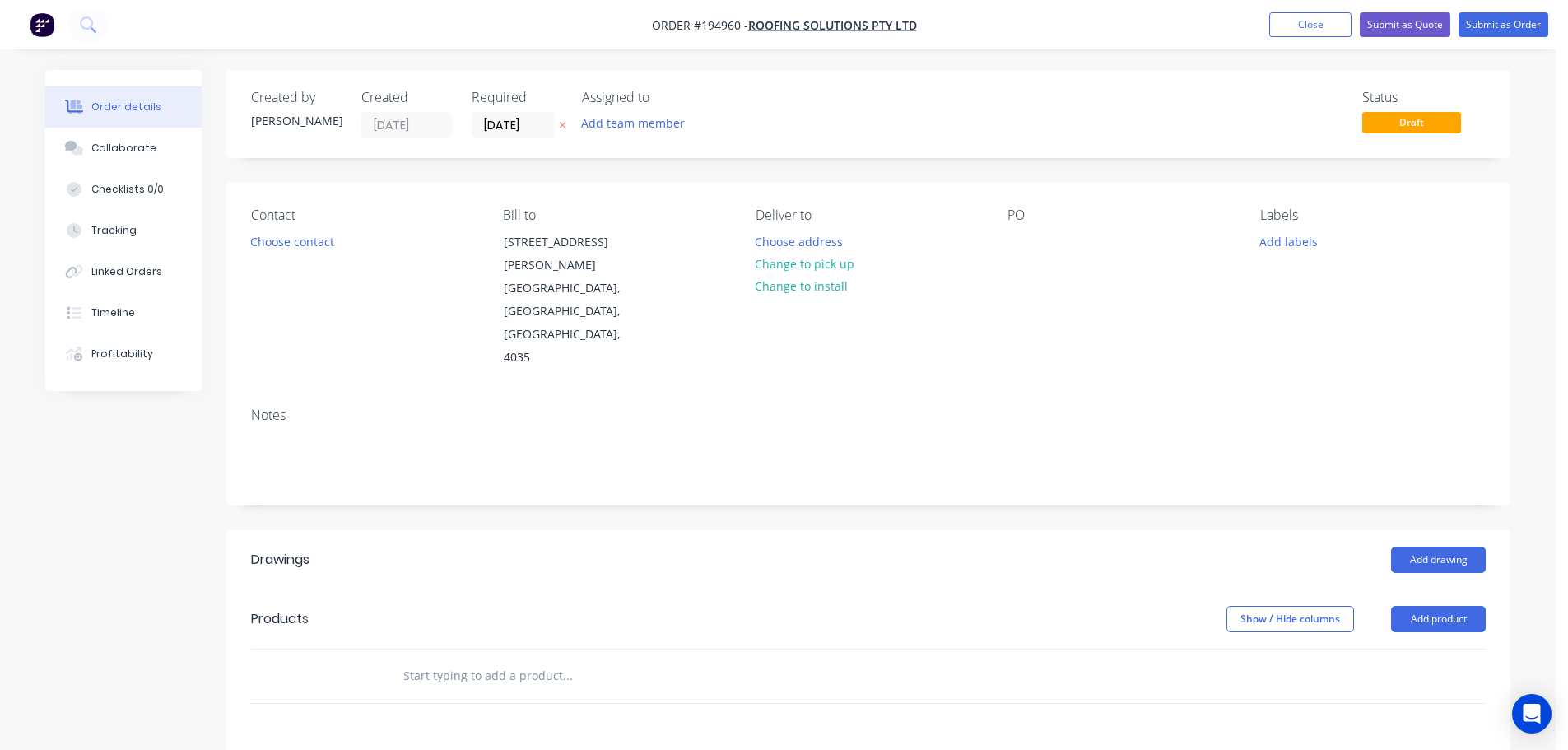
drag, startPoint x: 568, startPoint y: 127, endPoint x: 805, endPoint y: 123, distance: 237.0
click at [568, 127] on button "button" at bounding box center [563, 125] width 18 height 19
click at [1335, 21] on button "Close" at bounding box center [1310, 24] width 82 height 24
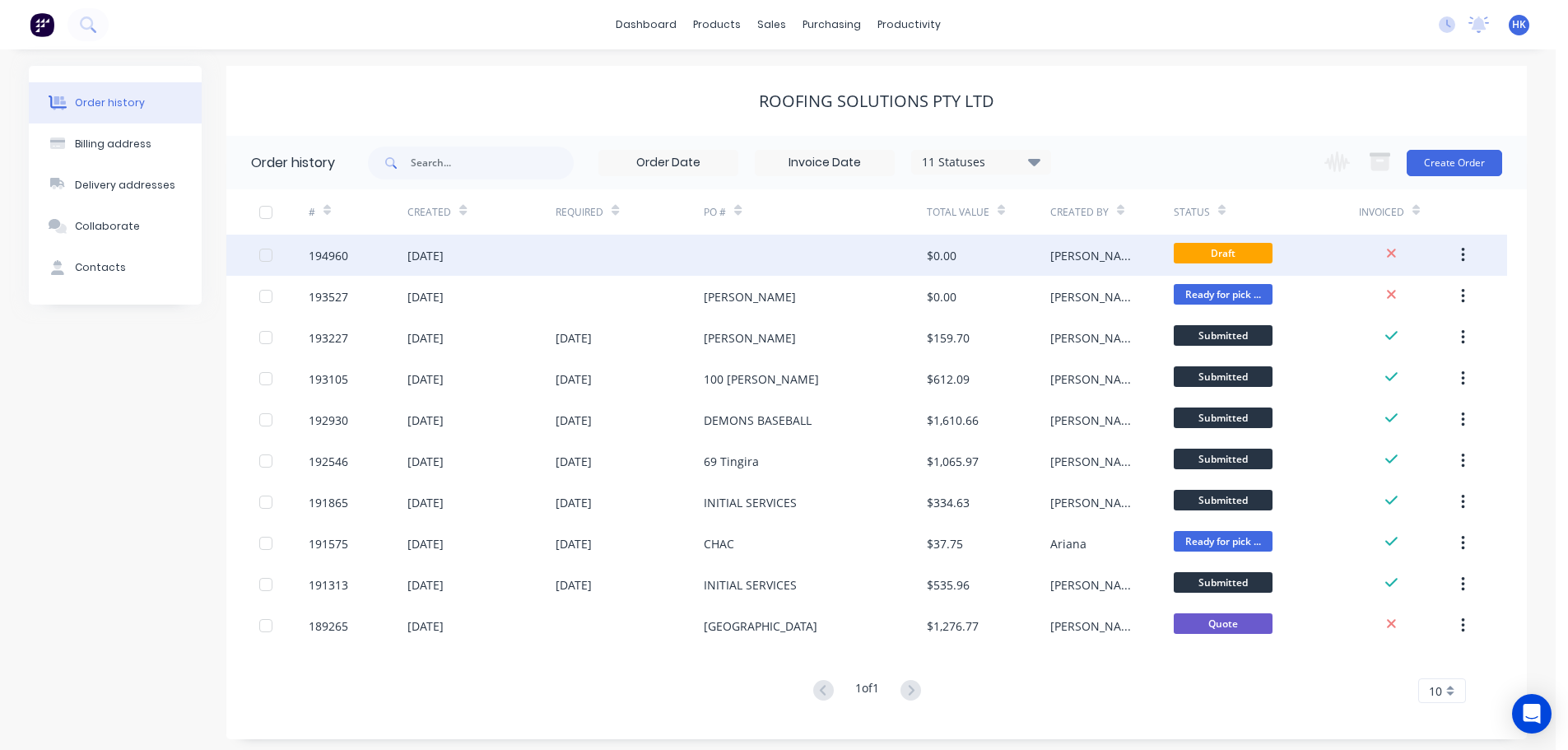
click at [956, 261] on div "$0.00" at bounding box center [941, 255] width 29 height 18
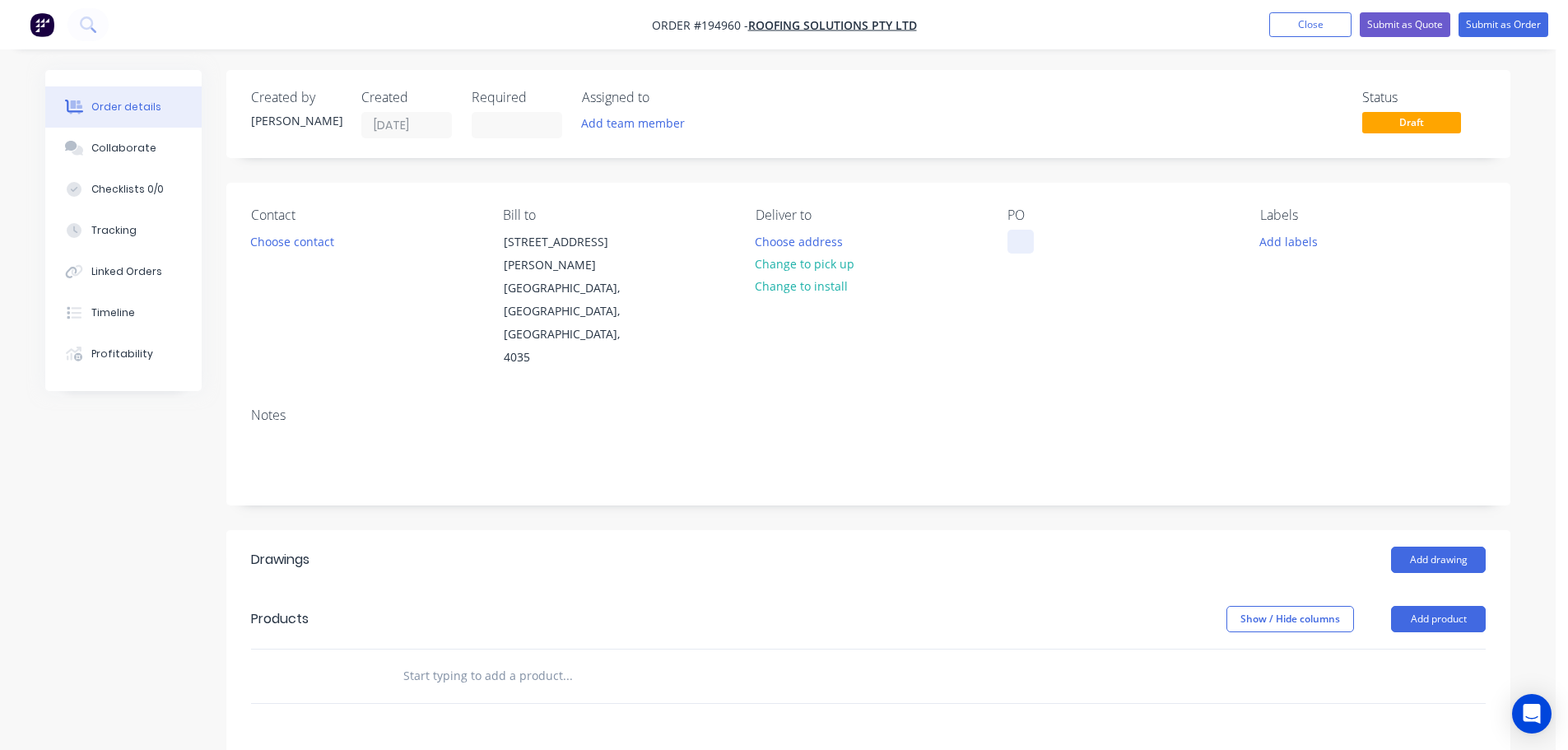
click at [1020, 245] on div at bounding box center [1020, 241] width 26 height 24
click at [1021, 245] on div at bounding box center [1020, 241] width 26 height 24
click at [1512, 34] on button "Submit as Order" at bounding box center [1503, 24] width 90 height 24
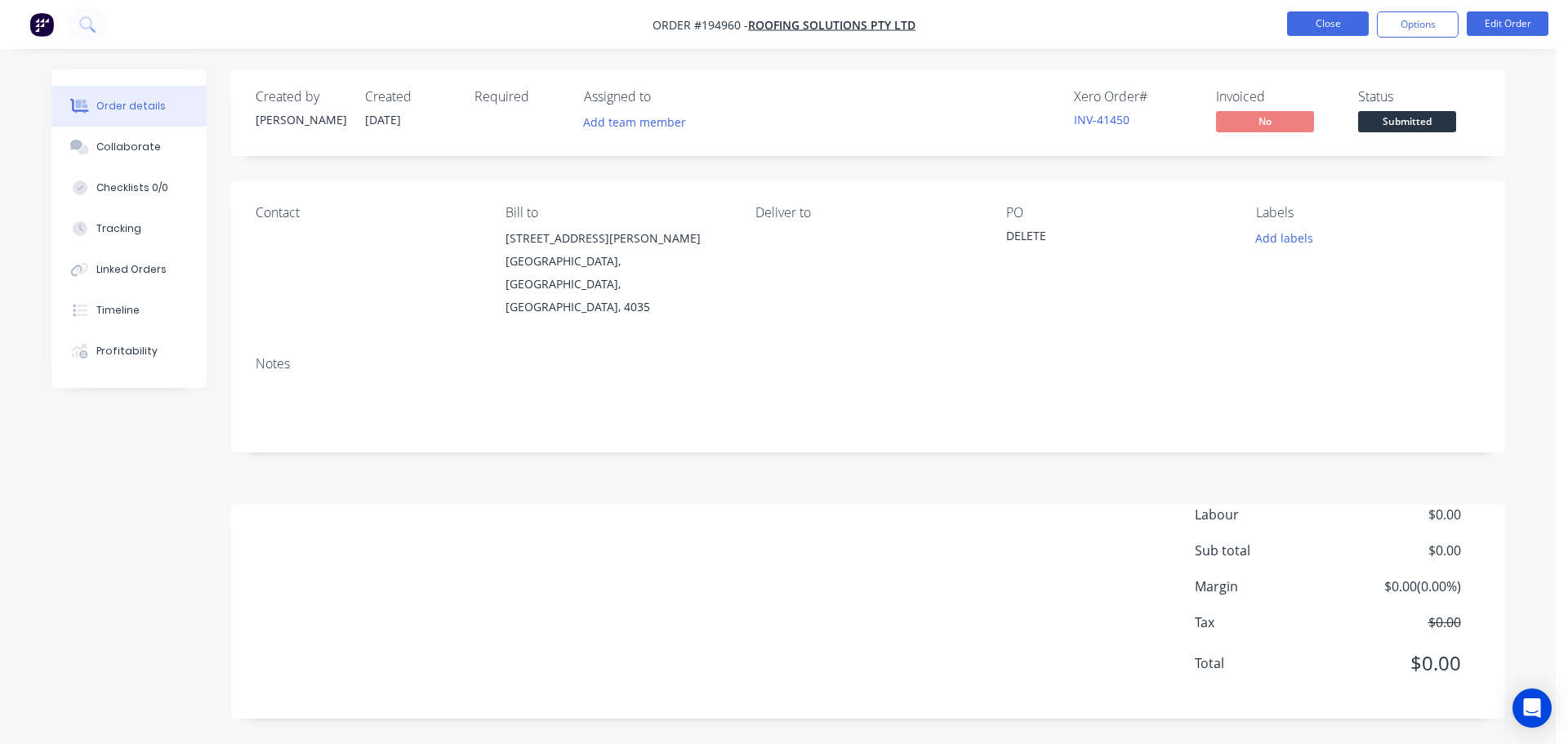
click at [1311, 22] on button "Close" at bounding box center [1327, 23] width 82 height 24
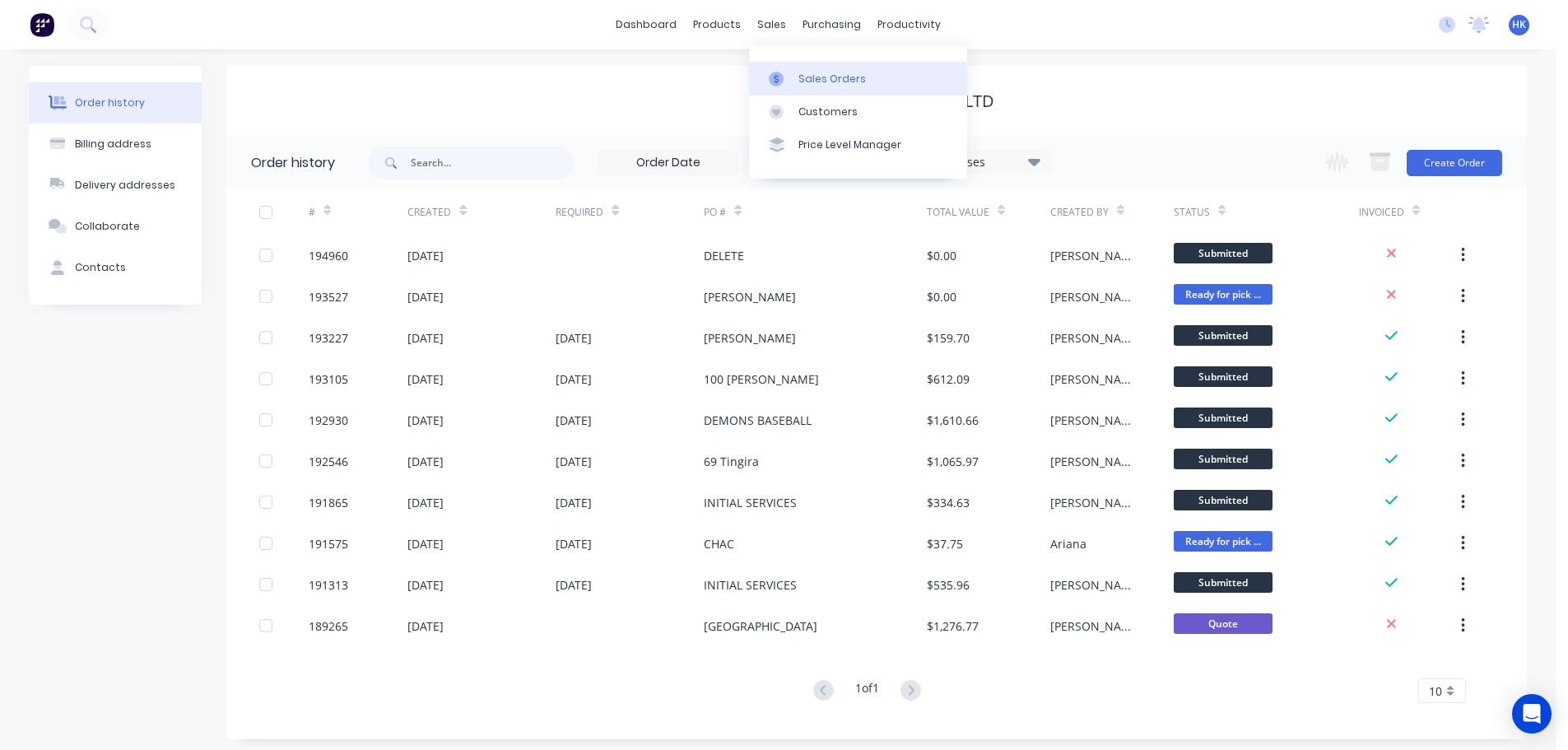
click at [799, 75] on div "Sales Orders" at bounding box center [832, 79] width 67 height 15
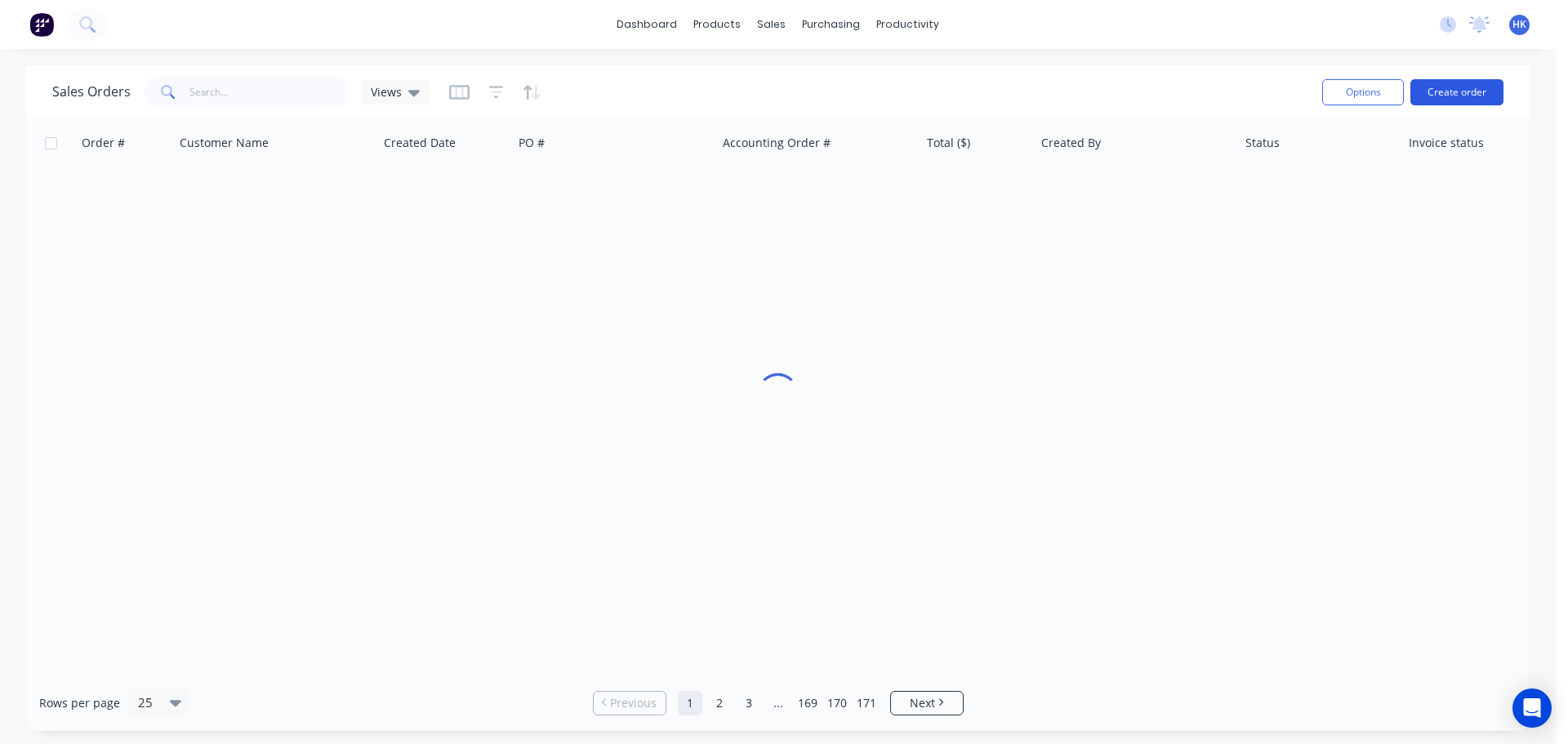
click at [1435, 92] on button "Create order" at bounding box center [1456, 92] width 93 height 26
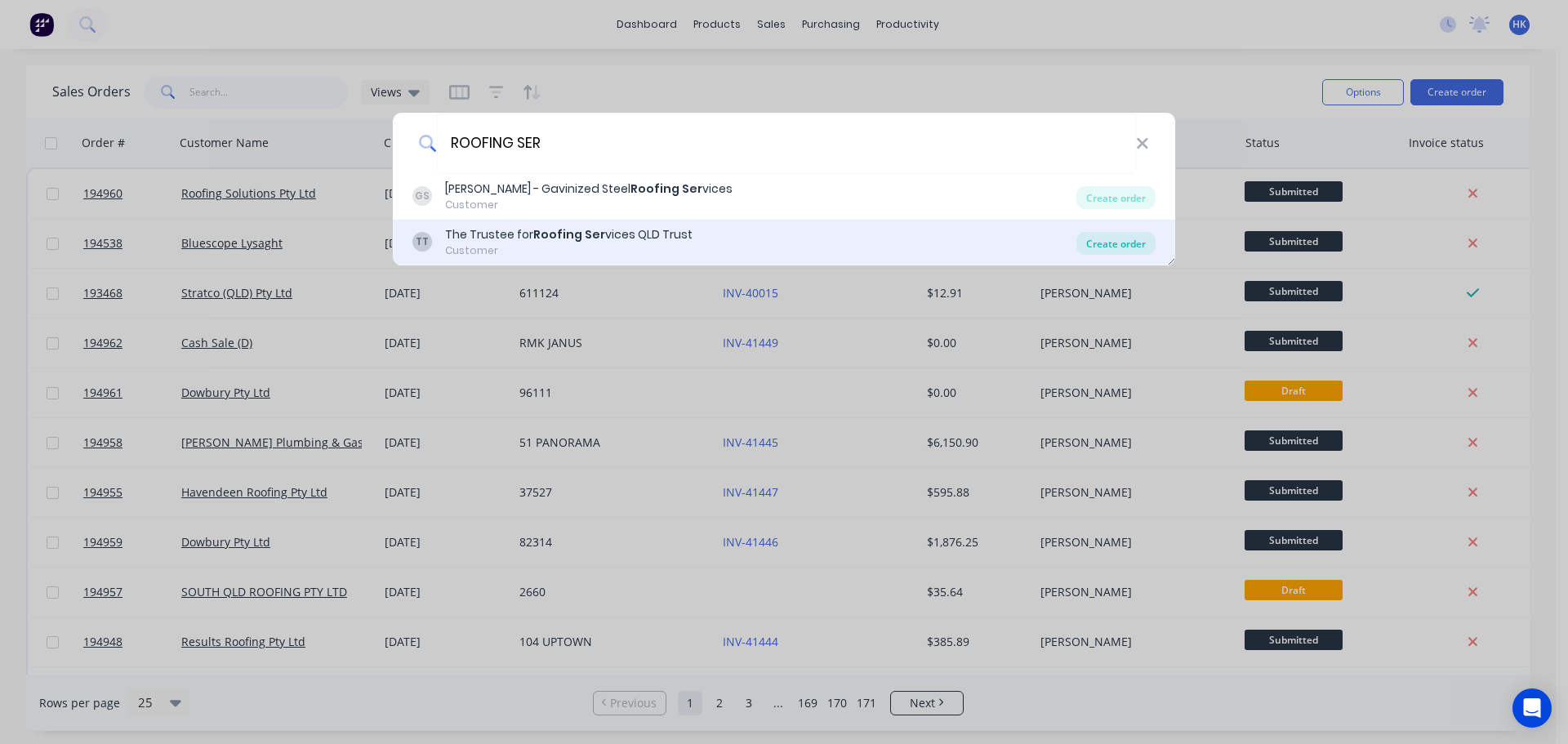
click at [1102, 238] on div "Create order" at bounding box center [1116, 242] width 79 height 22
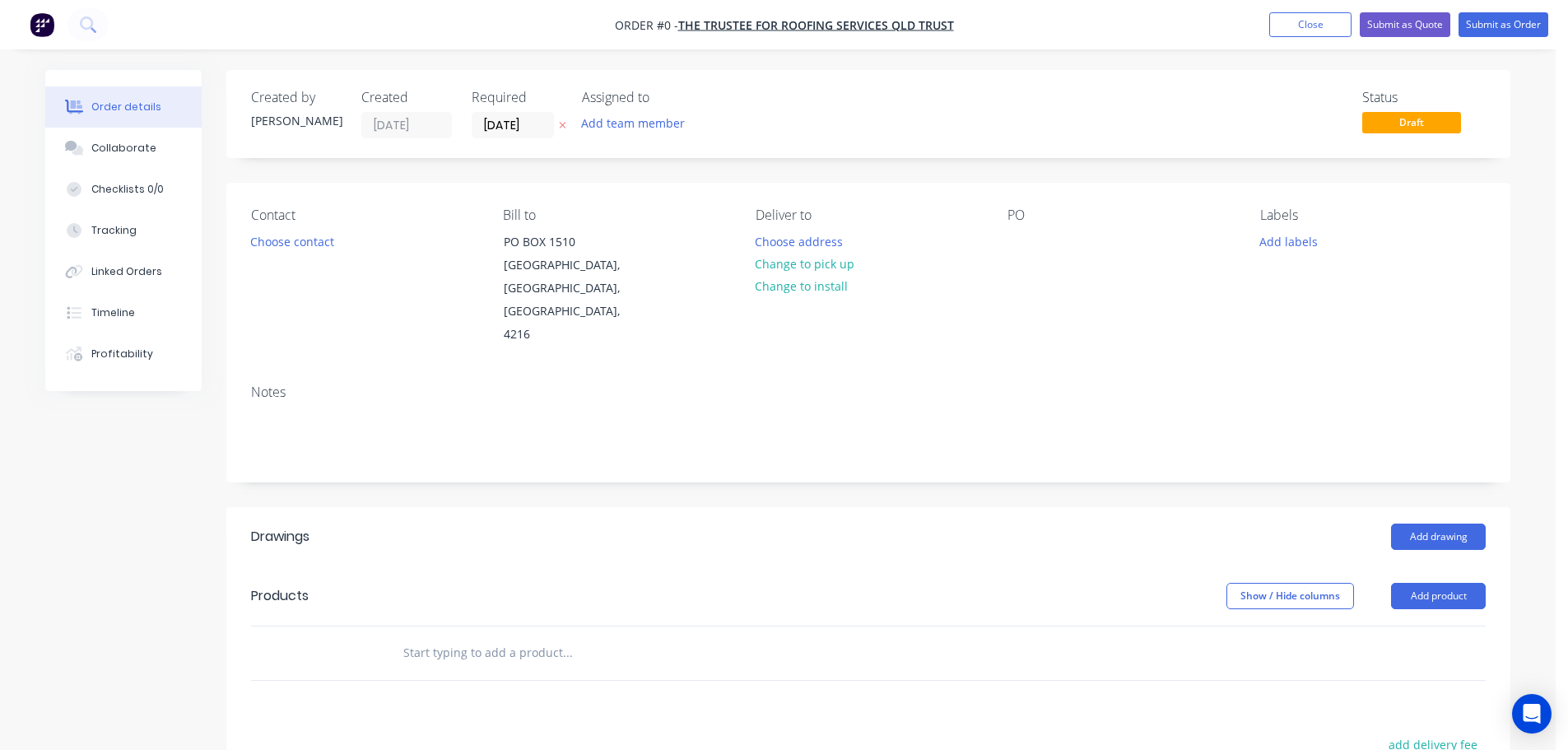
click at [501, 111] on div "Required 08/10/25" at bounding box center [517, 114] width 91 height 49
click at [501, 129] on input "[DATE]" at bounding box center [513, 124] width 81 height 24
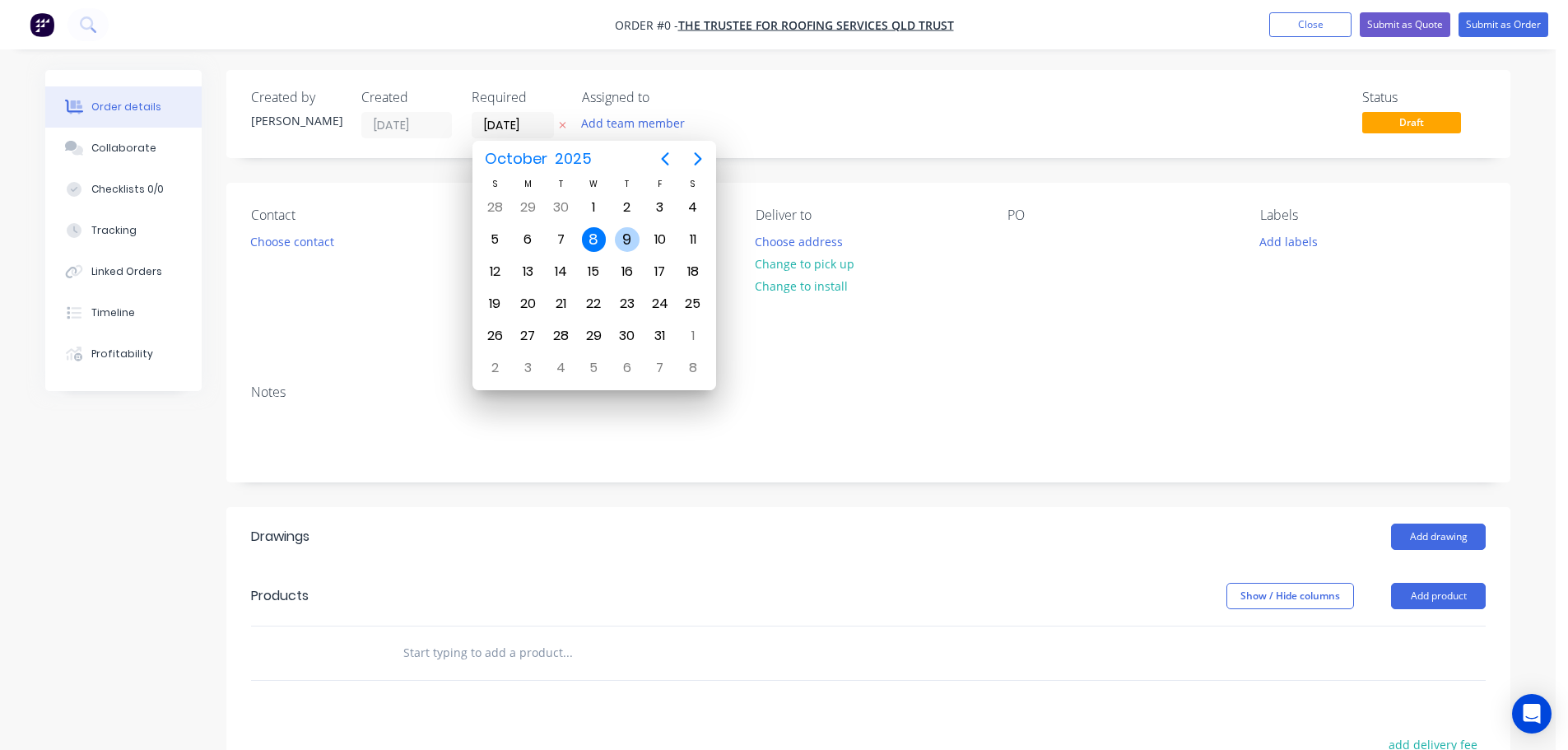
click at [611, 249] on div "9" at bounding box center [627, 239] width 33 height 31
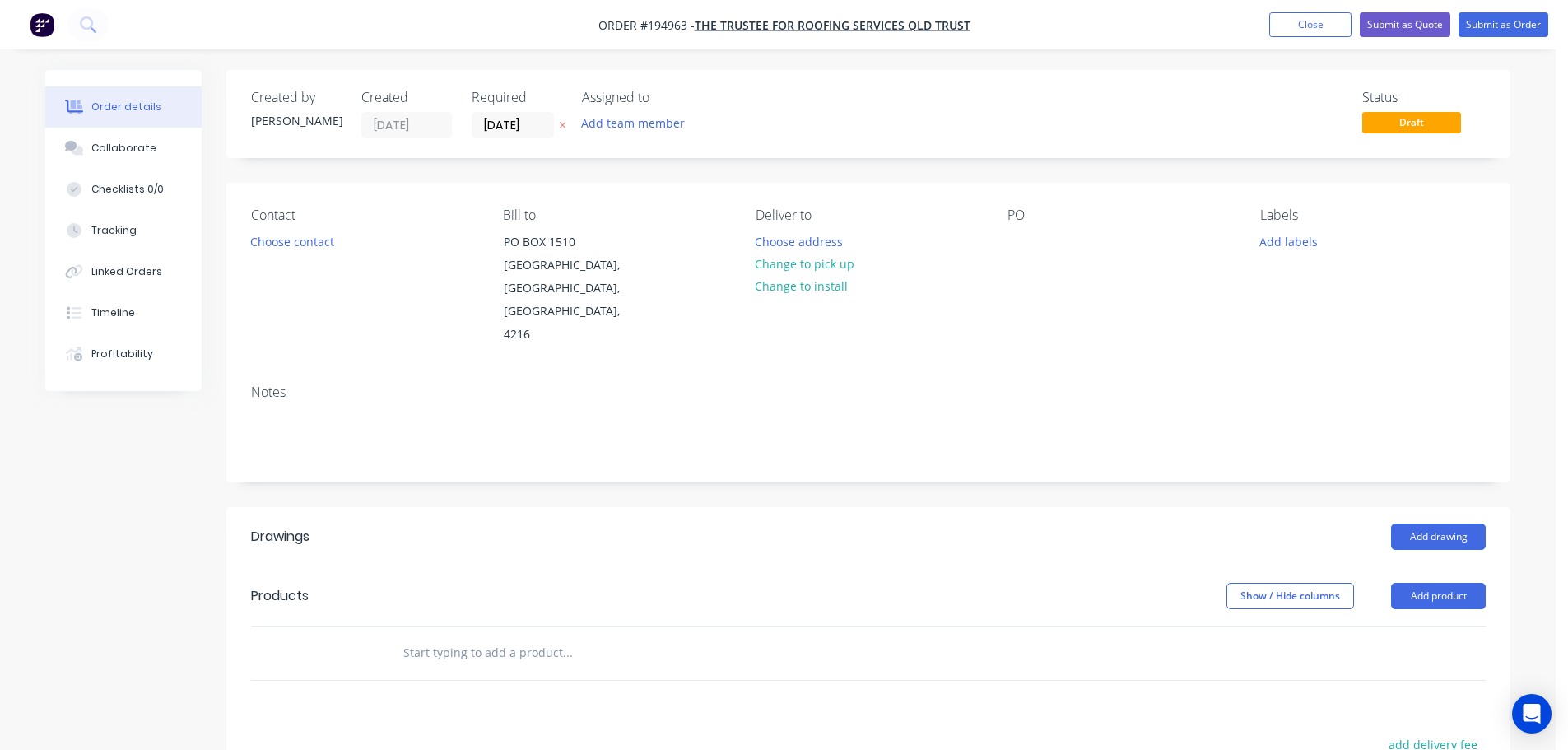
click at [302, 249] on button "Choose contact" at bounding box center [292, 240] width 102 height 22
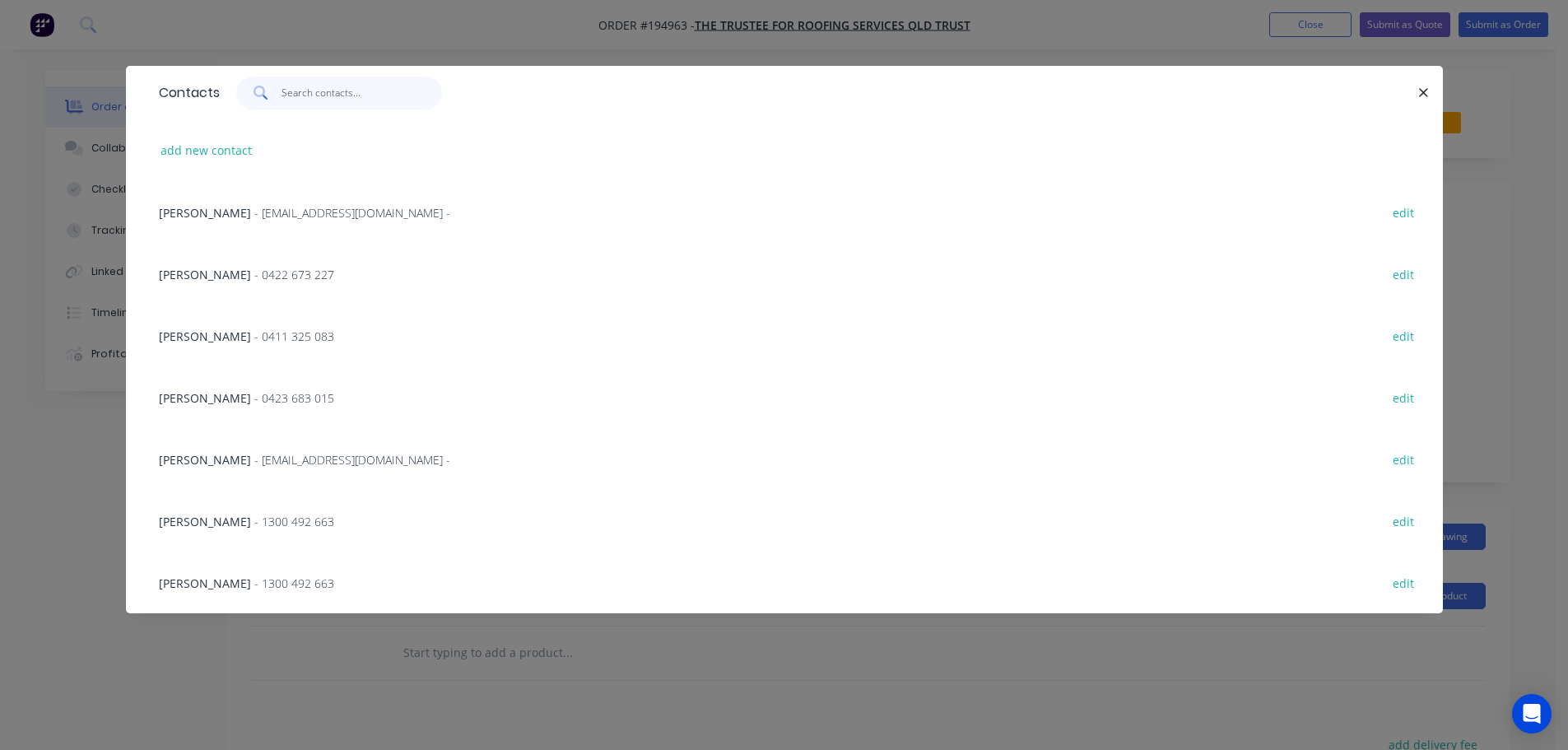
click at [319, 94] on input "text" at bounding box center [361, 92] width 160 height 33
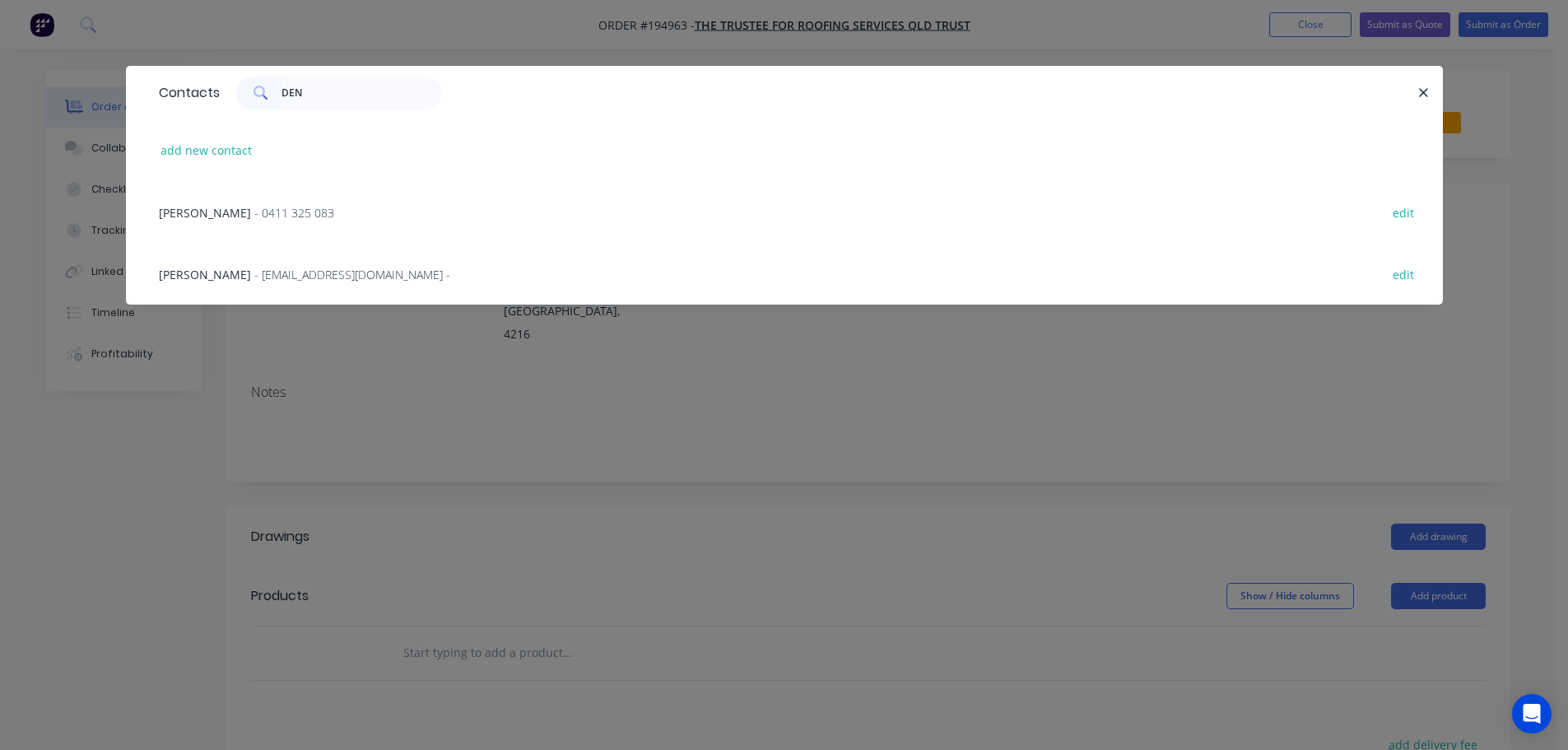
click at [231, 221] on div "DENNIS - 0411 325 083" at bounding box center [246, 212] width 176 height 18
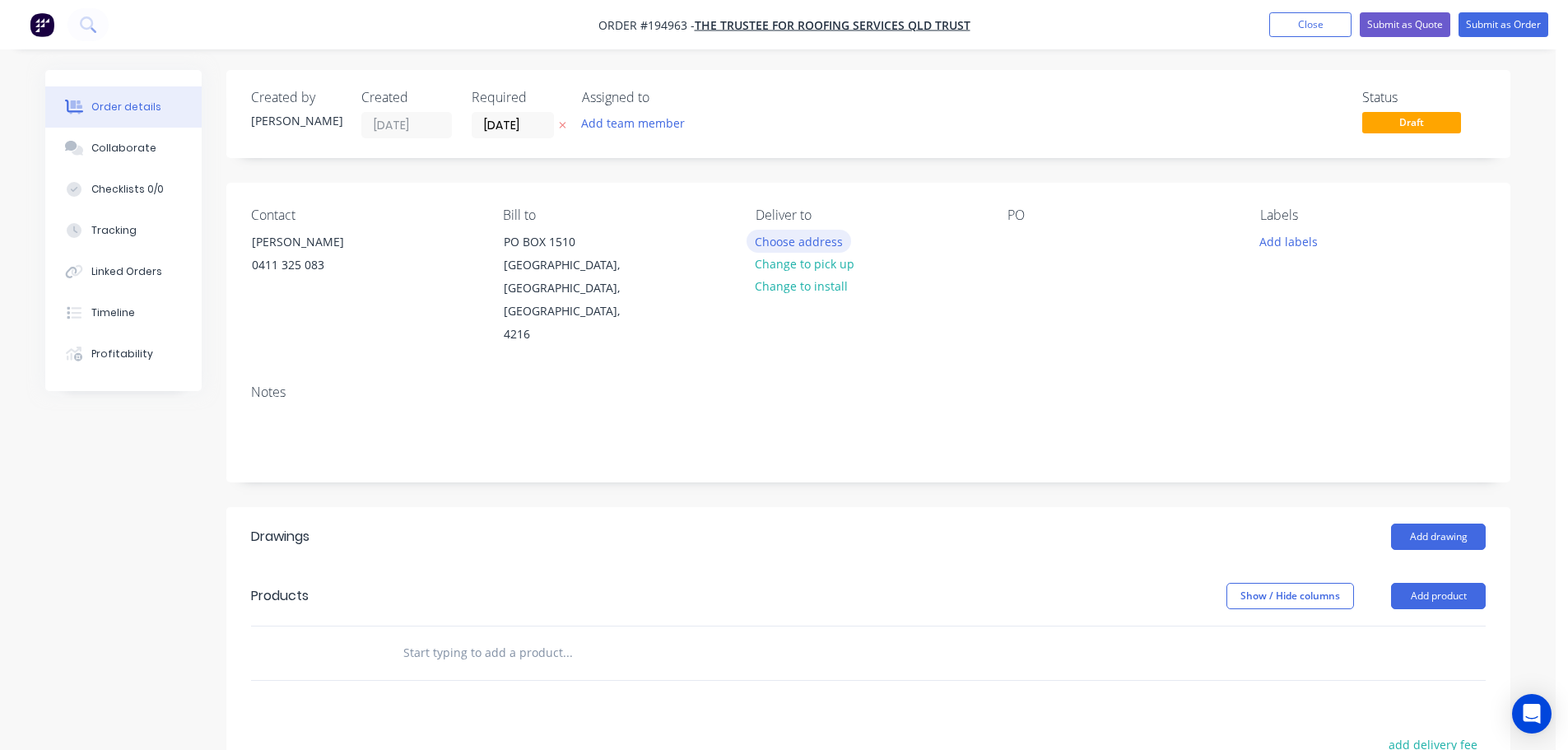
click at [806, 238] on button "Choose address" at bounding box center [799, 240] width 105 height 22
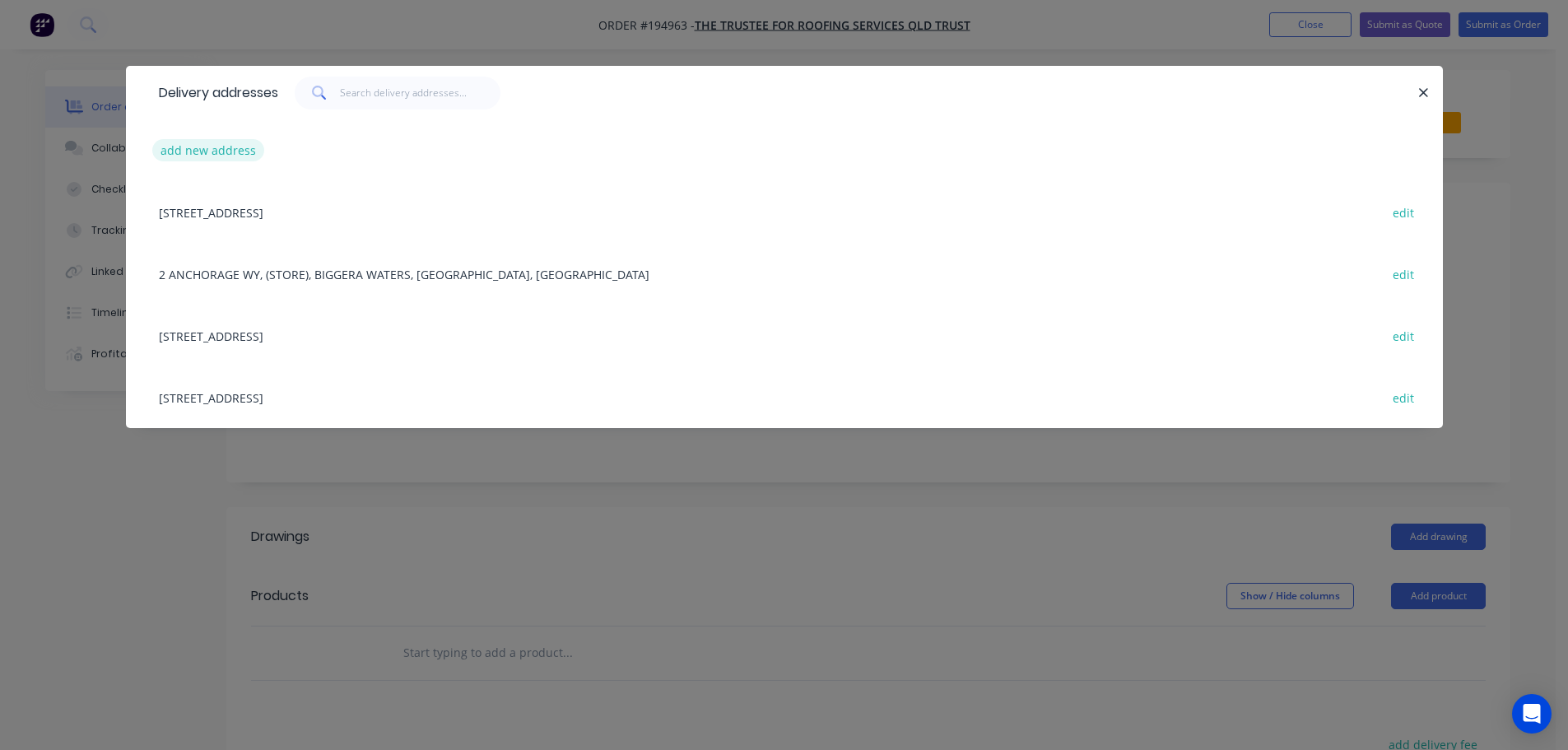
click at [191, 139] on button "add new address" at bounding box center [208, 150] width 113 height 22
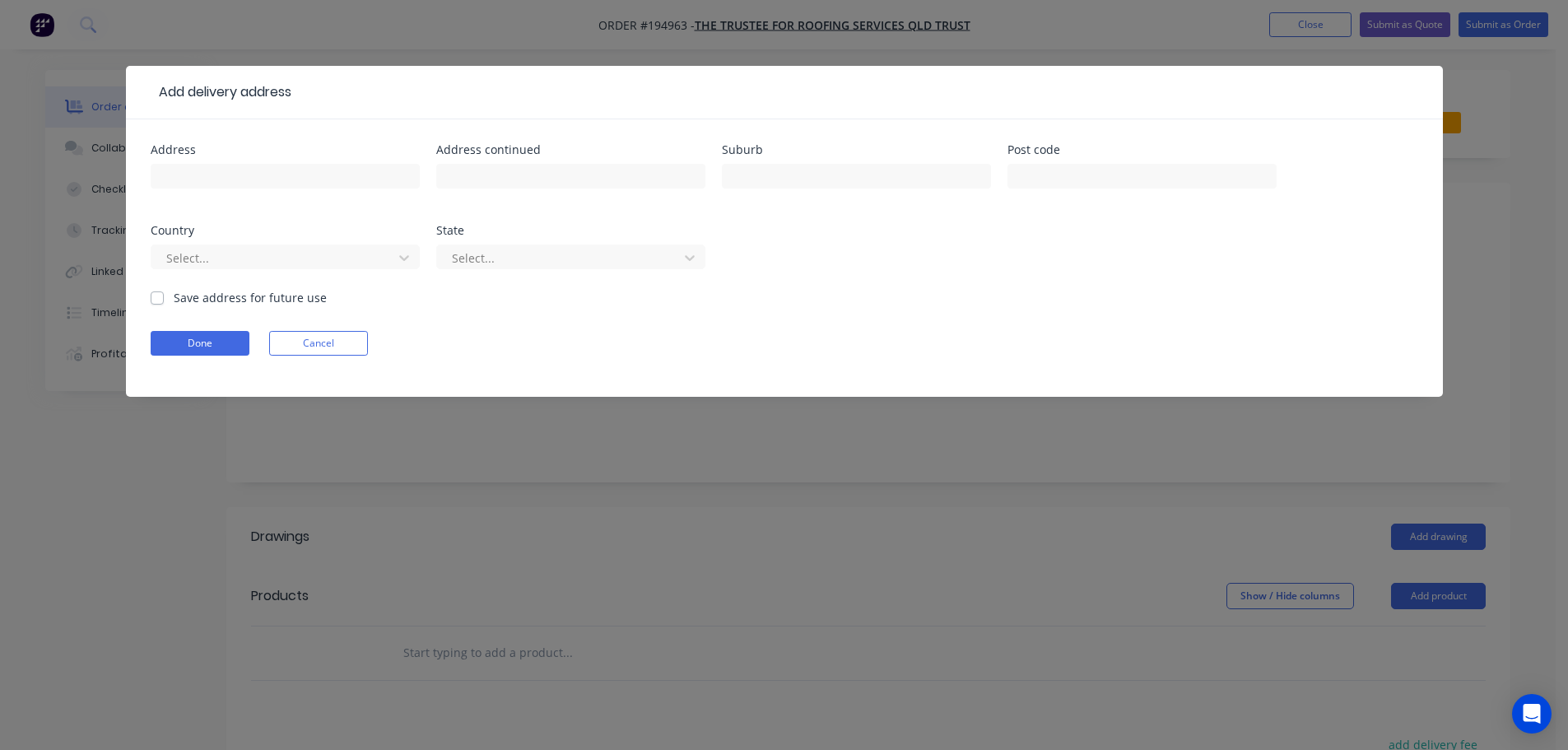
click at [194, 154] on div "Address" at bounding box center [285, 149] width 269 height 12
click at [207, 179] on input "text" at bounding box center [285, 176] width 269 height 24
click at [817, 166] on input "text" at bounding box center [856, 176] width 269 height 24
click at [1052, 178] on input "text" at bounding box center [1141, 176] width 269 height 24
click at [186, 349] on button "Done" at bounding box center [200, 343] width 99 height 24
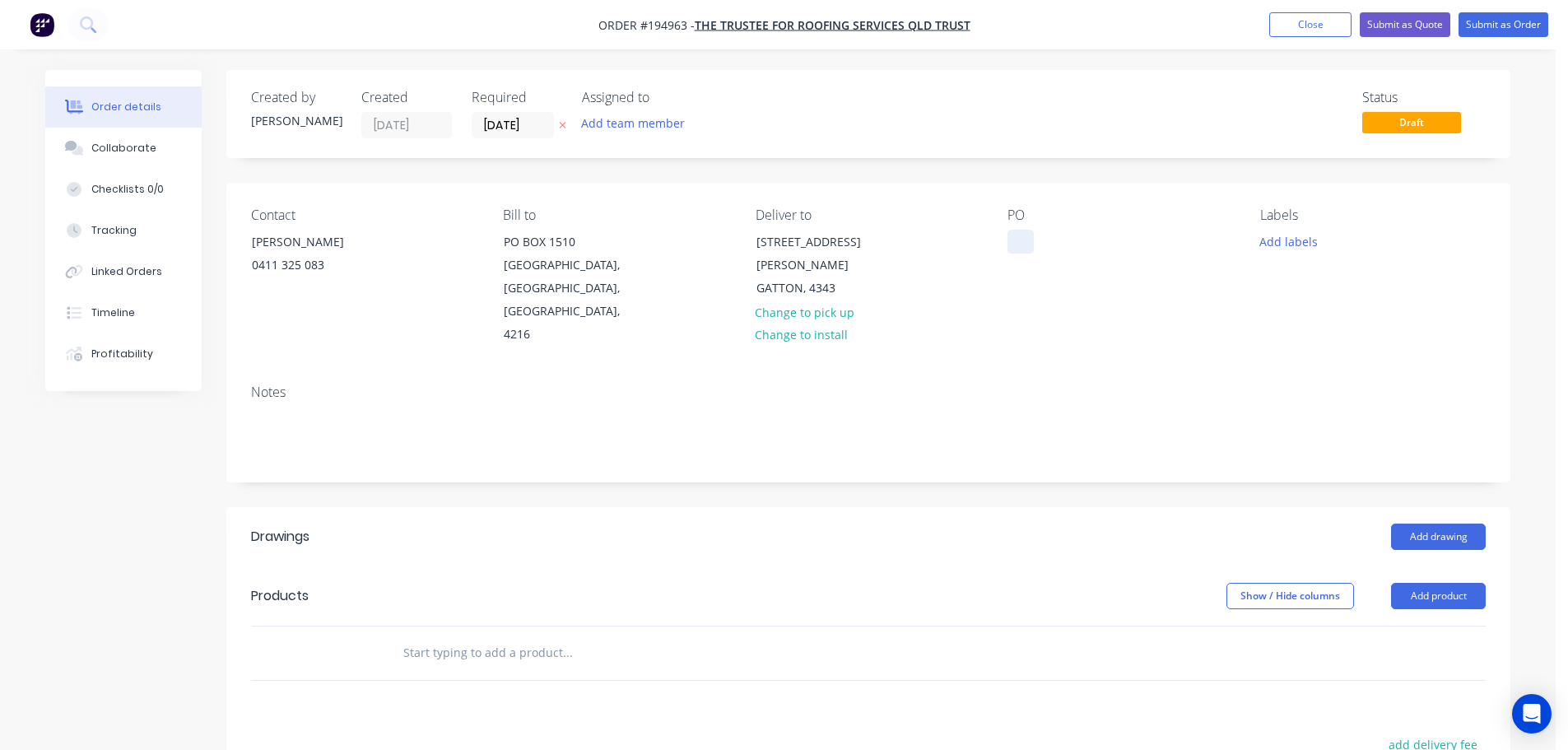
click at [1020, 242] on div at bounding box center [1020, 241] width 26 height 24
click at [1440, 583] on button "Add product" at bounding box center [1438, 595] width 95 height 26
click at [1418, 626] on div "Product catalogue" at bounding box center [1407, 637] width 127 height 24
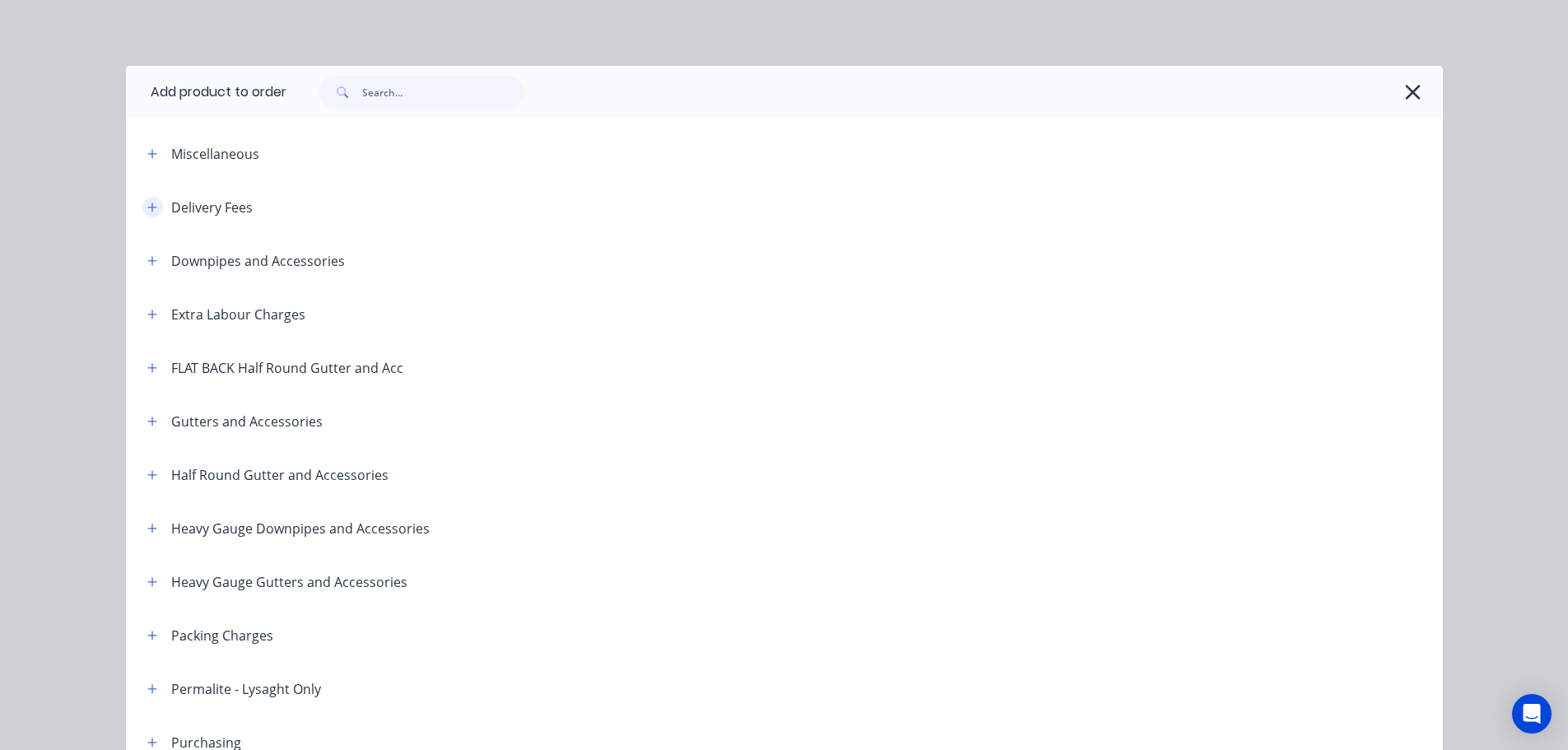
click at [147, 202] on icon "button" at bounding box center [152, 207] width 10 height 12
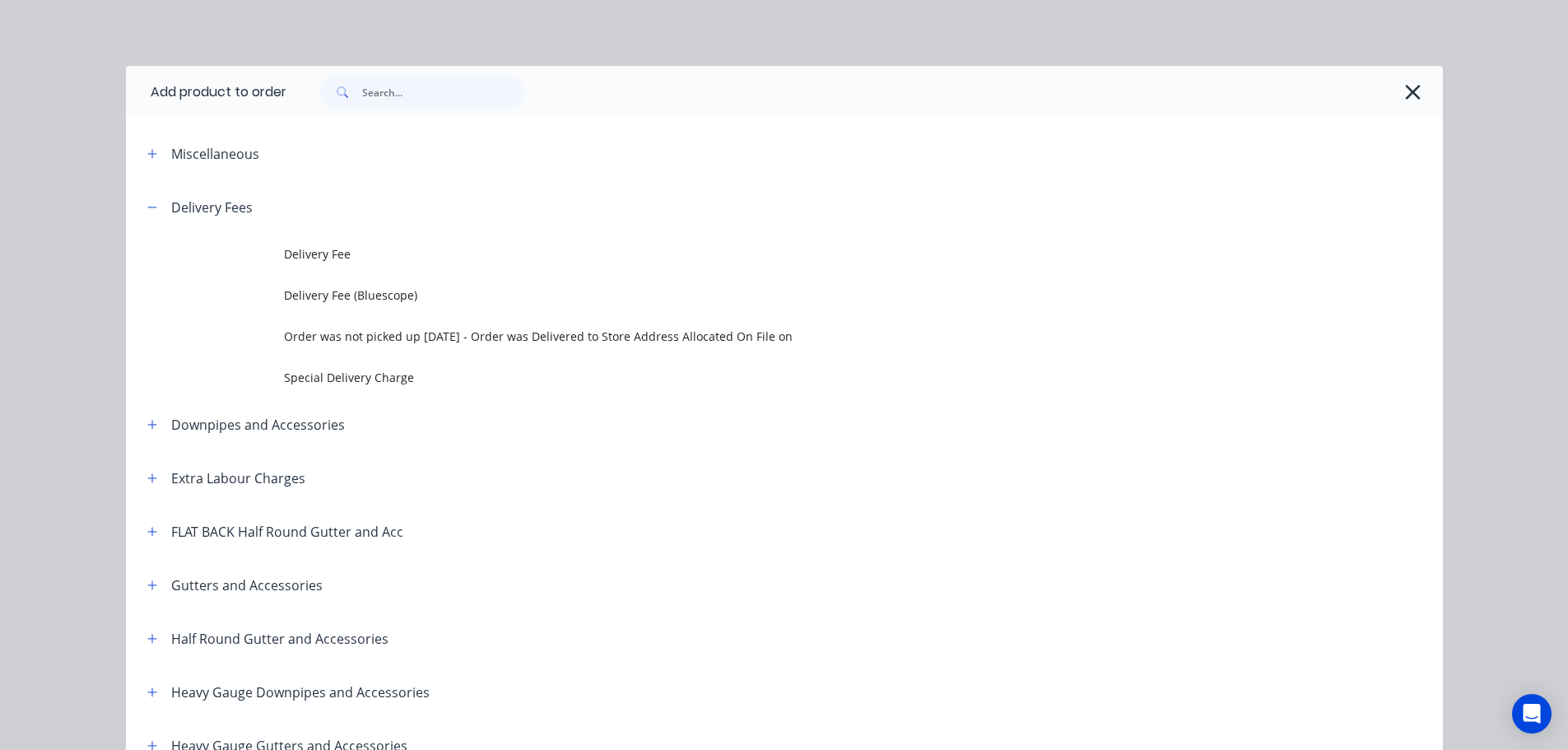
click at [335, 248] on span "Delivery Fee" at bounding box center [747, 254] width 926 height 18
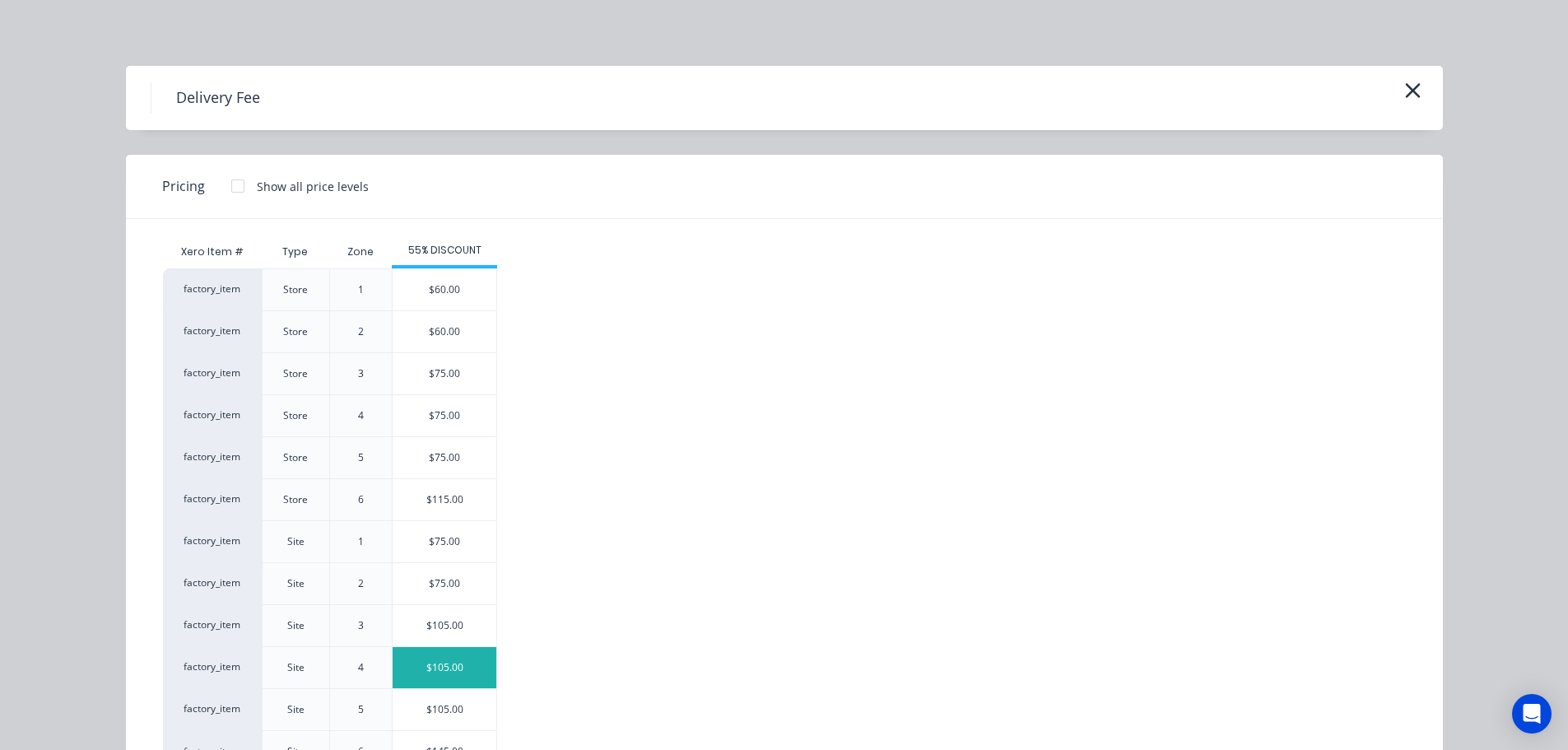
click at [443, 673] on div "$105.00" at bounding box center [443, 667] width 103 height 41
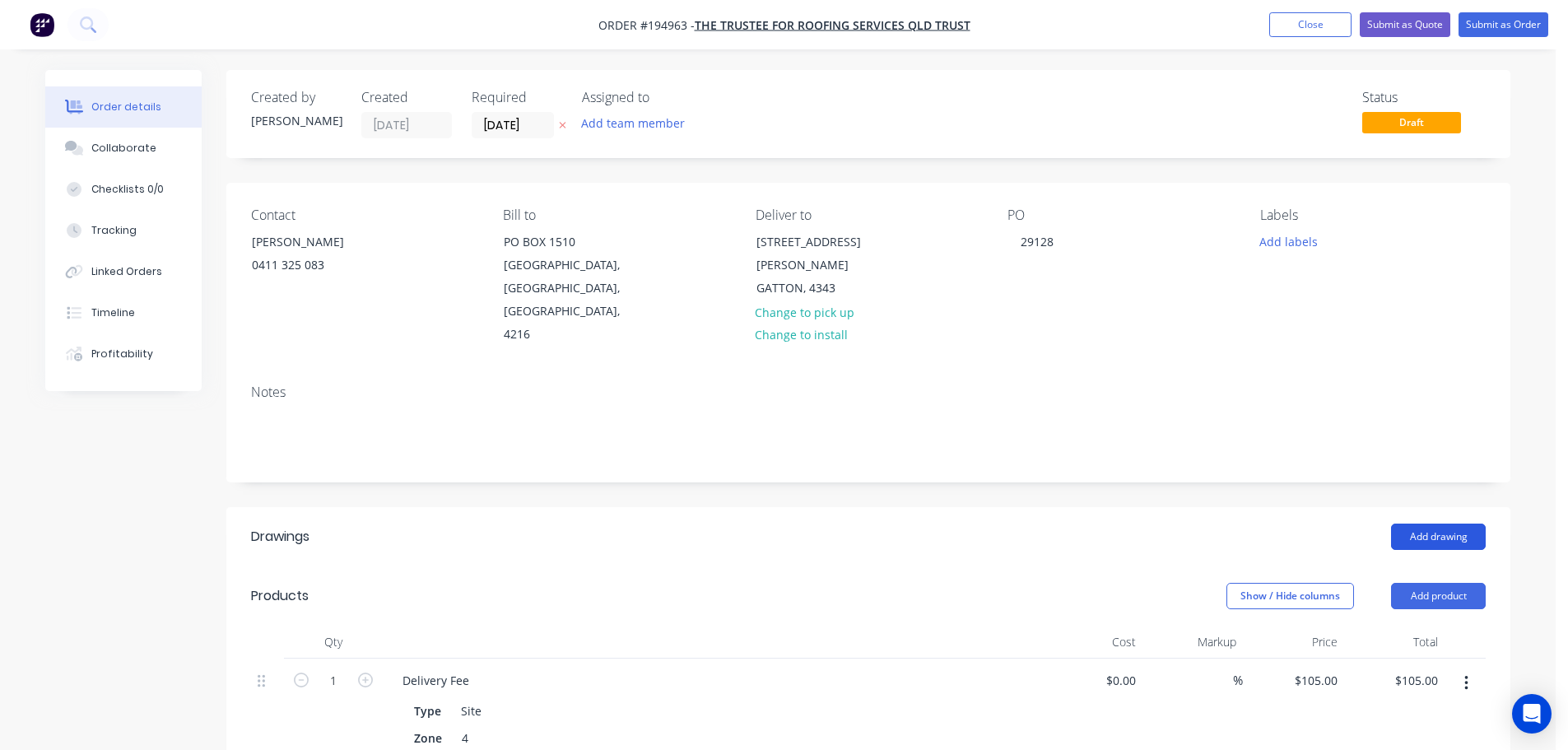
click at [1450, 523] on button "Add drawing" at bounding box center [1438, 536] width 95 height 26
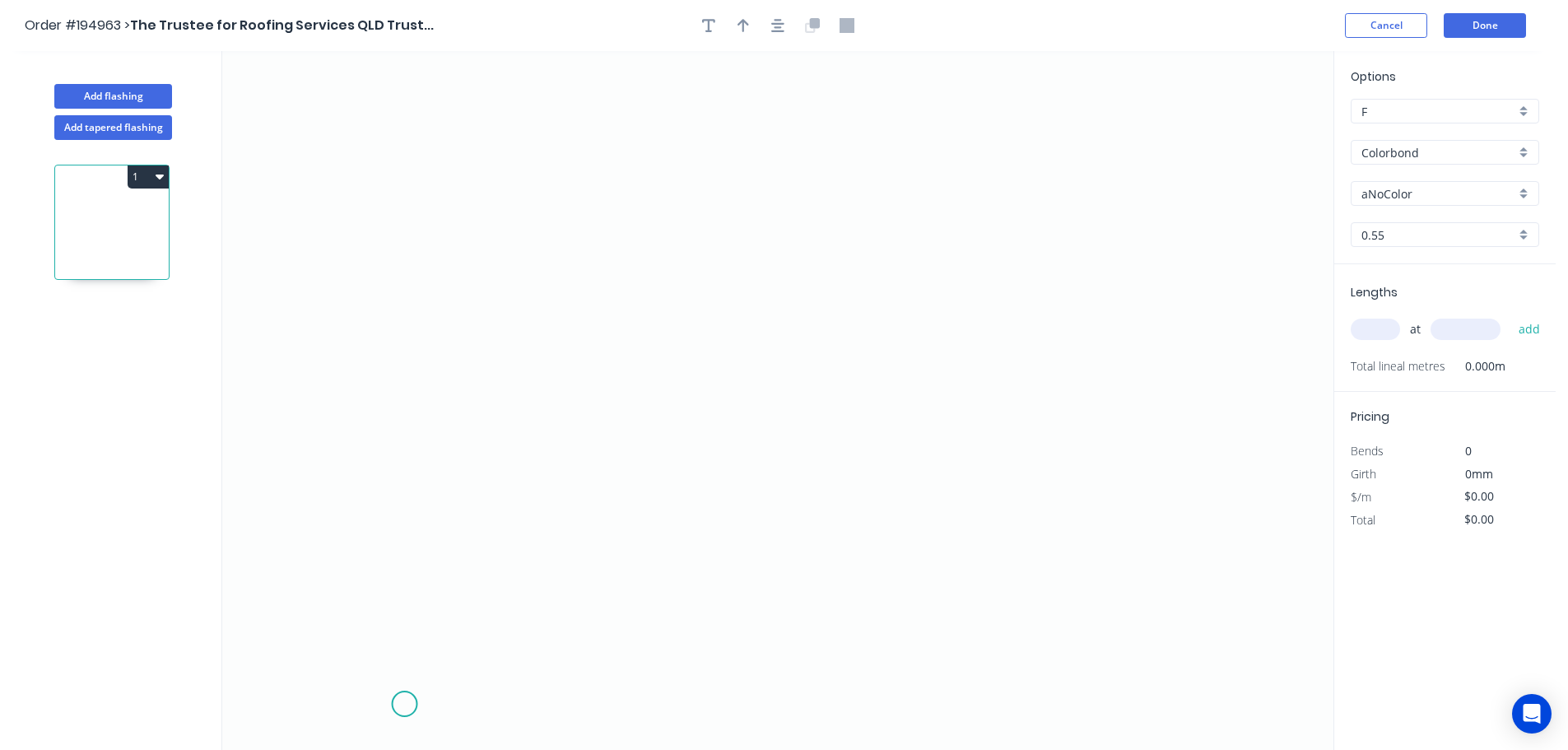
click at [402, 705] on icon "0" at bounding box center [778, 401] width 1111 height 699
click at [308, 602] on icon "0" at bounding box center [778, 401] width 1111 height 699
click at [401, 522] on icon "0 ?" at bounding box center [778, 401] width 1111 height 699
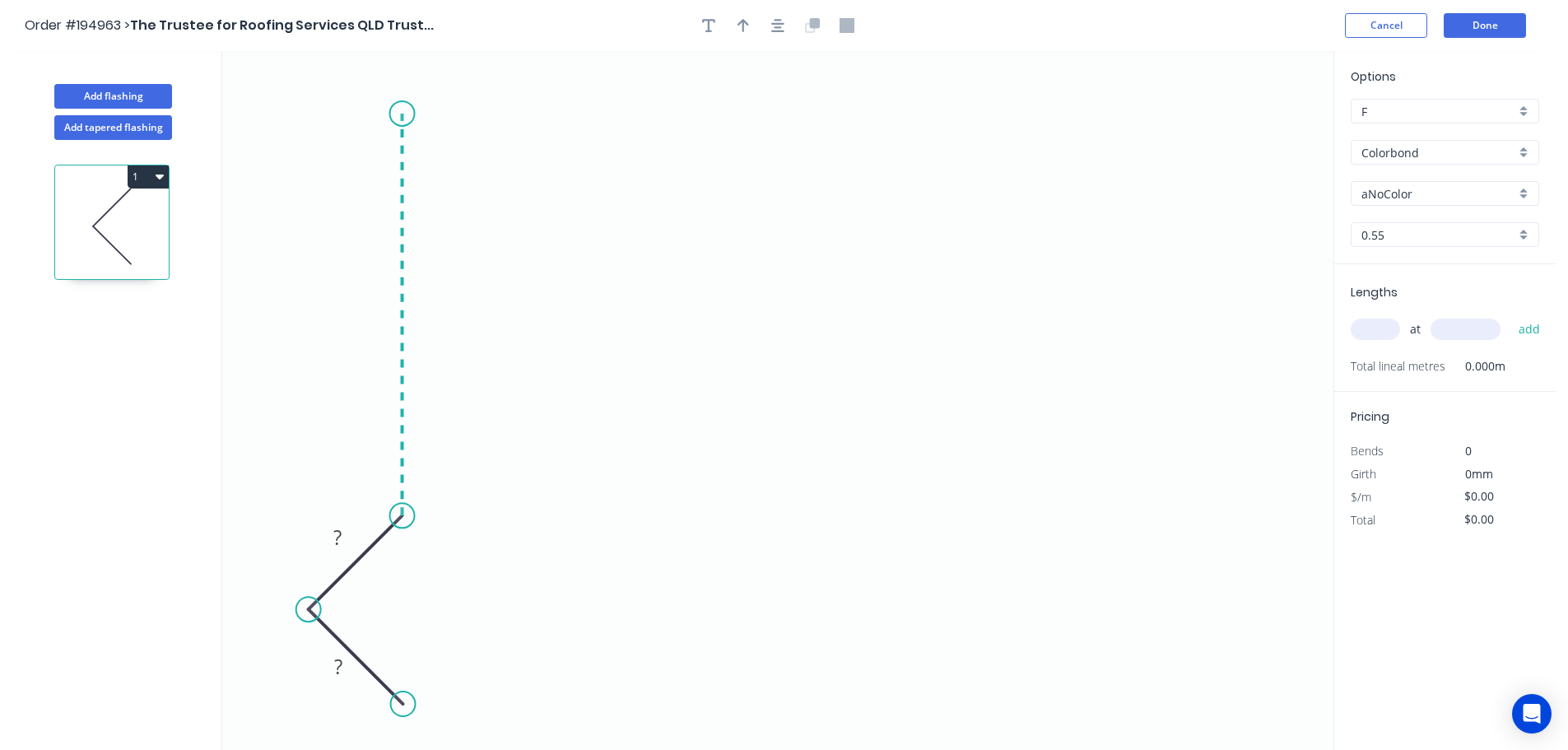
click at [394, 113] on icon "0 ? ?" at bounding box center [778, 401] width 1111 height 699
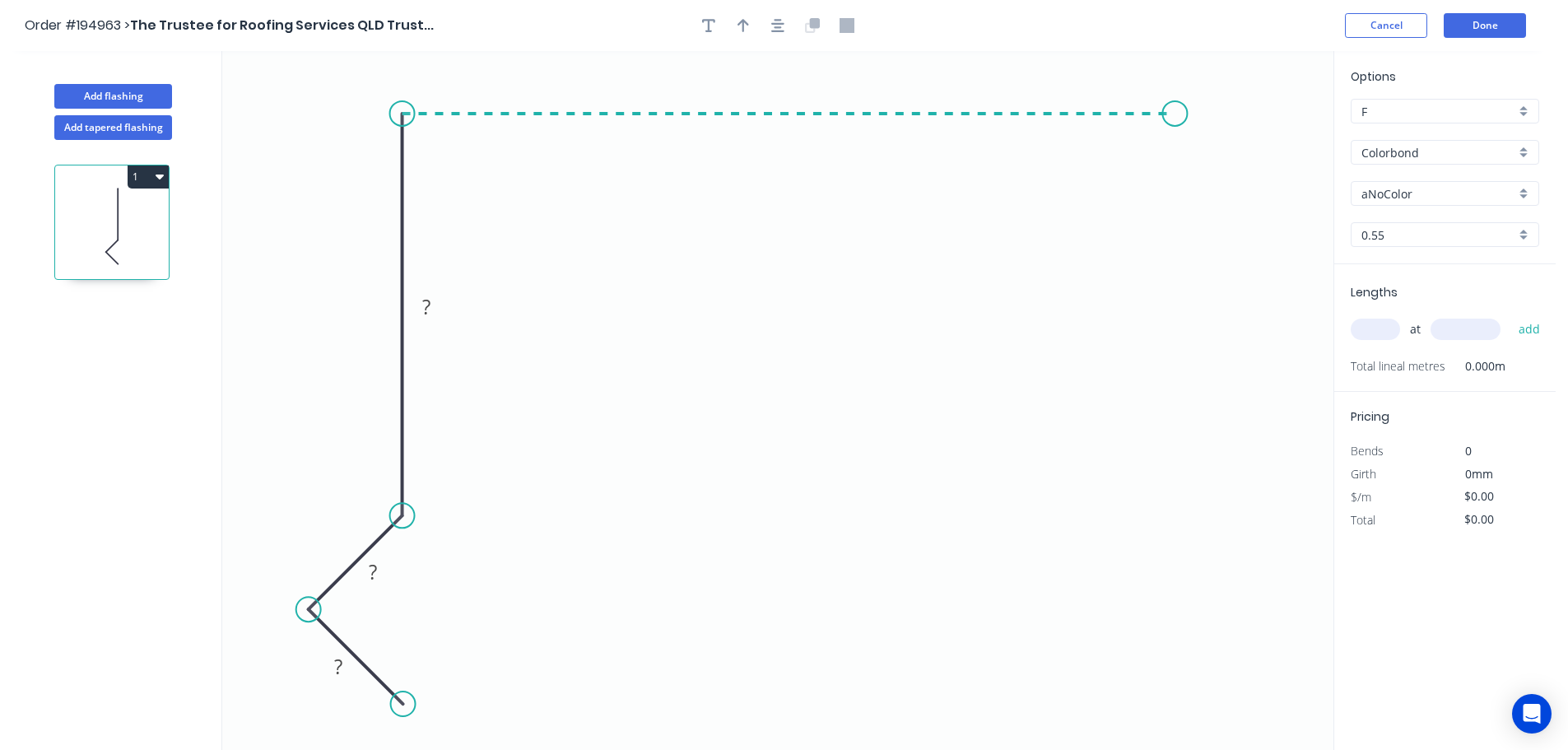
click at [1175, 145] on icon "0 ? ? ?" at bounding box center [778, 401] width 1111 height 699
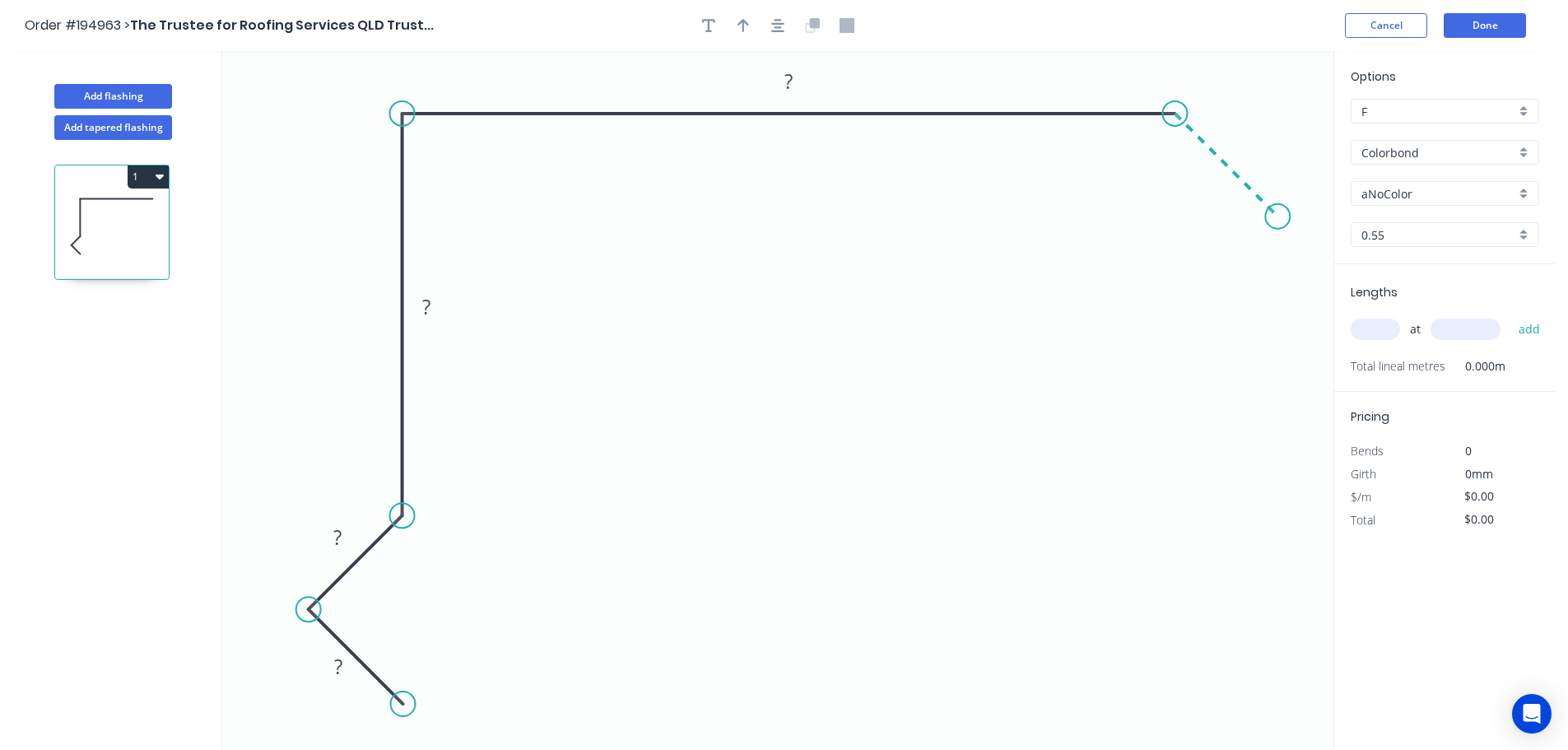
click at [1278, 214] on icon "0 ? ? ? ?" at bounding box center [778, 401] width 1111 height 699
click at [1195, 171] on div "Show angle" at bounding box center [1252, 168] width 165 height 34
click at [331, 660] on rect at bounding box center [338, 667] width 33 height 23
click at [779, 24] on icon "button" at bounding box center [778, 26] width 13 height 15
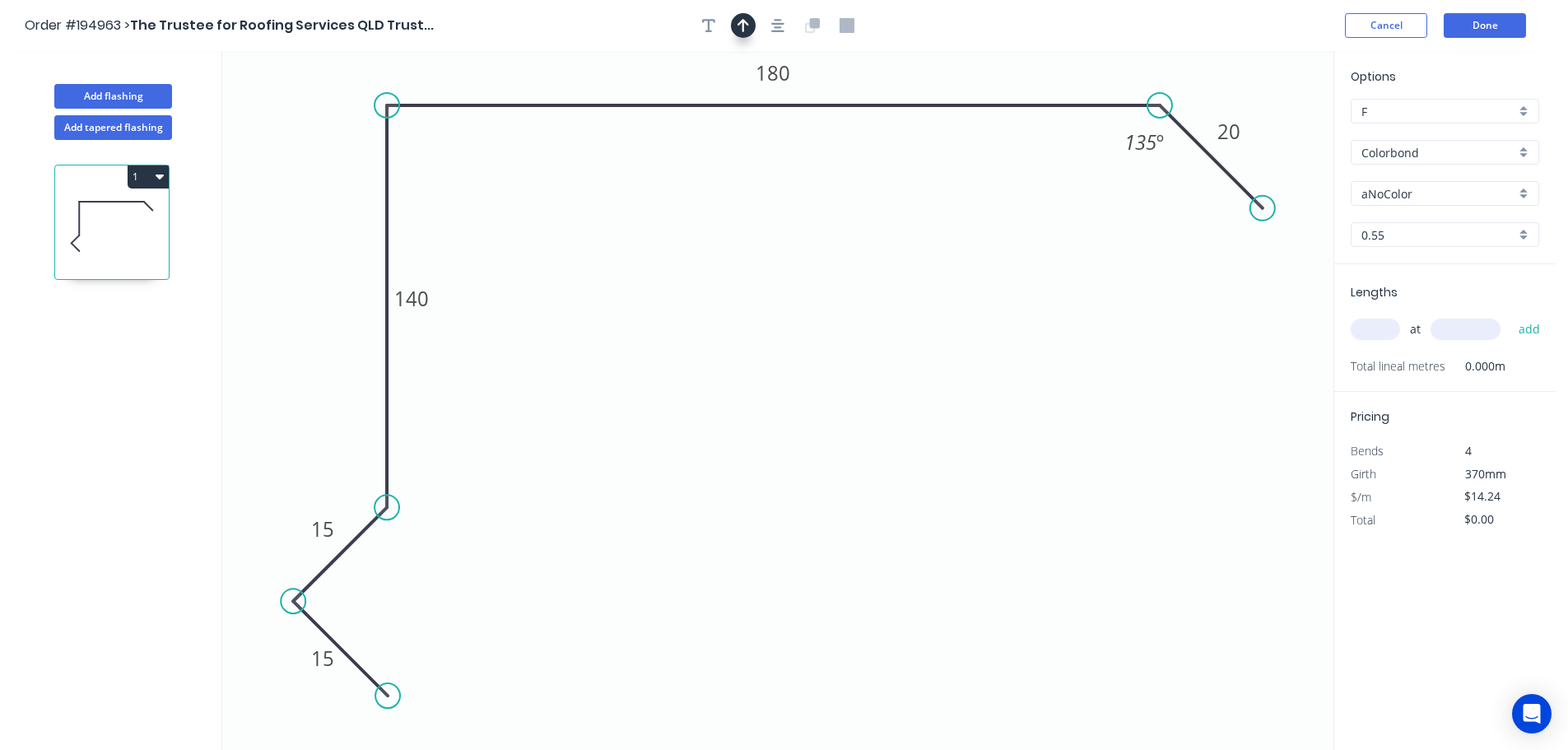
click at [749, 20] on button "button" at bounding box center [742, 25] width 24 height 24
click at [1253, 128] on rect at bounding box center [1229, 131] width 54 height 34
click at [1248, 102] on icon "0 15 15 140 180 20 135 º" at bounding box center [778, 401] width 1111 height 699
click at [1251, 97] on icon at bounding box center [1251, 114] width 15 height 53
drag, startPoint x: 1256, startPoint y: 134, endPoint x: 1283, endPoint y: 84, distance: 56.8
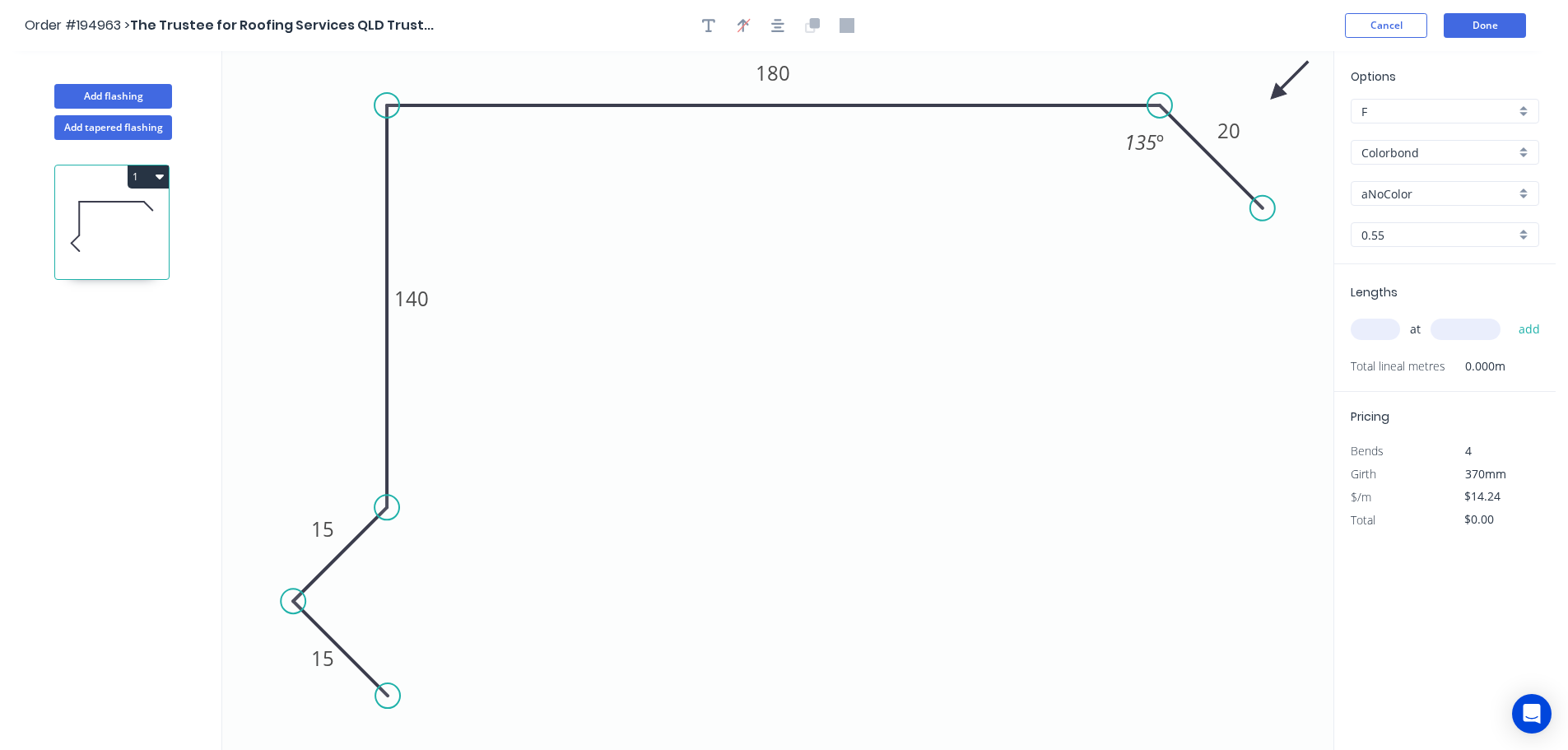
click at [1283, 84] on icon at bounding box center [1289, 81] width 48 height 48
click at [1392, 191] on input "aNoColor" at bounding box center [1438, 193] width 154 height 18
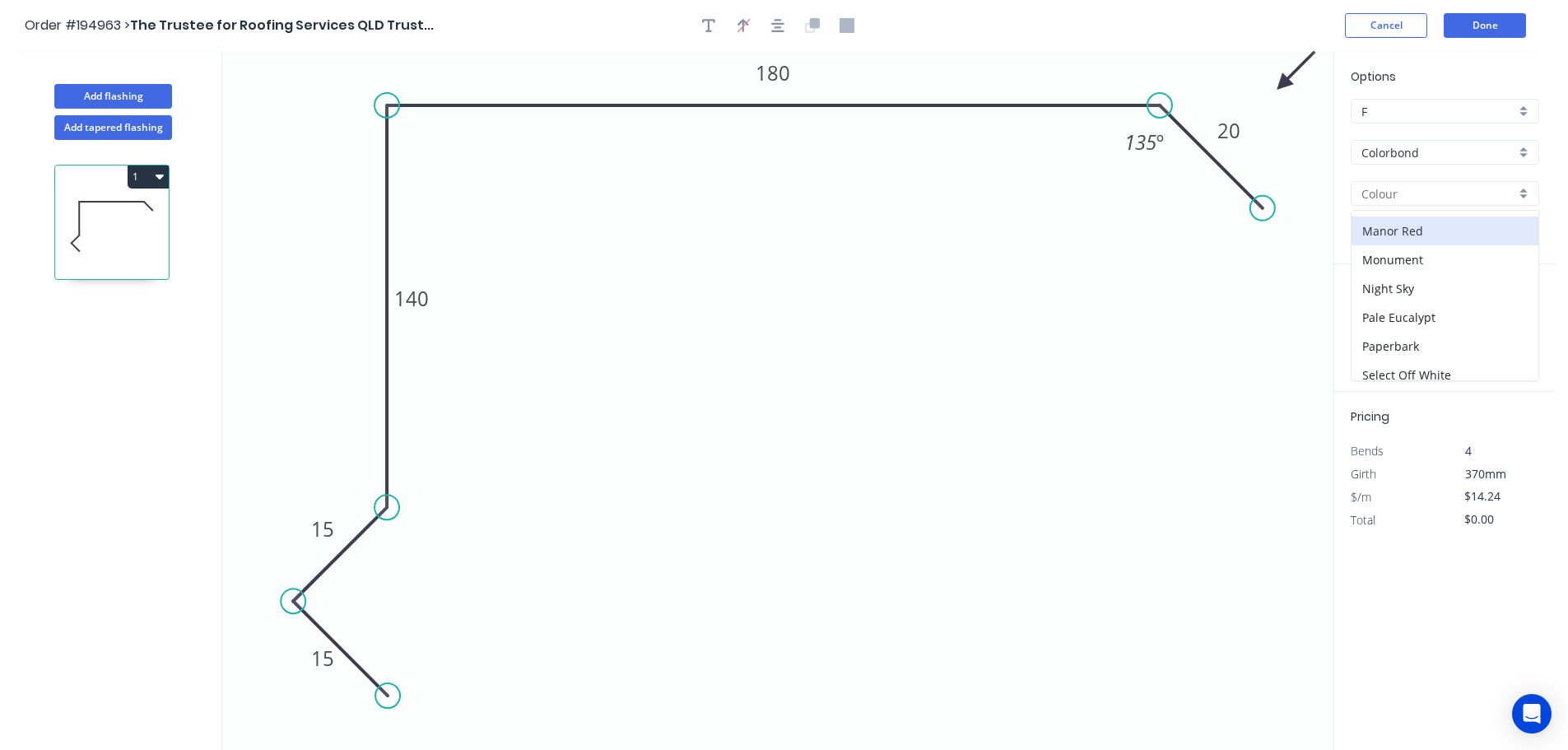
scroll to position [329, 0]
click at [1419, 270] on div "Manor Red" at bounding box center [1445, 270] width 186 height 29
click at [1385, 333] on input "text" at bounding box center [1375, 328] width 50 height 21
click at [1510, 315] on button "add" at bounding box center [1529, 328] width 39 height 28
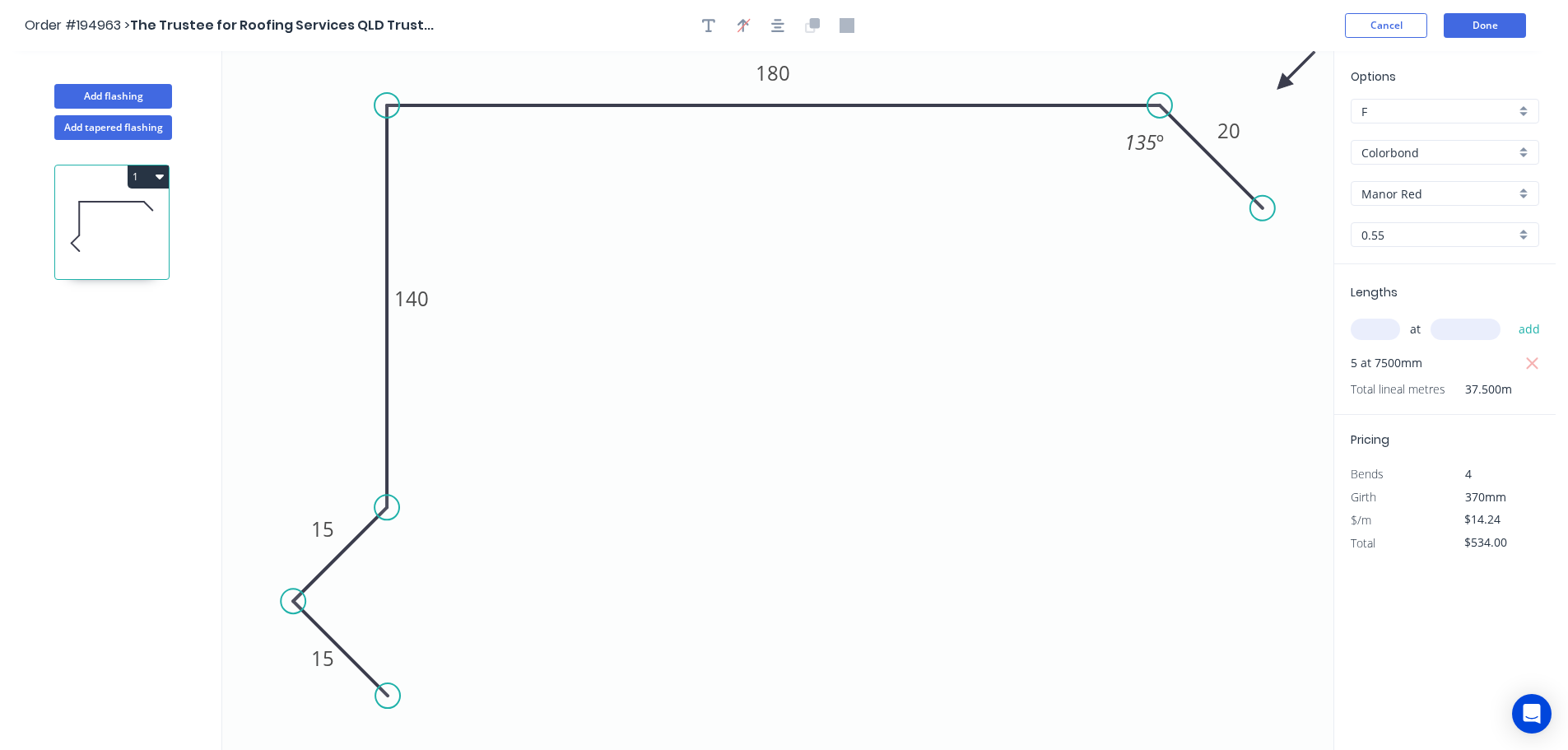
click at [136, 174] on button "1" at bounding box center [148, 176] width 41 height 23
click at [123, 214] on div "Duplicate" at bounding box center [90, 218] width 127 height 24
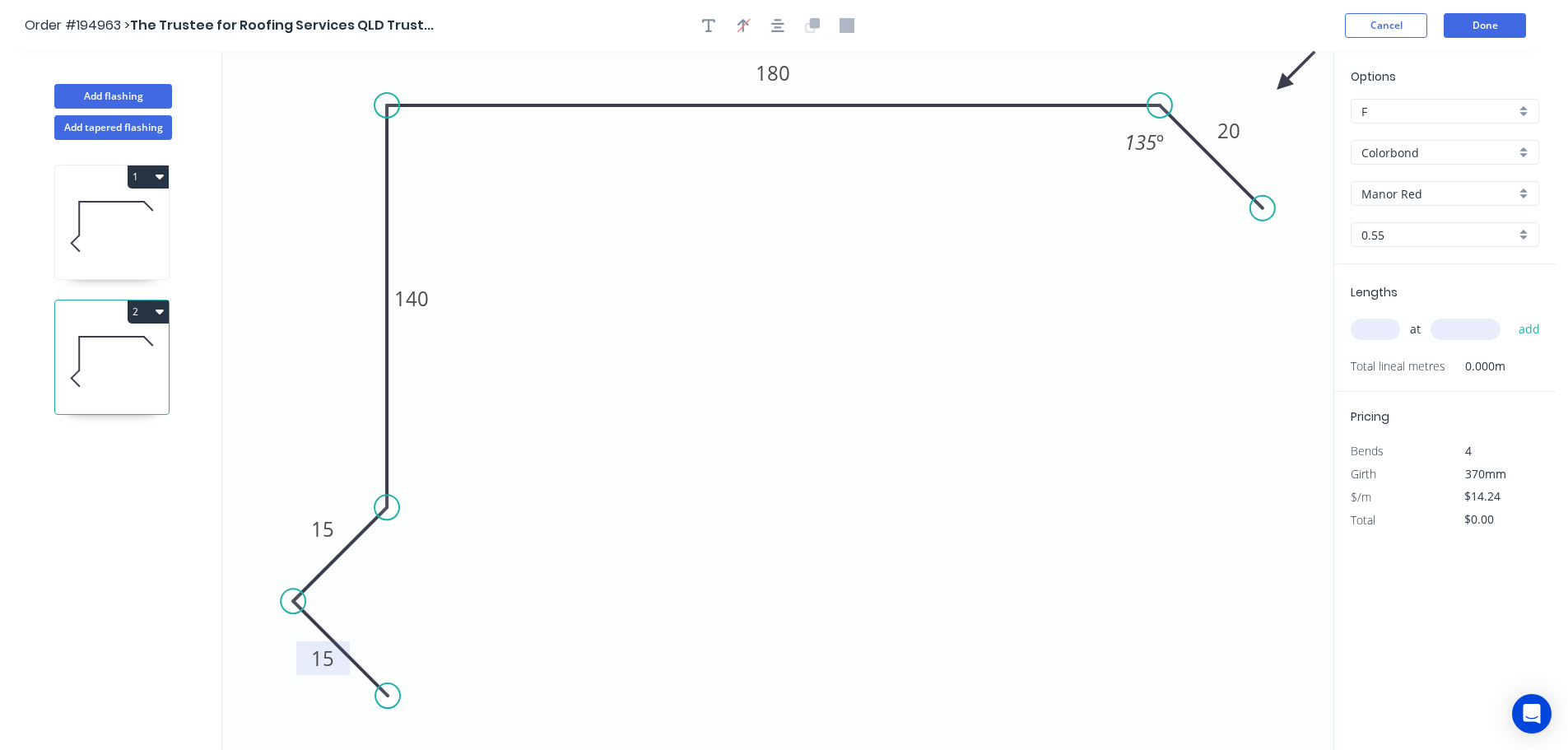
click at [336, 663] on rect at bounding box center [323, 658] width 33 height 23
click at [1387, 193] on input "Manor Red" at bounding box center [1438, 193] width 154 height 18
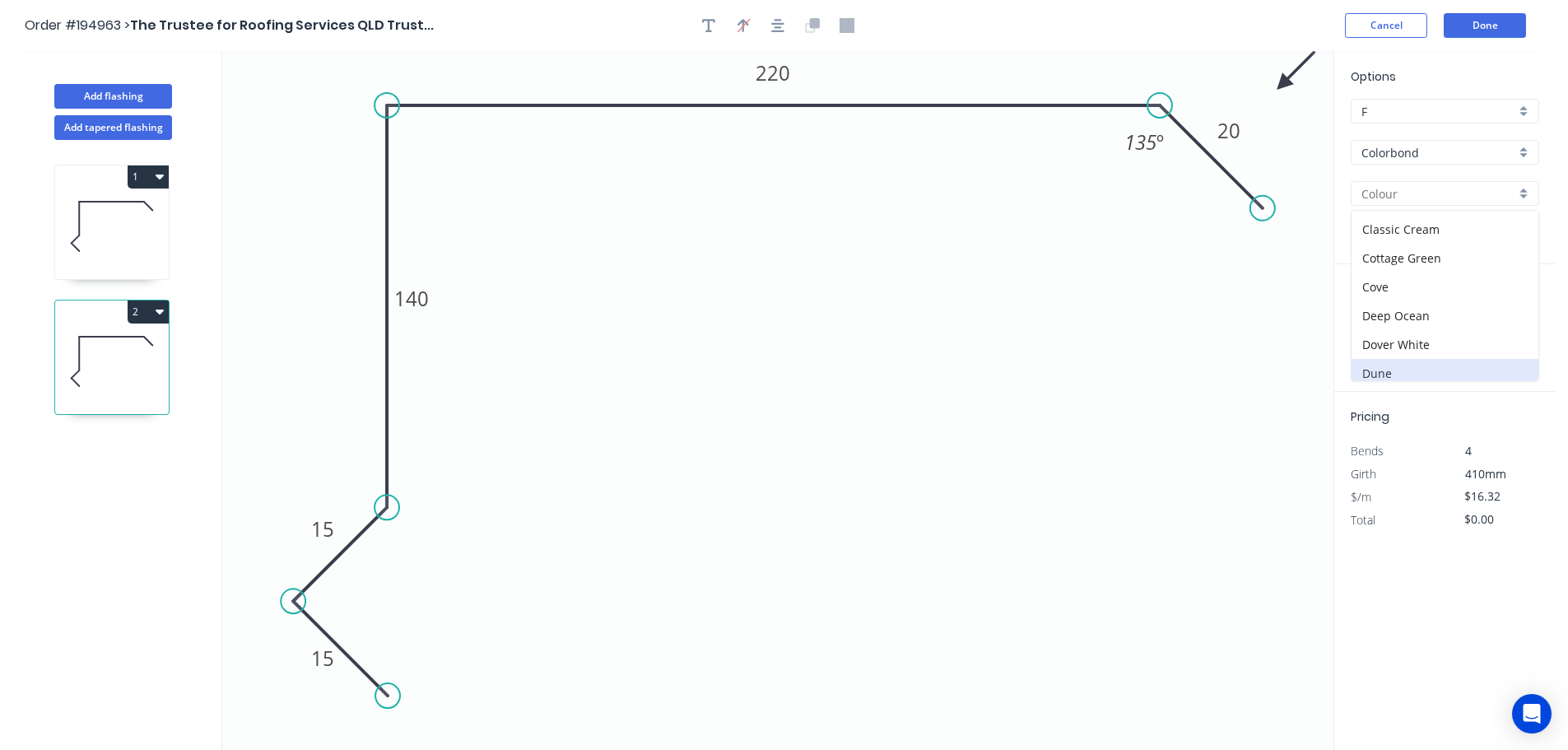
scroll to position [82, 0]
click at [1416, 294] on div "Deep Ocean" at bounding box center [1445, 286] width 186 height 29
click at [1371, 336] on input "text" at bounding box center [1375, 328] width 50 height 21
click at [1510, 315] on button "add" at bounding box center [1529, 328] width 39 height 28
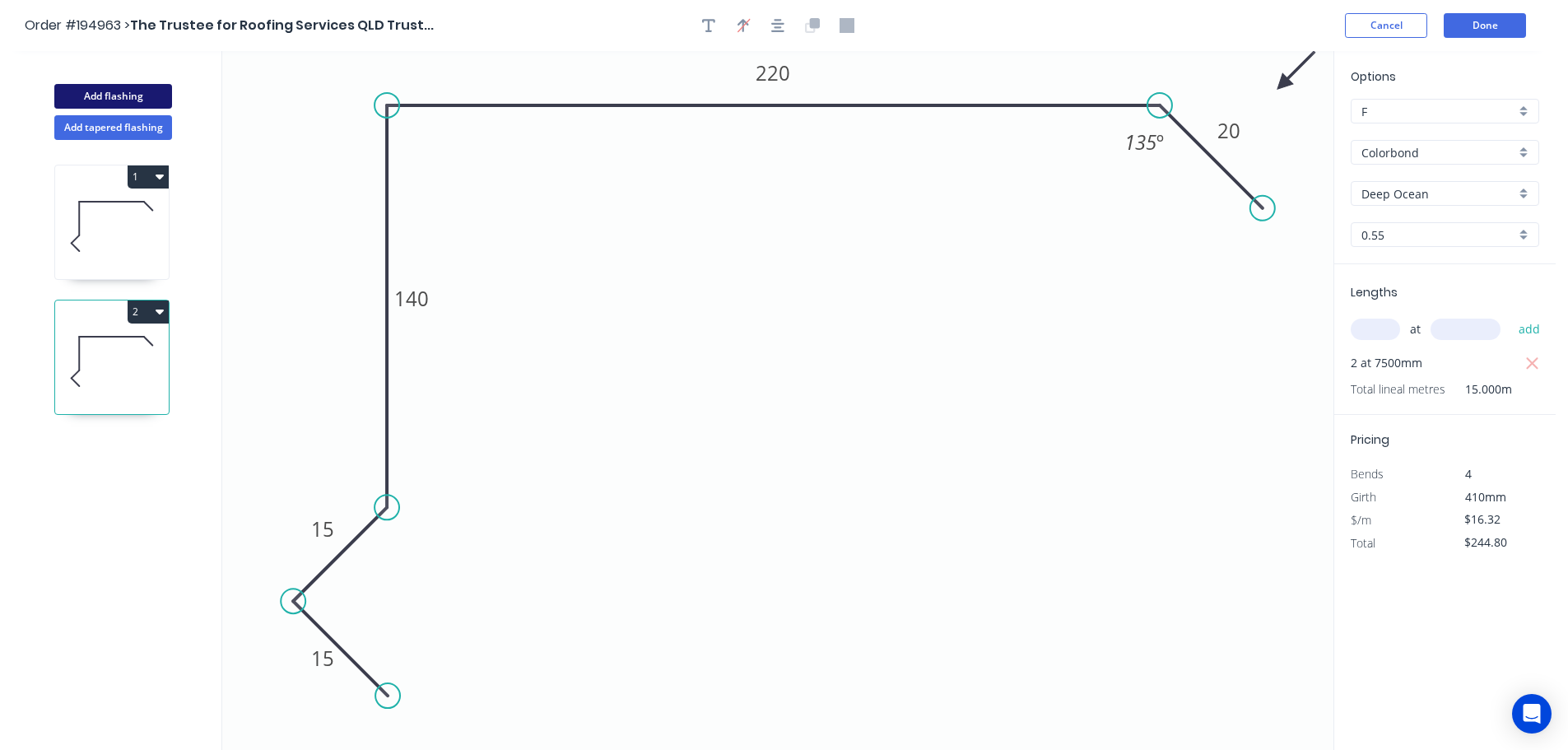
click at [149, 105] on button "Add flashing" at bounding box center [113, 96] width 118 height 24
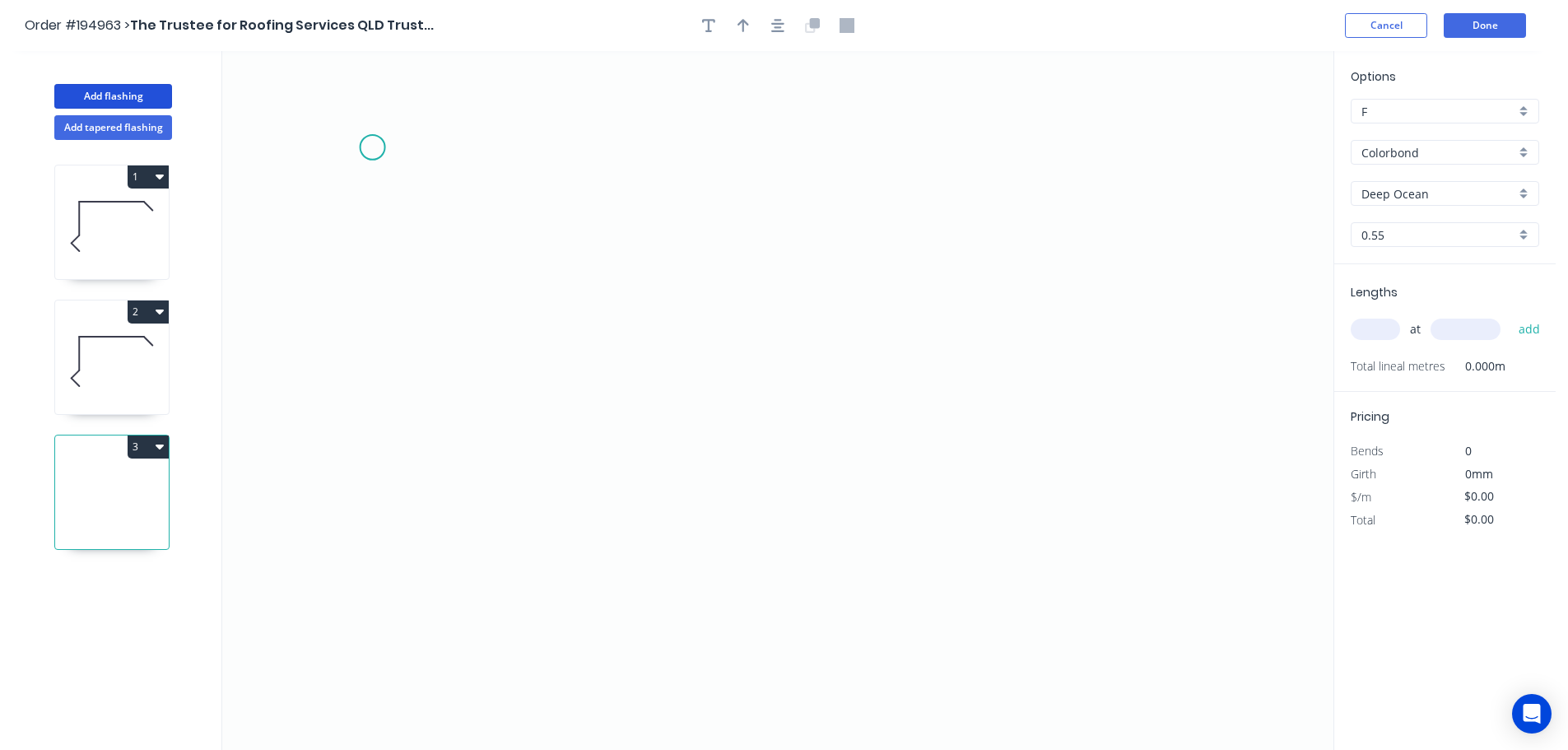
click at [364, 138] on icon "0" at bounding box center [778, 401] width 1111 height 699
click at [375, 517] on icon "0" at bounding box center [778, 401] width 1111 height 699
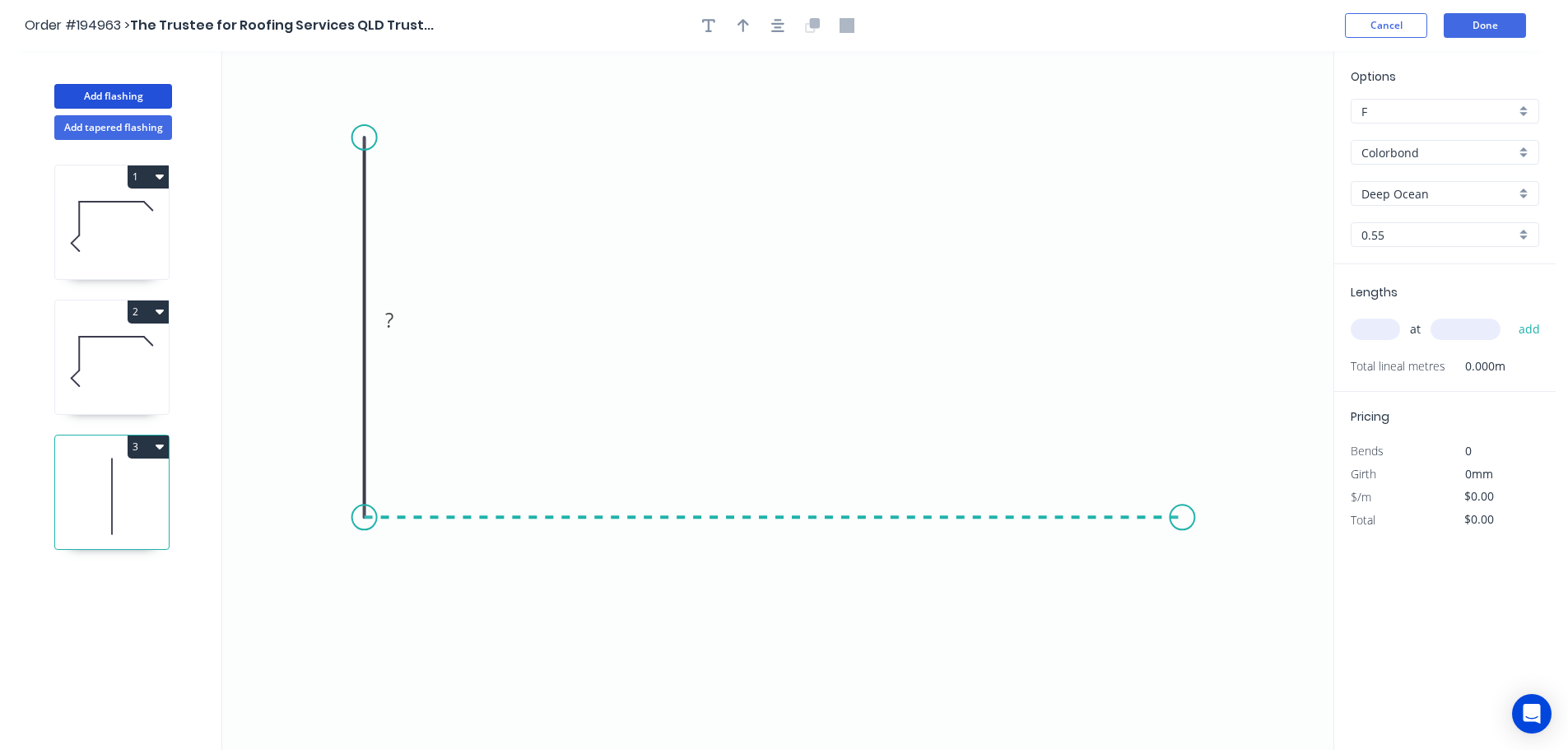
click at [1183, 524] on icon "0 ?" at bounding box center [778, 401] width 1111 height 699
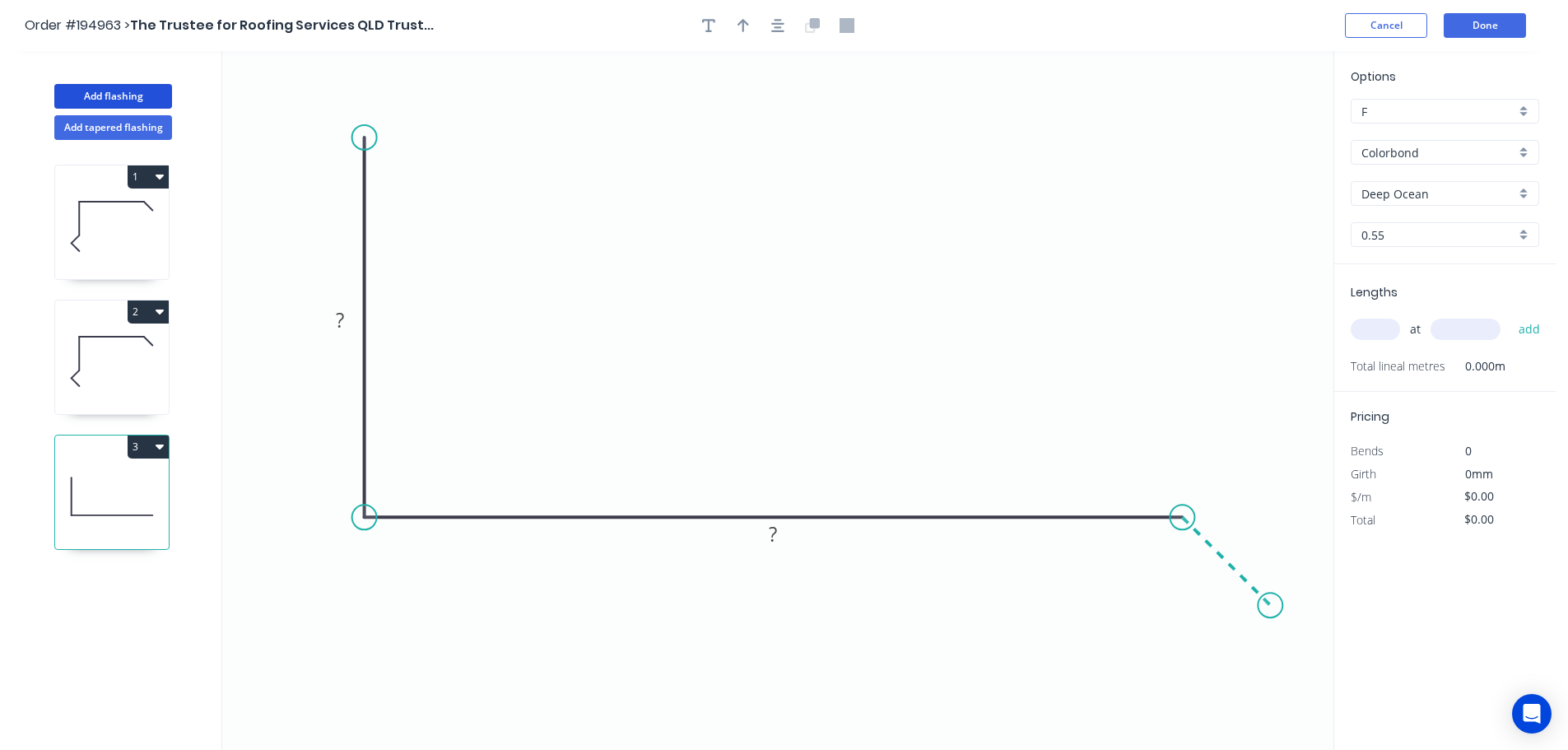
click at [1271, 606] on icon "0 ? ?" at bounding box center [778, 401] width 1111 height 699
click at [1204, 577] on div "Show angle" at bounding box center [1258, 577] width 165 height 34
click at [333, 306] on rect at bounding box center [339, 320] width 54 height 34
click at [338, 321] on tspan "?" at bounding box center [340, 320] width 8 height 27
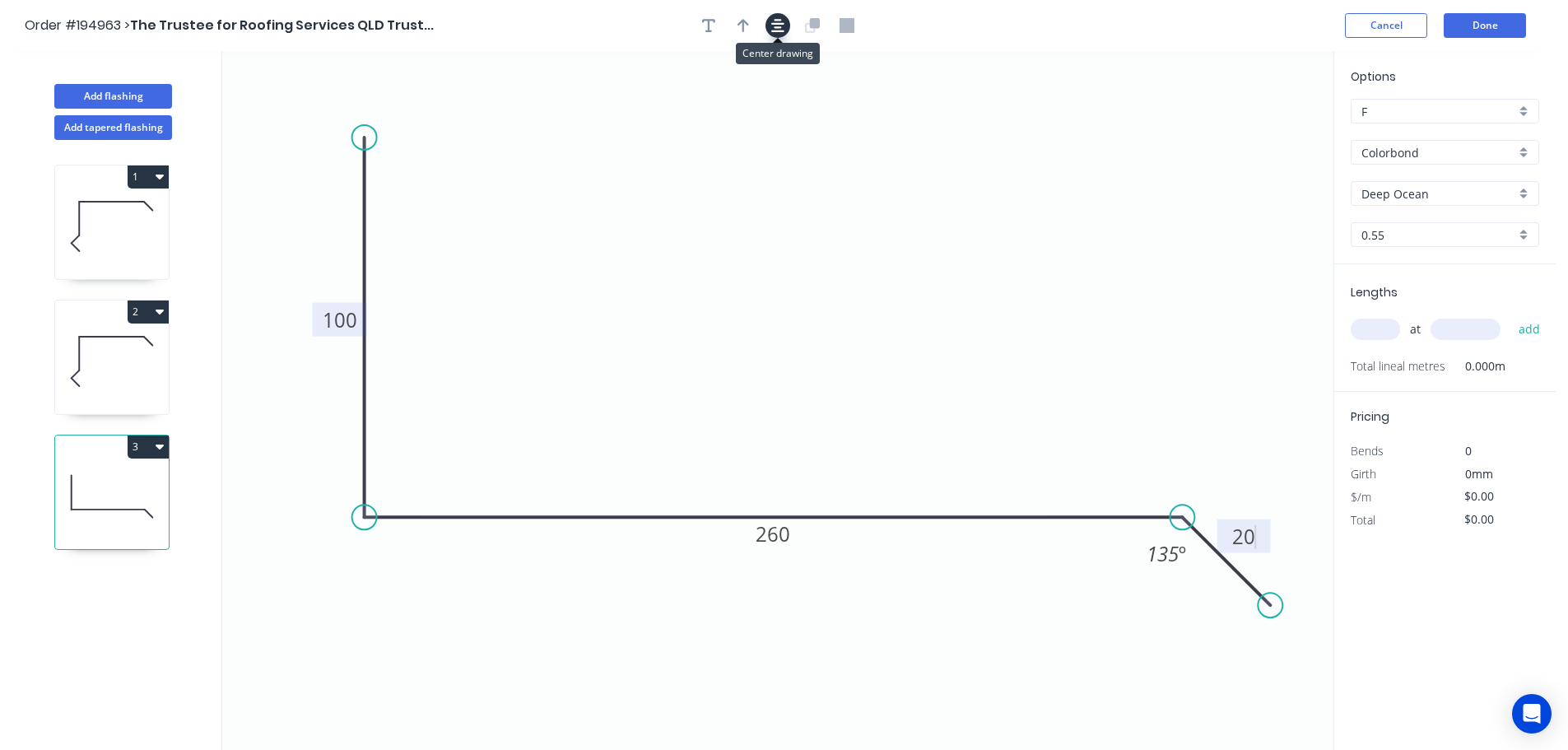
click at [789, 23] on button "button" at bounding box center [777, 25] width 24 height 24
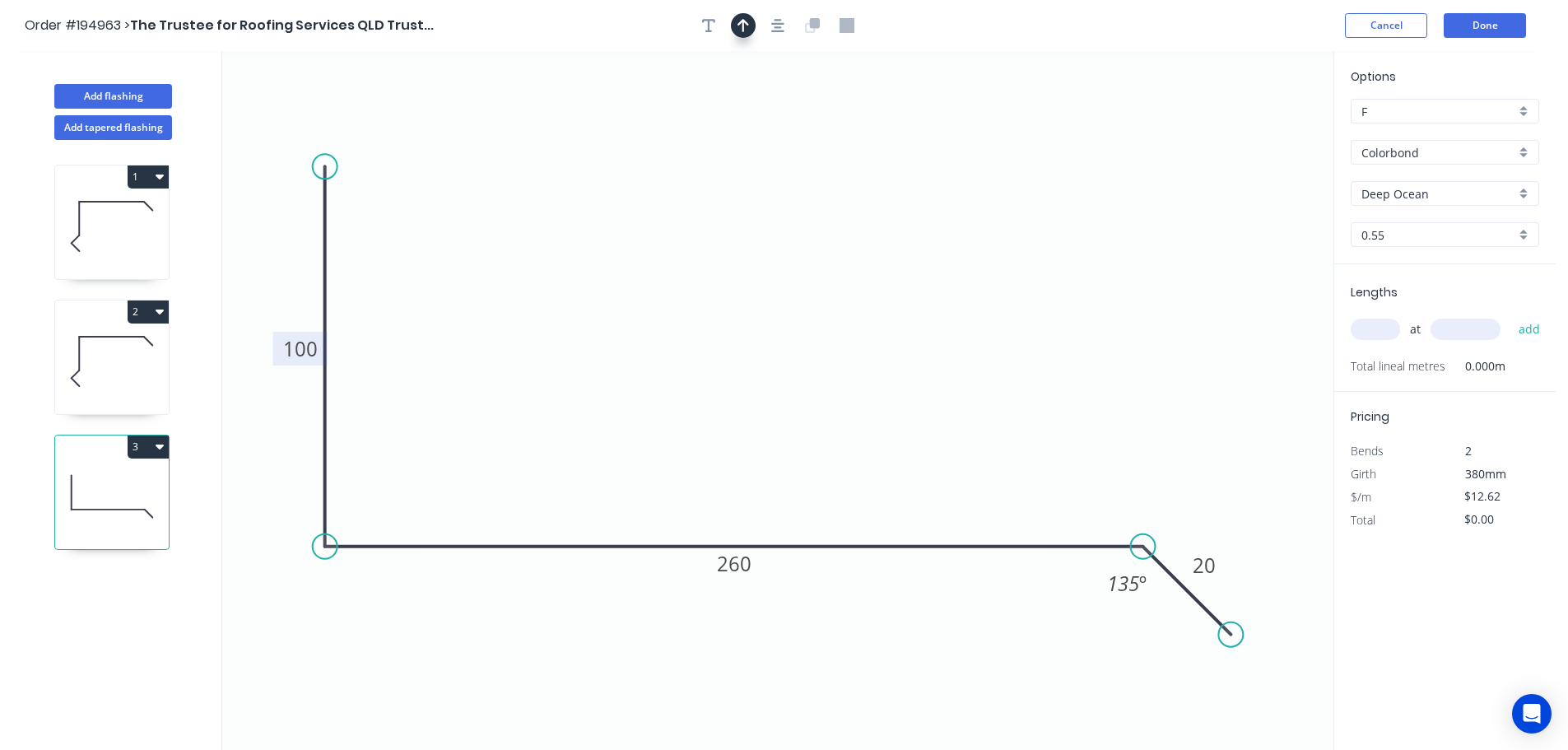
click at [741, 18] on icon "button" at bounding box center [743, 26] width 12 height 15
drag, startPoint x: 1251, startPoint y: 133, endPoint x: 737, endPoint y: 128, distance: 514.0
click at [736, 128] on icon at bounding box center [735, 108] width 15 height 53
click at [1381, 200] on input "Deep Ocean" at bounding box center [1438, 193] width 154 height 18
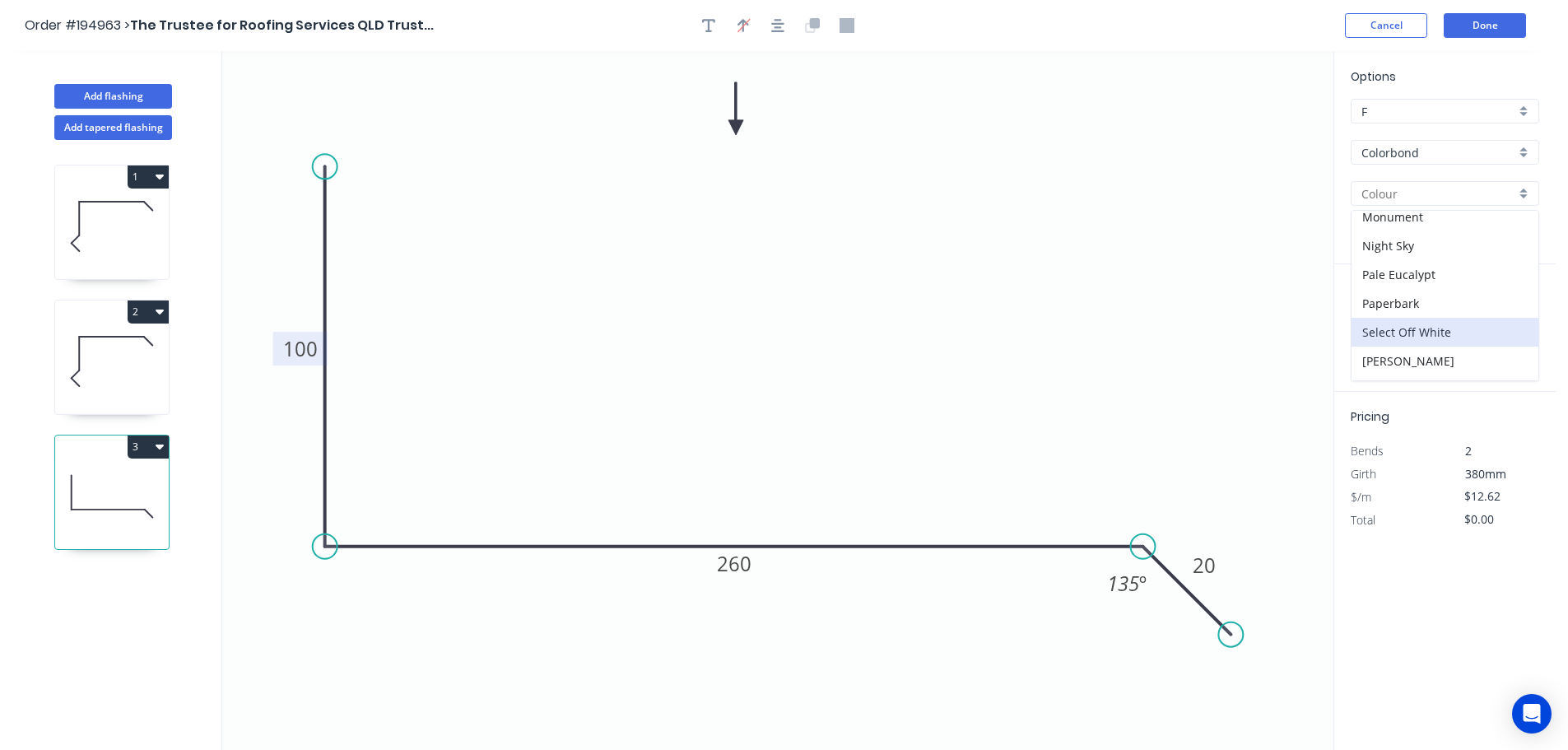
scroll to position [494, 0]
click at [1418, 354] on div "Surfmist" at bounding box center [1445, 365] width 186 height 29
click at [1380, 333] on input "text" at bounding box center [1375, 328] width 50 height 21
click at [1510, 315] on button "add" at bounding box center [1529, 328] width 39 height 28
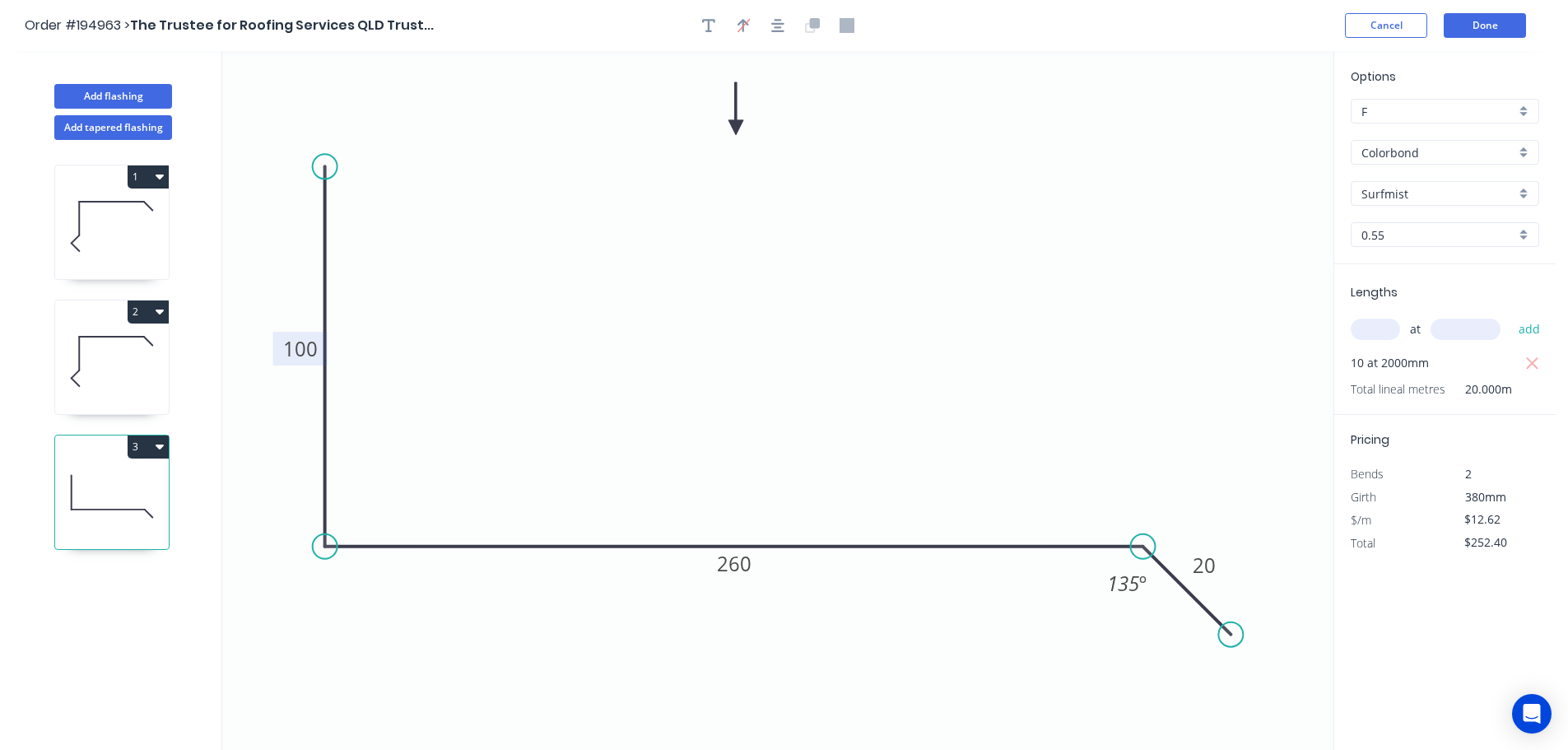
click at [151, 448] on button "3" at bounding box center [148, 446] width 41 height 23
click at [118, 601] on div "1 2 3 Duplicate Delete" at bounding box center [113, 460] width 217 height 640
click at [116, 93] on button "Add flashing" at bounding box center [113, 96] width 118 height 24
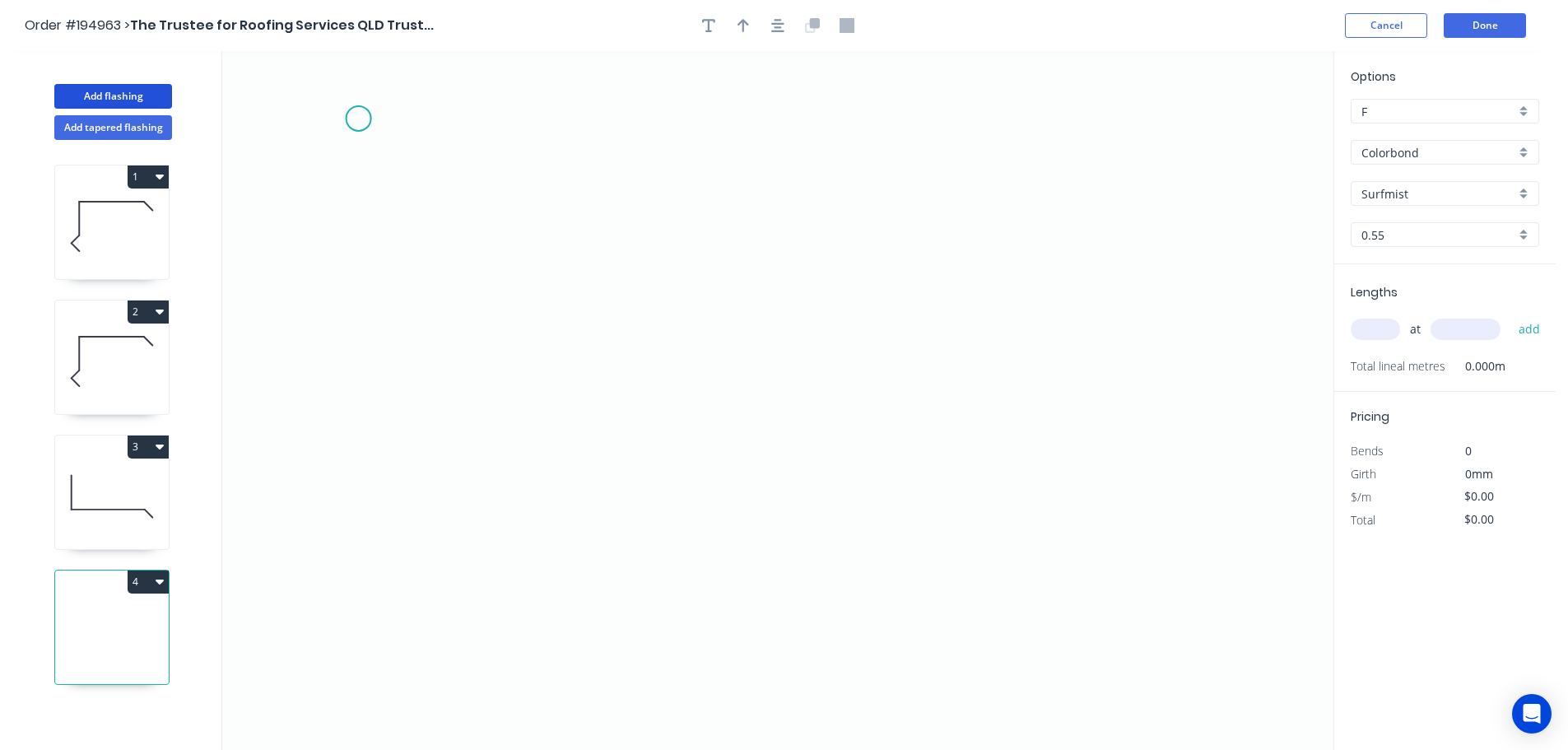
click at [358, 120] on icon "0" at bounding box center [778, 401] width 1111 height 699
click at [362, 594] on icon "0" at bounding box center [778, 401] width 1111 height 699
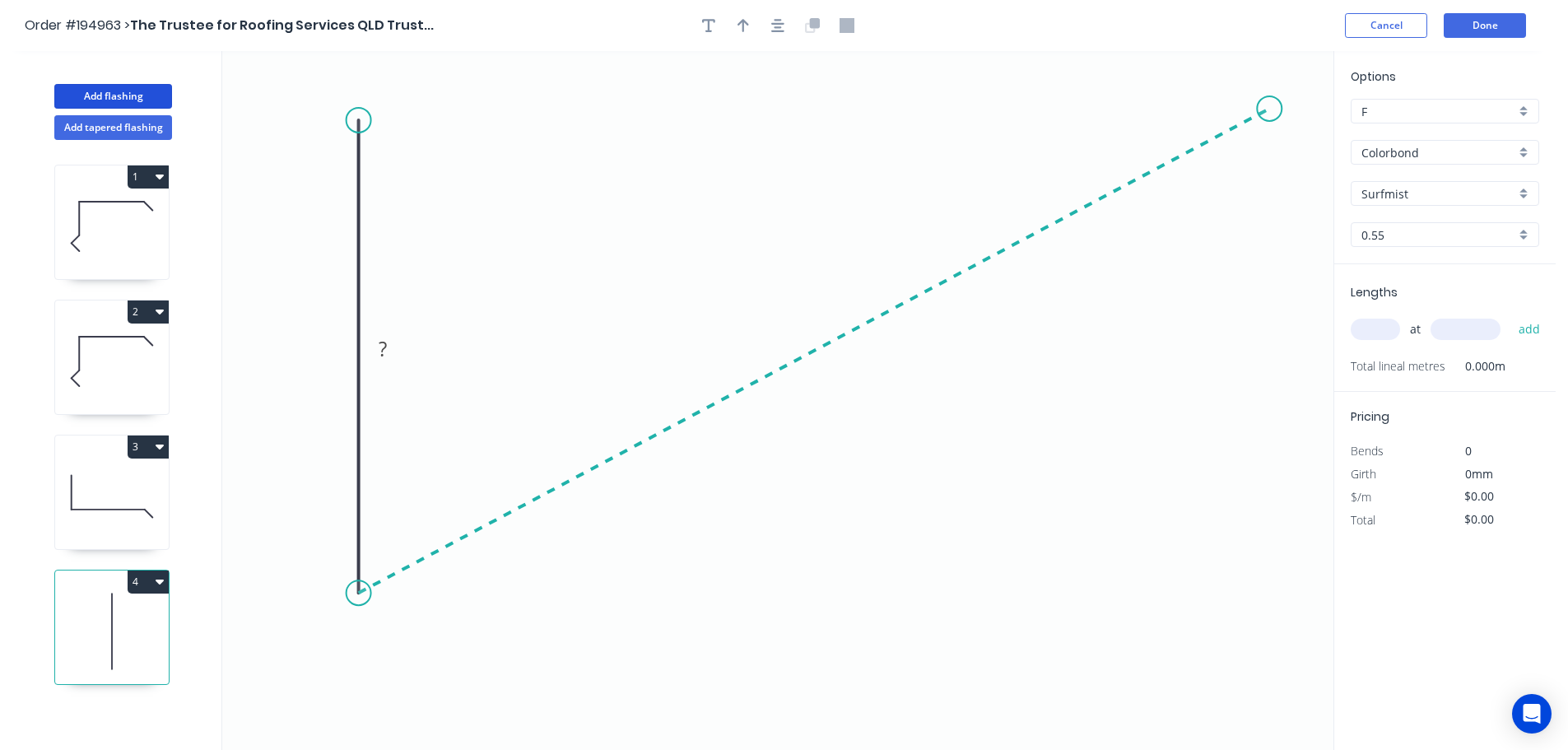
click at [1270, 107] on icon "0 ?" at bounding box center [778, 401] width 1111 height 699
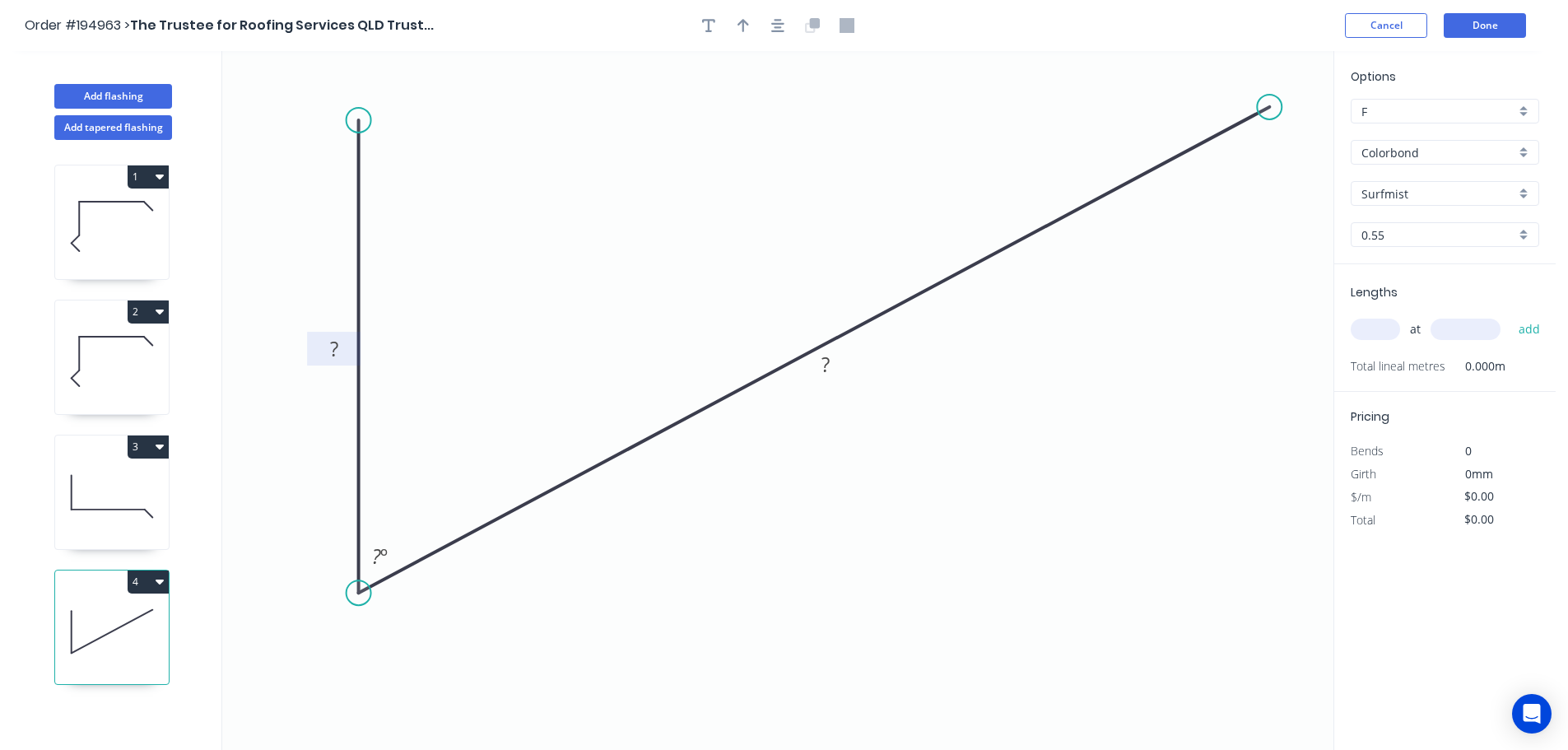
click at [327, 354] on rect at bounding box center [333, 349] width 33 height 23
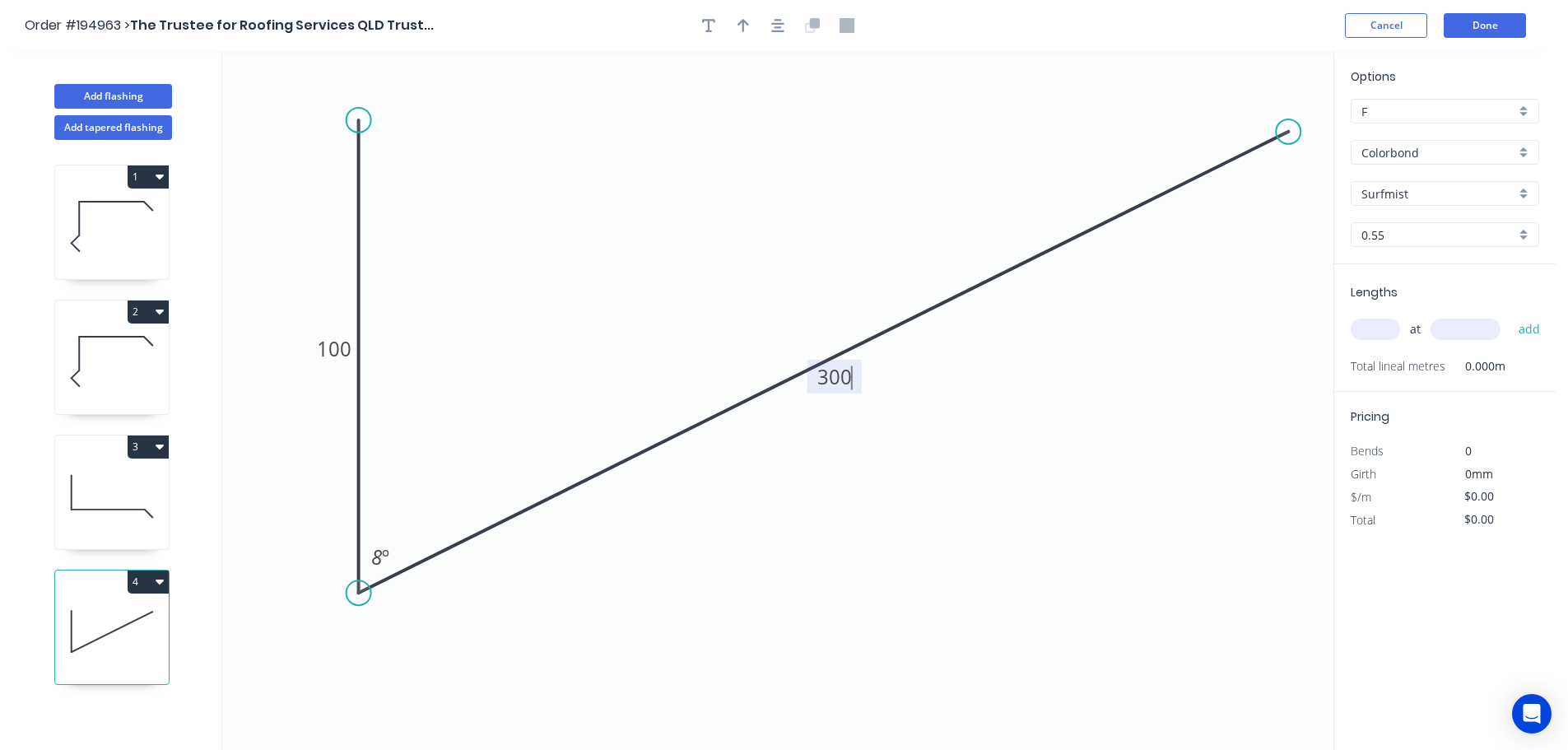
drag, startPoint x: 1274, startPoint y: 106, endPoint x: 1286, endPoint y: 144, distance: 39.8
click at [1293, 138] on circle at bounding box center [1287, 131] width 24 height 24
click at [375, 557] on tspan "8" at bounding box center [376, 557] width 11 height 27
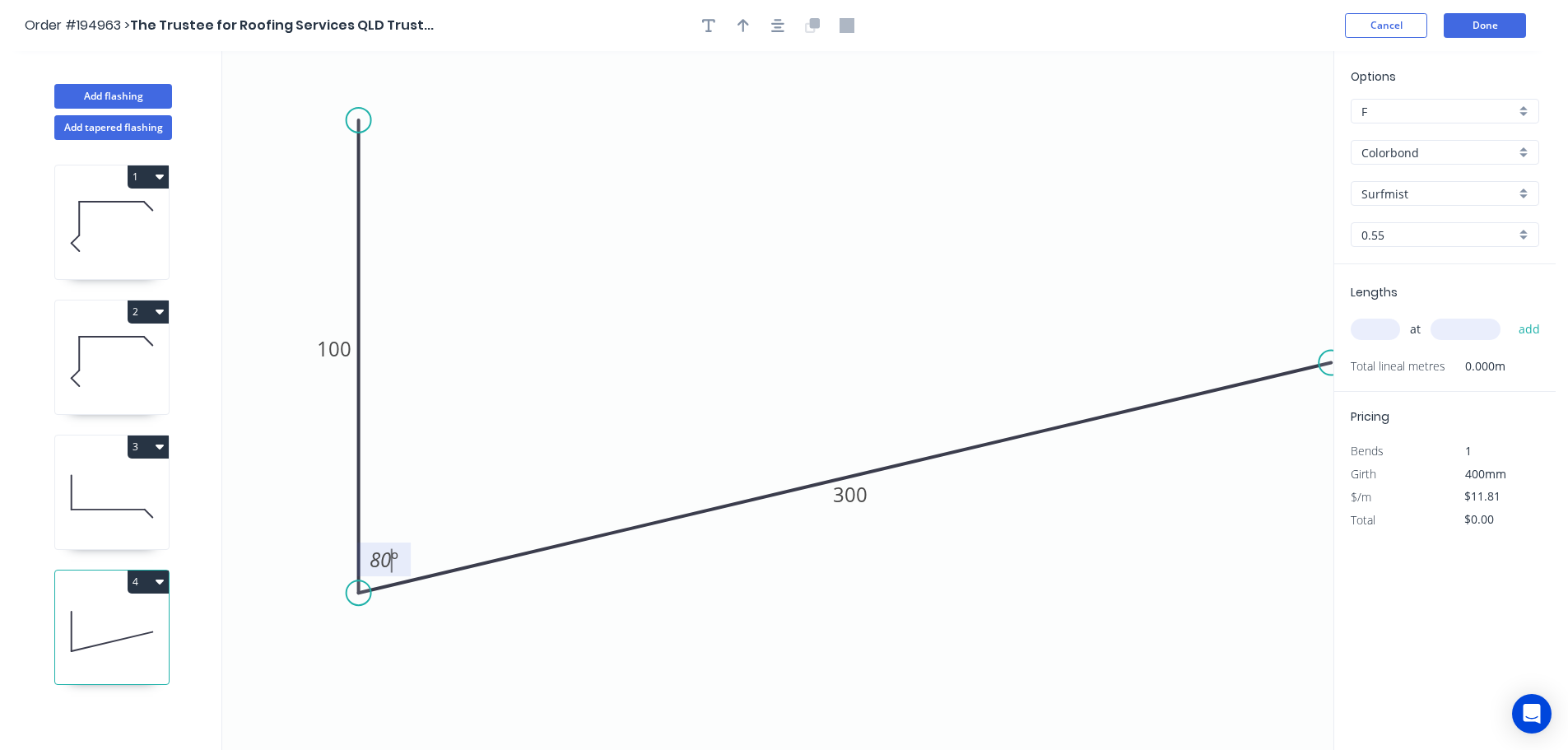
drag, startPoint x: 1296, startPoint y: 209, endPoint x: 1332, endPoint y: 437, distance: 230.8
click at [1333, 443] on icon "0 100 300 80 º" at bounding box center [778, 401] width 1111 height 699
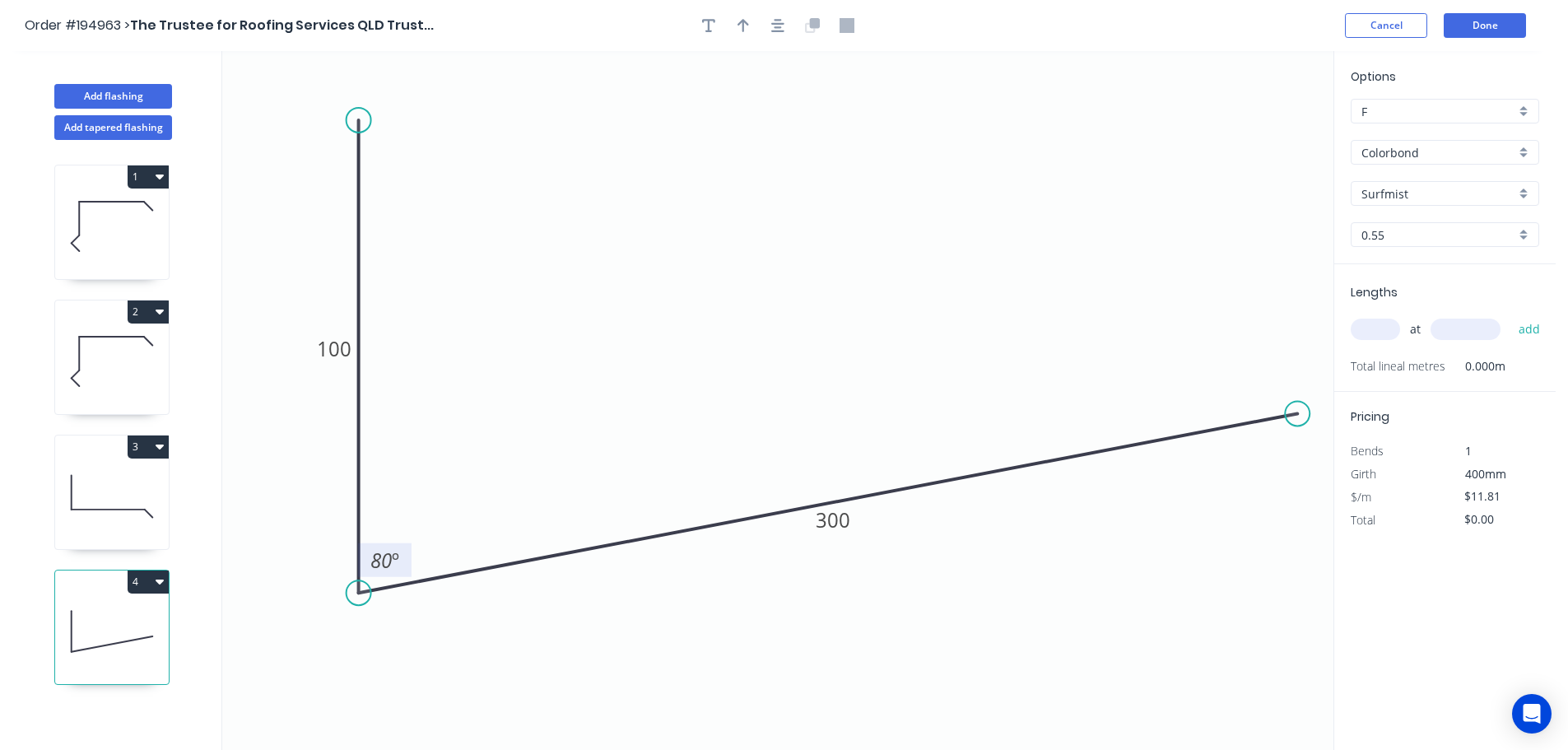
drag, startPoint x: 1326, startPoint y: 358, endPoint x: 1298, endPoint y: 414, distance: 62.6
click at [1298, 414] on circle at bounding box center [1297, 412] width 24 height 24
drag, startPoint x: 361, startPoint y: 113, endPoint x: 361, endPoint y: 139, distance: 26.0
click at [361, 139] on circle at bounding box center [359, 138] width 24 height 24
click at [780, 25] on icon "button" at bounding box center [778, 26] width 13 height 15
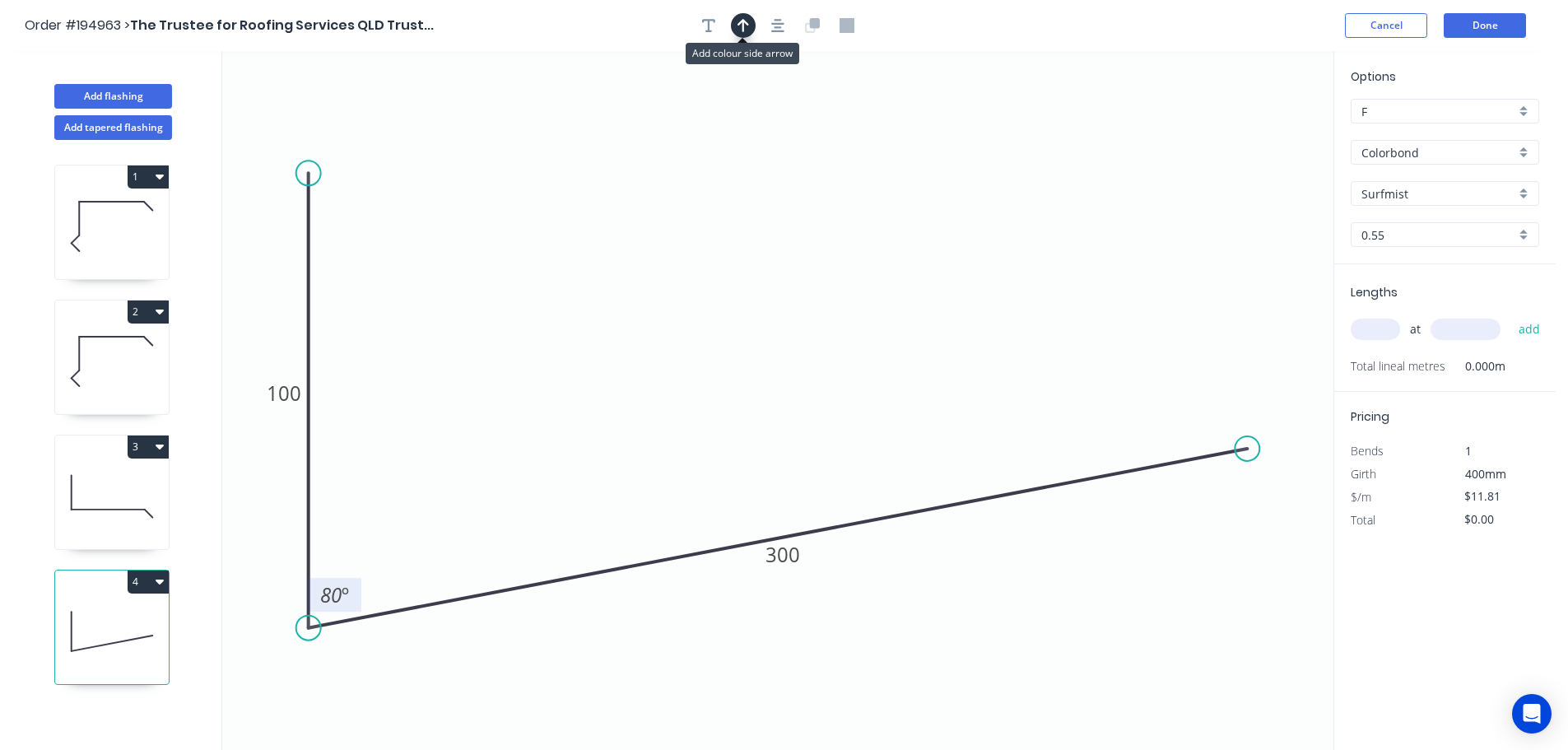
click at [745, 25] on icon "button" at bounding box center [743, 26] width 12 height 15
drag, startPoint x: 1252, startPoint y: 133, endPoint x: 779, endPoint y: 156, distance: 473.6
click at [765, 152] on icon at bounding box center [770, 144] width 15 height 53
click at [1366, 331] on input "text" at bounding box center [1375, 328] width 50 height 21
click at [1510, 315] on button "add" at bounding box center [1529, 328] width 39 height 28
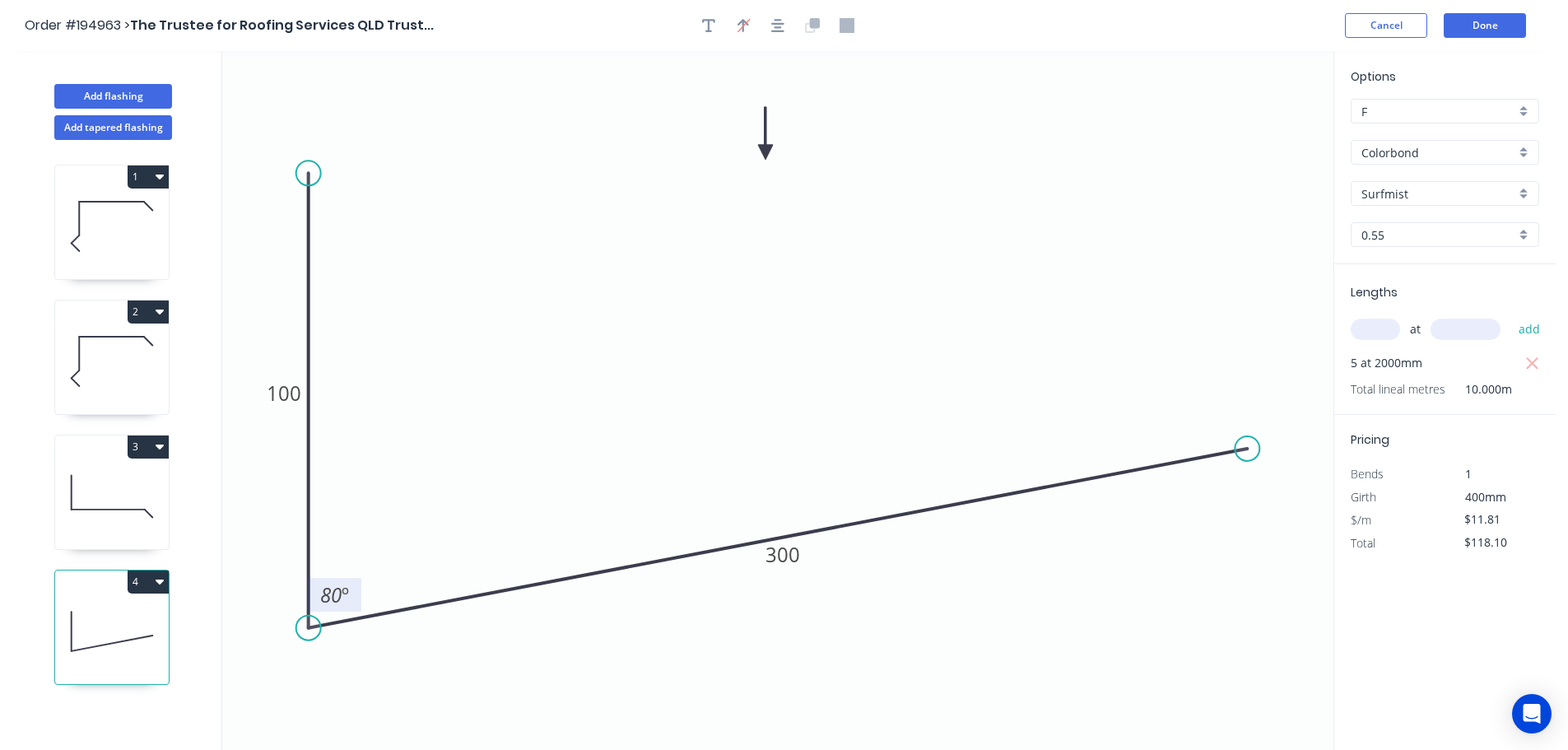
click at [160, 451] on icon "button" at bounding box center [160, 446] width 8 height 13
click at [107, 493] on div "Duplicate" at bounding box center [90, 487] width 127 height 24
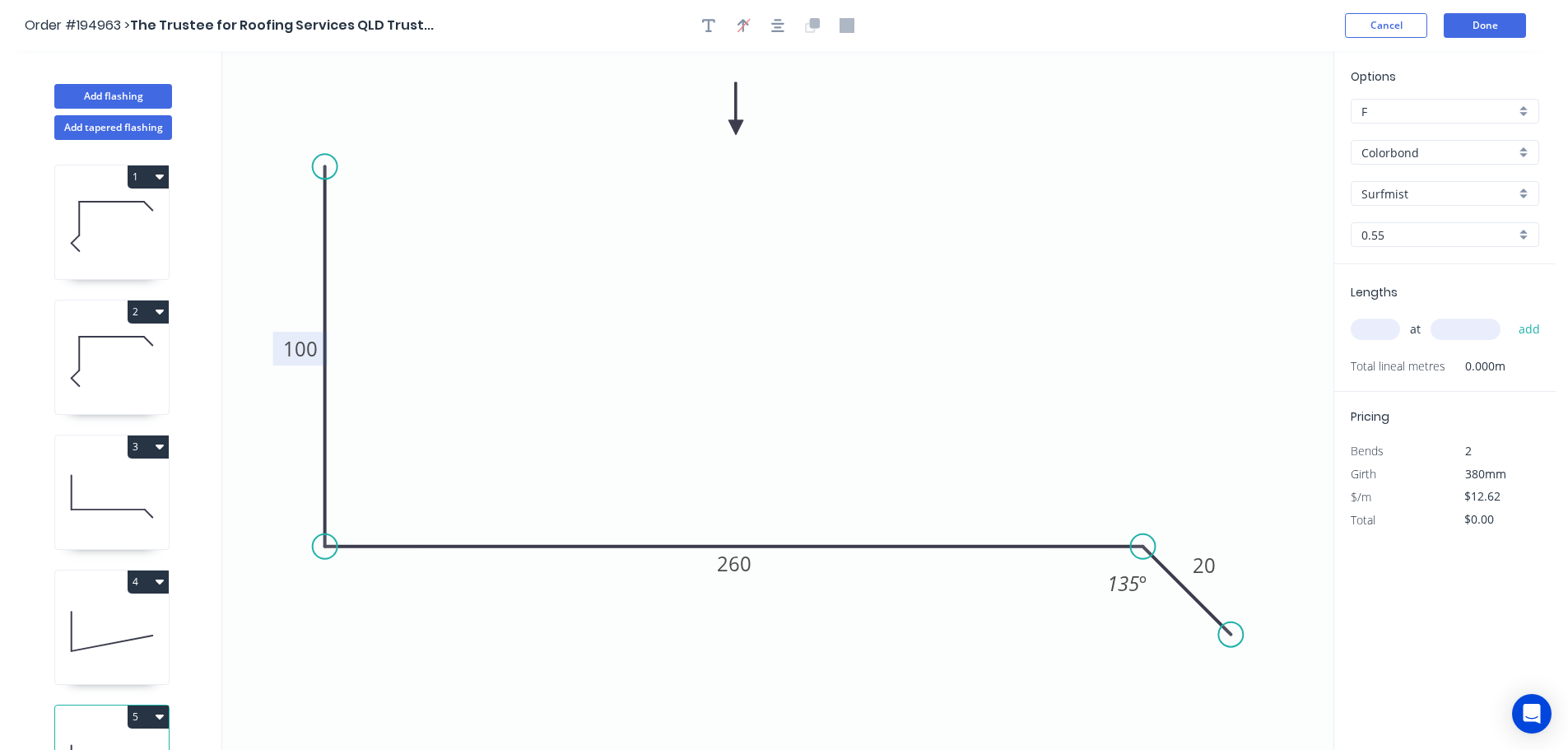
click at [307, 349] on tspan "100" at bounding box center [300, 349] width 34 height 27
click at [1386, 320] on input "text" at bounding box center [1375, 328] width 50 height 21
click at [1510, 315] on button "add" at bounding box center [1529, 328] width 39 height 28
click at [100, 88] on button "Add flashing" at bounding box center [113, 96] width 118 height 24
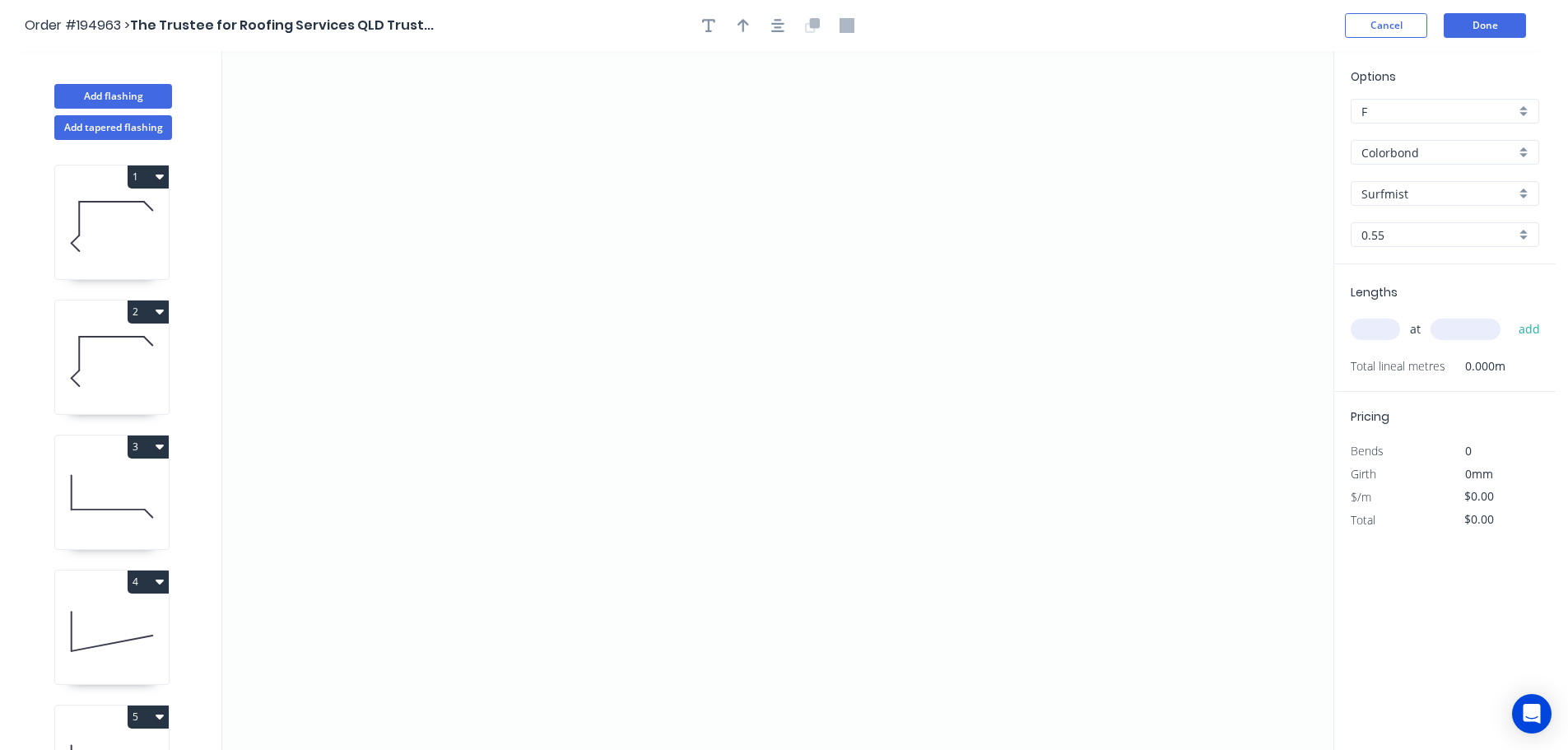
click at [1421, 148] on input "Colorbond" at bounding box center [1438, 152] width 154 height 18
click at [1419, 299] on div "Zincalume" at bounding box center [1445, 296] width 186 height 29
click at [1408, 239] on input "0.55" at bounding box center [1438, 234] width 154 height 18
click at [1406, 318] on div "1.0" at bounding box center [1445, 323] width 186 height 29
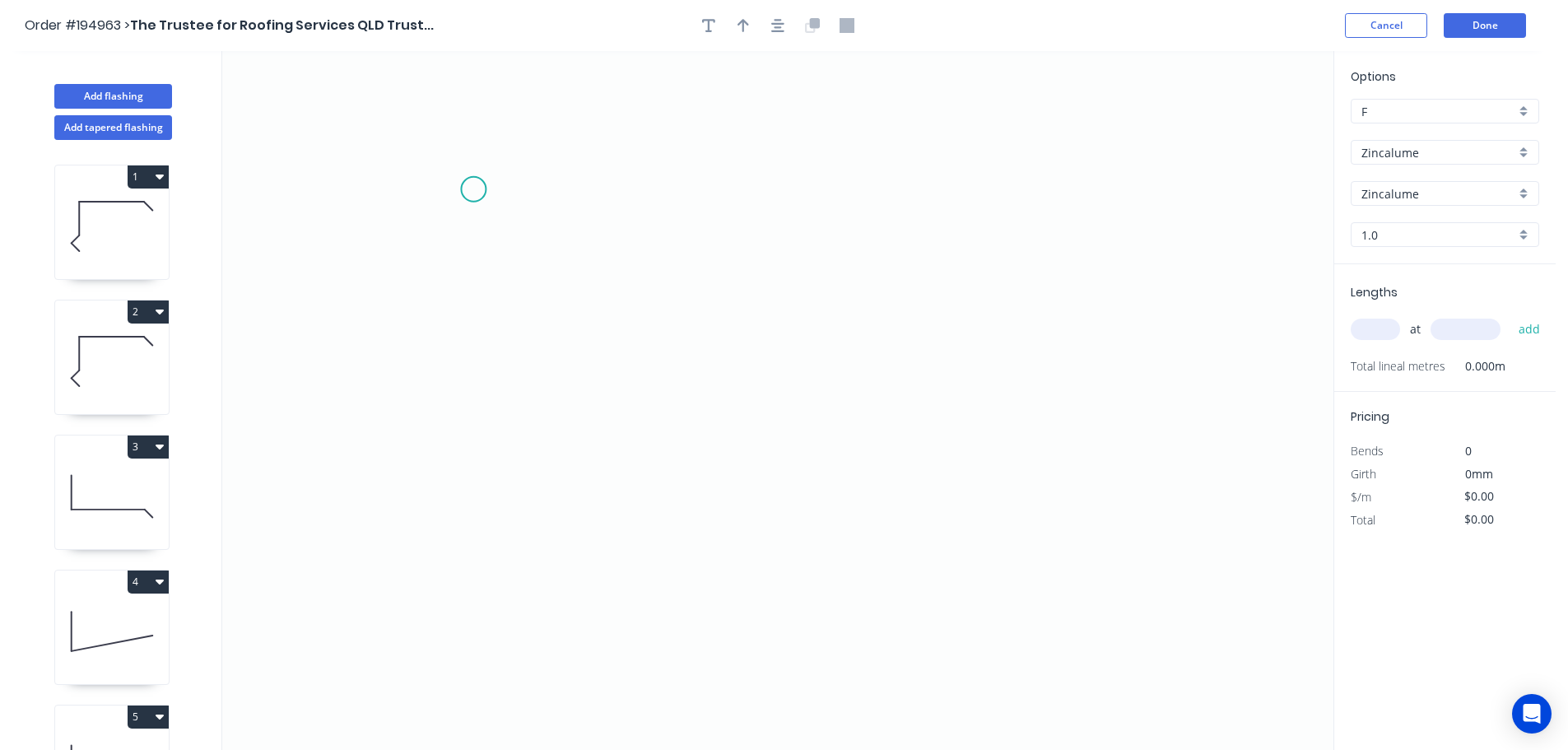
click at [461, 155] on icon "0" at bounding box center [778, 401] width 1111 height 699
click at [459, 604] on icon "0" at bounding box center [778, 401] width 1111 height 699
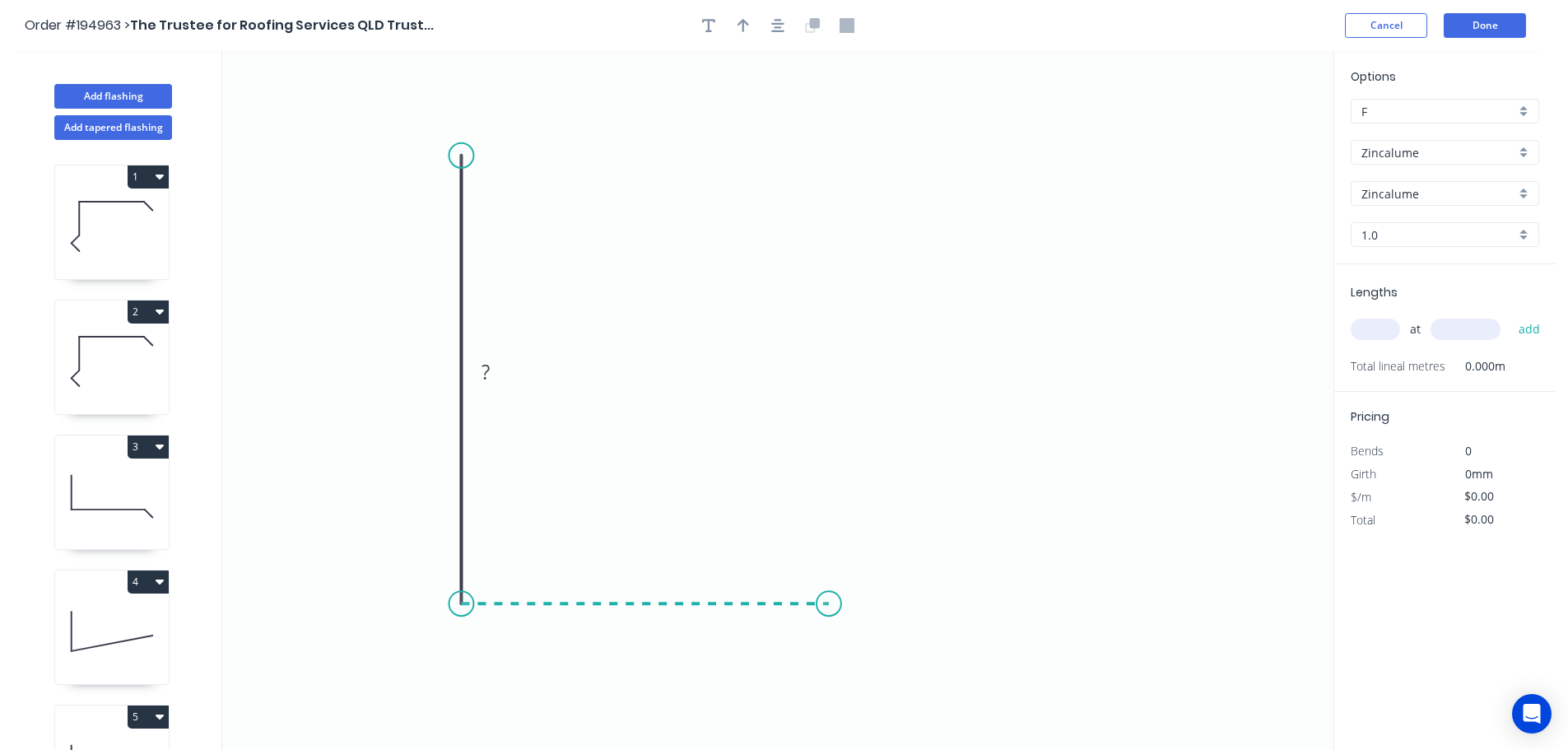
click at [829, 596] on icon "0 ?" at bounding box center [778, 401] width 1111 height 699
click at [440, 366] on tspan "?" at bounding box center [436, 371] width 8 height 27
click at [779, 14] on button "button" at bounding box center [777, 25] width 24 height 24
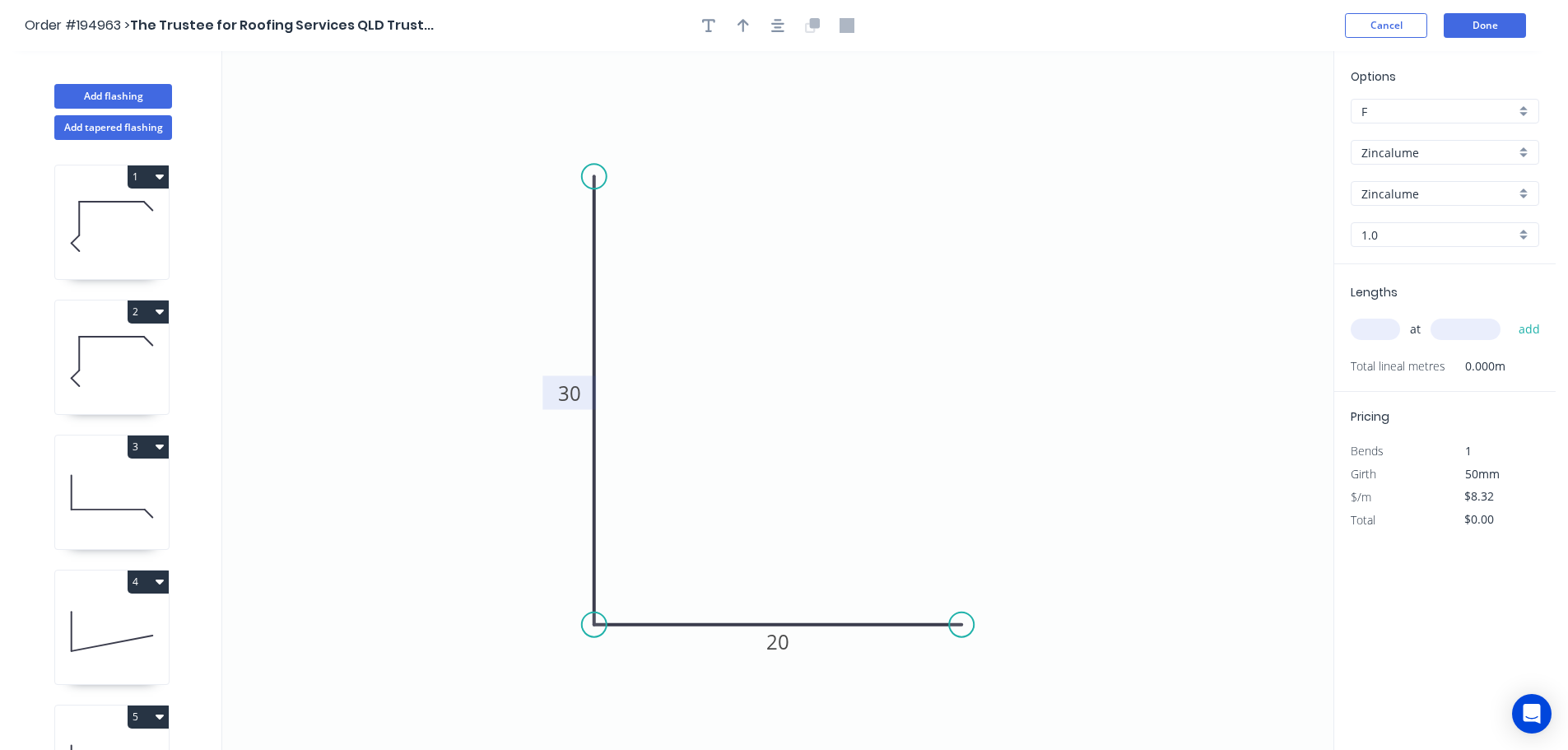
click at [1389, 332] on input "text" at bounding box center [1375, 328] width 50 height 21
click at [1389, 333] on input "20" at bounding box center [1375, 328] width 50 height 21
click at [1510, 315] on button "add" at bounding box center [1529, 328] width 39 height 28
click at [1492, 22] on button "Done" at bounding box center [1485, 25] width 82 height 24
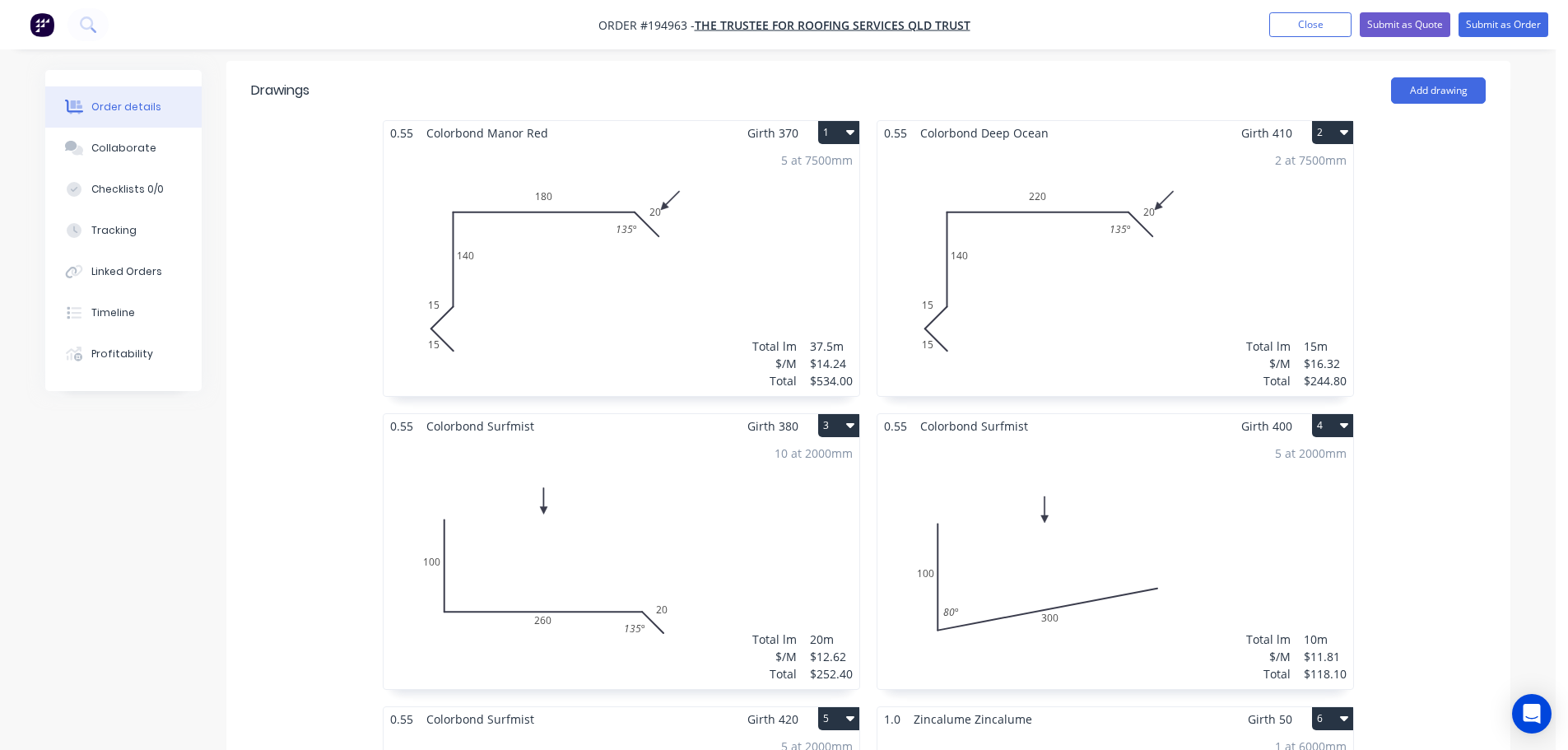
scroll to position [434, 0]
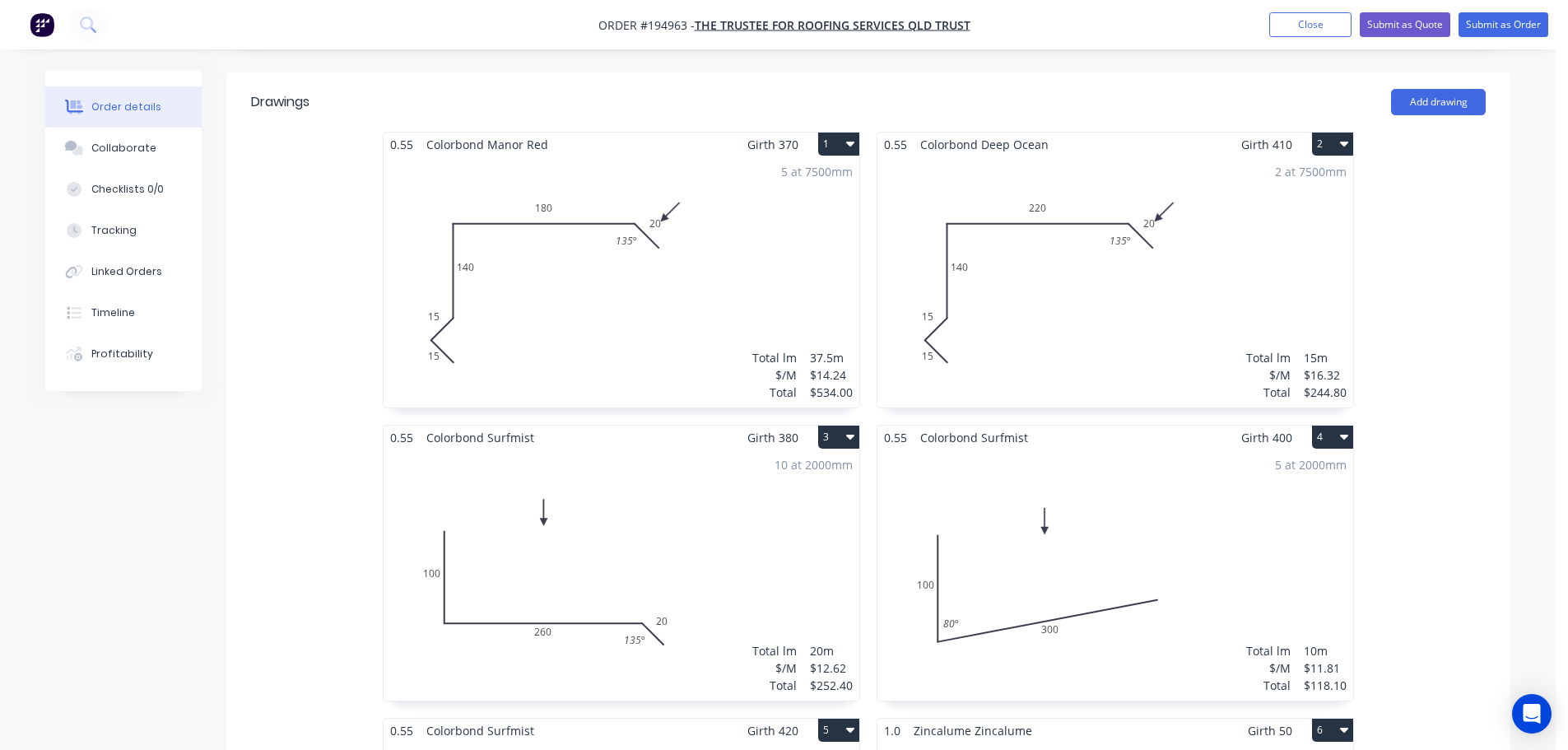
click at [777, 286] on div "5 at 7500mm Total lm $/M Total 37.5m $14.24 $534.00" at bounding box center [621, 281] width 475 height 251
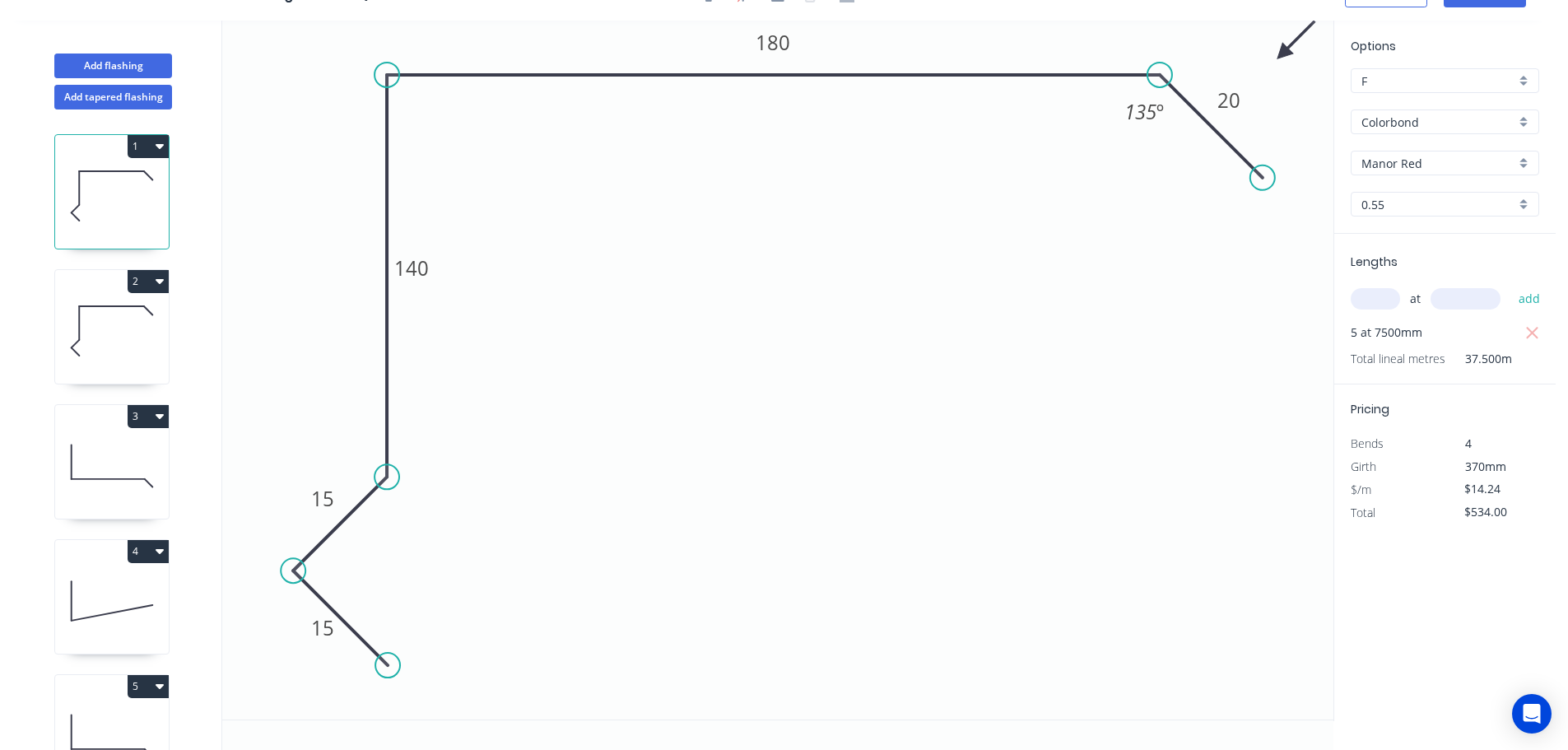
click at [1237, 75] on icon "0 15 15 140 180 20 135 º" at bounding box center [778, 370] width 1111 height 699
drag, startPoint x: 1279, startPoint y: 50, endPoint x: 309, endPoint y: 152, distance: 975.3
click at [309, 152] on icon at bounding box center [324, 139] width 48 height 48
drag, startPoint x: 309, startPoint y: 150, endPoint x: 272, endPoint y: 61, distance: 96.4
click at [272, 61] on icon at bounding box center [260, 48] width 48 height 48
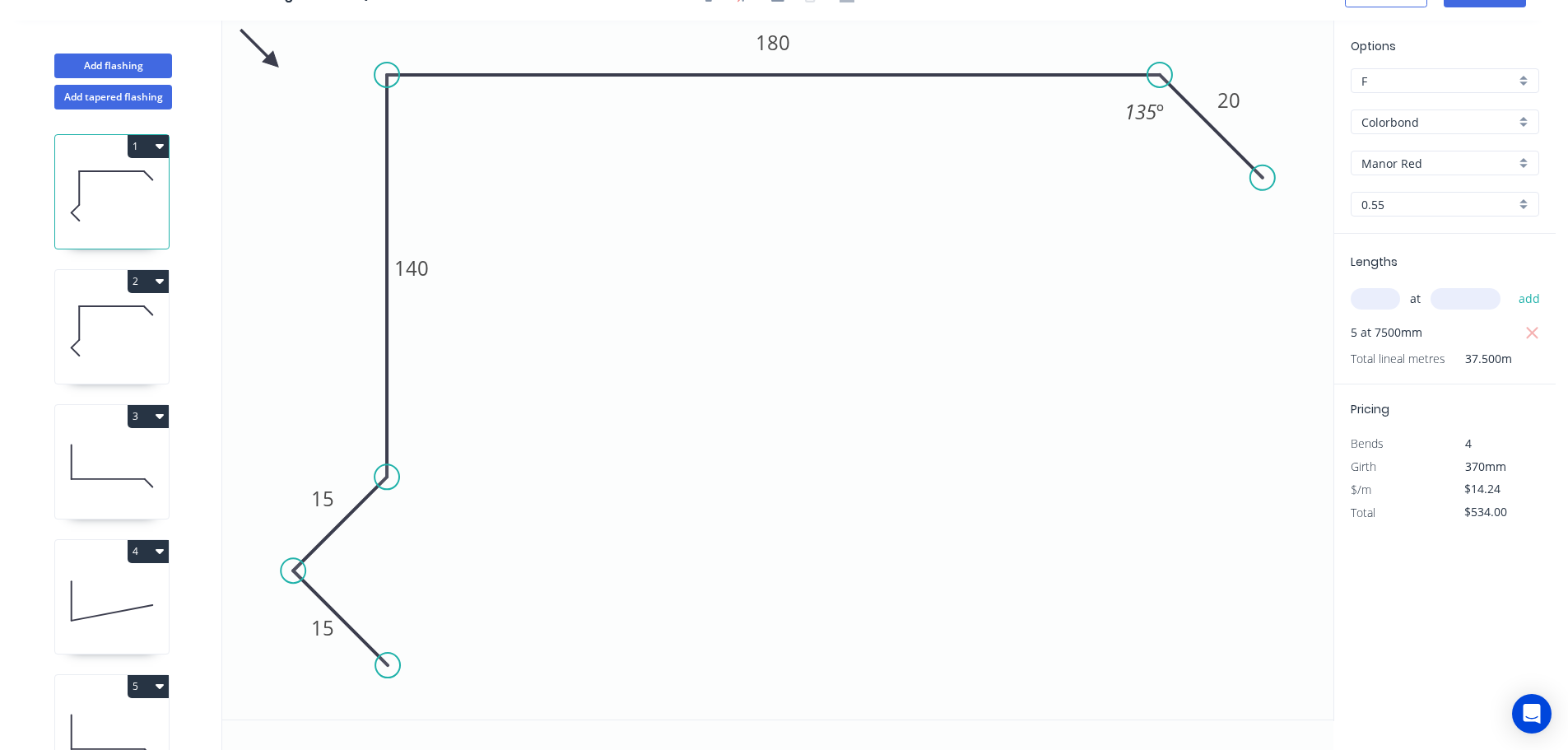
click at [125, 329] on icon at bounding box center [112, 330] width 113 height 105
drag, startPoint x: 1285, startPoint y: 50, endPoint x: 870, endPoint y: 229, distance: 452.0
click at [1114, 176] on icon at bounding box center [1138, 152] width 48 height 48
drag, startPoint x: 868, startPoint y: 229, endPoint x: 260, endPoint y: 61, distance: 630.8
click at [260, 61] on icon at bounding box center [249, 50] width 48 height 48
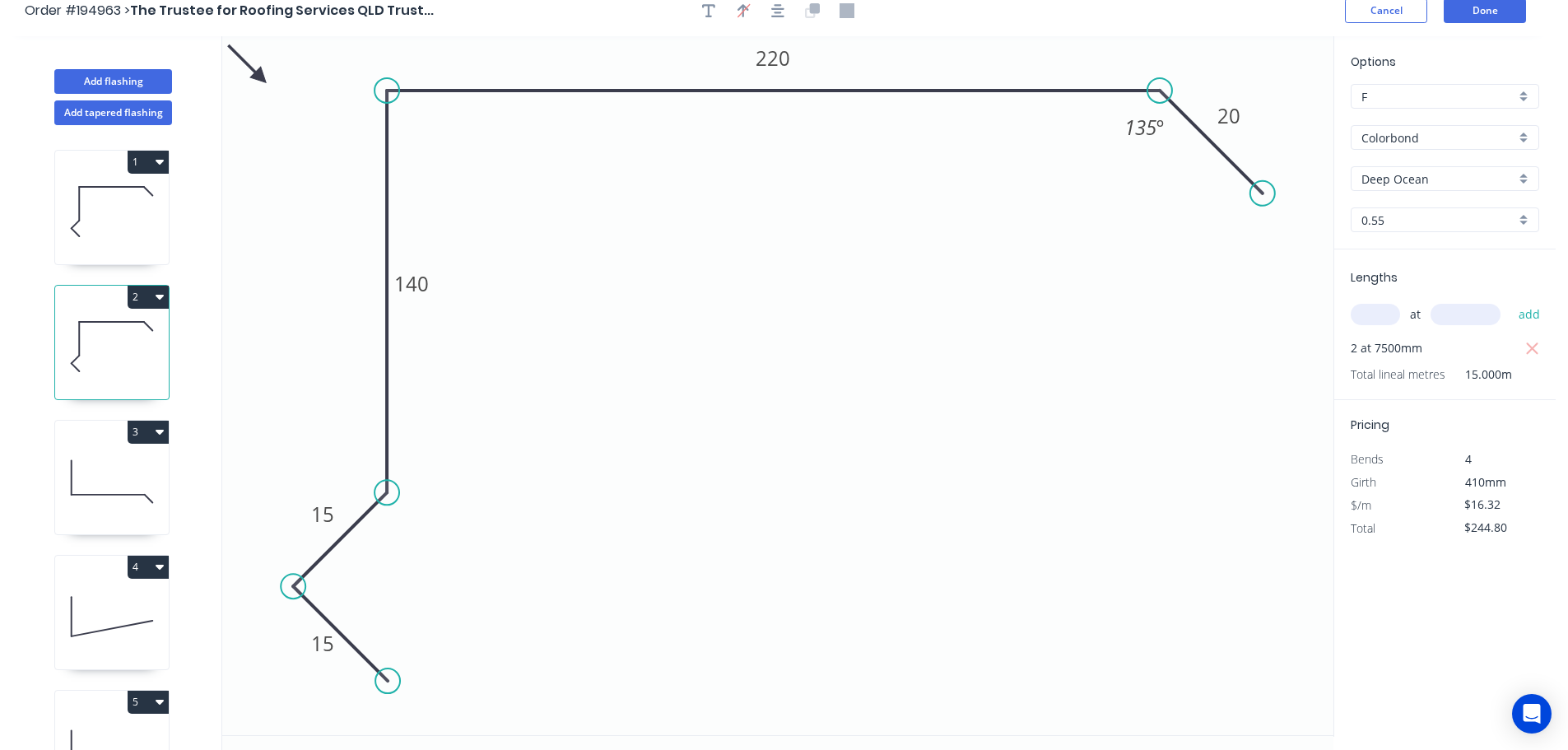
scroll to position [0, 0]
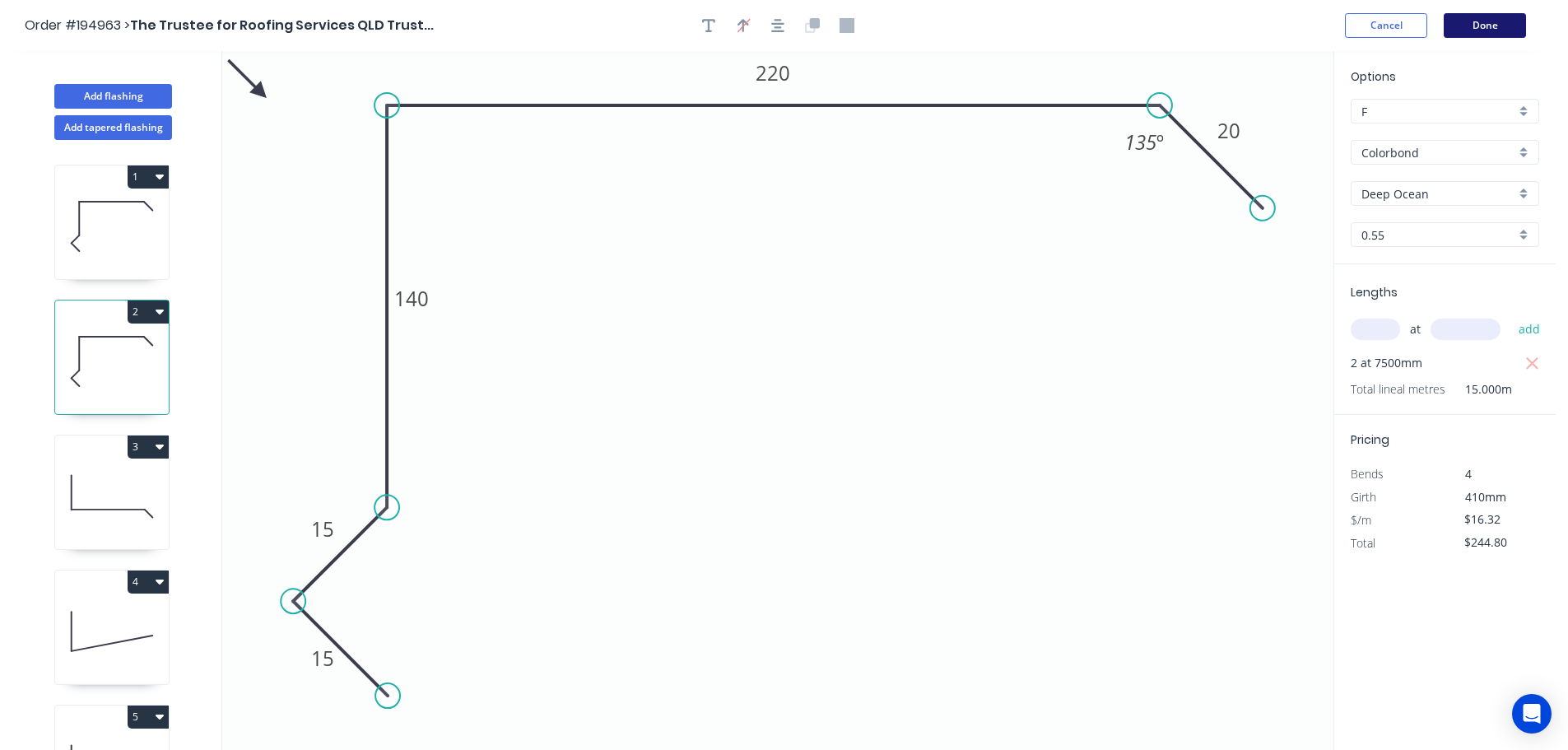
click at [1480, 17] on button "Done" at bounding box center [1485, 25] width 82 height 24
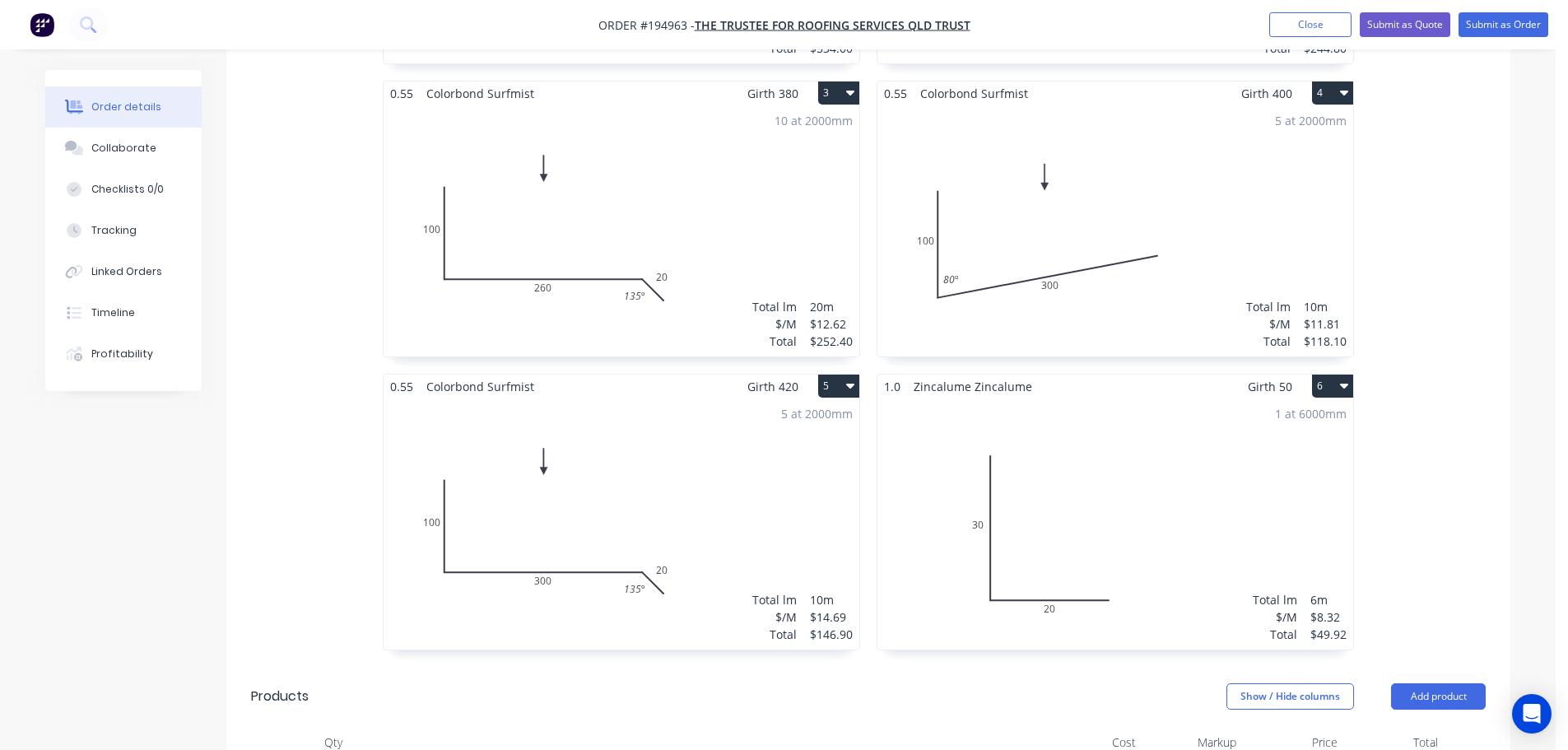
scroll to position [905, 0]
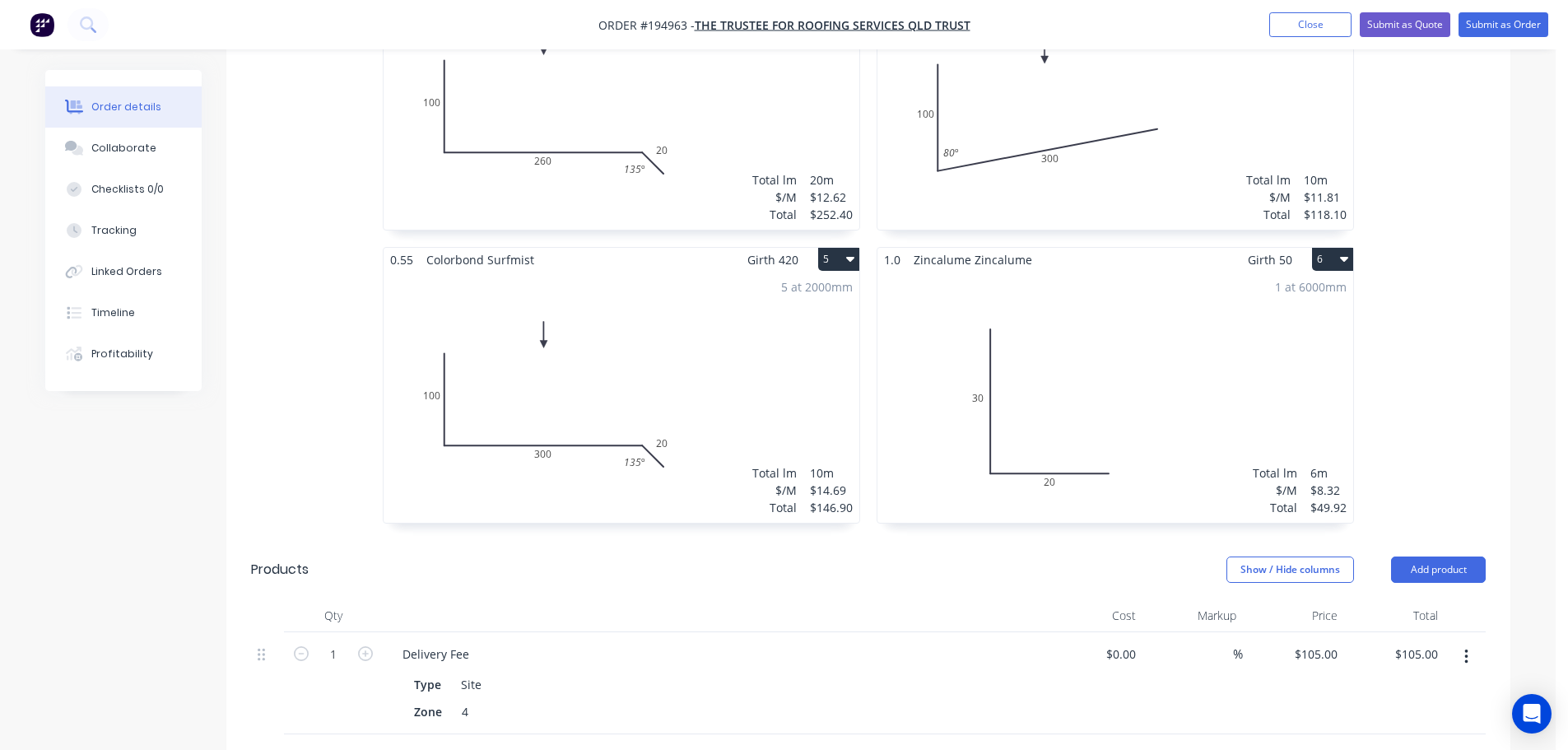
click at [736, 384] on div "5 at 2000mm Total lm $/M Total 10m $14.69 $146.90" at bounding box center [621, 396] width 475 height 251
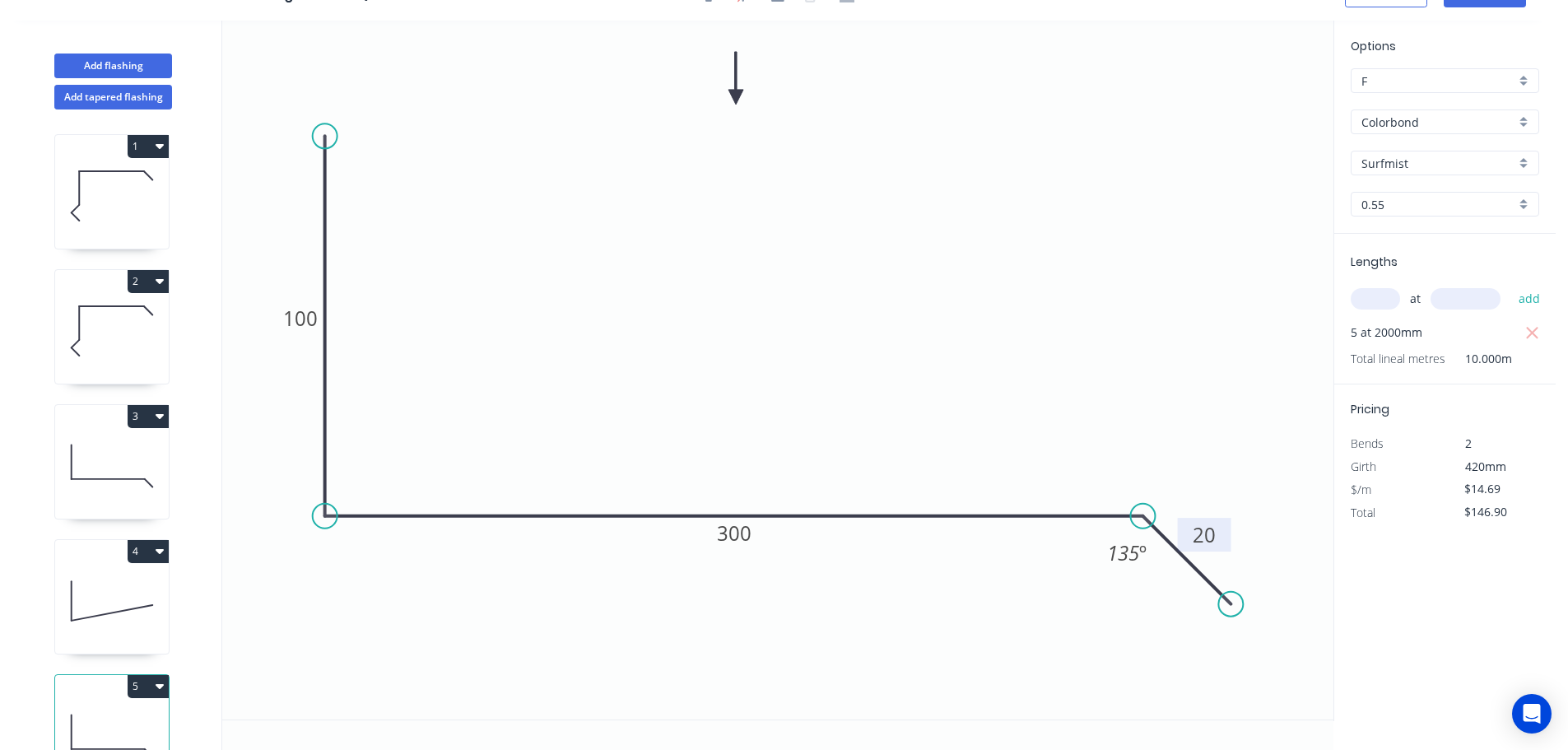
click at [1212, 532] on tspan "20" at bounding box center [1204, 534] width 23 height 27
drag, startPoint x: 1234, startPoint y: 604, endPoint x: 1242, endPoint y: 619, distance: 17.0
click at [1242, 619] on circle at bounding box center [1240, 614] width 24 height 24
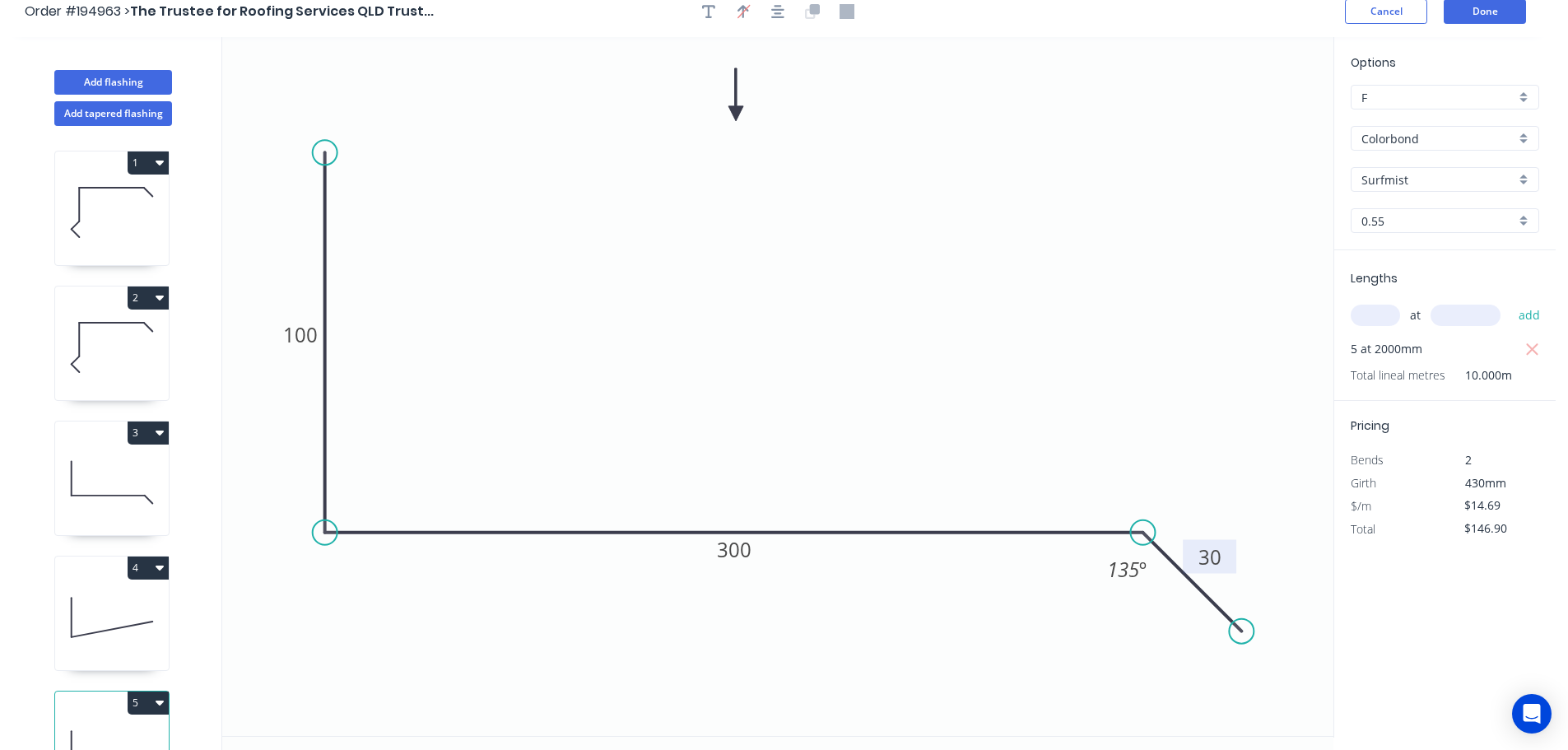
scroll to position [0, 0]
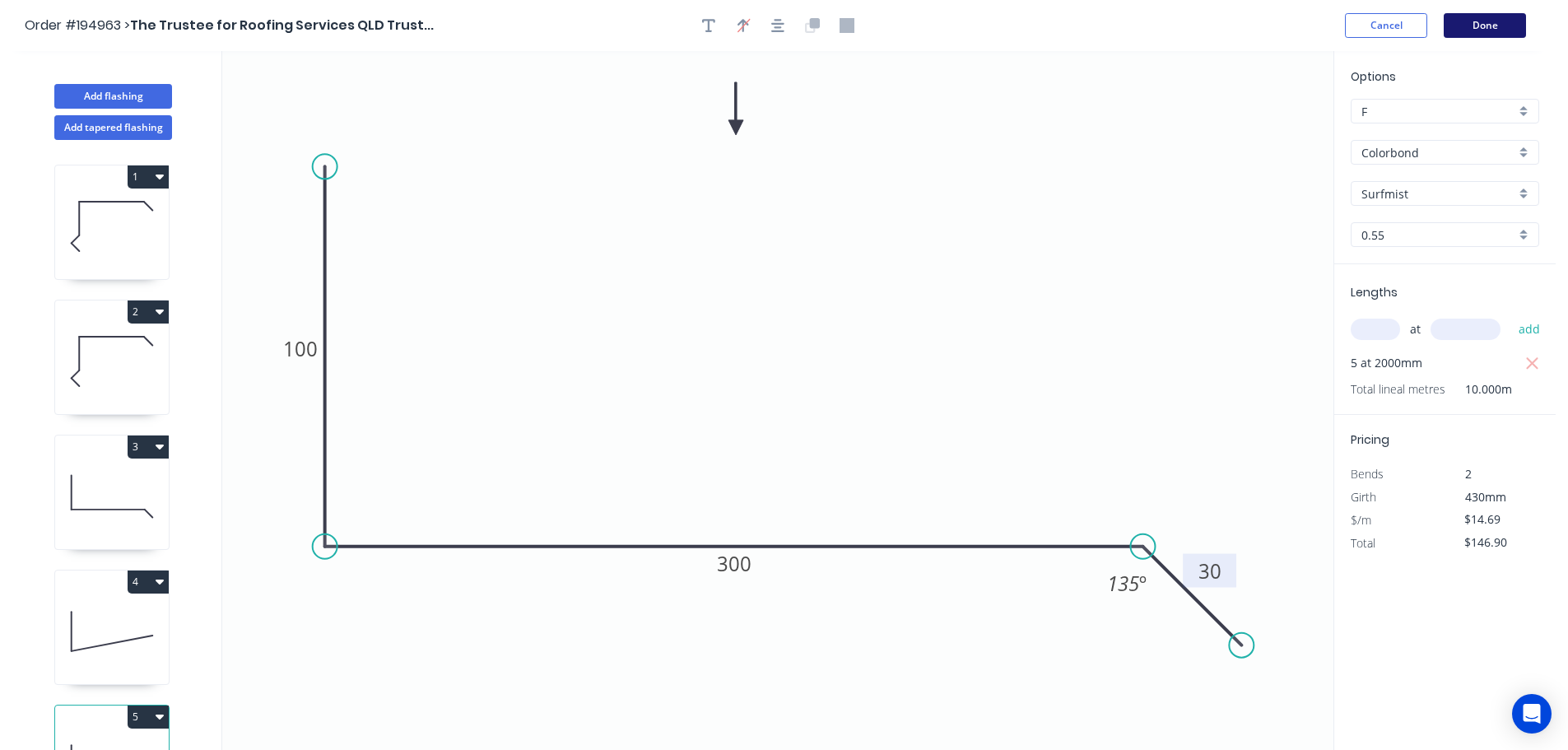
click at [1466, 35] on button "Done" at bounding box center [1485, 25] width 82 height 24
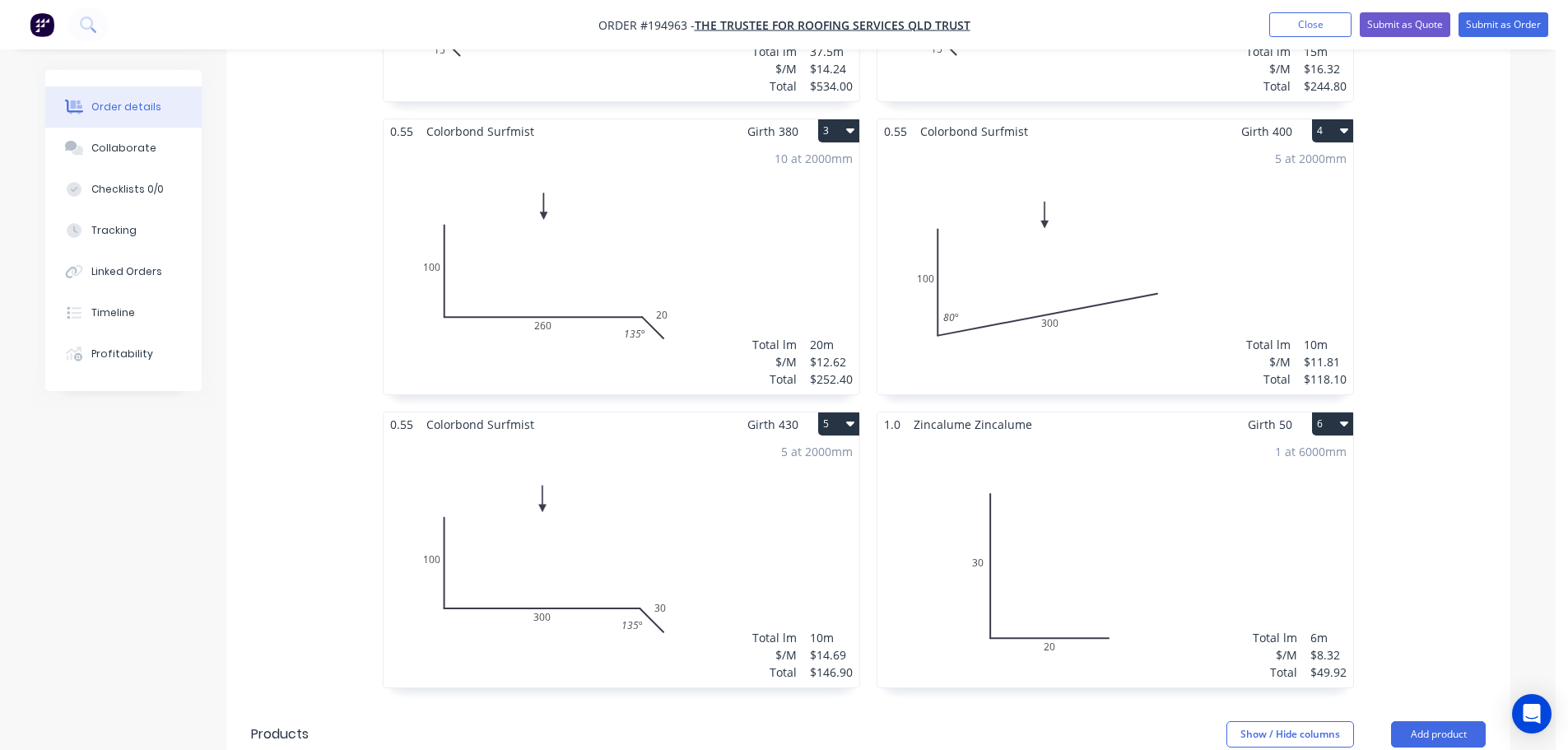
scroll to position [823, 0]
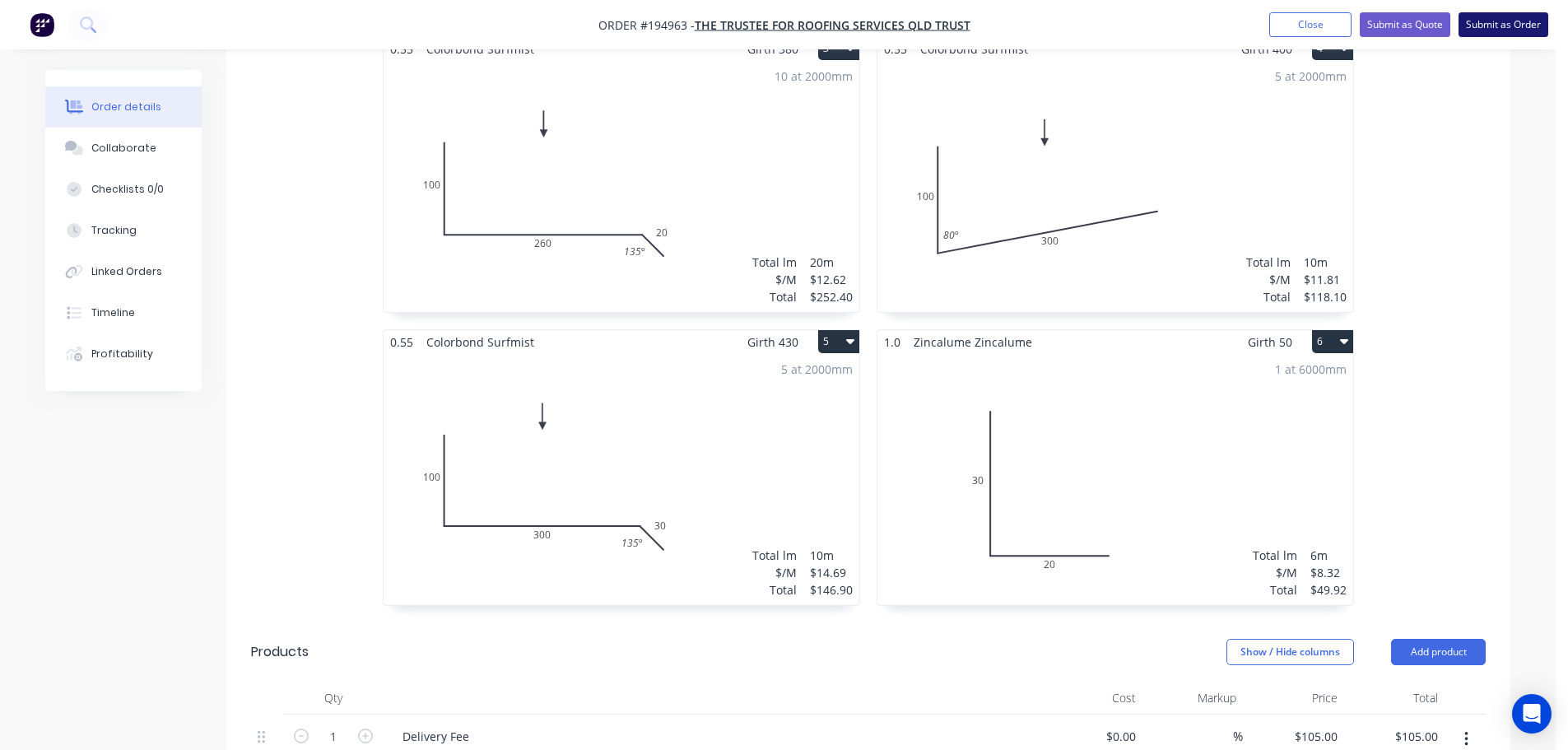
click at [1486, 28] on button "Submit as Order" at bounding box center [1503, 24] width 90 height 24
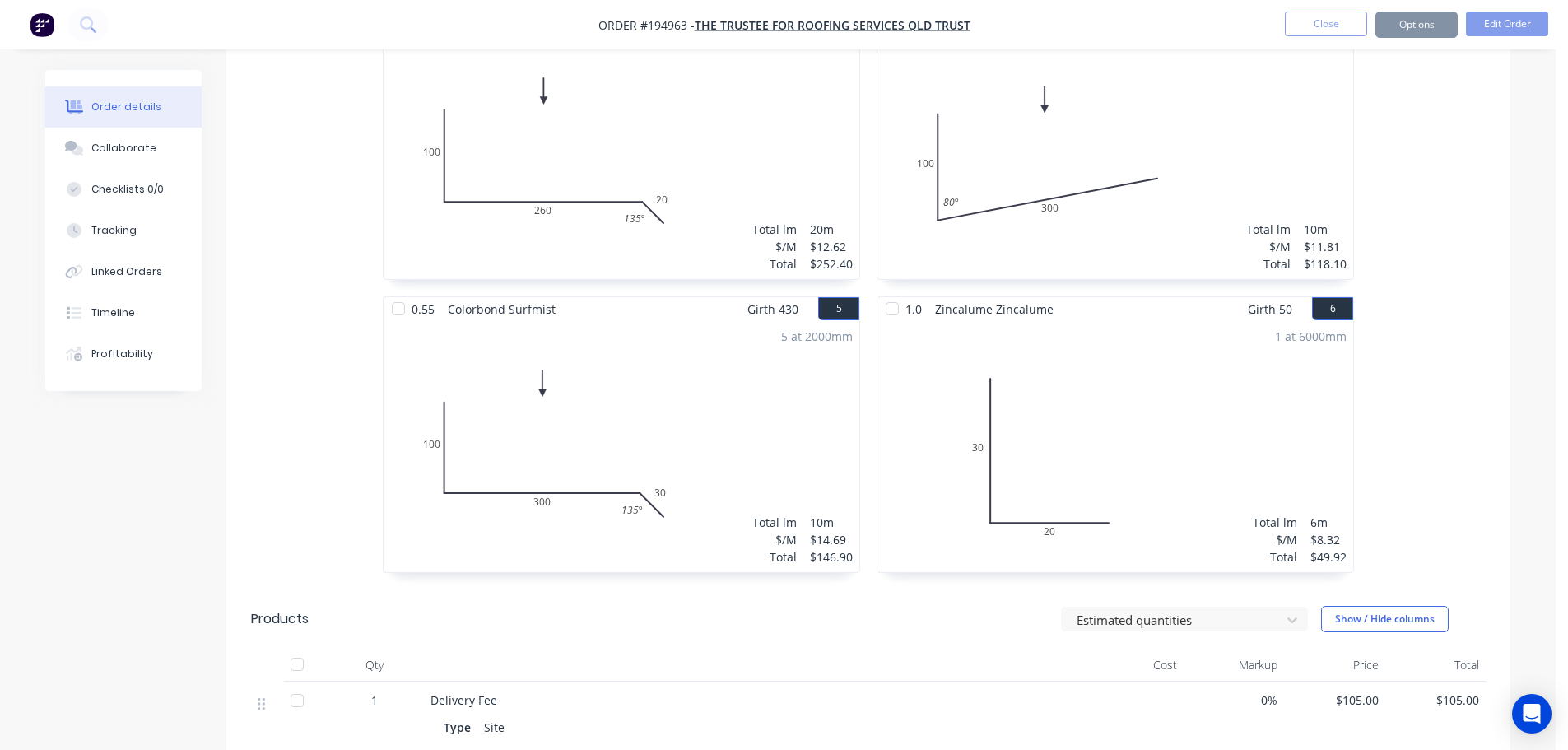
scroll to position [0, 0]
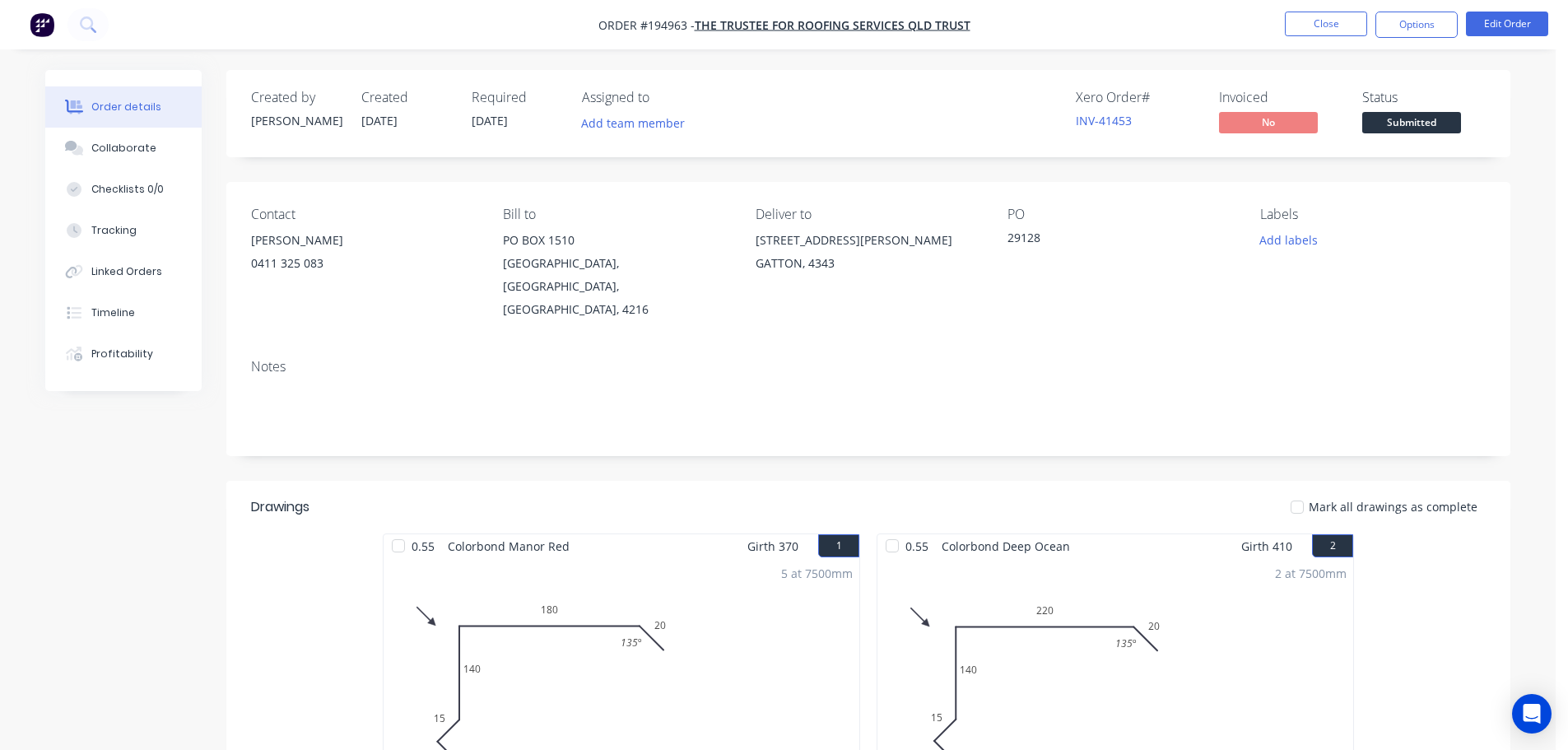
click at [1407, 34] on button "Options" at bounding box center [1417, 24] width 82 height 26
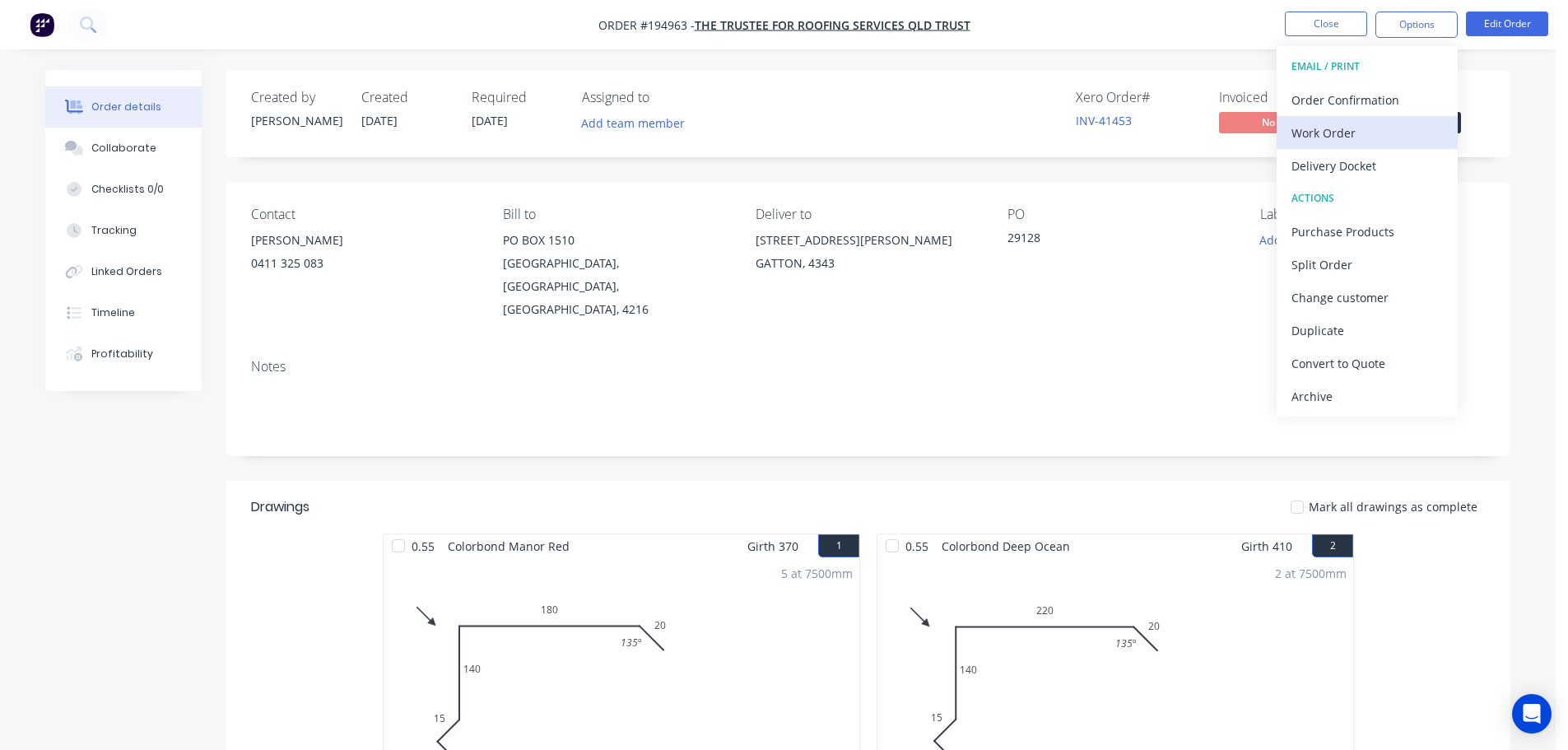
click at [1391, 131] on div "Work Order" at bounding box center [1367, 133] width 151 height 24
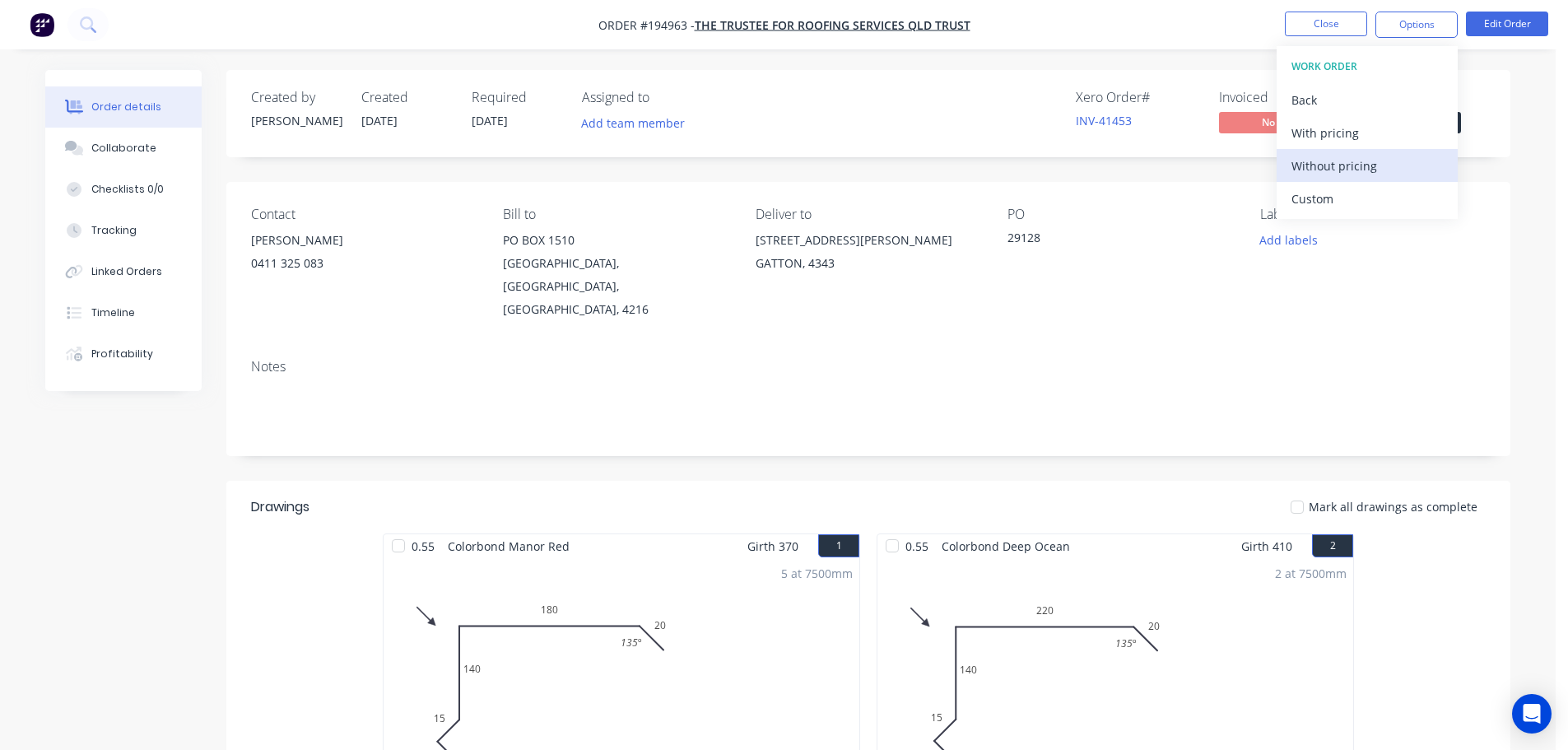
click at [1389, 169] on div "Without pricing" at bounding box center [1367, 165] width 151 height 24
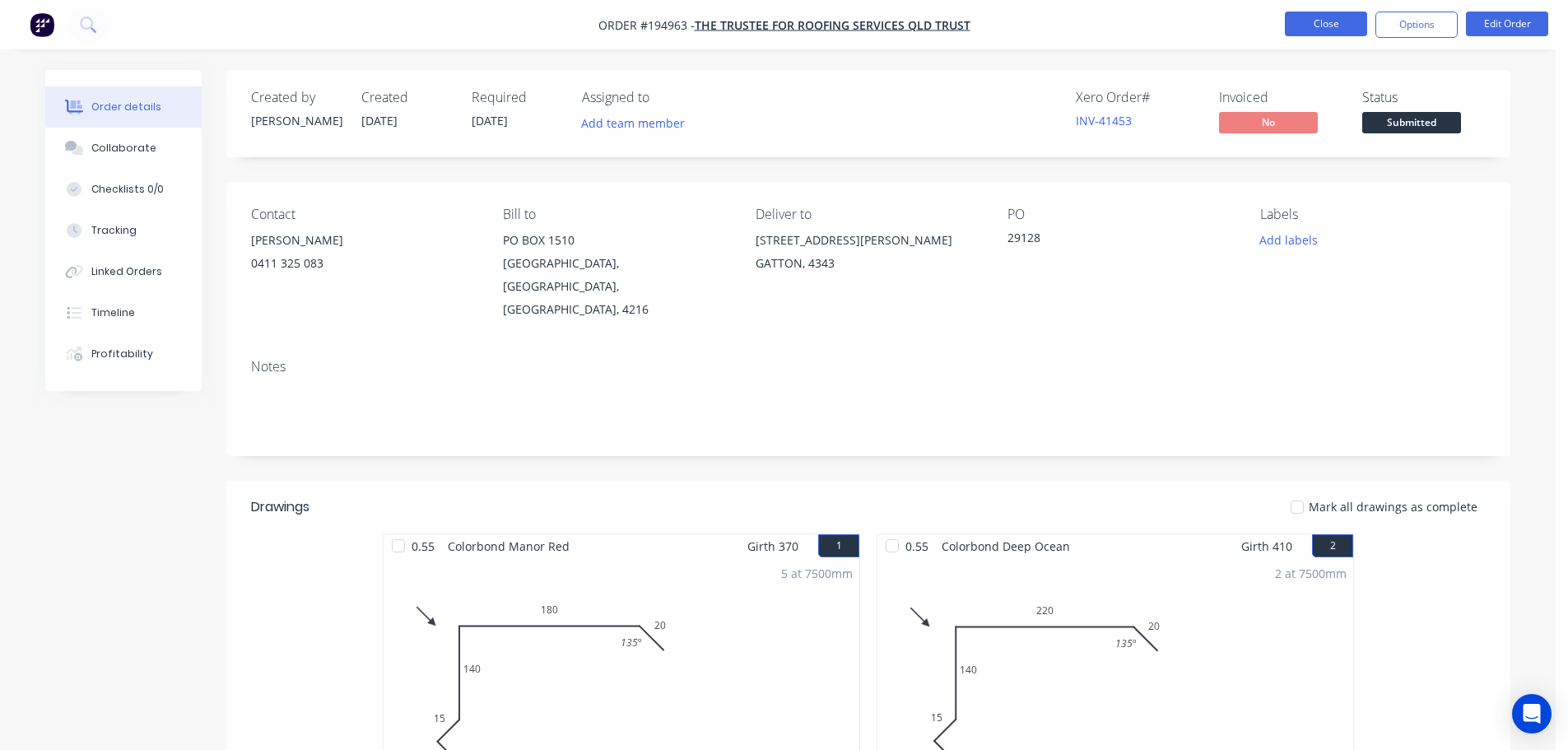
click at [1343, 25] on button "Close" at bounding box center [1326, 24] width 82 height 24
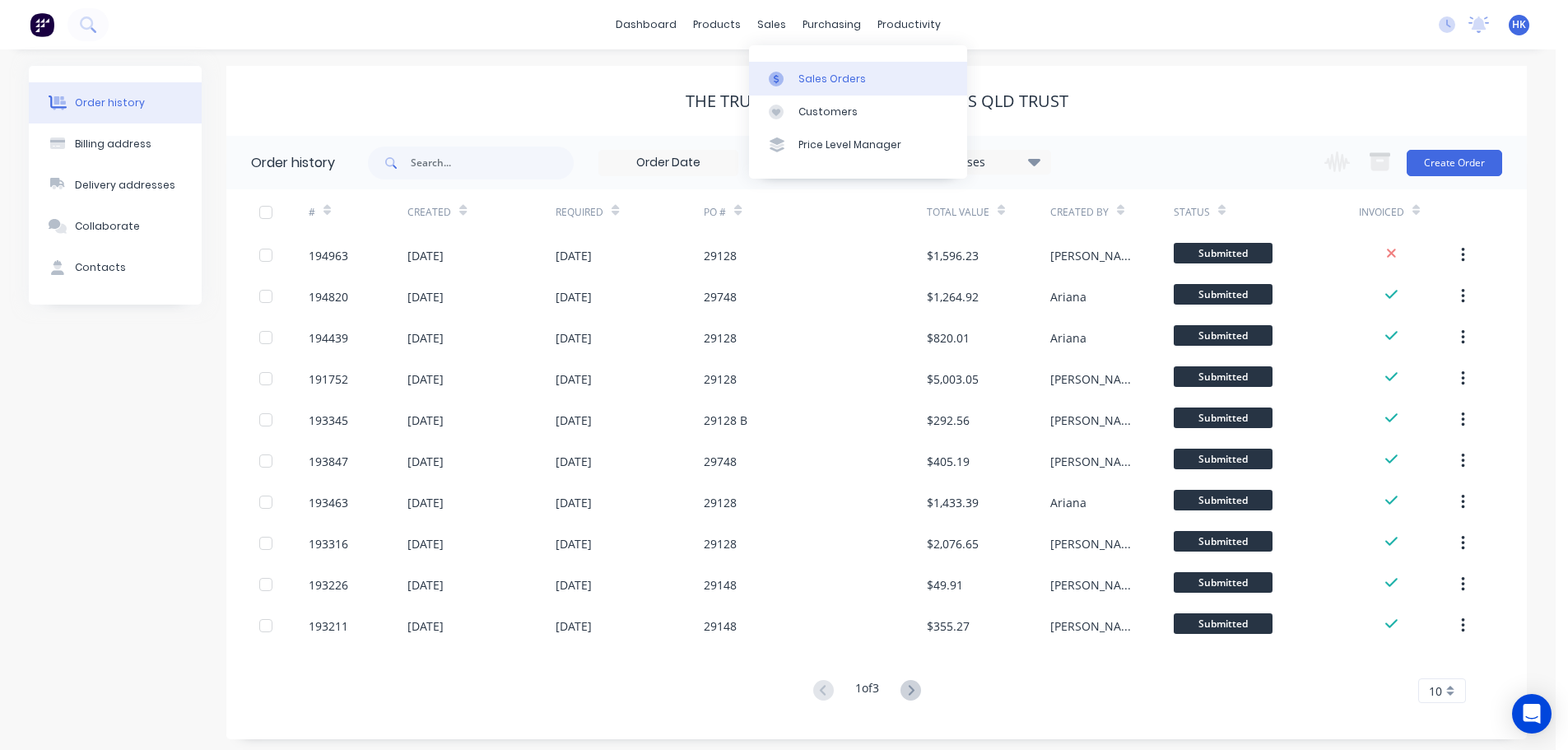
click at [809, 76] on div "Sales Orders" at bounding box center [832, 79] width 67 height 15
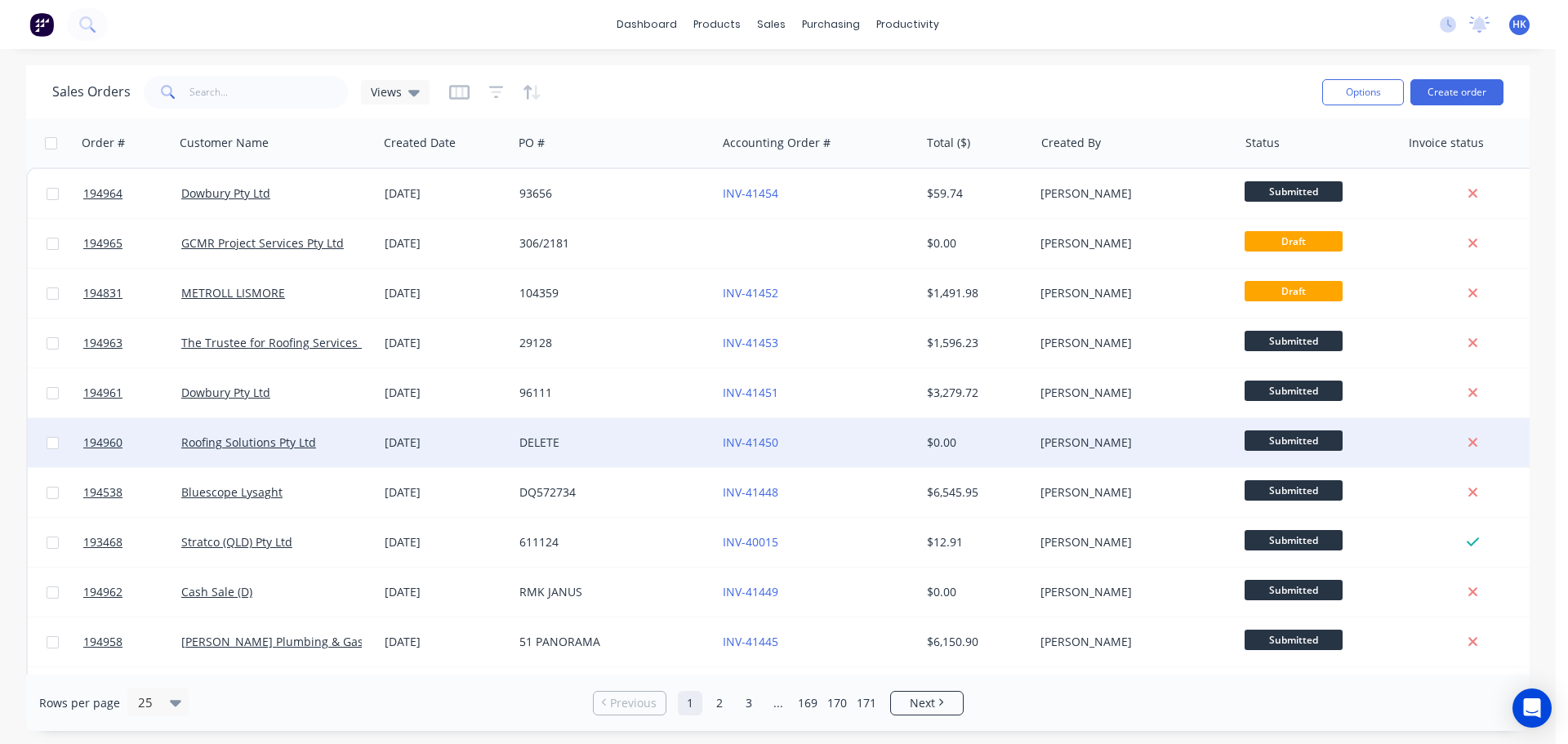
click at [851, 432] on div "INV-41450" at bounding box center [817, 442] width 203 height 49
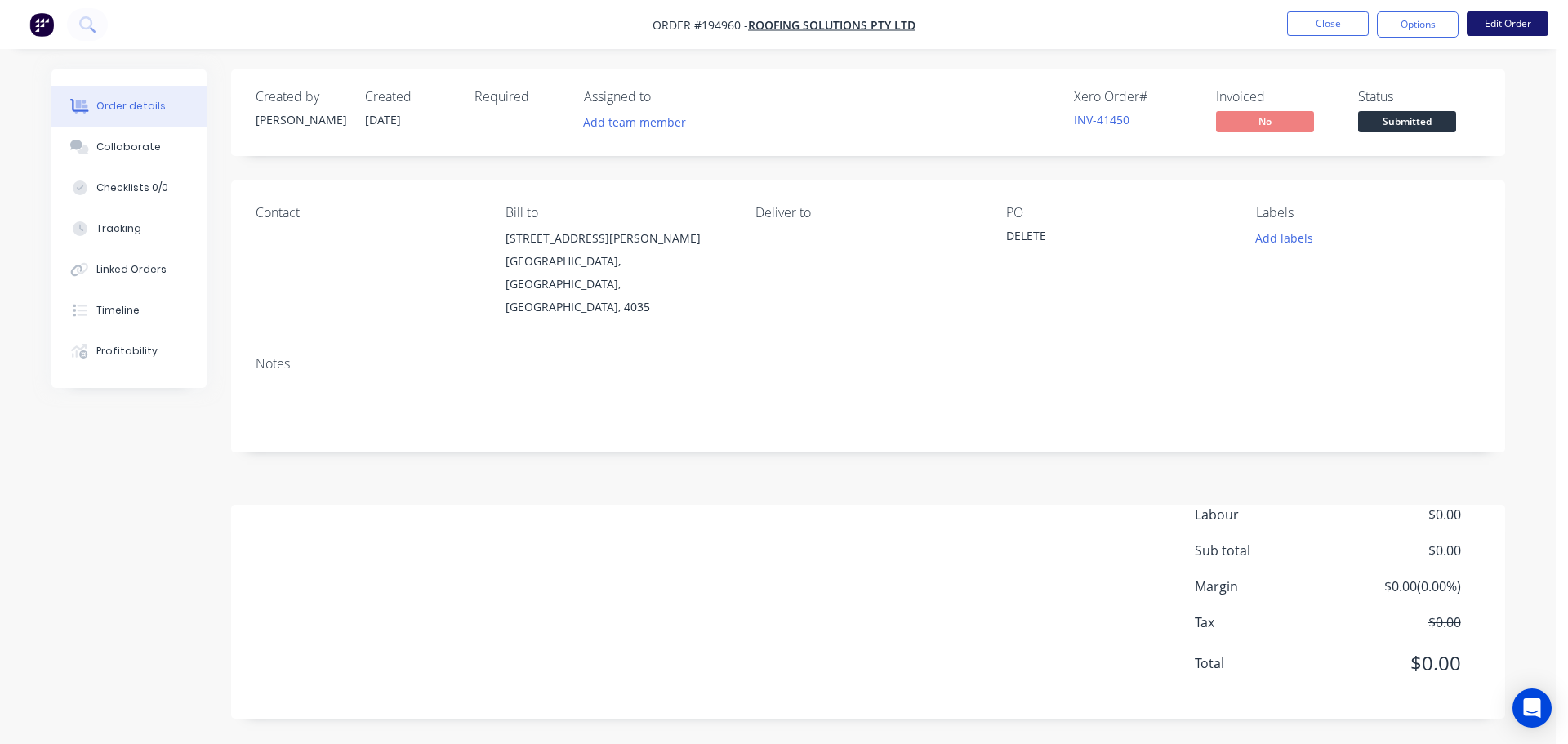
click at [1520, 32] on button "Edit Order" at bounding box center [1507, 23] width 82 height 24
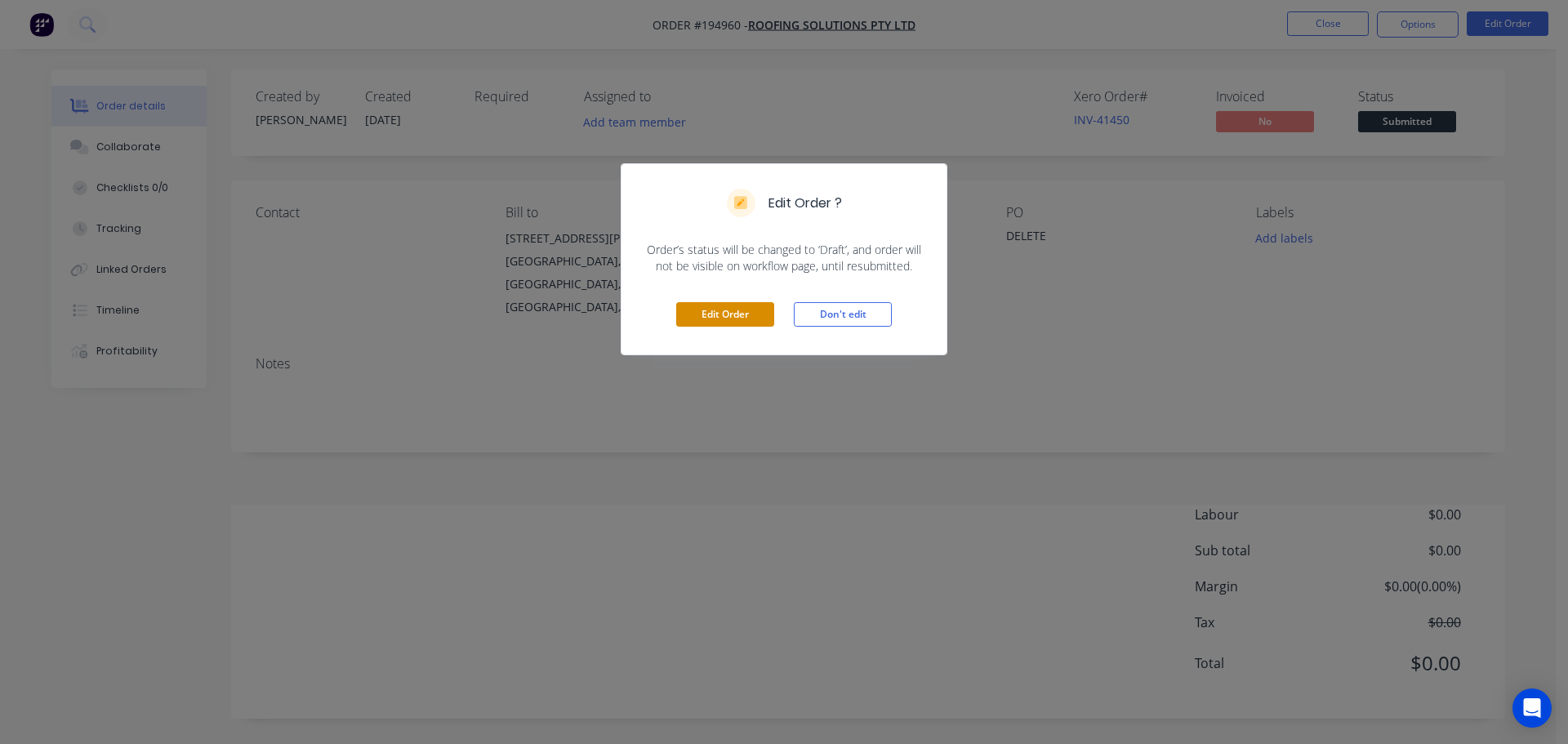
click at [742, 317] on button "Edit Order" at bounding box center [725, 314] width 98 height 24
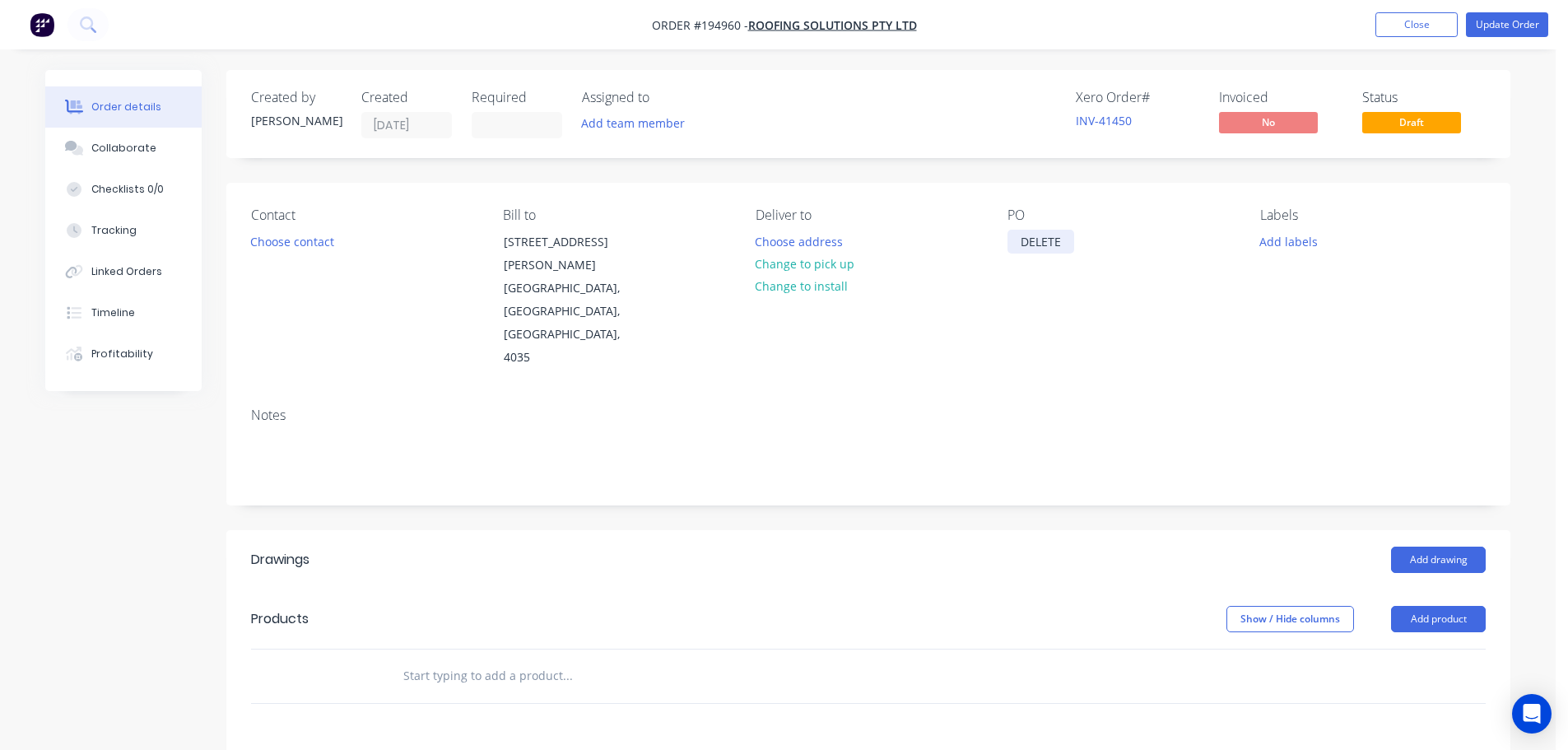
click at [1056, 239] on div "DELETE" at bounding box center [1040, 241] width 66 height 24
click at [514, 134] on input at bounding box center [517, 124] width 89 height 24
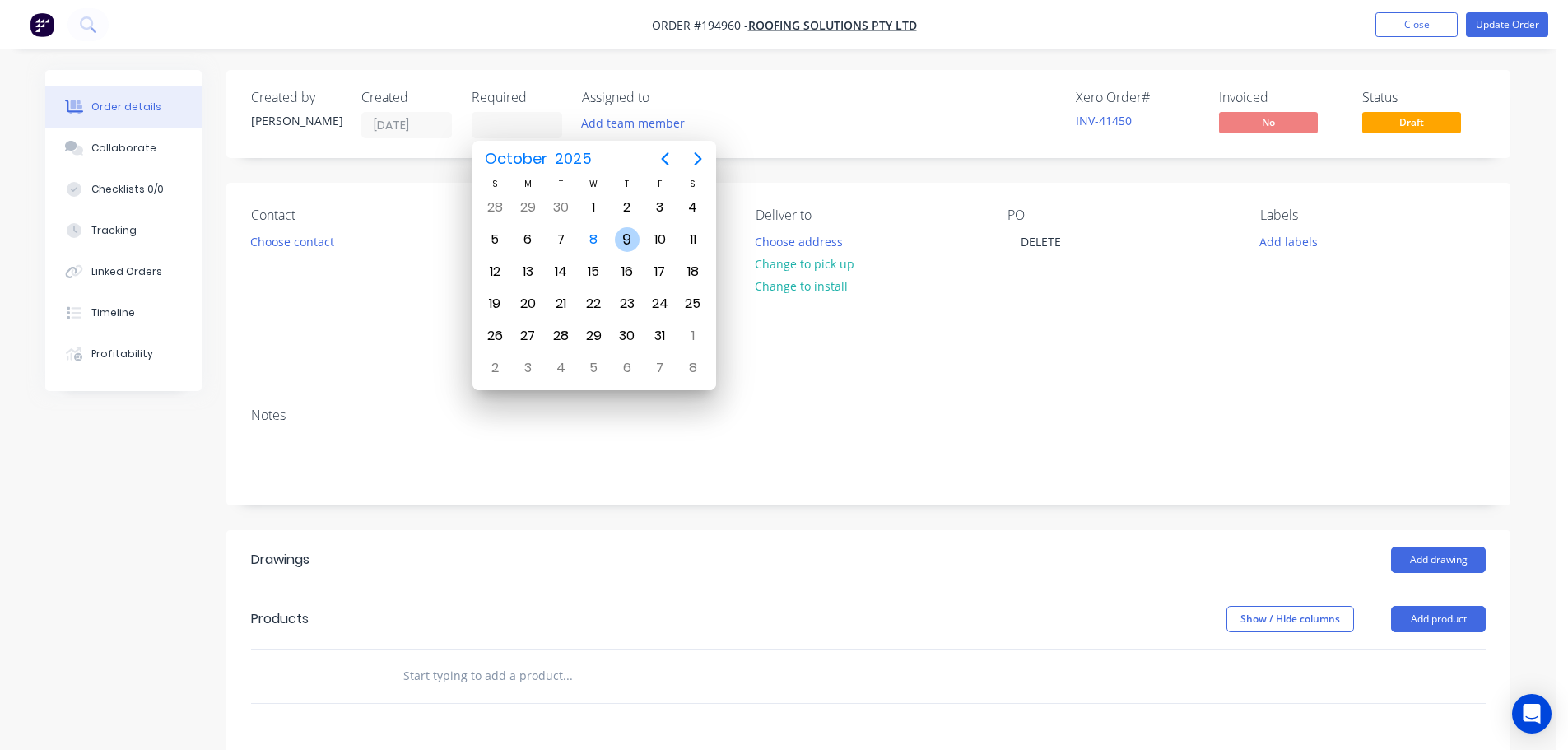
click at [618, 239] on div "9" at bounding box center [627, 239] width 24 height 24
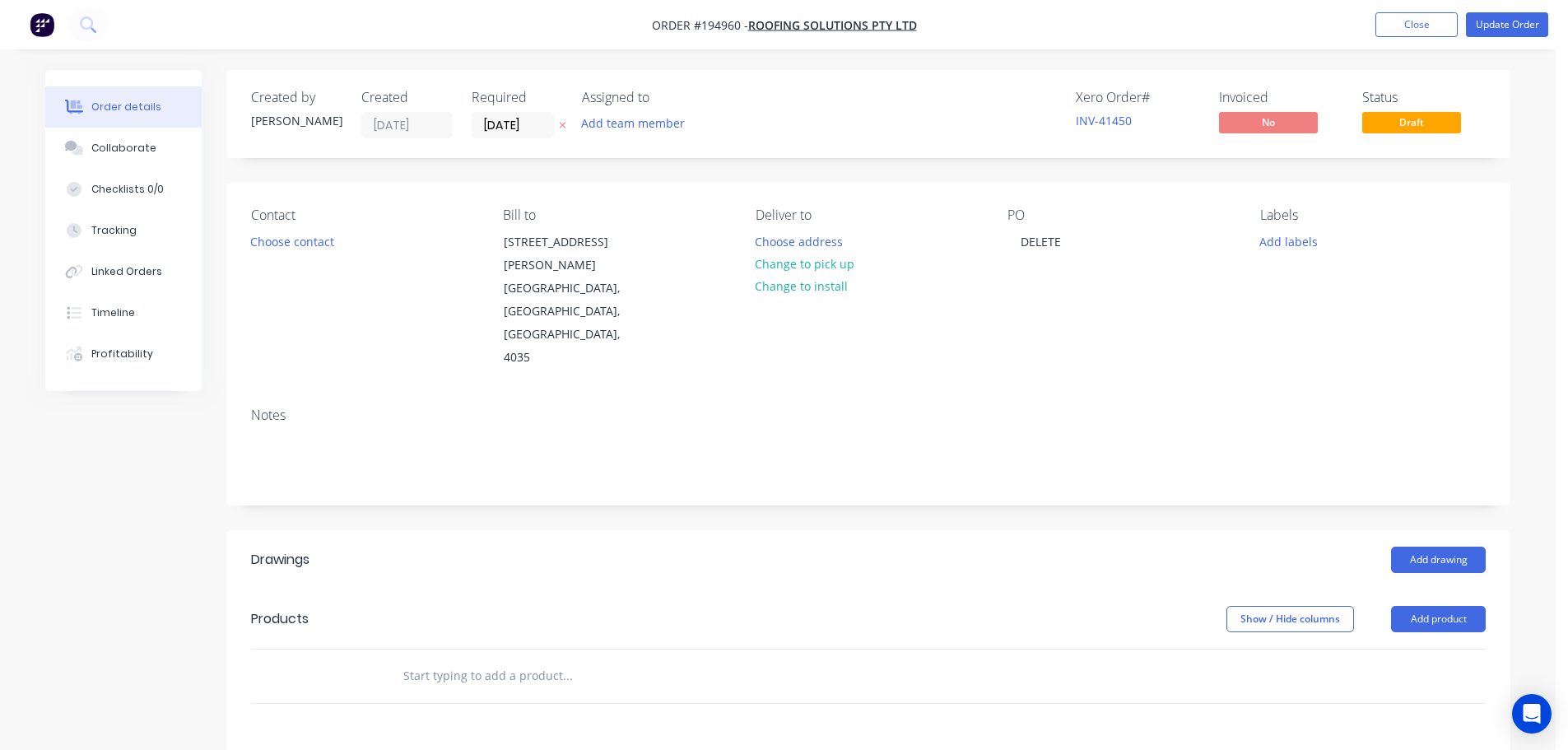
click at [448, 298] on div "Contact Choose contact" at bounding box center [364, 288] width 226 height 162
click at [304, 251] on button "Choose contact" at bounding box center [292, 240] width 102 height 22
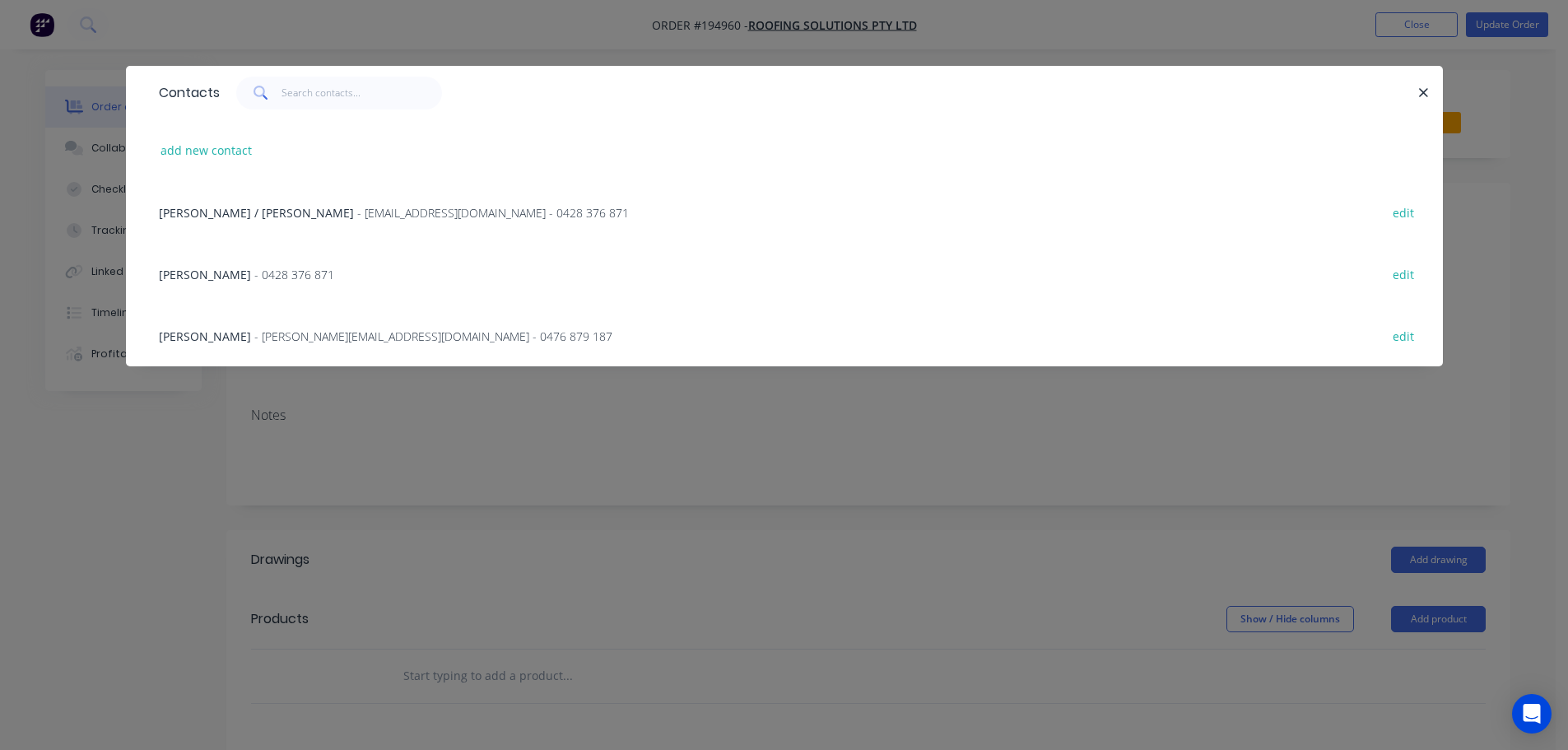
click at [232, 334] on span "MITCH EDWARDS" at bounding box center [205, 336] width 92 height 16
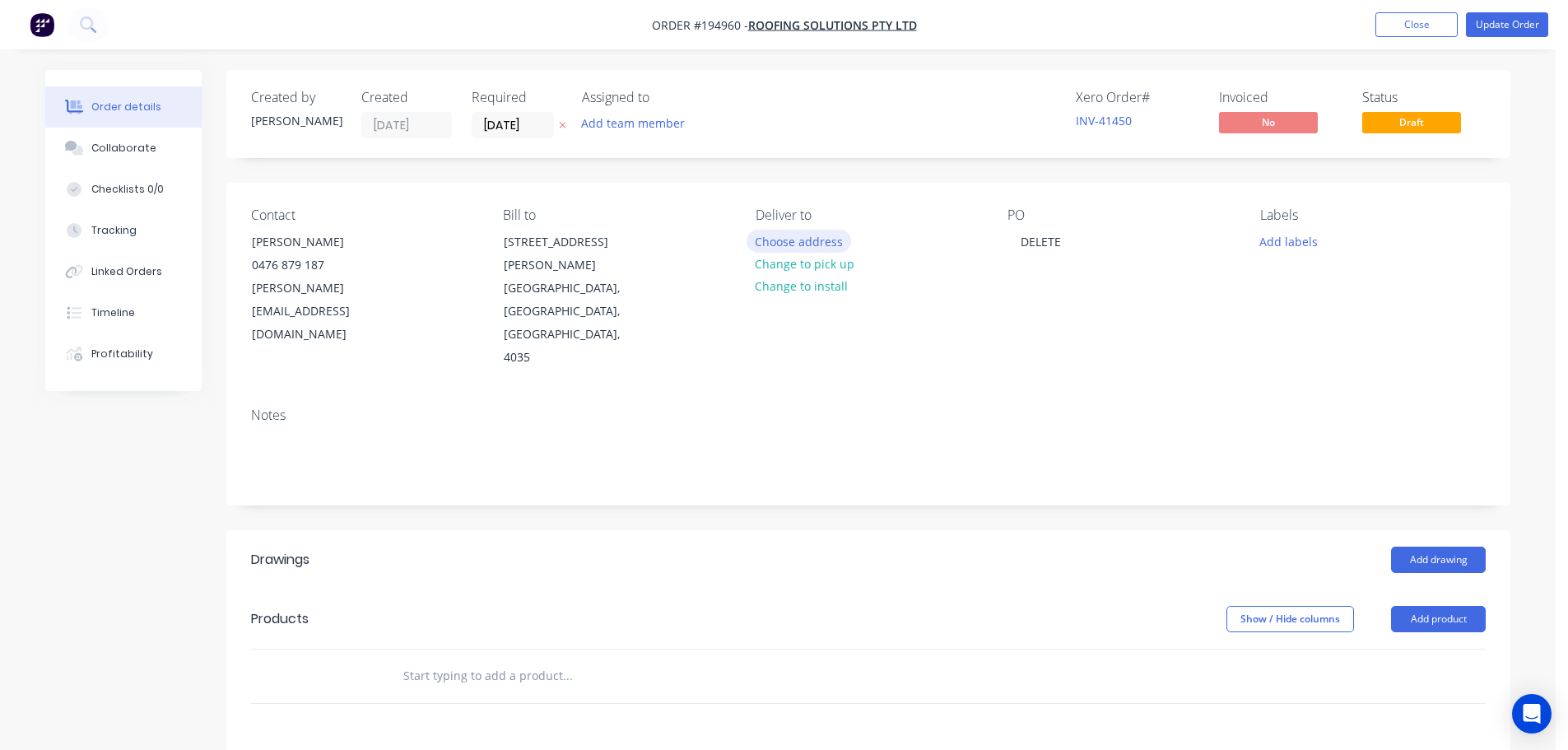
click at [758, 239] on button "Choose address" at bounding box center [799, 240] width 105 height 22
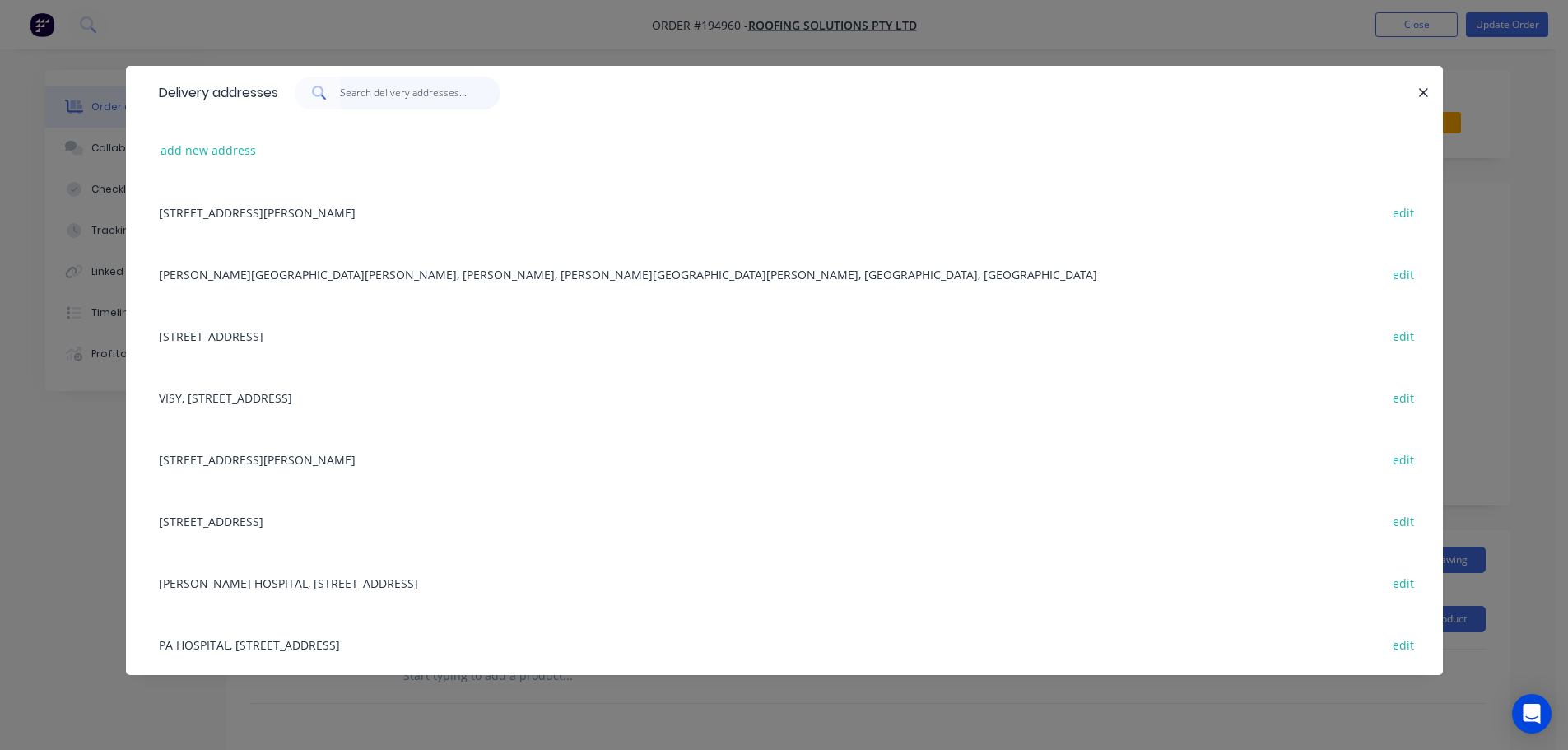
click at [364, 102] on input "text" at bounding box center [420, 92] width 160 height 33
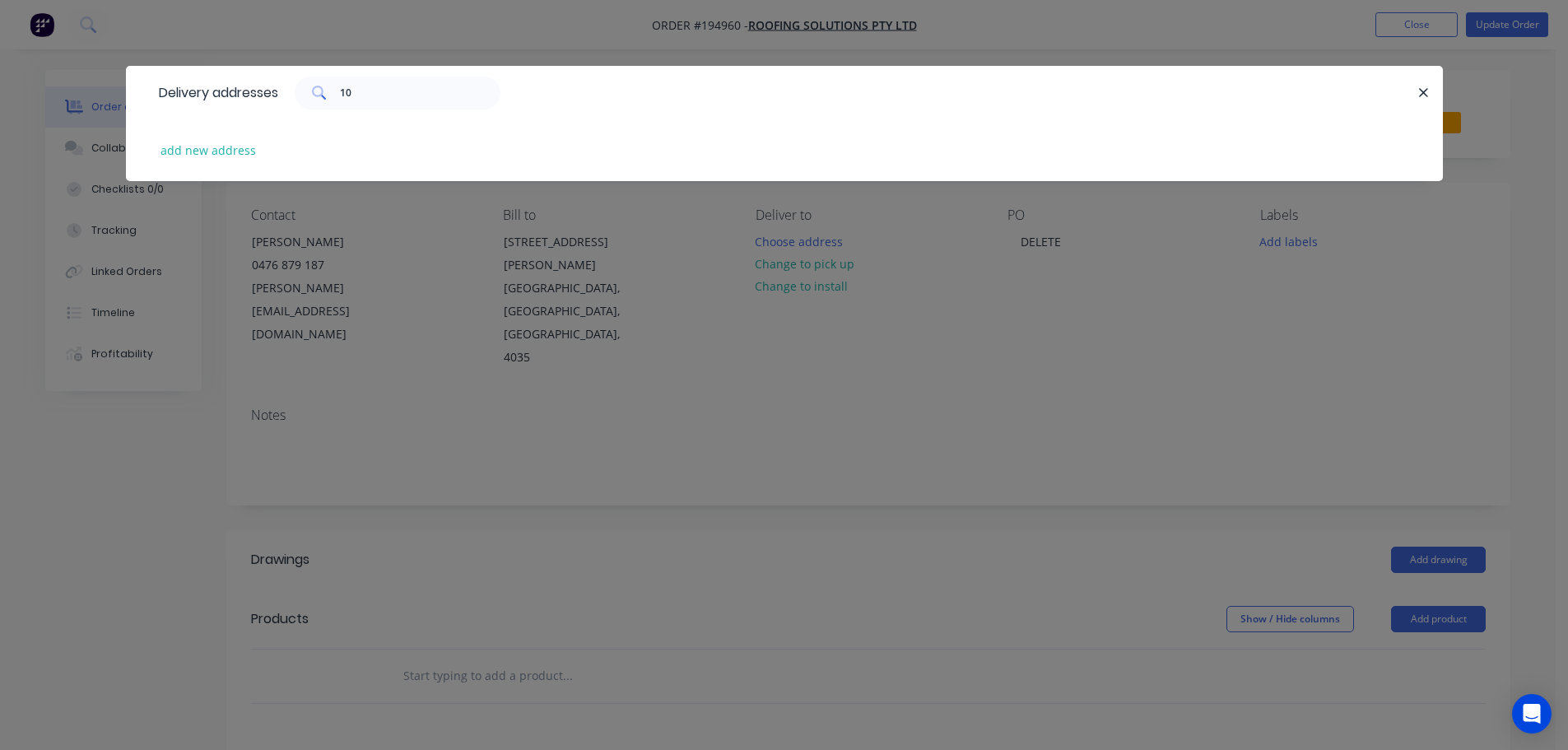
click at [226, 176] on div "add new address" at bounding box center [784, 149] width 1267 height 61
click at [226, 158] on button "add new address" at bounding box center [208, 150] width 113 height 22
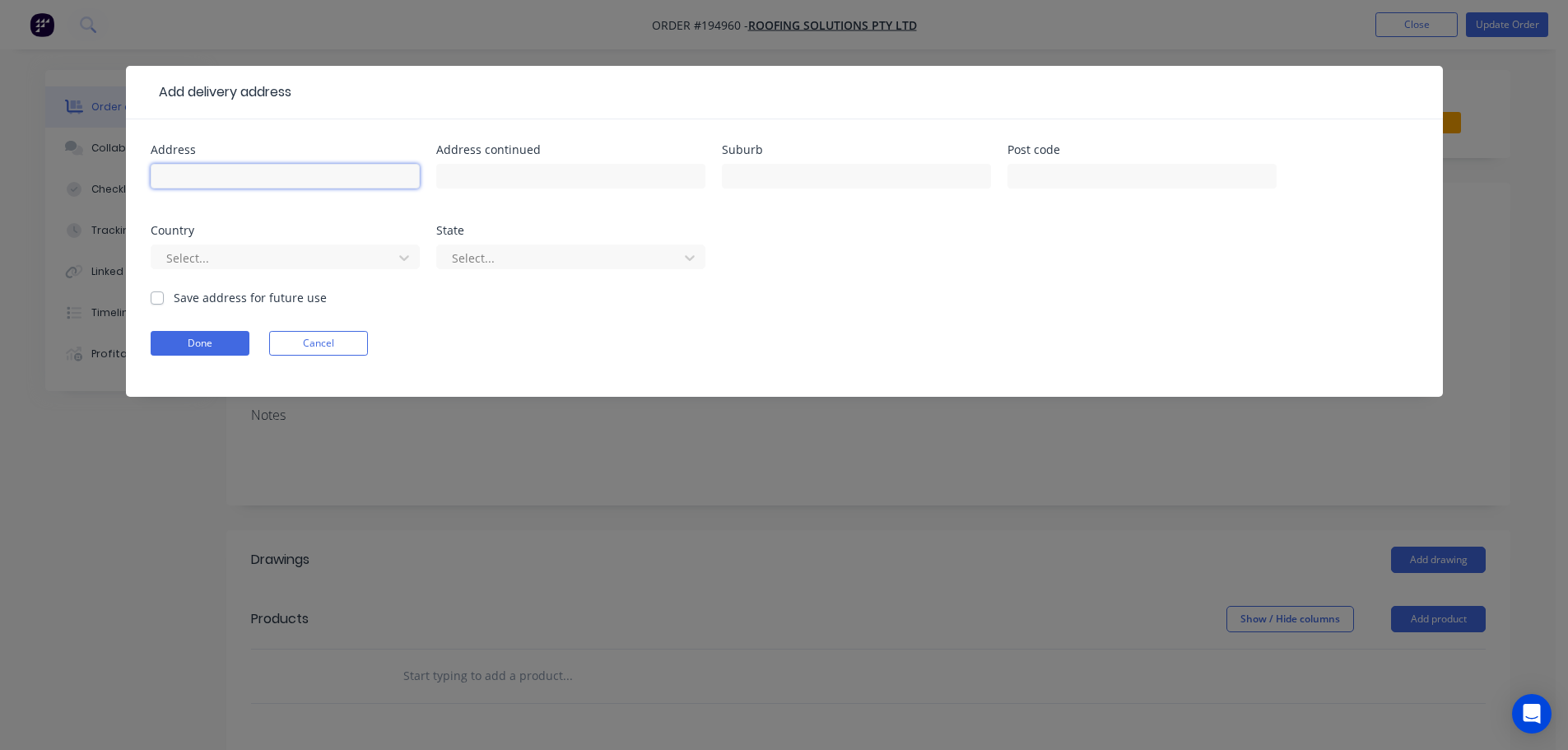
click at [233, 174] on input "text" at bounding box center [285, 176] width 269 height 24
click at [225, 340] on button "Done" at bounding box center [200, 343] width 99 height 24
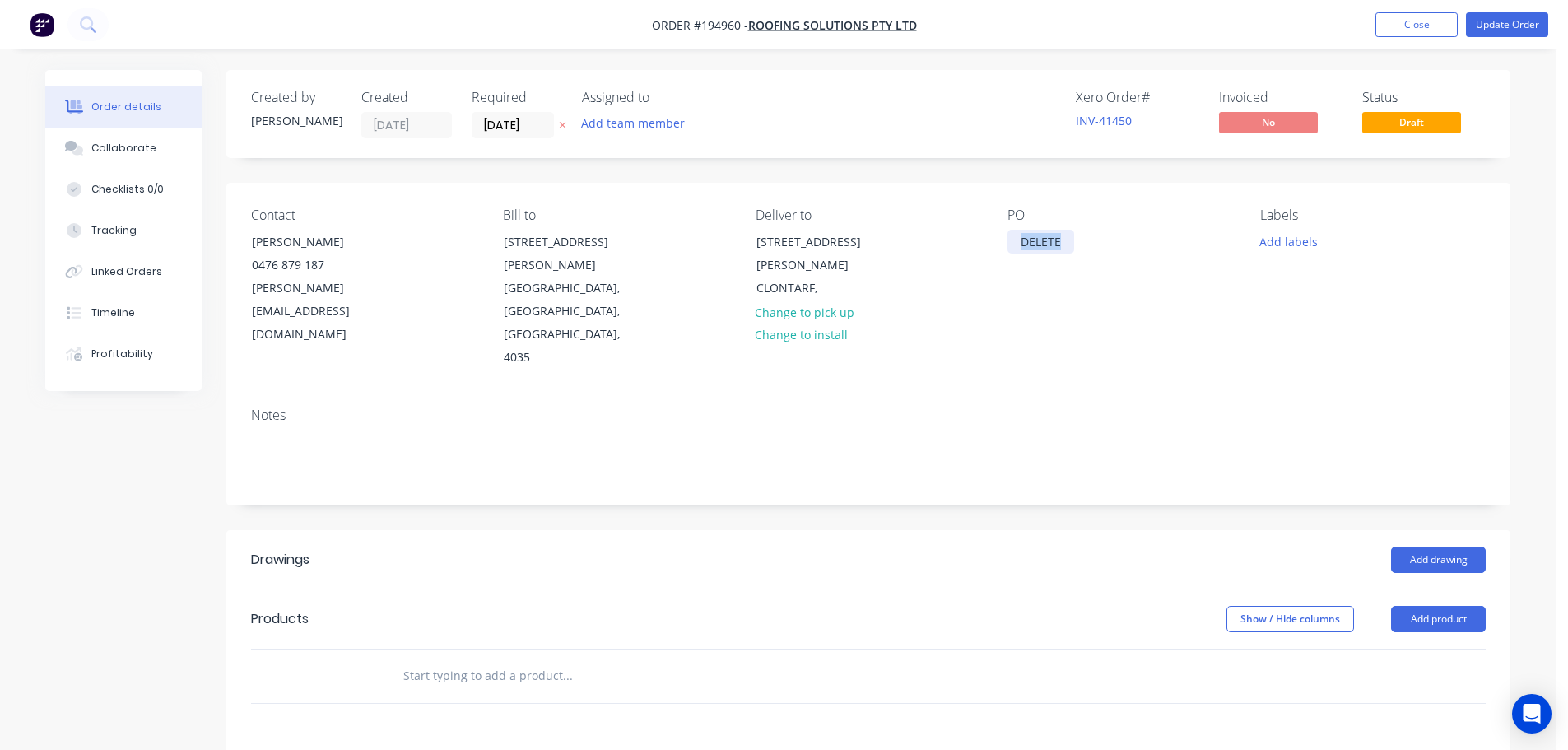
drag, startPoint x: 1068, startPoint y: 244, endPoint x: 999, endPoint y: 254, distance: 69.7
click at [999, 254] on div "Contact MITCH EDWARDS 0476 879 187 mitch@roofingsolutionsqld.com.au Bill to 6 F…" at bounding box center [868, 289] width 1284 height 212
click at [1277, 248] on button "Add labels" at bounding box center [1288, 240] width 76 height 22
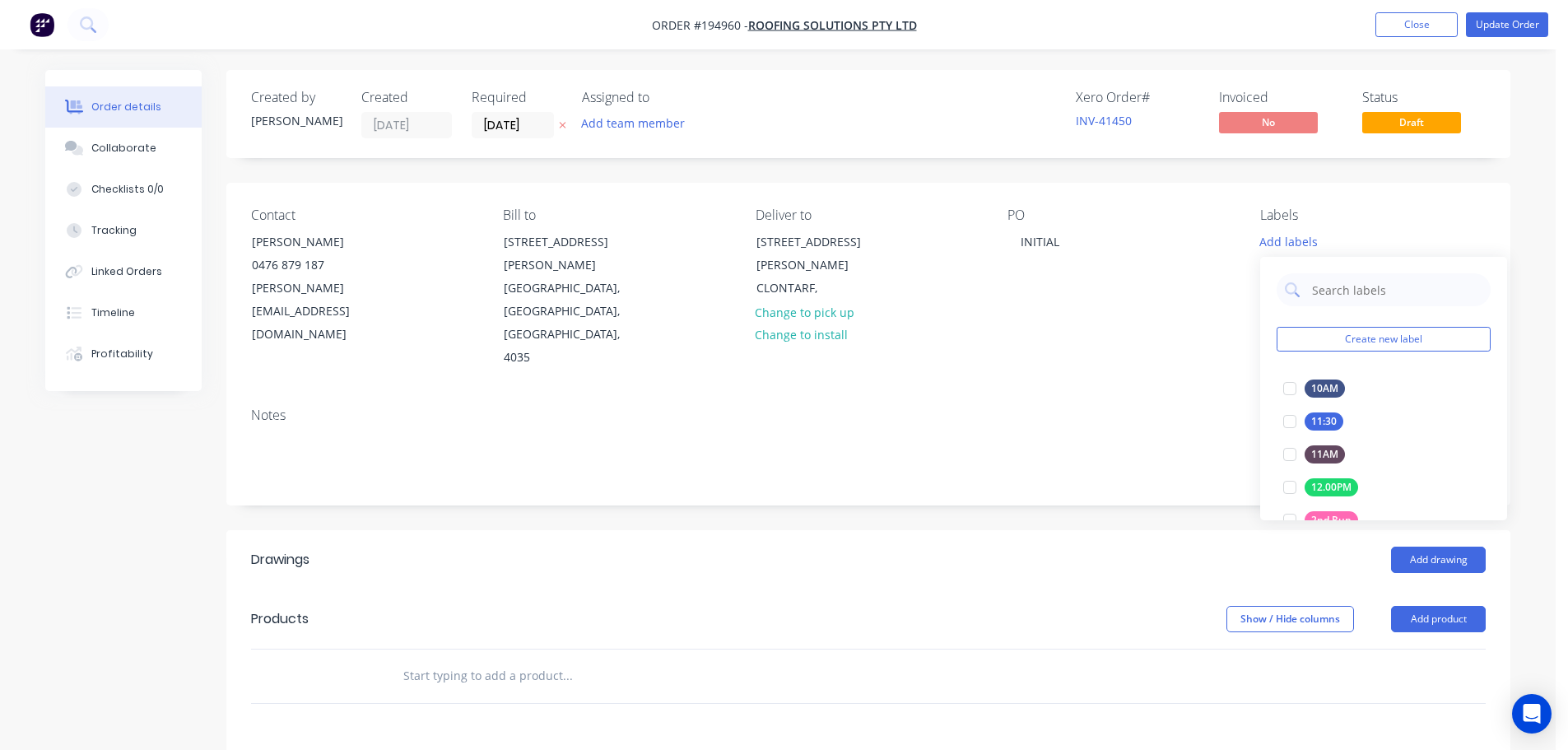
click at [1213, 394] on div "Notes" at bounding box center [868, 448] width 1284 height 110
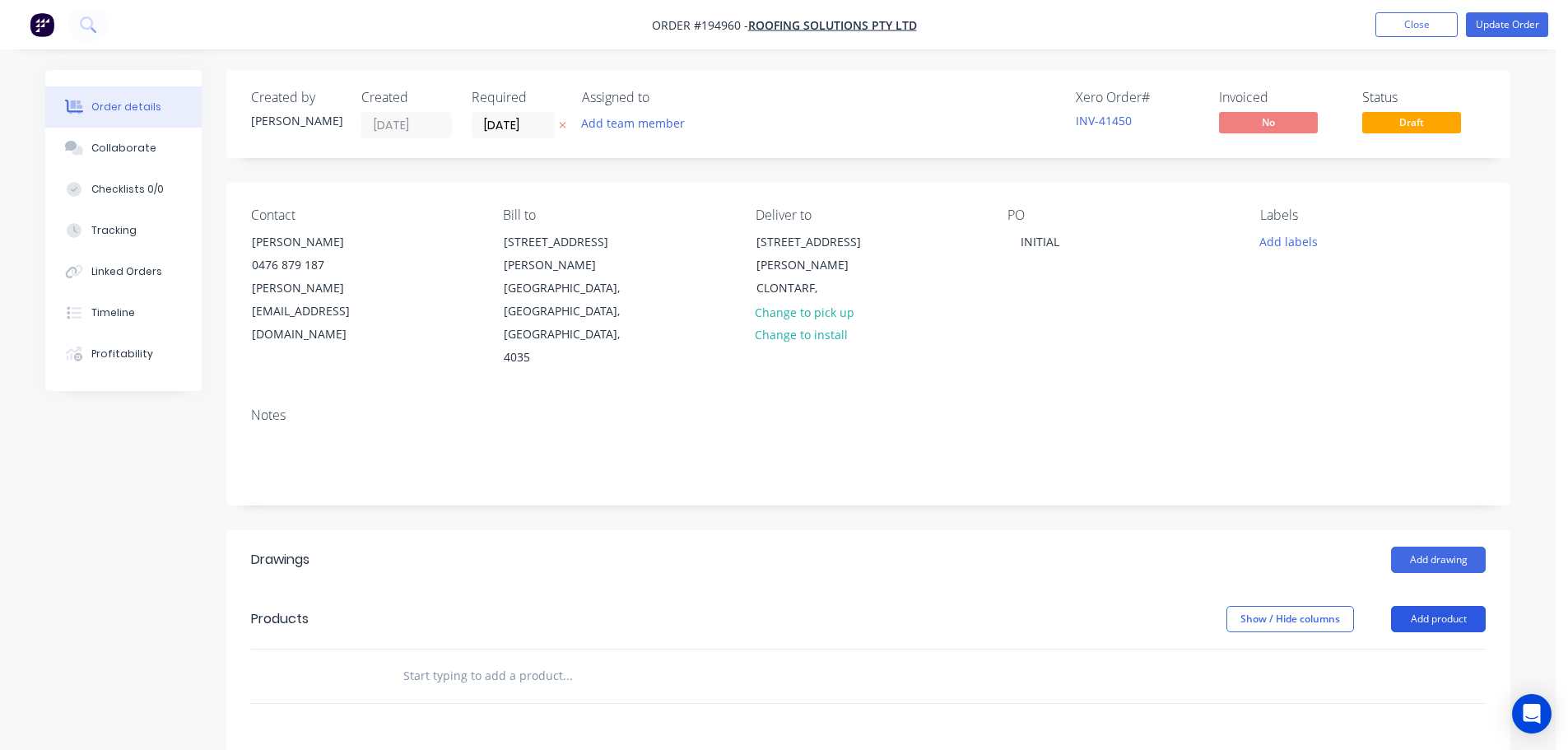
click at [1444, 606] on button "Add product" at bounding box center [1438, 618] width 95 height 26
click at [1434, 644] on button "Product catalogue" at bounding box center [1408, 660] width 156 height 33
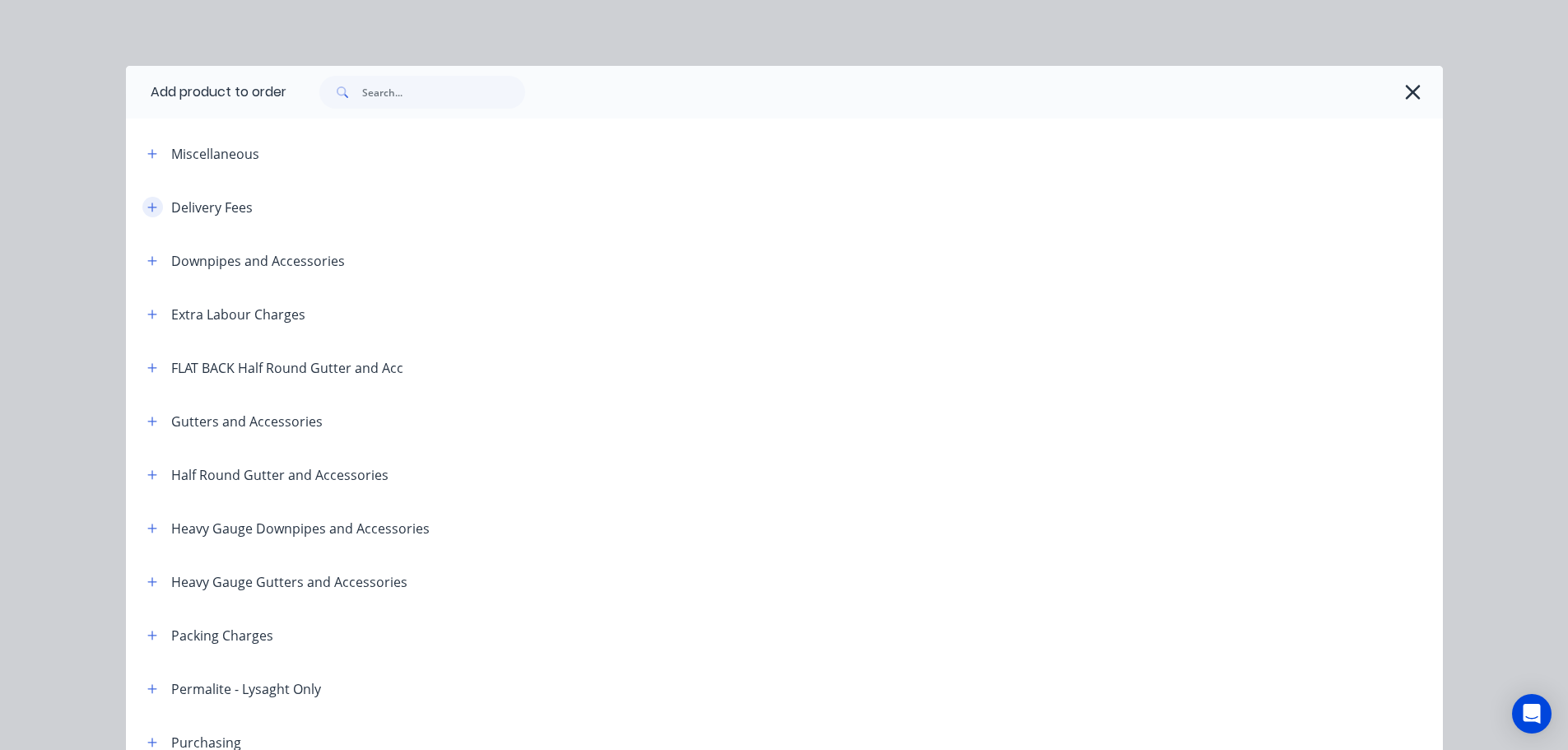
click at [147, 202] on icon "button" at bounding box center [152, 207] width 10 height 12
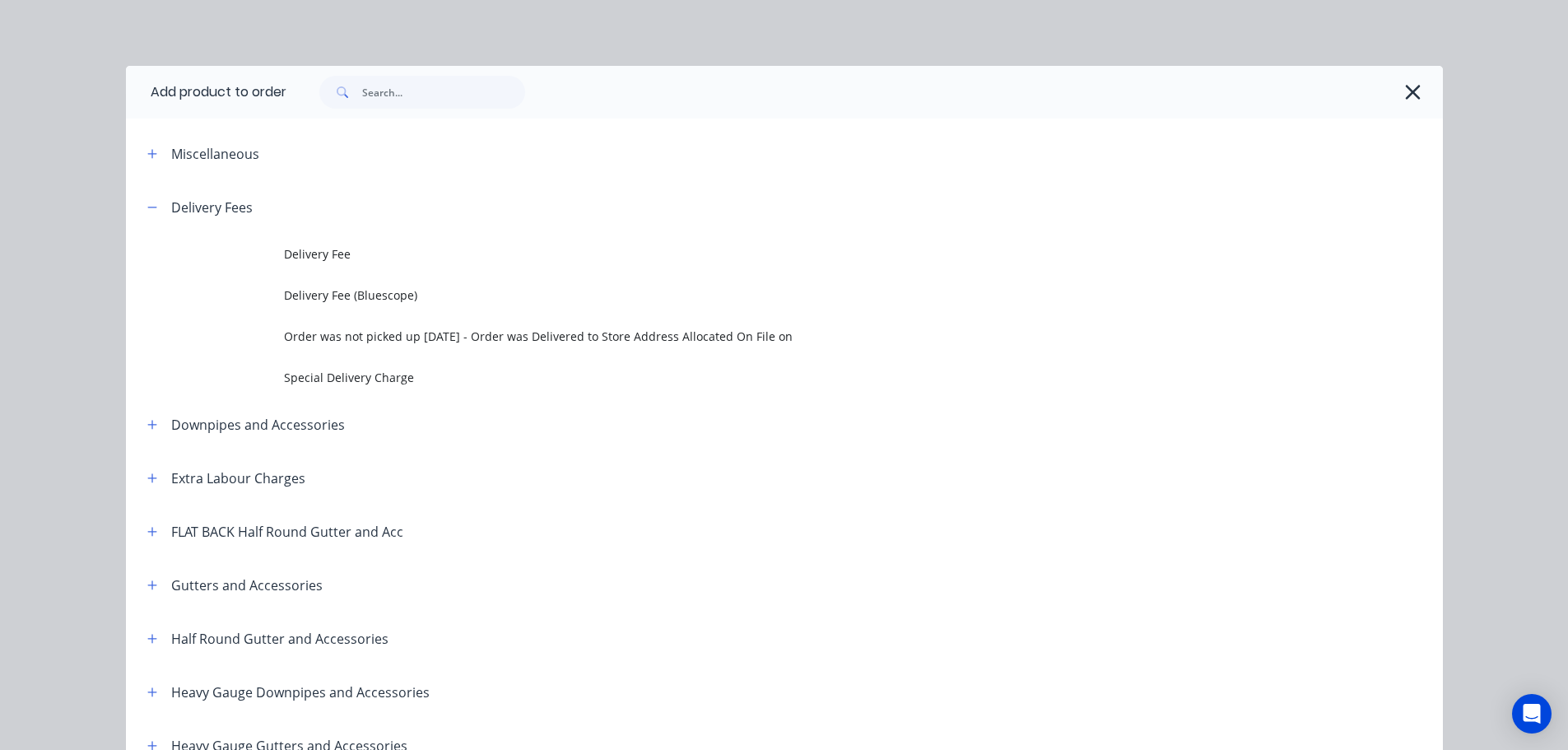
click at [298, 260] on span "Delivery Fee" at bounding box center [747, 254] width 926 height 18
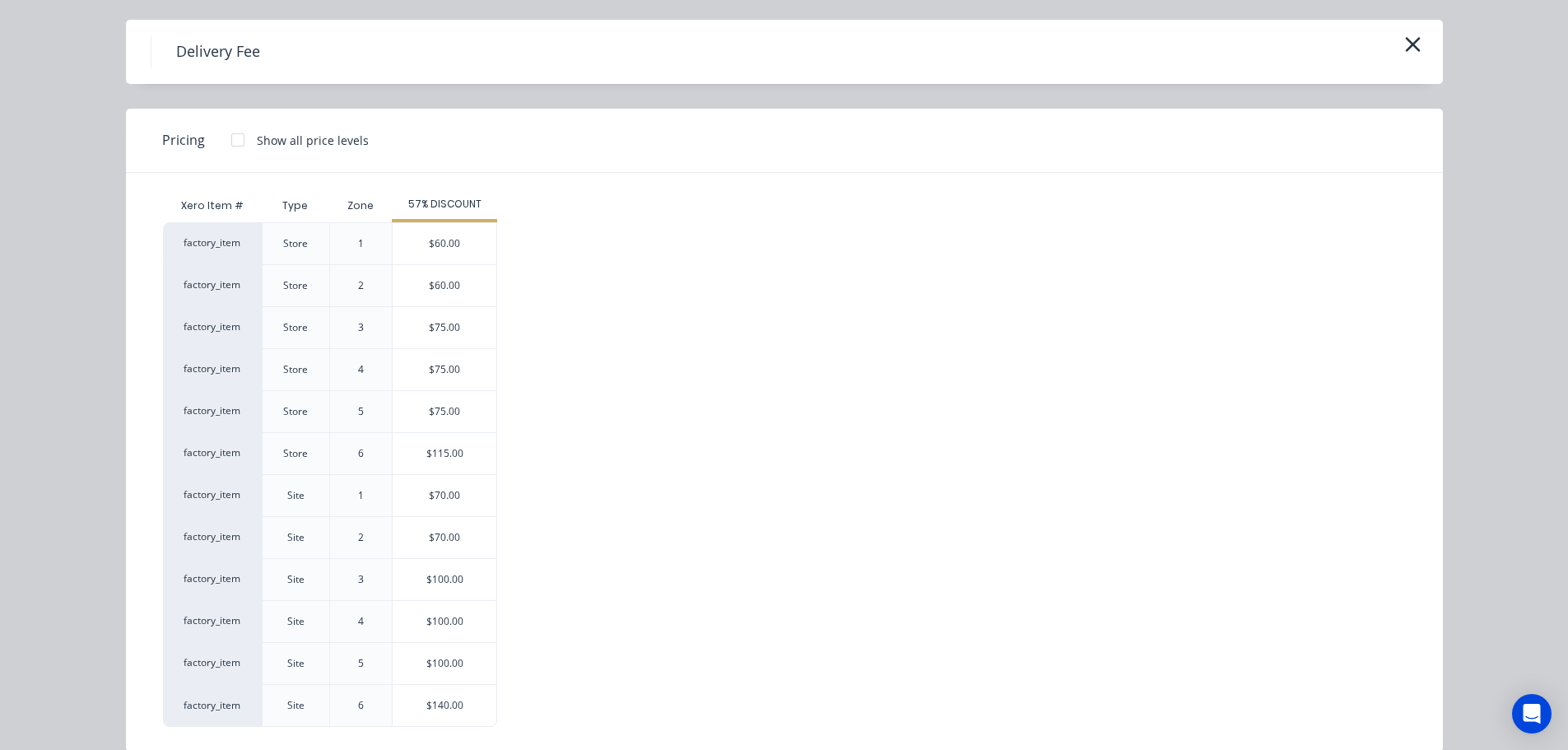
scroll to position [71, 0]
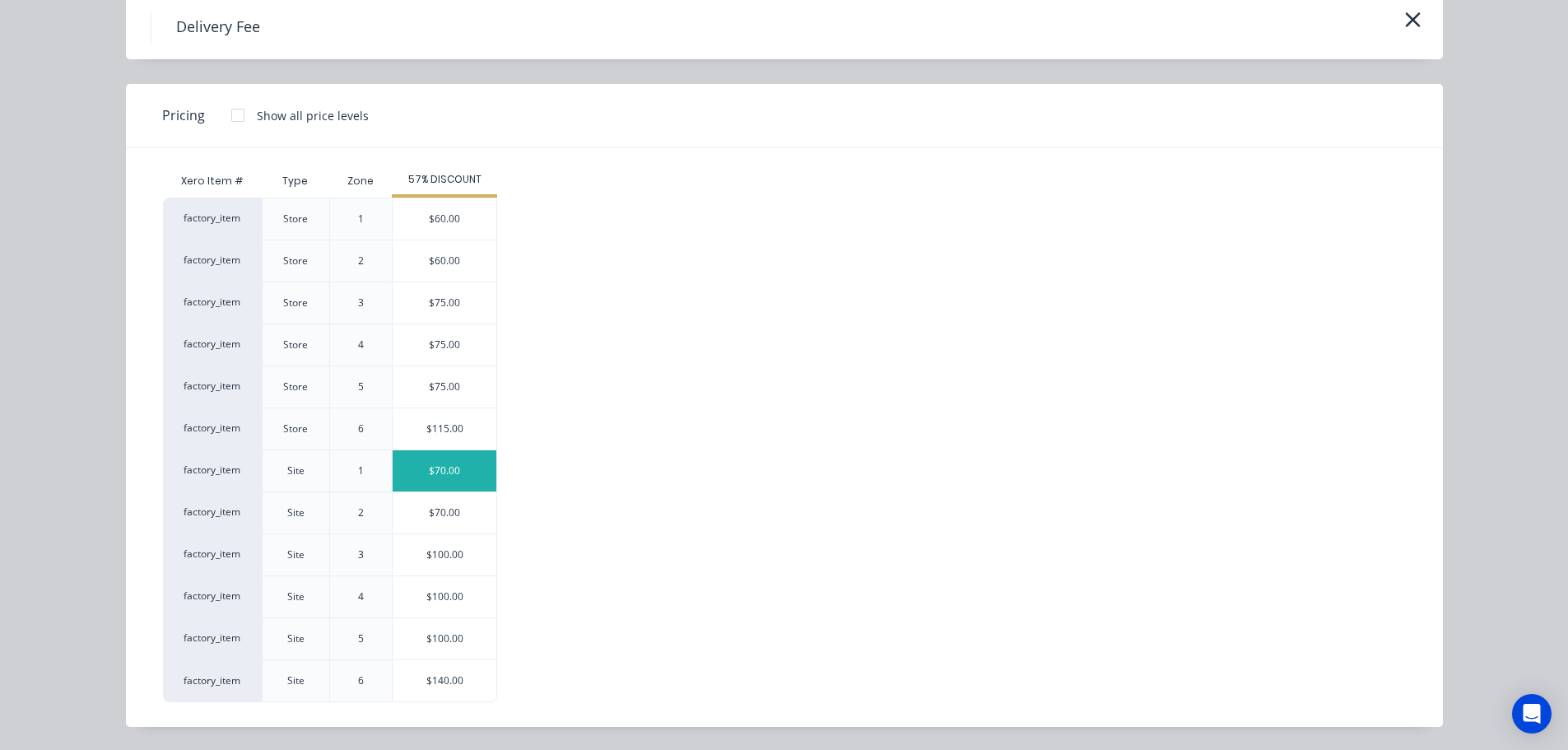
click at [427, 457] on div "$70.00" at bounding box center [443, 470] width 103 height 41
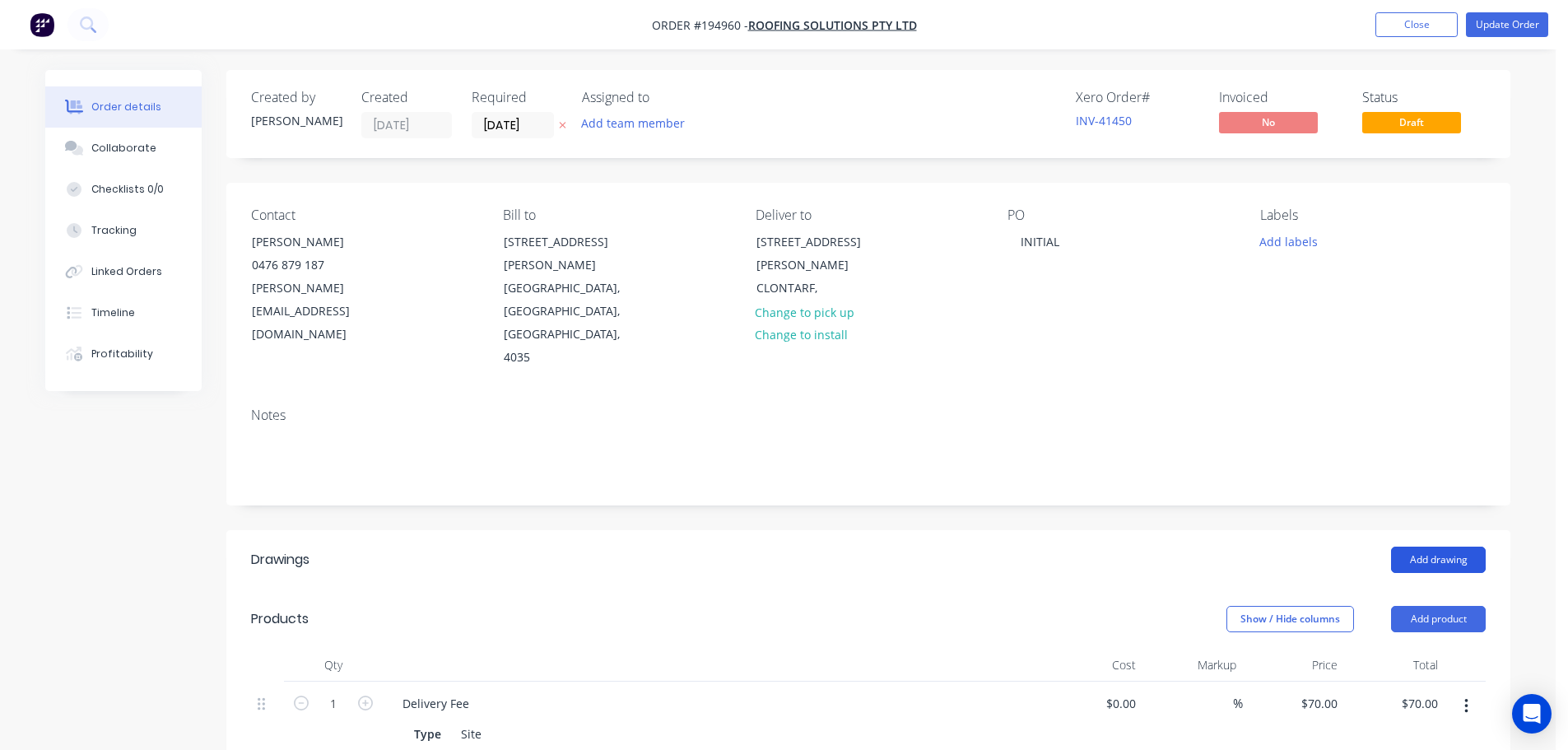
click at [1415, 547] on button "Add drawing" at bounding box center [1438, 559] width 95 height 26
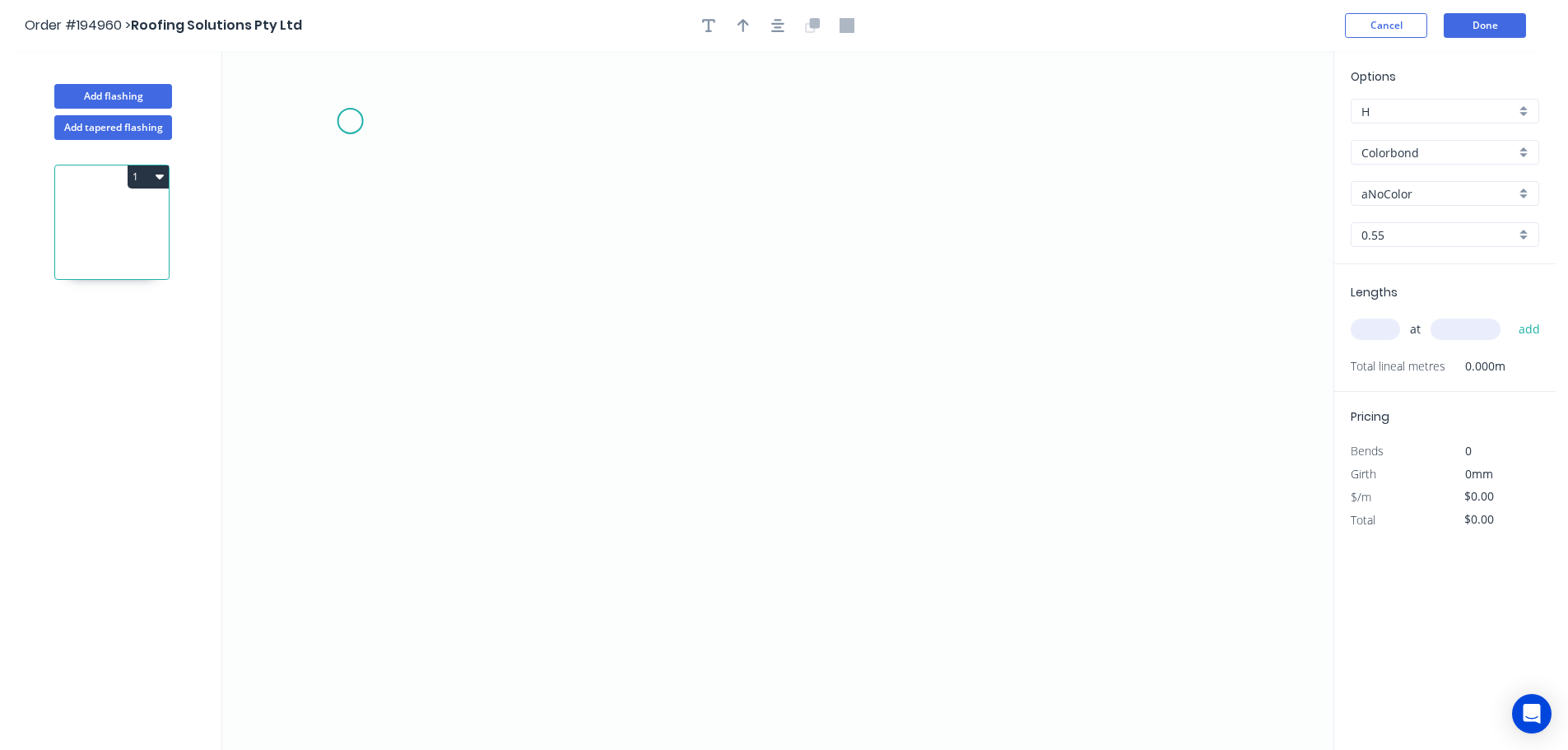
click at [349, 121] on icon "0" at bounding box center [778, 401] width 1111 height 699
click at [364, 578] on icon "0" at bounding box center [778, 401] width 1111 height 699
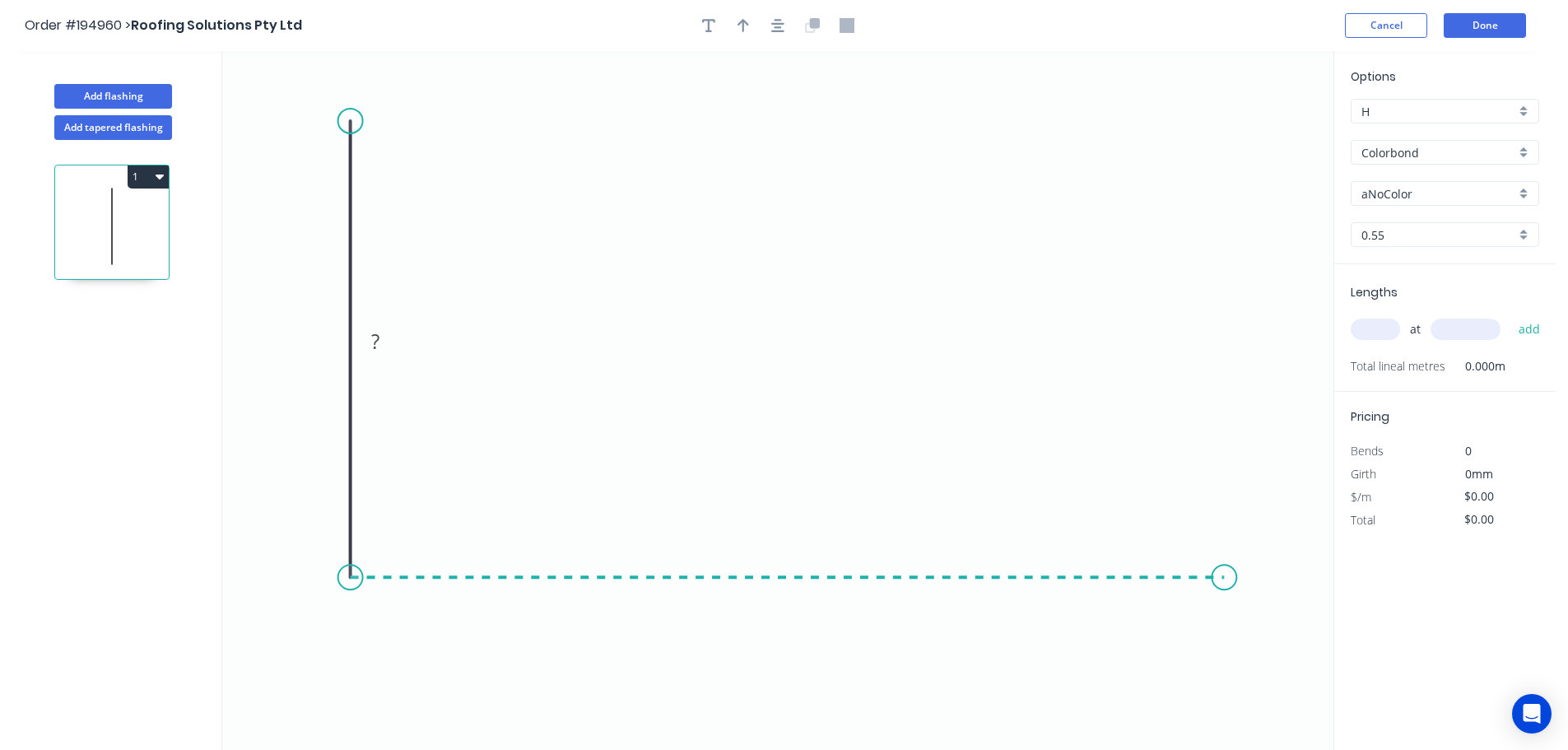
click at [1225, 585] on icon "0 ?" at bounding box center [778, 401] width 1111 height 699
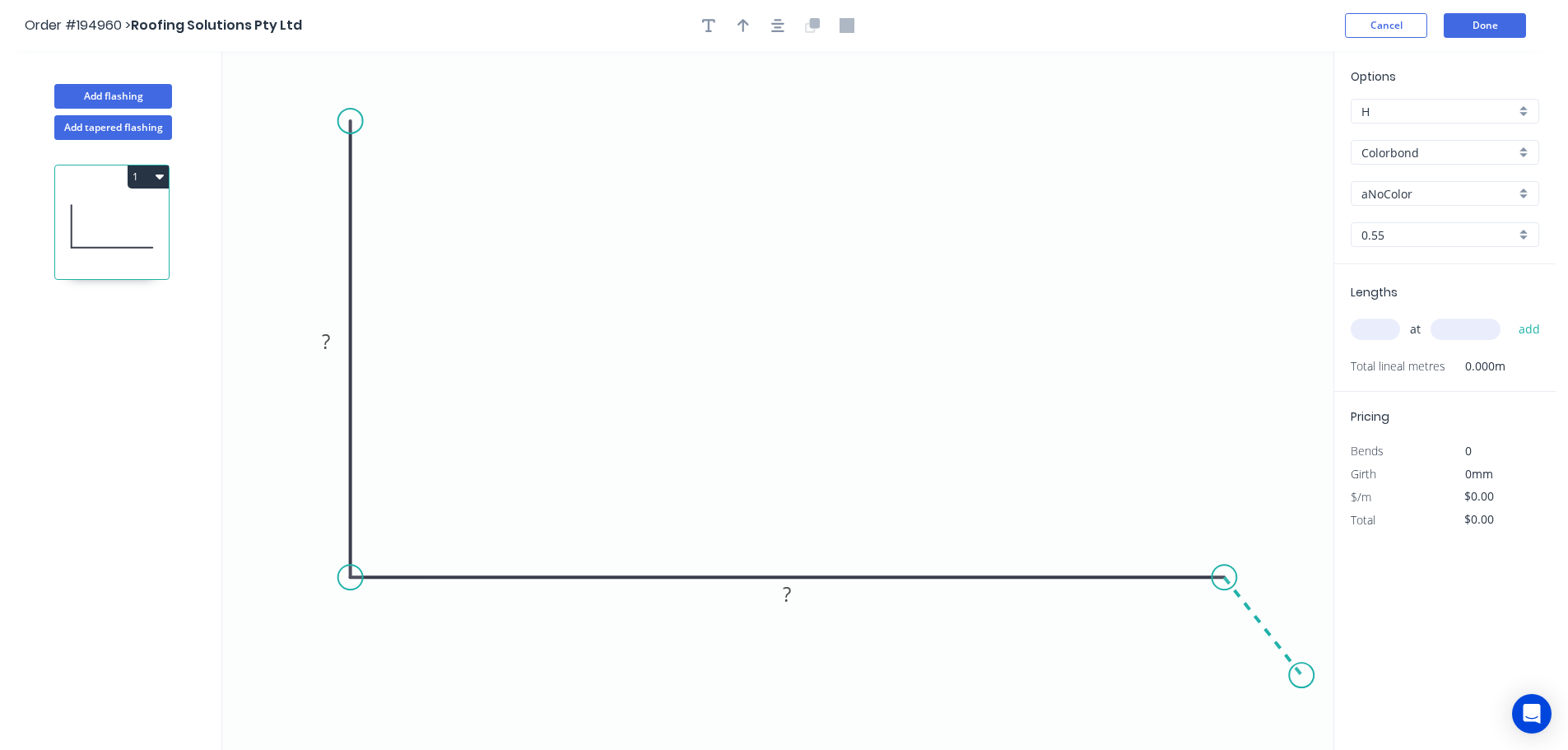
click at [1302, 676] on icon "0 ? ?" at bounding box center [778, 401] width 1111 height 699
click at [783, 20] on icon "button" at bounding box center [778, 26] width 13 height 15
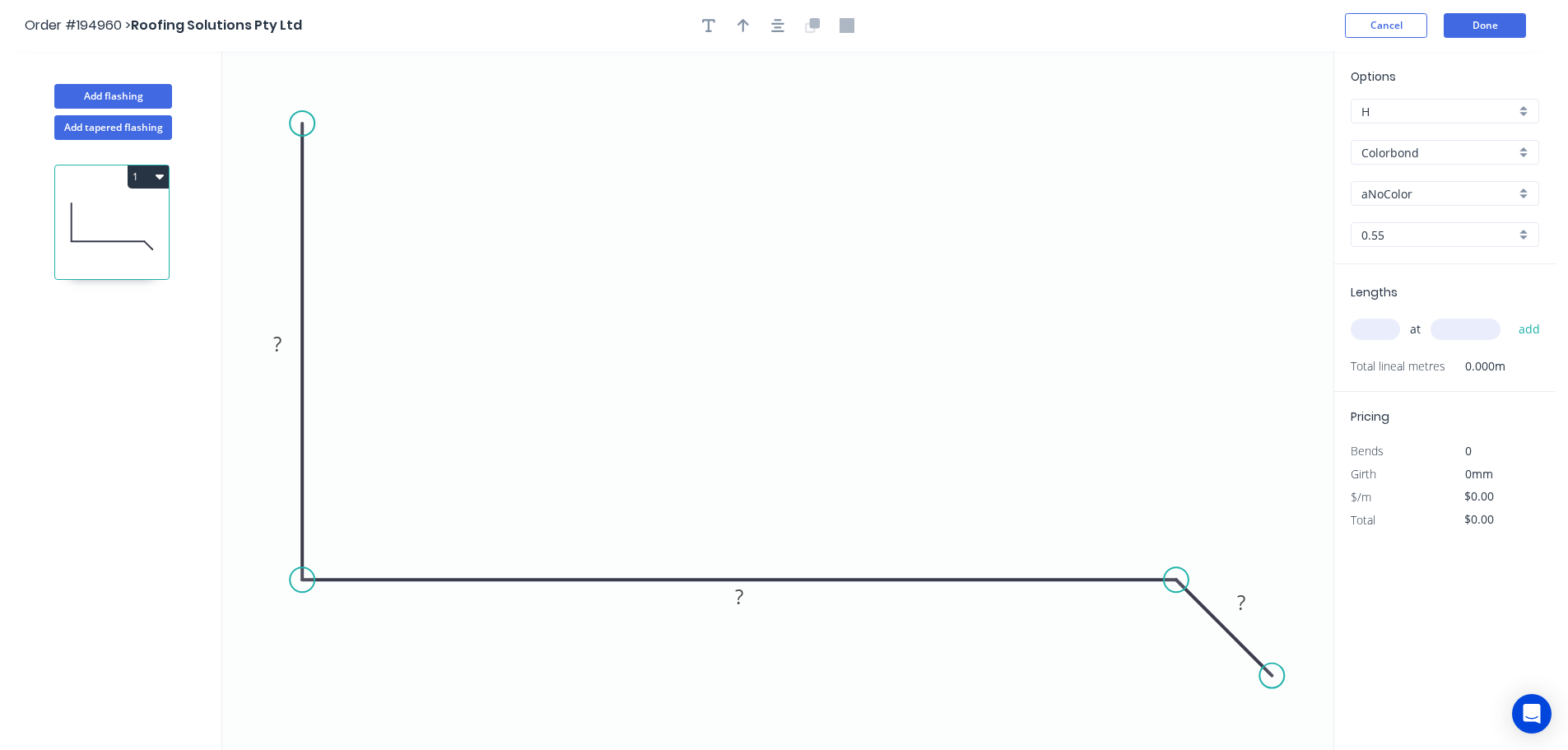
drag, startPoint x: 1251, startPoint y: 684, endPoint x: 1272, endPoint y: 687, distance: 21.2
click at [1272, 687] on circle at bounding box center [1271, 675] width 24 height 24
click at [286, 339] on rect at bounding box center [277, 344] width 33 height 23
click at [781, 25] on icon "button" at bounding box center [778, 26] width 13 height 15
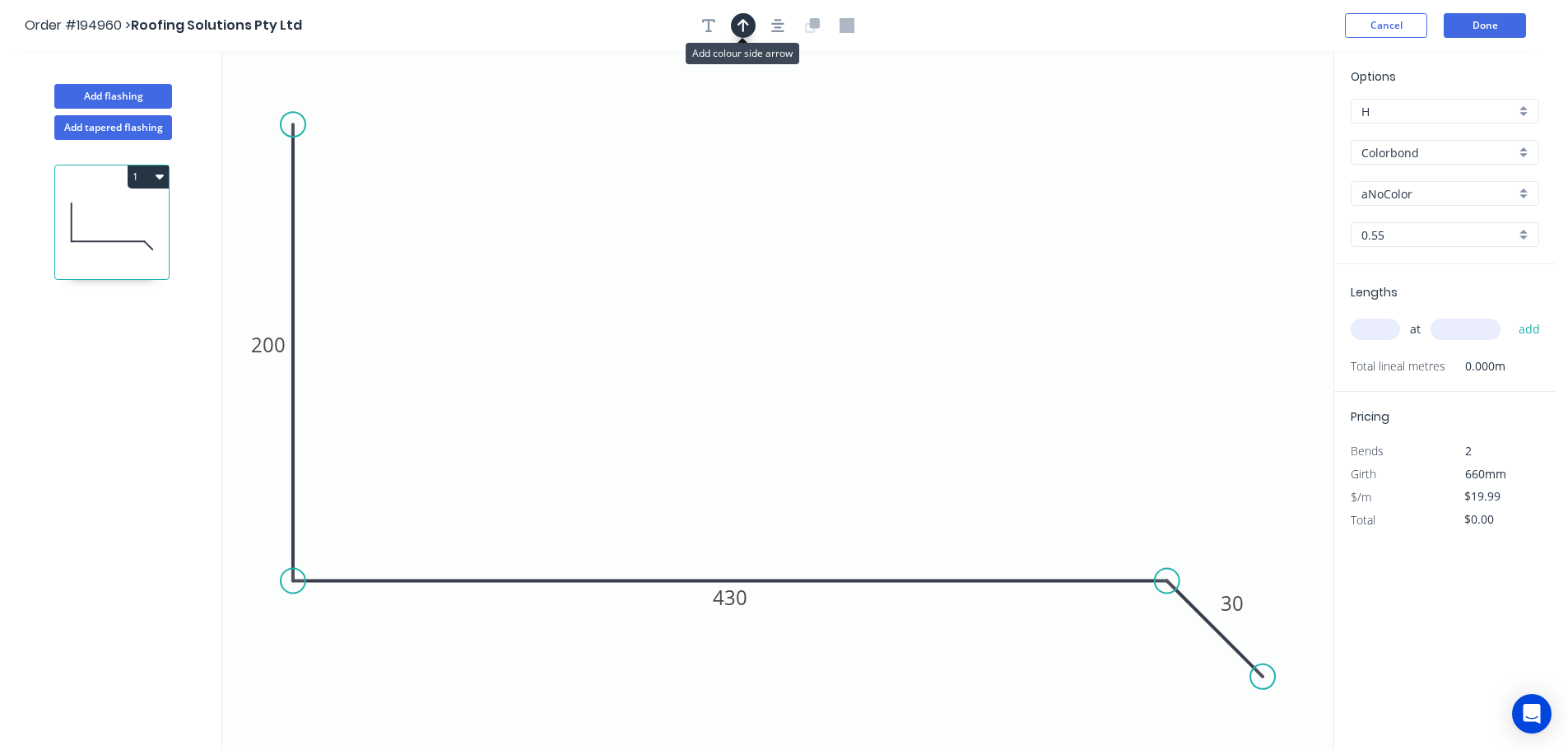
click at [749, 28] on button "button" at bounding box center [742, 25] width 24 height 24
drag, startPoint x: 1250, startPoint y: 131, endPoint x: 812, endPoint y: 139, distance: 438.1
click at [812, 139] on icon at bounding box center [812, 119] width 15 height 53
click at [1443, 198] on input "aNoColor" at bounding box center [1438, 193] width 154 height 18
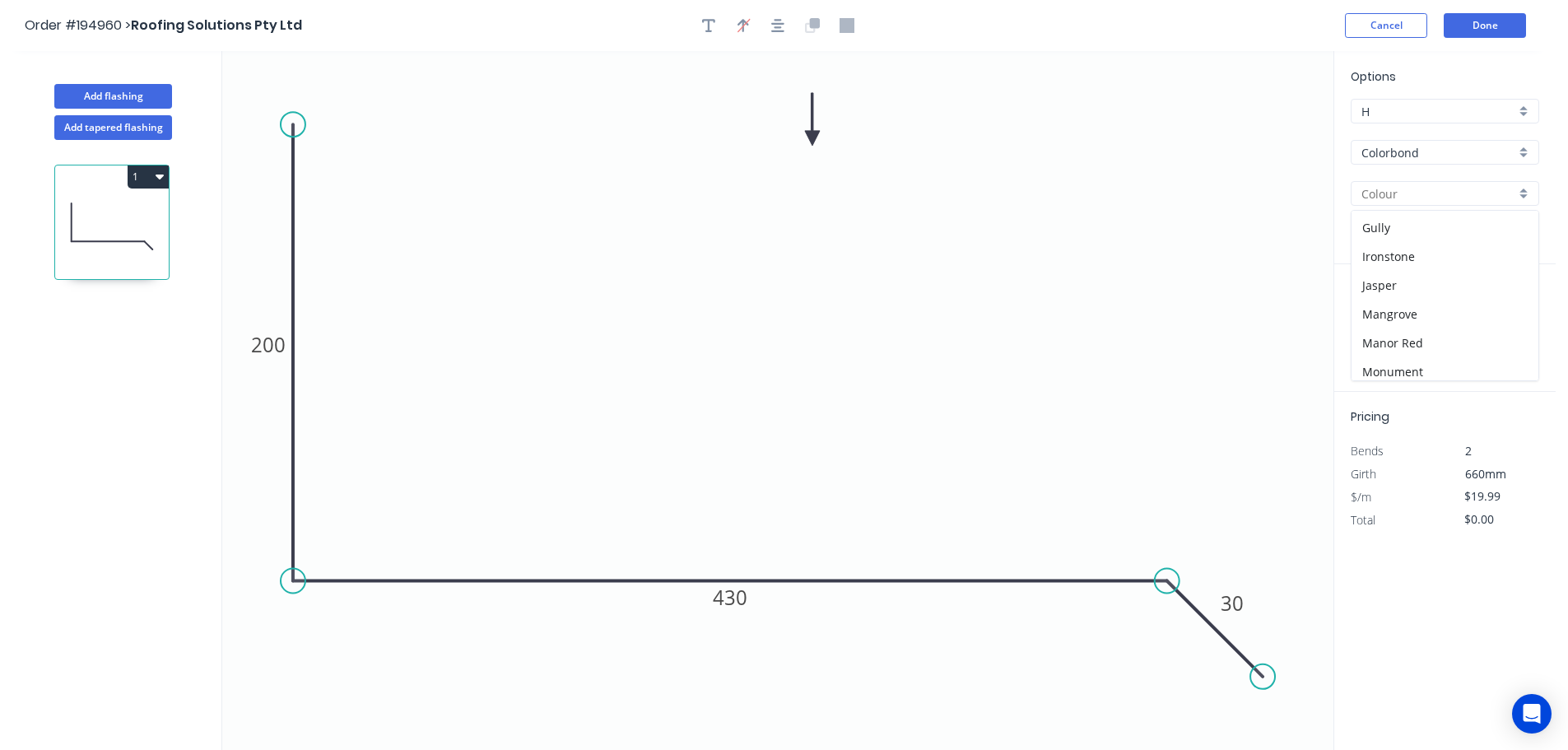
scroll to position [329, 0]
click at [1429, 302] on div "Monument" at bounding box center [1445, 299] width 186 height 29
click at [1375, 335] on input "text" at bounding box center [1375, 328] width 50 height 21
click at [1510, 315] on button "add" at bounding box center [1529, 328] width 39 height 28
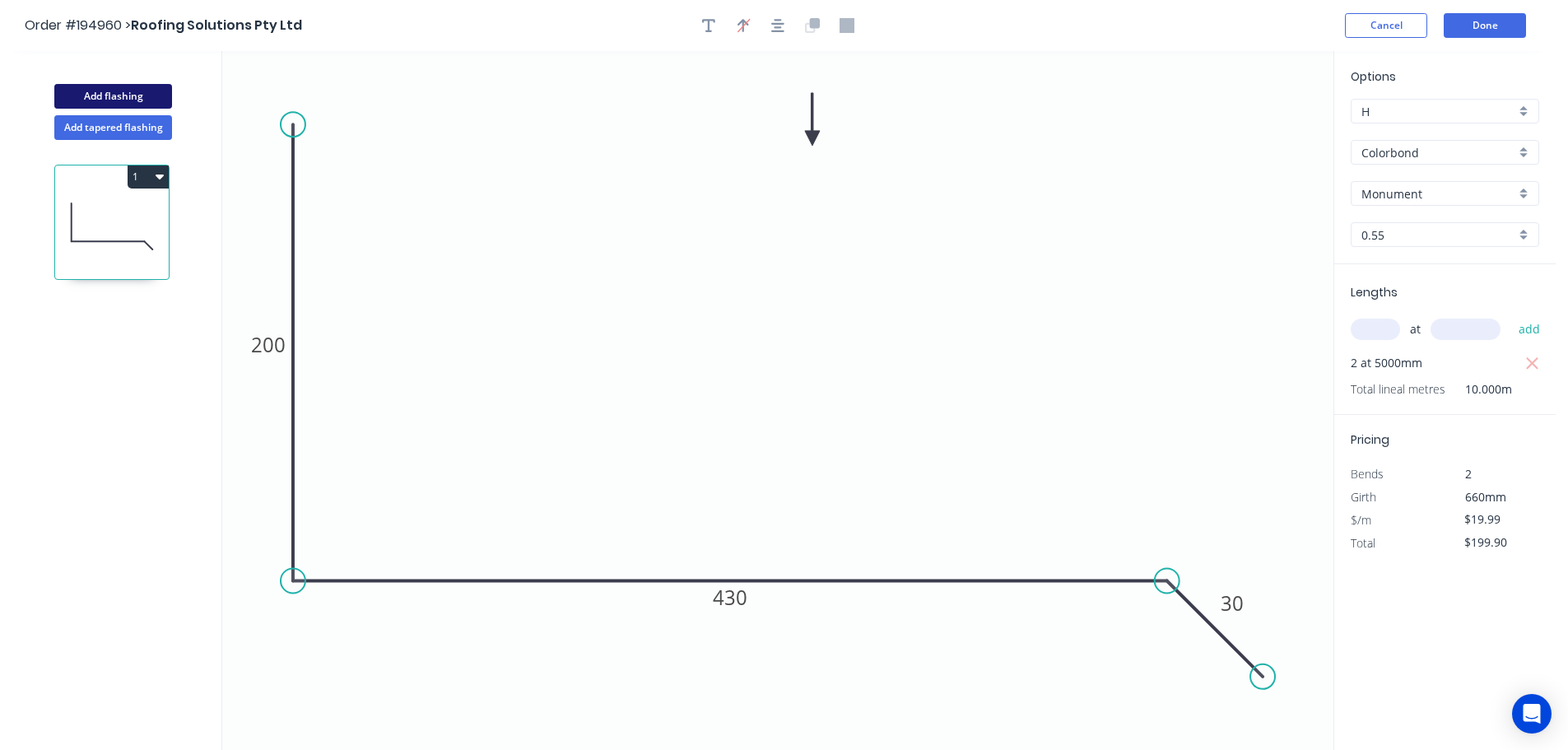
click at [123, 105] on button "Add flashing" at bounding box center [113, 96] width 118 height 24
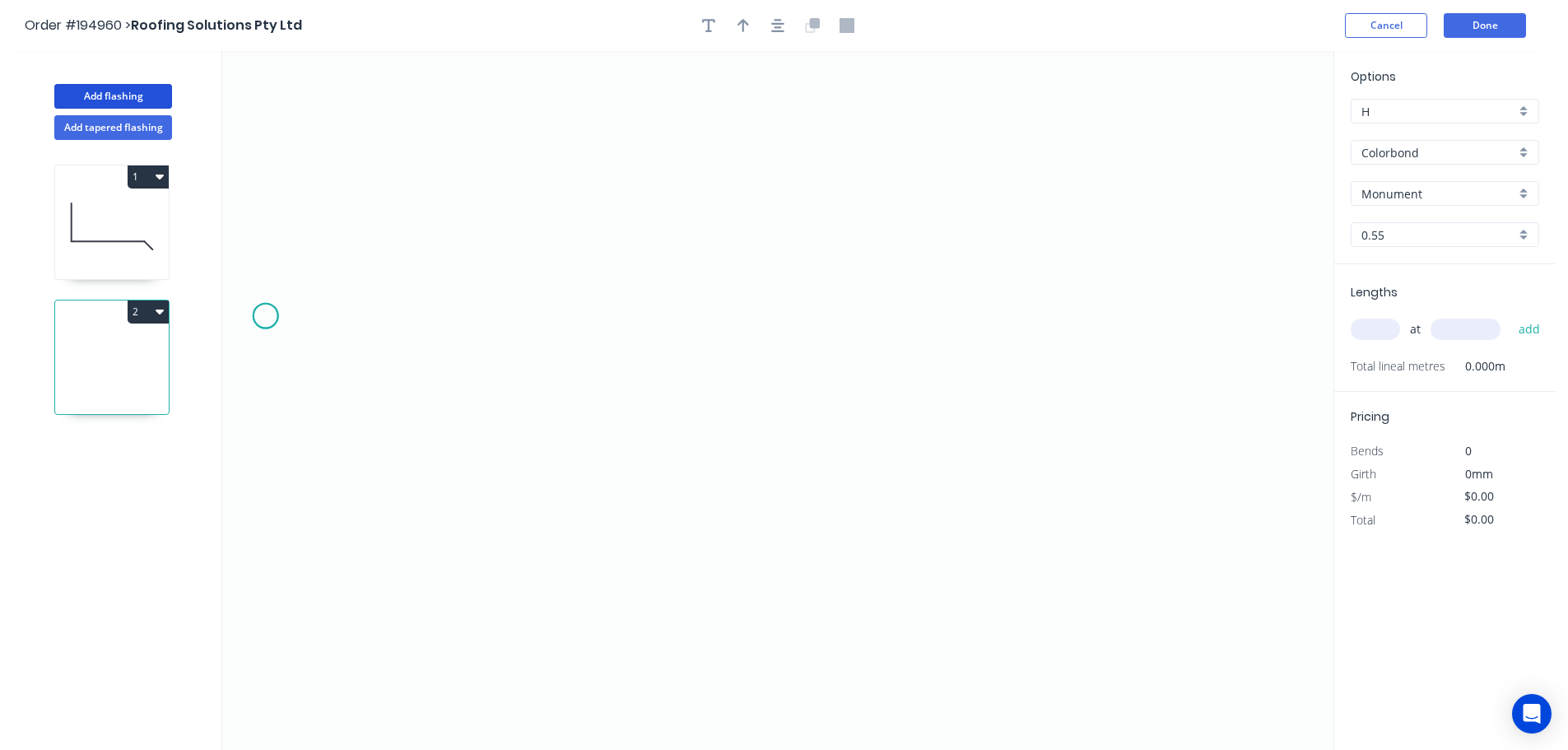
click at [265, 315] on icon "0" at bounding box center [778, 401] width 1111 height 699
click at [265, 675] on icon "0" at bounding box center [778, 401] width 1111 height 699
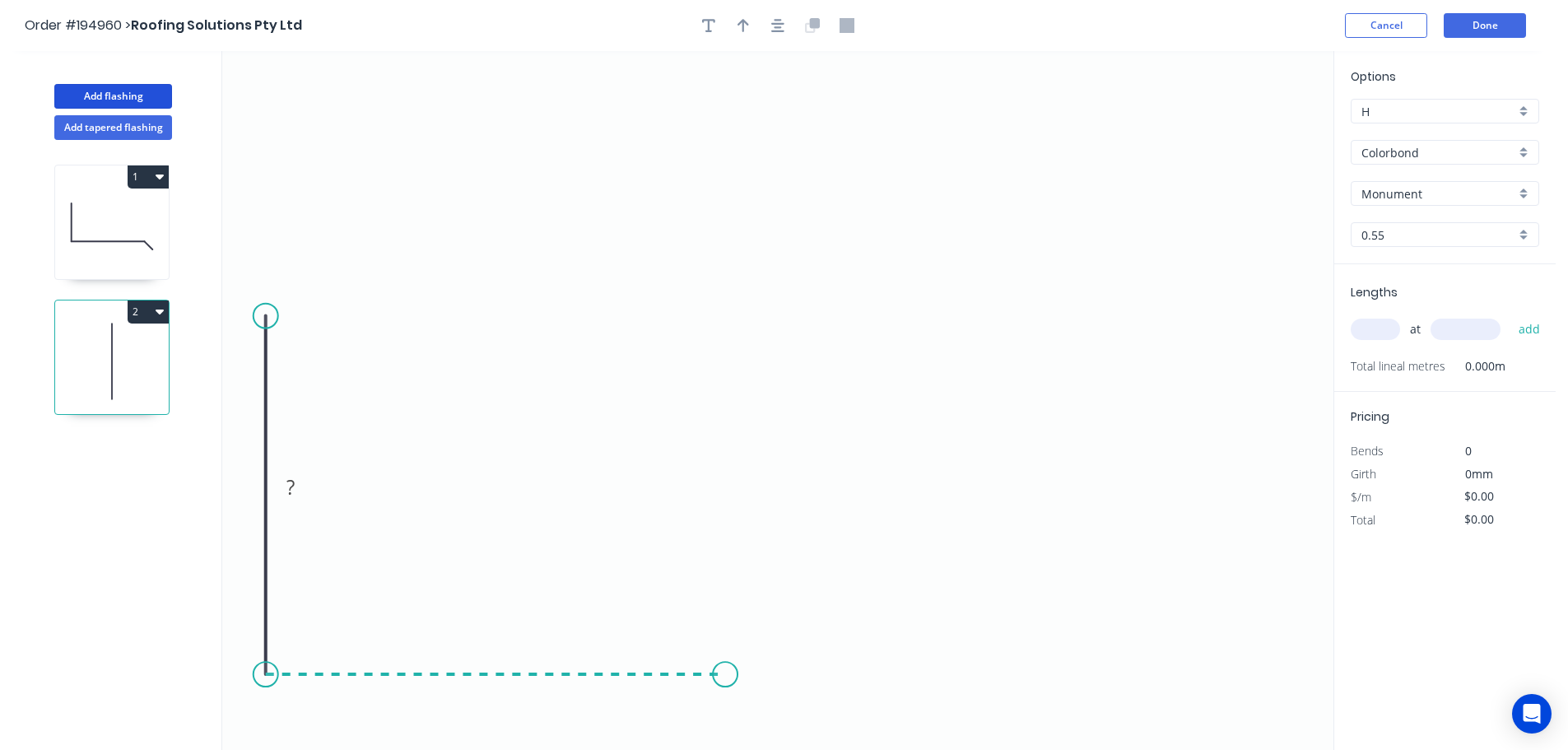
click at [725, 669] on icon "0 ?" at bounding box center [778, 401] width 1111 height 699
click at [720, 476] on icon "0 ? ?" at bounding box center [778, 401] width 1111 height 699
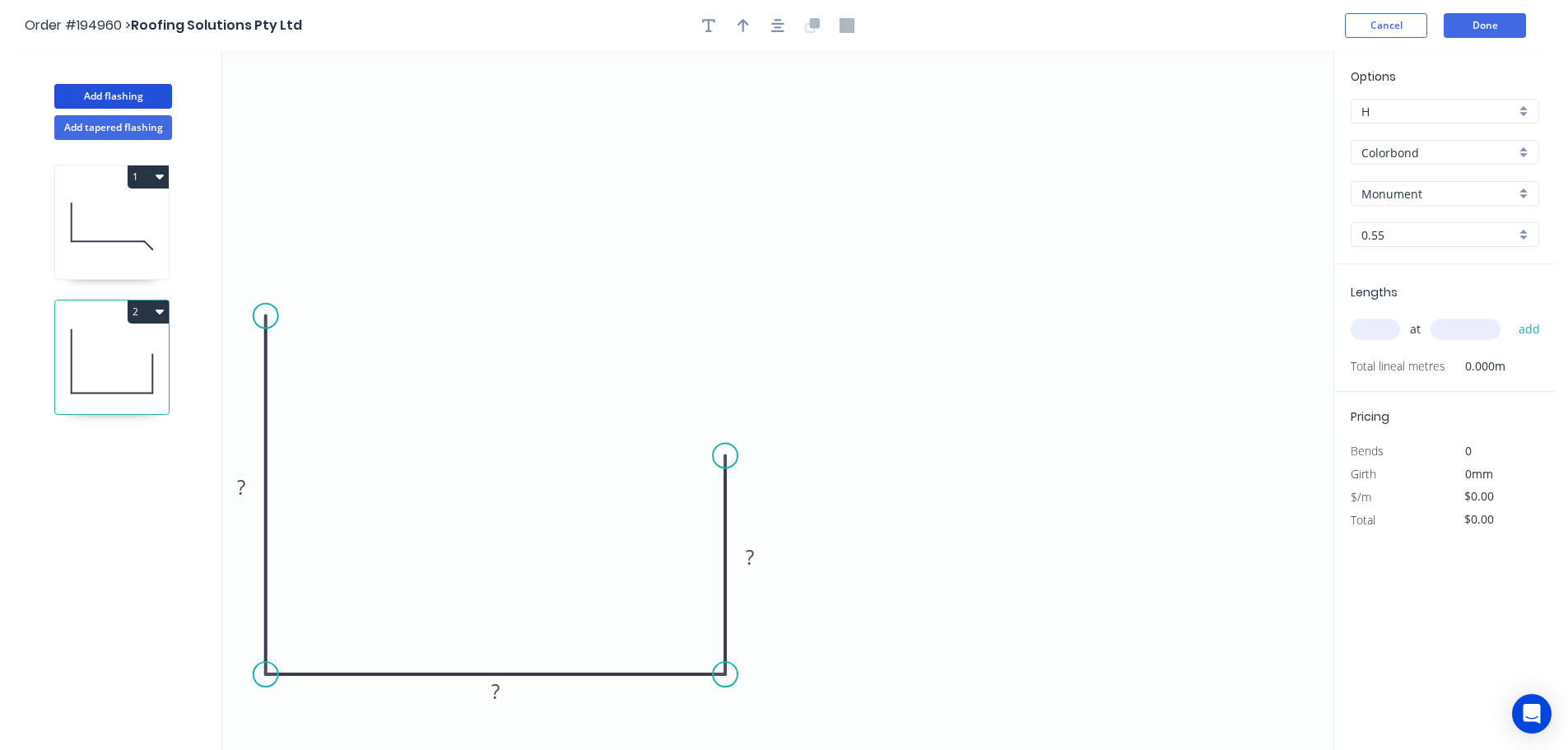
drag, startPoint x: 729, startPoint y: 473, endPoint x: 724, endPoint y: 452, distance: 21.6
click at [724, 452] on circle at bounding box center [725, 454] width 24 height 24
click at [724, 452] on circle at bounding box center [725, 450] width 24 height 24
click at [1245, 454] on icon "0 ? ? ?" at bounding box center [778, 401] width 1111 height 699
click at [1324, 371] on icon "0 ? ? ? ?" at bounding box center [778, 401] width 1111 height 699
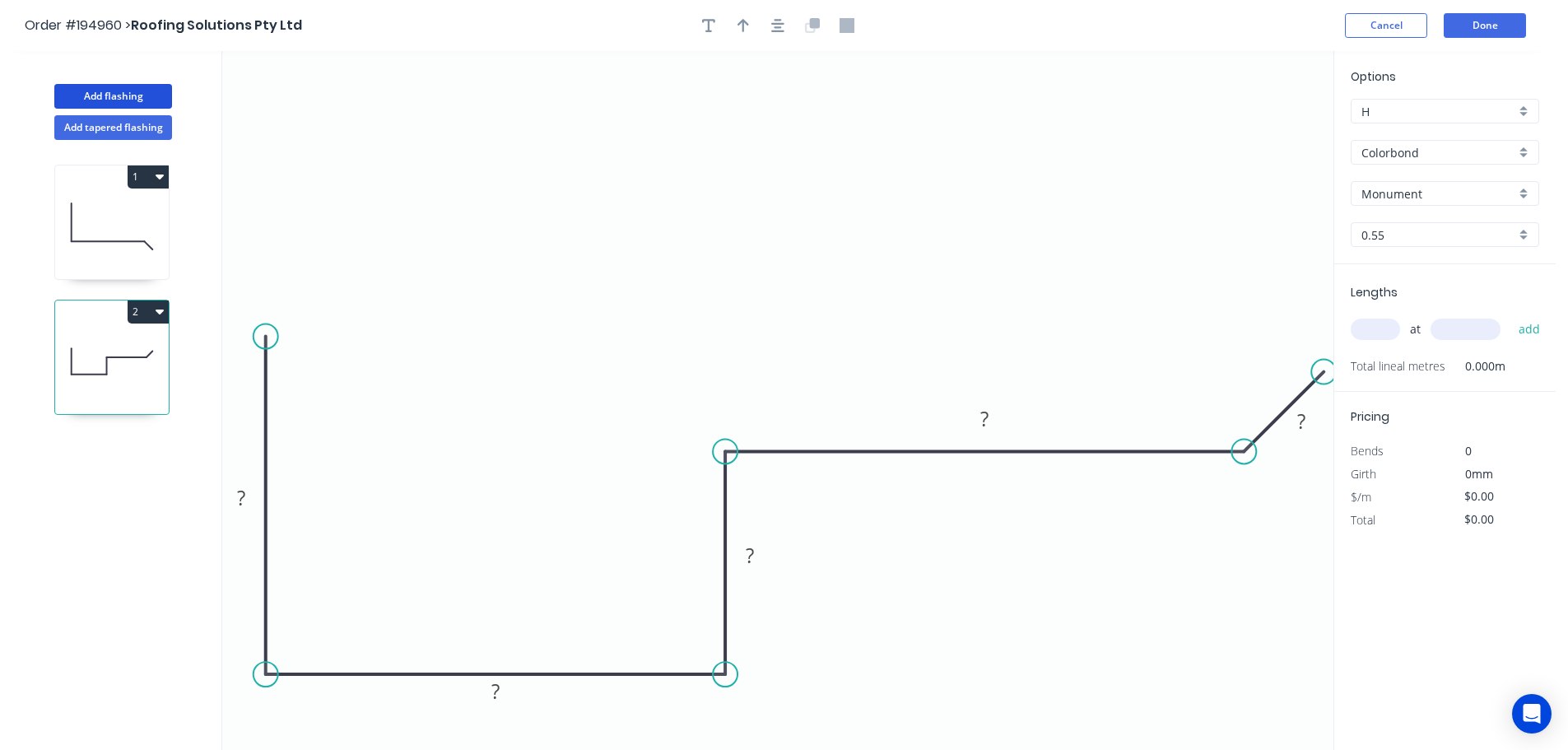
drag, startPoint x: 270, startPoint y: 333, endPoint x: 352, endPoint y: 291, distance: 92.1
click at [271, 338] on circle at bounding box center [265, 336] width 24 height 24
click at [779, 24] on icon "button" at bounding box center [778, 26] width 13 height 15
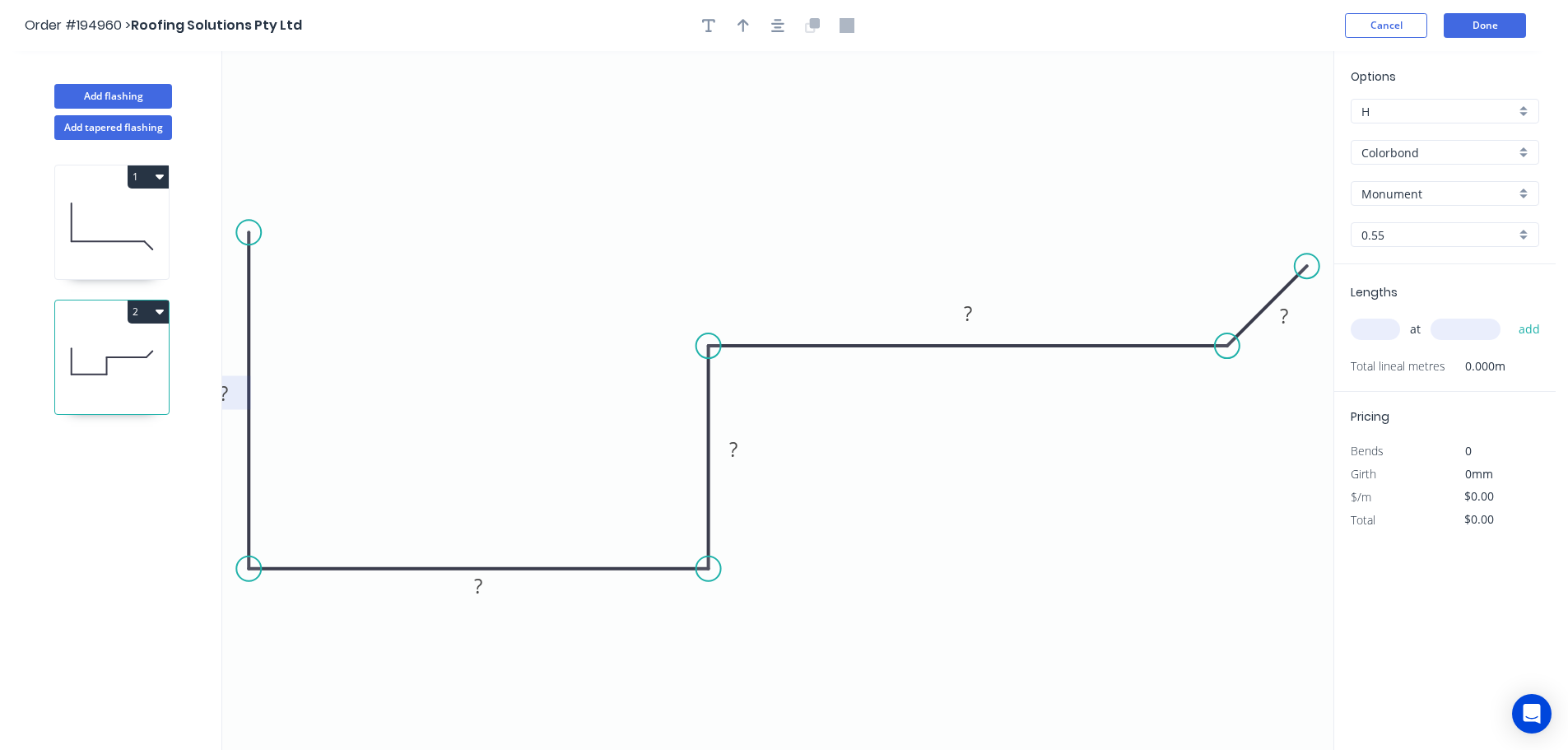
click at [230, 399] on rect at bounding box center [223, 394] width 33 height 23
click at [747, 27] on icon "button" at bounding box center [743, 26] width 12 height 15
drag, startPoint x: 1253, startPoint y: 128, endPoint x: 1204, endPoint y: 539, distance: 413.9
click at [1204, 539] on icon at bounding box center [1203, 519] width 15 height 53
click at [1203, 538] on icon at bounding box center [1203, 519] width 15 height 53
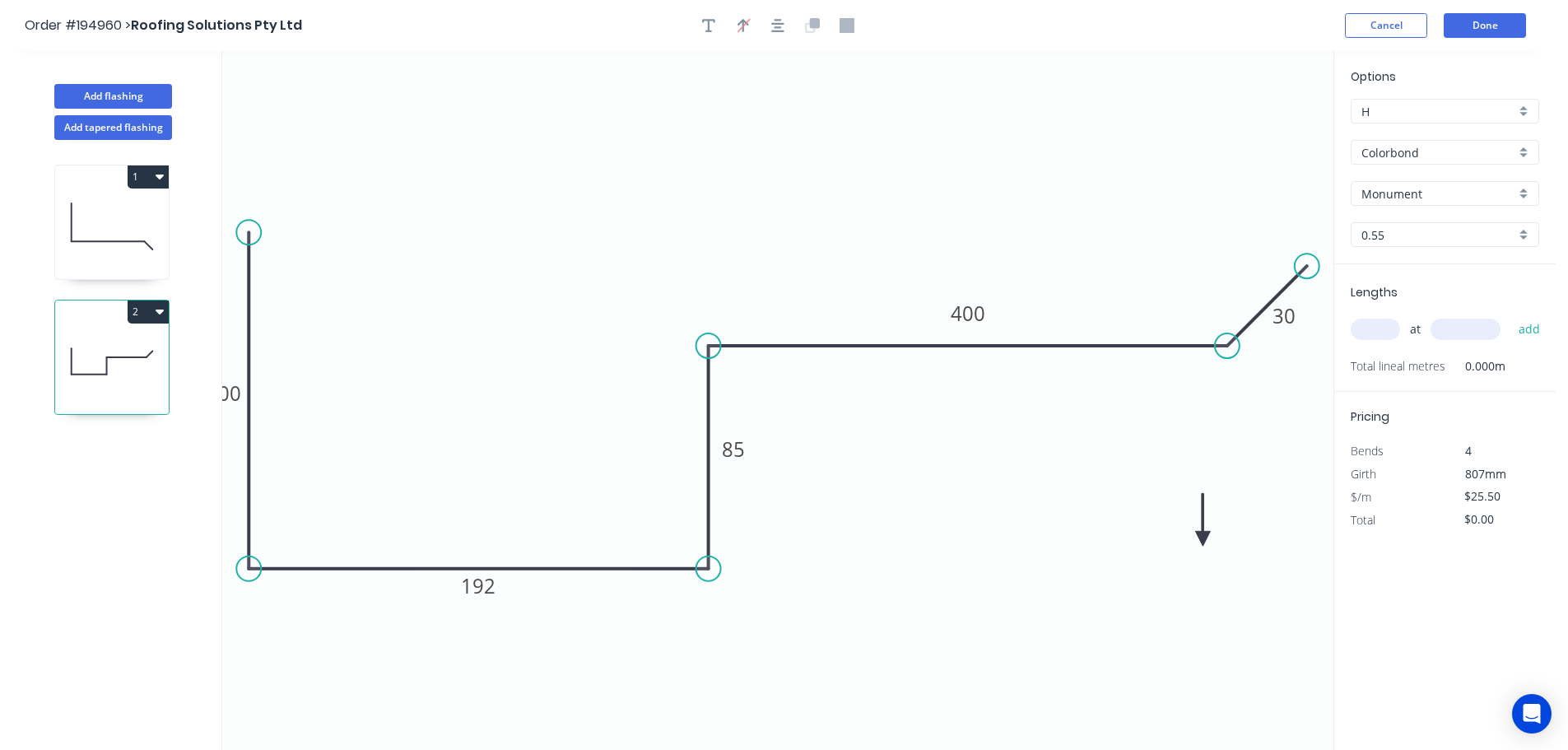
click at [1203, 538] on icon at bounding box center [1203, 519] width 15 height 53
click at [1203, 538] on icon at bounding box center [1221, 538] width 53 height 15
drag, startPoint x: 1203, startPoint y: 538, endPoint x: 1171, endPoint y: 603, distance: 72.4
click at [1171, 606] on icon at bounding box center [1186, 615] width 48 height 48
click at [768, 19] on button "button" at bounding box center [777, 25] width 24 height 24
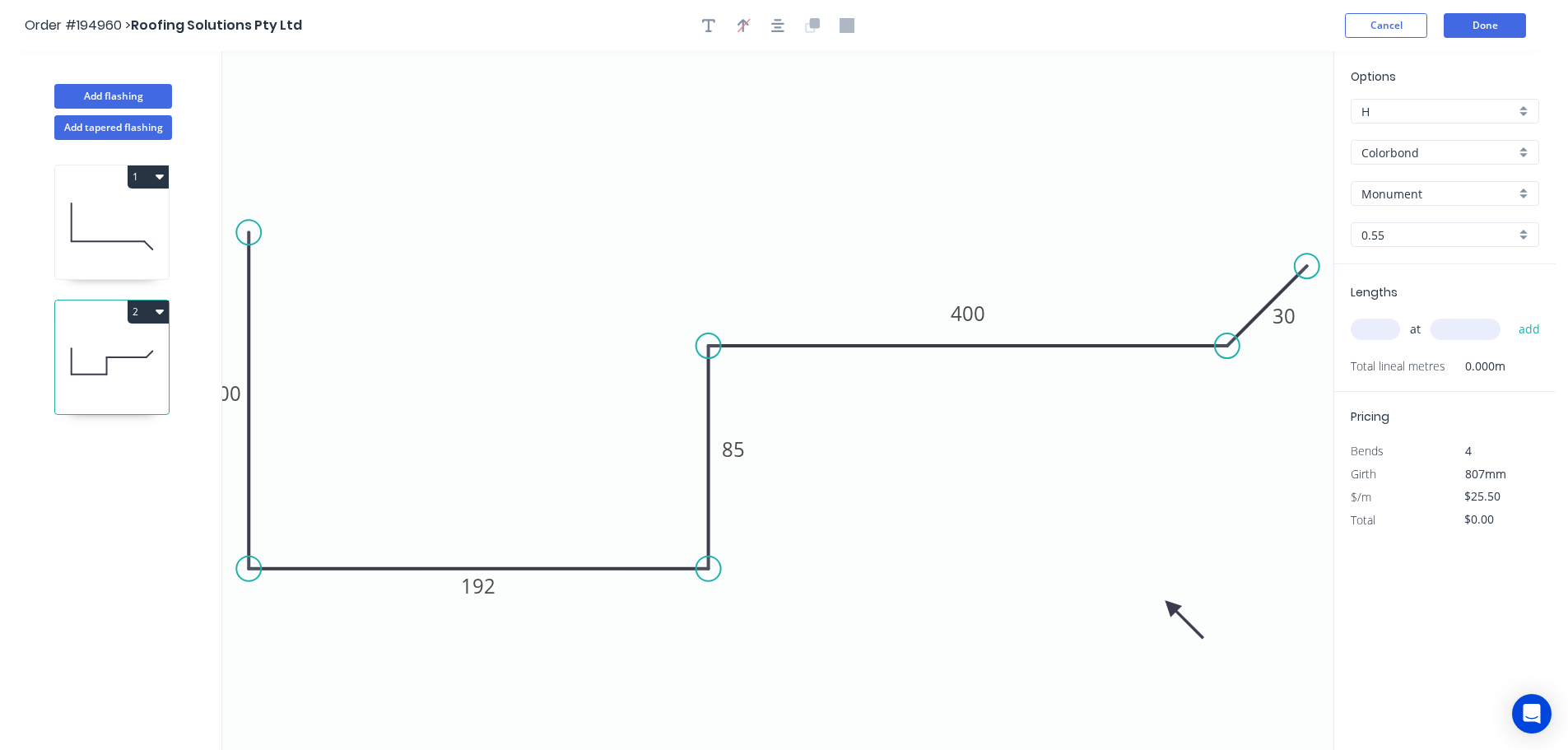
click at [1378, 332] on input "text" at bounding box center [1375, 328] width 50 height 21
click at [1510, 315] on button "add" at bounding box center [1529, 328] width 39 height 28
click at [1534, 360] on icon "button" at bounding box center [1532, 363] width 13 height 13
click at [145, 93] on button "Add flashing" at bounding box center [113, 96] width 118 height 24
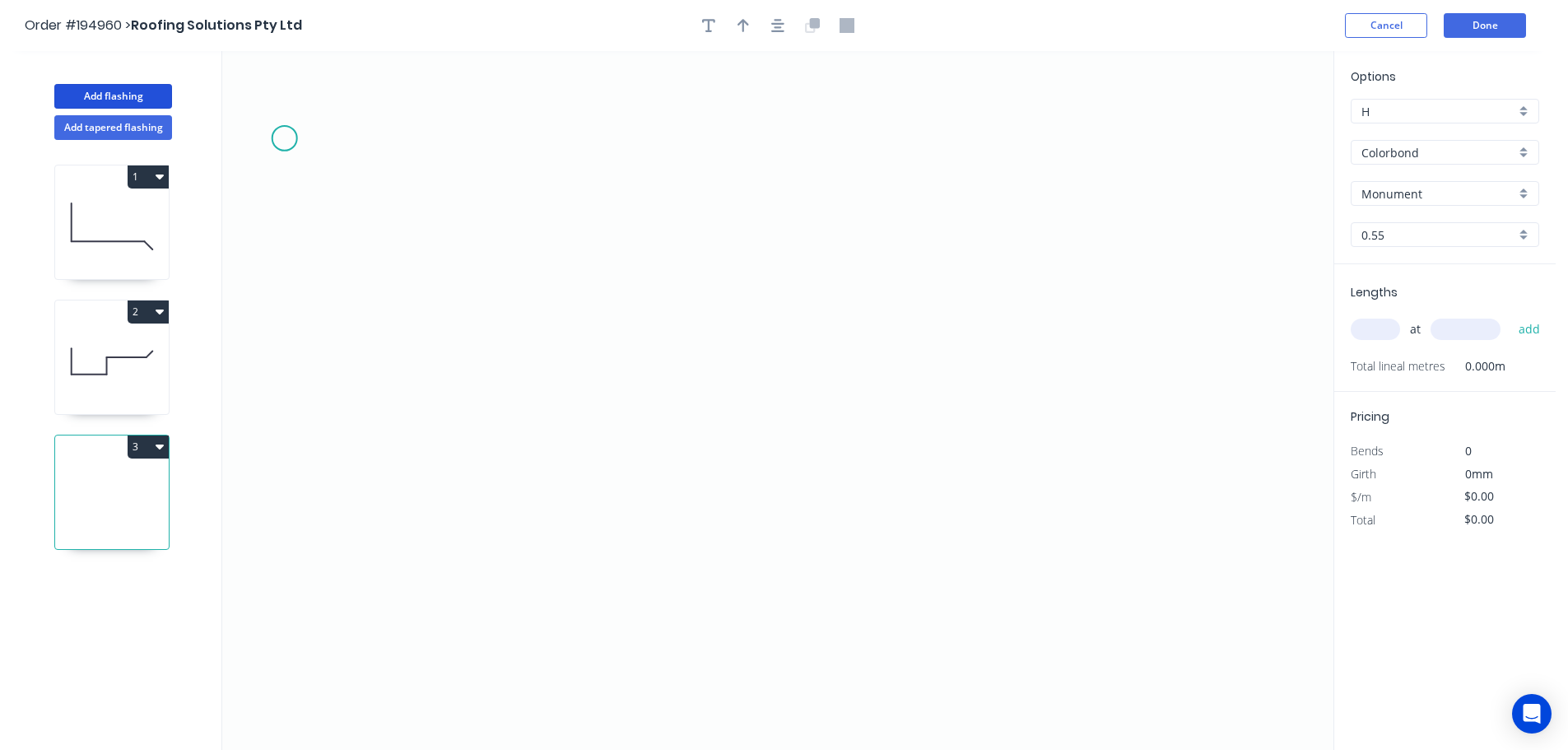
click at [270, 137] on icon "0" at bounding box center [778, 401] width 1111 height 699
click at [300, 590] on icon "0" at bounding box center [778, 401] width 1111 height 699
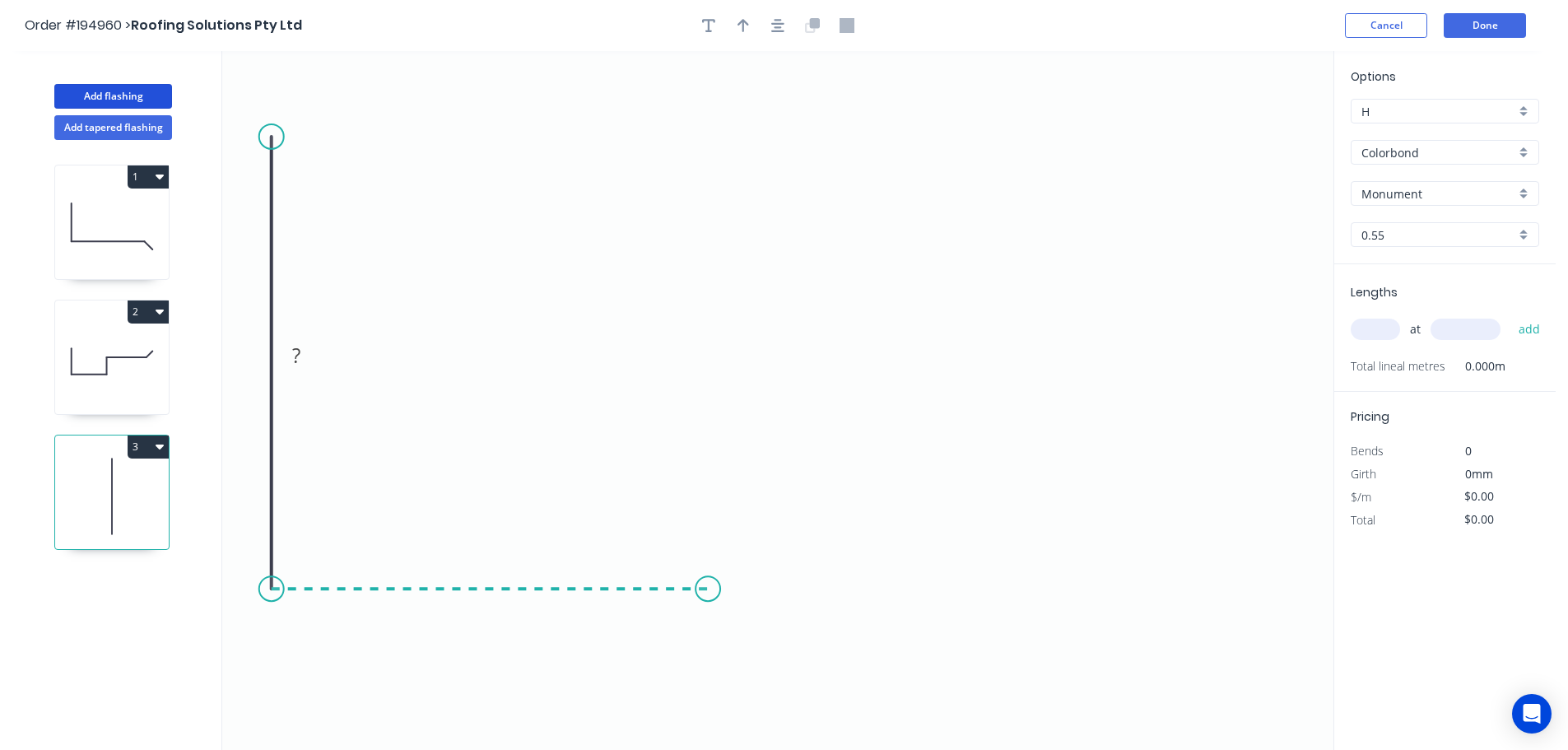
click at [708, 582] on icon "0 ?" at bounding box center [778, 401] width 1111 height 699
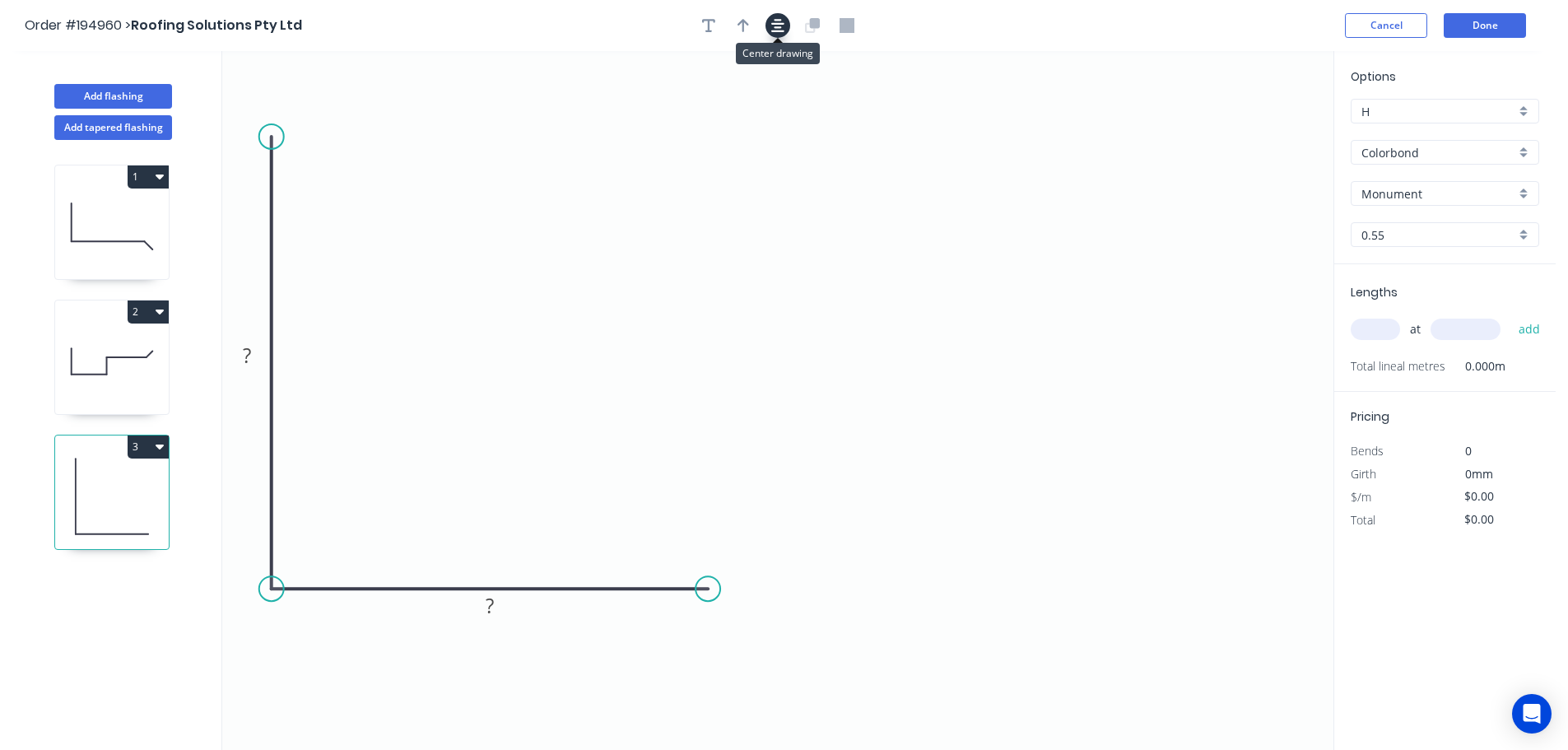
click at [777, 26] on icon "button" at bounding box center [778, 26] width 13 height 13
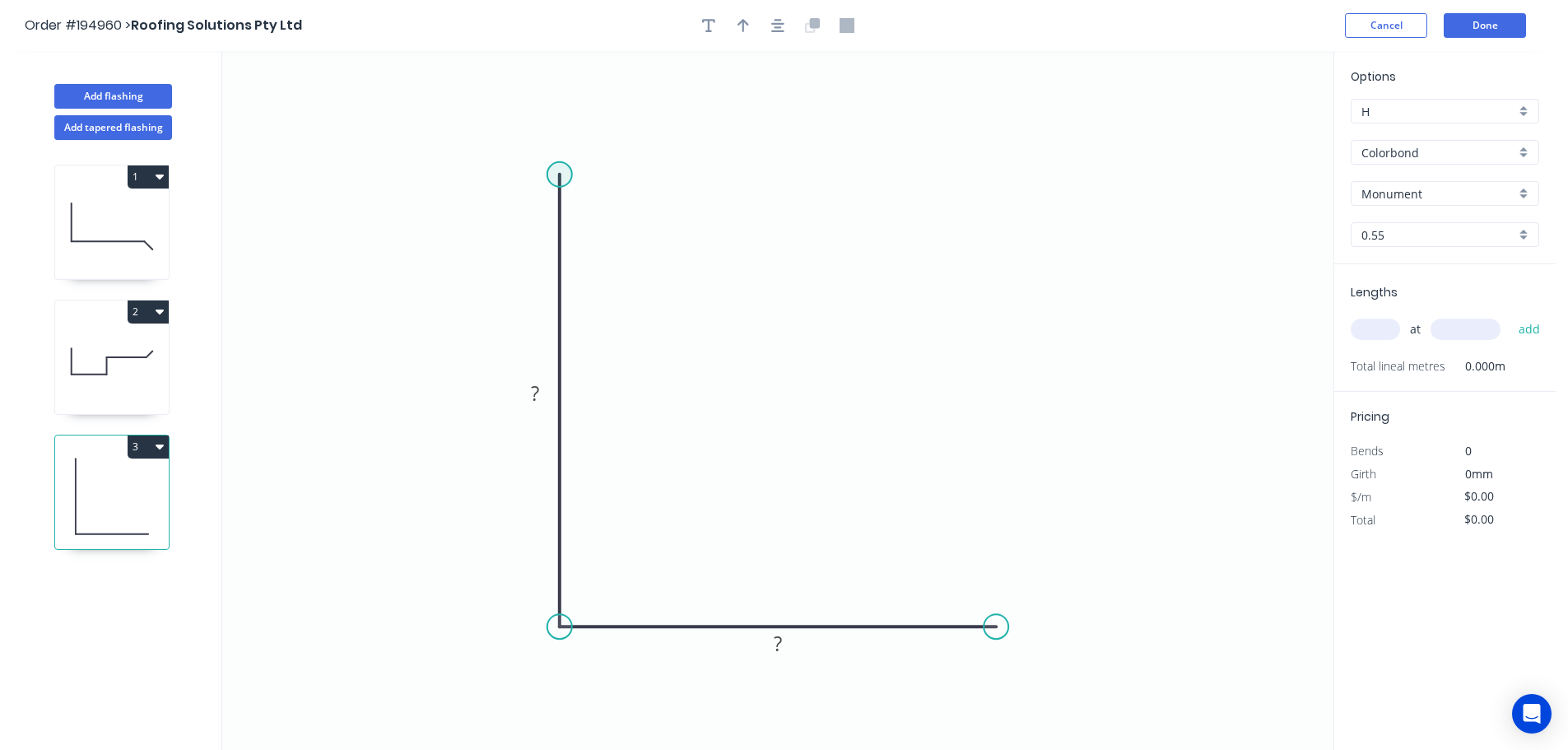
click at [568, 165] on circle at bounding box center [559, 174] width 24 height 24
click at [1048, 701] on div "Feather" at bounding box center [1081, 704] width 165 height 34
drag, startPoint x: 994, startPoint y: 669, endPoint x: 1109, endPoint y: 672, distance: 115.0
click at [1109, 672] on rect at bounding box center [1084, 655] width 64 height 34
click at [1106, 663] on tspan "15" at bounding box center [1099, 657] width 23 height 27
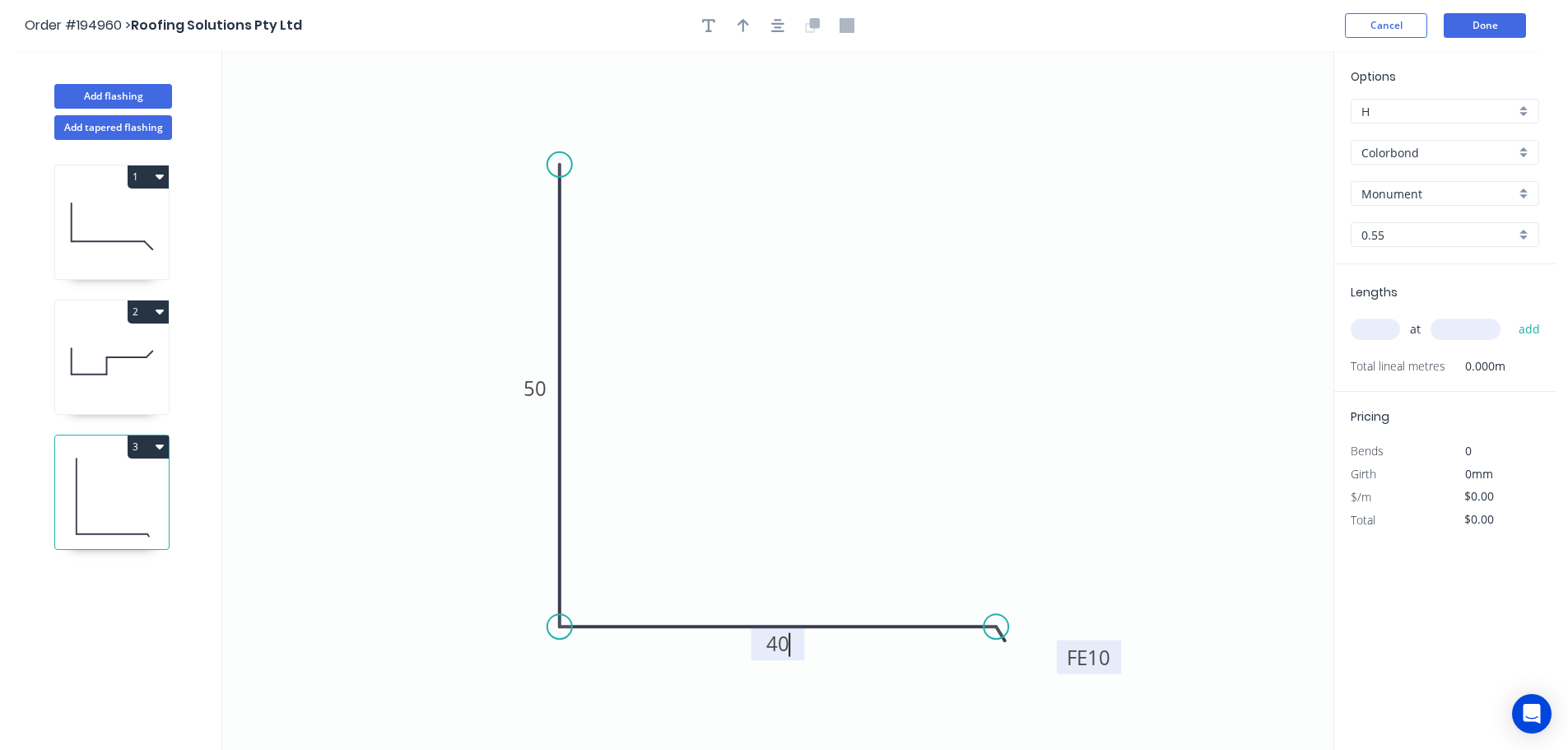
click at [745, 35] on button "button" at bounding box center [742, 25] width 24 height 24
click at [1254, 133] on icon at bounding box center [1251, 114] width 15 height 53
drag, startPoint x: 1061, startPoint y: 156, endPoint x: 1032, endPoint y: 162, distance: 29.6
click at [1032, 162] on icon at bounding box center [1045, 149] width 48 height 48
click at [1369, 329] on input "text" at bounding box center [1375, 328] width 50 height 21
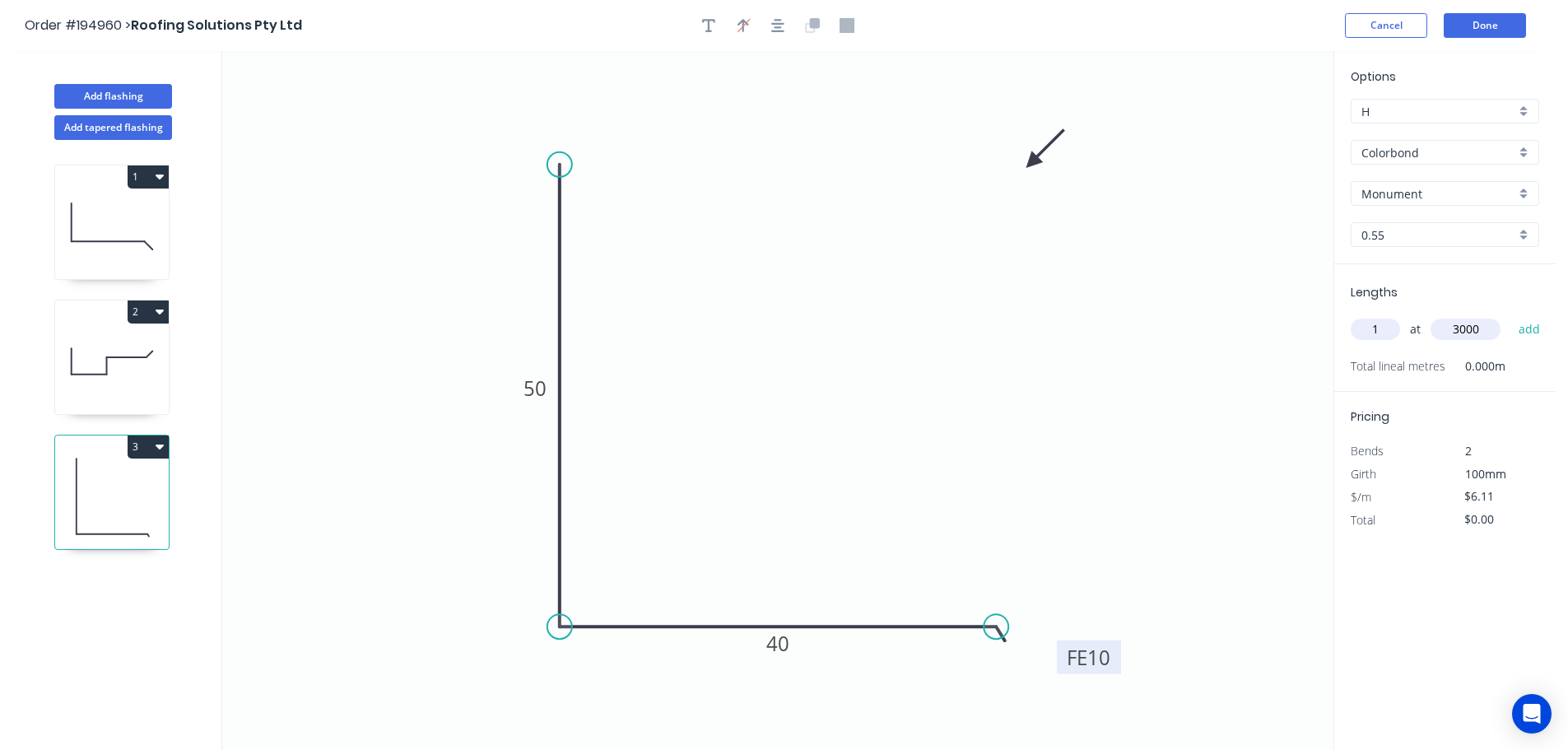
click at [1510, 315] on button "add" at bounding box center [1529, 328] width 39 height 28
click at [118, 92] on button "Add flashing" at bounding box center [113, 96] width 118 height 24
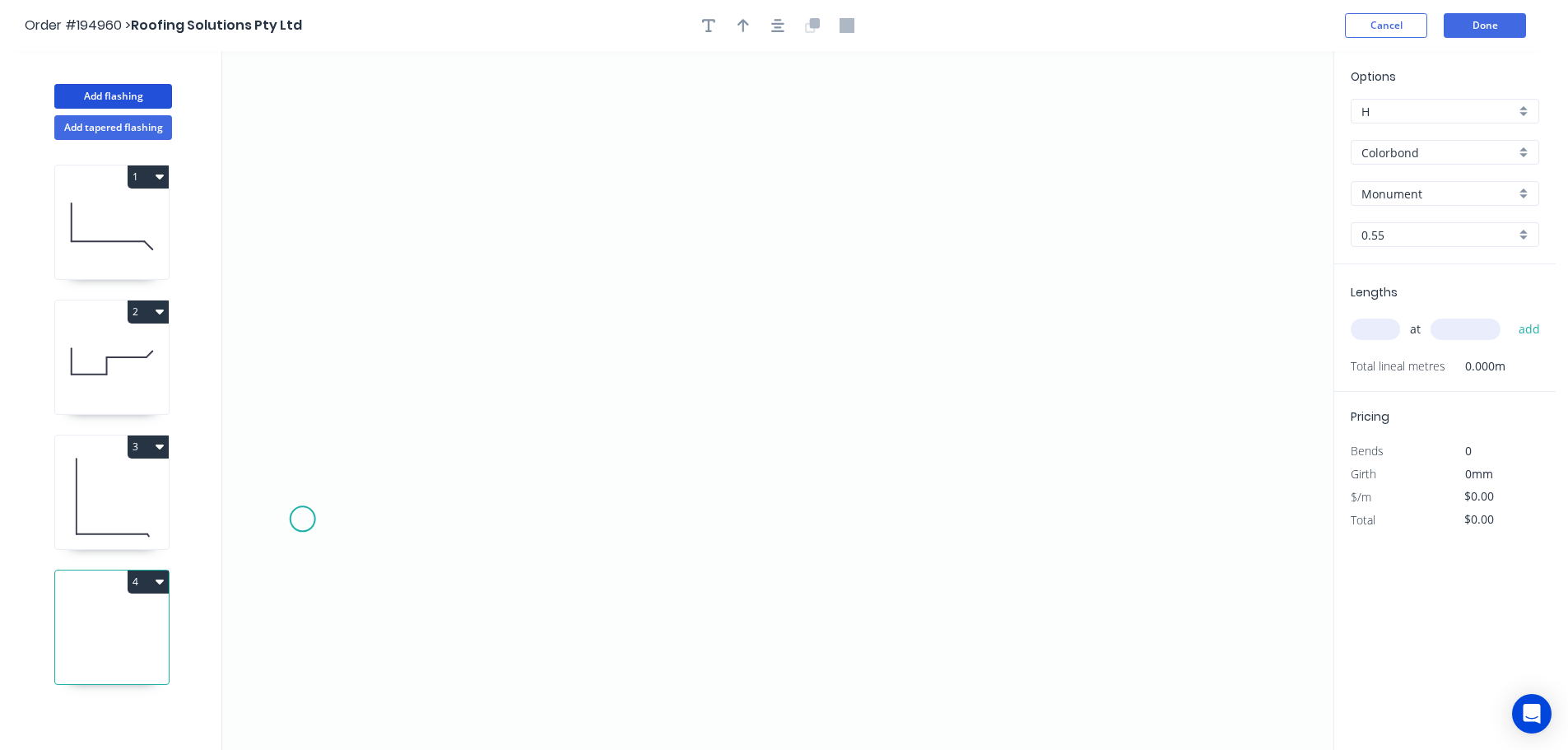
click at [301, 521] on icon "0" at bounding box center [778, 401] width 1111 height 699
click at [305, 212] on icon "0" at bounding box center [778, 401] width 1111 height 699
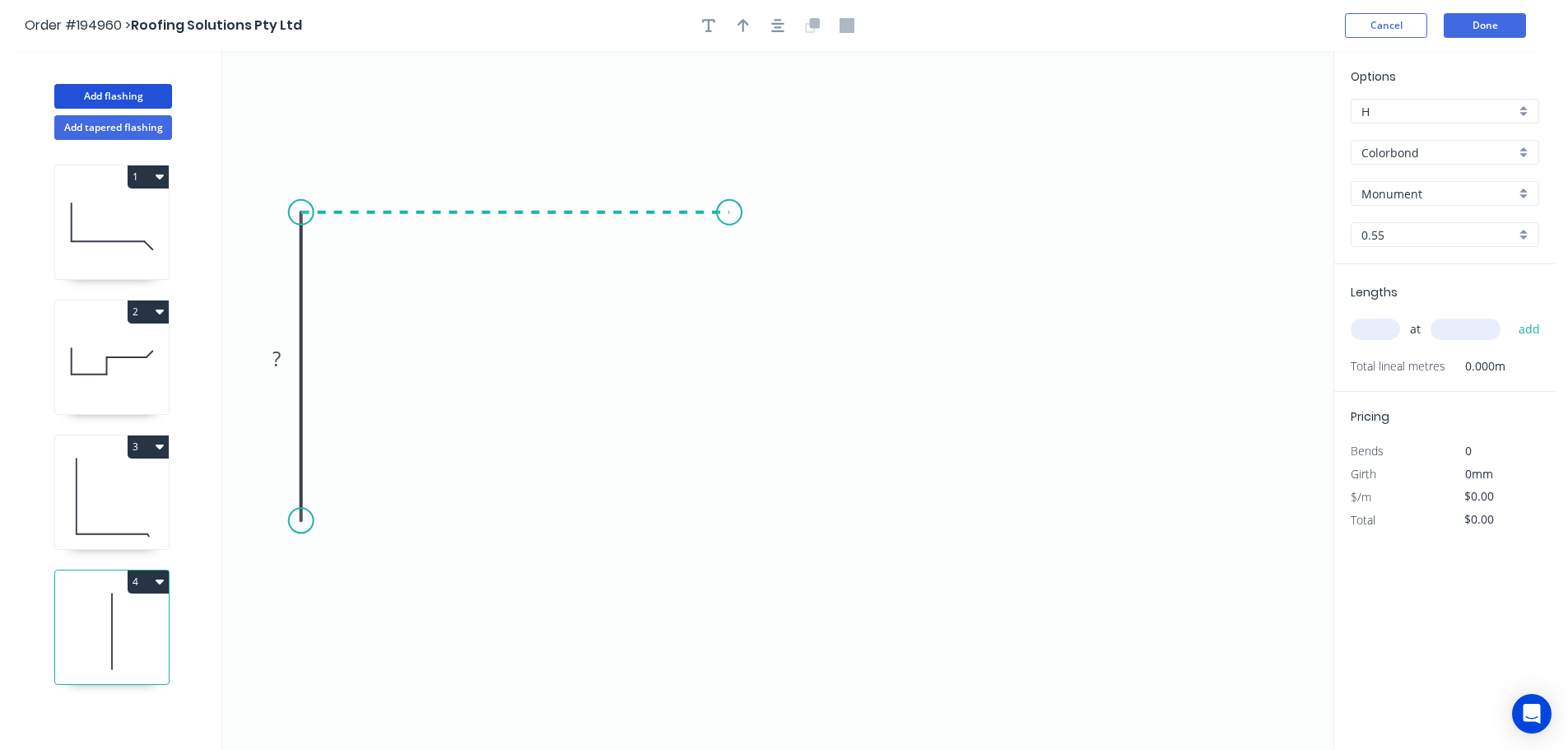
click at [729, 236] on icon "0 ?" at bounding box center [778, 401] width 1111 height 699
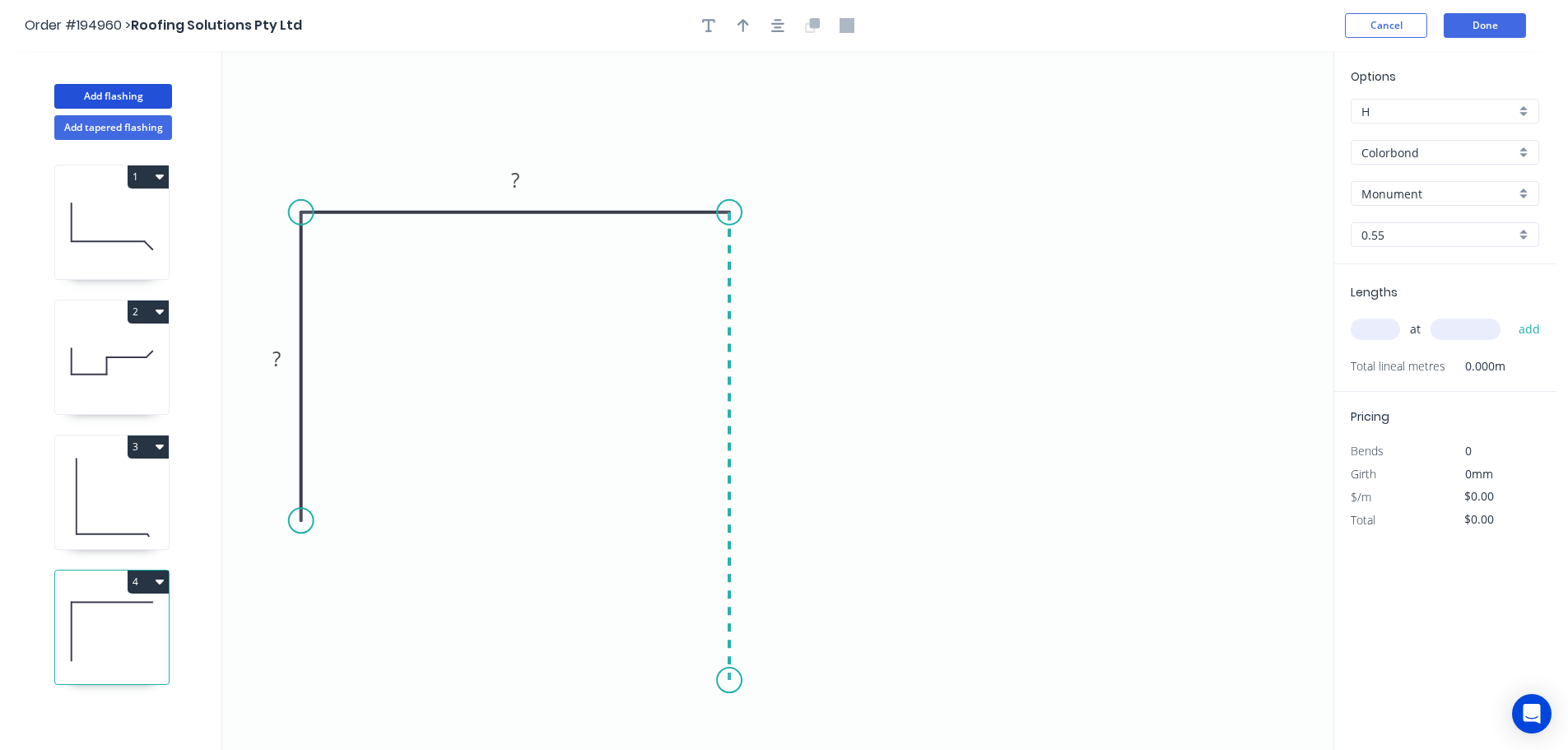
click at [712, 680] on icon "0 ? ?" at bounding box center [778, 401] width 1111 height 699
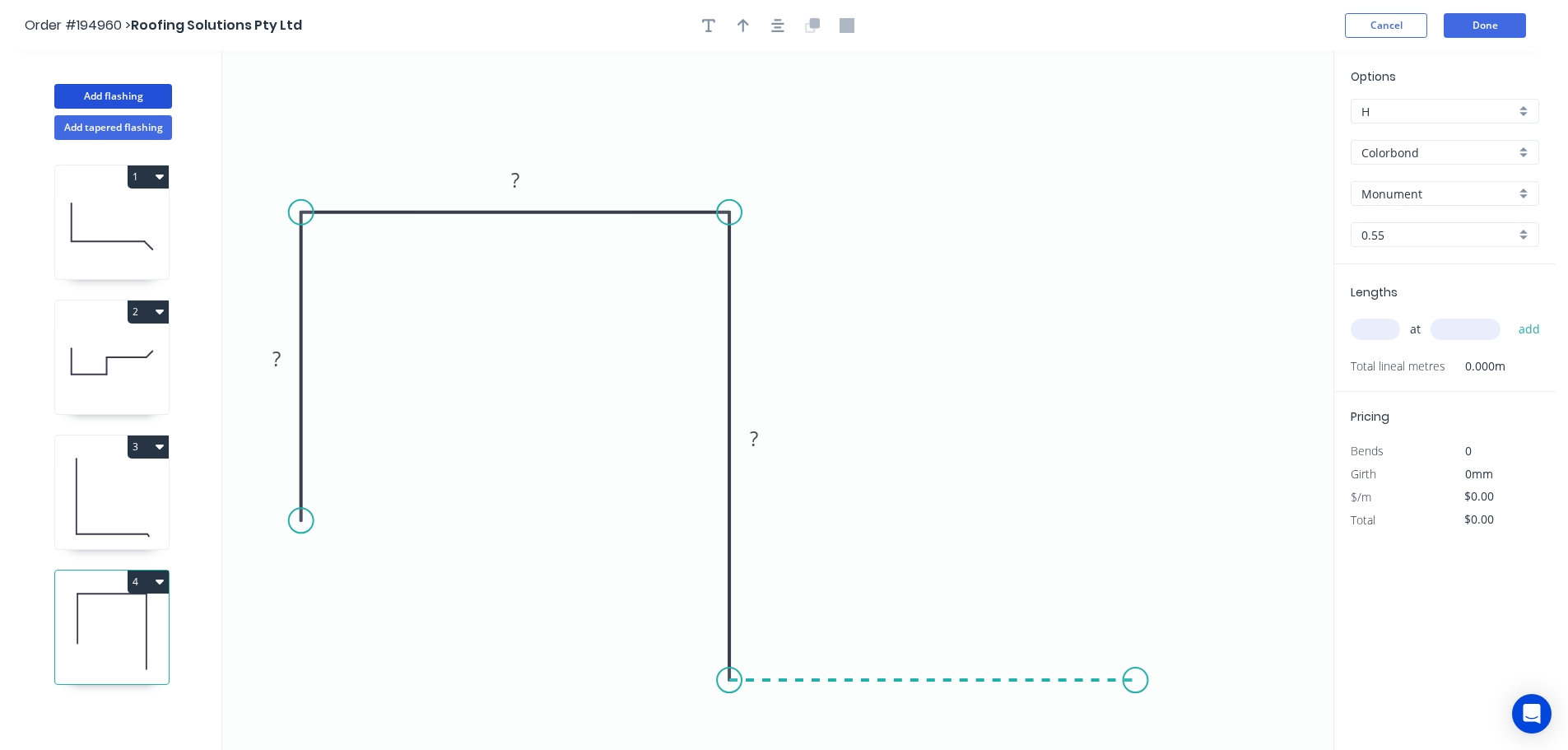
click at [1135, 676] on icon "0 ? ? ?" at bounding box center [778, 401] width 1111 height 699
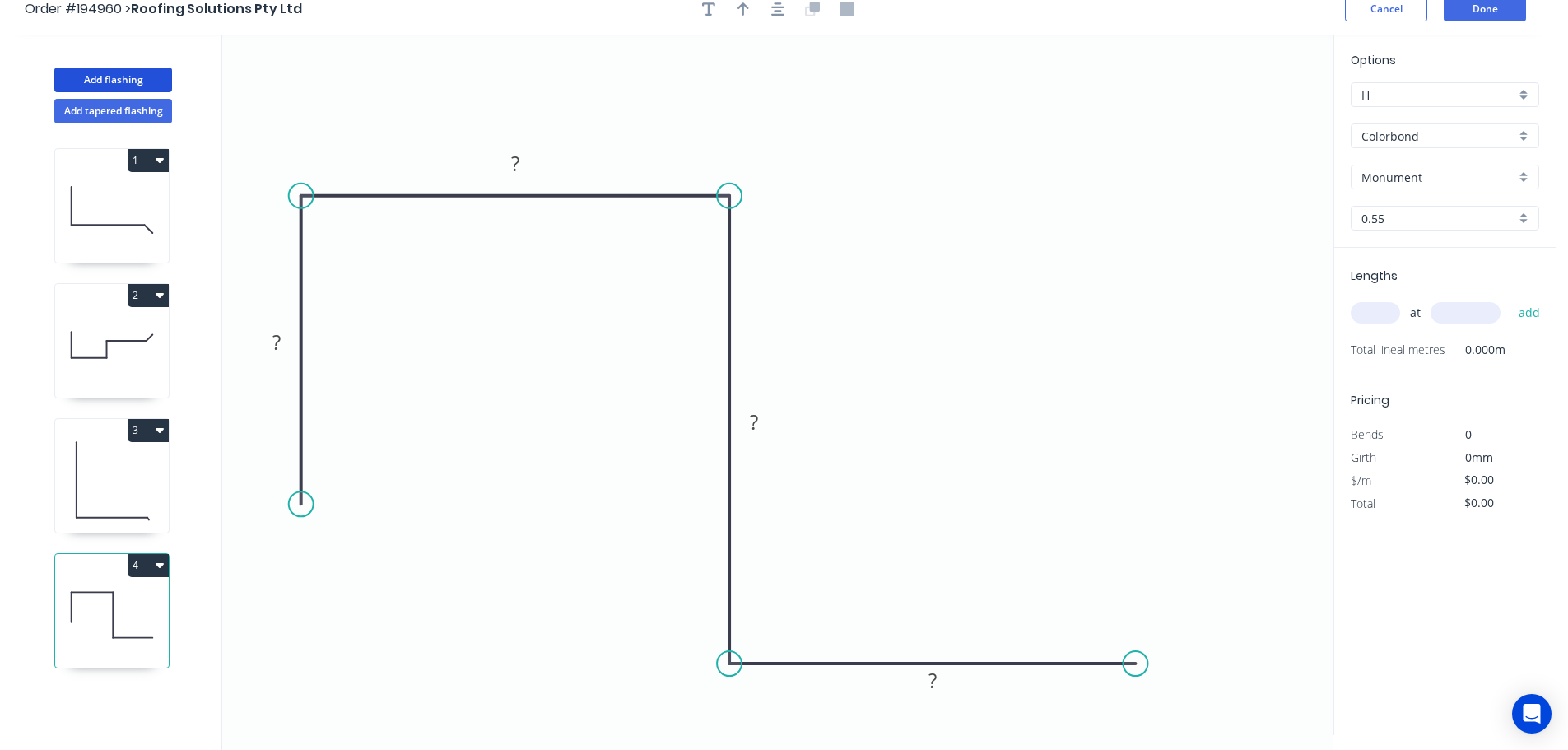
scroll to position [30, 0]
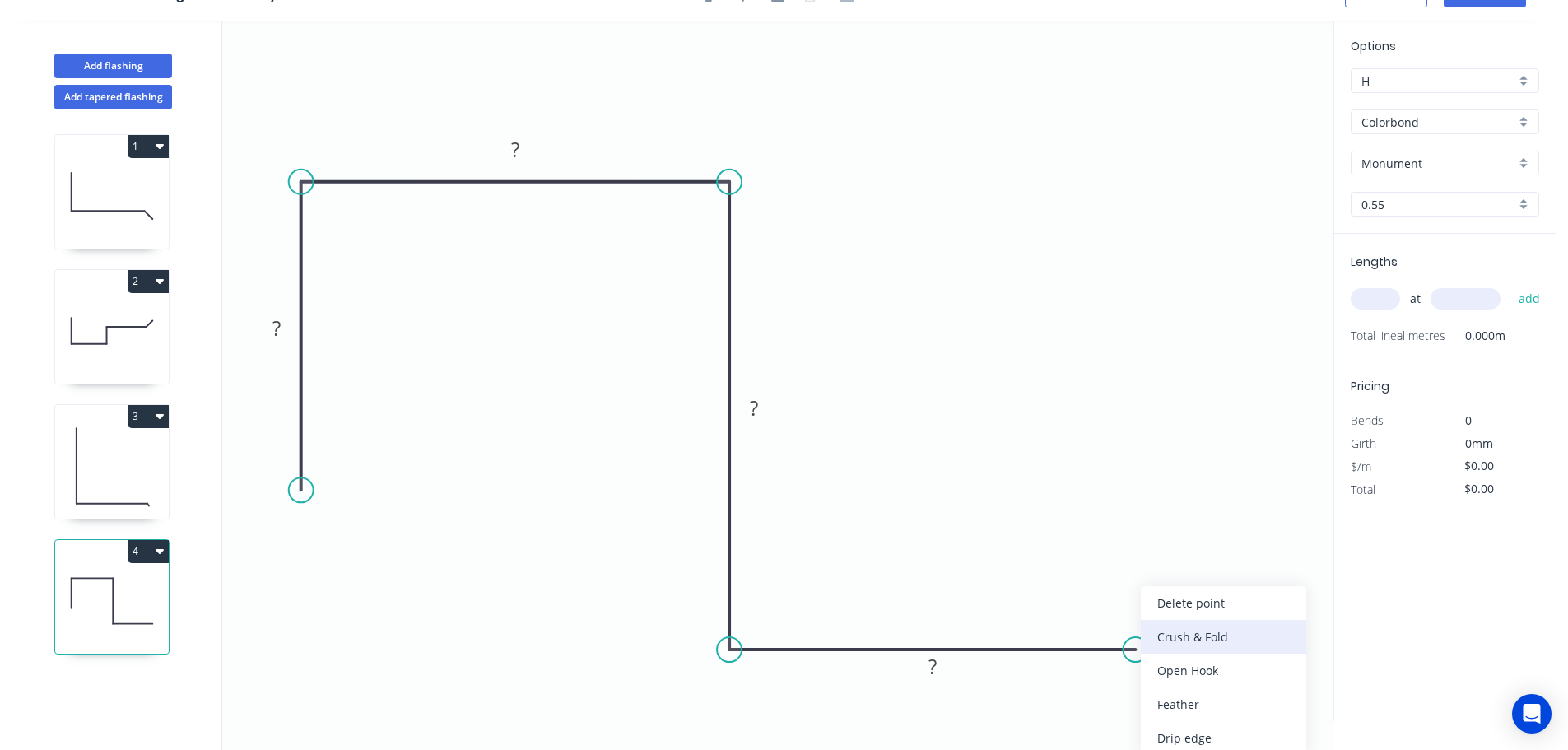
click at [1198, 637] on div "Crush & Fold" at bounding box center [1223, 637] width 165 height 34
click at [1169, 700] on div "Flip bend" at bounding box center [1218, 704] width 165 height 34
drag, startPoint x: 1142, startPoint y: 606, endPoint x: 1264, endPoint y: 646, distance: 128.4
click at [1264, 646] on rect at bounding box center [1235, 648] width 66 height 34
click at [284, 324] on rect at bounding box center [276, 328] width 33 height 23
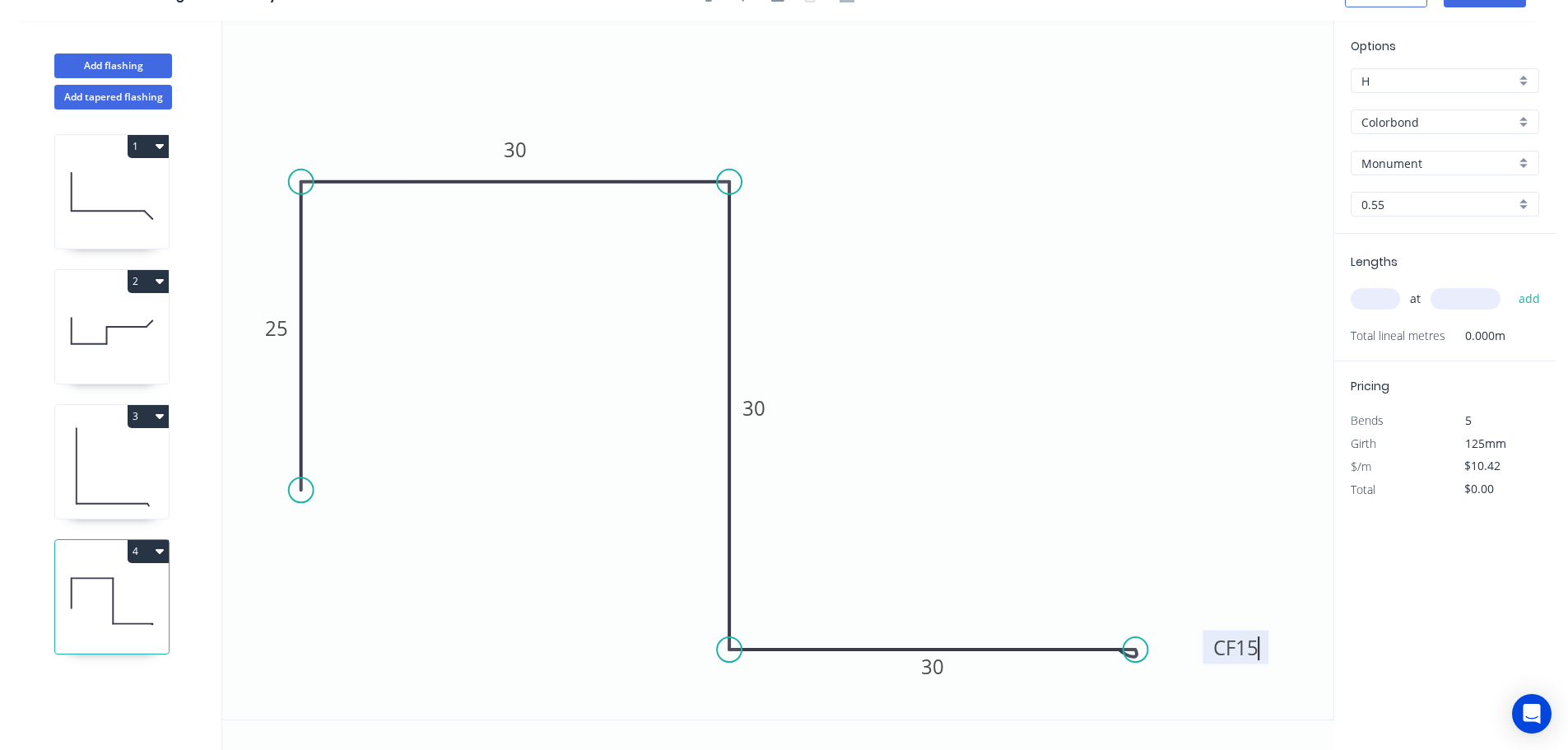
drag, startPoint x: 726, startPoint y: 649, endPoint x: 735, endPoint y: 616, distance: 34.2
click at [735, 616] on icon "0 25 30 30 CF 15 30" at bounding box center [778, 370] width 1111 height 699
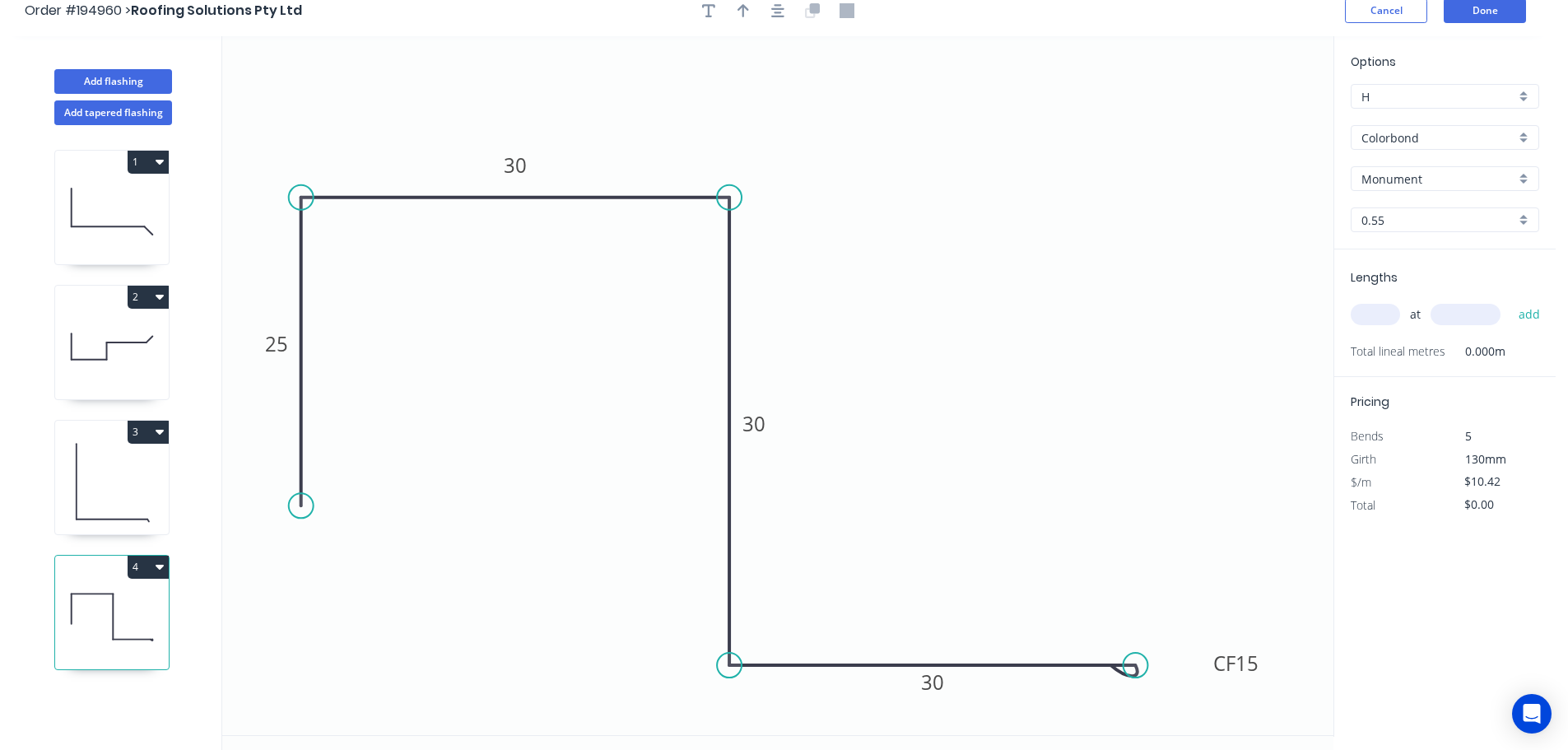
scroll to position [0, 0]
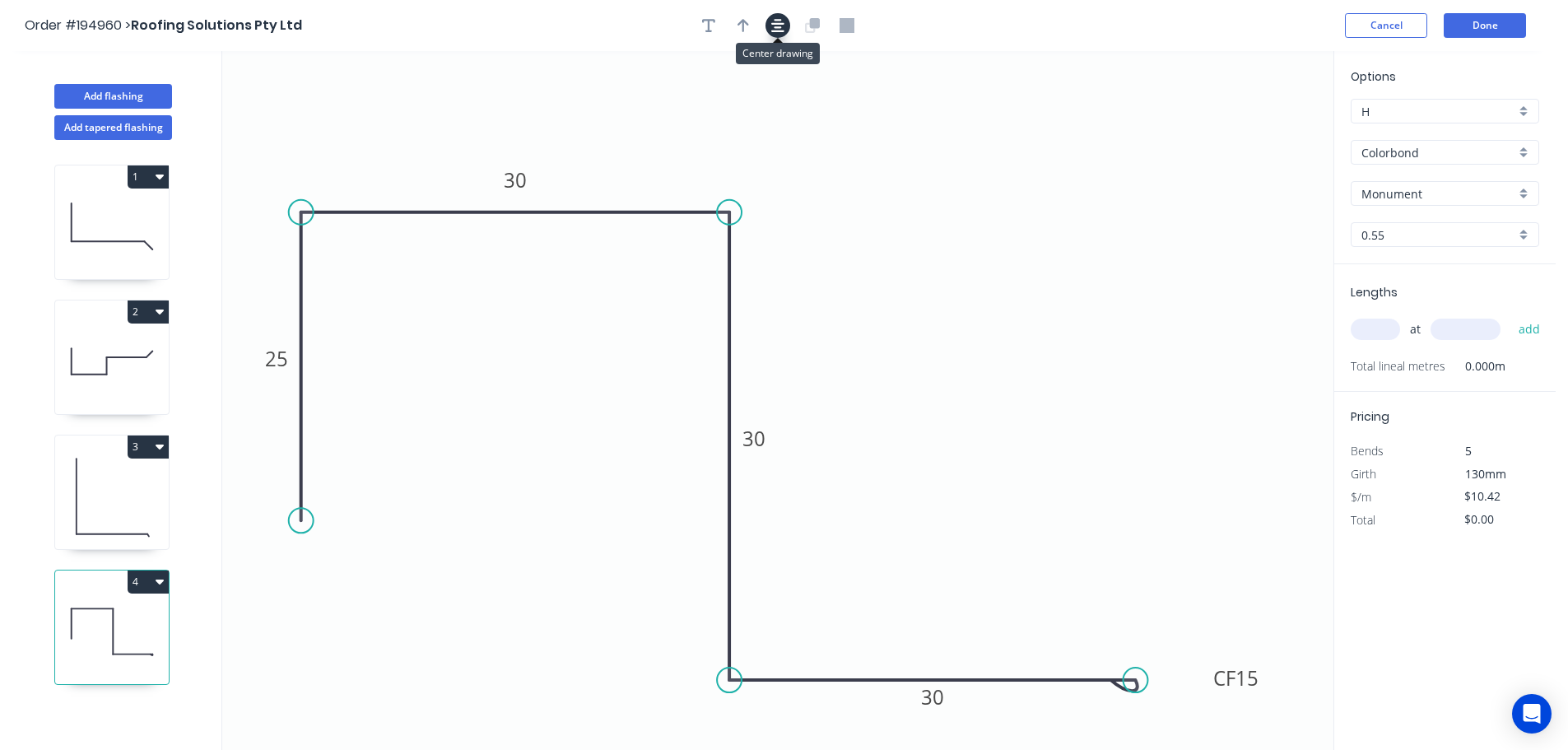
click at [777, 24] on icon "button" at bounding box center [778, 26] width 13 height 15
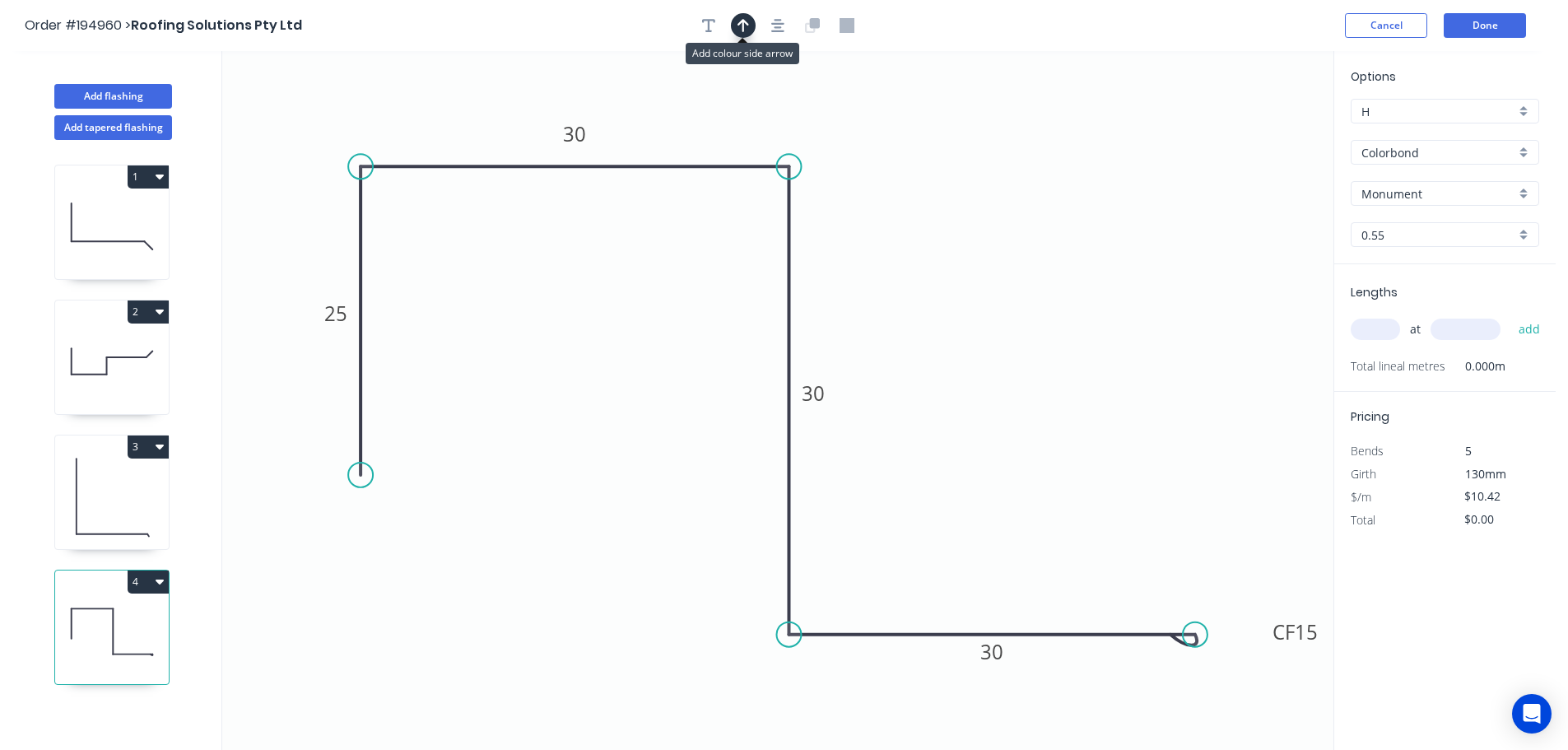
click at [747, 19] on icon "button" at bounding box center [743, 26] width 12 height 15
click at [1247, 139] on icon "0 25 30 30 CF 15 30" at bounding box center [778, 401] width 1111 height 699
click at [1250, 134] on icon at bounding box center [1251, 114] width 15 height 53
click at [1376, 331] on input "text" at bounding box center [1375, 328] width 50 height 21
click at [1510, 315] on button "add" at bounding box center [1529, 328] width 39 height 28
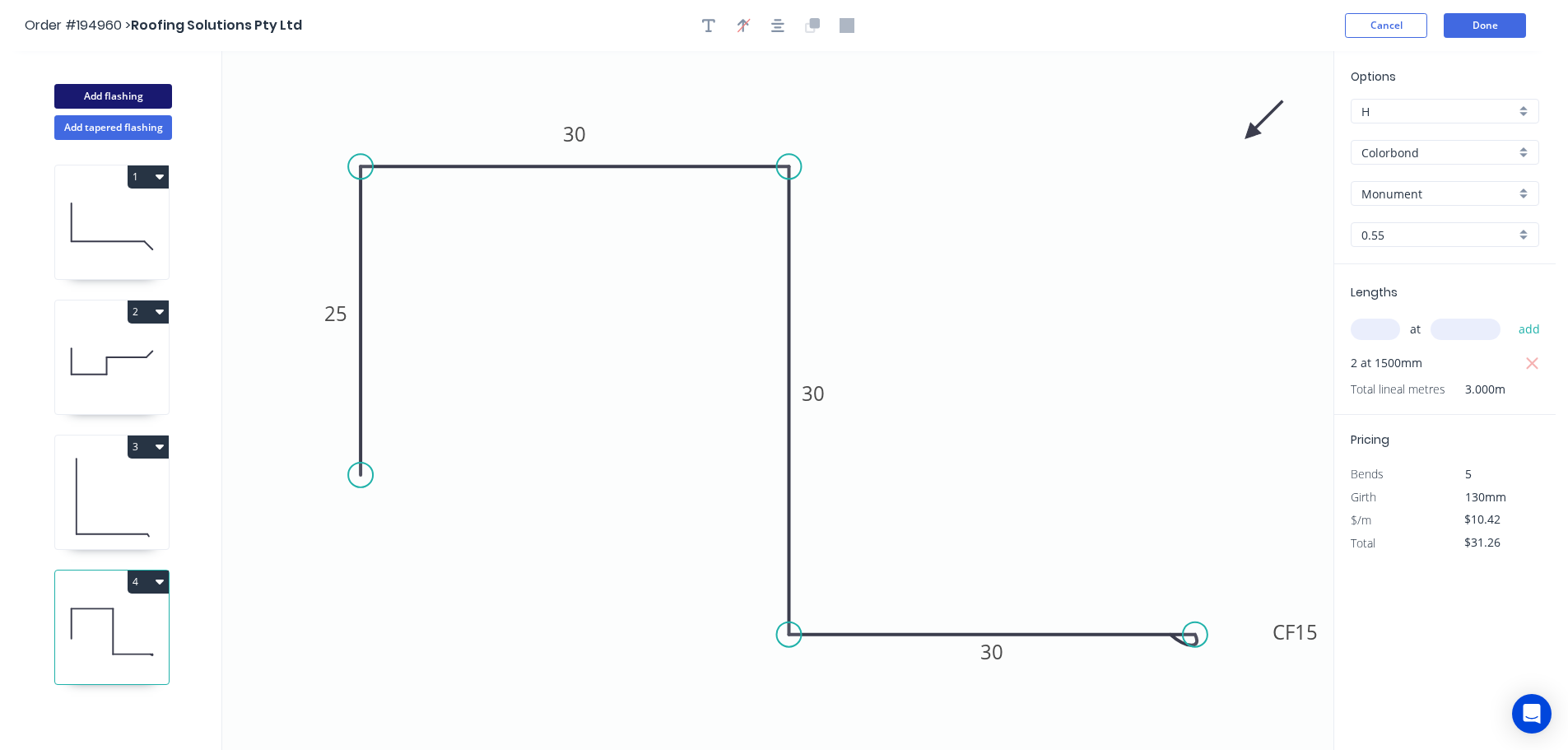
click at [133, 92] on button "Add flashing" at bounding box center [113, 96] width 118 height 24
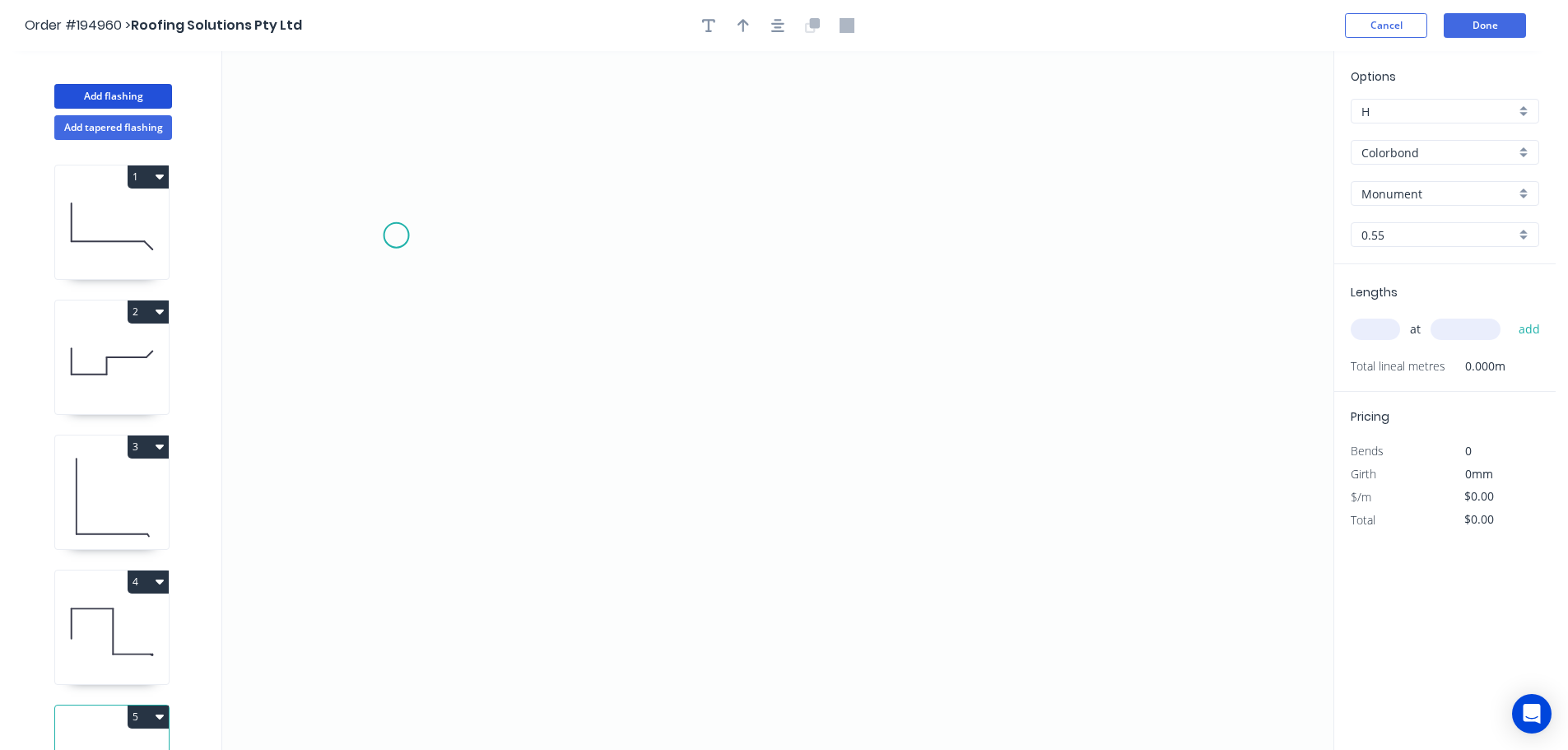
click at [396, 235] on icon "0" at bounding box center [778, 401] width 1111 height 699
click at [1135, 257] on icon "0" at bounding box center [778, 401] width 1111 height 699
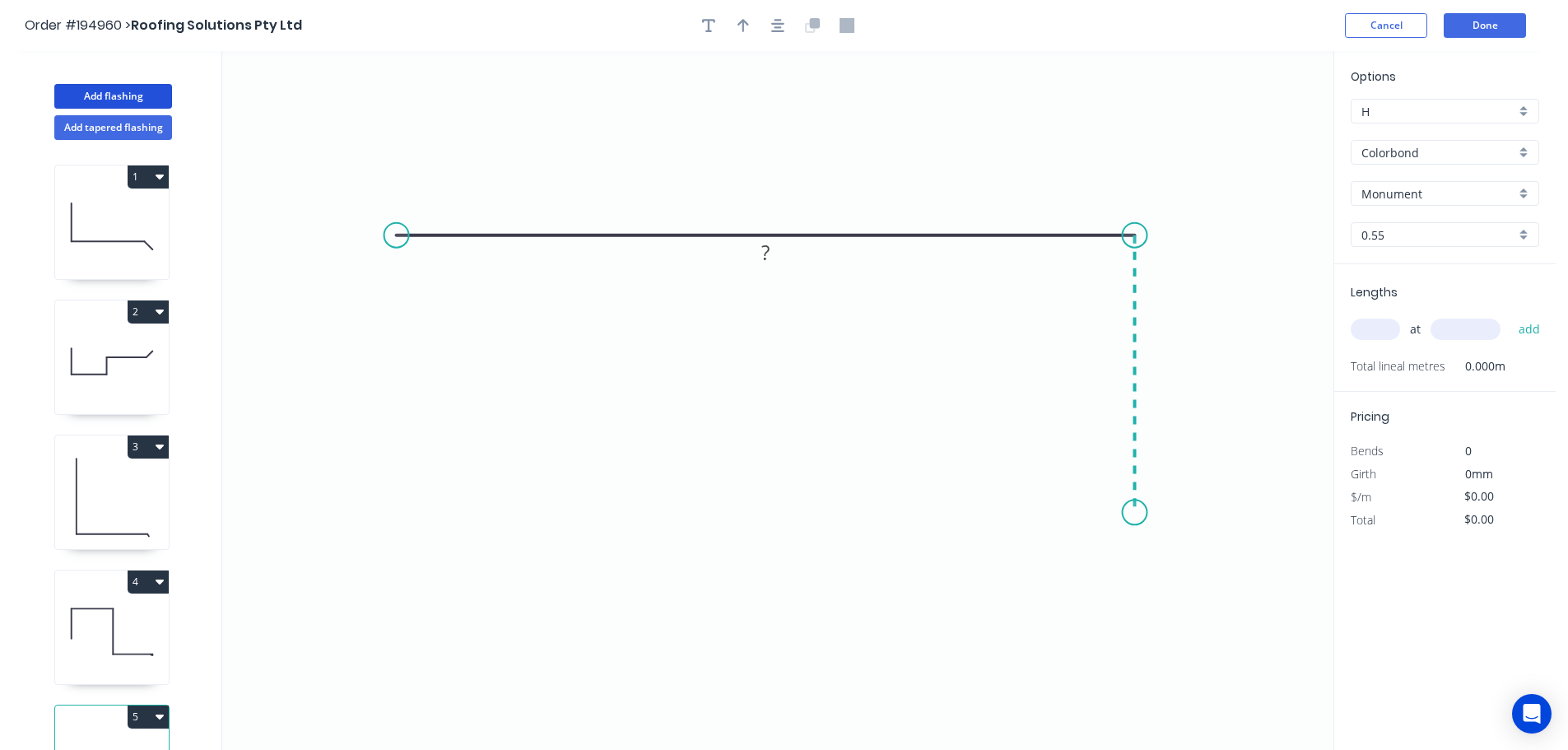
drag, startPoint x: 1120, startPoint y: 513, endPoint x: 1053, endPoint y: 520, distance: 67.4
click at [1120, 514] on icon "0 ?" at bounding box center [778, 401] width 1111 height 699
click at [728, 529] on icon "0 ? ?" at bounding box center [778, 401] width 1111 height 699
drag, startPoint x: 731, startPoint y: 514, endPoint x: 747, endPoint y: 511, distance: 16.3
click at [747, 511] on circle at bounding box center [747, 512] width 24 height 24
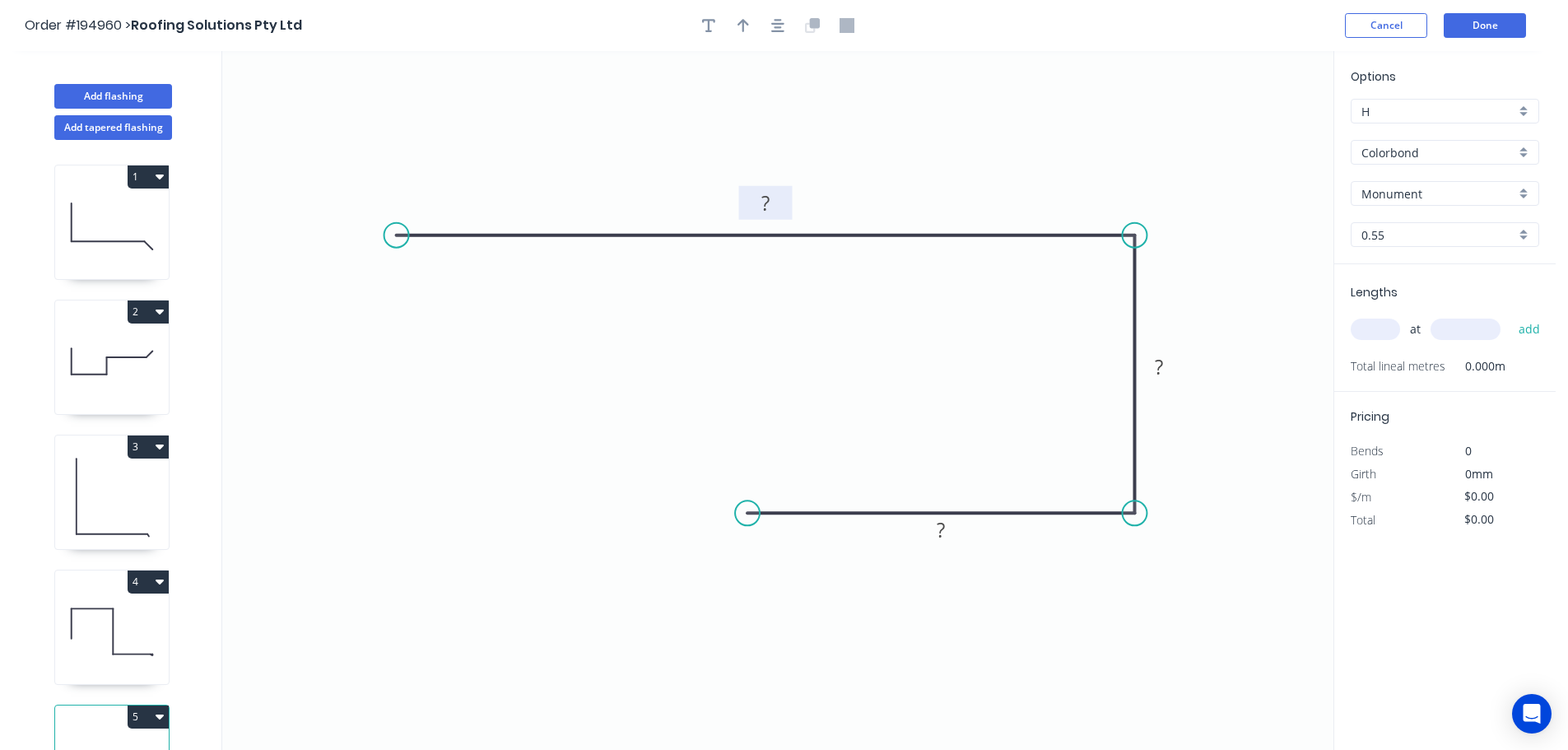
click at [770, 214] on rect at bounding box center [765, 203] width 33 height 23
click at [789, 24] on button "button" at bounding box center [777, 25] width 24 height 24
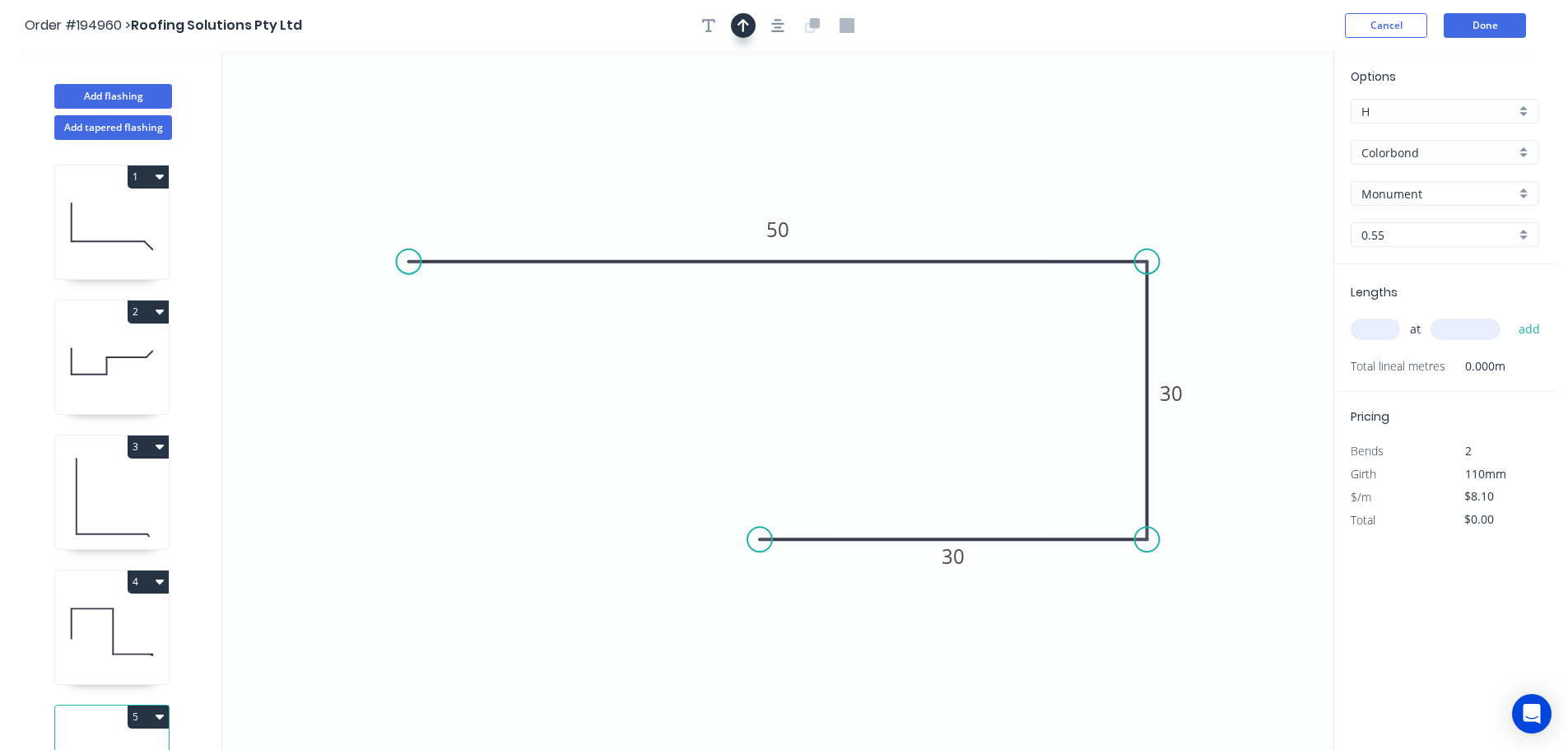
click at [743, 24] on icon "button" at bounding box center [743, 26] width 12 height 13
click at [1246, 131] on icon at bounding box center [1251, 114] width 15 height 53
click at [1251, 129] on icon at bounding box center [1251, 114] width 15 height 53
click at [1251, 129] on icon at bounding box center [1251, 110] width 15 height 53
drag, startPoint x: 1251, startPoint y: 129, endPoint x: 1292, endPoint y: 102, distance: 49.1
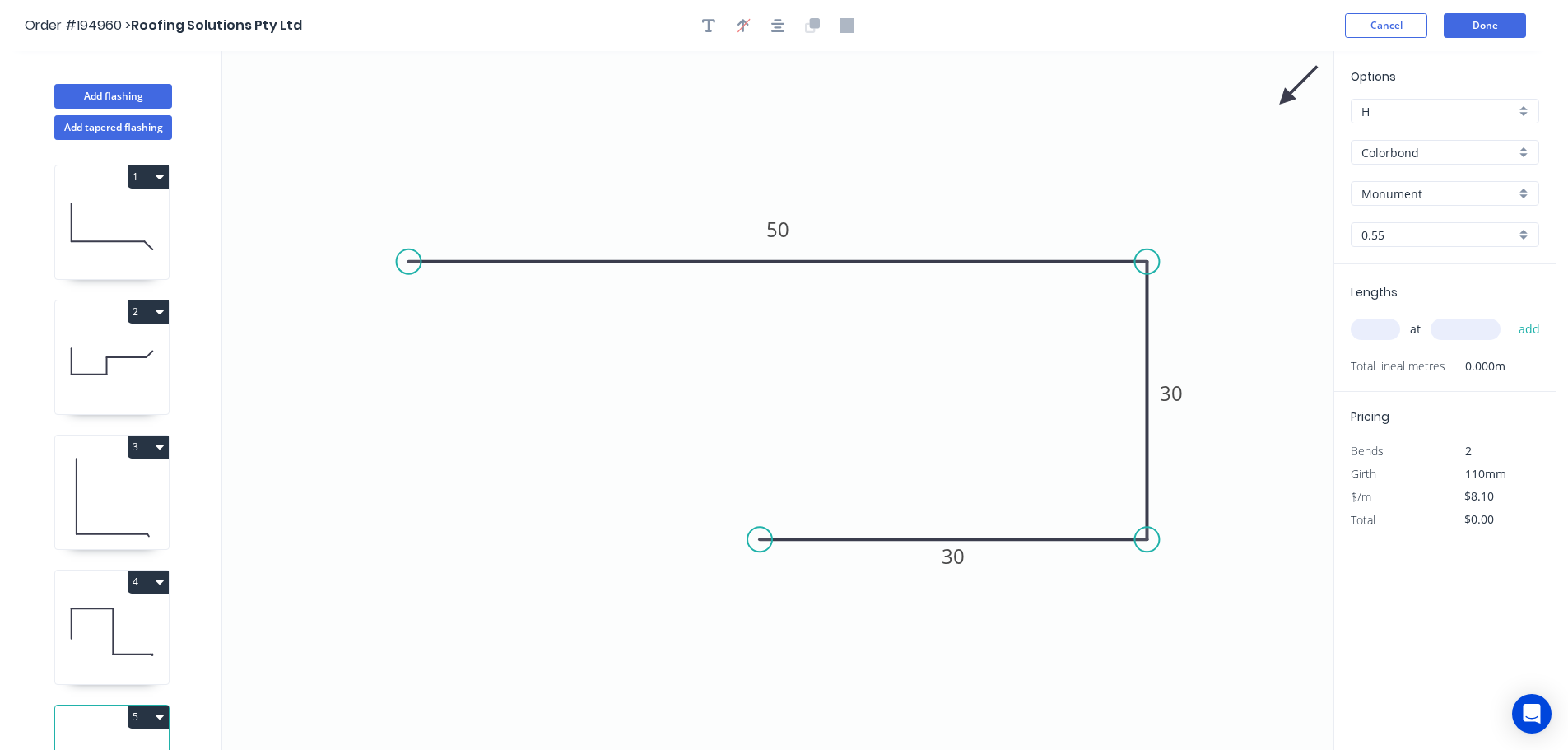
click at [1287, 97] on icon at bounding box center [1298, 85] width 48 height 48
click at [1361, 333] on input "text" at bounding box center [1375, 328] width 50 height 21
click at [1510, 315] on button "add" at bounding box center [1529, 328] width 39 height 28
click at [134, 81] on div "Add flashing" at bounding box center [113, 84] width 217 height 50
click at [134, 92] on button "Add flashing" at bounding box center [113, 96] width 118 height 24
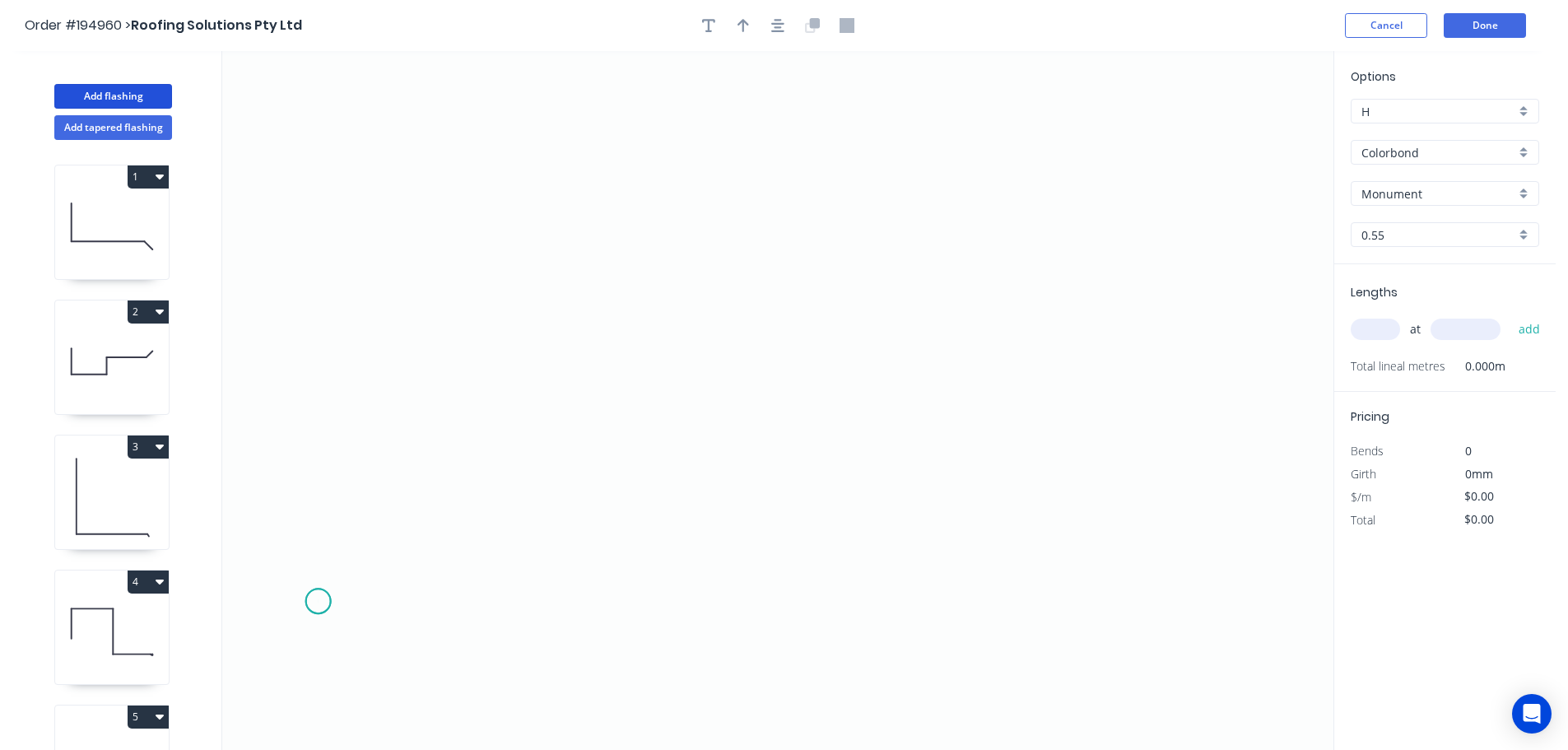
click at [317, 601] on icon "0" at bounding box center [778, 401] width 1111 height 699
click at [330, 267] on icon "0" at bounding box center [778, 401] width 1111 height 699
click at [422, 165] on icon "0 ?" at bounding box center [778, 401] width 1111 height 699
drag, startPoint x: 323, startPoint y: 612, endPoint x: 327, endPoint y: 664, distance: 52.2
click at [327, 664] on circle at bounding box center [318, 663] width 24 height 24
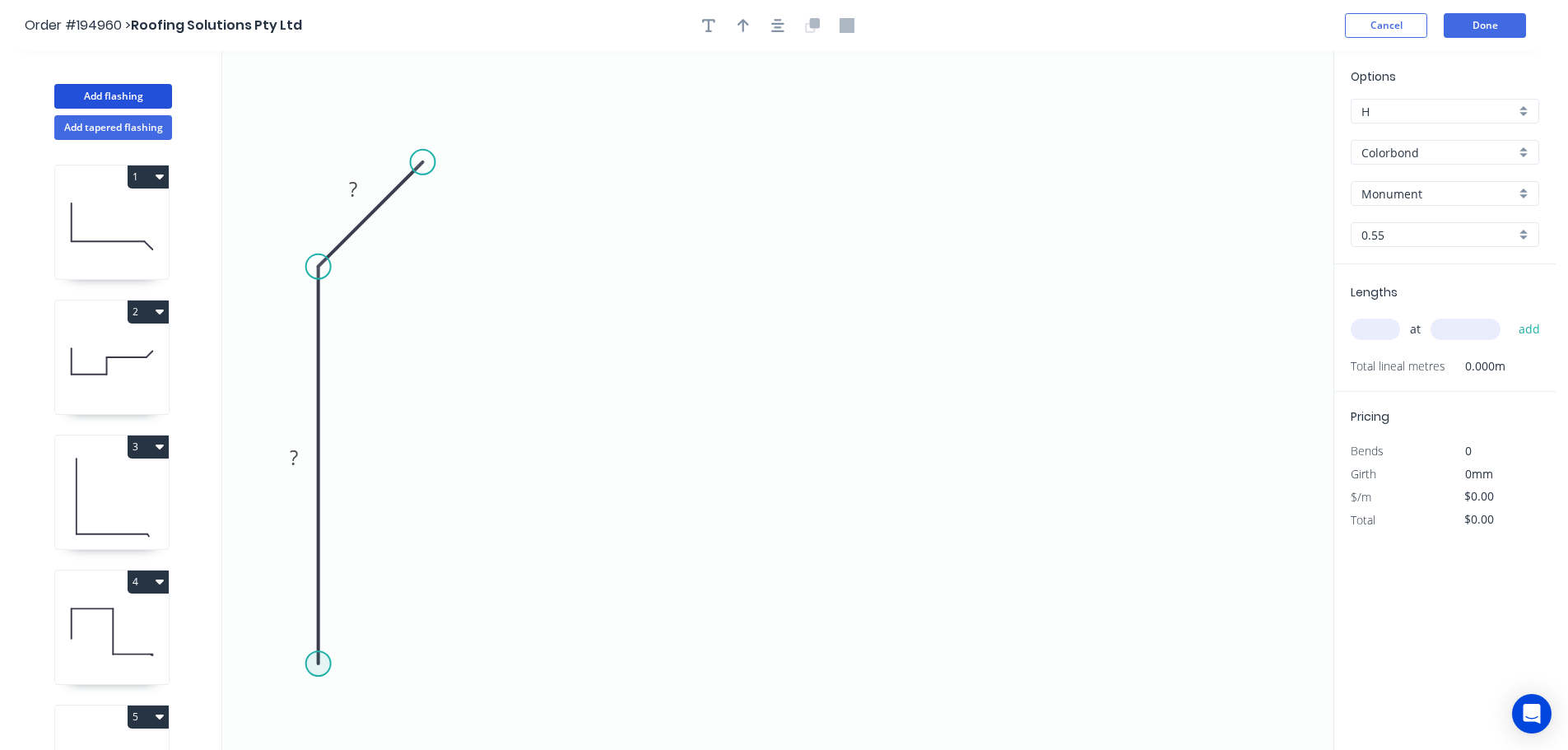
click at [324, 664] on circle at bounding box center [318, 663] width 24 height 24
click at [1212, 656] on icon "0 ? ?" at bounding box center [778, 401] width 1111 height 699
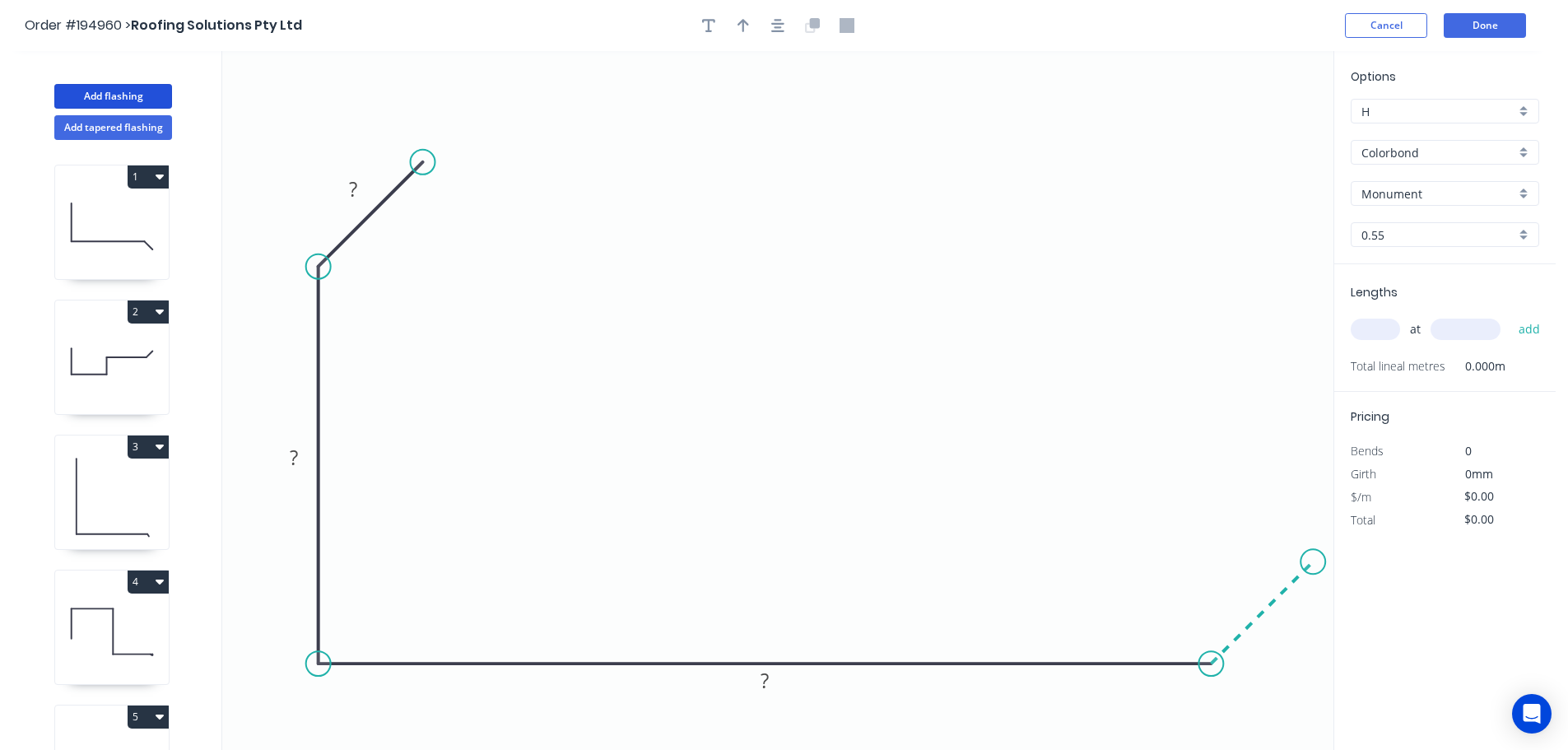
click at [1314, 554] on icon "0 ? ? ?" at bounding box center [778, 401] width 1111 height 699
click at [353, 191] on tspan "?" at bounding box center [354, 189] width 8 height 27
click at [792, 25] on div at bounding box center [778, 25] width 173 height 24
click at [784, 25] on icon "button" at bounding box center [778, 26] width 13 height 15
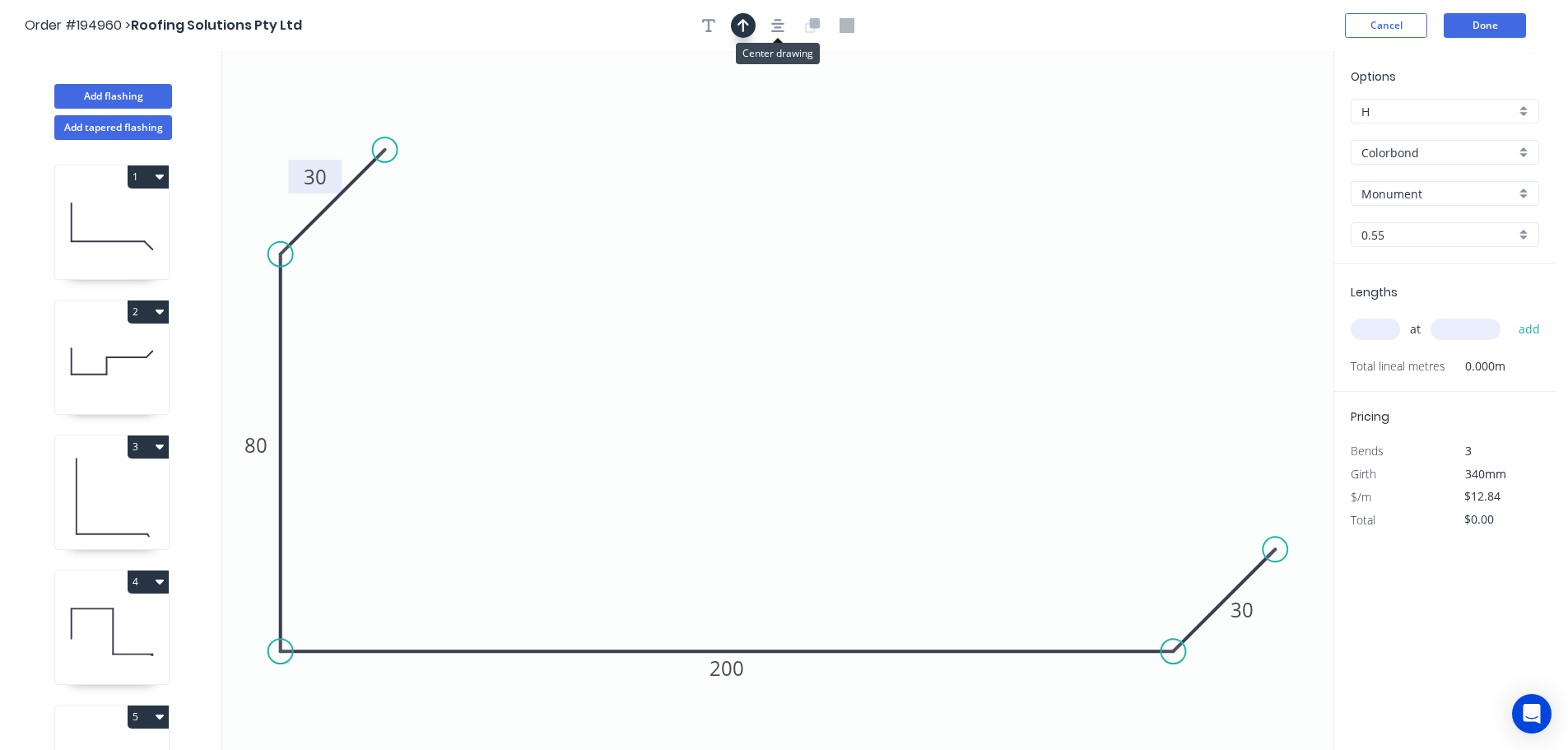
click at [747, 25] on icon "button" at bounding box center [743, 26] width 12 height 15
drag, startPoint x: 1080, startPoint y: 148, endPoint x: 278, endPoint y: 120, distance: 802.5
click at [278, 120] on icon at bounding box center [279, 101] width 15 height 53
drag, startPoint x: 277, startPoint y: 120, endPoint x: 252, endPoint y: 113, distance: 26.0
click at [252, 113] on icon at bounding box center [239, 99] width 48 height 48
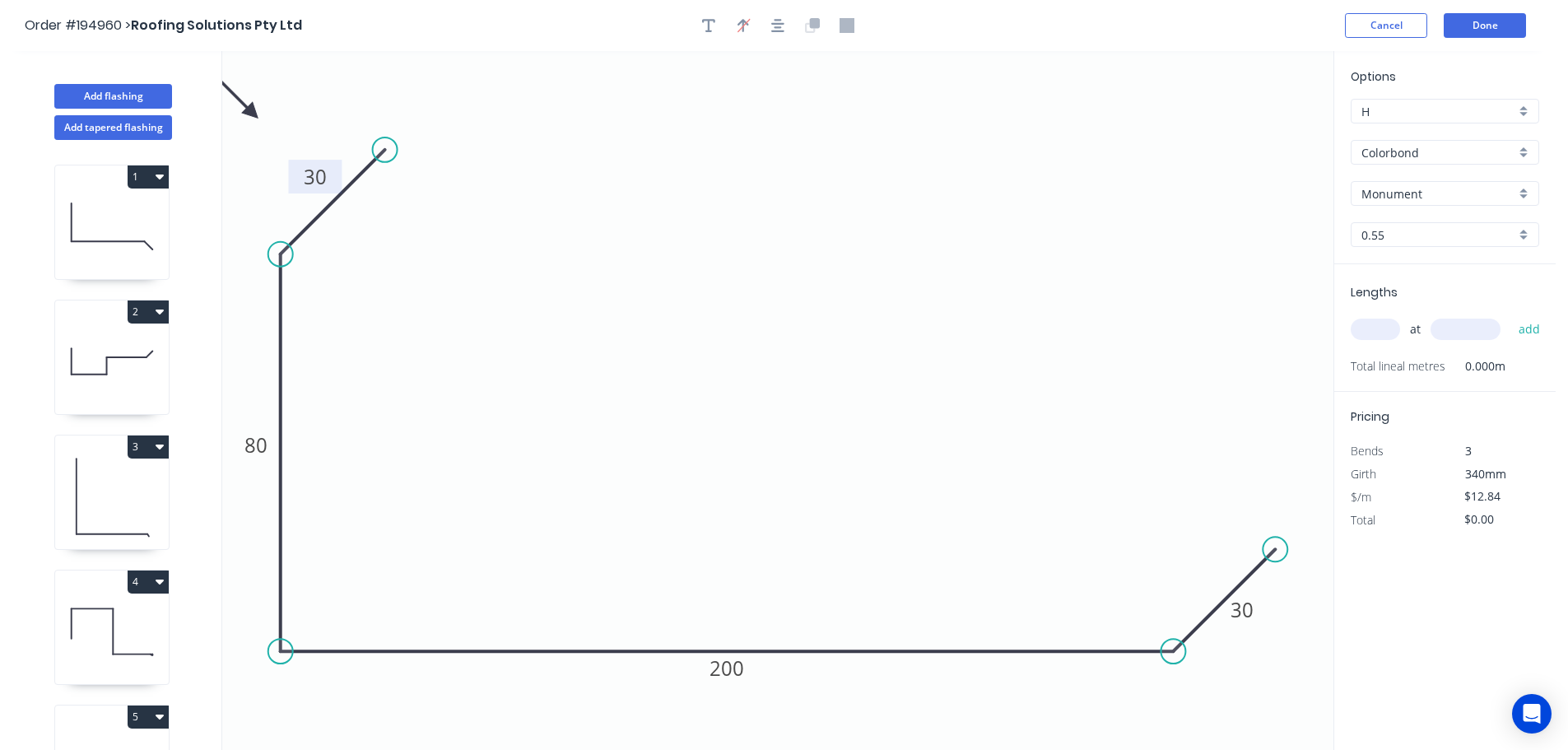
click at [1370, 330] on input "text" at bounding box center [1375, 328] width 50 height 21
click at [1510, 315] on button "add" at bounding box center [1529, 328] width 39 height 28
click at [1461, 39] on header "Order #194960 > Roofing Solutions Pty Ltd Cancel Done" at bounding box center [778, 25] width 1555 height 51
click at [1502, 22] on button "Done" at bounding box center [1485, 25] width 82 height 24
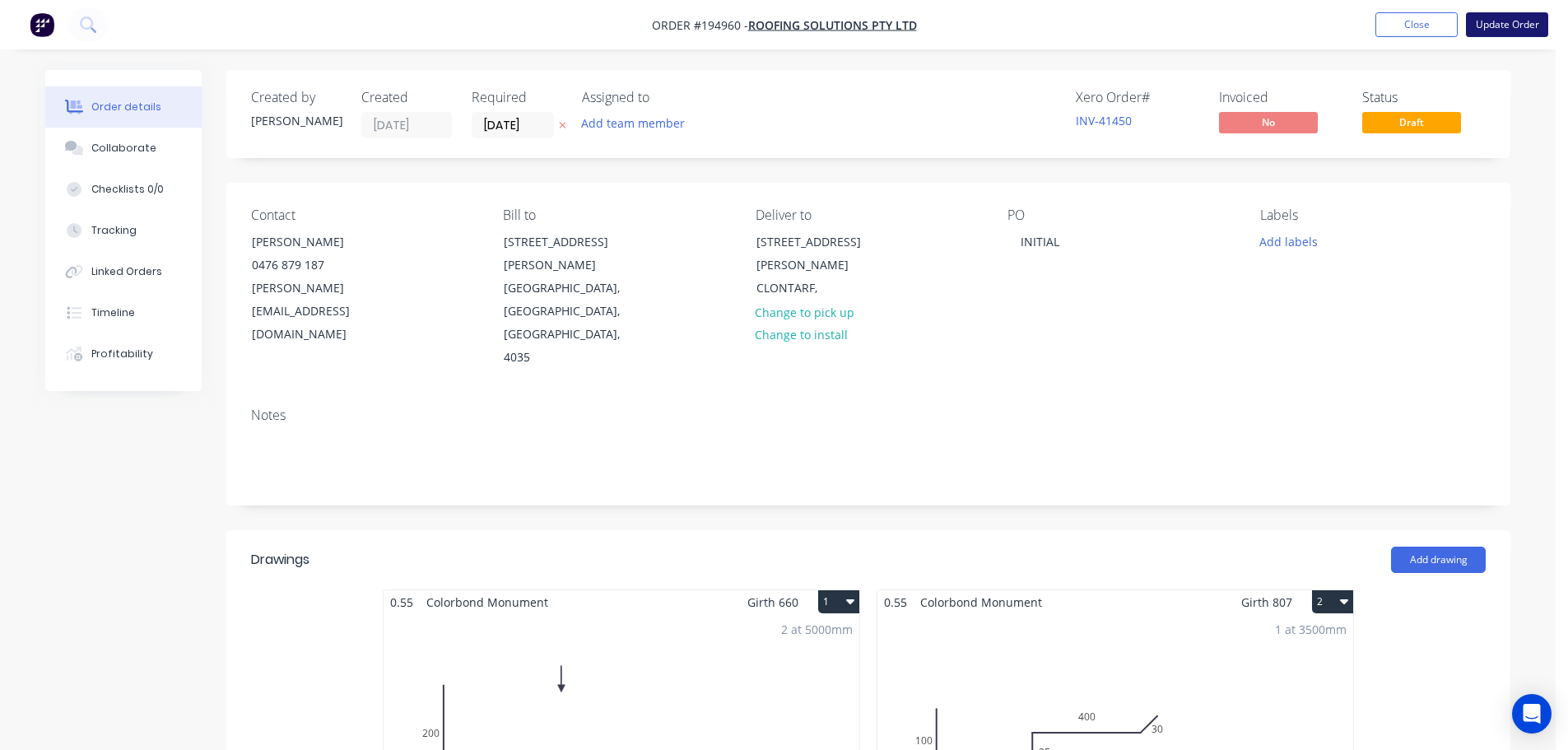
click at [1505, 14] on button "Update Order" at bounding box center [1507, 24] width 82 height 24
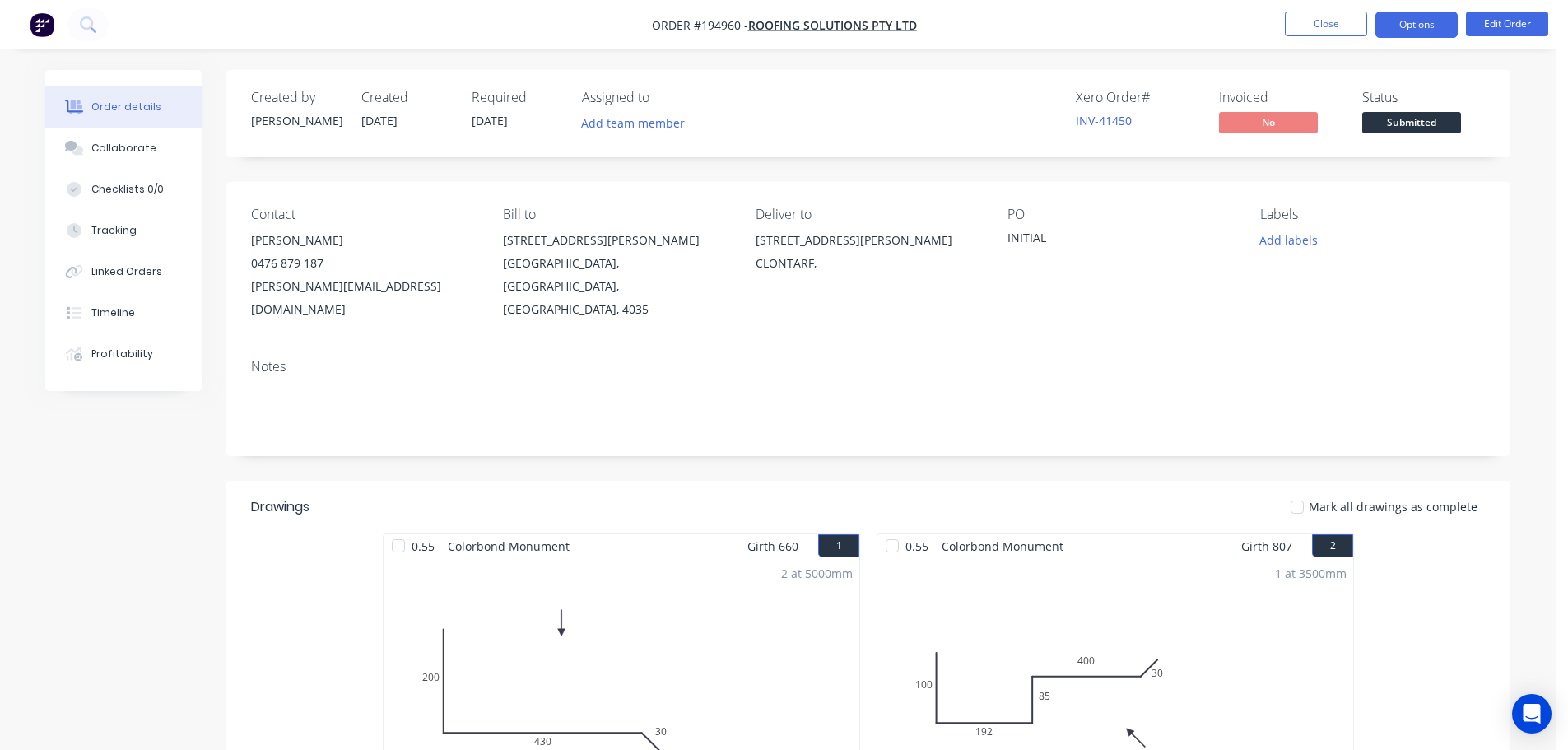
click at [1417, 18] on button "Options" at bounding box center [1417, 24] width 82 height 26
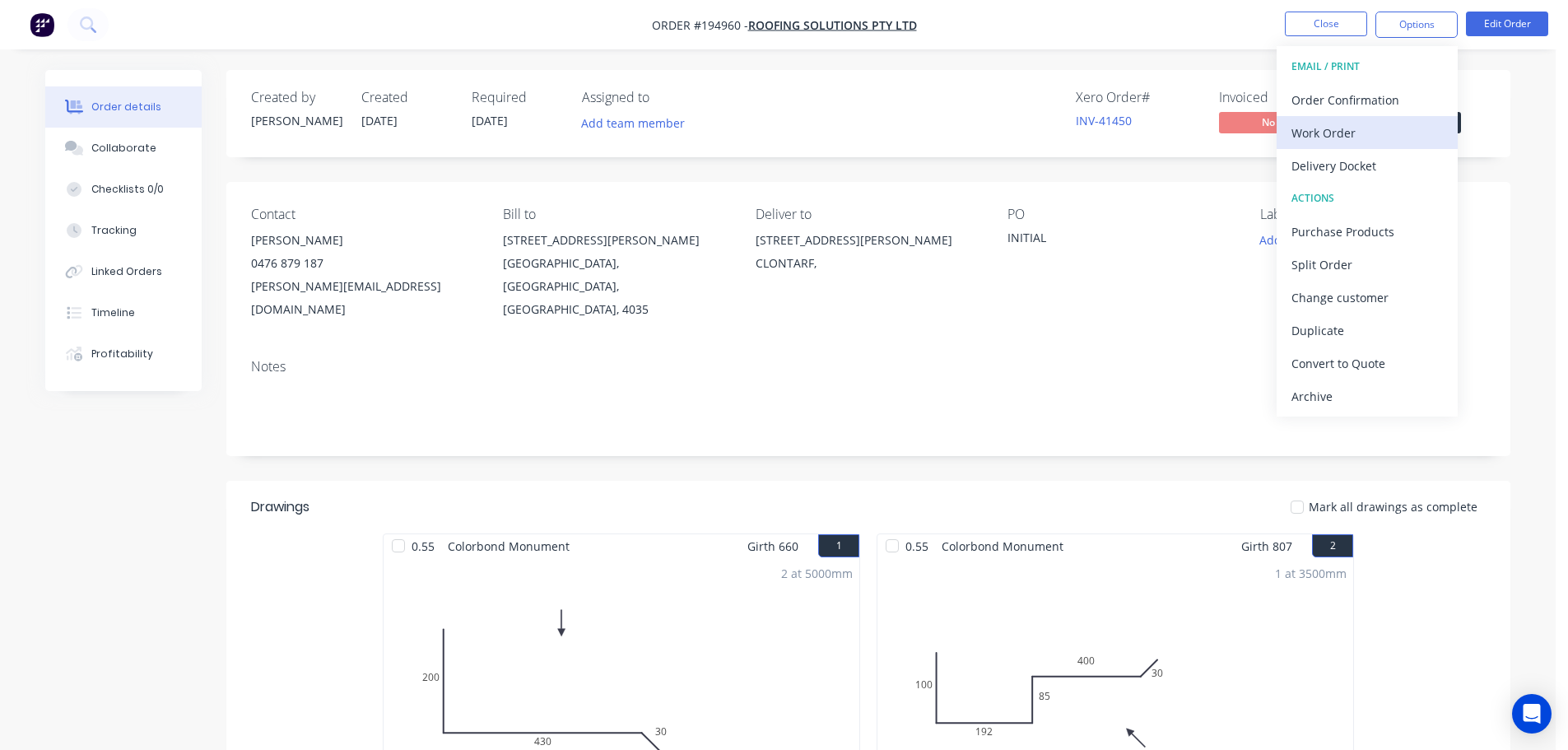
click at [1403, 133] on div "Work Order" at bounding box center [1367, 133] width 151 height 24
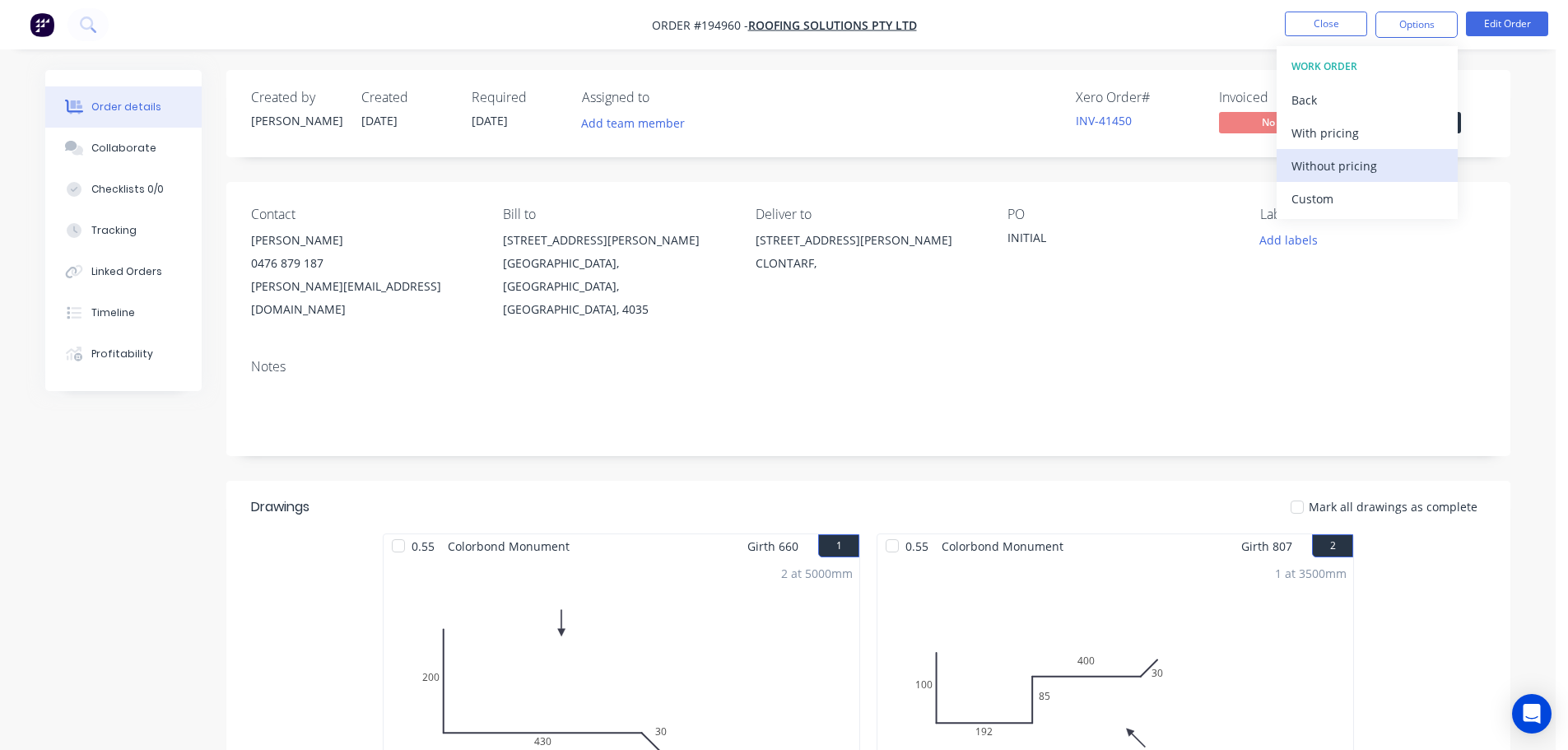
click at [1393, 159] on div "Without pricing" at bounding box center [1367, 165] width 151 height 24
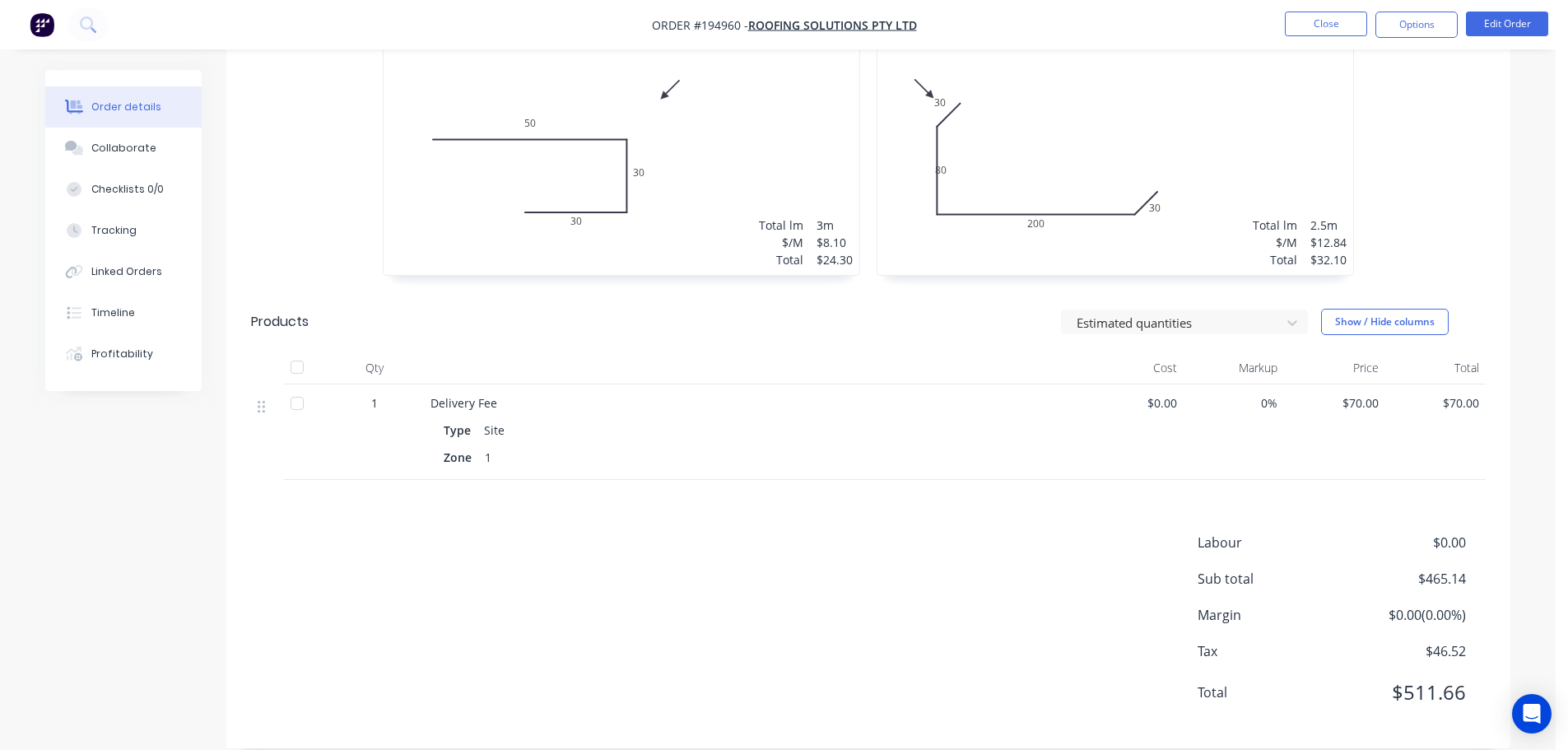
scroll to position [956, 0]
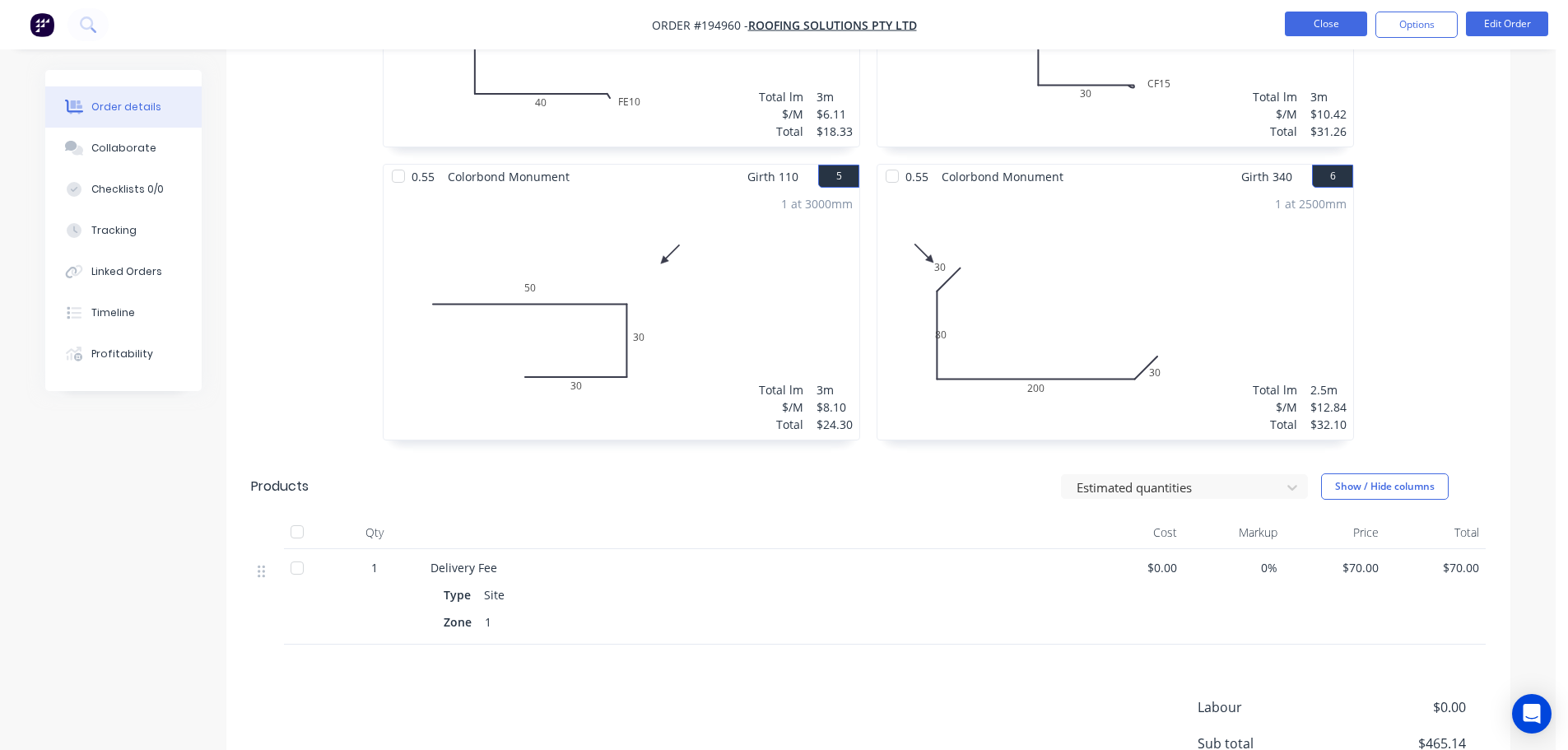
click at [1329, 29] on button "Close" at bounding box center [1326, 24] width 82 height 24
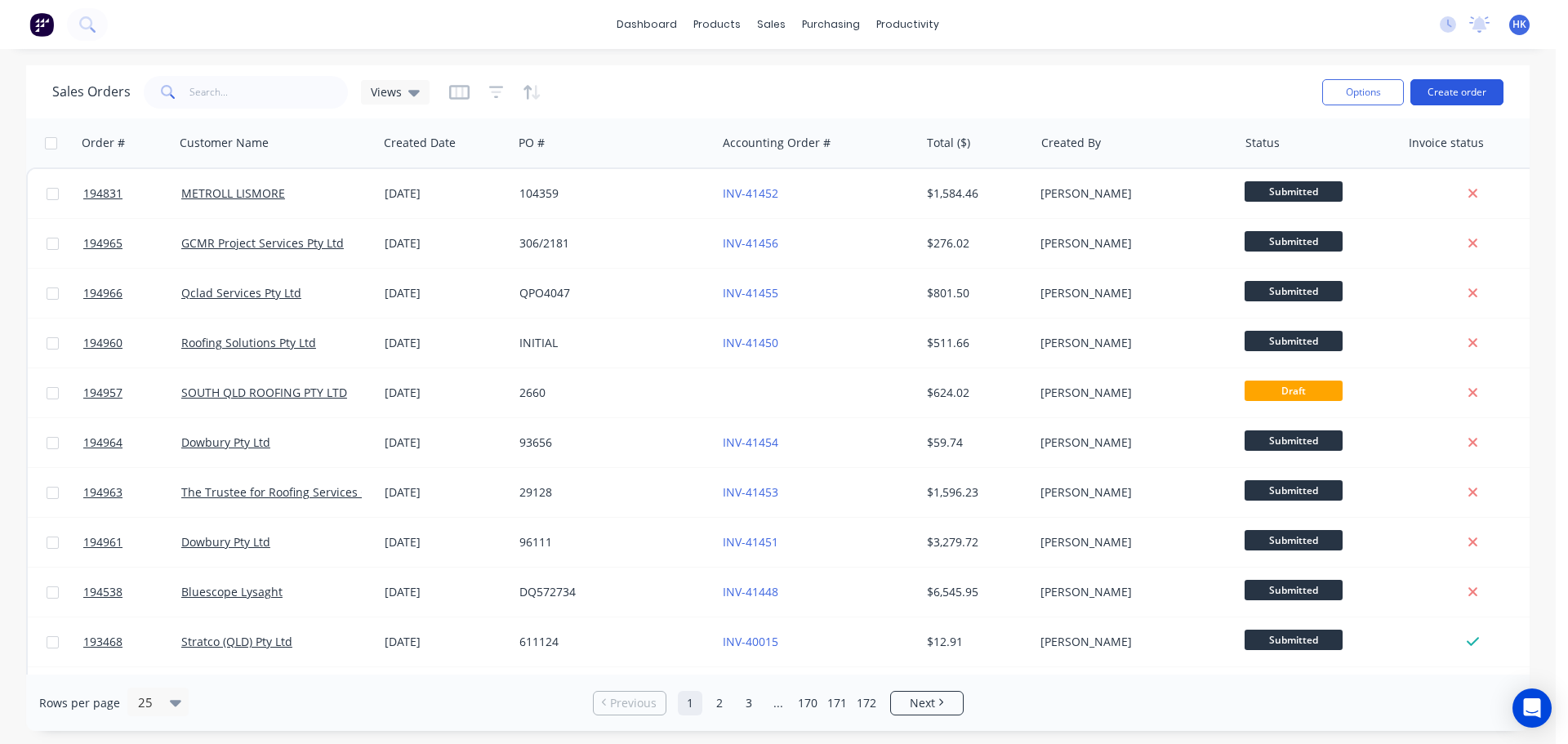
click at [1431, 96] on button "Create order" at bounding box center [1456, 92] width 93 height 26
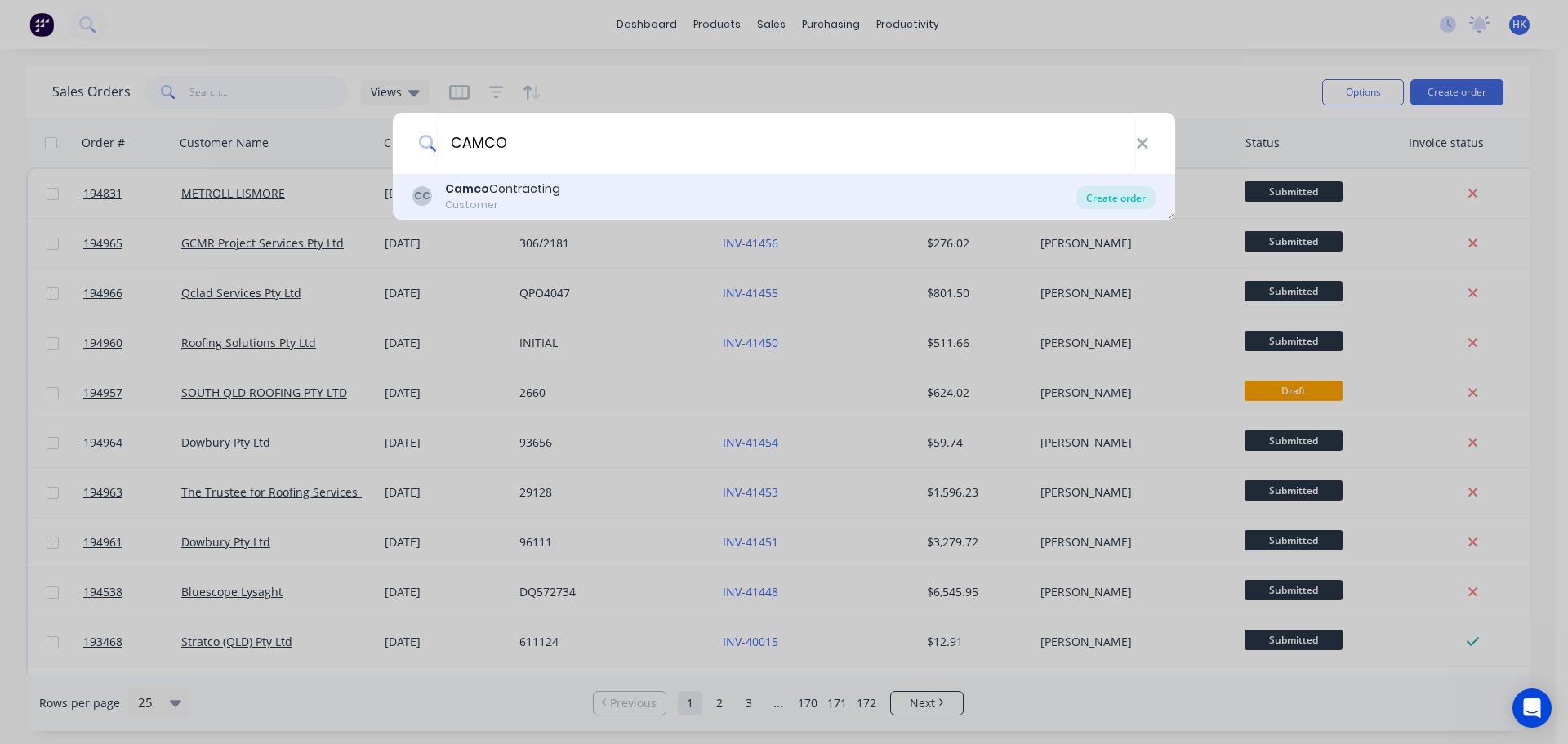
click at [1078, 200] on div "Create order" at bounding box center [1116, 197] width 79 height 22
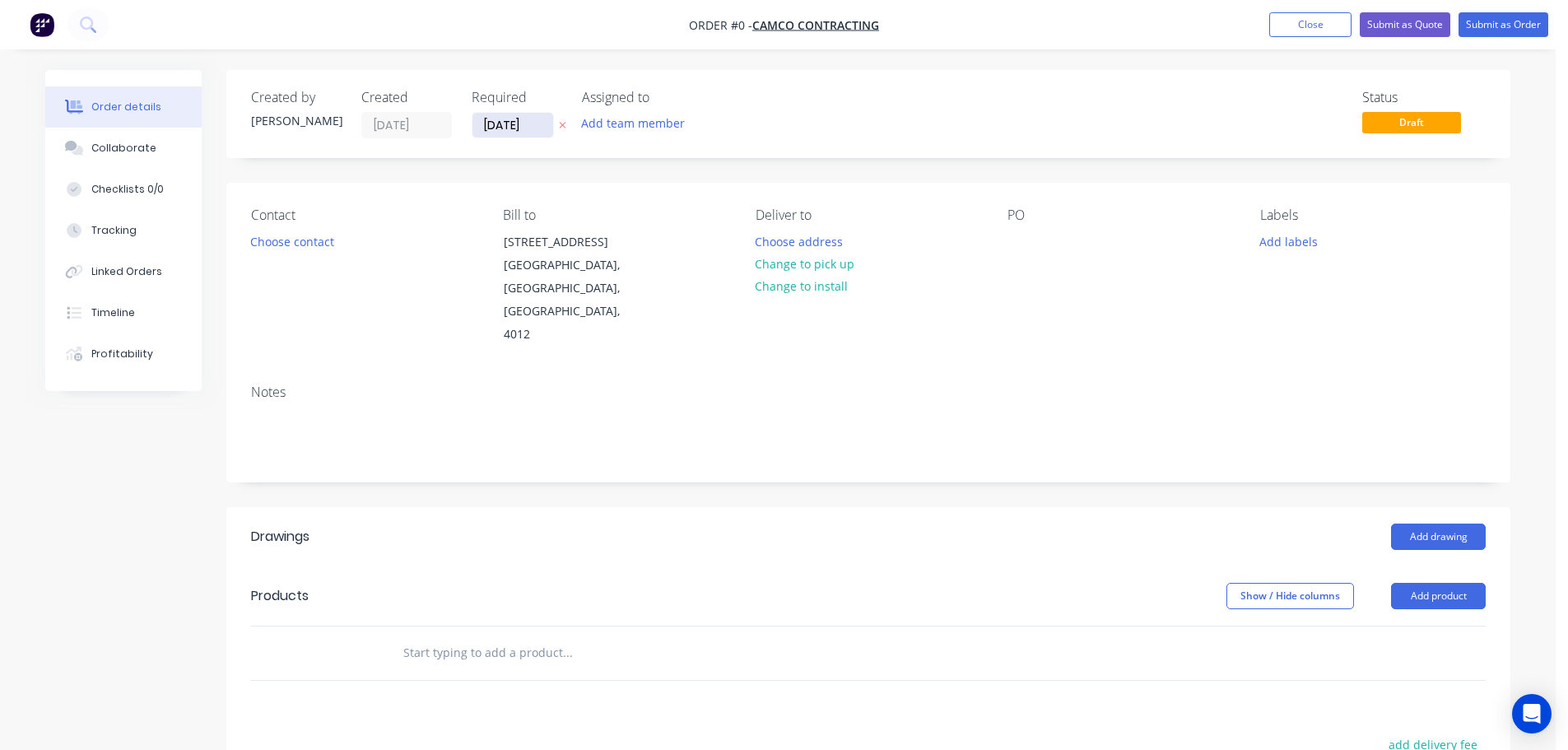
click at [517, 128] on input "[DATE]" at bounding box center [513, 124] width 81 height 24
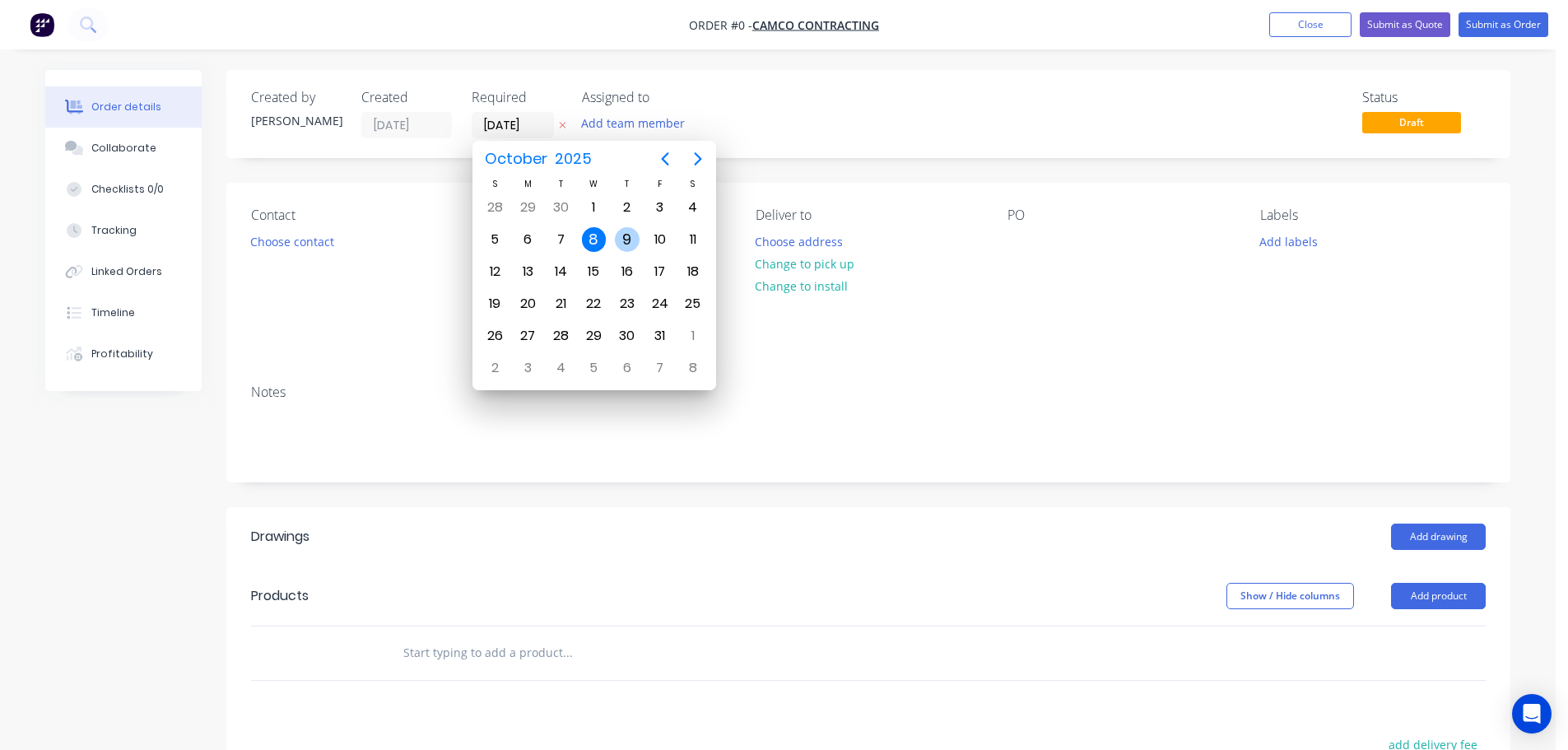
click at [622, 240] on div "9" at bounding box center [627, 239] width 24 height 24
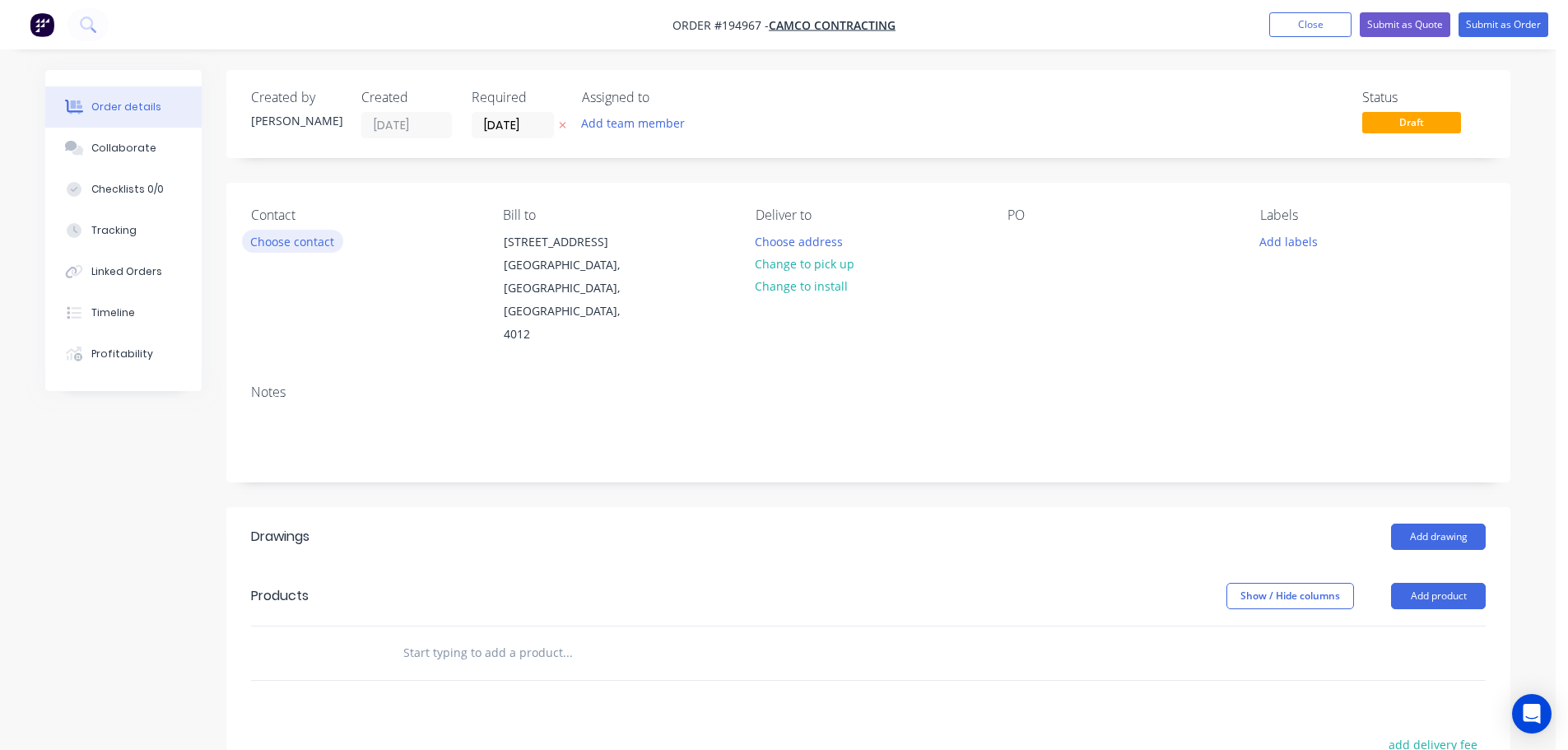
click at [307, 249] on button "Choose contact" at bounding box center [292, 240] width 102 height 22
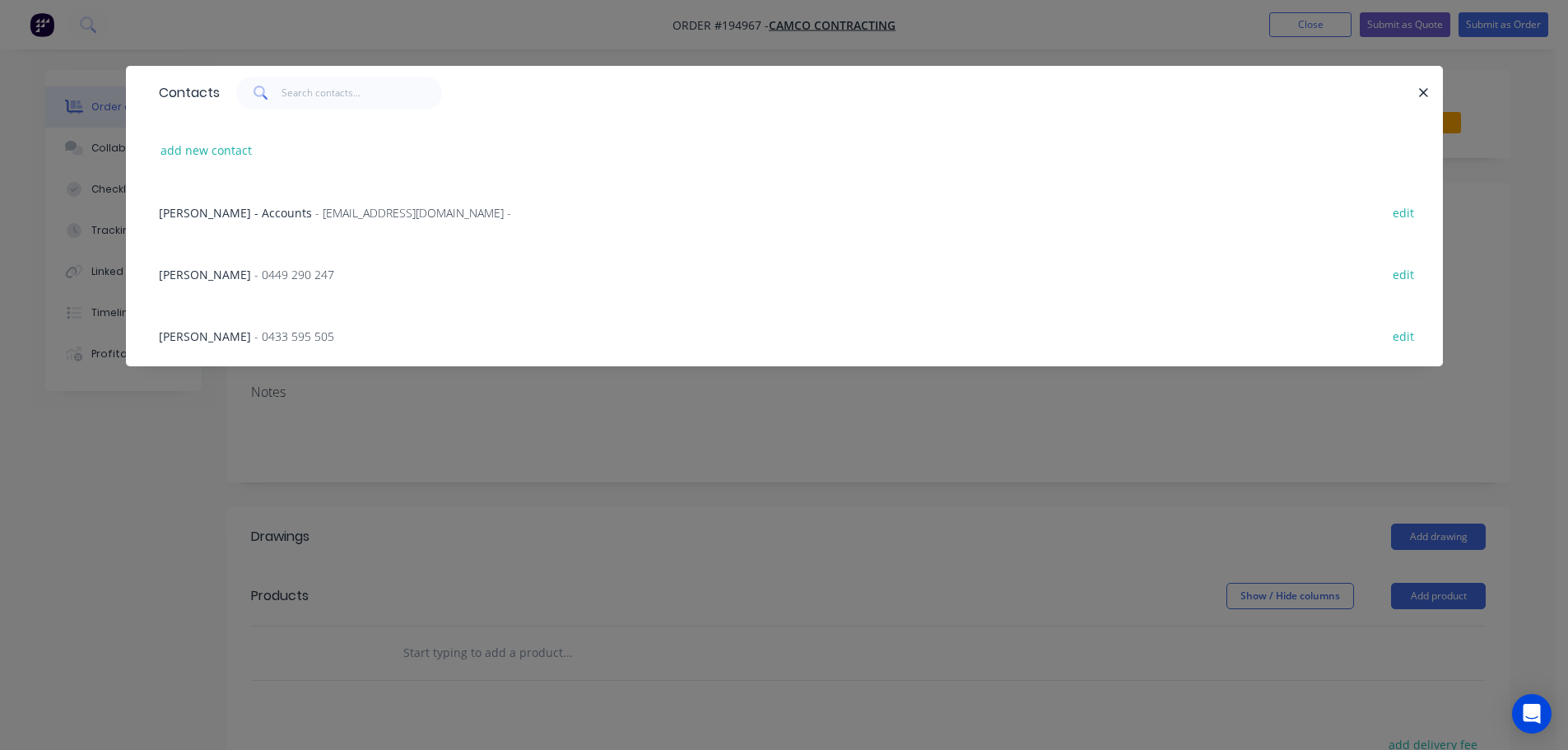
click at [254, 267] on span "- 0449 290 247" at bounding box center [294, 275] width 80 height 16
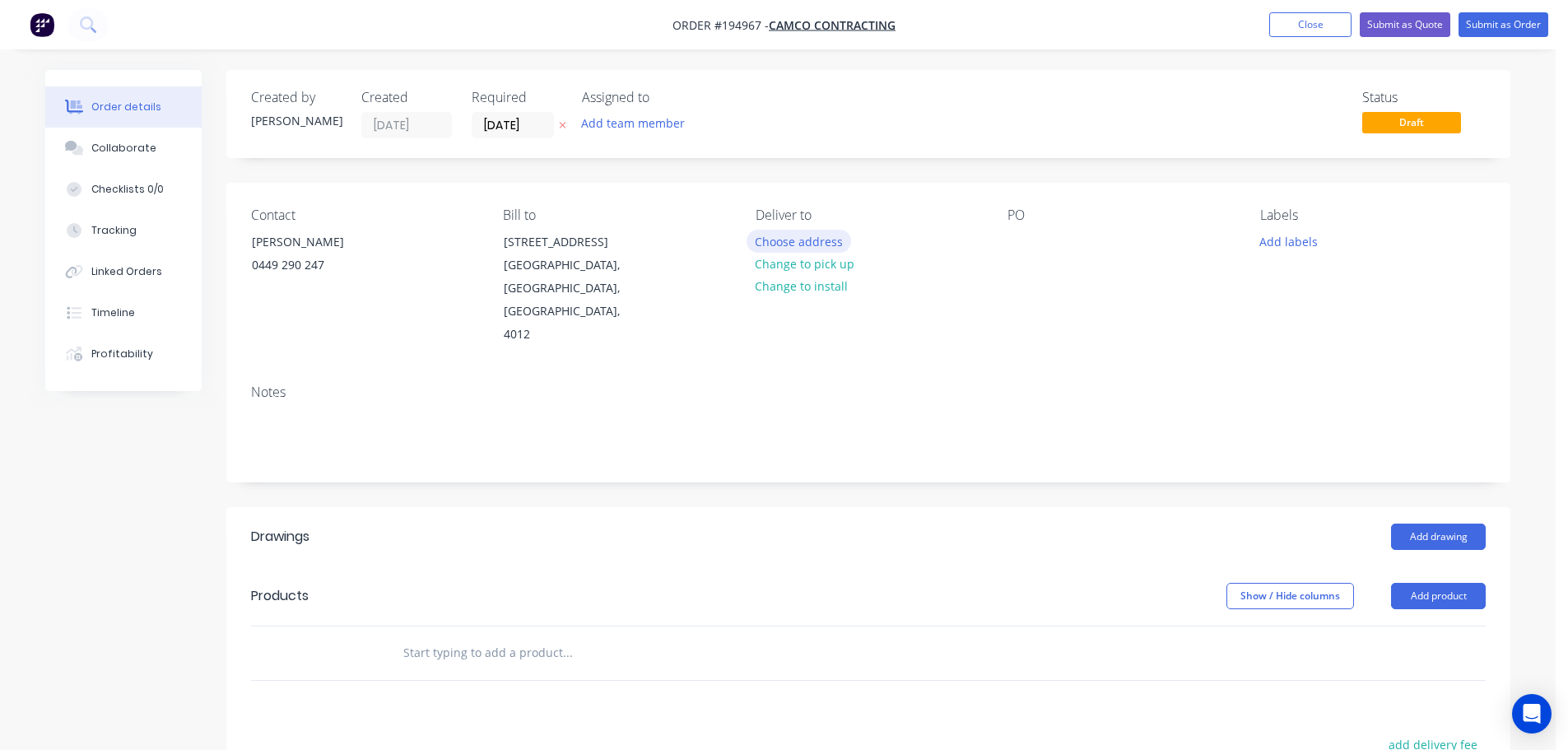
click at [810, 238] on button "Choose address" at bounding box center [799, 240] width 105 height 22
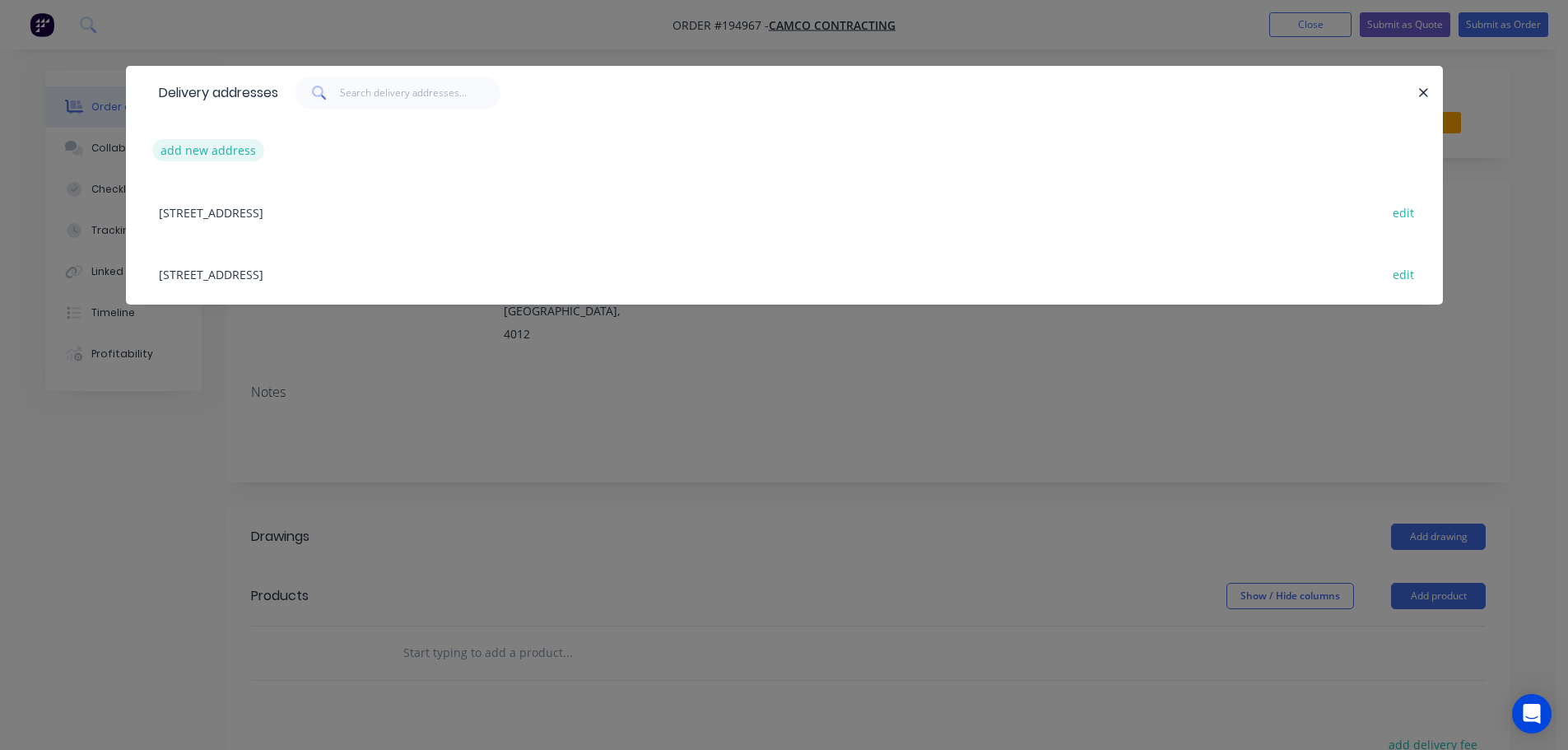
click at [220, 151] on button "add new address" at bounding box center [208, 150] width 113 height 22
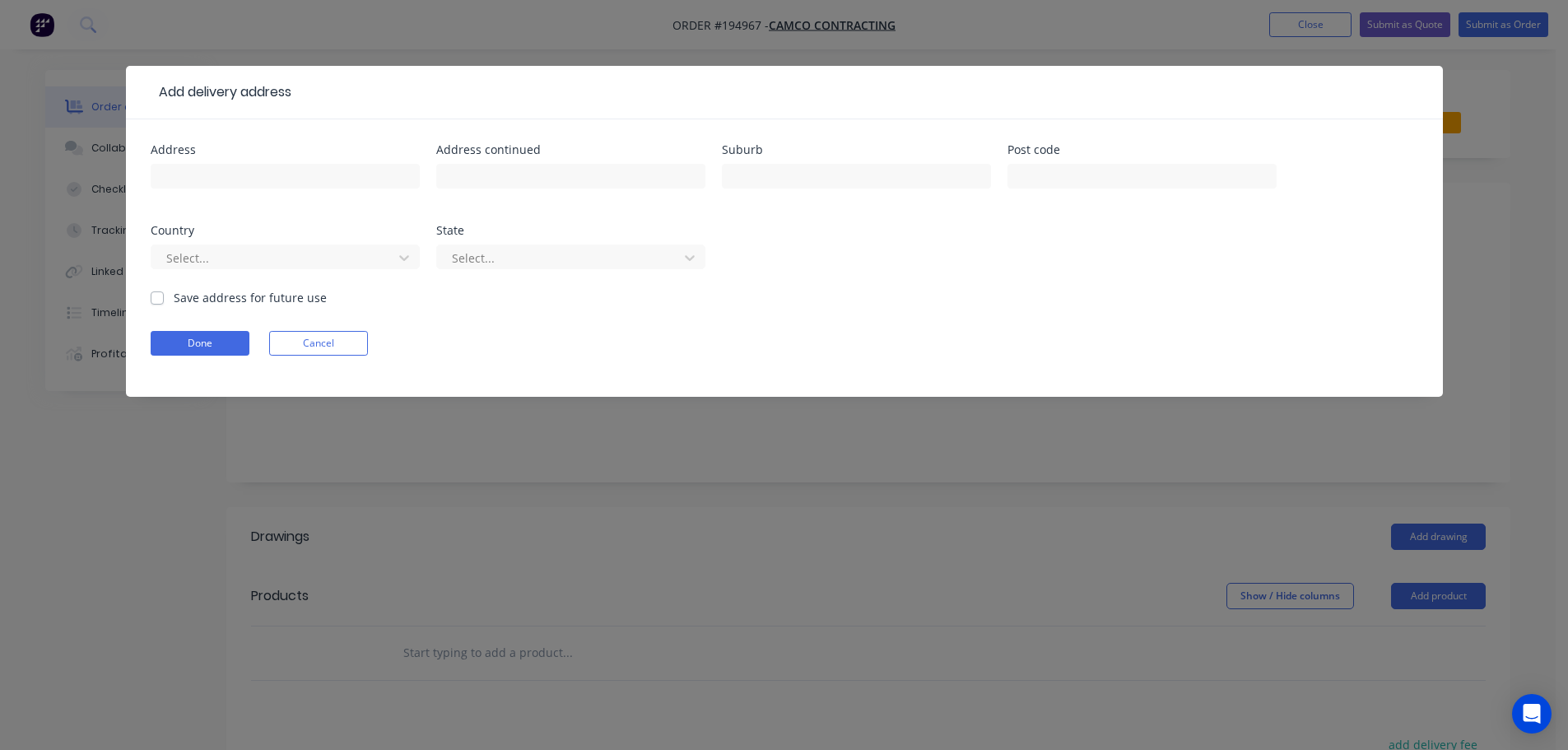
click at [220, 151] on div "Address" at bounding box center [285, 149] width 269 height 12
click at [228, 168] on input "text" at bounding box center [285, 176] width 269 height 24
click at [192, 349] on button "Done" at bounding box center [200, 343] width 99 height 24
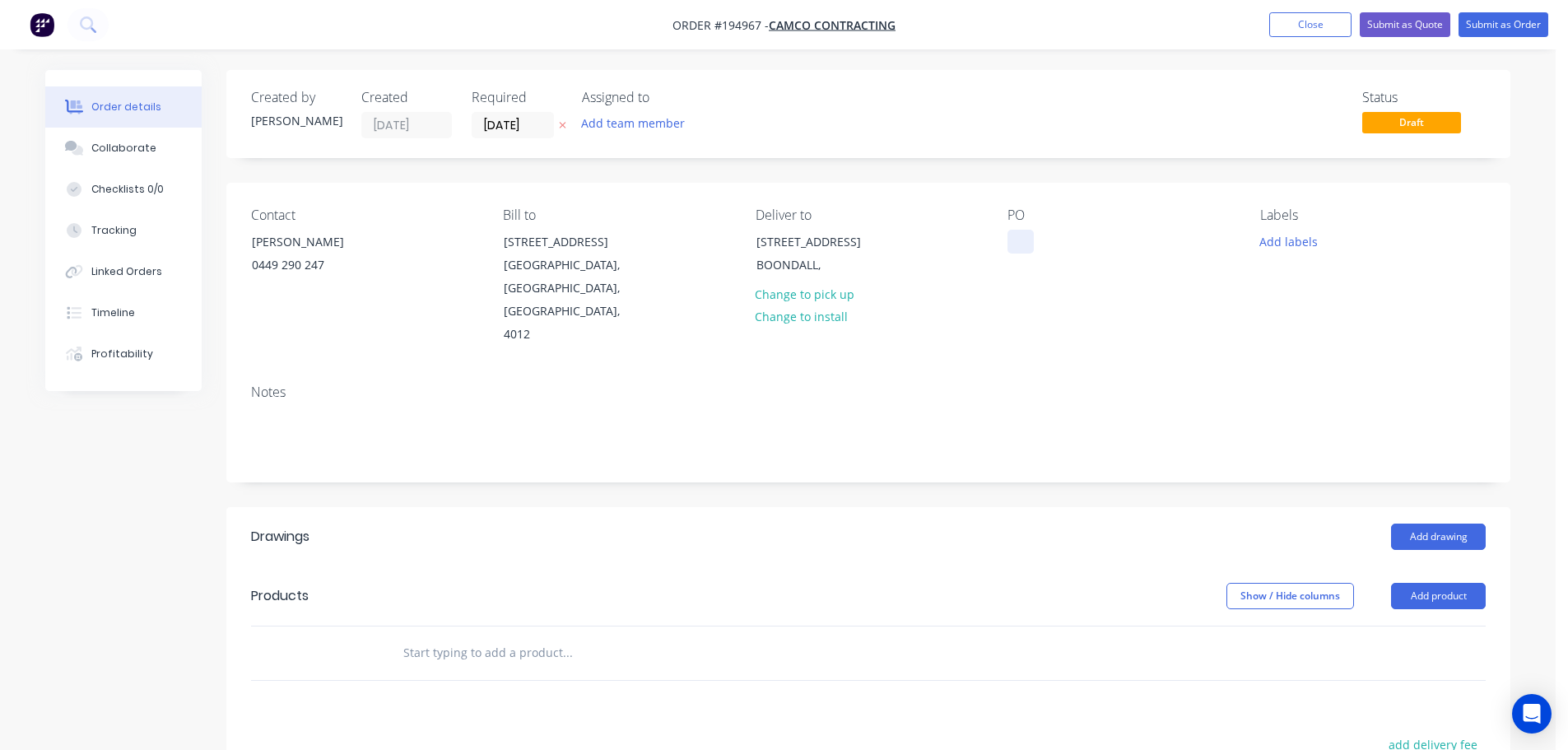
click at [1024, 241] on div at bounding box center [1020, 241] width 26 height 24
click at [1434, 587] on header "Products Show / Hide columns Add product" at bounding box center [868, 595] width 1284 height 60
click at [1442, 583] on button "Add product" at bounding box center [1438, 595] width 95 height 26
click at [1436, 626] on div "Product catalogue" at bounding box center [1407, 637] width 127 height 24
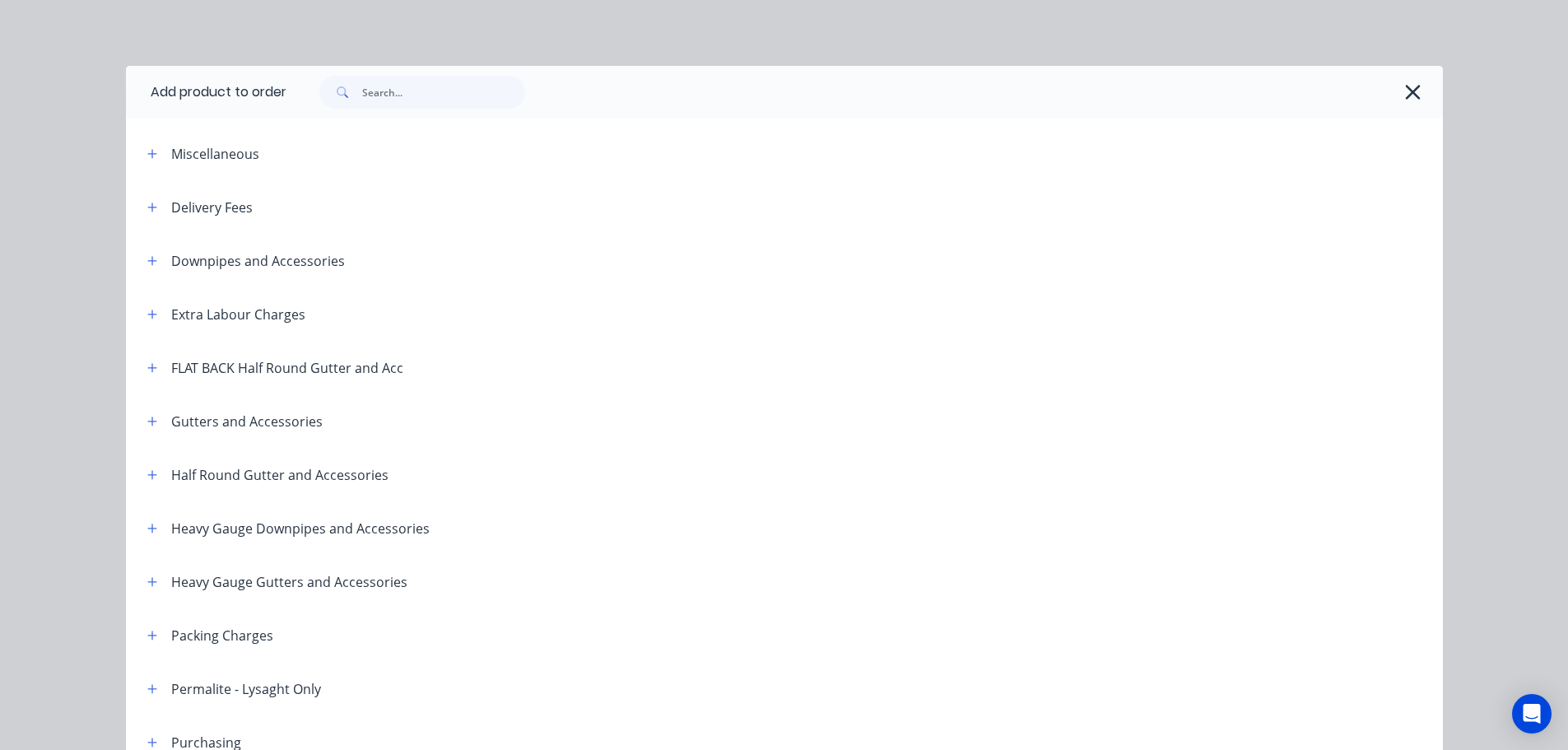
click at [147, 196] on header "Delivery Fees" at bounding box center [784, 207] width 1317 height 54
click at [152, 205] on button "button" at bounding box center [153, 207] width 20 height 20
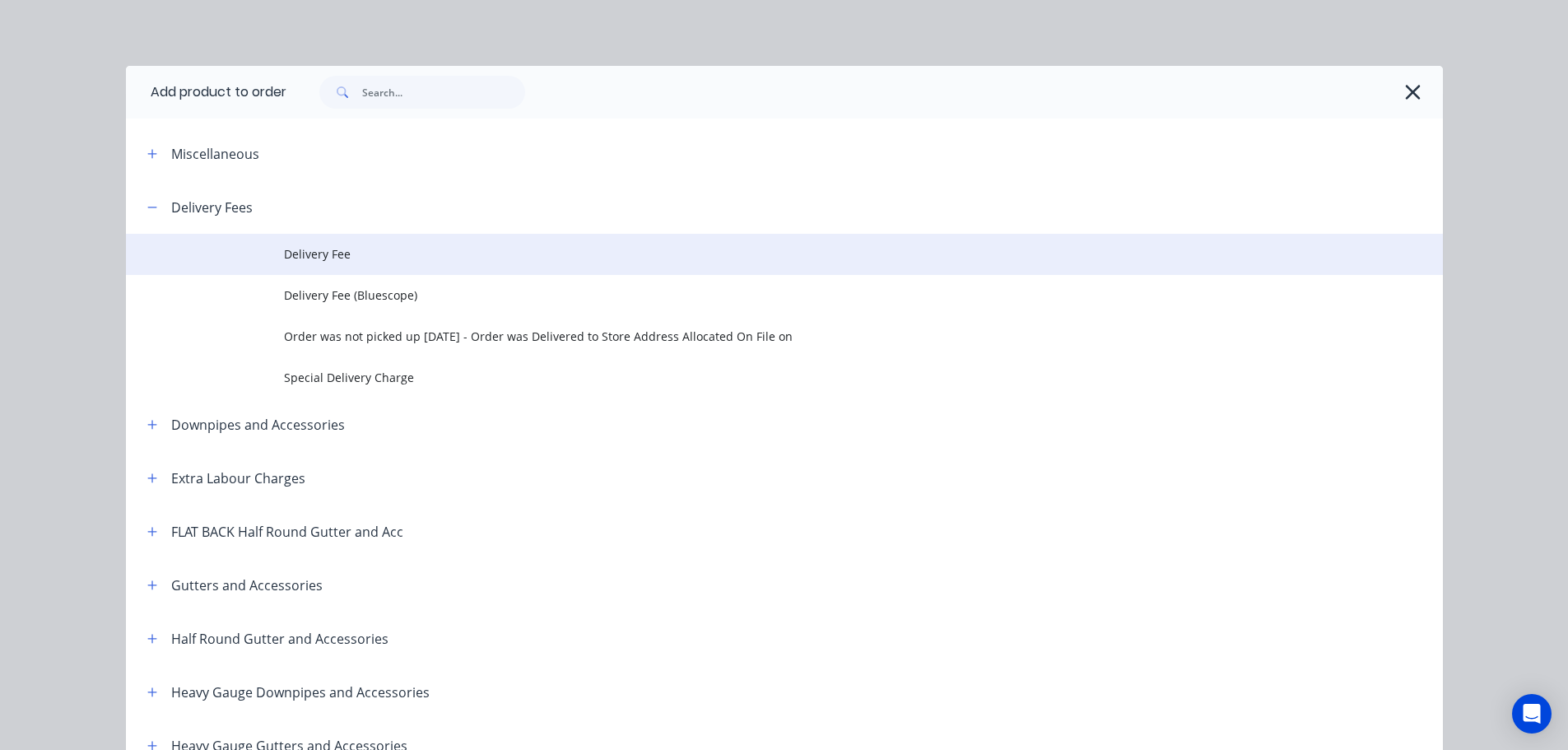
click at [272, 244] on td at bounding box center [205, 254] width 158 height 41
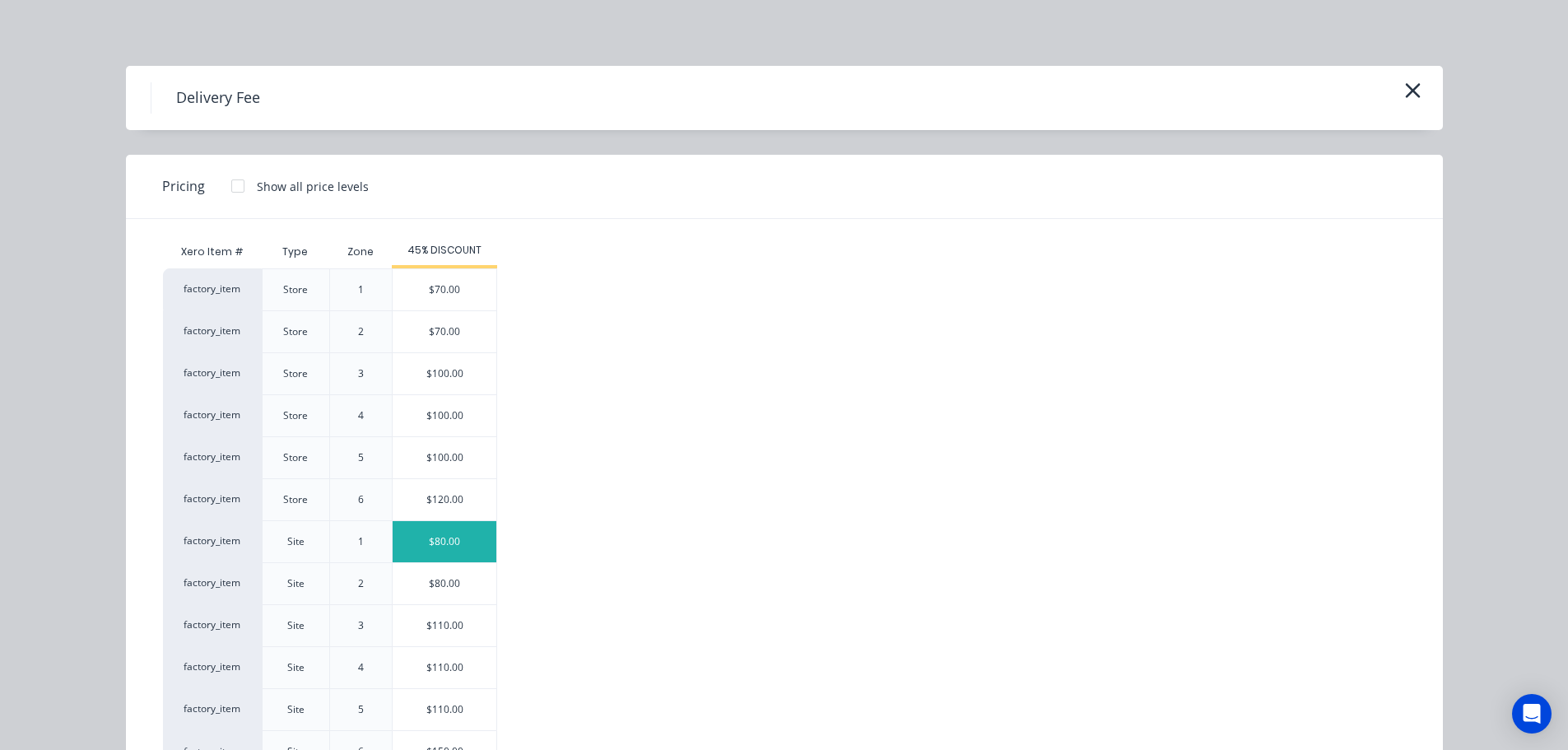
click at [461, 557] on div "$80.00" at bounding box center [443, 541] width 103 height 41
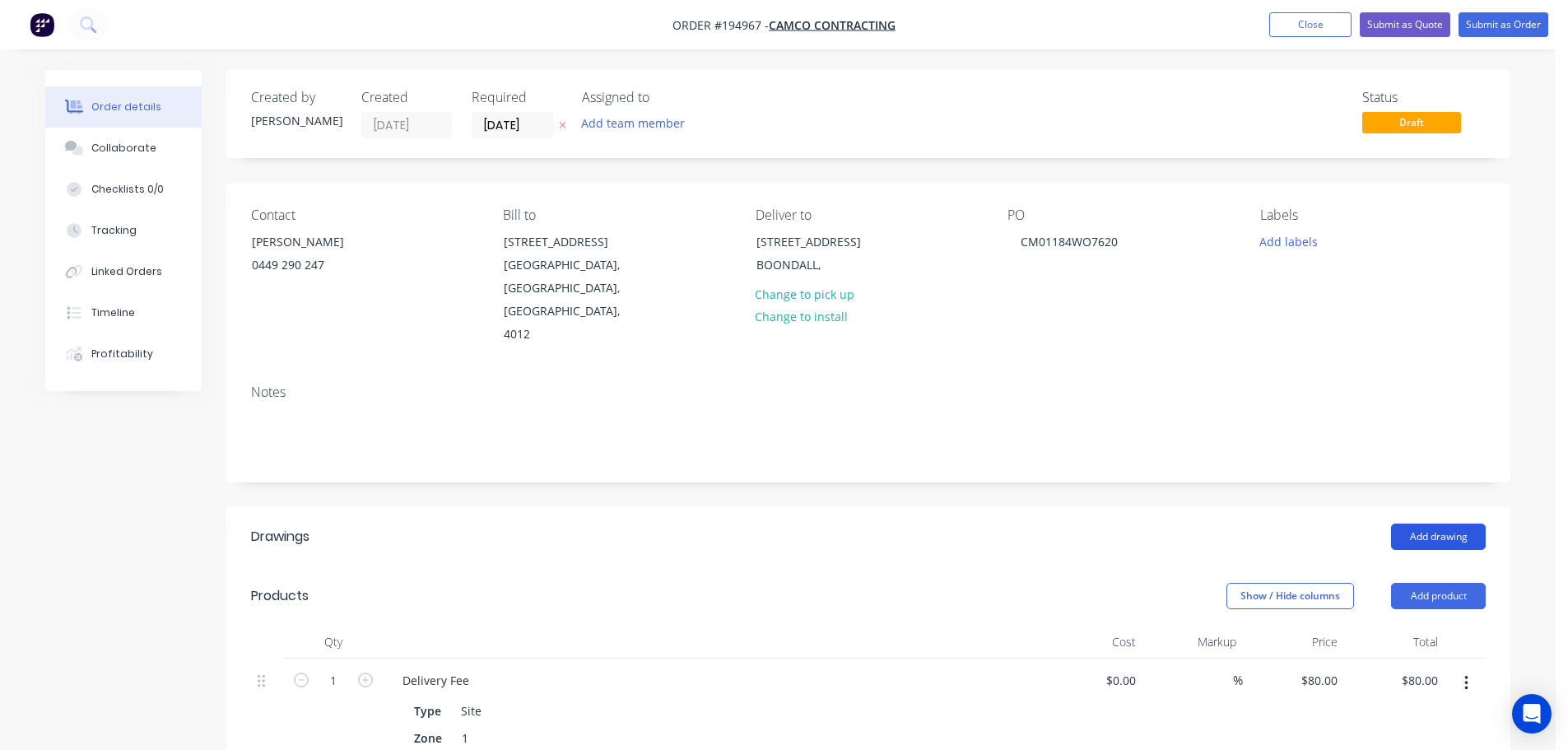
click at [1440, 523] on button "Add drawing" at bounding box center [1438, 536] width 95 height 26
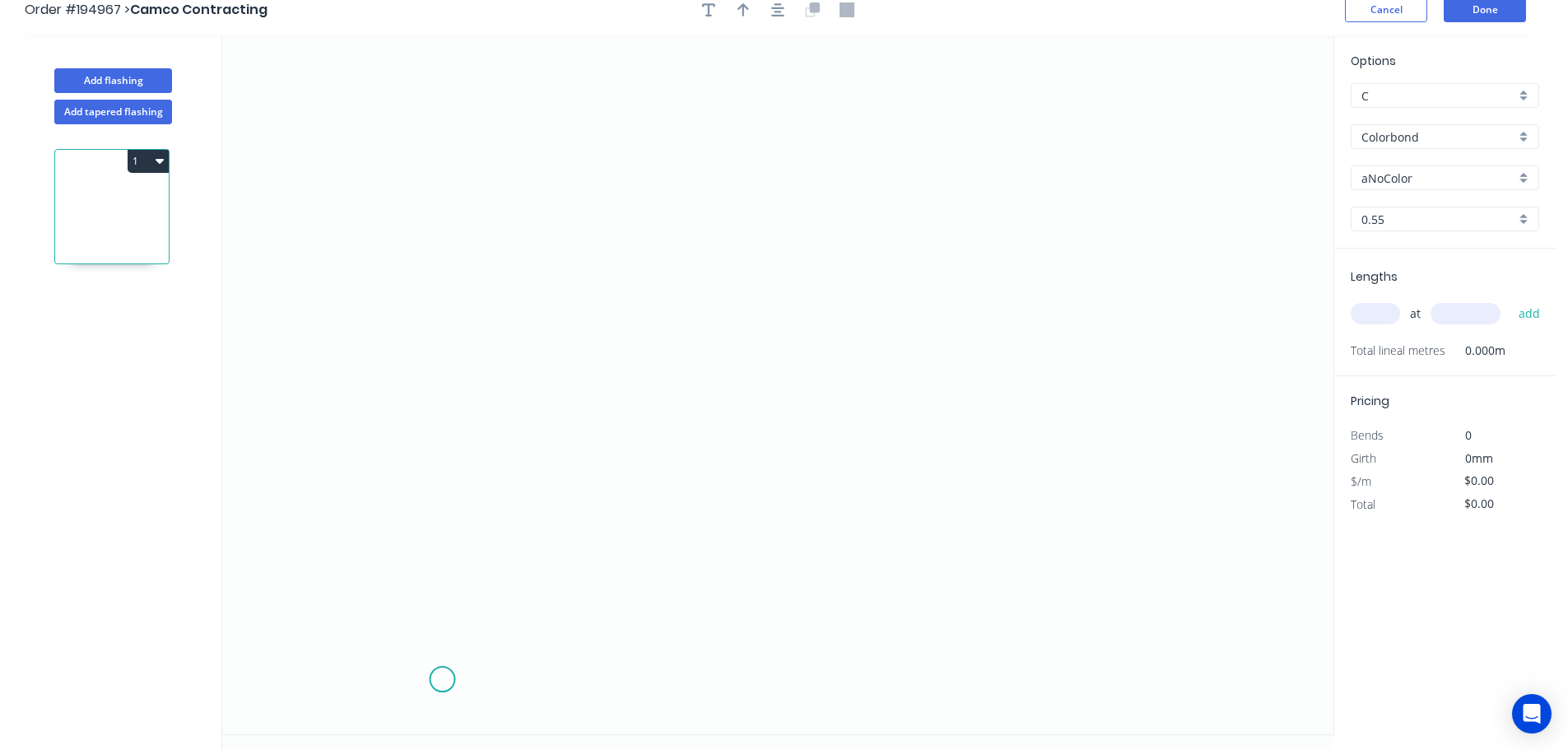
scroll to position [30, 0]
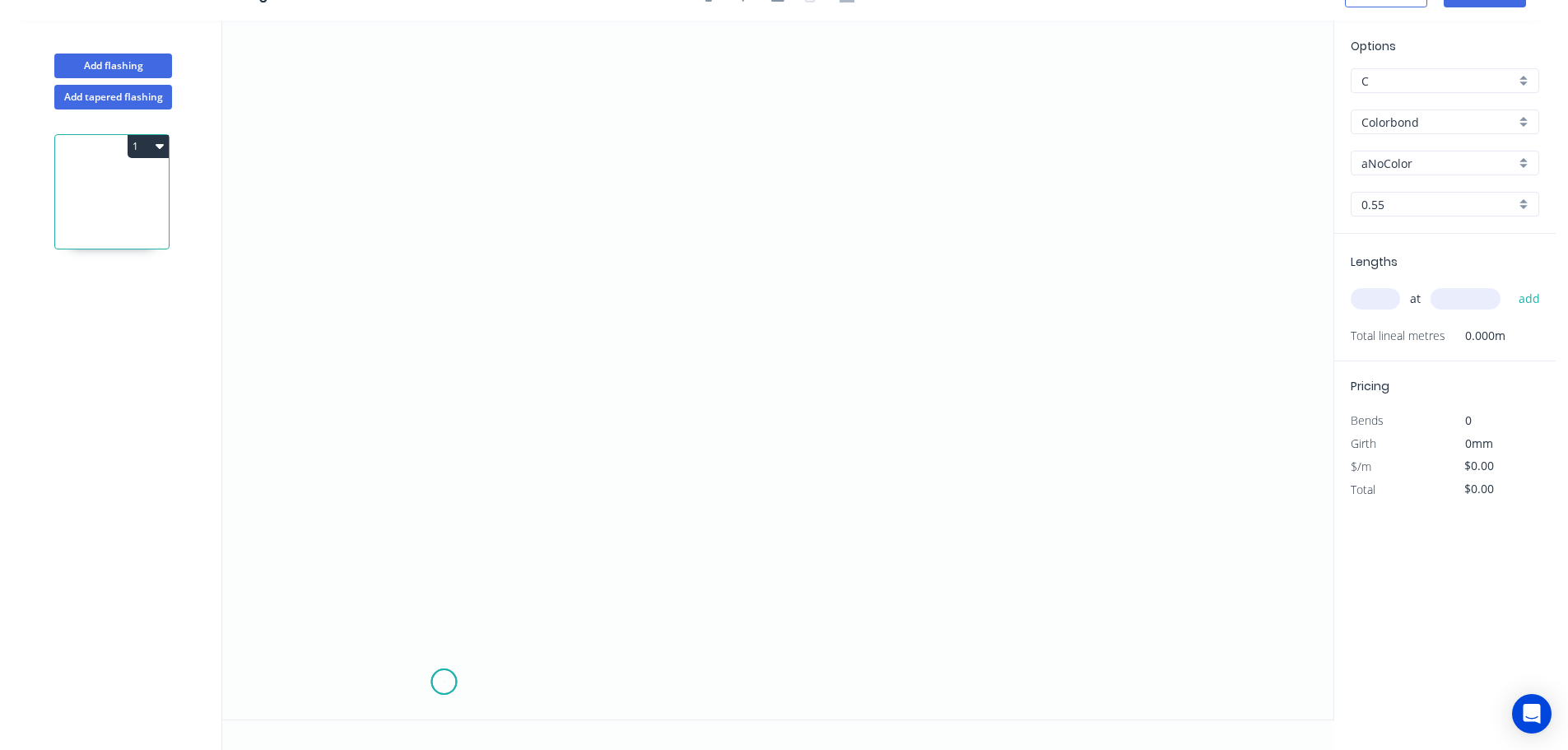
drag, startPoint x: 443, startPoint y: 682, endPoint x: 420, endPoint y: 651, distance: 38.6
click at [443, 680] on icon "0" at bounding box center [778, 370] width 1111 height 699
click at [334, 580] on icon "0" at bounding box center [778, 370] width 1111 height 699
click at [438, 478] on icon "0 ?" at bounding box center [778, 370] width 1111 height 699
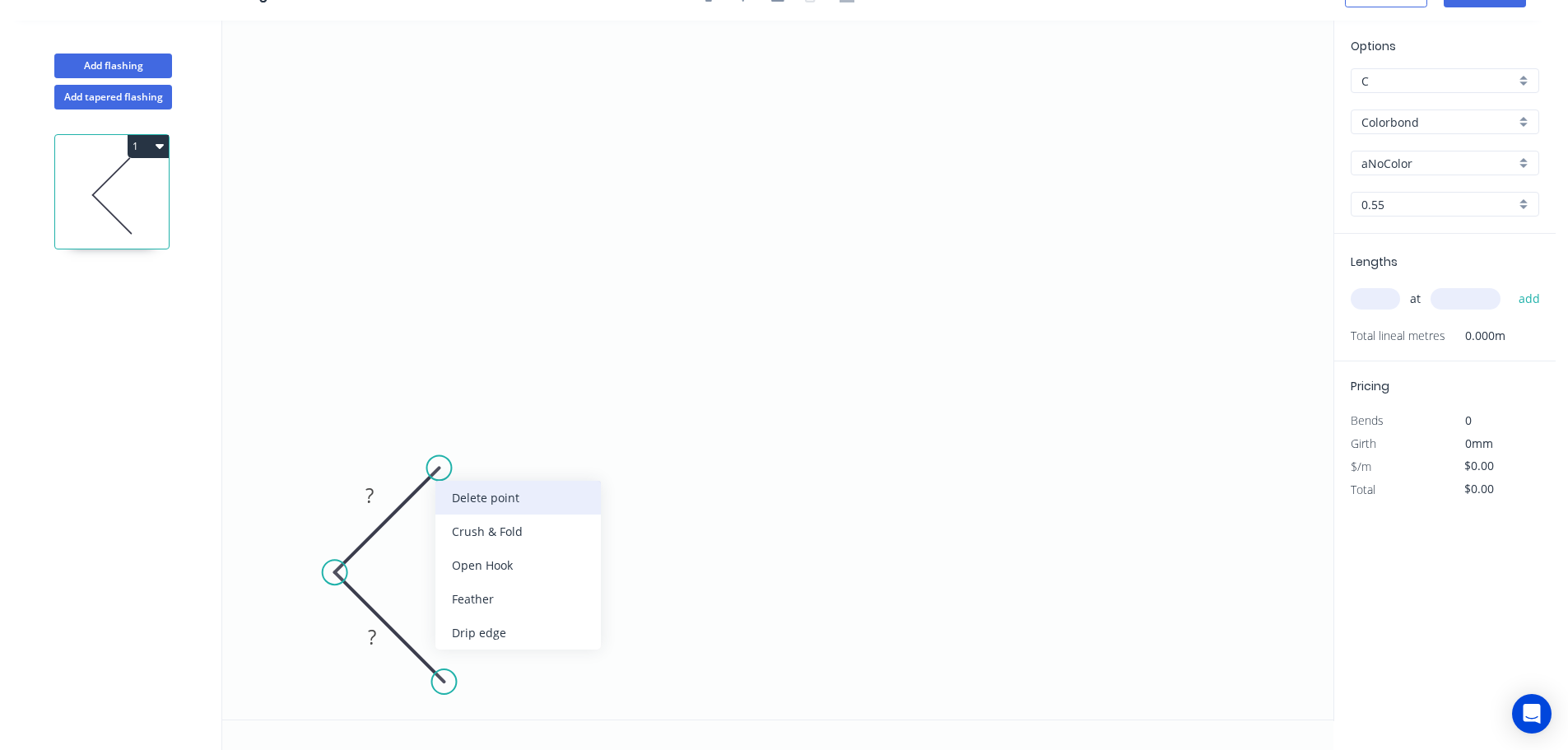
click at [454, 501] on div "Delete point" at bounding box center [517, 497] width 165 height 34
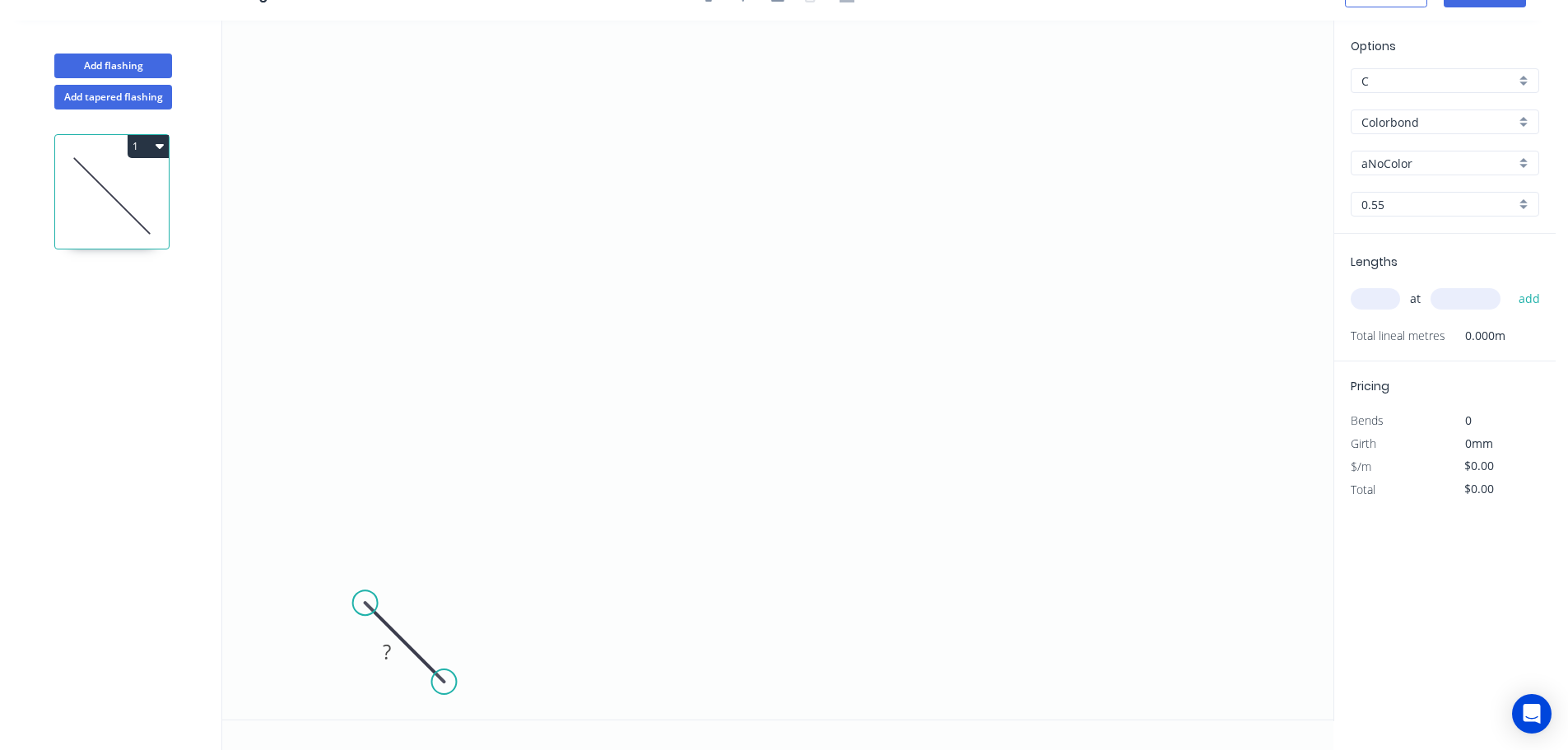
drag, startPoint x: 341, startPoint y: 578, endPoint x: 364, endPoint y: 610, distance: 39.4
click at [364, 610] on circle at bounding box center [364, 602] width 24 height 24
click at [367, 606] on circle at bounding box center [364, 602] width 24 height 24
drag, startPoint x: 367, startPoint y: 603, endPoint x: 360, endPoint y: 594, distance: 11.4
click at [362, 594] on circle at bounding box center [363, 601] width 24 height 24
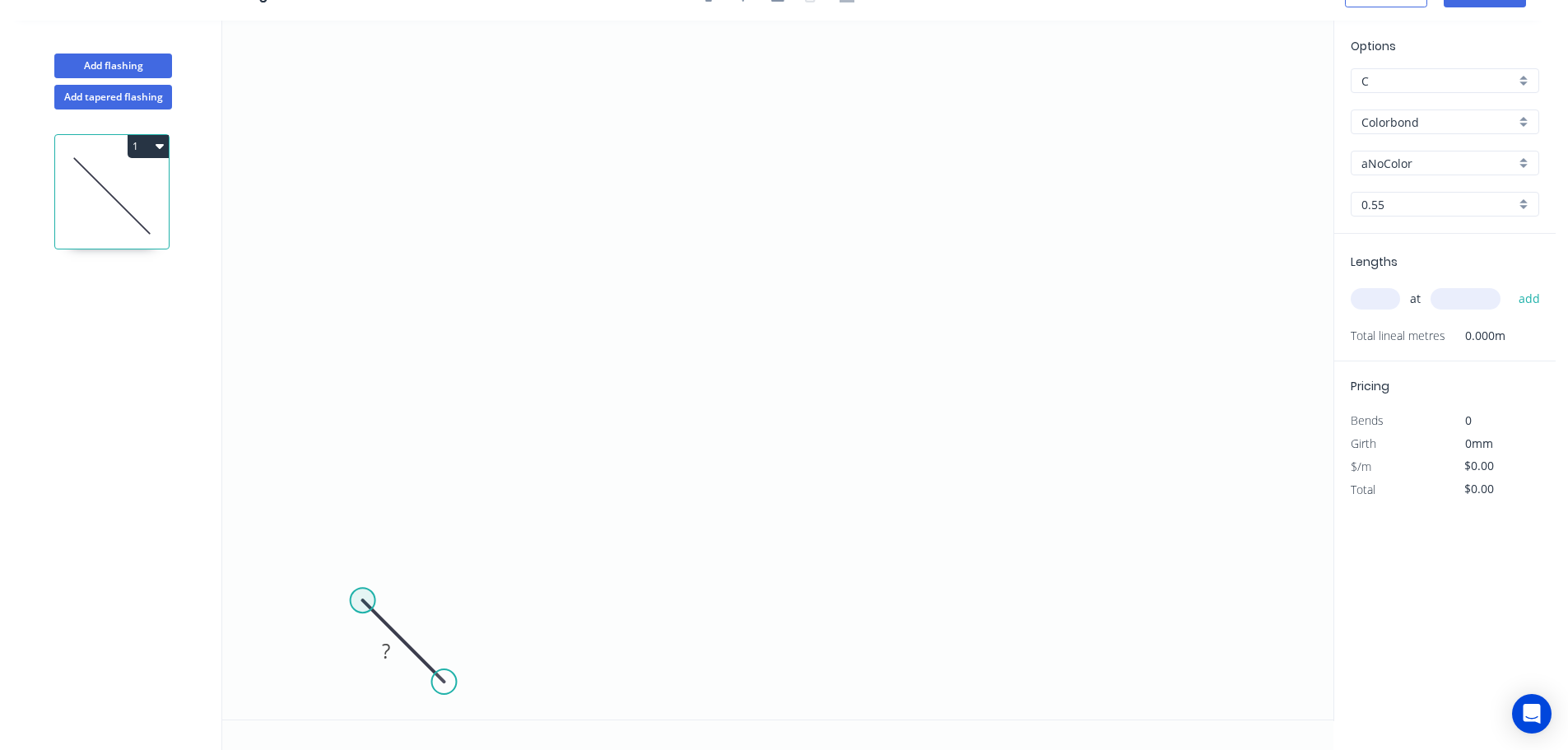
click at [360, 594] on circle at bounding box center [362, 600] width 24 height 24
click at [448, 519] on icon "0 ?" at bounding box center [778, 370] width 1111 height 699
click at [445, 89] on icon "0 ? ?" at bounding box center [778, 370] width 1111 height 699
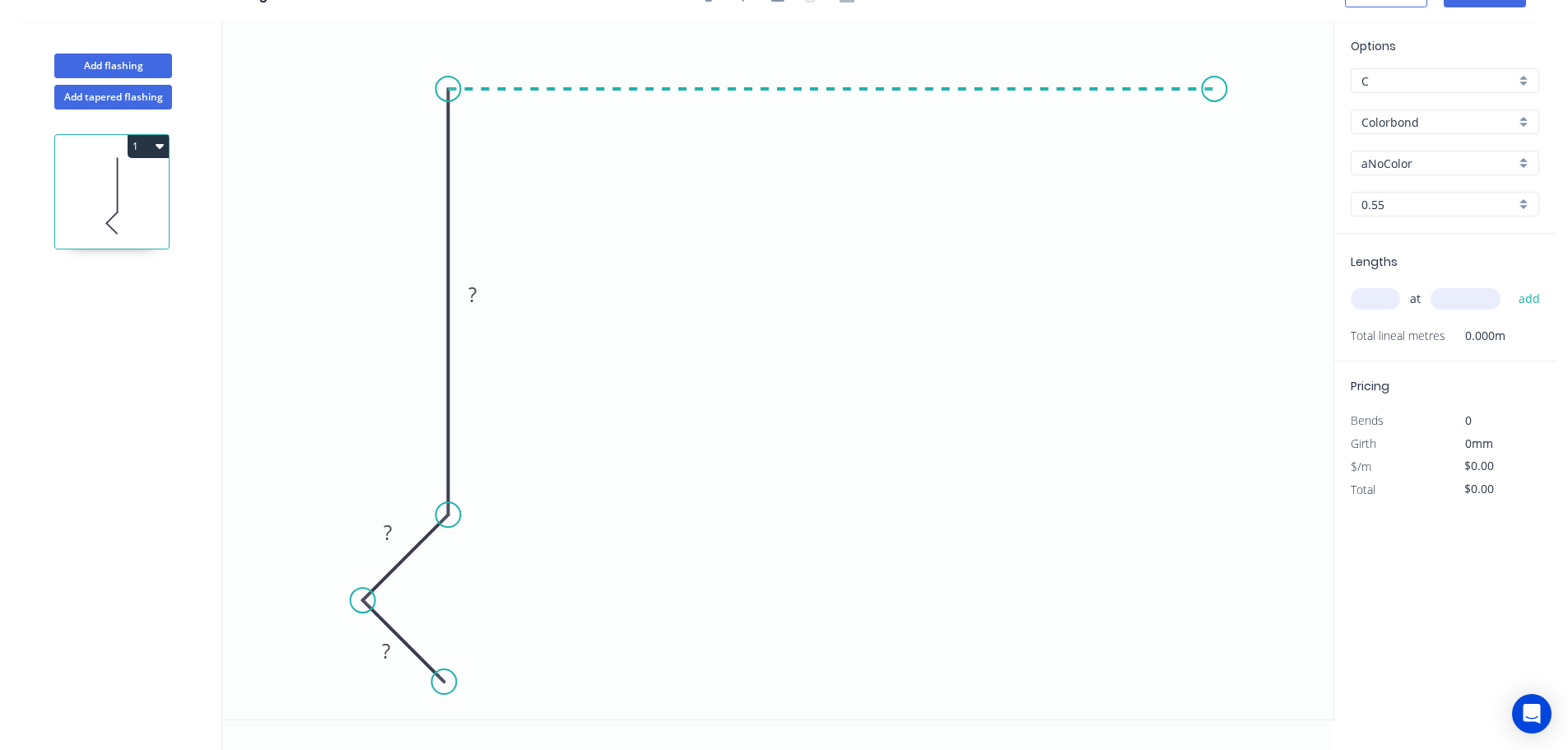
drag, startPoint x: 1214, startPoint y: 97, endPoint x: 1233, endPoint y: 113, distance: 24.8
click at [1214, 97] on icon "0 ? ? ?" at bounding box center [778, 370] width 1111 height 699
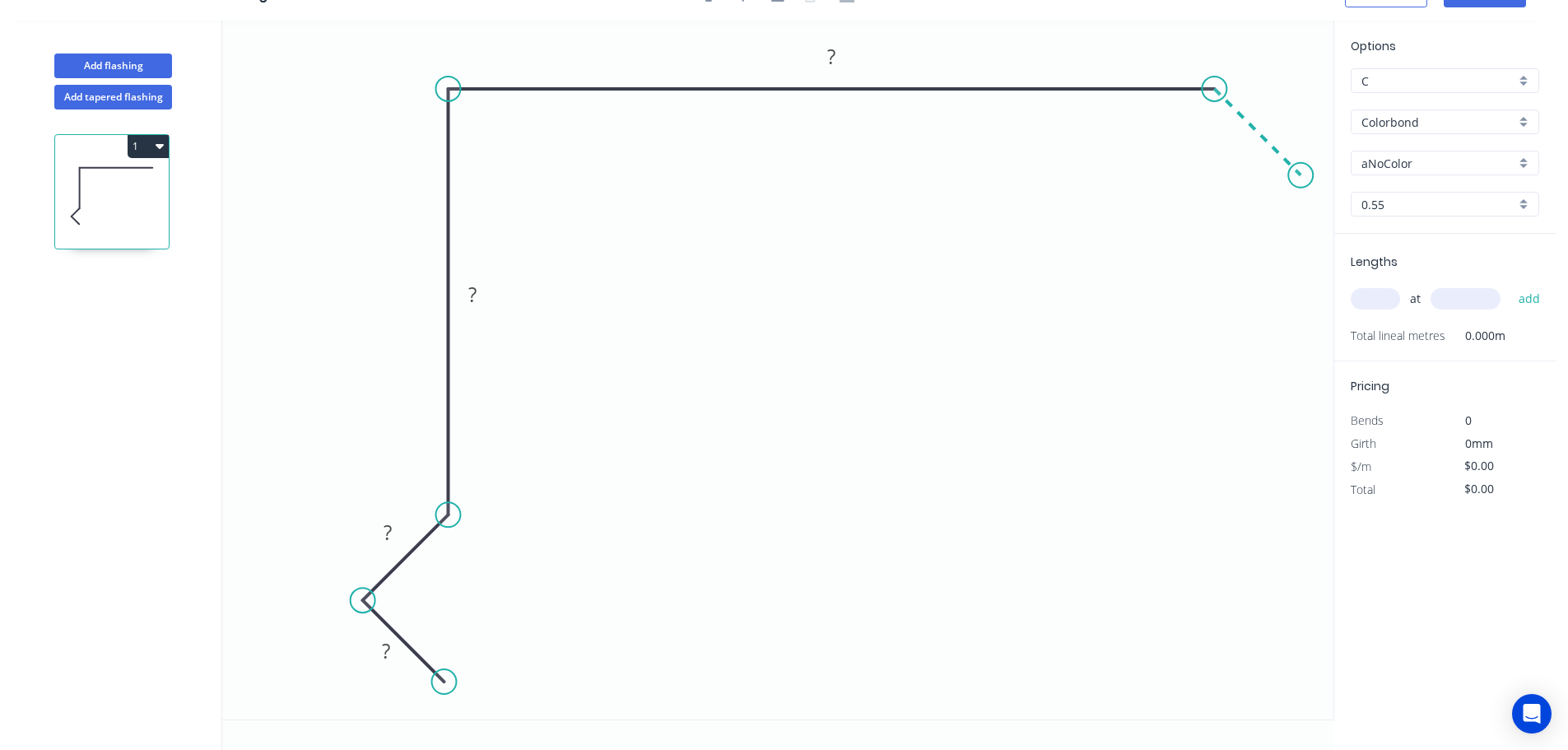
click at [1301, 165] on icon "0 ? ? ? ?" at bounding box center [778, 370] width 1111 height 699
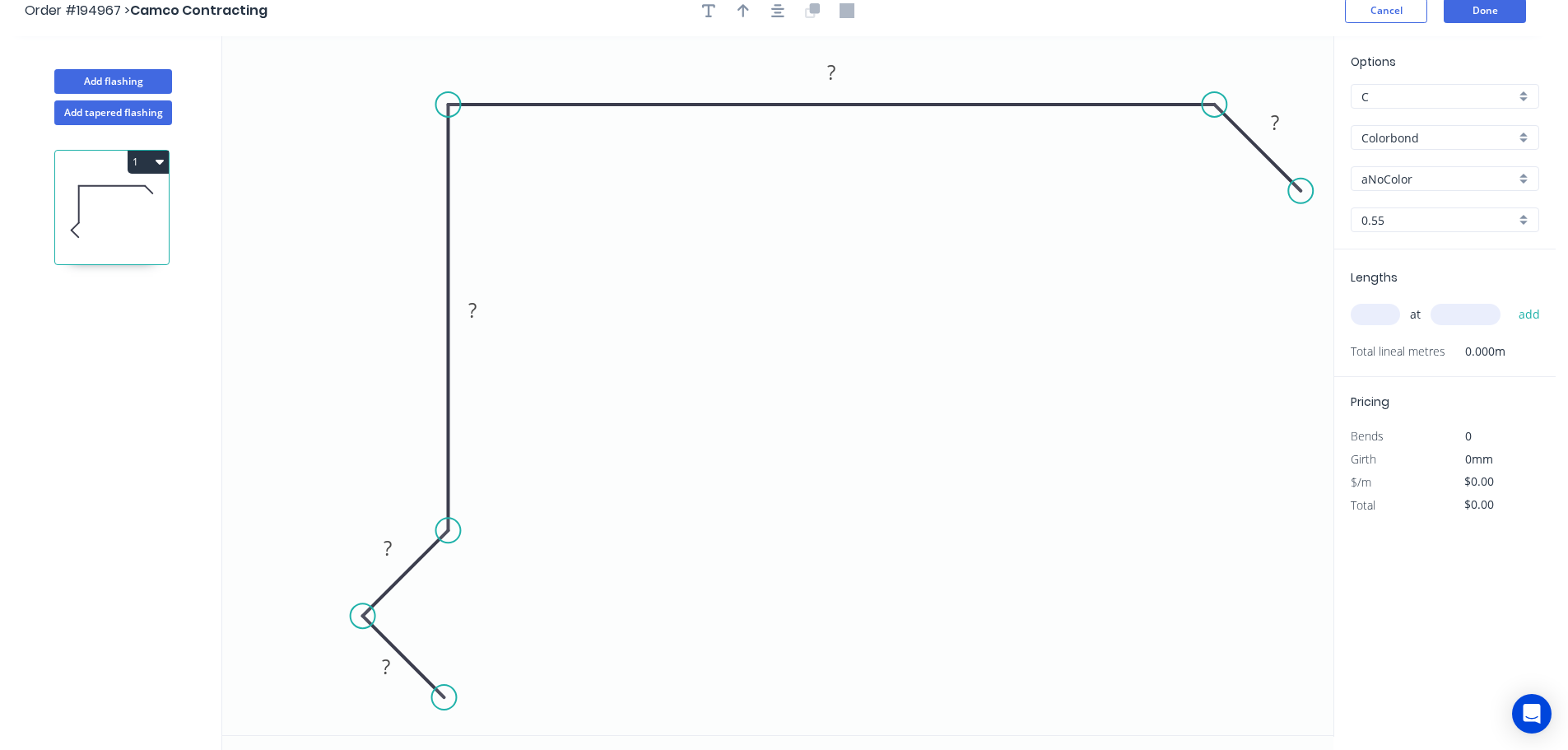
scroll to position [0, 0]
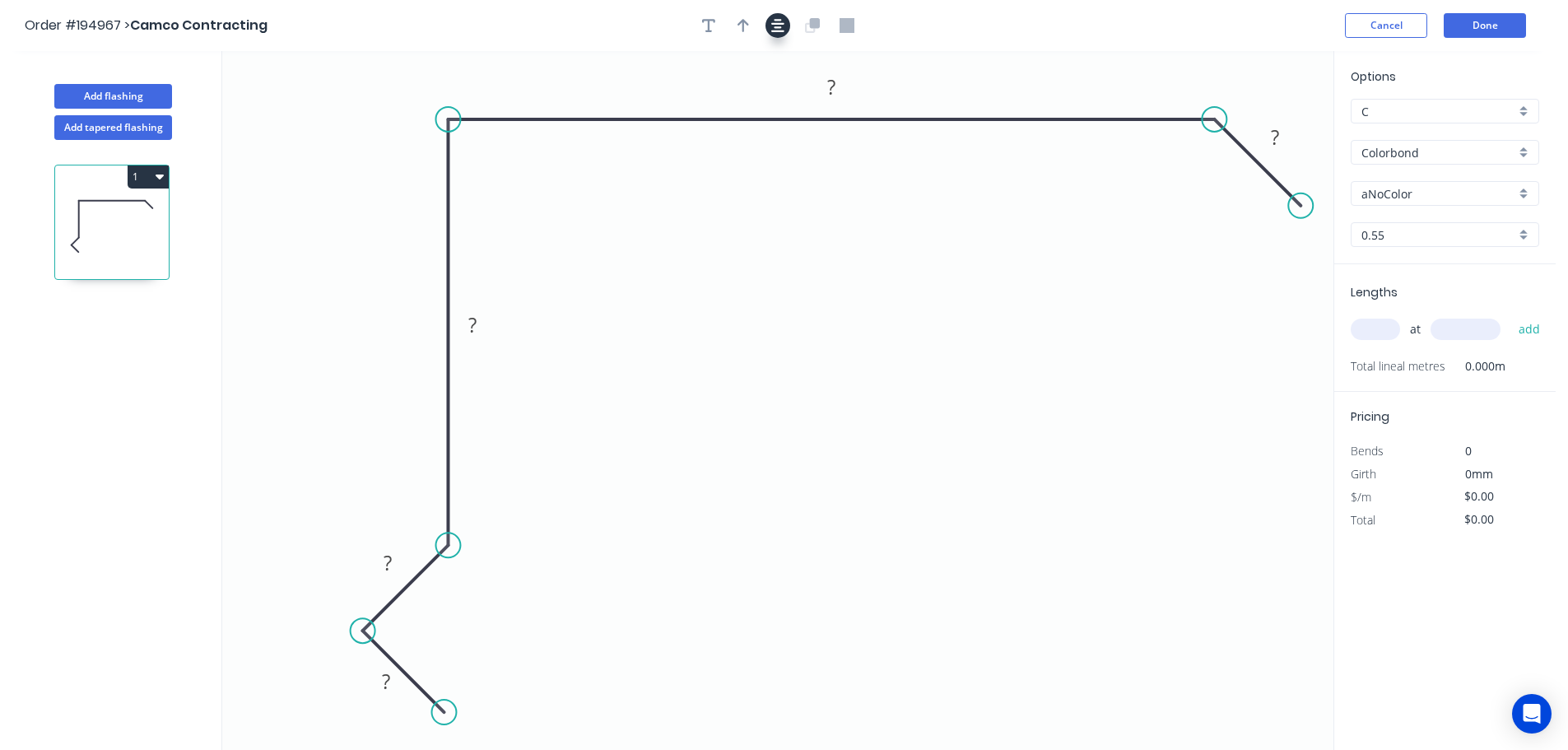
click at [783, 27] on icon "button" at bounding box center [778, 26] width 13 height 15
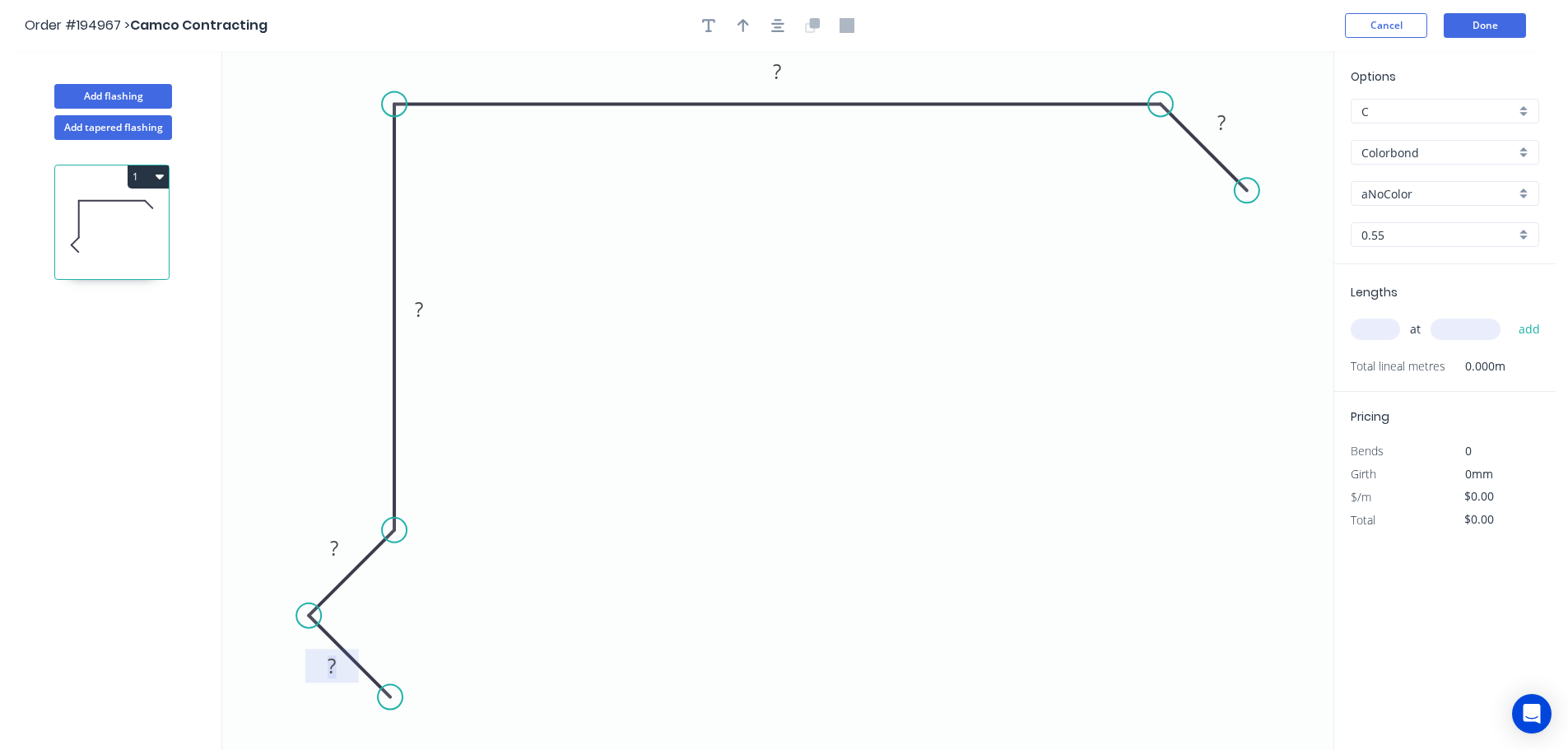
click at [342, 665] on rect at bounding box center [331, 666] width 33 height 23
click at [781, 20] on icon "button" at bounding box center [778, 26] width 13 height 15
click at [1466, 192] on input "aNoColor" at bounding box center [1438, 193] width 154 height 18
click at [1418, 228] on div "Basalt" at bounding box center [1445, 225] width 186 height 29
click at [1369, 325] on input "text" at bounding box center [1375, 328] width 50 height 21
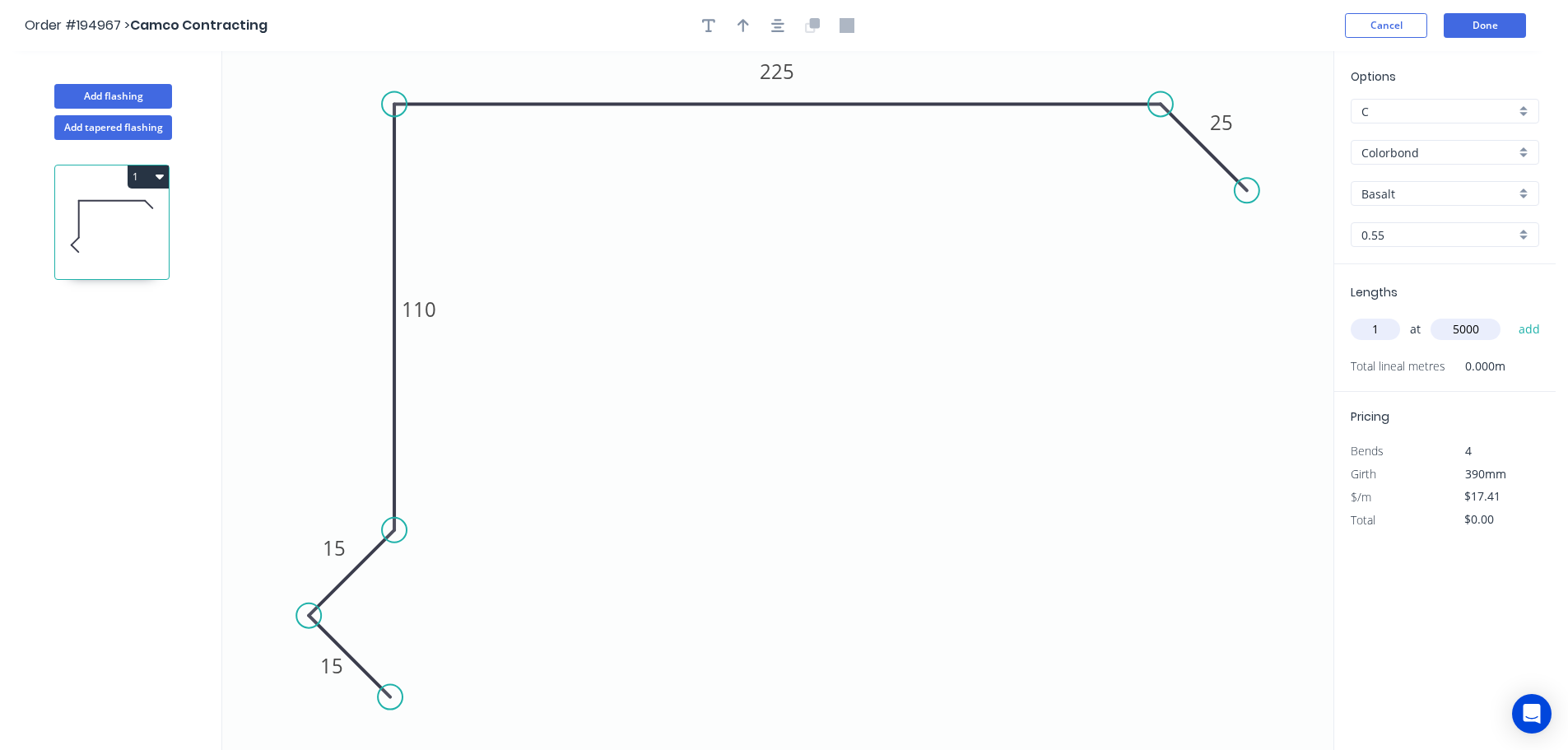
click at [1510, 315] on button "add" at bounding box center [1529, 328] width 39 height 28
click at [139, 170] on button "1" at bounding box center [148, 176] width 41 height 23
click at [118, 207] on div "Duplicate" at bounding box center [90, 218] width 127 height 24
click at [435, 313] on tspan "110" at bounding box center [418, 309] width 34 height 27
click at [1369, 322] on input "text" at bounding box center [1375, 328] width 50 height 21
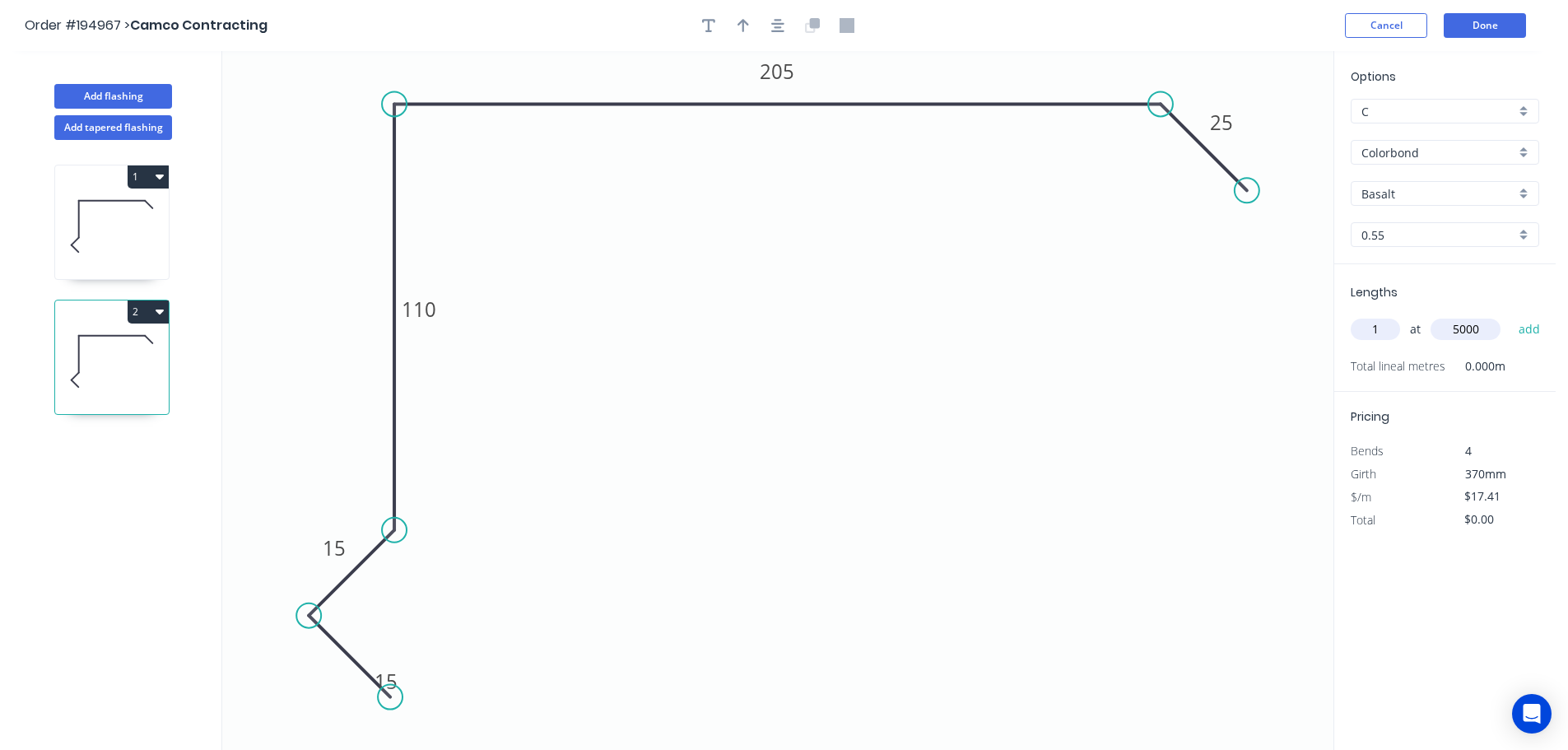
click at [1510, 315] on button "add" at bounding box center [1529, 328] width 39 height 28
click at [135, 305] on button "2" at bounding box center [148, 312] width 41 height 23
click at [130, 336] on button "Duplicate" at bounding box center [91, 352] width 156 height 33
click at [120, 387] on icon at bounding box center [112, 360] width 113 height 105
click at [100, 259] on icon at bounding box center [112, 226] width 113 height 105
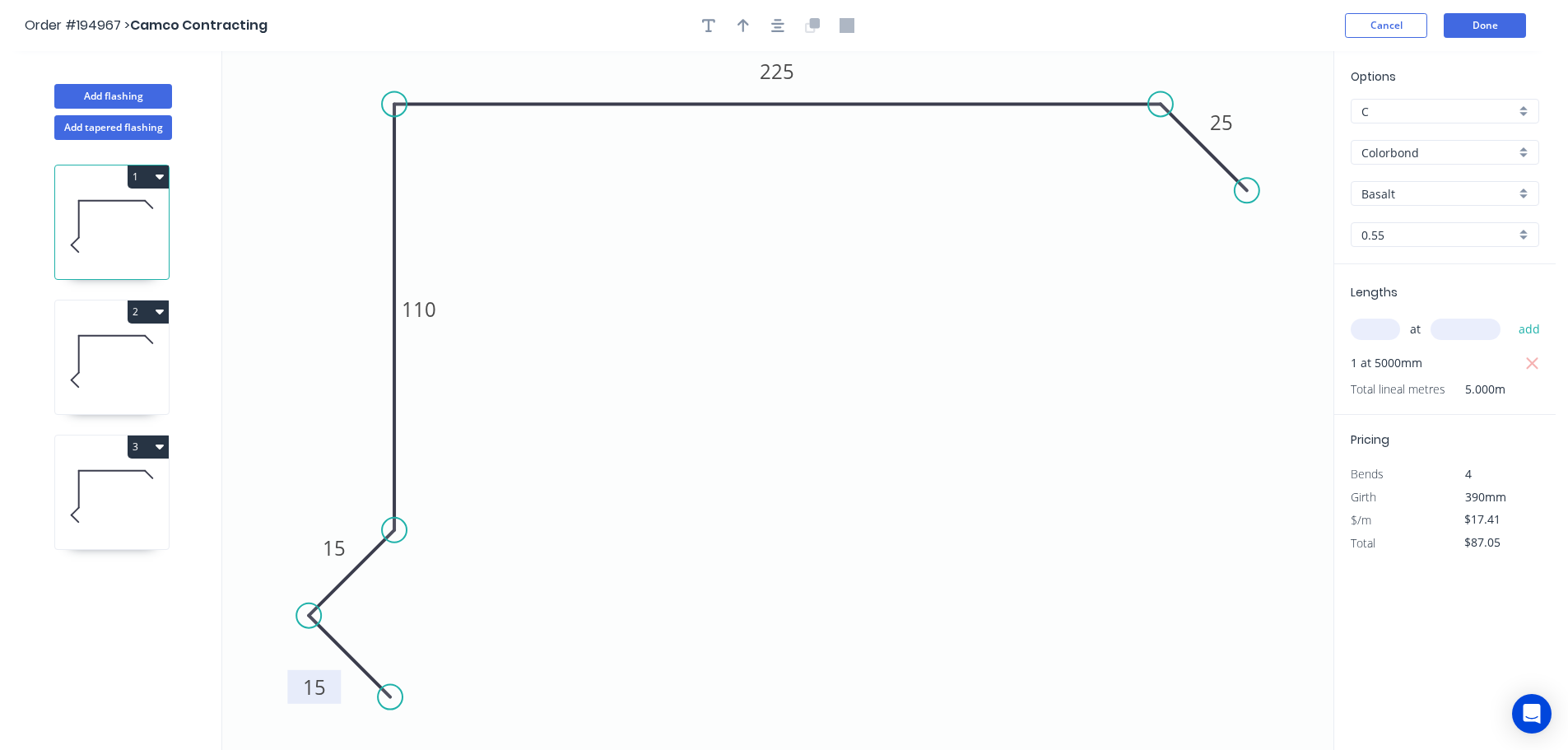
drag, startPoint x: 412, startPoint y: 680, endPoint x: 340, endPoint y: 686, distance: 72.2
click at [340, 686] on rect at bounding box center [314, 687] width 54 height 34
click at [105, 346] on icon at bounding box center [112, 360] width 113 height 105
click at [110, 234] on icon at bounding box center [112, 226] width 113 height 105
drag, startPoint x: 406, startPoint y: 600, endPoint x: 389, endPoint y: 612, distance: 20.8
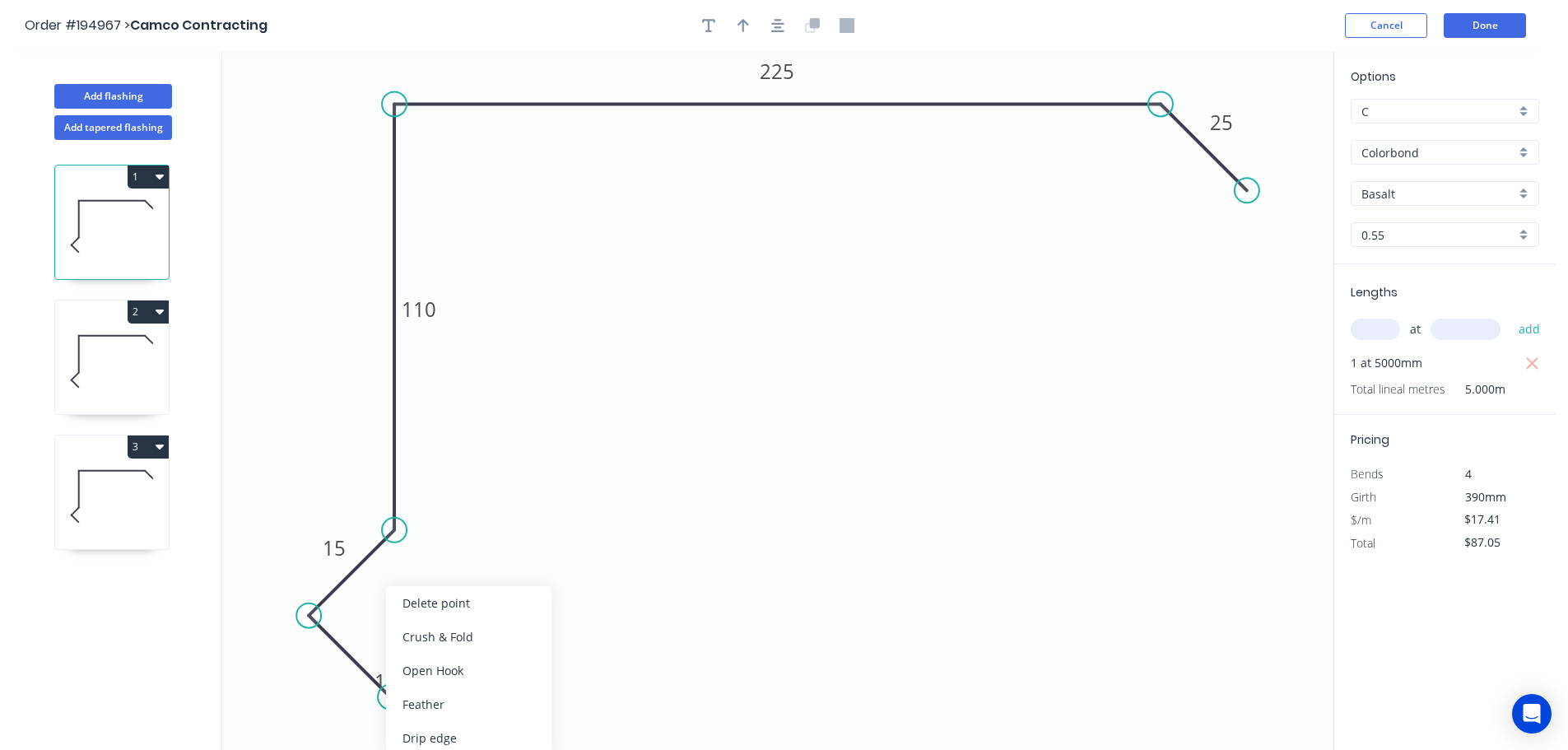
click at [407, 600] on div "Delete point" at bounding box center [469, 603] width 165 height 34
click at [308, 618] on circle at bounding box center [308, 615] width 24 height 24
drag, startPoint x: 391, startPoint y: 707, endPoint x: 861, endPoint y: 715, distance: 470.1
click at [391, 706] on icon "0 15 110 225 25" at bounding box center [778, 401] width 1111 height 699
click at [344, 665] on rect at bounding box center [332, 667] width 33 height 23
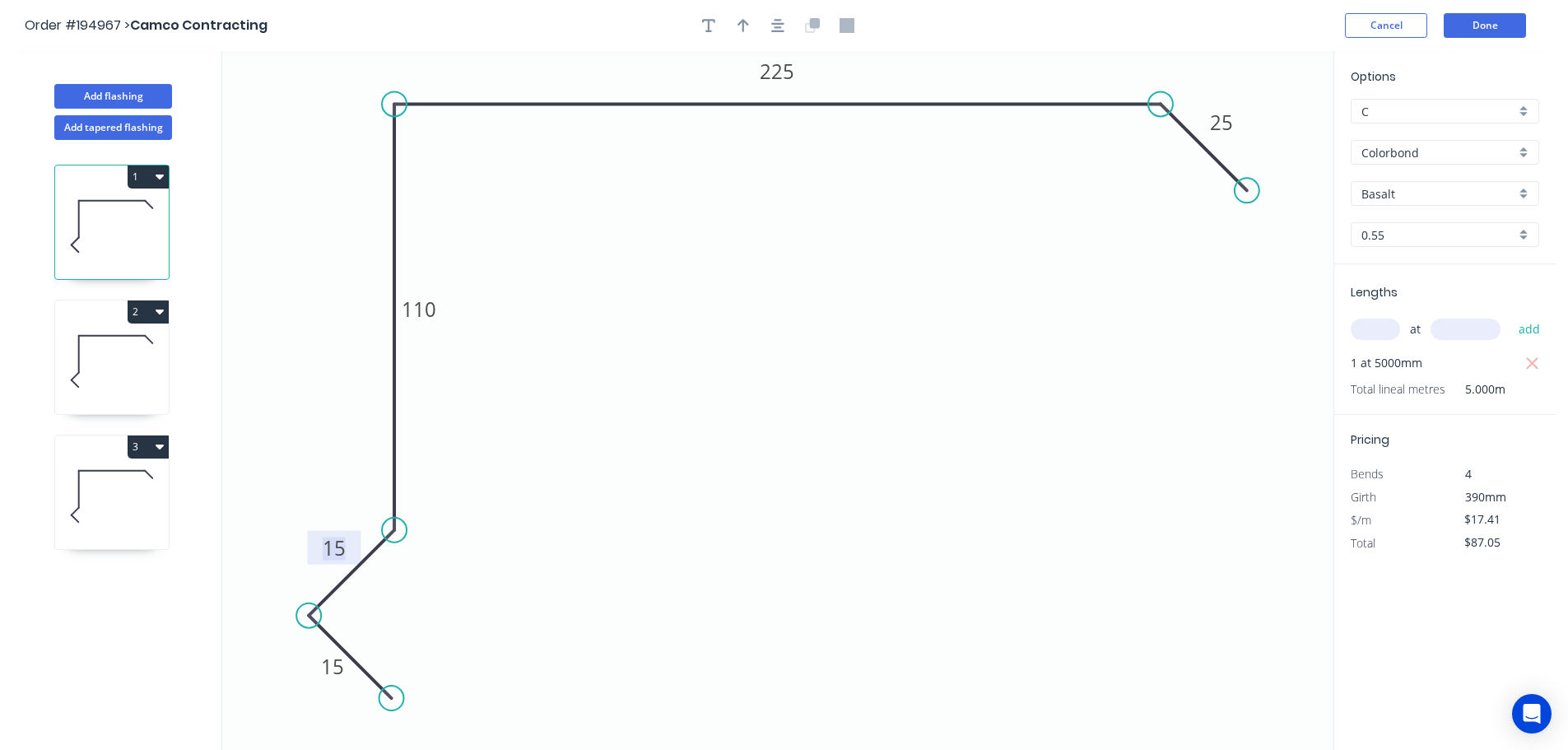
click at [133, 318] on button "2" at bounding box center [148, 312] width 41 height 23
click at [133, 494] on icon at bounding box center [112, 496] width 113 height 105
click at [113, 370] on icon at bounding box center [112, 360] width 113 height 105
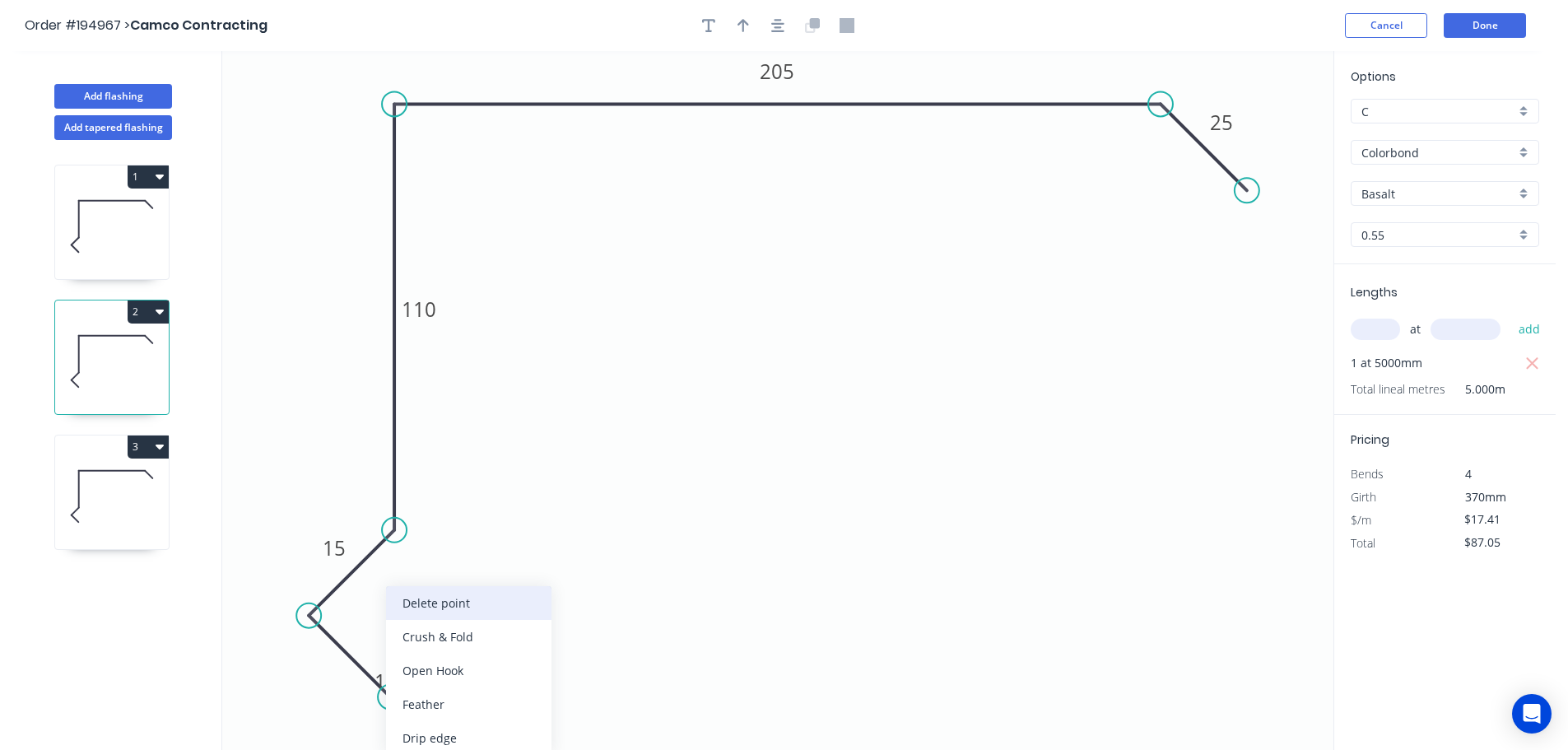
click at [420, 614] on div "Delete point" at bounding box center [469, 603] width 165 height 34
click at [305, 618] on circle at bounding box center [308, 615] width 24 height 24
drag, startPoint x: 396, startPoint y: 706, endPoint x: 338, endPoint y: 689, distance: 60.4
click at [395, 705] on icon "0 15 110 205 25" at bounding box center [778, 401] width 1111 height 699
click at [349, 674] on rect at bounding box center [334, 669] width 33 height 23
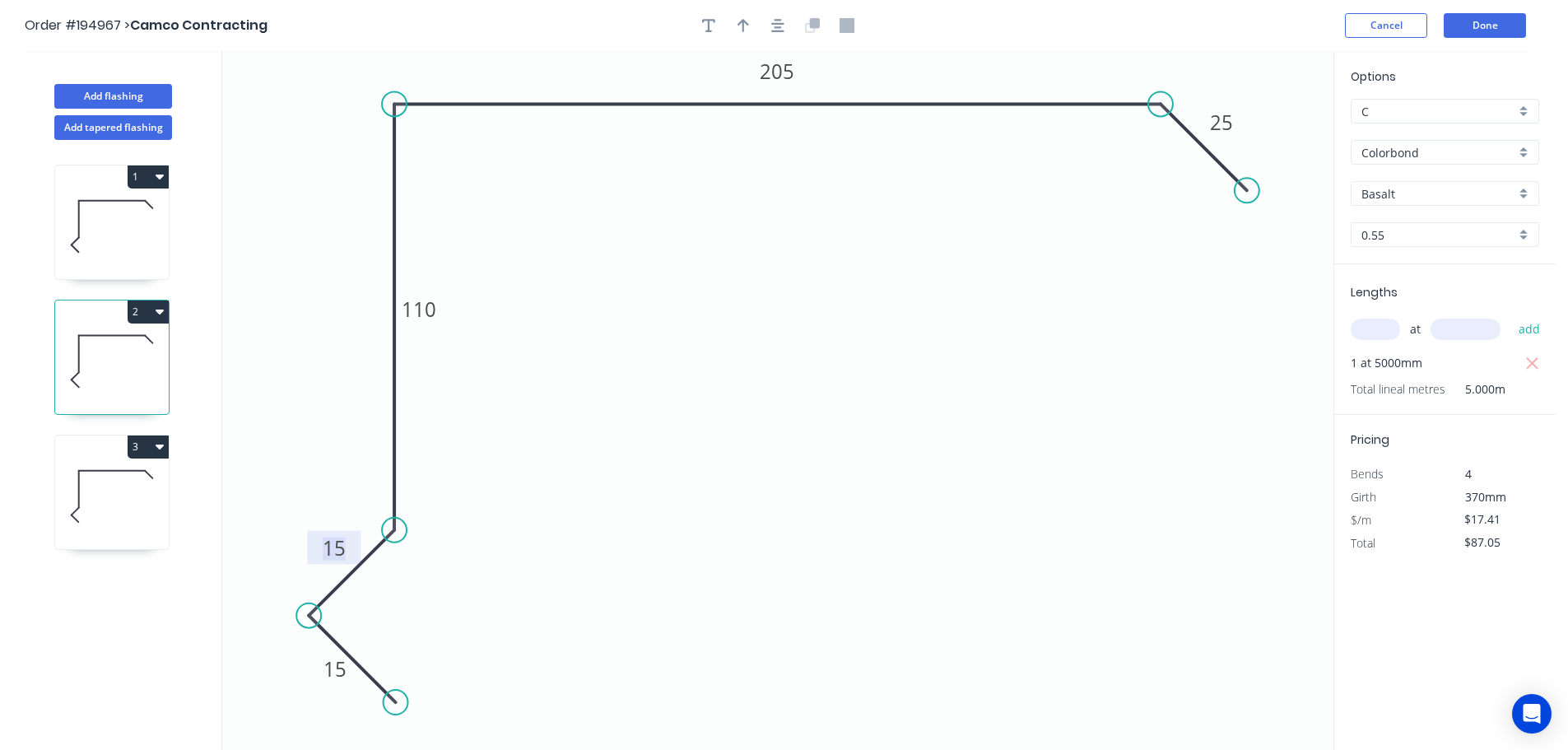
click at [151, 500] on icon at bounding box center [112, 496] width 113 height 105
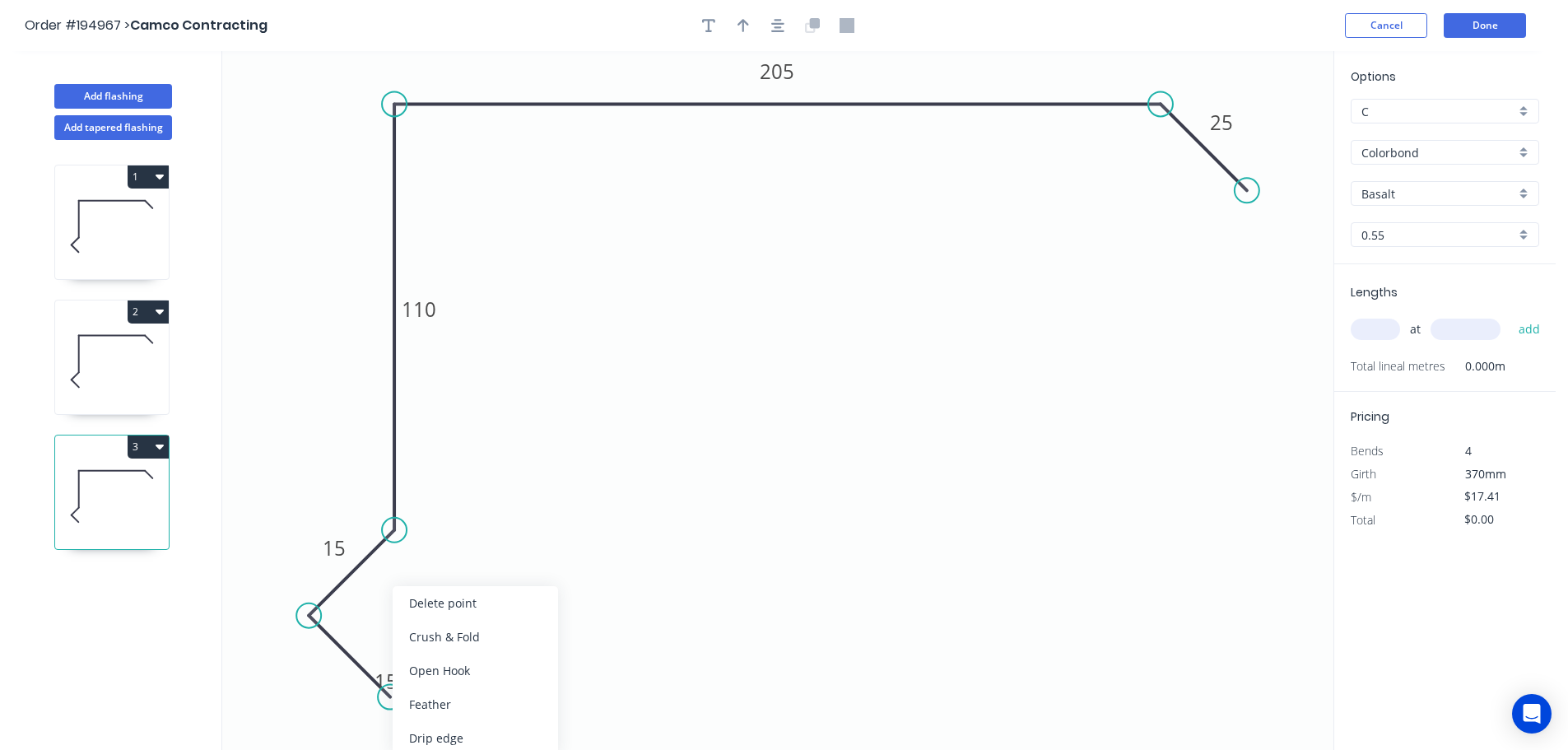
click at [431, 604] on div "Delete point" at bounding box center [475, 603] width 165 height 34
click at [310, 614] on circle at bounding box center [308, 615] width 24 height 24
click at [399, 711] on icon "0 15 110 205 25" at bounding box center [778, 401] width 1111 height 699
click at [328, 659] on rect at bounding box center [337, 670] width 54 height 34
click at [342, 670] on rect at bounding box center [336, 672] width 33 height 23
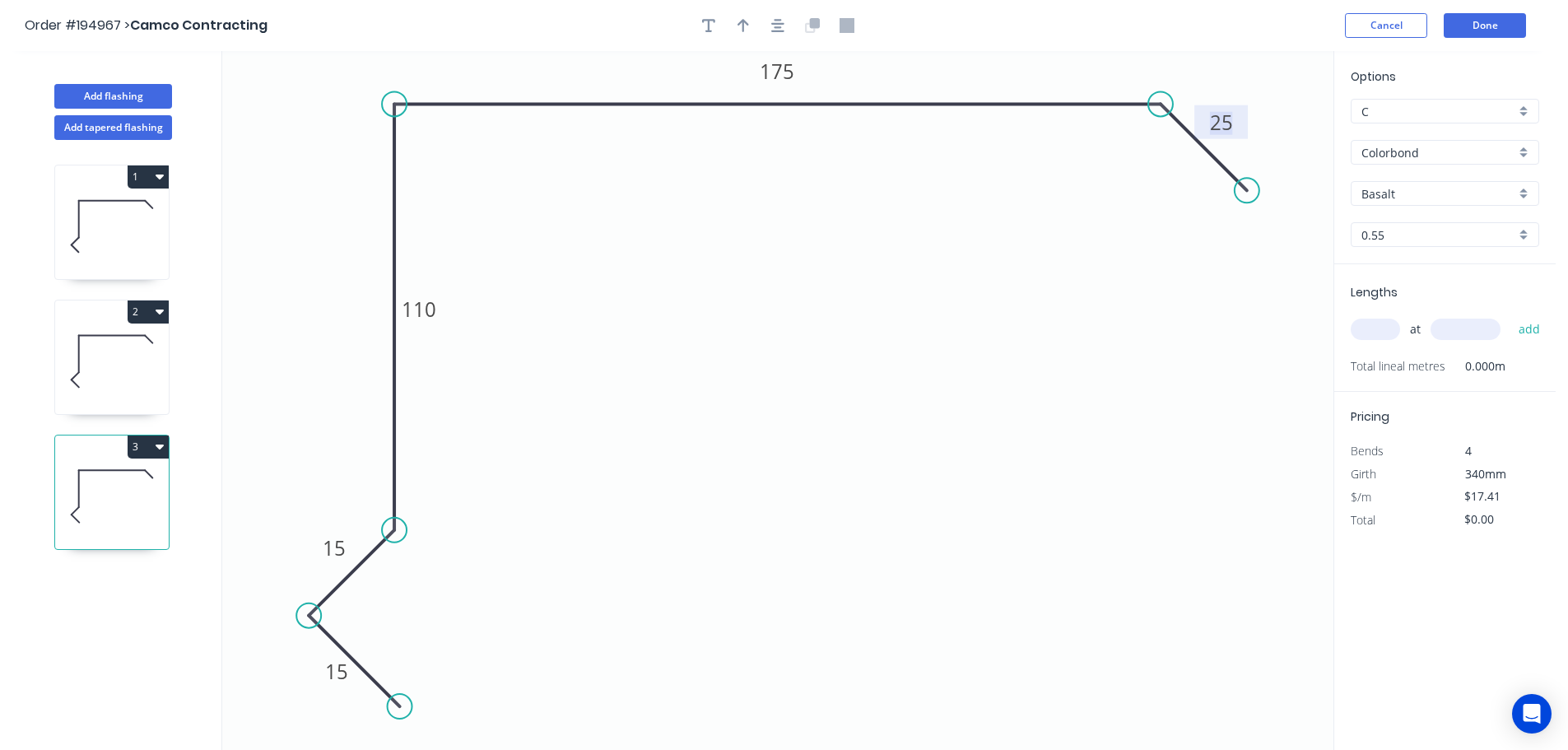
click at [1387, 324] on input "text" at bounding box center [1375, 328] width 50 height 21
click at [1510, 315] on button "add" at bounding box center [1529, 328] width 39 height 28
click at [150, 457] on button "3" at bounding box center [148, 446] width 41 height 23
click at [130, 484] on div "Duplicate" at bounding box center [90, 487] width 127 height 24
click at [349, 676] on rect at bounding box center [336, 672] width 33 height 23
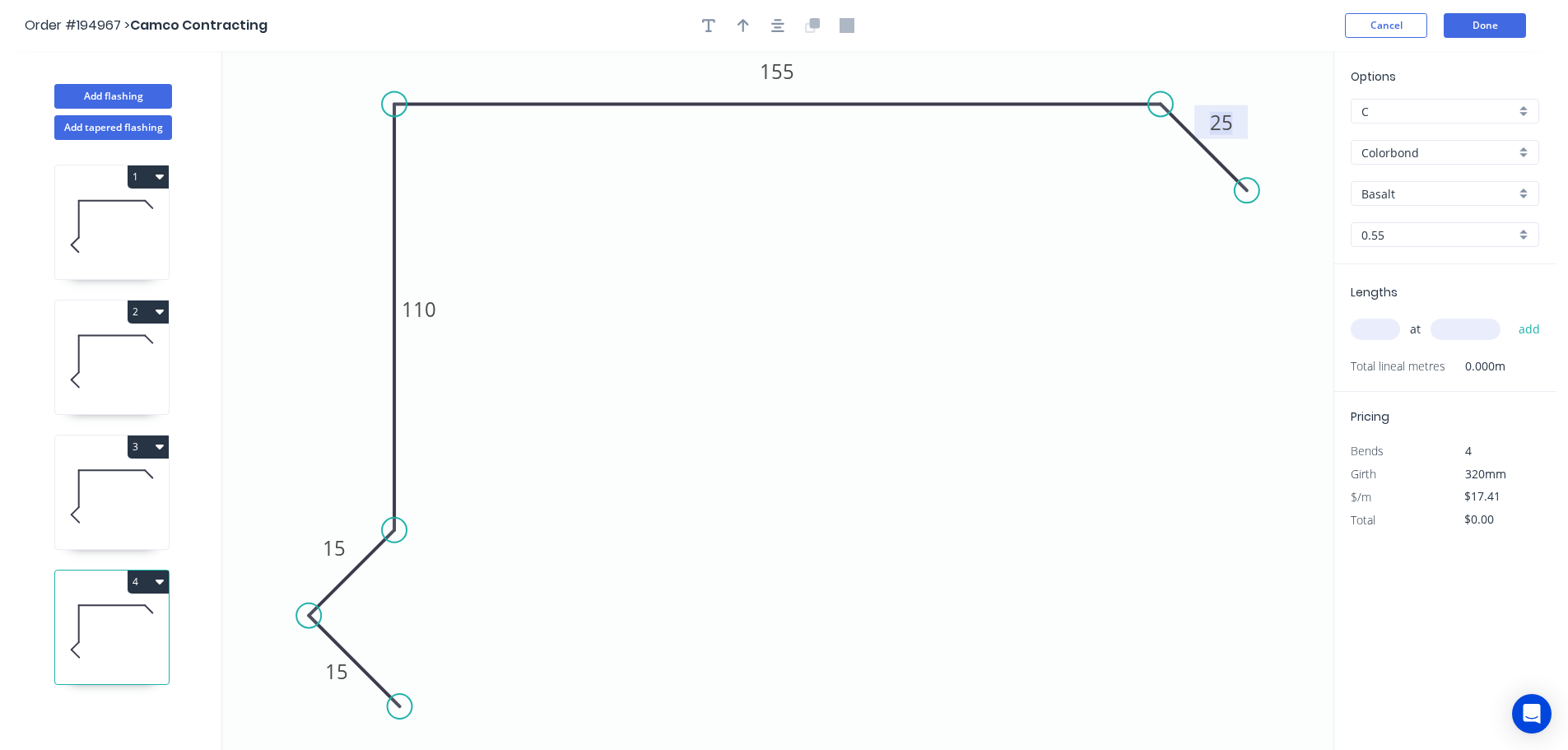
click at [1371, 314] on div "at add" at bounding box center [1446, 329] width 191 height 45
click at [1375, 337] on input "text" at bounding box center [1375, 328] width 50 height 21
click at [1510, 315] on button "add" at bounding box center [1529, 328] width 39 height 28
click at [737, 25] on button "button" at bounding box center [742, 25] width 24 height 24
drag, startPoint x: 1254, startPoint y: 134, endPoint x: 335, endPoint y: 161, distance: 919.4
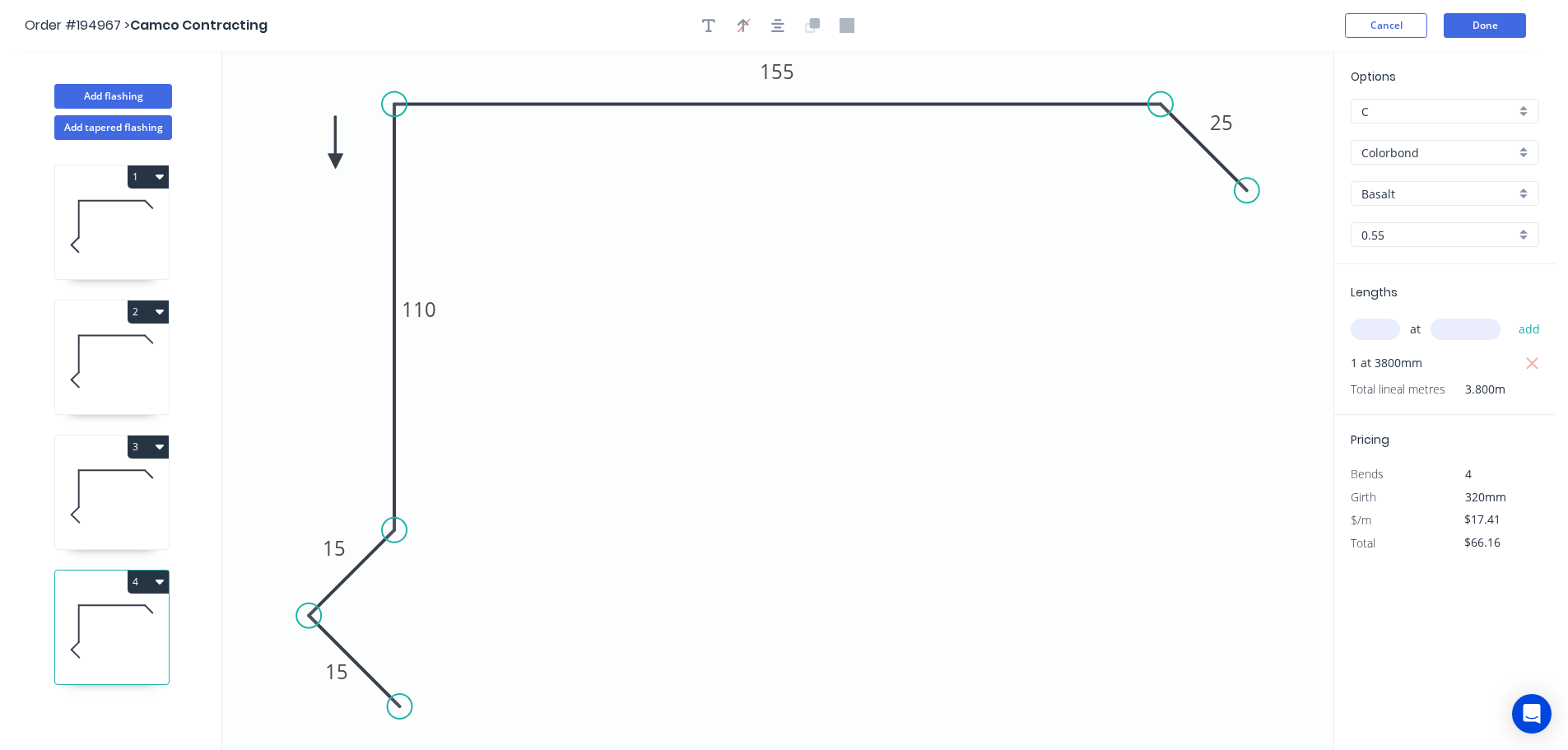
click at [335, 161] on icon at bounding box center [336, 142] width 15 height 53
drag, startPoint x: 335, startPoint y: 159, endPoint x: 295, endPoint y: 161, distance: 40.0
click at [295, 161] on icon at bounding box center [285, 161] width 53 height 15
click at [109, 480] on icon at bounding box center [112, 496] width 113 height 105
click at [740, 28] on icon "button" at bounding box center [743, 26] width 12 height 15
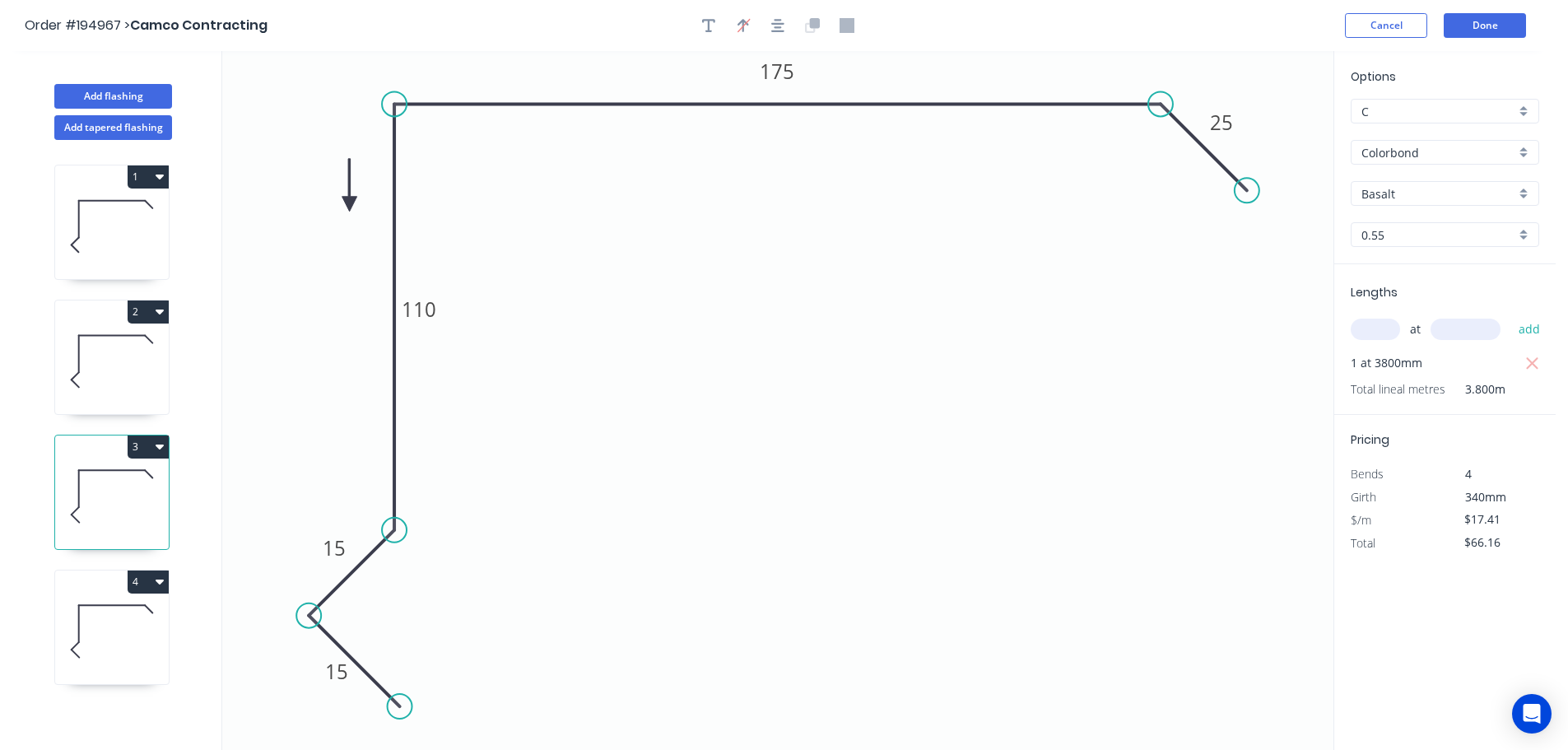
drag, startPoint x: 1253, startPoint y: 129, endPoint x: 349, endPoint y: 204, distance: 907.1
click at [349, 204] on icon at bounding box center [350, 185] width 15 height 53
drag, startPoint x: 304, startPoint y: 207, endPoint x: 268, endPoint y: 212, distance: 36.3
click at [268, 212] on icon at bounding box center [256, 209] width 53 height 15
click at [125, 343] on icon at bounding box center [112, 360] width 113 height 105
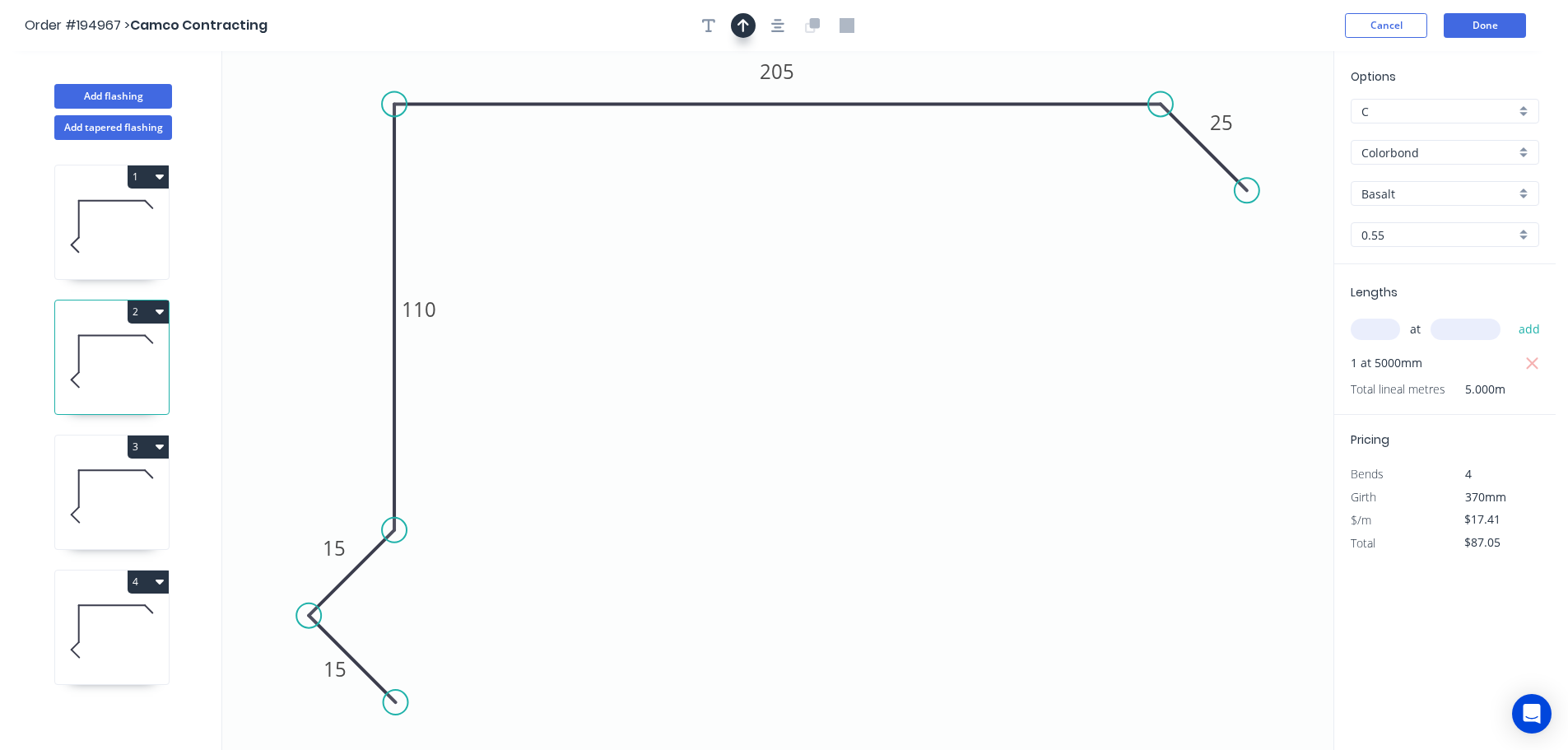
click at [736, 28] on button "button" at bounding box center [742, 25] width 24 height 24
drag, startPoint x: 1253, startPoint y: 134, endPoint x: 325, endPoint y: 212, distance: 931.3
click at [325, 212] on icon at bounding box center [326, 193] width 15 height 53
drag, startPoint x: 326, startPoint y: 210, endPoint x: 264, endPoint y: 236, distance: 67.2
click at [264, 233] on icon at bounding box center [260, 226] width 53 height 15
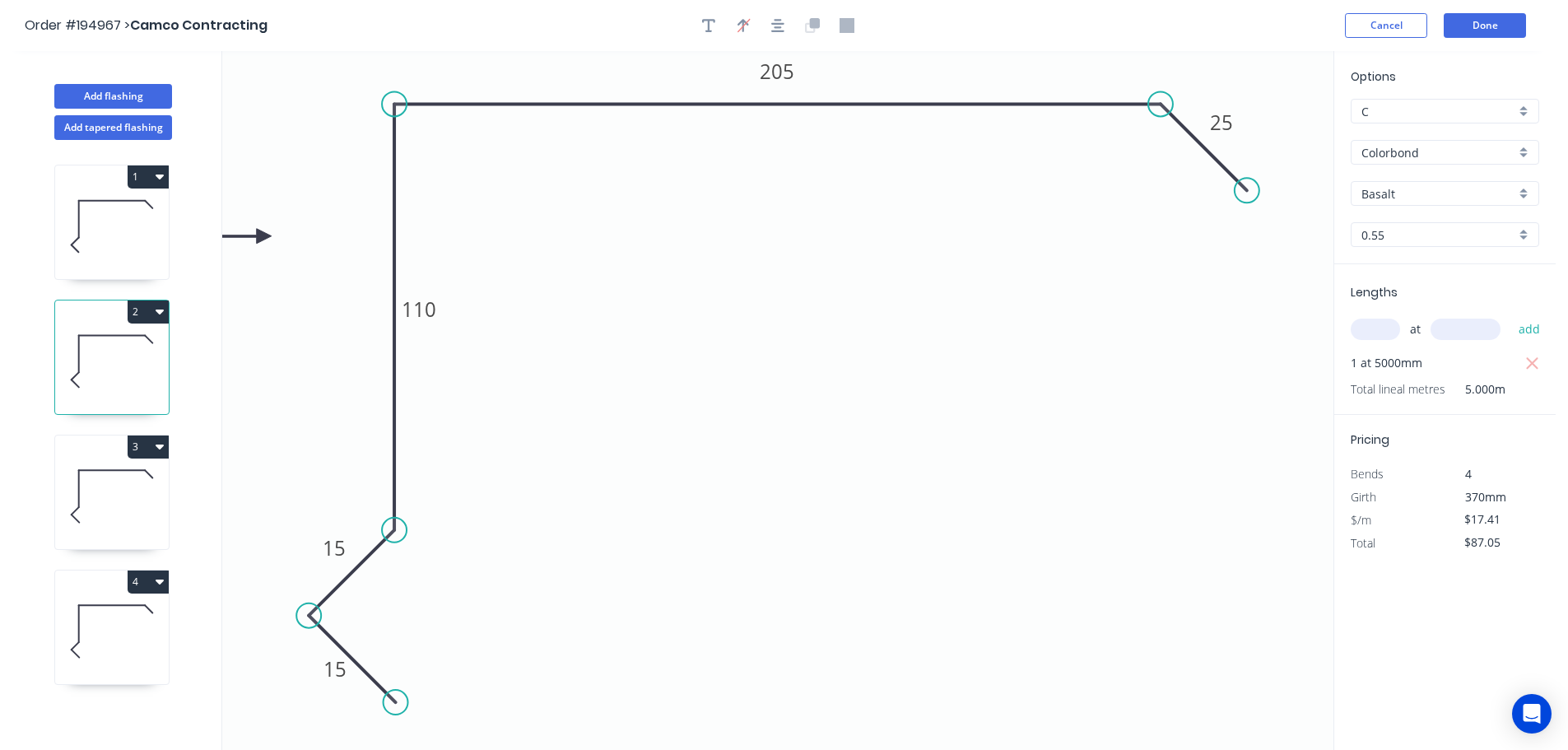
click at [158, 216] on icon at bounding box center [112, 226] width 113 height 105
click at [737, 21] on icon "button" at bounding box center [743, 26] width 12 height 15
drag, startPoint x: 1254, startPoint y: 128, endPoint x: 361, endPoint y: 185, distance: 894.8
click at [363, 186] on icon at bounding box center [370, 168] width 15 height 53
drag, startPoint x: 359, startPoint y: 185, endPoint x: 267, endPoint y: 186, distance: 92.0
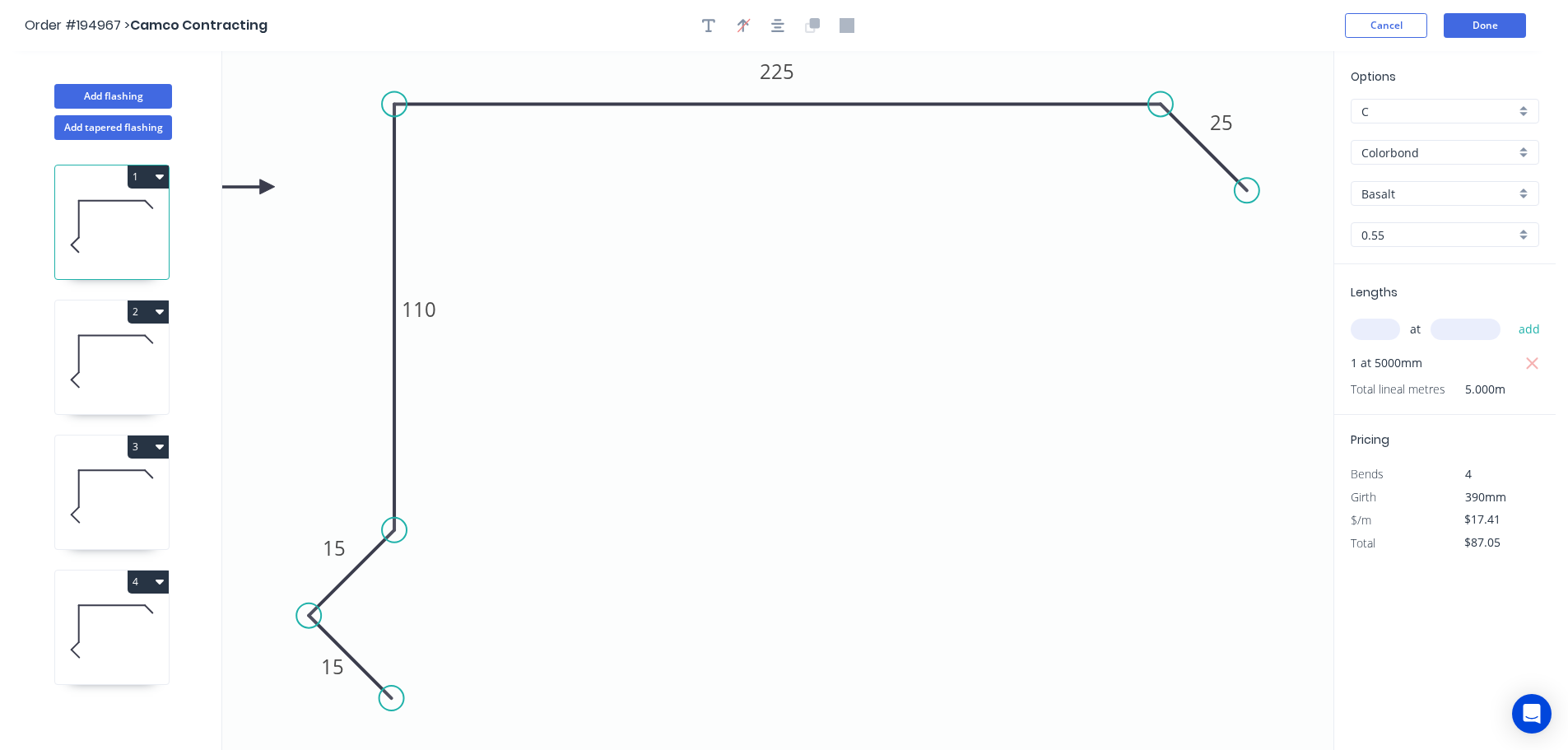
click at [267, 186] on icon at bounding box center [249, 187] width 53 height 15
click at [1507, 19] on button "Done" at bounding box center [1485, 25] width 82 height 24
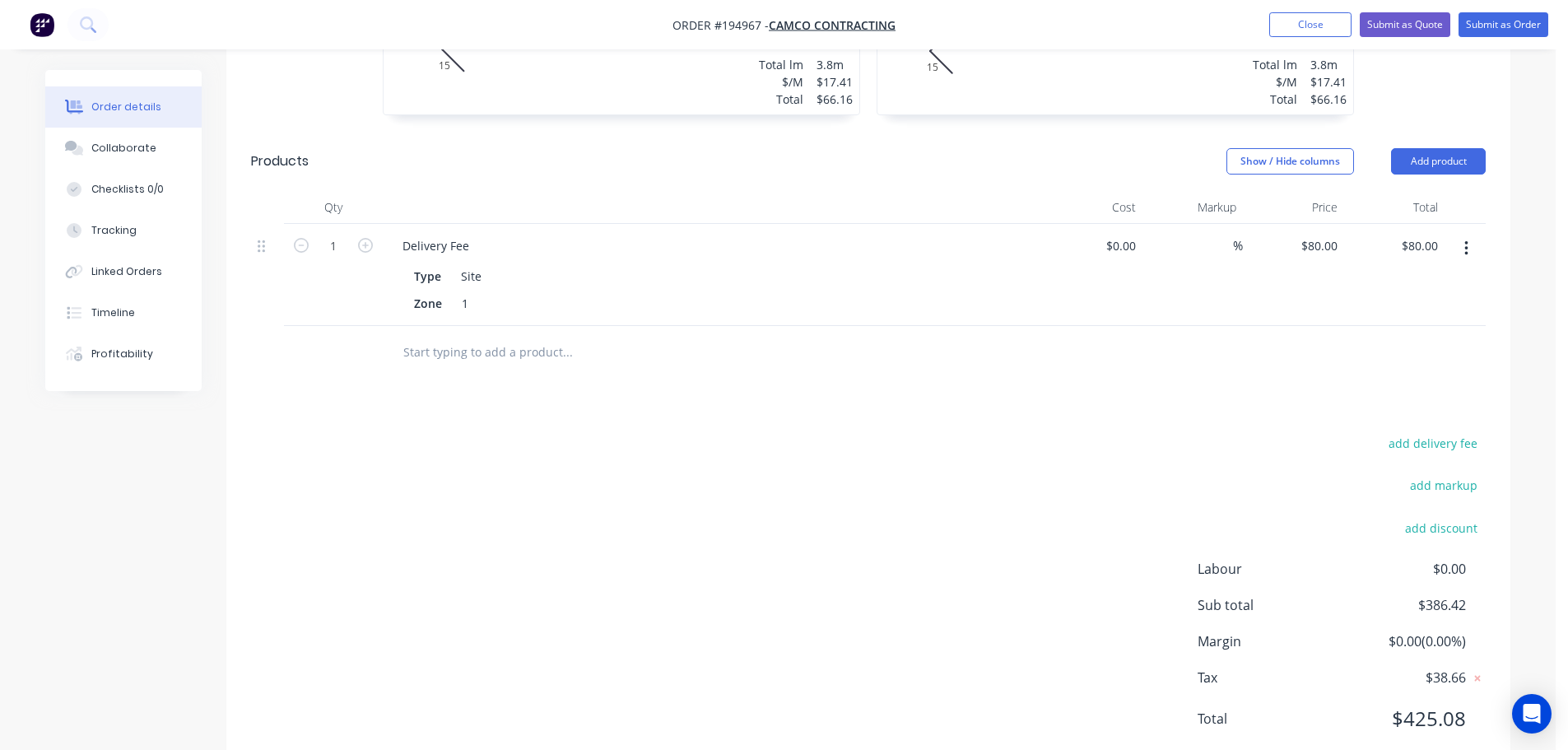
scroll to position [1047, 0]
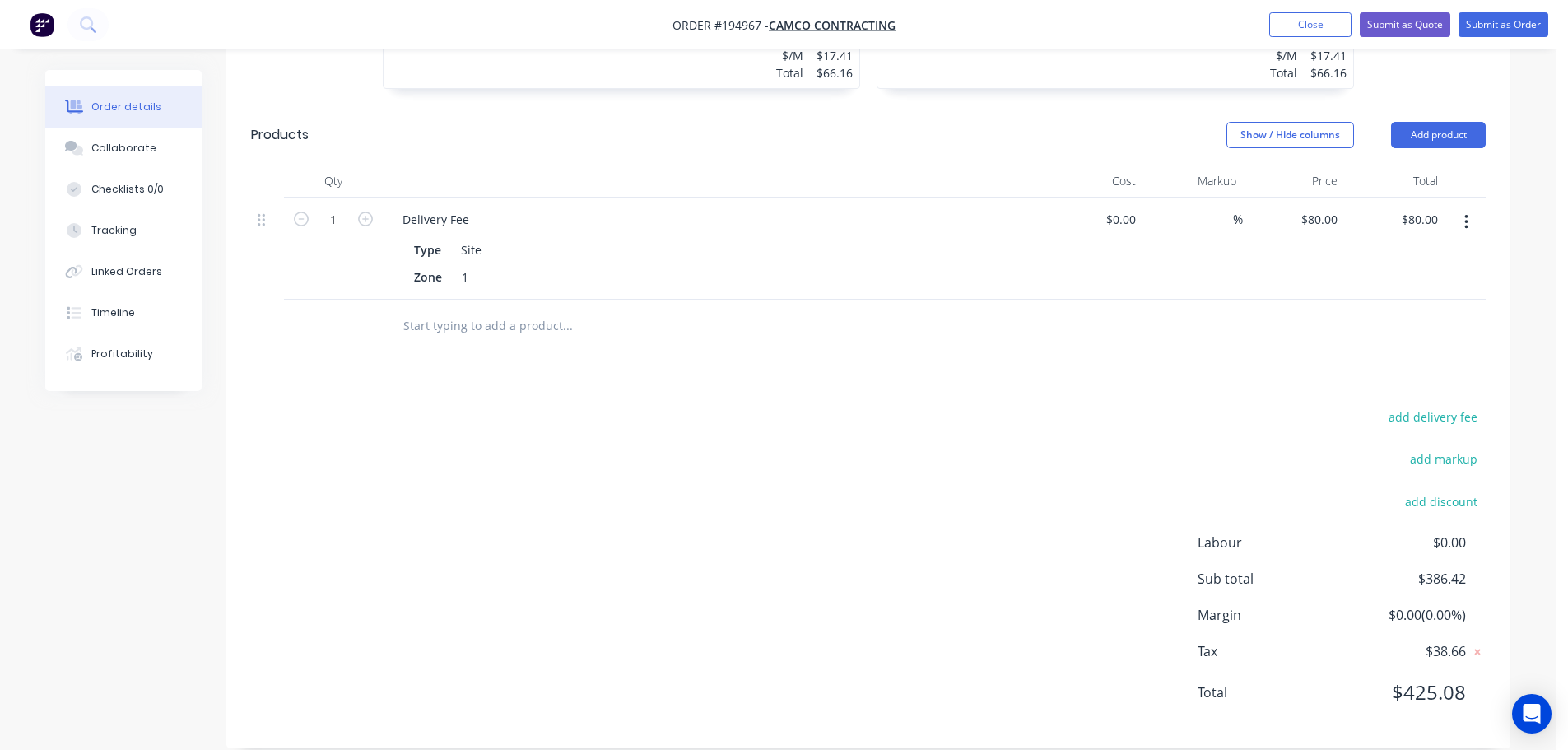
click at [1497, 37] on nav "Order #194967 - Camco Contracting Add product Close Submit as Quote Submit as O…" at bounding box center [784, 24] width 1568 height 50
click at [1501, 29] on button "Submit as Order" at bounding box center [1503, 24] width 90 height 24
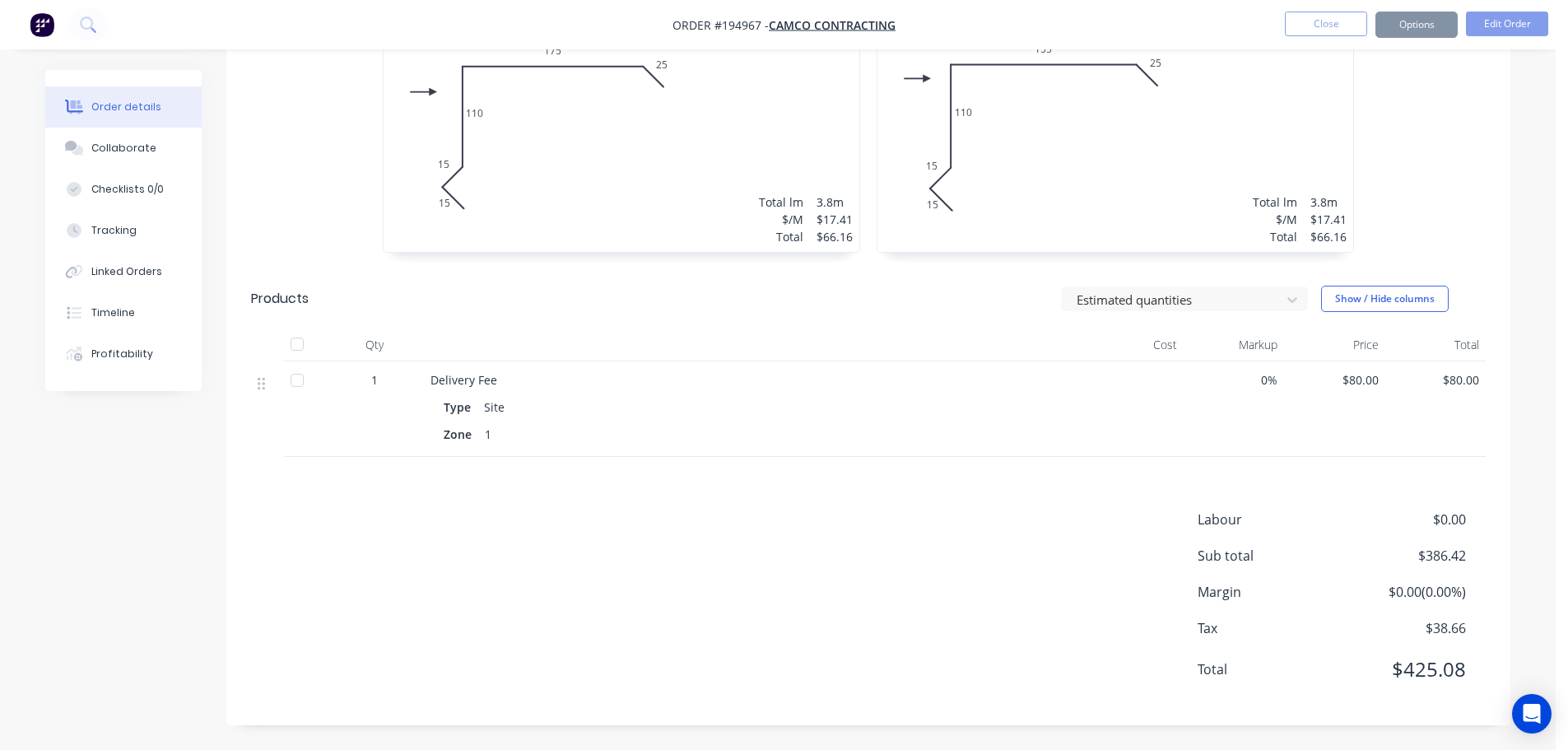
scroll to position [0, 0]
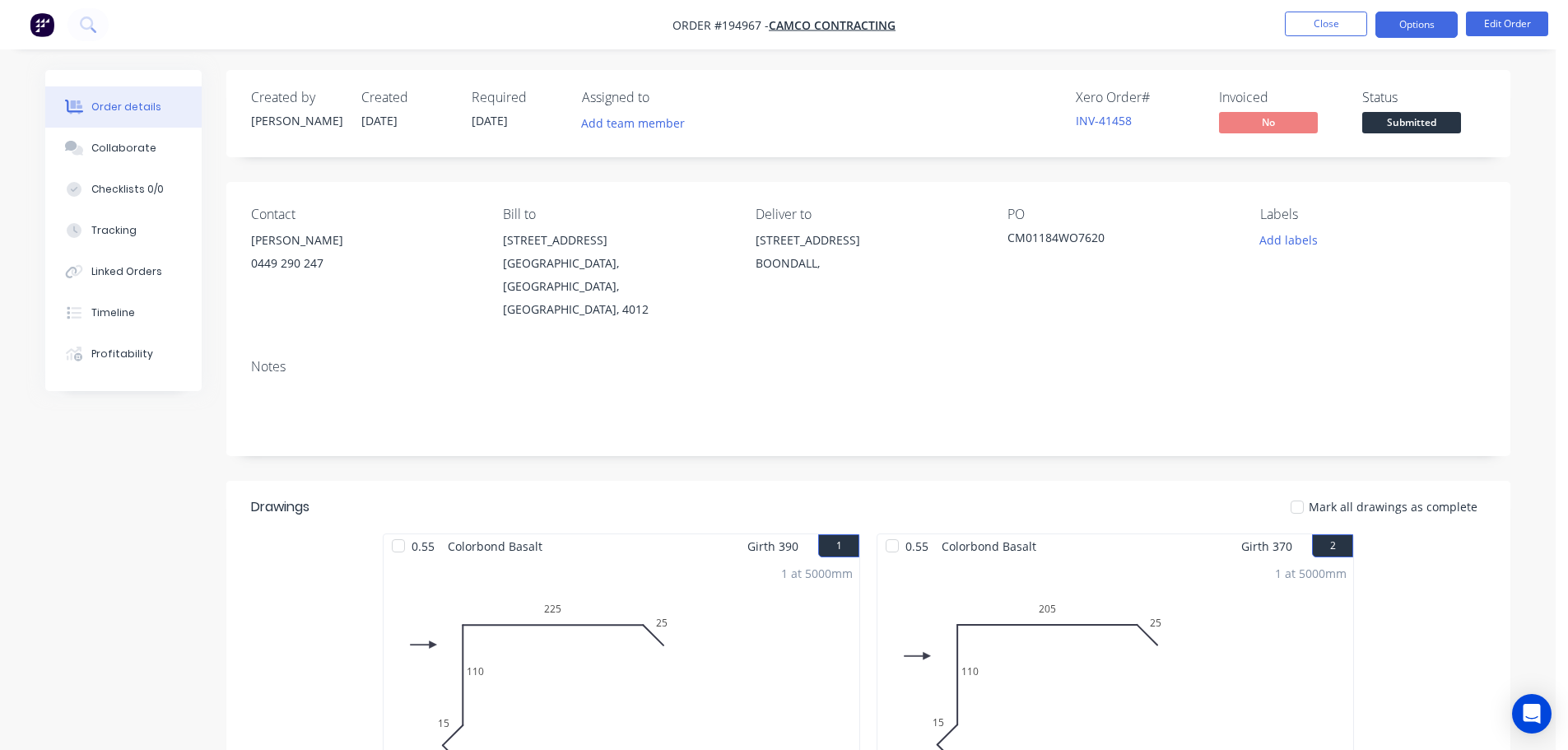
click at [1427, 28] on button "Options" at bounding box center [1417, 24] width 82 height 26
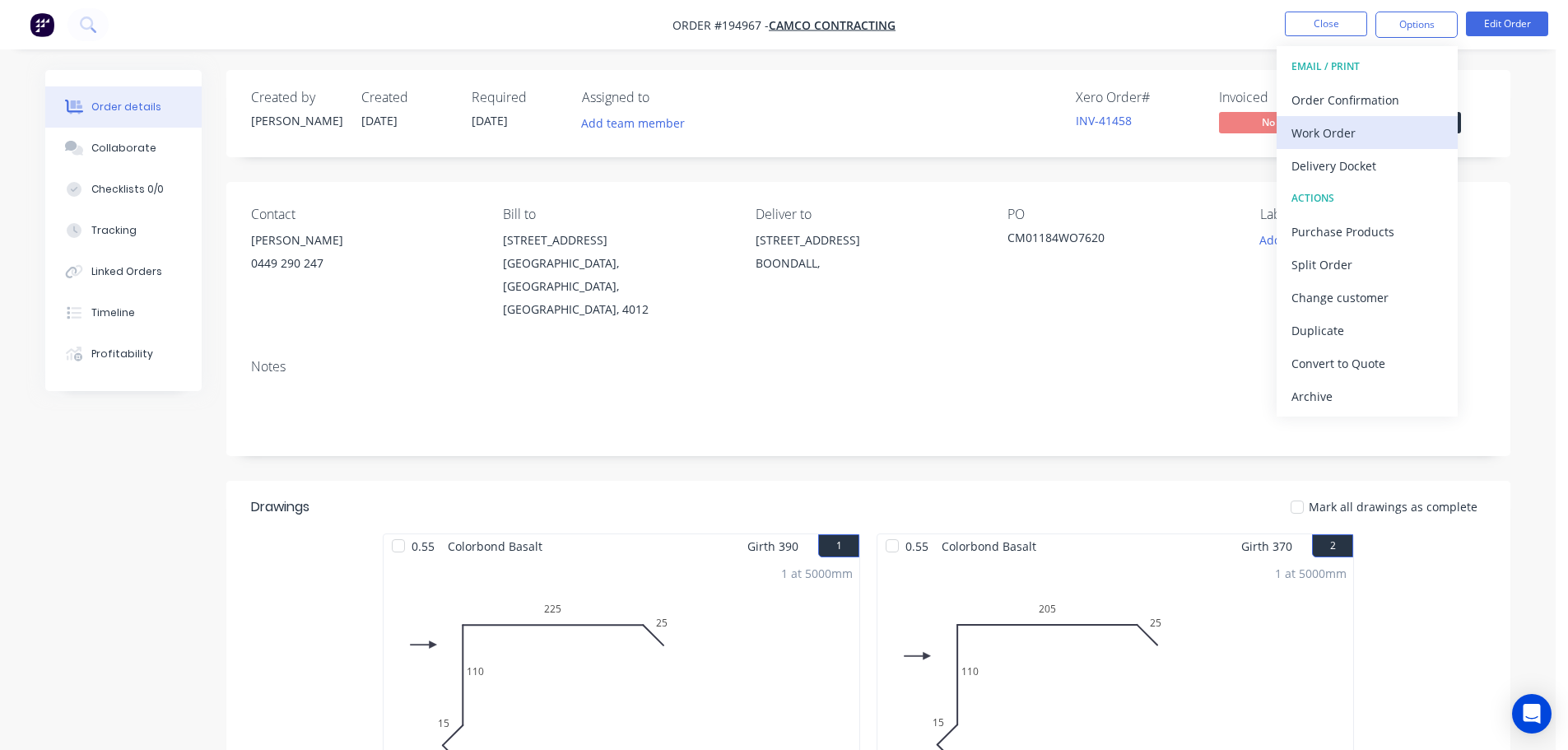
click at [1416, 138] on div "Work Order" at bounding box center [1367, 133] width 151 height 24
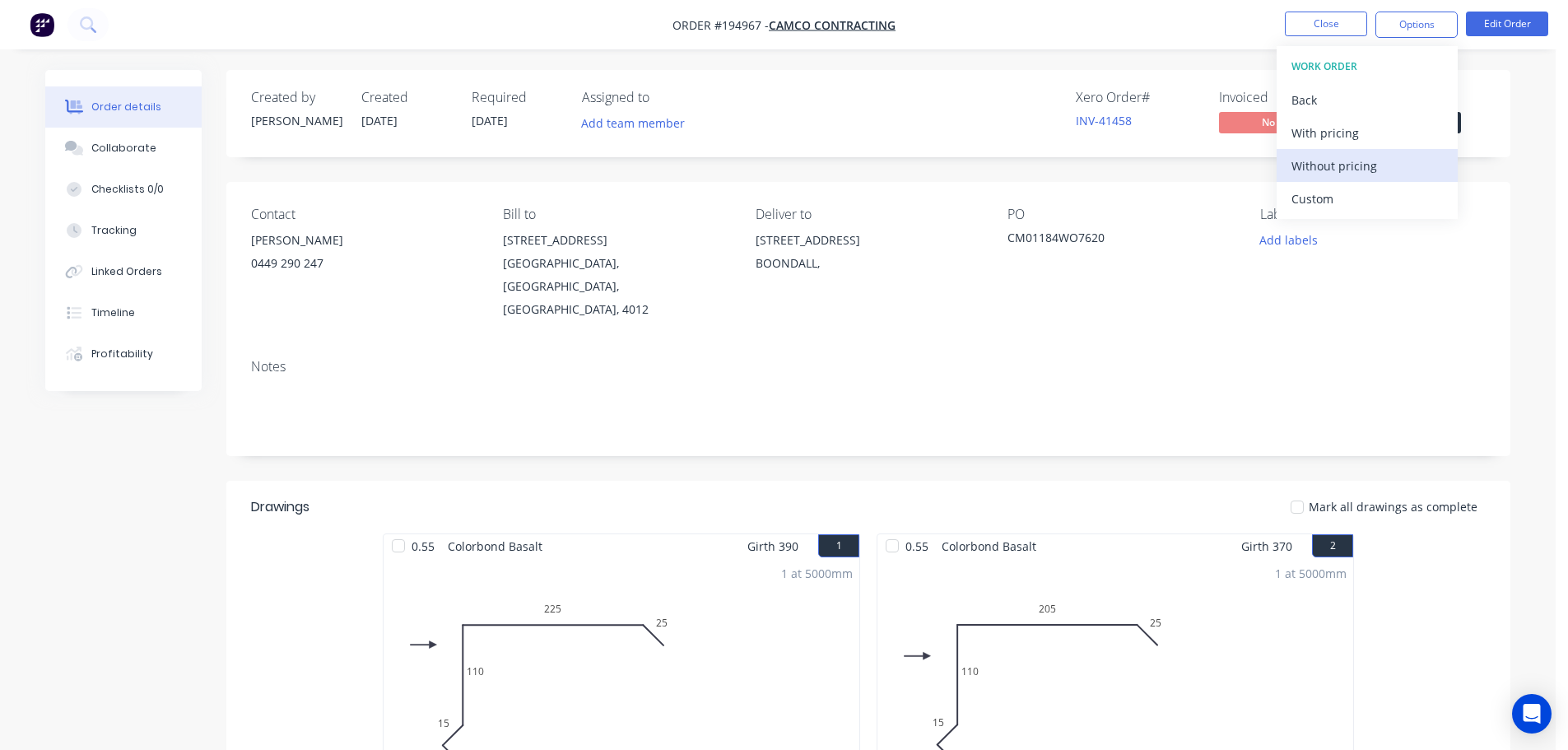
click at [1402, 181] on button "Without pricing" at bounding box center [1367, 165] width 181 height 33
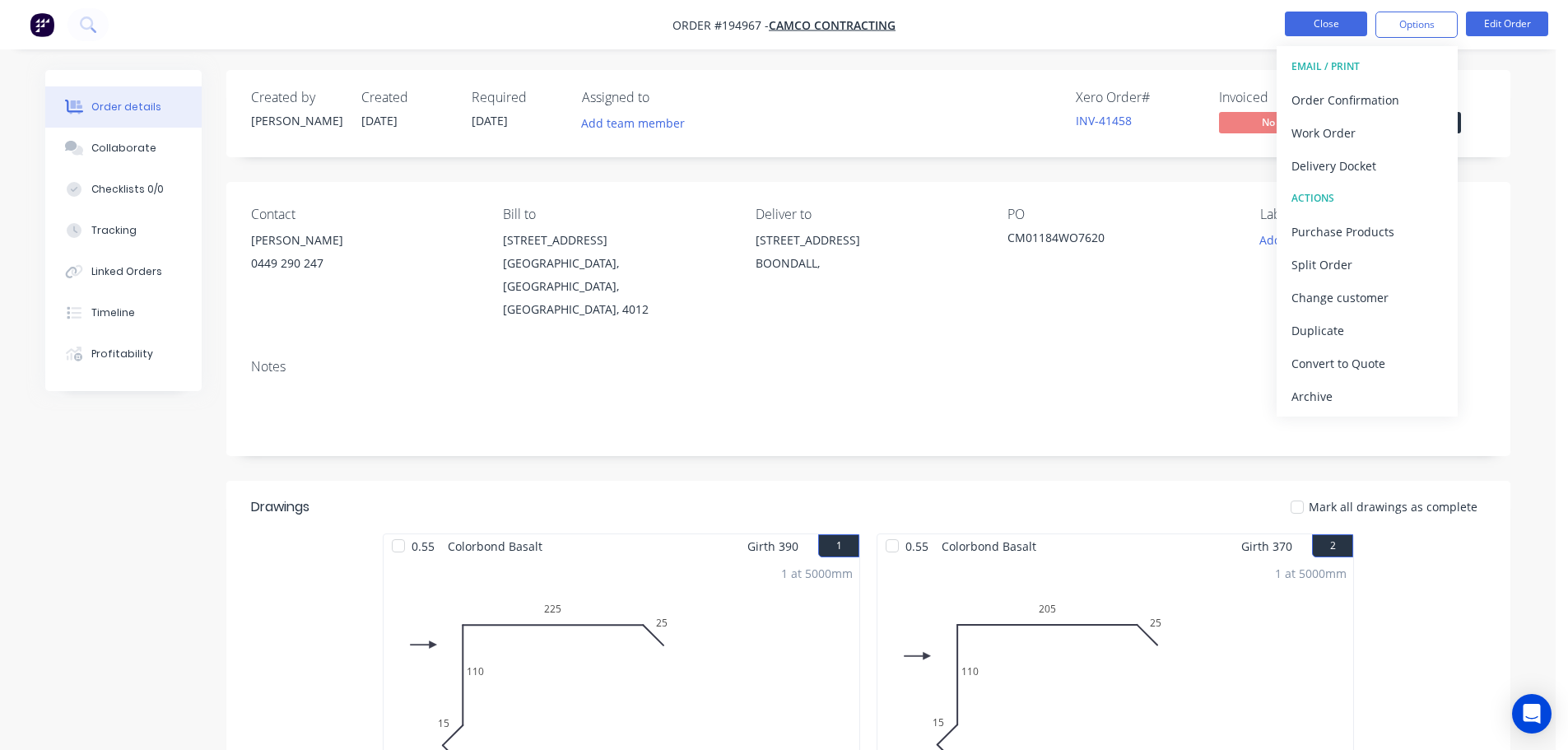
click at [1314, 16] on button "Close" at bounding box center [1326, 24] width 82 height 24
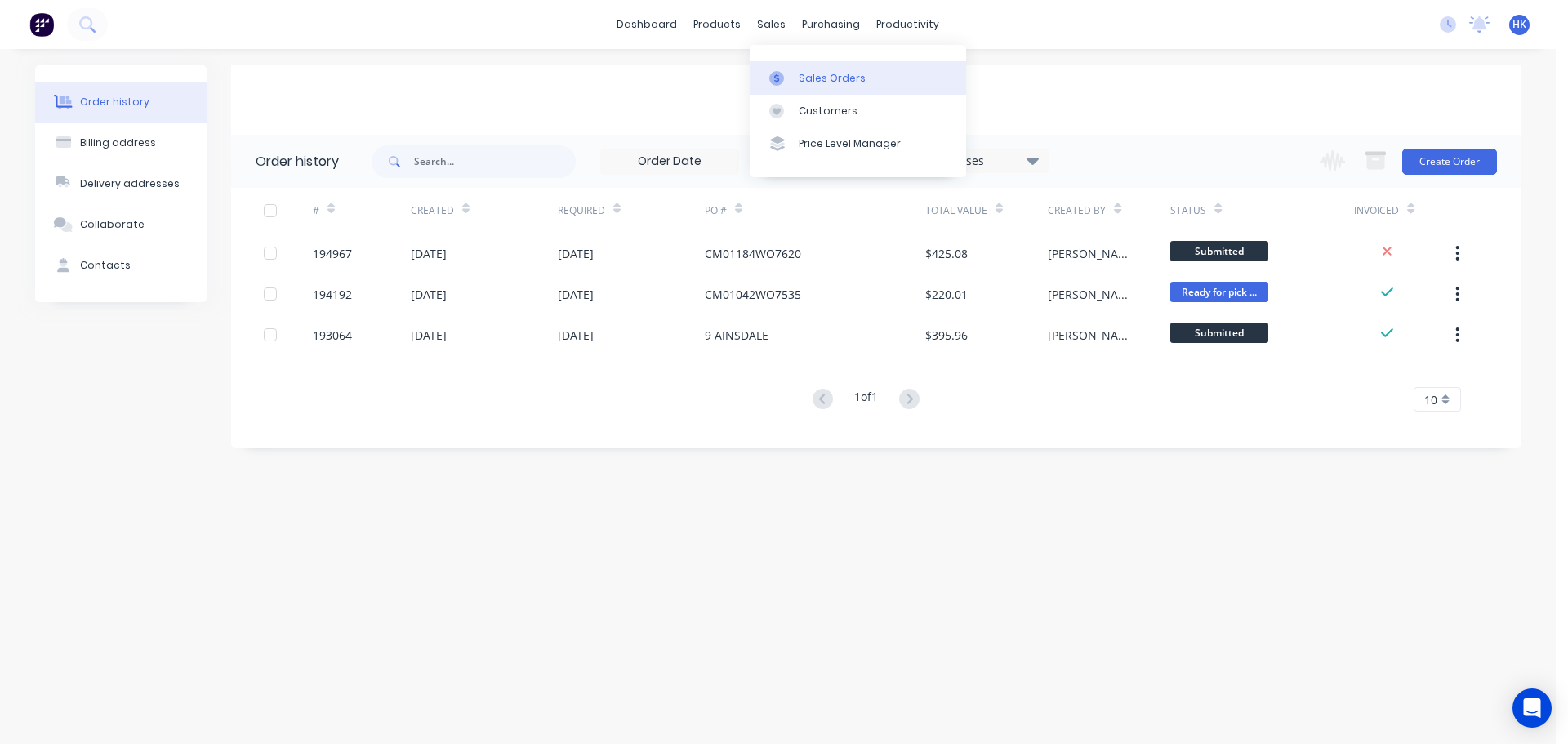
click at [823, 76] on div "Sales Orders" at bounding box center [831, 78] width 67 height 15
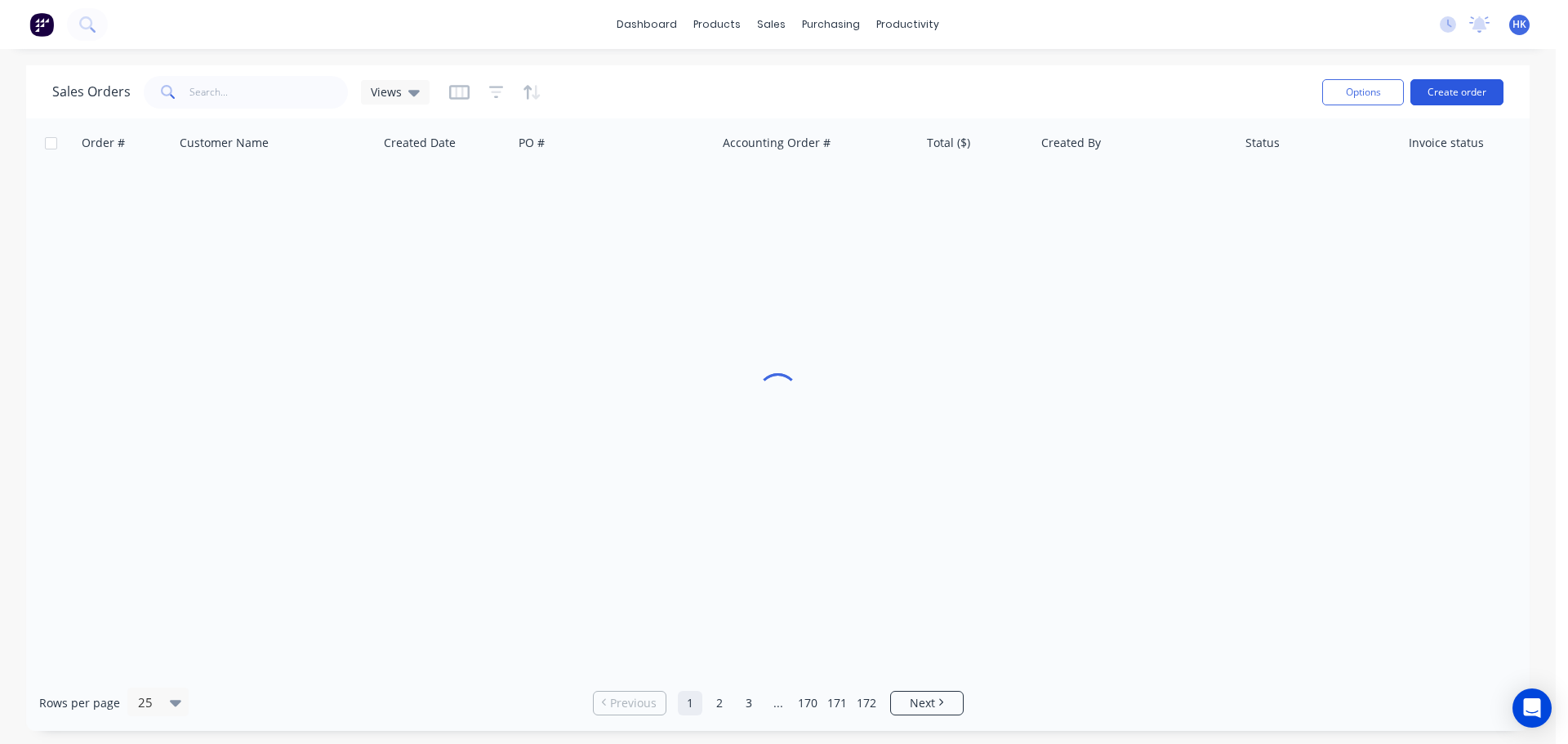
click at [1449, 92] on button "Create order" at bounding box center [1456, 92] width 93 height 26
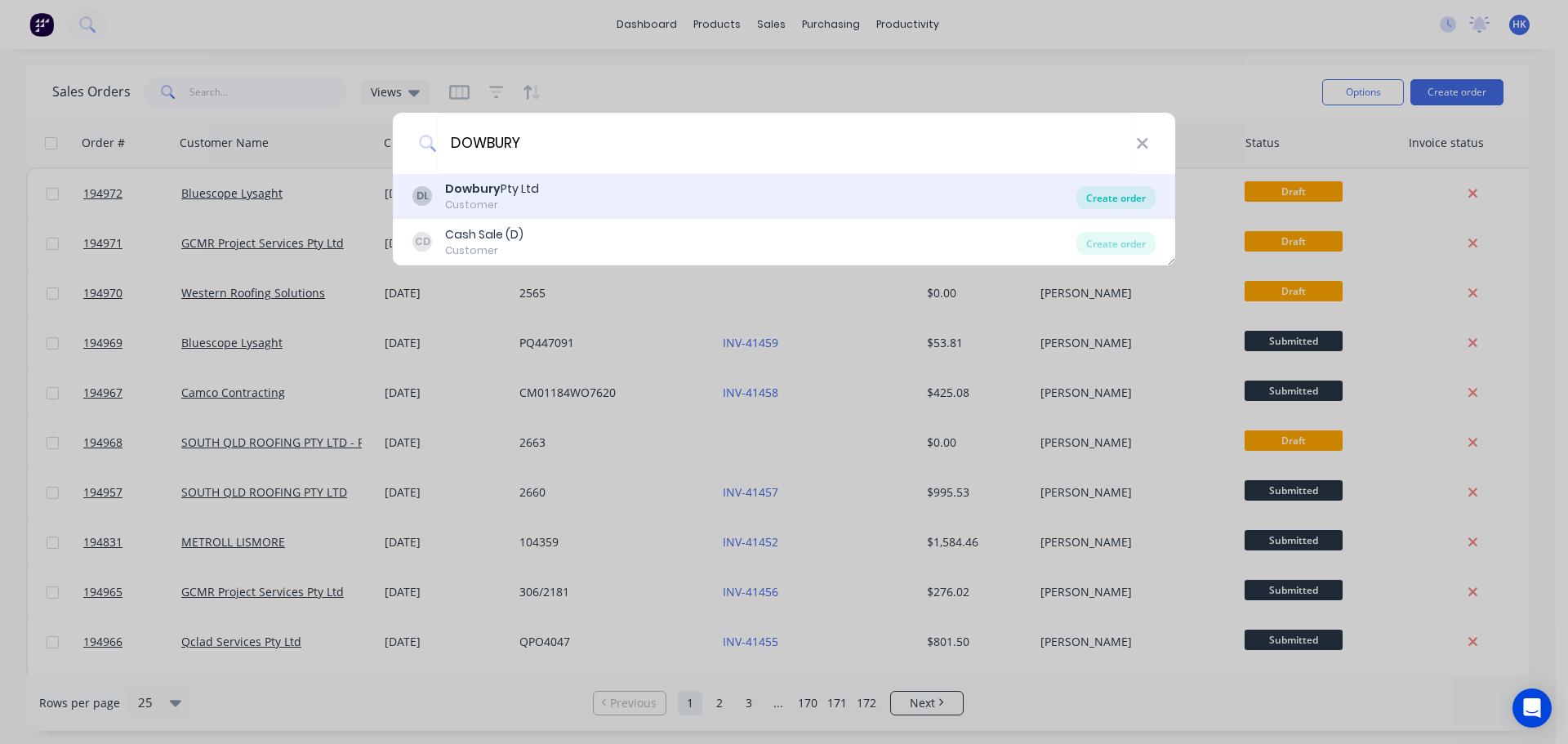
click at [1091, 196] on div "Create order" at bounding box center [1116, 197] width 79 height 22
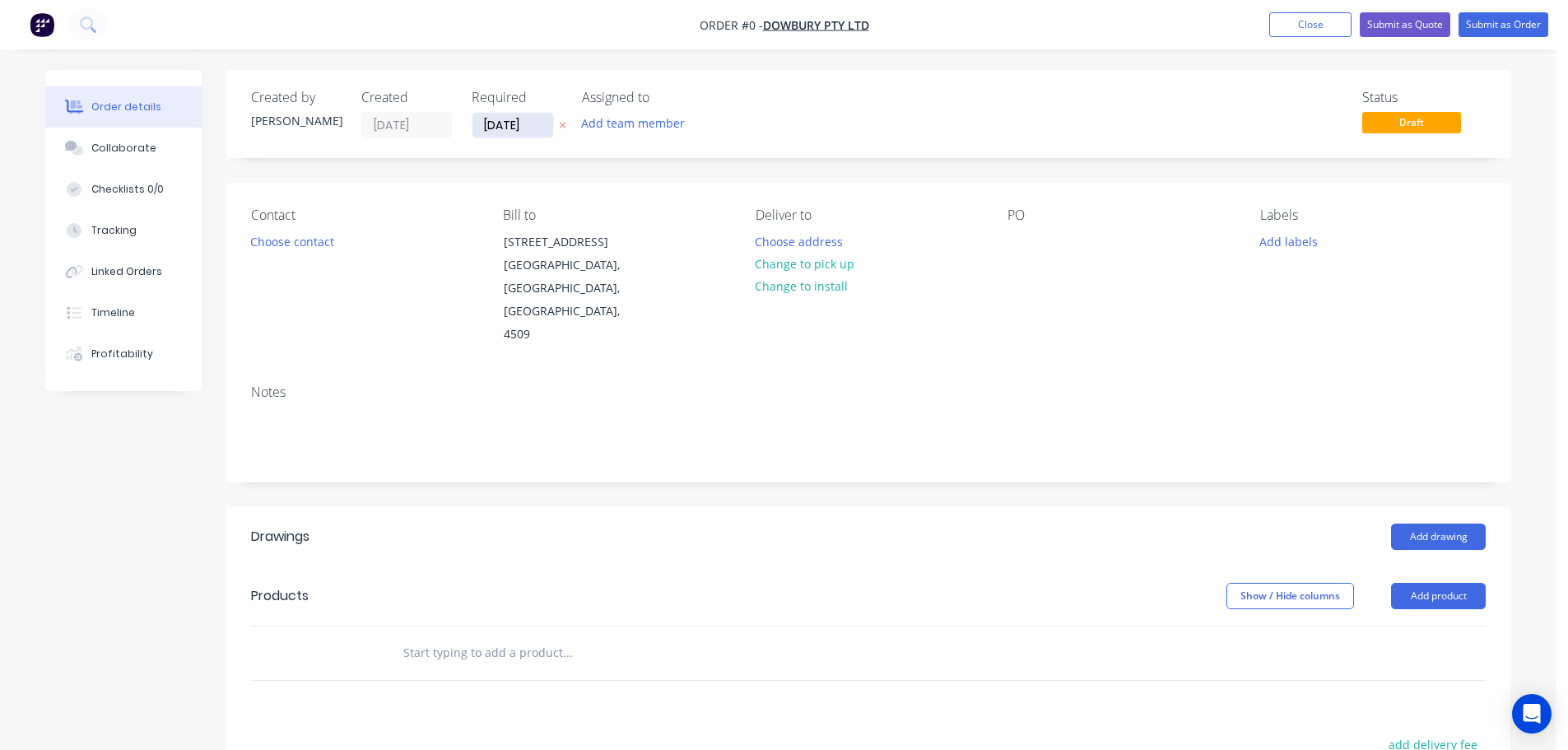
click at [521, 134] on input "[DATE]" at bounding box center [513, 124] width 81 height 24
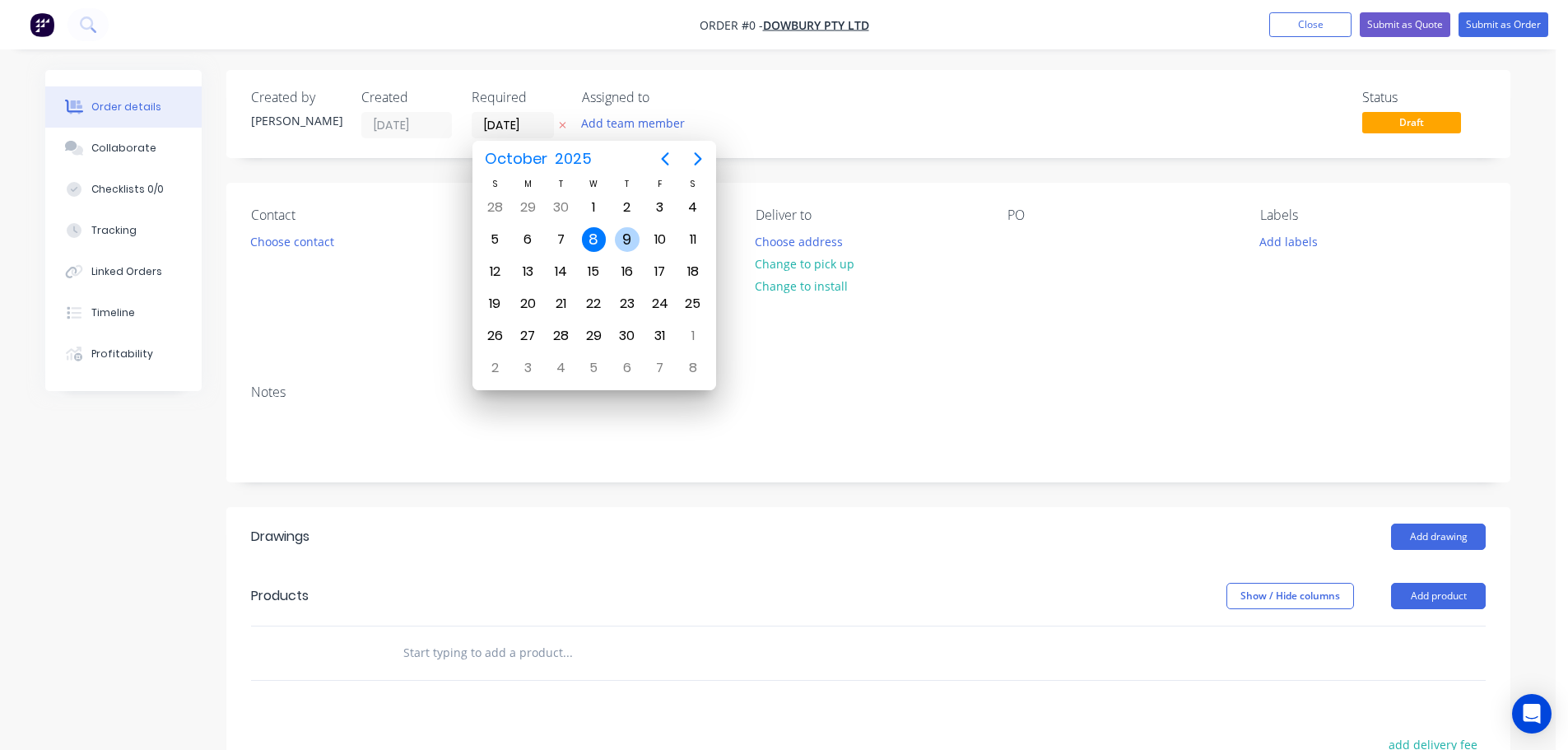
click at [628, 237] on div "9" at bounding box center [627, 239] width 24 height 24
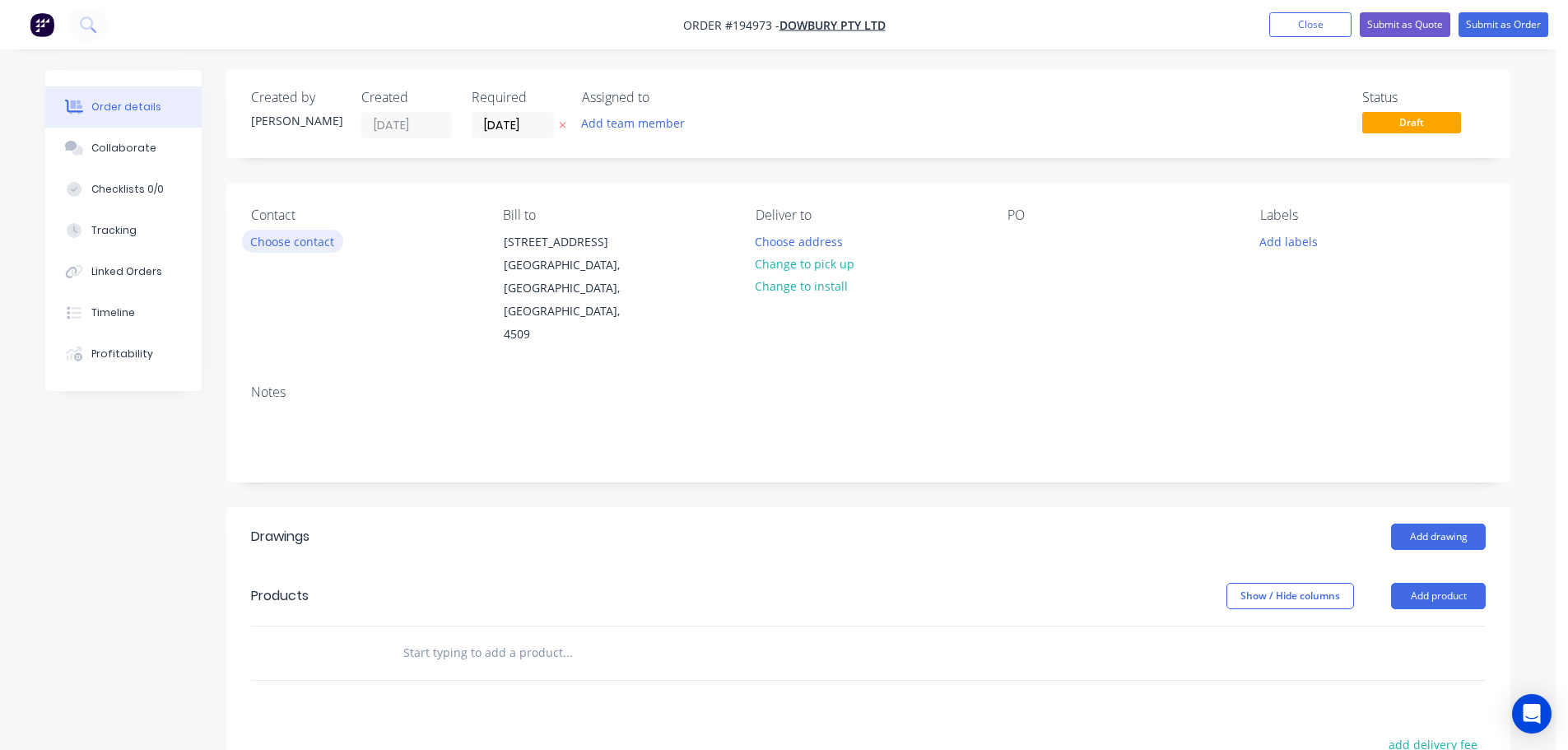
click at [308, 246] on button "Choose contact" at bounding box center [292, 240] width 102 height 22
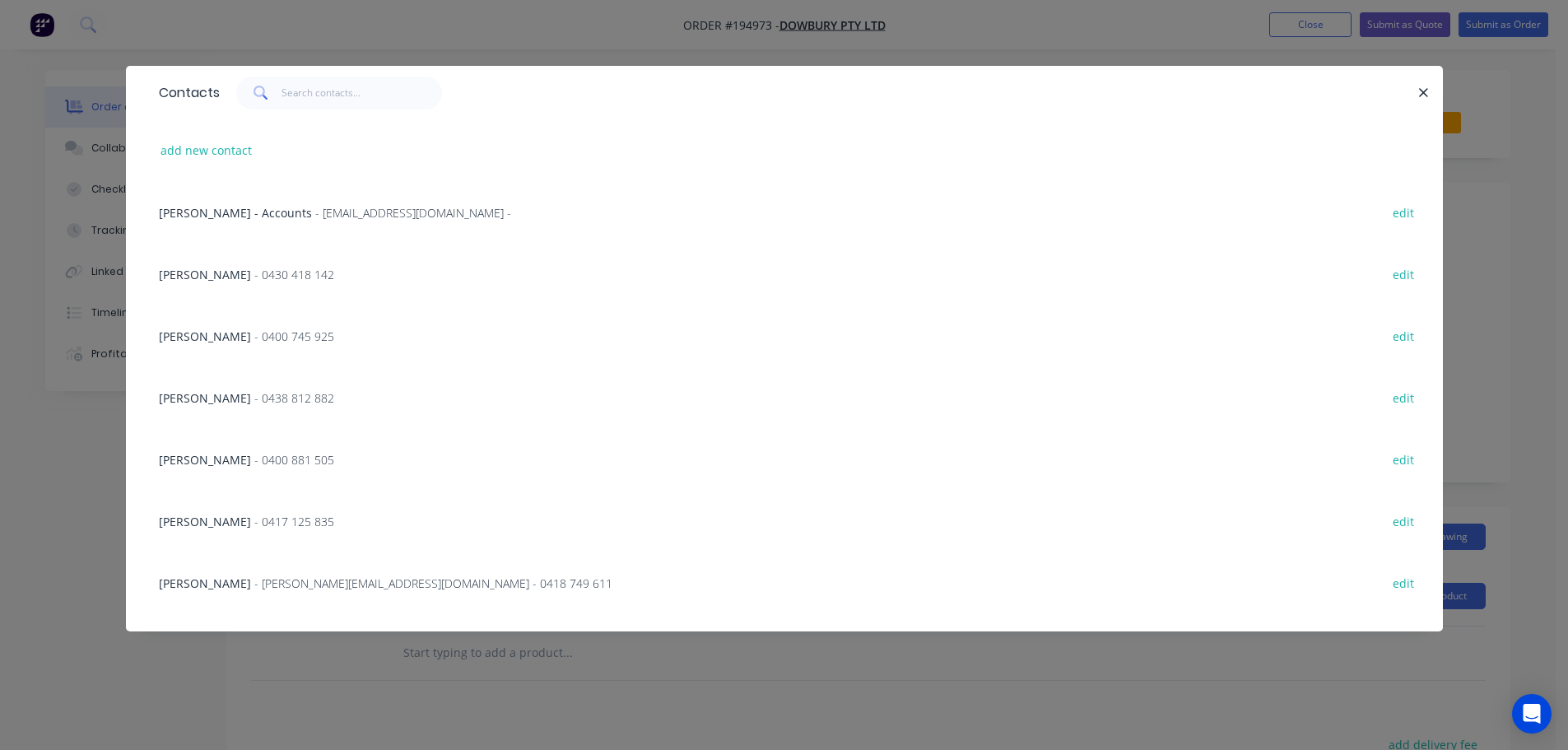
click at [261, 454] on span "- 0400 881 505" at bounding box center [294, 459] width 80 height 16
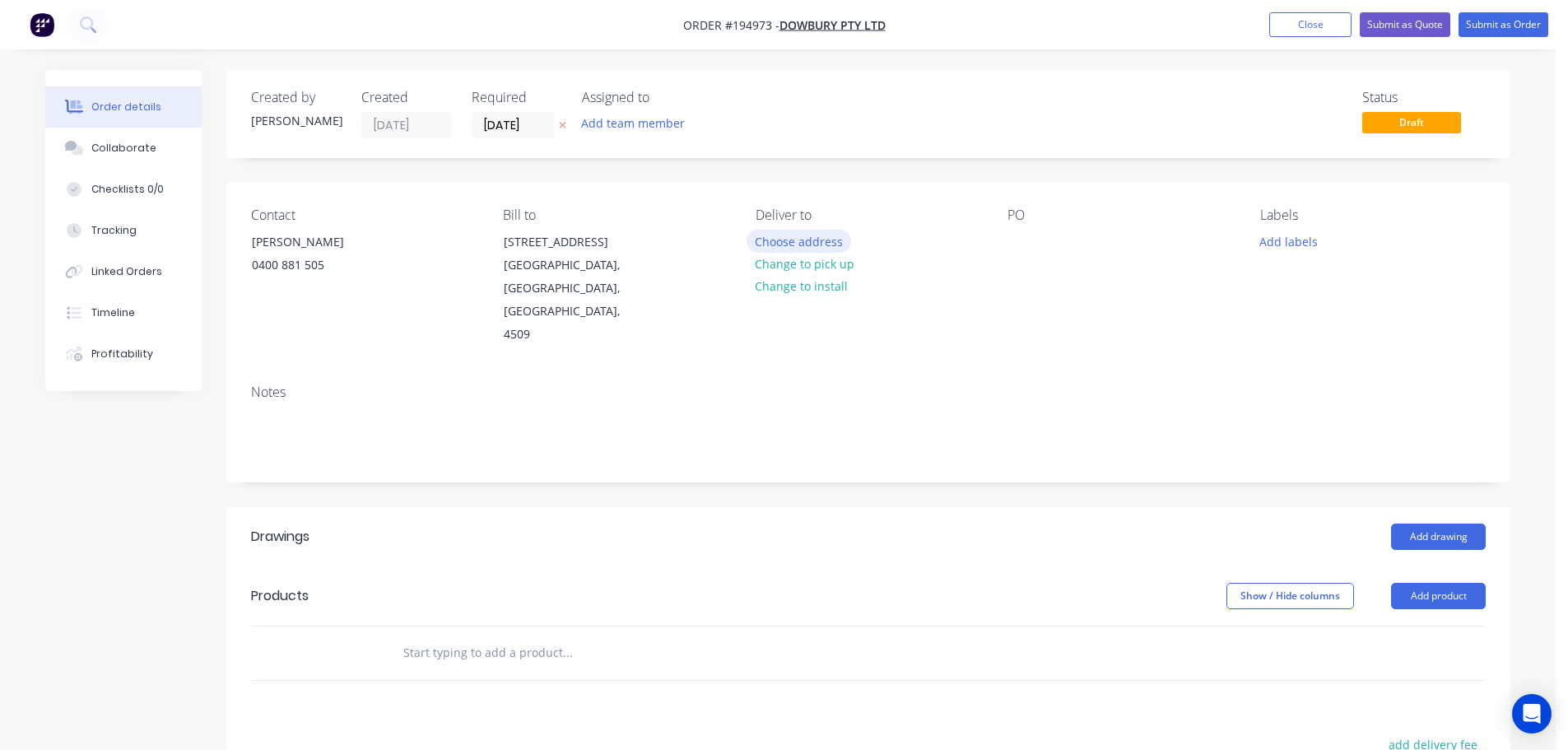
click at [811, 242] on button "Choose address" at bounding box center [799, 240] width 105 height 22
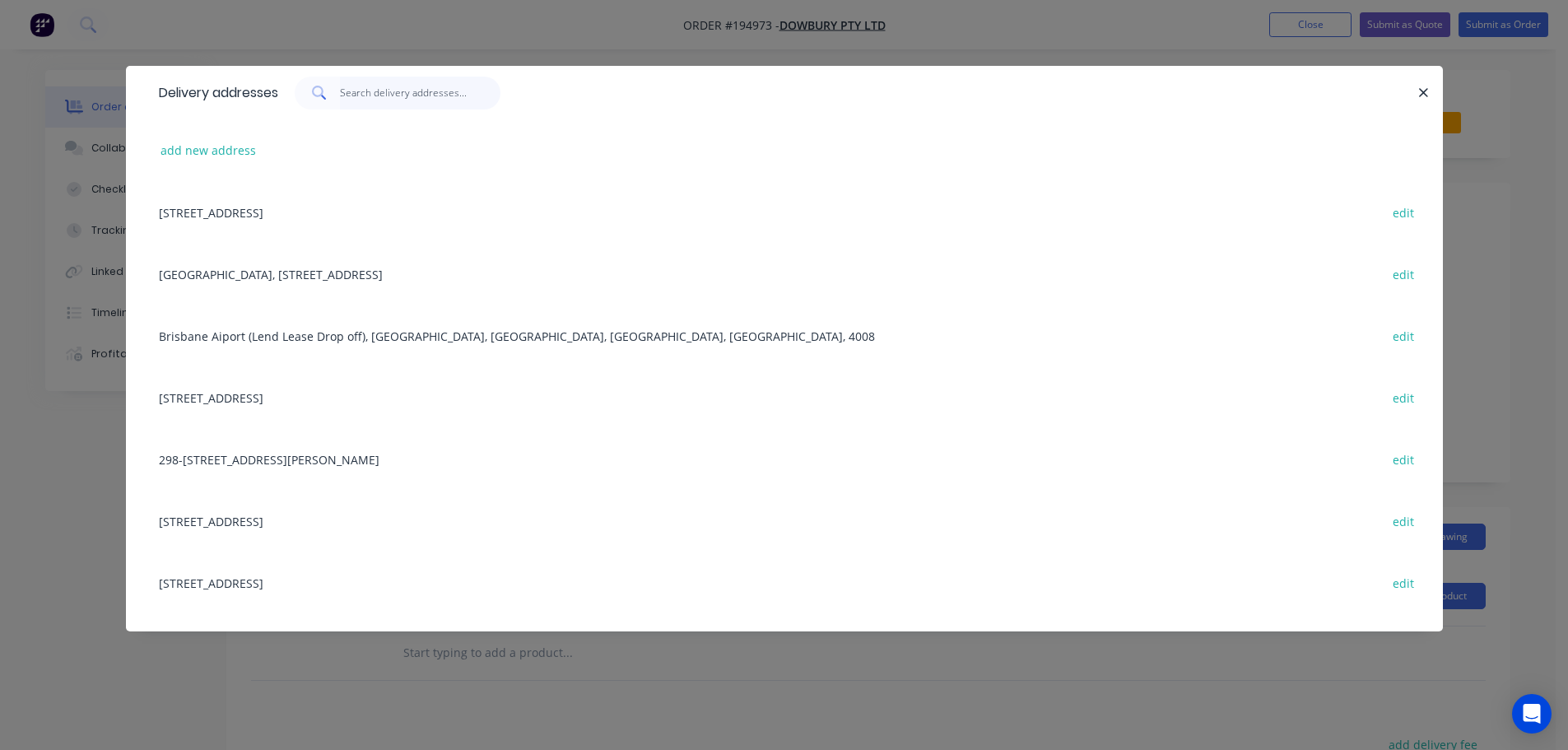
click at [366, 102] on input "text" at bounding box center [420, 92] width 160 height 33
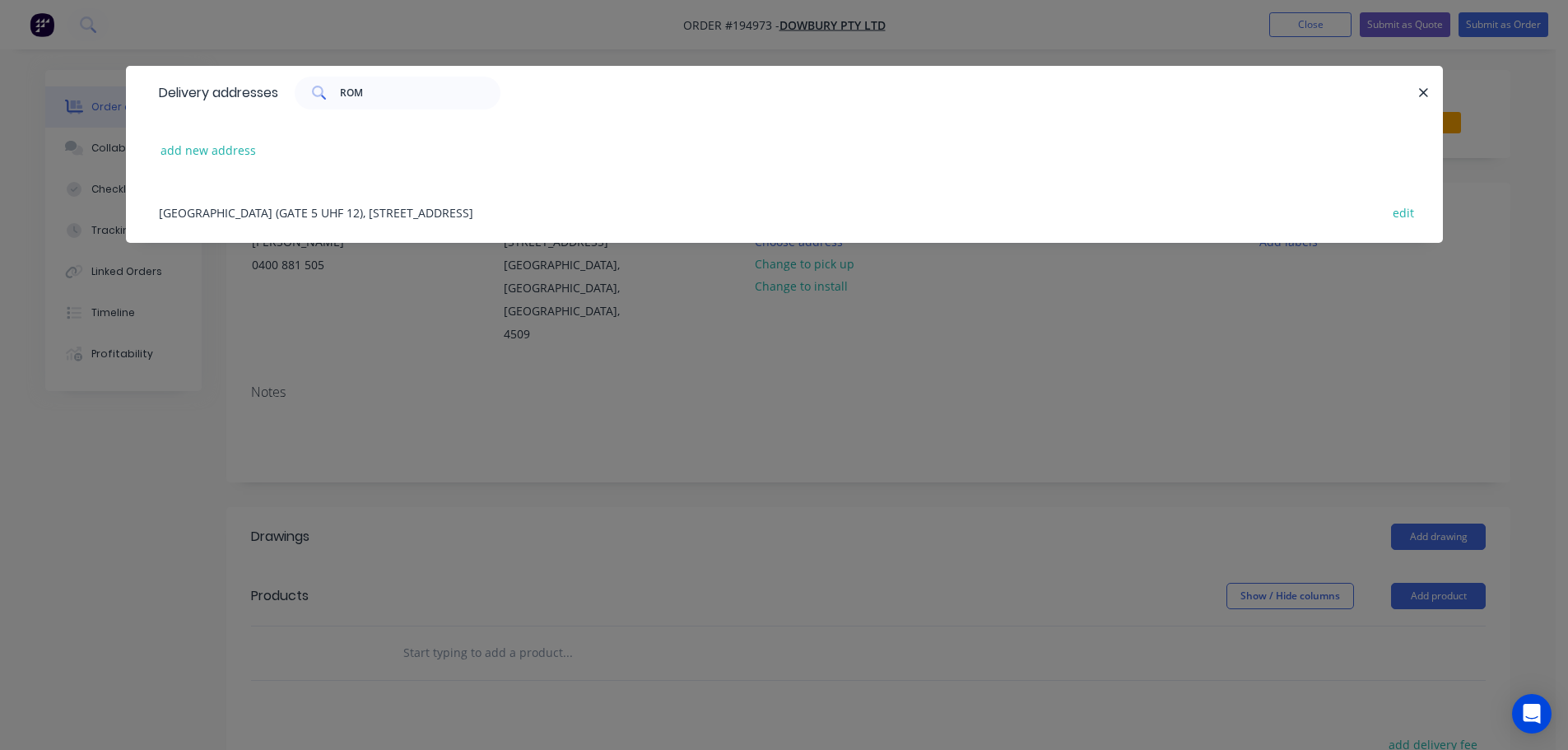
click at [389, 207] on div "ROMA ST STATION (GATE 5 UHF 12), ROMA ST, BRISBANE, Queensland, Australia, 4000…" at bounding box center [784, 212] width 1267 height 61
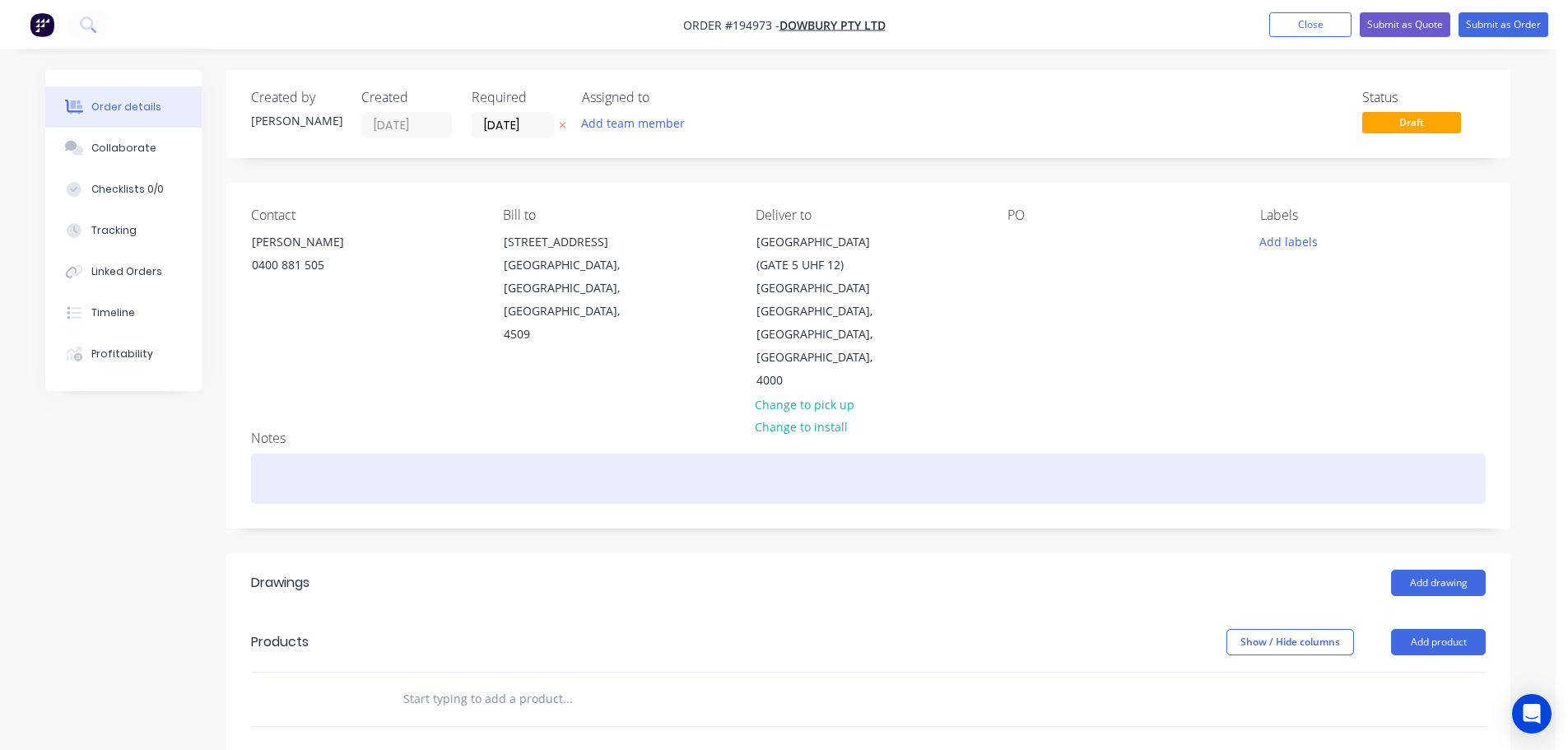
click at [412, 454] on div at bounding box center [868, 479] width 1235 height 50
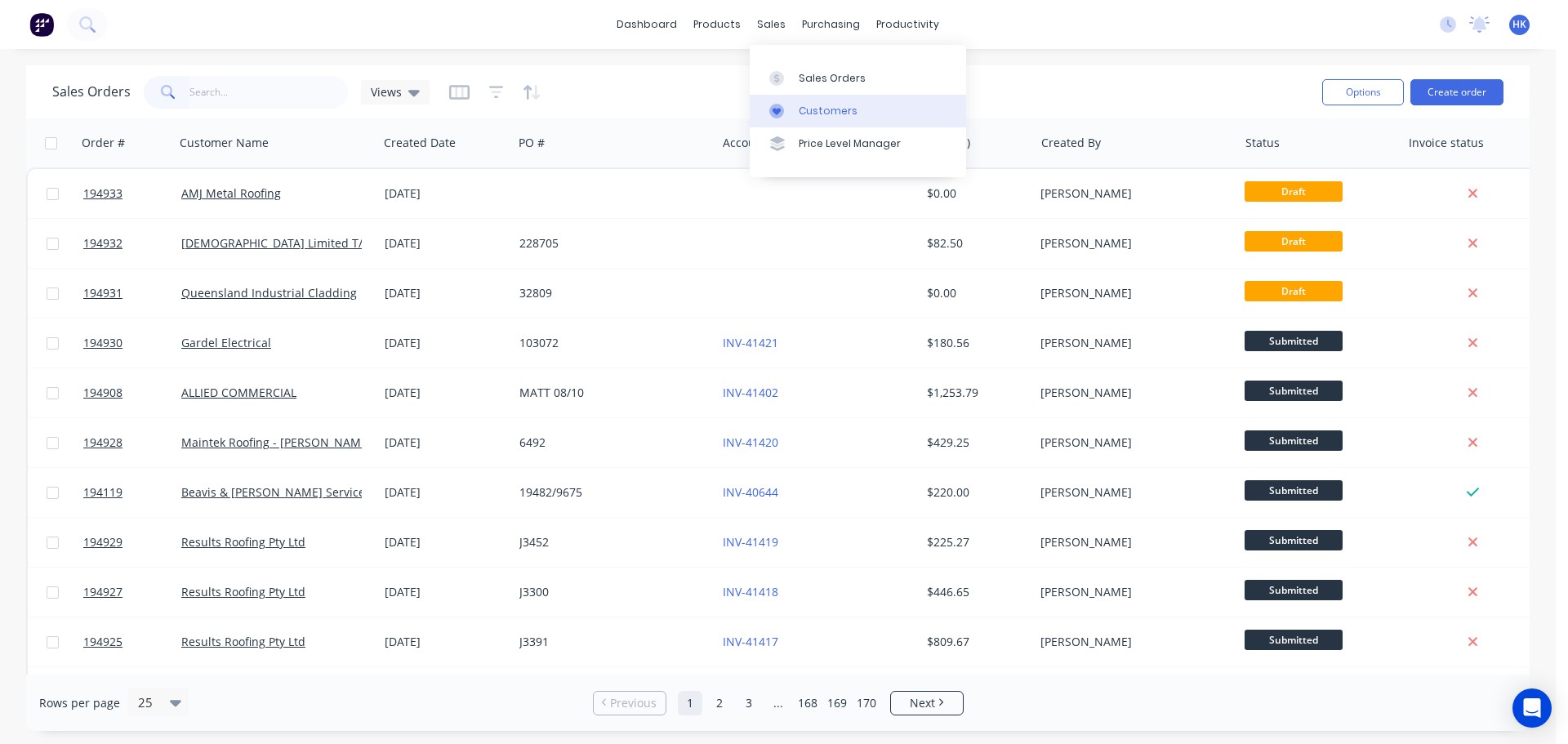
click at [814, 104] on div "Customers" at bounding box center [827, 111] width 59 height 15
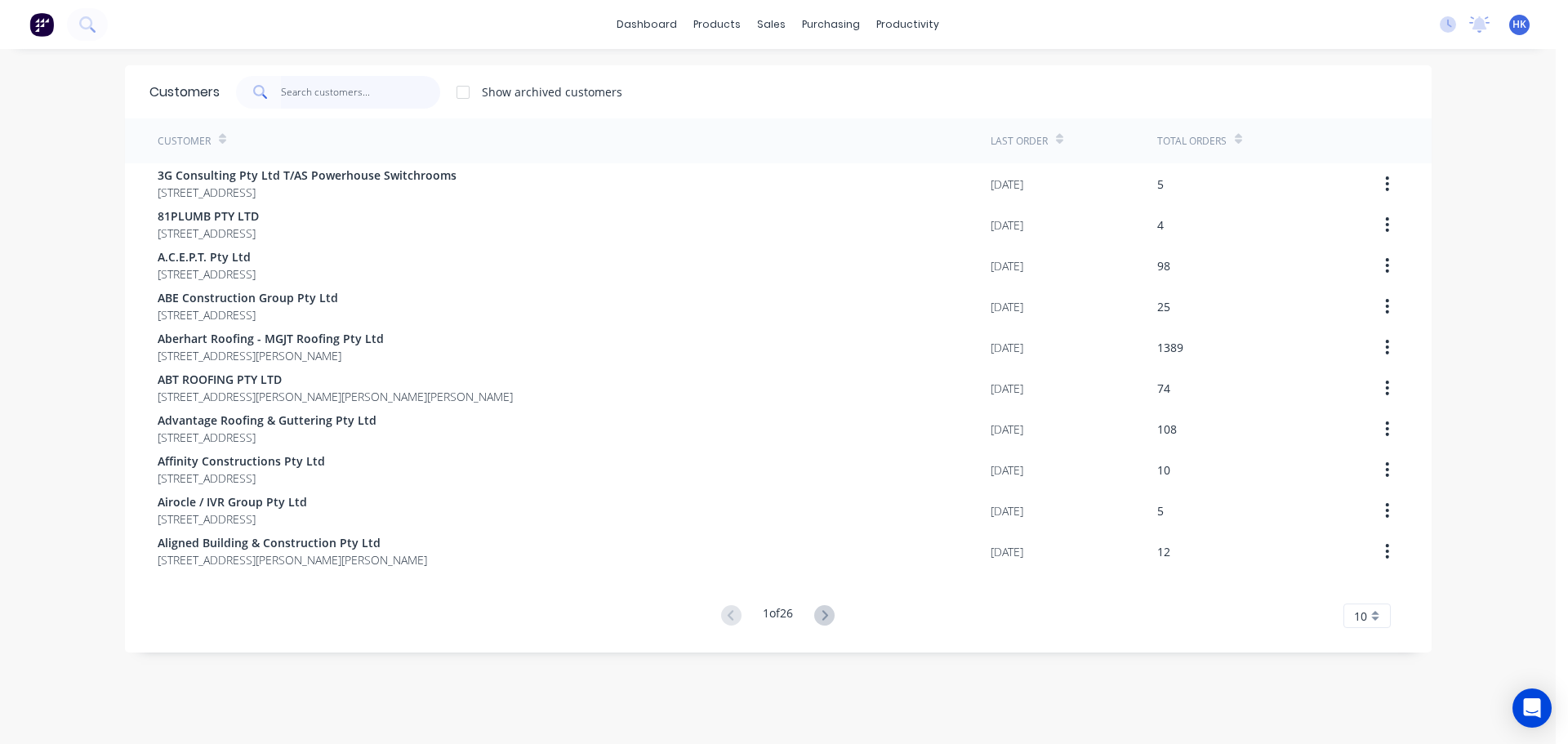
click at [370, 82] on input "text" at bounding box center [360, 92] width 159 height 32
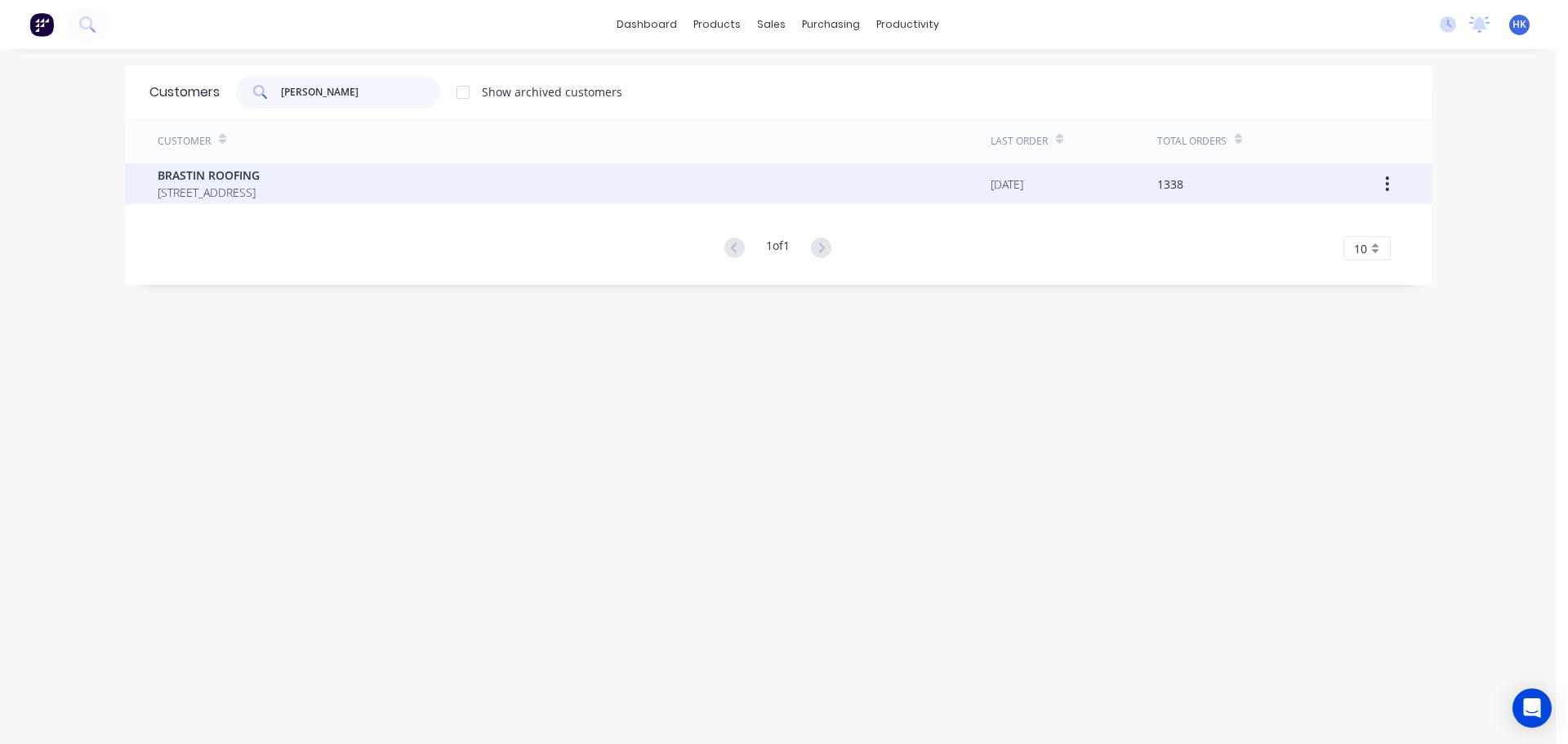
type input "BRAST"
click at [260, 170] on span "BRASTIN ROOFING" at bounding box center [208, 175] width 102 height 17
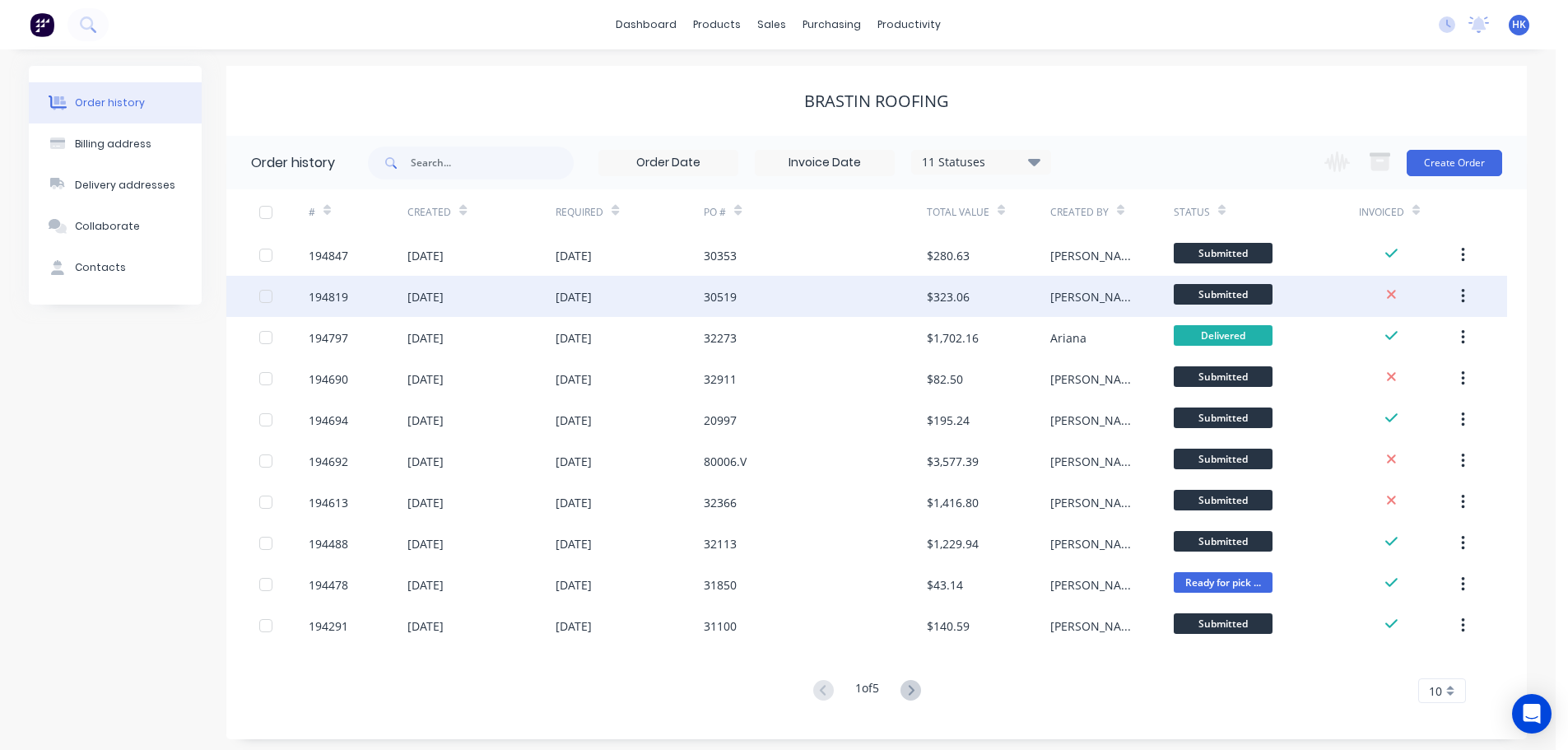
click at [550, 278] on div "[DATE]" at bounding box center [481, 296] width 148 height 41
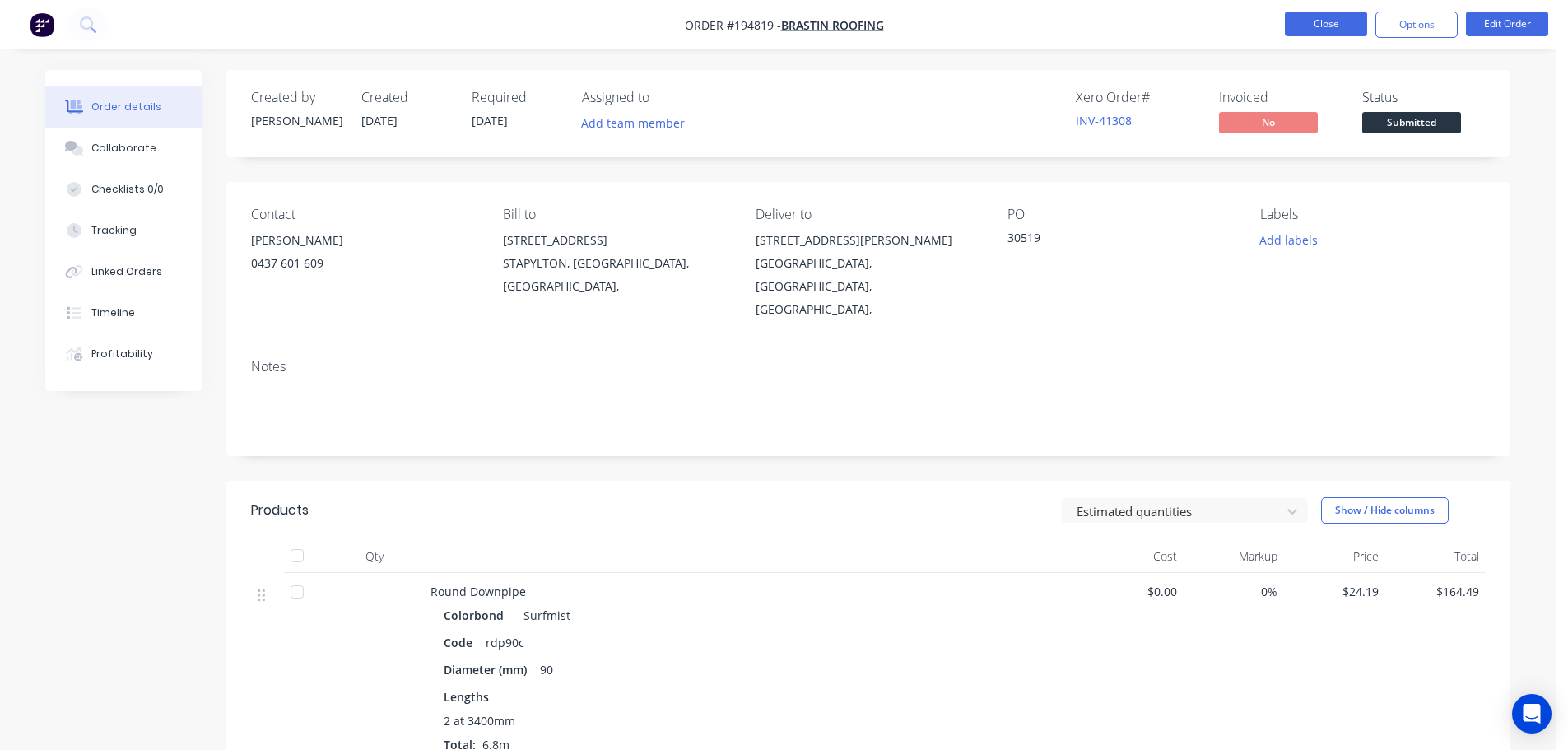
click at [1316, 34] on button "Close" at bounding box center [1326, 24] width 82 height 24
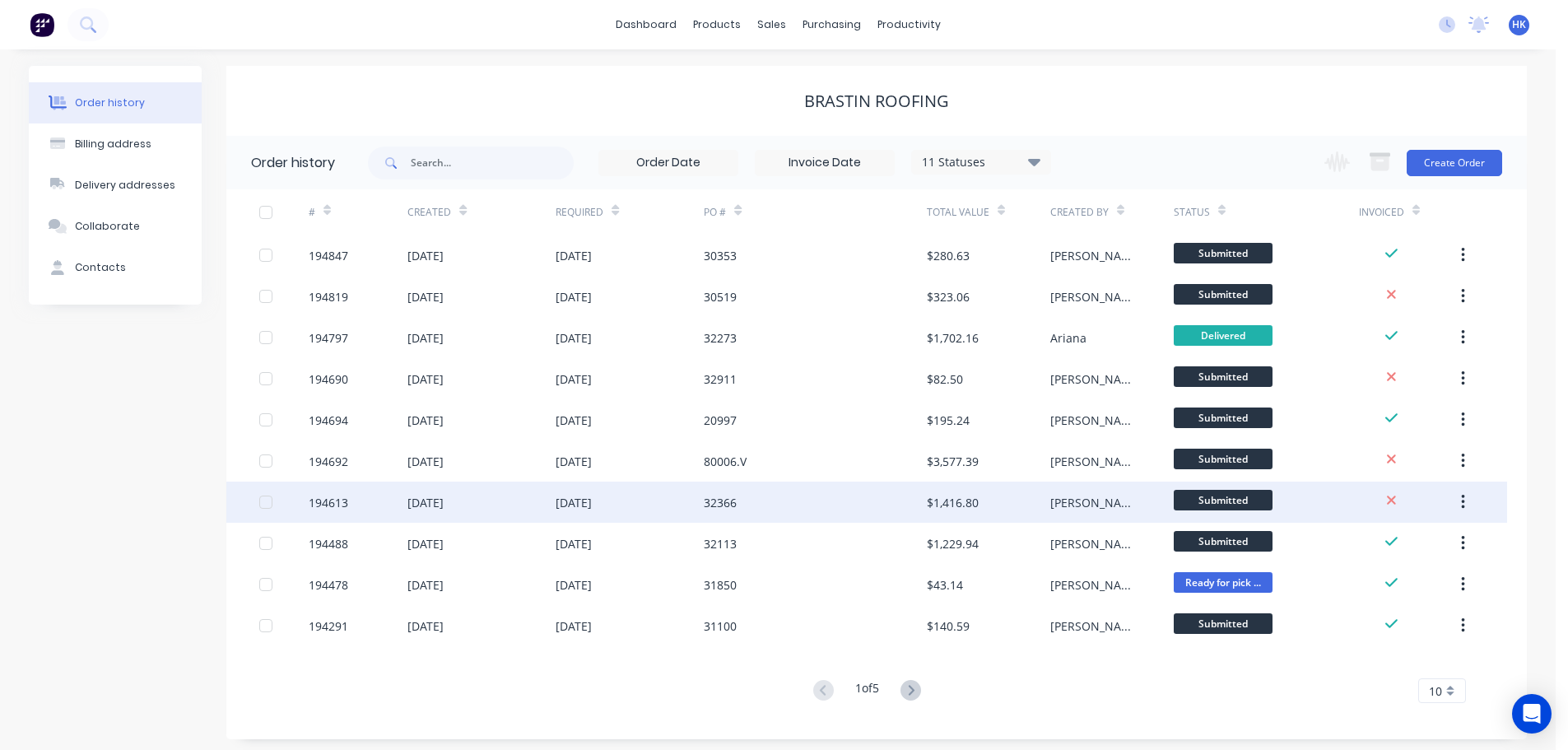
click at [812, 512] on div "32366" at bounding box center [815, 501] width 223 height 41
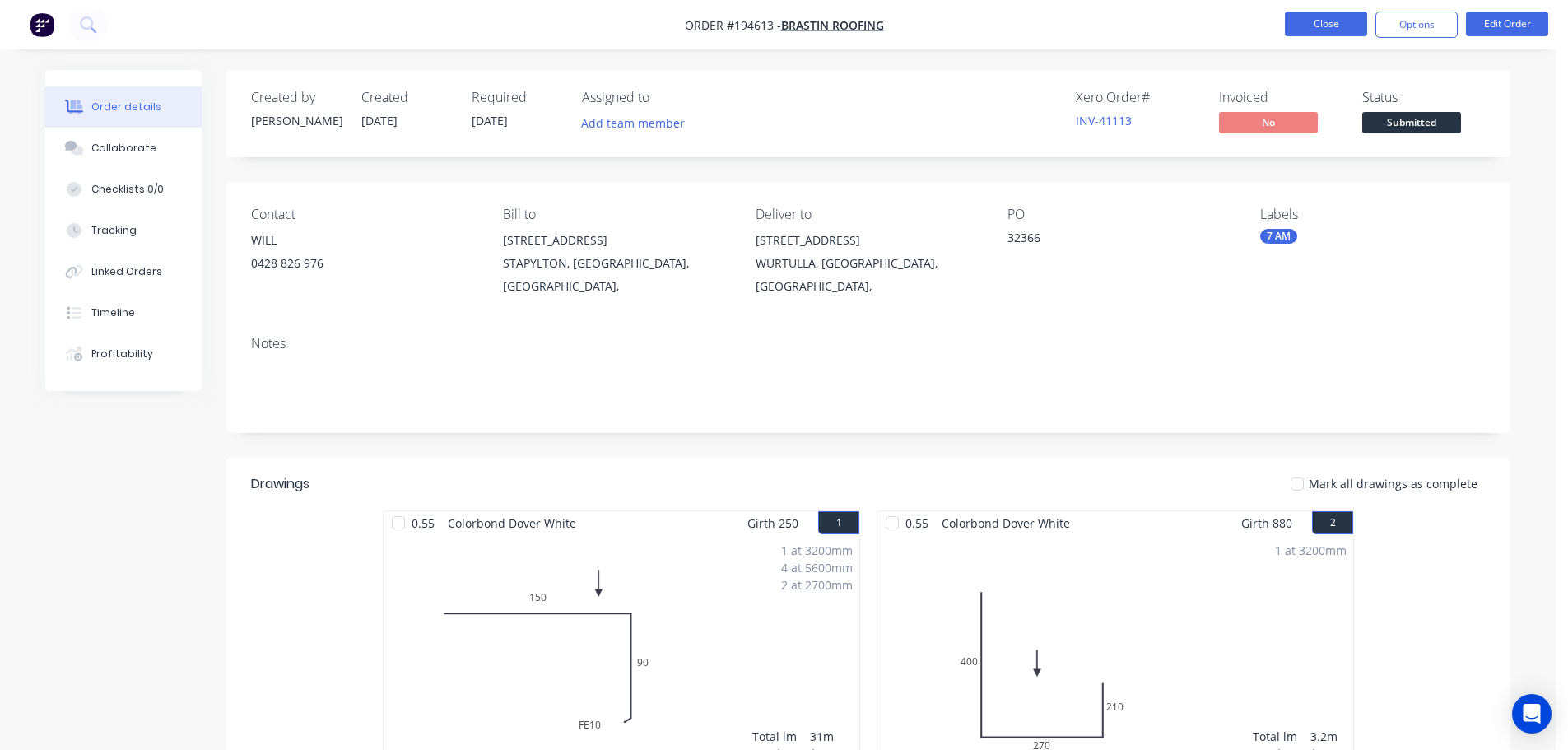
click at [1335, 29] on button "Close" at bounding box center [1326, 24] width 82 height 24
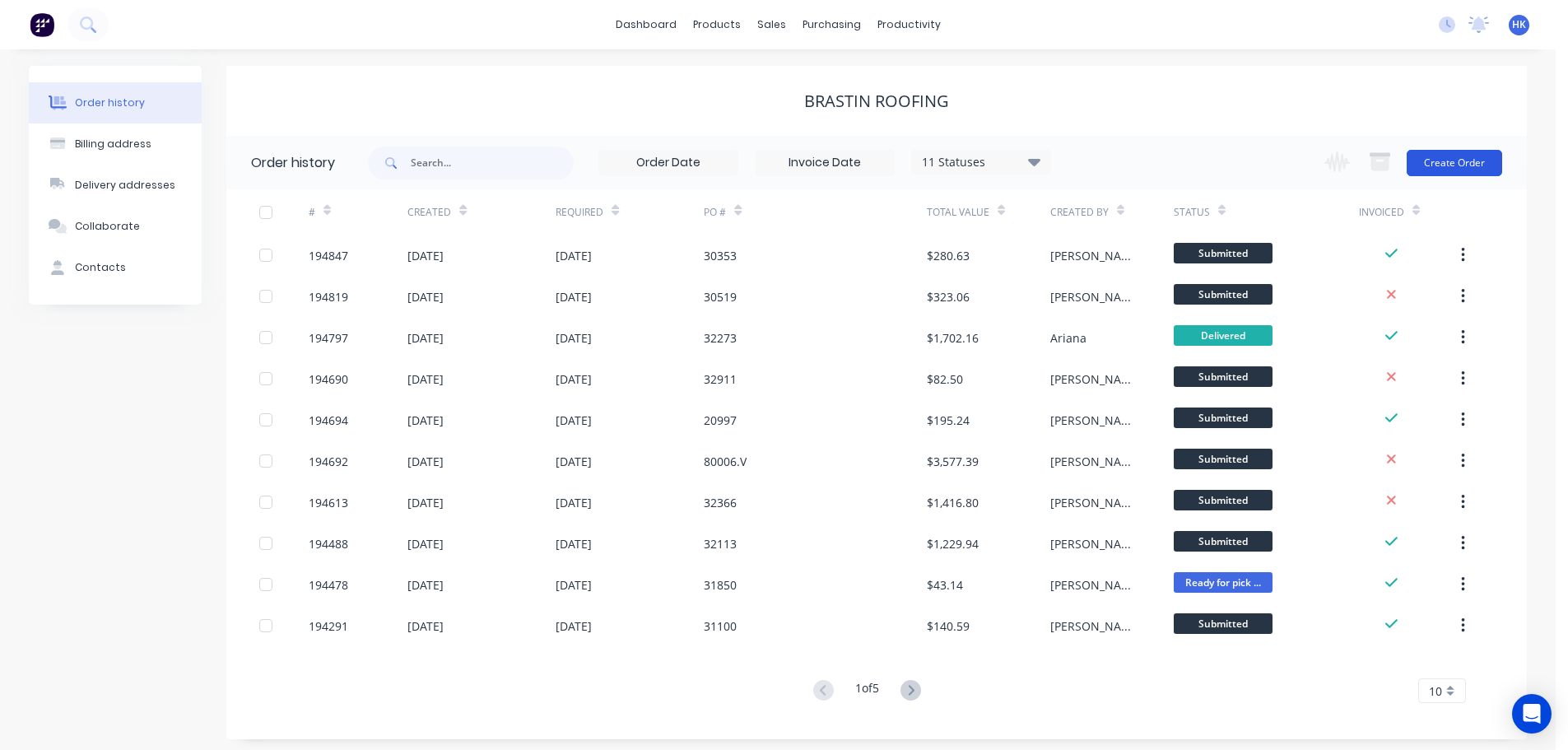
click at [1482, 154] on button "Create Order" at bounding box center [1455, 162] width 96 height 26
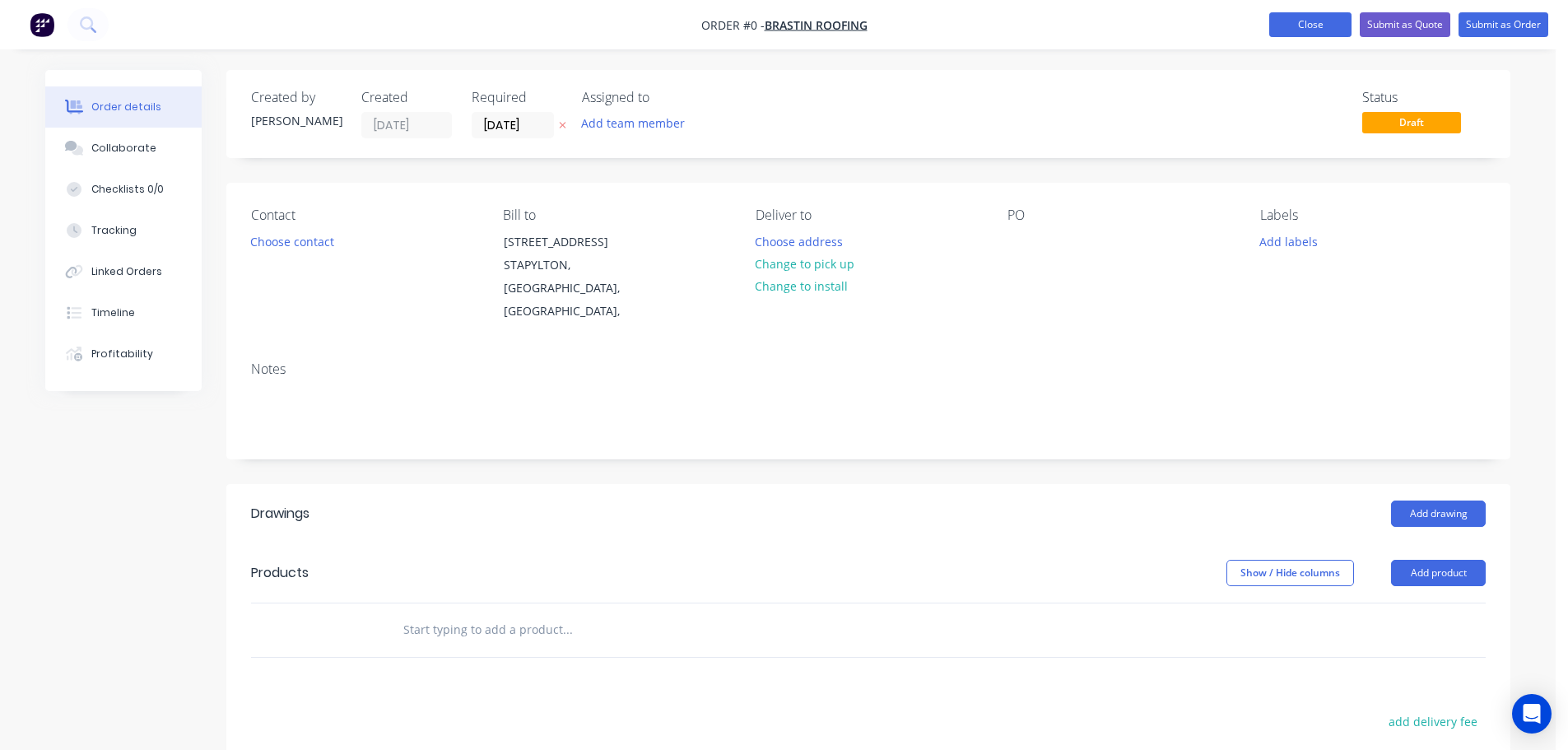
click at [1323, 28] on button "Close" at bounding box center [1310, 24] width 82 height 24
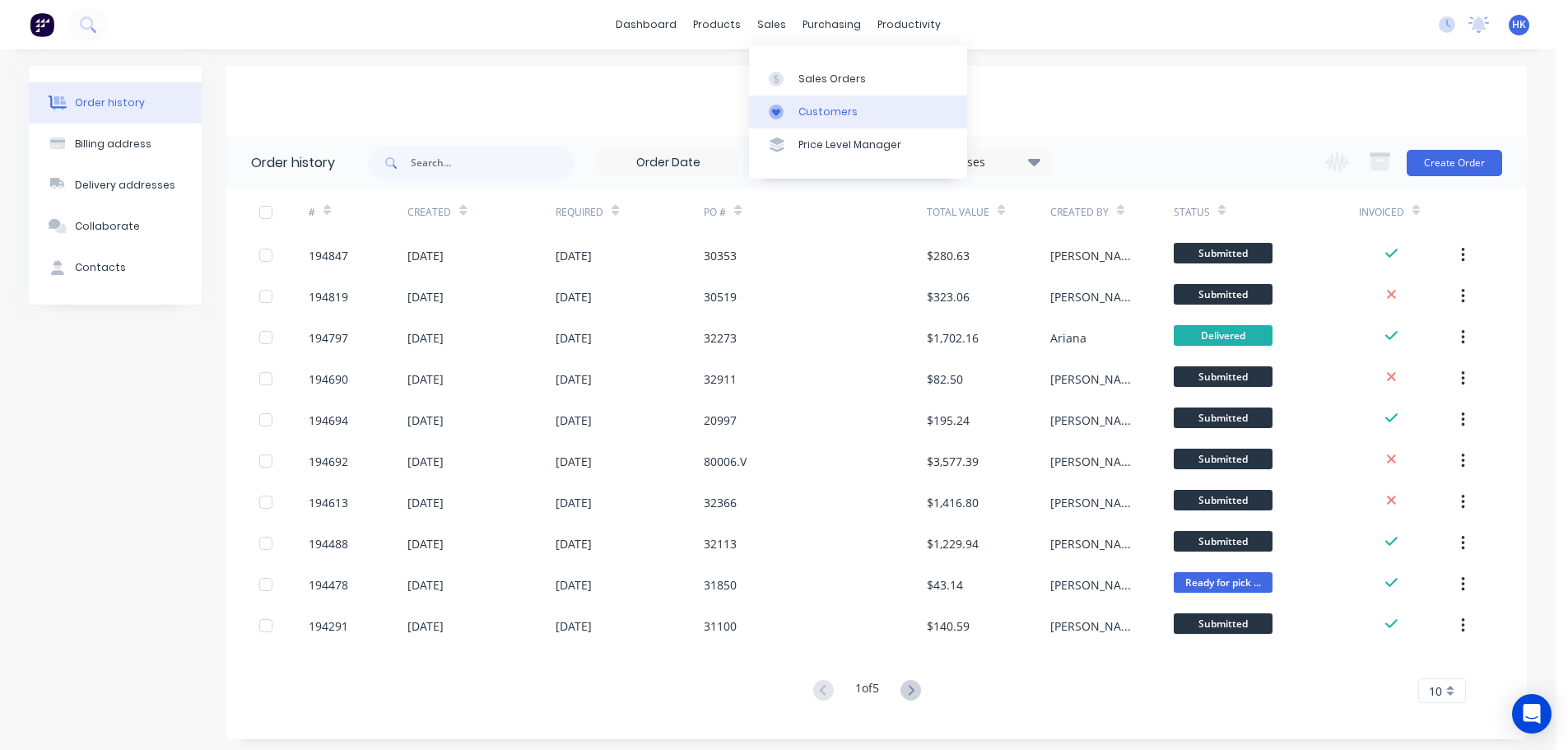
click at [830, 104] on div "Customers" at bounding box center [828, 112] width 60 height 15
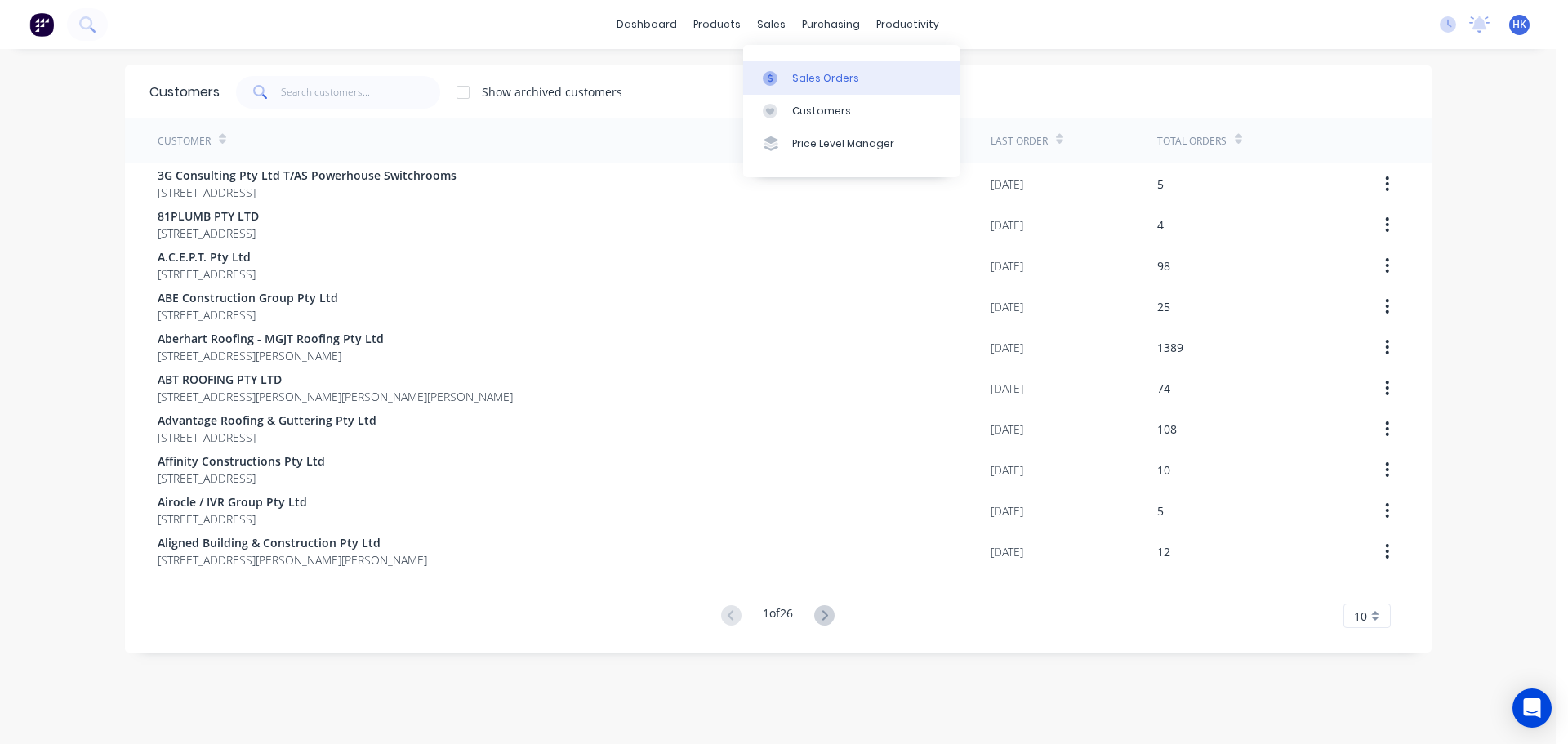
click at [809, 87] on link "Sales Orders" at bounding box center [851, 77] width 217 height 32
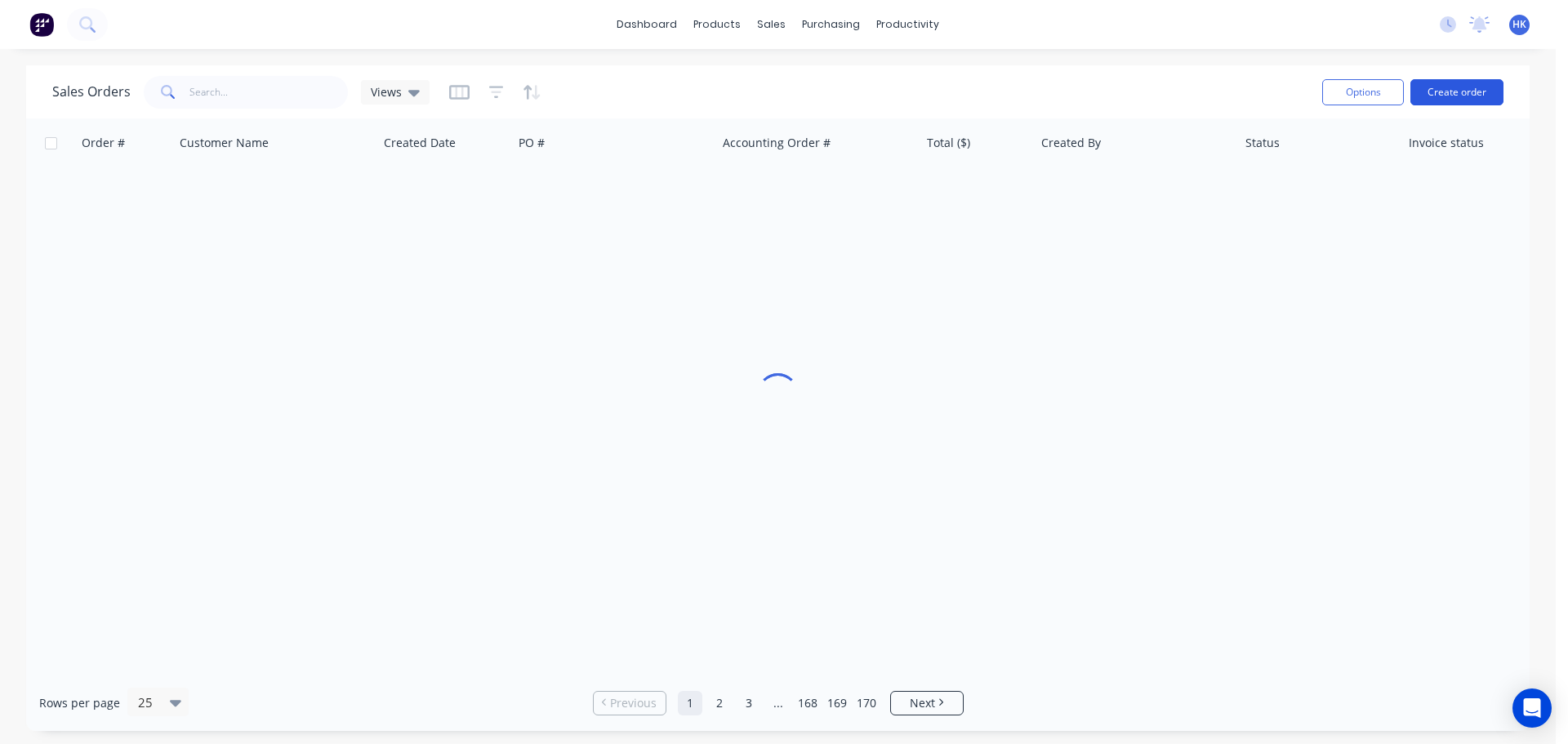
click at [1439, 86] on button "Create order" at bounding box center [1456, 92] width 93 height 26
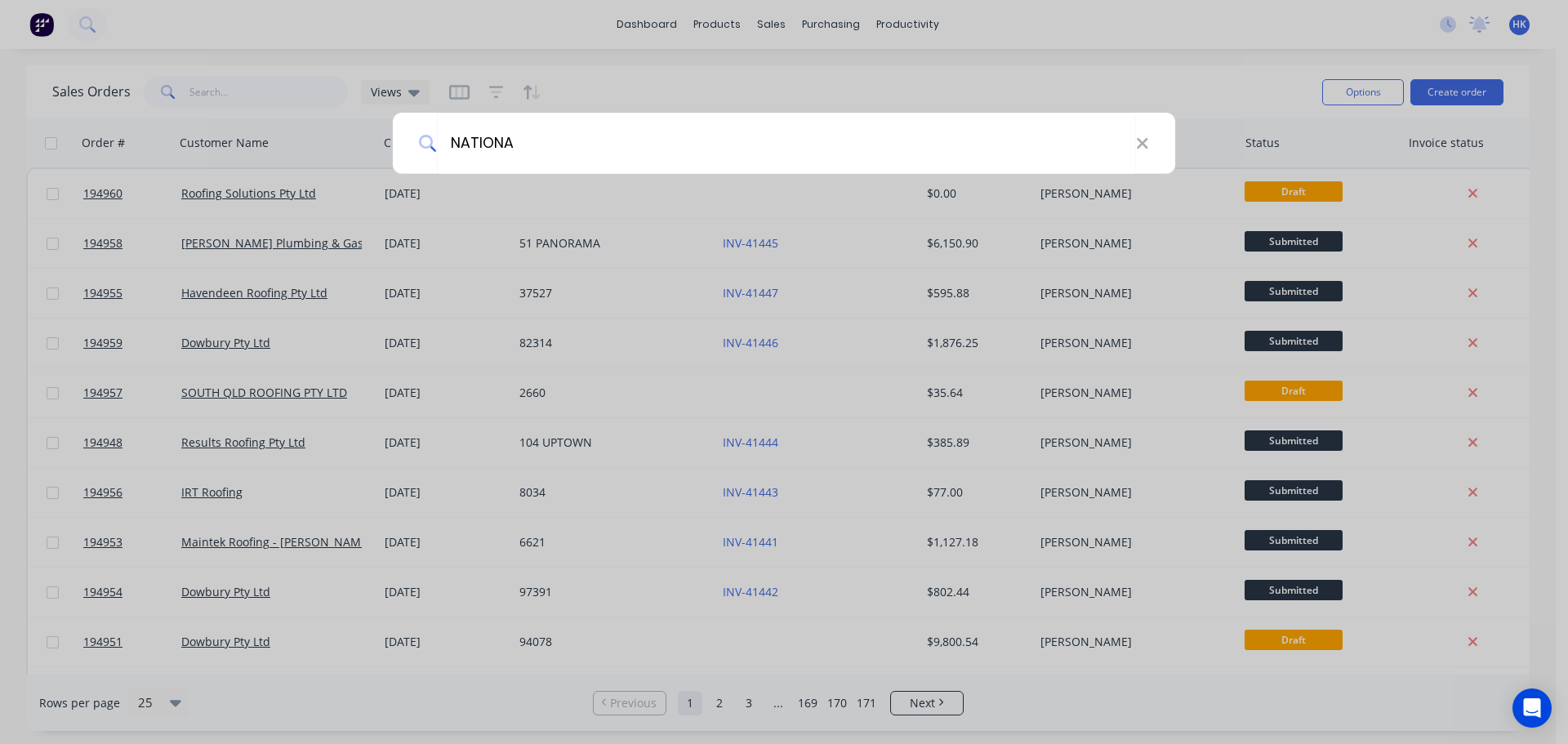
type input "NATIONAL"
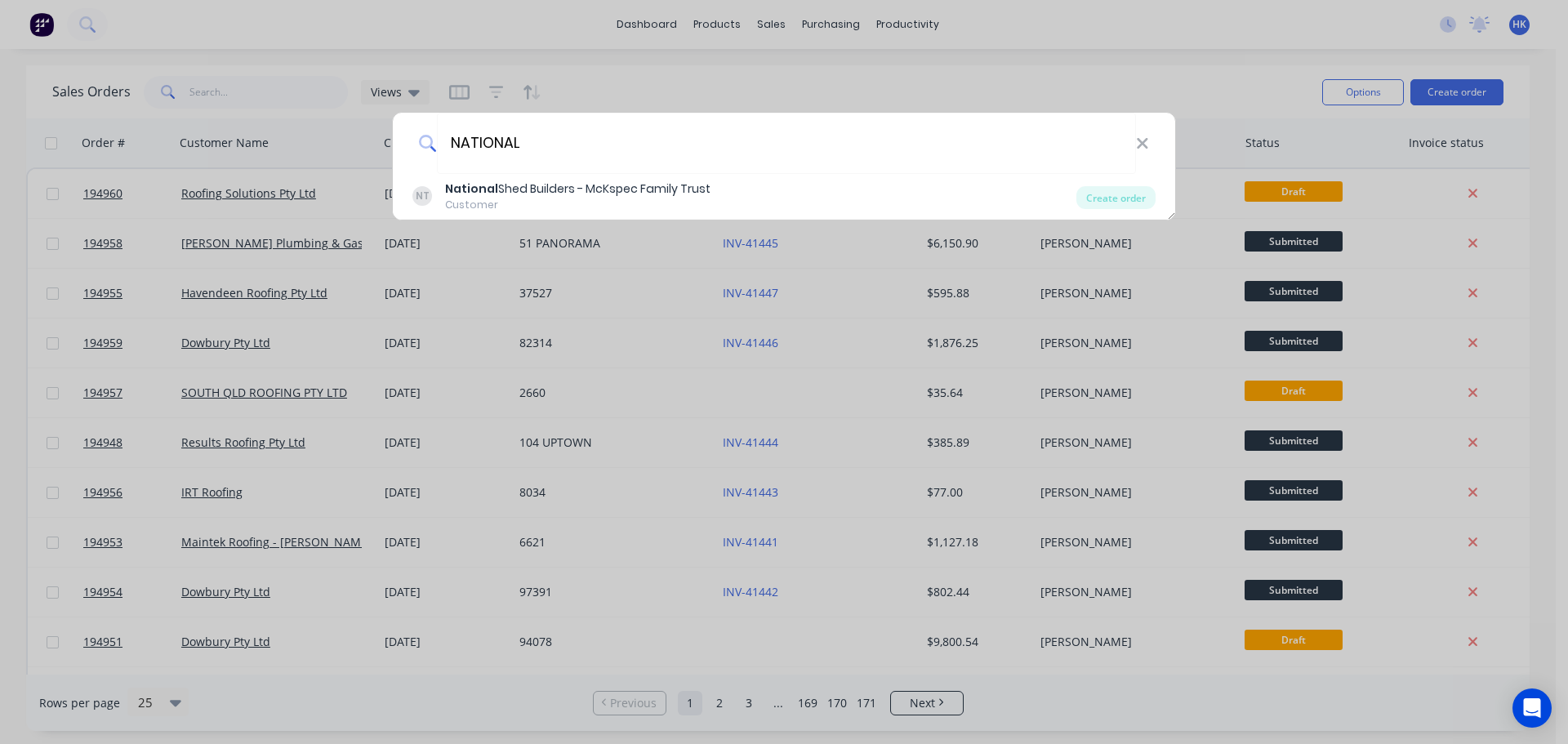
drag, startPoint x: 631, startPoint y: 152, endPoint x: 412, endPoint y: 156, distance: 219.0
click at [412, 156] on div "NATIONAL" at bounding box center [783, 142] width 782 height 61
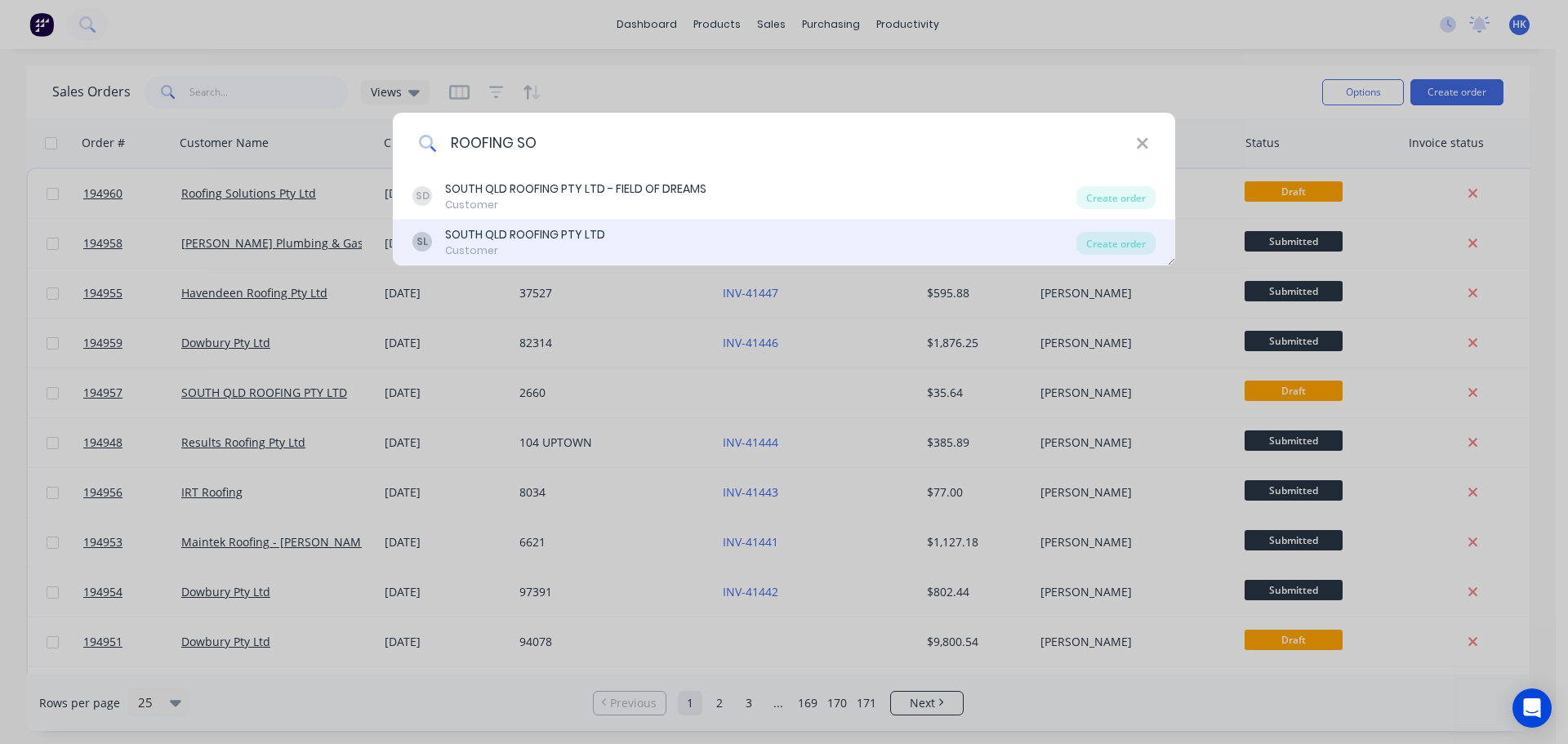
type input "ROOFING SOL"
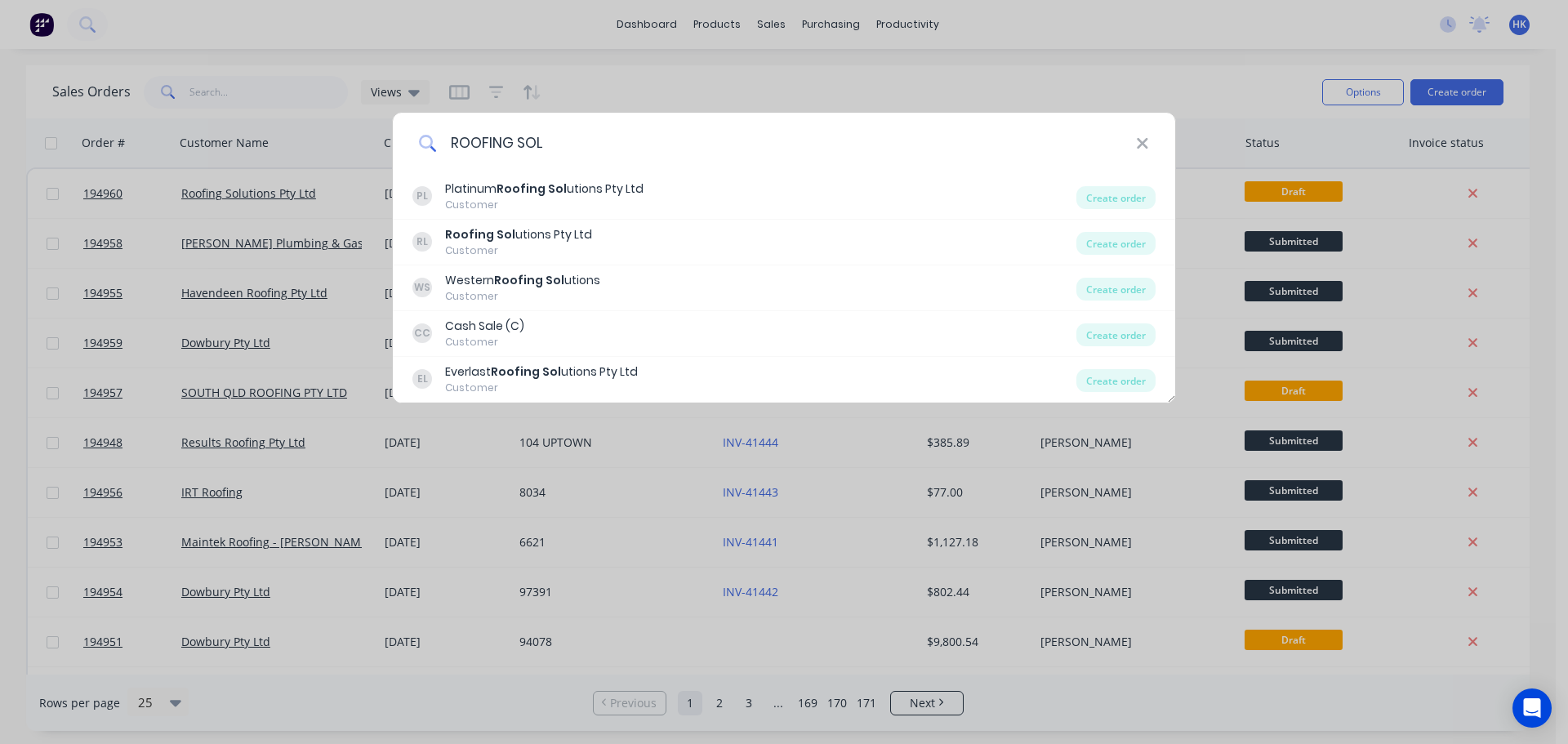
drag, startPoint x: 550, startPoint y: 139, endPoint x: 407, endPoint y: 142, distance: 143.0
click at [407, 142] on div "ROOFING SOL" at bounding box center [783, 142] width 782 height 61
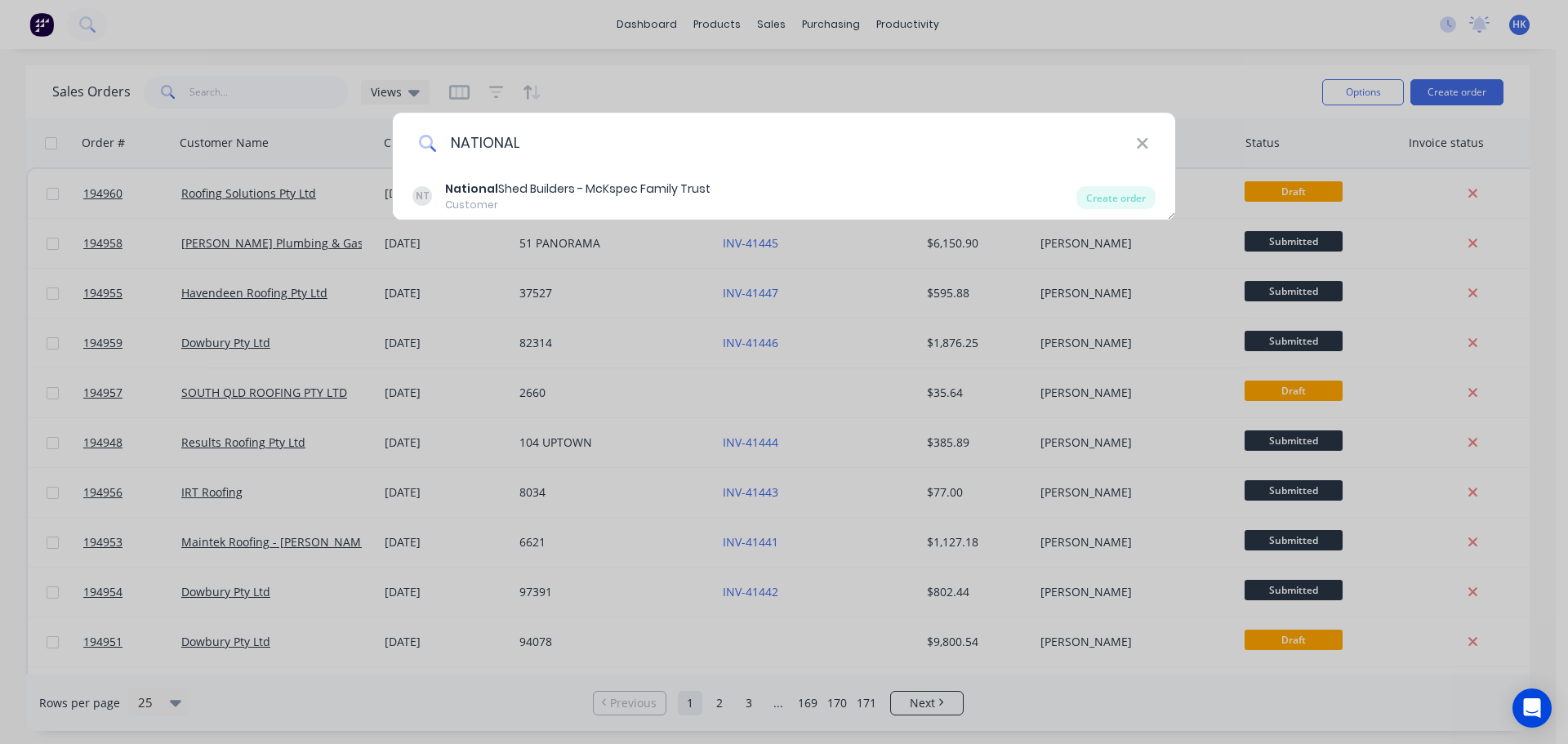
type input "NATIONAL"
drag, startPoint x: 544, startPoint y: 143, endPoint x: 428, endPoint y: 137, distance: 116.2
click at [428, 137] on div "NATIONAL" at bounding box center [783, 142] width 782 height 61
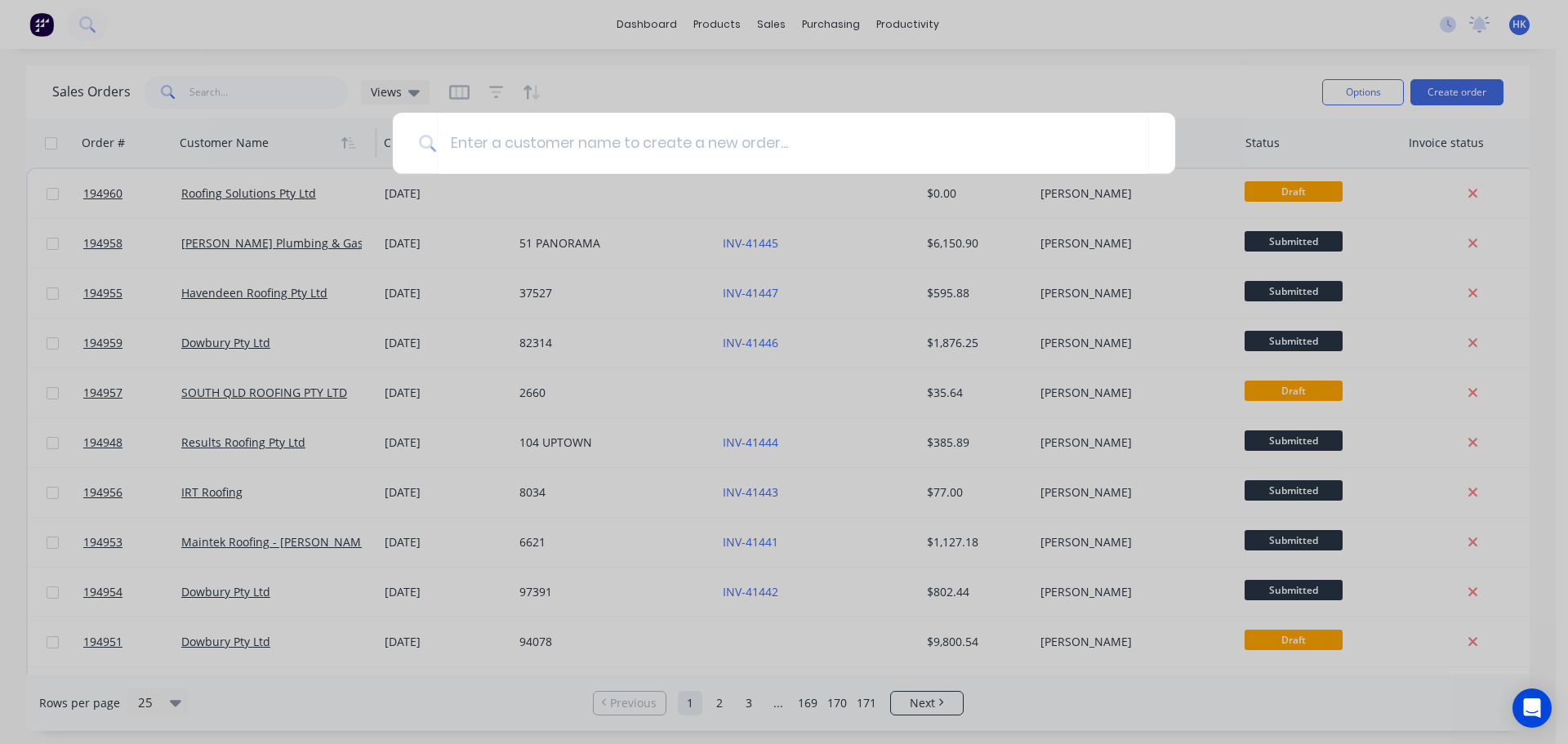
click at [267, 208] on div at bounding box center [784, 372] width 1568 height 744
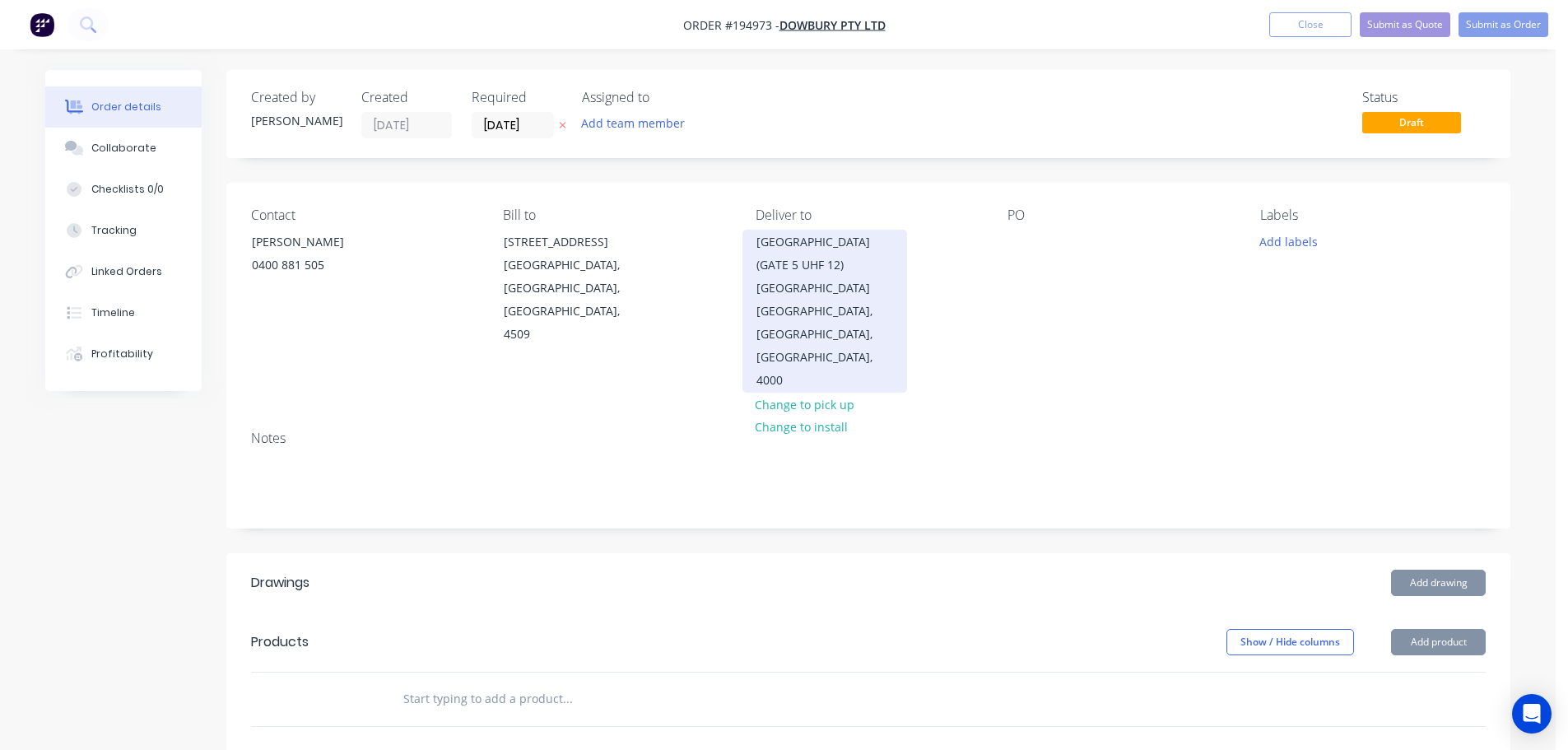
click at [775, 300] on div "[GEOGRAPHIC_DATA], [GEOGRAPHIC_DATA], [GEOGRAPHIC_DATA], 4000" at bounding box center [825, 346] width 137 height 92
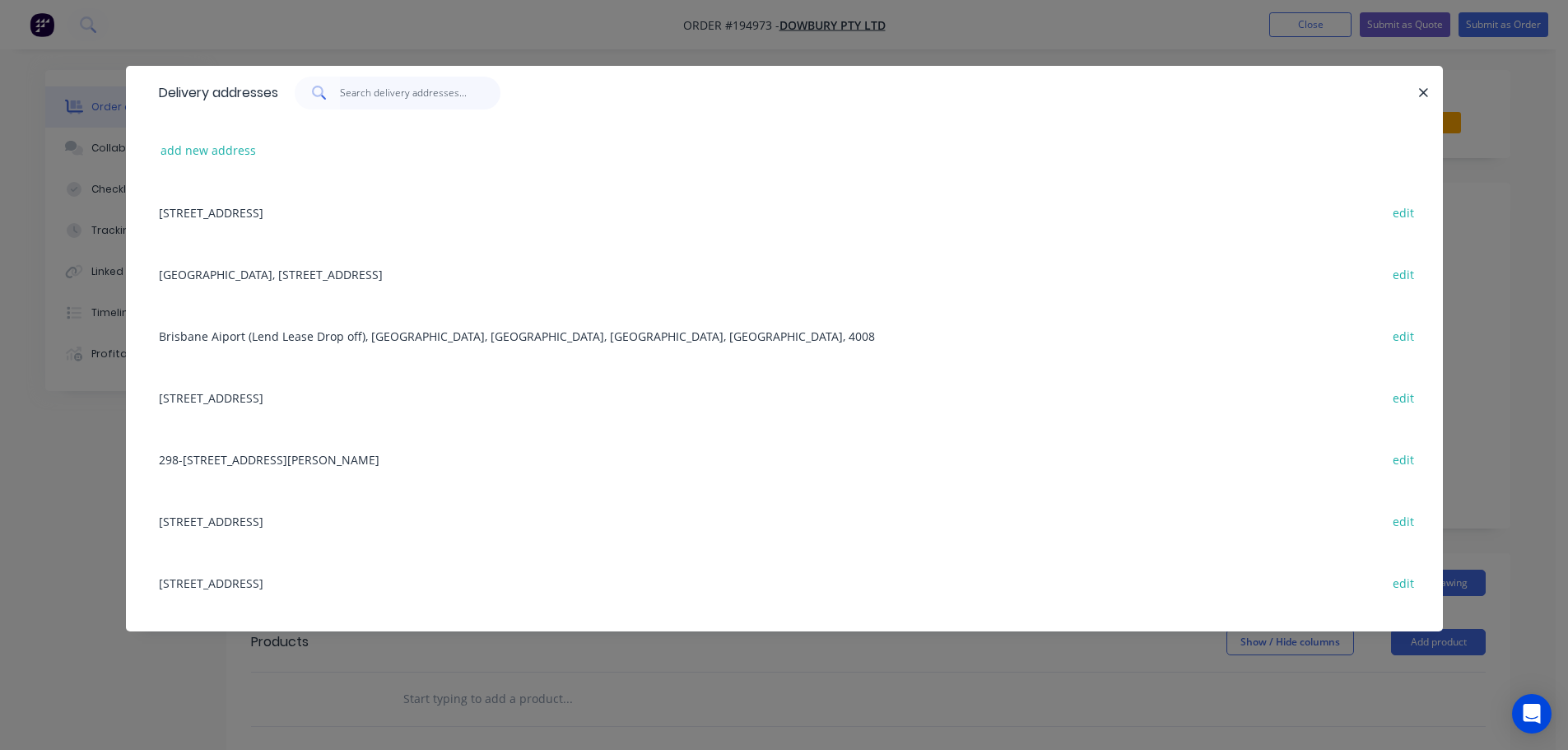
click at [403, 104] on input "text" at bounding box center [420, 92] width 160 height 33
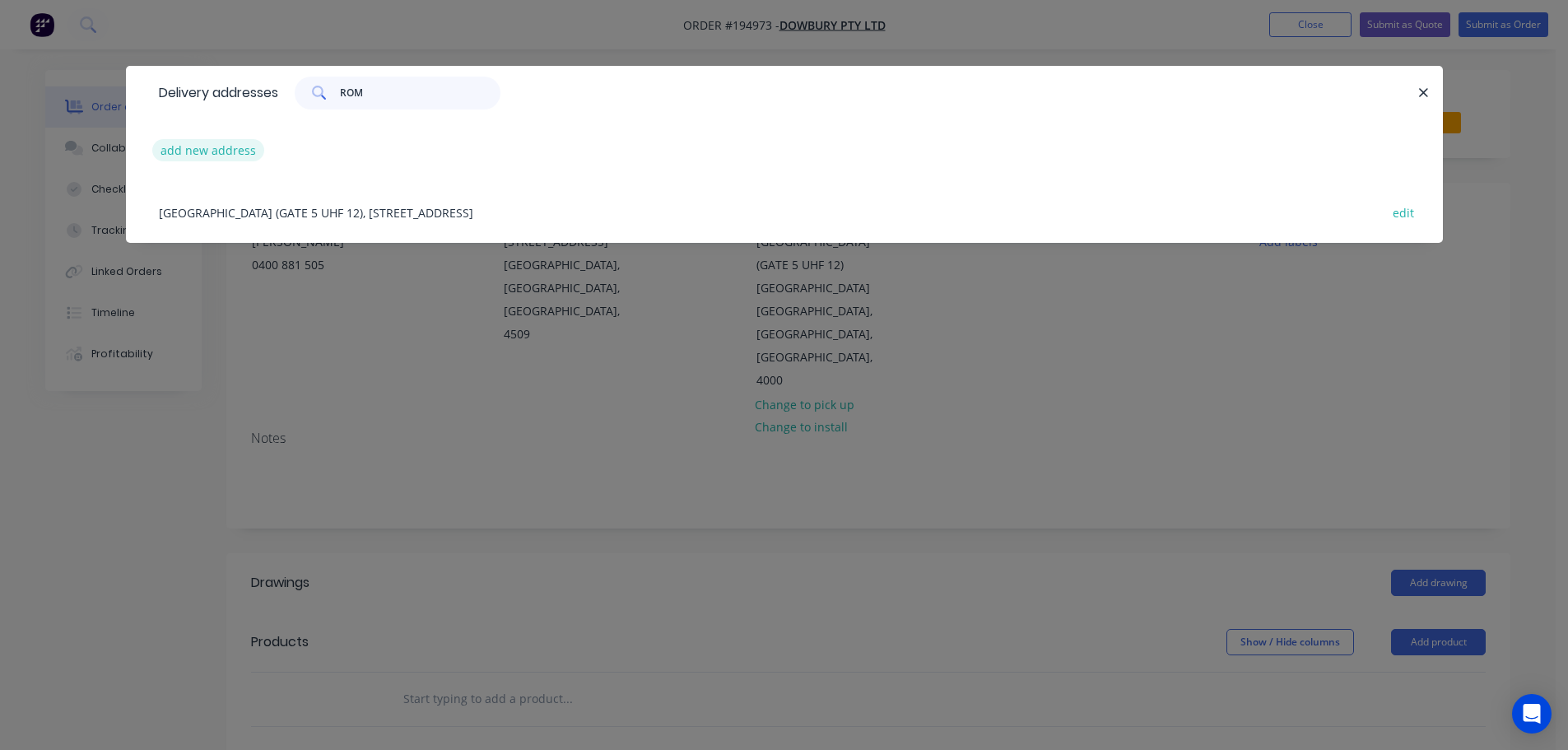
type input "ROM"
click at [229, 150] on button "add new address" at bounding box center [208, 150] width 113 height 22
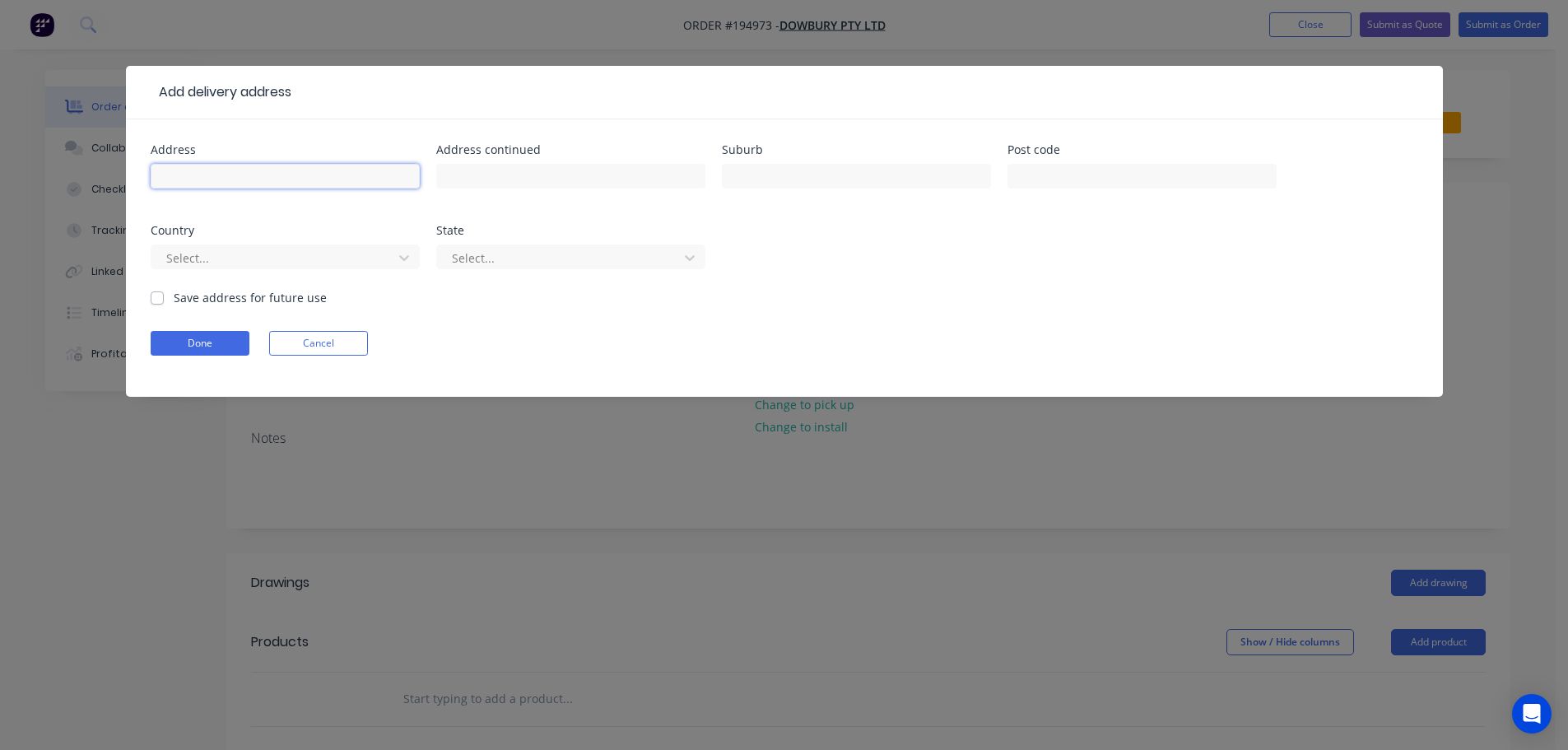
click at [238, 182] on input "text" at bounding box center [285, 176] width 269 height 24
type input "ROMA STREET STATION"
click at [314, 351] on button "Cancel" at bounding box center [318, 343] width 99 height 24
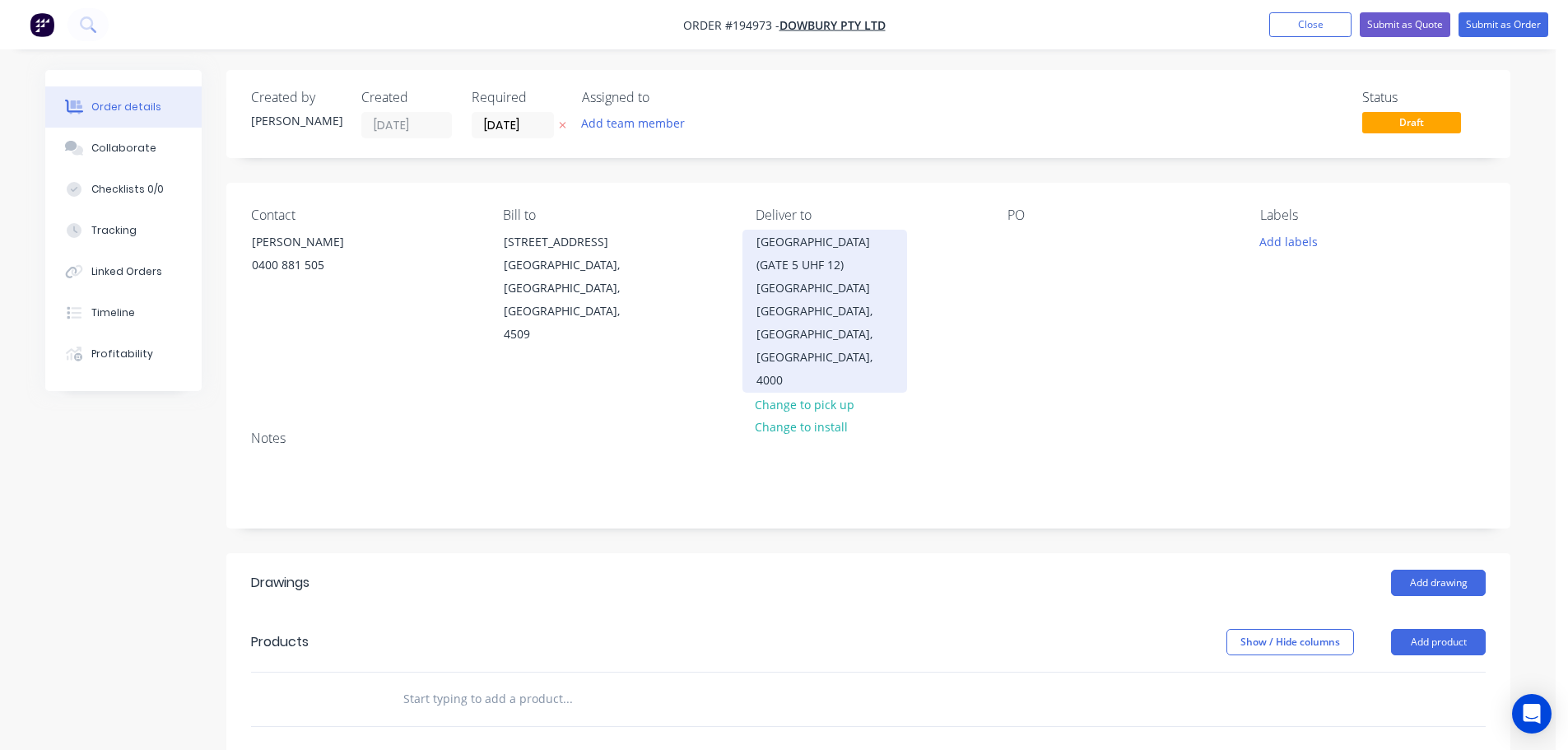
click at [872, 300] on div "BRISBANE, Queensland, Australia, 4000" at bounding box center [825, 346] width 137 height 92
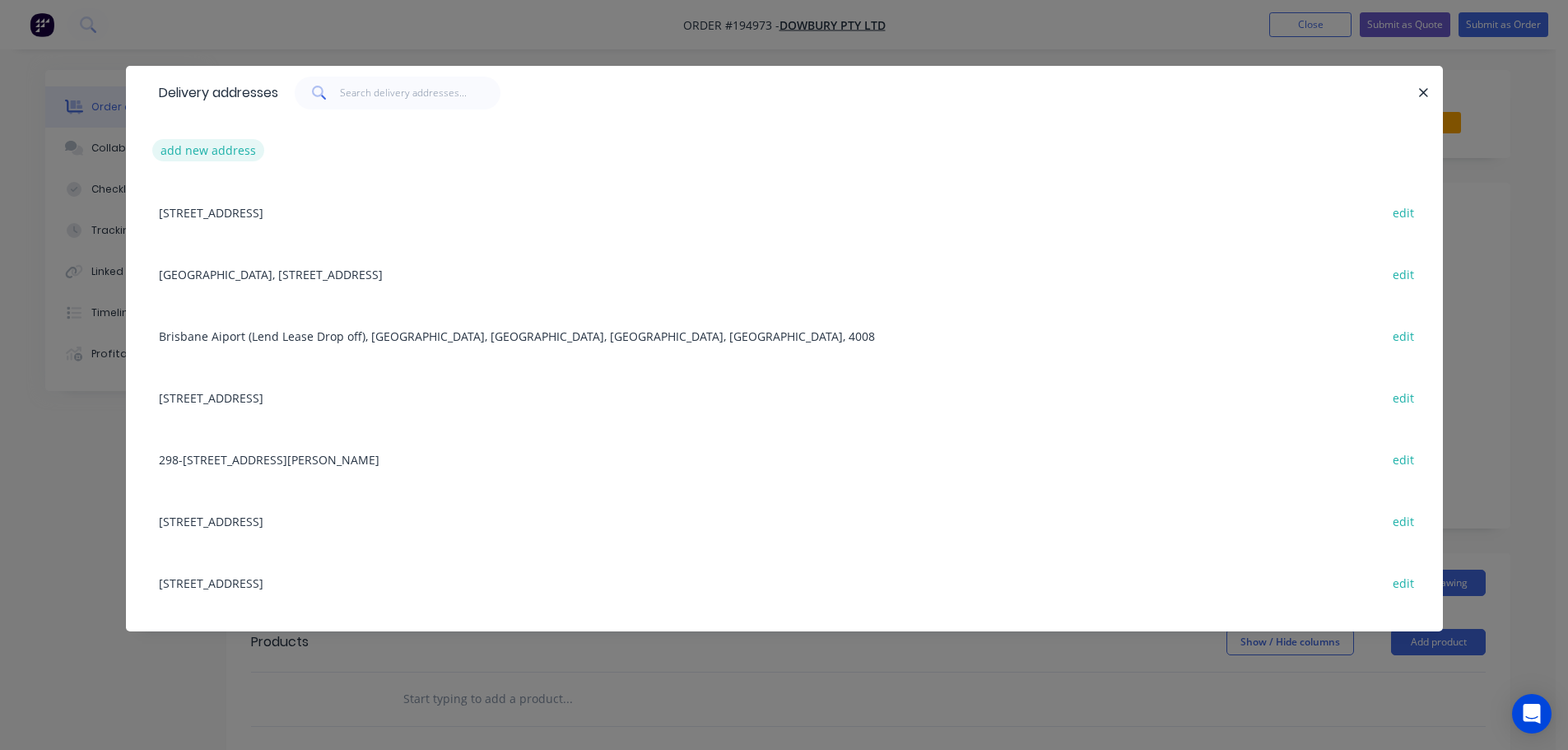
click at [218, 155] on button "add new address" at bounding box center [208, 150] width 113 height 22
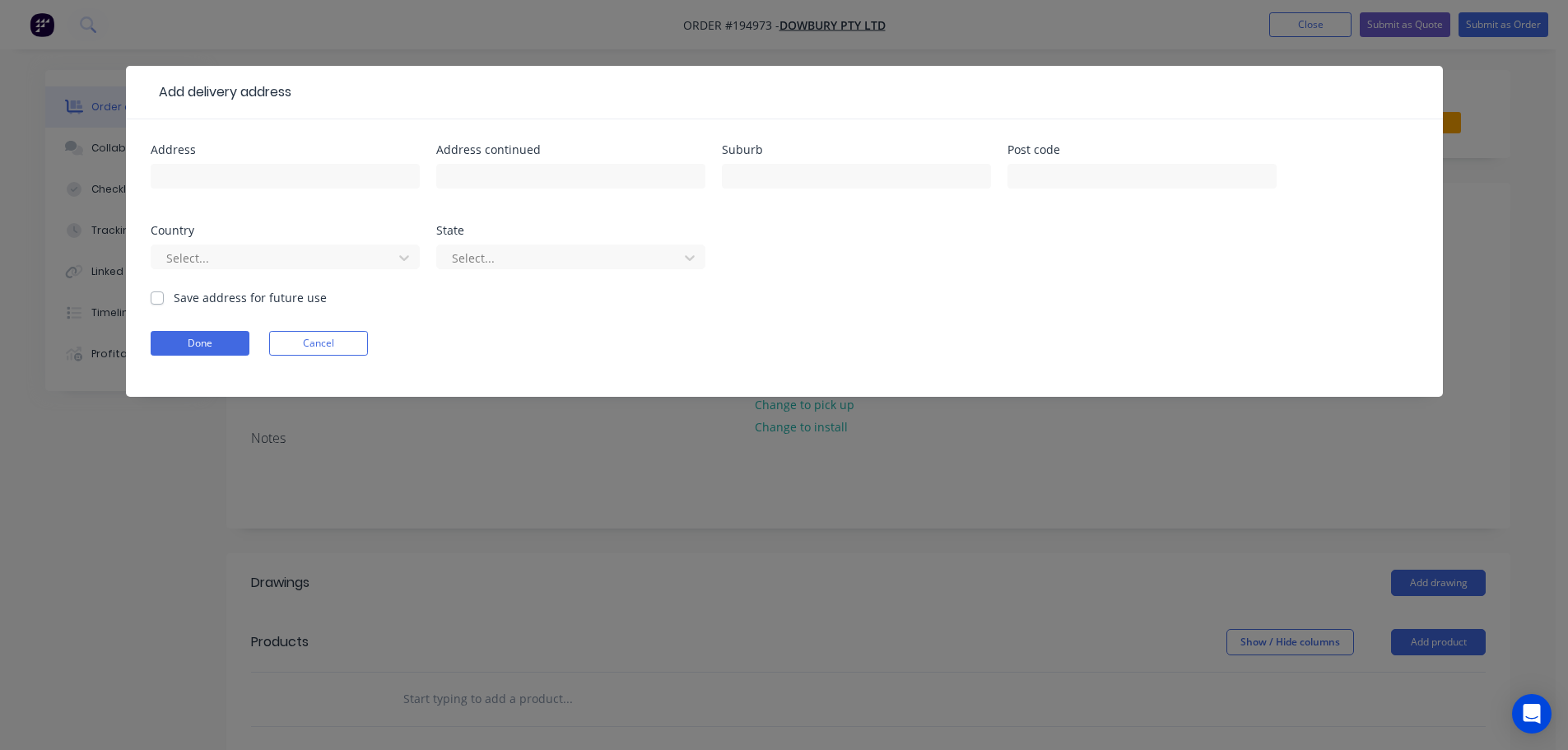
click at [218, 152] on div "Address" at bounding box center [285, 149] width 269 height 12
click at [215, 164] on input "text" at bounding box center [285, 176] width 269 height 24
type input "ROMA STREET STATION"
click at [506, 183] on input "text" at bounding box center [570, 176] width 269 height 24
type input "ROMA STREET (GATE 3)"
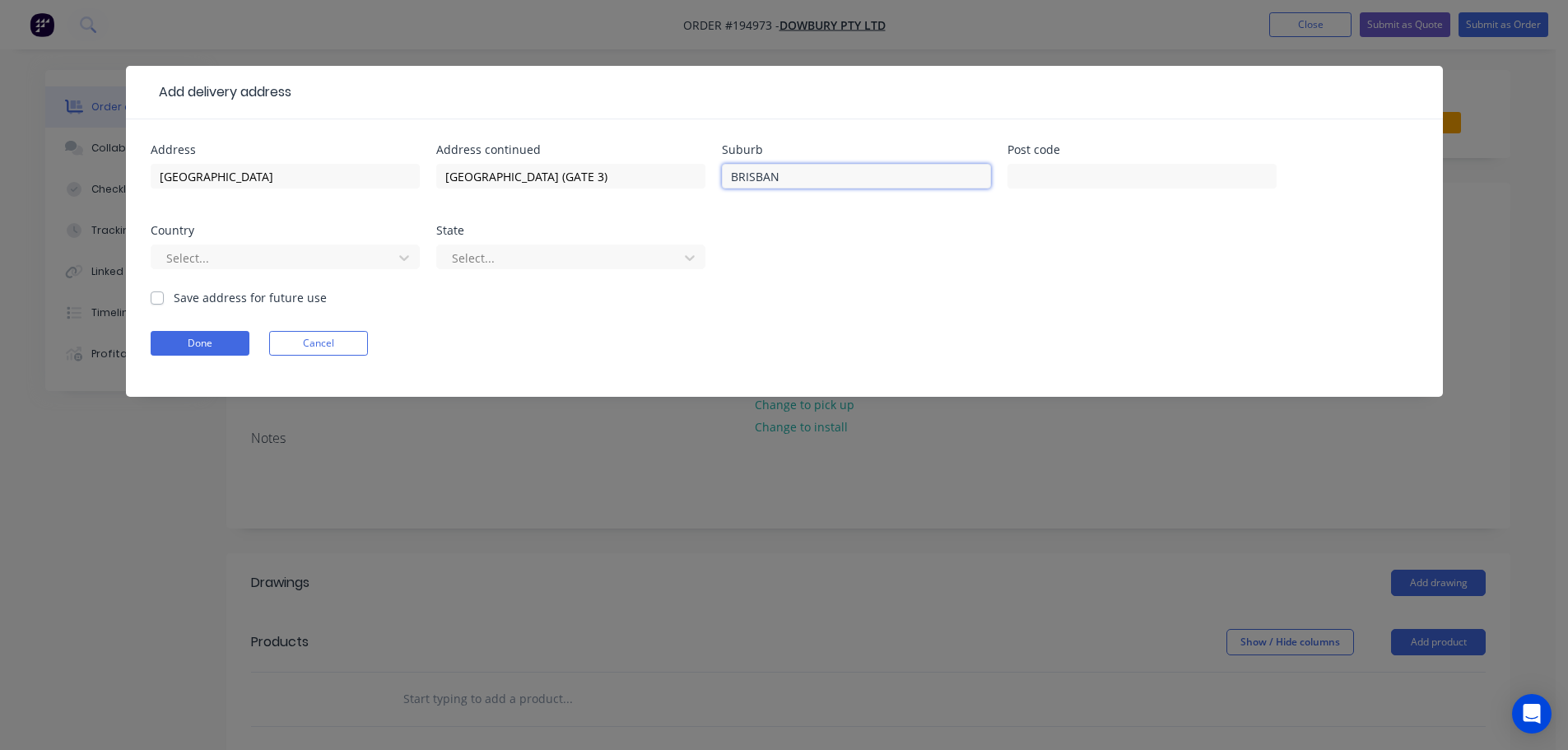
type input "BRISBANE"
click at [169, 348] on button "Done" at bounding box center [200, 343] width 99 height 24
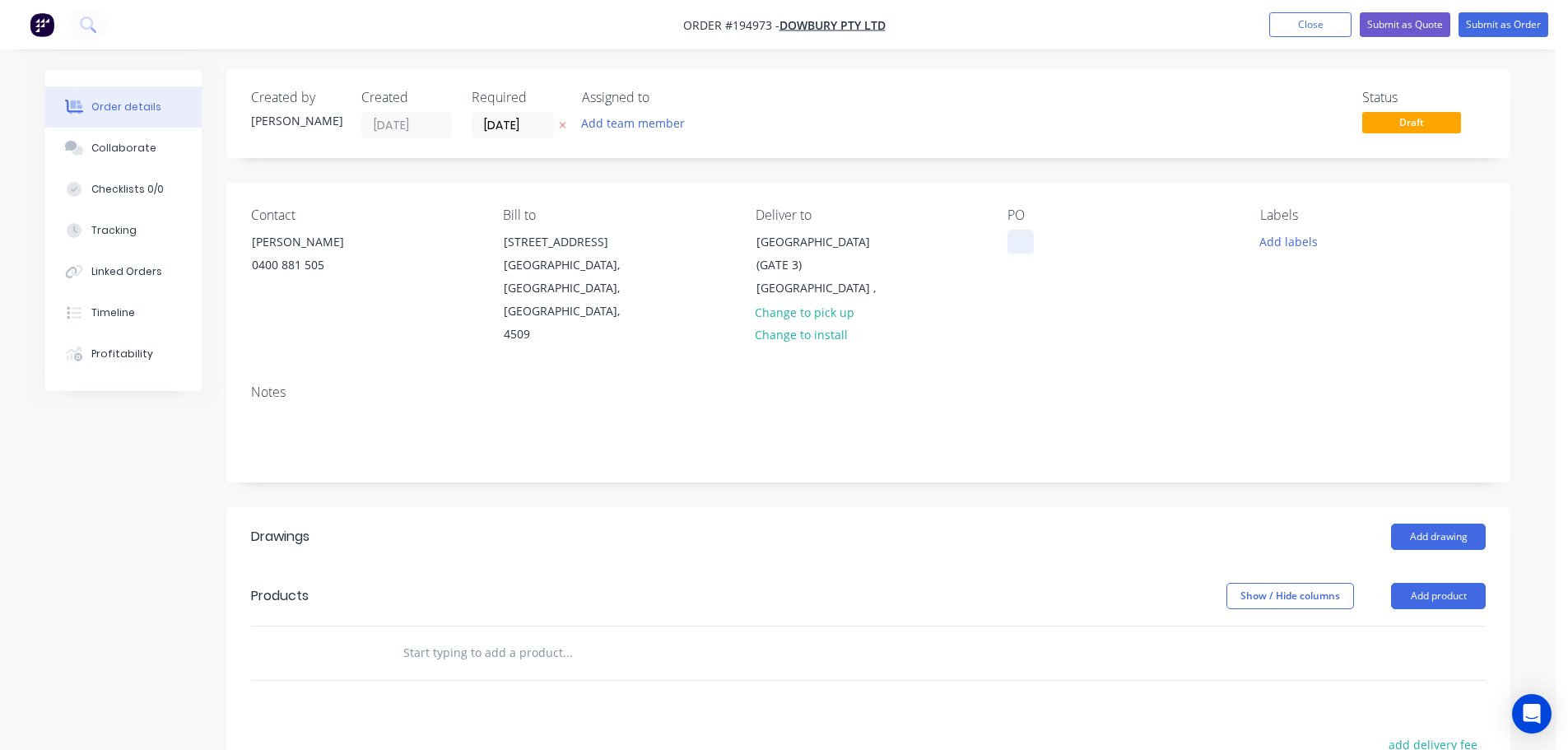
click at [1021, 244] on div at bounding box center [1020, 241] width 26 height 24
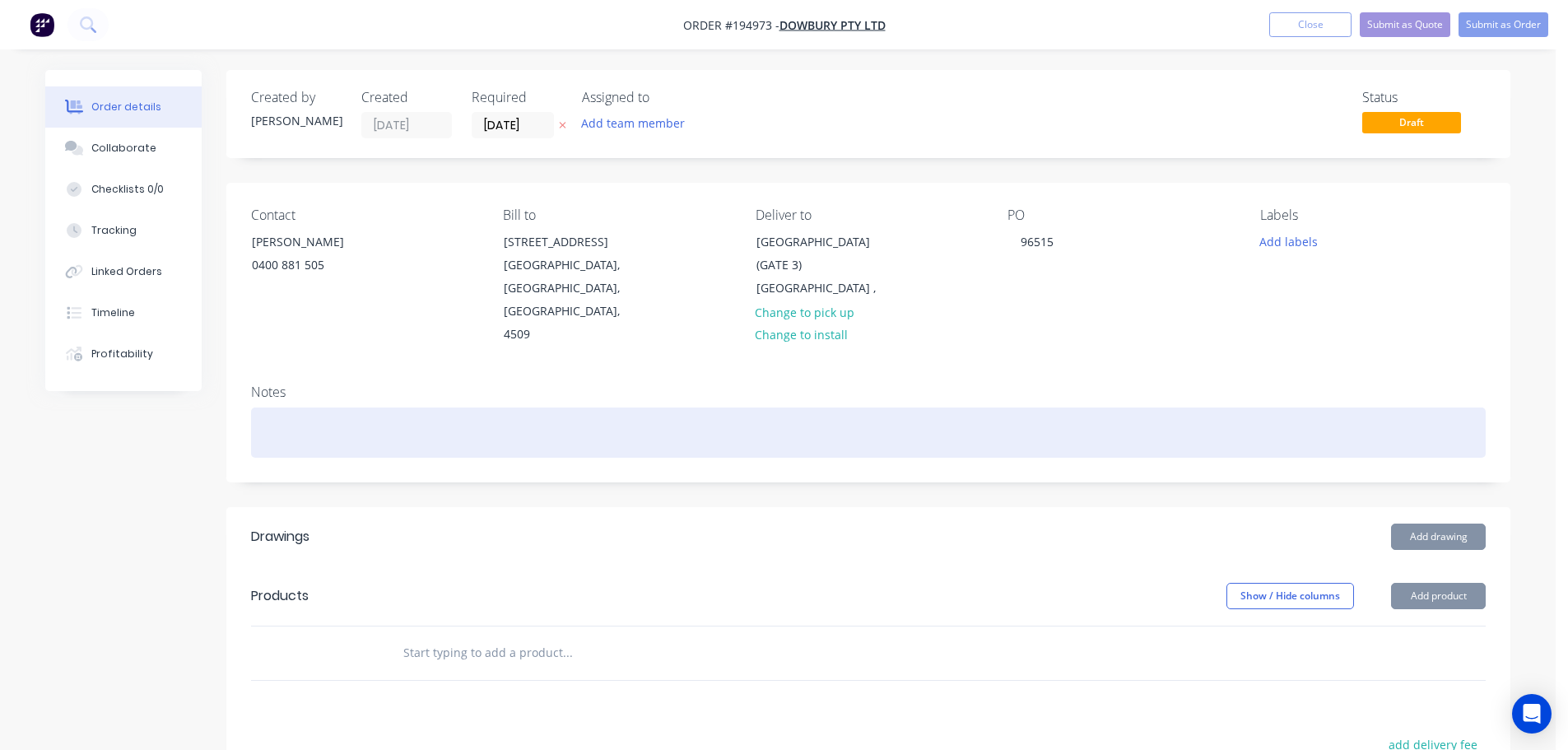
click at [307, 422] on div at bounding box center [868, 433] width 1235 height 50
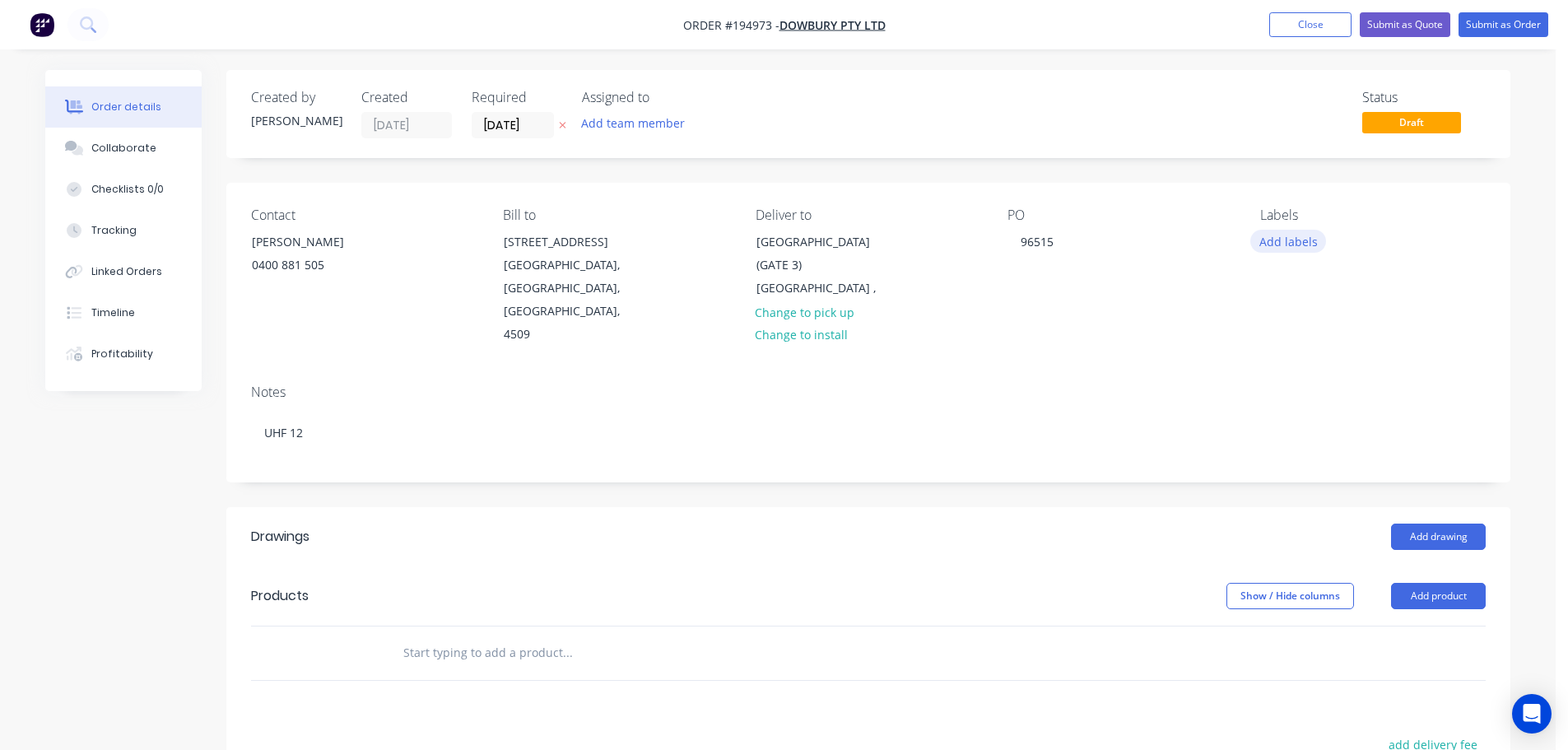
click at [1296, 246] on button "Add labels" at bounding box center [1288, 240] width 76 height 22
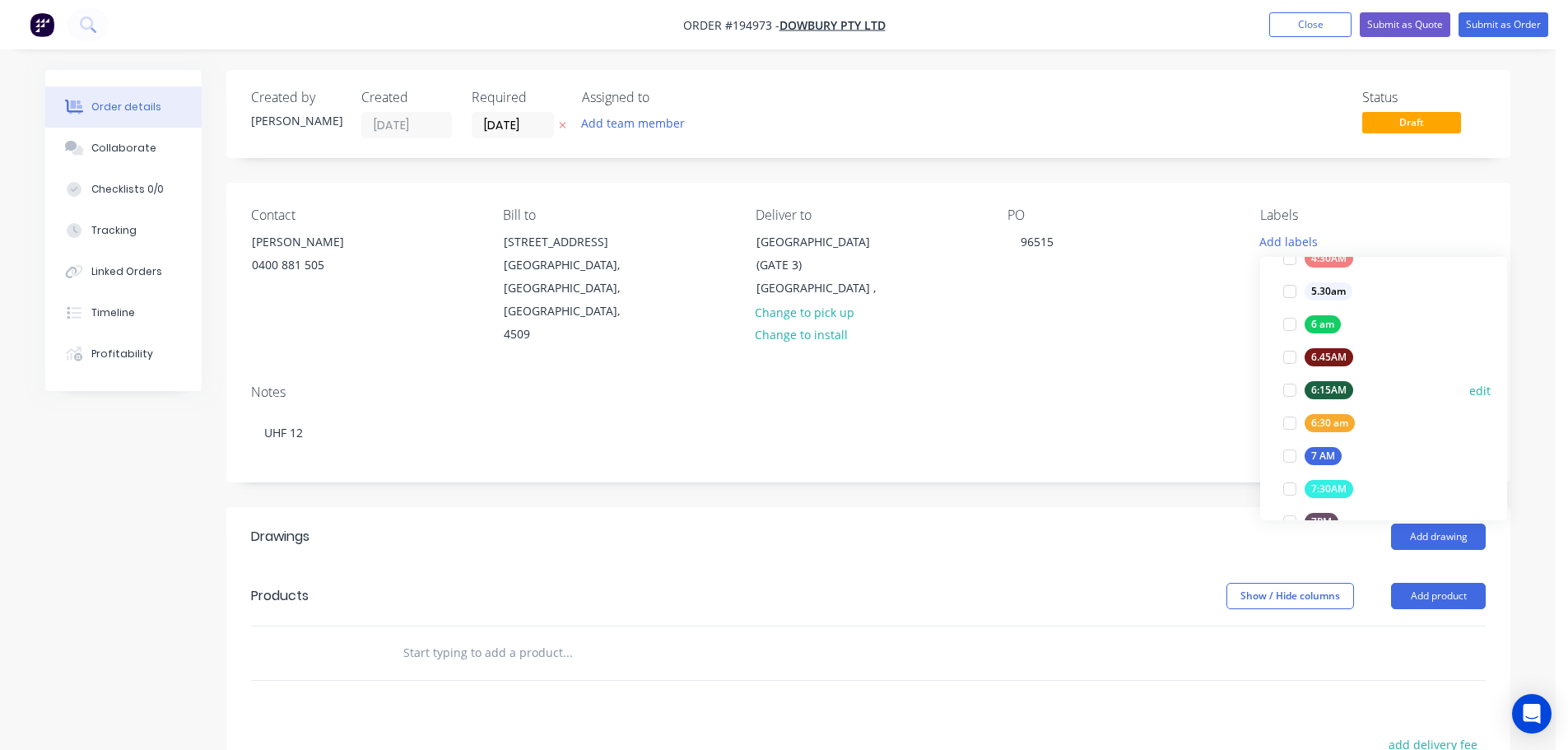
scroll to position [329, 0]
click at [1293, 419] on div at bounding box center [1289, 421] width 33 height 33
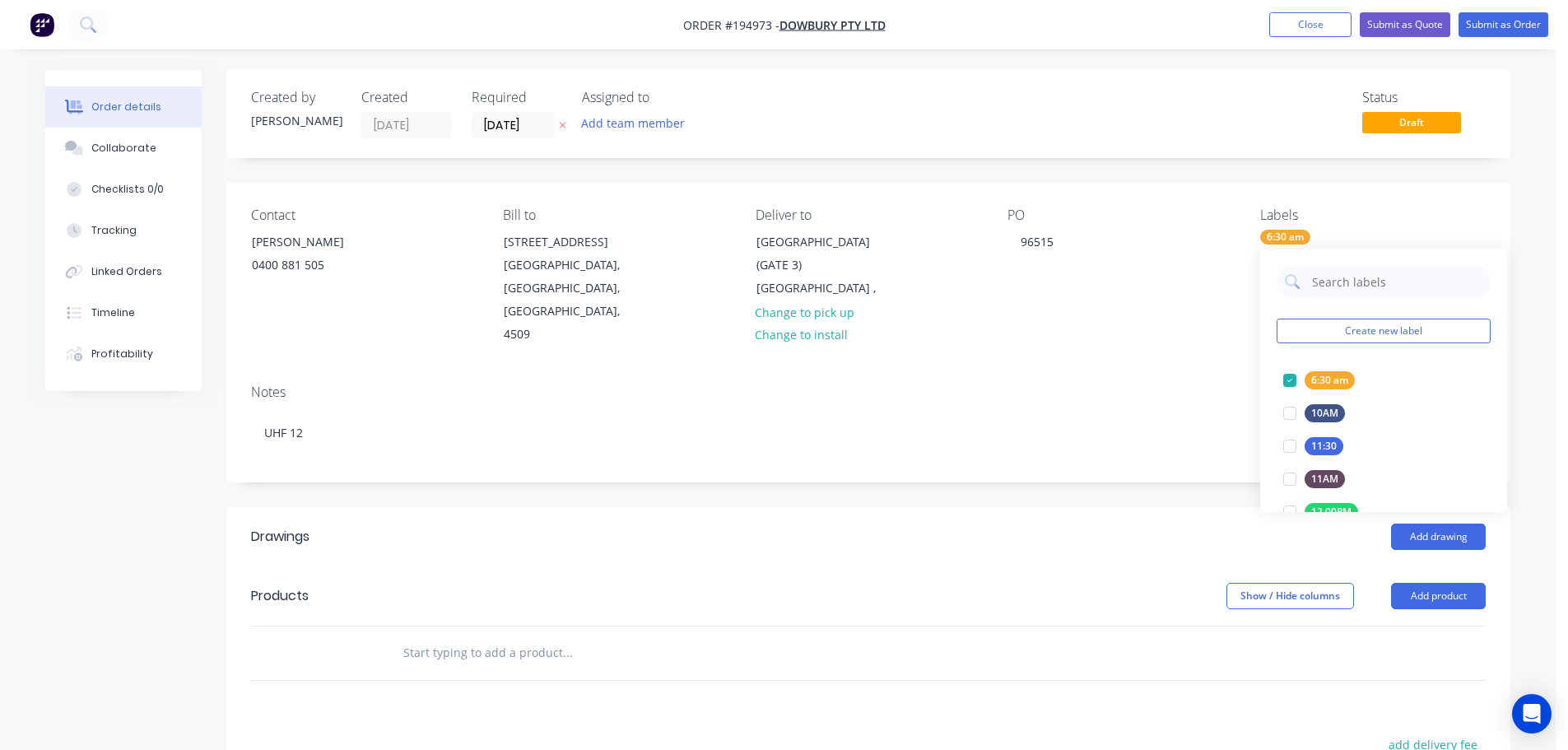
drag, startPoint x: 1182, startPoint y: 524, endPoint x: 1191, endPoint y: 524, distance: 9.0
click at [1182, 525] on div "Add drawing" at bounding box center [999, 536] width 972 height 26
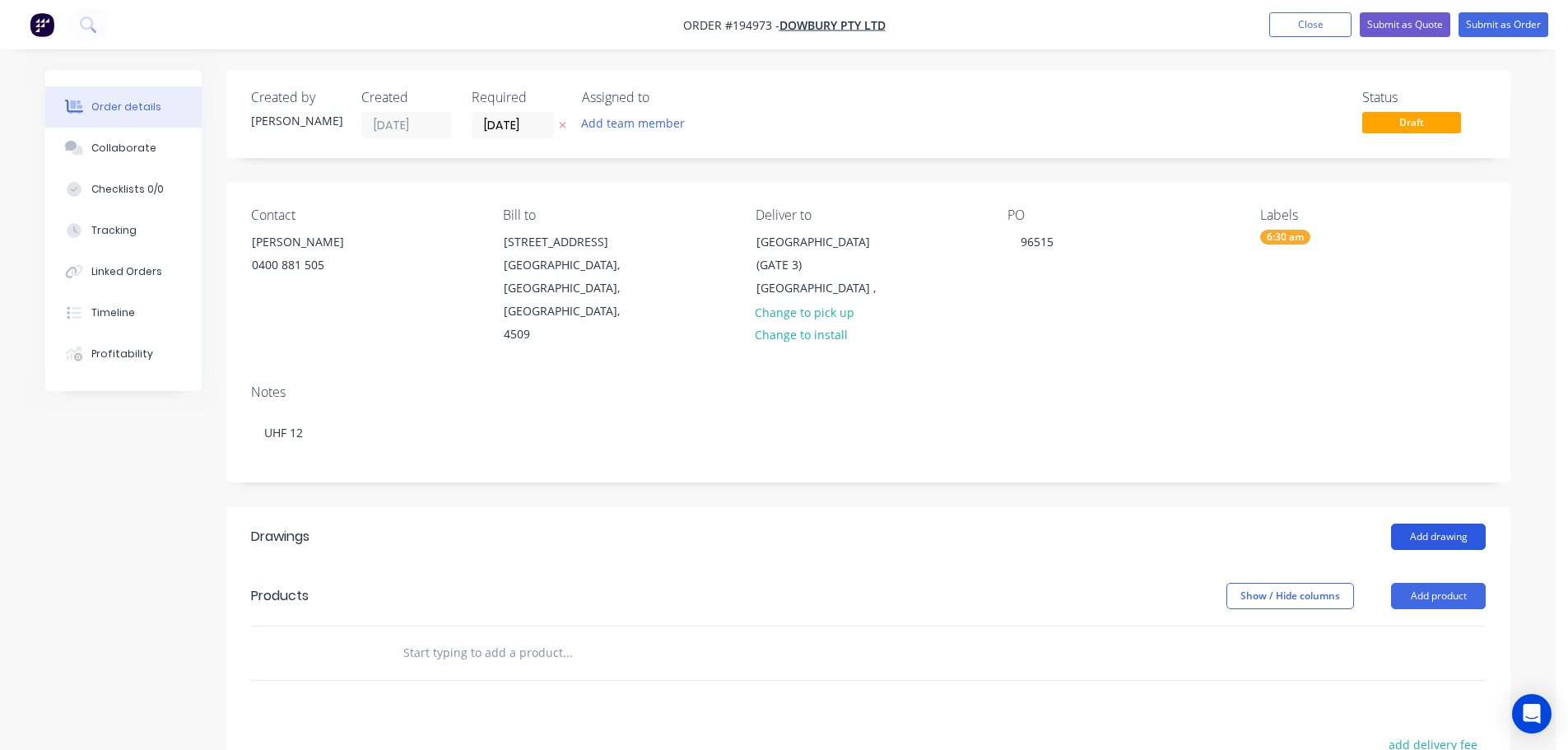
click at [1409, 523] on button "Add drawing" at bounding box center [1438, 536] width 95 height 26
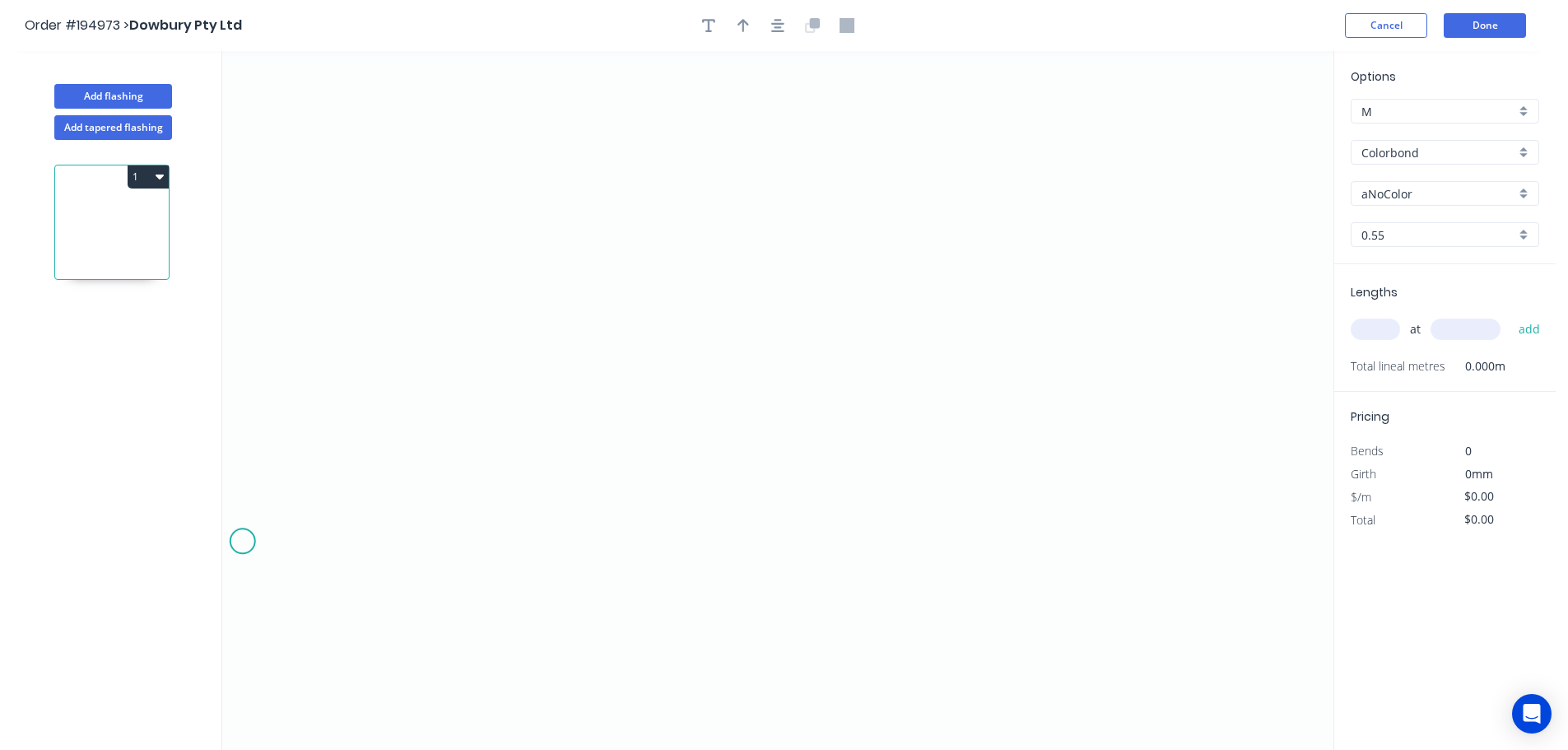
click at [242, 542] on icon "0" at bounding box center [778, 401] width 1111 height 699
click at [399, 540] on icon "0" at bounding box center [778, 401] width 1111 height 699
click at [567, 397] on icon "0 ?" at bounding box center [778, 401] width 1111 height 699
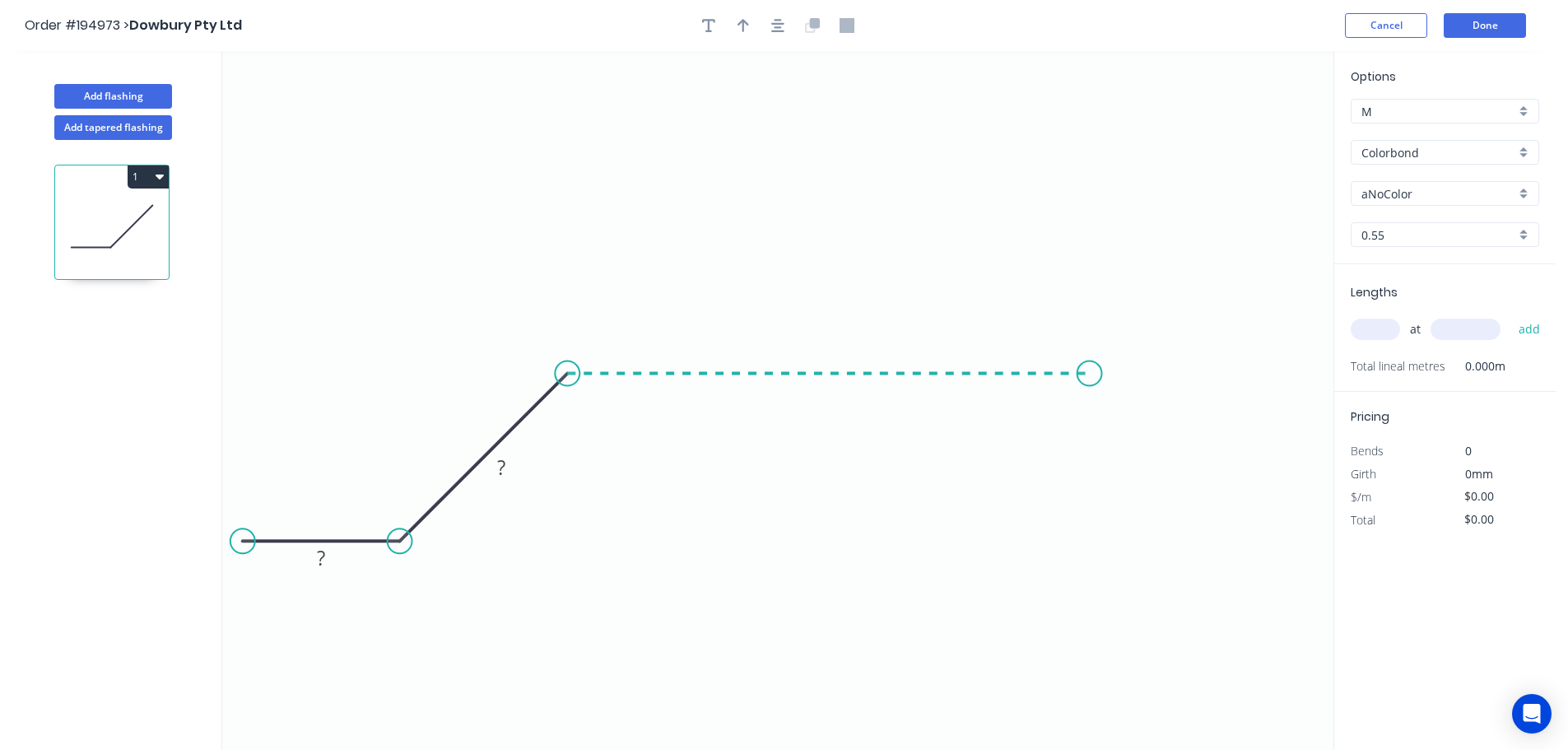
click at [1089, 379] on icon "0 ? ?" at bounding box center [778, 401] width 1111 height 699
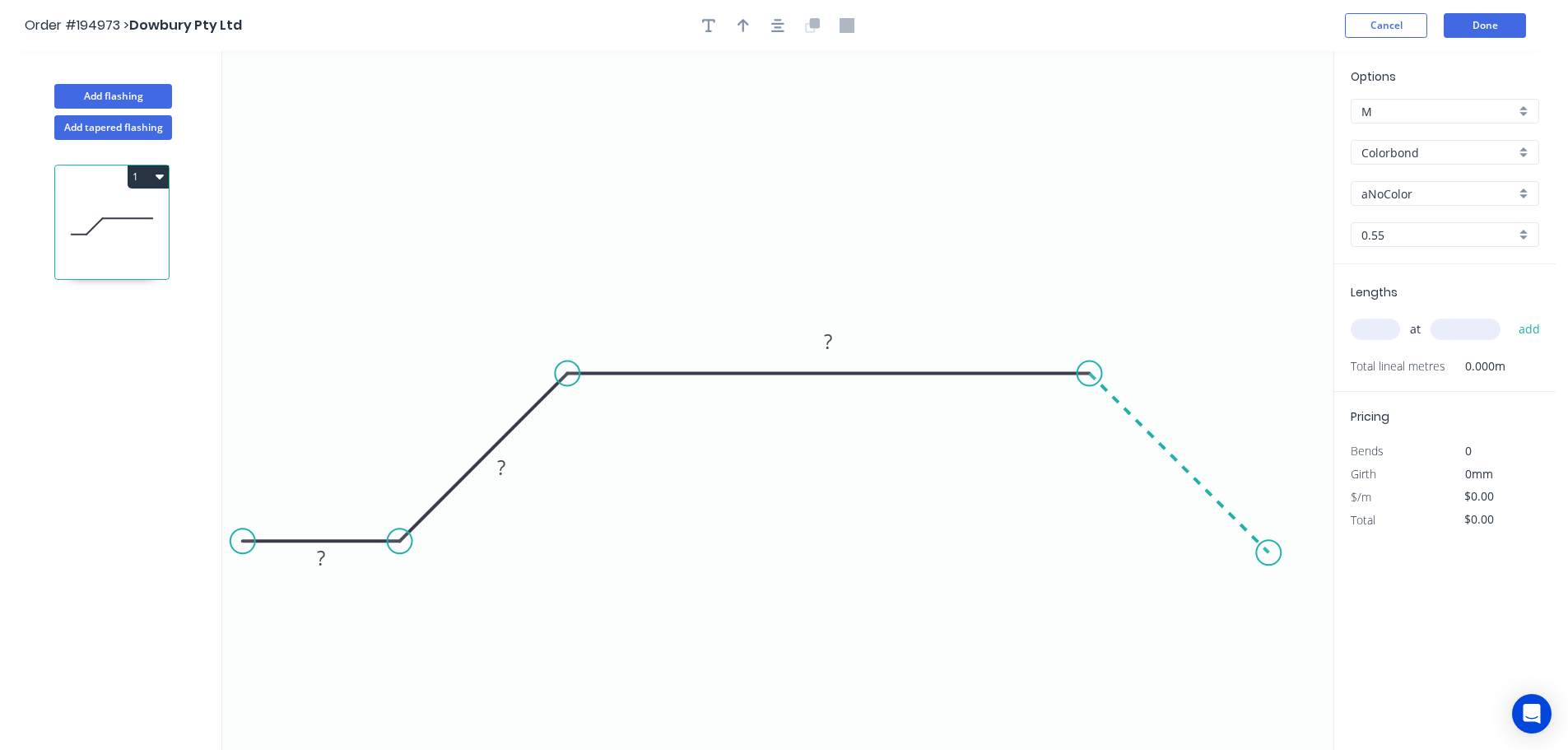
click at [1269, 568] on icon "0 ? ? ?" at bounding box center [778, 401] width 1111 height 699
click at [1262, 554] on circle at bounding box center [1261, 545] width 24 height 24
click at [1272, 549] on circle at bounding box center [1261, 545] width 24 height 24
drag, startPoint x: 1273, startPoint y: 554, endPoint x: 1256, endPoint y: 543, distance: 20.2
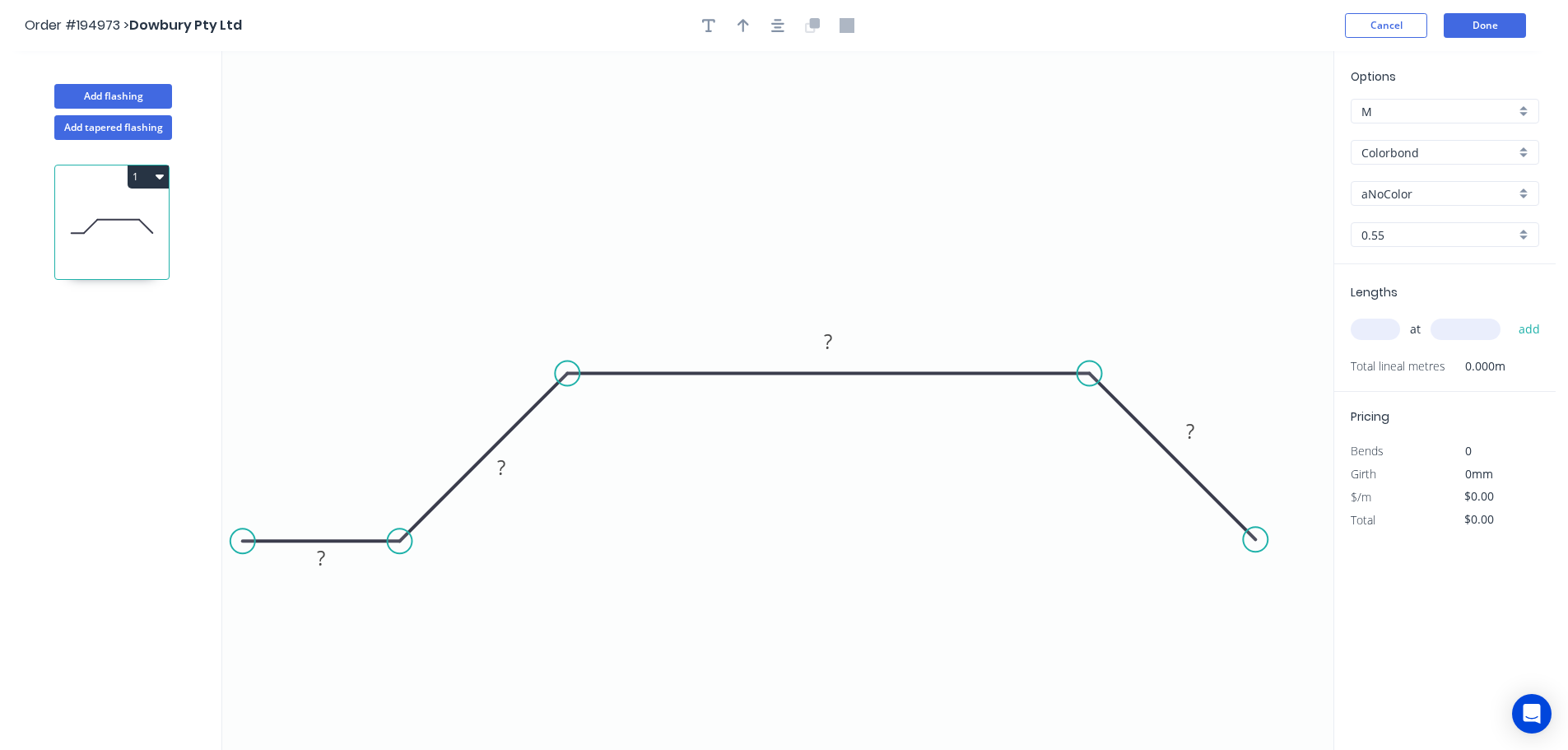
click at [1256, 543] on circle at bounding box center [1255, 538] width 24 height 24
click at [1255, 539] on circle at bounding box center [1255, 538] width 24 height 24
drag, startPoint x: 1320, startPoint y: 541, endPoint x: 1398, endPoint y: 530, distance: 78.8
click at [1321, 541] on icon "0 ? ? ? ?" at bounding box center [778, 401] width 1111 height 699
click at [255, 536] on circle at bounding box center [242, 540] width 24 height 24
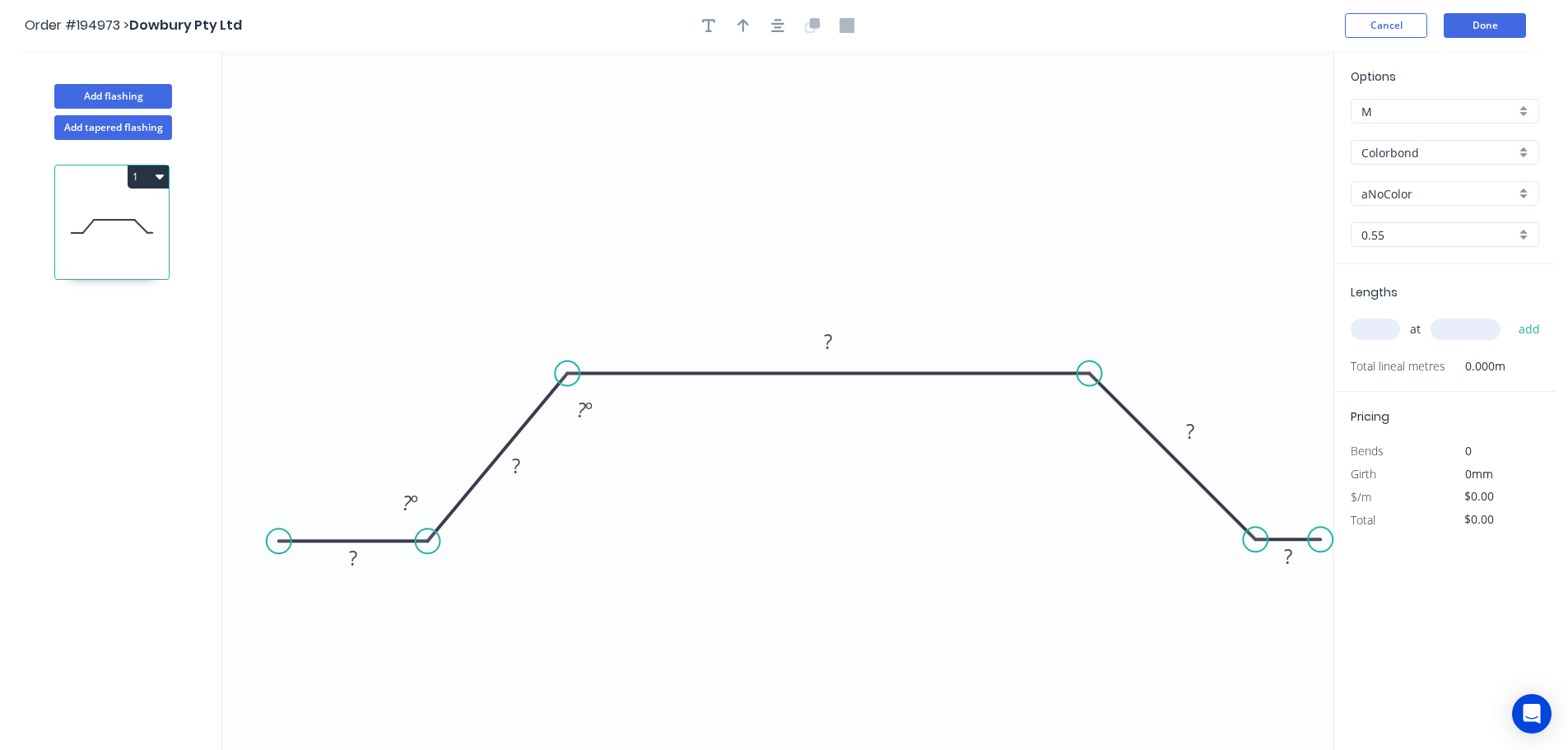
drag, startPoint x: 408, startPoint y: 538, endPoint x: 427, endPoint y: 536, distance: 19.1
click at [427, 536] on circle at bounding box center [427, 540] width 24 height 24
drag, startPoint x: 589, startPoint y: 606, endPoint x: 291, endPoint y: 538, distance: 305.7
click at [291, 538] on circle at bounding box center [291, 540] width 24 height 24
click at [160, 177] on icon "button" at bounding box center [160, 177] width 8 height 5
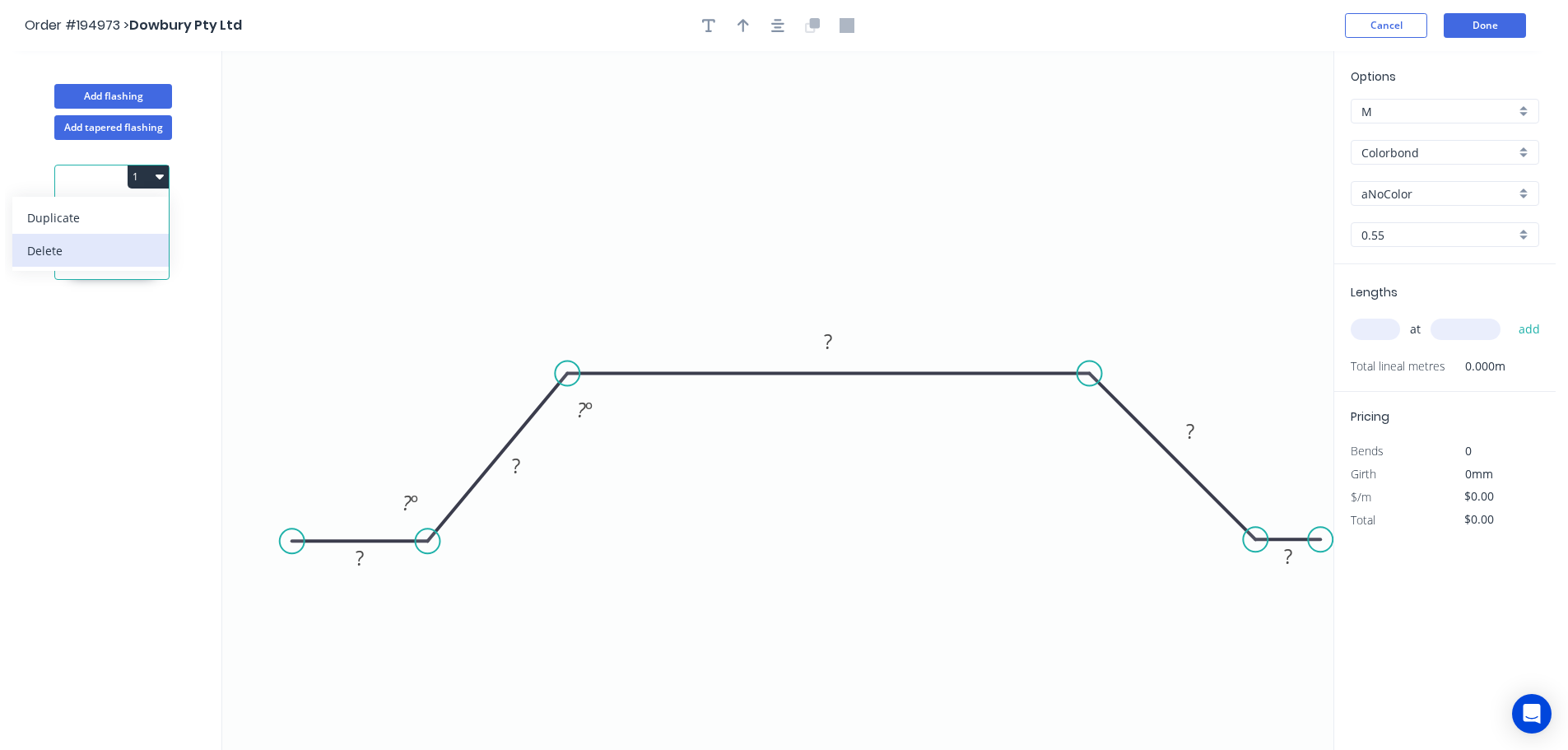
click at [110, 247] on div "Delete" at bounding box center [90, 250] width 127 height 24
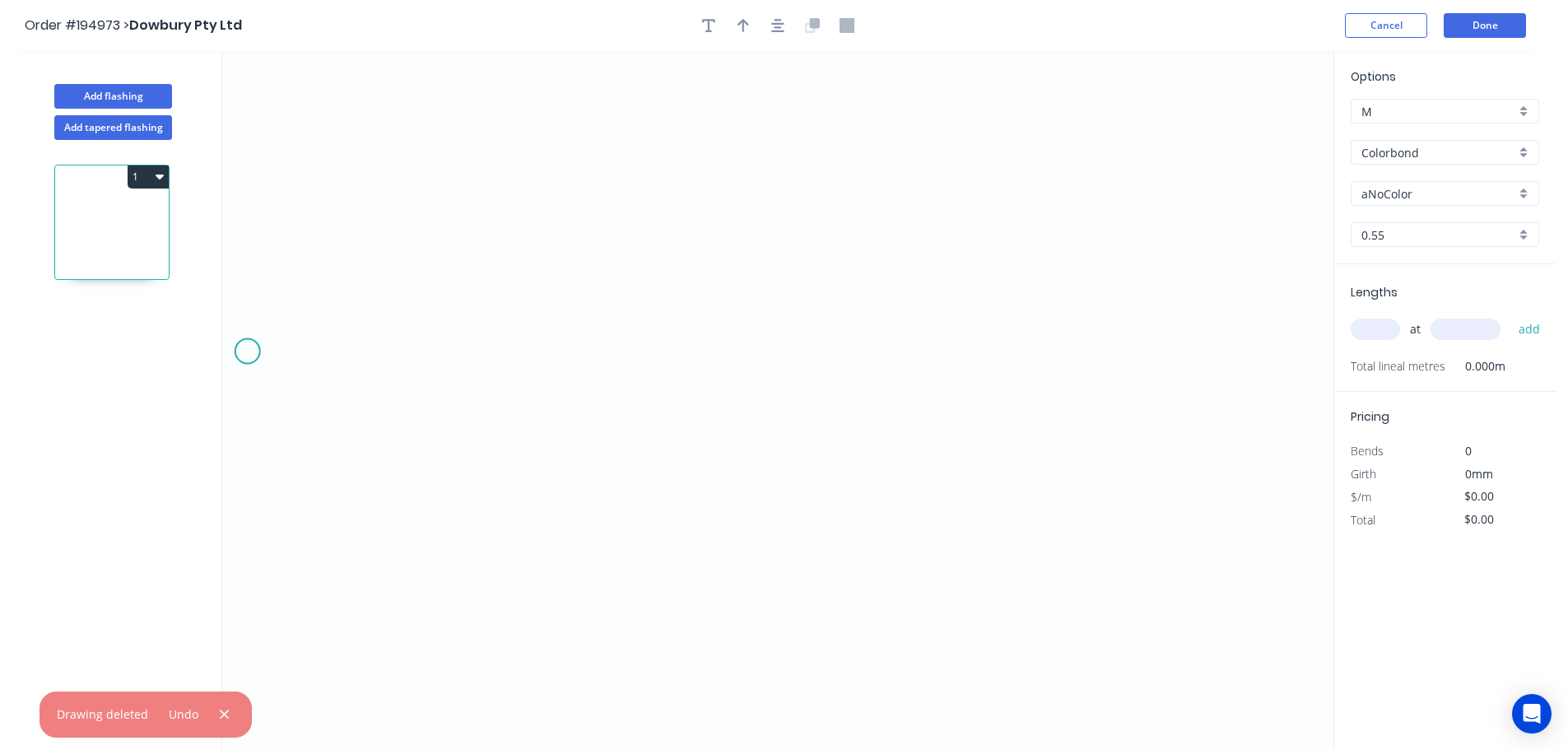
click at [244, 351] on icon "0" at bounding box center [778, 401] width 1111 height 699
click at [394, 347] on icon "0" at bounding box center [778, 401] width 1111 height 699
click at [505, 203] on icon at bounding box center [449, 277] width 110 height 148
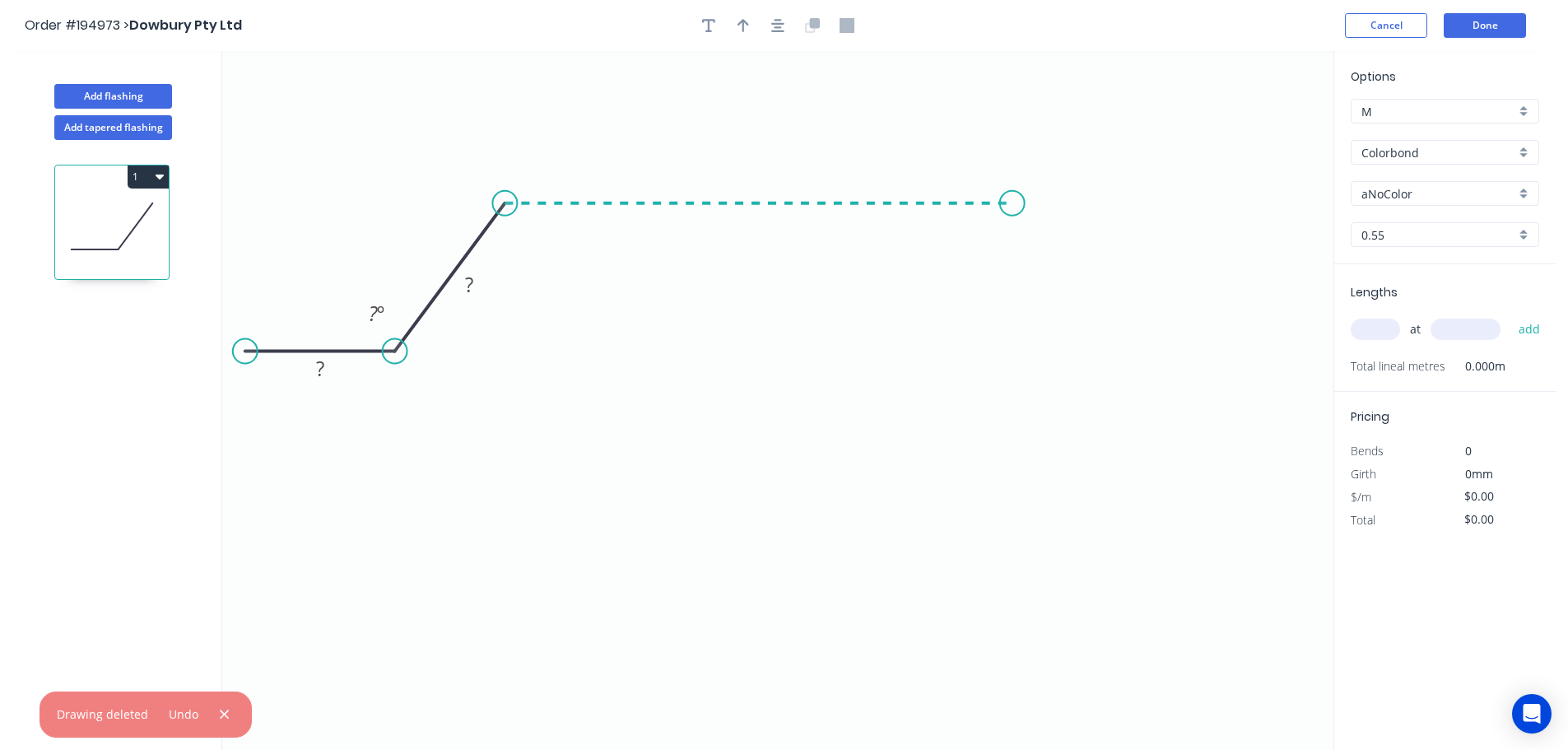
click at [1012, 202] on icon "0 ? ? ? º" at bounding box center [778, 401] width 1111 height 699
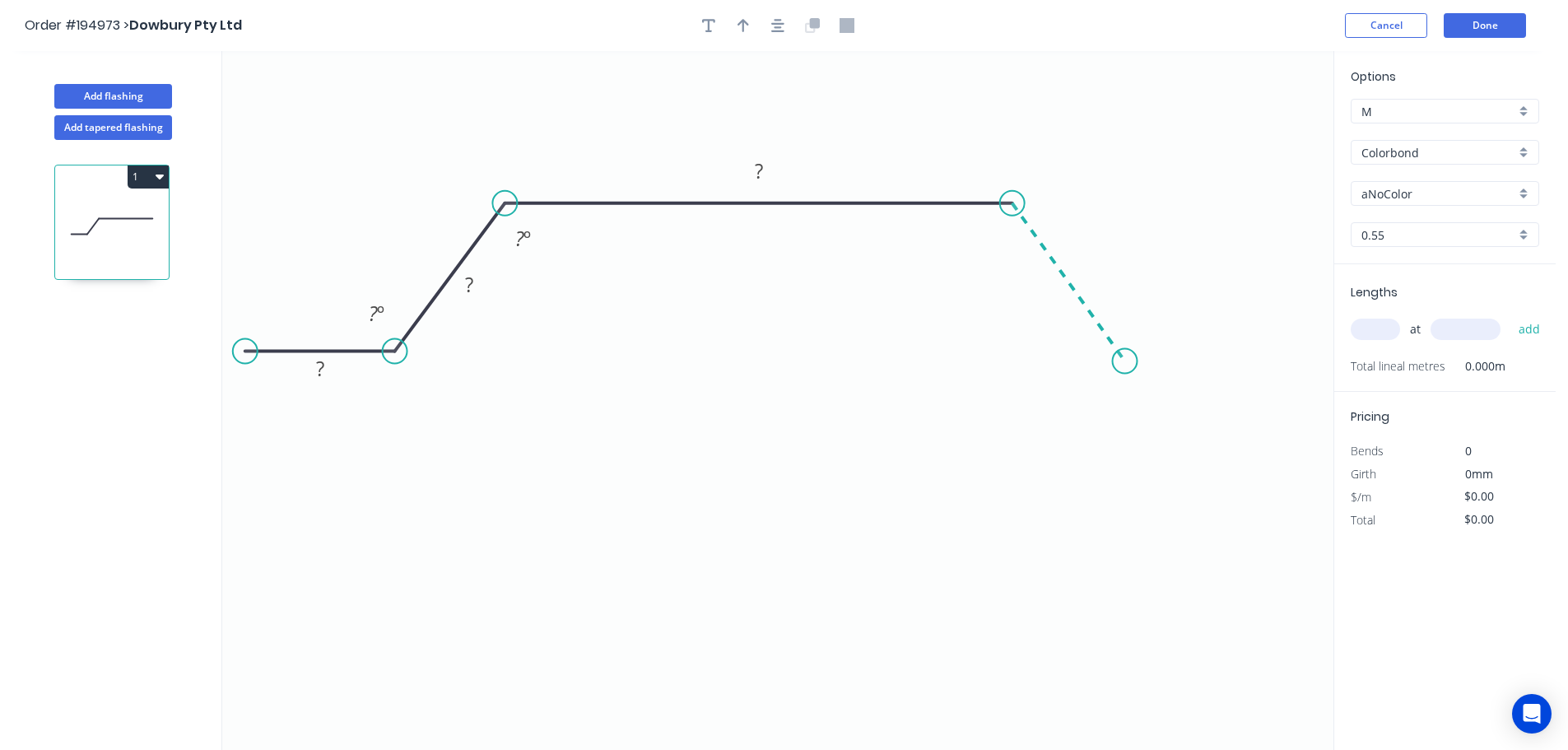
click at [1125, 361] on icon "0 ? ? ? ? º ? º" at bounding box center [778, 401] width 1111 height 699
click at [1283, 365] on icon "0 ? ? ? ? ? º ? º ? º" at bounding box center [778, 401] width 1111 height 699
drag, startPoint x: 1024, startPoint y: 207, endPoint x: 1065, endPoint y: 205, distance: 41.0
click at [1065, 205] on circle at bounding box center [1064, 202] width 24 height 24
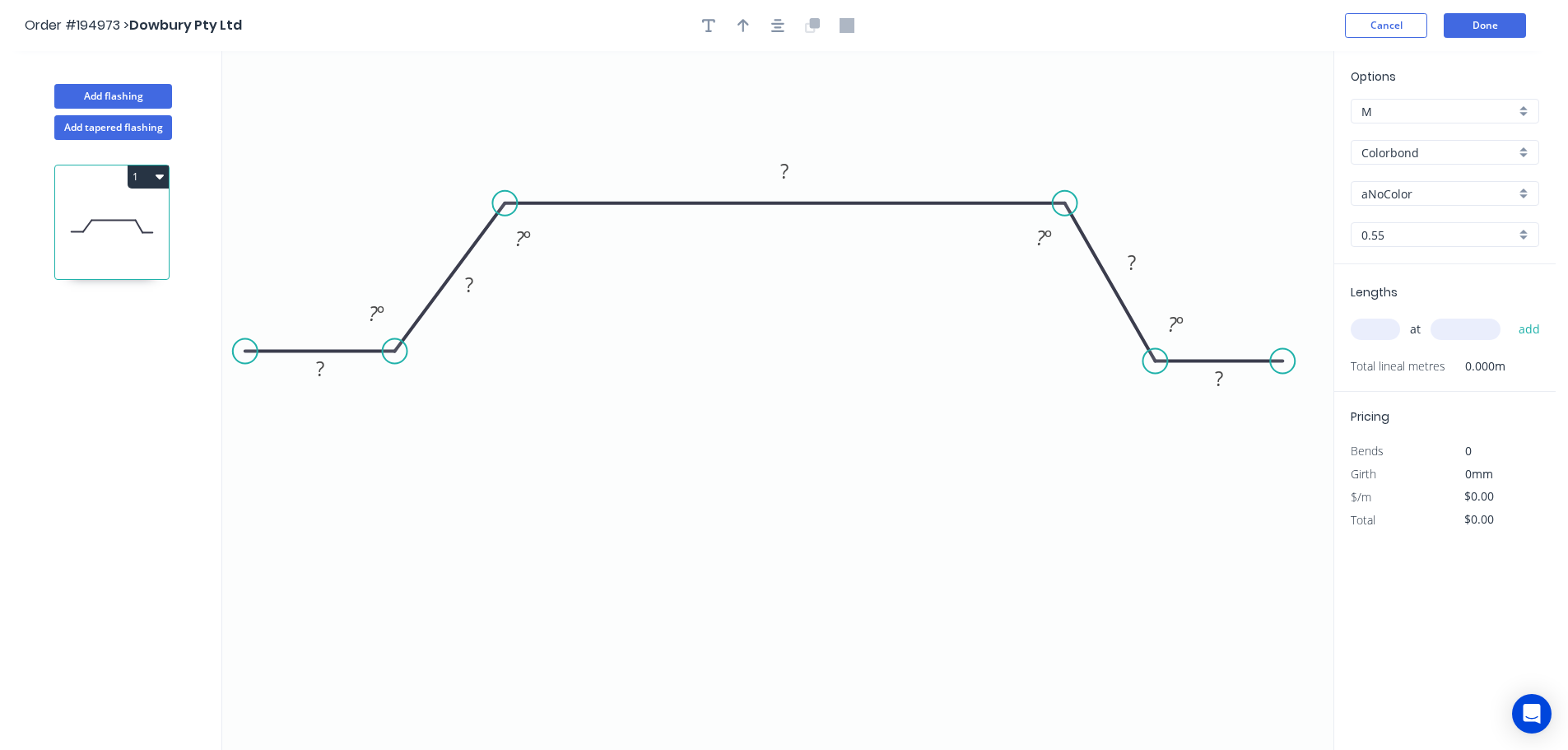
drag, startPoint x: 1129, startPoint y: 363, endPoint x: 1156, endPoint y: 359, distance: 27.3
click at [1156, 359] on circle at bounding box center [1154, 361] width 24 height 24
click at [1281, 359] on div "Delete point" at bounding box center [1362, 374] width 165 height 34
drag, startPoint x: 1162, startPoint y: 358, endPoint x: 1198, endPoint y: 354, distance: 36.2
click at [1198, 354] on icon "0 ? ? ? ? ? º ? º" at bounding box center [778, 401] width 1111 height 699
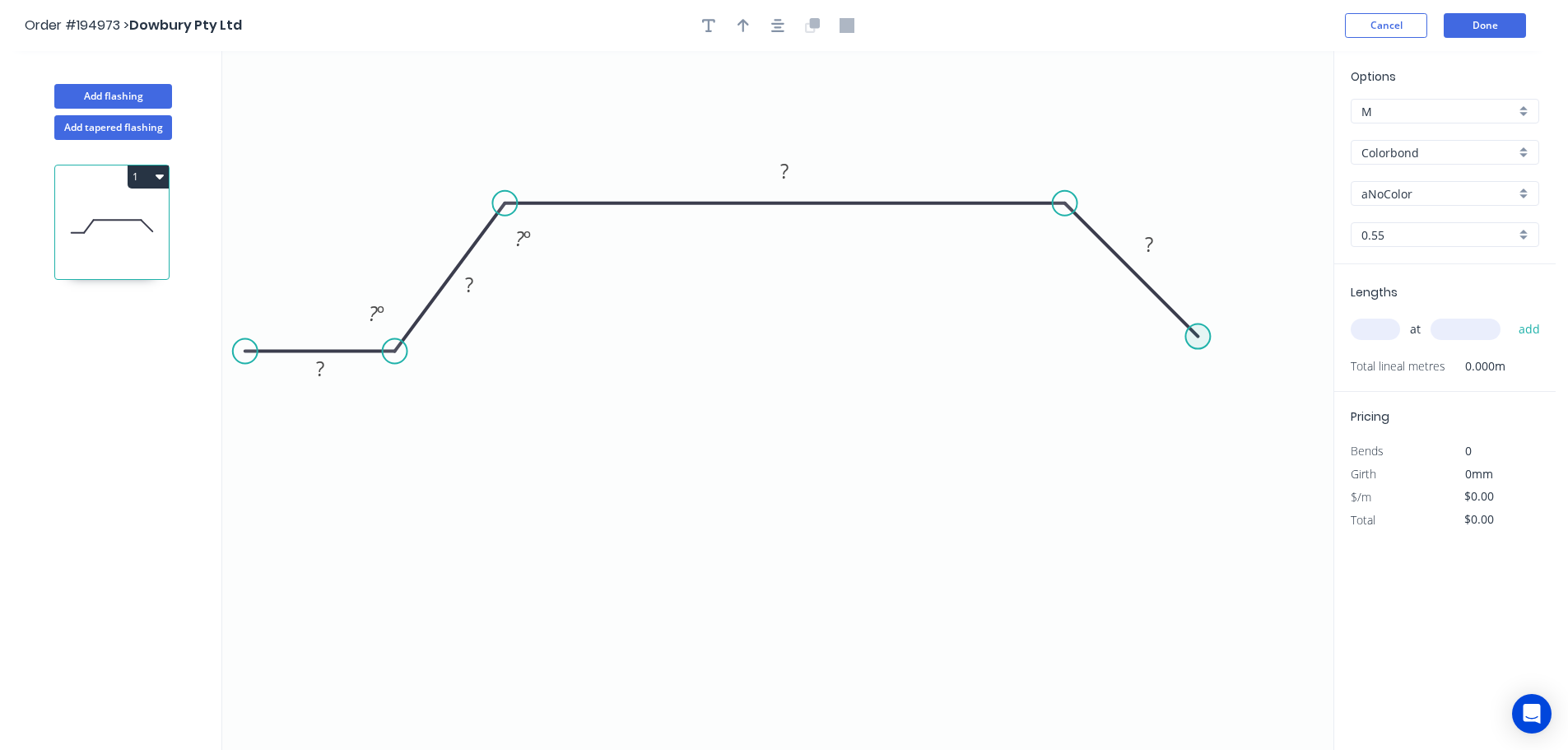
click at [1201, 339] on circle at bounding box center [1197, 336] width 24 height 24
click at [1323, 340] on icon "0 ? ? ? ? ? º ? º" at bounding box center [778, 401] width 1111 height 699
click at [328, 373] on div "Delete point" at bounding box center [327, 365] width 165 height 34
drag, startPoint x: 393, startPoint y: 352, endPoint x: 374, endPoint y: 346, distance: 19.9
click at [374, 346] on circle at bounding box center [374, 333] width 24 height 24
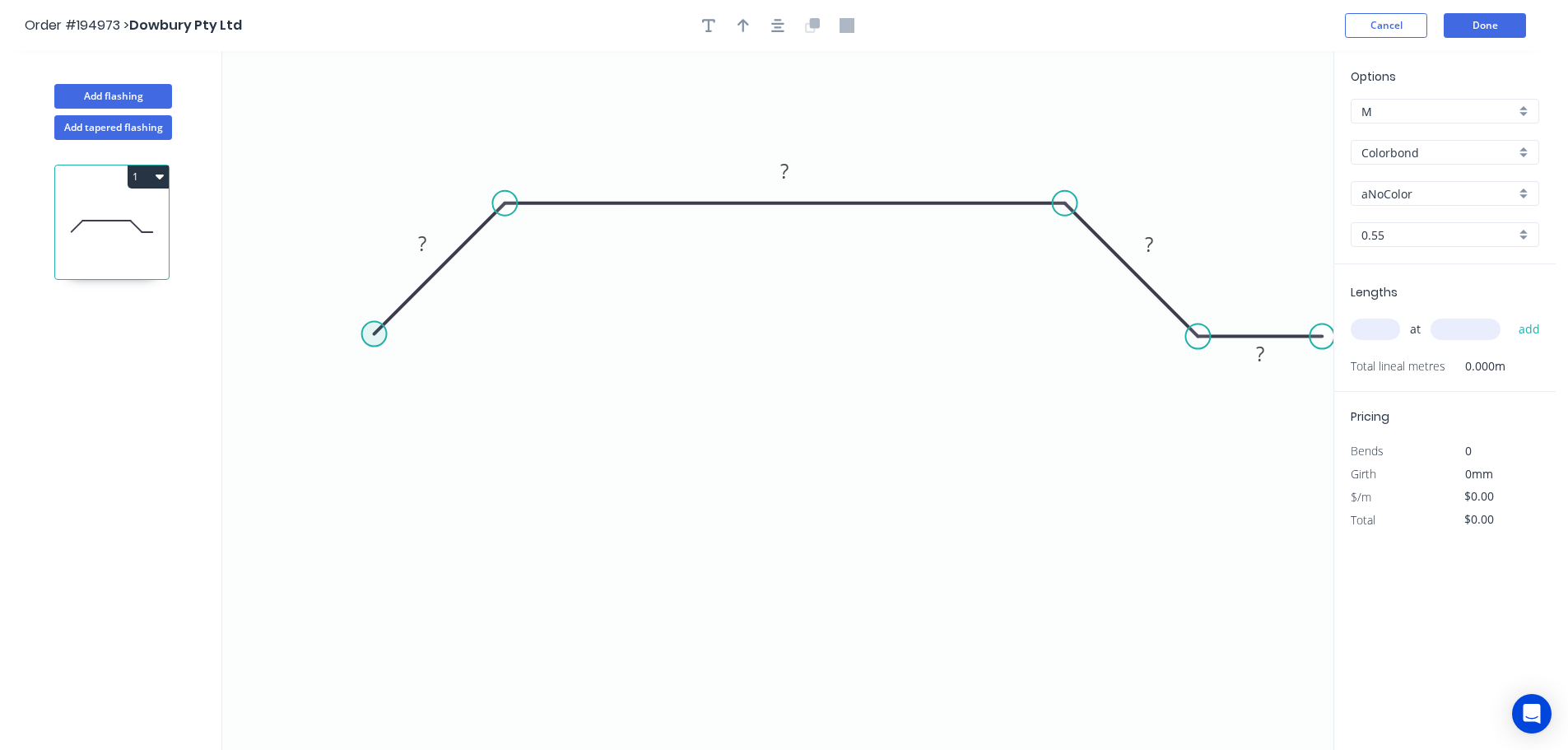
click at [375, 341] on circle at bounding box center [374, 333] width 24 height 24
click at [233, 337] on icon "0 ? ? ? ?" at bounding box center [778, 401] width 1111 height 699
click at [786, 27] on button "button" at bounding box center [777, 25] width 24 height 24
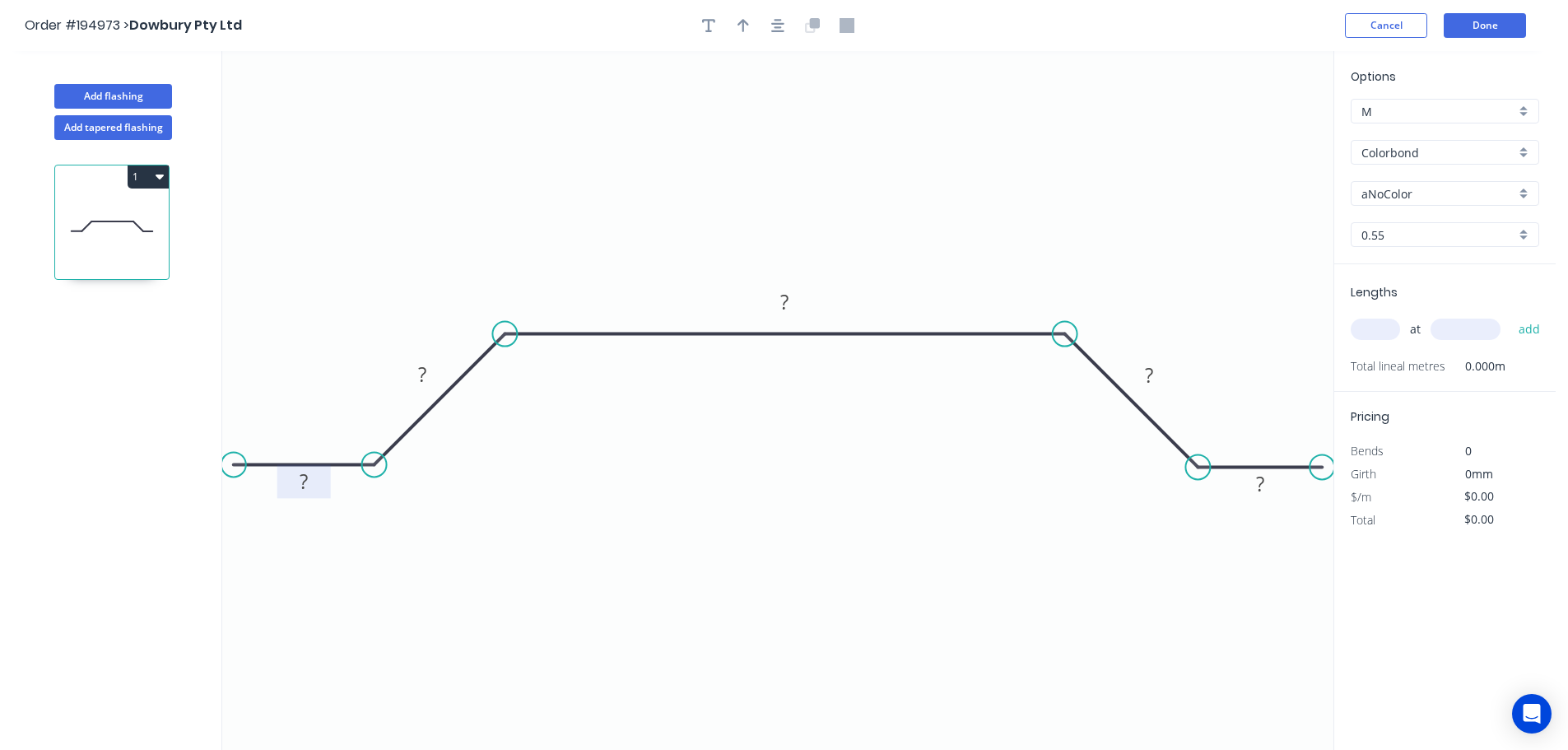
click at [301, 489] on tspan "?" at bounding box center [304, 481] width 8 height 27
type input "$10.28"
click at [431, 516] on div "Show angle" at bounding box center [453, 517] width 165 height 34
click at [358, 424] on tspan "?" at bounding box center [354, 425] width 9 height 27
click at [1223, 511] on div "Show angle" at bounding box center [1274, 519] width 165 height 34
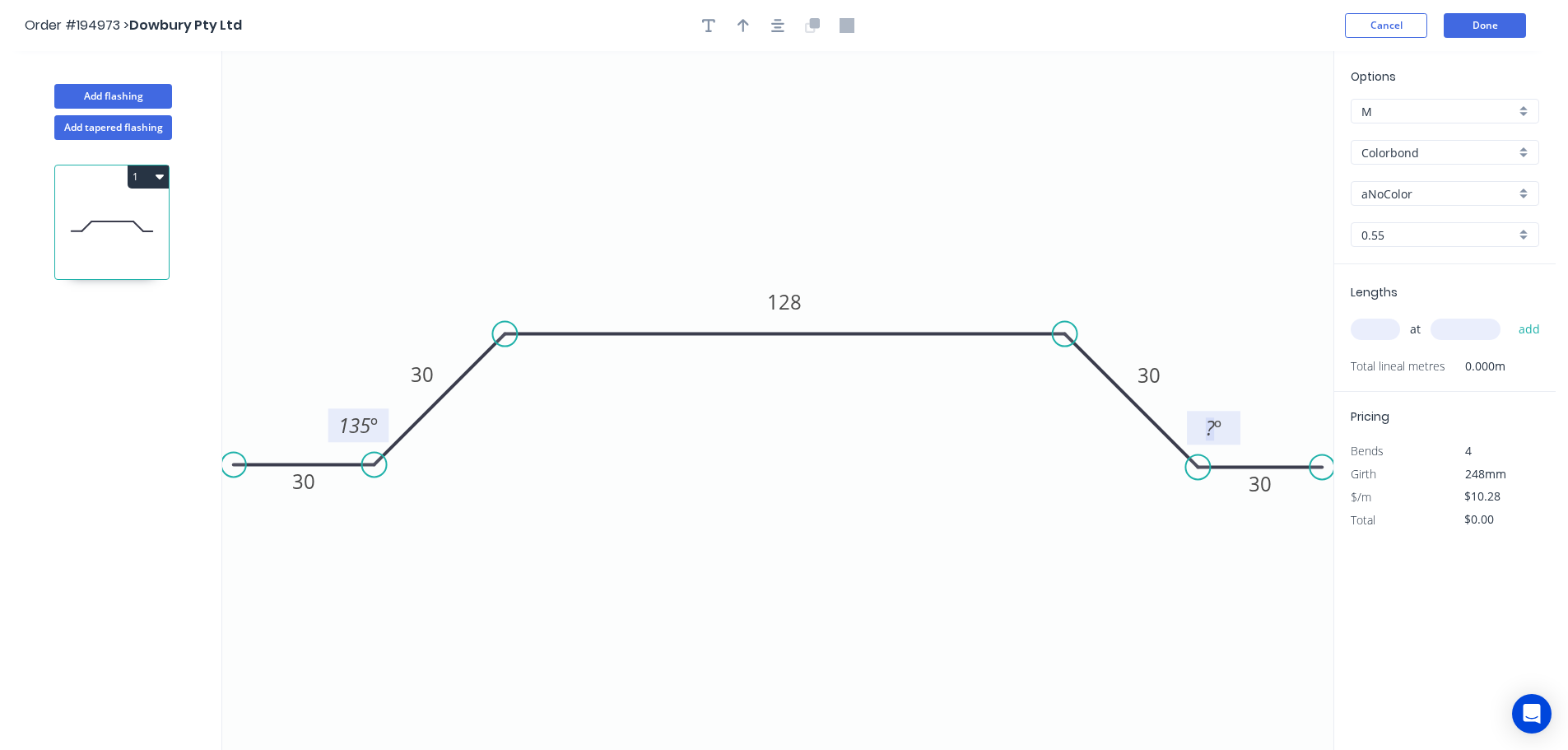
click at [1219, 437] on tspan "º" at bounding box center [1217, 427] width 8 height 27
click at [788, 21] on div at bounding box center [778, 25] width 173 height 24
click at [784, 23] on button "button" at bounding box center [777, 25] width 24 height 24
click at [742, 24] on icon "button" at bounding box center [743, 26] width 12 height 15
drag, startPoint x: 904, startPoint y: 140, endPoint x: 764, endPoint y: 114, distance: 142.4
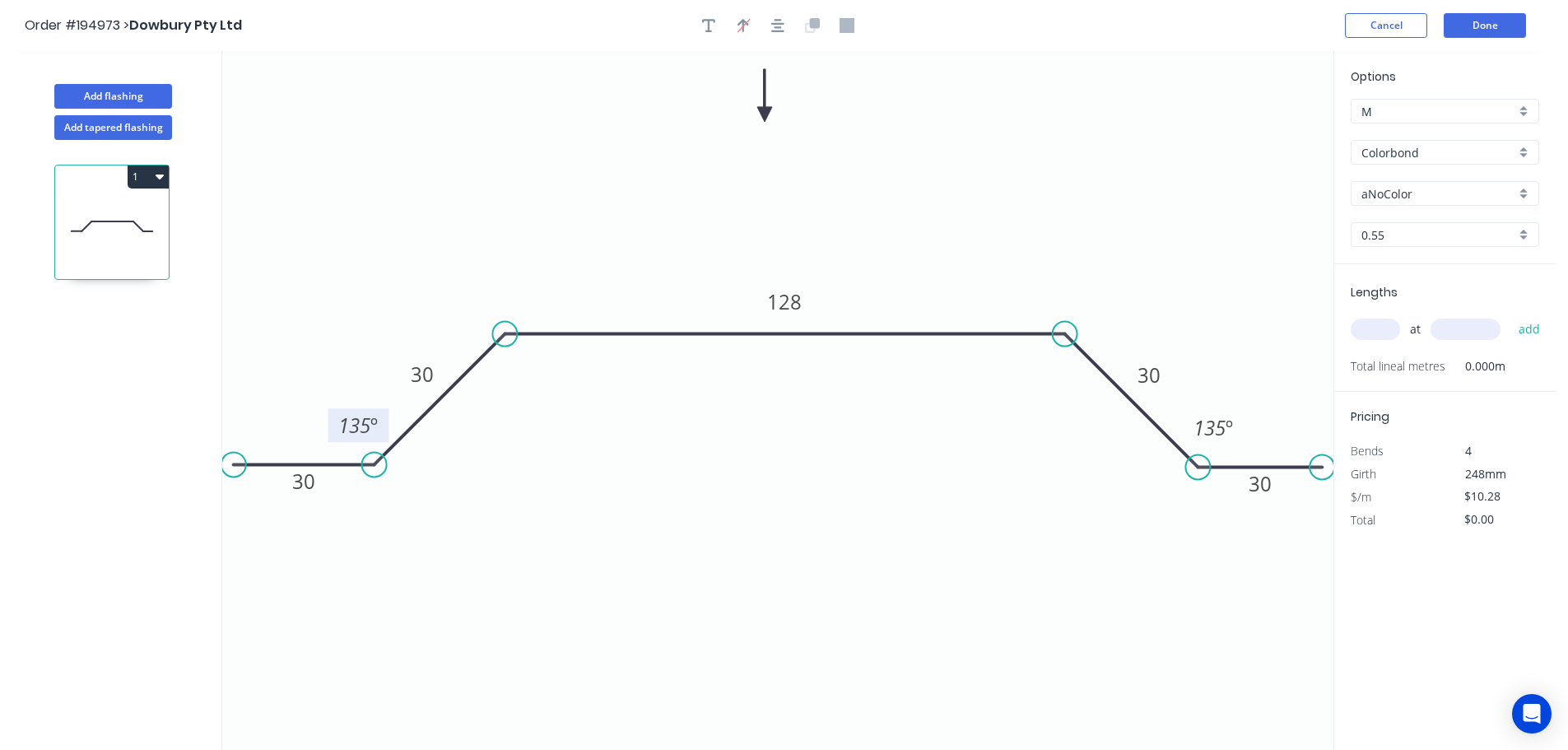
click at [764, 114] on icon at bounding box center [765, 95] width 15 height 53
click at [1393, 201] on input "aNoColor" at bounding box center [1438, 193] width 154 height 18
click at [1403, 358] on div "Surfmist" at bounding box center [1445, 365] width 186 height 29
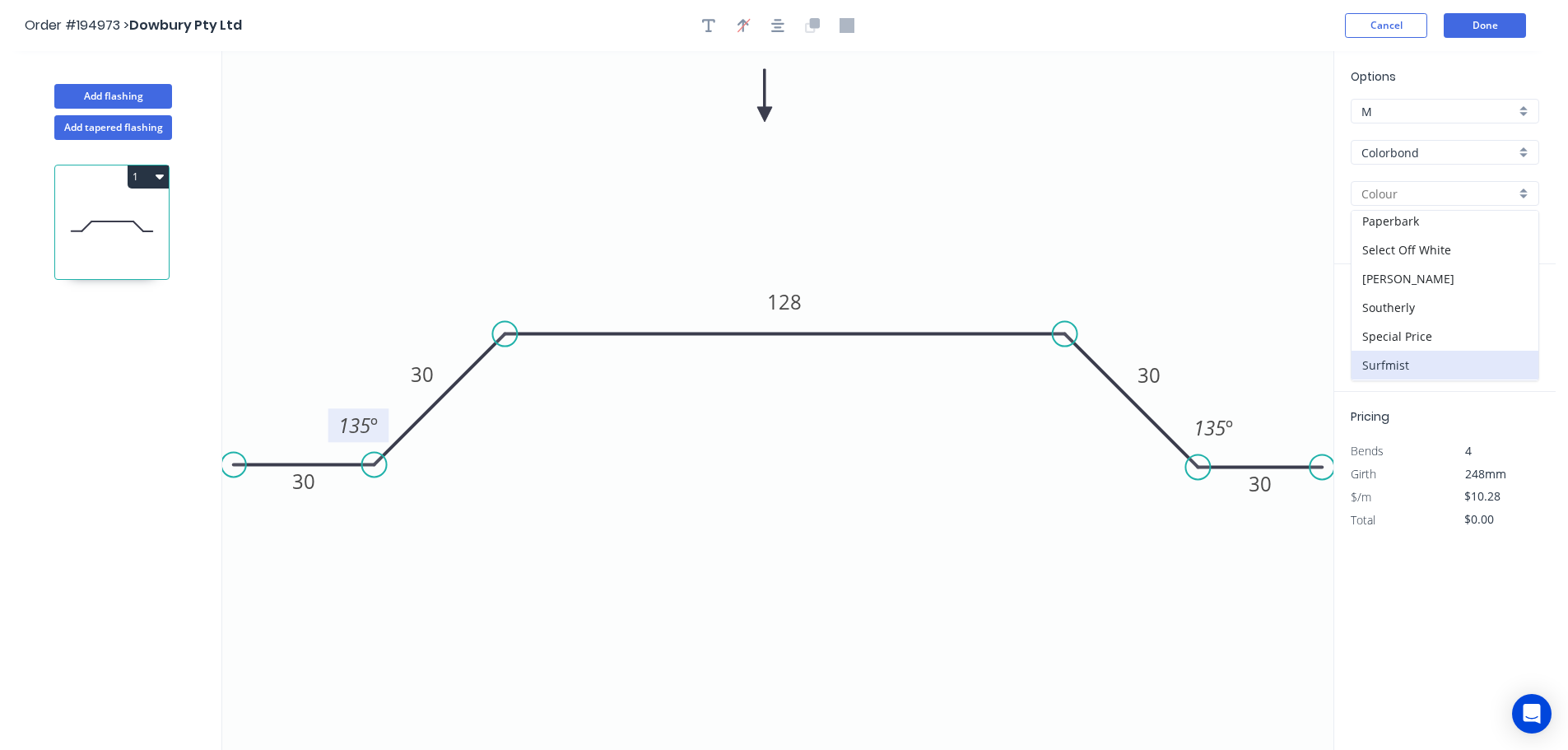
type input "Surfmist"
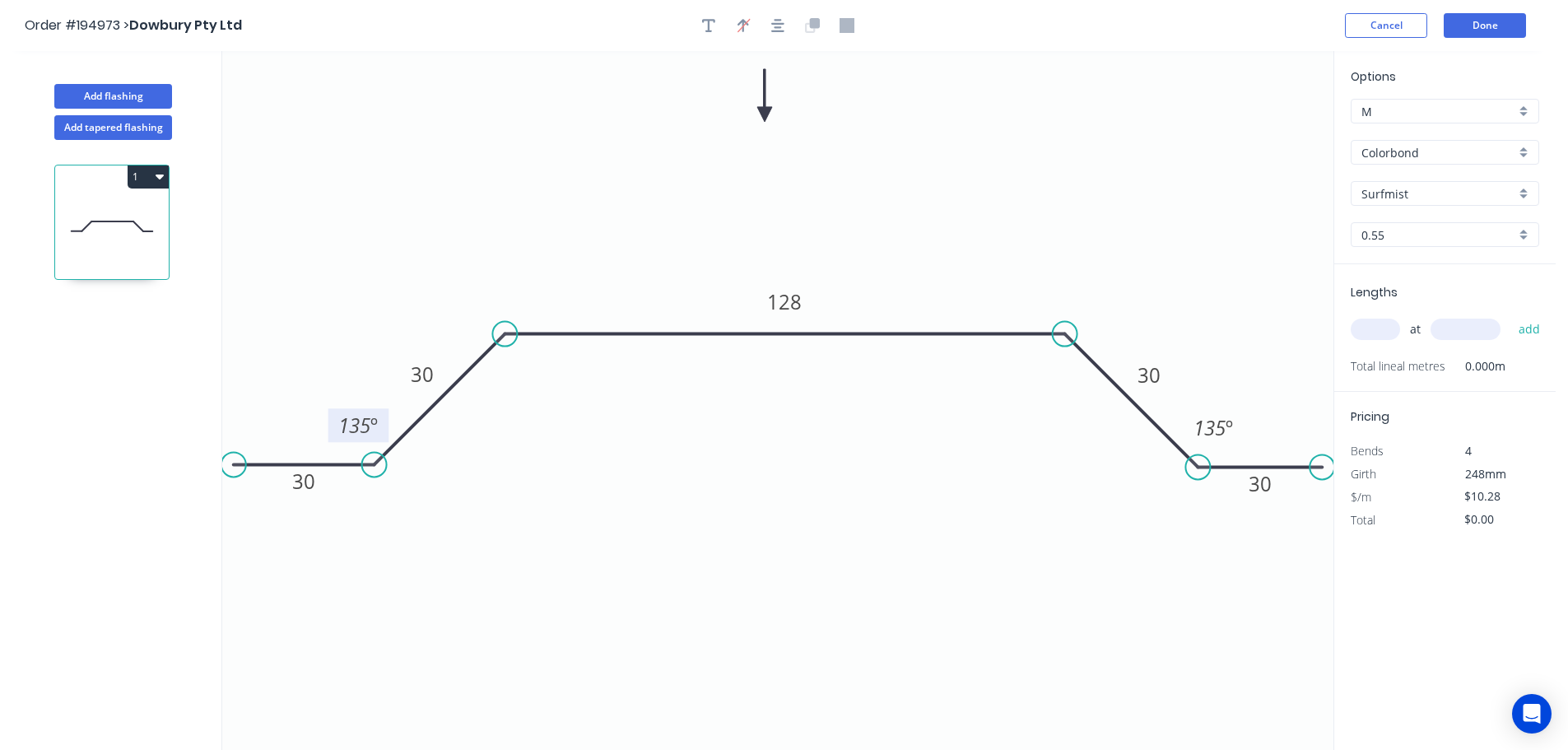
click at [1392, 339] on input "text" at bounding box center [1375, 328] width 50 height 21
type input "11"
type input "230"
click at [1510, 315] on button "add" at bounding box center [1529, 328] width 39 height 28
type input "$113.08"
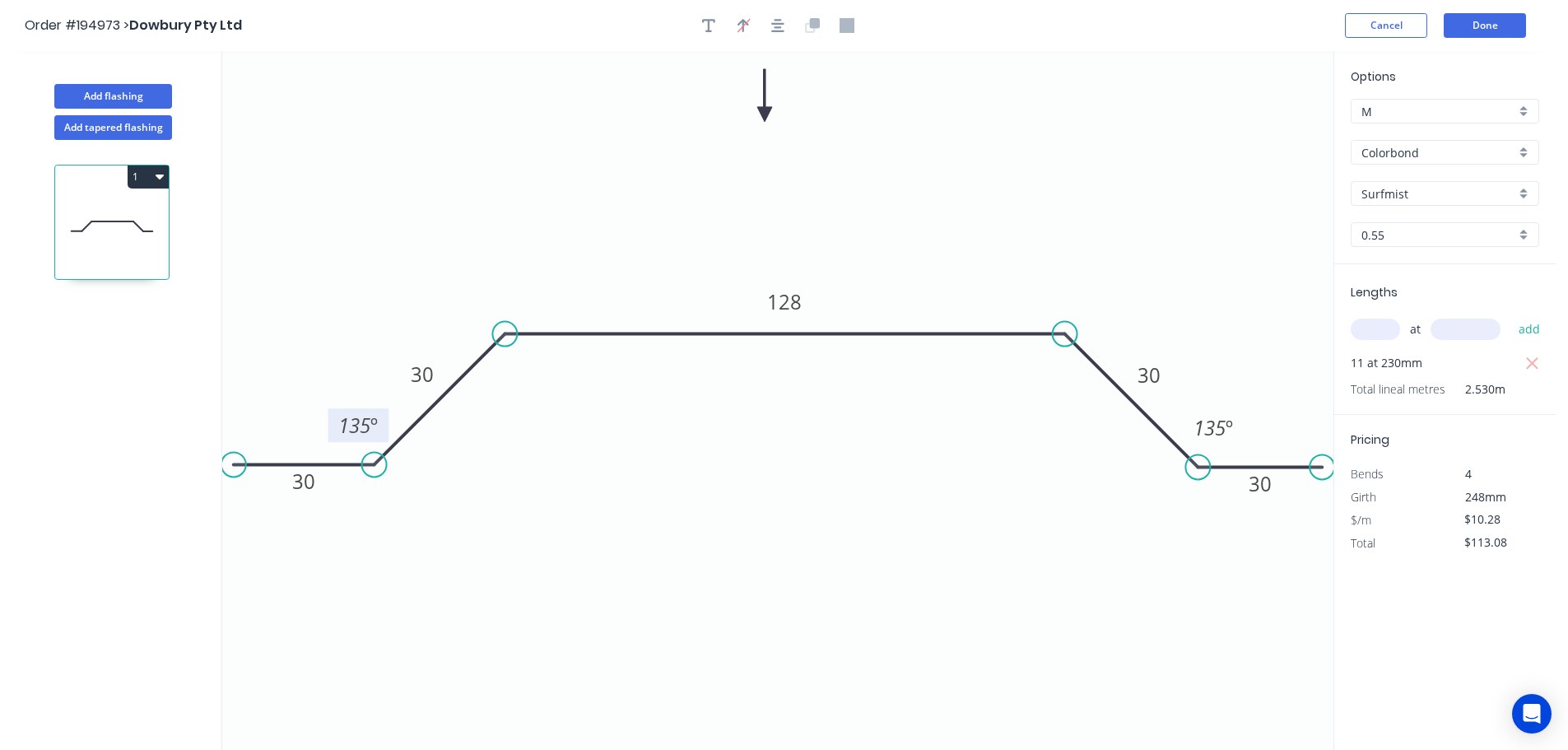
click at [1417, 234] on input "0.55" at bounding box center [1438, 234] width 154 height 18
click at [1426, 324] on div "1.2" at bounding box center [1445, 323] width 186 height 29
type input "1.2"
type input "$19.68"
type input "$216.48"
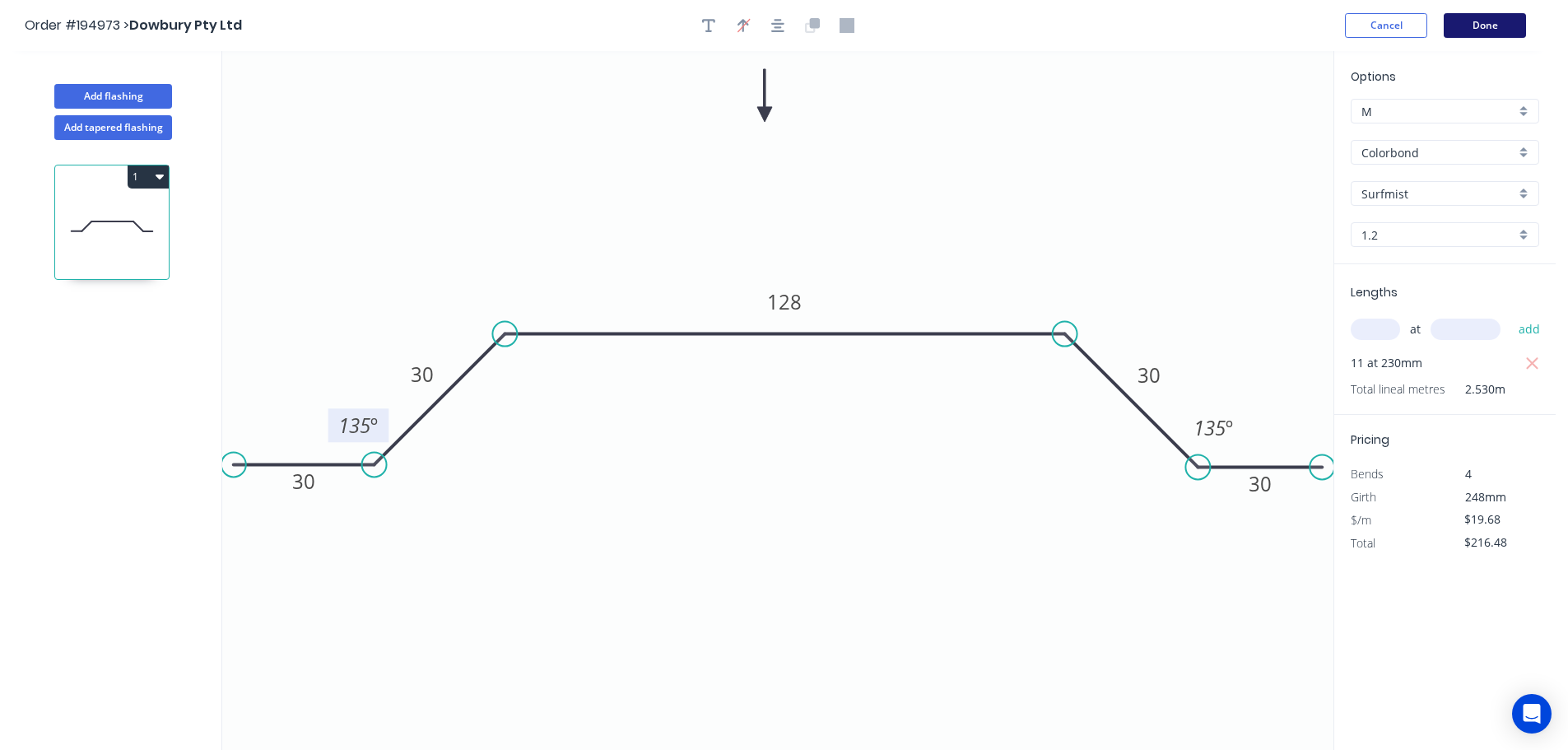
click at [1492, 27] on button "Done" at bounding box center [1485, 25] width 82 height 24
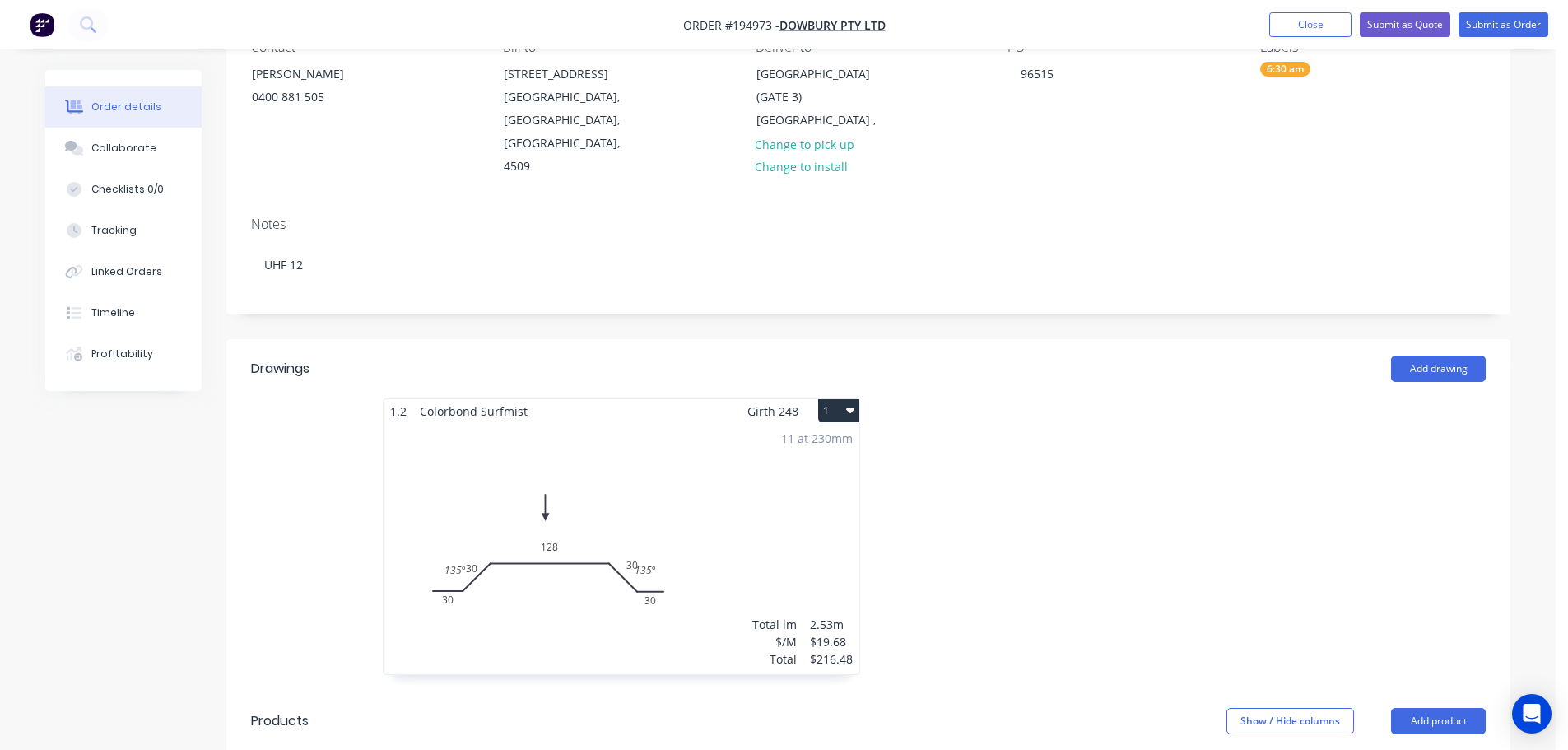
scroll to position [329, 0]
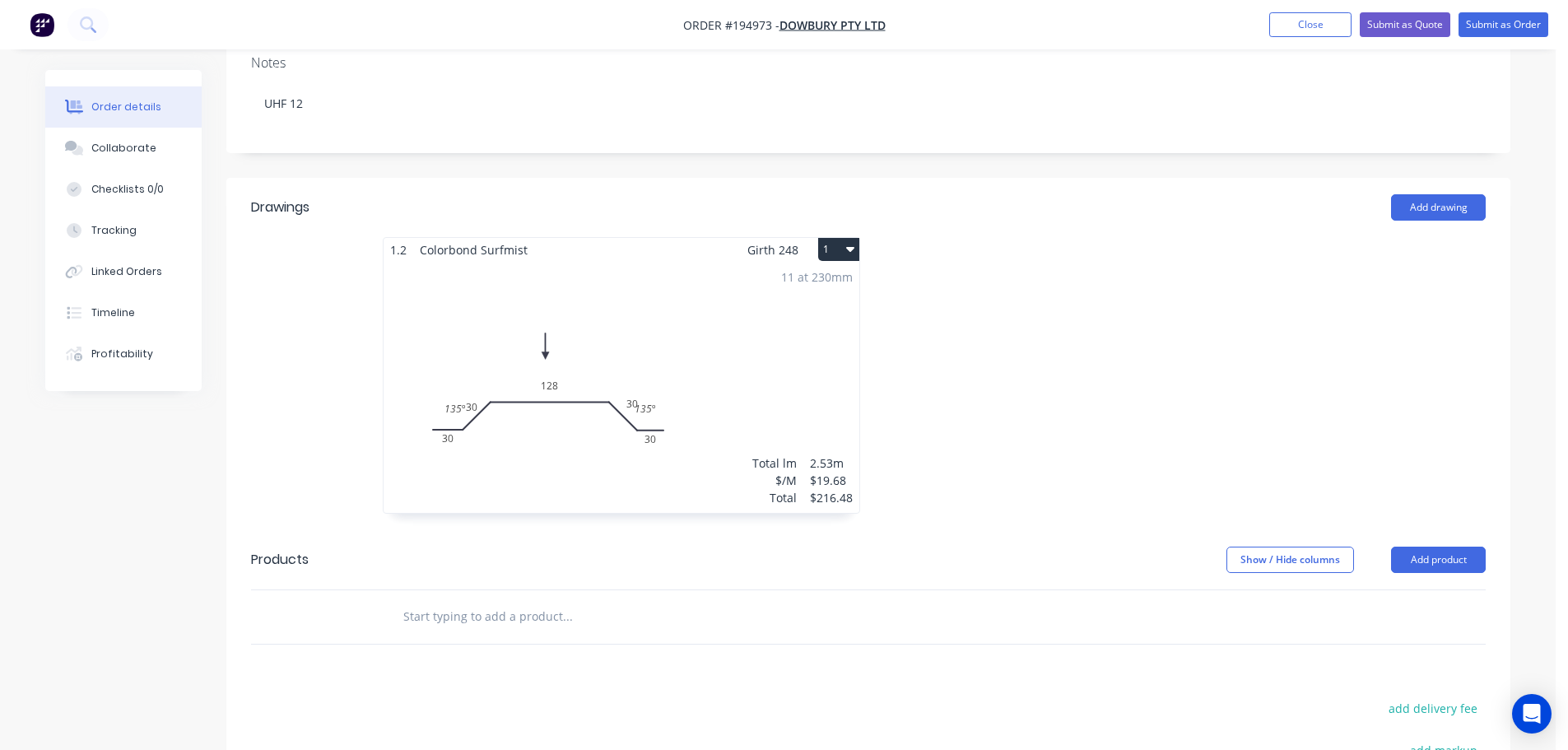
click at [596, 439] on div "11 at 230mm Total lm $/M Total 2.53m $19.68 $216.48" at bounding box center [621, 387] width 475 height 251
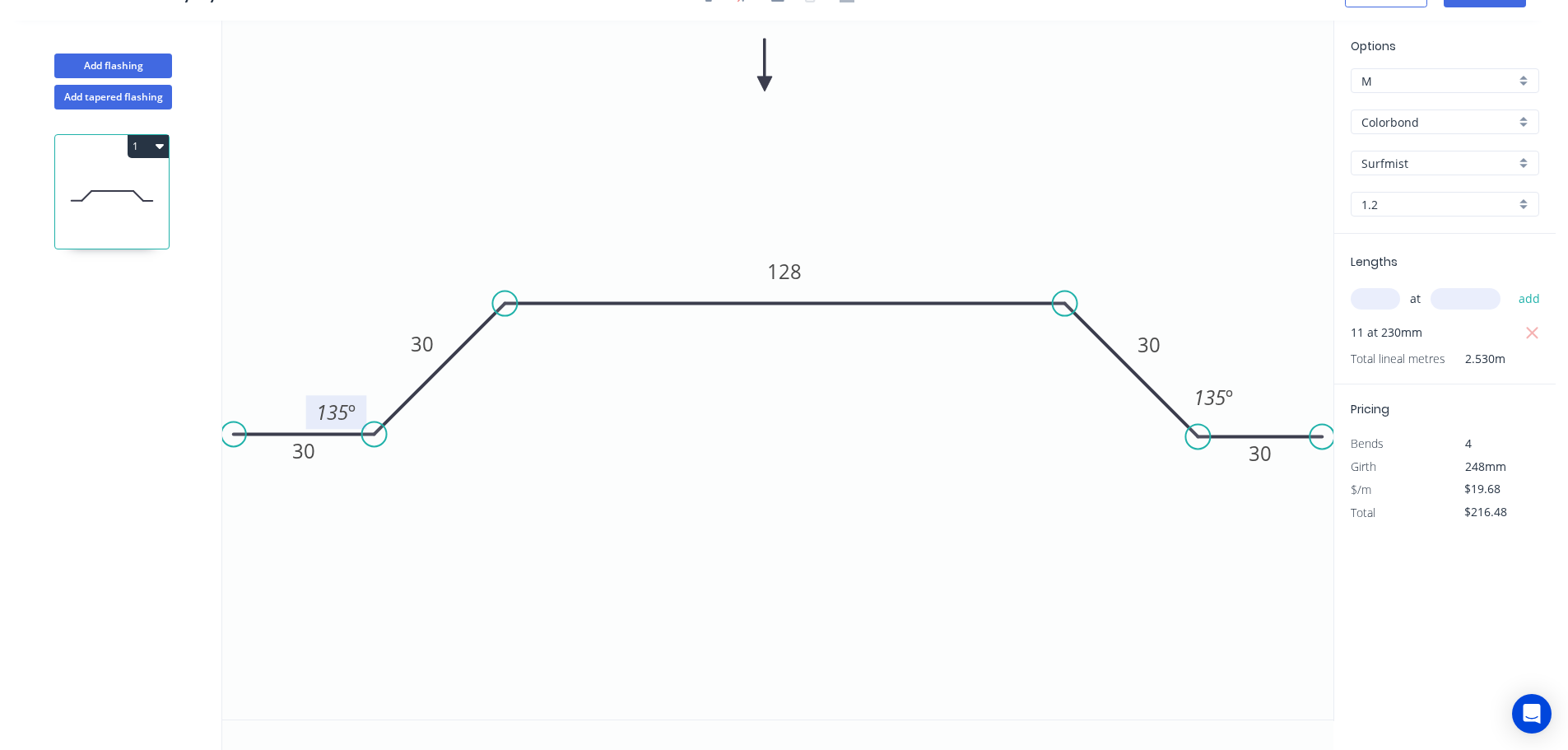
drag, startPoint x: 380, startPoint y: 395, endPoint x: 358, endPoint y: 412, distance: 27.8
click at [358, 412] on rect at bounding box center [337, 412] width 61 height 34
drag, startPoint x: 1241, startPoint y: 407, endPoint x: 1255, endPoint y: 425, distance: 22.8
click at [1255, 425] on rect at bounding box center [1230, 413] width 61 height 34
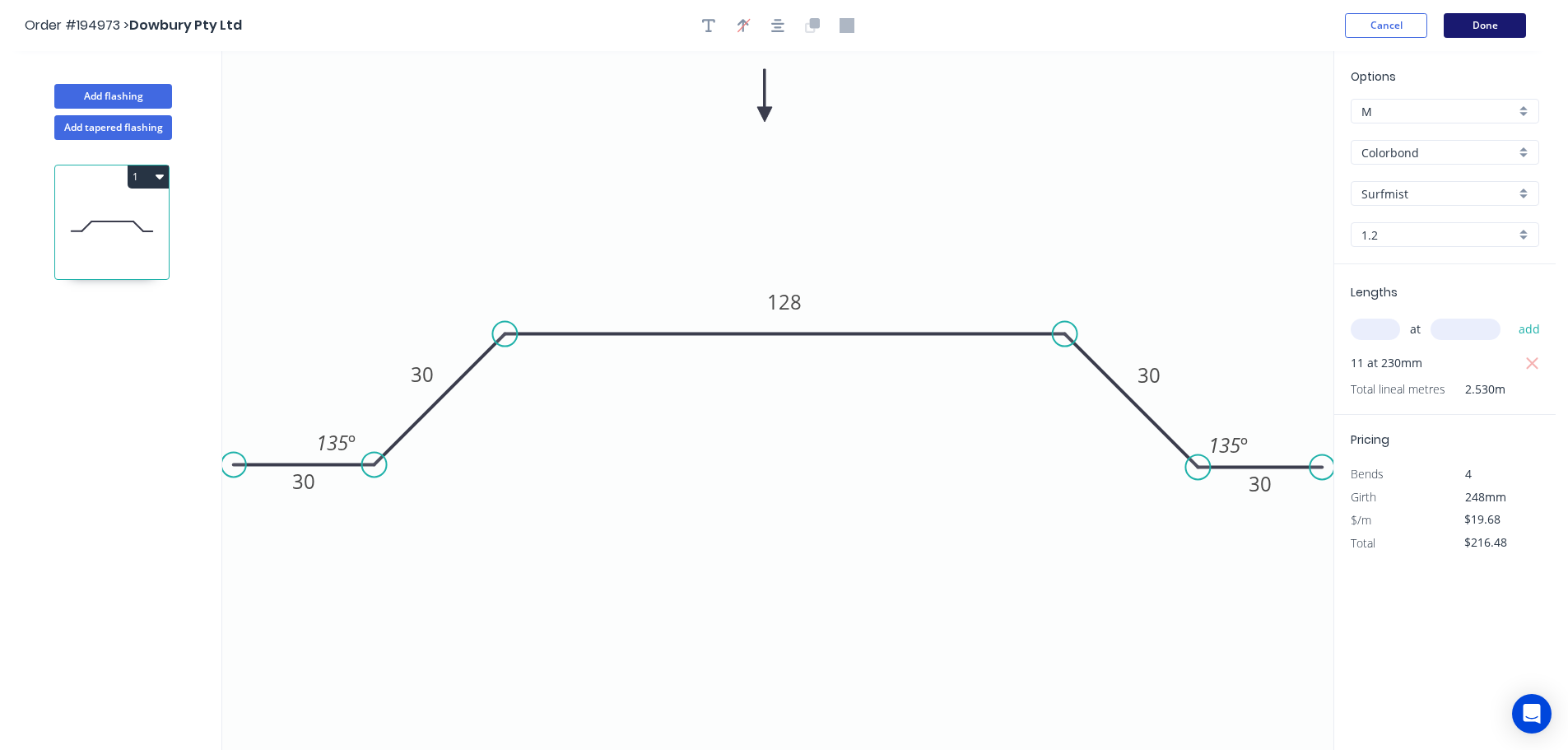
click at [1496, 22] on button "Done" at bounding box center [1485, 25] width 82 height 24
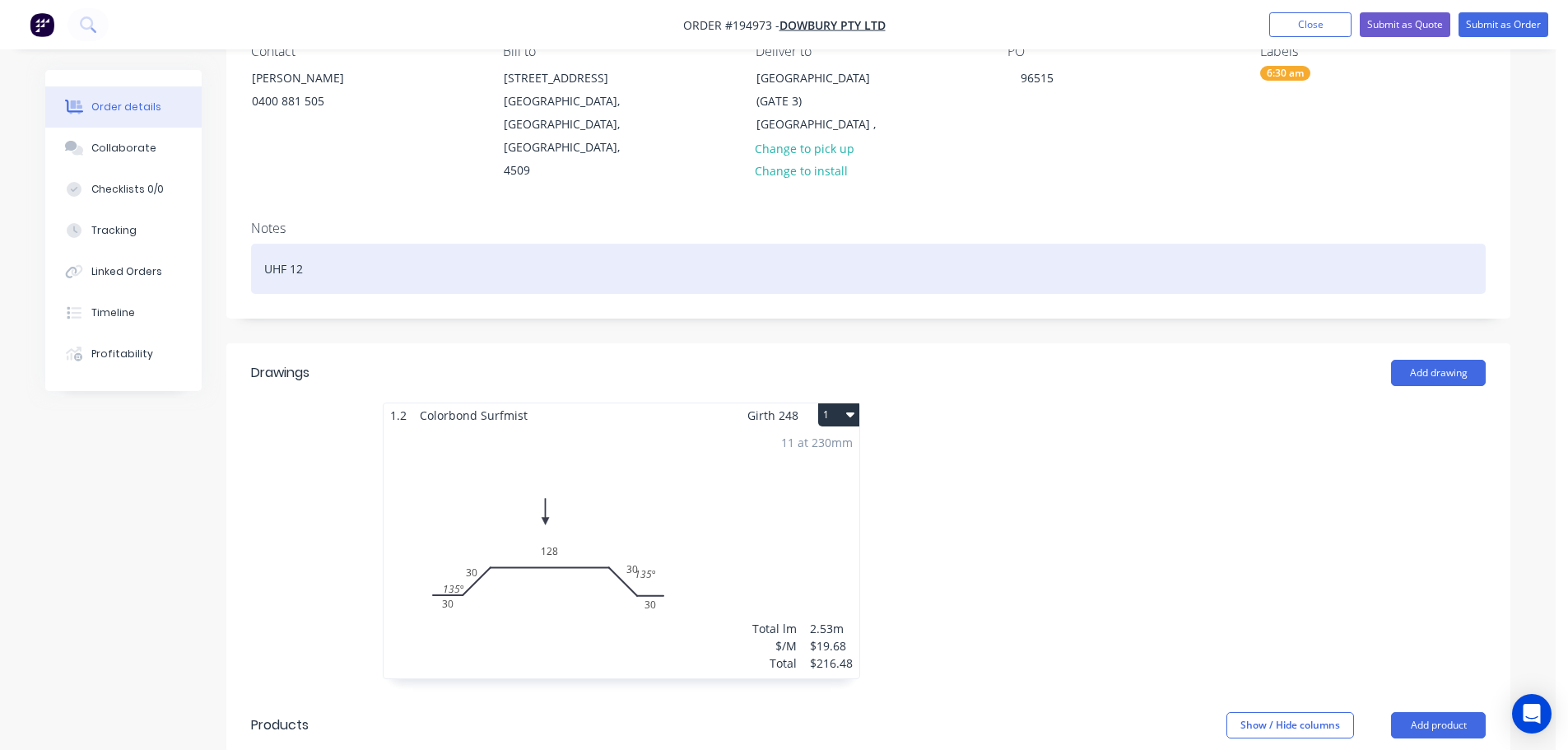
scroll to position [165, 0]
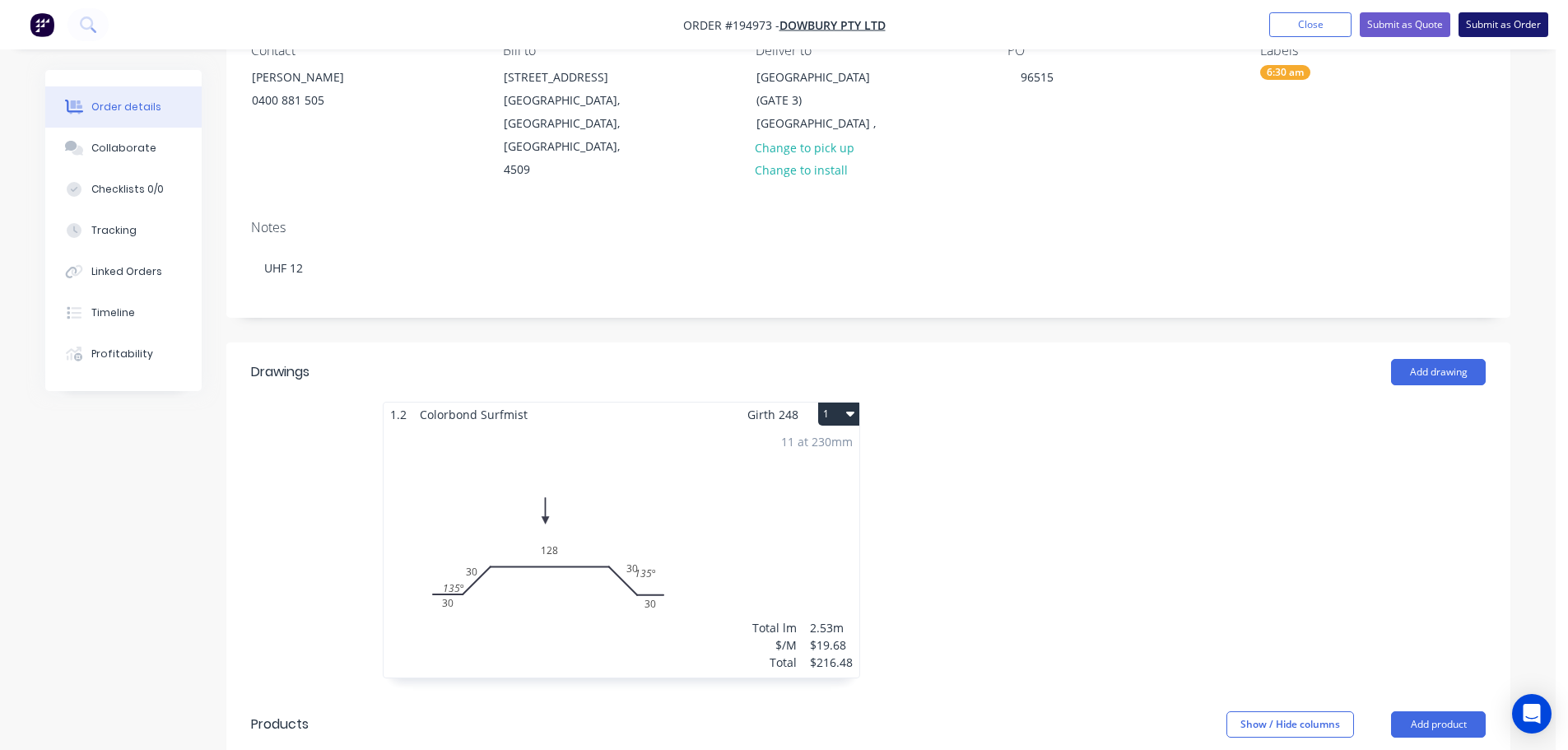
click at [1525, 32] on button "Submit as Order" at bounding box center [1503, 24] width 90 height 24
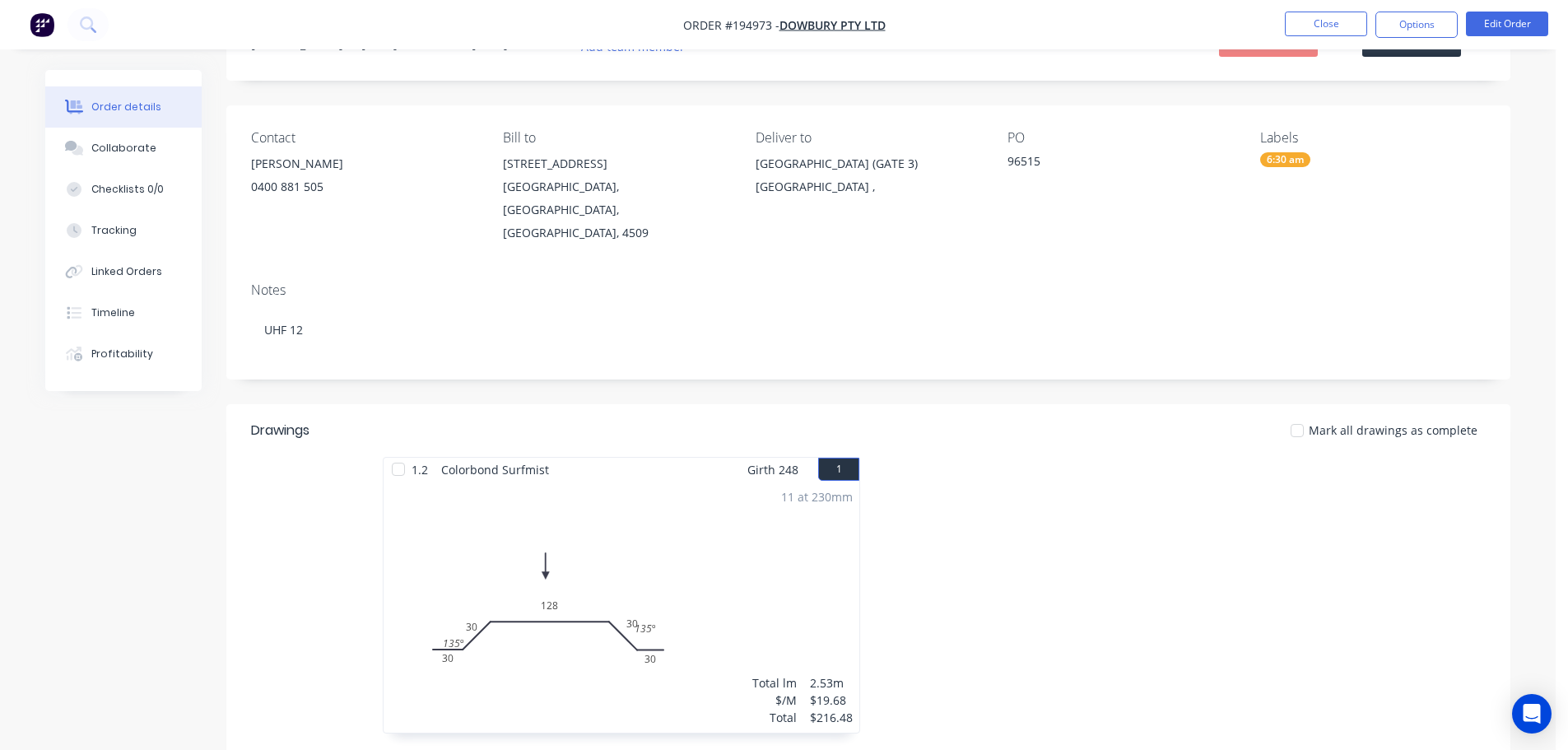
scroll to position [329, 0]
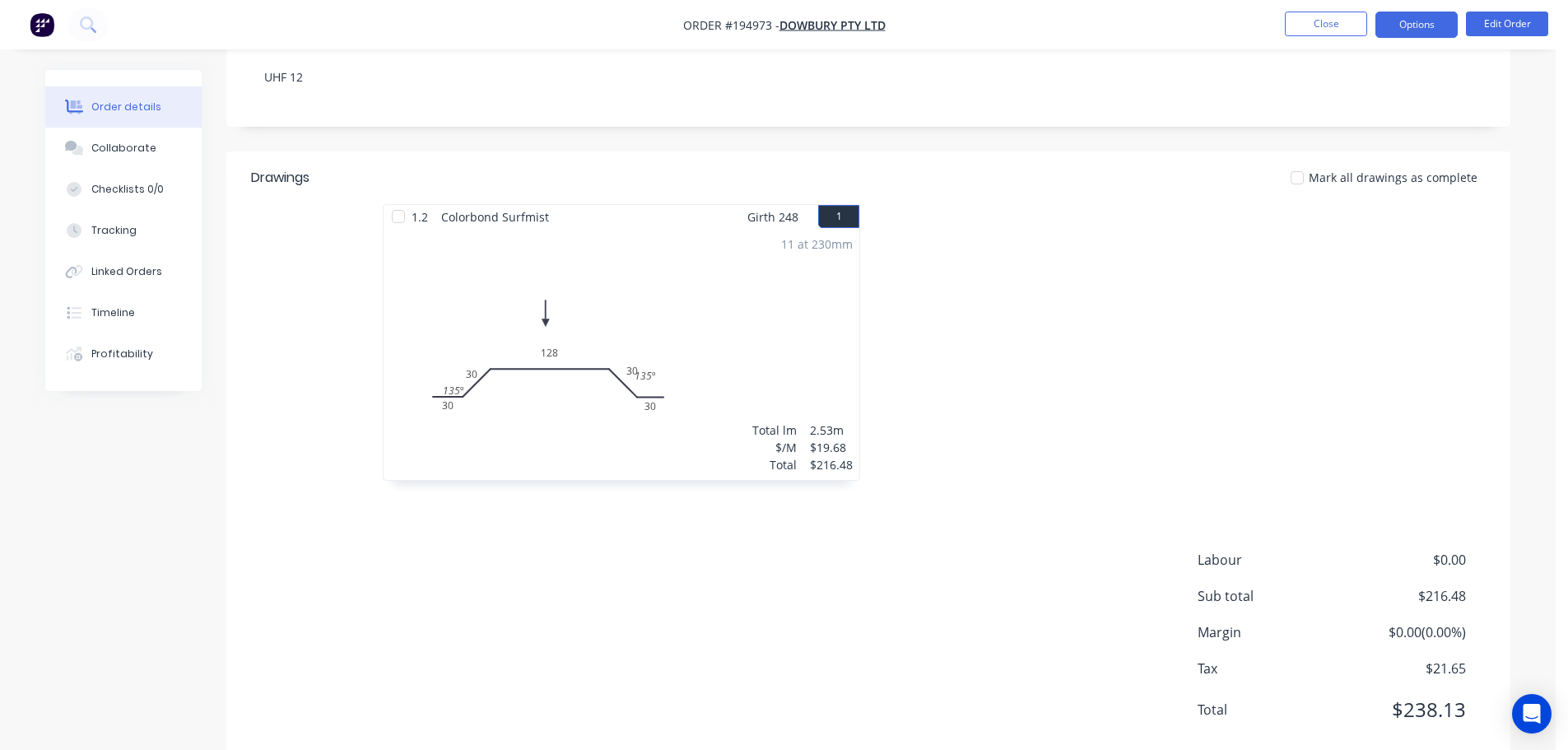
click at [1428, 29] on button "Options" at bounding box center [1417, 24] width 82 height 26
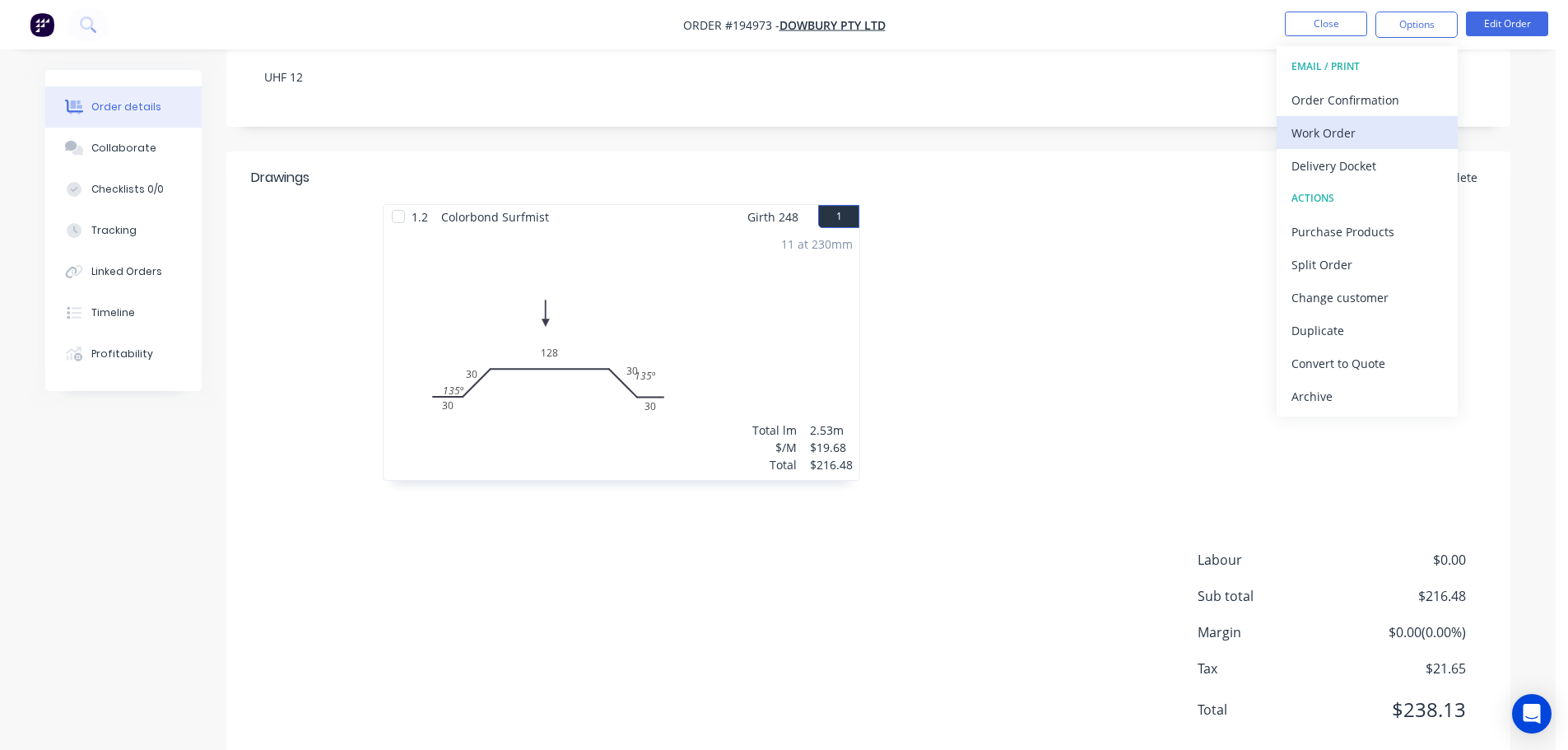
click at [1382, 133] on div "Work Order" at bounding box center [1367, 133] width 151 height 24
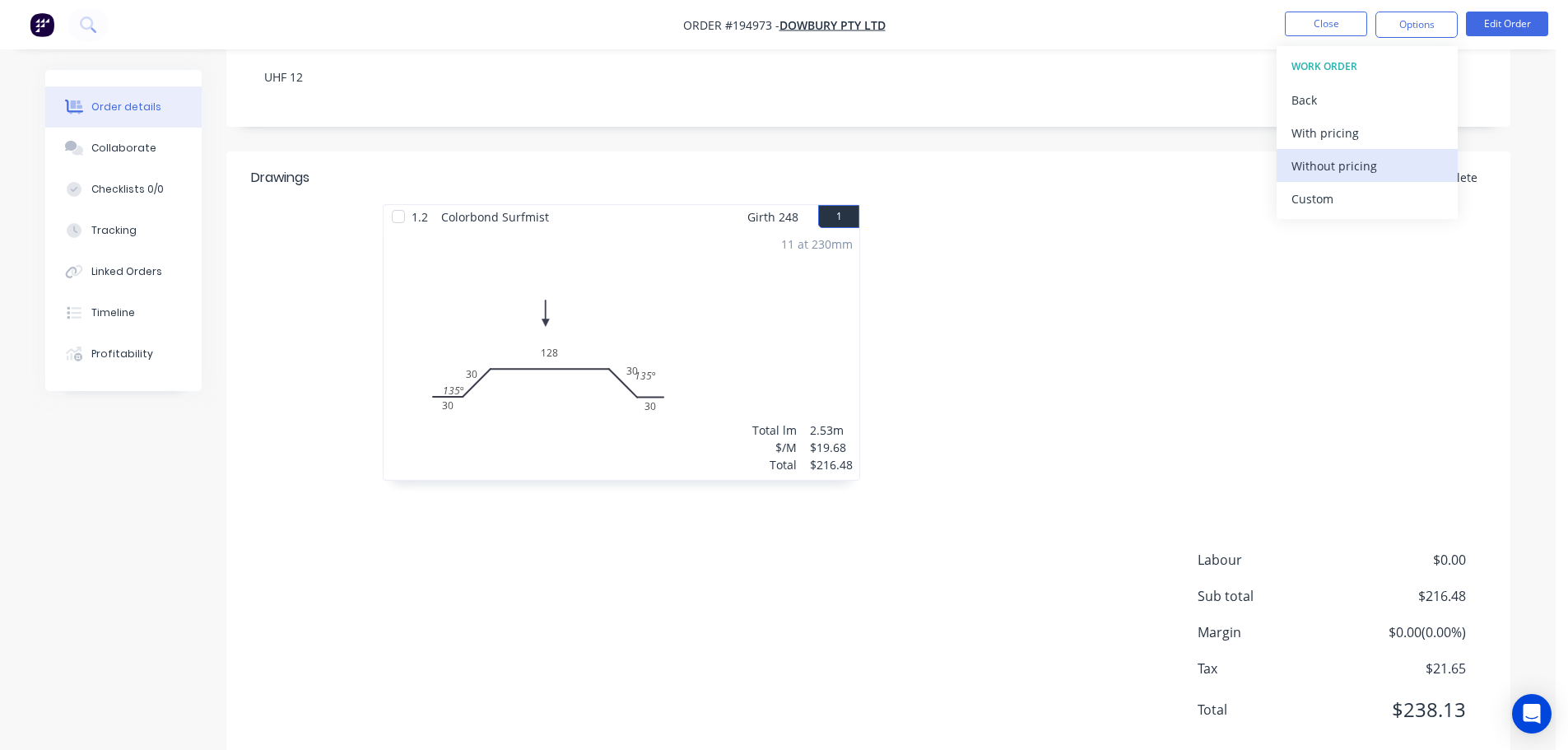
click at [1378, 162] on div "Without pricing" at bounding box center [1367, 165] width 151 height 24
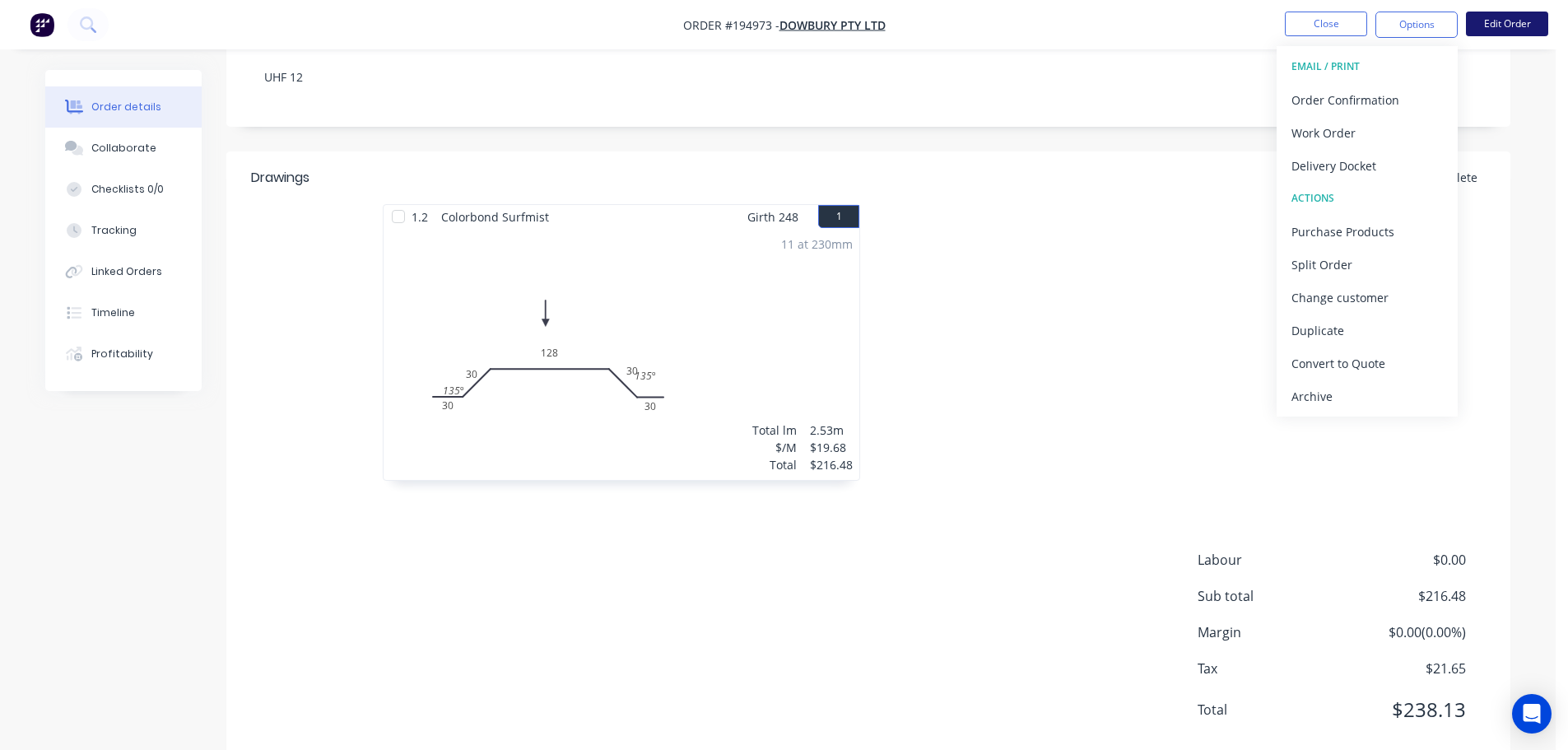
click at [1476, 26] on button "Edit Order" at bounding box center [1507, 24] width 82 height 24
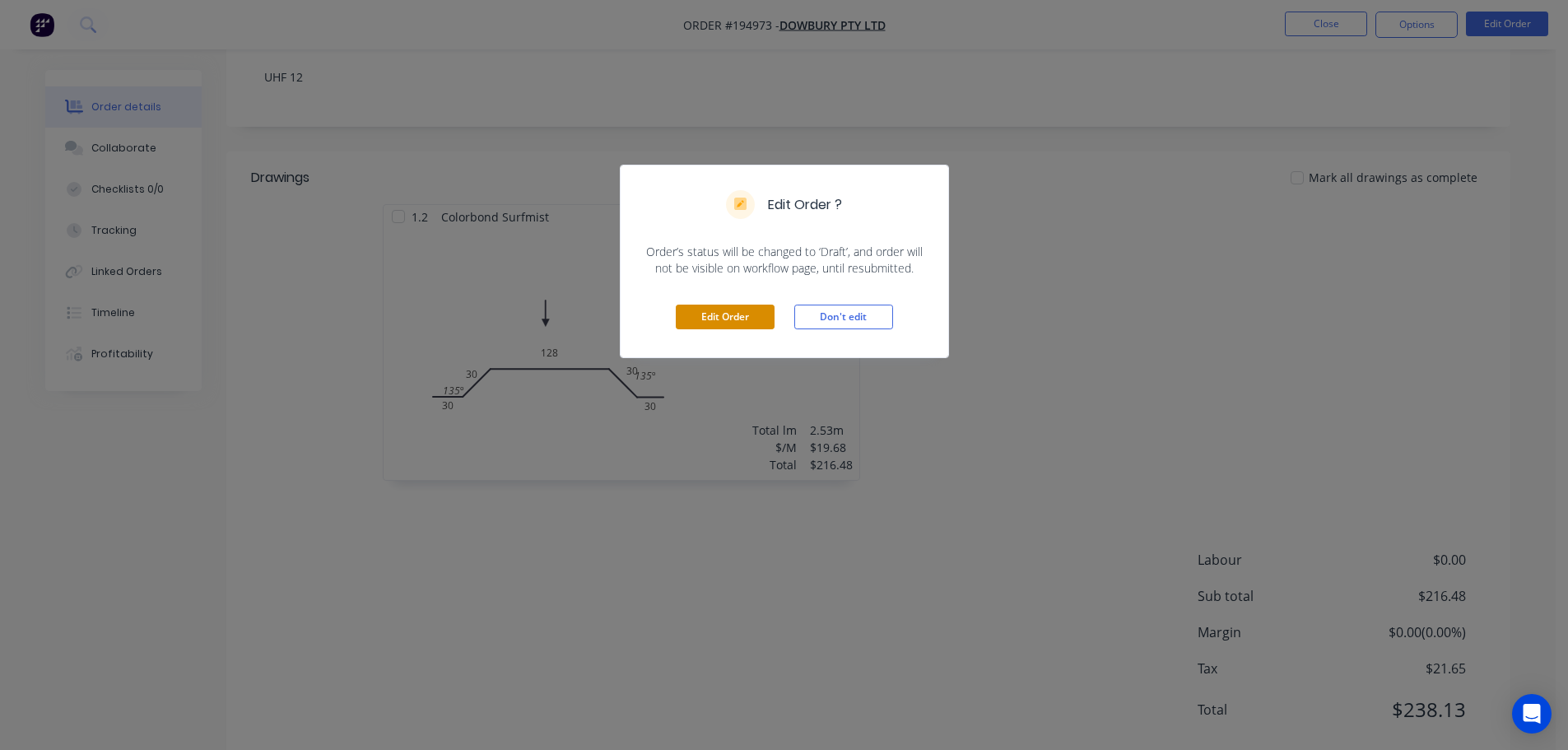
click at [722, 323] on button "Edit Order" at bounding box center [726, 317] width 99 height 24
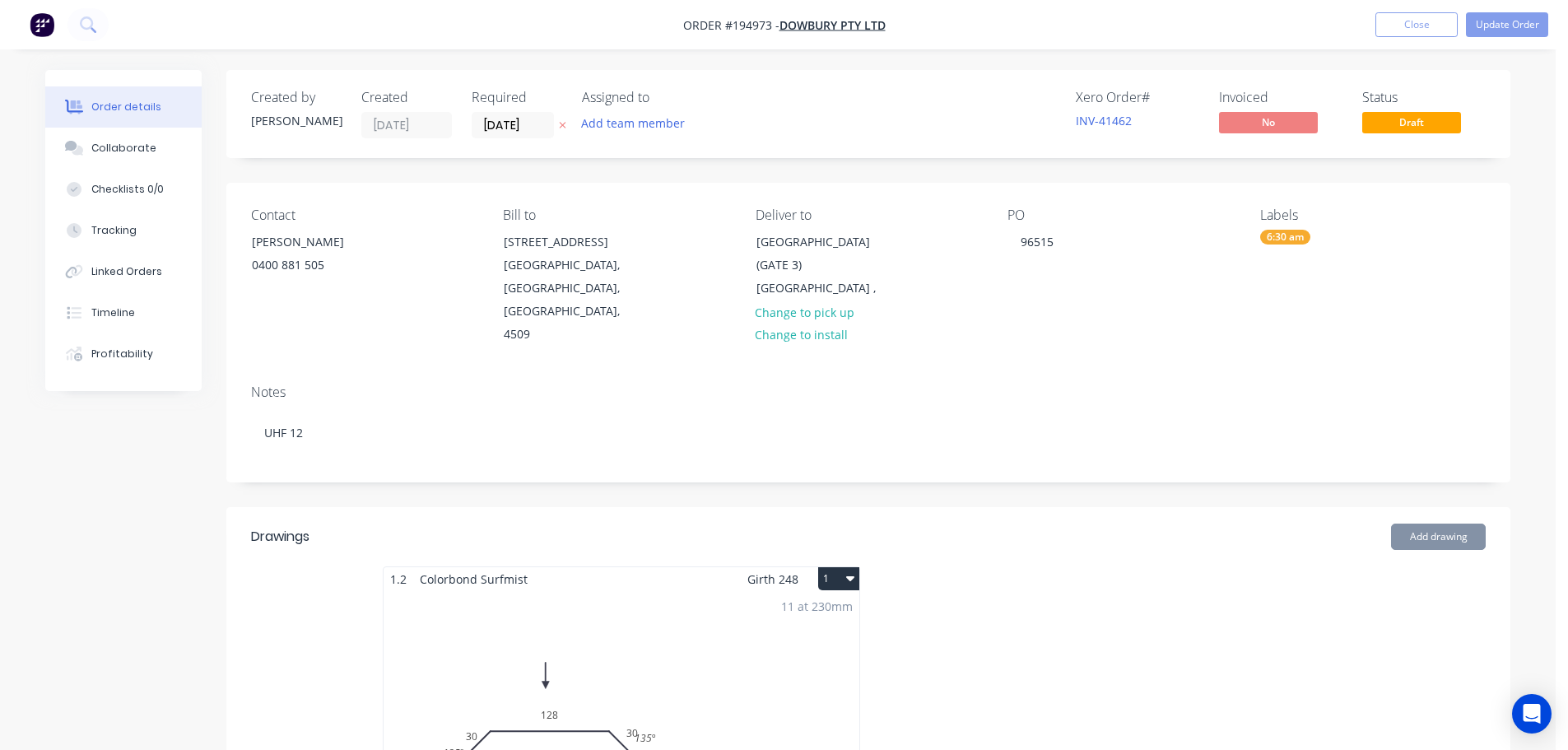
click at [792, 601] on div "11 at 230mm Total lm $/M Total 2.53m $19.68 $216.48" at bounding box center [621, 716] width 475 height 251
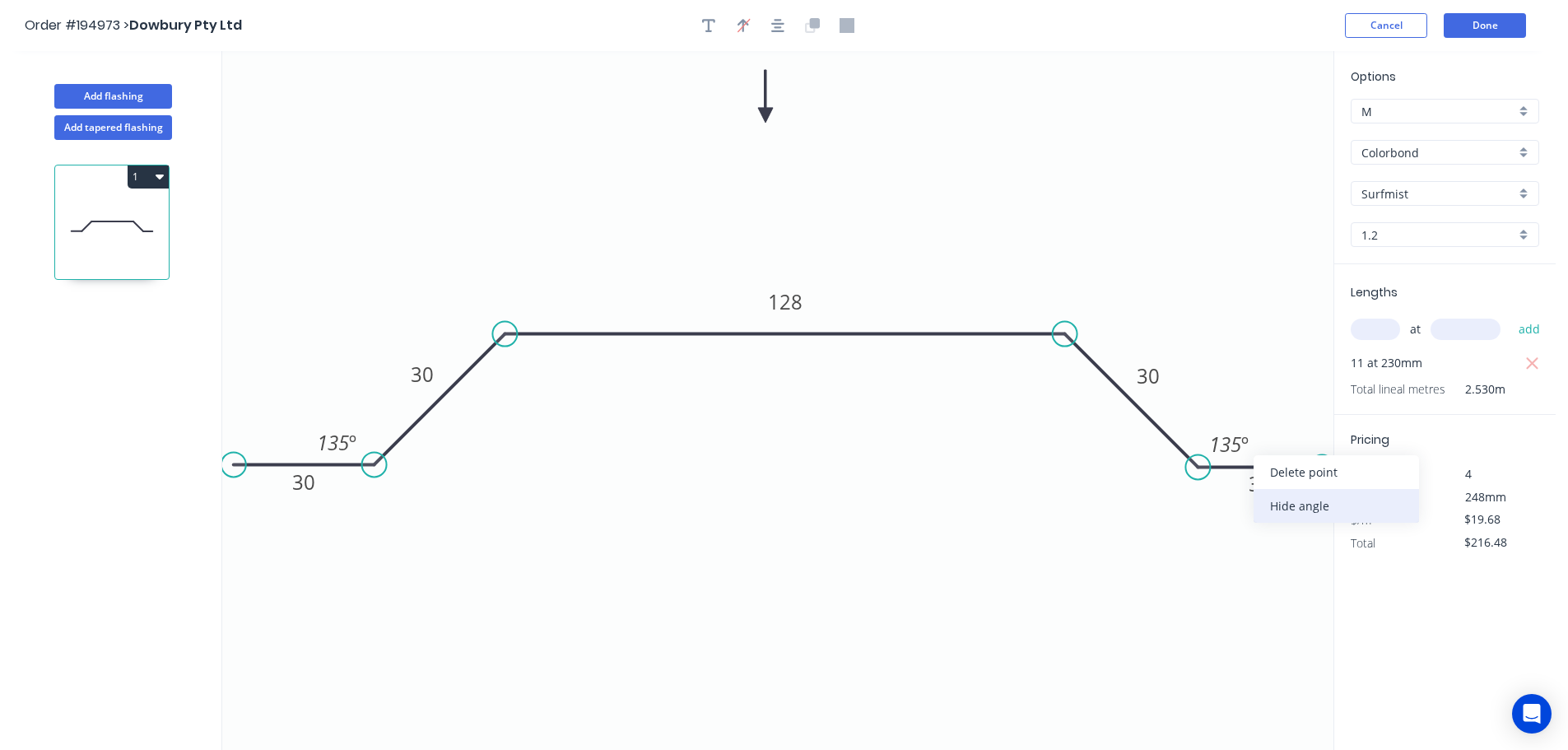
click at [1280, 500] on div "Hide angle" at bounding box center [1335, 506] width 165 height 34
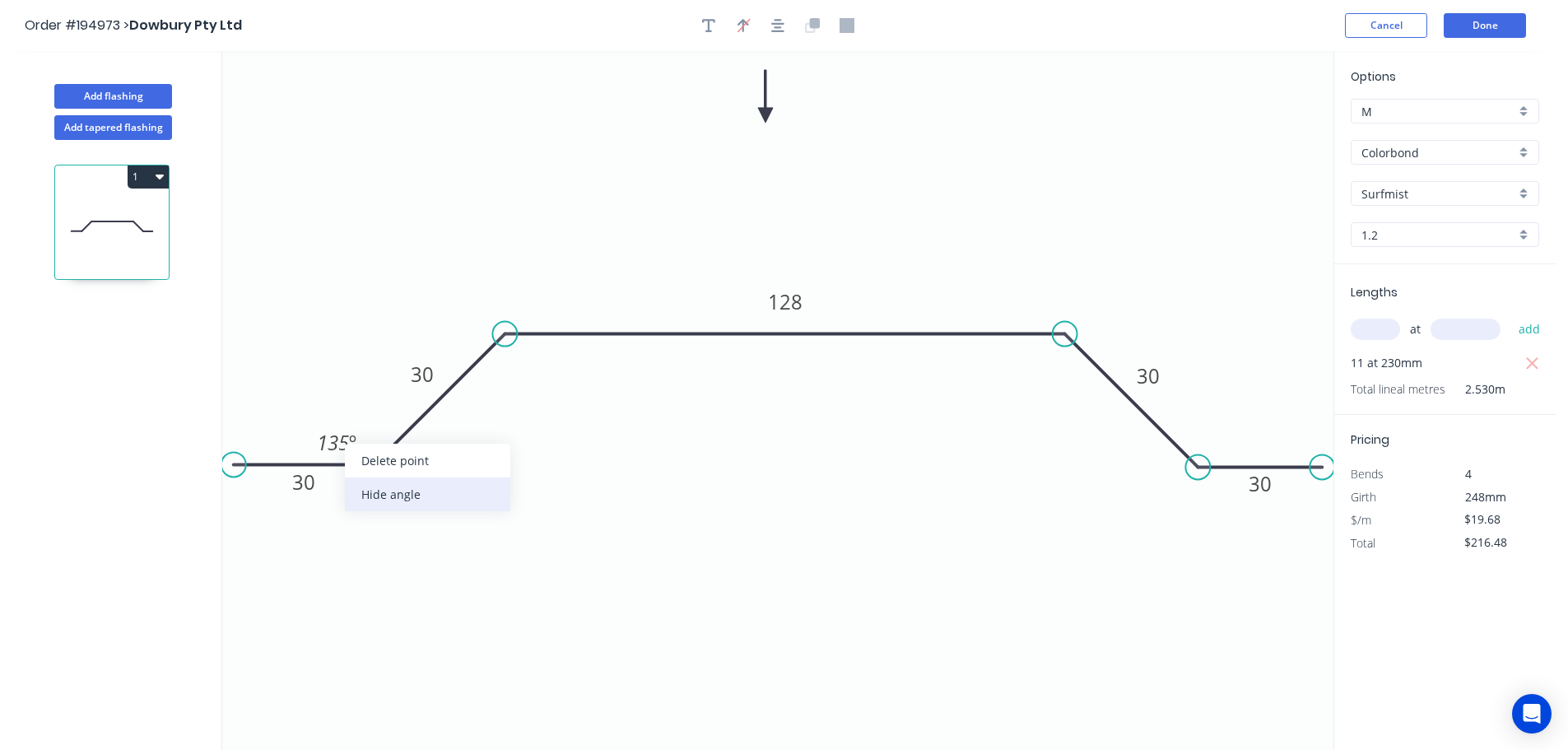
drag, startPoint x: 412, startPoint y: 492, endPoint x: 460, endPoint y: 485, distance: 48.5
click at [414, 491] on div "Hide angle" at bounding box center [427, 494] width 165 height 34
click at [1476, 30] on button "Done" at bounding box center [1485, 25] width 82 height 24
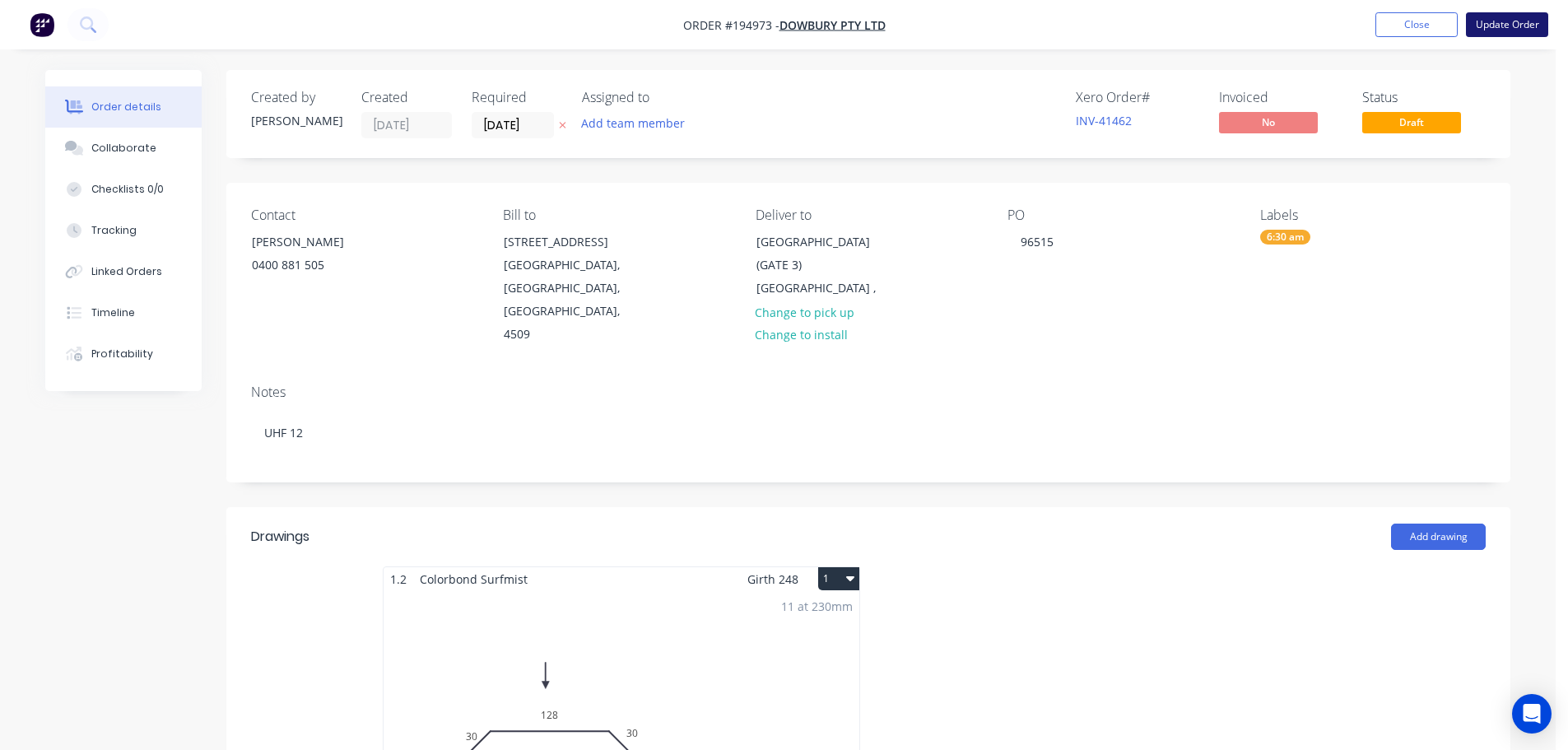
click at [1486, 29] on button "Update Order" at bounding box center [1507, 24] width 82 height 24
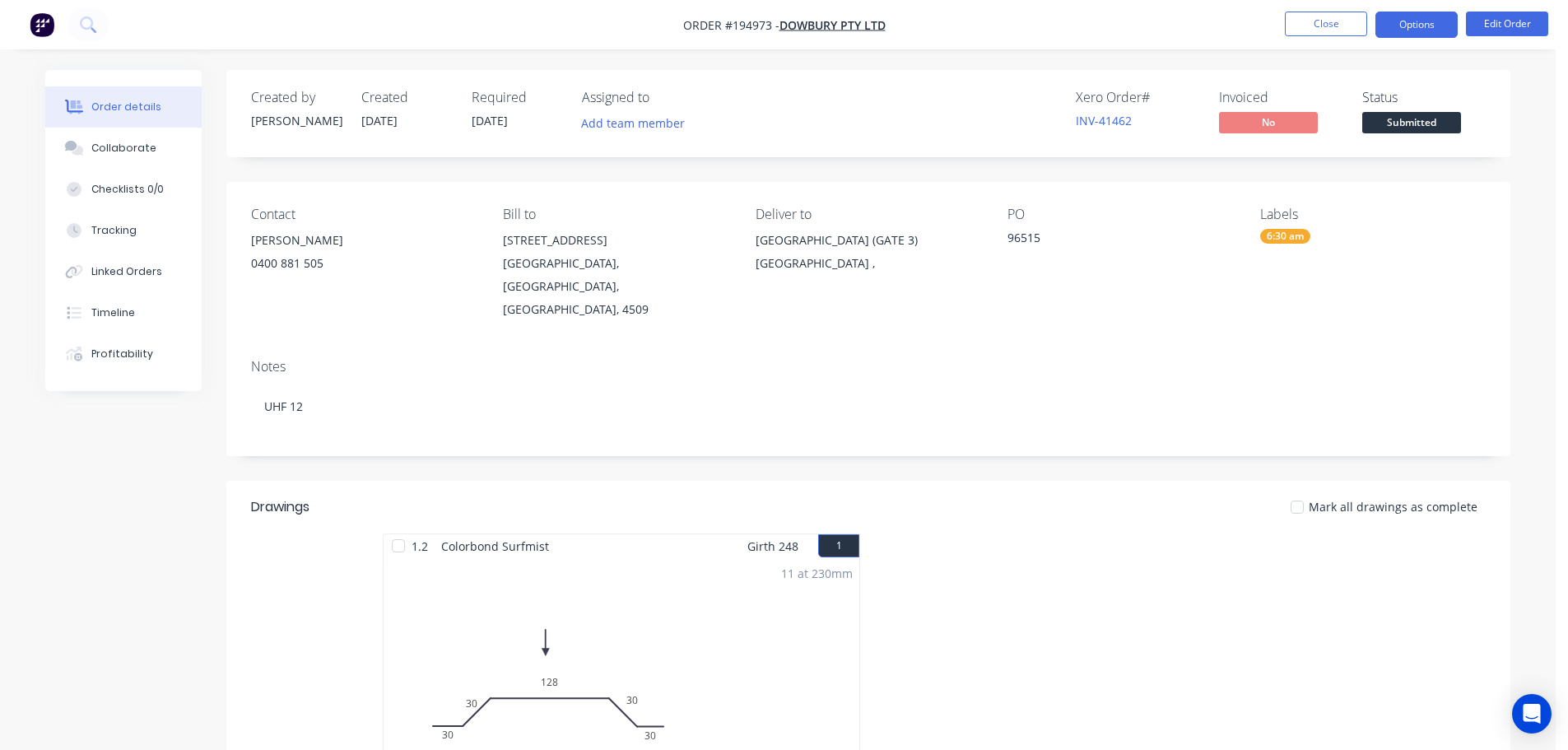
click at [1409, 25] on button "Options" at bounding box center [1417, 24] width 82 height 26
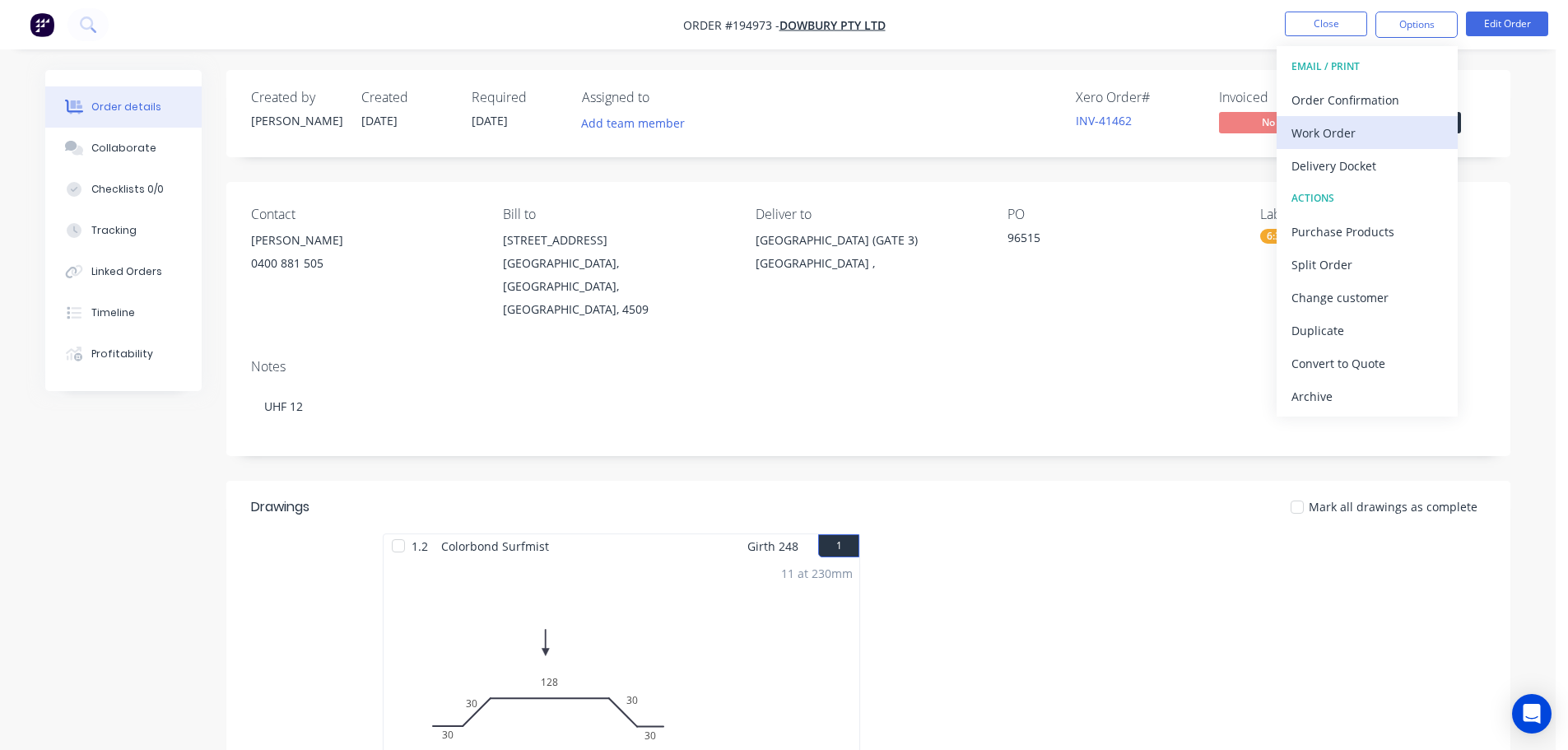
click at [1382, 130] on div "Work Order" at bounding box center [1367, 133] width 151 height 24
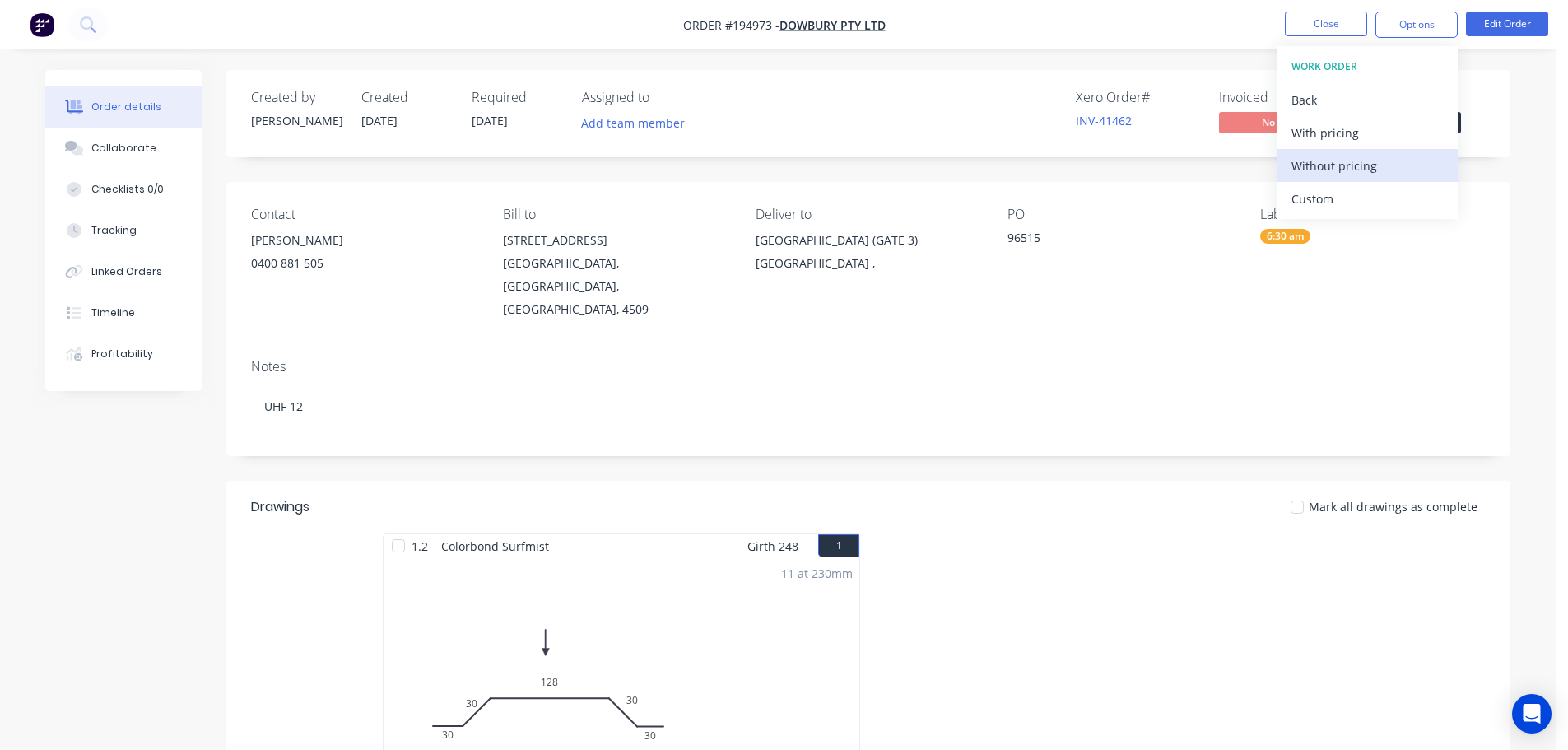
click at [1380, 167] on div "Without pricing" at bounding box center [1367, 165] width 151 height 24
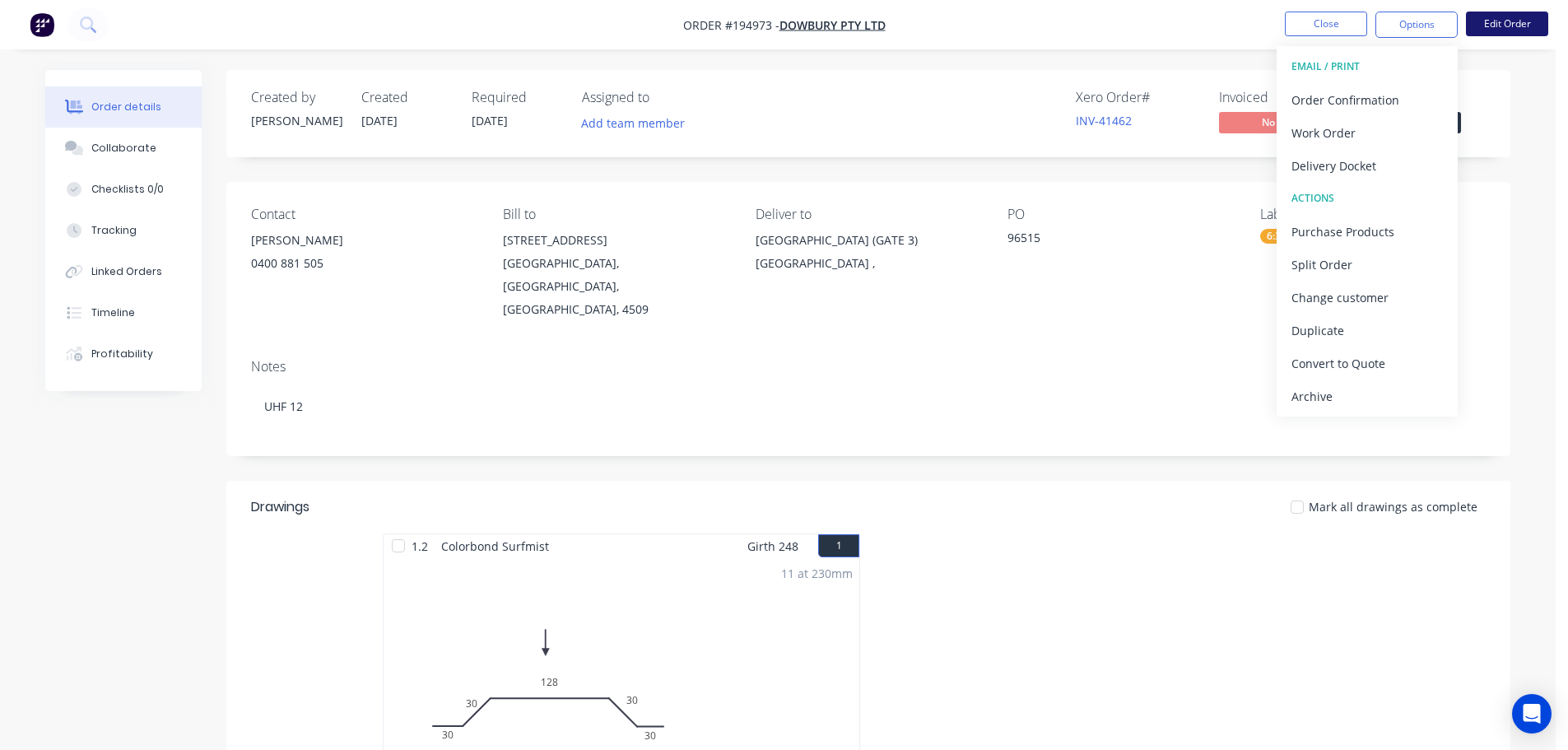
click at [1489, 18] on button "Edit Order" at bounding box center [1507, 24] width 82 height 24
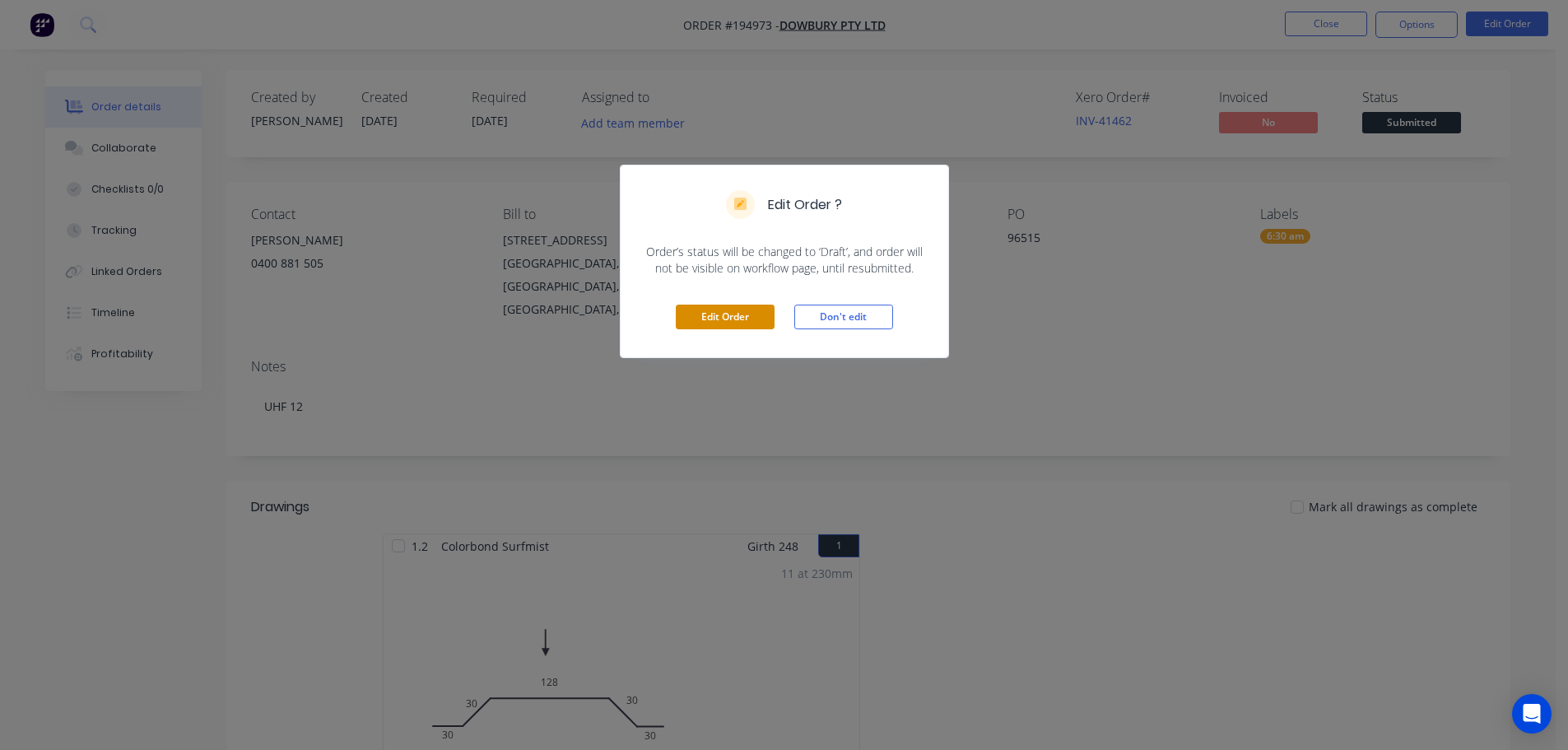
click at [731, 315] on button "Edit Order" at bounding box center [726, 317] width 99 height 24
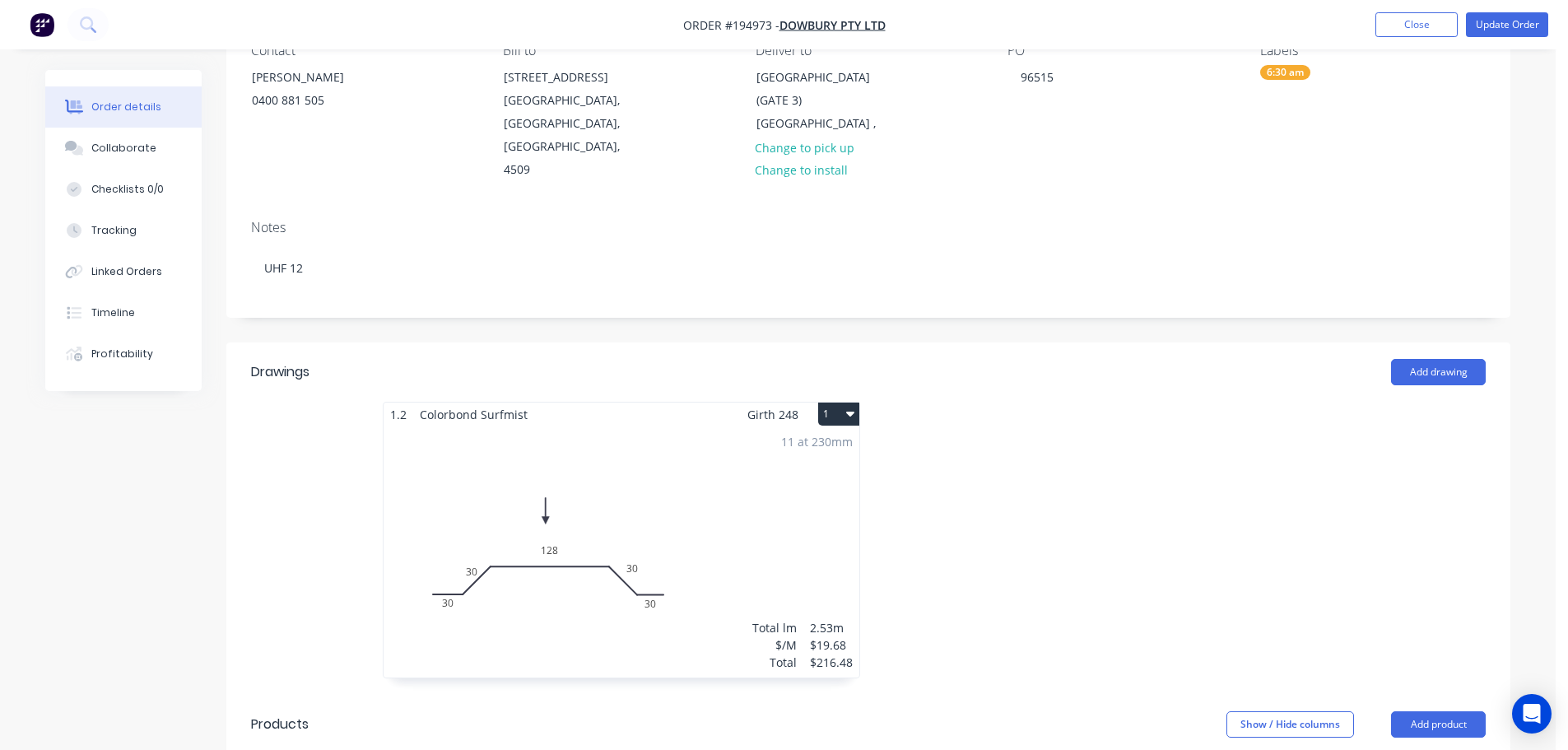
click at [787, 529] on div "11 at 230mm Total lm $/M Total 2.53m $19.68 $216.48" at bounding box center [621, 552] width 475 height 251
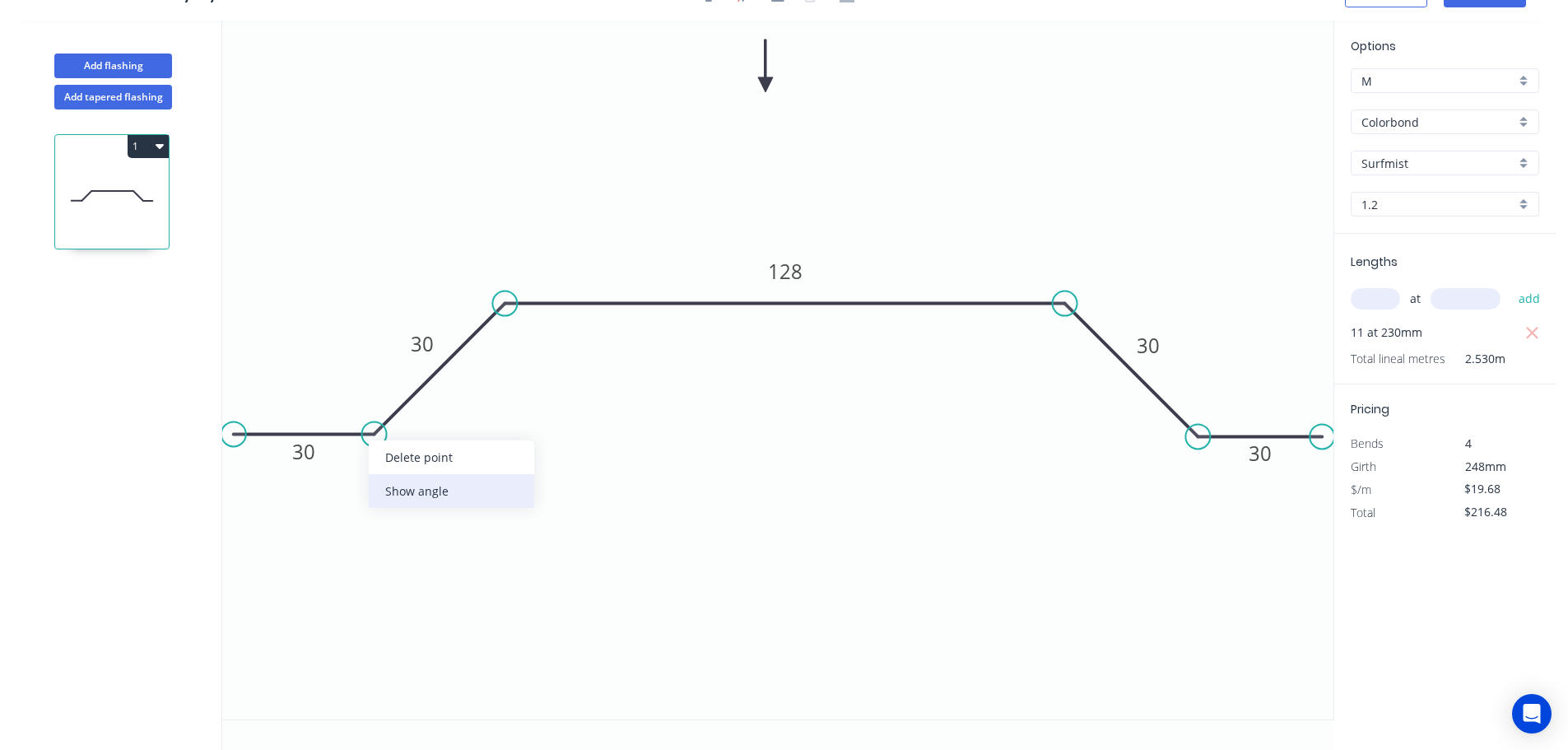
click at [424, 500] on div "Show angle" at bounding box center [451, 490] width 165 height 34
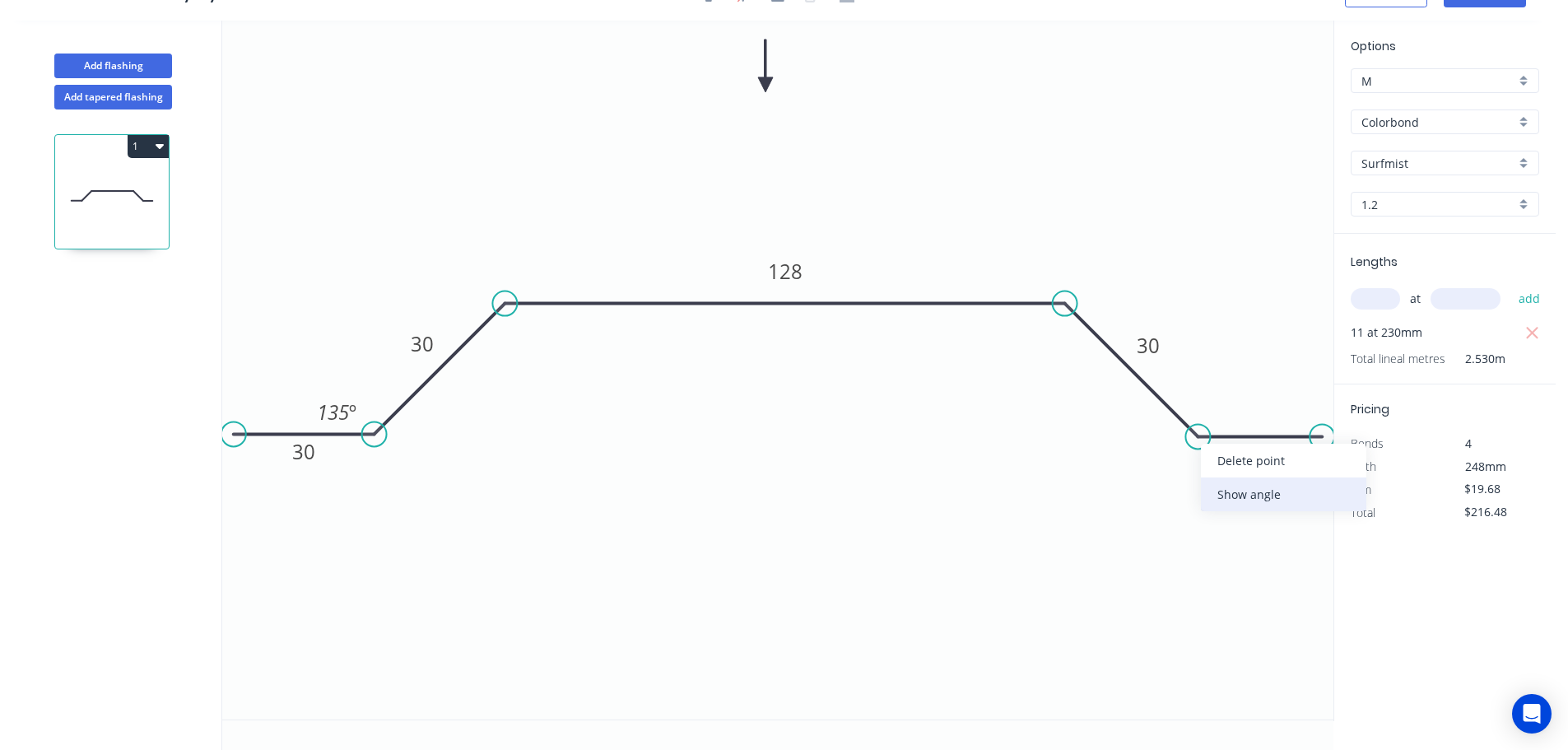
click at [1230, 490] on div "Show angle" at bounding box center [1283, 494] width 165 height 34
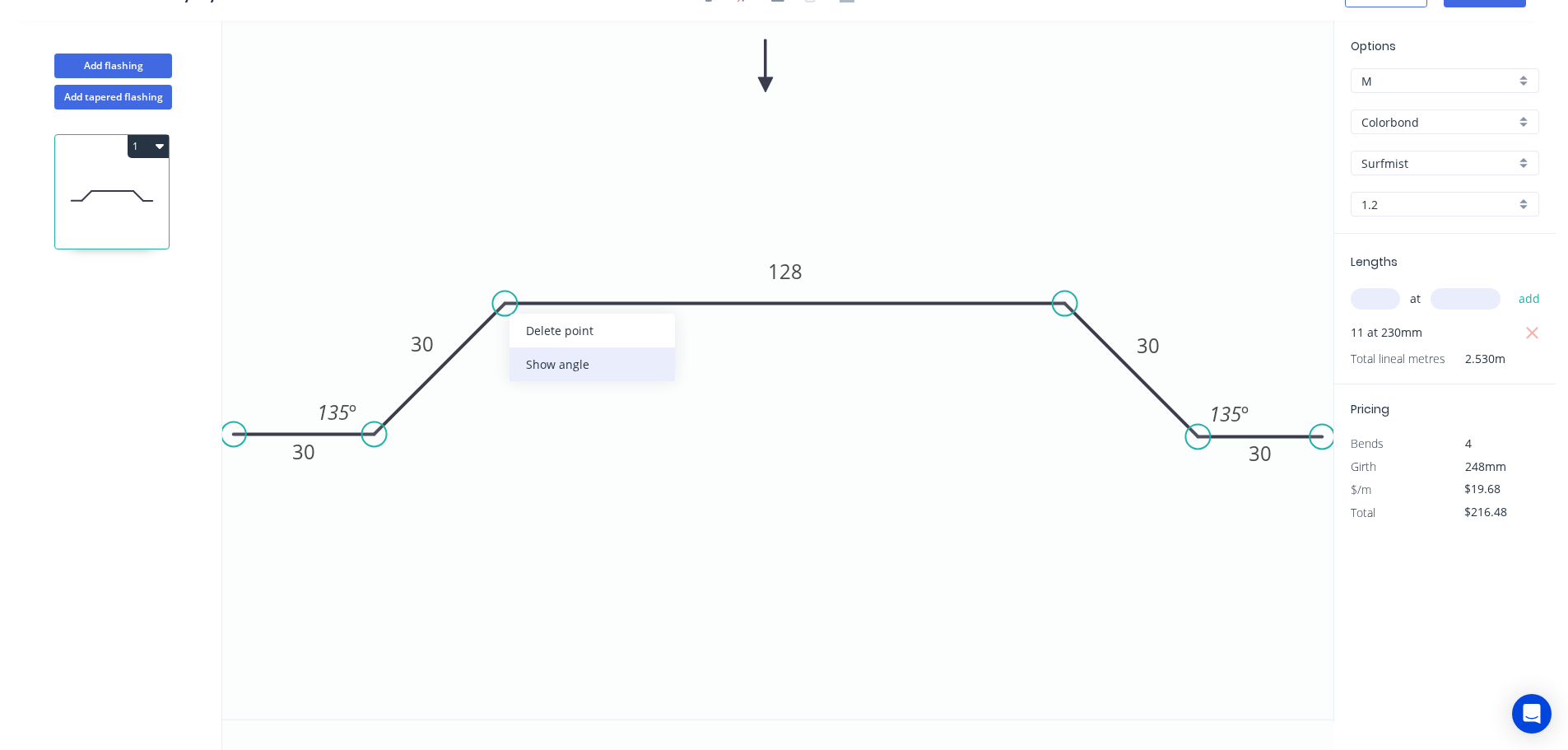
click at [549, 366] on div "Show angle" at bounding box center [592, 365] width 165 height 34
click at [526, 341] on tspan "º" at bounding box center [524, 340] width 8 height 27
click at [1112, 351] on div "Show angle" at bounding box center [1140, 359] width 165 height 34
click at [1056, 341] on tspan "º" at bounding box center [1051, 340] width 8 height 27
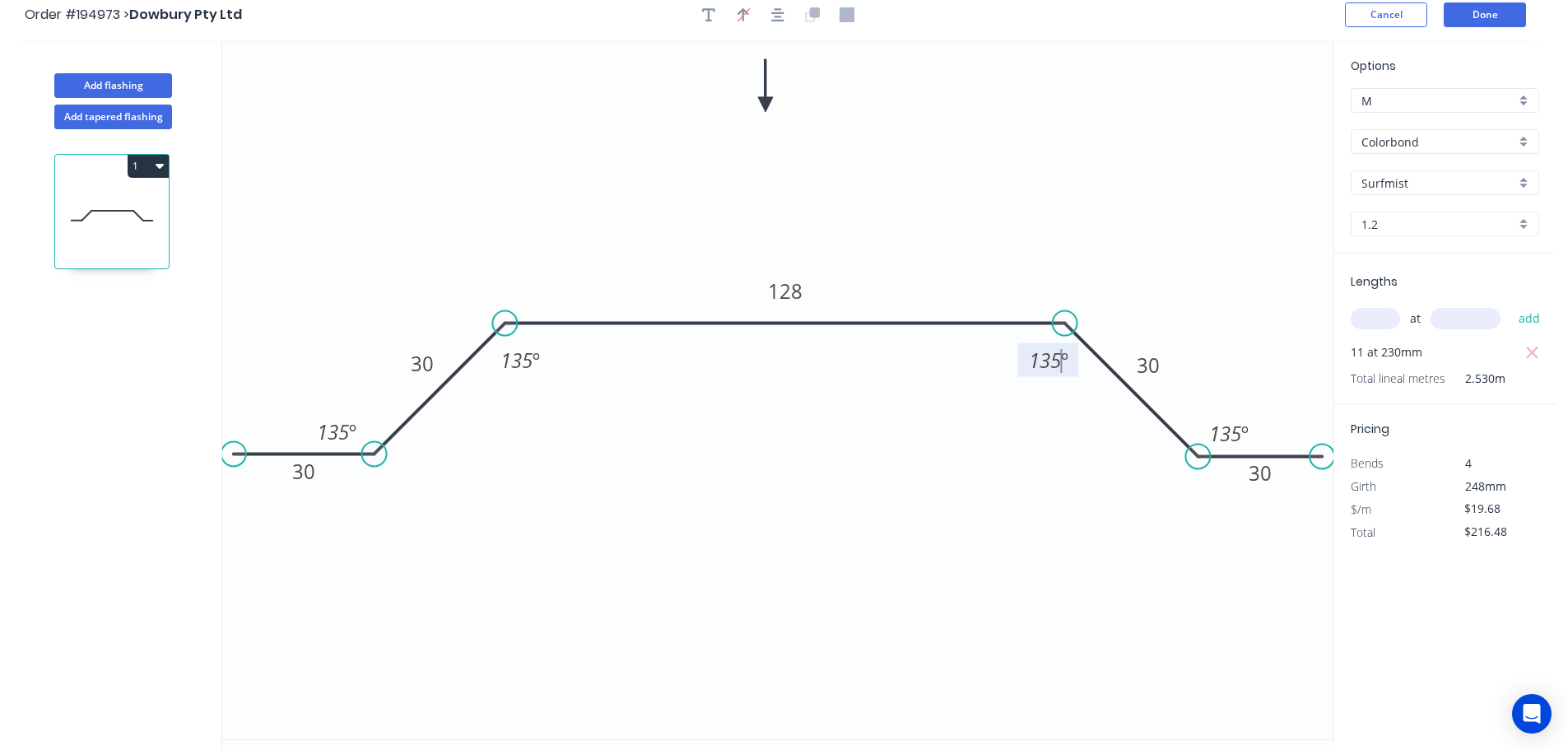
scroll to position [0, 0]
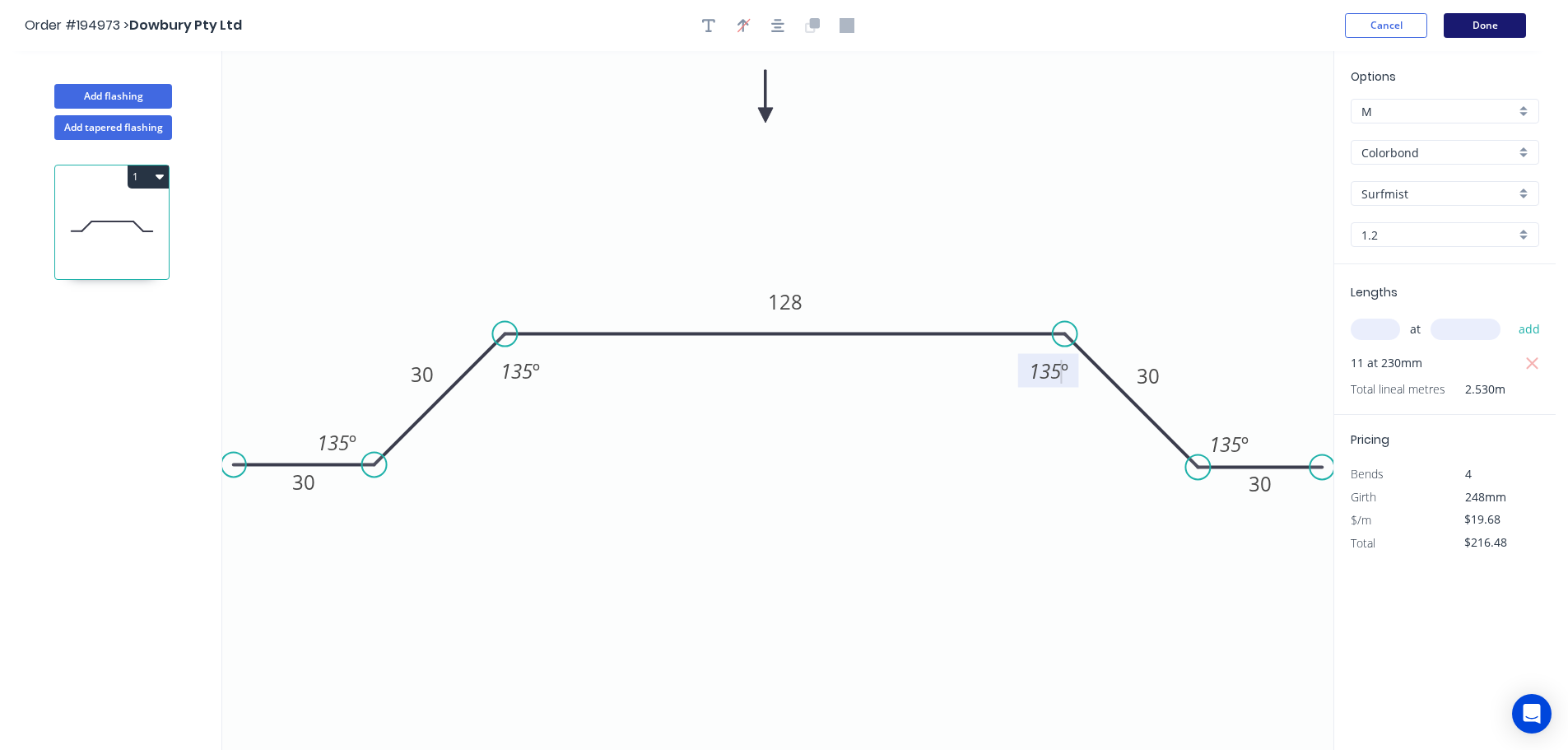
click at [1470, 31] on button "Done" at bounding box center [1485, 25] width 82 height 24
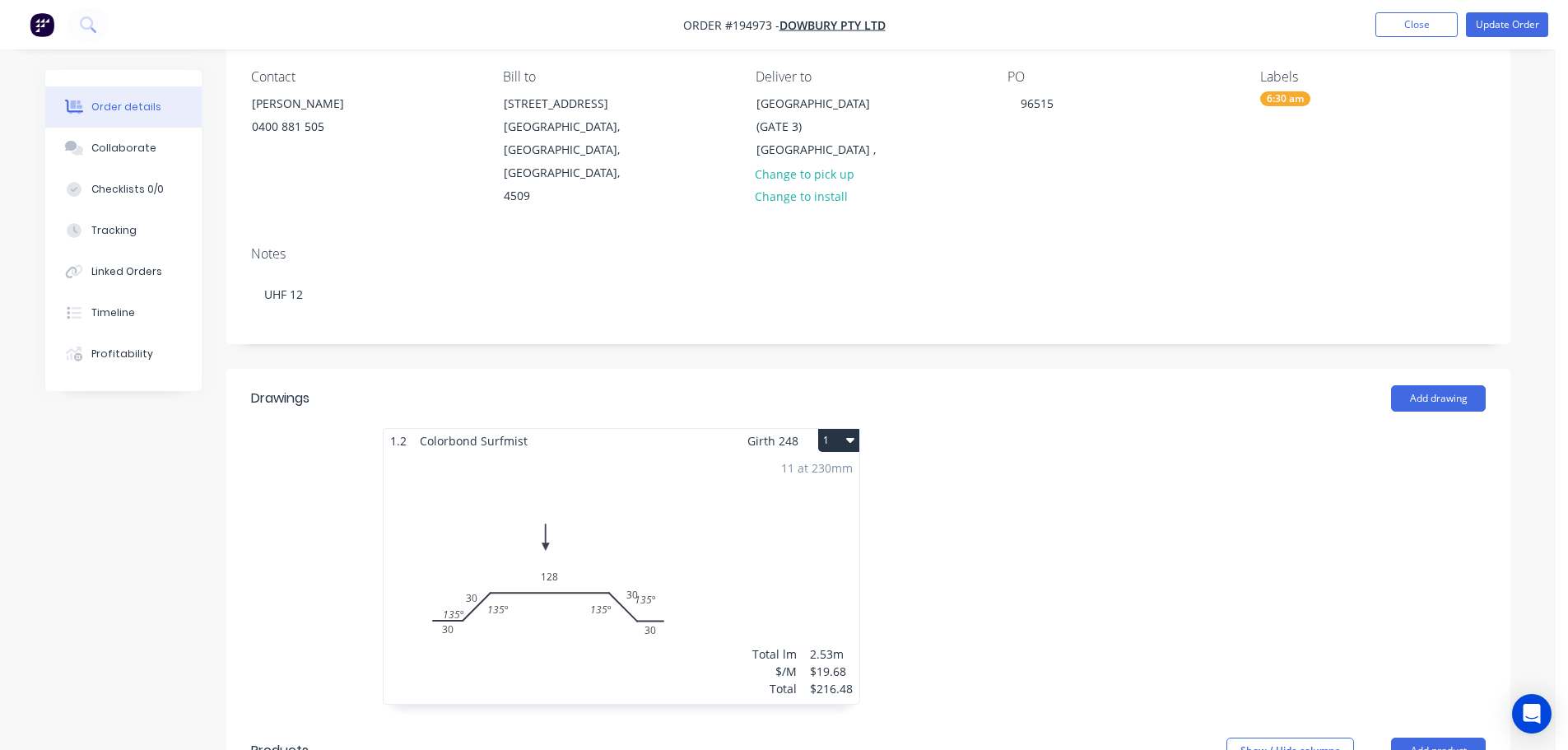
scroll to position [247, 0]
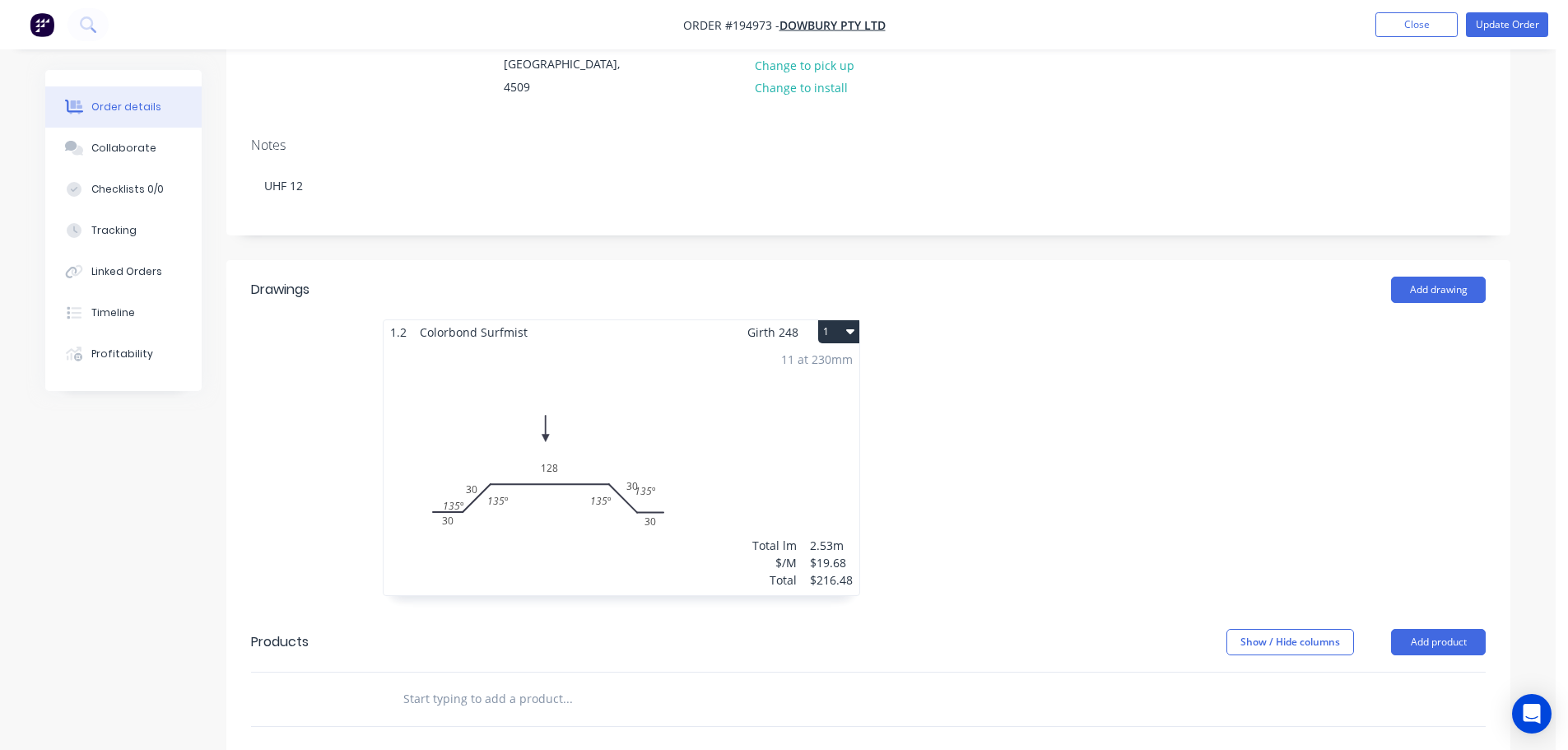
click at [758, 437] on div "11 at 230mm Total lm $/M Total 2.53m $19.68 $216.48" at bounding box center [621, 469] width 475 height 251
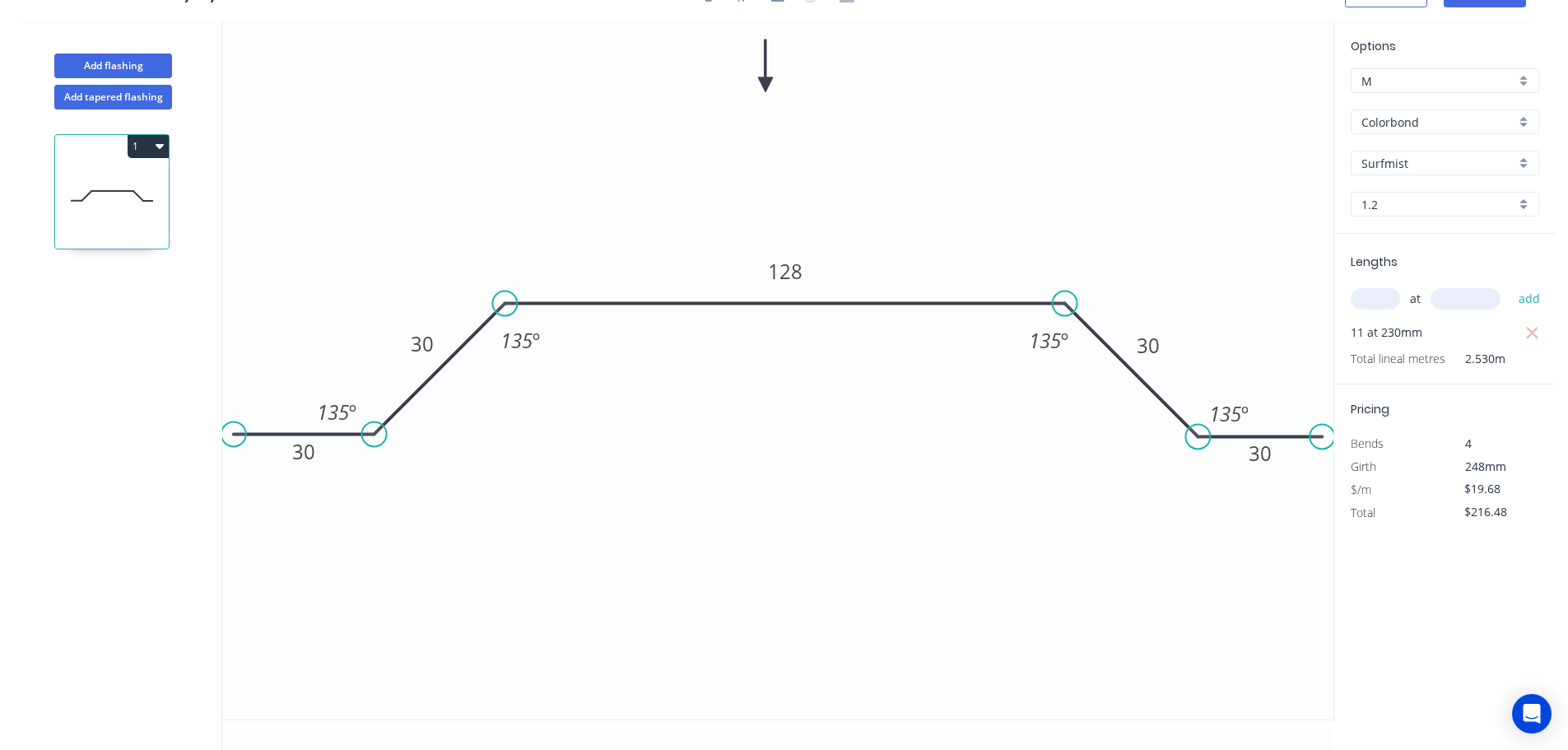
scroll to position [30, 0]
drag, startPoint x: 1251, startPoint y: 414, endPoint x: 1260, endPoint y: 415, distance: 9.1
click at [1260, 415] on rect at bounding box center [1235, 414] width 61 height 34
drag, startPoint x: 1170, startPoint y: 354, endPoint x: 1157, endPoint y: 327, distance: 30.0
click at [1157, 327] on rect at bounding box center [1136, 318] width 54 height 34
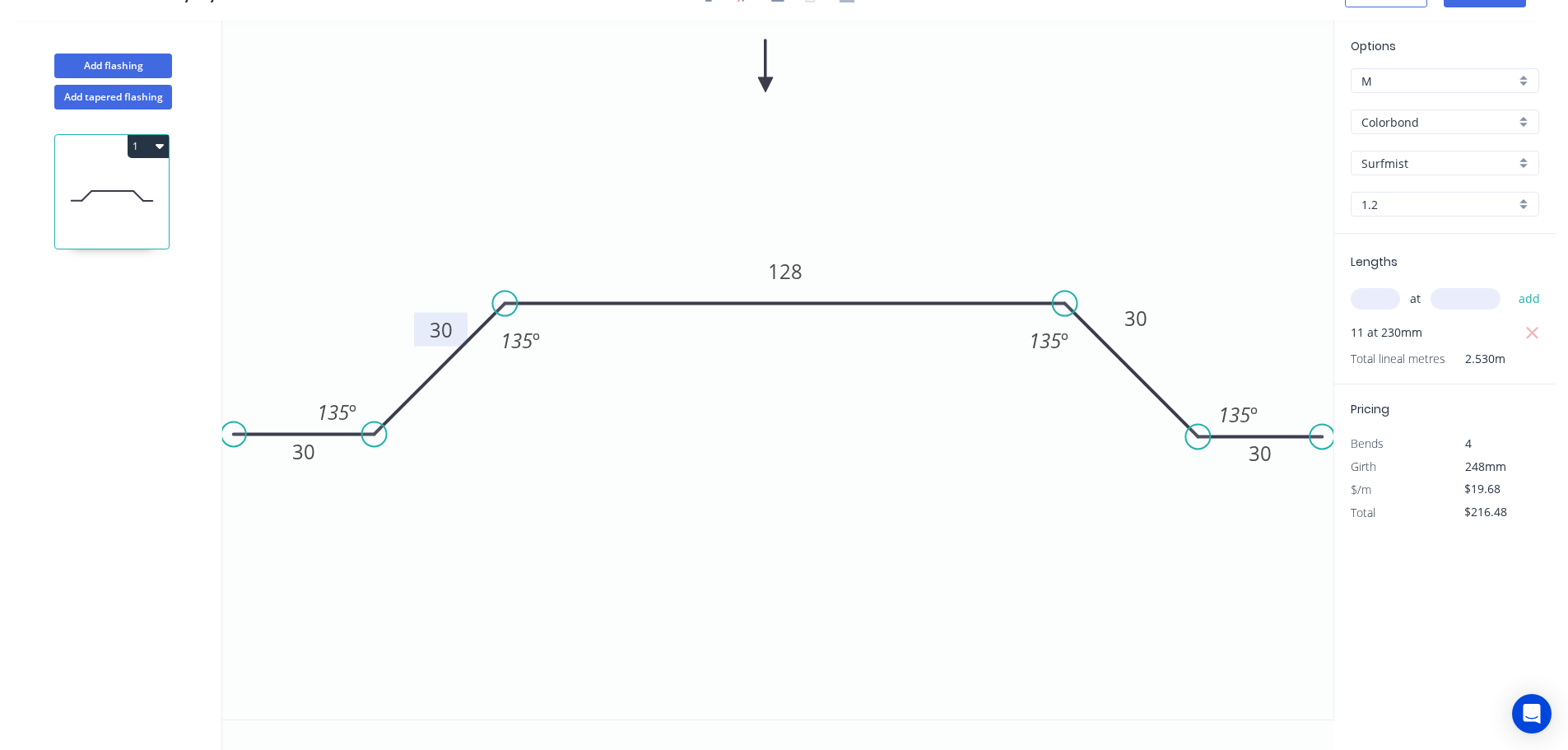
drag, startPoint x: 399, startPoint y: 353, endPoint x: 418, endPoint y: 339, distance: 23.6
click at [418, 339] on rect at bounding box center [441, 329] width 54 height 34
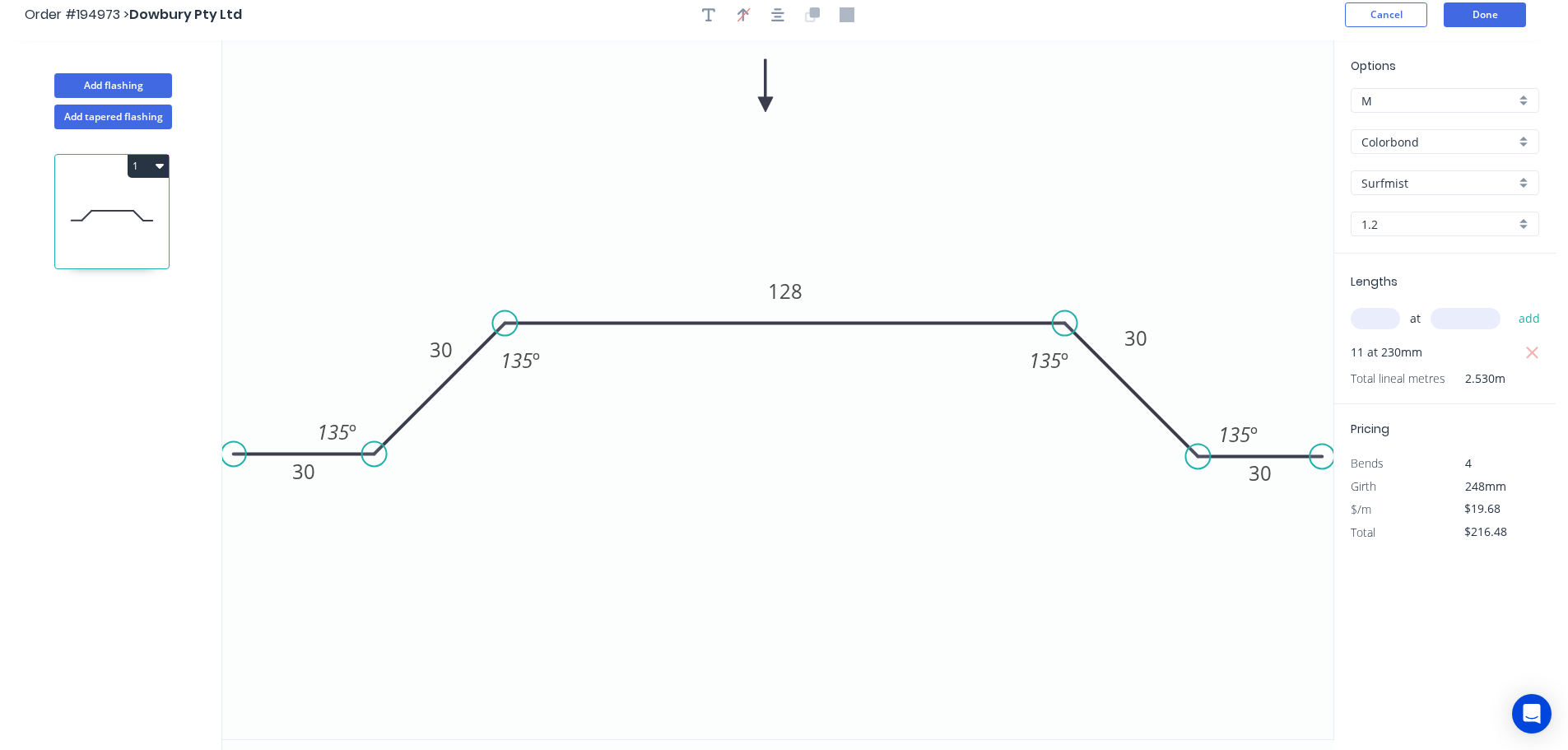
scroll to position [0, 0]
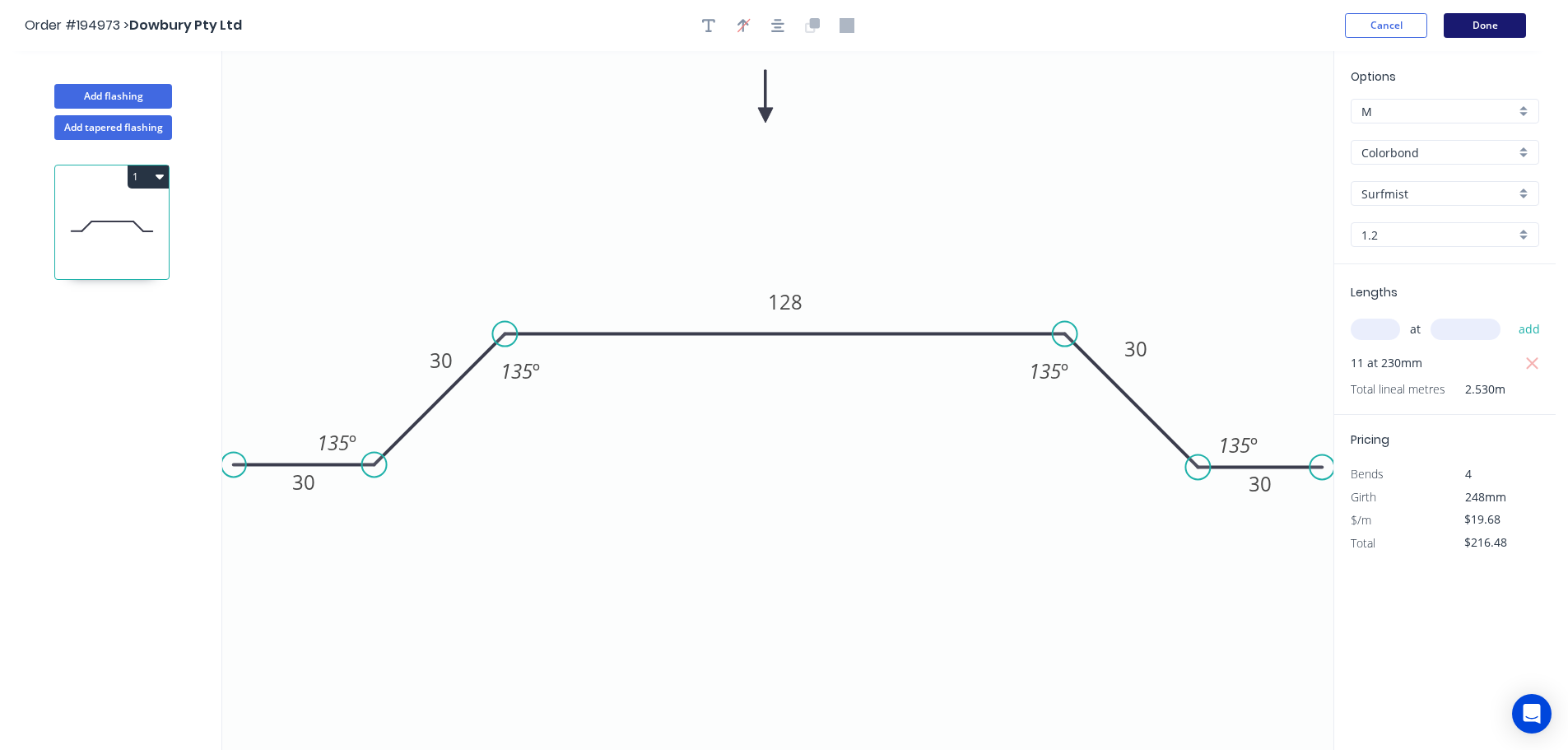
click at [1470, 24] on button "Done" at bounding box center [1485, 25] width 82 height 24
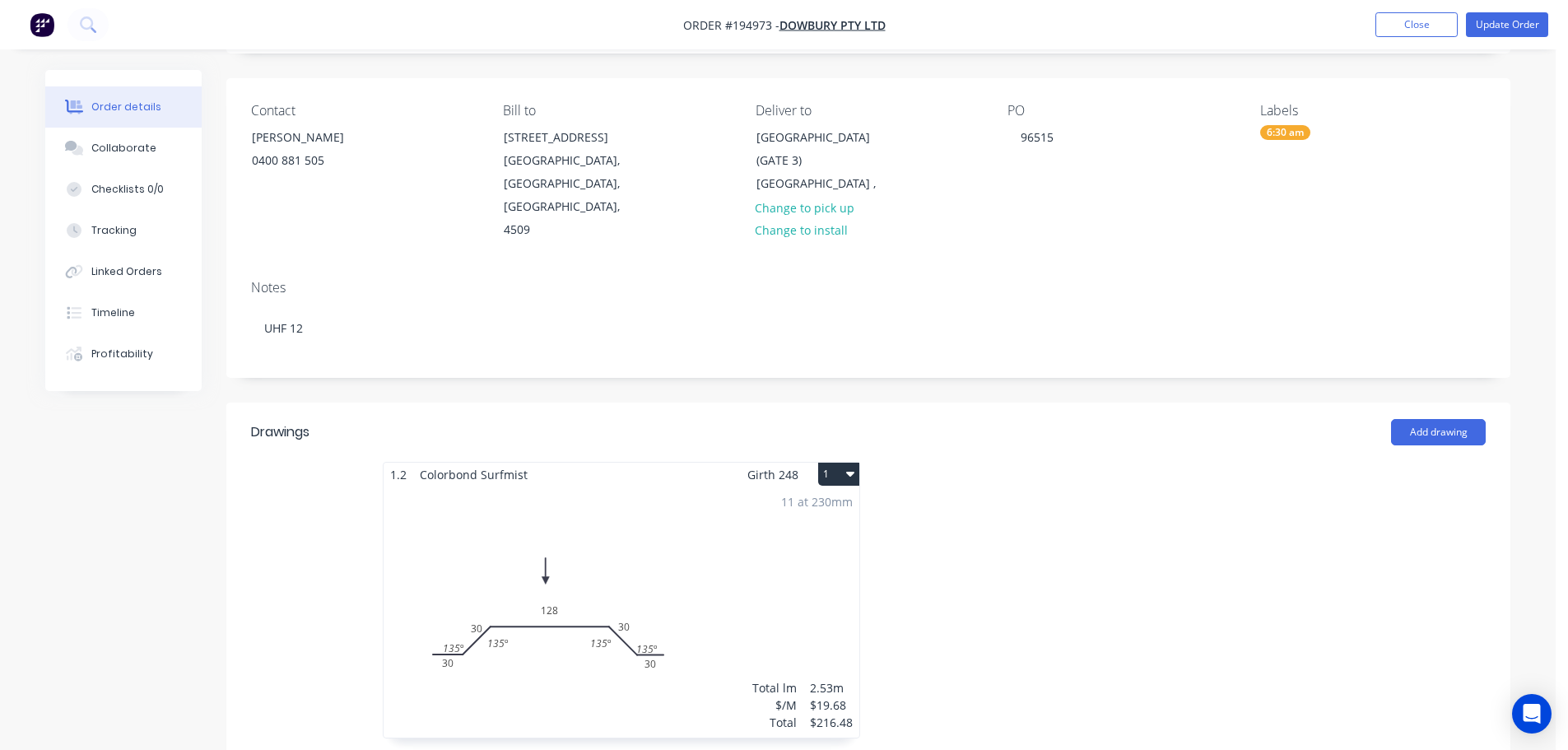
scroll to position [247, 0]
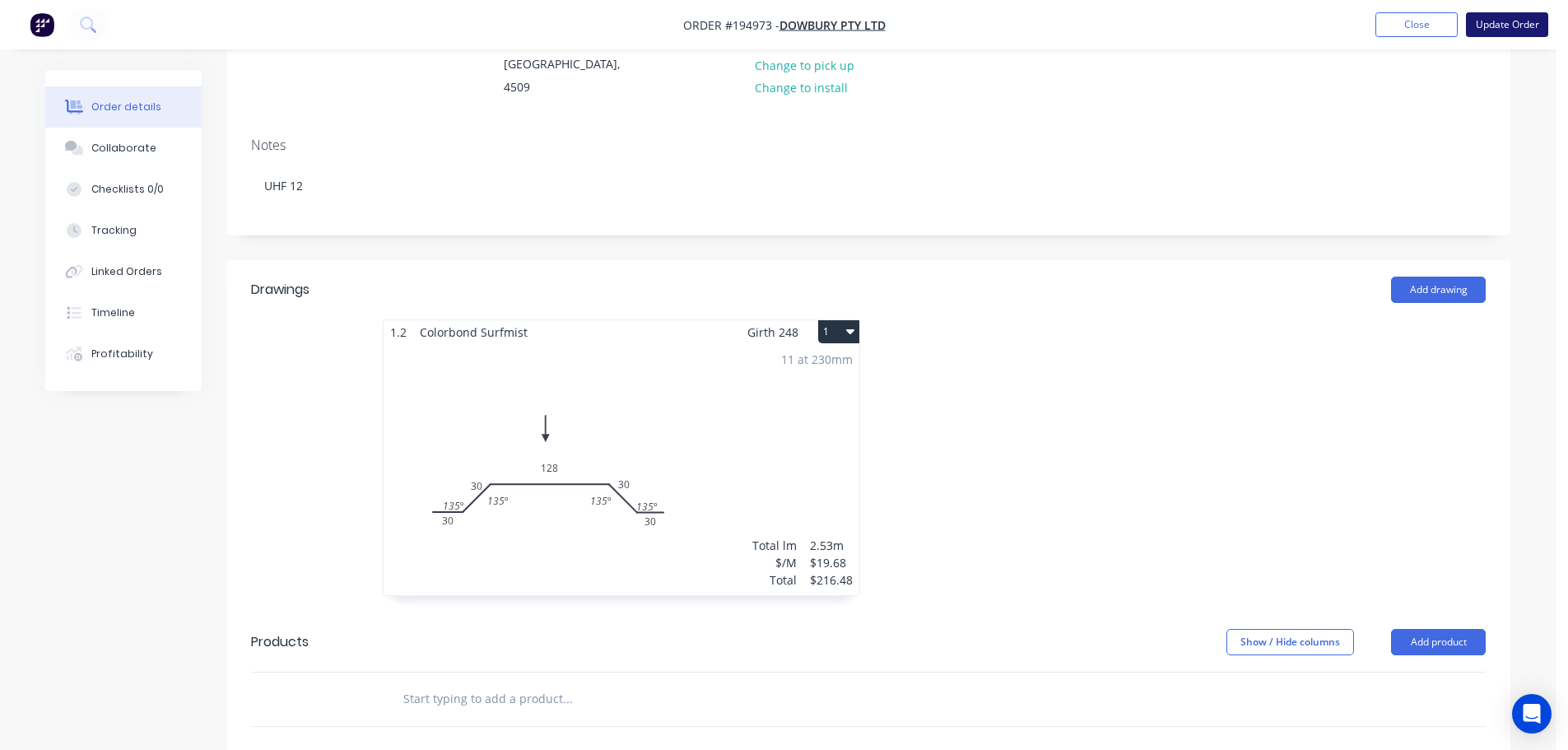
click at [1500, 16] on button "Update Order" at bounding box center [1507, 24] width 82 height 24
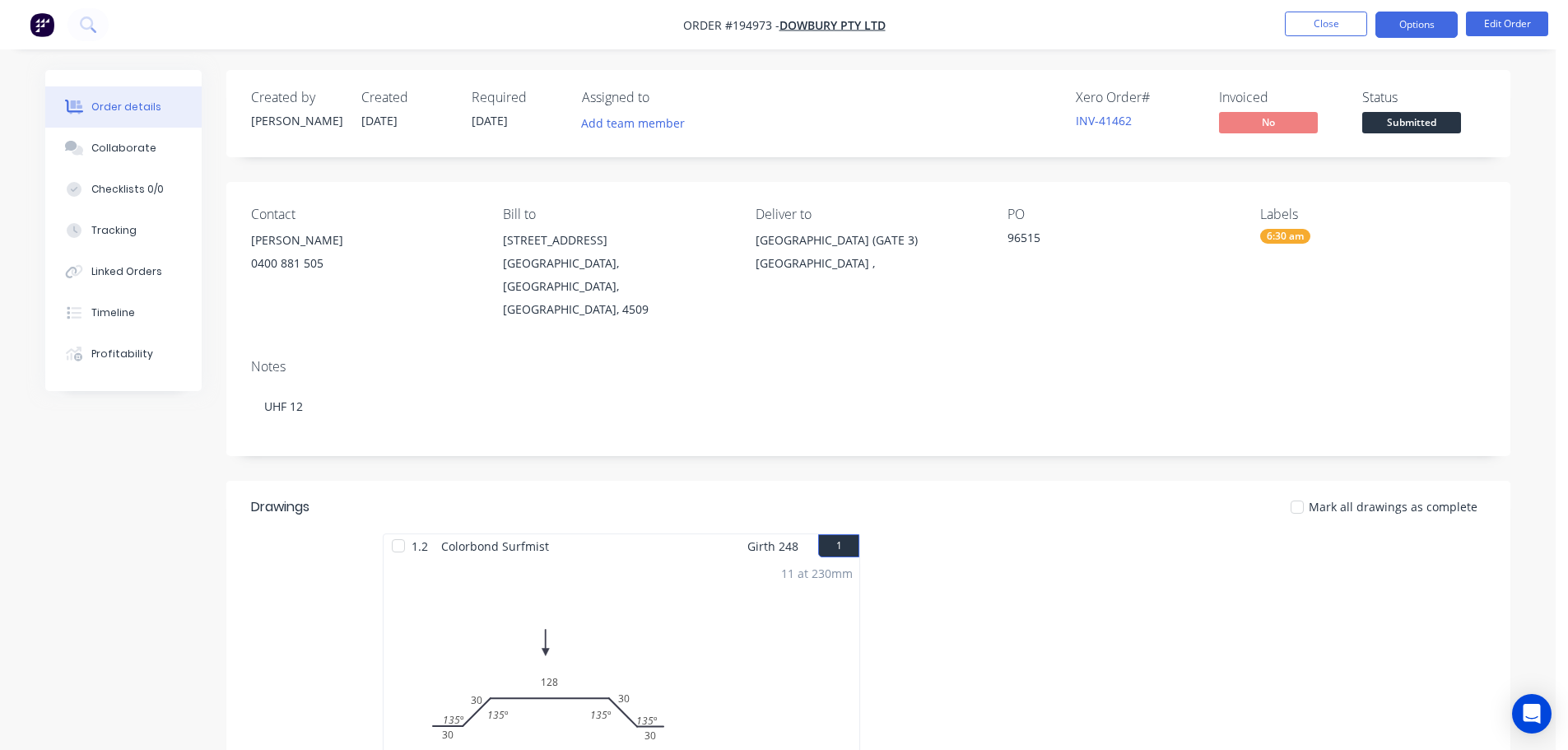
click at [1412, 27] on button "Options" at bounding box center [1417, 24] width 82 height 26
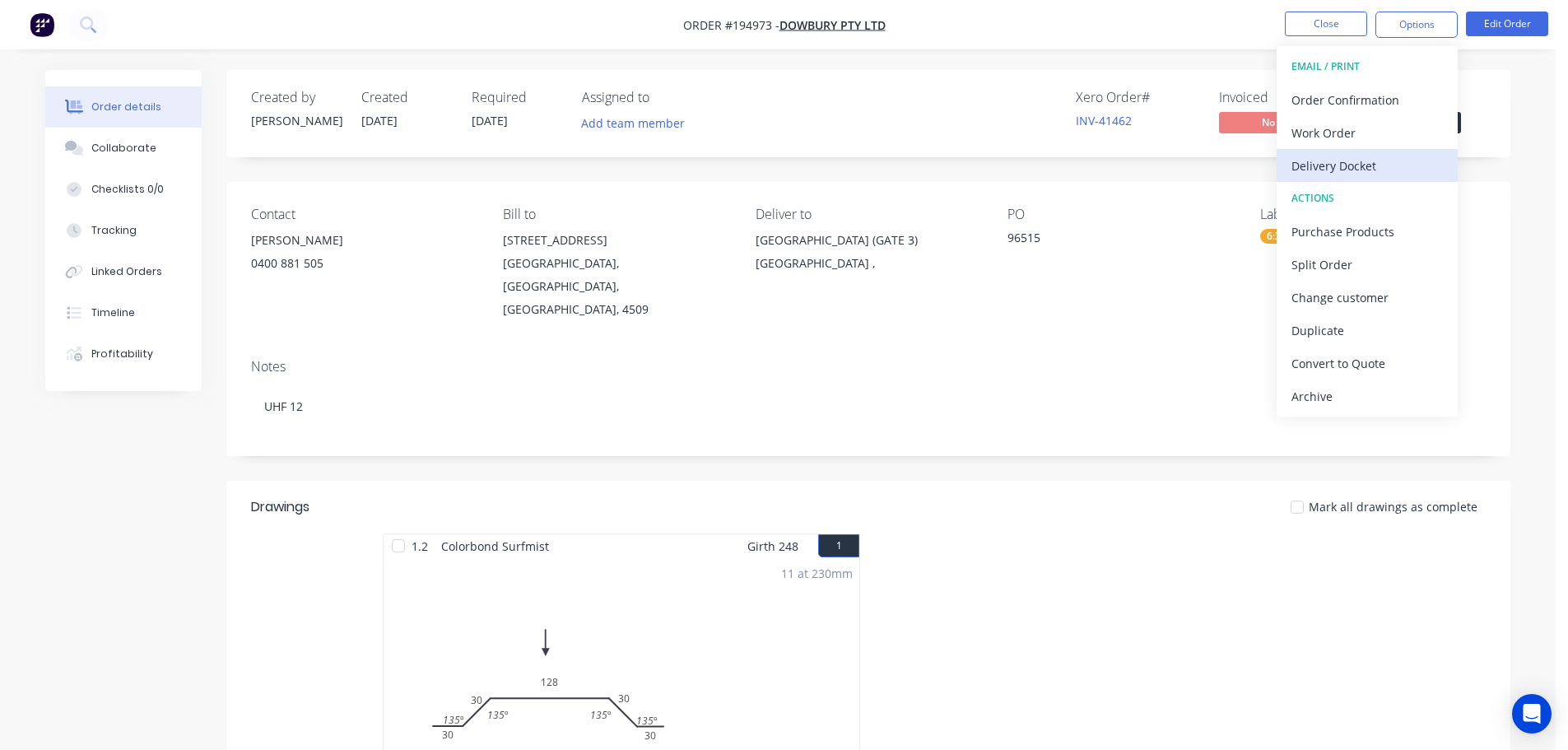
click at [1365, 154] on div "Delivery Docket" at bounding box center [1367, 165] width 151 height 24
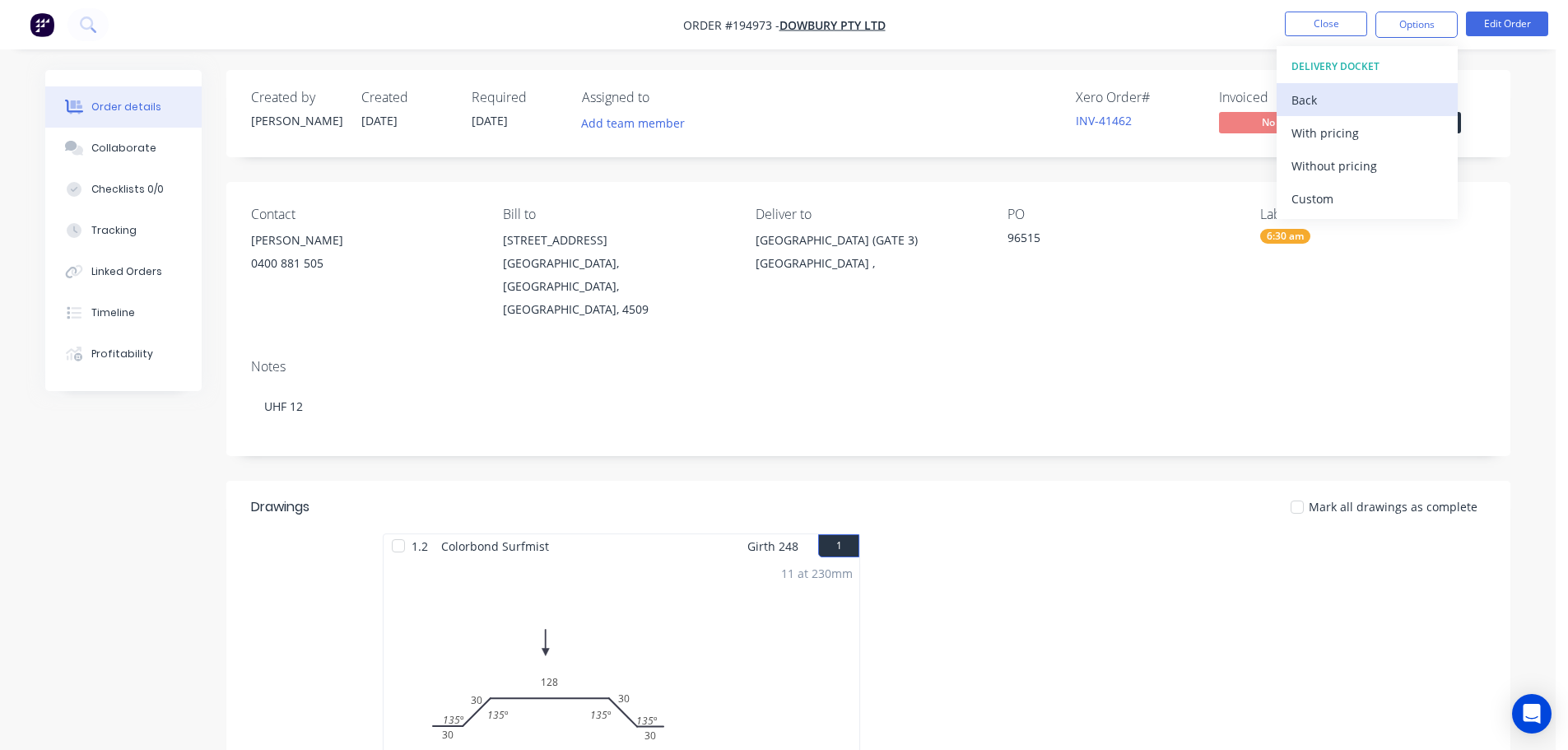
click at [1343, 105] on div "Back" at bounding box center [1367, 100] width 151 height 24
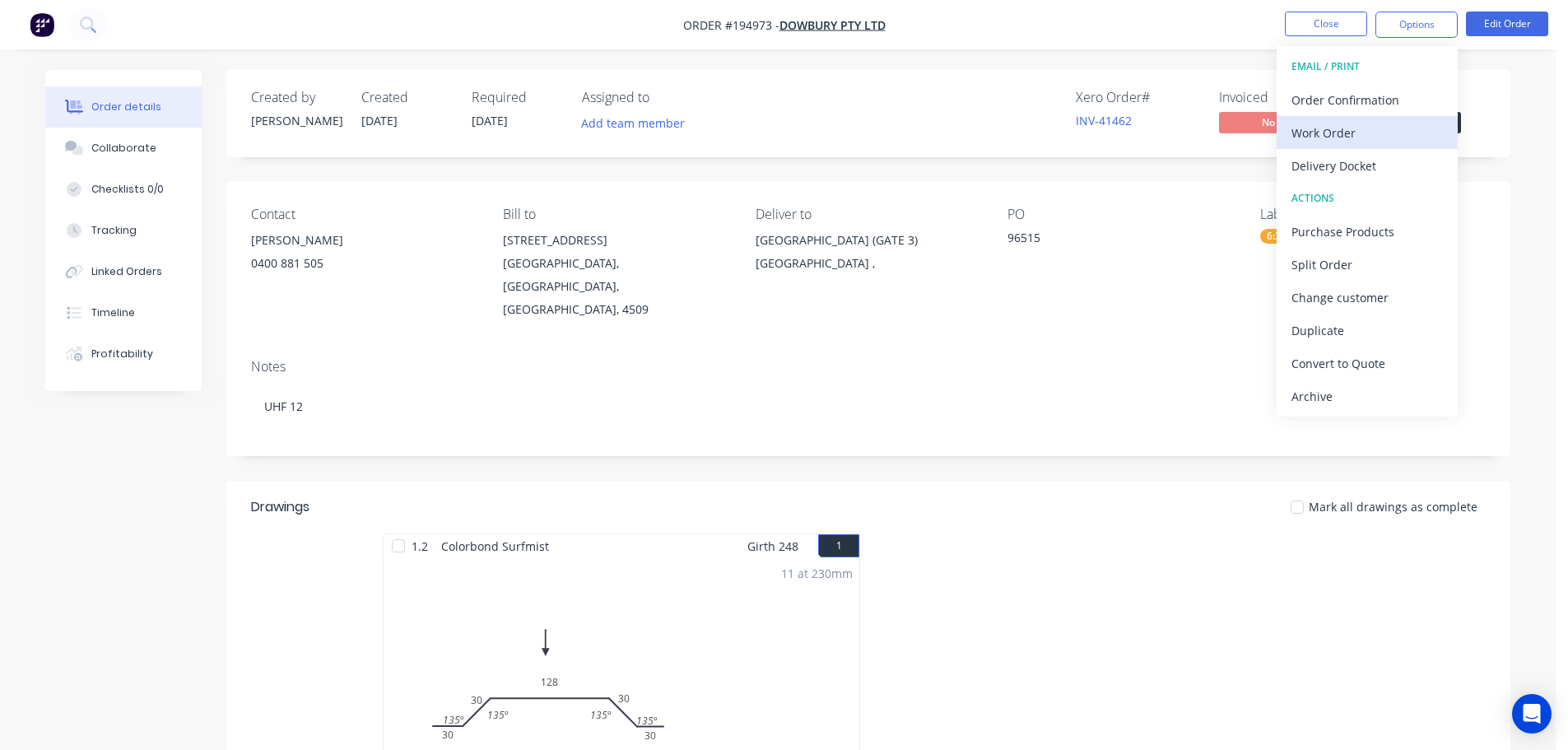
click at [1351, 141] on div "Work Order" at bounding box center [1367, 133] width 151 height 24
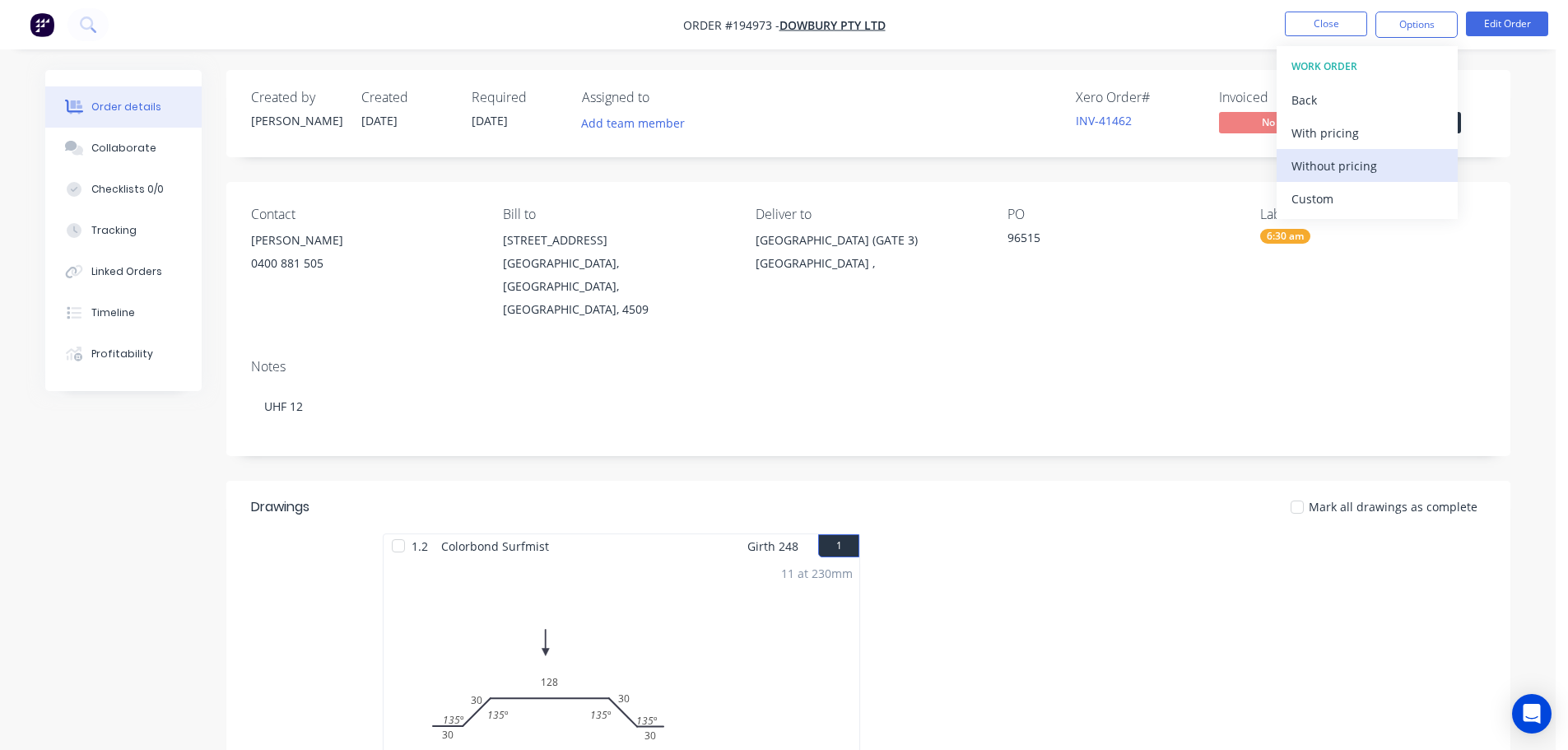
click at [1364, 180] on button "Without pricing" at bounding box center [1367, 165] width 181 height 33
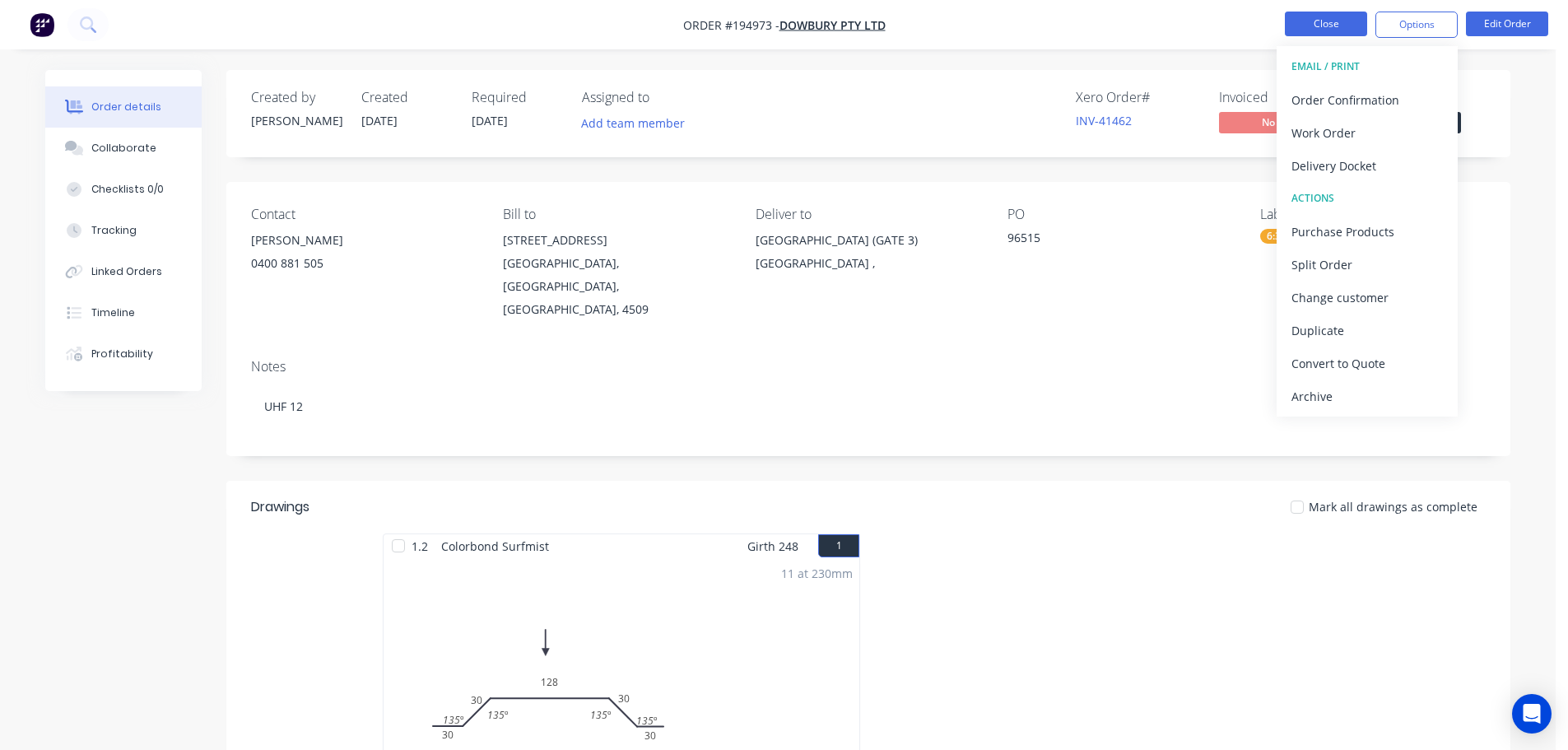
click at [1321, 28] on button "Close" at bounding box center [1326, 24] width 82 height 24
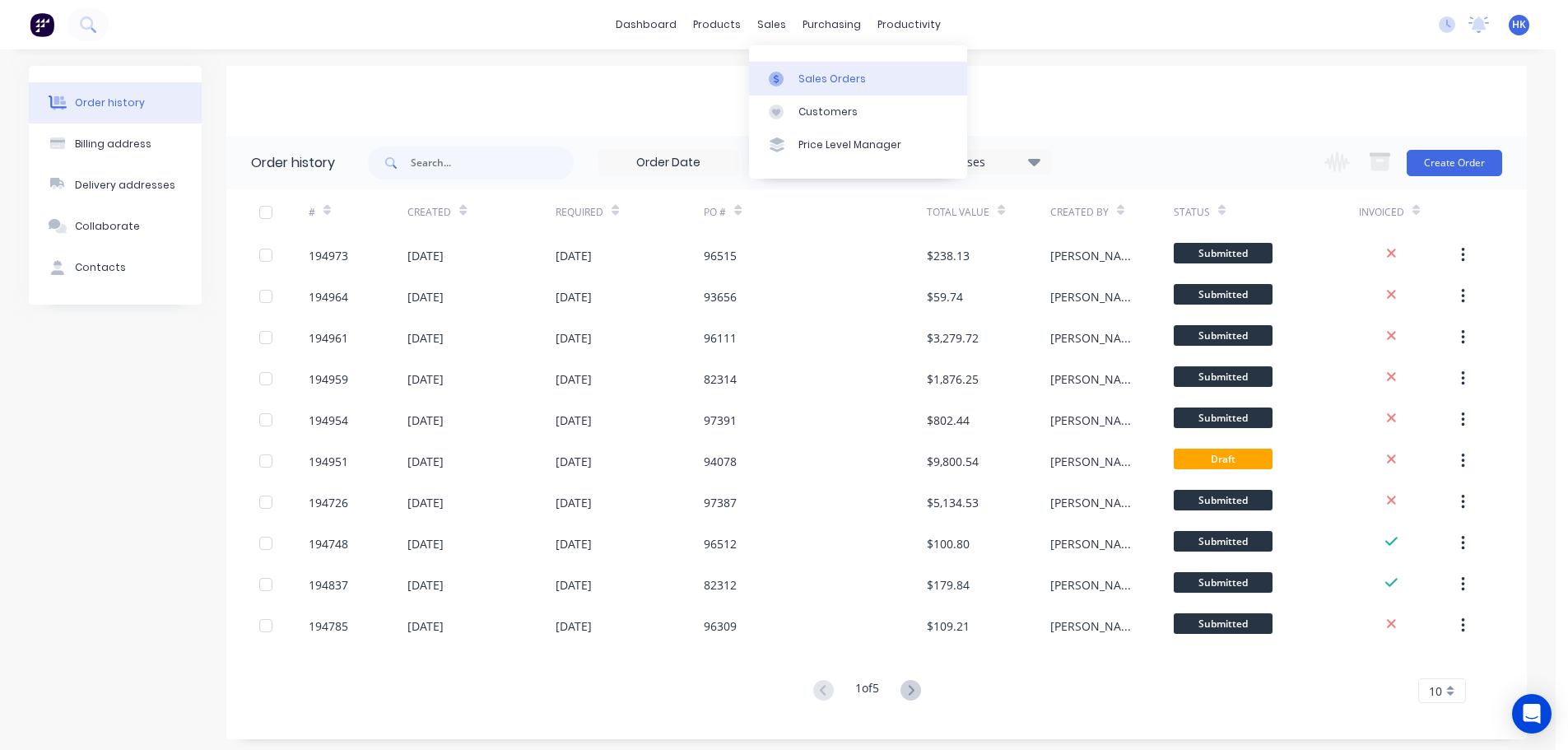
click at [843, 78] on div "Sales Orders" at bounding box center [832, 79] width 67 height 15
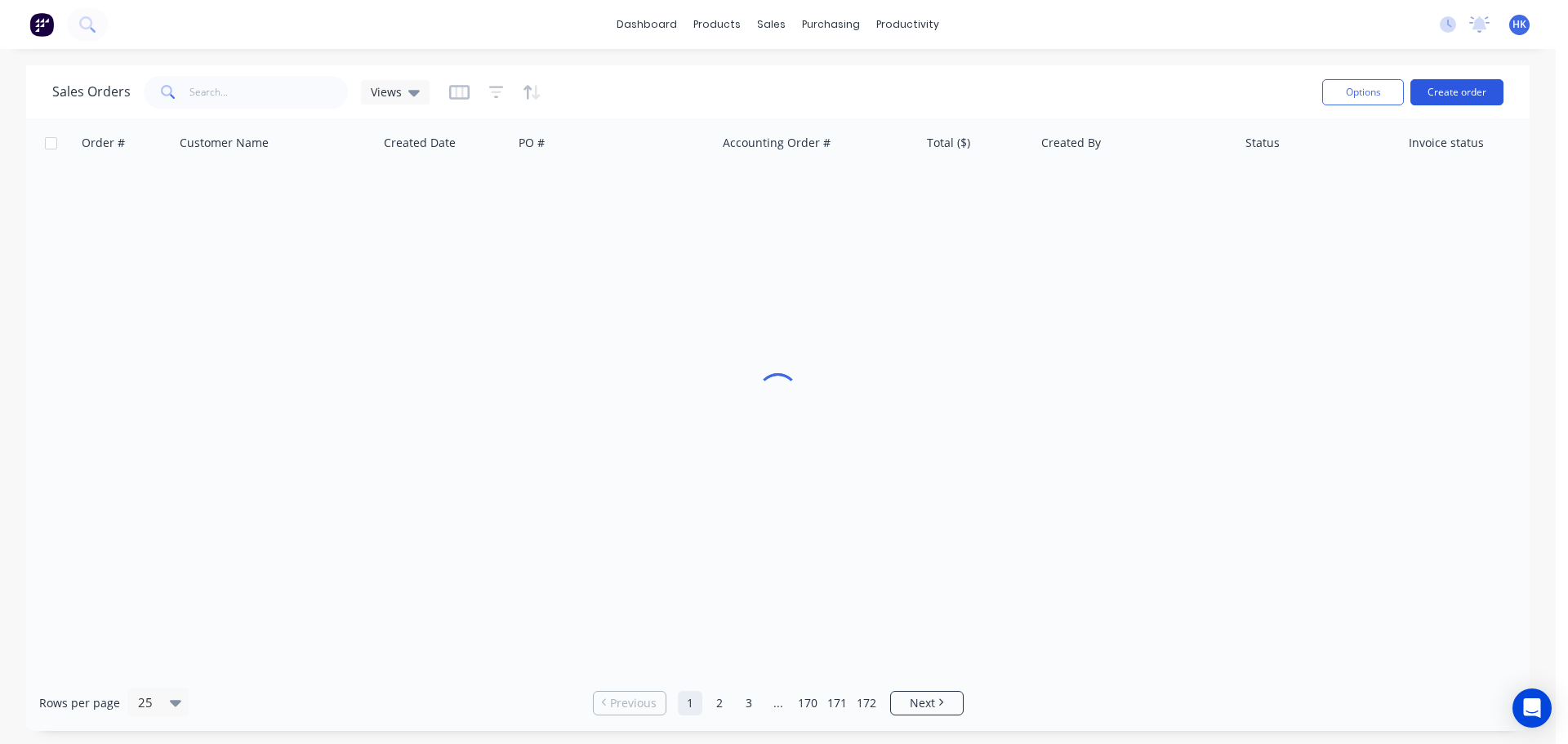
click at [1475, 102] on button "Create order" at bounding box center [1456, 92] width 93 height 26
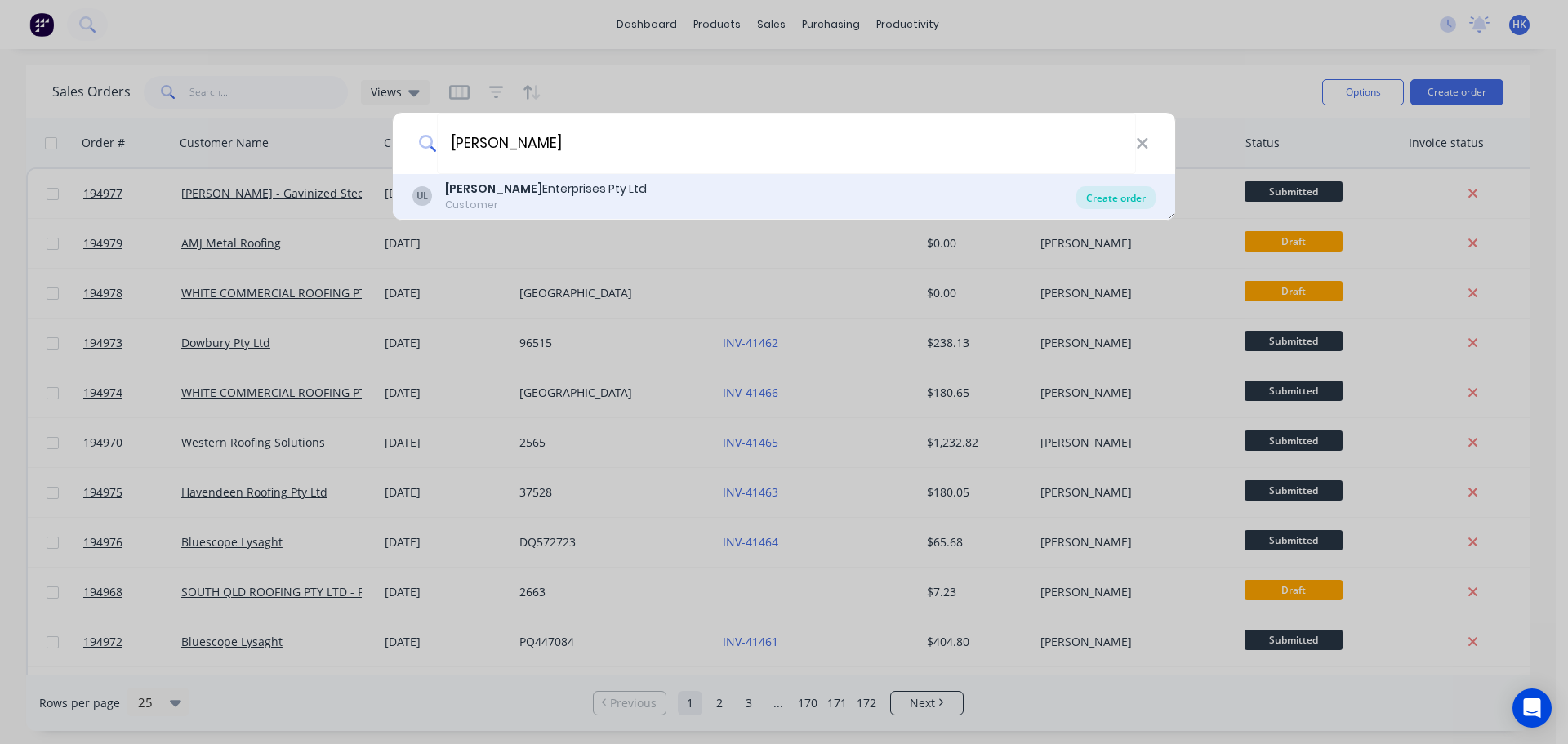
type input "URMI"
click at [1098, 197] on div "Create order" at bounding box center [1116, 197] width 79 height 22
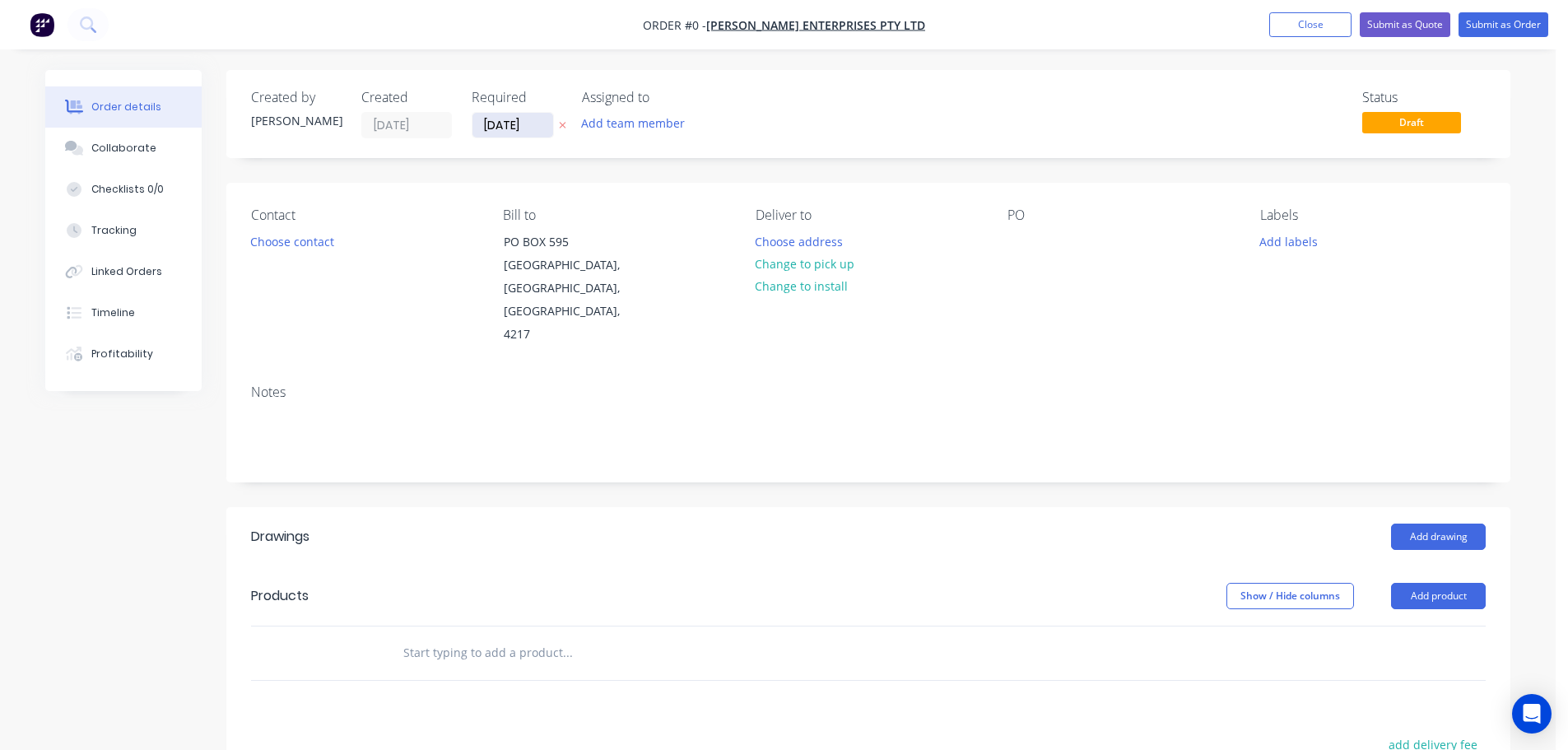
click at [512, 132] on input "[DATE]" at bounding box center [513, 124] width 81 height 24
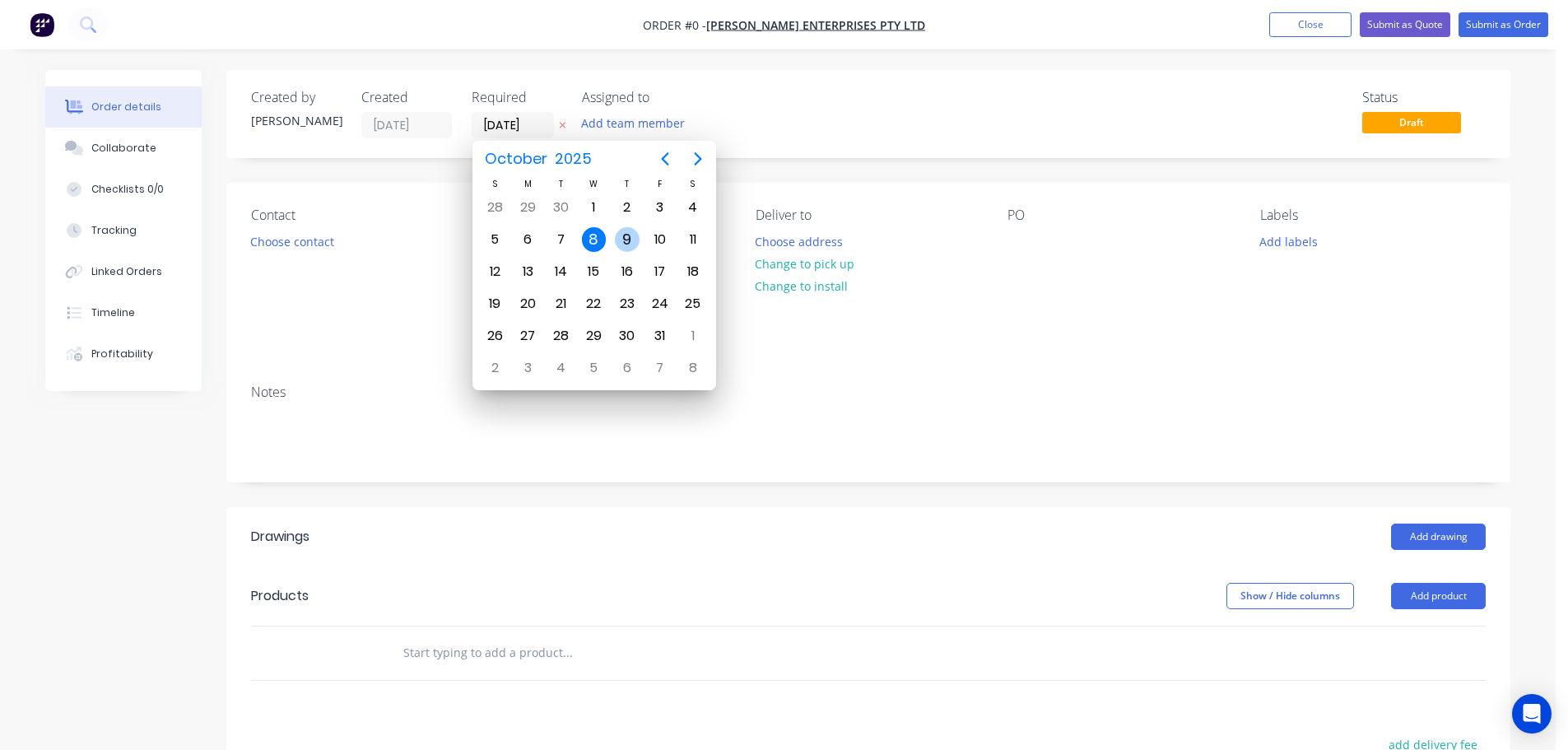
click at [621, 233] on div "9" at bounding box center [627, 239] width 24 height 24
type input "[DATE]"
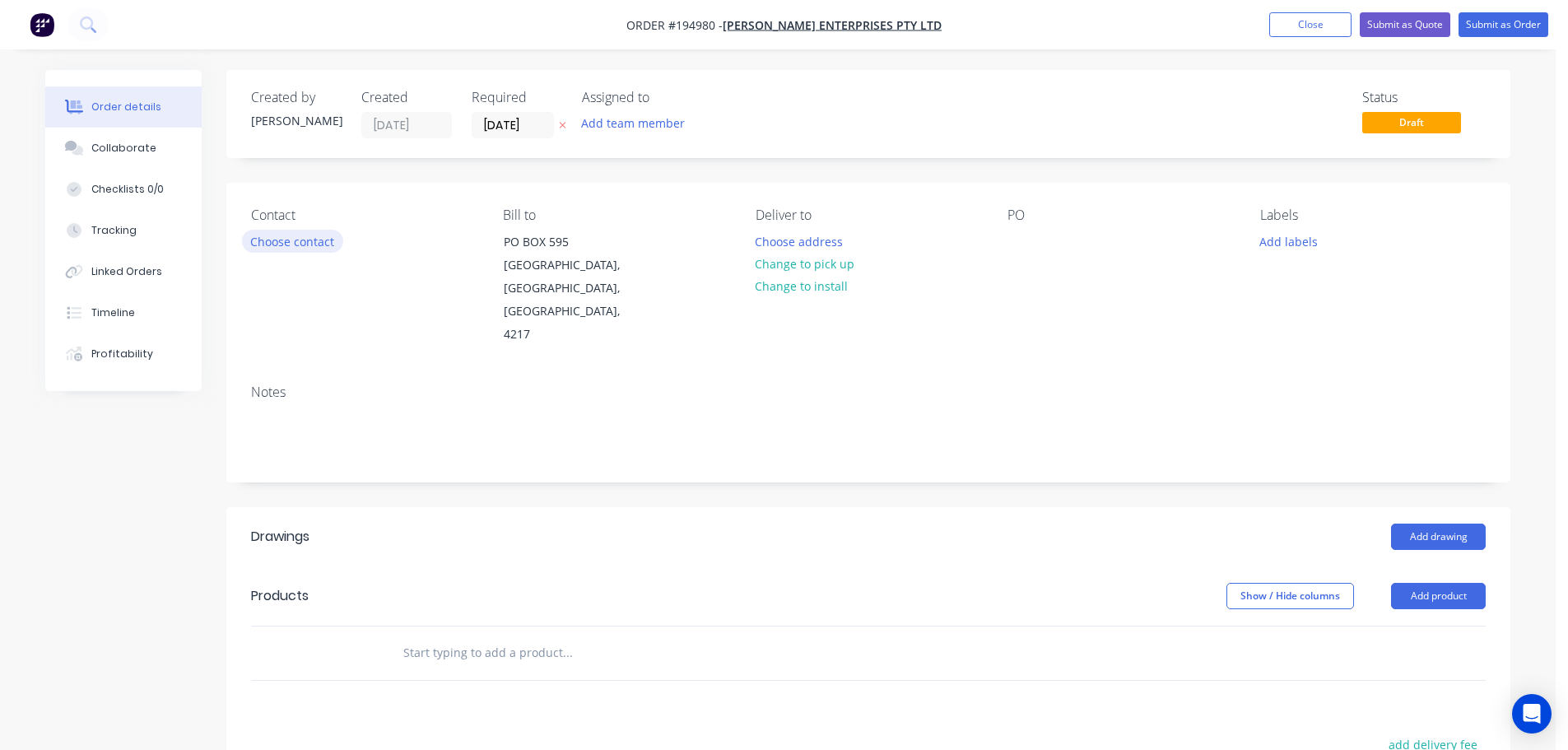
click at [293, 249] on button "Choose contact" at bounding box center [292, 240] width 102 height 22
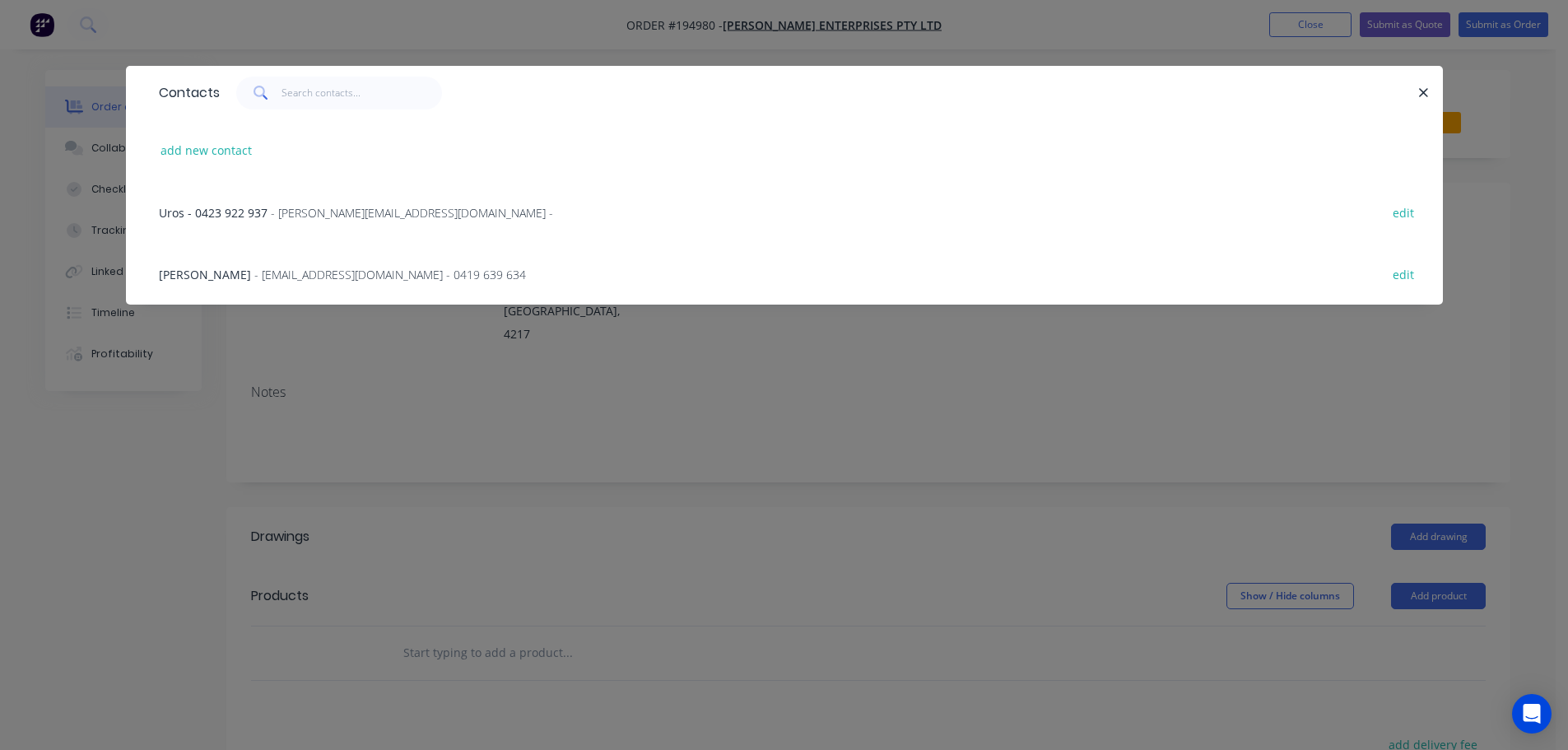
click at [287, 278] on span "- simontrevor.roofing@gmail.com - 0419 639 634" at bounding box center [390, 275] width 271 height 16
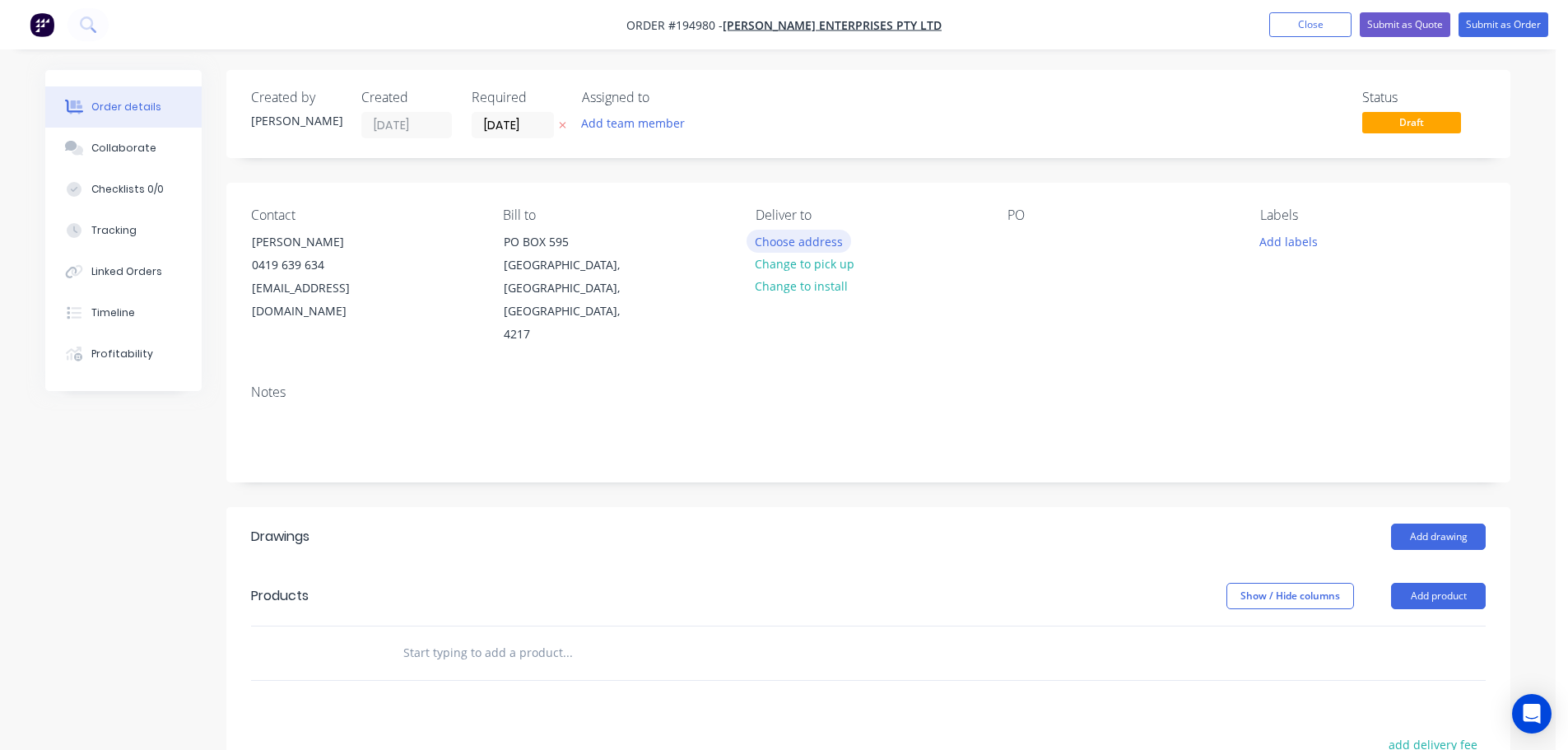
click at [816, 236] on button "Choose address" at bounding box center [799, 240] width 105 height 22
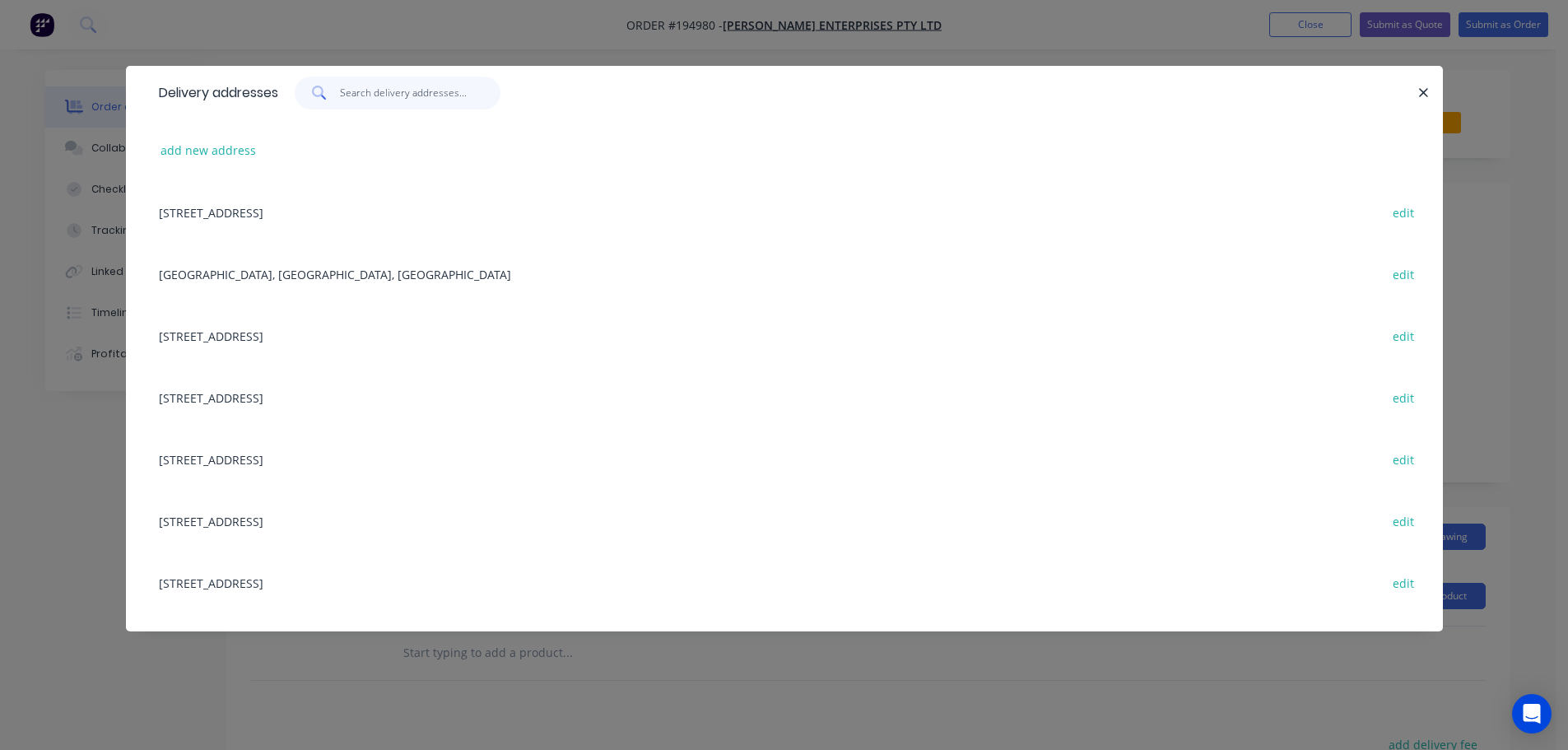
click at [359, 98] on input "text" at bounding box center [420, 92] width 160 height 33
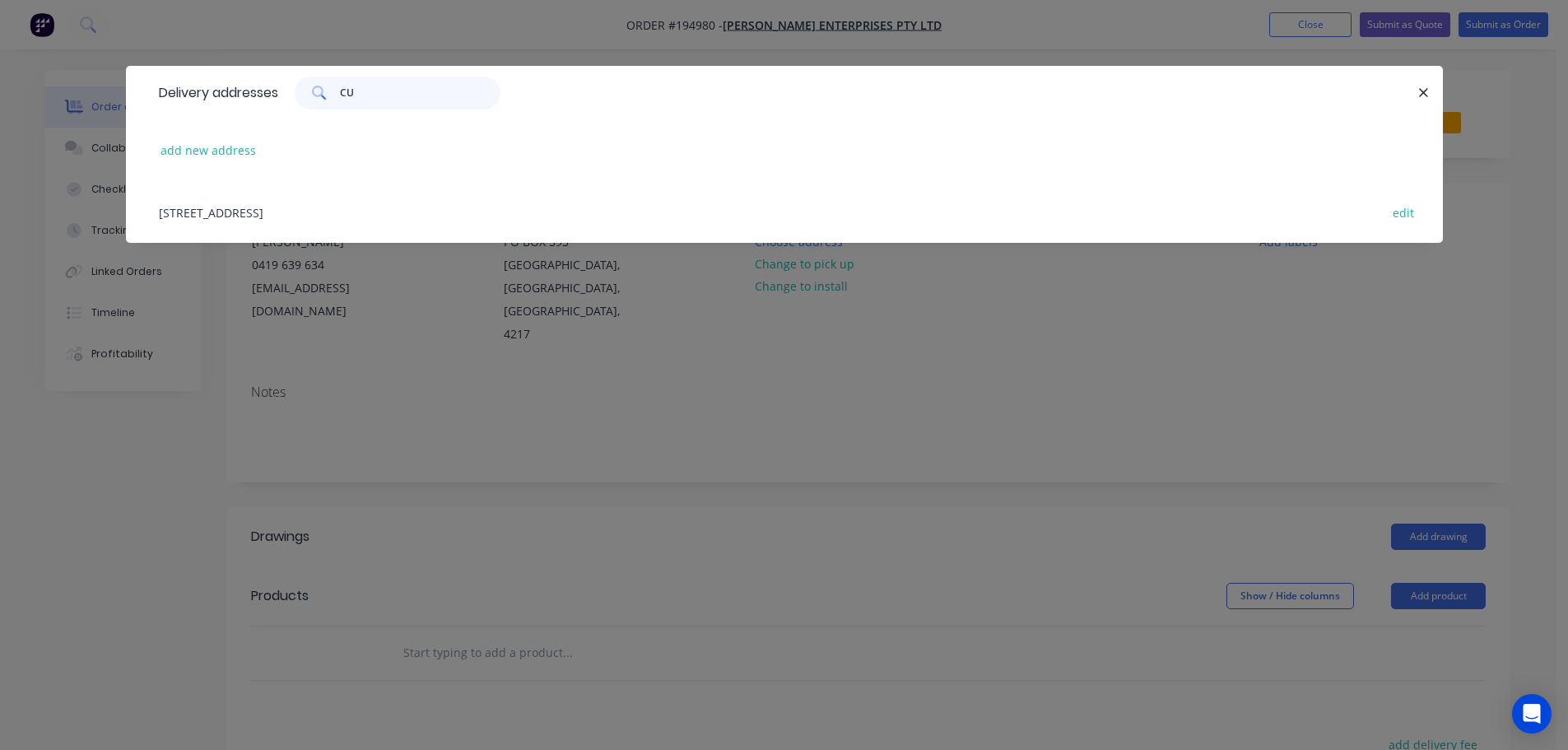
type input "CU"
click at [364, 218] on div "664 CURRUMBIN CREEK ROAD, CURRUMBIN VALLEY, Queensland, Australia, 4223 edit" at bounding box center [784, 212] width 1267 height 61
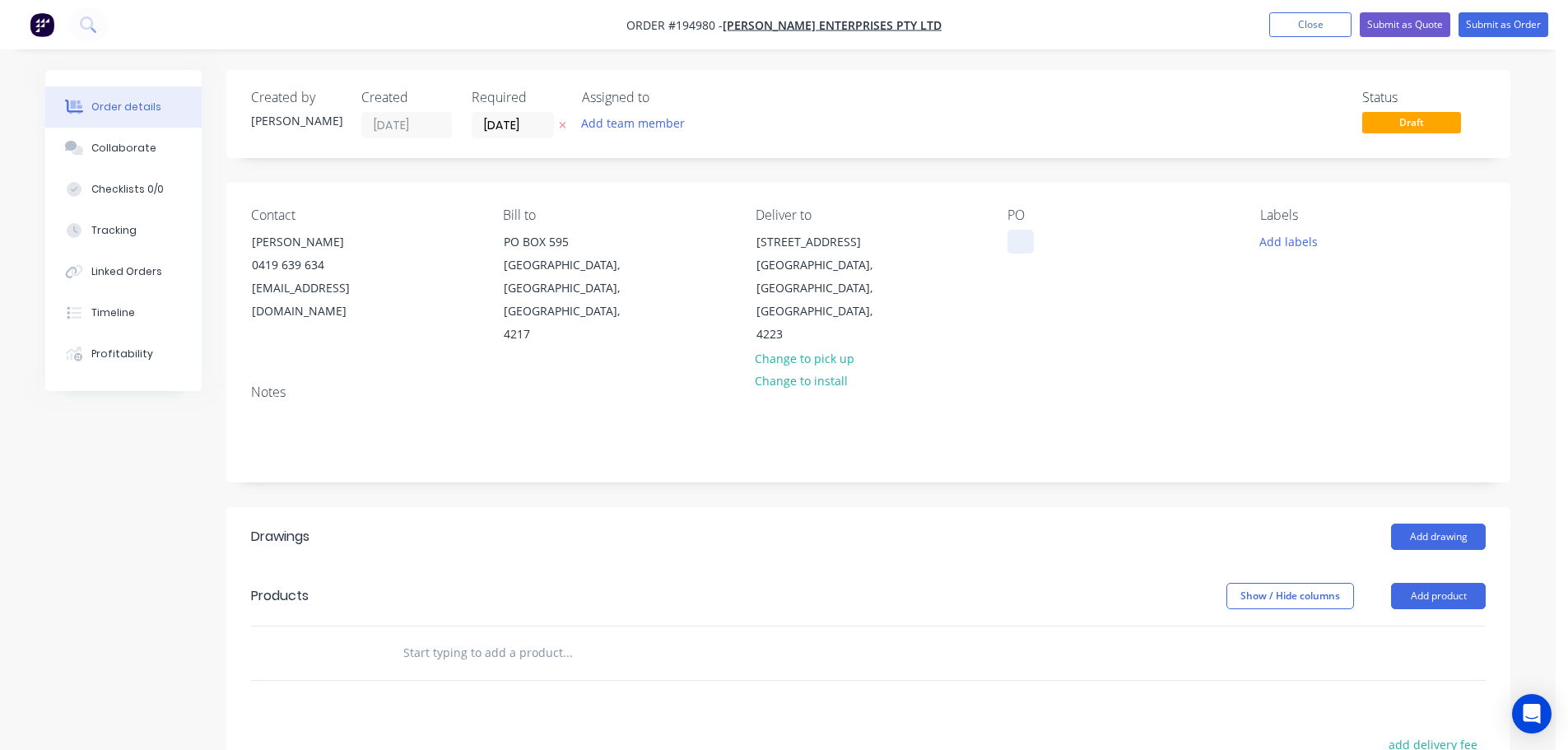
click at [1024, 236] on div at bounding box center [1020, 241] width 26 height 24
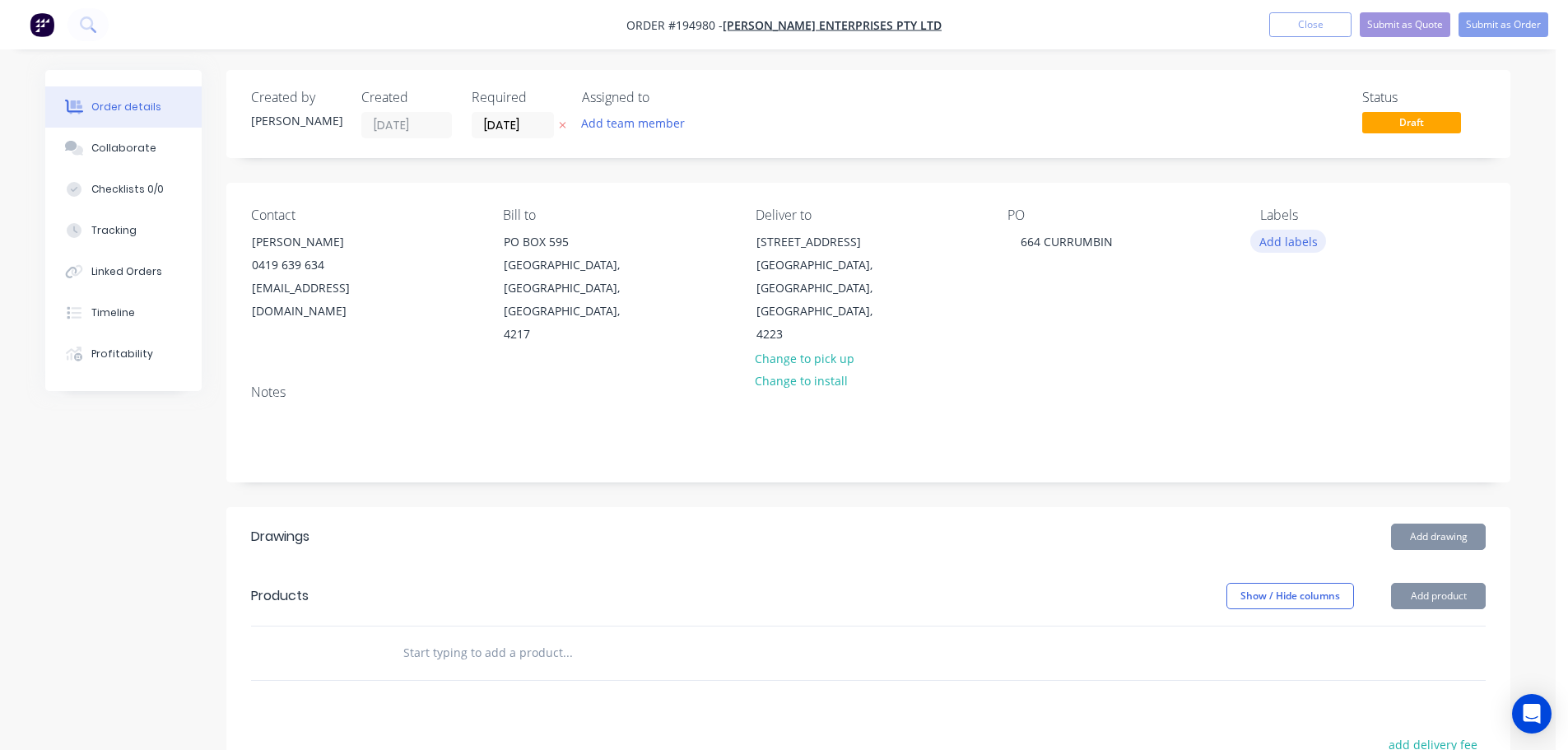
click at [1297, 244] on button "Add labels" at bounding box center [1288, 240] width 76 height 22
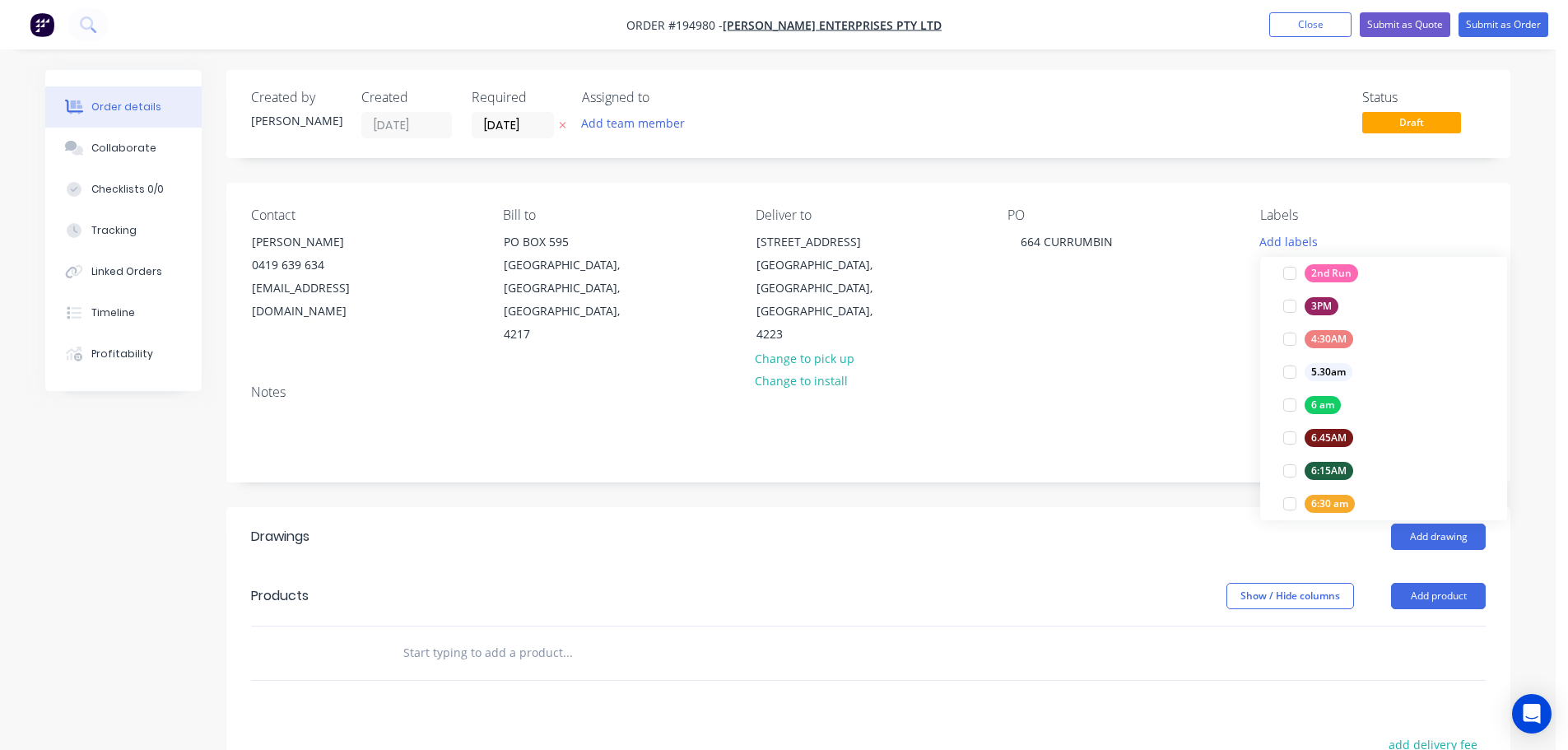
scroll to position [329, 0]
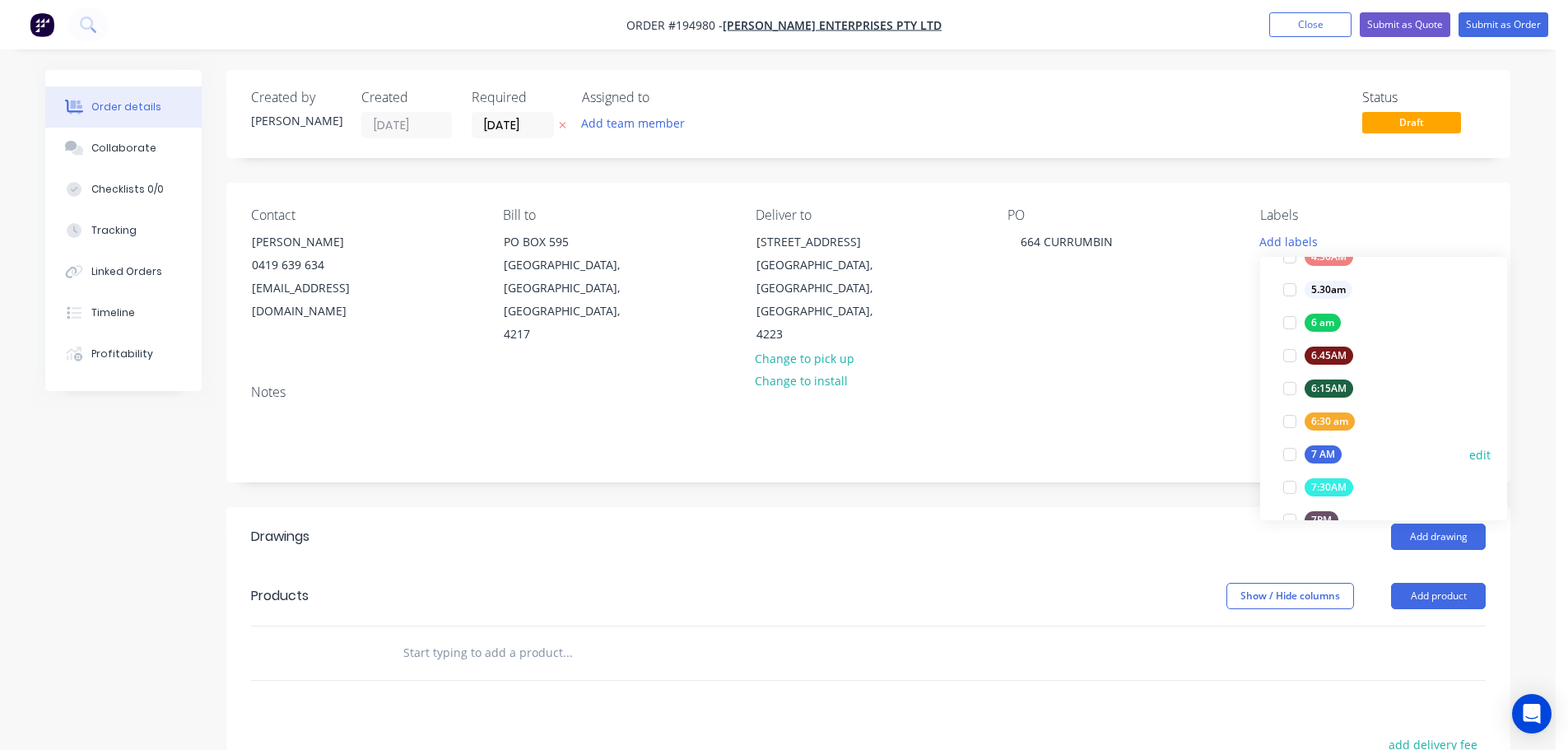
click at [1287, 459] on div at bounding box center [1289, 454] width 33 height 33
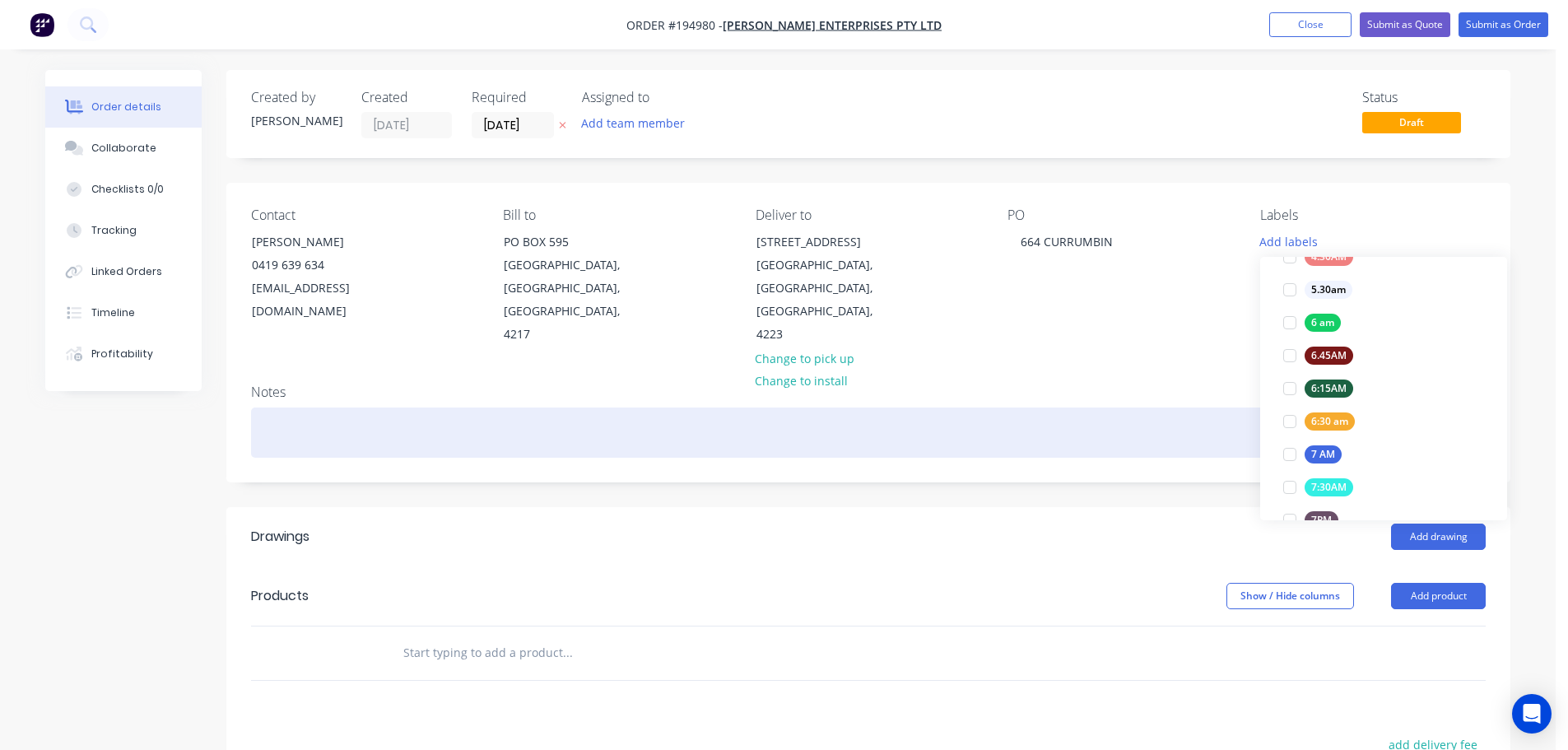
scroll to position [0, 0]
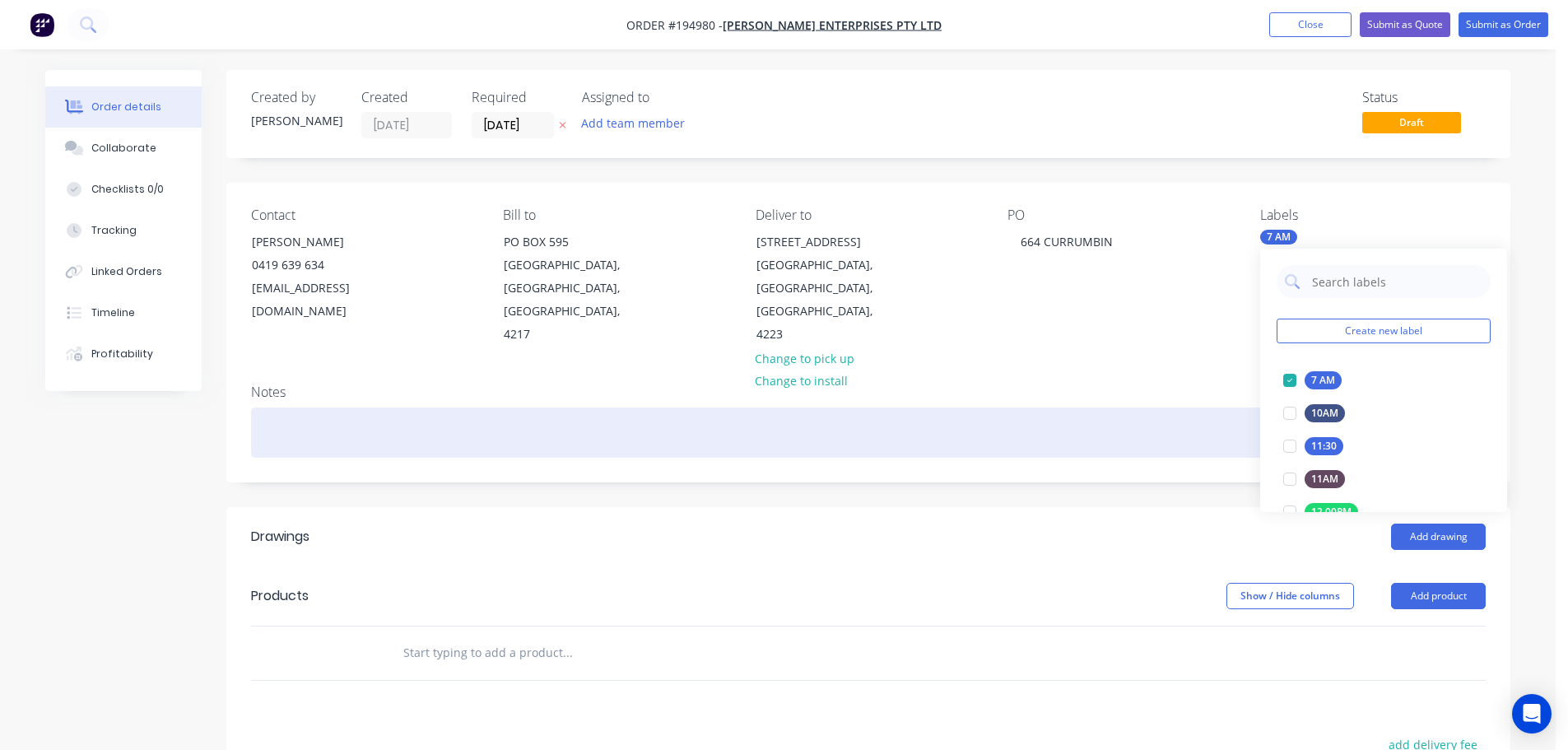
click at [1199, 436] on div at bounding box center [868, 433] width 1235 height 50
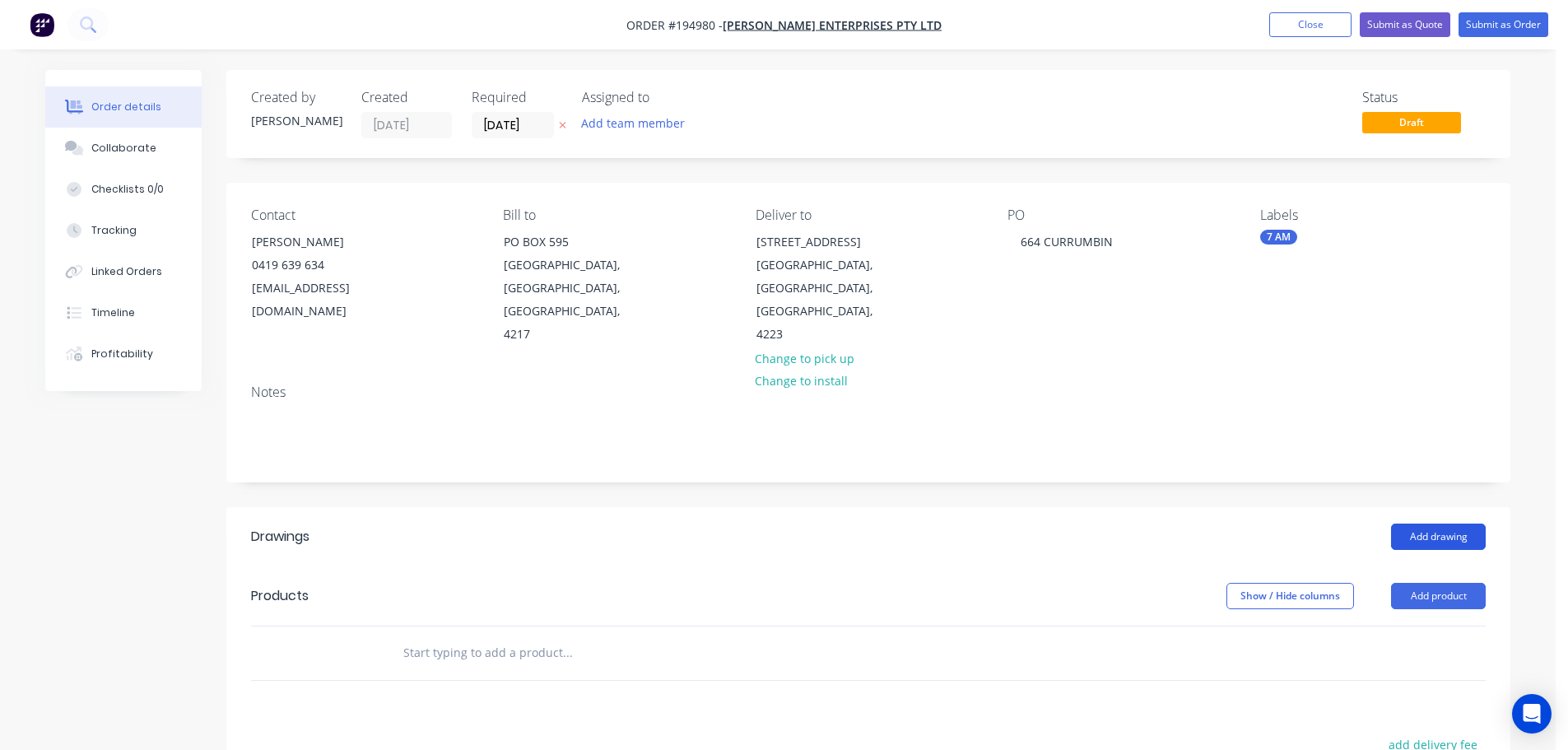
click at [1428, 527] on button "Add drawing" at bounding box center [1438, 536] width 95 height 26
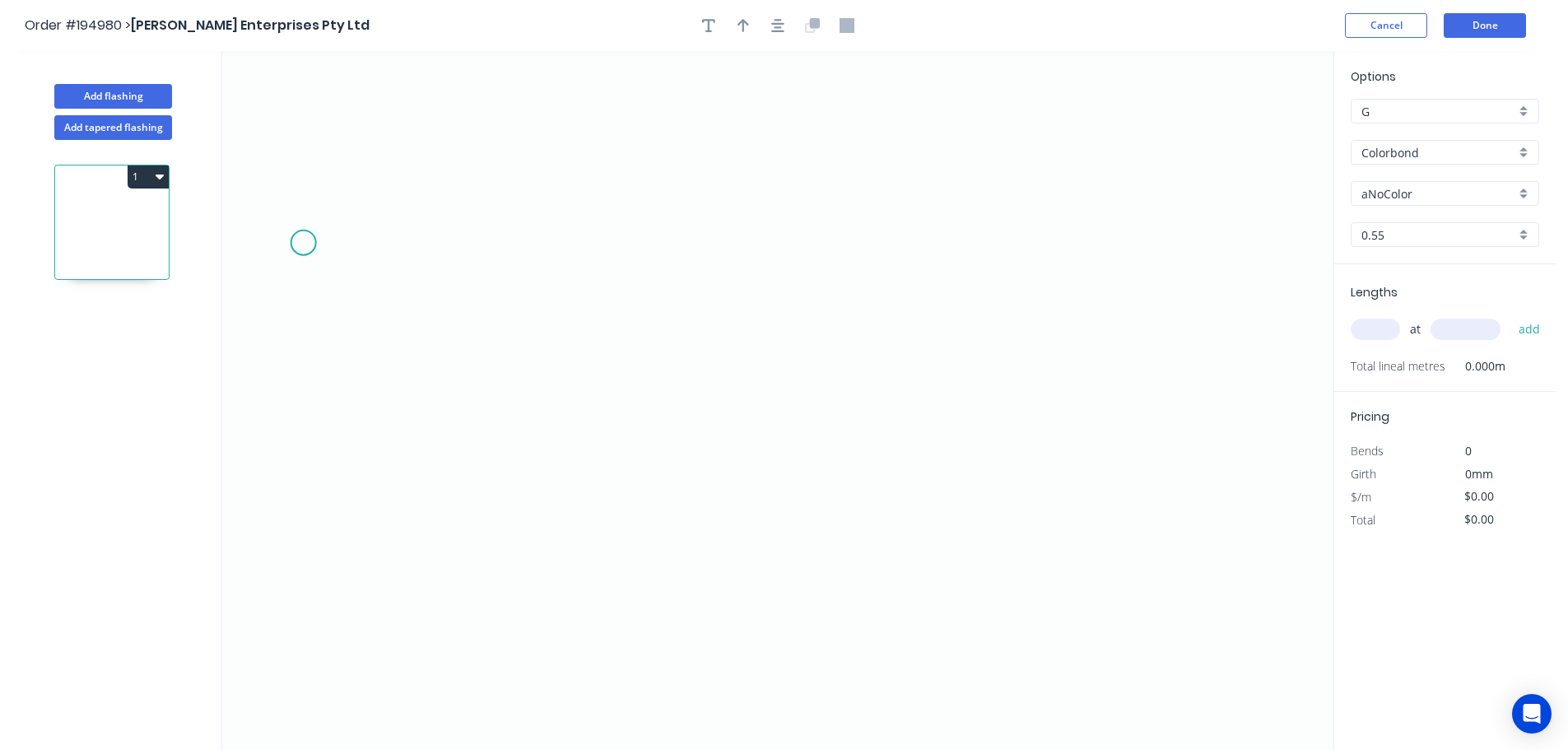
click at [300, 239] on icon "0" at bounding box center [778, 401] width 1111 height 699
click at [404, 134] on icon "0" at bounding box center [778, 401] width 1111 height 699
click at [1046, 151] on icon "0 ?" at bounding box center [778, 401] width 1111 height 699
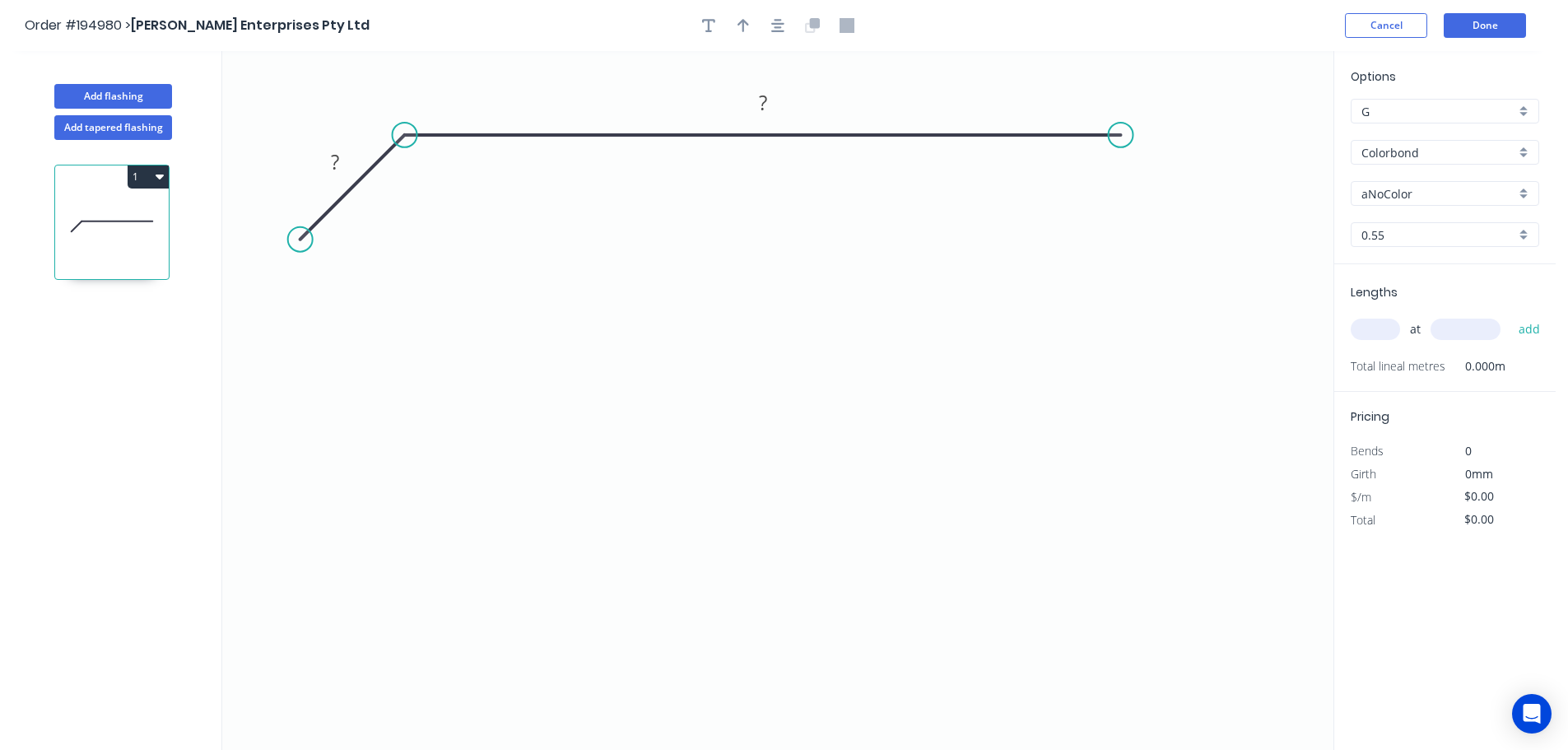
click at [1121, 143] on circle at bounding box center [1120, 134] width 24 height 24
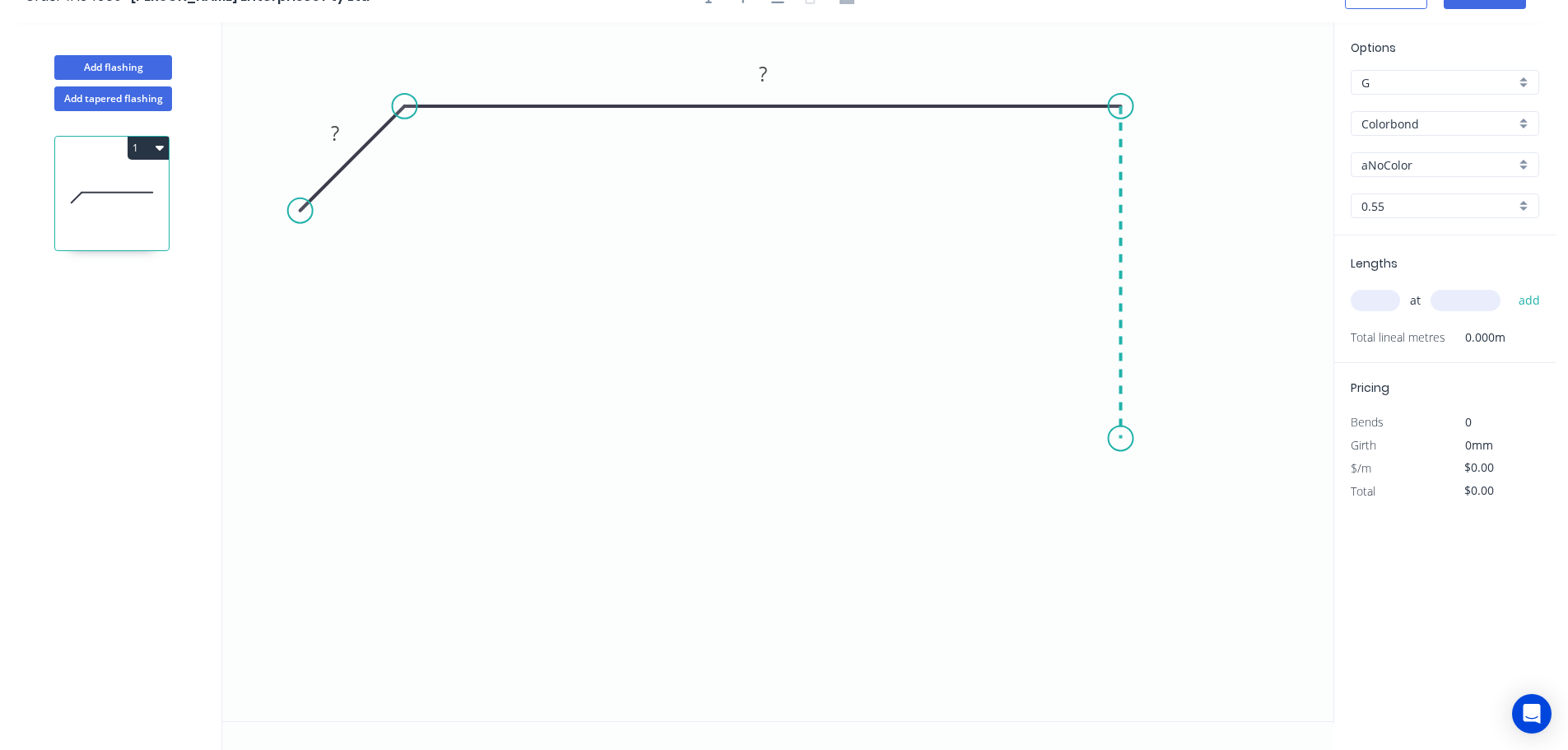
scroll to position [30, 0]
click at [1125, 559] on icon "0 ? ?" at bounding box center [778, 370] width 1111 height 699
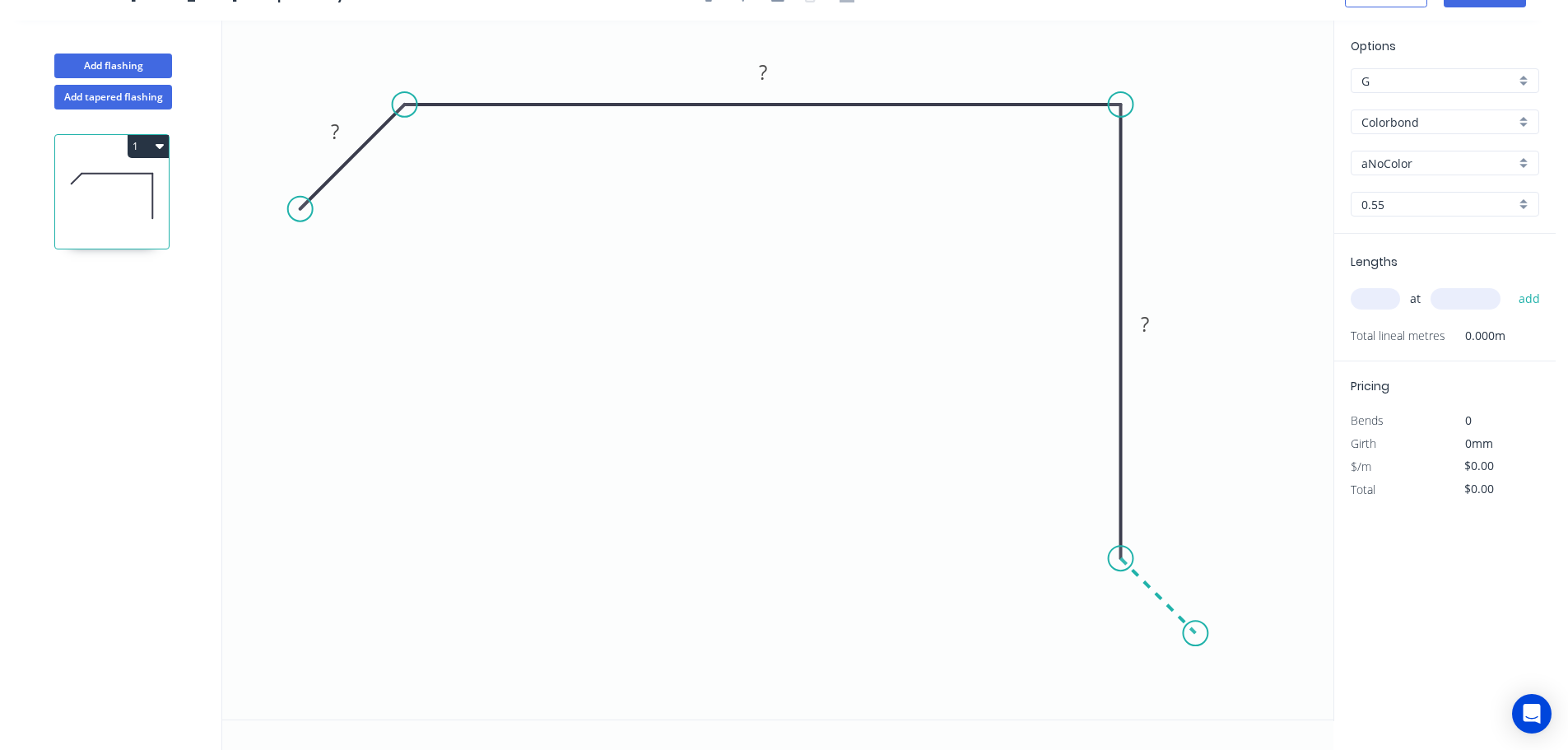
click at [1196, 644] on icon "0 ? ? ?" at bounding box center [778, 370] width 1111 height 699
click at [1119, 711] on icon "0 ? ? ? ?" at bounding box center [778, 370] width 1111 height 699
drag, startPoint x: 1117, startPoint y: 710, endPoint x: 1122, endPoint y: 701, distance: 10.3
click at [1122, 701] on circle at bounding box center [1120, 707] width 24 height 24
click at [1129, 615] on rect at bounding box center [1141, 606] width 33 height 23
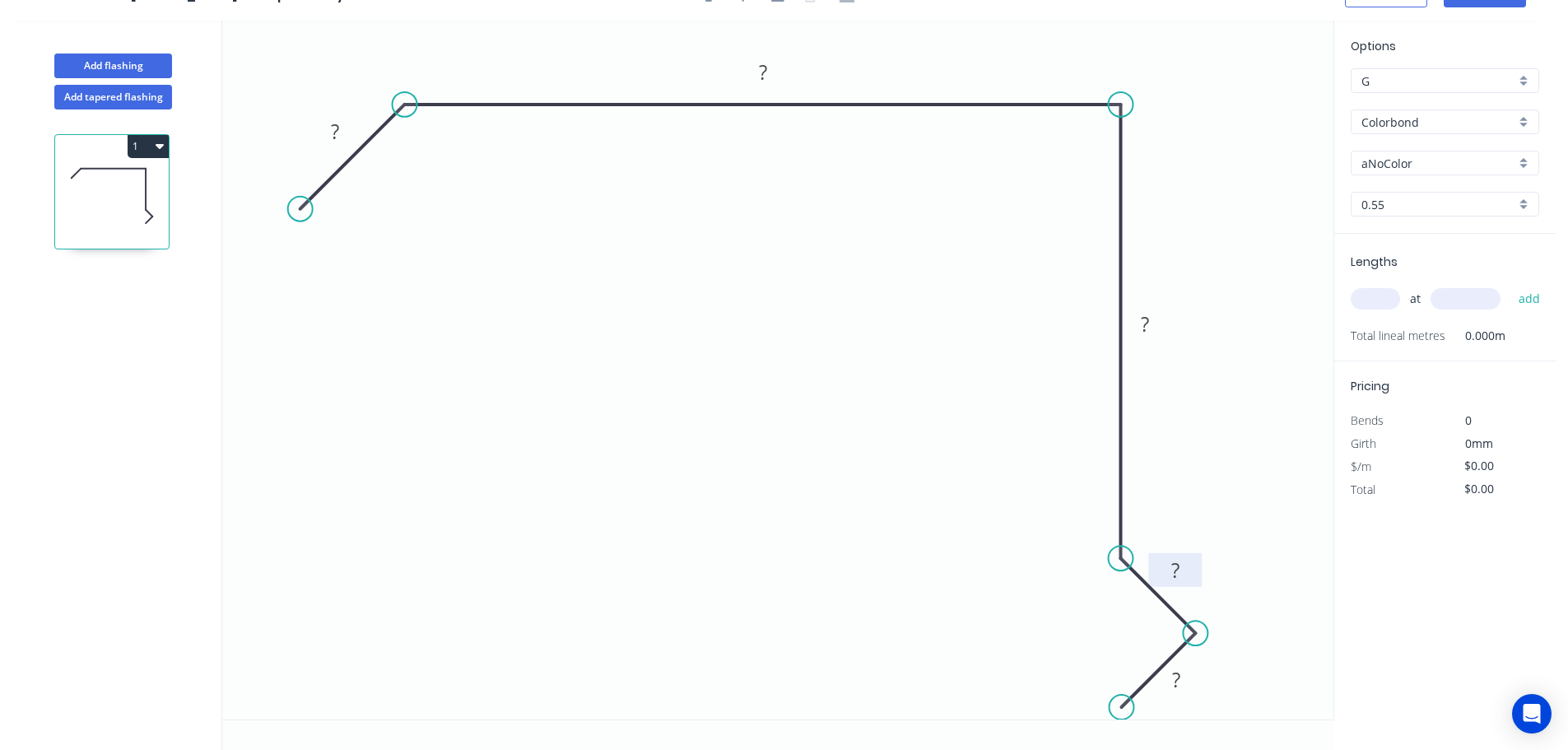
drag, startPoint x: 1119, startPoint y: 606, endPoint x: 1153, endPoint y: 570, distance: 49.5
click at [1153, 570] on rect at bounding box center [1175, 570] width 54 height 34
click at [334, 128] on tspan "?" at bounding box center [335, 131] width 8 height 27
click at [753, 66] on g "?" at bounding box center [763, 72] width 33 height 27
click at [765, 74] on tspan "?" at bounding box center [763, 72] width 8 height 27
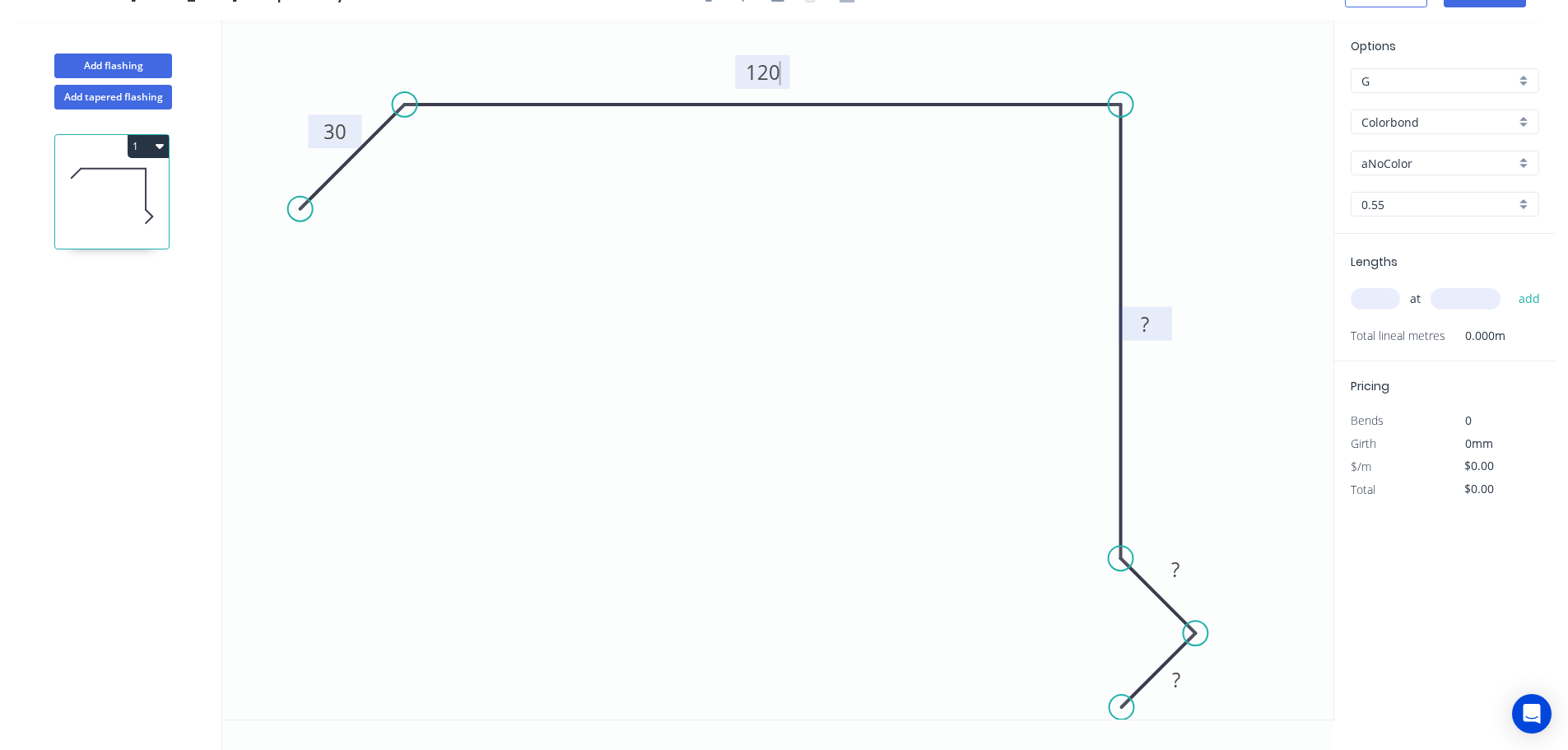
click at [1157, 330] on rect at bounding box center [1145, 324] width 33 height 23
click at [1171, 571] on tspan "?" at bounding box center [1175, 569] width 8 height 27
click at [1188, 673] on rect at bounding box center [1176, 680] width 33 height 23
click at [1379, 293] on input "text" at bounding box center [1375, 298] width 50 height 21
type input "$11.90"
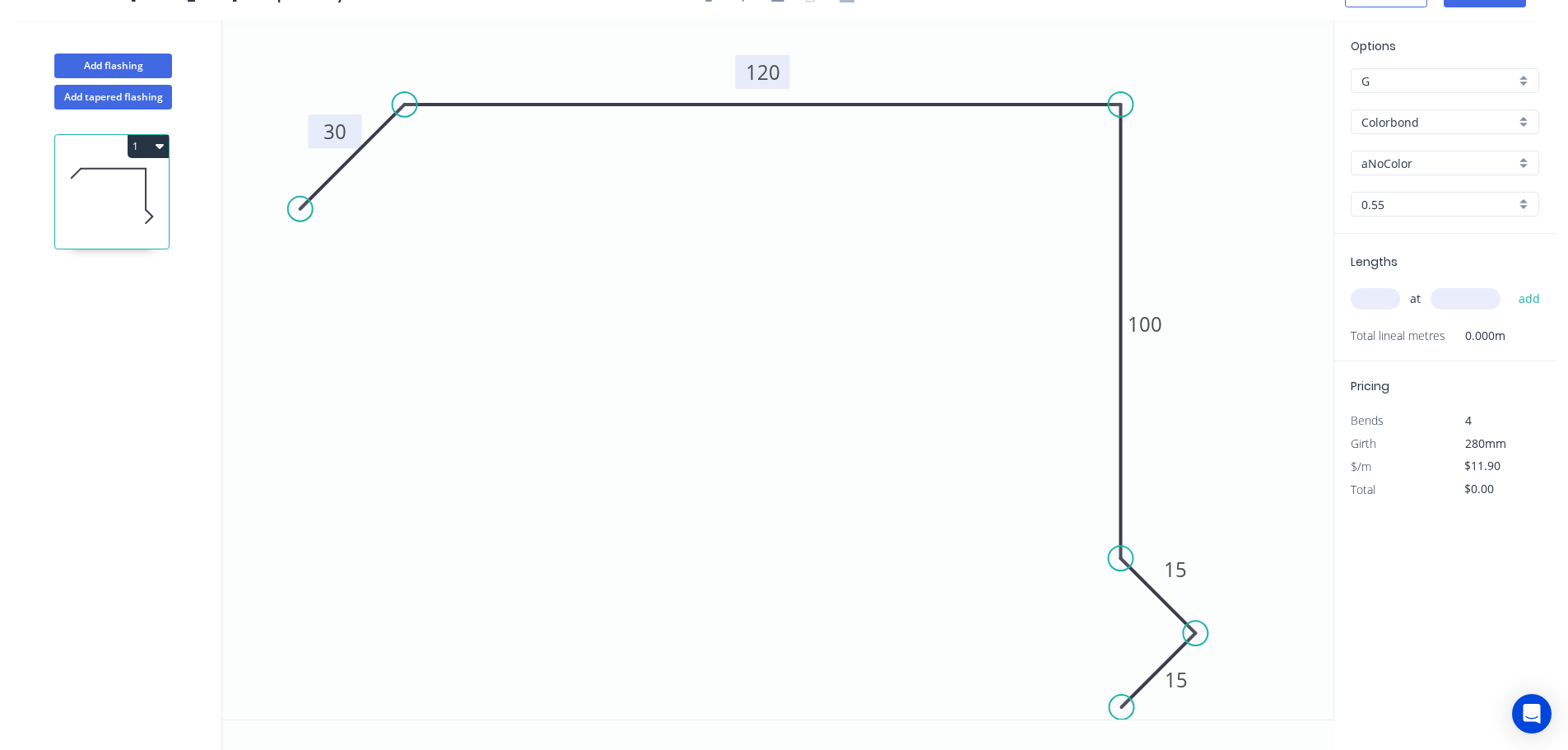
click at [1407, 83] on input "G" at bounding box center [1438, 81] width 154 height 18
click at [1315, 129] on icon "0 30 120 100 15 15" at bounding box center [778, 370] width 1111 height 699
type input "G"
click at [1386, 304] on input "text" at bounding box center [1375, 298] width 50 height 21
type input "3"
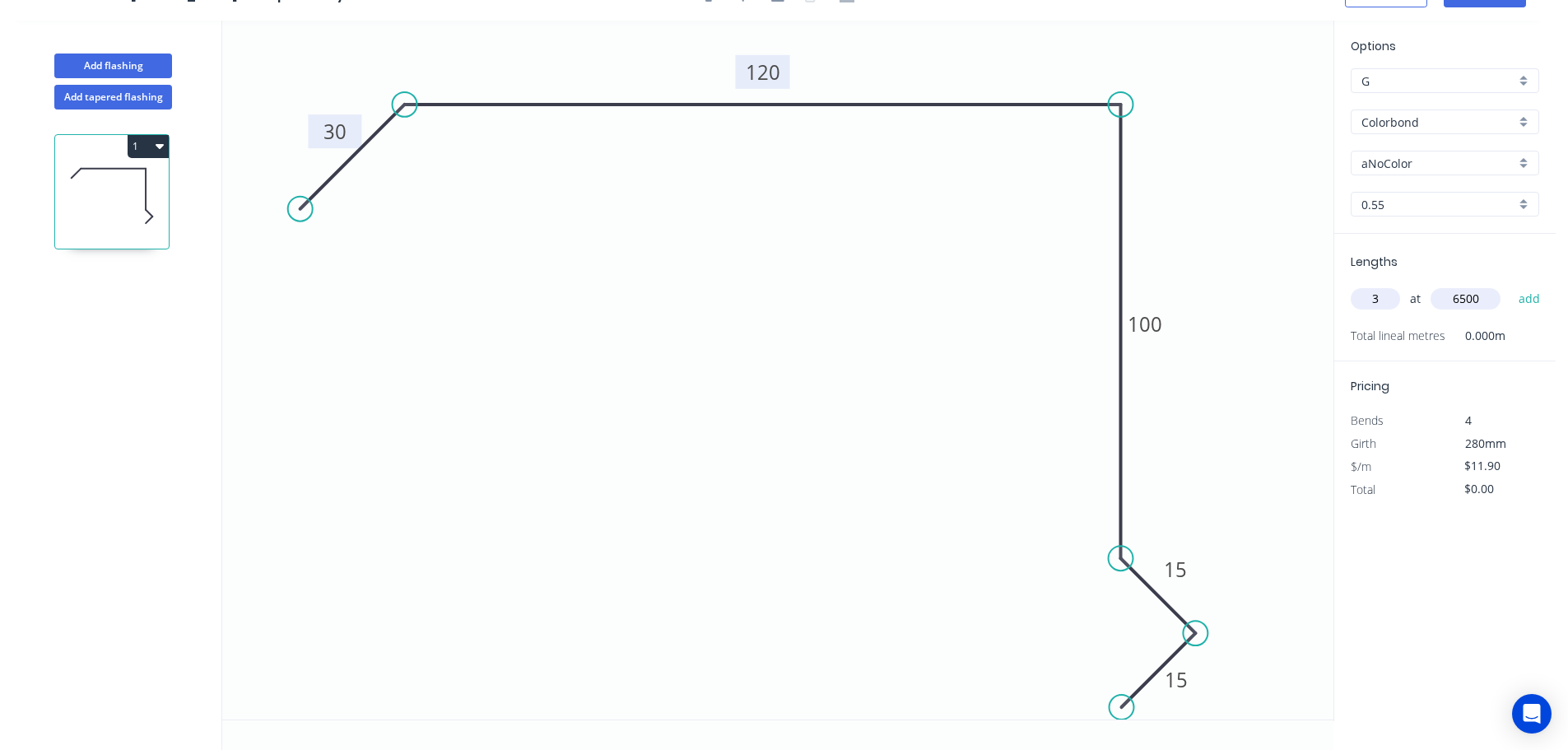
type input "6500"
click at [1510, 285] on button "add" at bounding box center [1529, 298] width 39 height 28
type input "$232.05"
type input "1"
type input "2400"
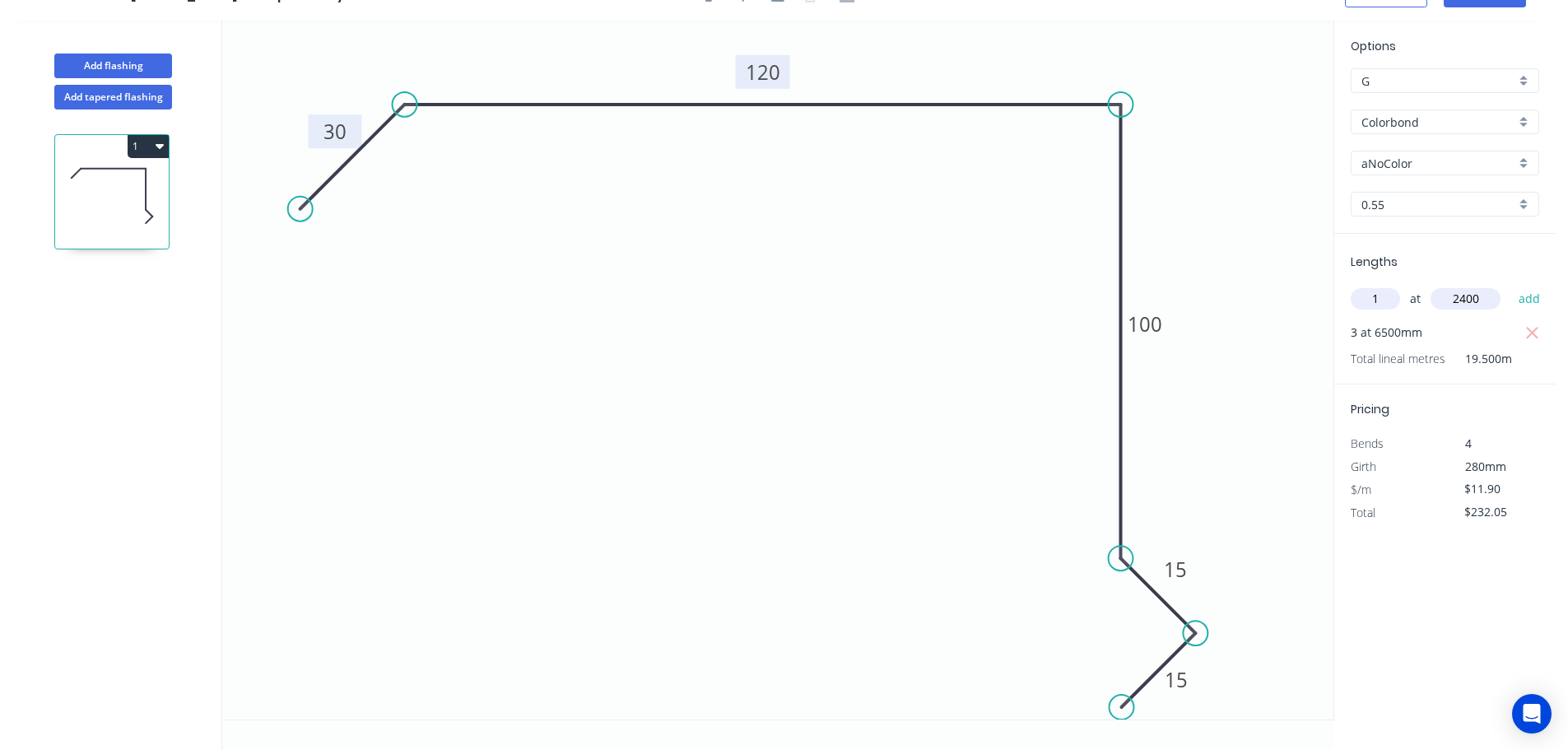
click at [1510, 285] on button "add" at bounding box center [1529, 298] width 39 height 28
type input "$260.61"
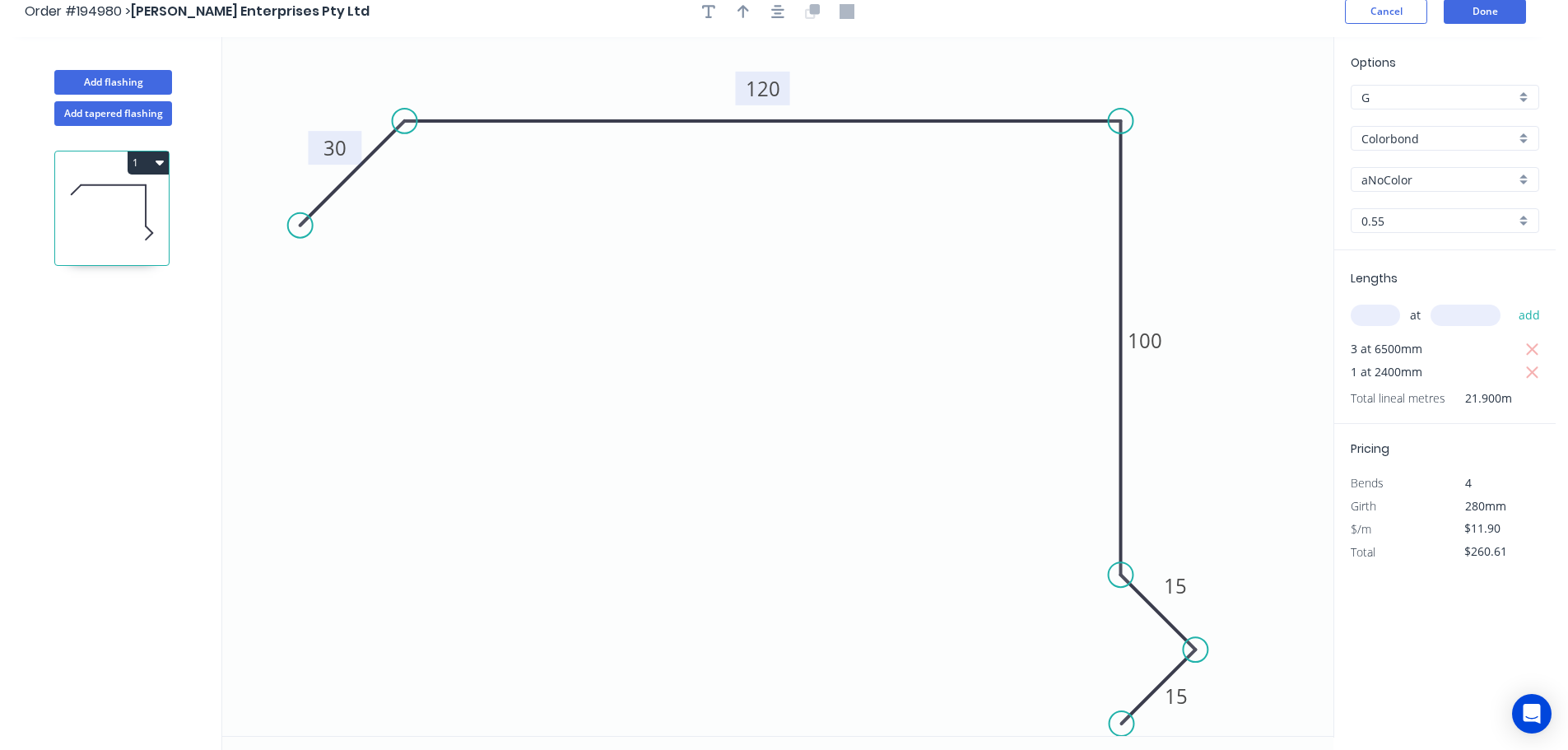
scroll to position [0, 0]
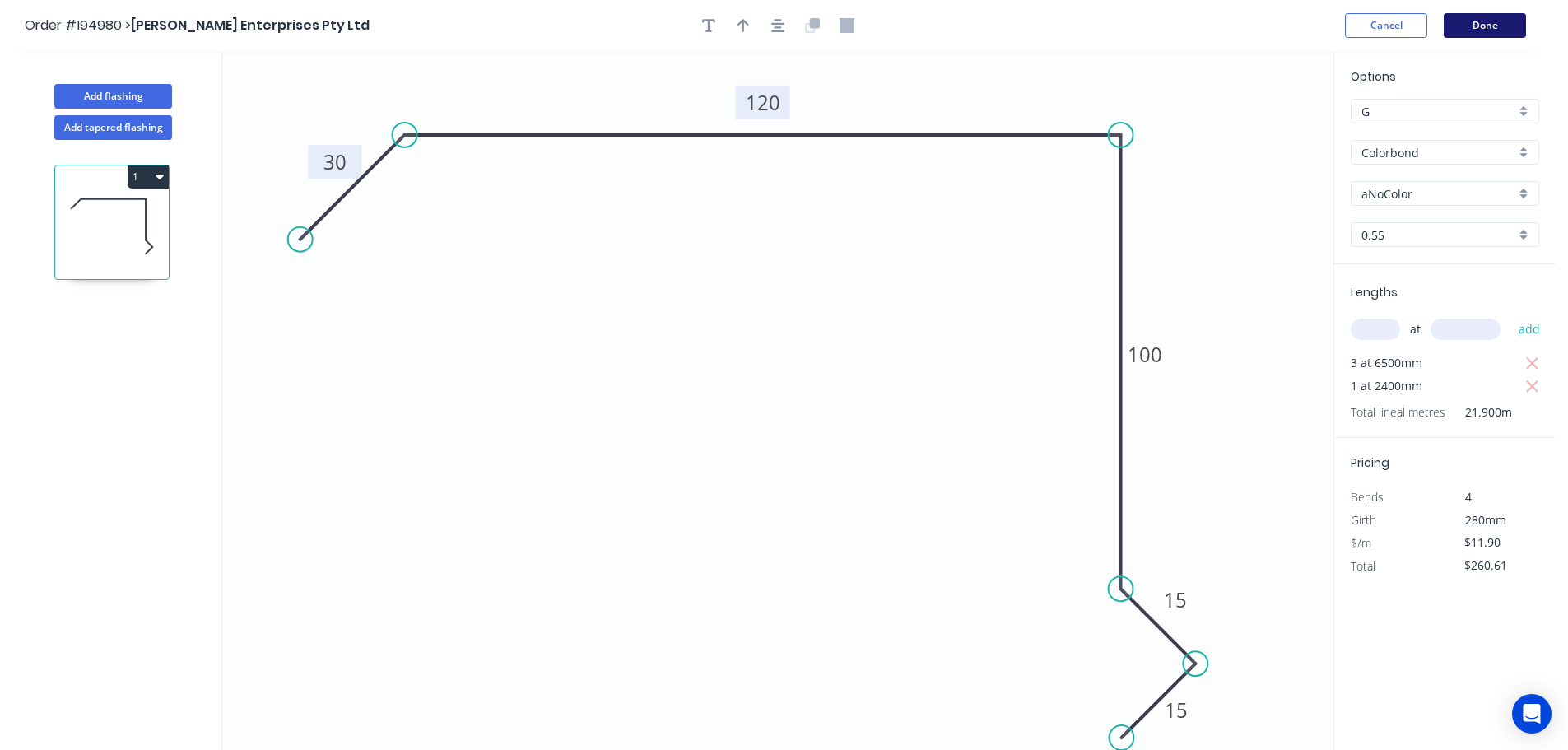
click at [1476, 19] on button "Done" at bounding box center [1485, 25] width 82 height 24
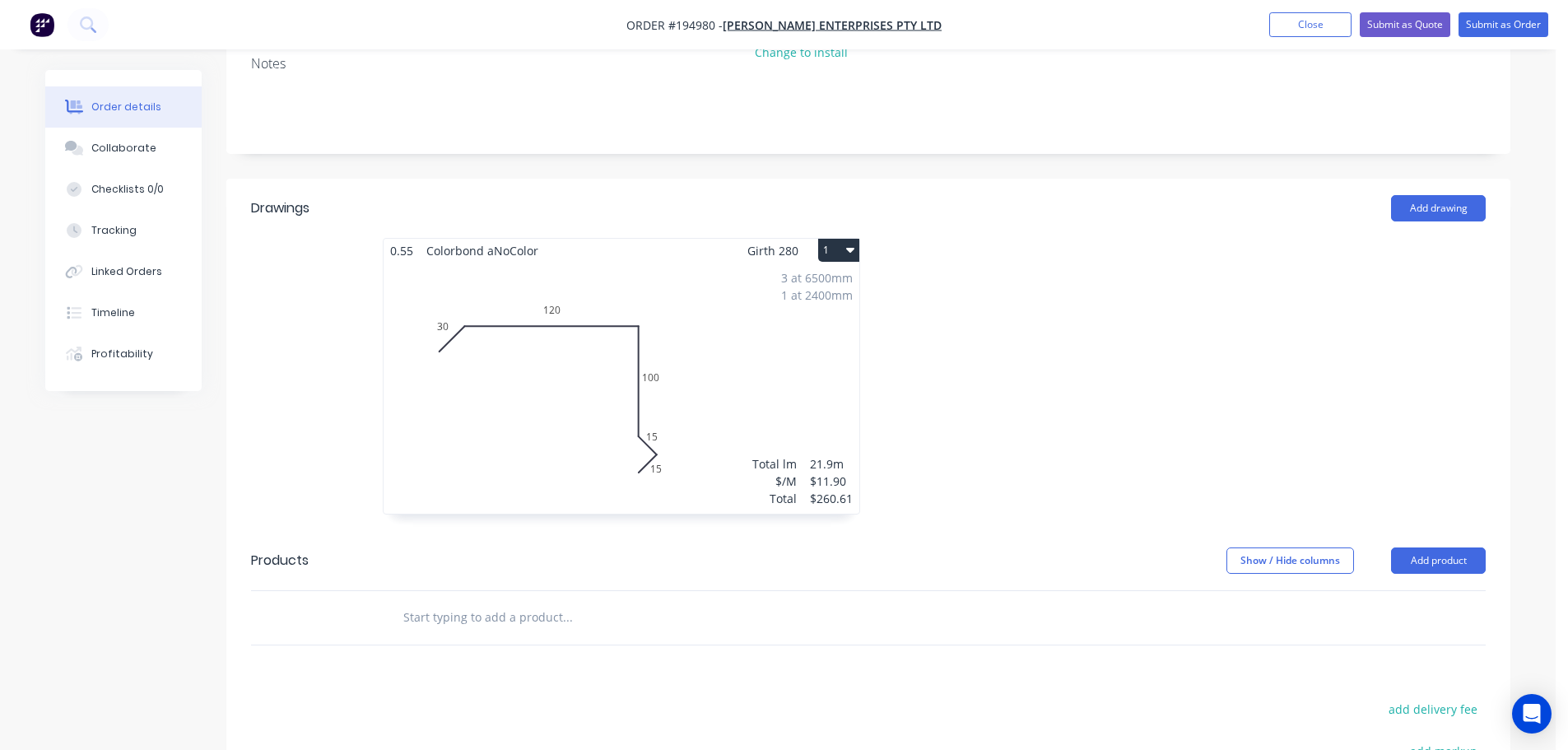
scroll to position [329, 0]
click at [1471, 559] on button "Add product" at bounding box center [1438, 559] width 95 height 26
click at [1445, 608] on div "Product catalogue" at bounding box center [1407, 601] width 127 height 24
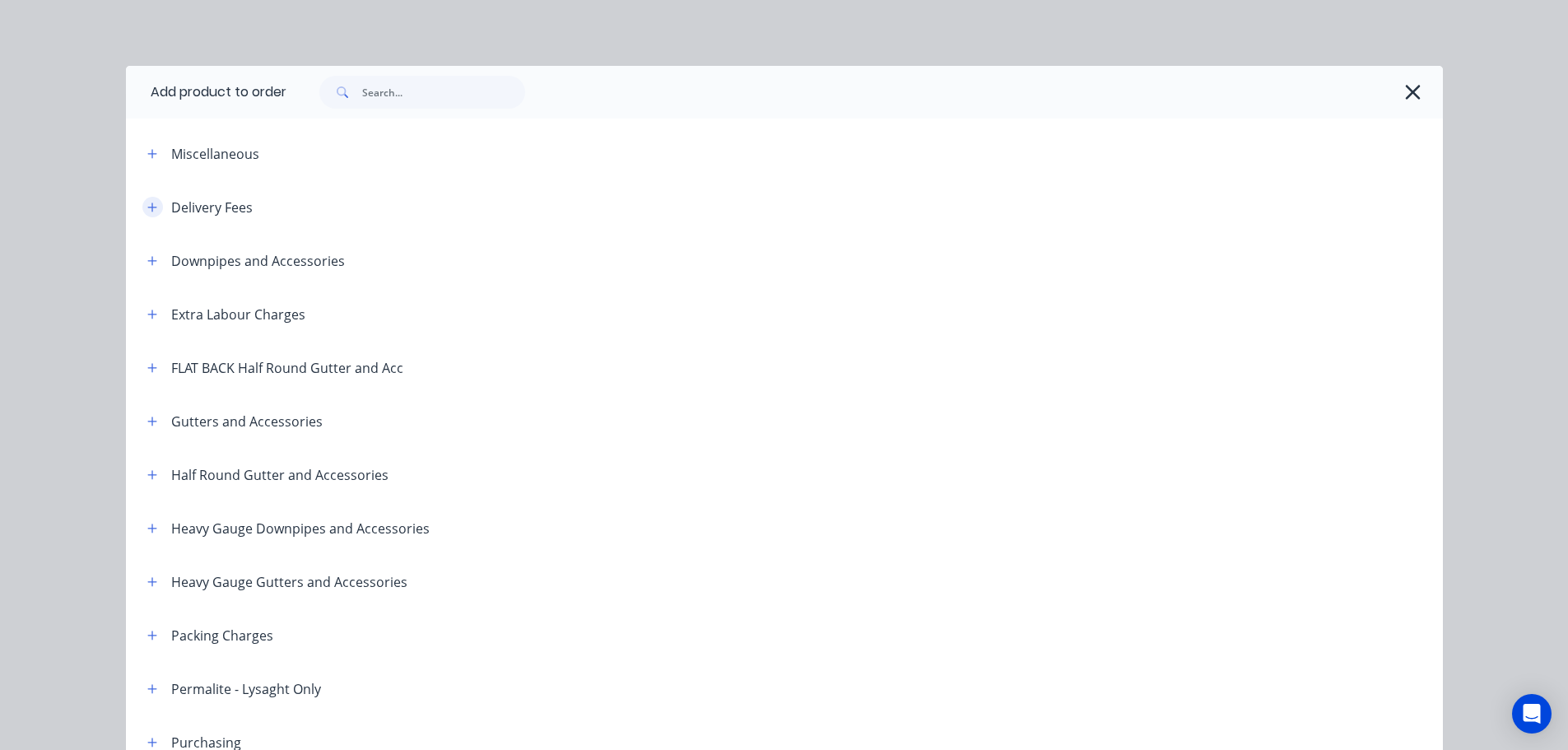
click at [147, 208] on icon "button" at bounding box center [152, 207] width 10 height 12
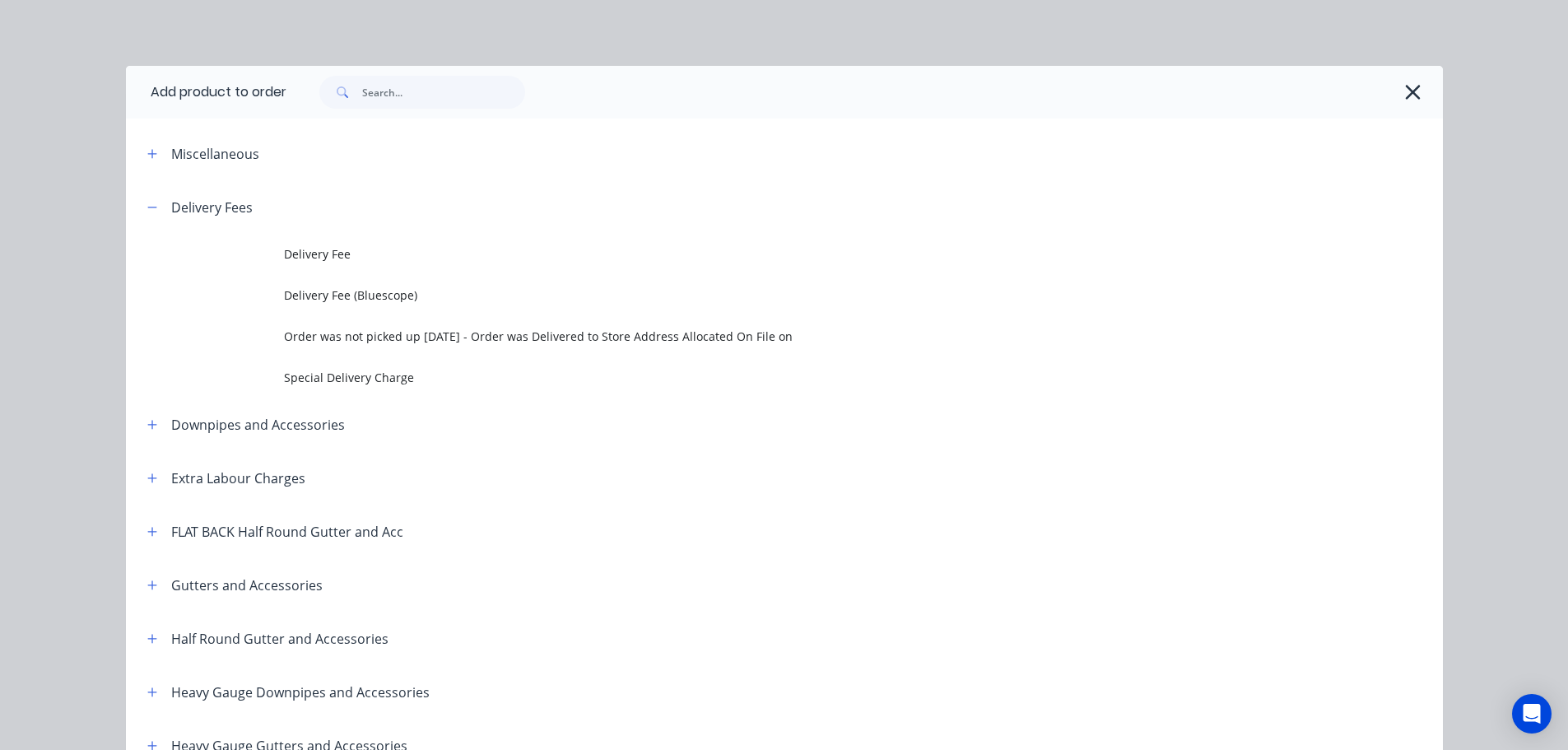
click at [274, 244] on td at bounding box center [205, 254] width 158 height 41
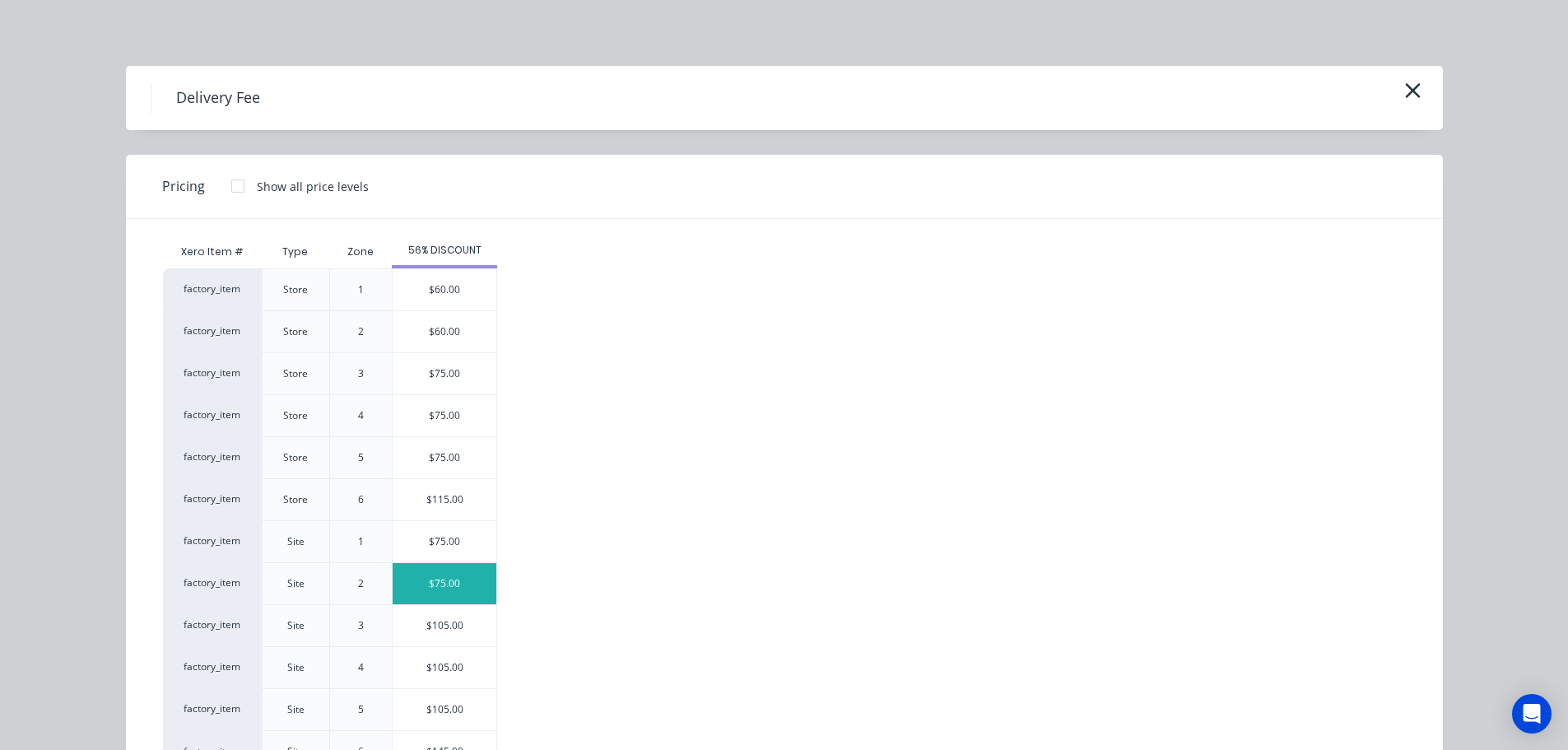
click at [427, 591] on div "$75.00" at bounding box center [443, 583] width 103 height 41
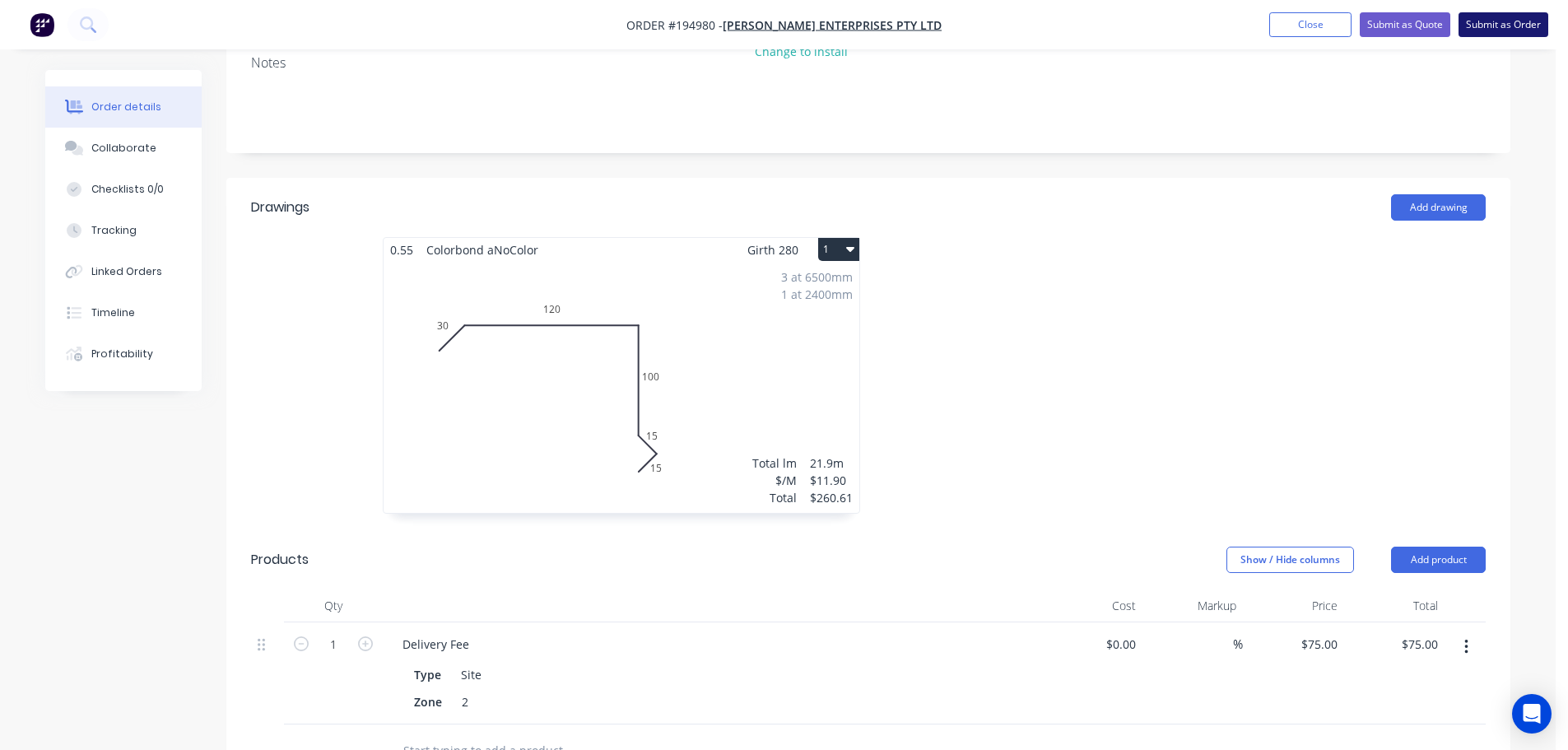
click at [1482, 36] on button "Submit as Order" at bounding box center [1503, 24] width 90 height 24
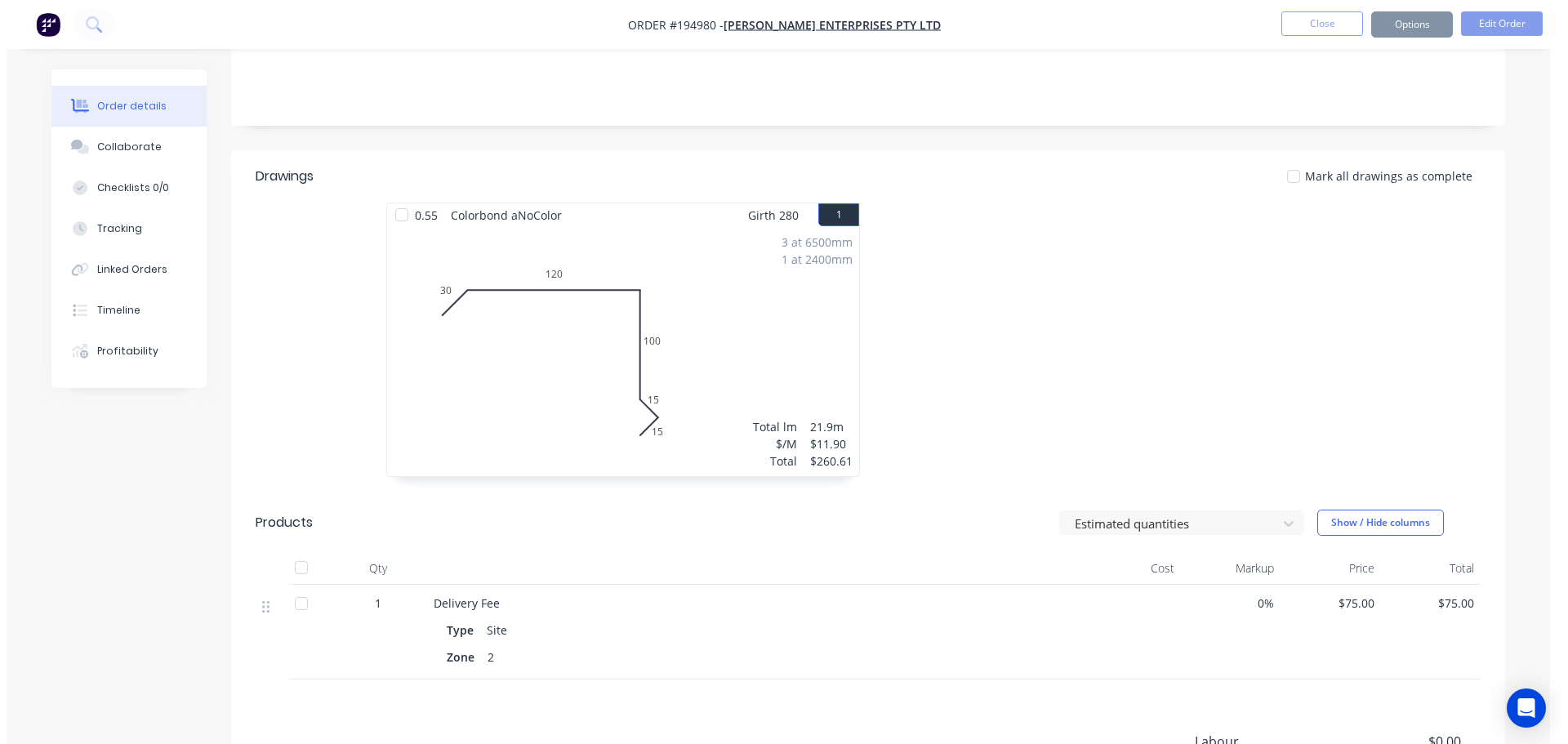
scroll to position [0, 0]
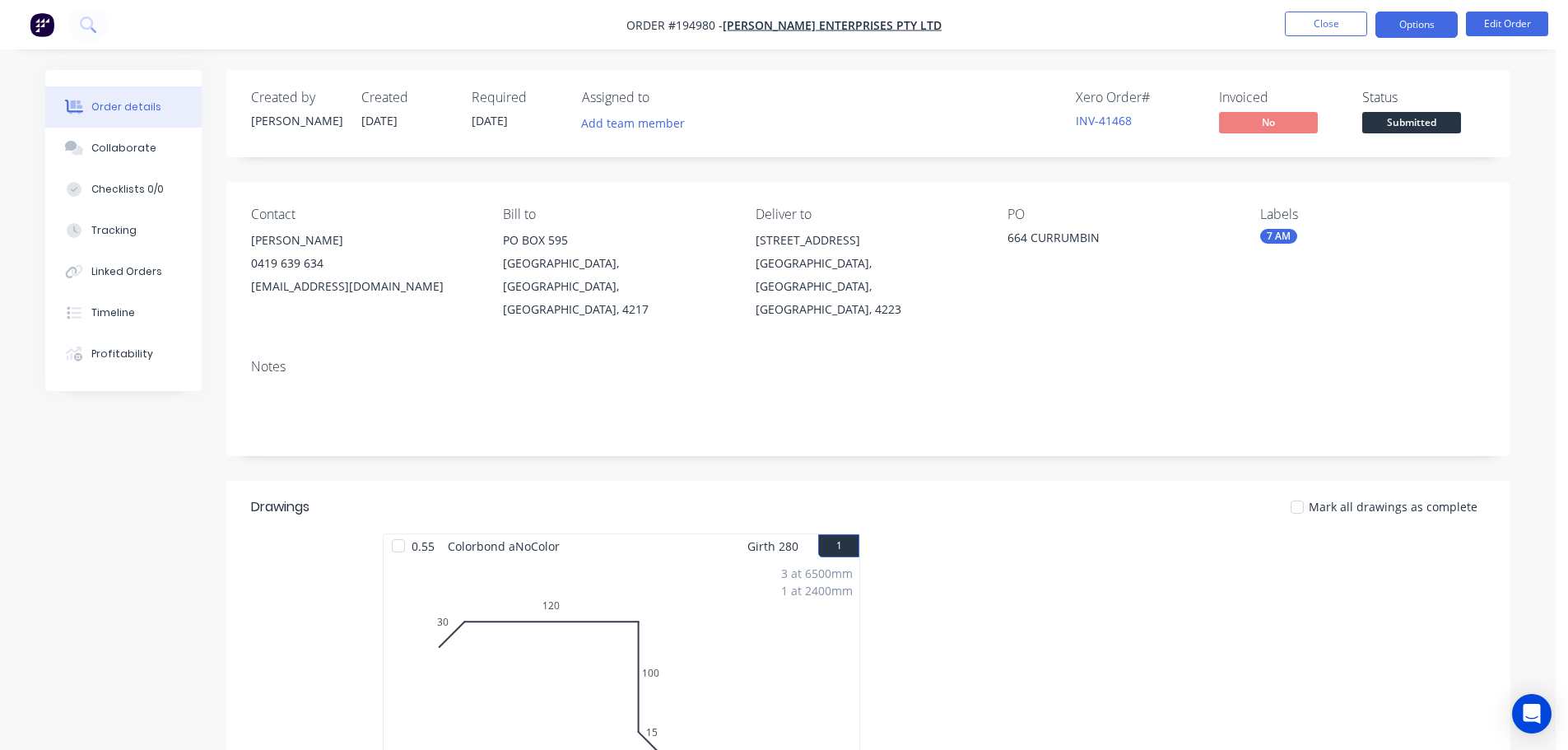
click at [1445, 29] on button "Options" at bounding box center [1417, 24] width 82 height 26
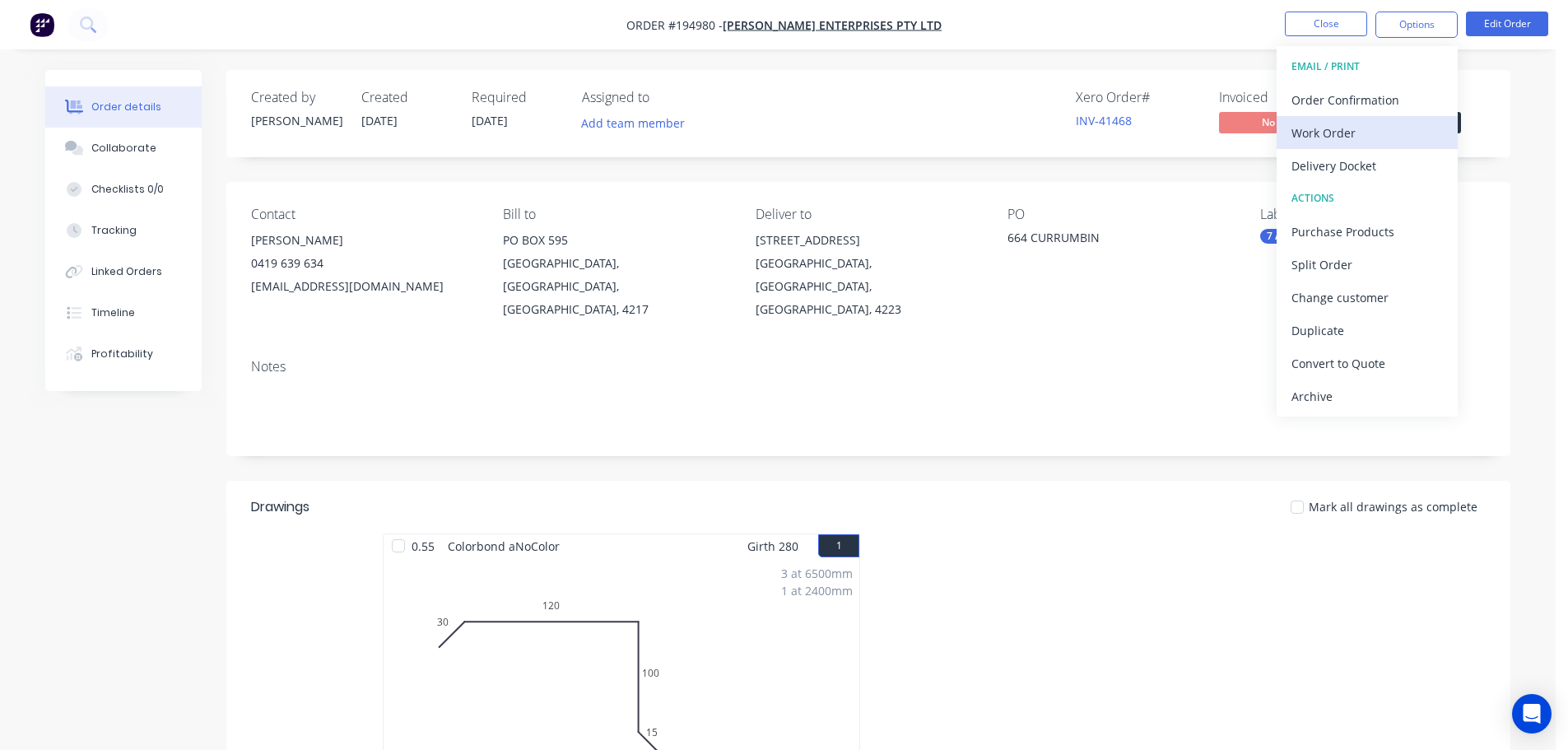
click at [1386, 119] on button "Work Order" at bounding box center [1367, 132] width 181 height 33
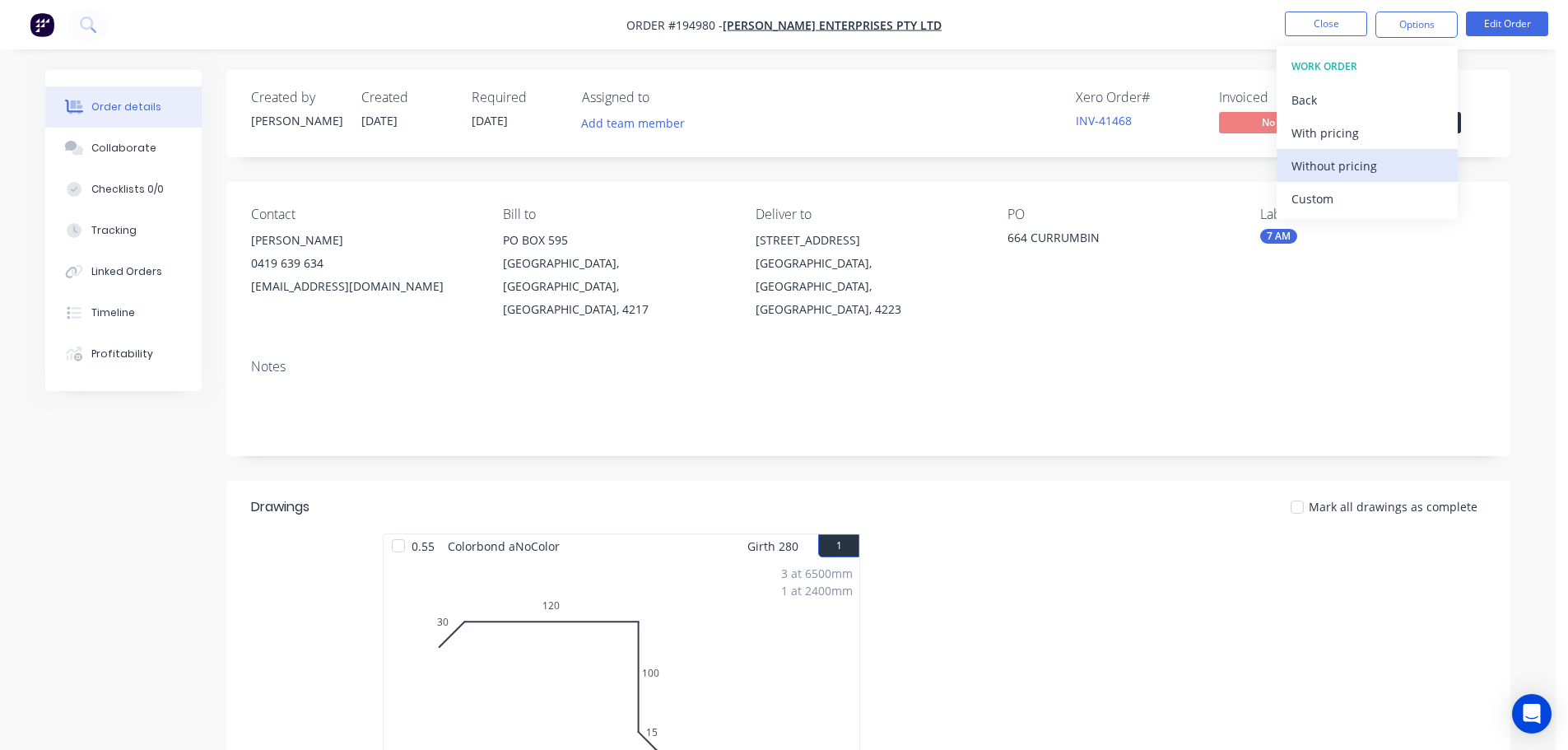
click at [1373, 173] on div "Without pricing" at bounding box center [1367, 165] width 151 height 24
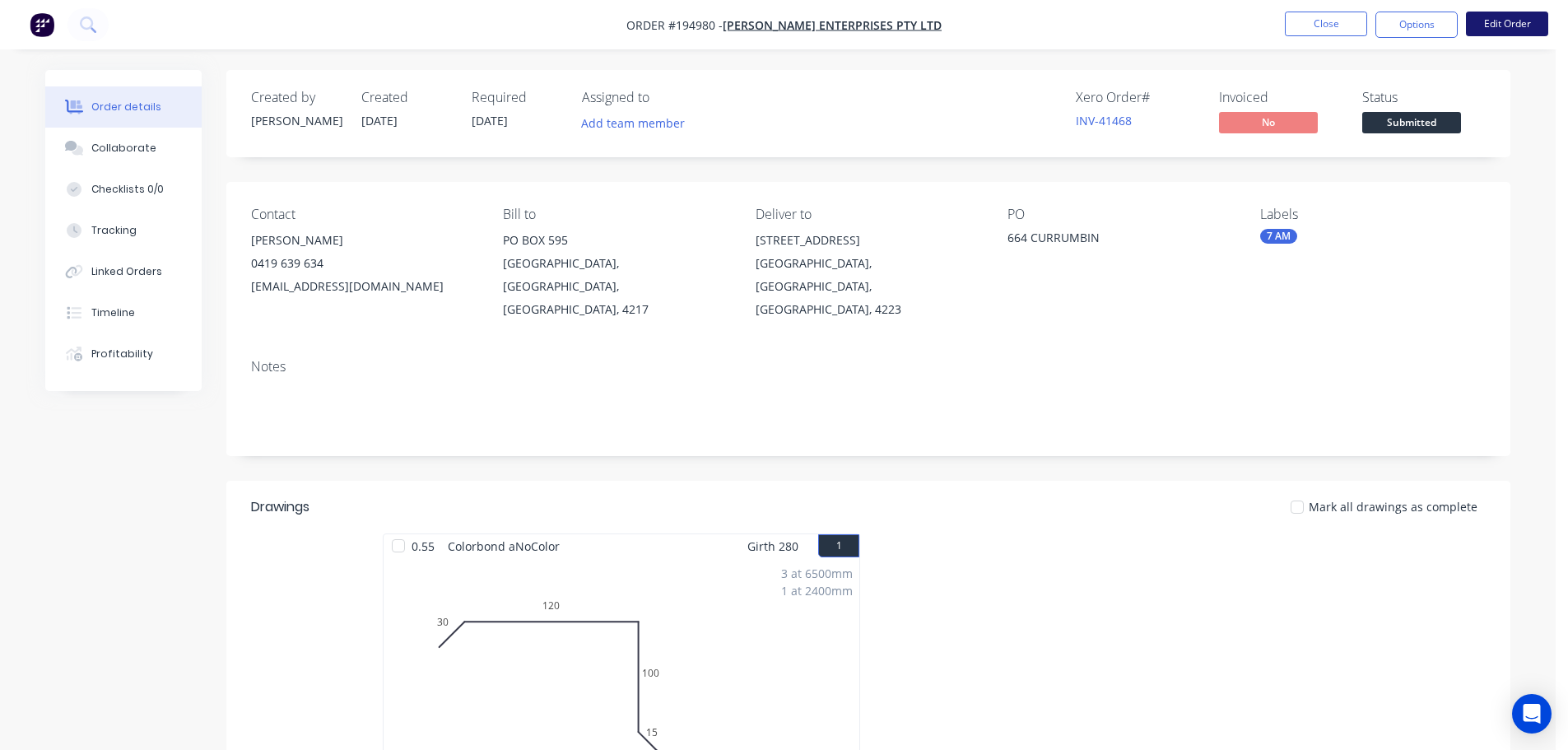
click at [1535, 27] on button "Edit Order" at bounding box center [1507, 24] width 82 height 24
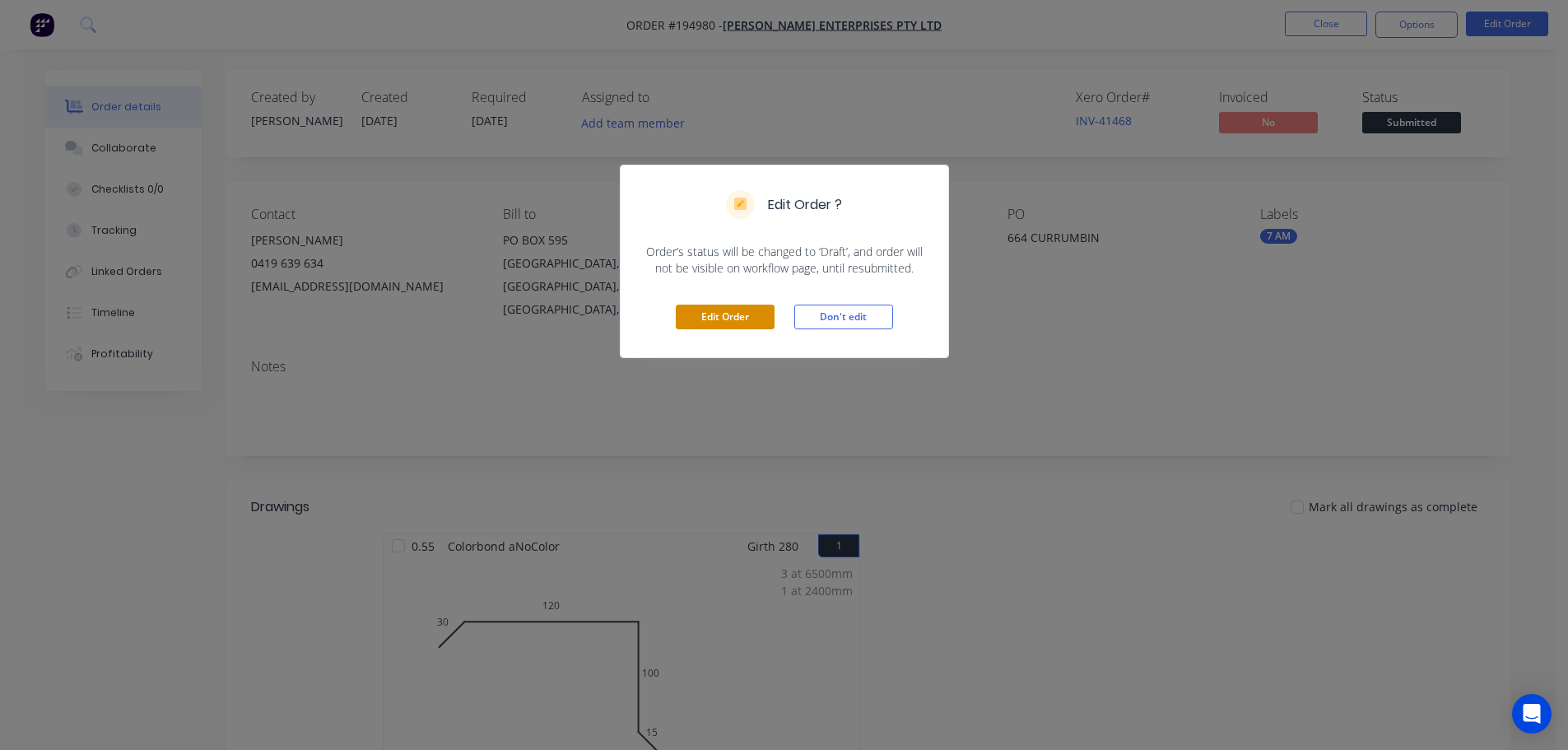
click at [722, 325] on button "Edit Order" at bounding box center [726, 317] width 99 height 24
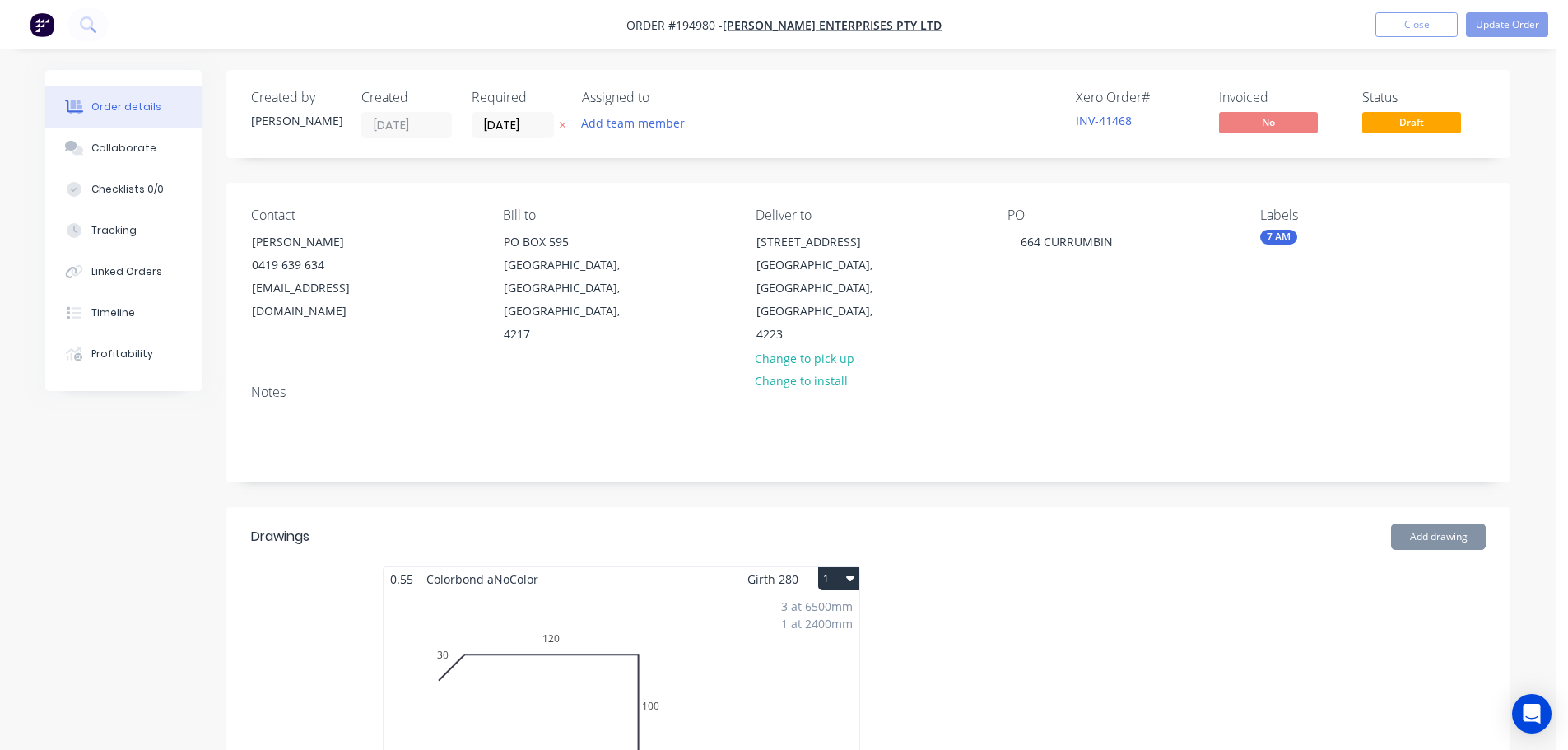
click at [791, 715] on div "3 at 6500mm 1 at 2400mm Total lm $/M Total 21.9m $11.90 $260.61" at bounding box center [621, 716] width 475 height 251
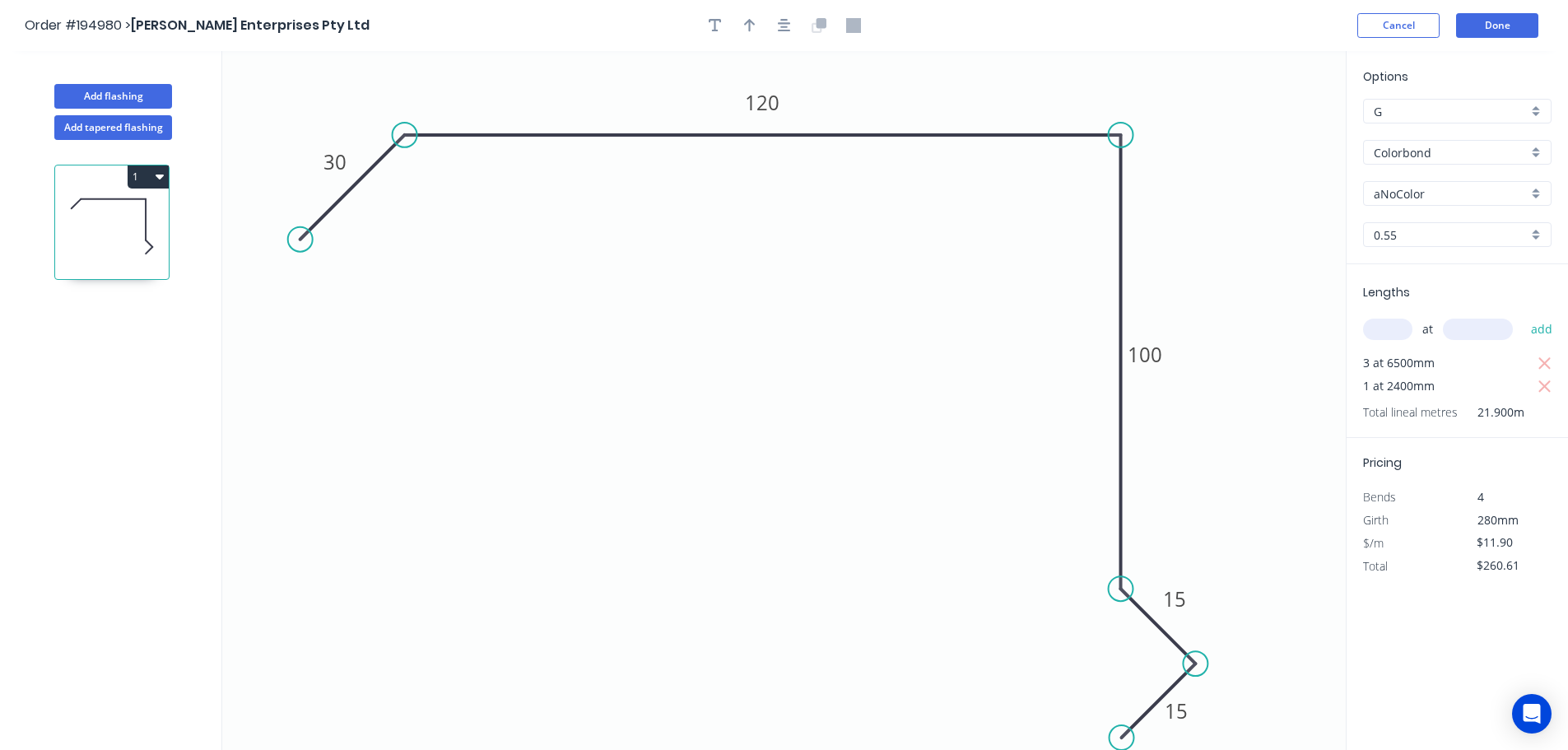
click at [1422, 160] on input "Colorbond" at bounding box center [1450, 152] width 154 height 18
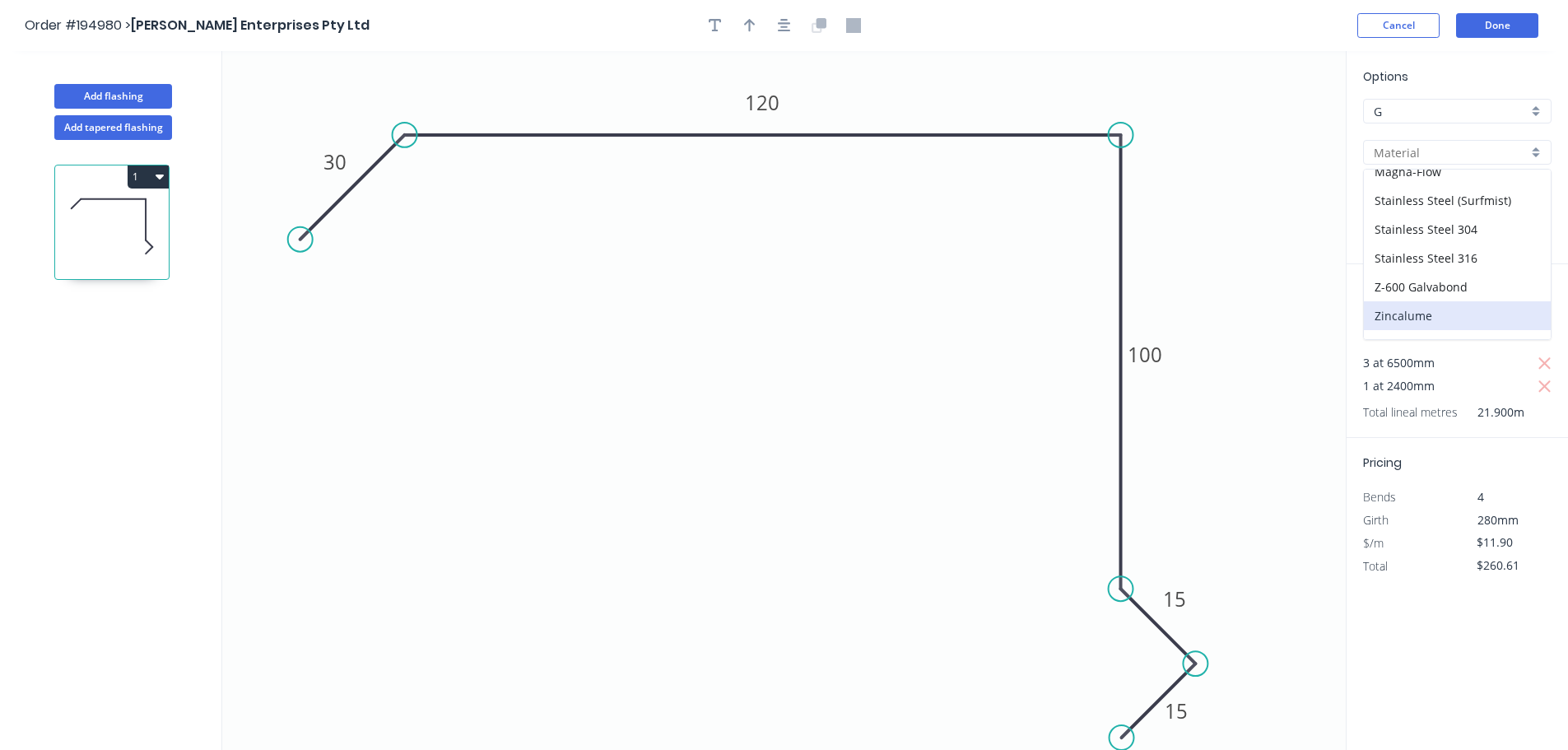
scroll to position [349, 0]
click at [1413, 304] on div "Zincalume" at bounding box center [1457, 296] width 186 height 29
type input "Zincalume"
type input "$11.16"
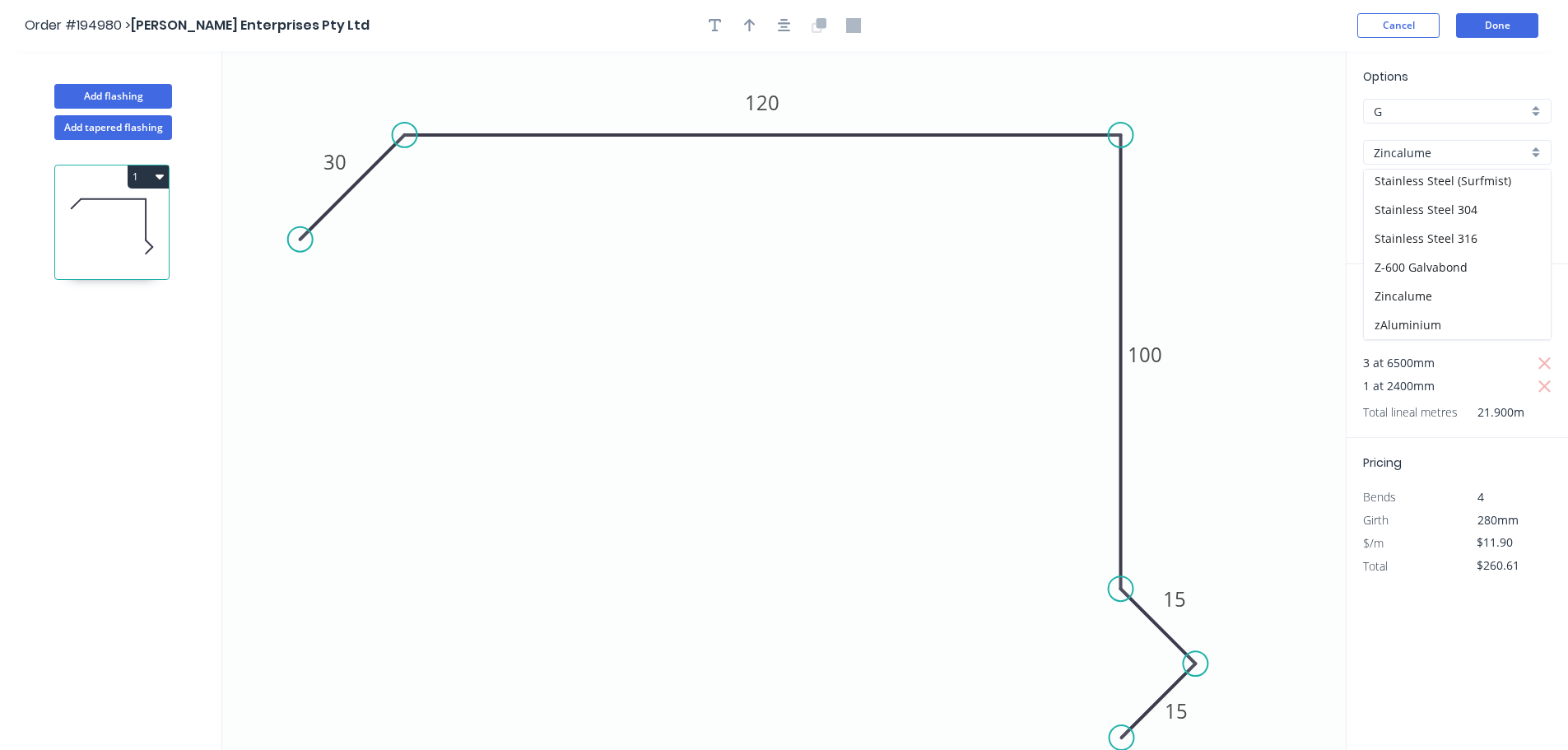
type input "$244.40"
click at [1491, 38] on header "Order #194980 > Urmi Enterprises Pty Ltd Cancel Done" at bounding box center [784, 25] width 1568 height 51
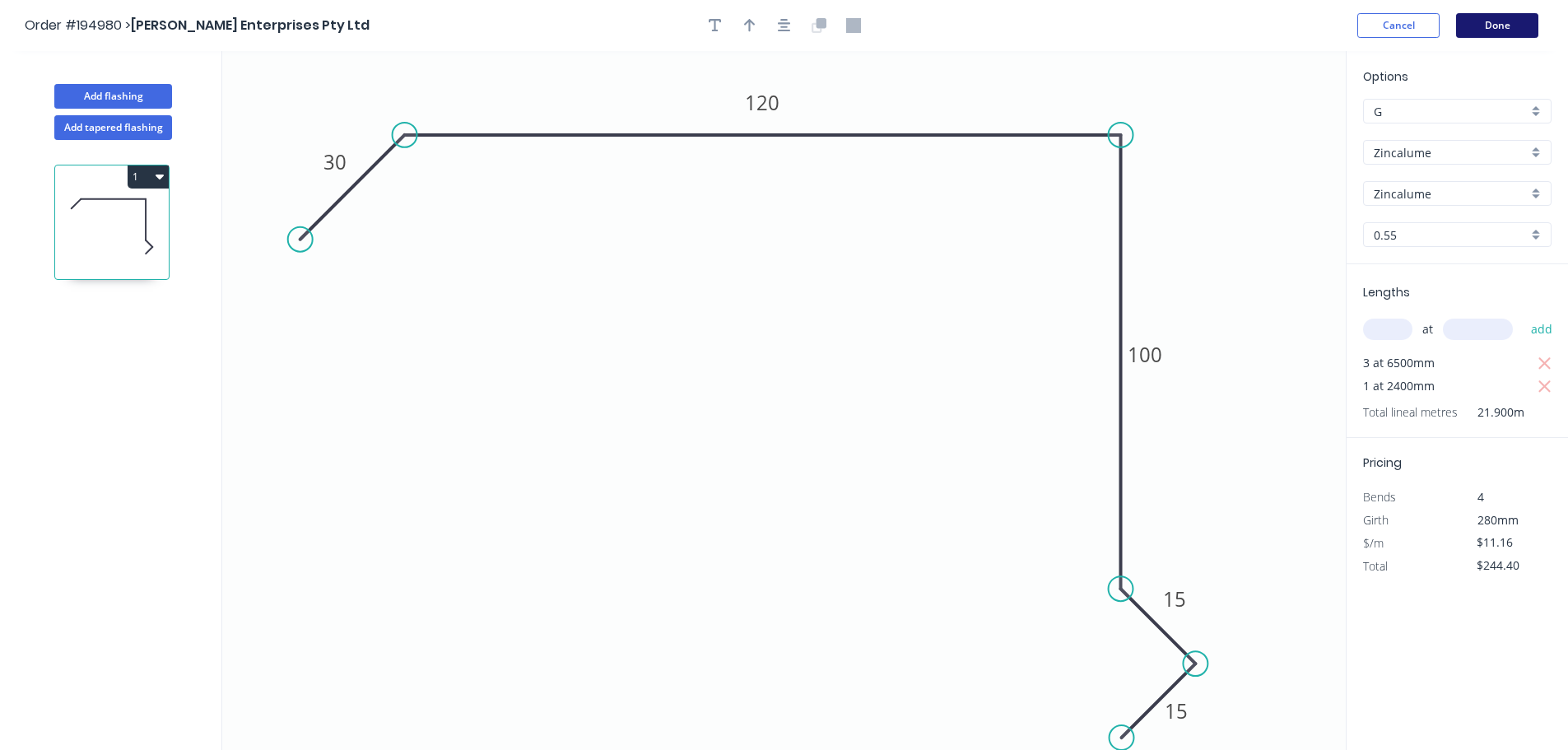
click at [1493, 32] on button "Done" at bounding box center [1497, 25] width 82 height 24
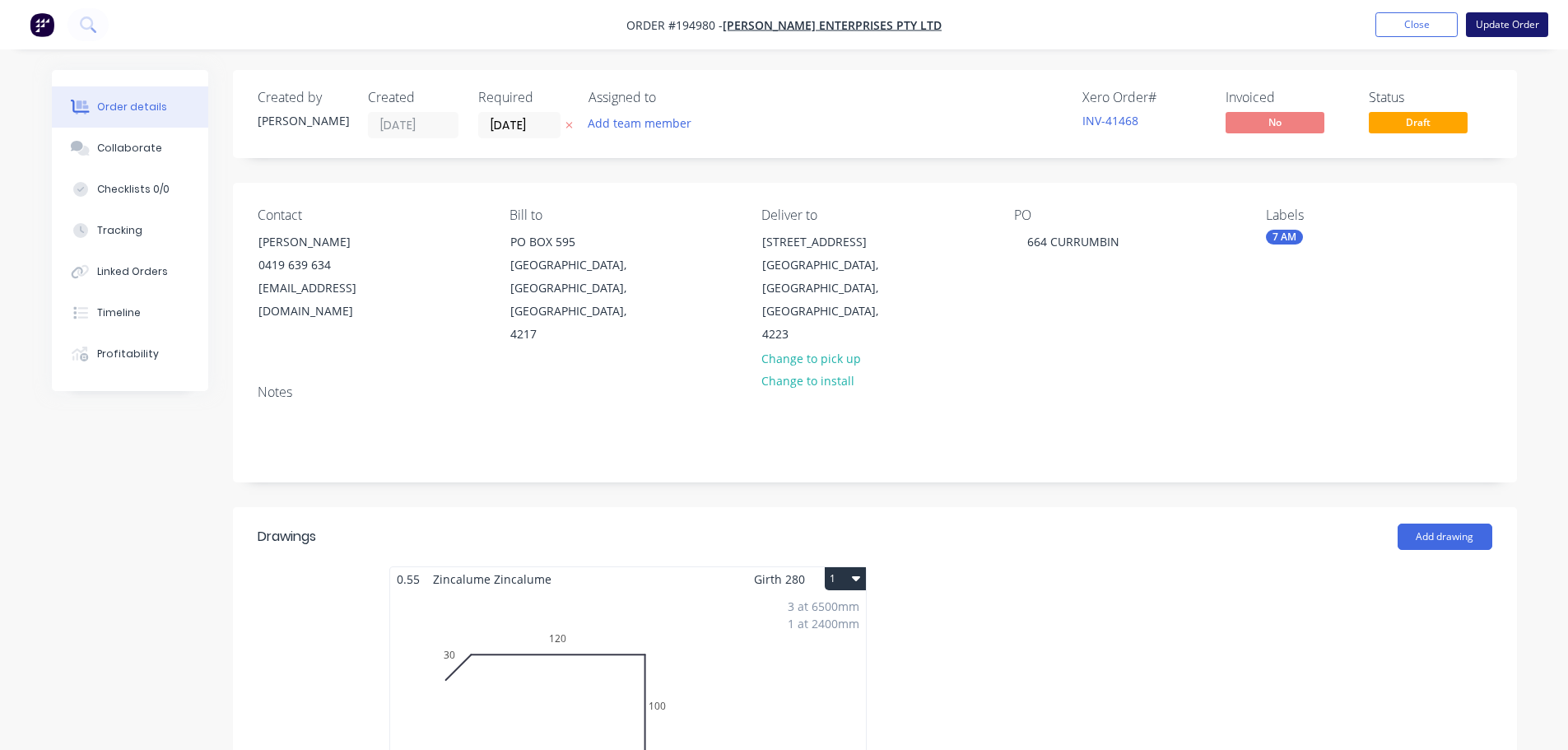
click at [1492, 34] on button "Update Order" at bounding box center [1507, 24] width 82 height 24
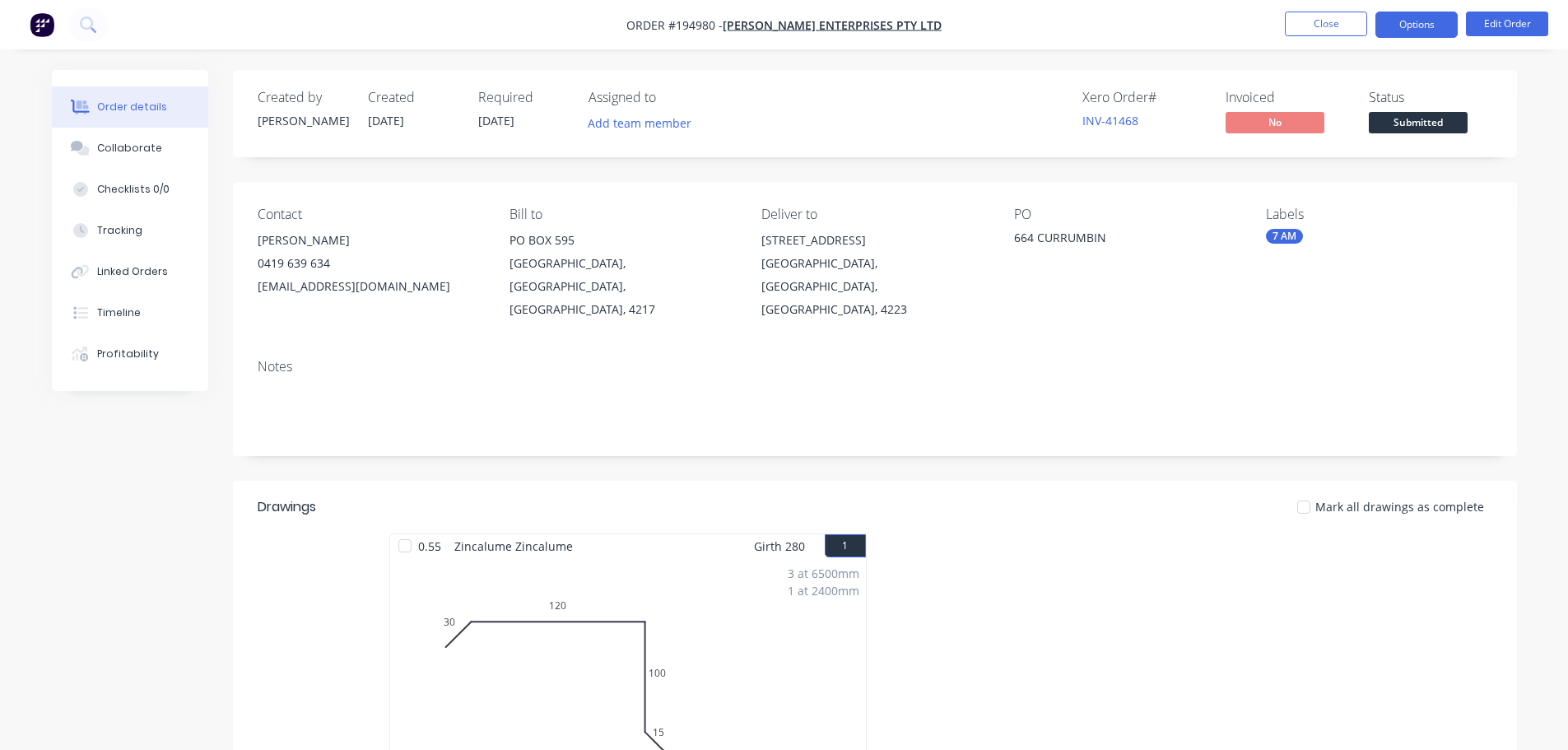
click at [1416, 31] on button "Options" at bounding box center [1417, 24] width 82 height 26
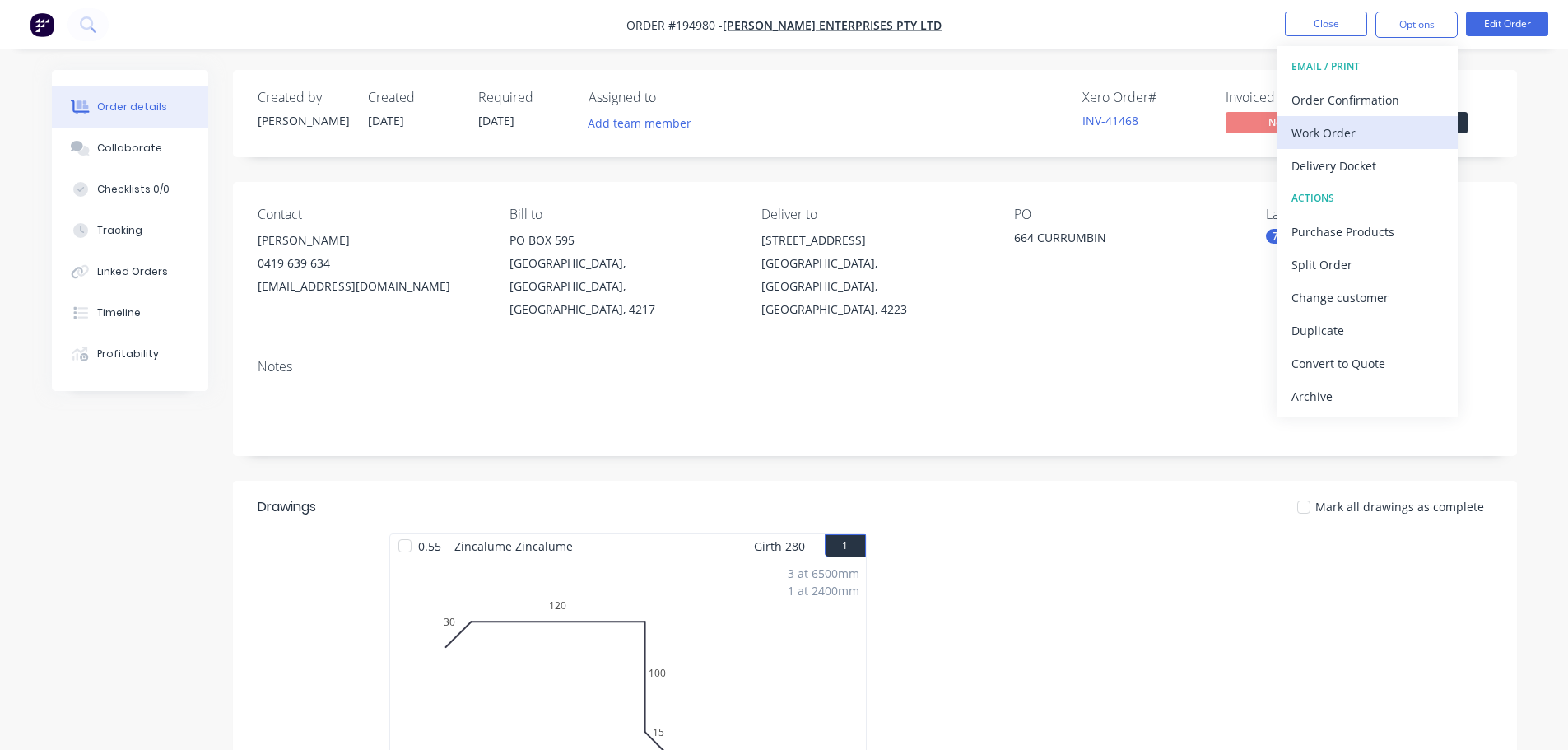
click at [1391, 131] on div "Work Order" at bounding box center [1367, 133] width 151 height 24
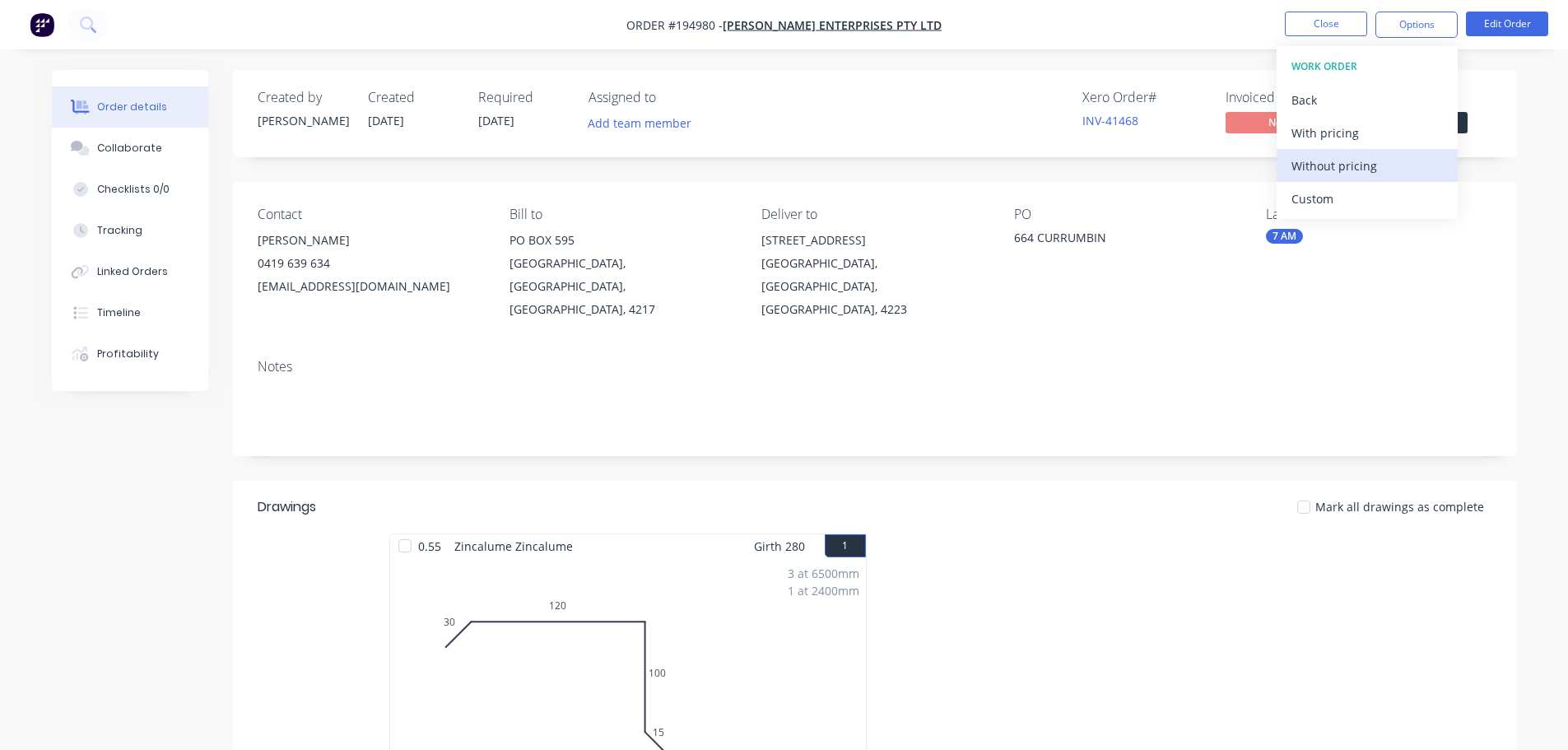
click at [1382, 165] on div "Without pricing" at bounding box center [1367, 165] width 151 height 24
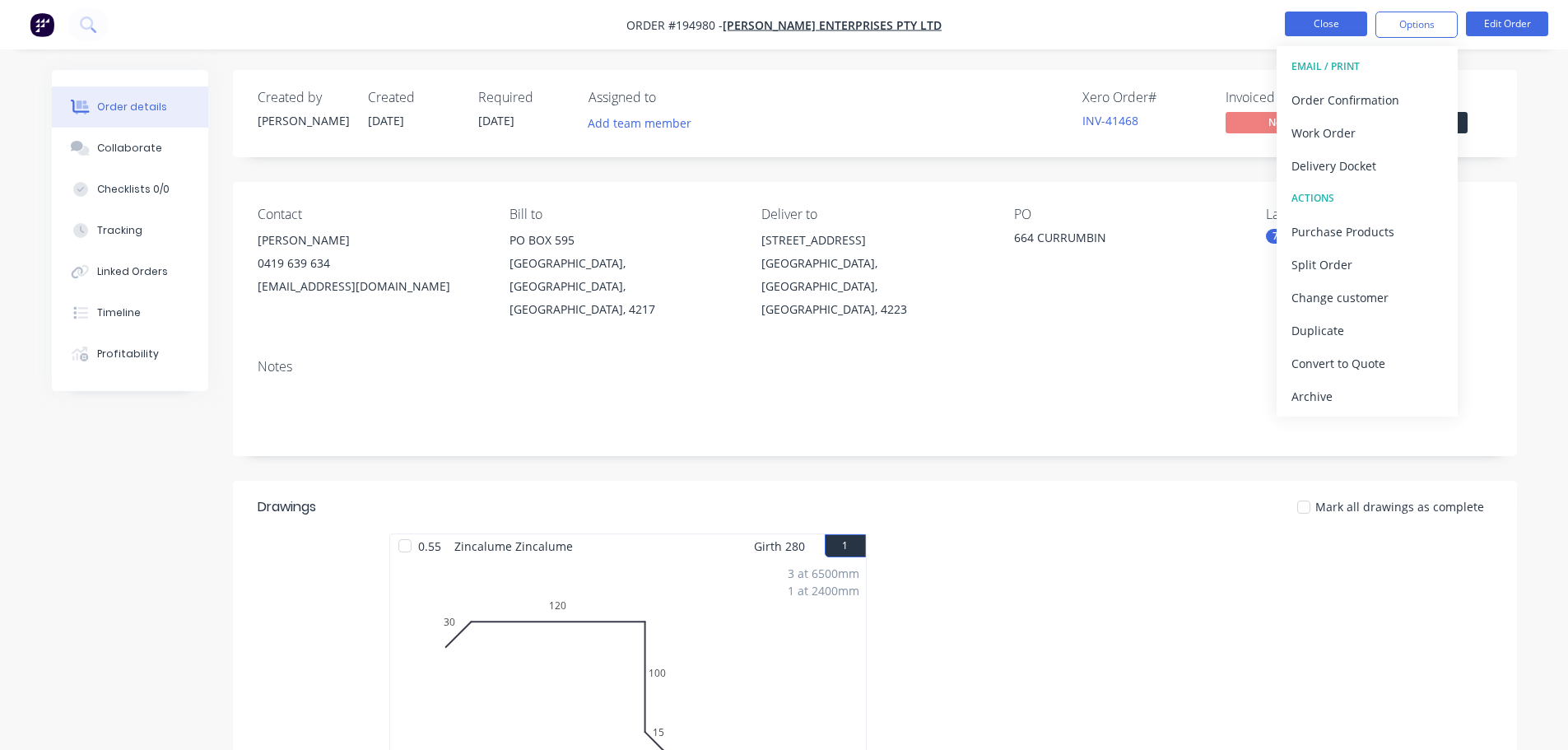
click at [1319, 29] on button "Close" at bounding box center [1326, 24] width 82 height 24
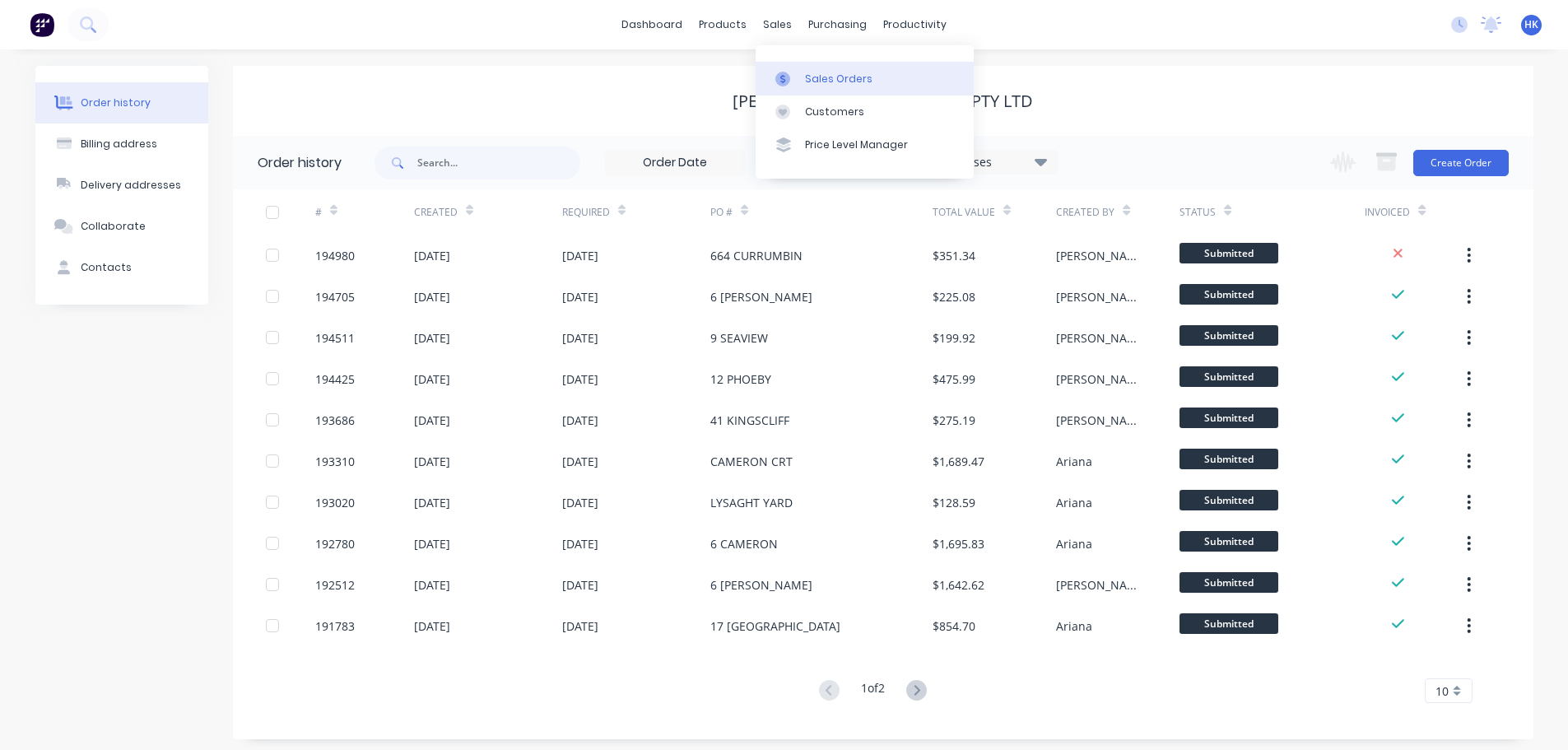
click at [805, 81] on div "Sales Orders" at bounding box center [838, 79] width 67 height 15
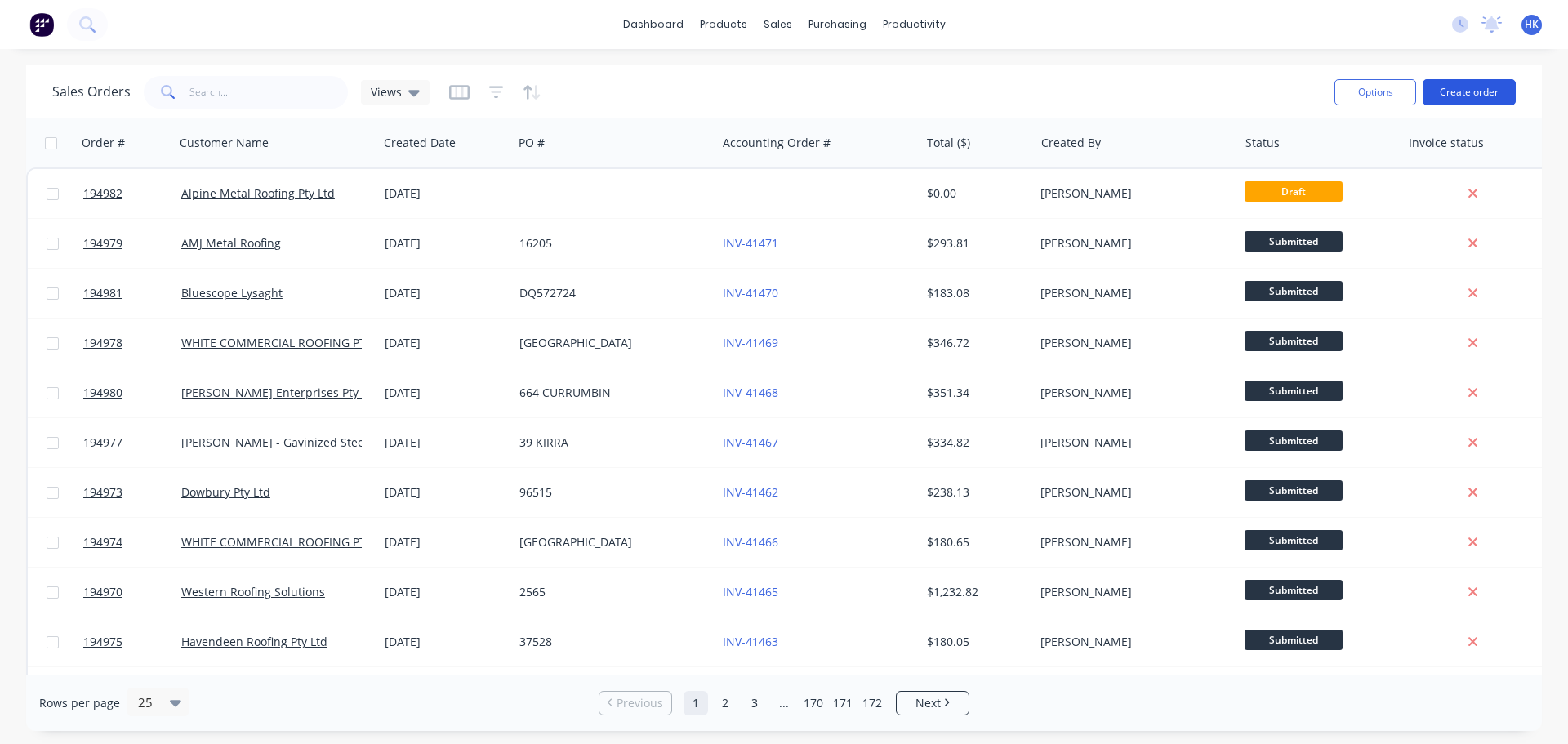
click at [1456, 102] on button "Create order" at bounding box center [1469, 92] width 93 height 26
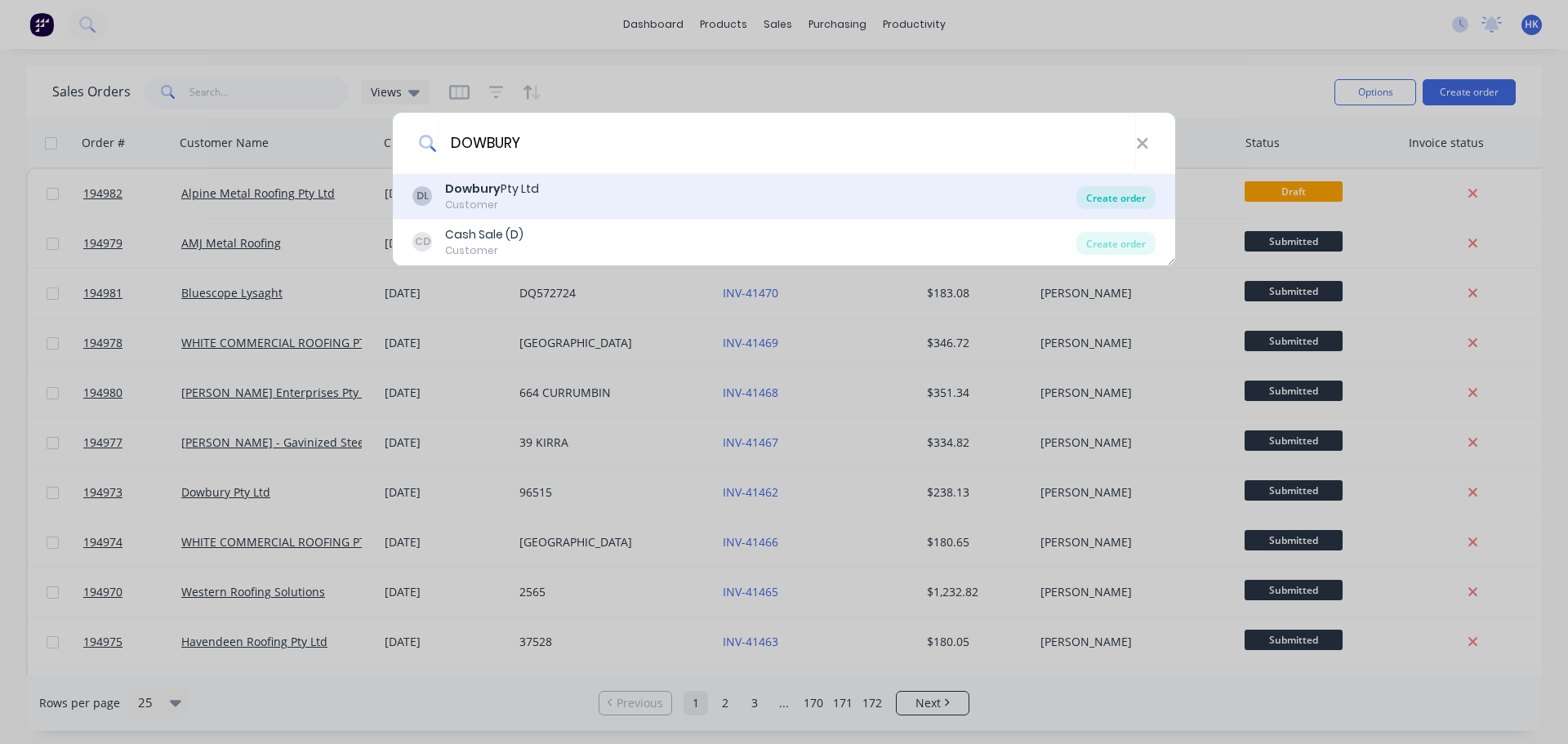
type input "DOWBURY"
click at [1128, 204] on div "Create order" at bounding box center [1116, 197] width 79 height 22
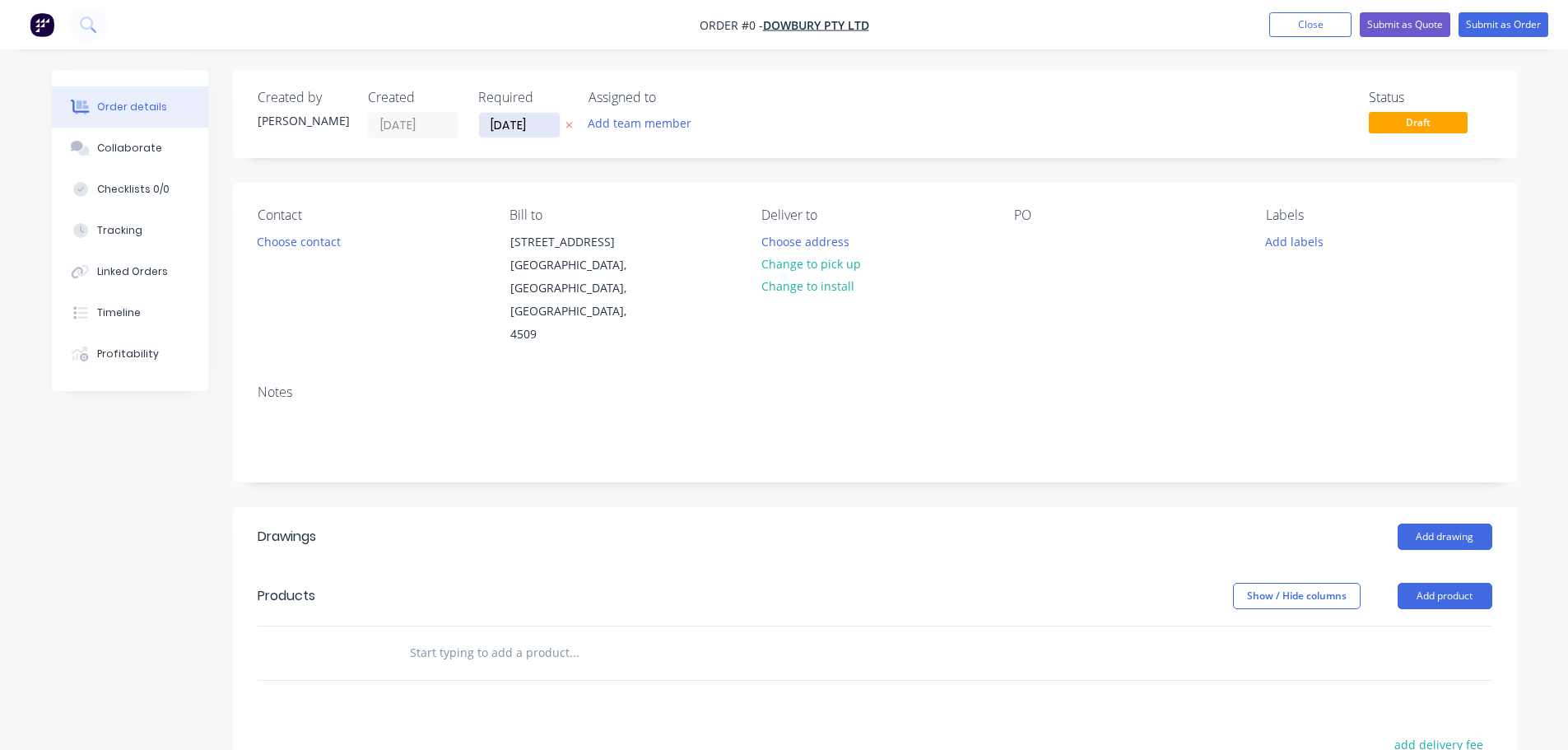
click at [512, 127] on input "[DATE]" at bounding box center [519, 124] width 81 height 24
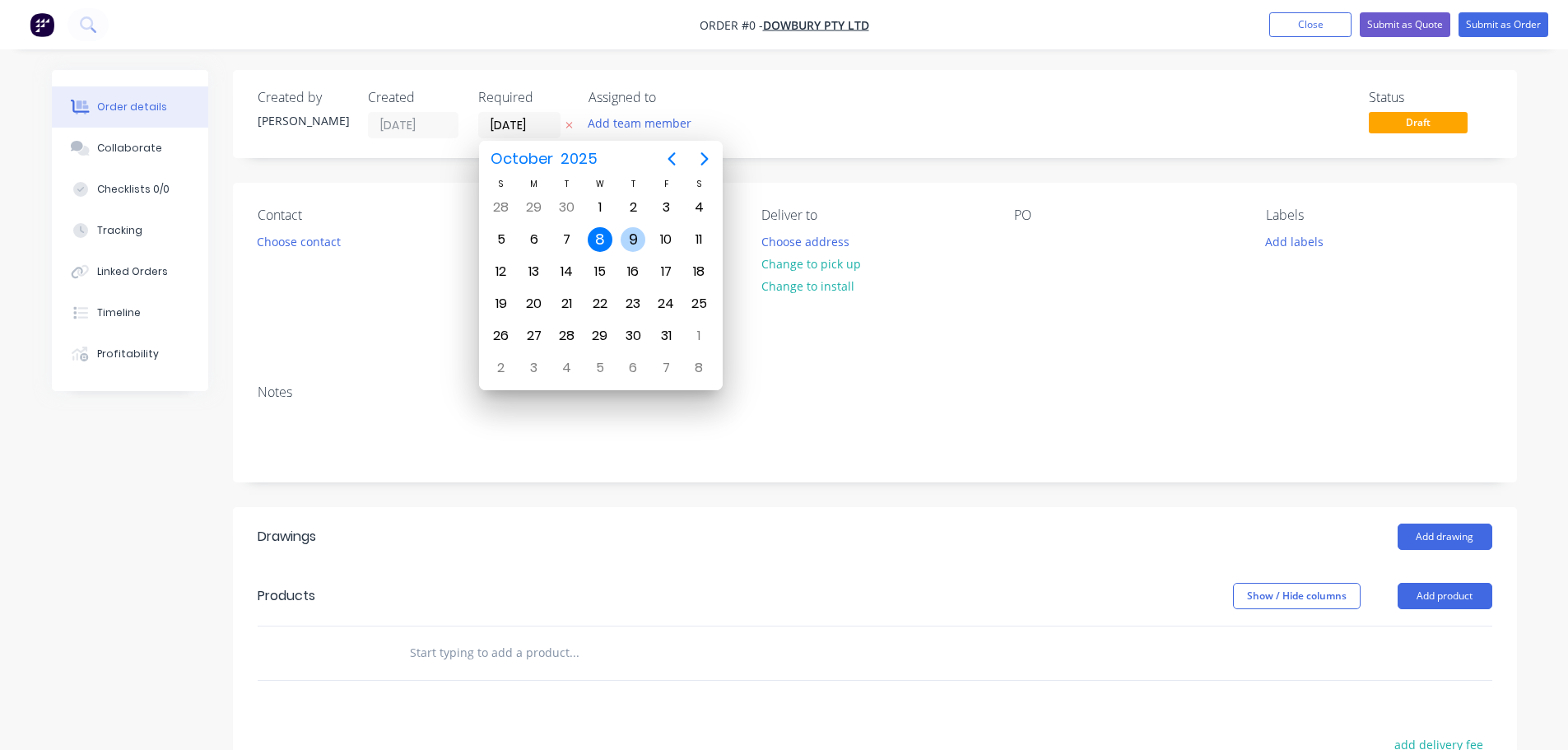
click at [623, 237] on div "9" at bounding box center [632, 239] width 24 height 24
type input "[DATE]"
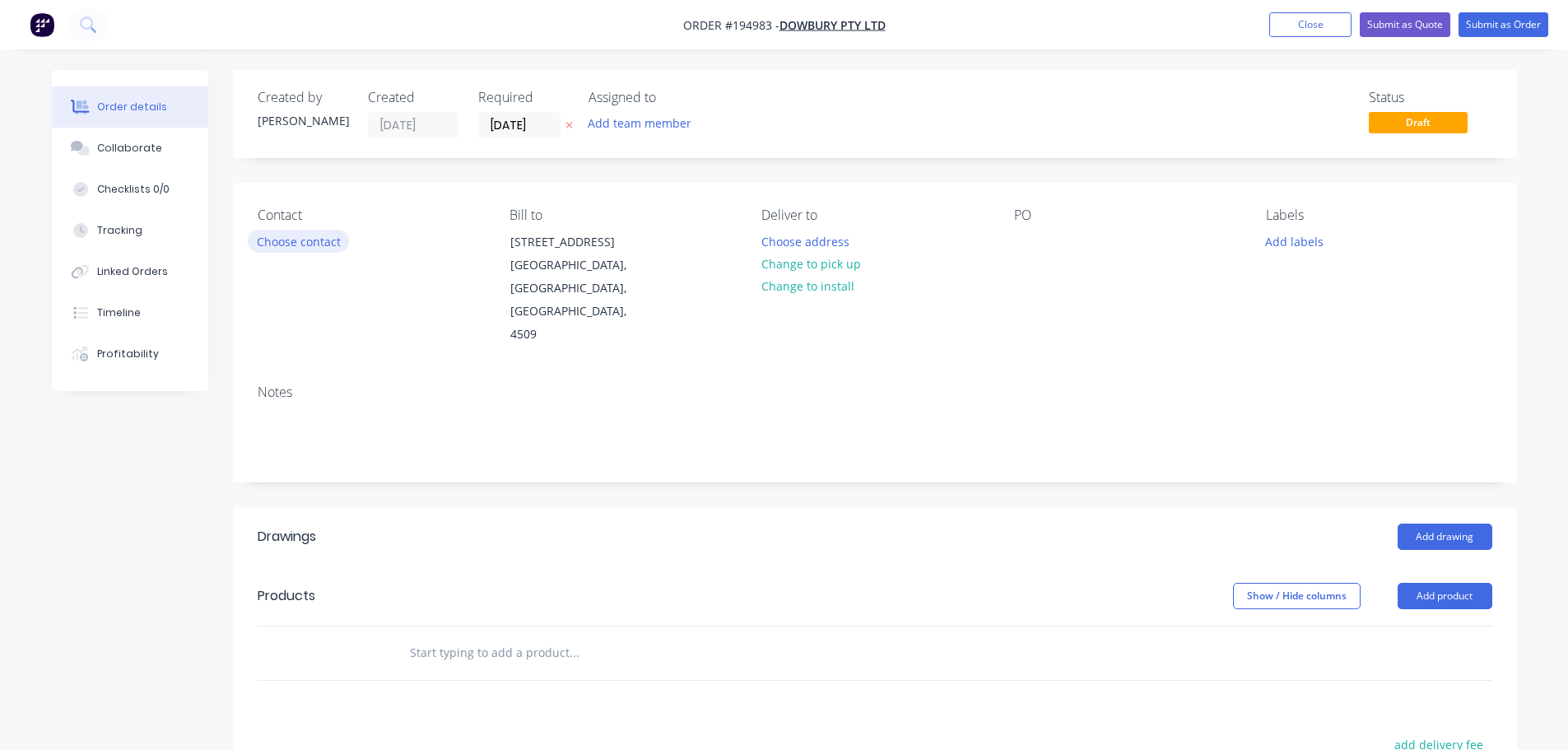
drag, startPoint x: 320, startPoint y: 228, endPoint x: 321, endPoint y: 237, distance: 9.1
click at [321, 228] on div "Contact Choose contact" at bounding box center [370, 277] width 226 height 139
click at [321, 240] on button "Choose contact" at bounding box center [298, 240] width 102 height 22
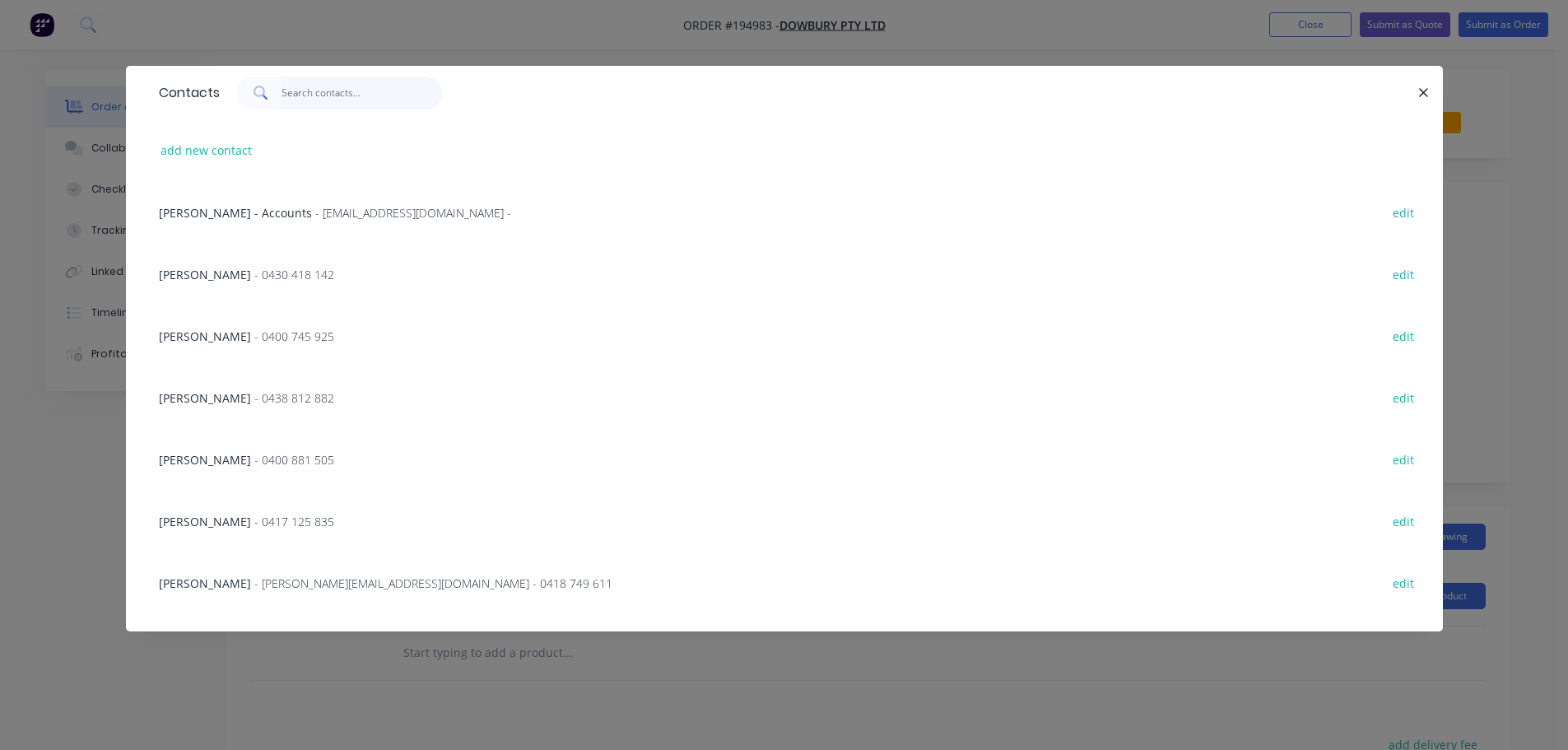
click at [339, 97] on input "text" at bounding box center [361, 92] width 160 height 33
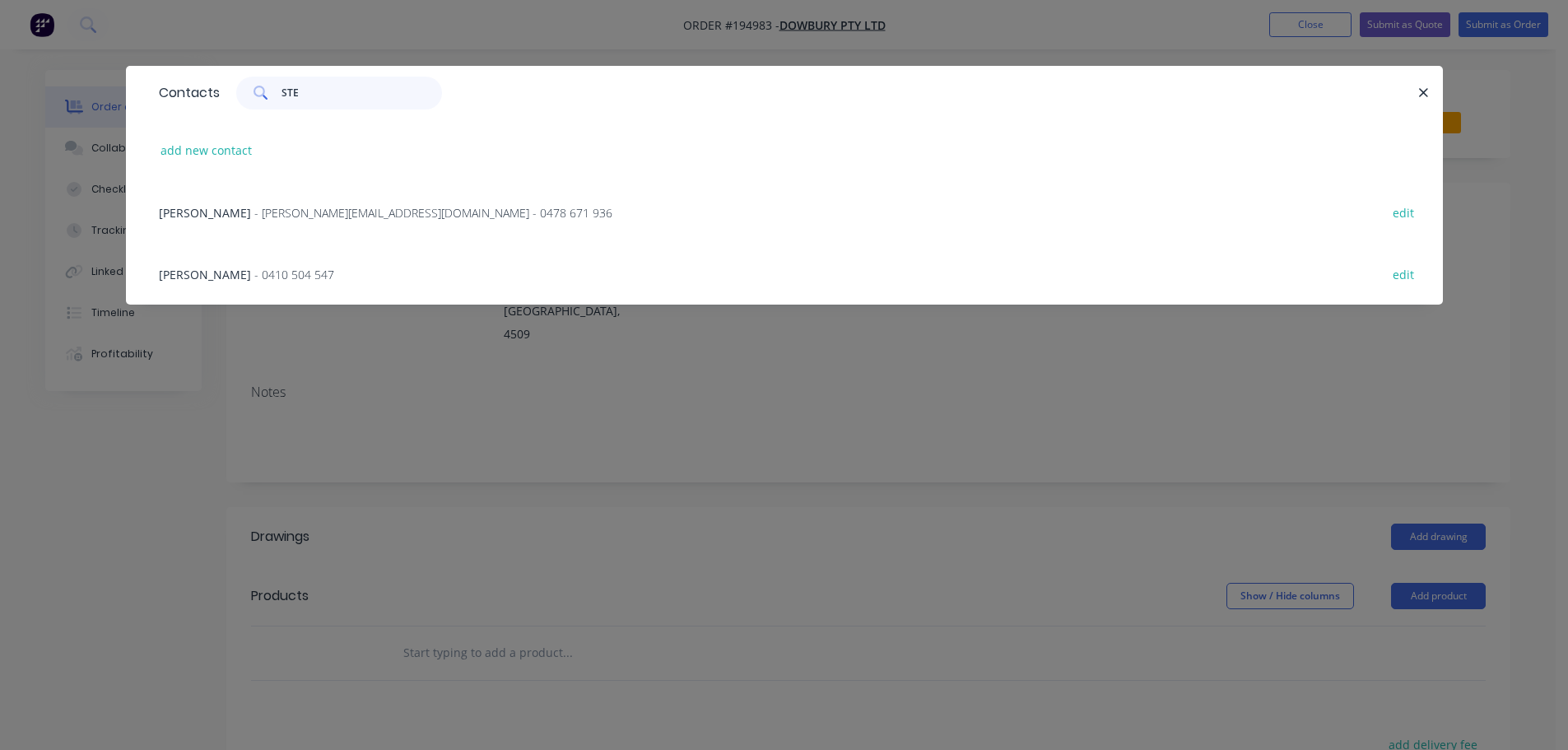
type input "STE"
click at [343, 212] on span "- steve@dowbury.com.au - 0478 671 936" at bounding box center [433, 212] width 358 height 16
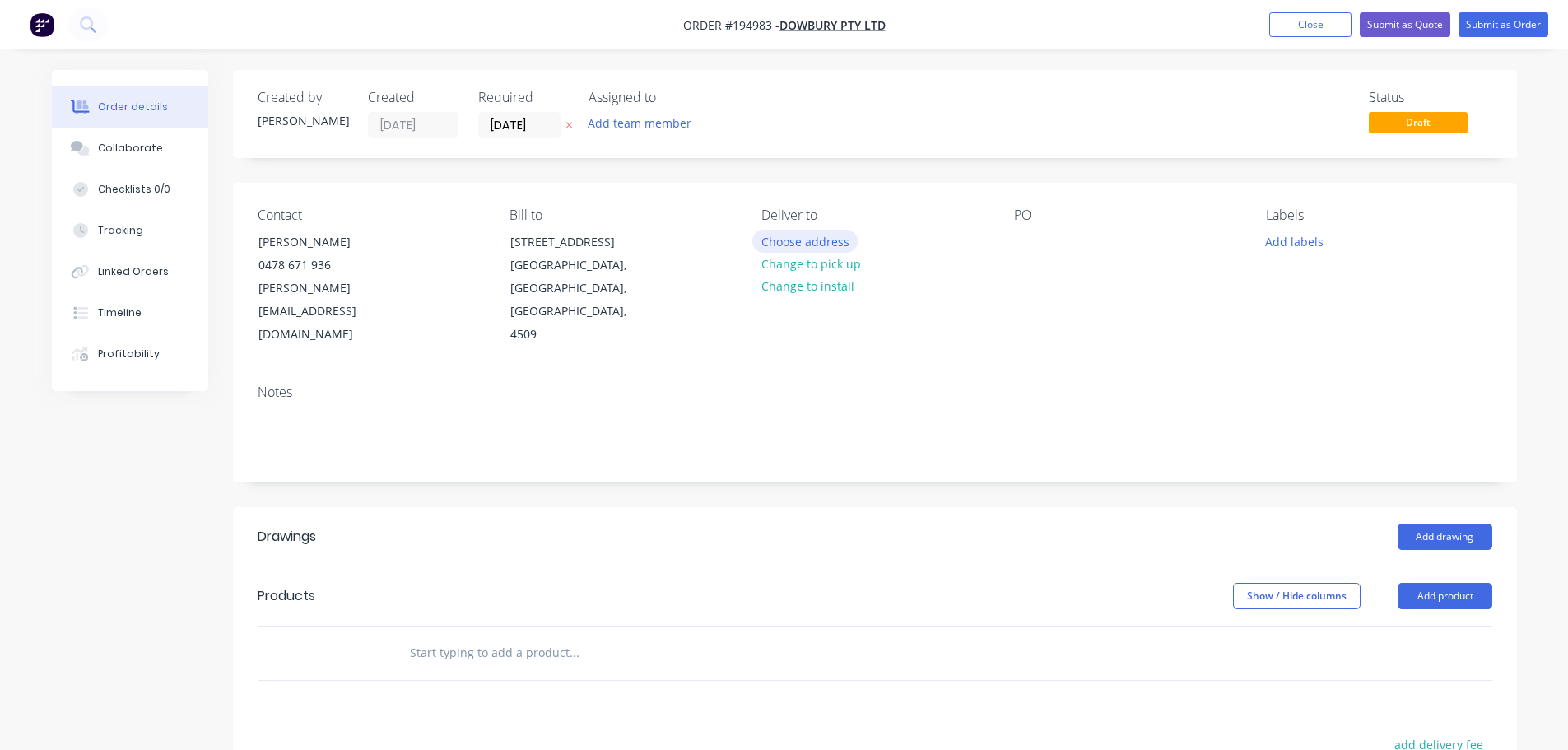
click at [784, 234] on button "Choose address" at bounding box center [805, 240] width 105 height 22
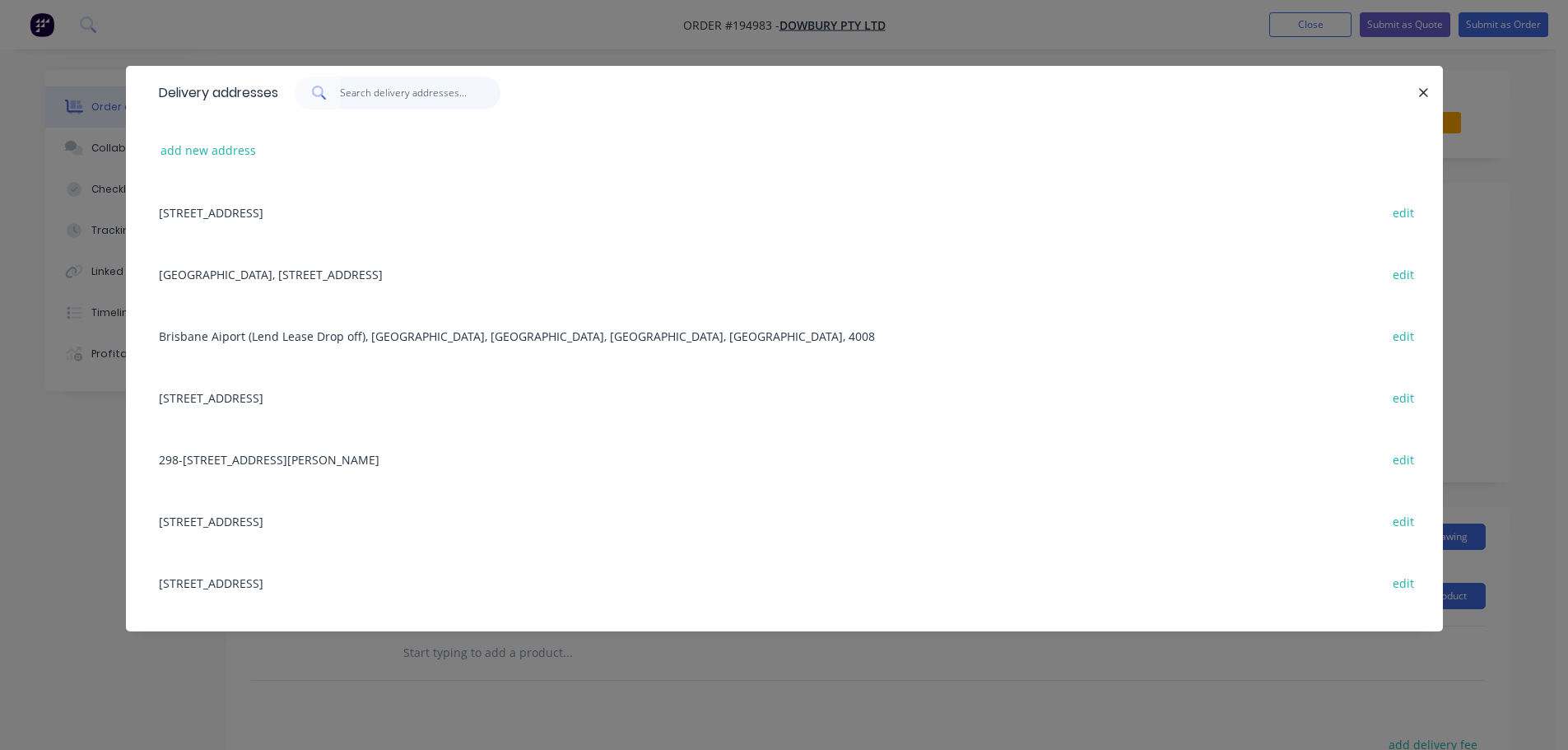
click at [380, 108] on input "text" at bounding box center [420, 92] width 160 height 33
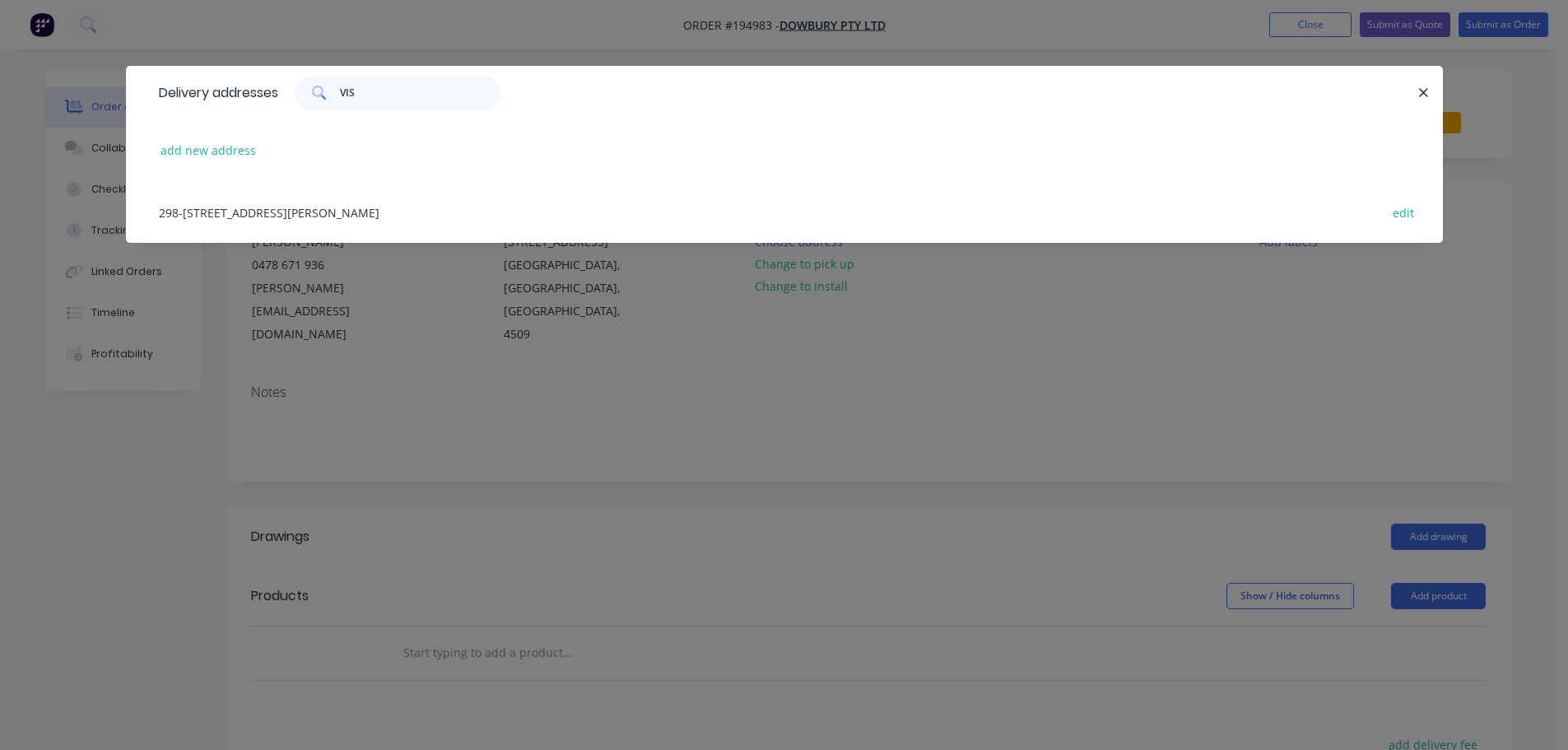
type input "VIS"
click at [421, 209] on div "298-300 STAPYLTON JACOBS WELL RD, (VISY), STAPYLTON, Queensland, Australia edit" at bounding box center [784, 212] width 1267 height 61
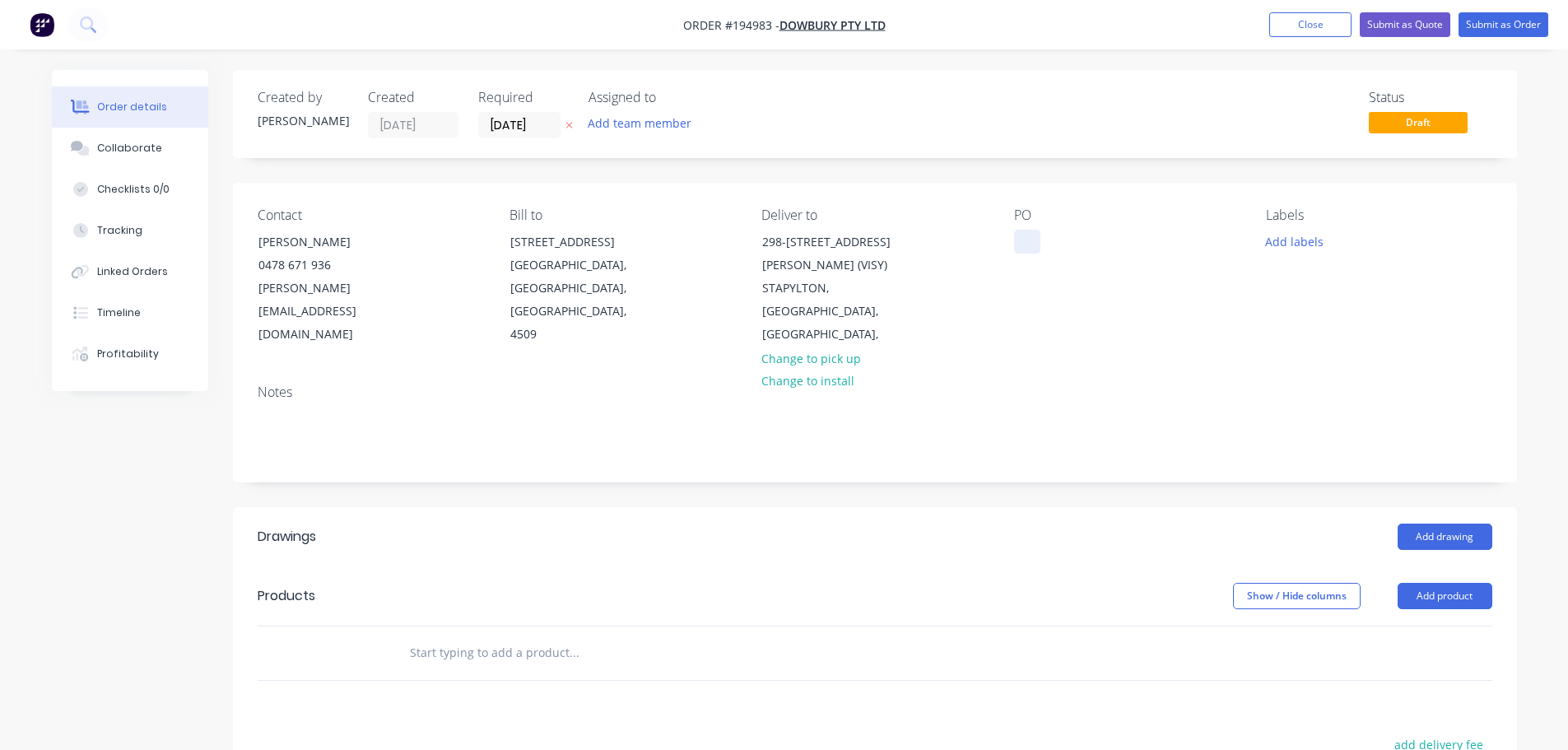
click at [1018, 237] on div at bounding box center [1026, 241] width 26 height 24
click at [1292, 244] on button "Add labels" at bounding box center [1294, 240] width 76 height 22
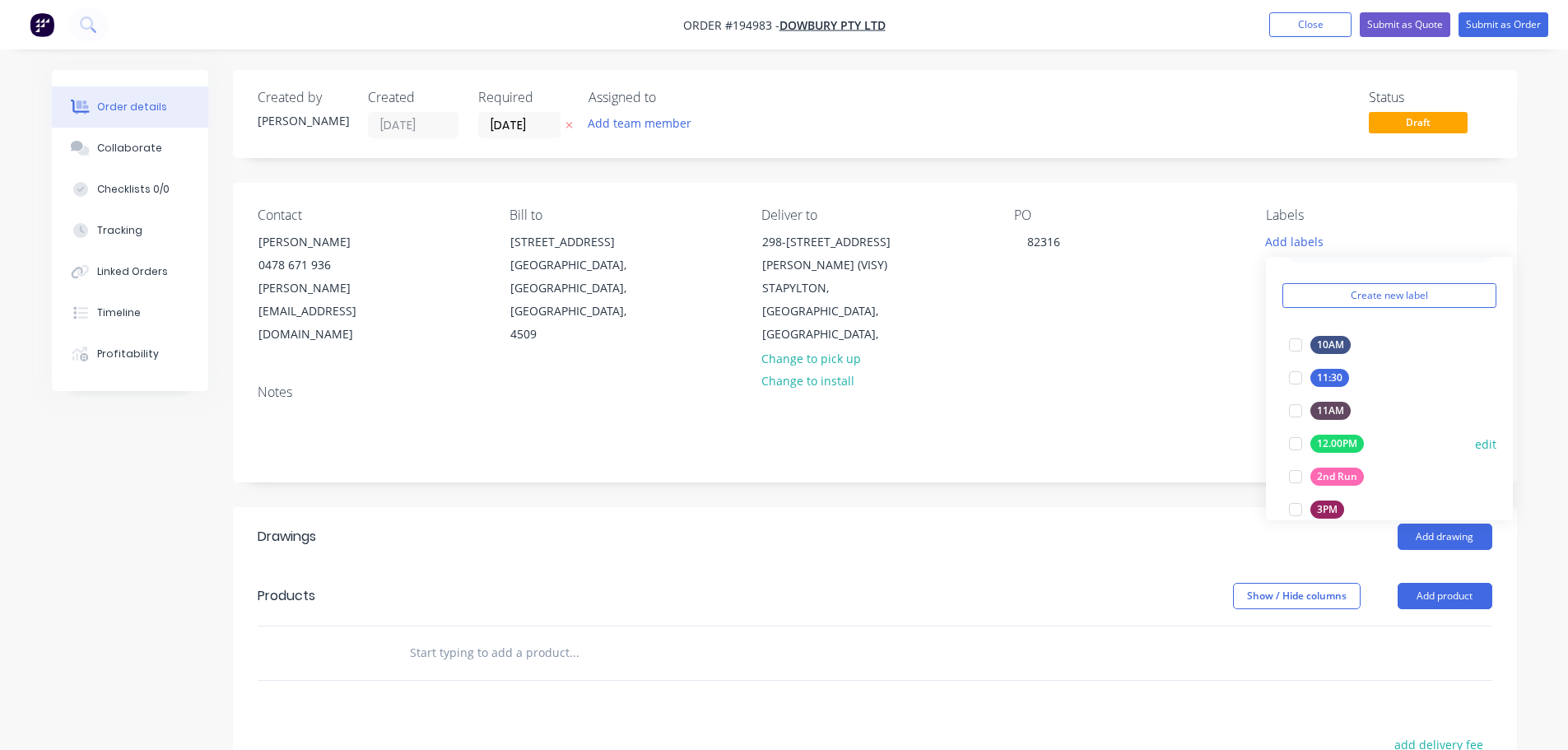
scroll to position [82, 0]
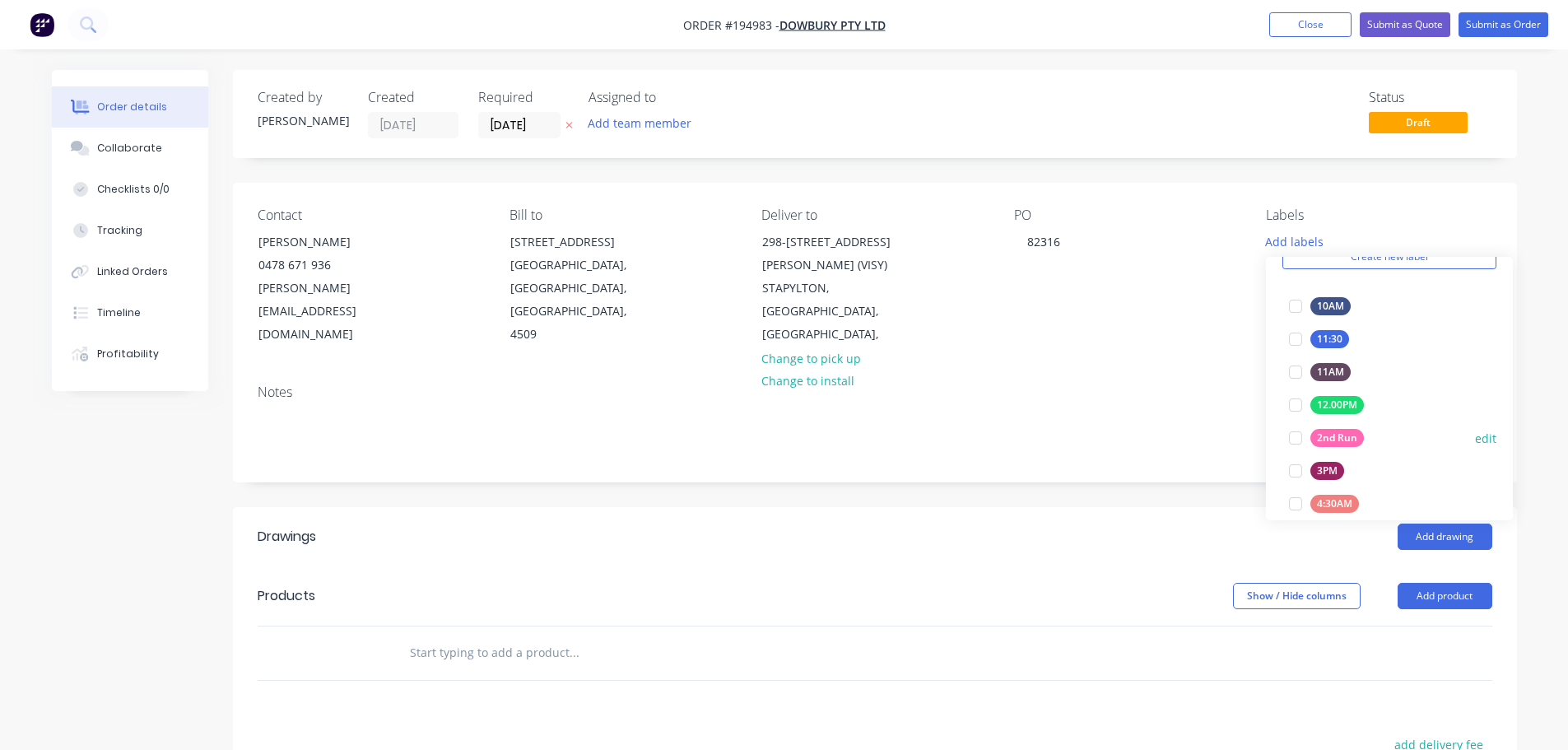
click at [1293, 433] on div at bounding box center [1295, 438] width 33 height 33
click at [1180, 523] on div "Add drawing" at bounding box center [1004, 536] width 972 height 26
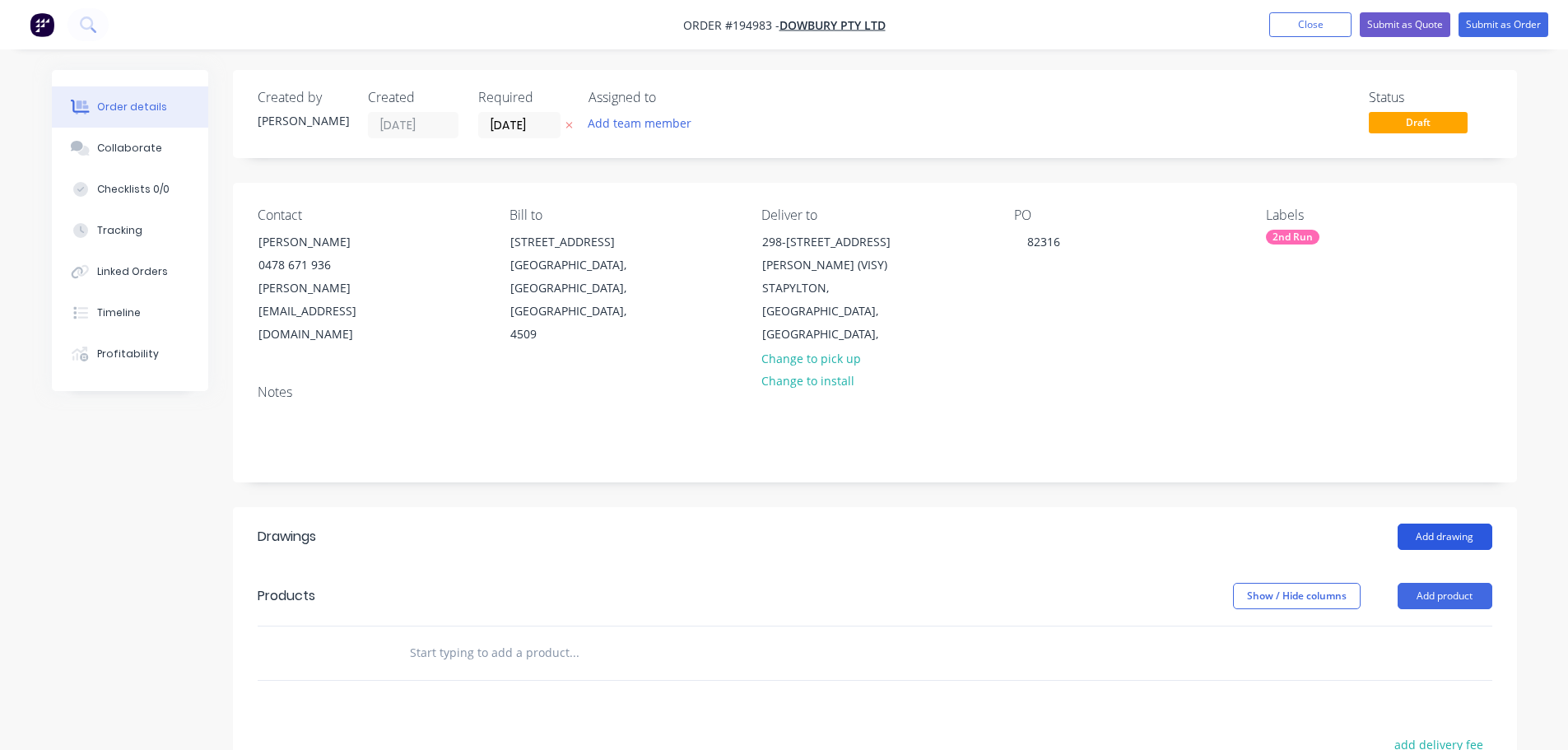
click at [1431, 523] on button "Add drawing" at bounding box center [1445, 536] width 95 height 26
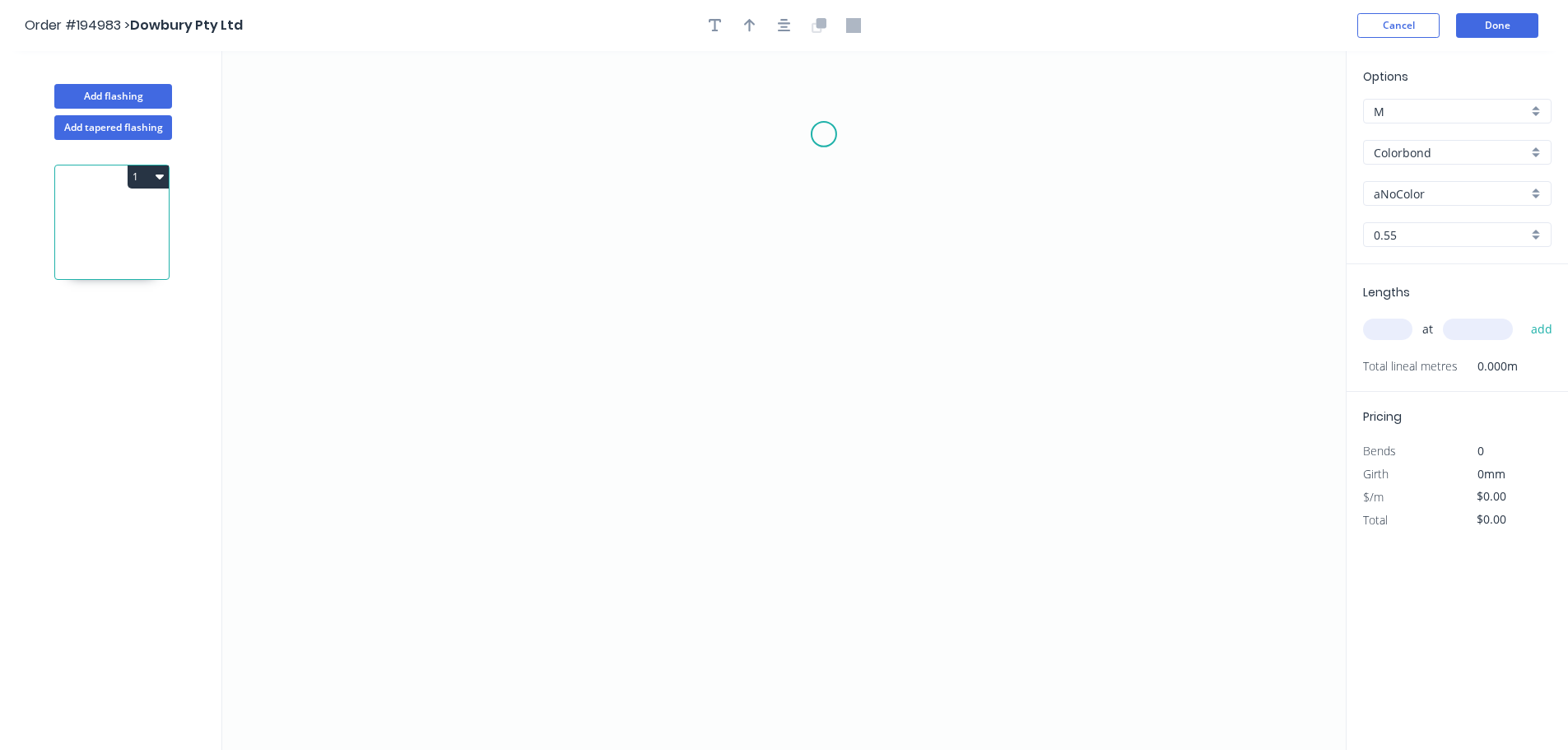
click at [826, 132] on icon "0" at bounding box center [784, 401] width 1124 height 699
click at [582, 131] on icon "0" at bounding box center [784, 401] width 1124 height 699
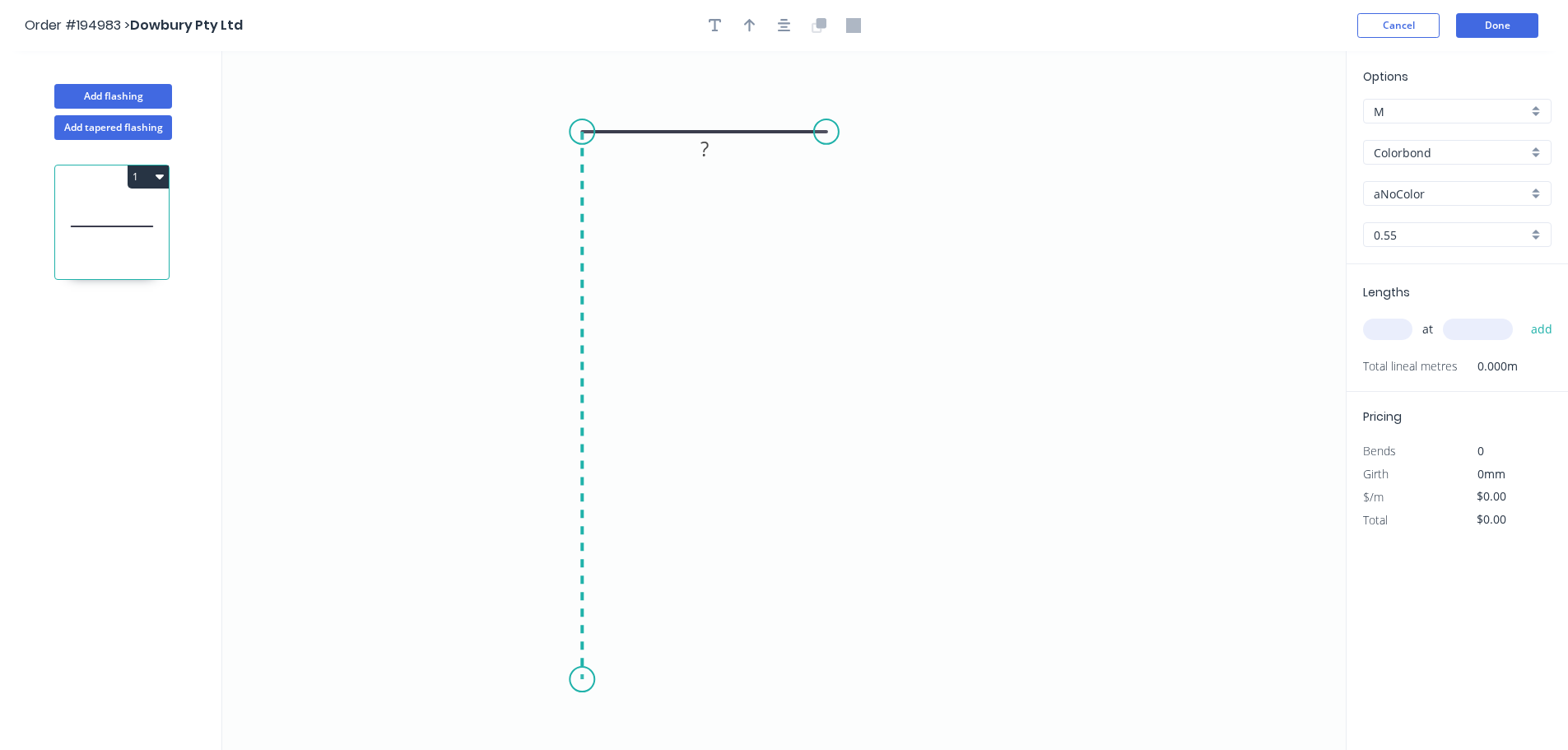
click at [596, 679] on icon "0 ?" at bounding box center [784, 401] width 1124 height 699
drag, startPoint x: 819, startPoint y: 129, endPoint x: 842, endPoint y: 128, distance: 23.0
click at [842, 128] on circle at bounding box center [839, 131] width 24 height 24
click at [715, 100] on tspan "?" at bounding box center [712, 99] width 8 height 27
click at [779, 20] on icon "button" at bounding box center [784, 26] width 13 height 15
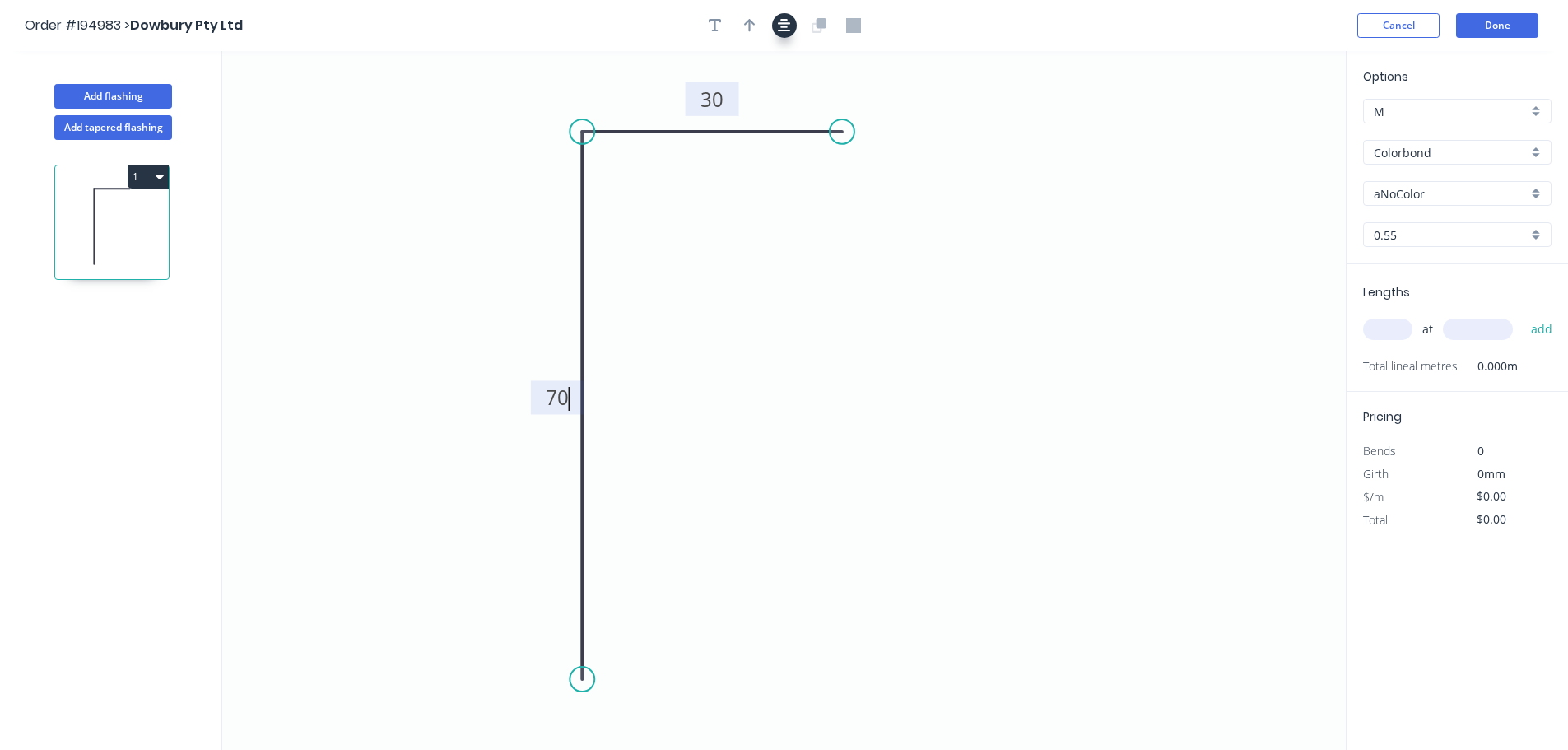
type input "$4.72"
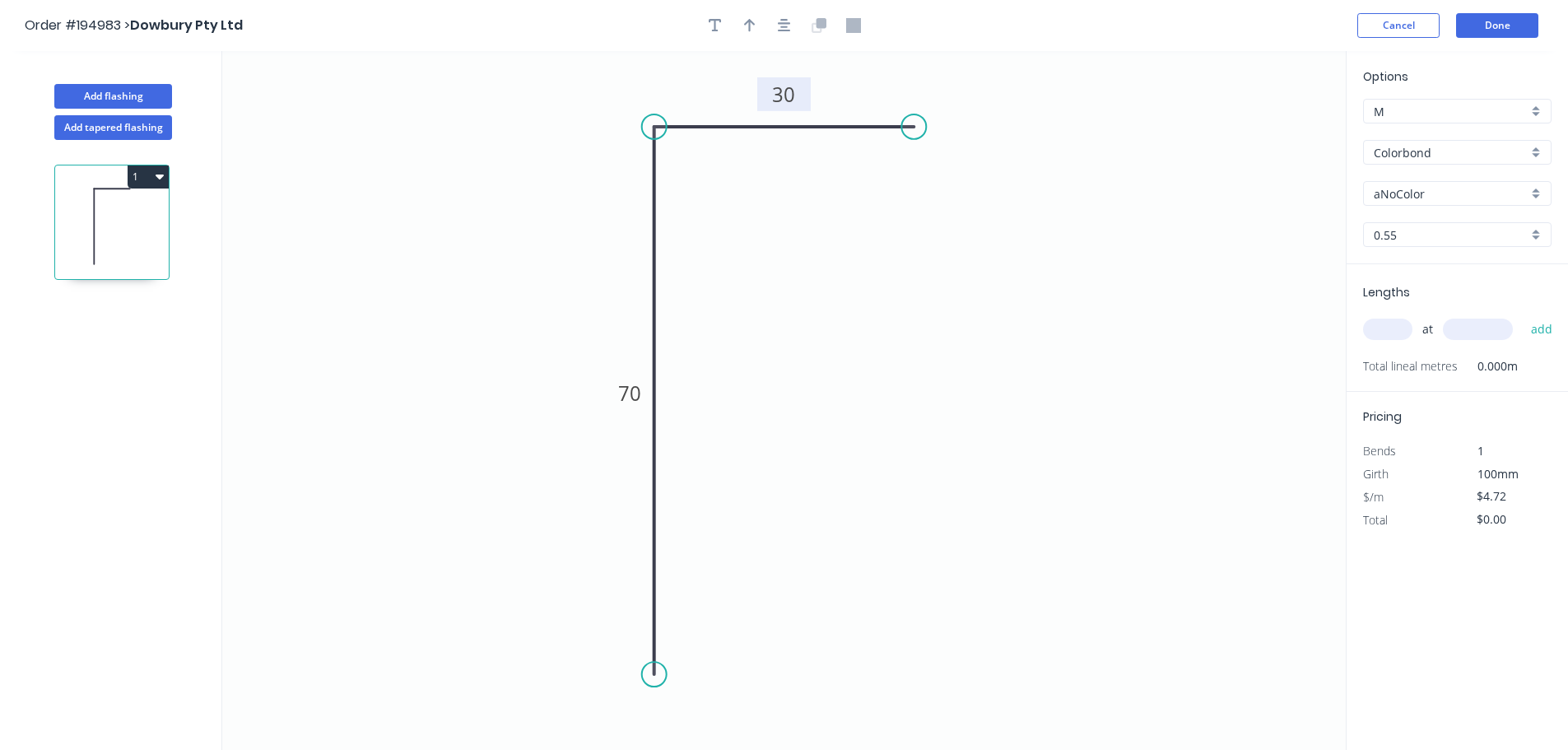
click at [1410, 160] on input "Colorbond" at bounding box center [1450, 152] width 154 height 18
click at [1411, 192] on div "Galvabond" at bounding box center [1457, 197] width 186 height 29
type input "Galvabond"
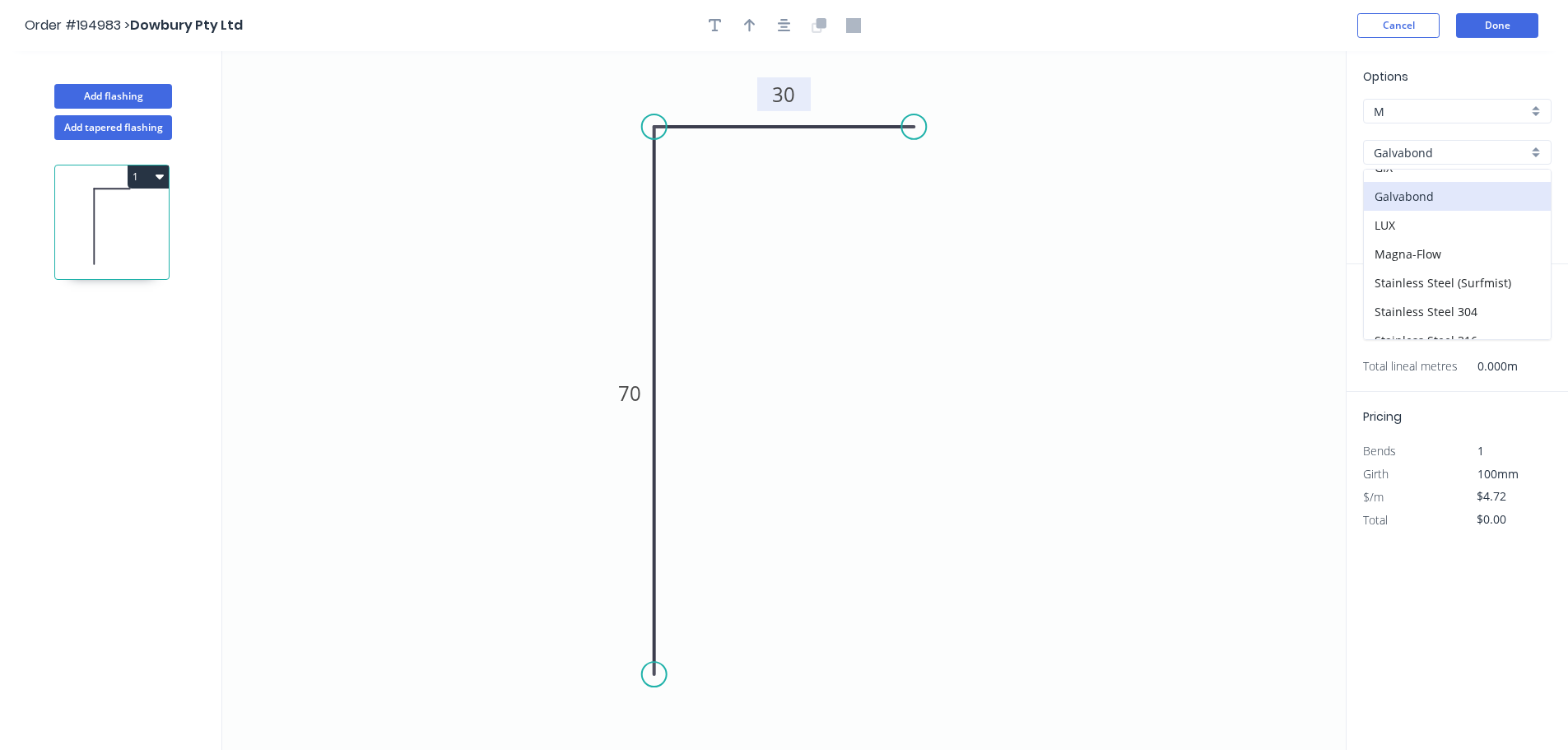
type input "$4.83"
click at [1408, 240] on input "0.55" at bounding box center [1450, 234] width 154 height 18
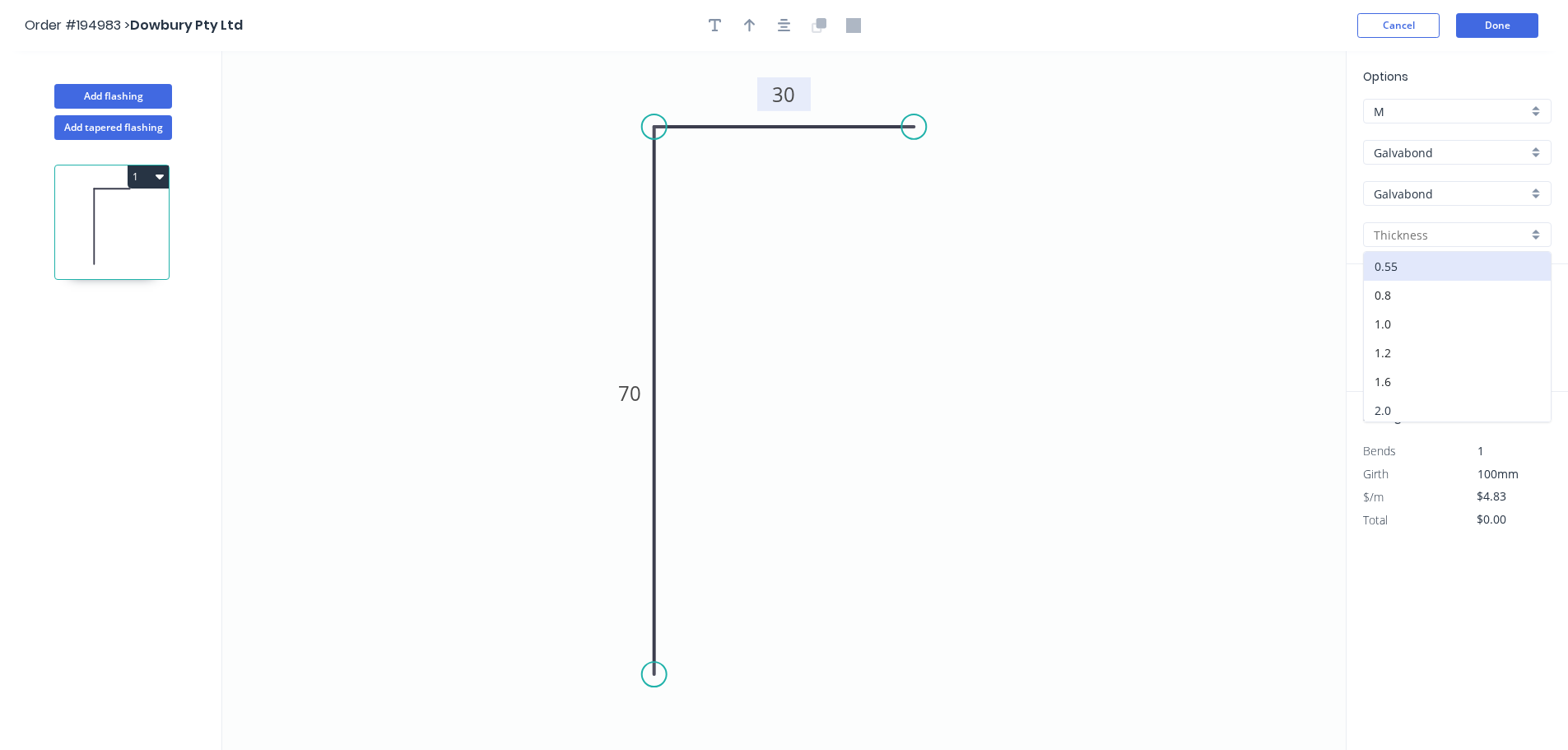
click at [1420, 412] on div "2.0" at bounding box center [1457, 410] width 186 height 29
type input "2.0"
type input "$11.31"
click at [1384, 329] on input "text" at bounding box center [1387, 328] width 50 height 21
type input "4"
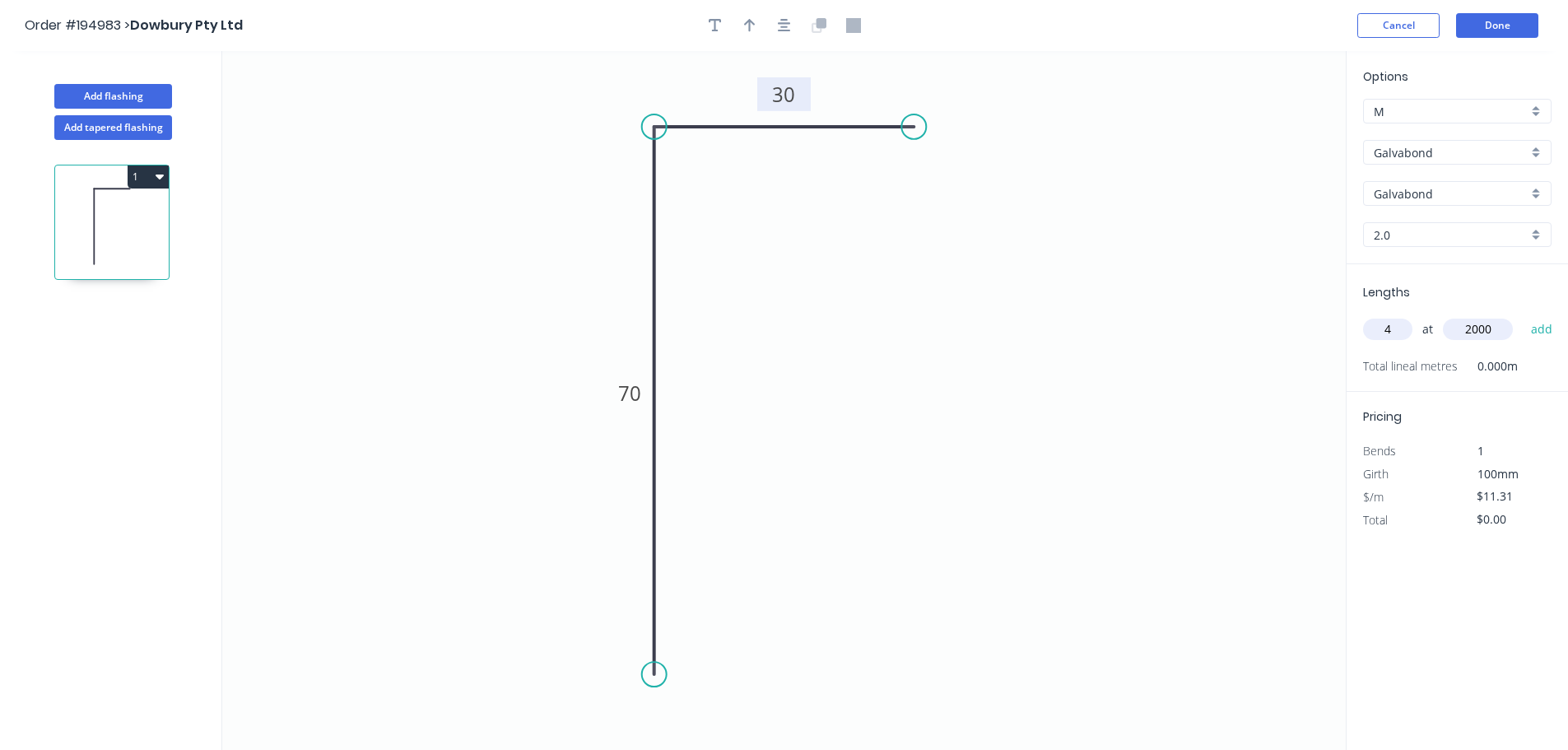
type input "2000"
click at [1523, 315] on button "add" at bounding box center [1542, 328] width 39 height 28
type input "$90.48"
click at [1505, 29] on button "Done" at bounding box center [1497, 25] width 82 height 24
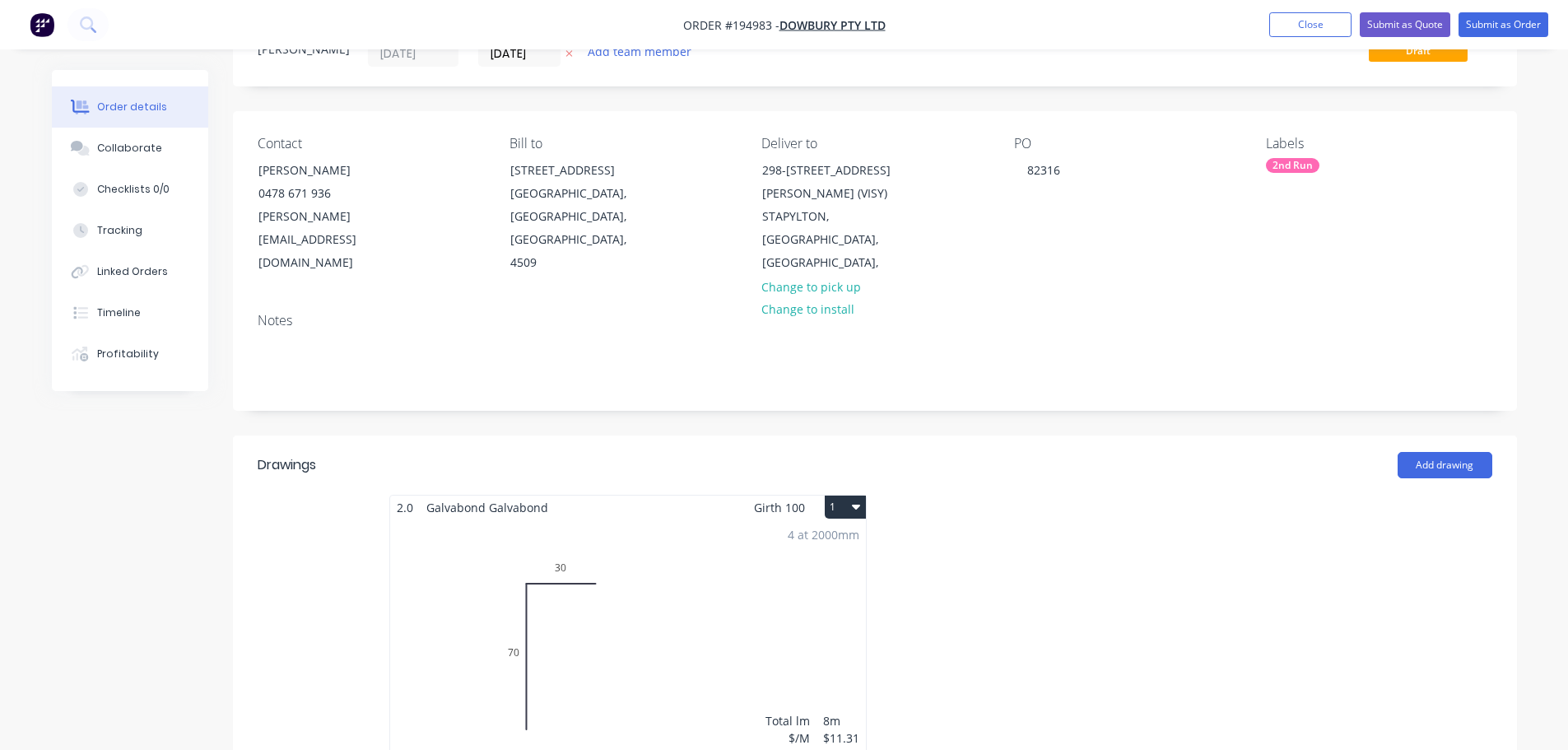
scroll to position [165, 0]
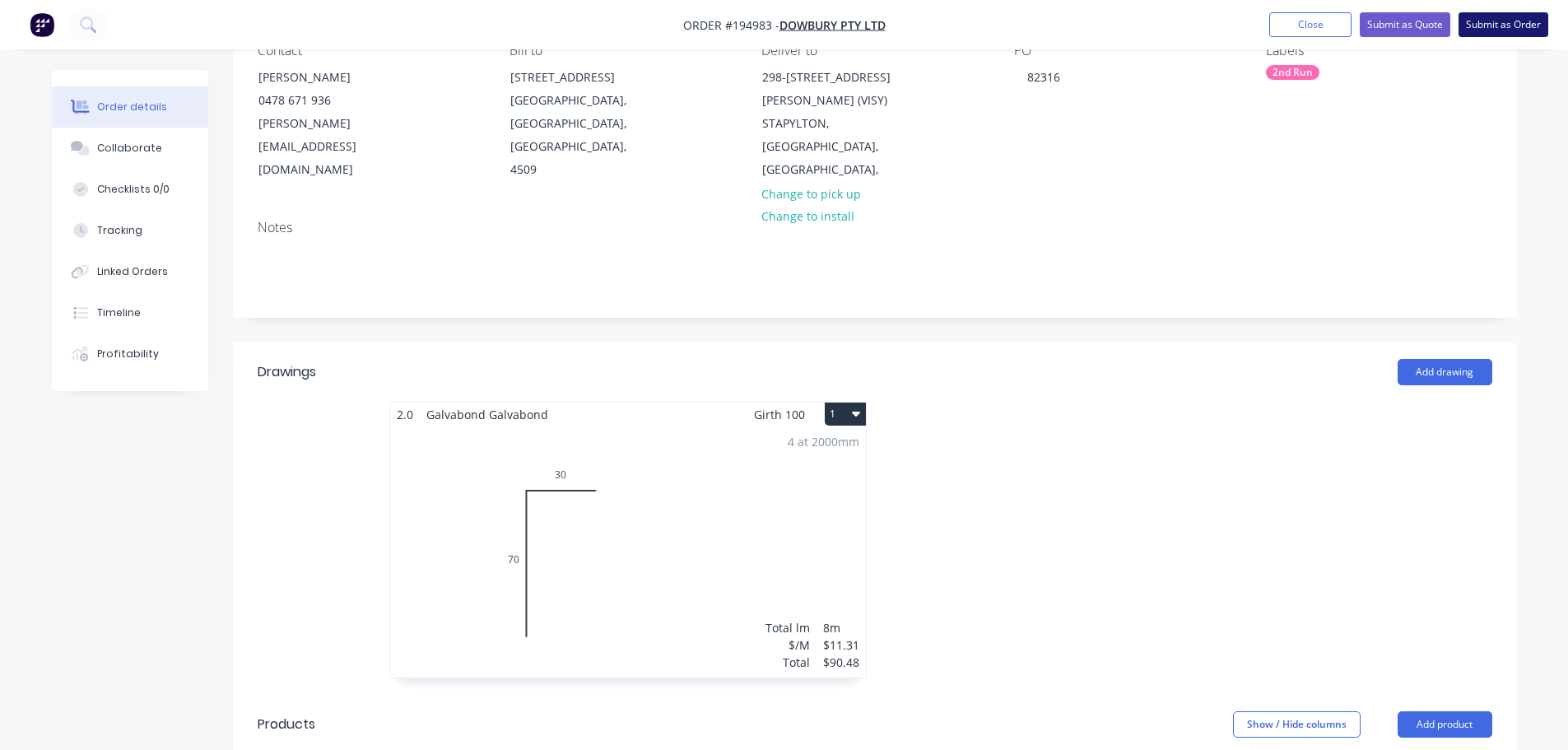
click at [1494, 25] on button "Submit as Order" at bounding box center [1503, 24] width 90 height 24
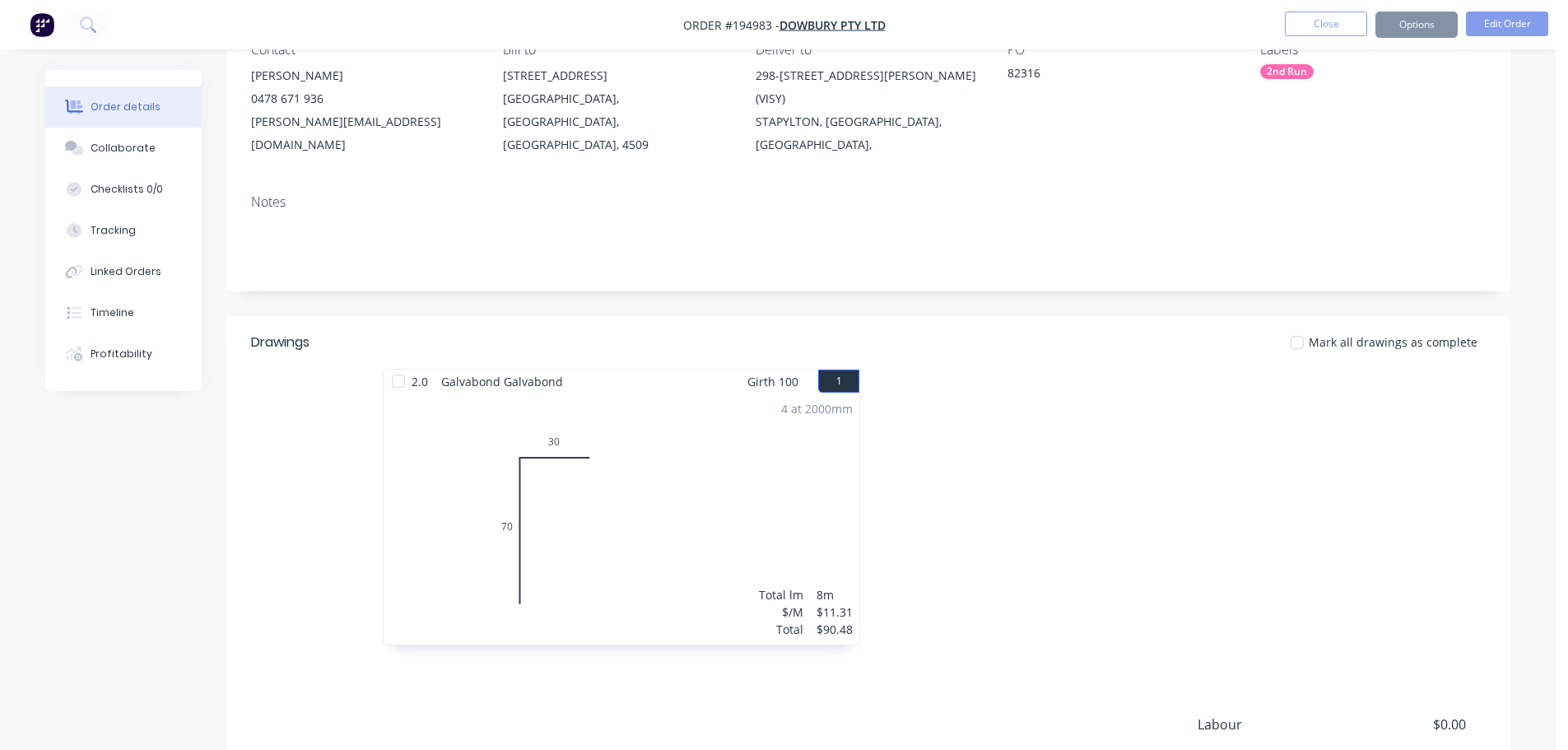
scroll to position [0, 0]
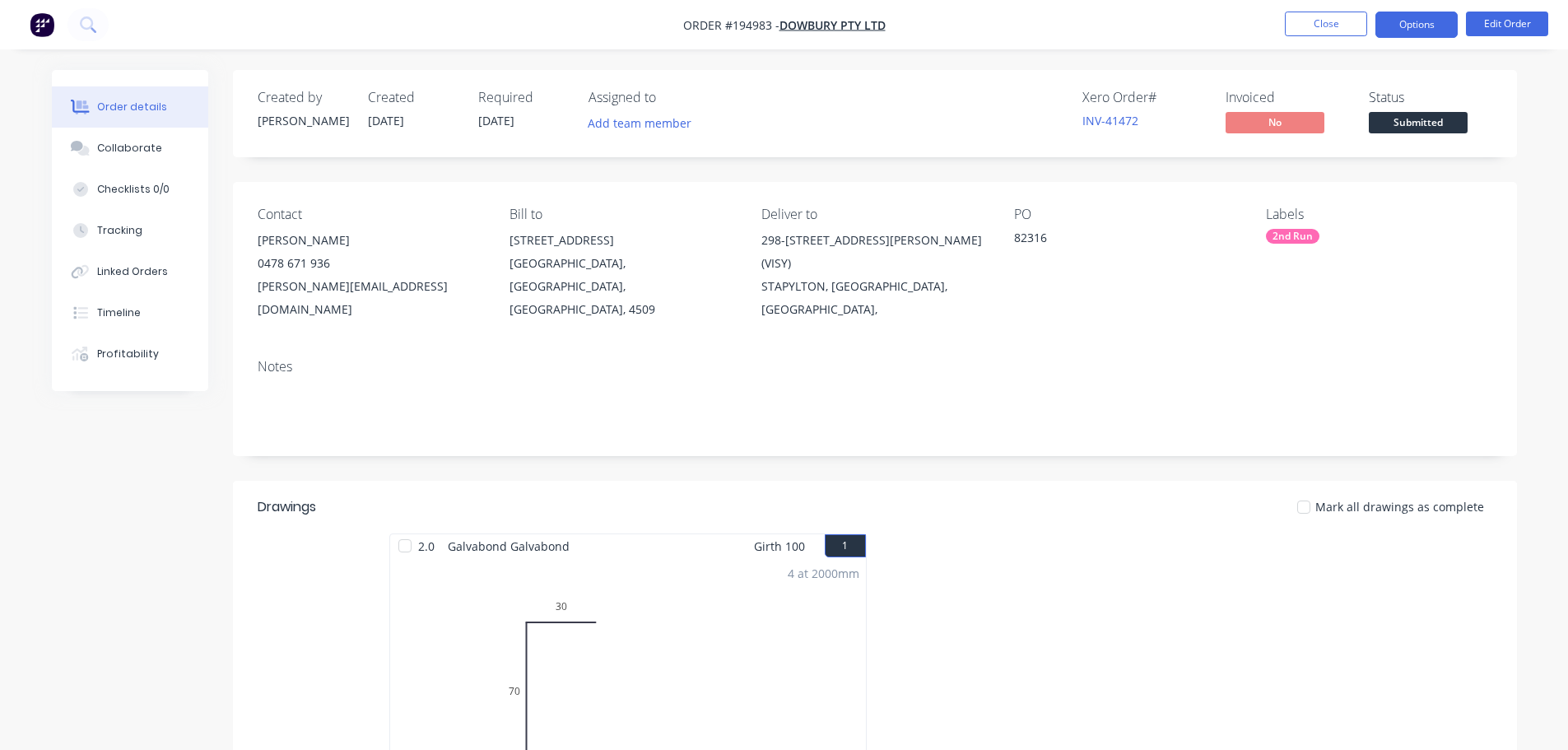
click at [1428, 33] on button "Options" at bounding box center [1417, 24] width 82 height 26
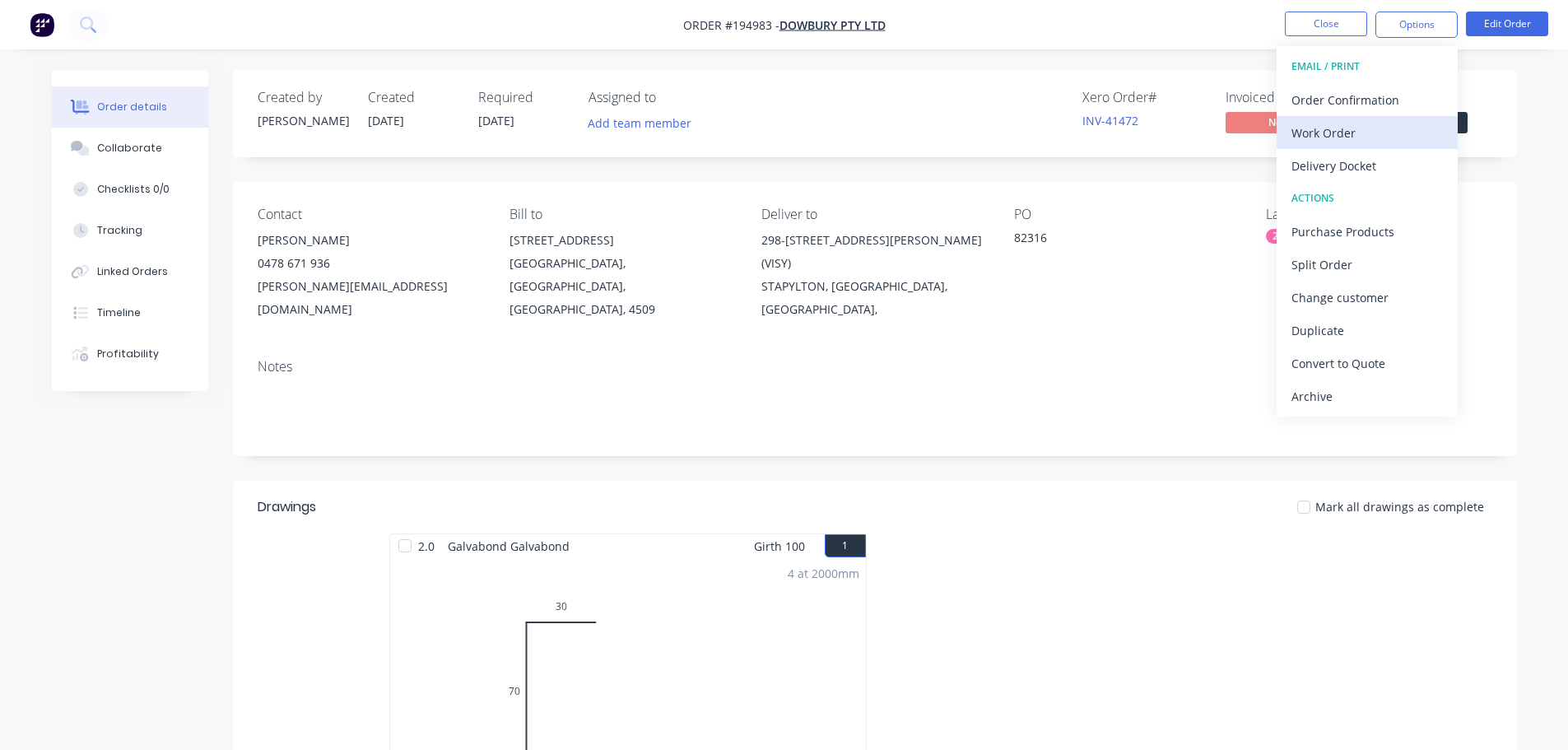
click at [1386, 134] on div "Work Order" at bounding box center [1367, 133] width 151 height 24
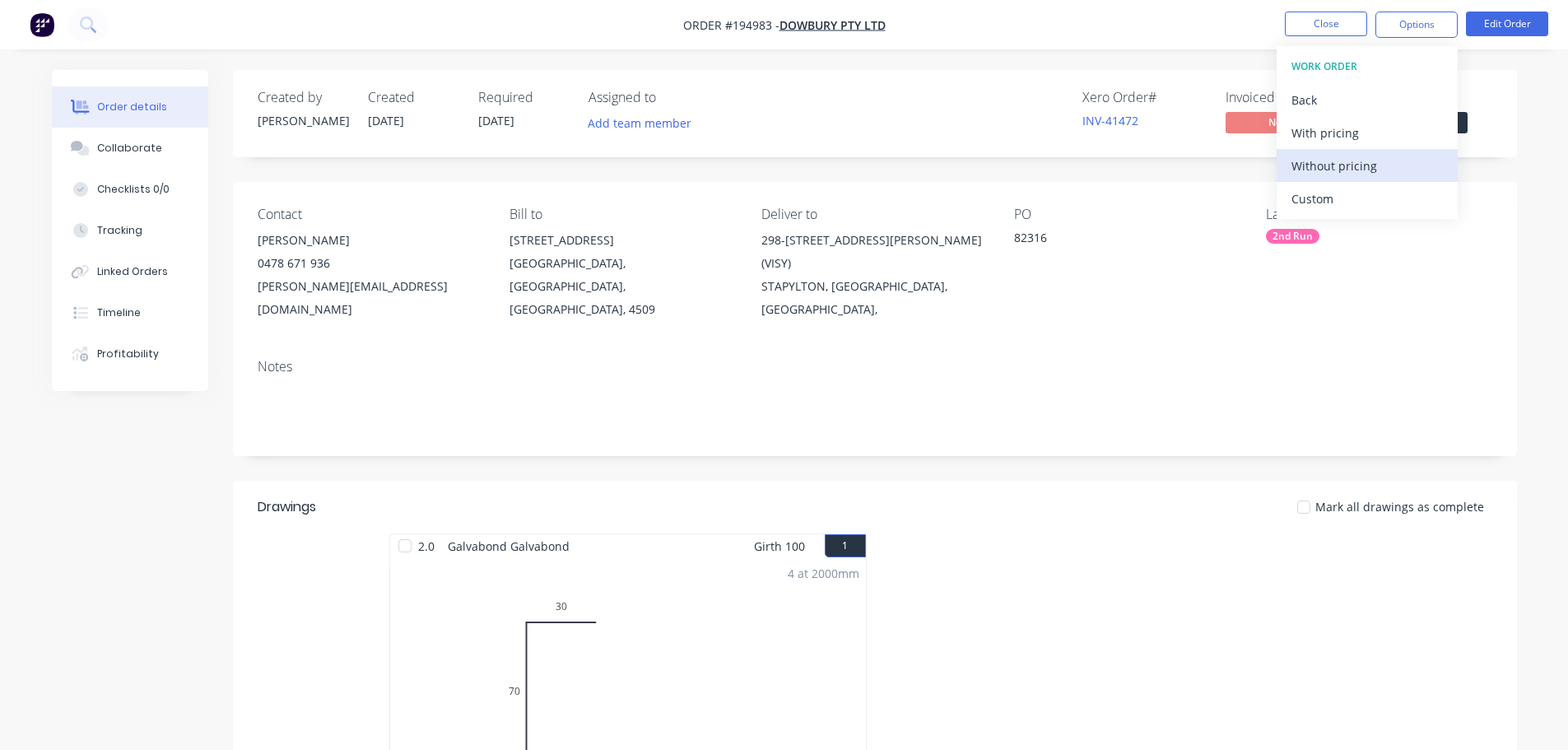
click at [1386, 165] on div "Without pricing" at bounding box center [1367, 165] width 151 height 24
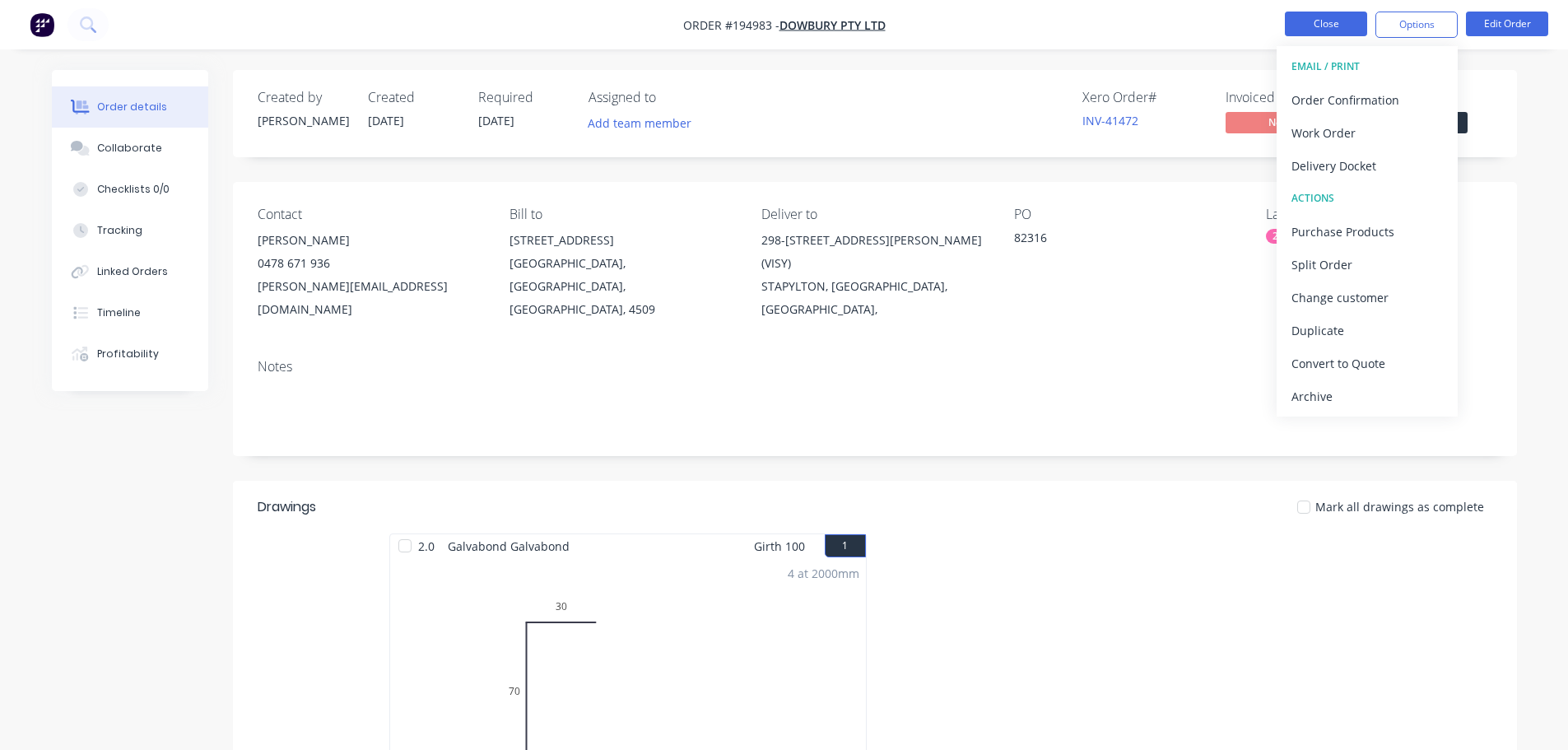
click at [1352, 34] on button "Close" at bounding box center [1326, 24] width 82 height 24
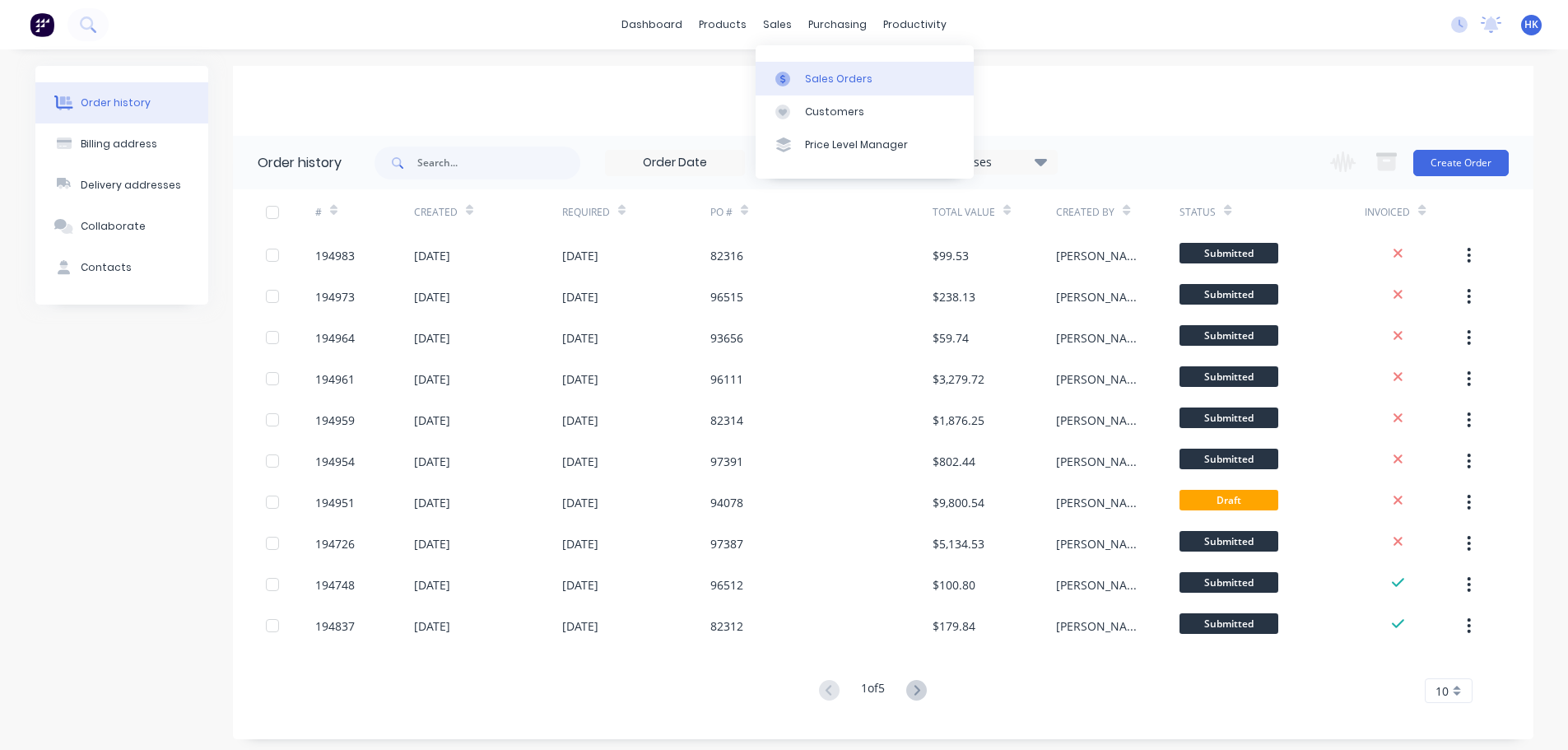
drag, startPoint x: 793, startPoint y: 34, endPoint x: 836, endPoint y: 66, distance: 53.6
click at [836, 66] on link "Sales Orders" at bounding box center [865, 77] width 218 height 33
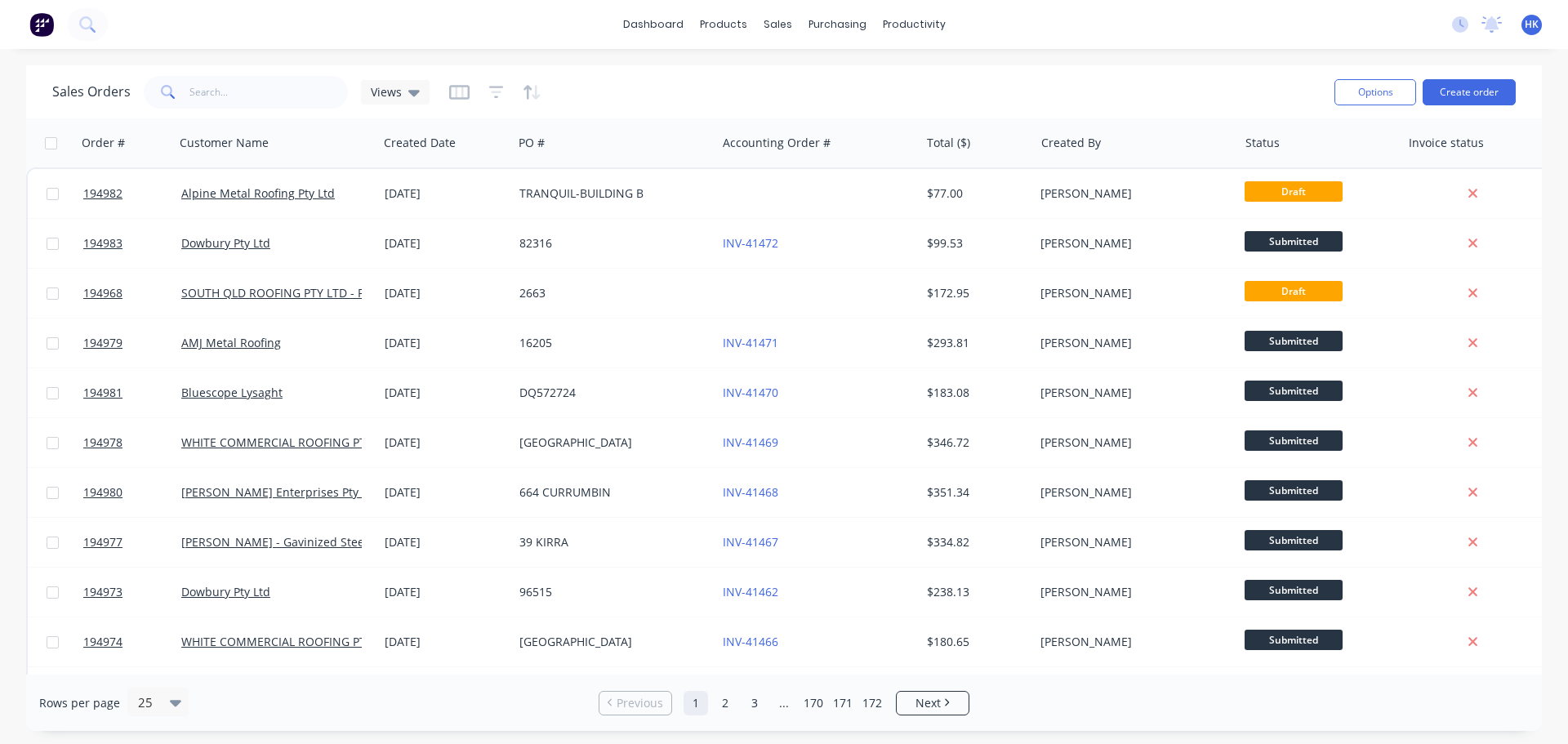
click at [1441, 105] on div "Options Create order" at bounding box center [1421, 92] width 187 height 40
click at [1441, 102] on button "Create order" at bounding box center [1469, 92] width 93 height 26
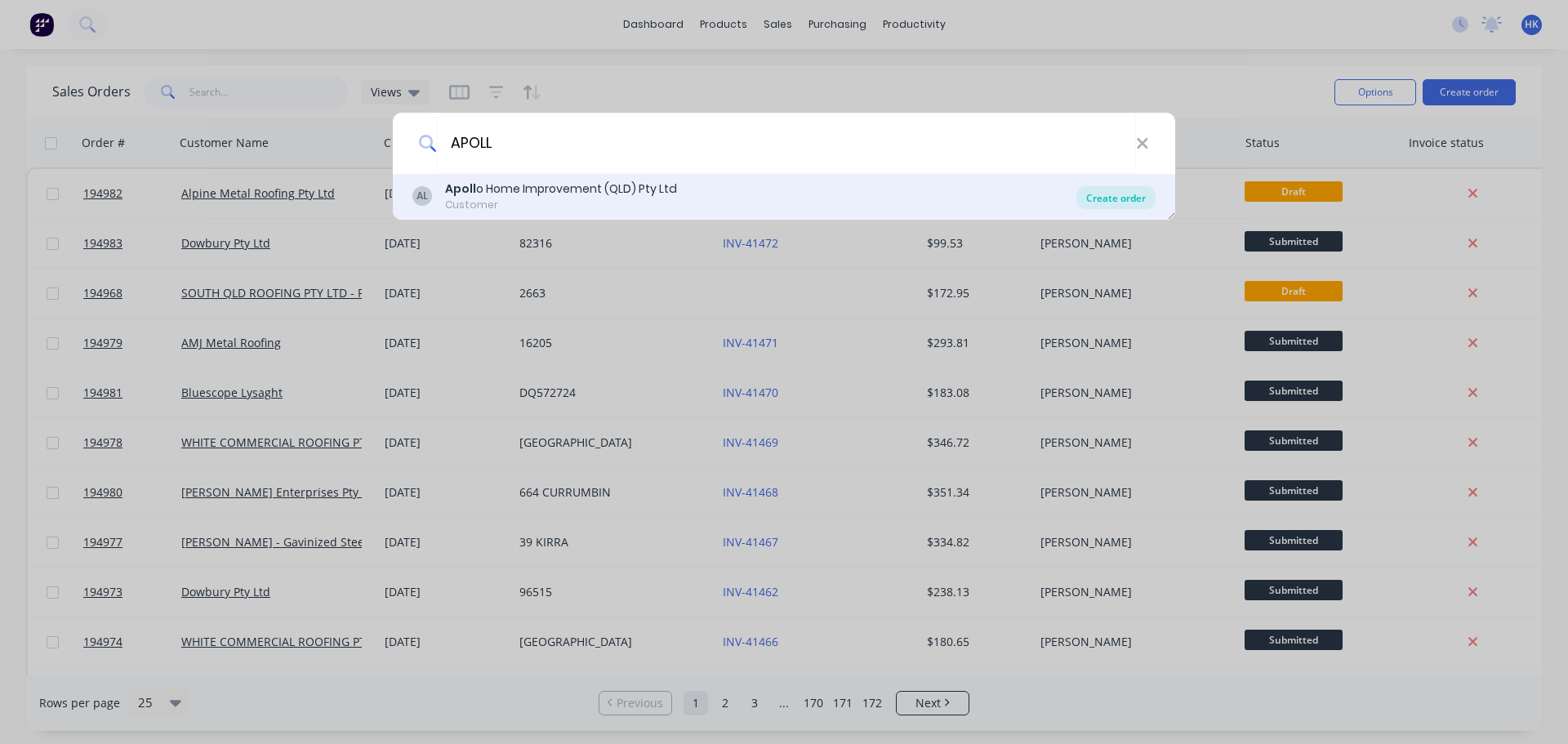
type input "APOLL"
click at [1141, 194] on div "Create order" at bounding box center [1116, 197] width 79 height 22
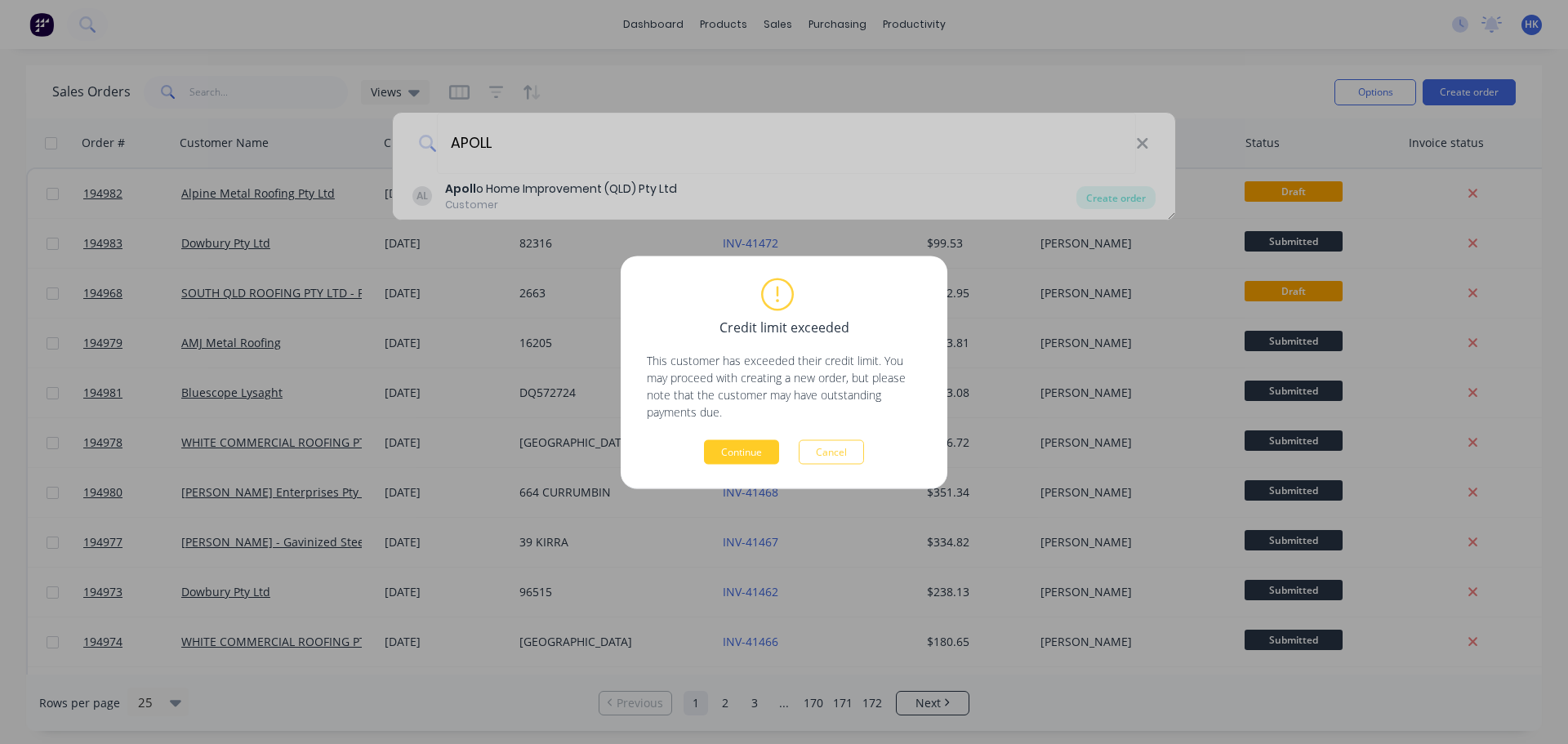
click at [753, 457] on button "Continue" at bounding box center [742, 451] width 75 height 24
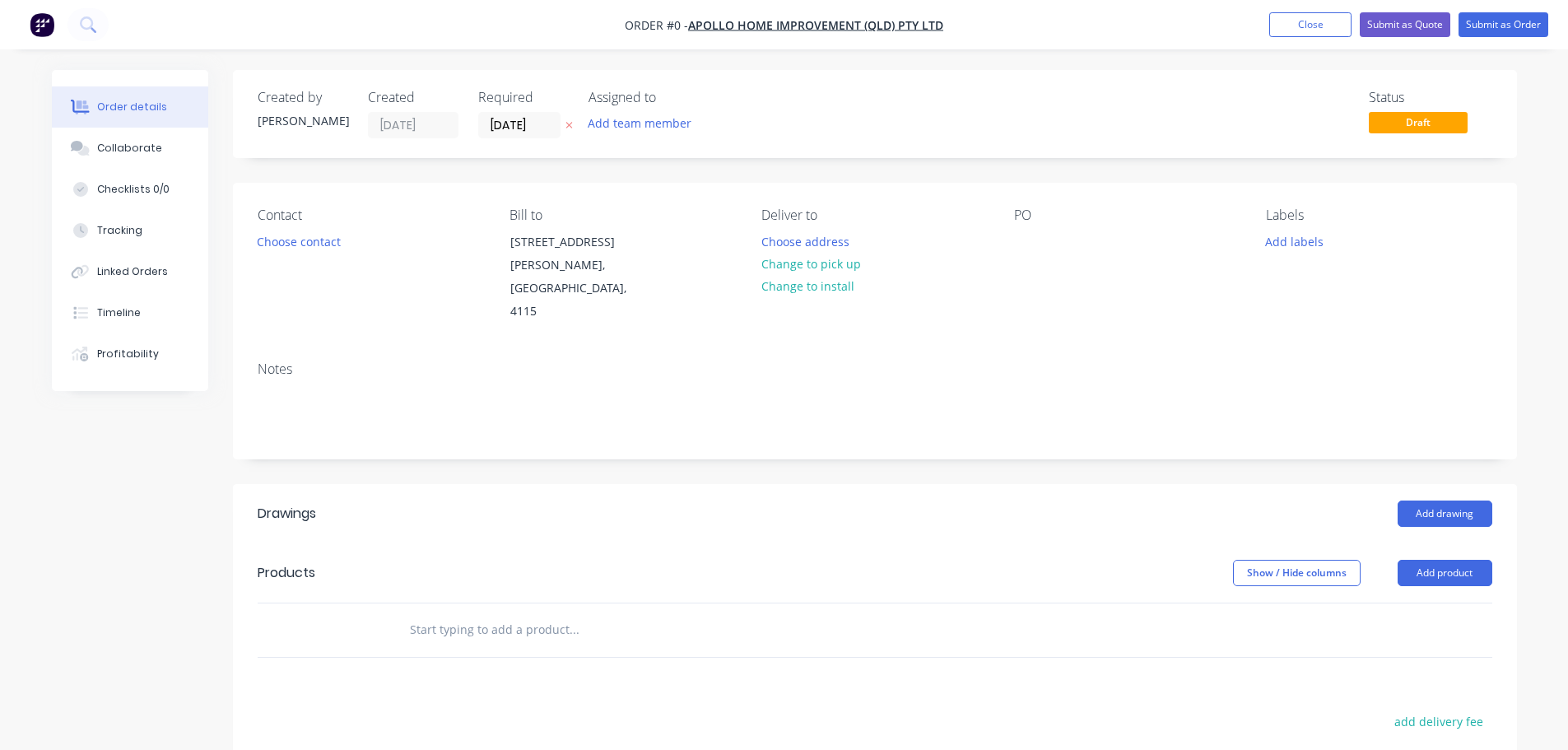
click at [510, 140] on div "Created by Hannah Created 08/10/25 Required 08/10/25 Assigned to Add team membe…" at bounding box center [874, 113] width 1284 height 88
click at [511, 131] on input "[DATE]" at bounding box center [519, 124] width 81 height 24
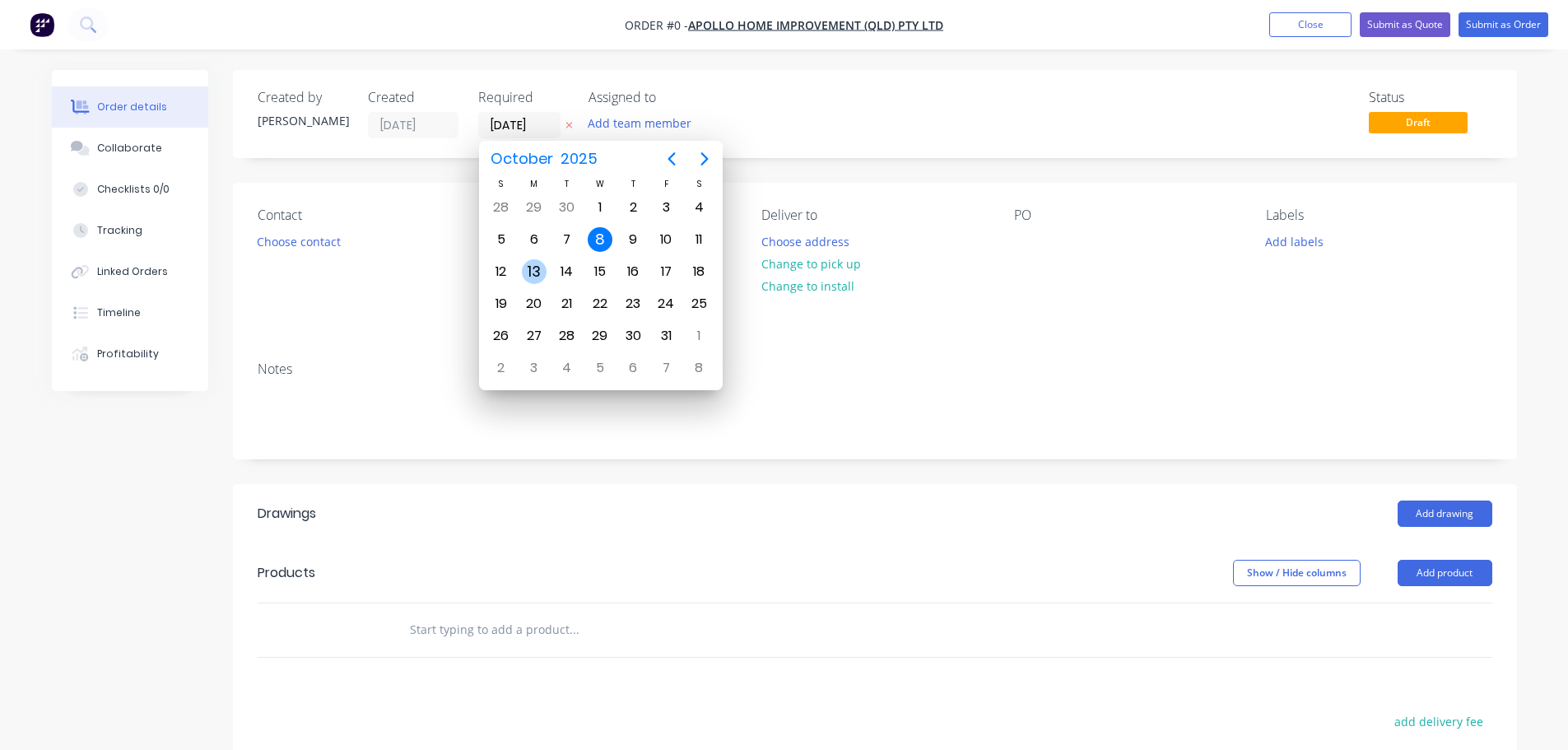
click at [522, 260] on div "13" at bounding box center [533, 271] width 33 height 31
type input "13/10/25"
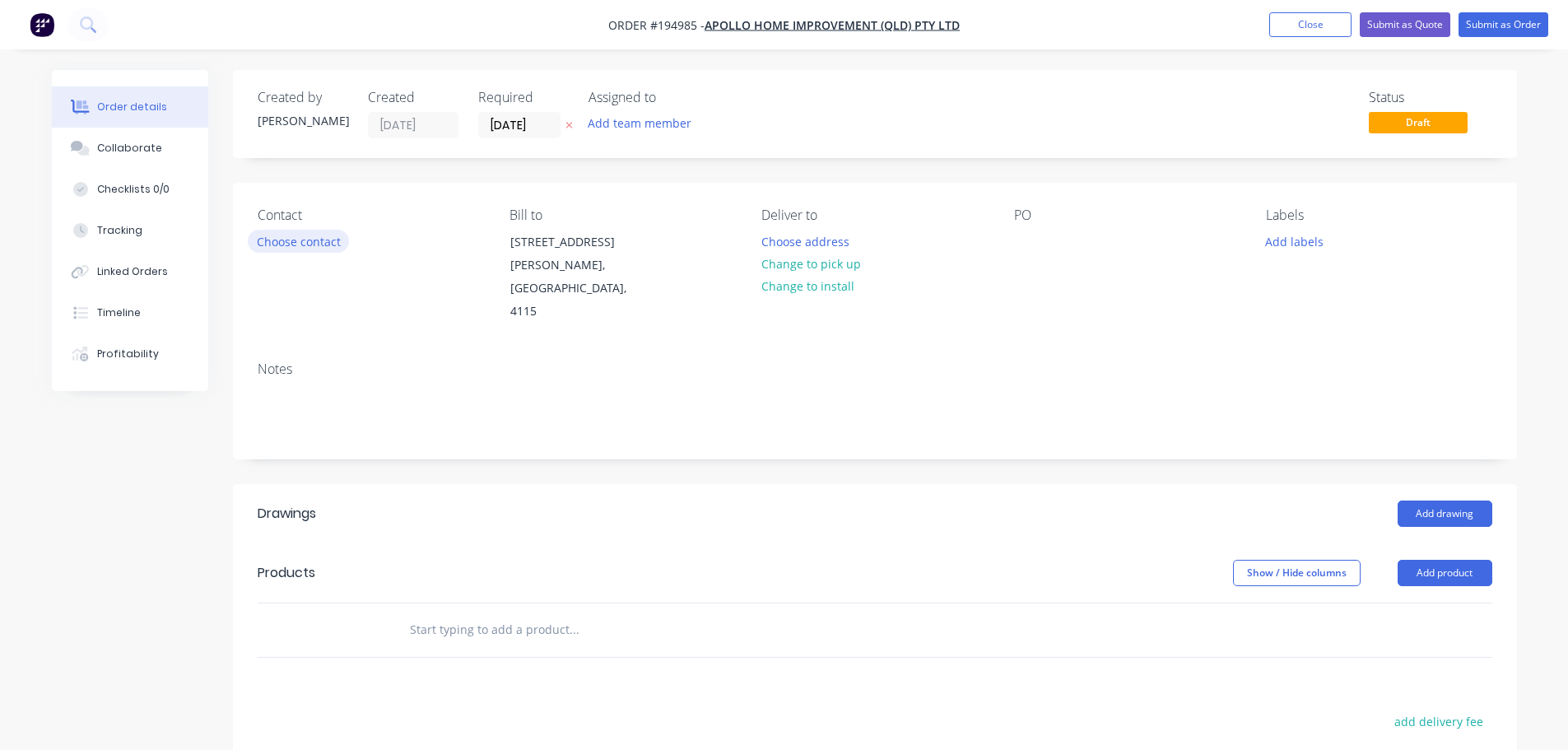
click at [308, 249] on button "Choose contact" at bounding box center [298, 240] width 102 height 22
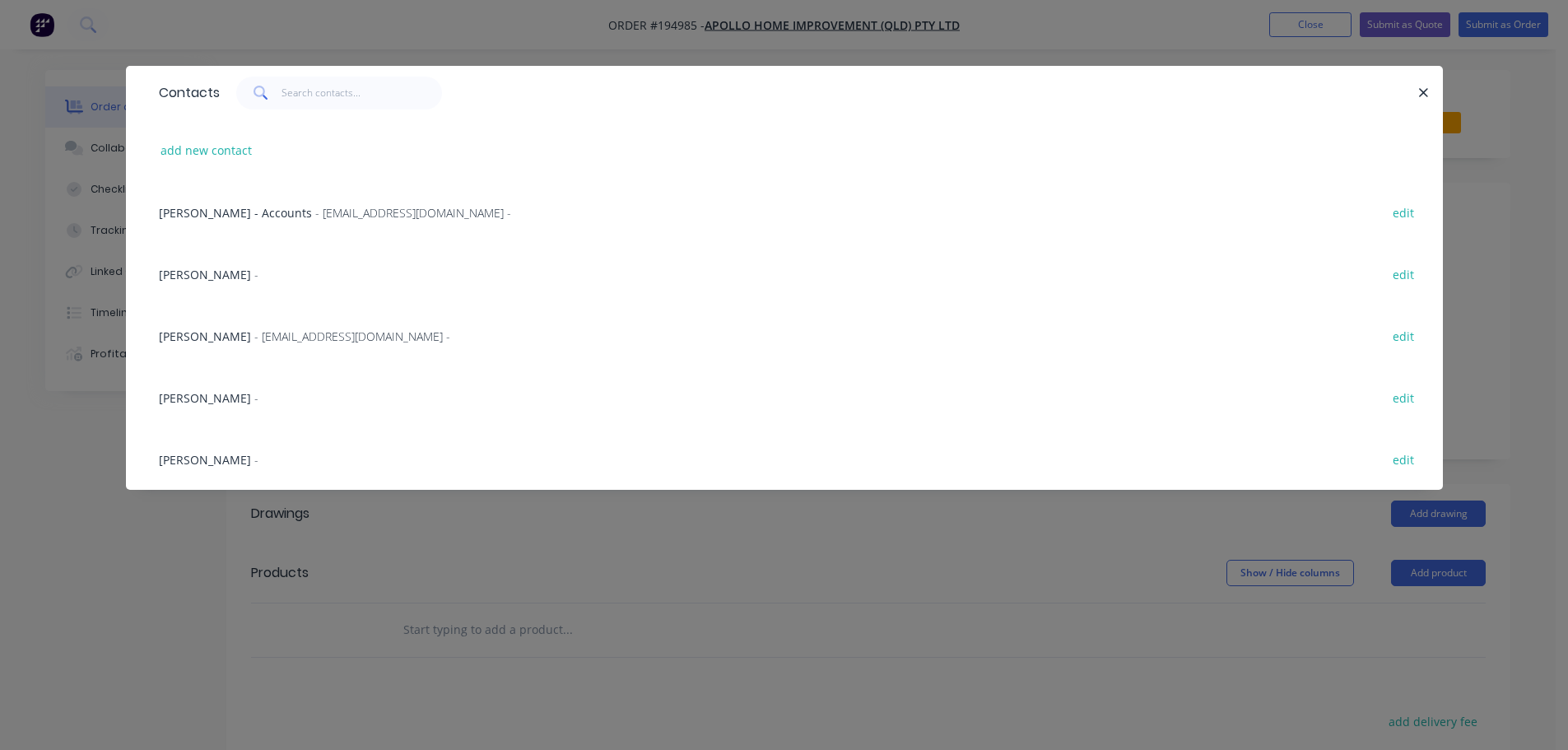
drag, startPoint x: 249, startPoint y: 329, endPoint x: 259, endPoint y: 330, distance: 10.0
click at [254, 328] on span "- maried@apollopatios.com.au -" at bounding box center [352, 336] width 196 height 16
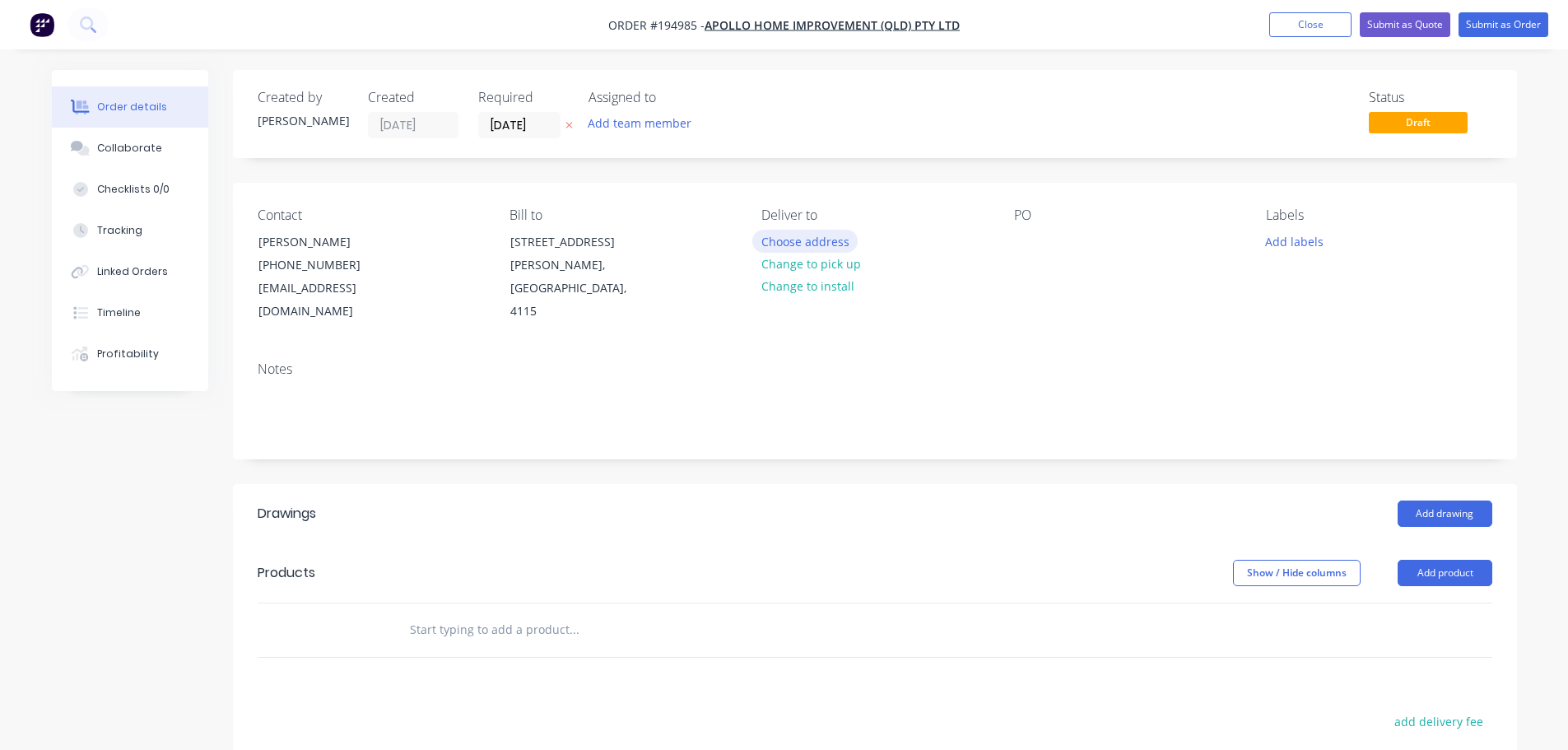
click at [822, 237] on button "Choose address" at bounding box center [805, 240] width 105 height 22
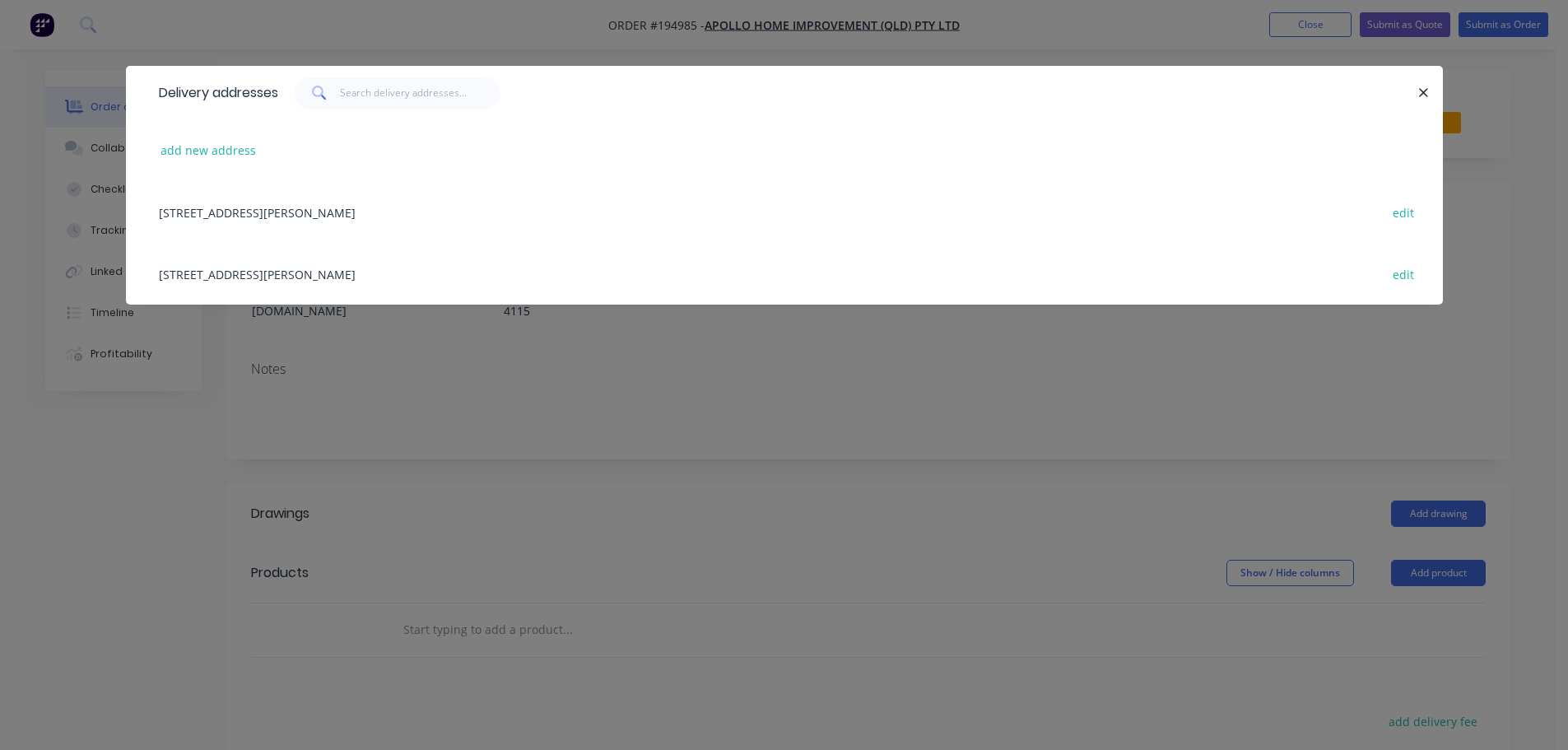
click at [349, 275] on div "29 CORYMBIA PL, (STORE), PARKINSON, Queensland, Australia, 4115 edit" at bounding box center [784, 273] width 1267 height 61
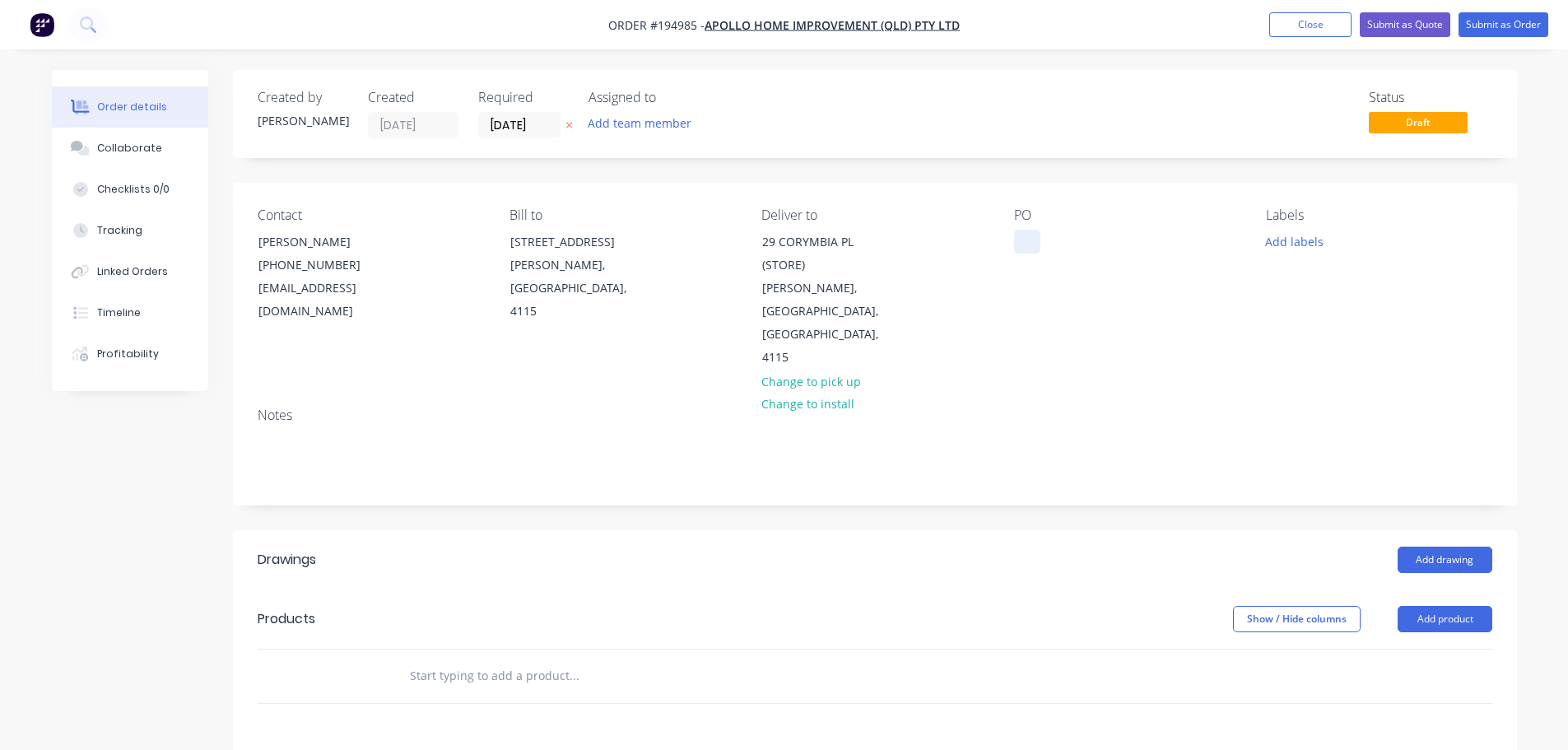
click at [1026, 245] on div at bounding box center [1026, 241] width 26 height 24
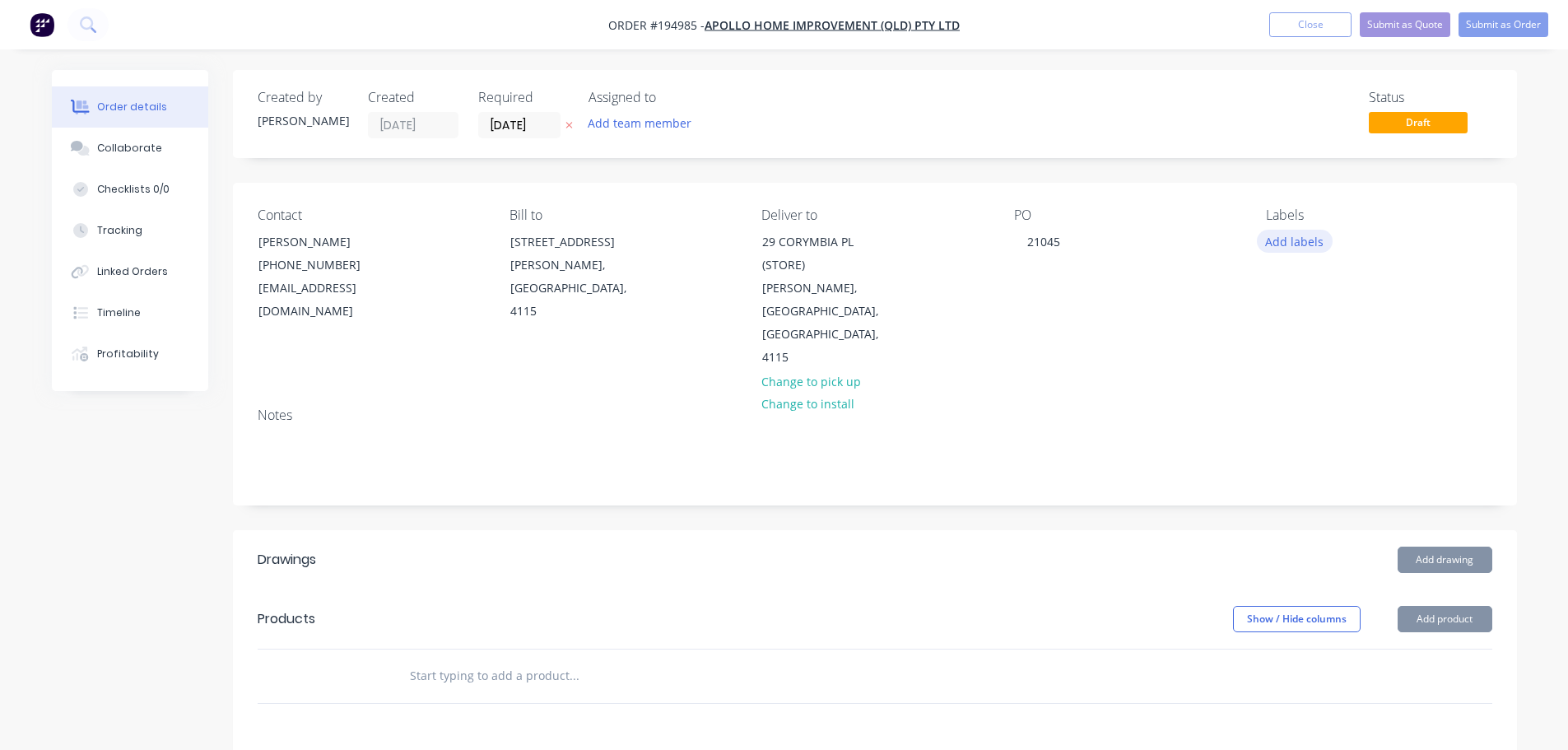
click at [1293, 240] on button "Add labels" at bounding box center [1294, 240] width 76 height 22
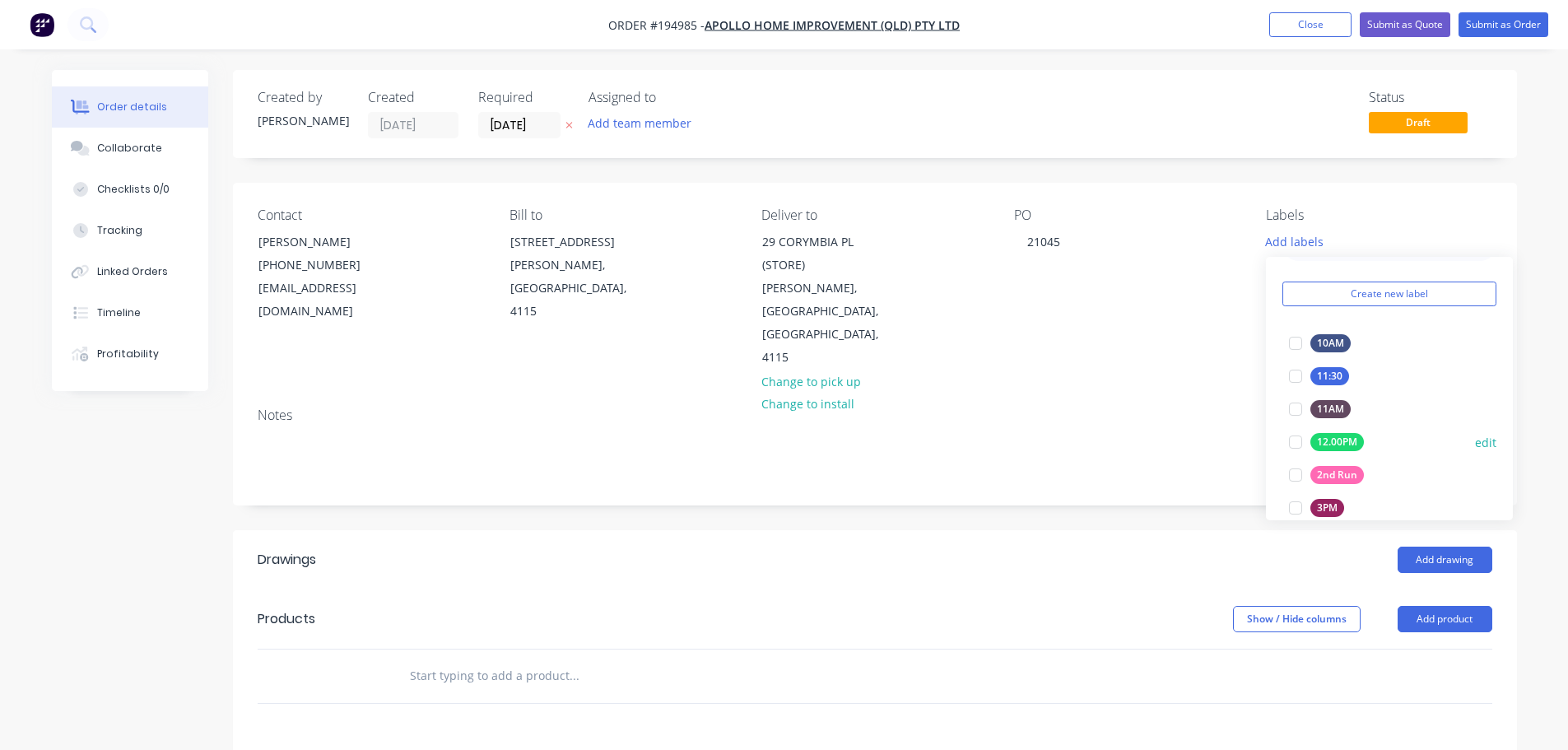
scroll to position [82, 0]
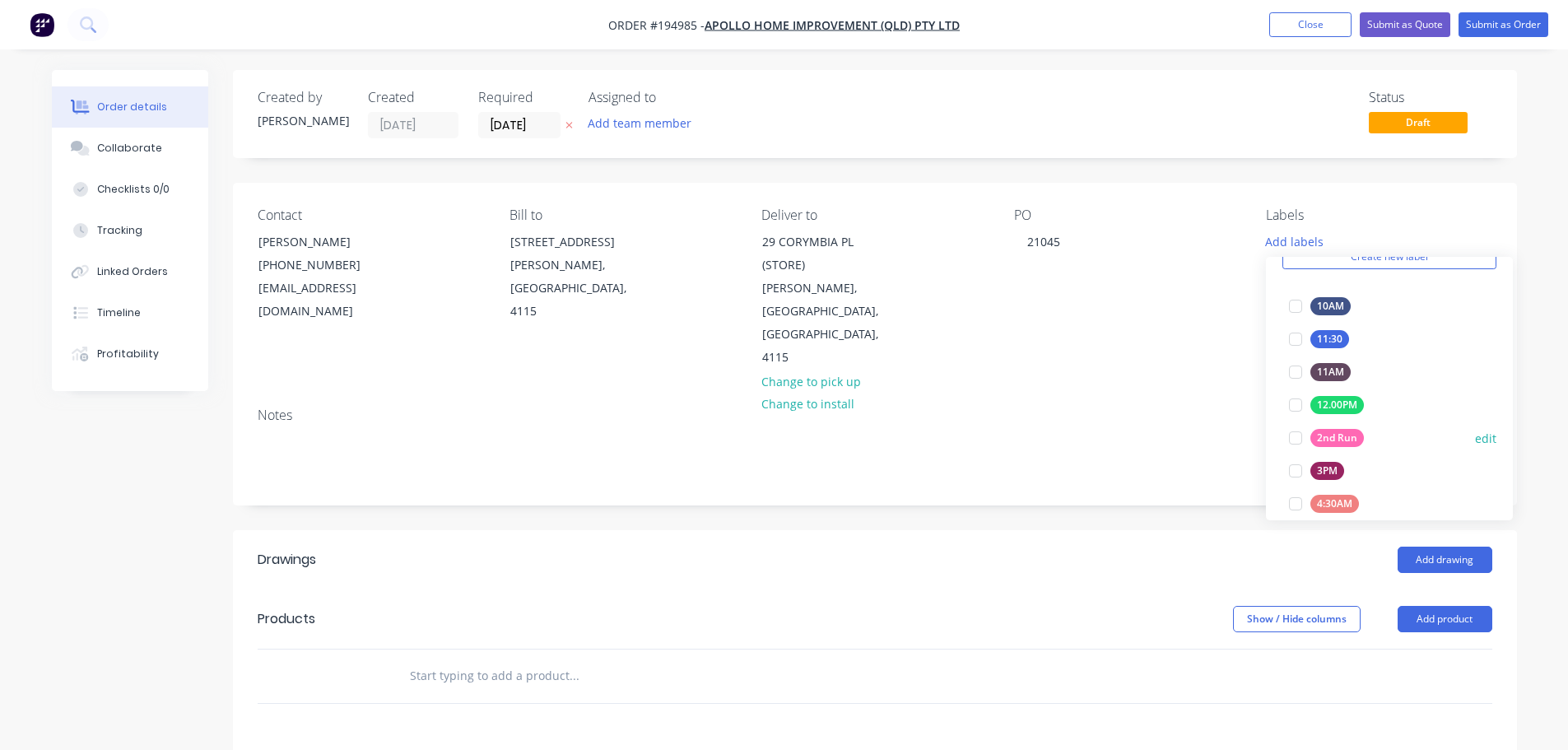
click at [1293, 438] on div at bounding box center [1295, 438] width 33 height 33
click at [1170, 446] on div "Notes" at bounding box center [874, 448] width 1284 height 110
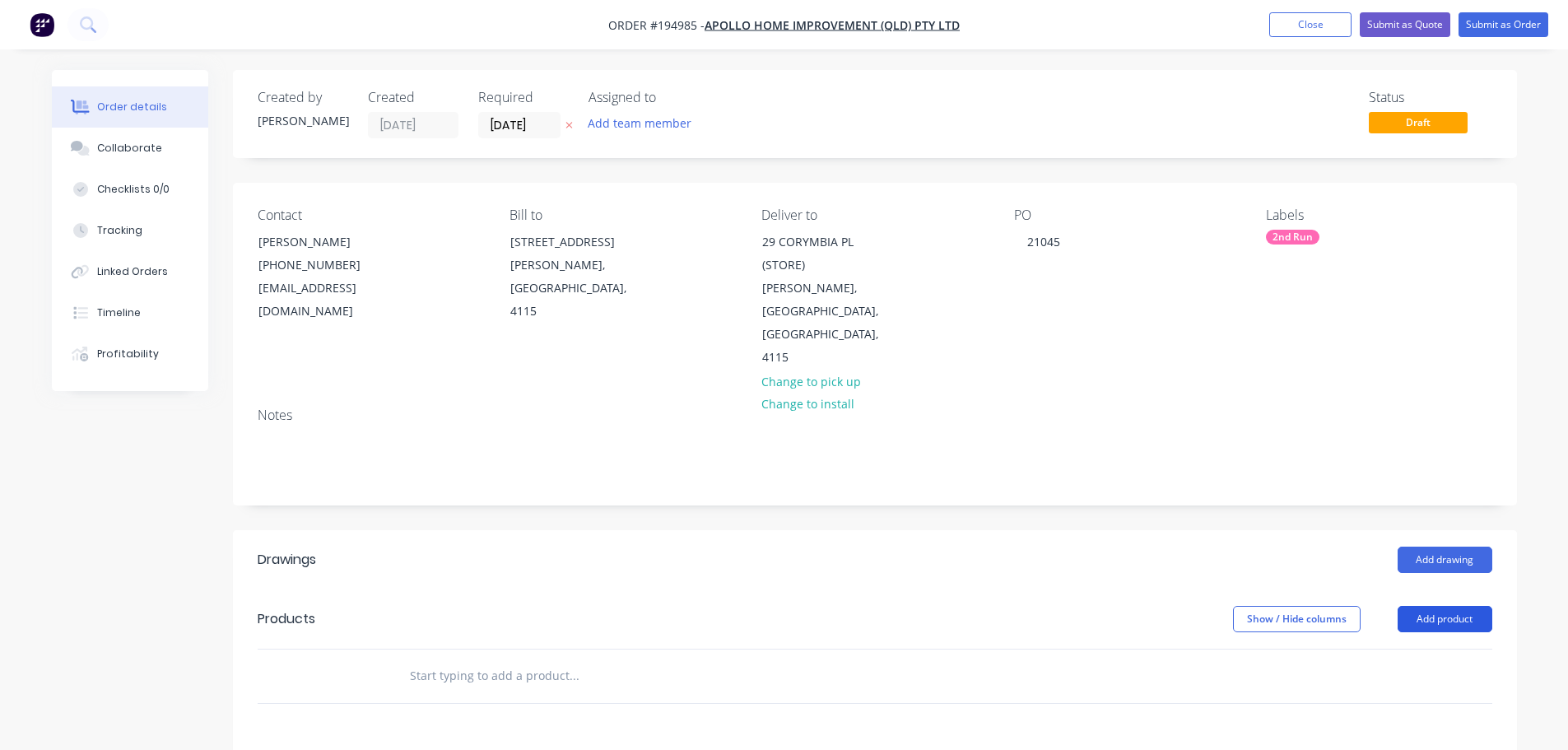
click at [1439, 606] on button "Add product" at bounding box center [1445, 618] width 95 height 26
click at [1437, 648] on div "Product catalogue" at bounding box center [1413, 660] width 127 height 24
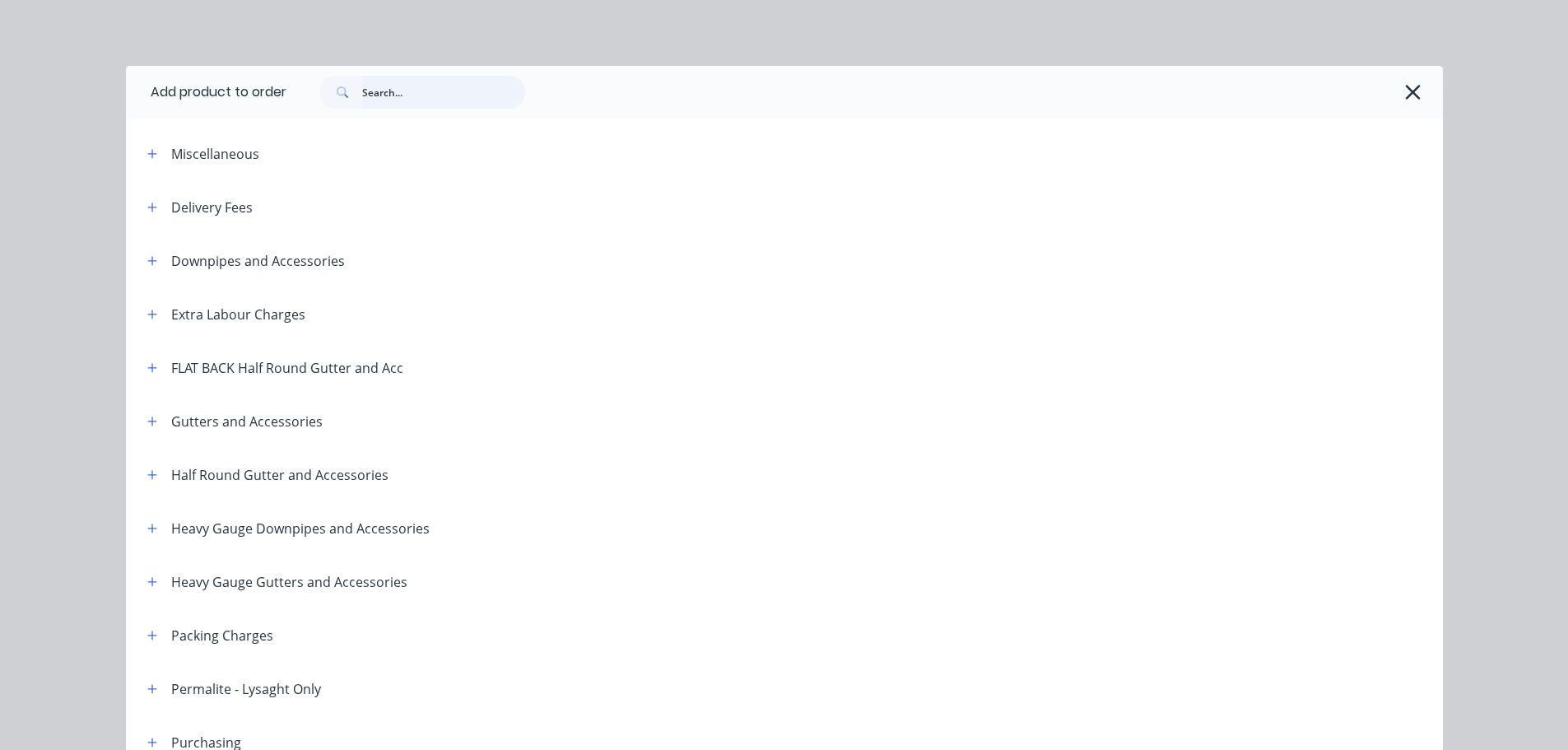
click at [460, 85] on input "text" at bounding box center [443, 92] width 163 height 33
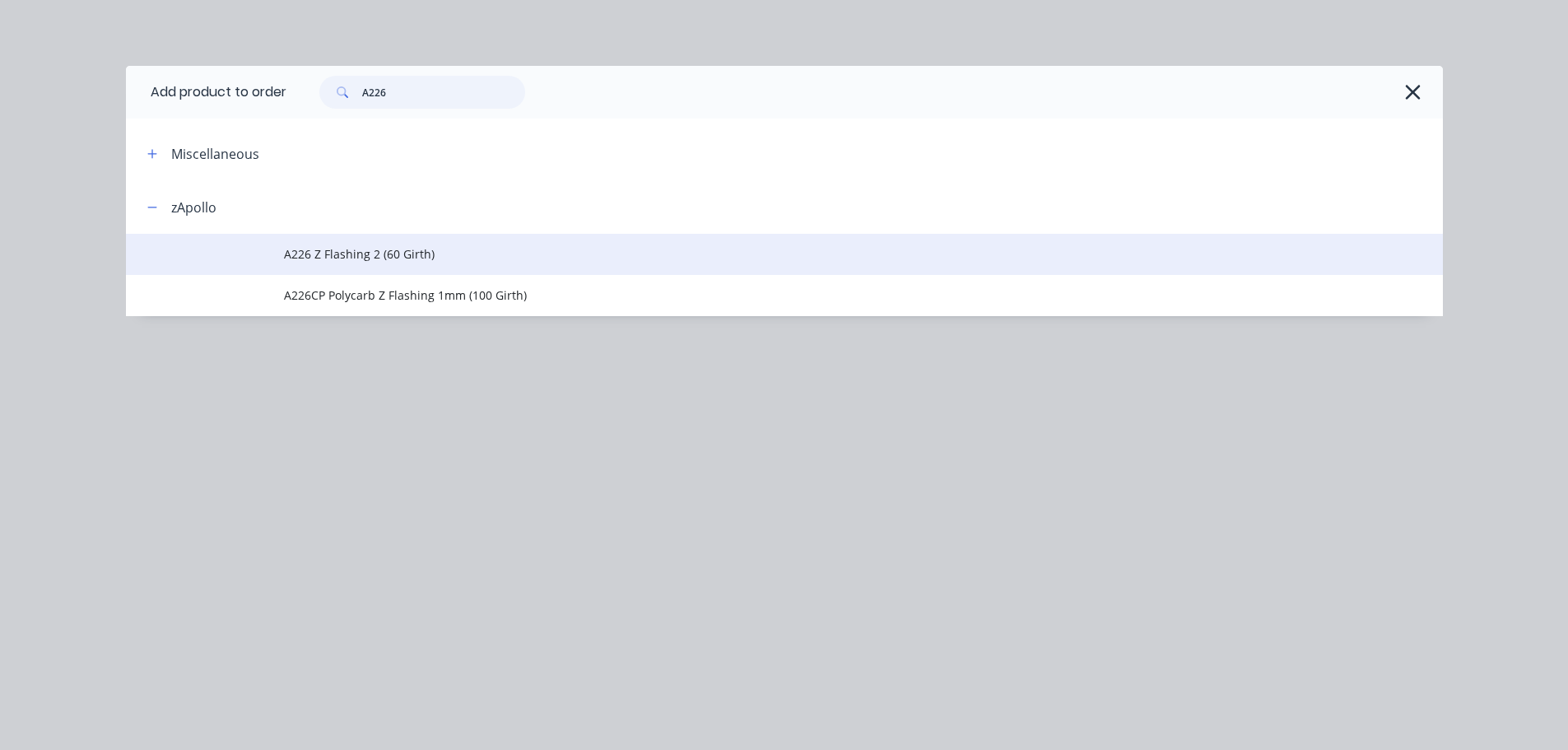
type input "A226"
click at [325, 257] on span "A226 Z Flashing 2 (60 Girth)" at bounding box center [747, 254] width 926 height 18
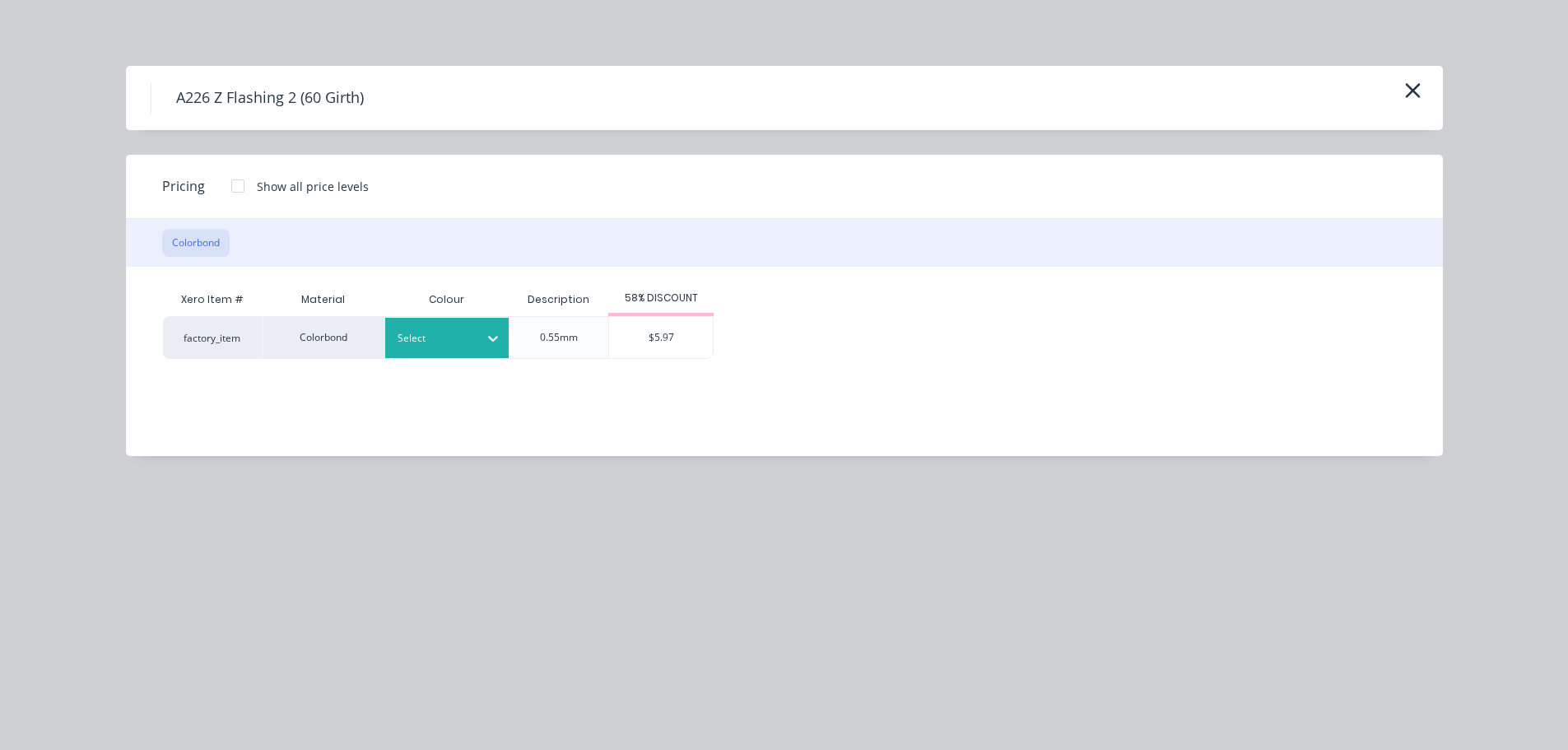
click at [443, 335] on div at bounding box center [434, 338] width 74 height 18
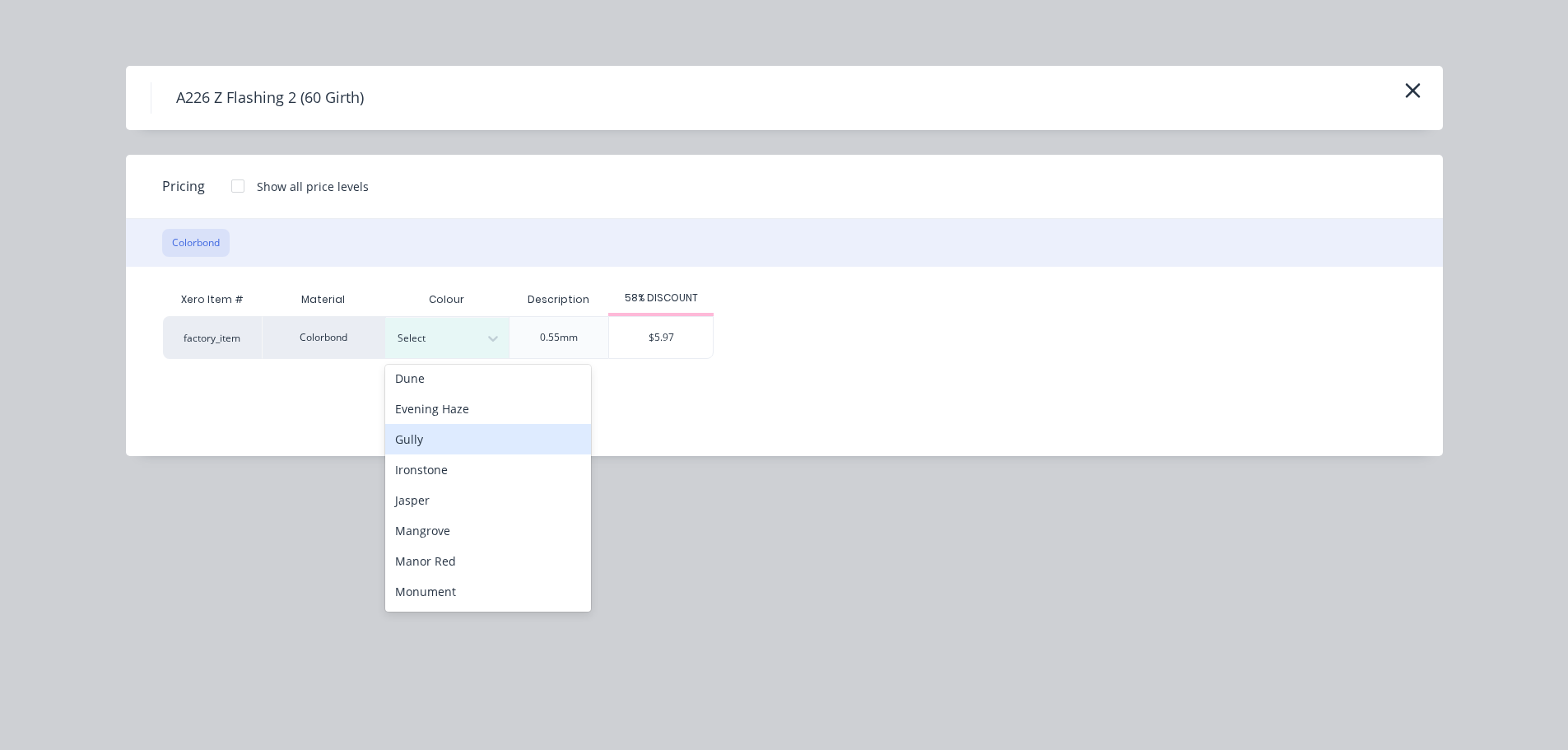
scroll to position [247, 0]
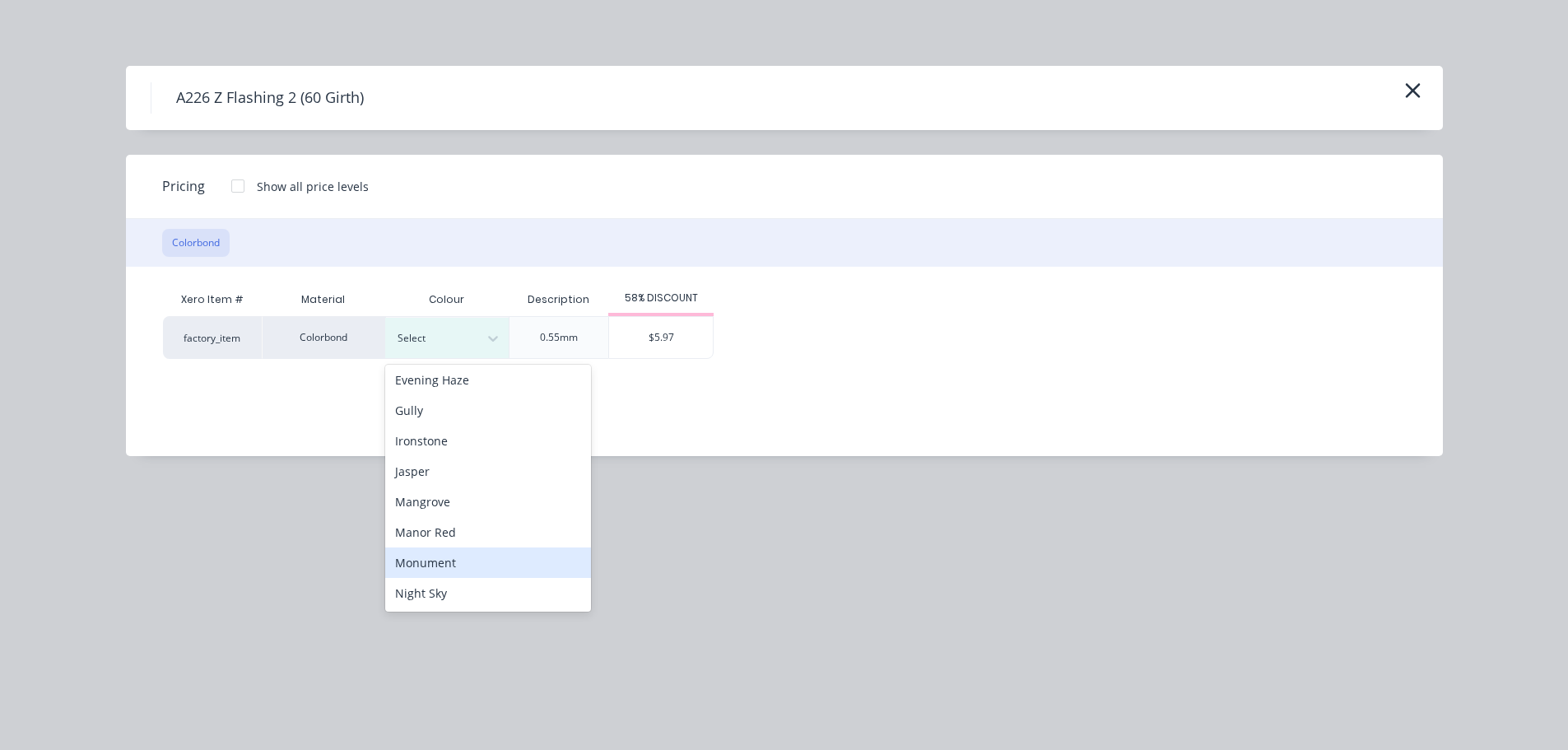
click at [463, 550] on div "Monument" at bounding box center [488, 563] width 206 height 30
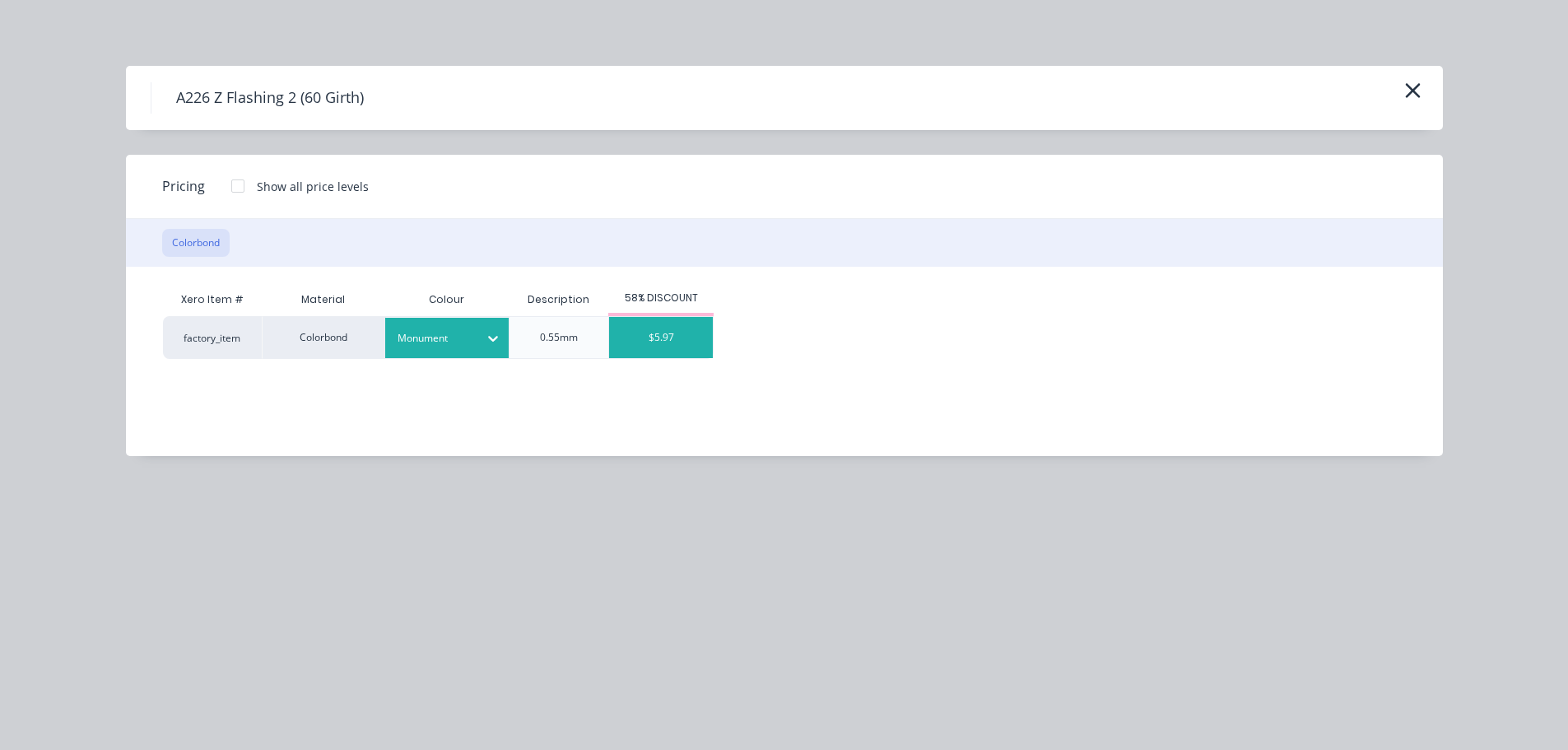
click at [684, 338] on div "$5.97" at bounding box center [660, 337] width 103 height 41
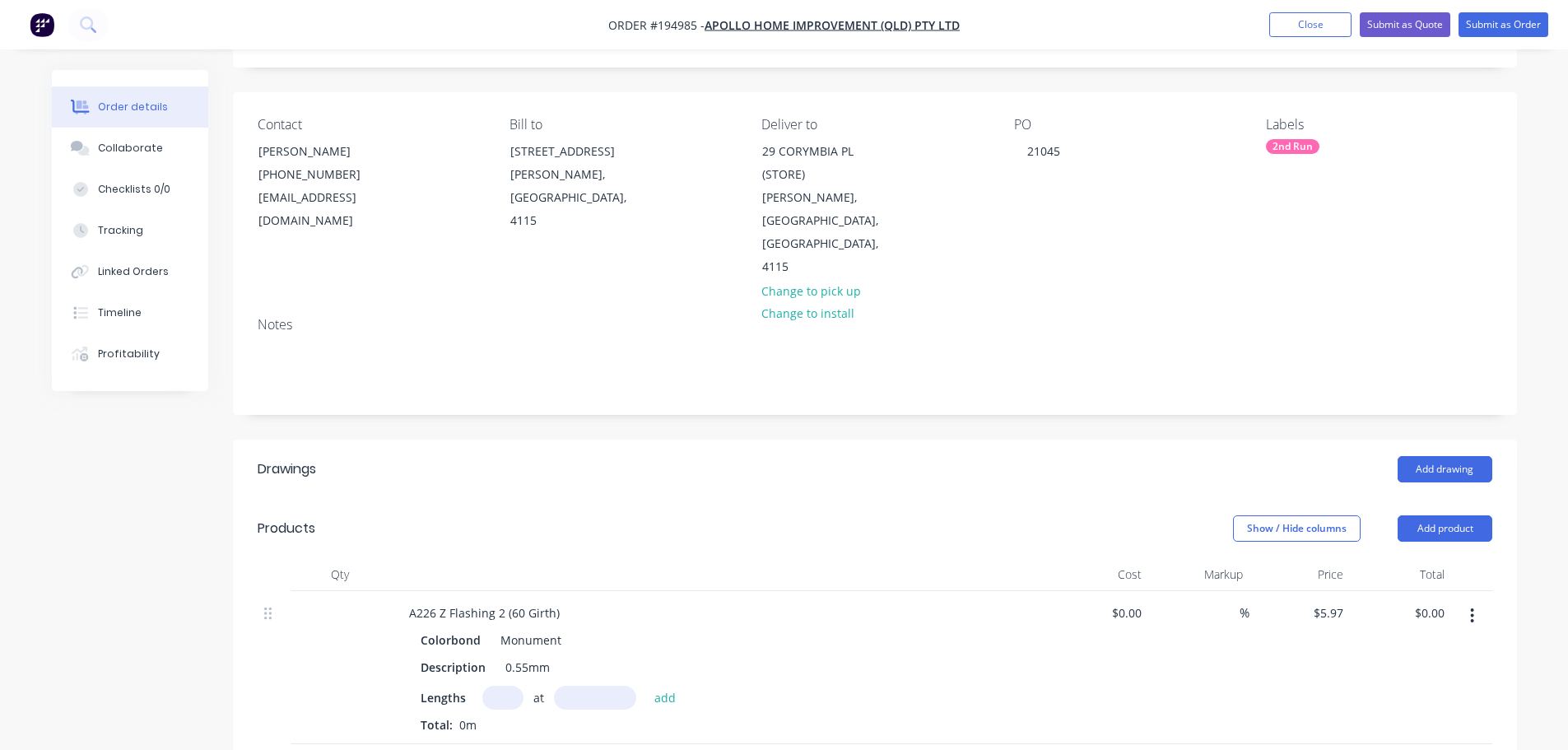
scroll to position [165, 0]
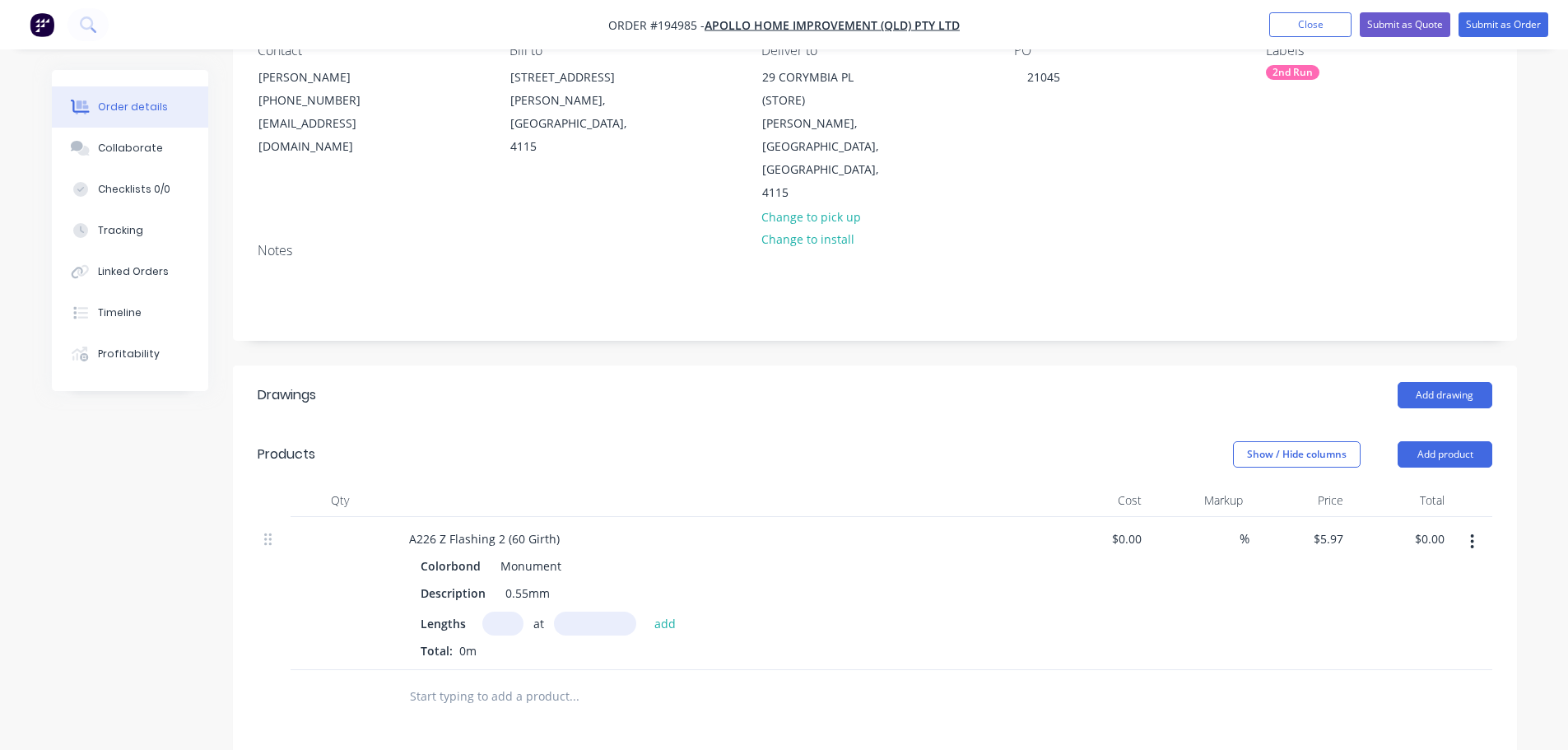
click at [506, 611] on input "text" at bounding box center [502, 623] width 41 height 24
type input "1"
type input "6400"
click at [646, 611] on button "add" at bounding box center [665, 622] width 39 height 22
type input "$38.21"
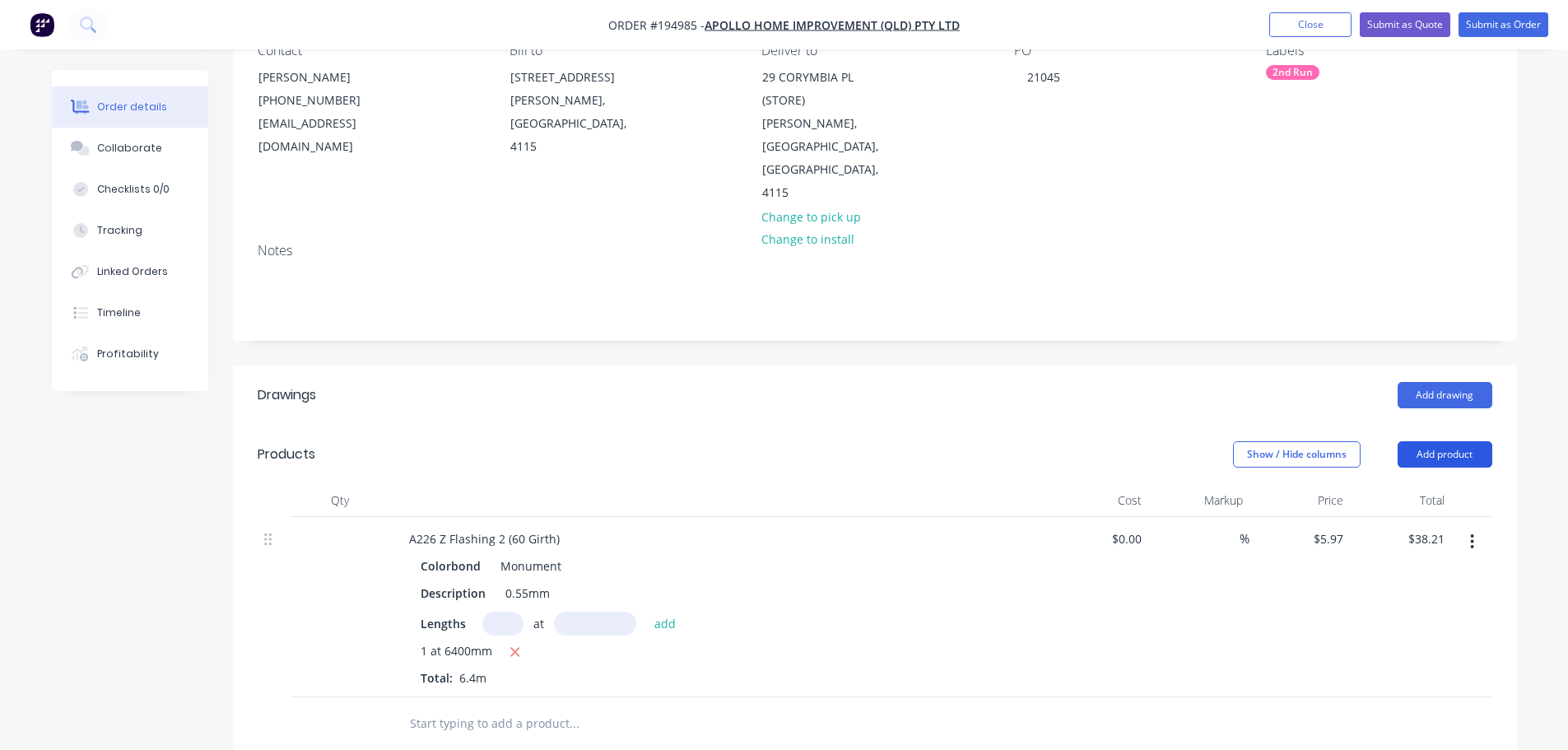
click at [1460, 441] on button "Add product" at bounding box center [1445, 454] width 95 height 26
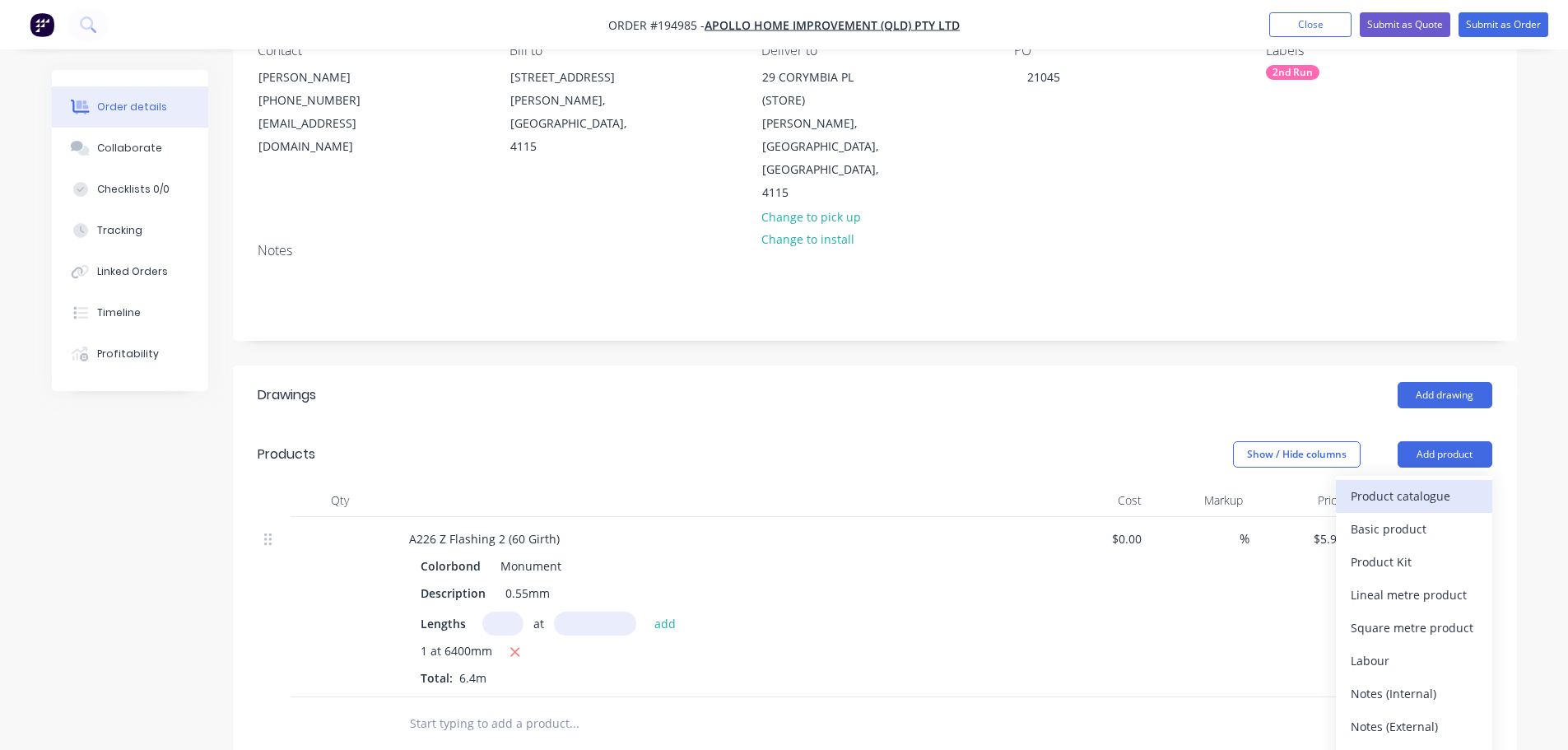
click at [1455, 484] on div "Product catalogue" at bounding box center [1413, 496] width 127 height 24
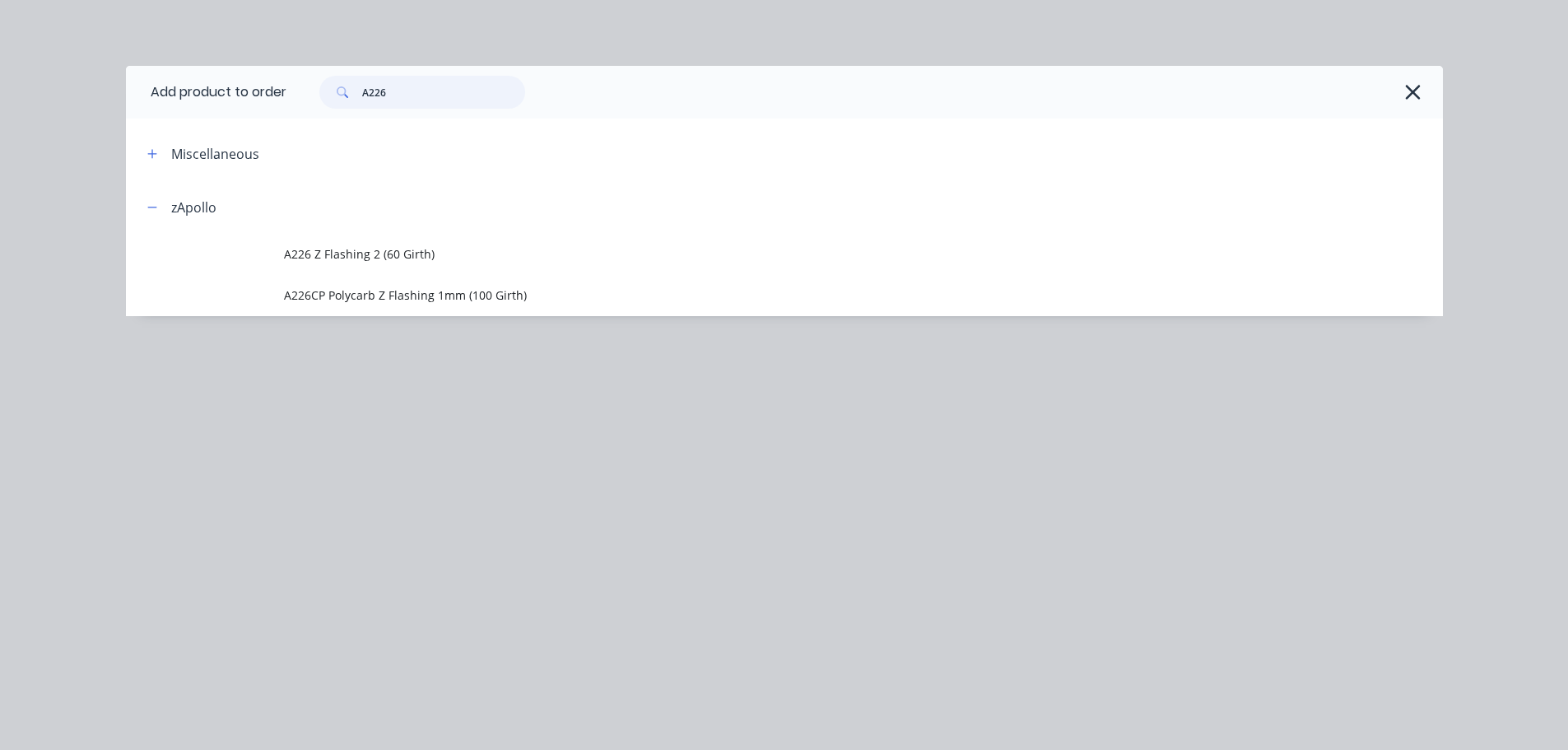
drag, startPoint x: 361, startPoint y: 102, endPoint x: 345, endPoint y: 103, distance: 16.0
click at [345, 103] on div "A226" at bounding box center [422, 92] width 206 height 33
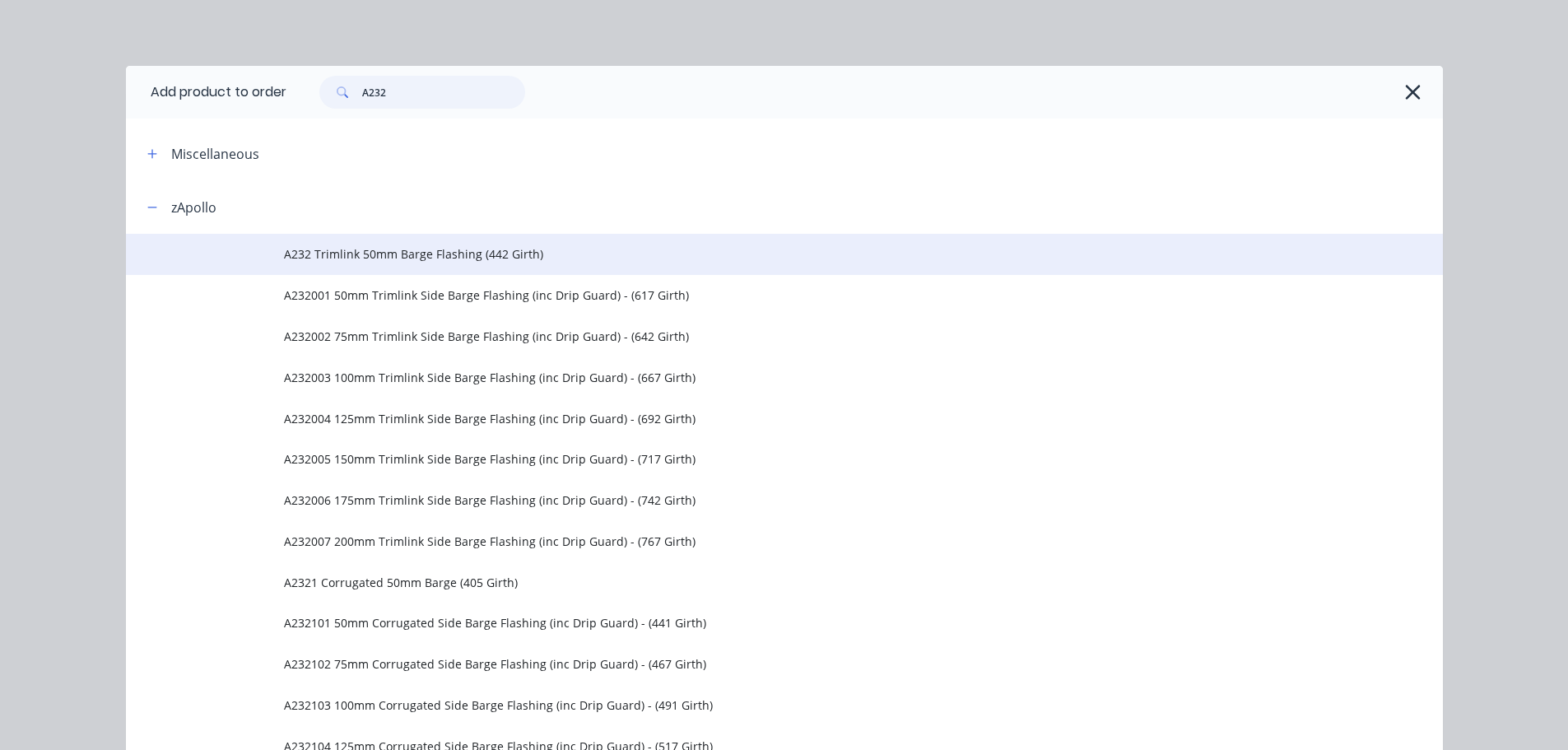
type input "A232"
click at [455, 235] on td "A232 Trimlink 50mm Barge Flashing (442 Girth)" at bounding box center [863, 254] width 1159 height 41
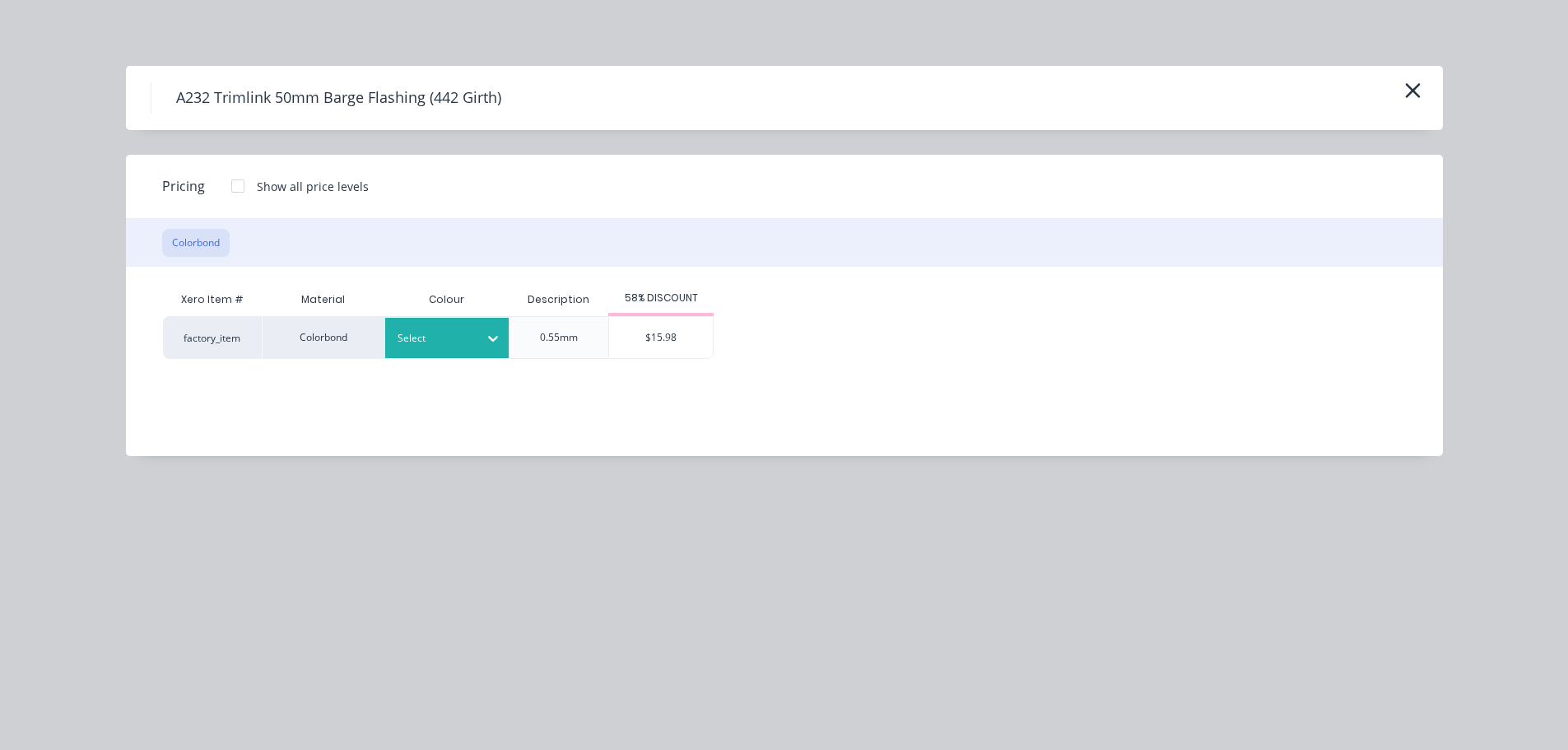
click at [485, 340] on icon at bounding box center [493, 338] width 17 height 17
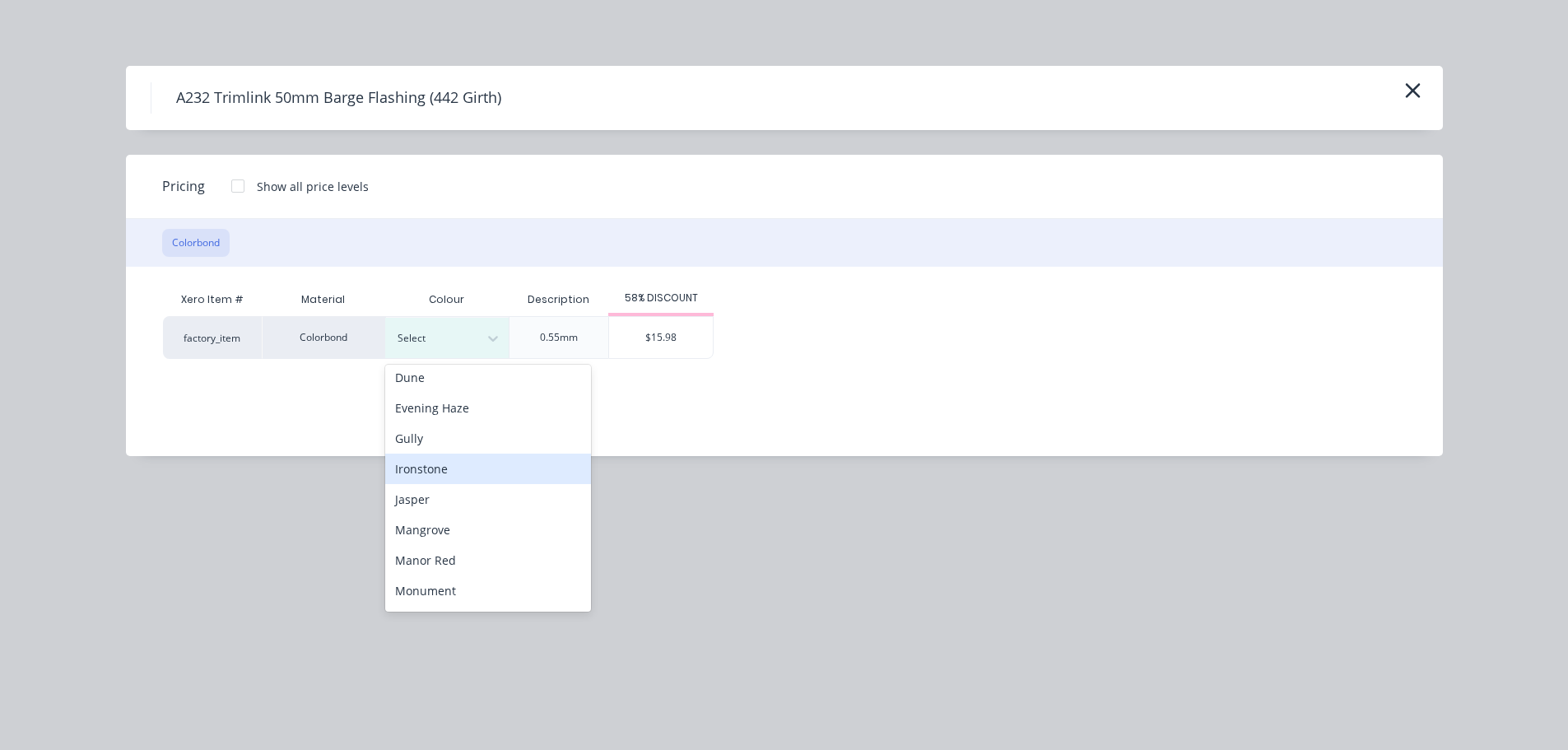
scroll to position [247, 0]
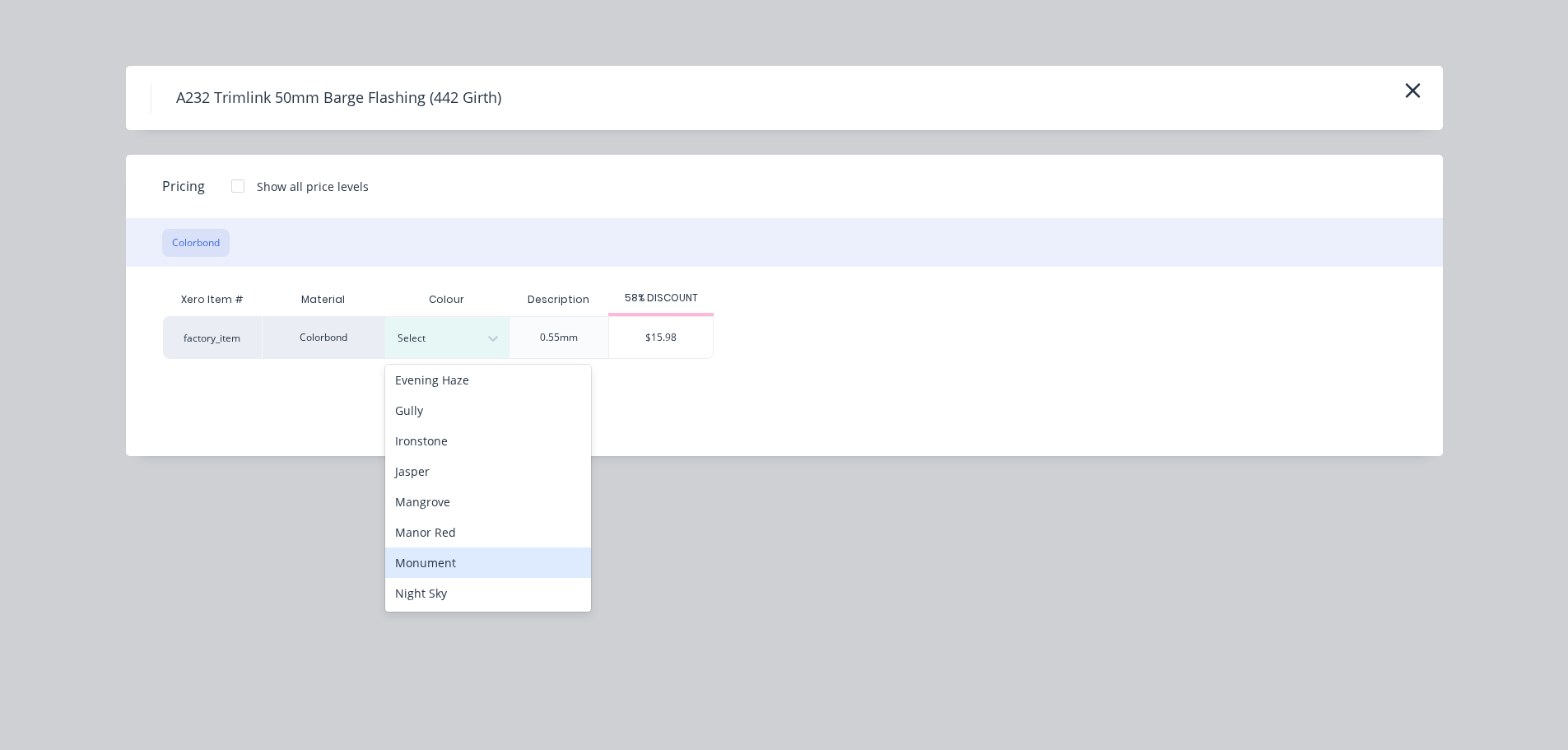
drag, startPoint x: 435, startPoint y: 565, endPoint x: 467, endPoint y: 537, distance: 42.5
click at [435, 566] on div "Monument" at bounding box center [488, 563] width 206 height 30
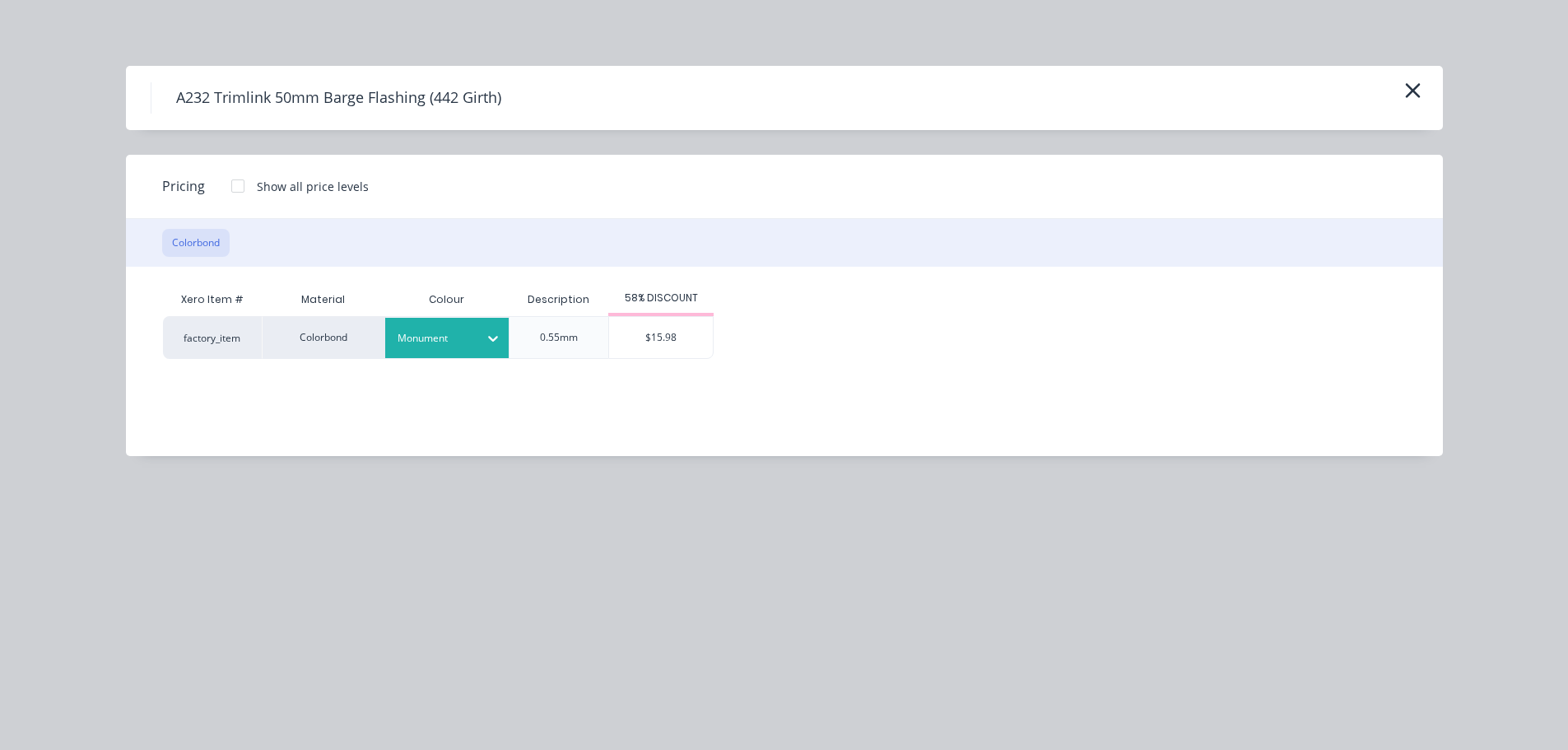
click at [652, 333] on div "$15.98" at bounding box center [660, 337] width 103 height 41
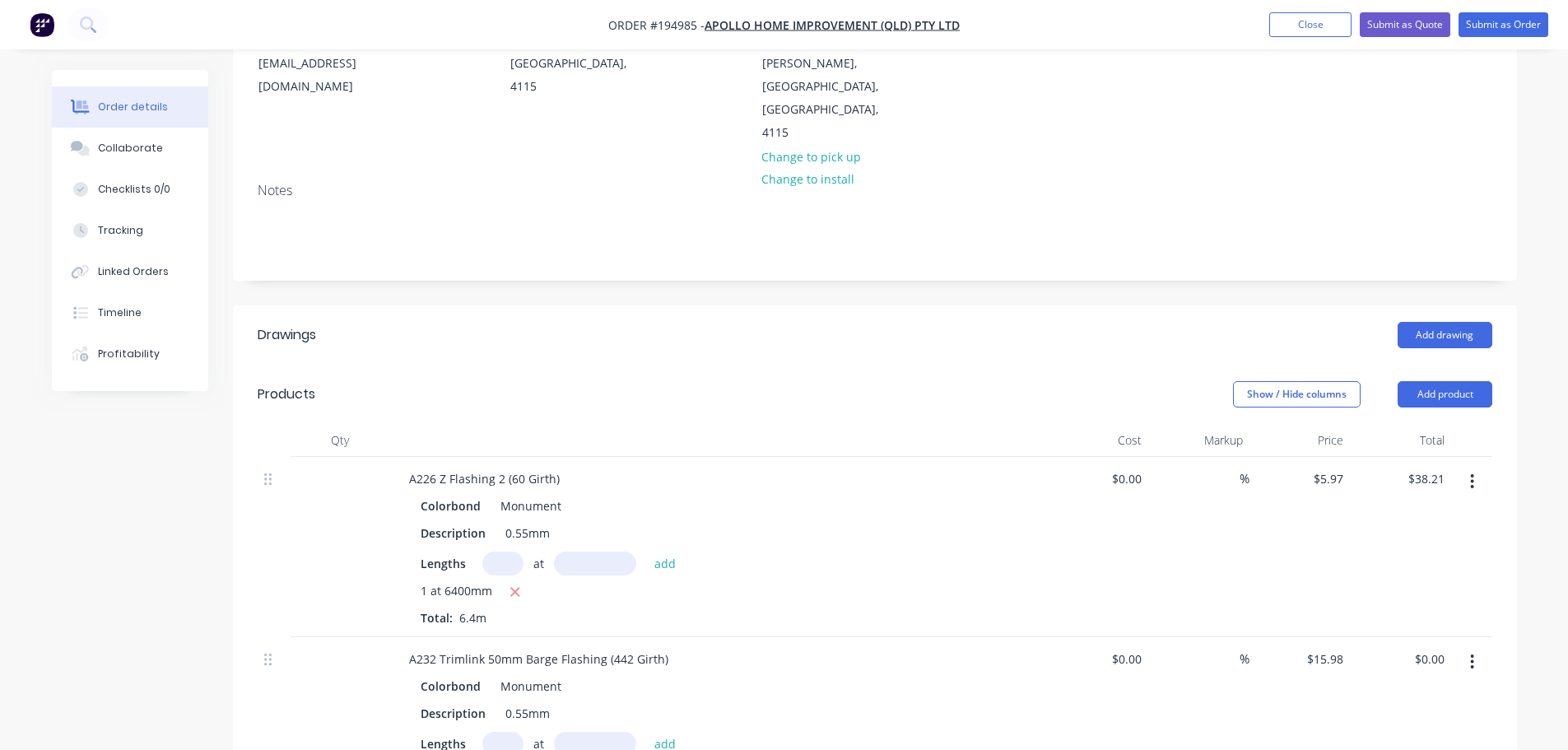
scroll to position [329, 0]
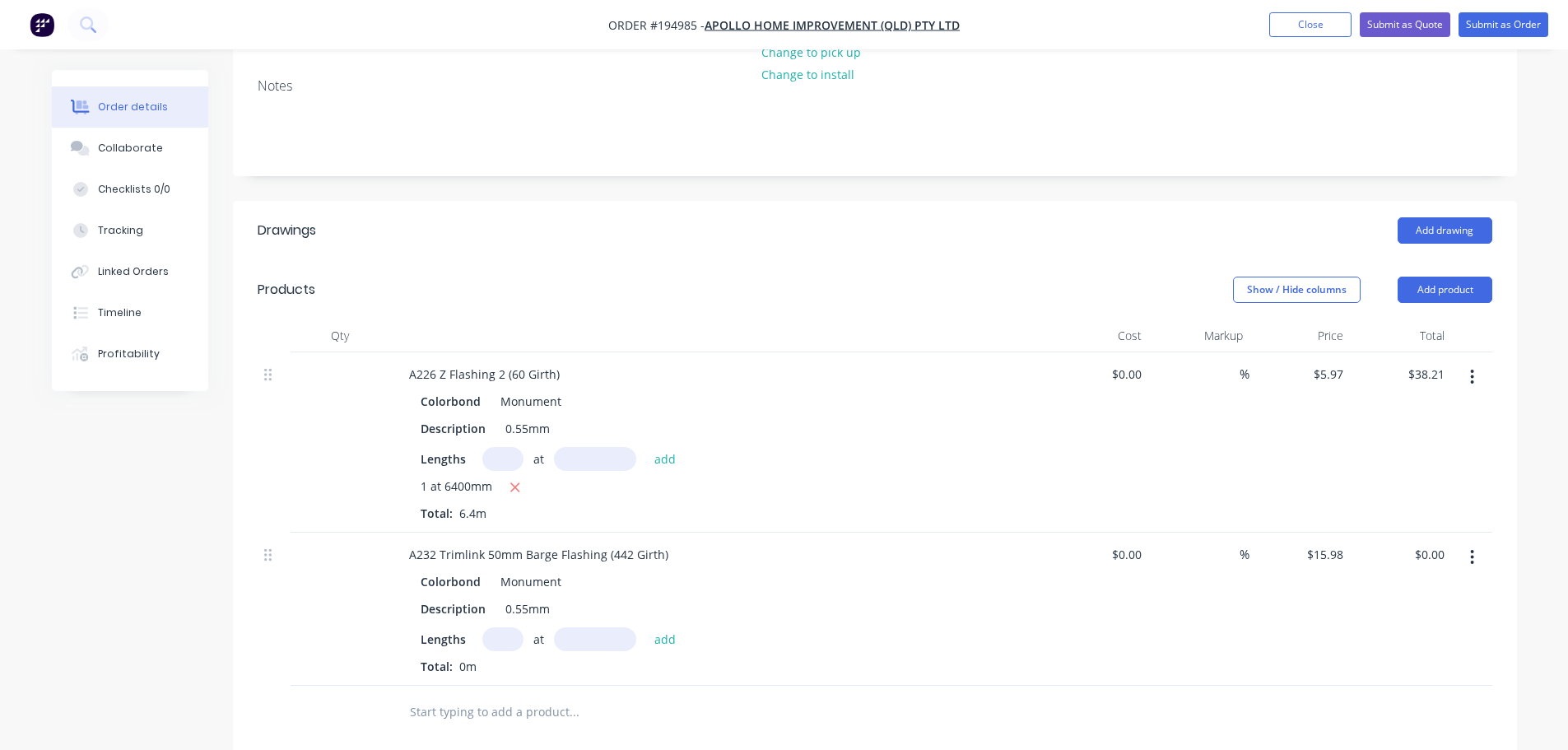
click at [495, 627] on input "text" at bounding box center [502, 639] width 41 height 24
type input "4"
type input "3500"
click at [646, 627] on button "add" at bounding box center [665, 638] width 39 height 22
type input "$223.72"
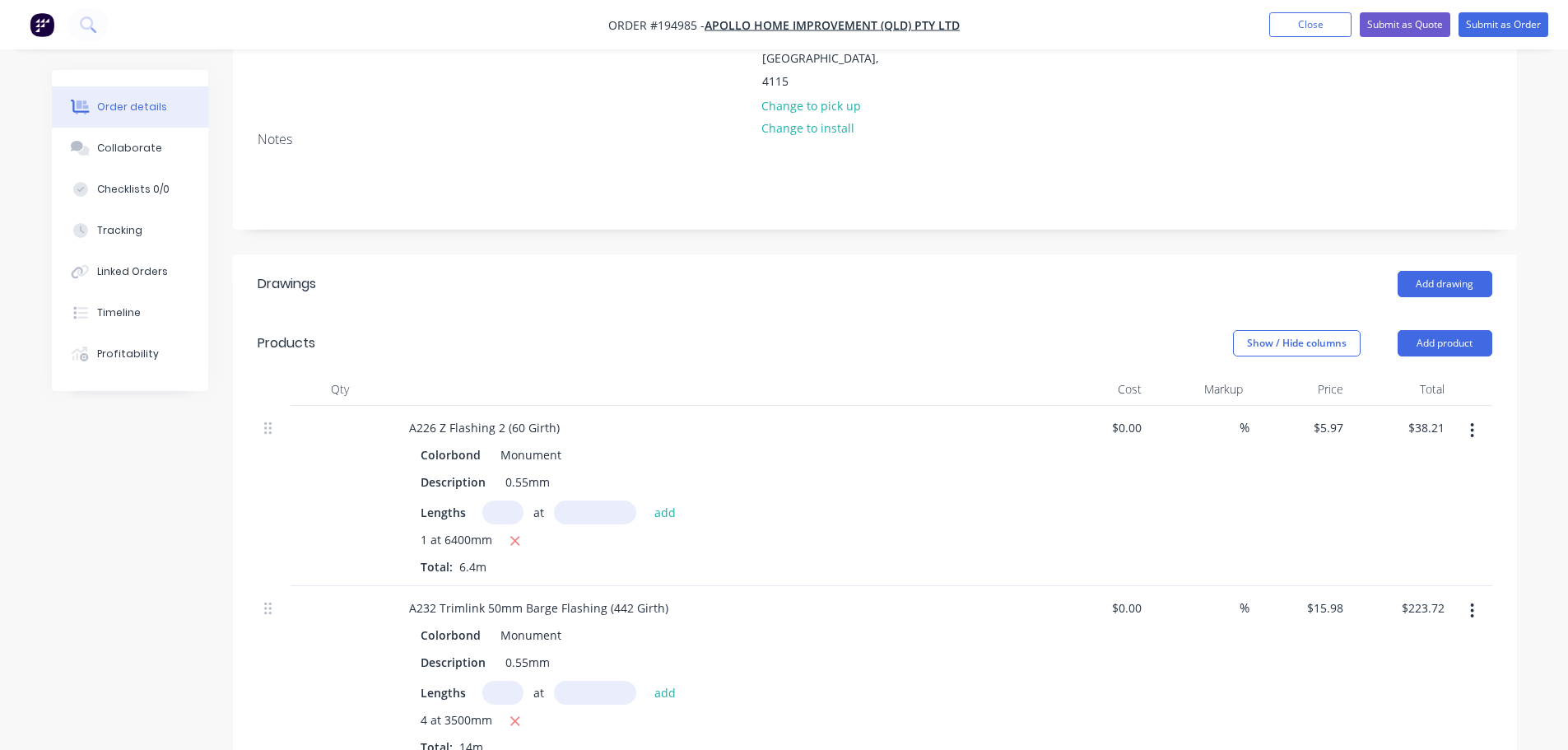
scroll to position [247, 0]
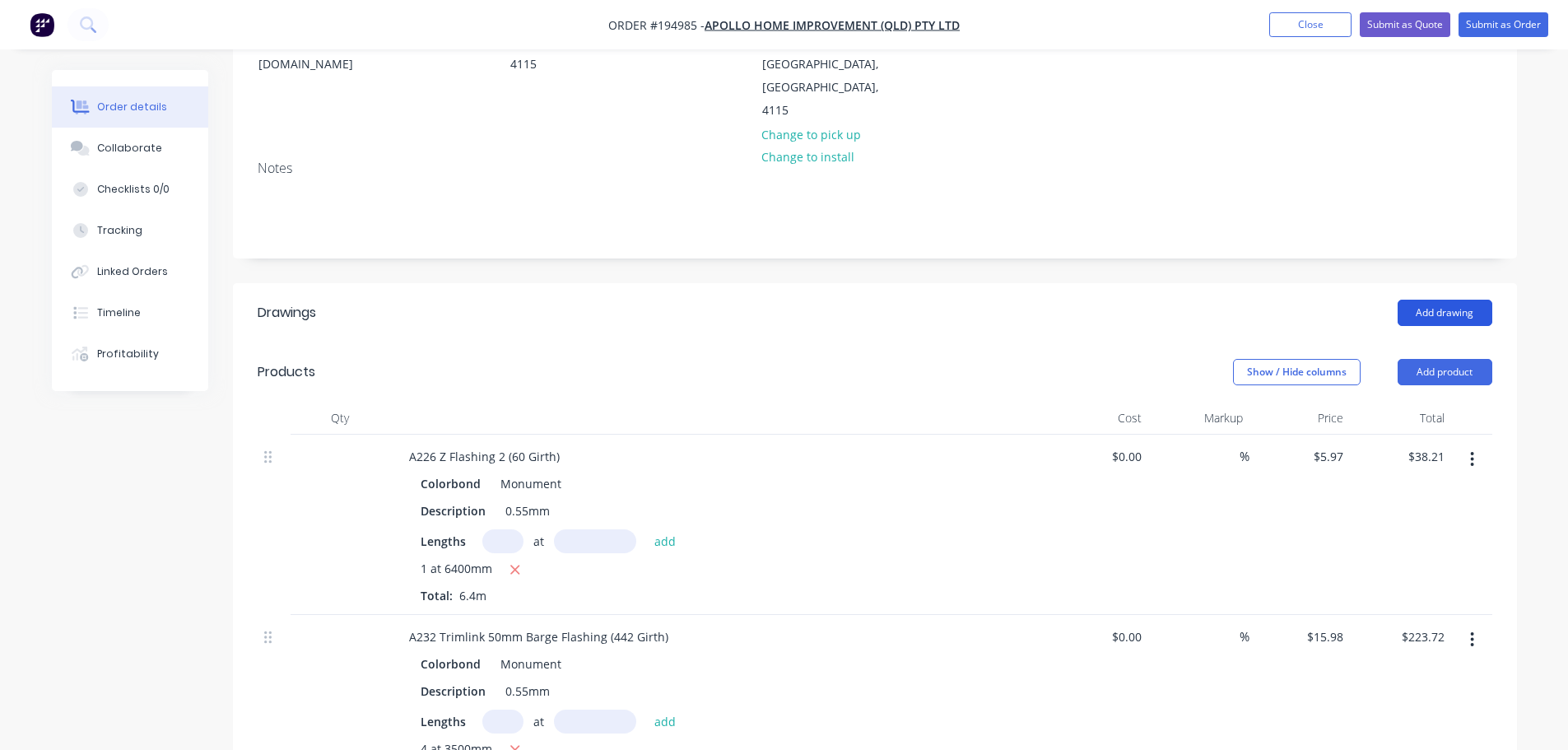
click at [1443, 300] on button "Add drawing" at bounding box center [1445, 312] width 95 height 26
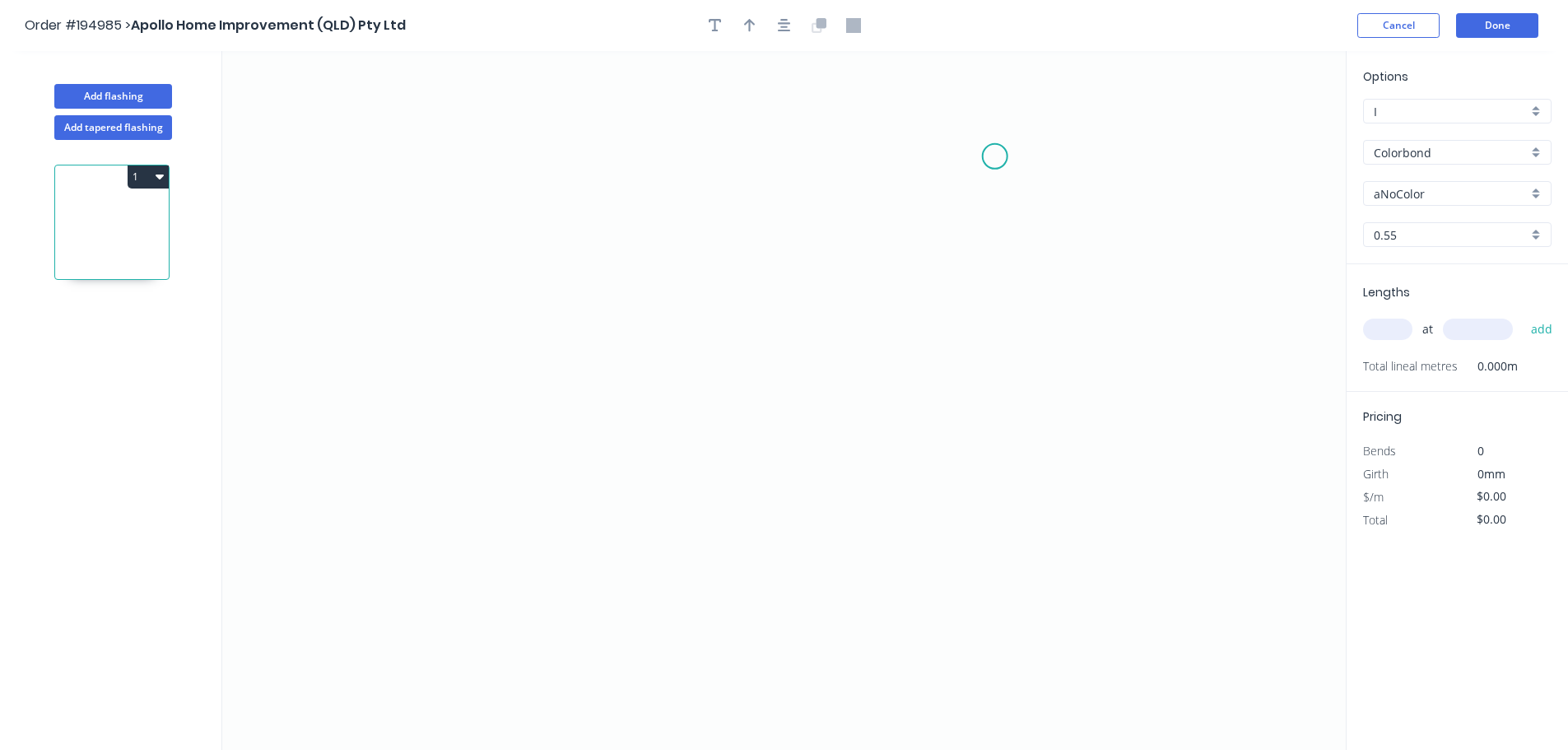
click at [995, 156] on icon "0" at bounding box center [784, 401] width 1124 height 699
click at [985, 599] on icon "0" at bounding box center [784, 401] width 1124 height 699
click at [997, 156] on circle at bounding box center [994, 155] width 24 height 24
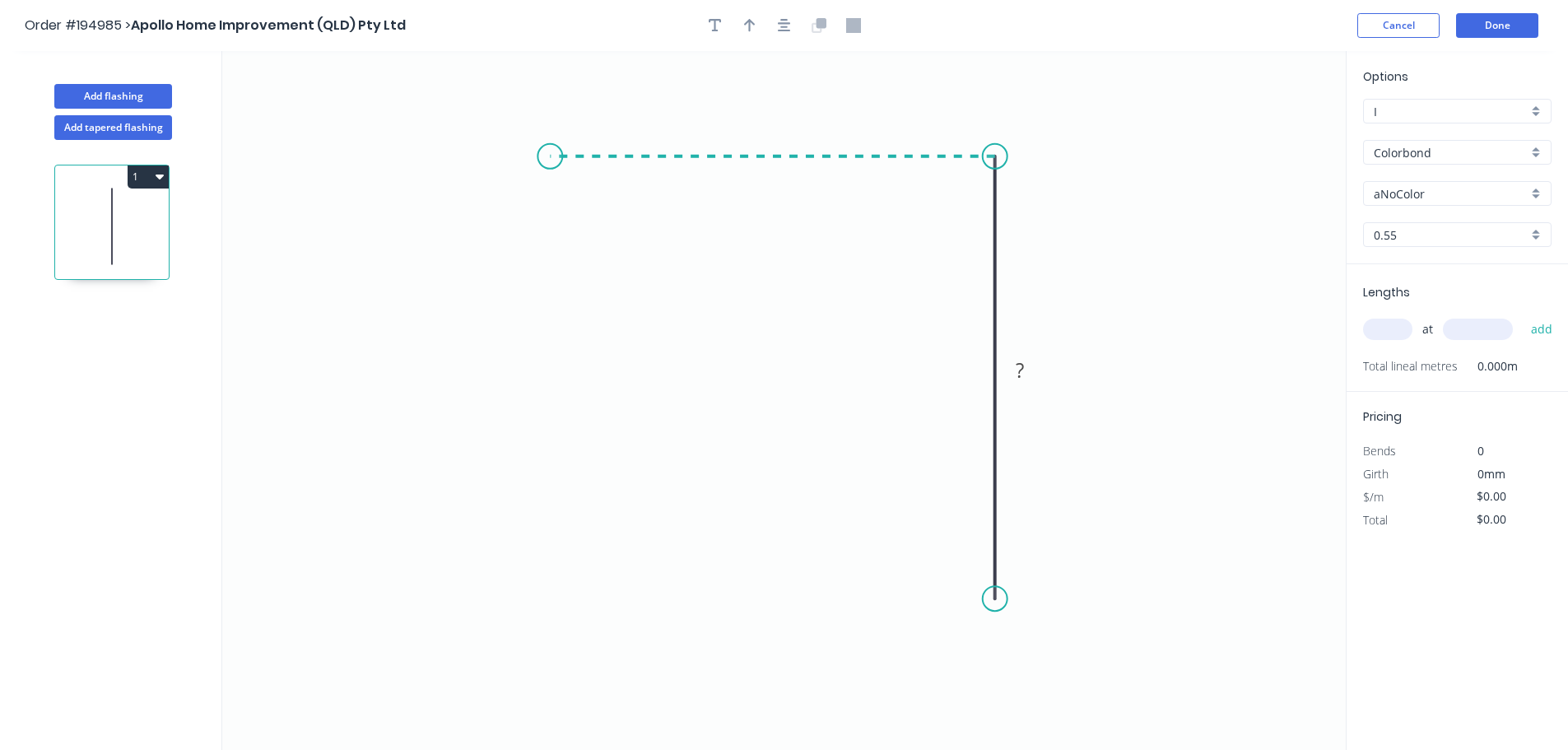
click at [550, 172] on icon "0 ?" at bounding box center [784, 401] width 1124 height 699
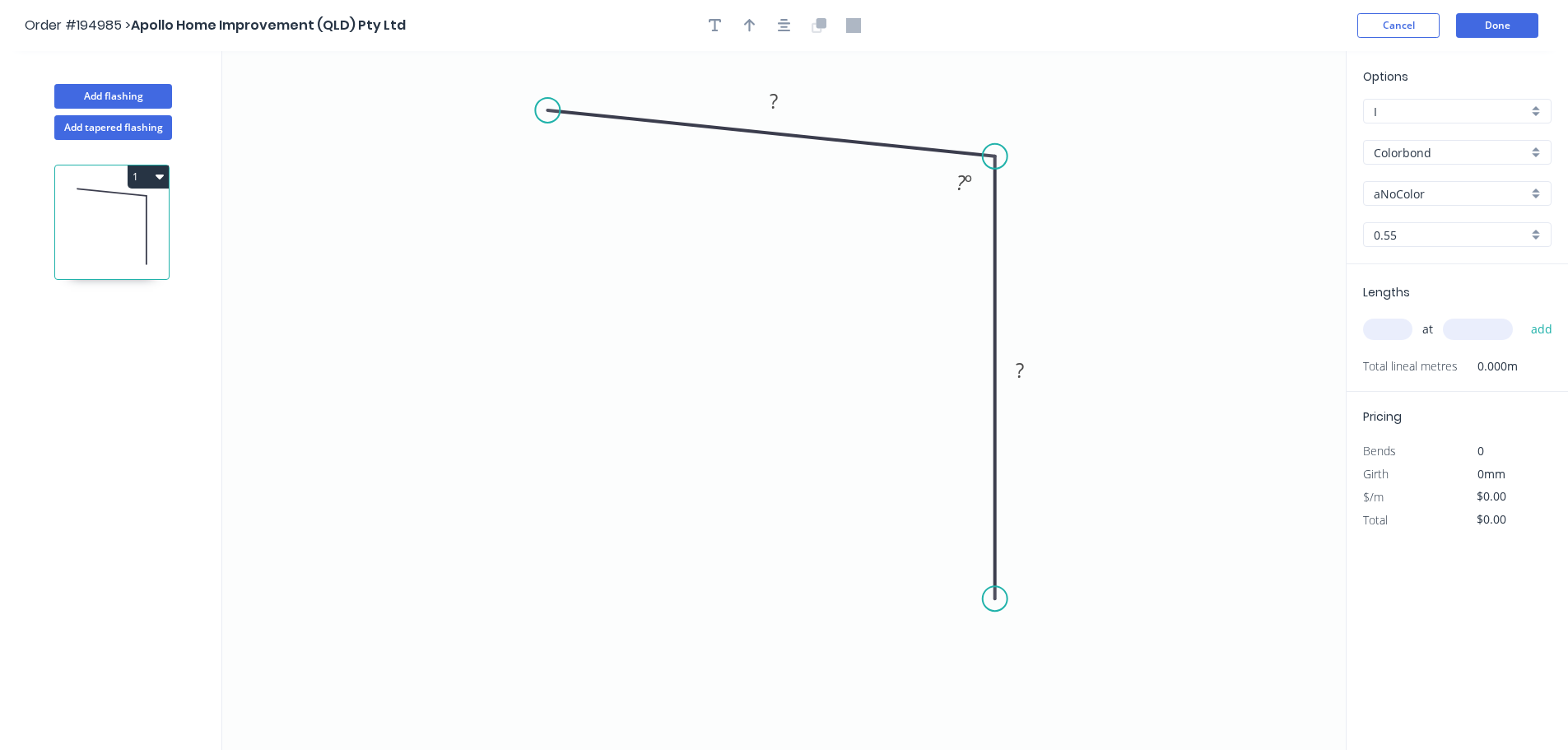
drag, startPoint x: 554, startPoint y: 151, endPoint x: 548, endPoint y: 108, distance: 43.4
click at [548, 109] on circle at bounding box center [547, 110] width 24 height 24
click at [599, 168] on div "Crush & Fold" at bounding box center [630, 164] width 165 height 34
click at [581, 156] on div "Flip bend" at bounding box center [627, 163] width 165 height 34
drag, startPoint x: 554, startPoint y: 71, endPoint x: 461, endPoint y: 84, distance: 93.9
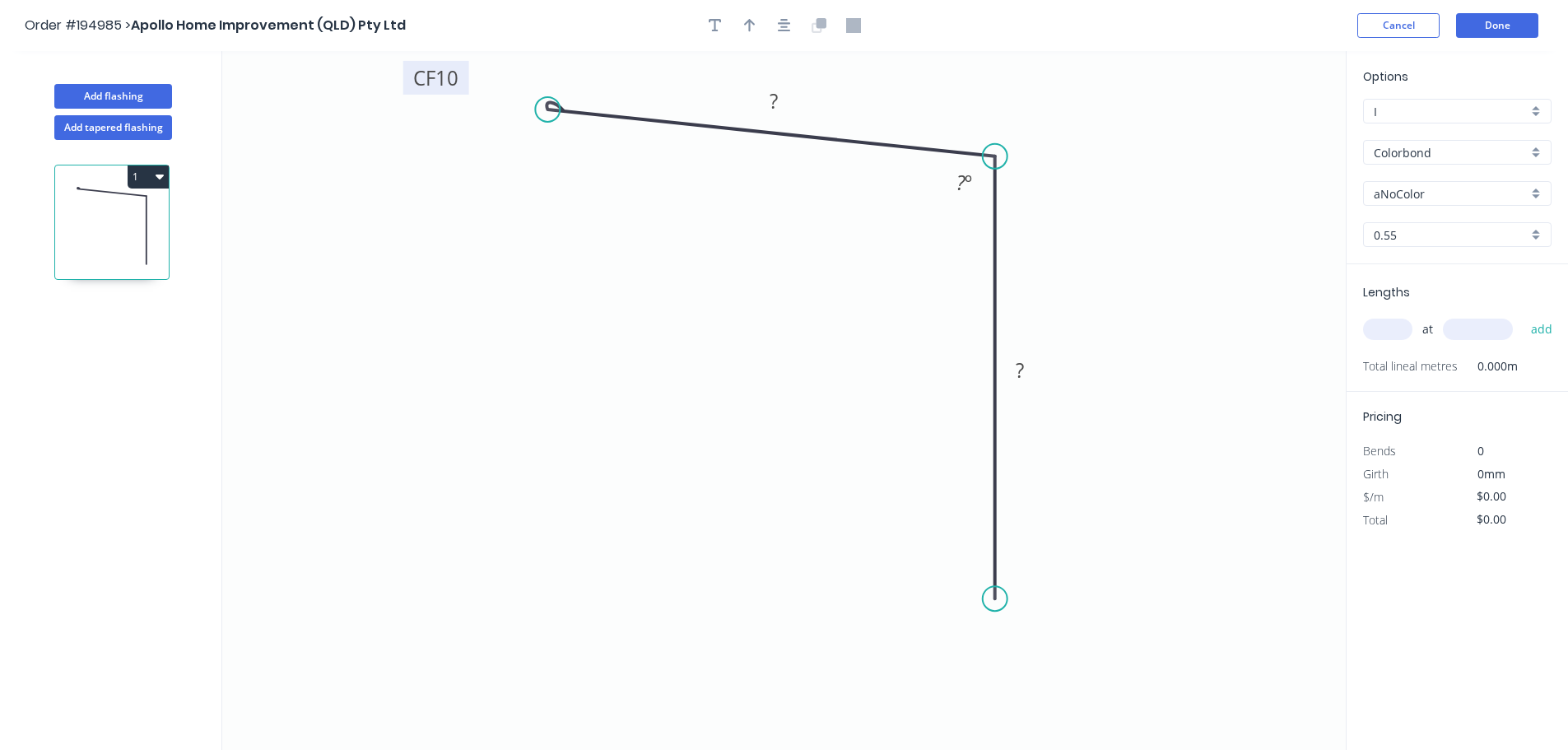
click at [461, 84] on rect at bounding box center [436, 78] width 66 height 34
click at [1015, 647] on div "Crush & Fold" at bounding box center [1076, 637] width 165 height 34
drag, startPoint x: 957, startPoint y: 584, endPoint x: 993, endPoint y: 687, distance: 109.1
click at [993, 673] on rect at bounding box center [995, 655] width 66 height 34
click at [780, 24] on icon "button" at bounding box center [784, 26] width 13 height 15
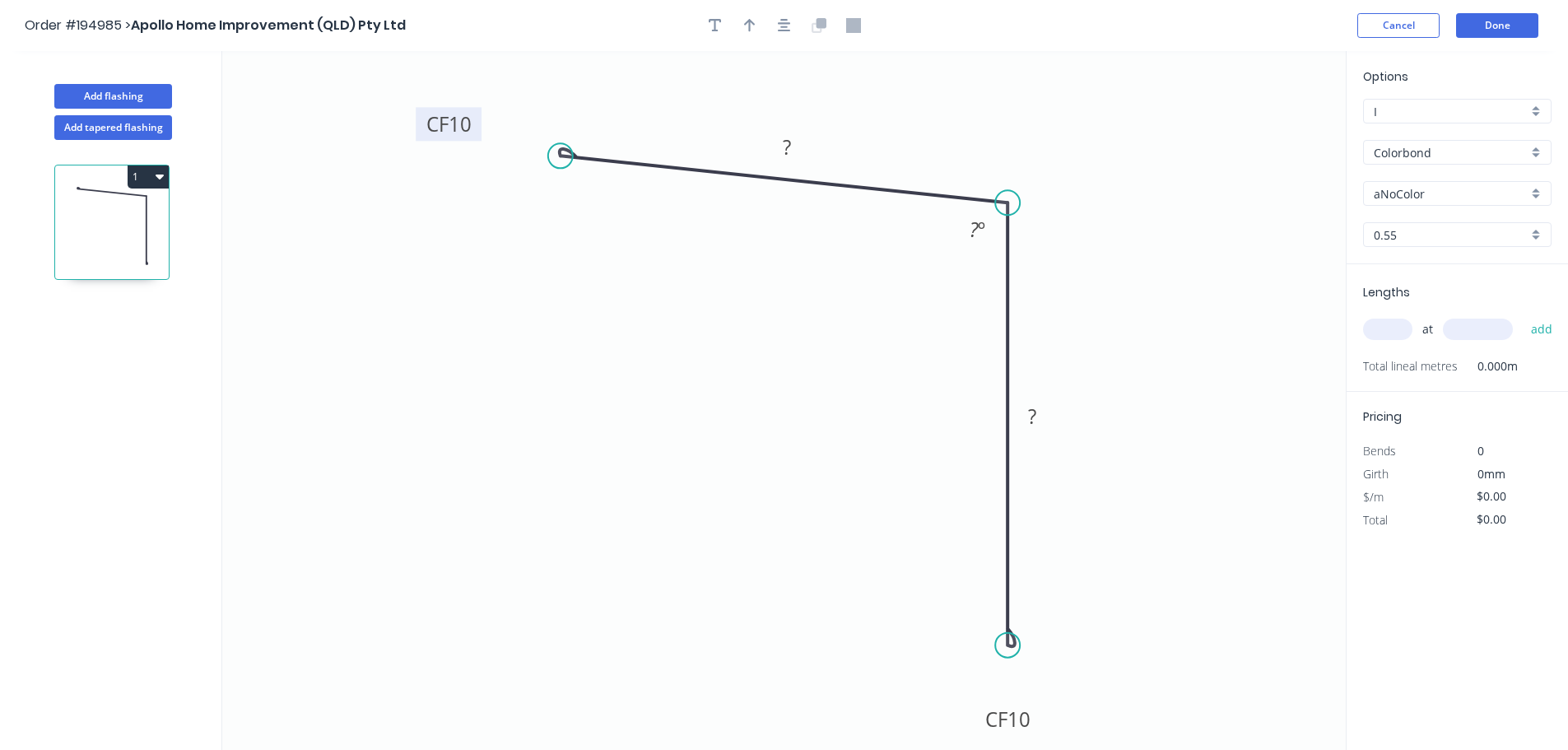
click at [459, 126] on tspan "10" at bounding box center [459, 123] width 23 height 27
type input "$10.18"
click at [746, 24] on icon "button" at bounding box center [750, 26] width 12 height 13
drag, startPoint x: 1259, startPoint y: 130, endPoint x: 721, endPoint y: 443, distance: 622.4
click at [798, 411] on icon at bounding box center [805, 384] width 15 height 53
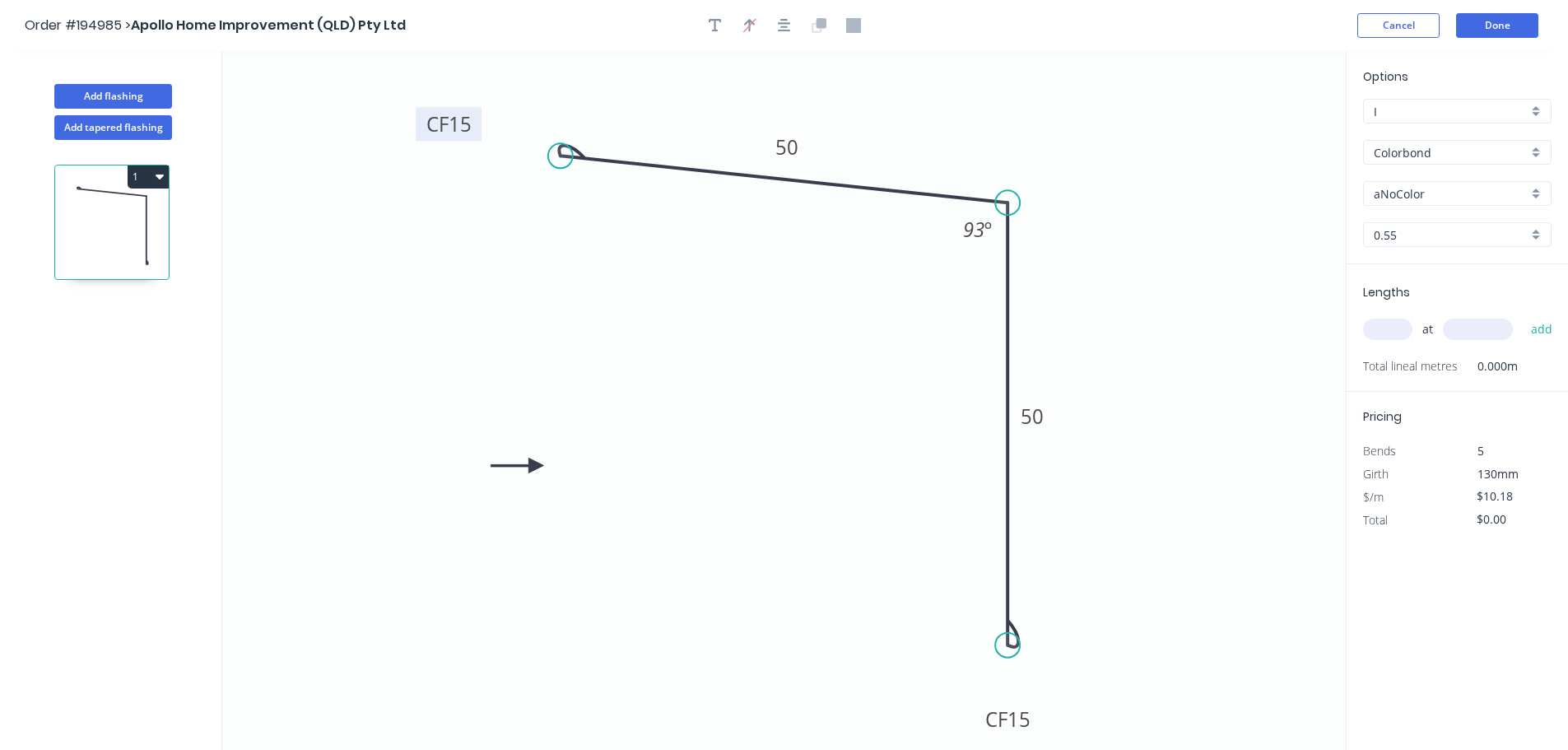
drag, startPoint x: 721, startPoint y: 439, endPoint x: 536, endPoint y: 466, distance: 187.0
click at [536, 466] on icon at bounding box center [517, 465] width 53 height 15
drag, startPoint x: 536, startPoint y: 465, endPoint x: 529, endPoint y: 514, distance: 49.5
click at [529, 514] on icon at bounding box center [516, 527] width 48 height 48
drag, startPoint x: 1473, startPoint y: 207, endPoint x: 1466, endPoint y: 212, distance: 8.6
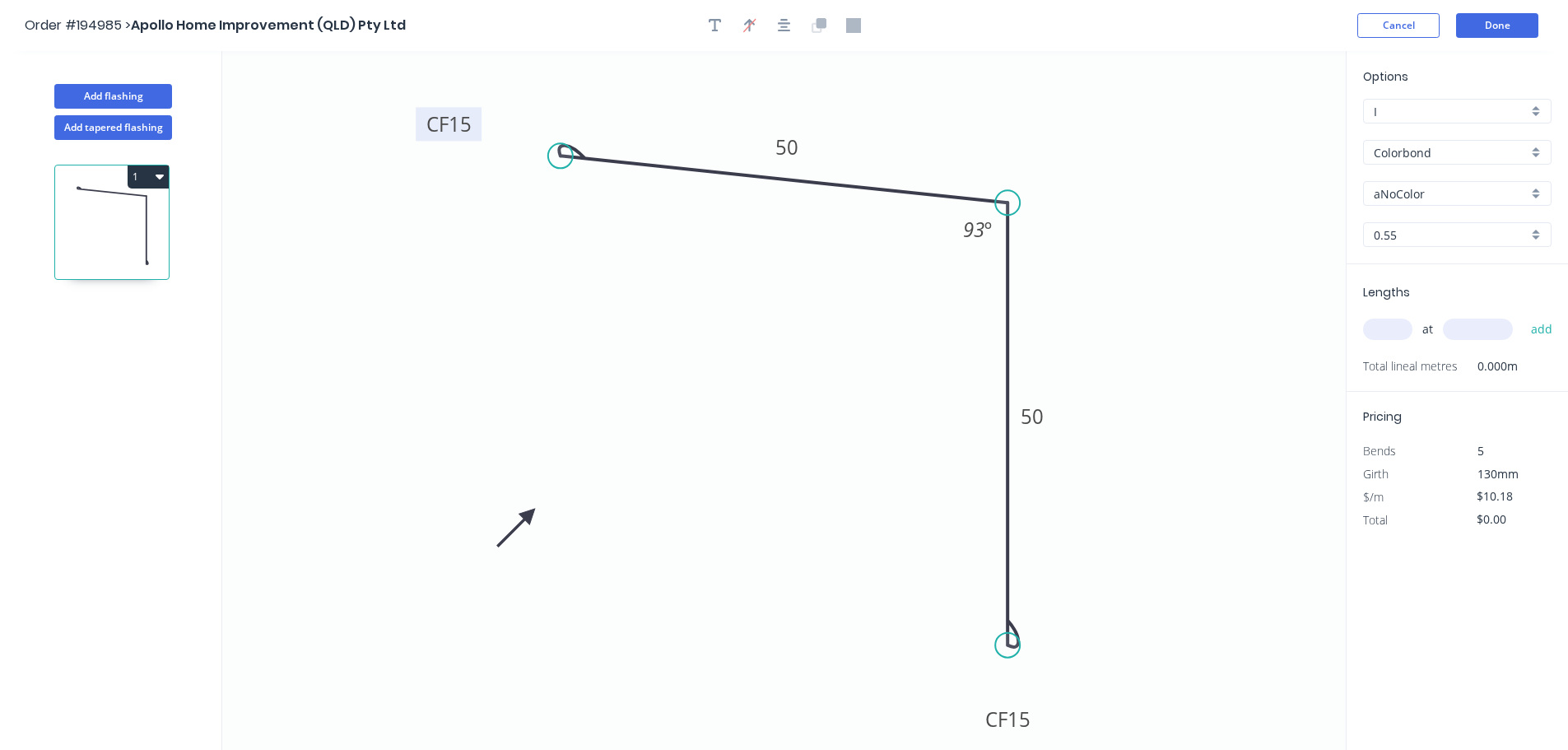
click at [1468, 207] on div "Options I I Colorbond Colorbond Colorbond (Premium) Colorbond Coolmax Colorbond…" at bounding box center [1457, 165] width 222 height 197
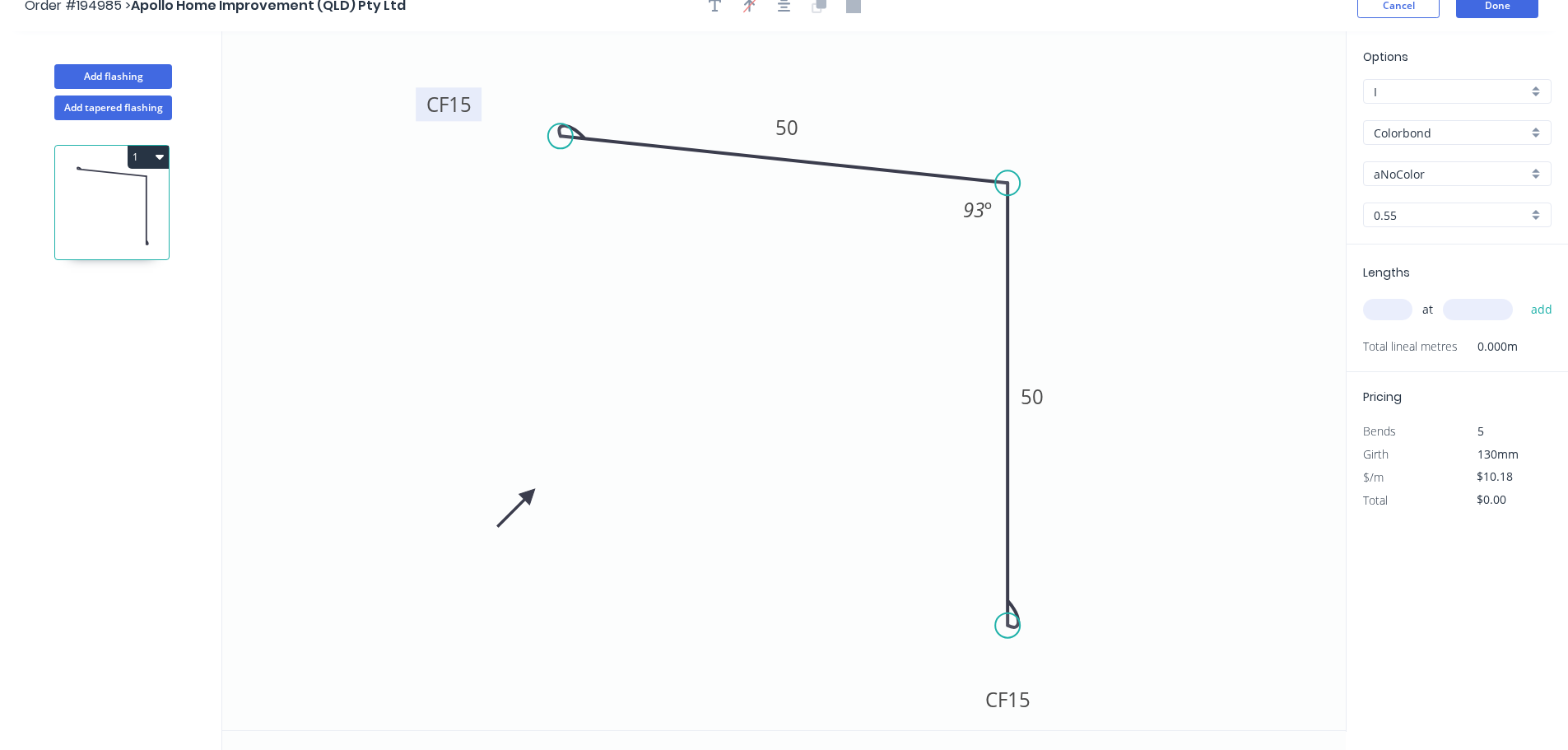
scroll to position [30, 0]
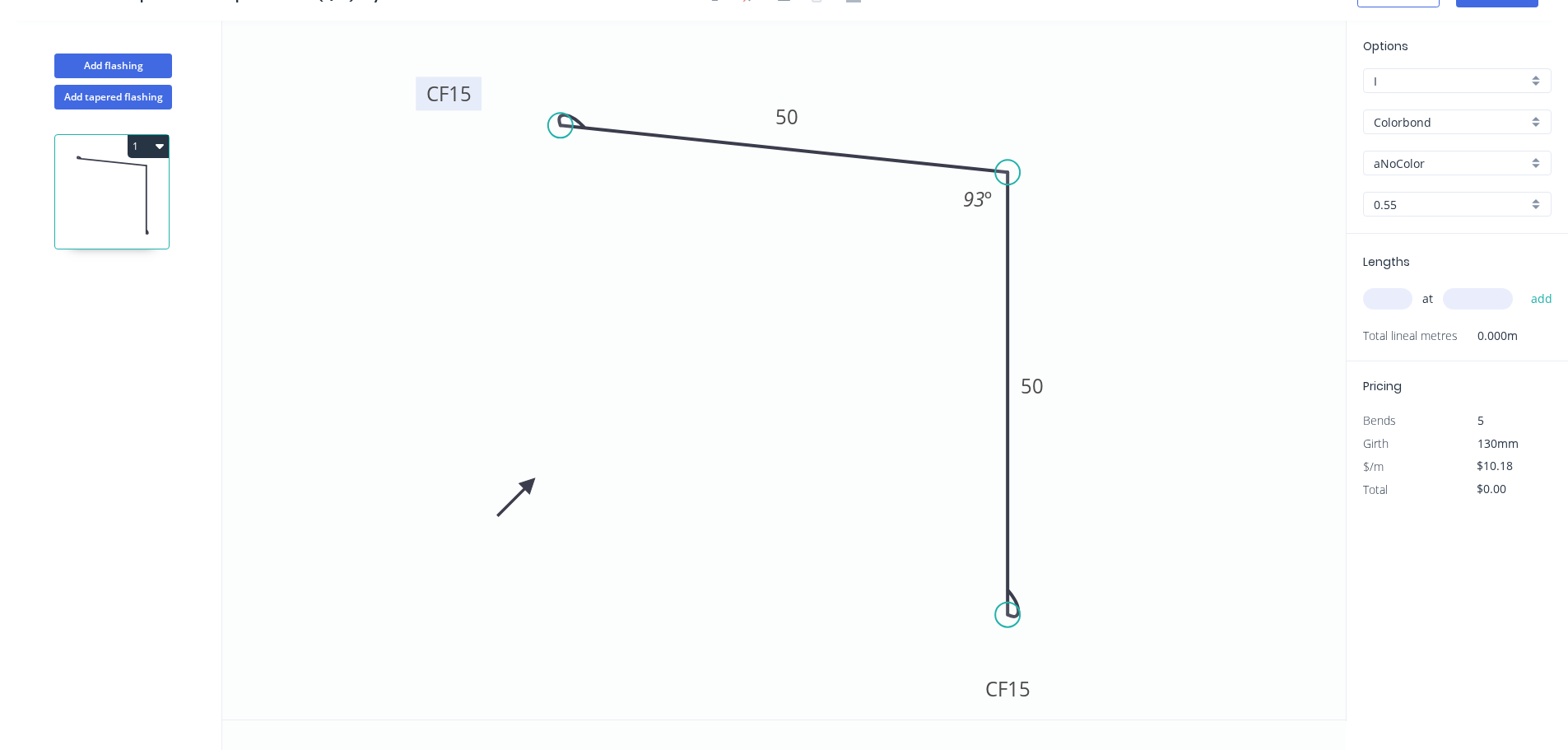
click at [1434, 168] on input "aNoColor" at bounding box center [1450, 163] width 154 height 18
click at [1416, 270] on div "Monument" at bounding box center [1457, 269] width 186 height 29
type input "Monument"
click at [1389, 304] on input "text" at bounding box center [1387, 298] width 50 height 21
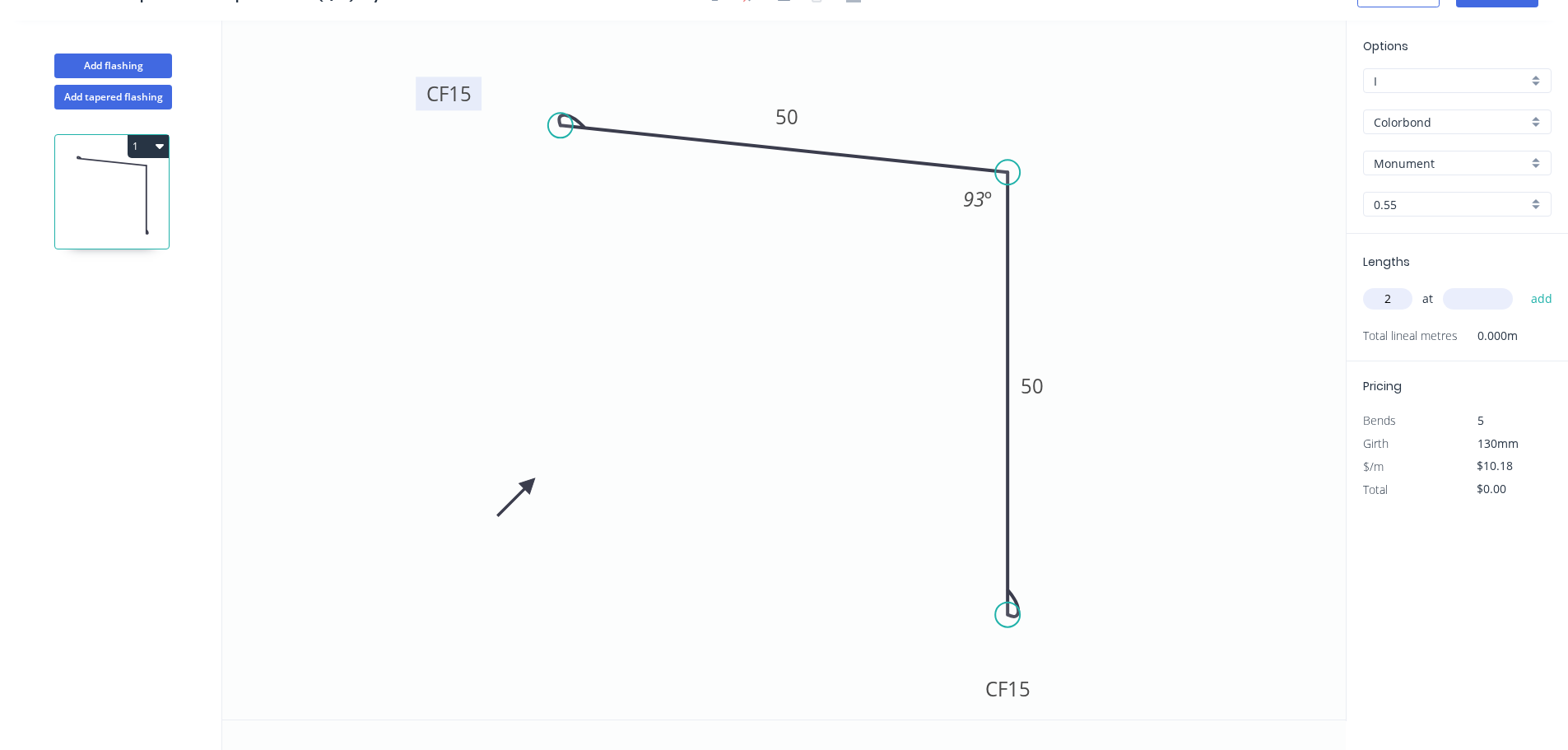
type input "2"
type input "3600"
click at [1523, 285] on button "add" at bounding box center [1542, 298] width 39 height 28
type input "$73.30"
click at [112, 61] on button "Add flashing" at bounding box center [113, 66] width 118 height 24
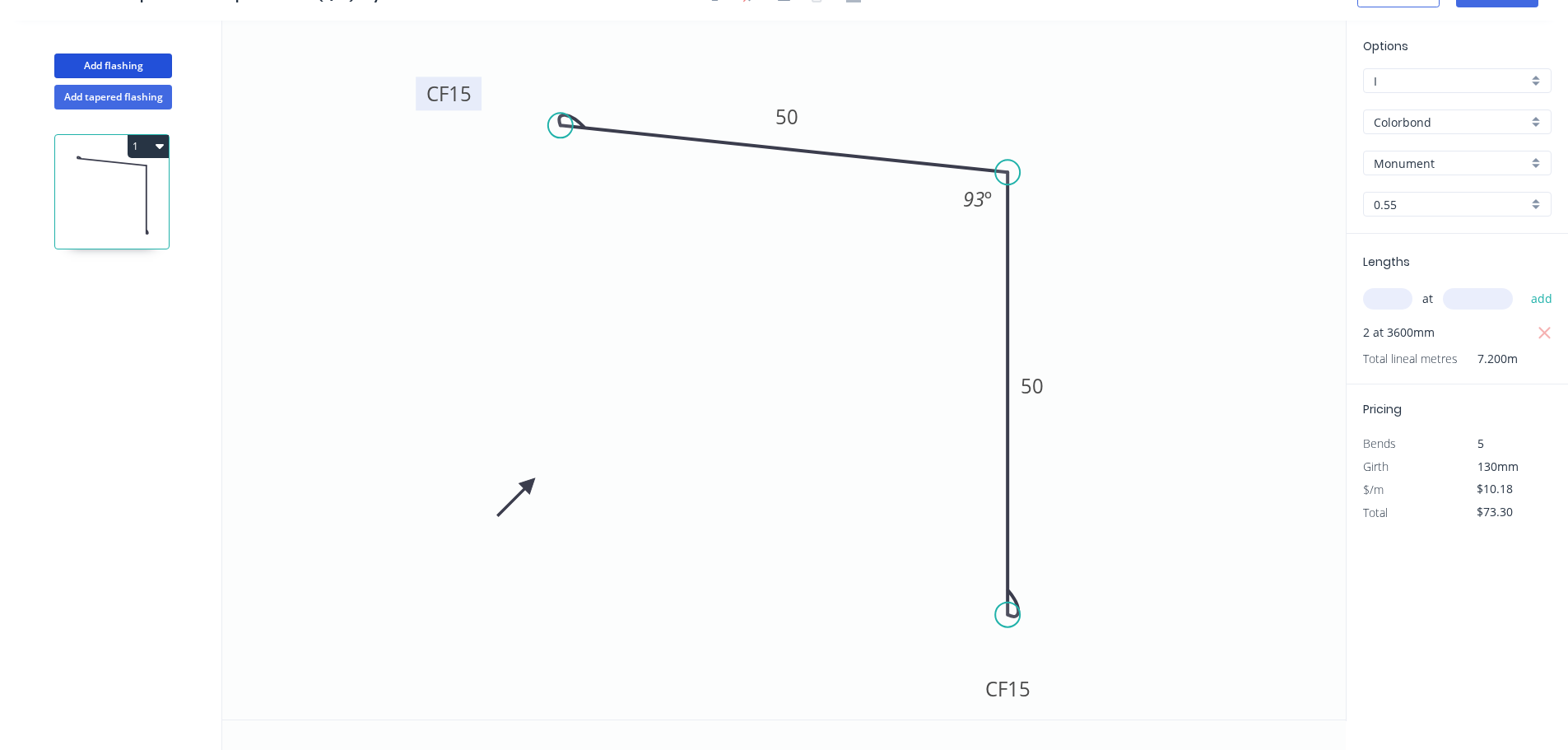
type input "$0.00"
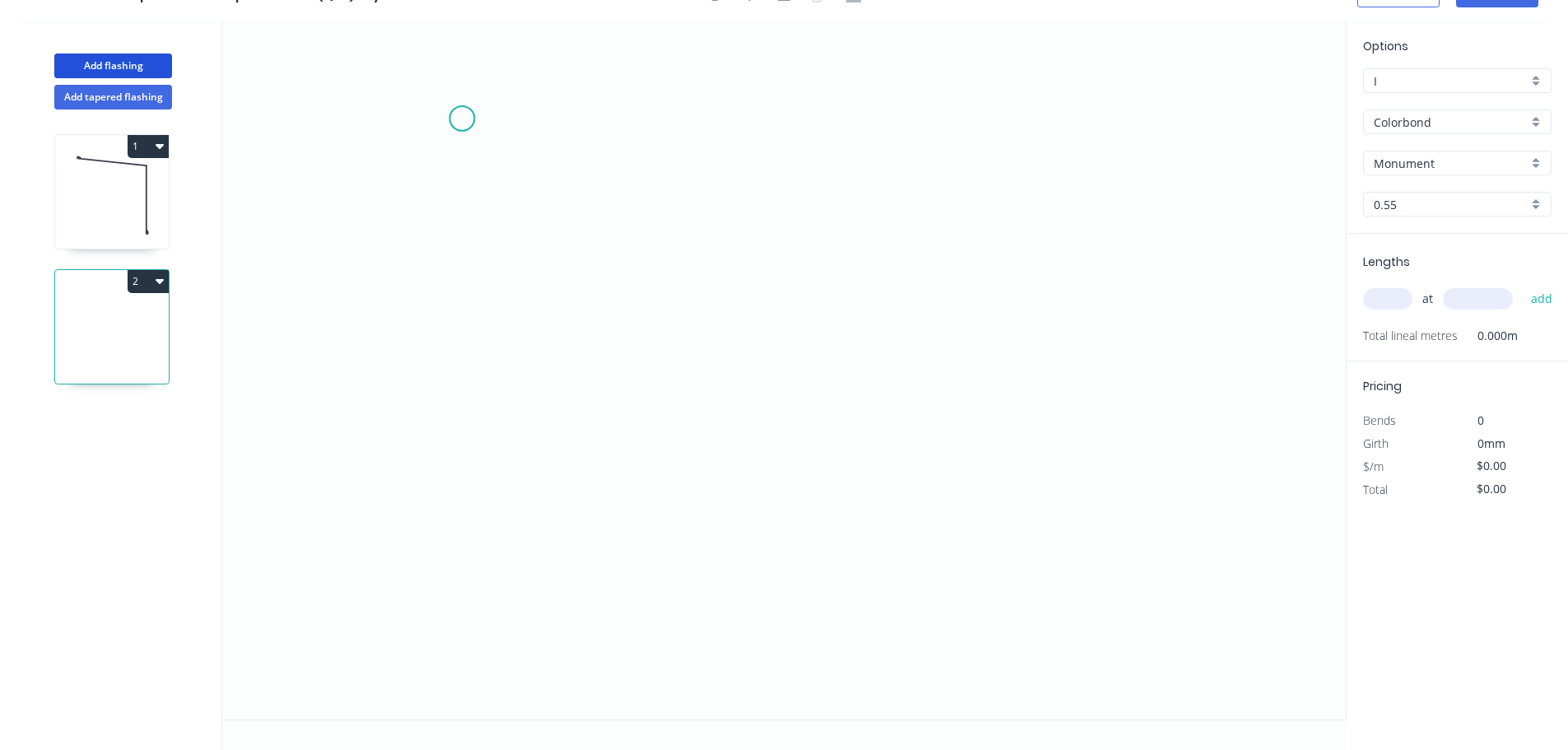
click at [454, 115] on icon "0" at bounding box center [784, 370] width 1124 height 699
click at [447, 422] on icon "0" at bounding box center [784, 370] width 1124 height 699
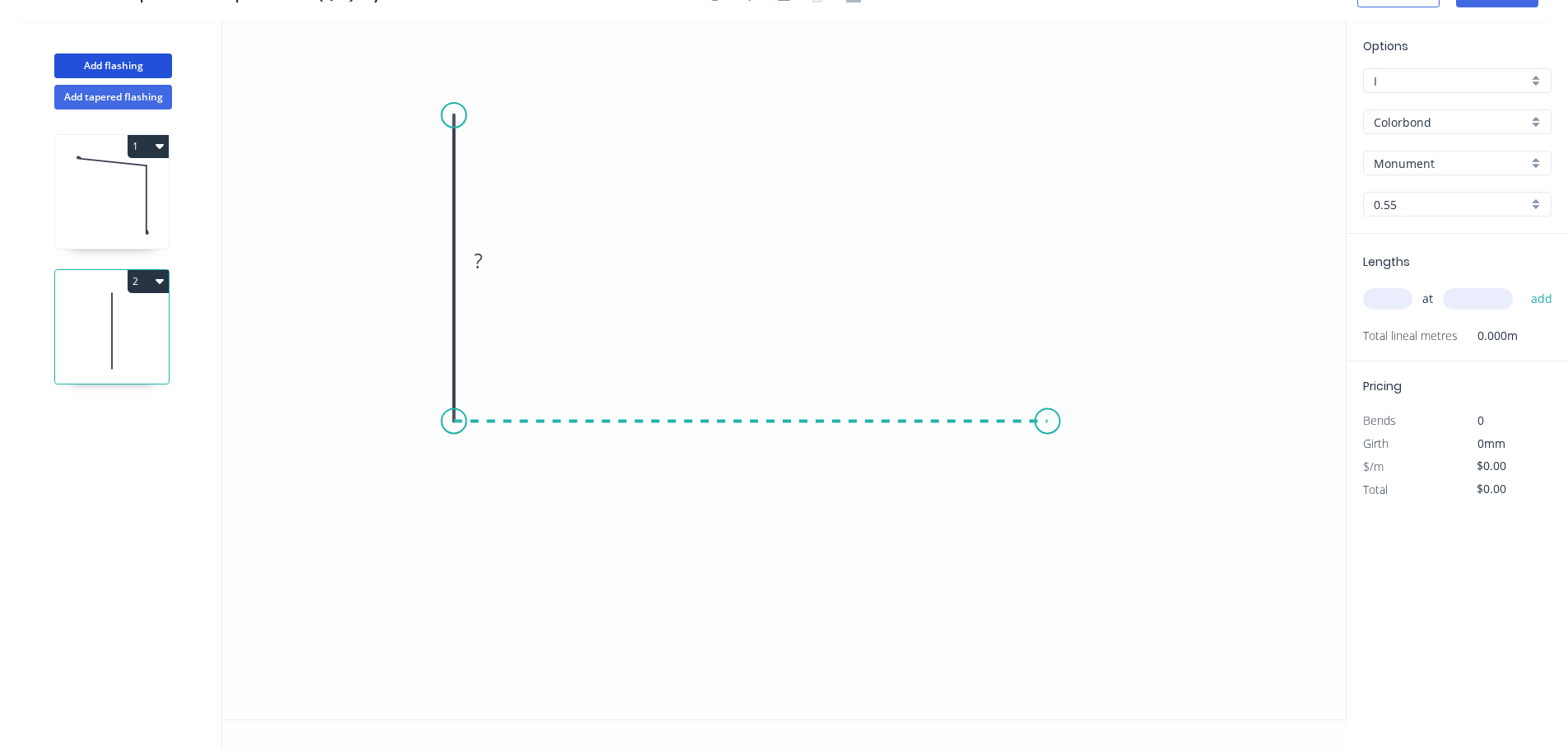
click at [1041, 432] on icon "0 ?" at bounding box center [784, 370] width 1124 height 699
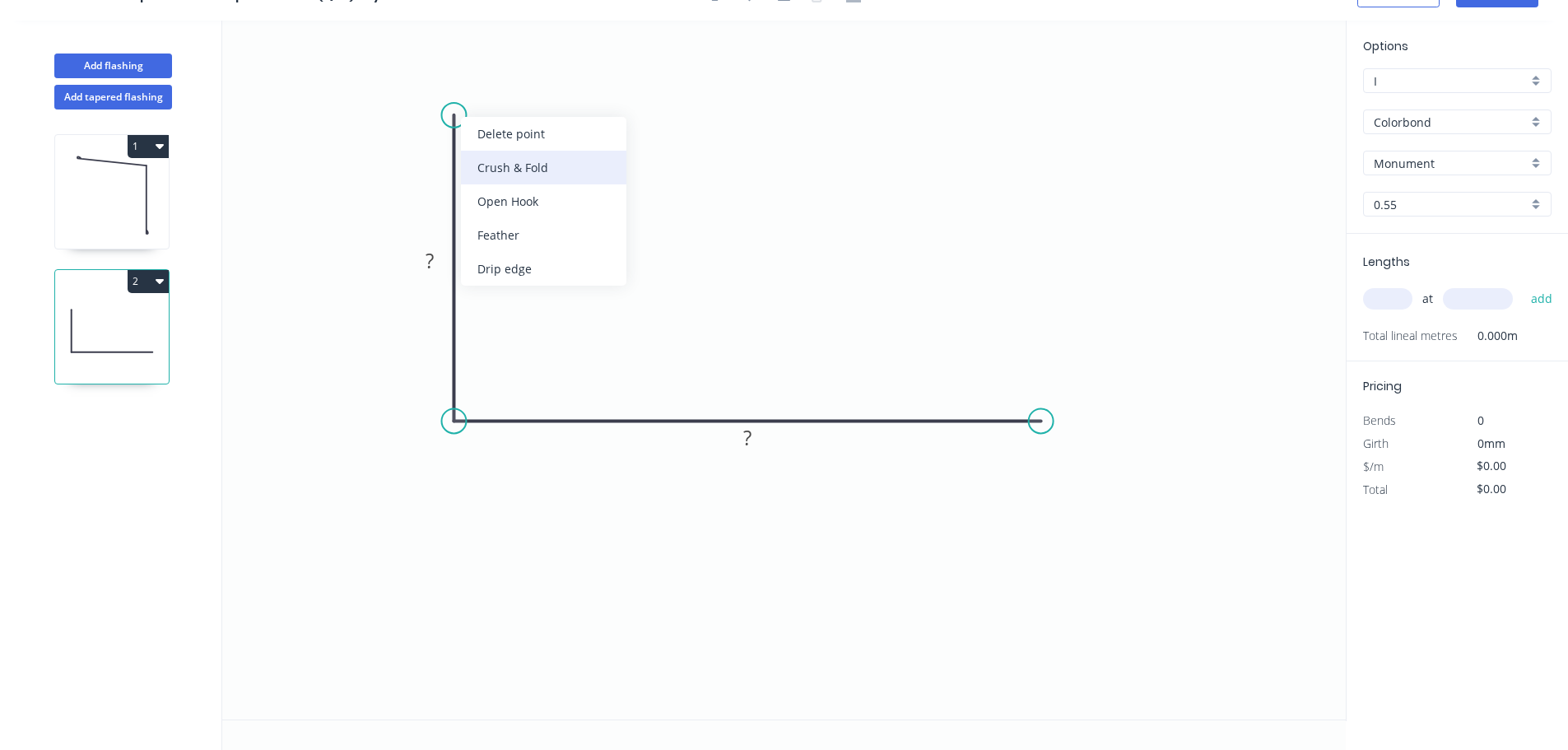
click at [527, 175] on div "Crush & Fold" at bounding box center [543, 167] width 165 height 34
click at [524, 190] on div "Delete bend" at bounding box center [537, 207] width 165 height 34
click at [513, 164] on div "Crush & Fold" at bounding box center [540, 168] width 165 height 34
click at [522, 170] on div "Flip bend" at bounding box center [534, 161] width 165 height 34
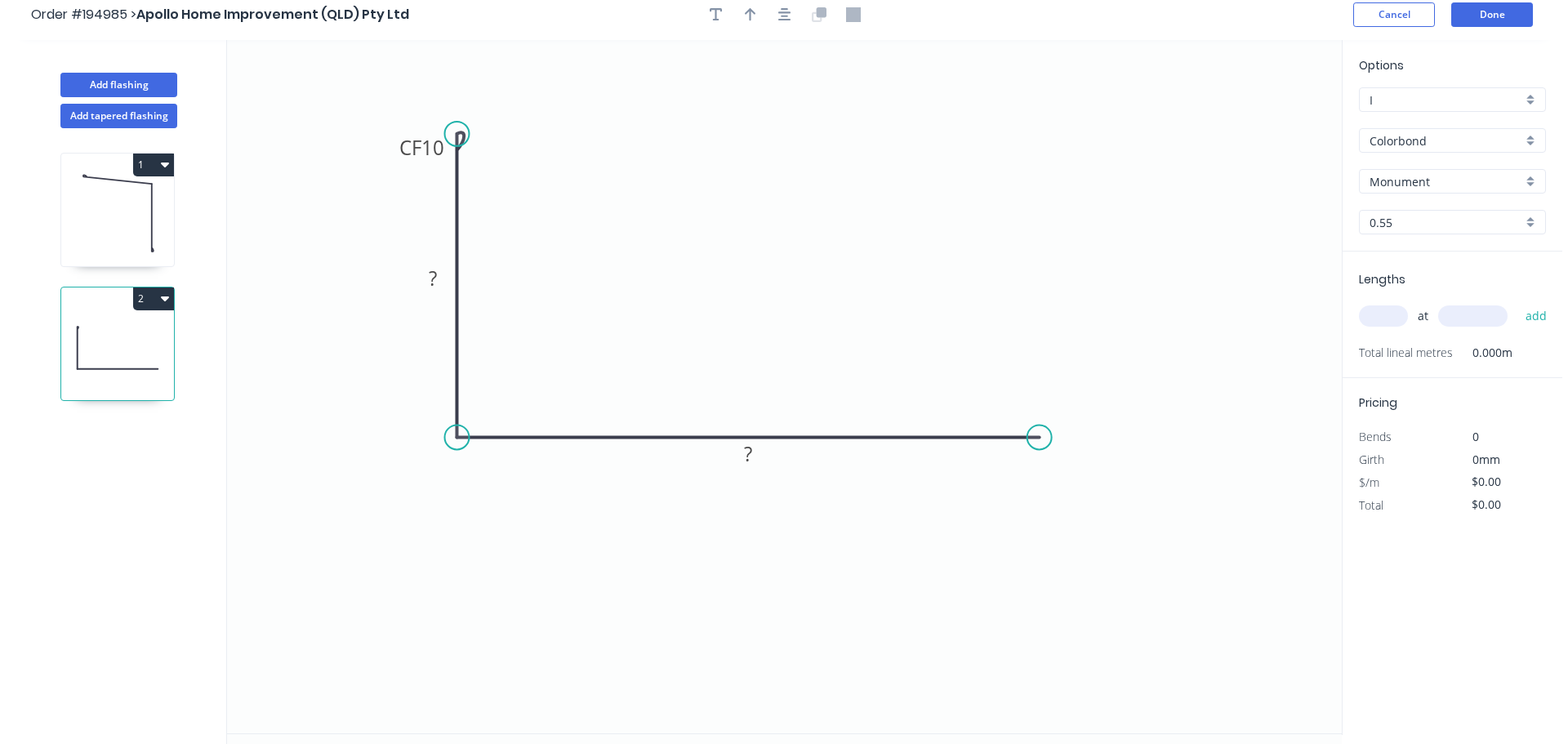
scroll to position [0, 0]
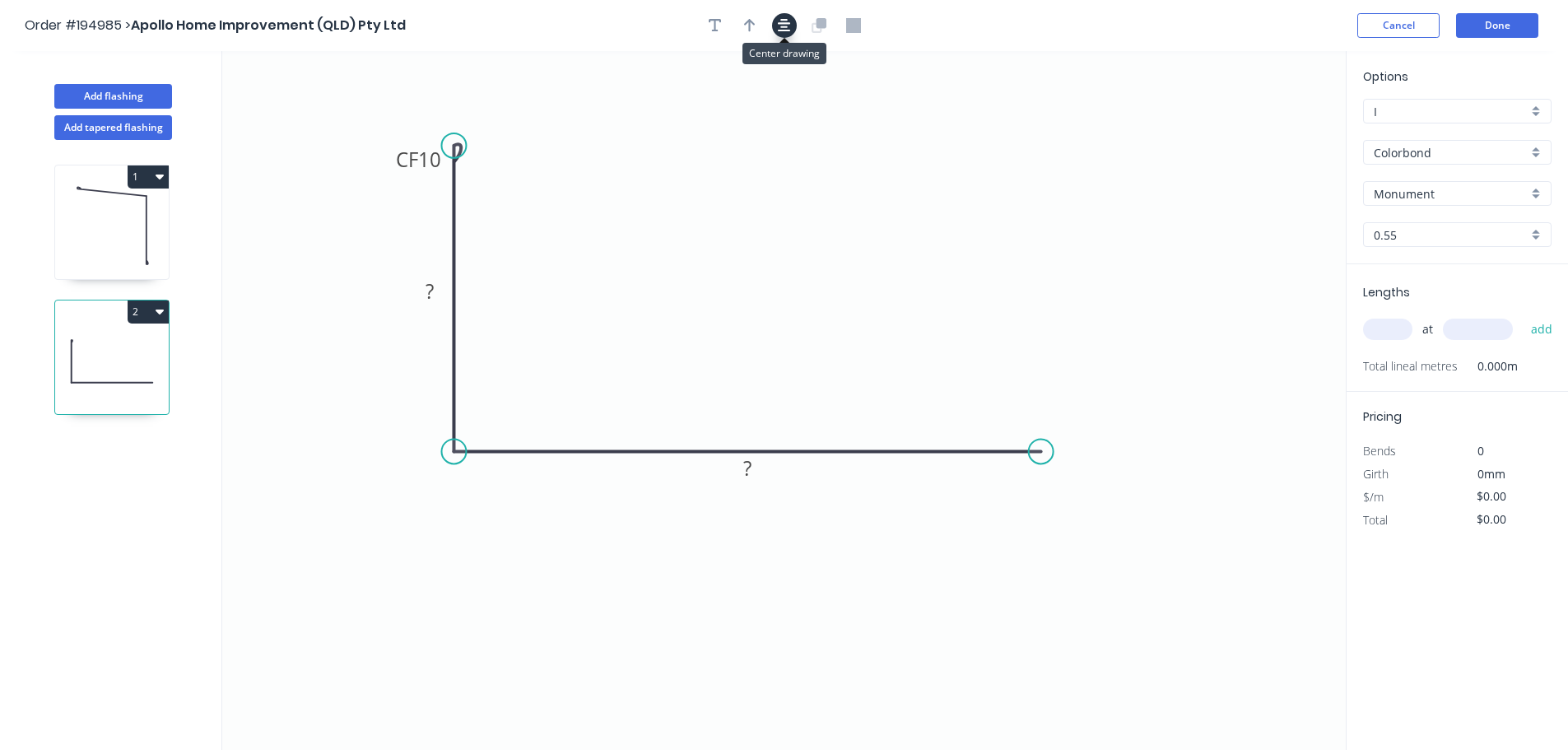
click at [782, 24] on icon "button" at bounding box center [784, 26] width 13 height 13
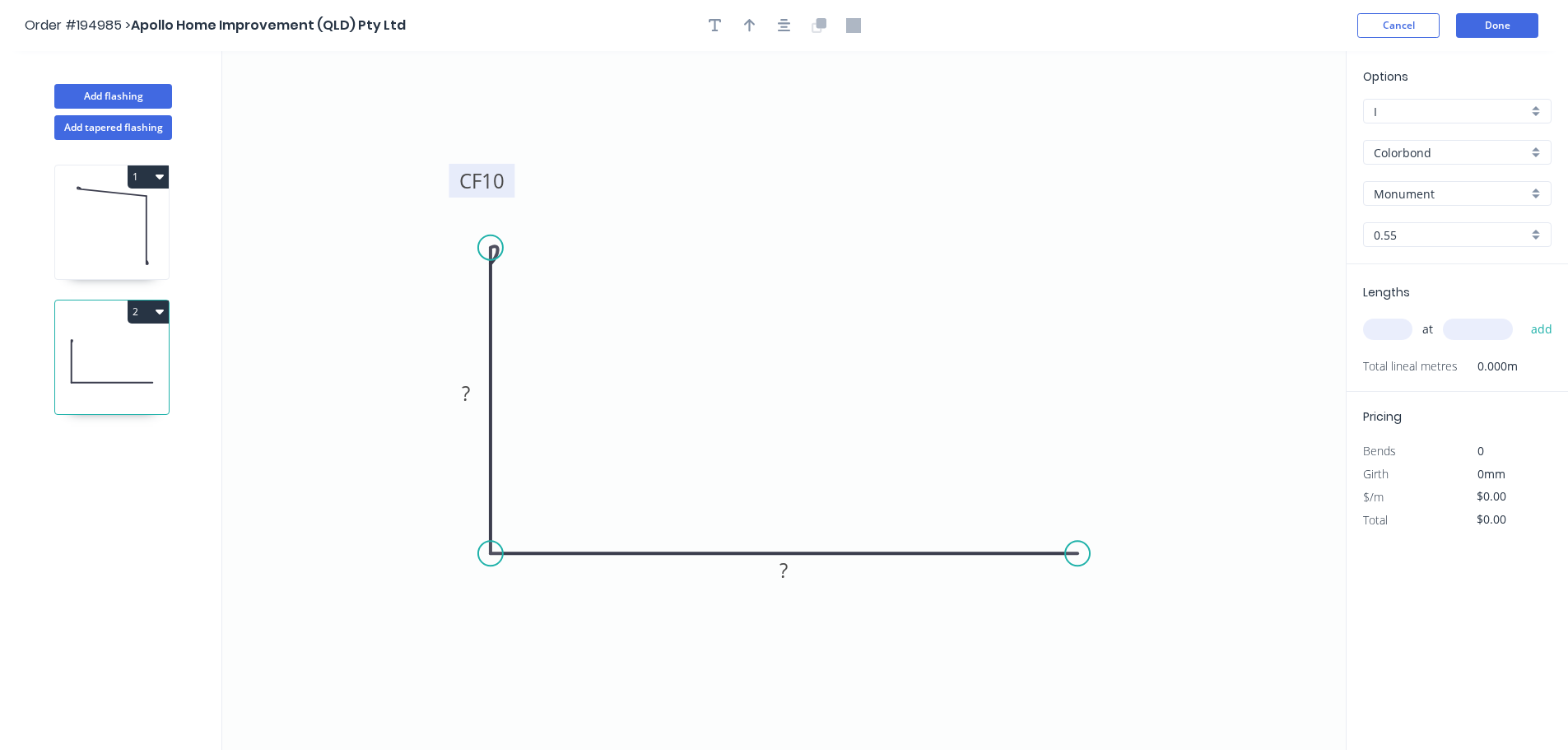
drag, startPoint x: 432, startPoint y: 273, endPoint x: 458, endPoint y: 191, distance: 86.0
click at [458, 191] on rect at bounding box center [481, 181] width 66 height 34
click at [497, 180] on tspan "10" at bounding box center [492, 180] width 23 height 27
click at [745, 24] on icon "button" at bounding box center [750, 26] width 12 height 13
type input "$8.66"
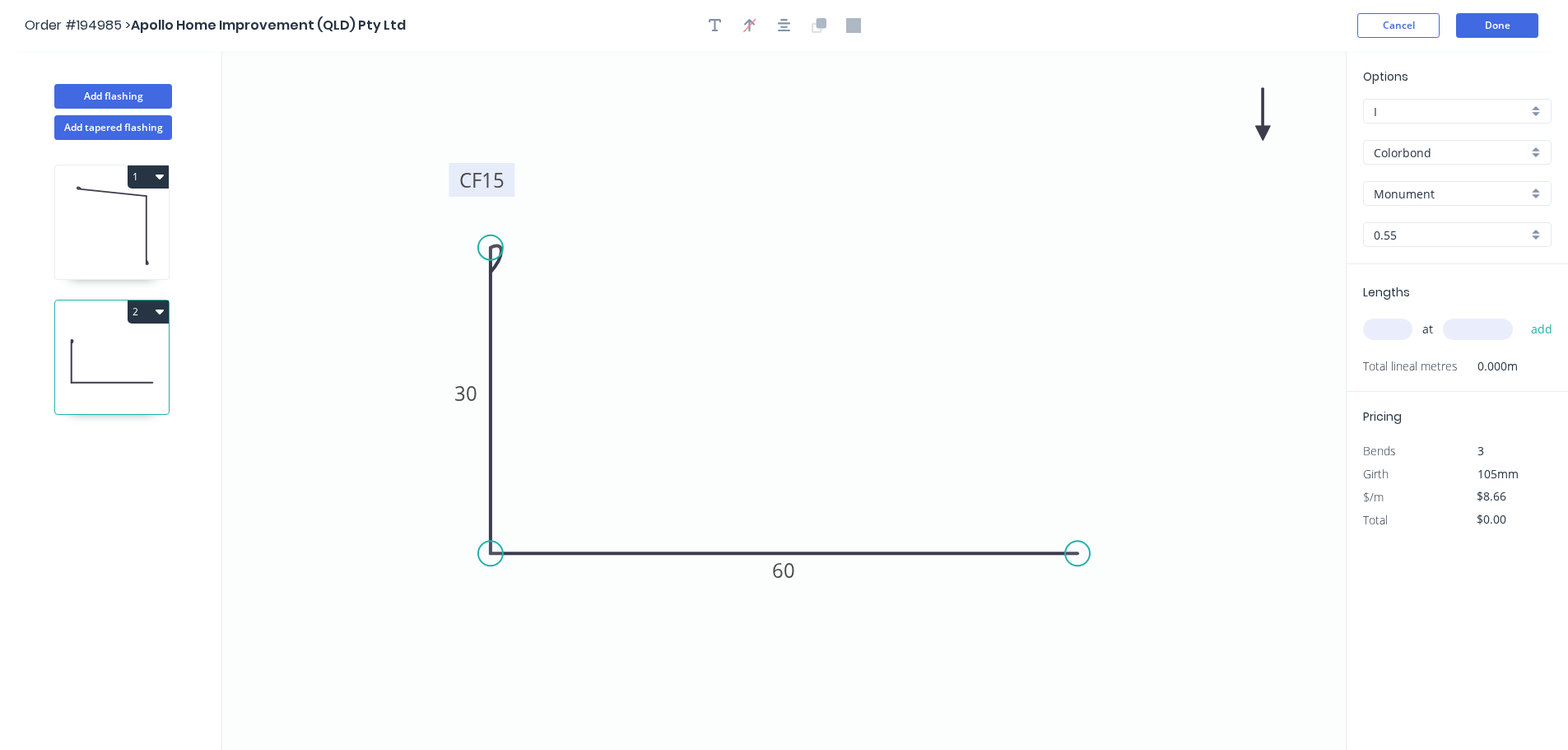
drag, startPoint x: 1266, startPoint y: 136, endPoint x: 787, endPoint y: 242, distance: 490.6
click at [460, 292] on icon "0 CF 15 30 60" at bounding box center [784, 401] width 1124 height 699
drag, startPoint x: 1266, startPoint y: 128, endPoint x: 356, endPoint y: 288, distance: 924.0
click at [356, 288] on icon at bounding box center [357, 269] width 15 height 53
drag, startPoint x: 353, startPoint y: 286, endPoint x: 290, endPoint y: 338, distance: 81.7
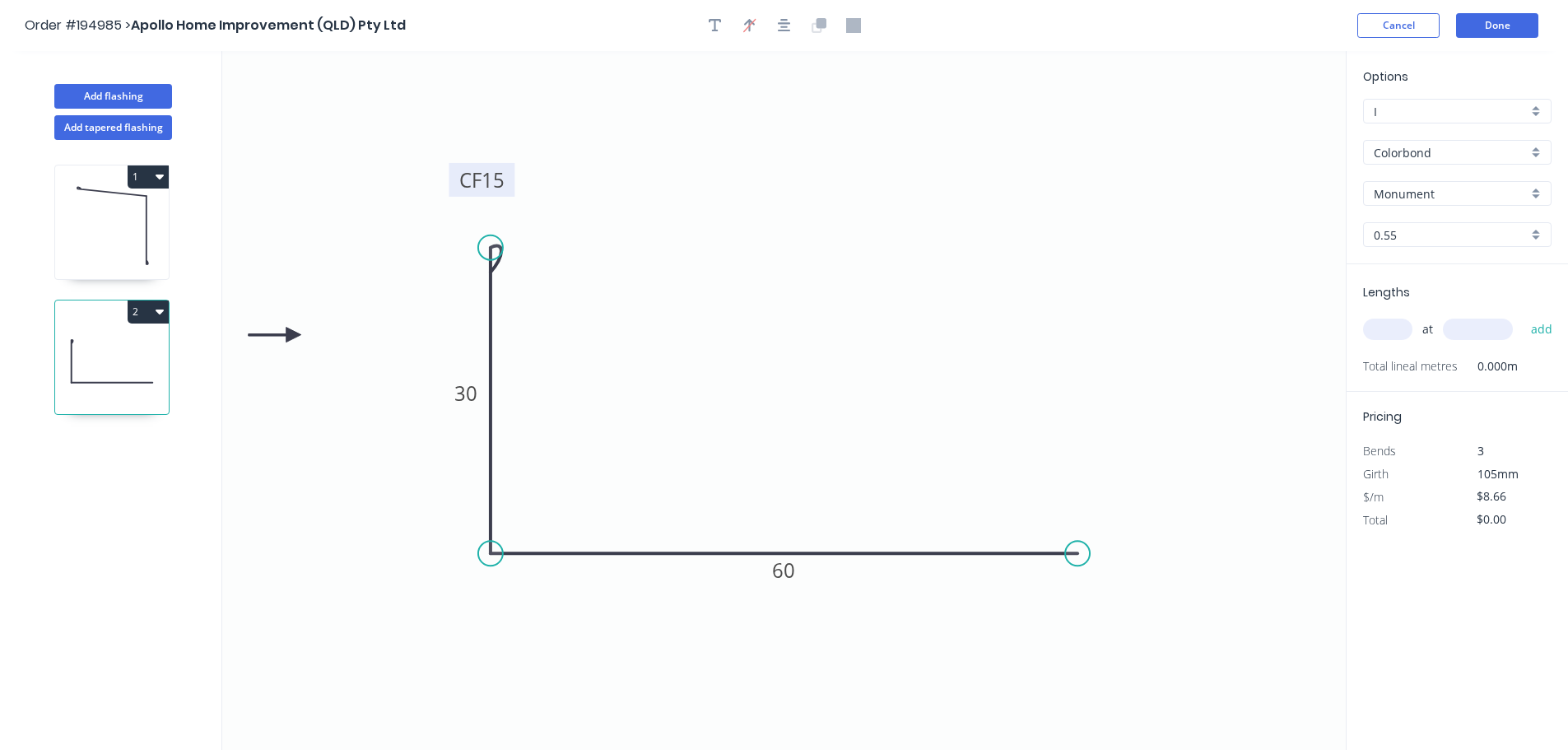
click at [290, 338] on icon at bounding box center [275, 335] width 53 height 15
click at [1408, 328] on input "text" at bounding box center [1387, 328] width 50 height 21
type input "2"
type input "7200"
click at [1523, 315] on button "add" at bounding box center [1542, 328] width 39 height 28
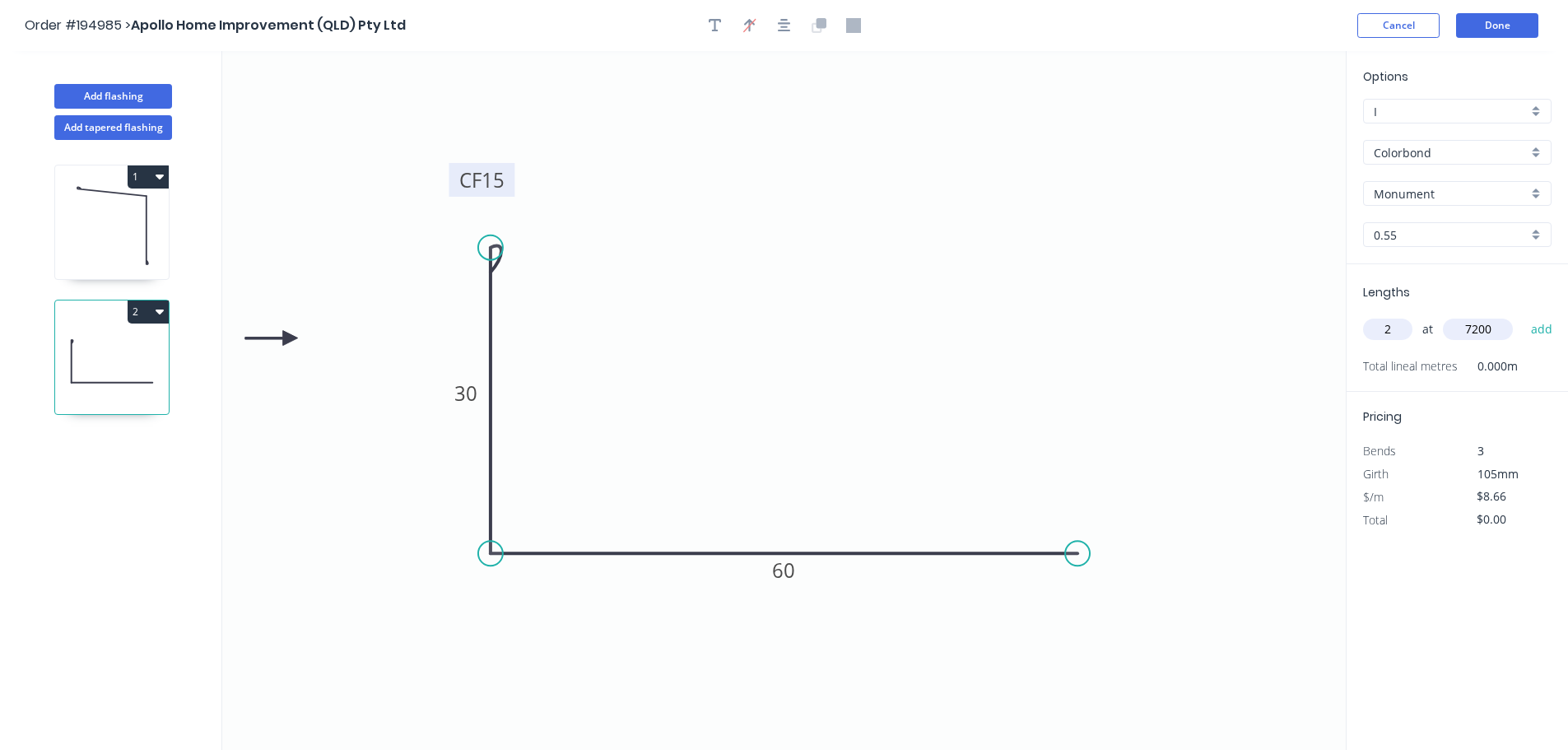
type input "$124.70"
click at [139, 104] on button "Add flashing" at bounding box center [113, 96] width 118 height 24
type input "$0.00"
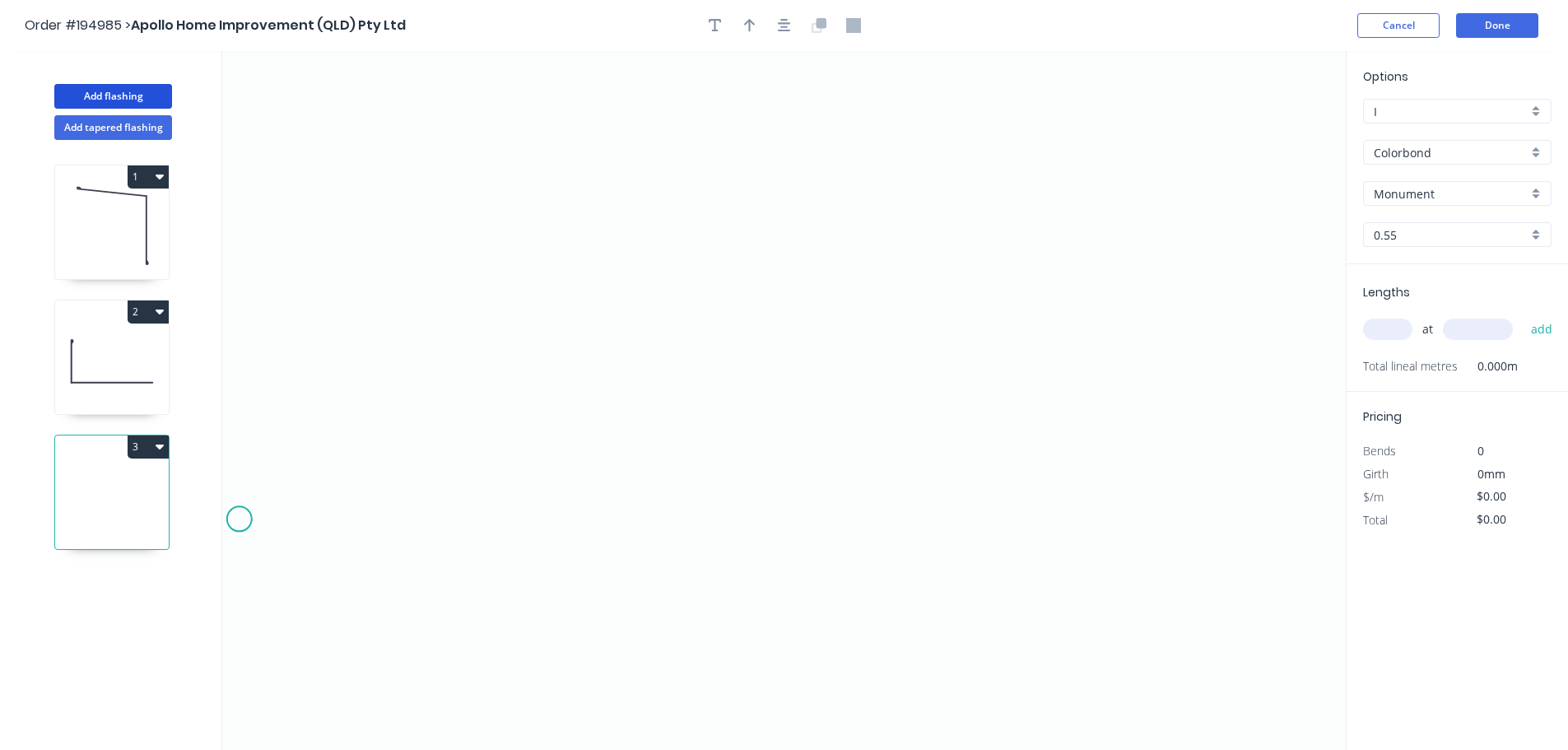
click at [239, 520] on icon "0" at bounding box center [784, 401] width 1124 height 699
click at [349, 412] on icon "0" at bounding box center [784, 401] width 1124 height 699
click at [794, 253] on icon "0 ?" at bounding box center [784, 401] width 1124 height 699
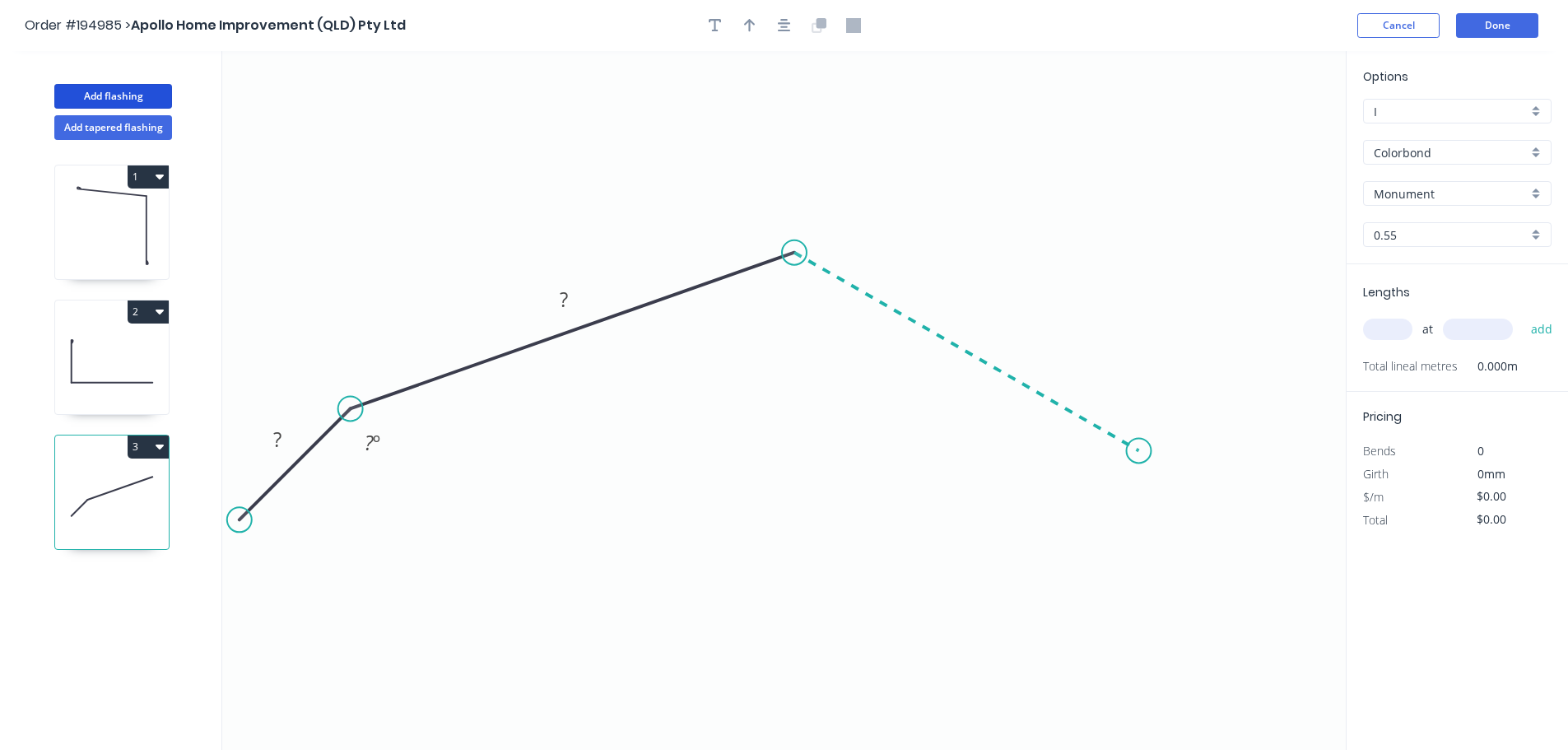
click at [1139, 450] on icon "0 ? ? ? º" at bounding box center [784, 401] width 1124 height 699
drag, startPoint x: 1137, startPoint y: 454, endPoint x: 1182, endPoint y: 449, distance: 45.3
click at [1182, 449] on circle at bounding box center [1181, 448] width 24 height 24
drag, startPoint x: 1177, startPoint y: 449, endPoint x: 1225, endPoint y: 474, distance: 54.1
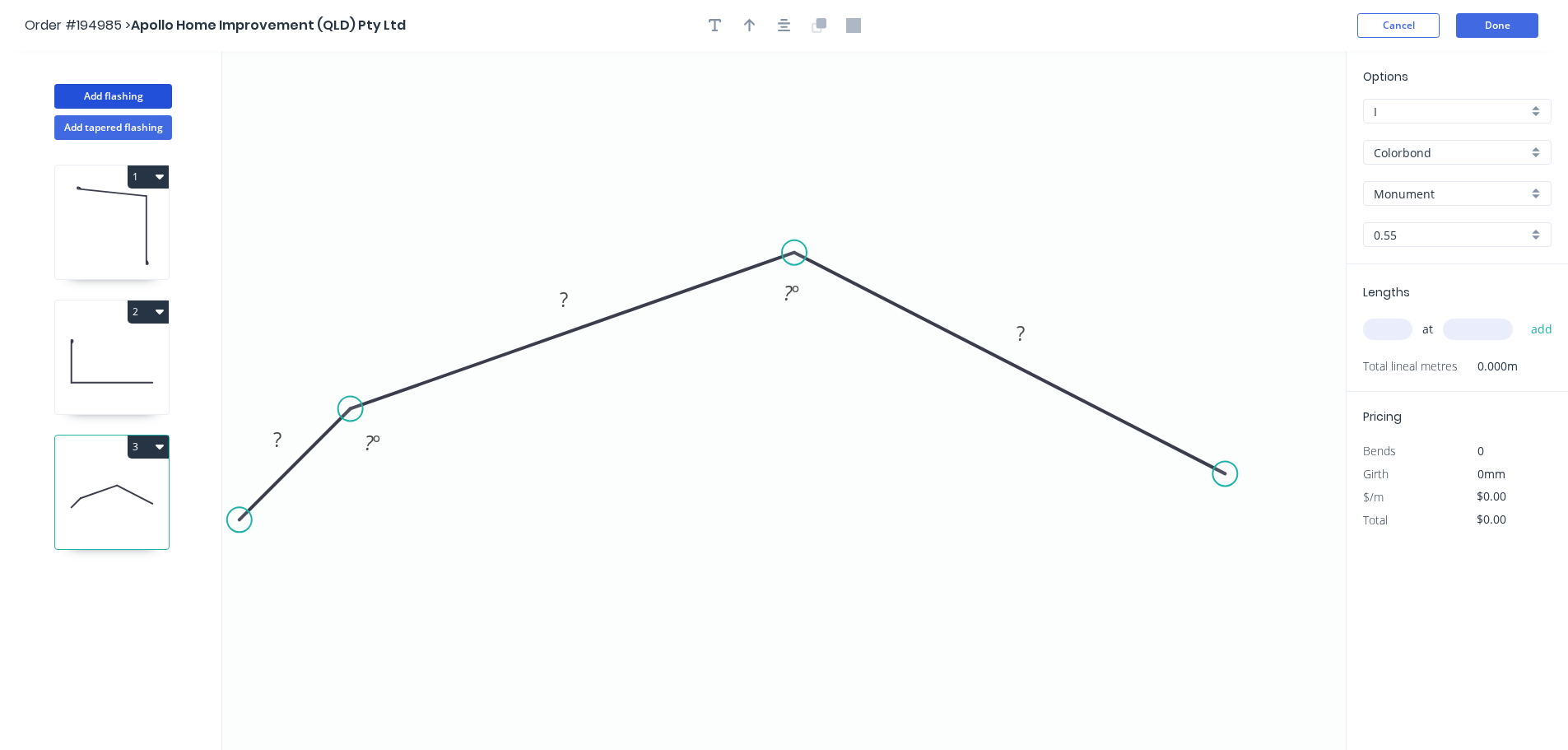
click at [1225, 474] on circle at bounding box center [1224, 473] width 24 height 24
click at [1335, 592] on icon "0 ? ? ? ? º ? º" at bounding box center [784, 401] width 1124 height 699
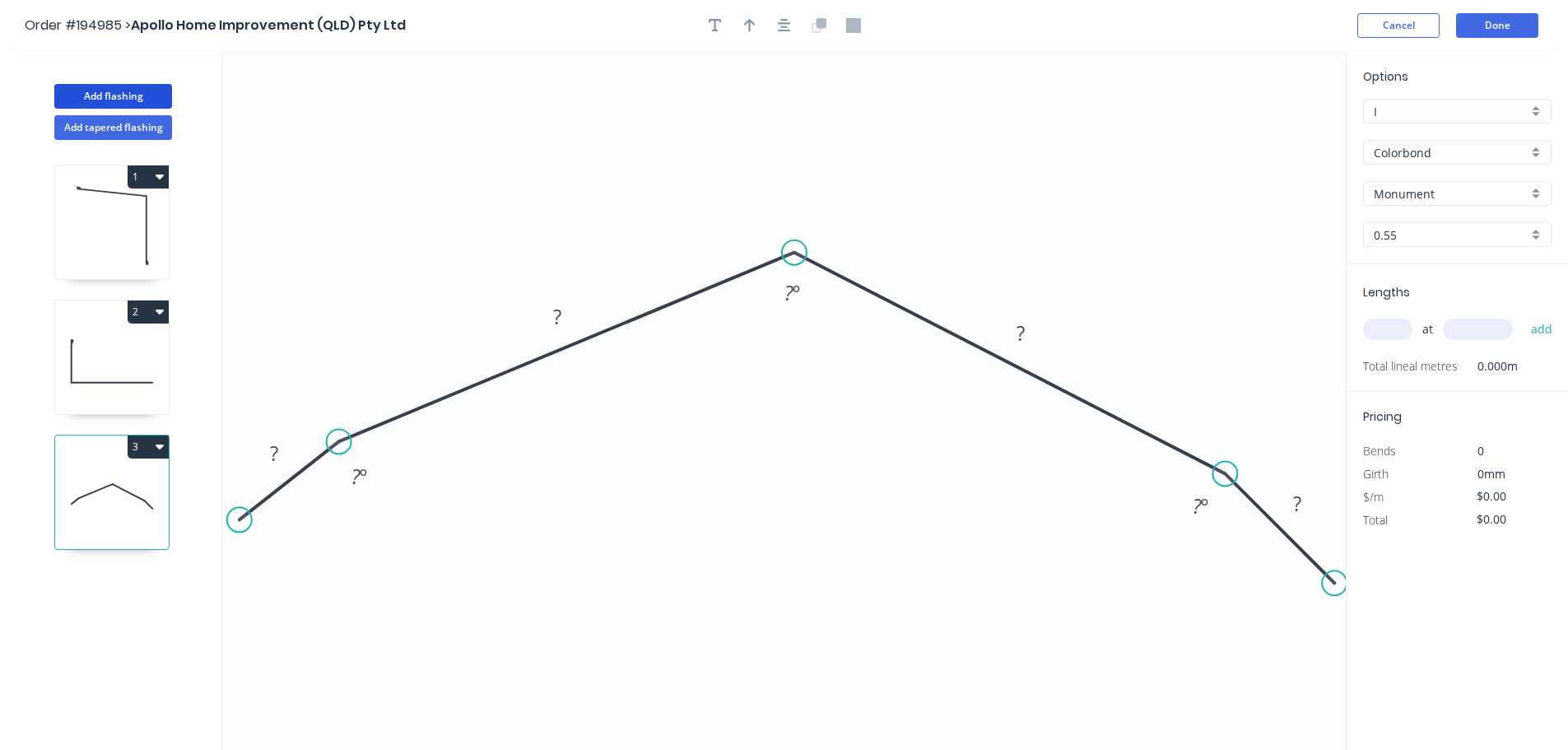
click at [338, 442] on circle at bounding box center [338, 441] width 24 height 24
drag, startPoint x: 239, startPoint y: 524, endPoint x: 259, endPoint y: 608, distance: 86.3
click at [259, 608] on circle at bounding box center [259, 607] width 24 height 24
drag, startPoint x: 1226, startPoint y: 474, endPoint x: 1215, endPoint y: 466, distance: 13.6
click at [1215, 466] on circle at bounding box center [1215, 464] width 24 height 24
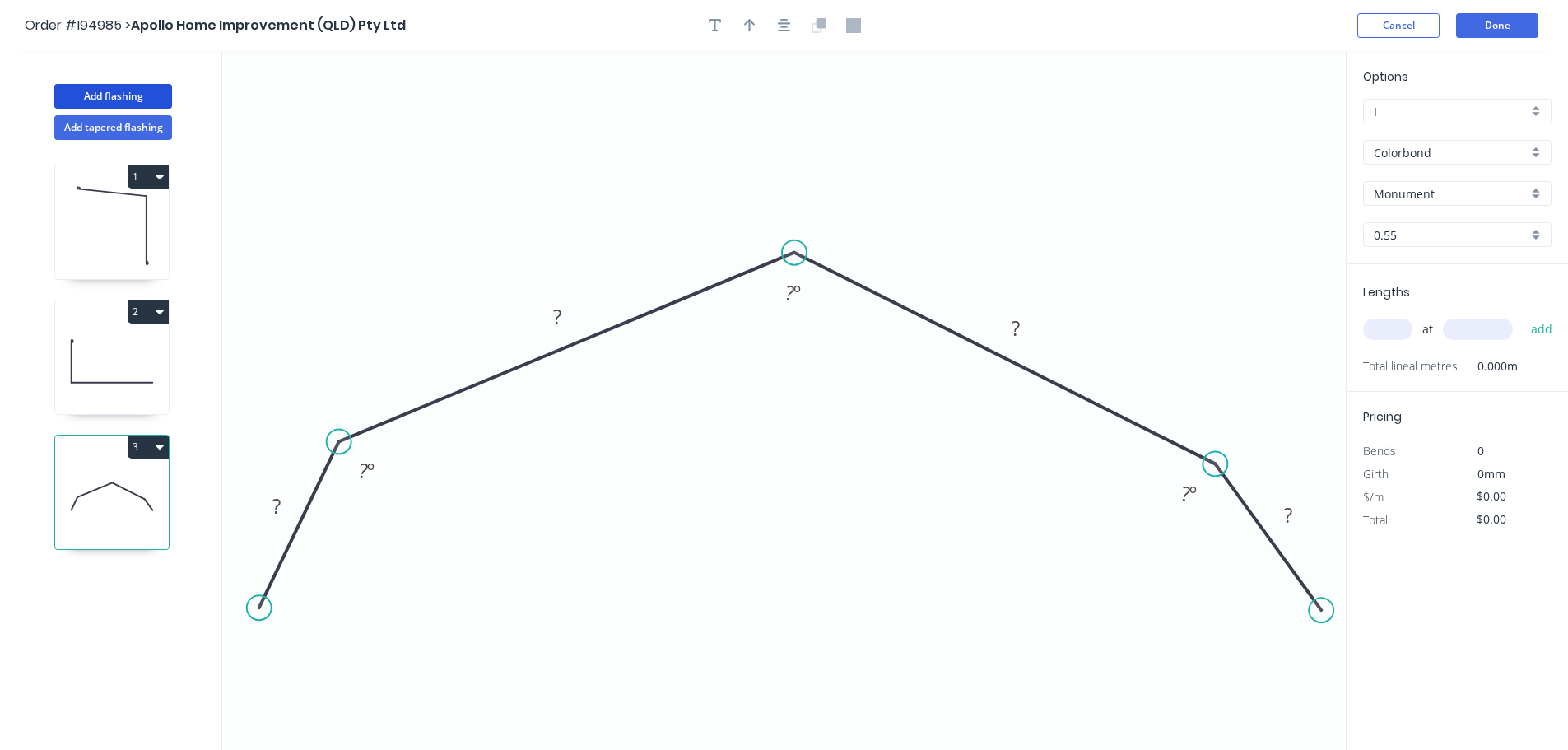
drag, startPoint x: 1333, startPoint y: 585, endPoint x: 1322, endPoint y: 611, distance: 28.2
click at [1322, 611] on circle at bounding box center [1320, 609] width 24 height 24
click at [284, 511] on rect at bounding box center [276, 506] width 33 height 23
click at [780, 16] on button "button" at bounding box center [784, 25] width 24 height 24
type input "$14.47"
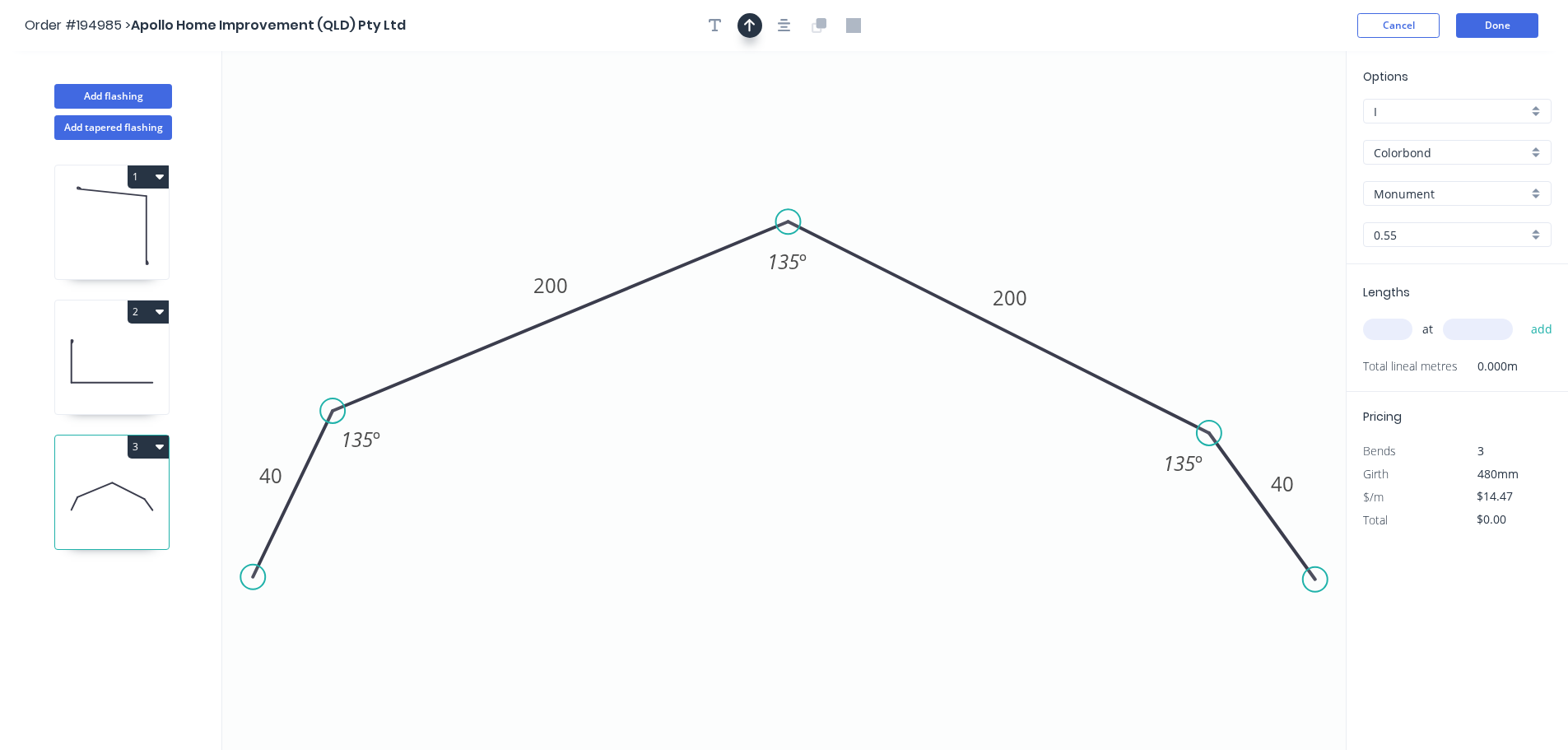
click at [757, 22] on button "button" at bounding box center [749, 25] width 24 height 24
click at [1261, 126] on icon at bounding box center [1262, 114] width 15 height 53
drag, startPoint x: 1260, startPoint y: 126, endPoint x: 1284, endPoint y: 107, distance: 30.6
click at [1284, 107] on icon "0 40 200 200 40 135 º 135 º 135 º" at bounding box center [784, 401] width 1124 height 699
click at [1374, 322] on input "text" at bounding box center [1387, 328] width 50 height 21
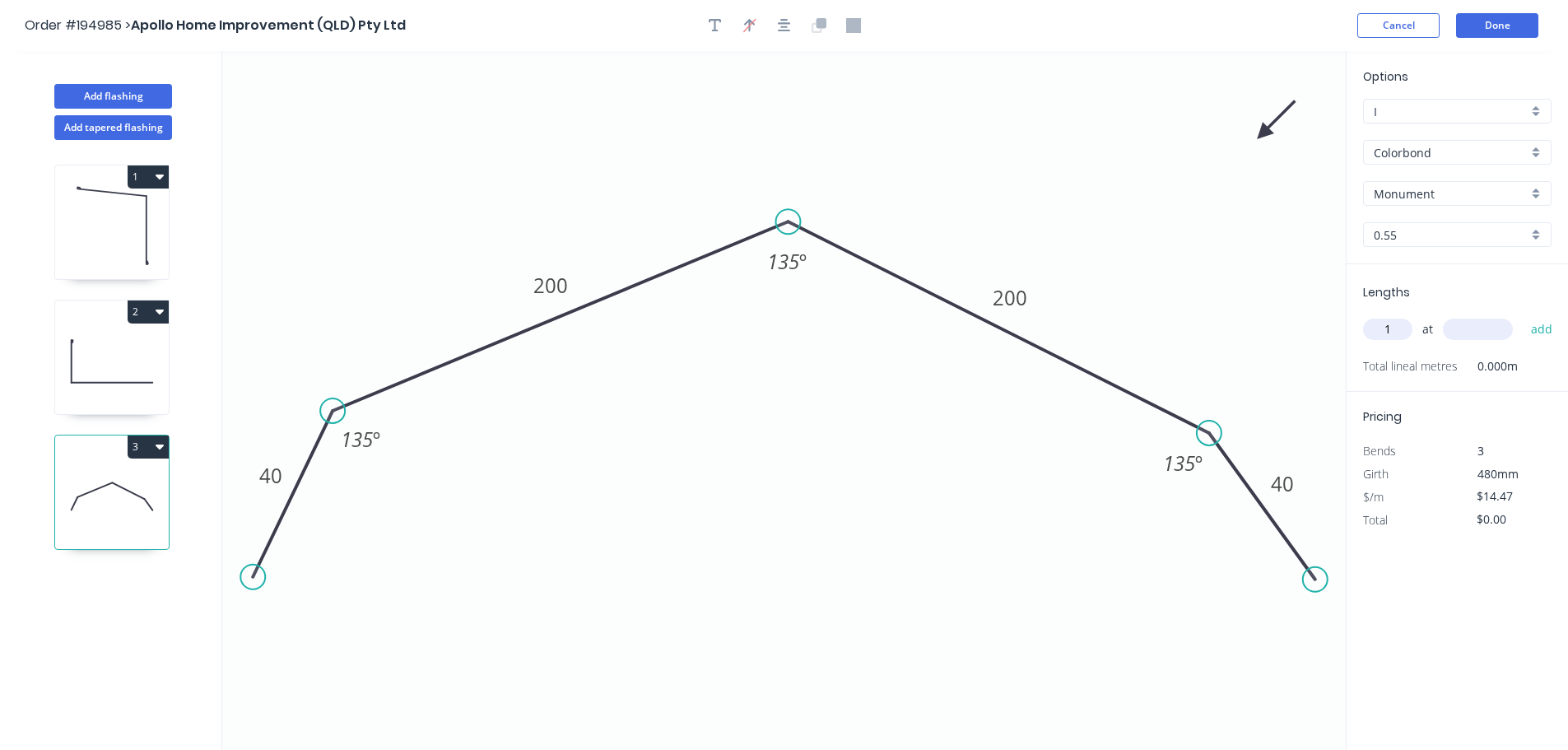
type input "1"
type input "7200"
click at [1523, 315] on button "add" at bounding box center [1542, 328] width 39 height 28
type input "$104.18"
click at [1521, 20] on button "Done" at bounding box center [1497, 25] width 82 height 24
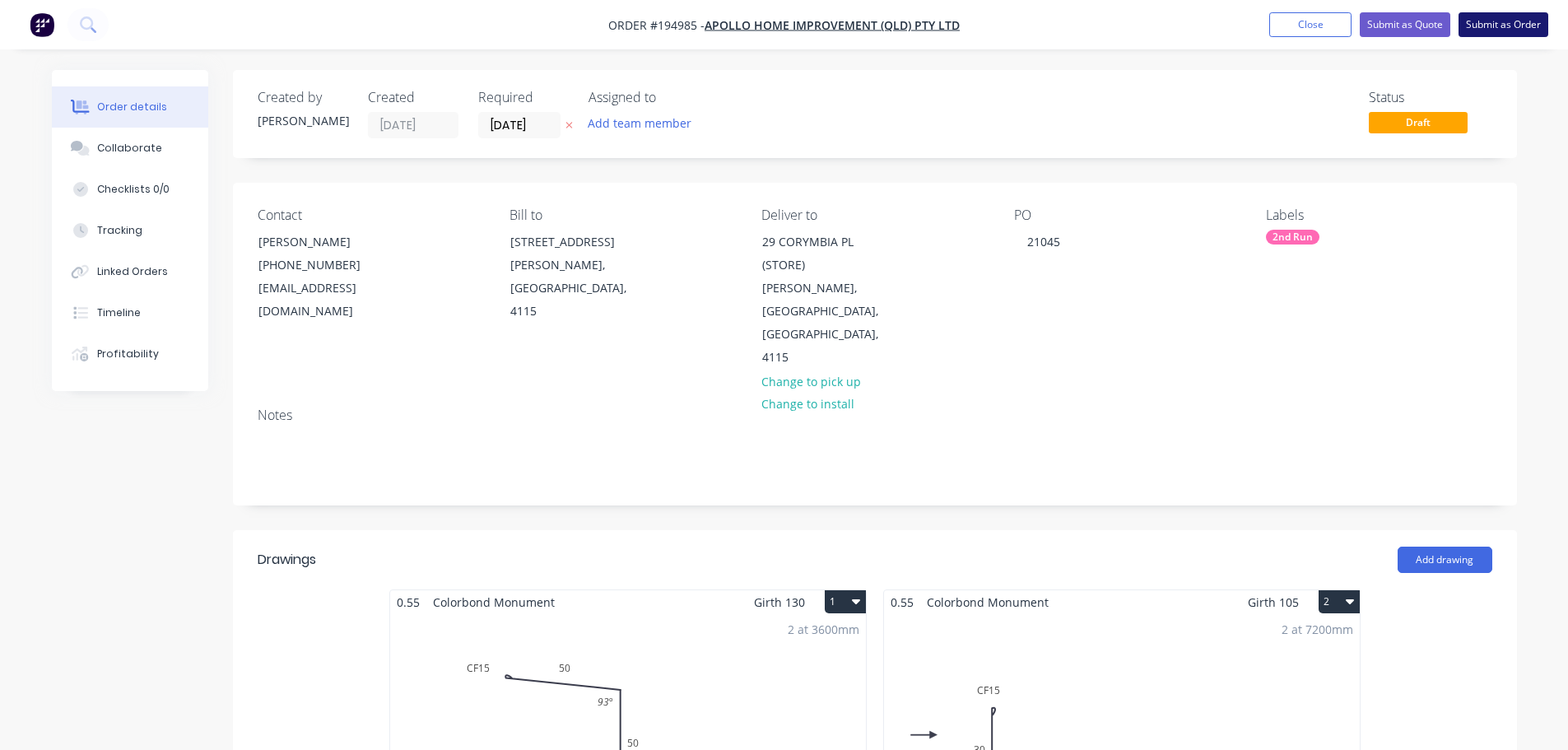
click at [1513, 29] on button "Submit as Order" at bounding box center [1503, 24] width 90 height 24
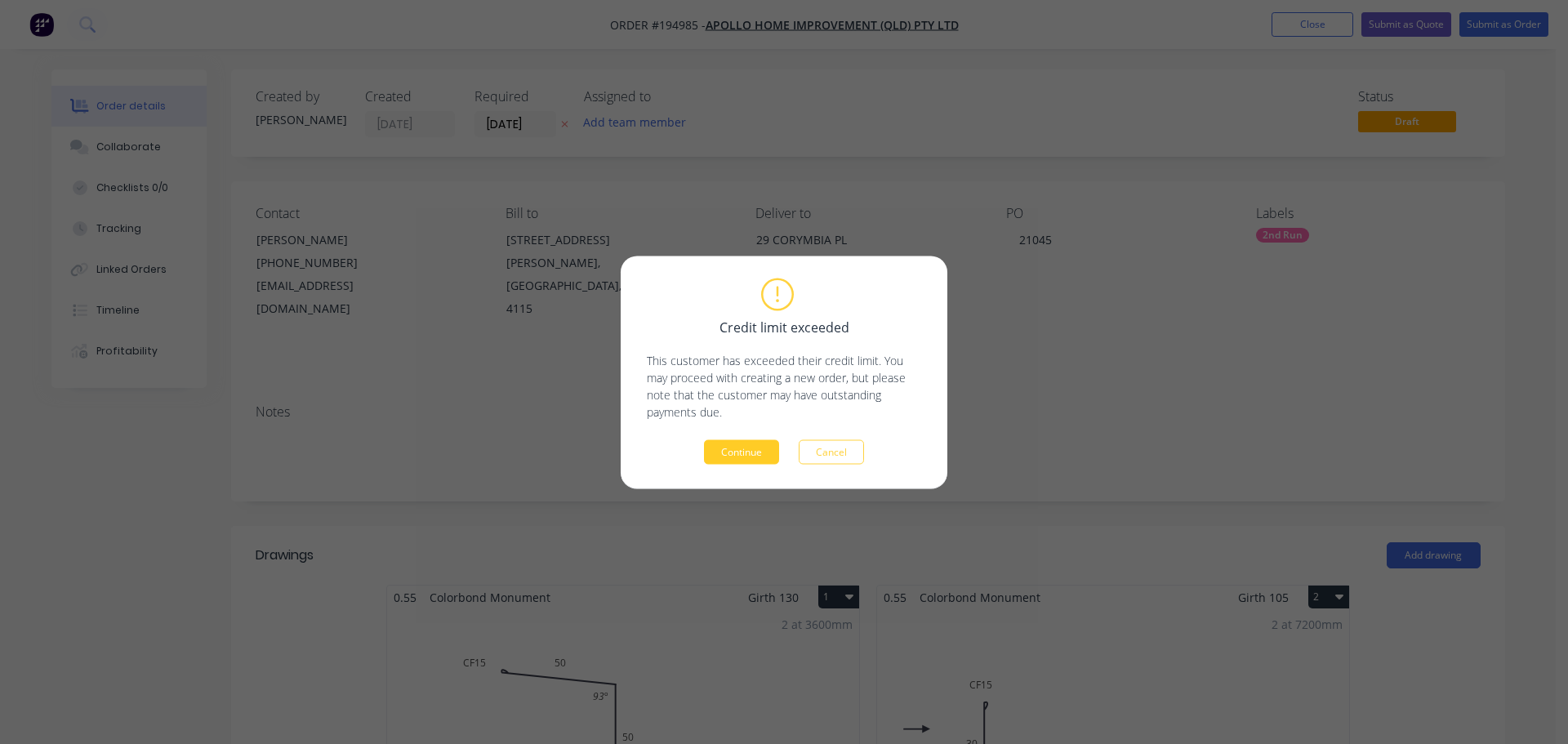
click at [727, 454] on button "Continue" at bounding box center [742, 451] width 75 height 24
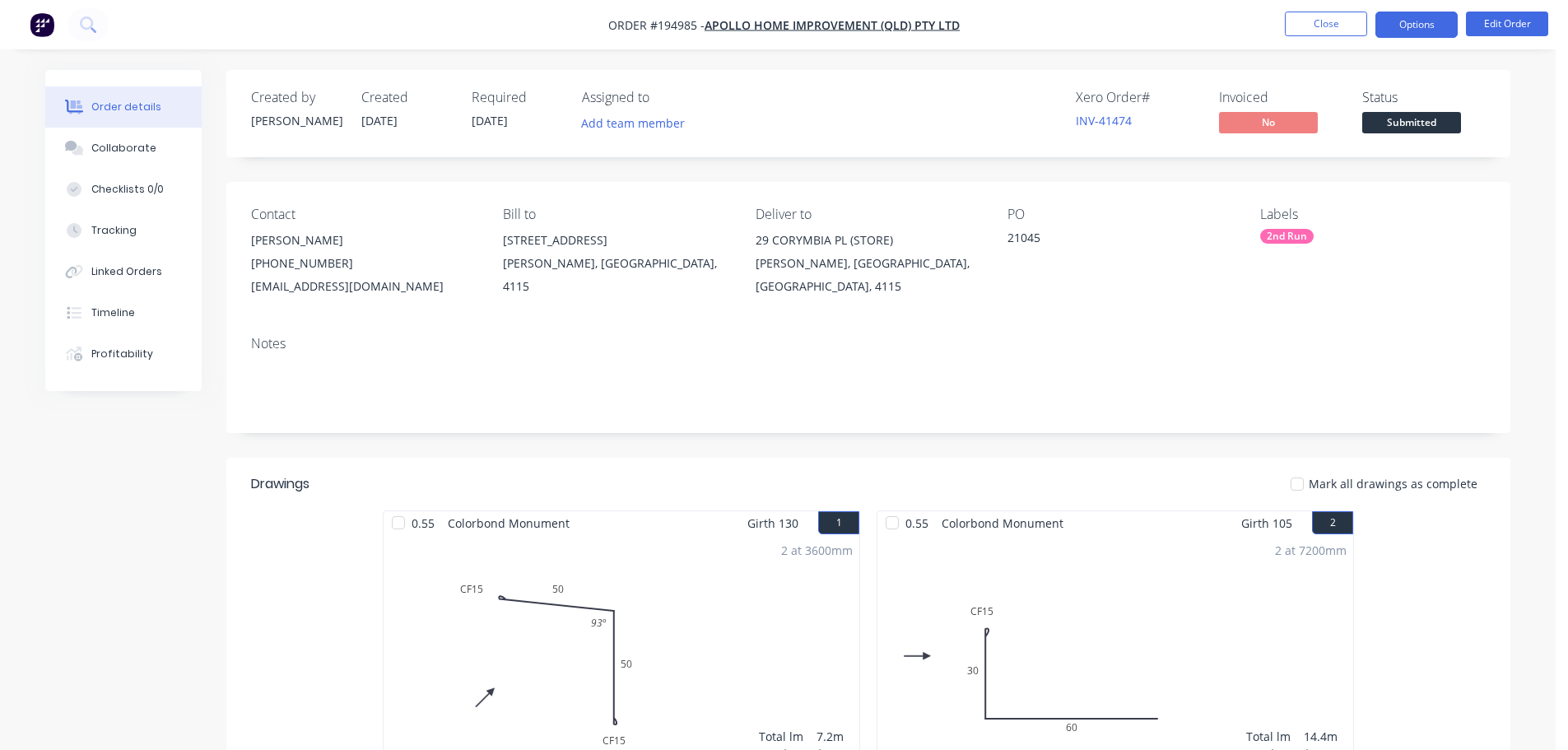
click at [1407, 24] on button "Options" at bounding box center [1417, 24] width 82 height 26
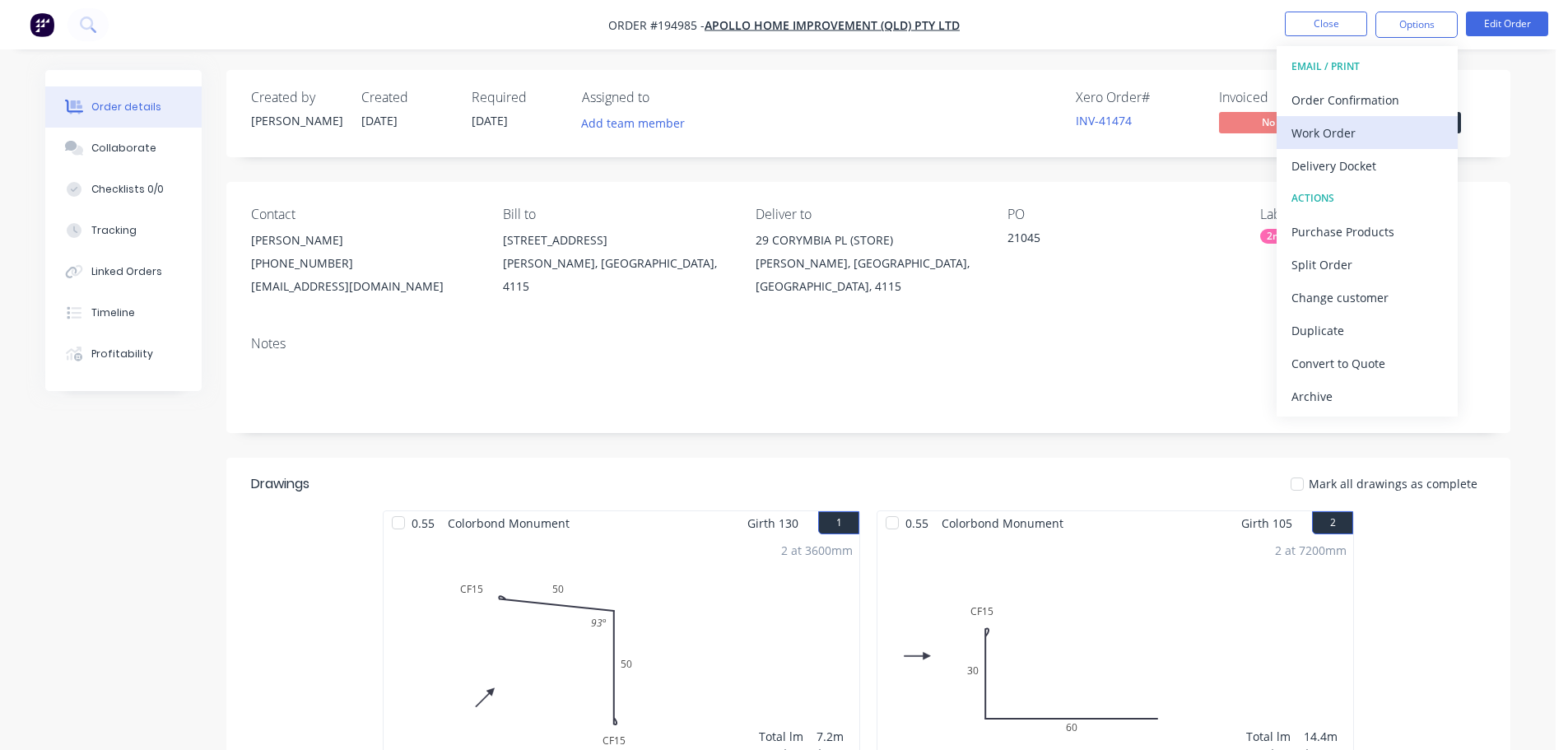
click at [1364, 145] on button "Work Order" at bounding box center [1367, 132] width 181 height 33
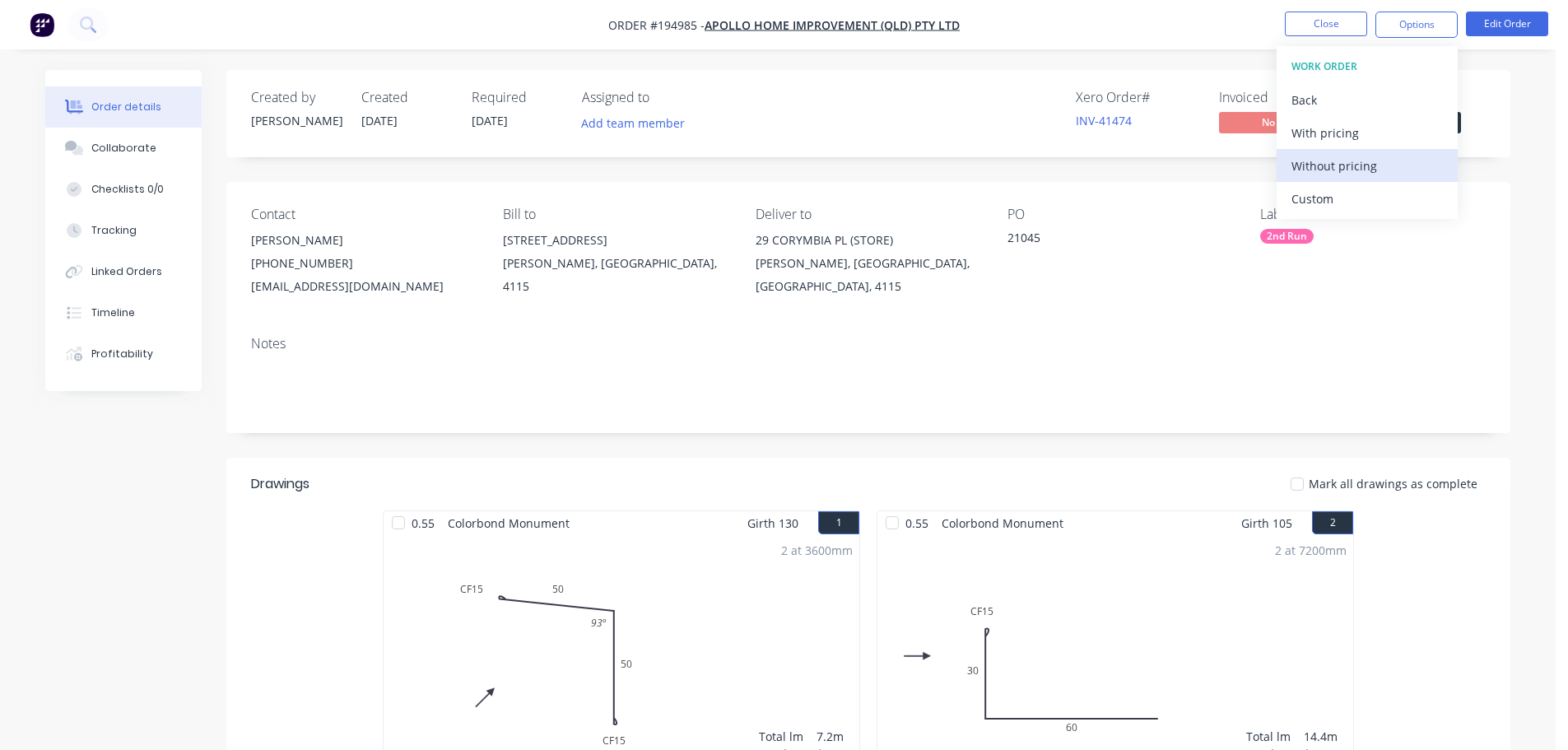
click at [1368, 160] on div "Without pricing" at bounding box center [1367, 165] width 151 height 24
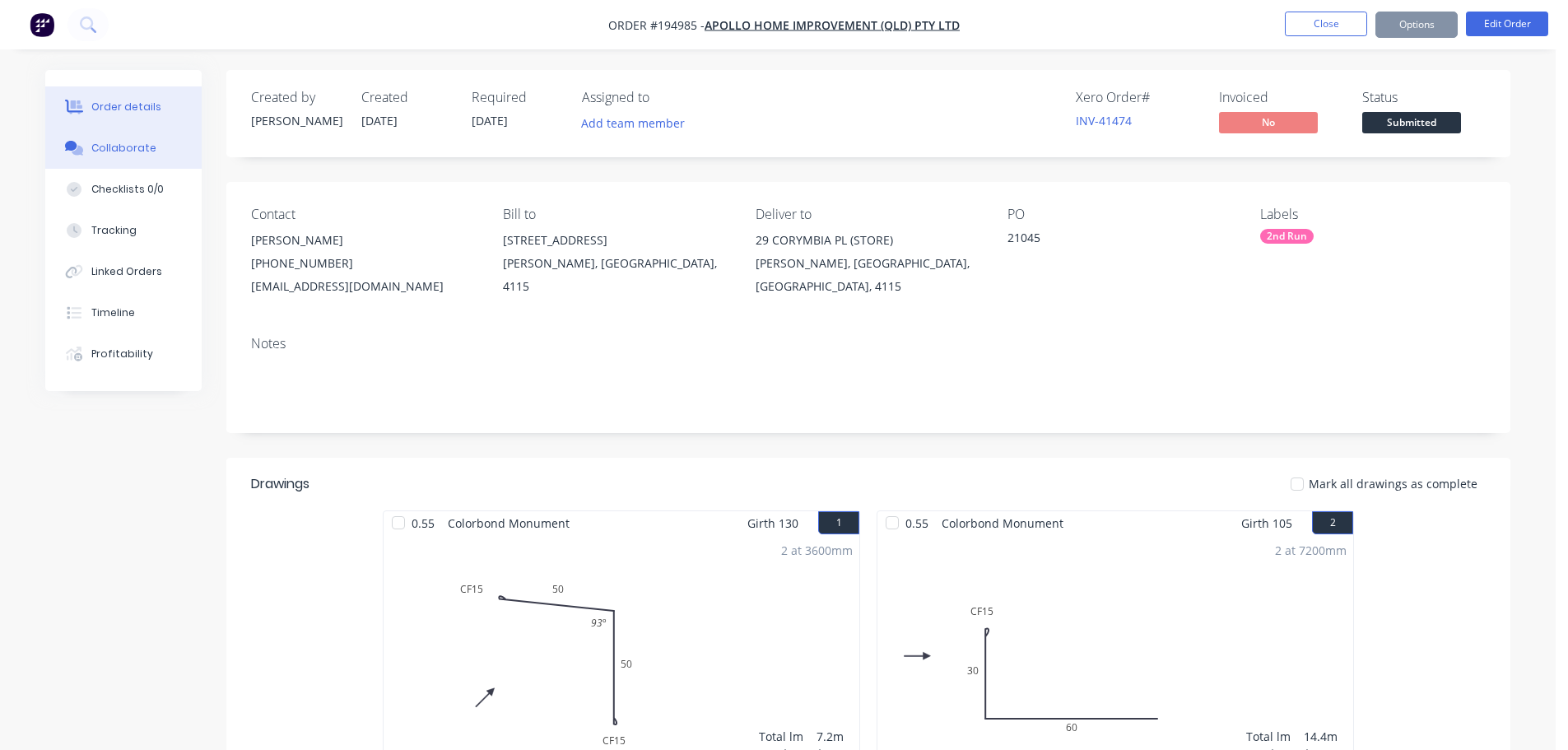
click at [163, 167] on button "Collaborate" at bounding box center [123, 148] width 156 height 41
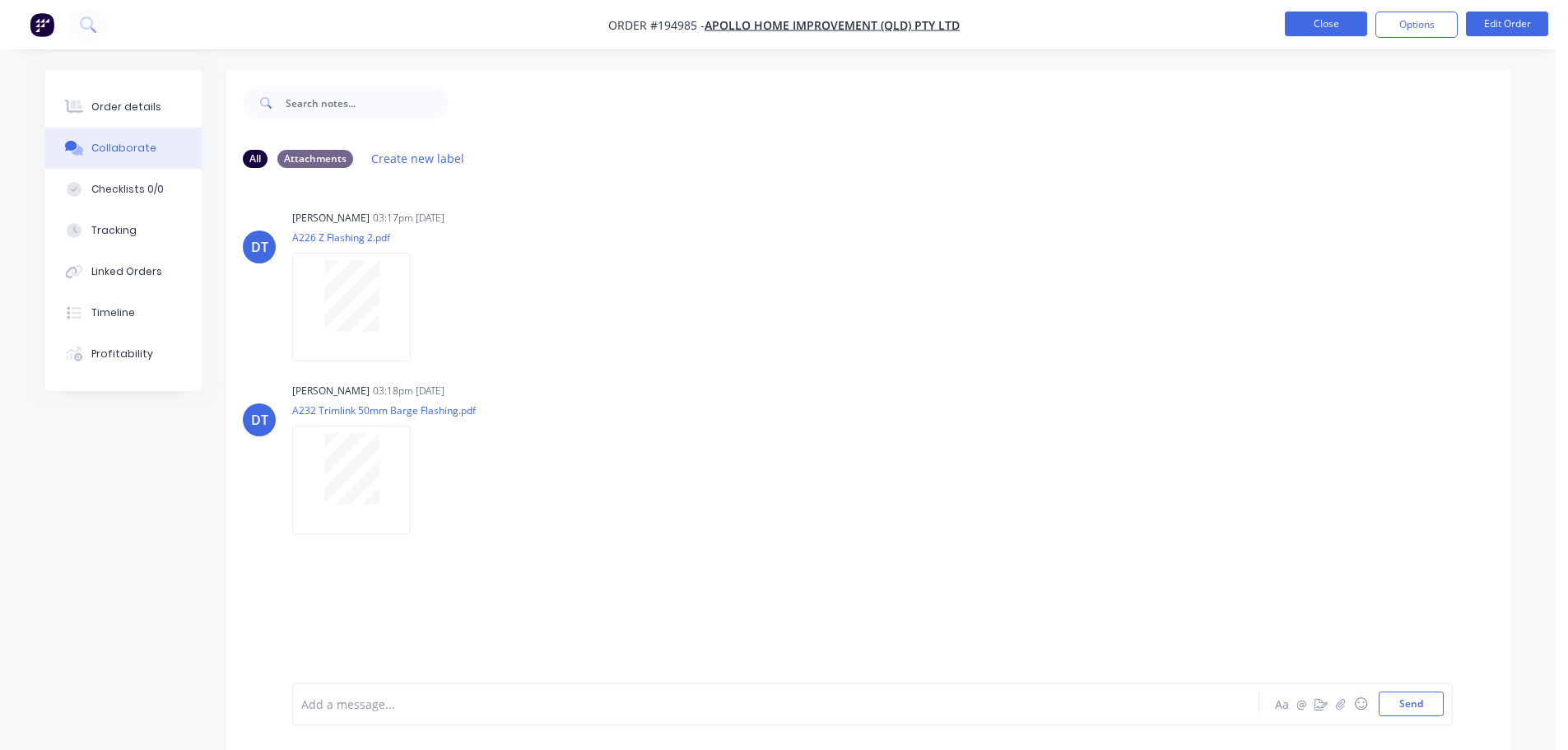
click at [1342, 34] on button "Close" at bounding box center [1326, 24] width 82 height 24
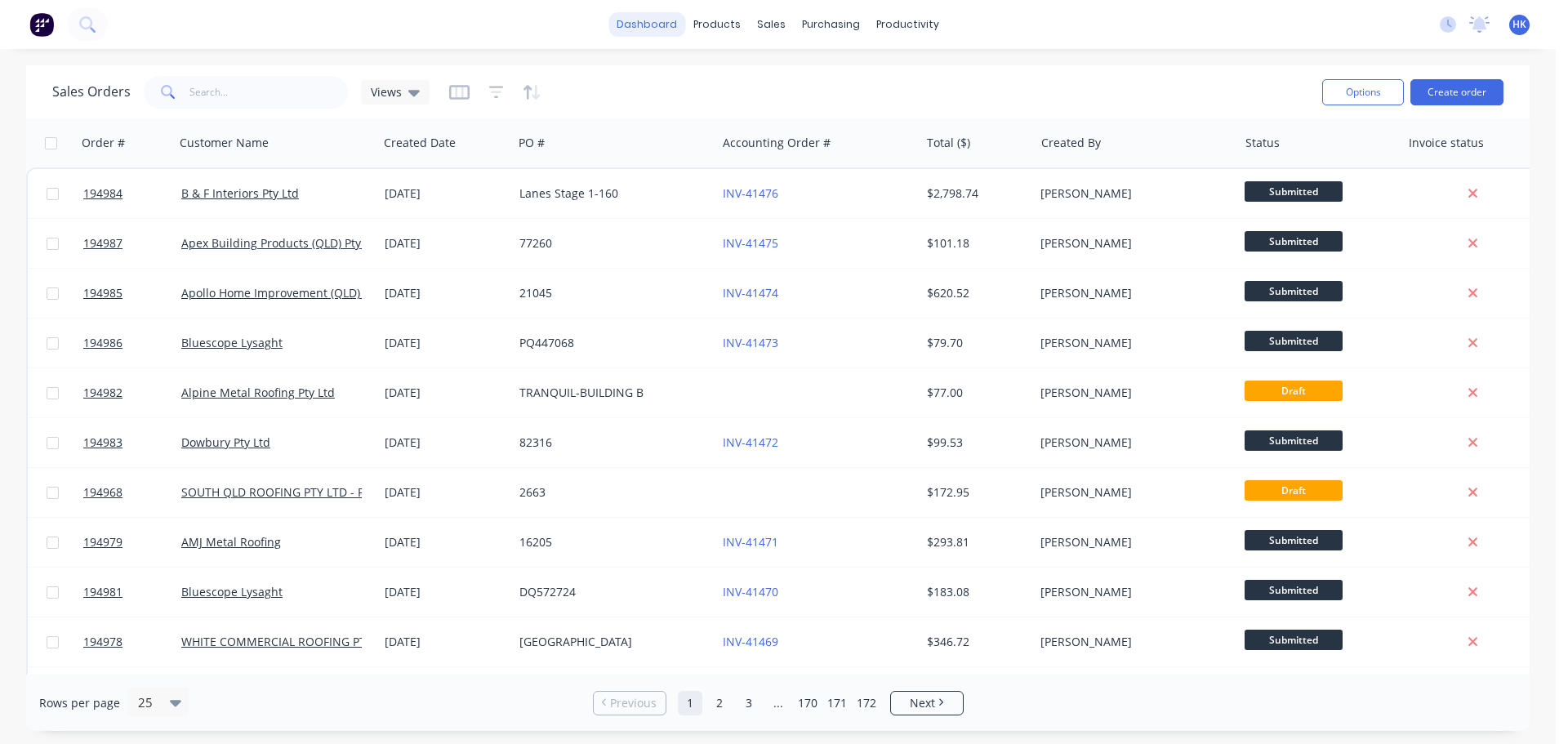
click at [650, 29] on link "dashboard" at bounding box center [647, 24] width 77 height 24
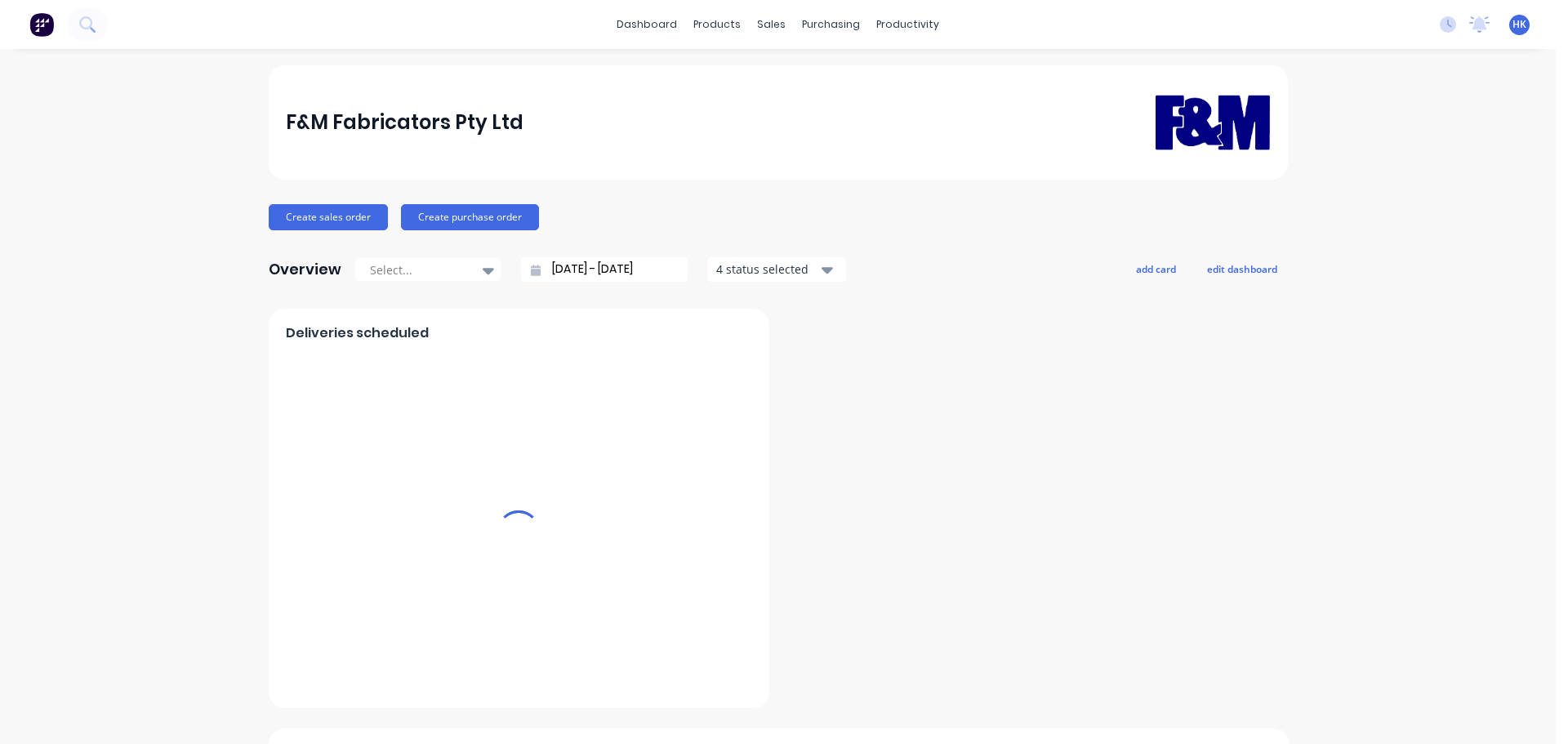
click at [663, 271] on input "07/09/25 - 08/10/25" at bounding box center [611, 269] width 141 height 24
click at [582, 272] on input "07/09/25 - 08/10/25" at bounding box center [611, 269] width 141 height 24
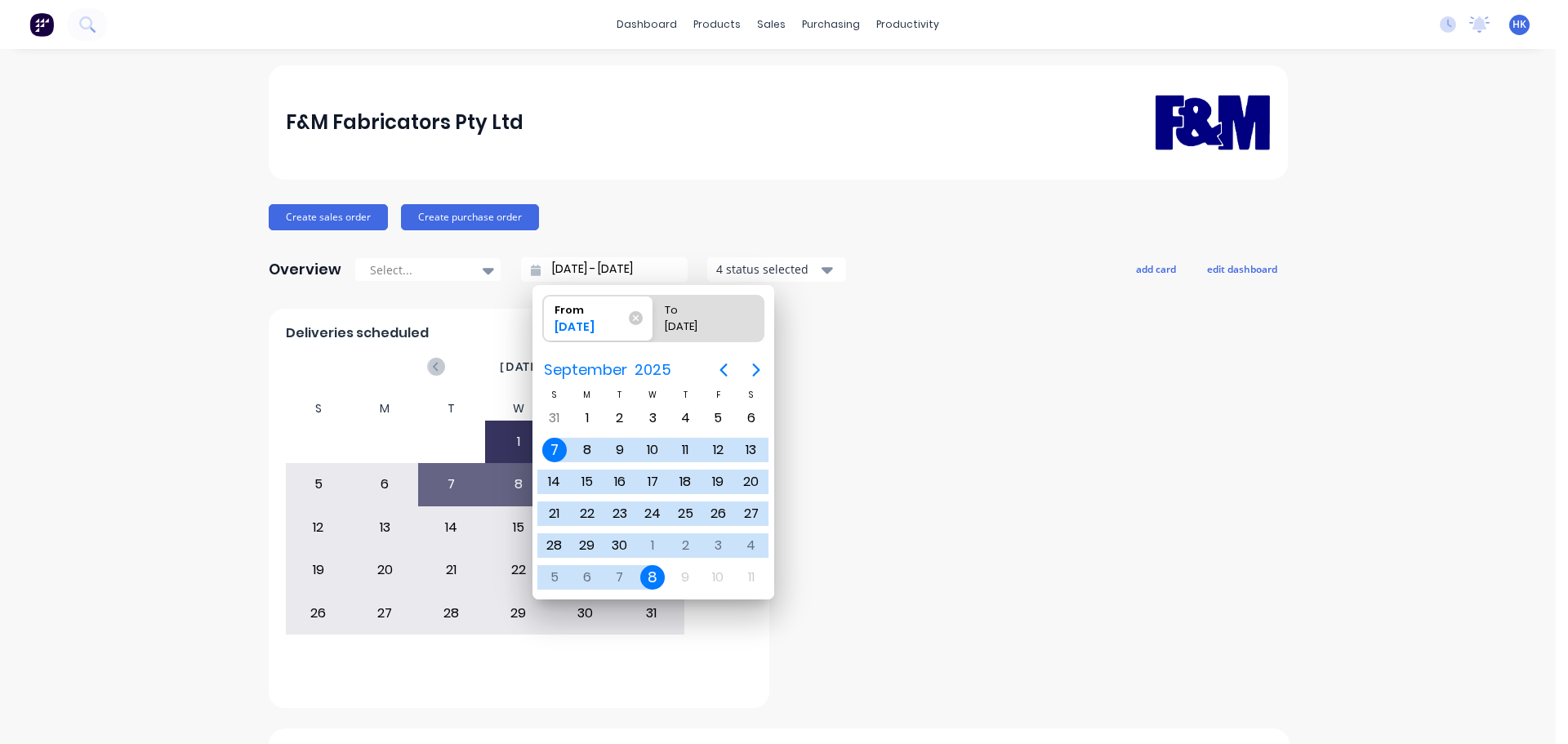
click at [653, 582] on div "8" at bounding box center [652, 577] width 24 height 24
click at [652, 581] on div "8" at bounding box center [652, 577] width 24 height 24
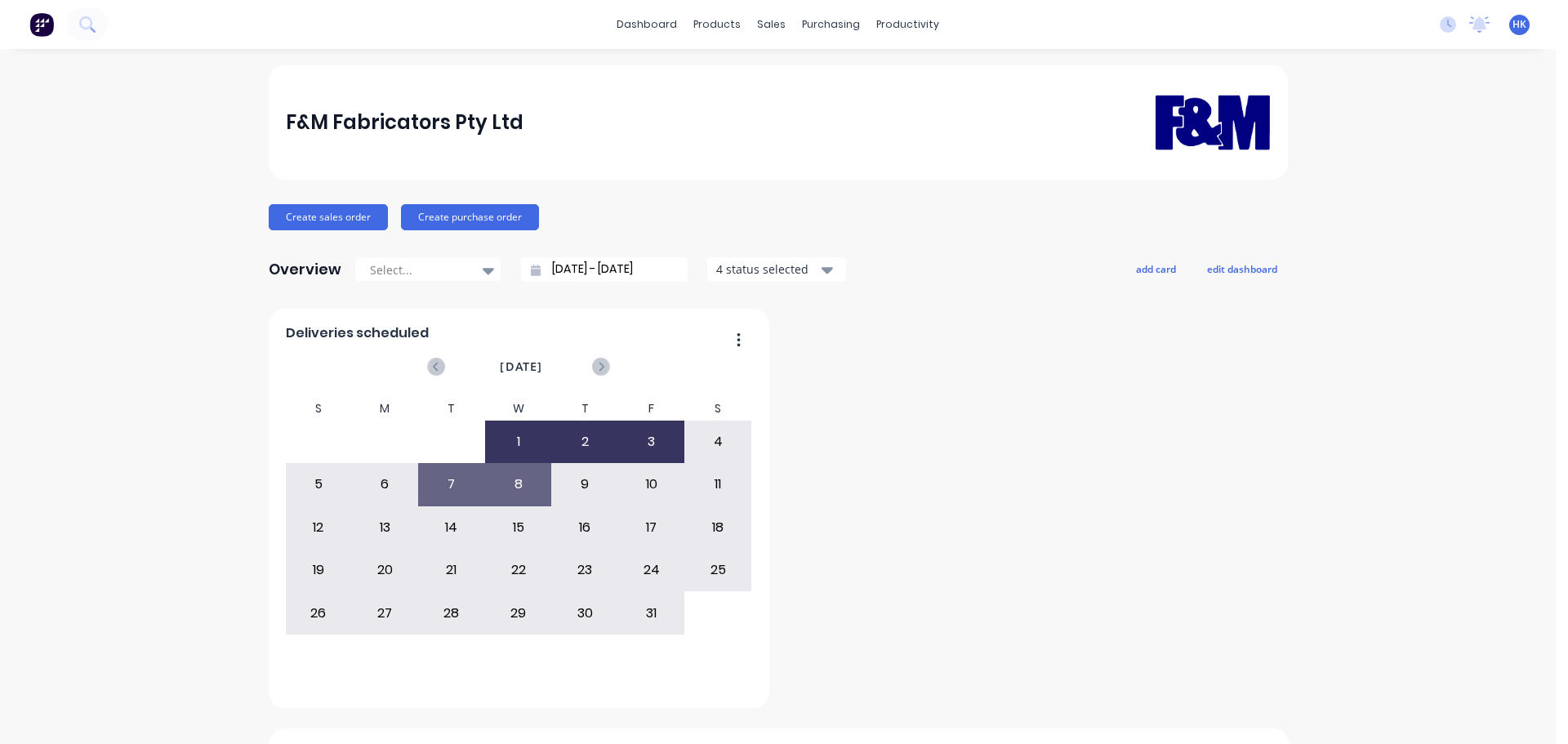
type input "08/10/25 - 08/10/25"
radio input "false"
radio input "true"
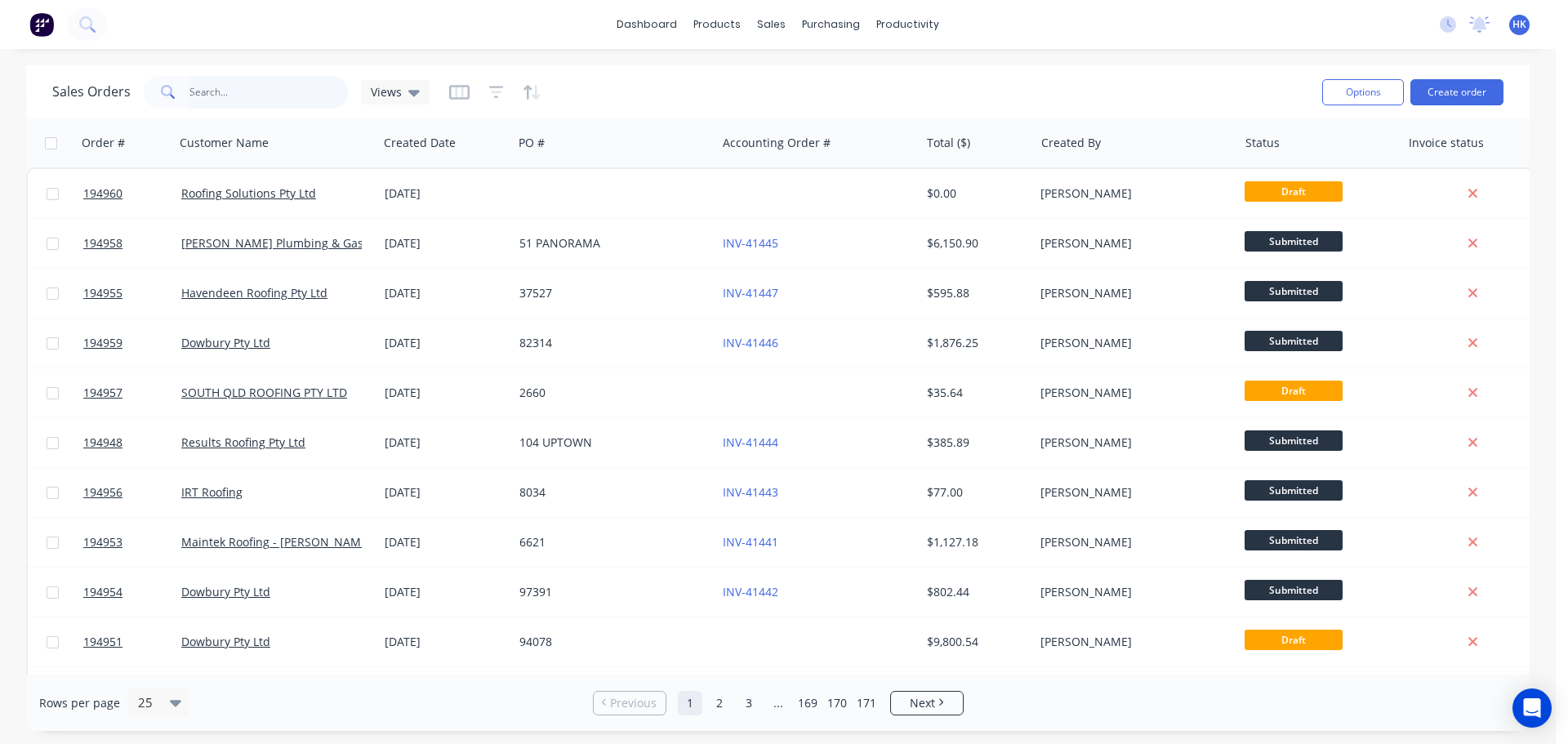
click at [279, 94] on input "text" at bounding box center [268, 92] width 159 height 32
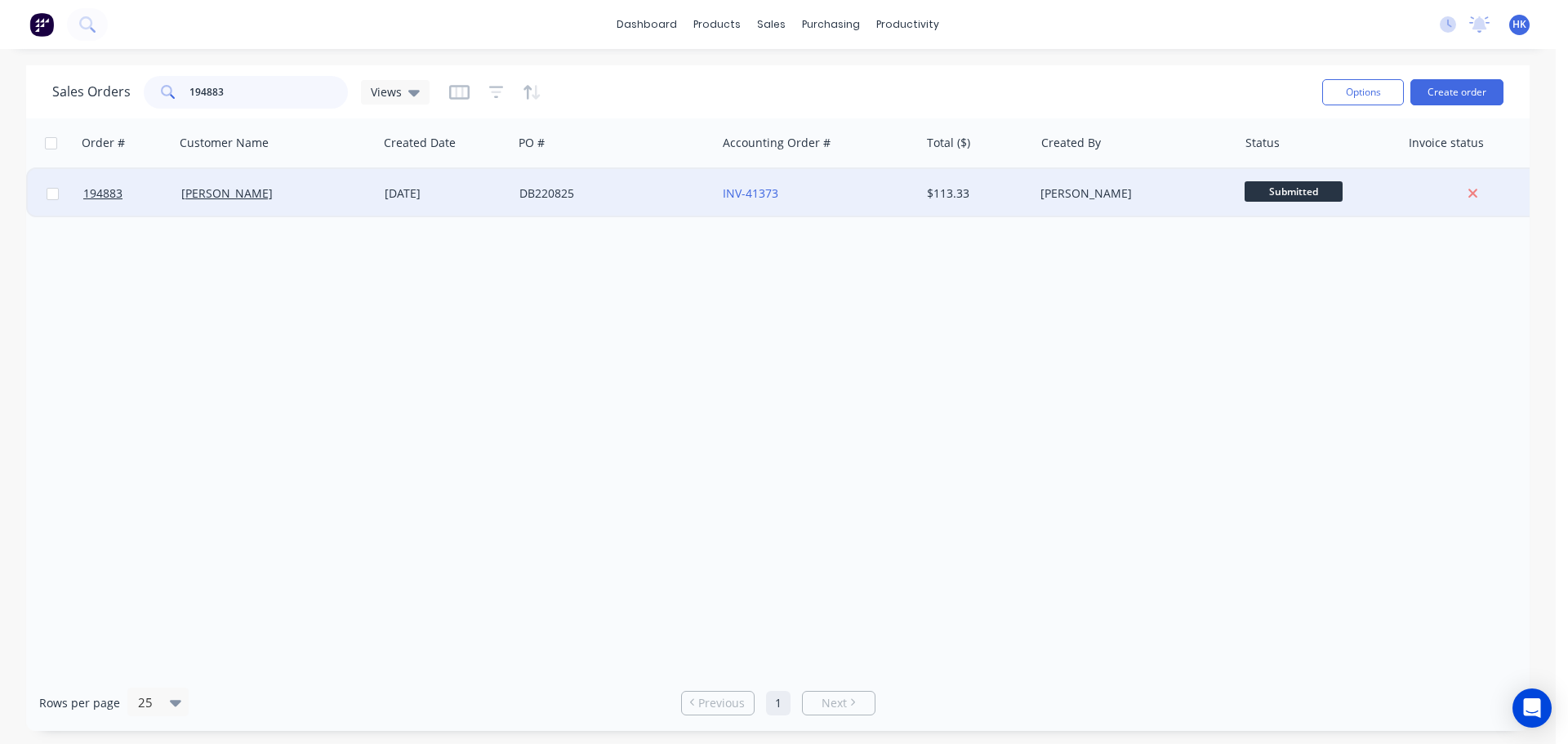
type input "194883"
click at [582, 199] on div "DB220825" at bounding box center [610, 193] width 182 height 17
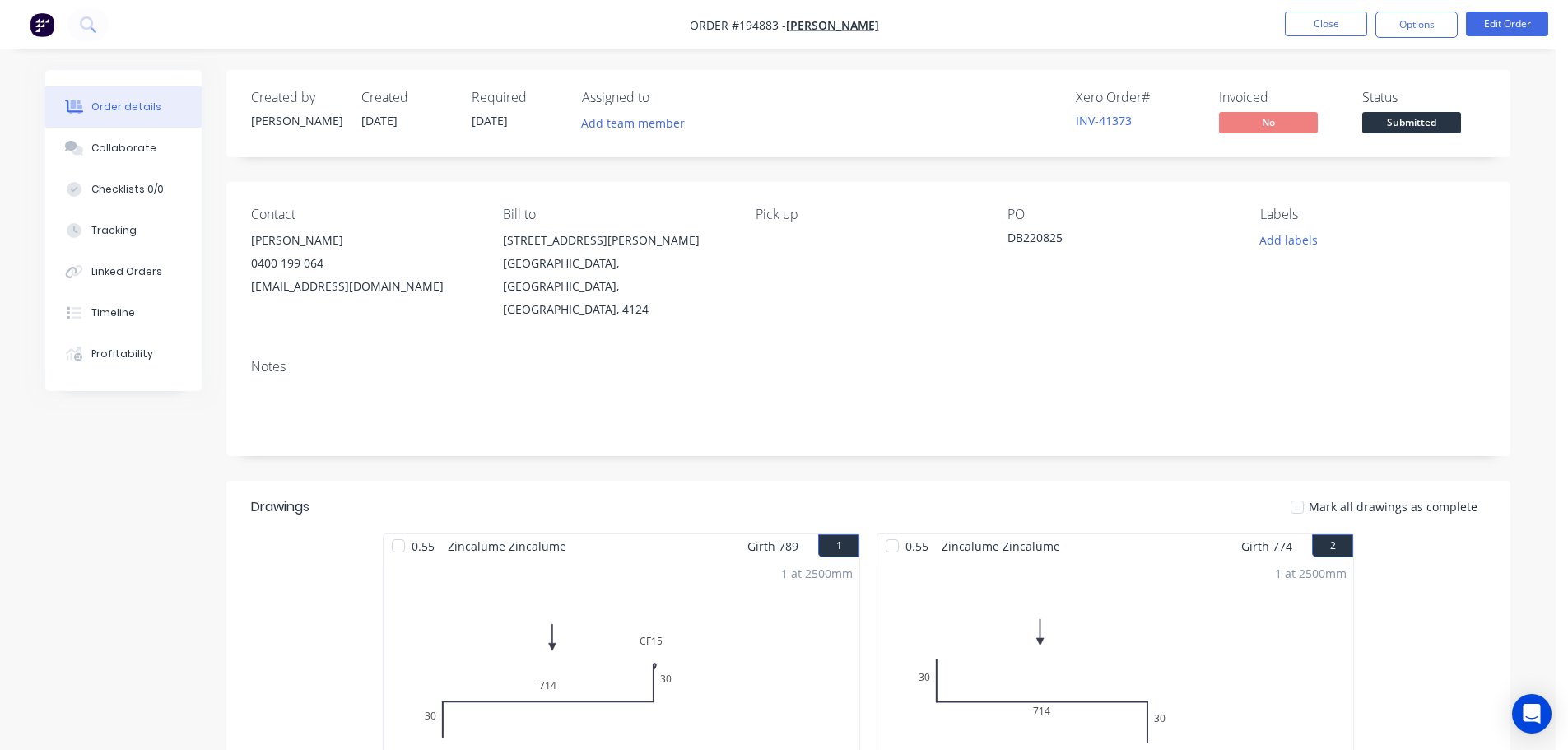
click at [1399, 112] on span "Submitted" at bounding box center [1412, 122] width 99 height 20
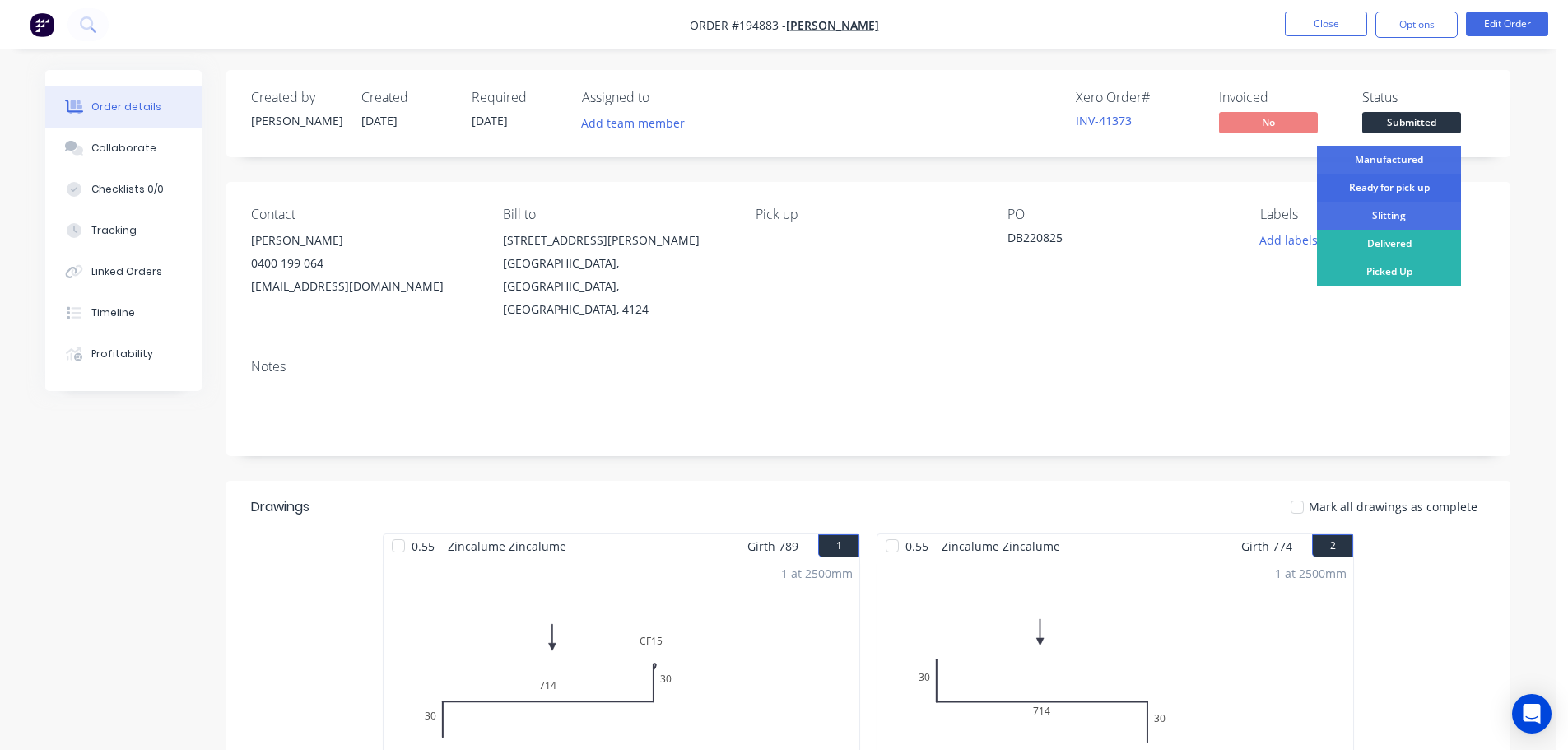
click at [1387, 188] on div "Ready for pick up" at bounding box center [1388, 187] width 144 height 28
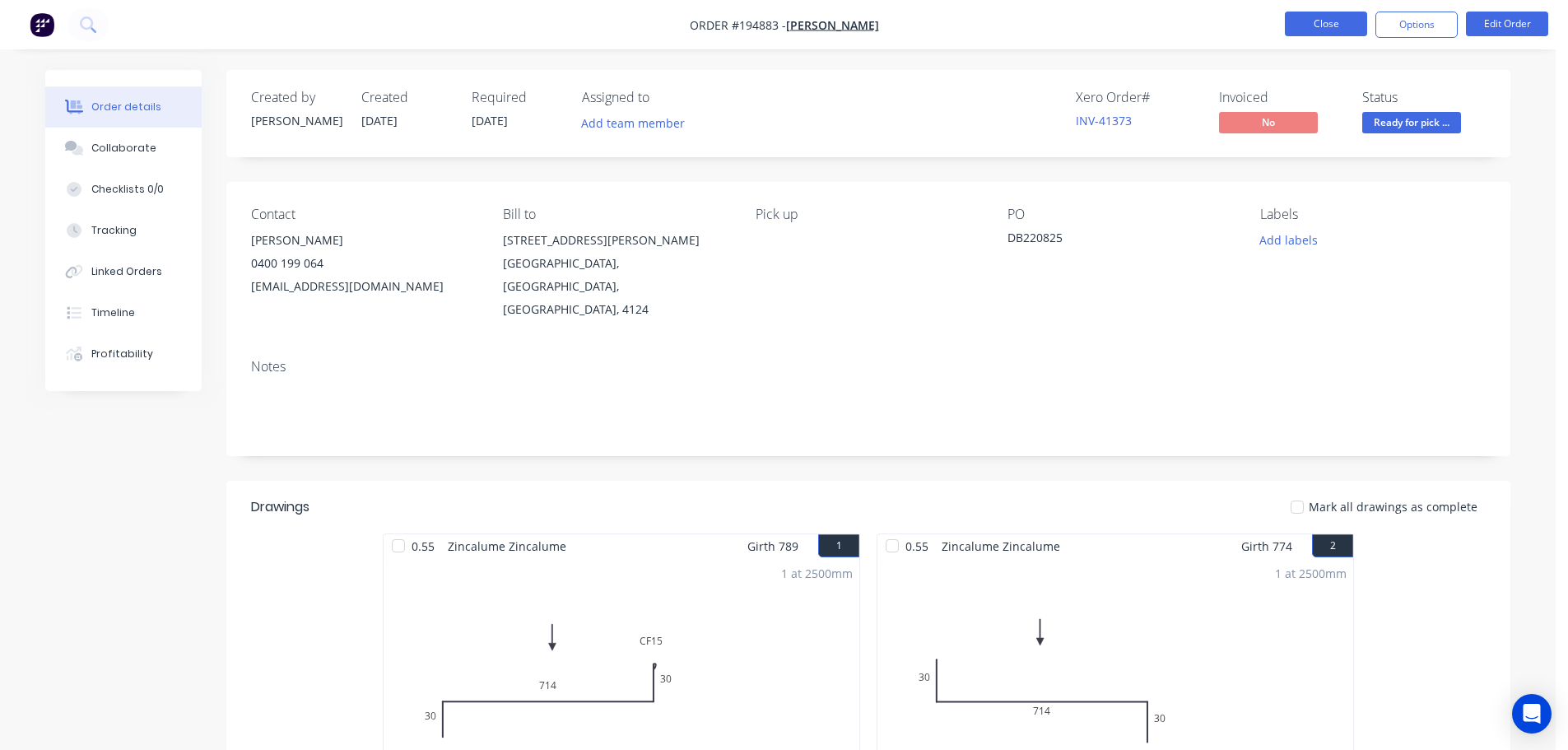
click at [1346, 29] on button "Close" at bounding box center [1326, 24] width 82 height 24
